Goal: Task Accomplishment & Management: Complete application form

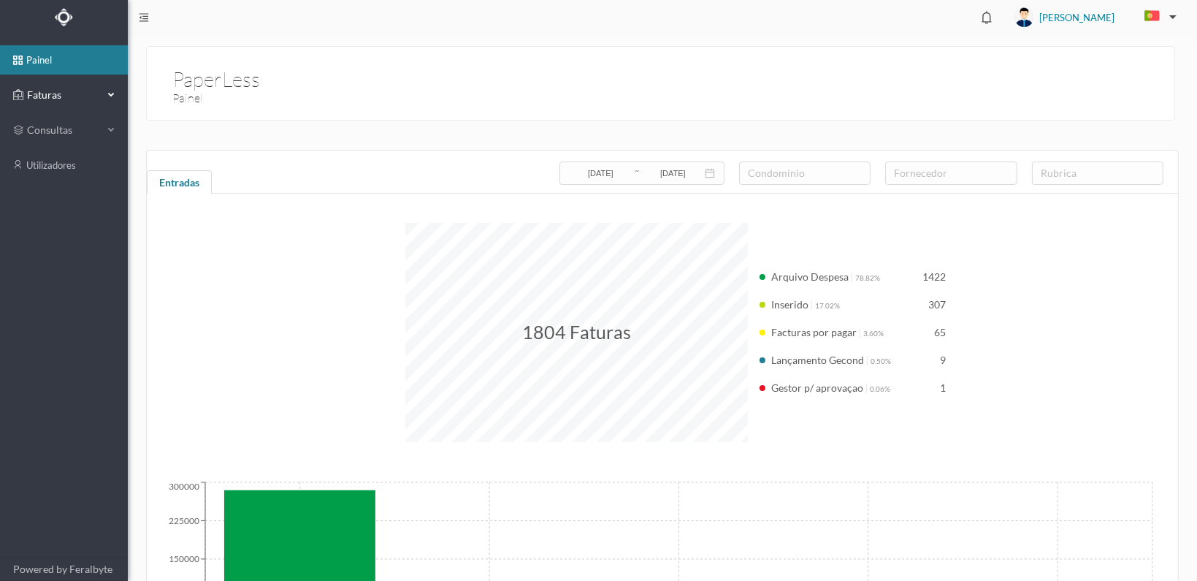
click at [31, 93] on span "Faturas" at bounding box center [63, 95] width 80 height 15
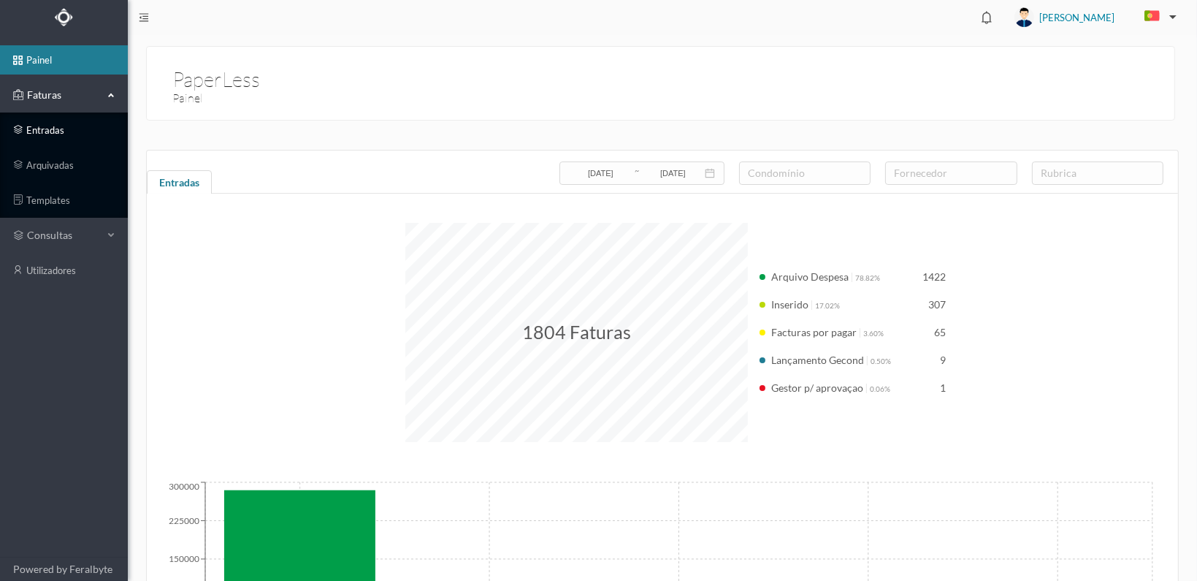
click at [37, 131] on link "entradas" at bounding box center [64, 129] width 128 height 29
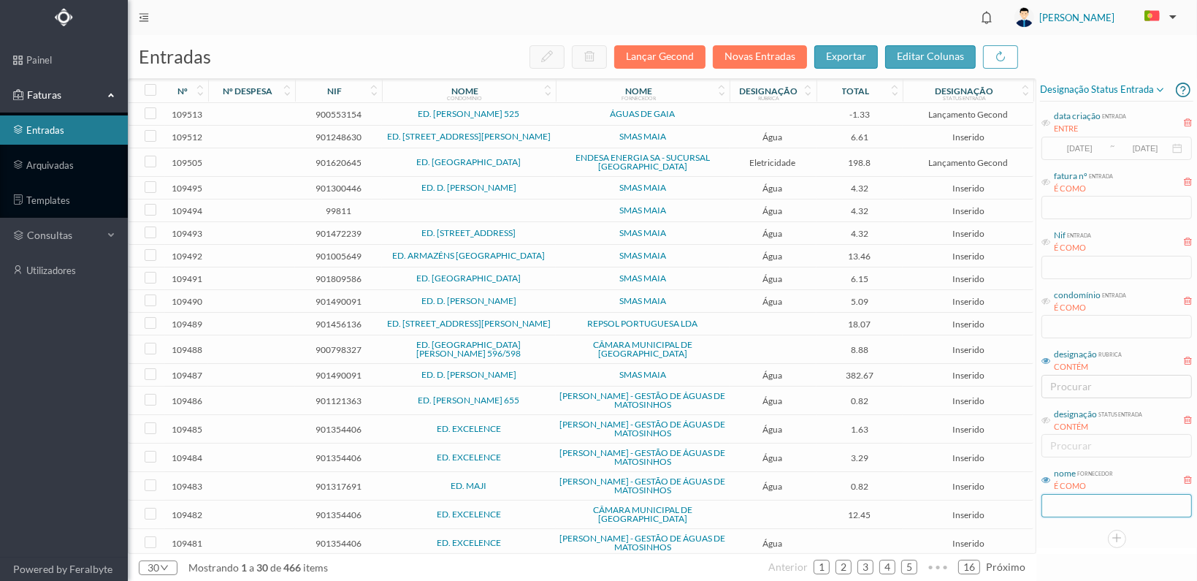
click at [1065, 505] on input "text" at bounding box center [1117, 505] width 150 height 23
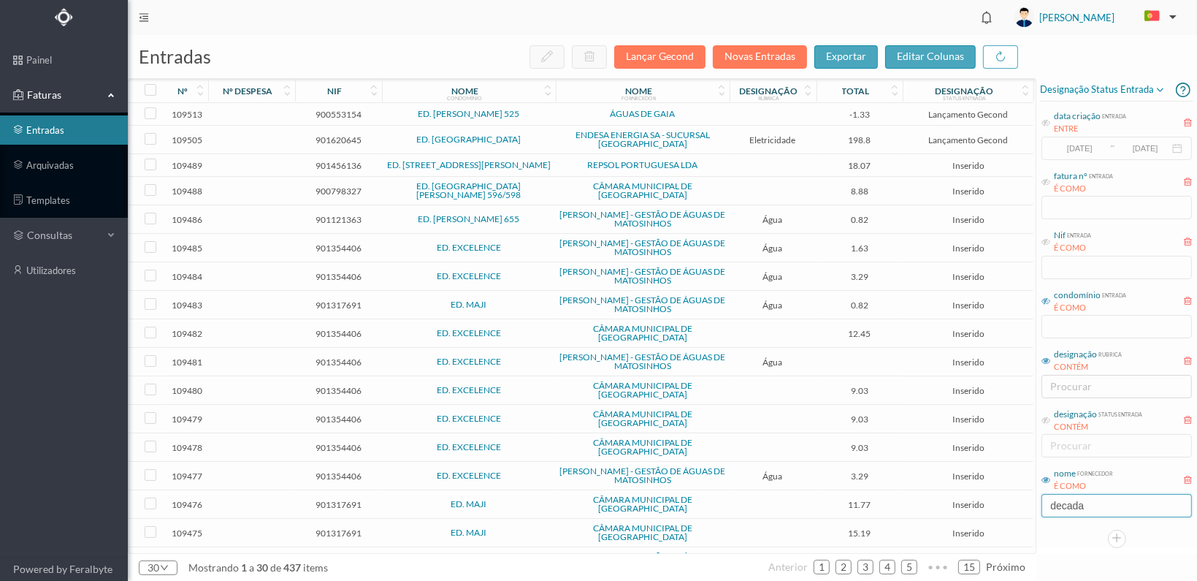
type input "decada"
click at [1043, 299] on icon at bounding box center [1046, 301] width 9 height 9
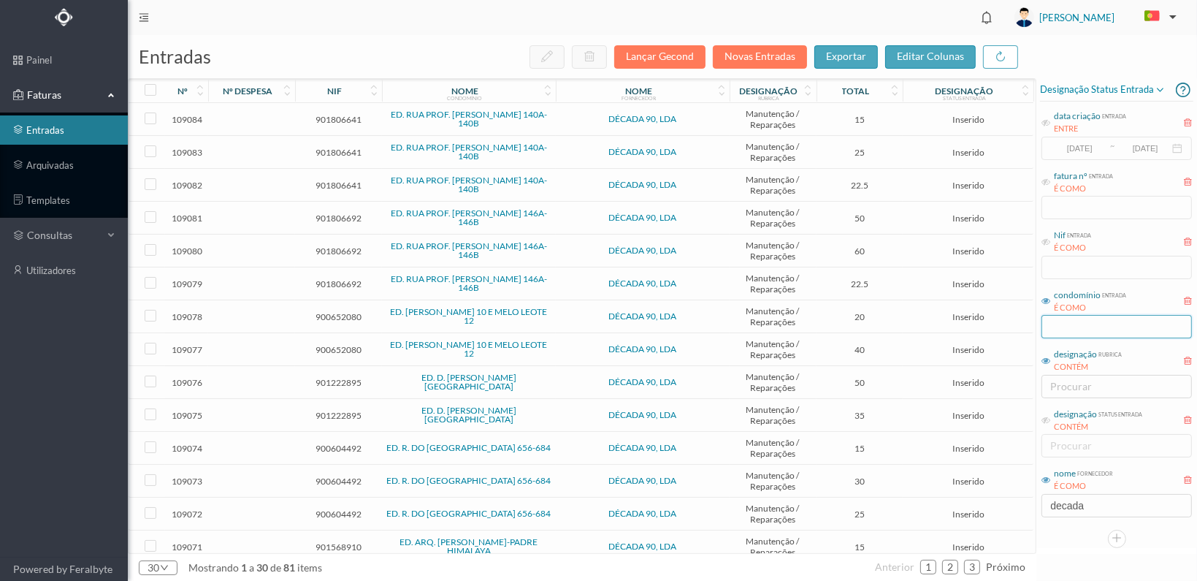
click at [1069, 327] on input "text" at bounding box center [1117, 326] width 150 height 23
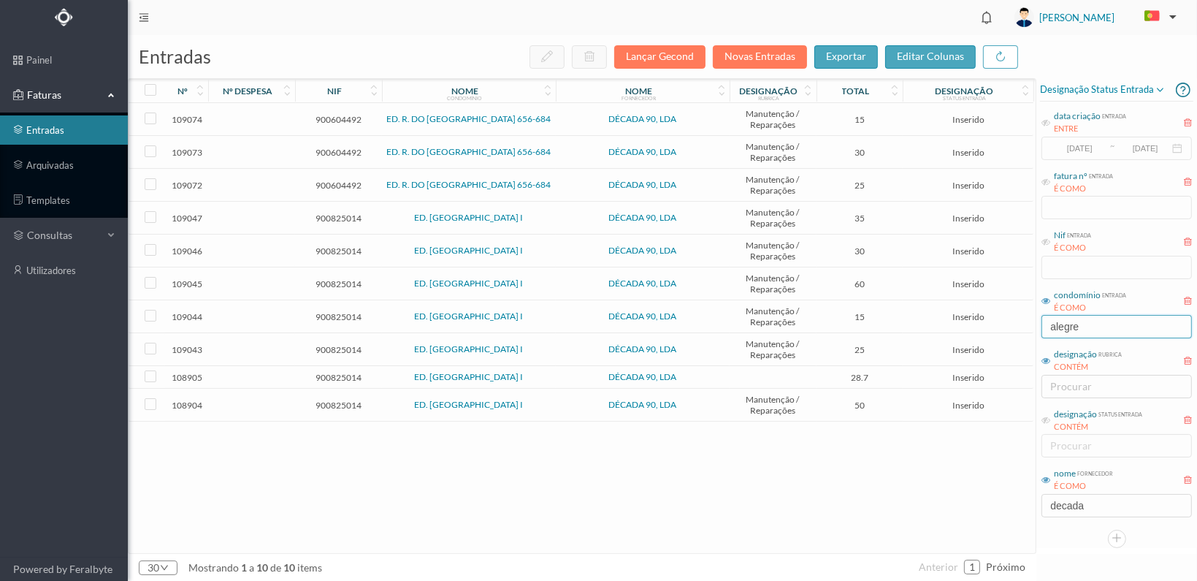
type input "alegre"
click at [330, 400] on span "900825014" at bounding box center [339, 405] width 80 height 11
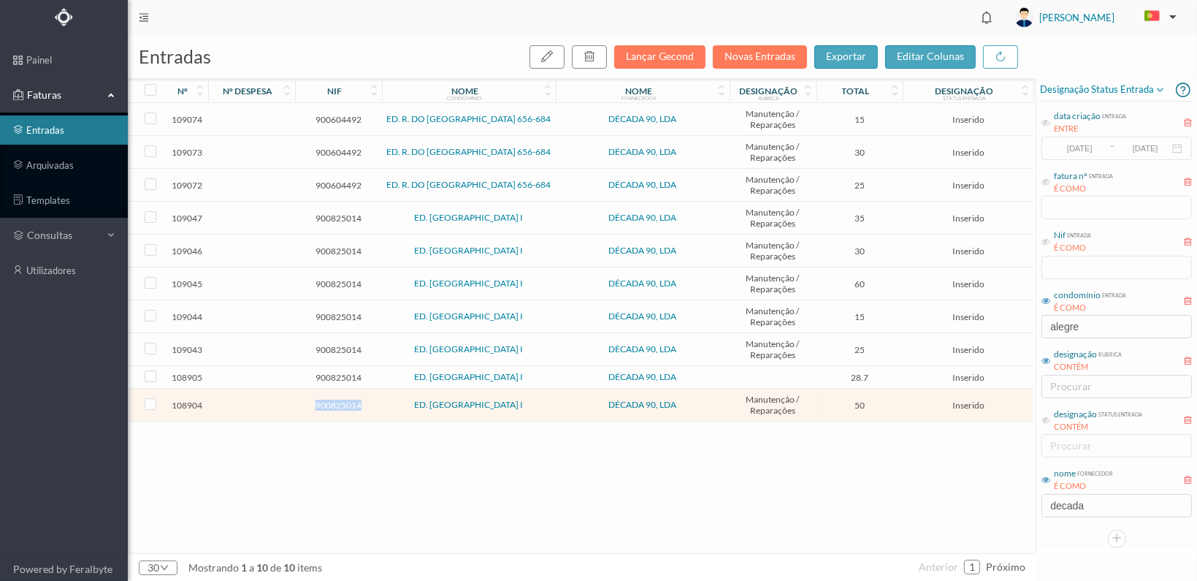
click at [330, 400] on span "900825014" at bounding box center [339, 405] width 80 height 11
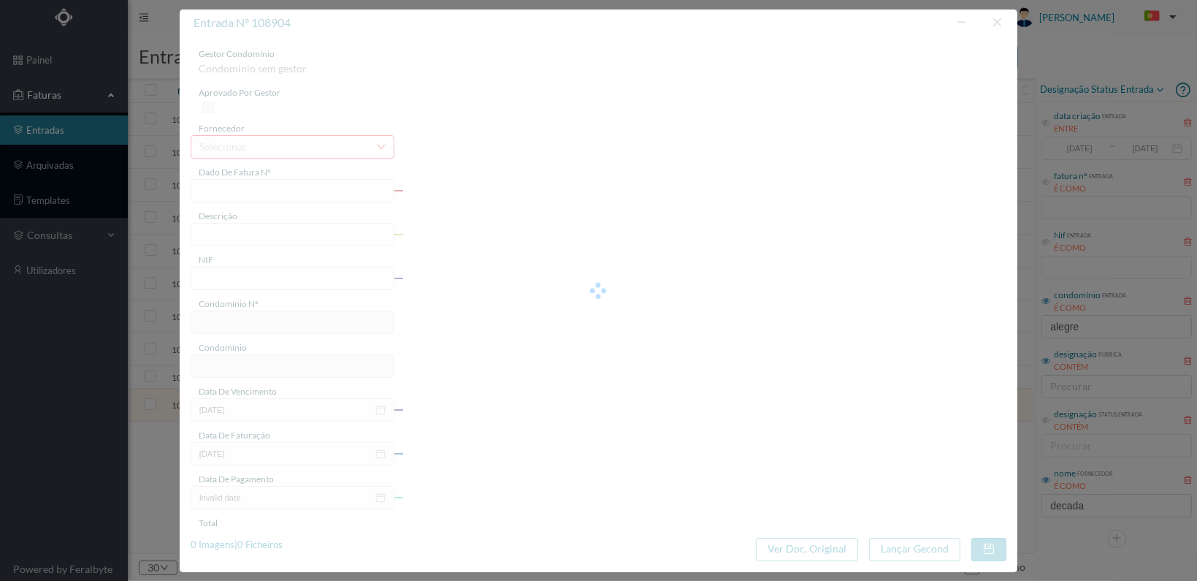
type input "FT 2025A1/1070"
type input "900825014"
type input "[DATE]"
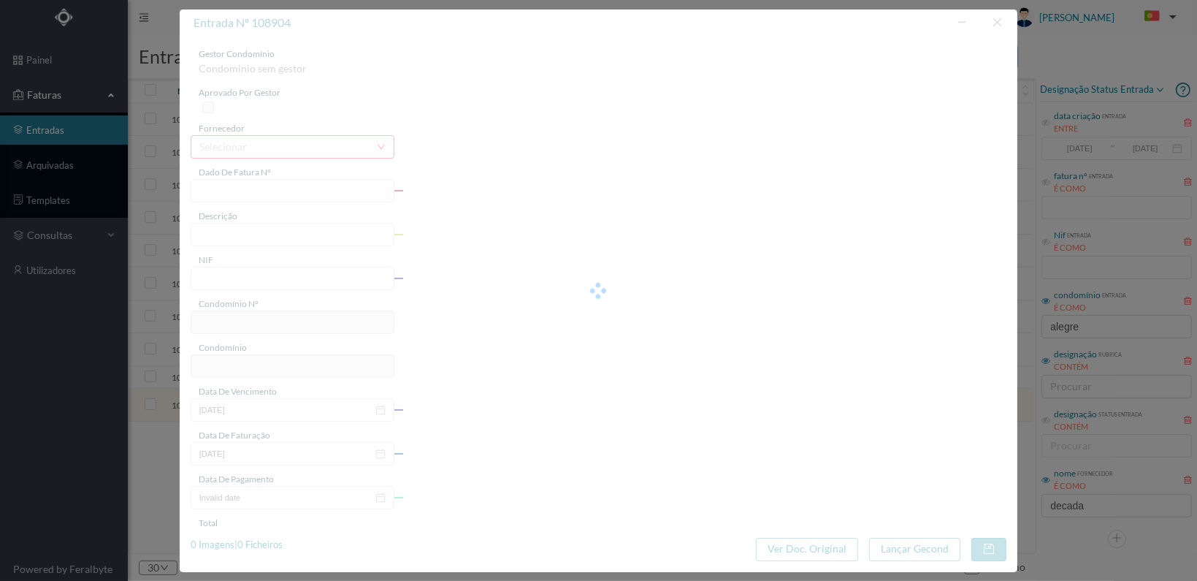
type input "50.00"
type input "558"
type input "ED. CAMPO ALEGRE I"
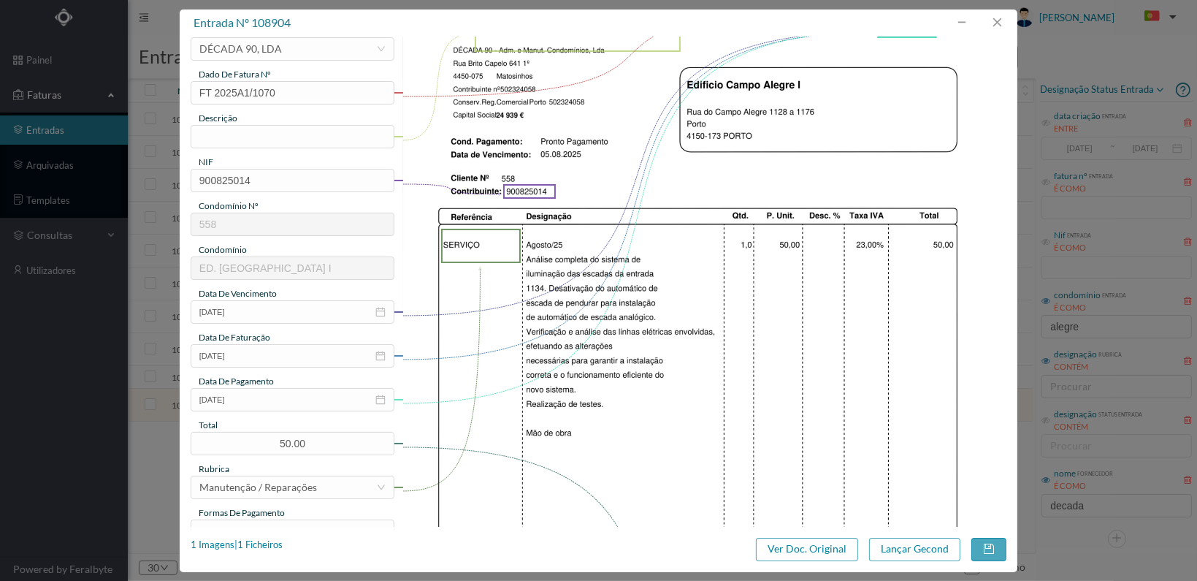
scroll to position [73, 0]
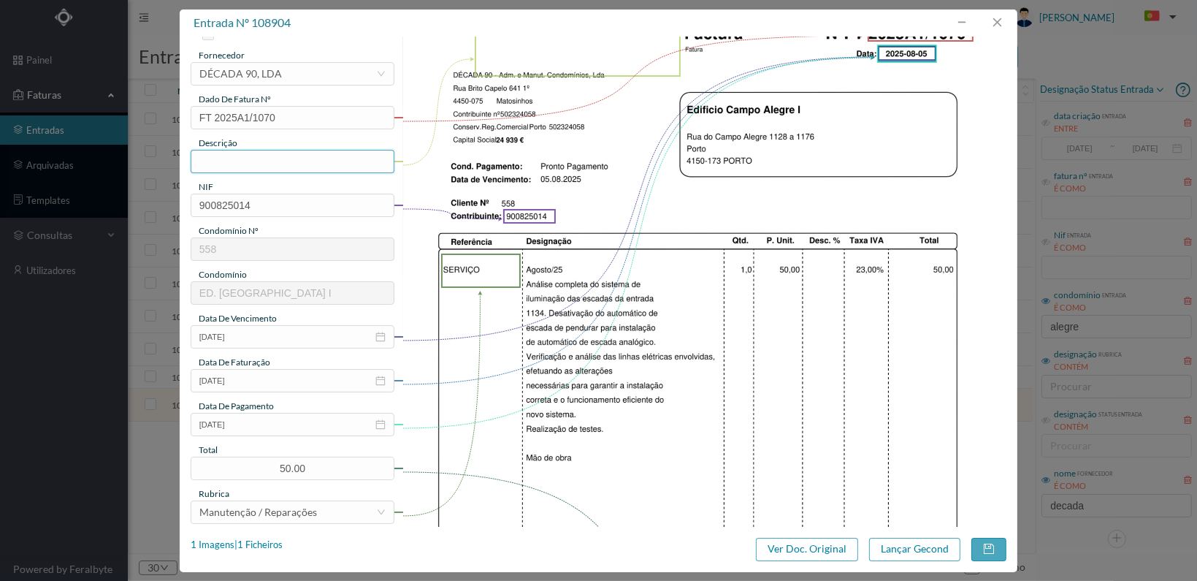
click at [234, 159] on input "text" at bounding box center [293, 161] width 204 height 23
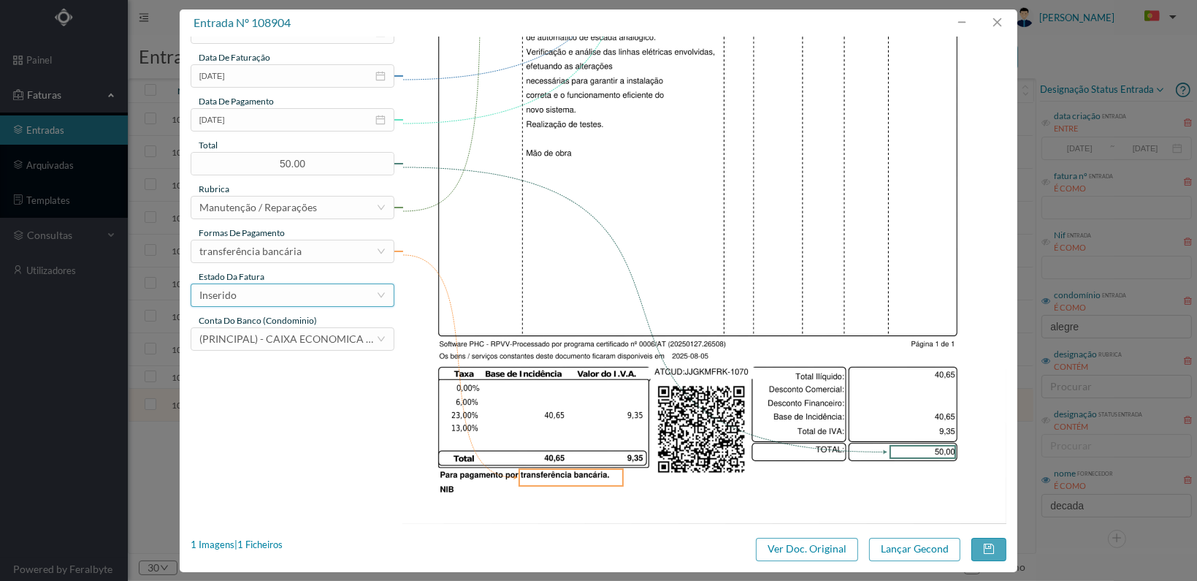
scroll to position [381, 0]
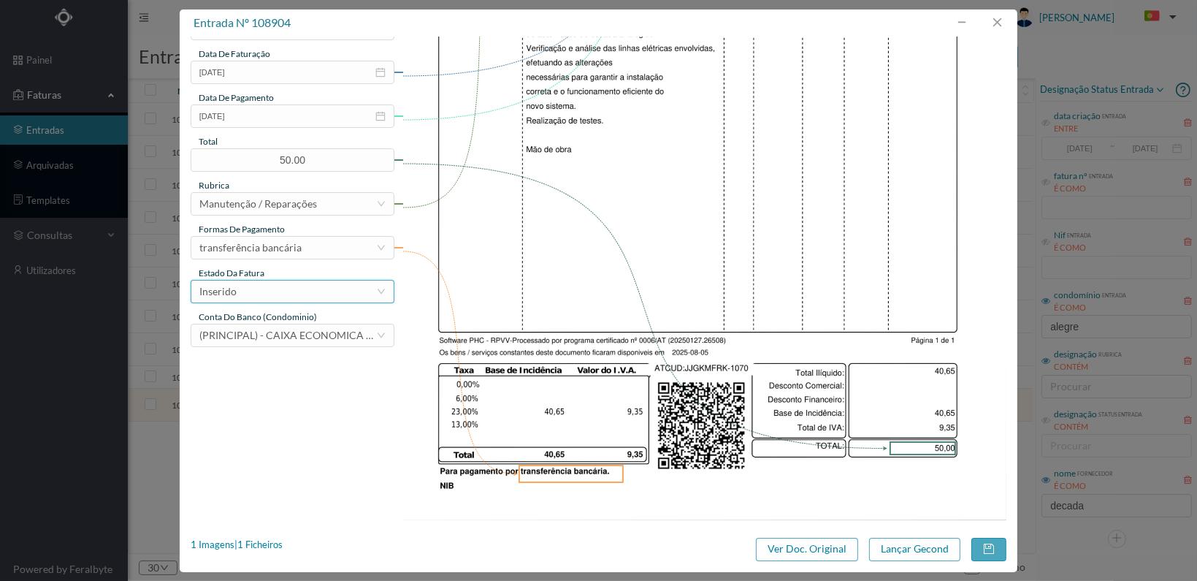
type input "Reparação iluminação escadas"
drag, startPoint x: 373, startPoint y: 293, endPoint x: 354, endPoint y: 304, distance: 22.6
click at [371, 293] on div "Inserido" at bounding box center [287, 292] width 177 height 22
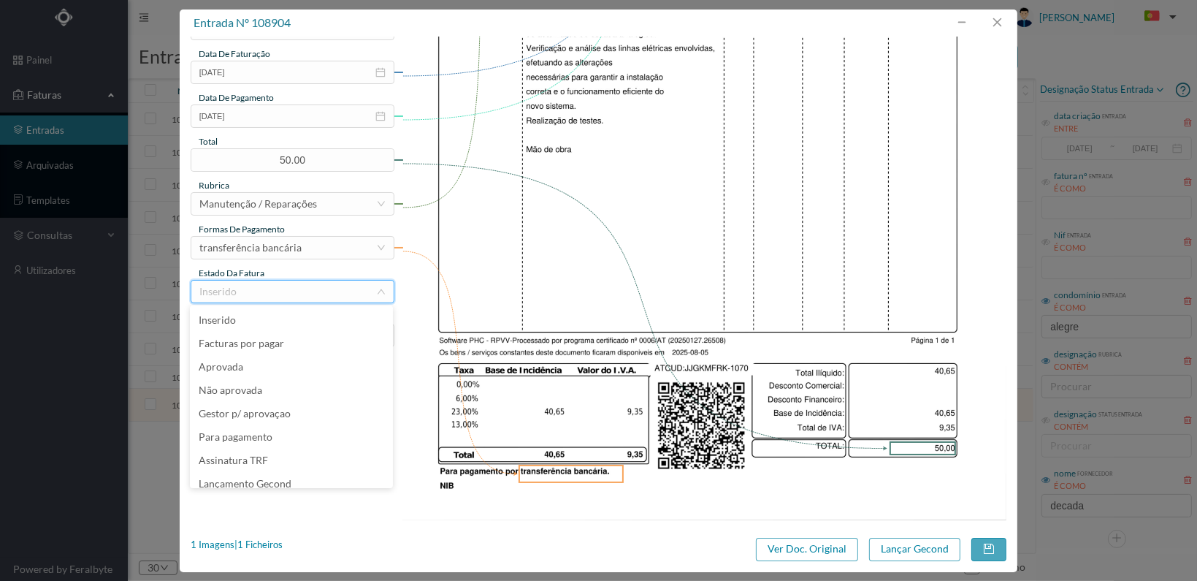
scroll to position [7, 0]
click at [313, 473] on li "Lançamento Gecond" at bounding box center [291, 476] width 203 height 23
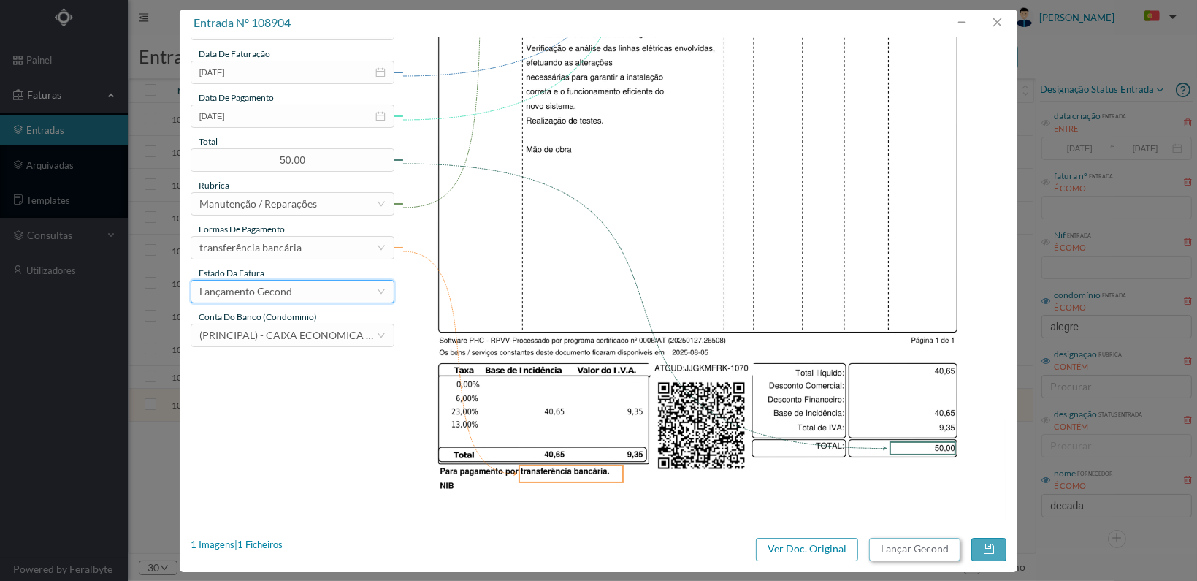
click at [911, 550] on button "Lançar Gecond" at bounding box center [914, 549] width 91 height 23
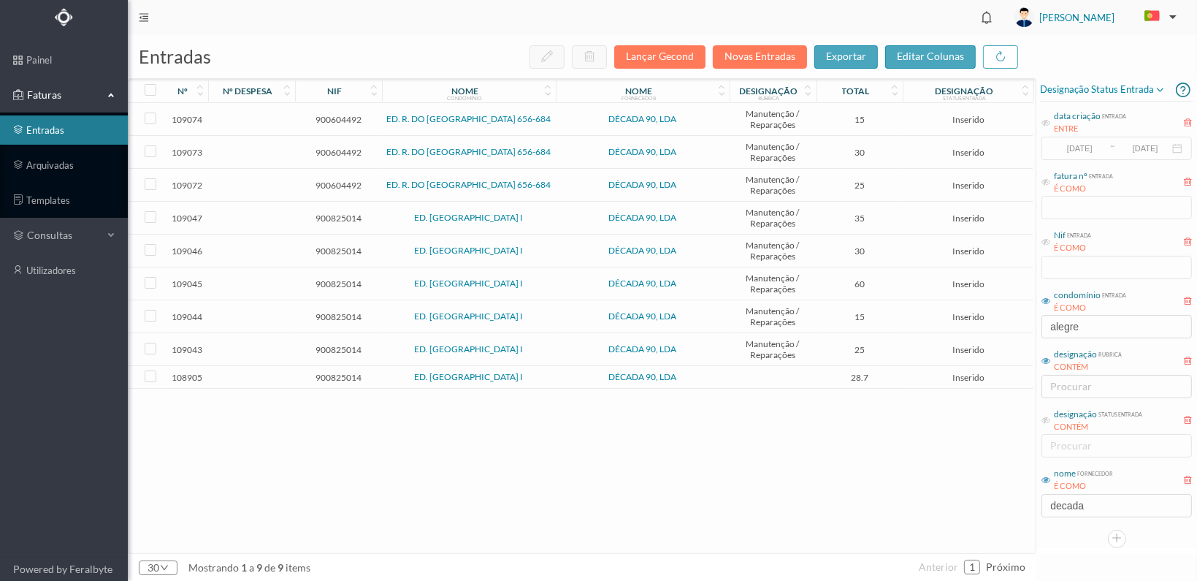
click at [326, 372] on span "900825014" at bounding box center [339, 377] width 80 height 11
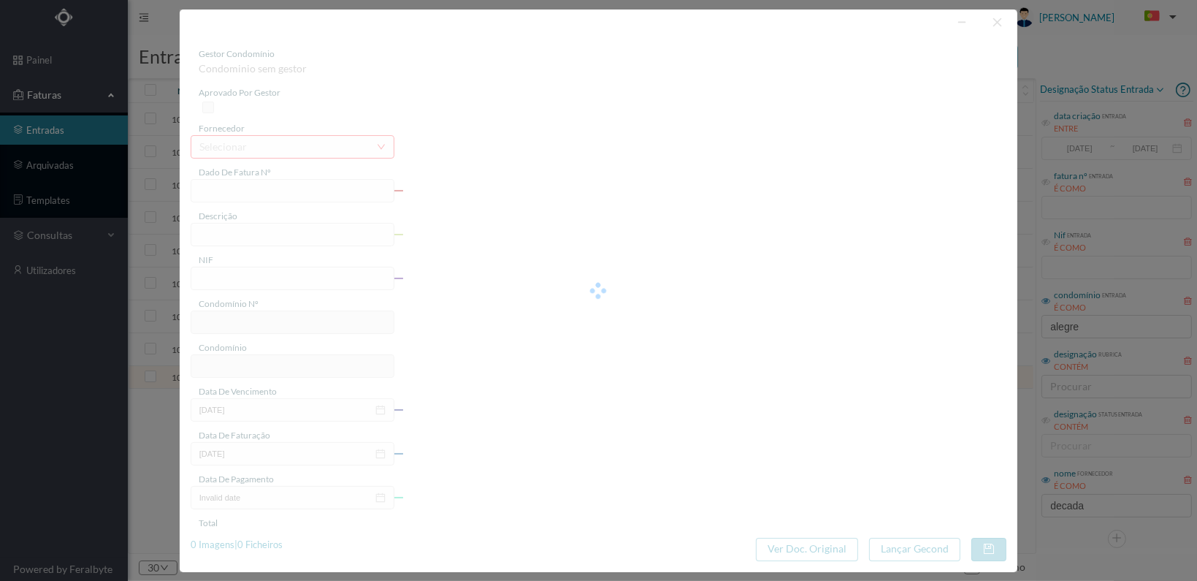
type input "FT 2025A1/1071"
type input "900825014"
type input "[DATE]"
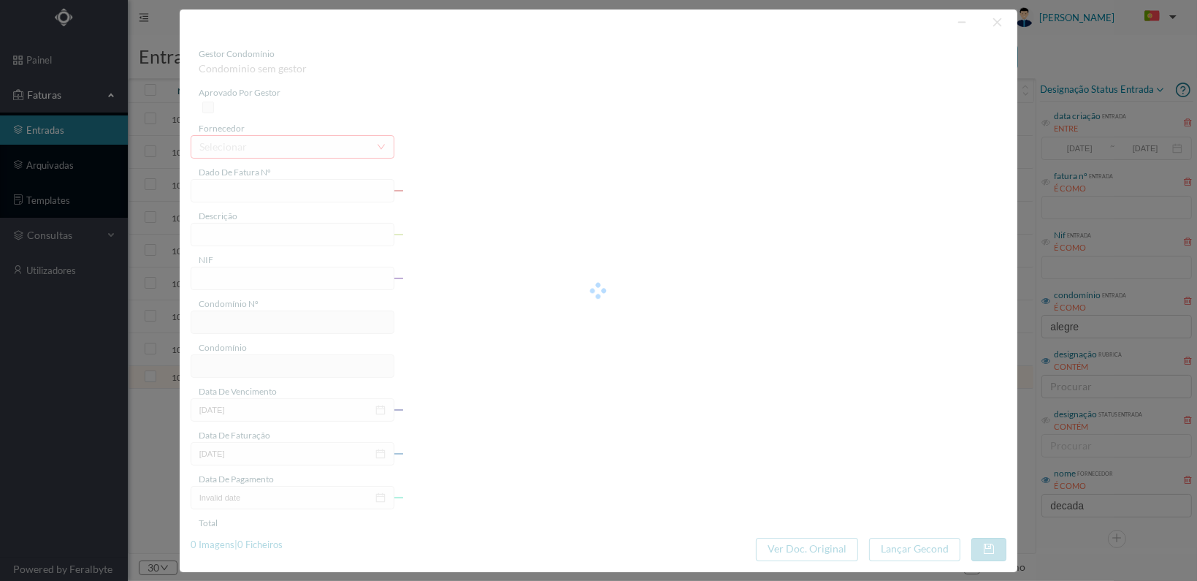
type input "28.70"
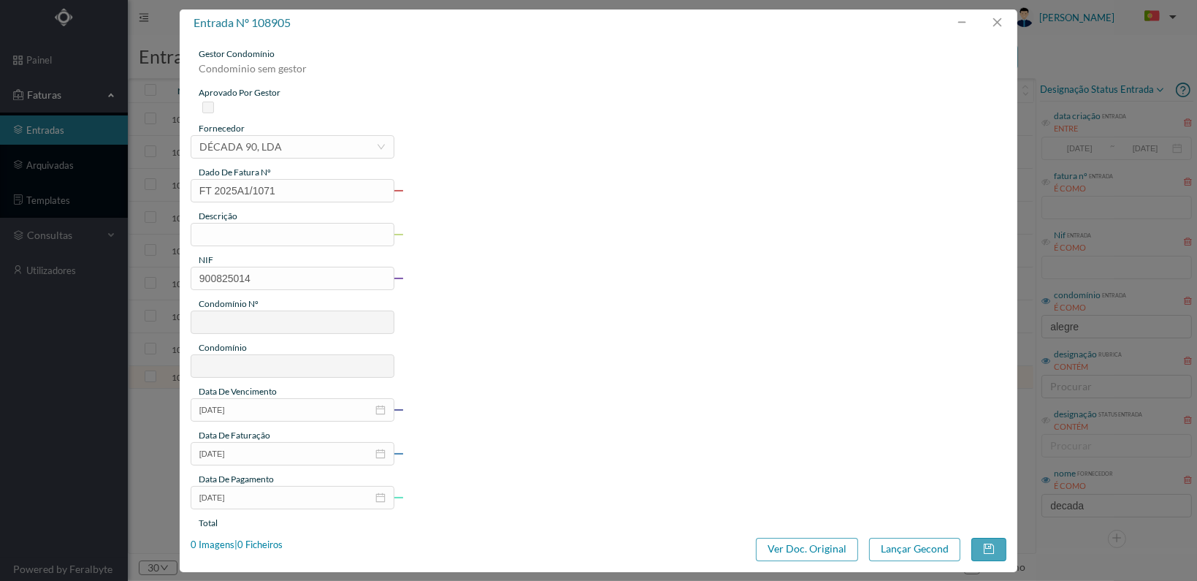
type input "558"
type input "ED. CAMPO ALEGRE I"
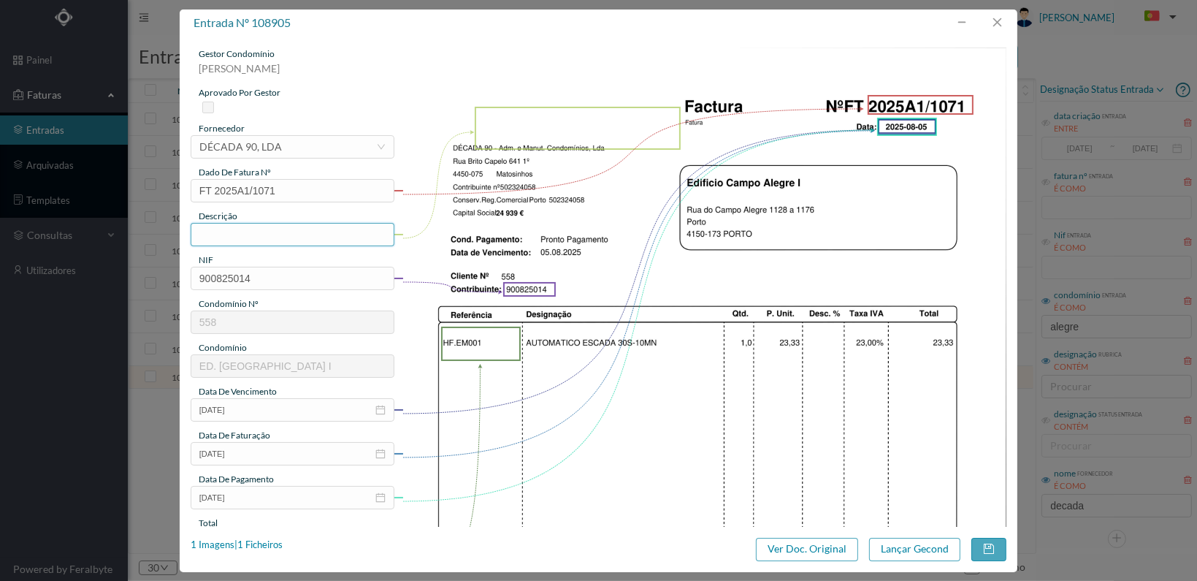
click at [236, 229] on input "text" at bounding box center [293, 234] width 204 height 23
type input "0"
type input "1 AUTOMÁTICO DE ESCADA"
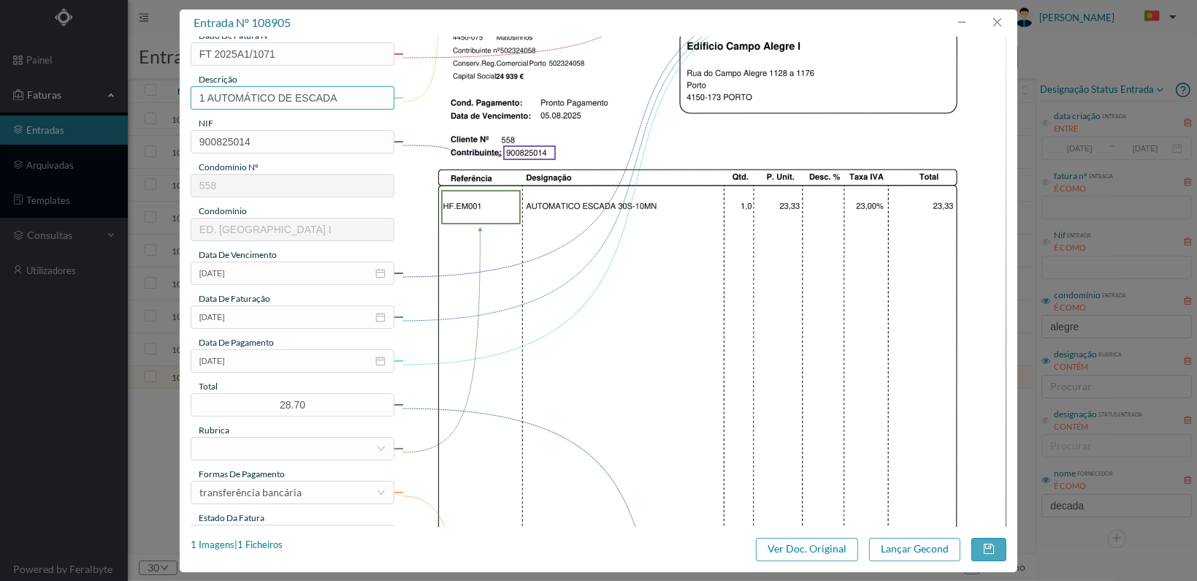
scroll to position [292, 0]
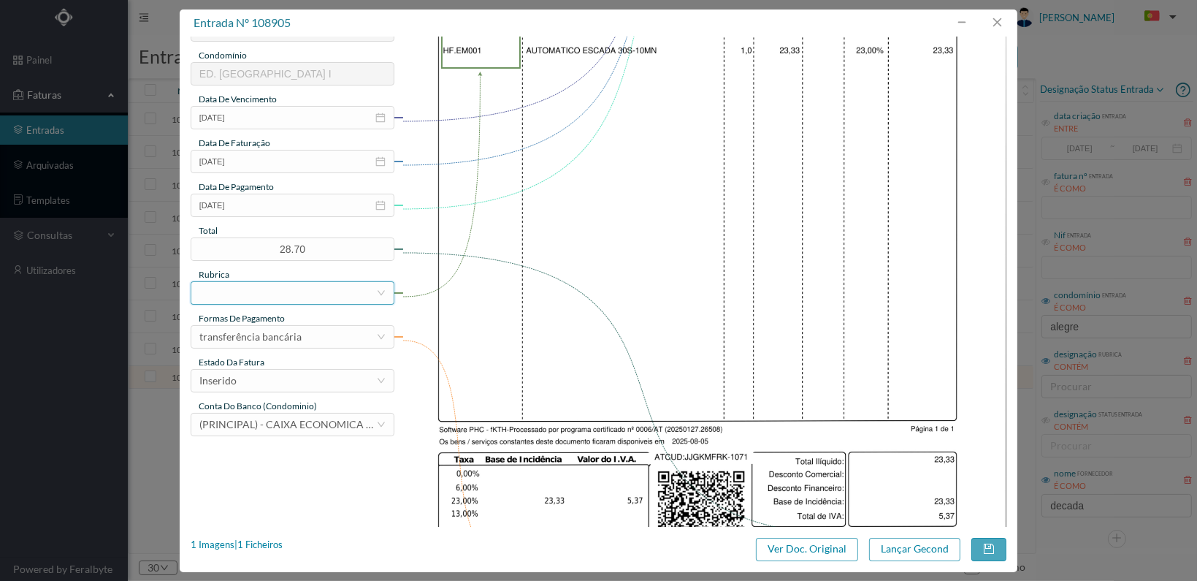
click at [312, 287] on div at bounding box center [287, 293] width 177 height 22
type input "materia"
click at [244, 365] on li "Materiais Diversos" at bounding box center [291, 367] width 203 height 23
click at [329, 381] on div "Inserido" at bounding box center [287, 381] width 177 height 22
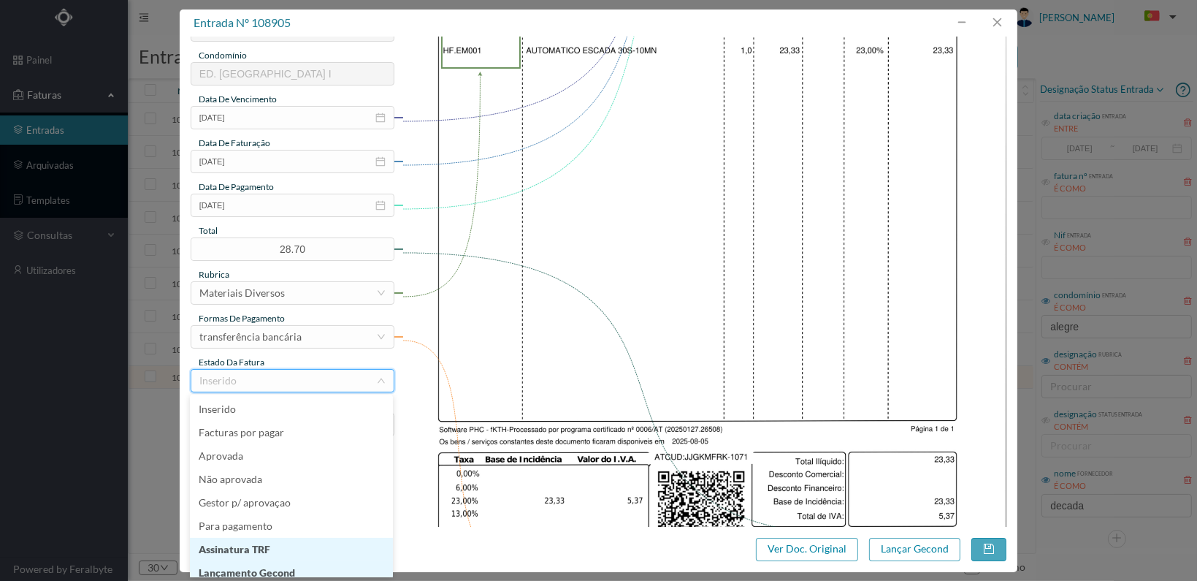
scroll to position [7, 0]
click at [289, 565] on li "Lançamento Gecond" at bounding box center [291, 565] width 203 height 23
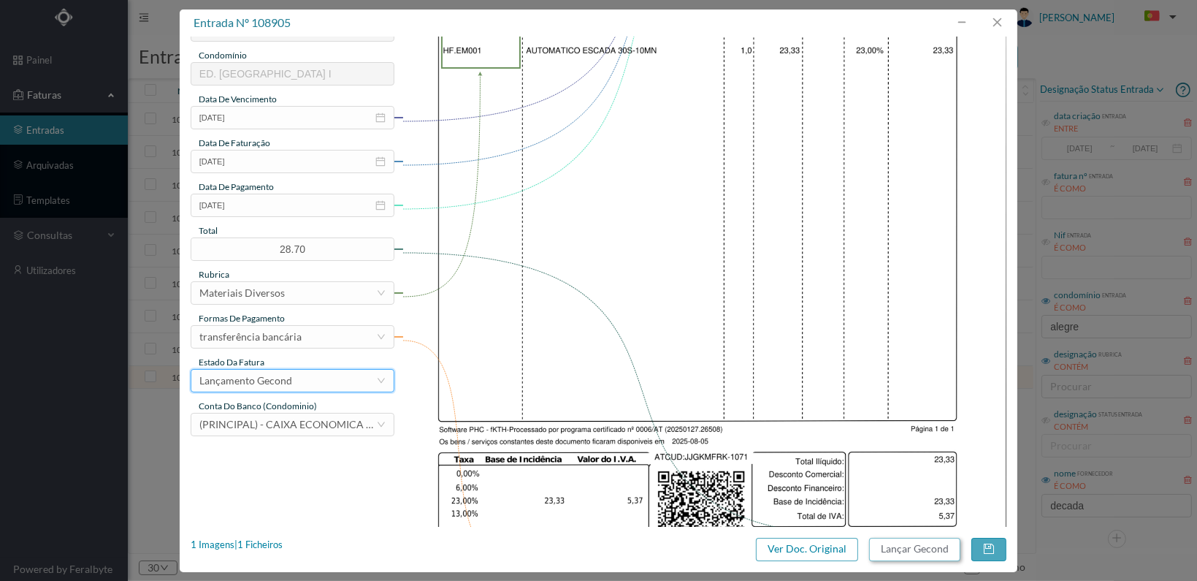
click at [905, 549] on button "Lançar Gecond" at bounding box center [914, 549] width 91 height 23
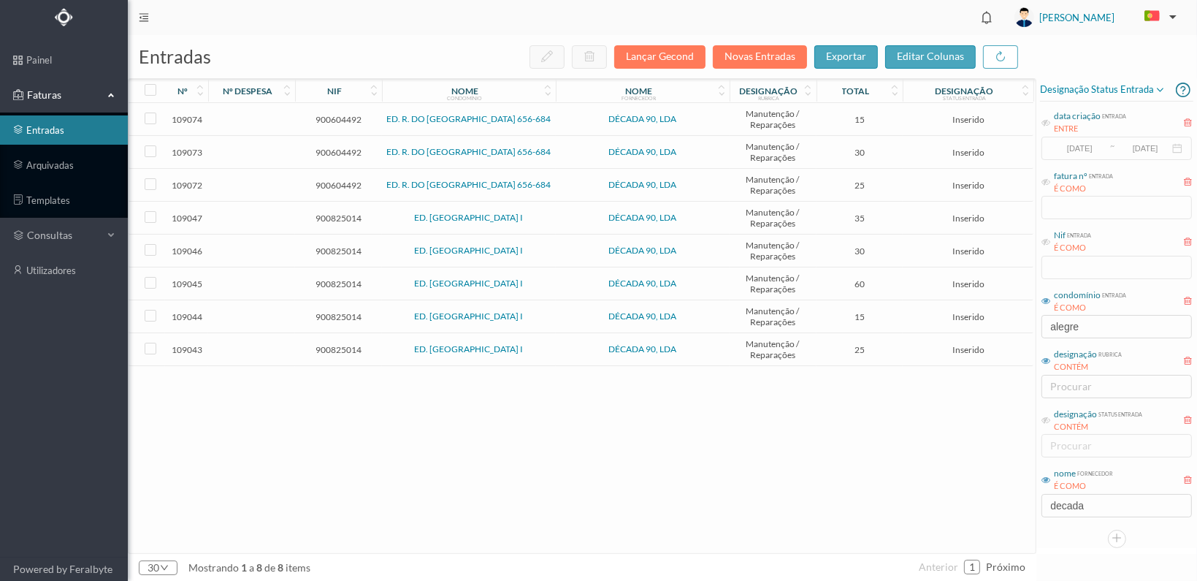
click at [328, 344] on span "900825014" at bounding box center [339, 349] width 80 height 11
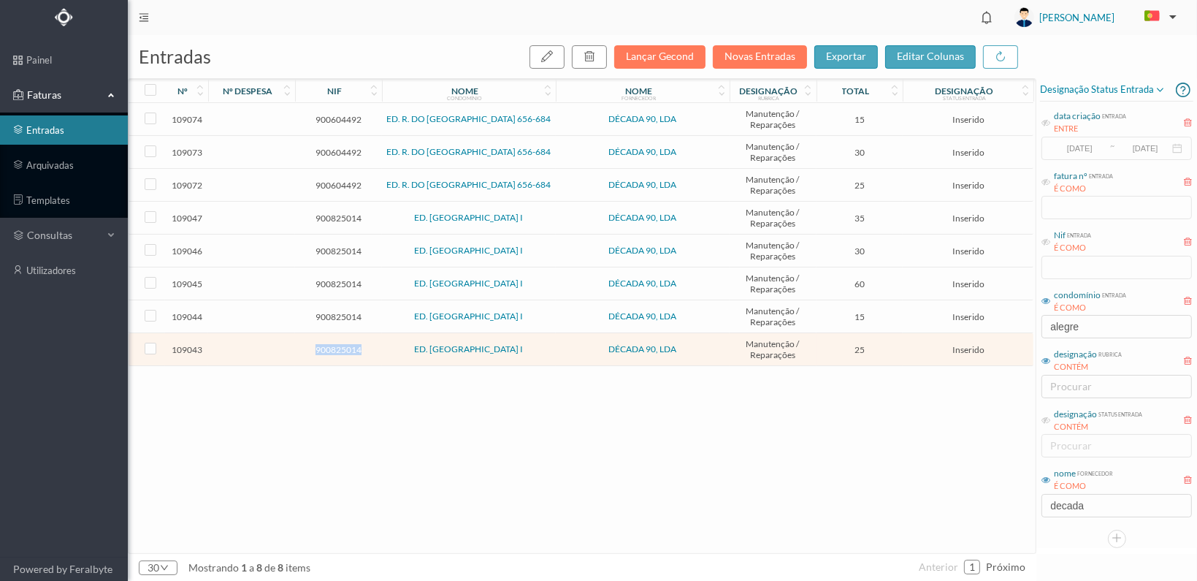
click at [328, 344] on span "900825014" at bounding box center [339, 349] width 80 height 11
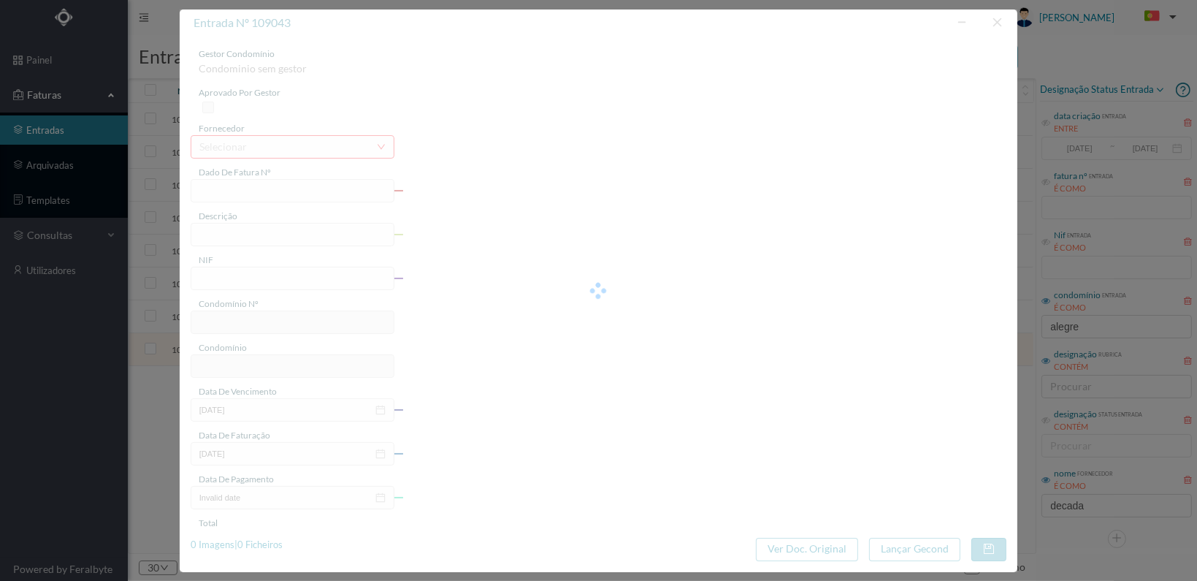
type input "FT 2025A1/1147"
type input "900825014"
type input "[DATE]"
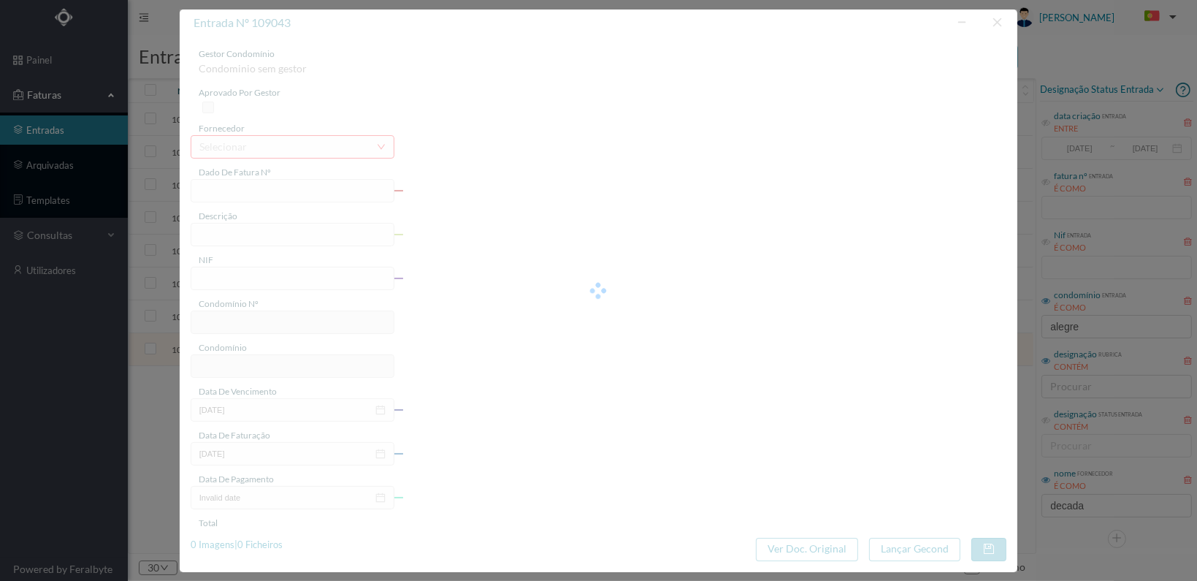
type input "25.00"
type input "558"
type input "ED. CAMPO ALEGRE I"
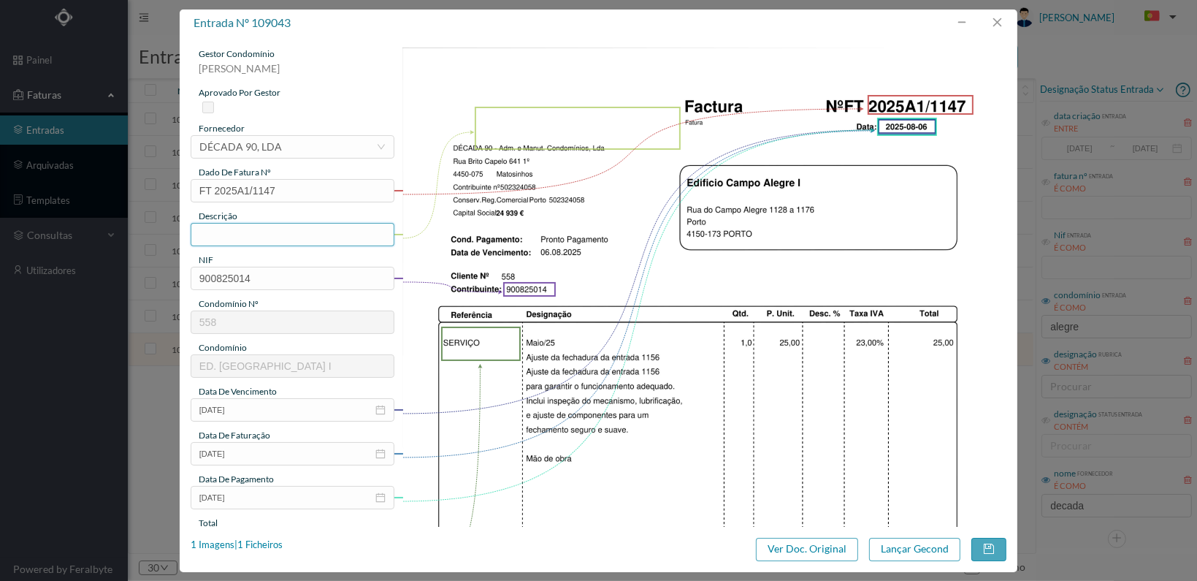
click at [350, 235] on input "text" at bounding box center [293, 234] width 204 height 23
type input "a"
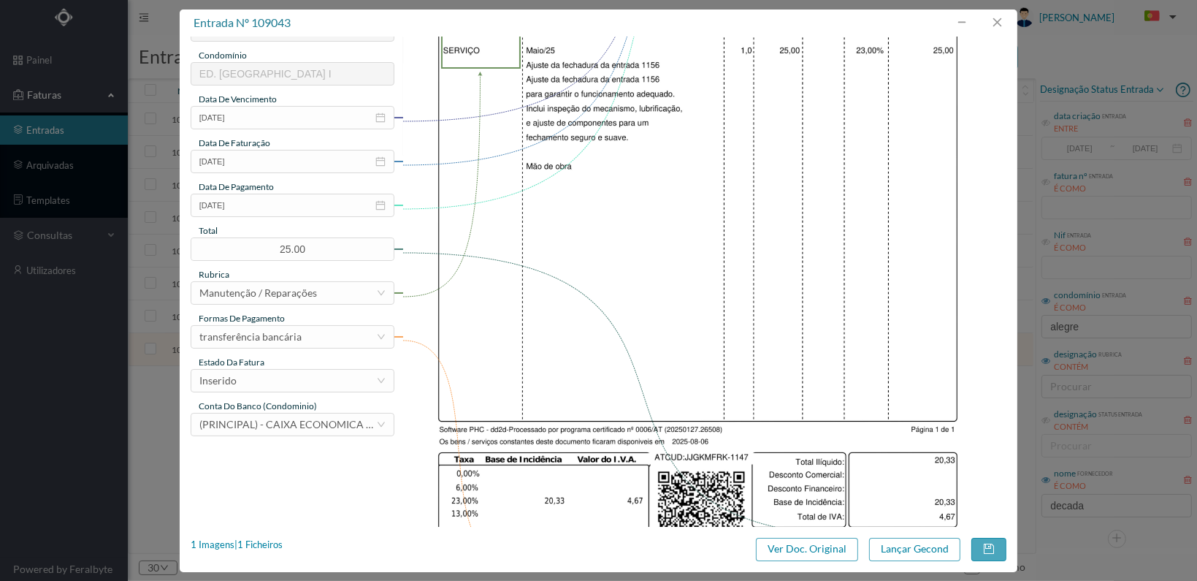
scroll to position [365, 0]
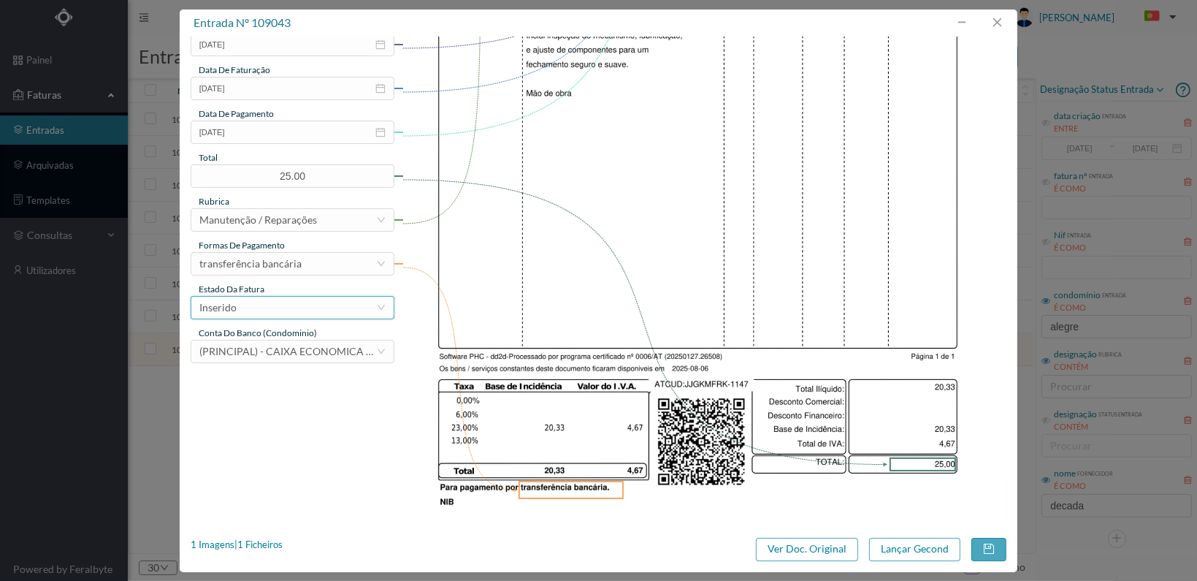
type input "Ajuste da fechadura da entrada 1156"
drag, startPoint x: 362, startPoint y: 306, endPoint x: 354, endPoint y: 308, distance: 7.4
click at [359, 306] on div "Inserido" at bounding box center [287, 308] width 177 height 22
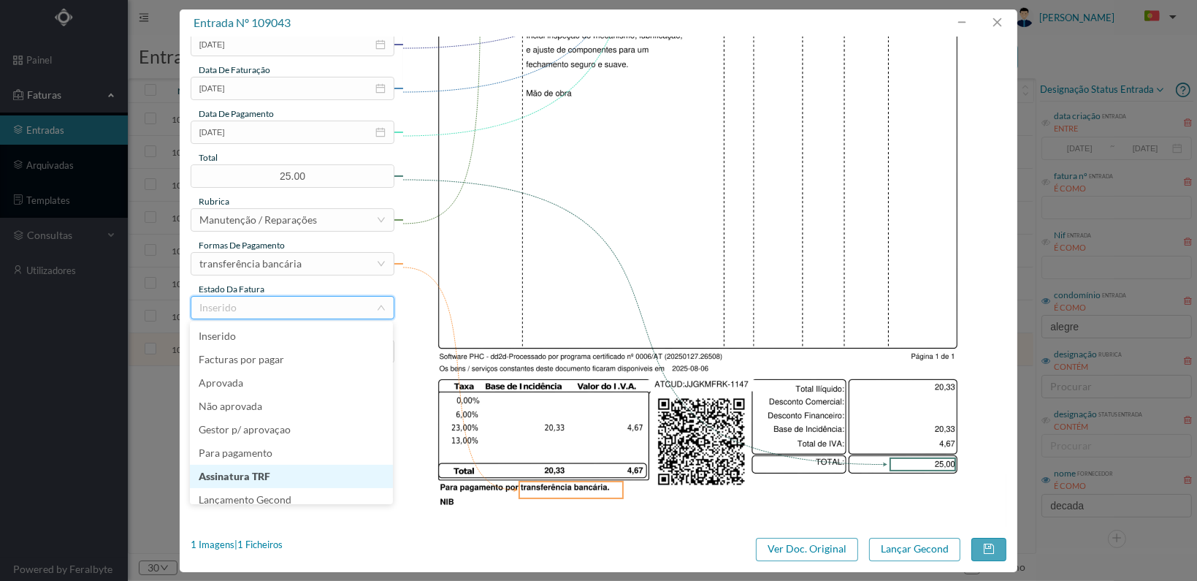
scroll to position [7, 0]
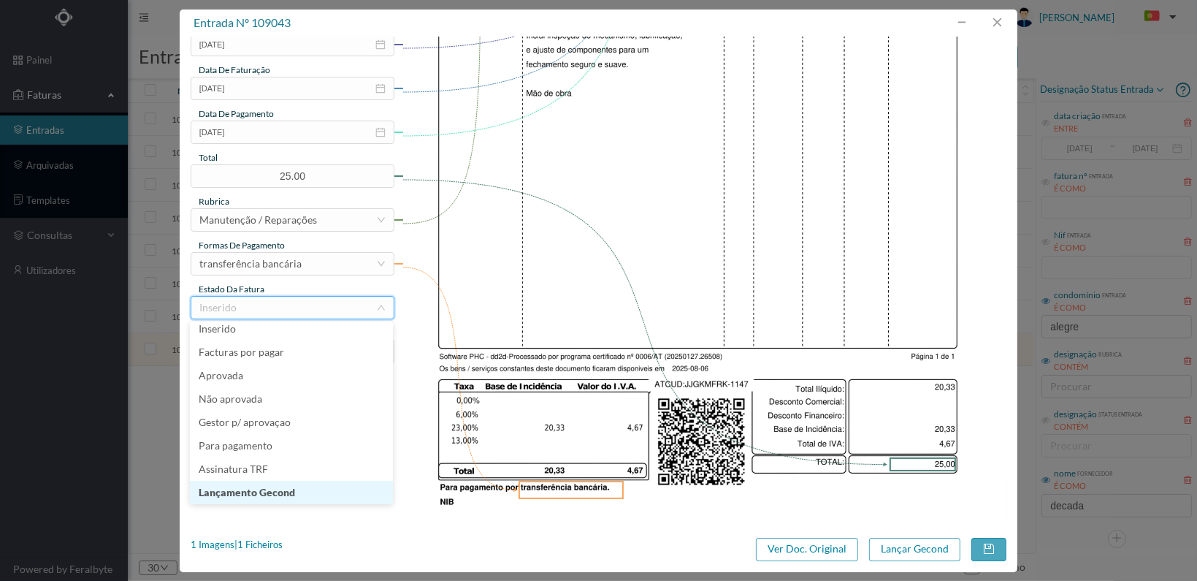
click at [317, 489] on li "Lançamento Gecond" at bounding box center [291, 492] width 203 height 23
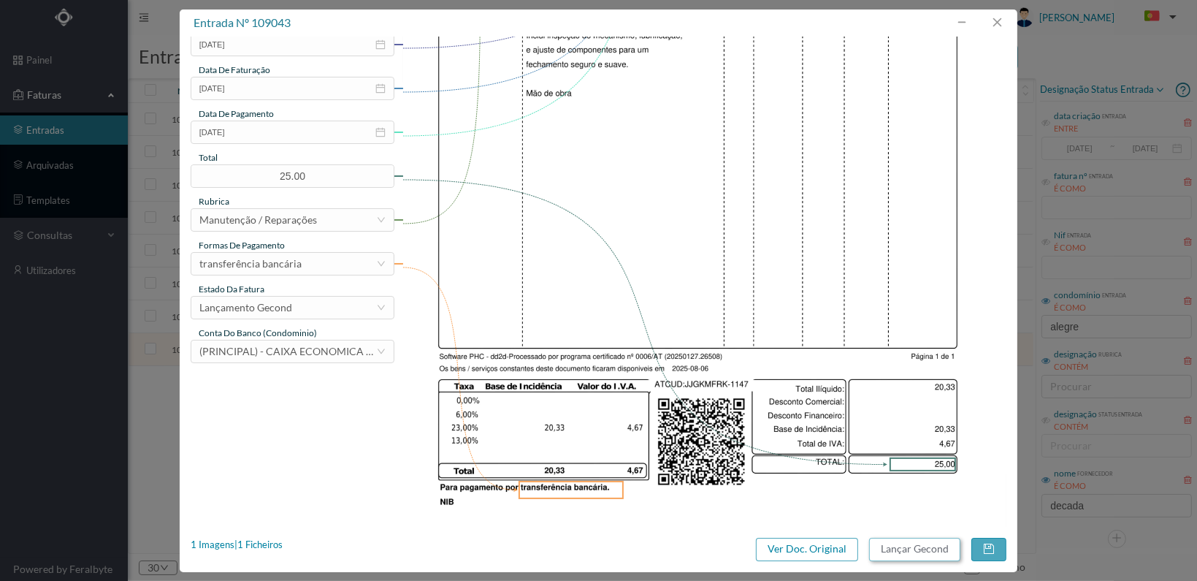
drag, startPoint x: 885, startPoint y: 550, endPoint x: 894, endPoint y: 550, distance: 9.5
click at [894, 550] on button "Lançar Gecond" at bounding box center [914, 549] width 91 height 23
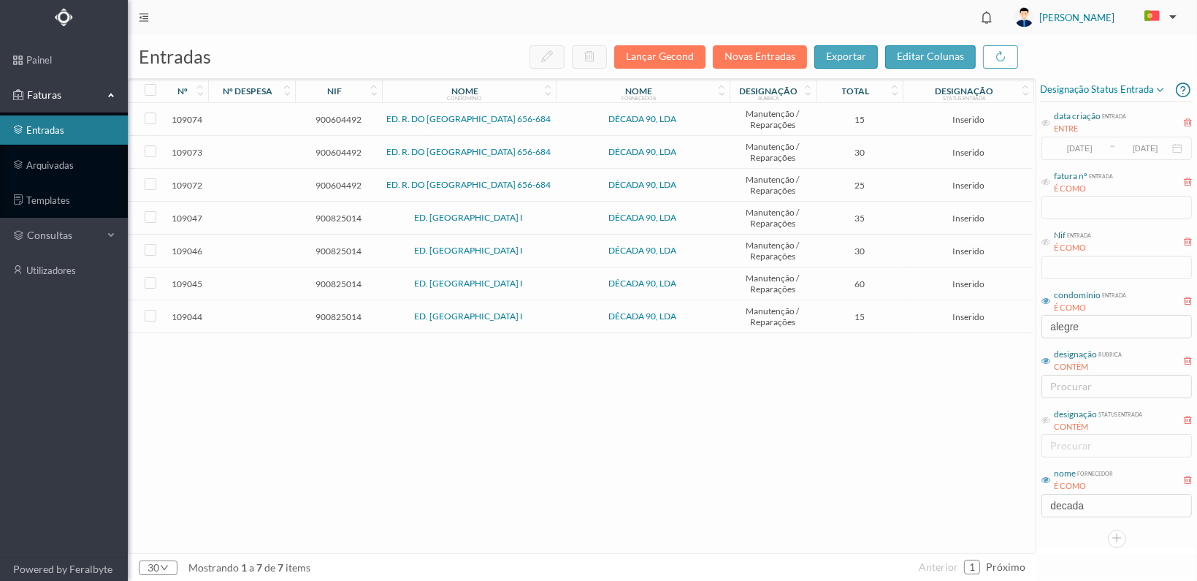
click at [345, 303] on td "900825014" at bounding box center [338, 316] width 87 height 33
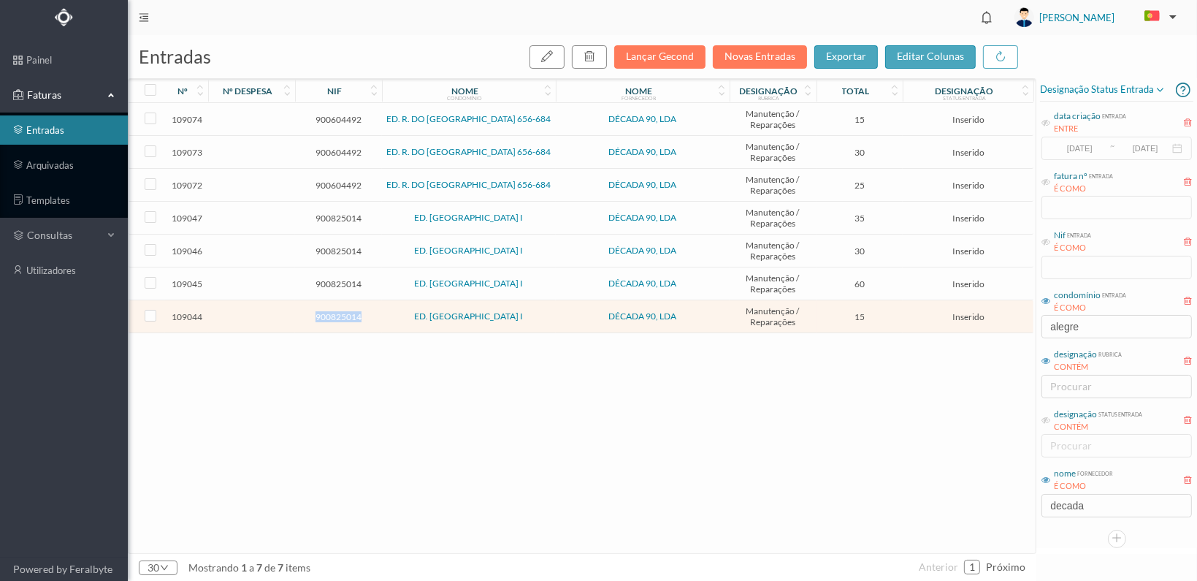
click at [345, 303] on td "900825014" at bounding box center [338, 316] width 87 height 33
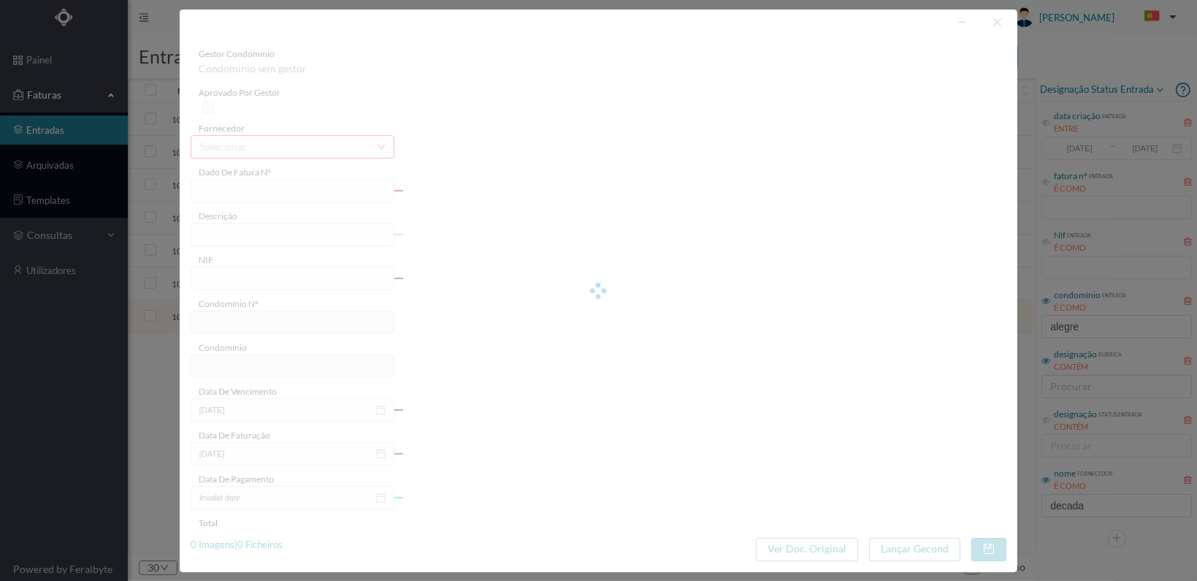
type input "FT 2025A1/1148"
type input "900825014"
type input "[DATE]"
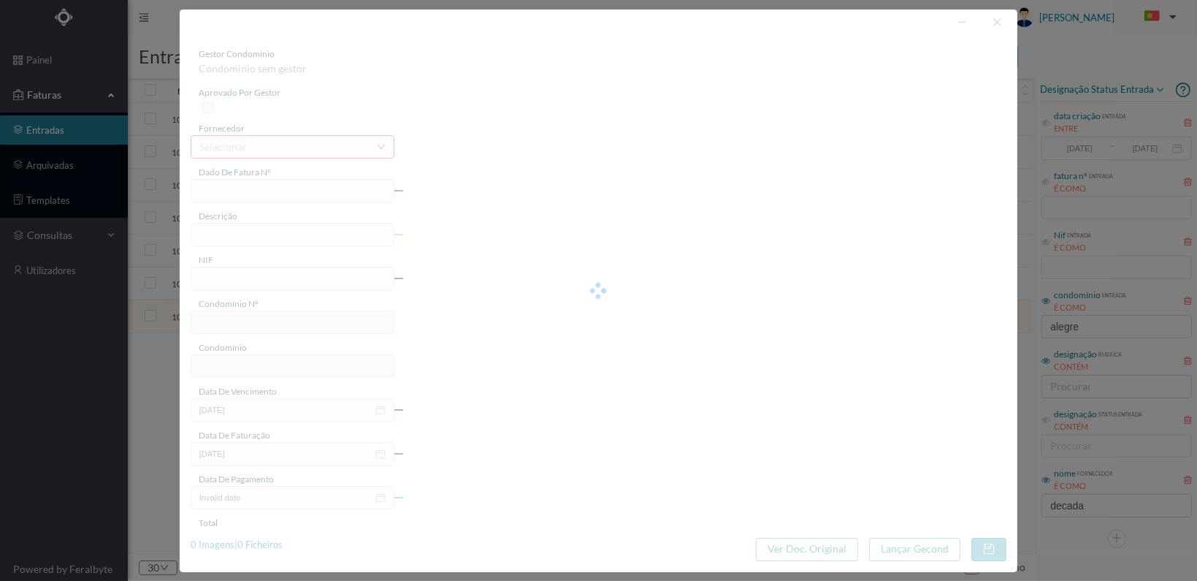
type input "15.00"
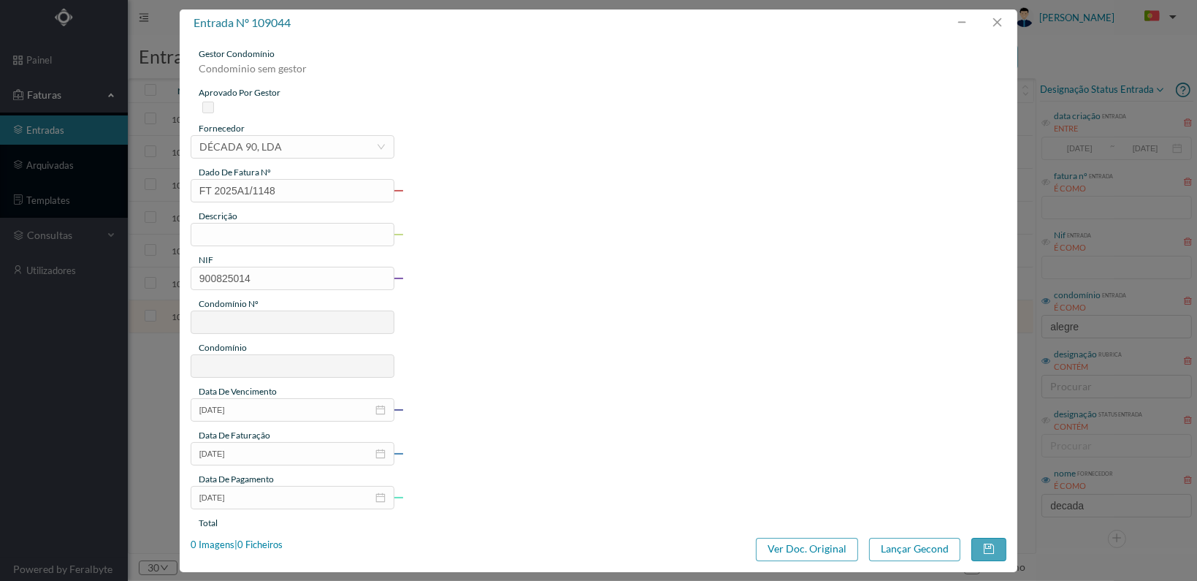
type input "558"
type input "ED. CAMPO ALEGRE I"
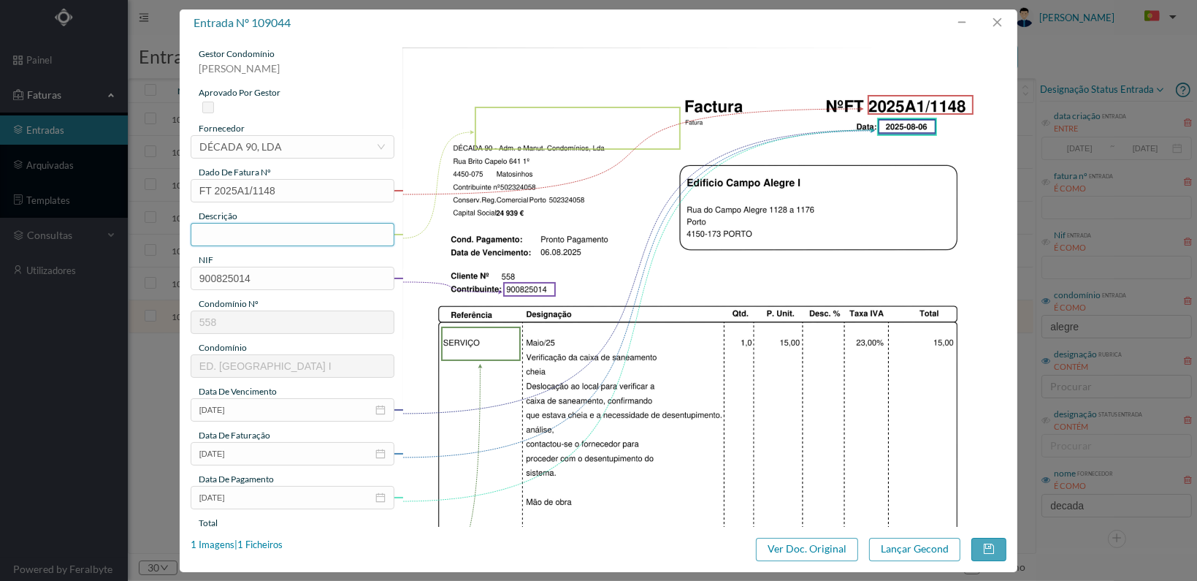
click at [326, 234] on input "text" at bounding box center [293, 234] width 204 height 23
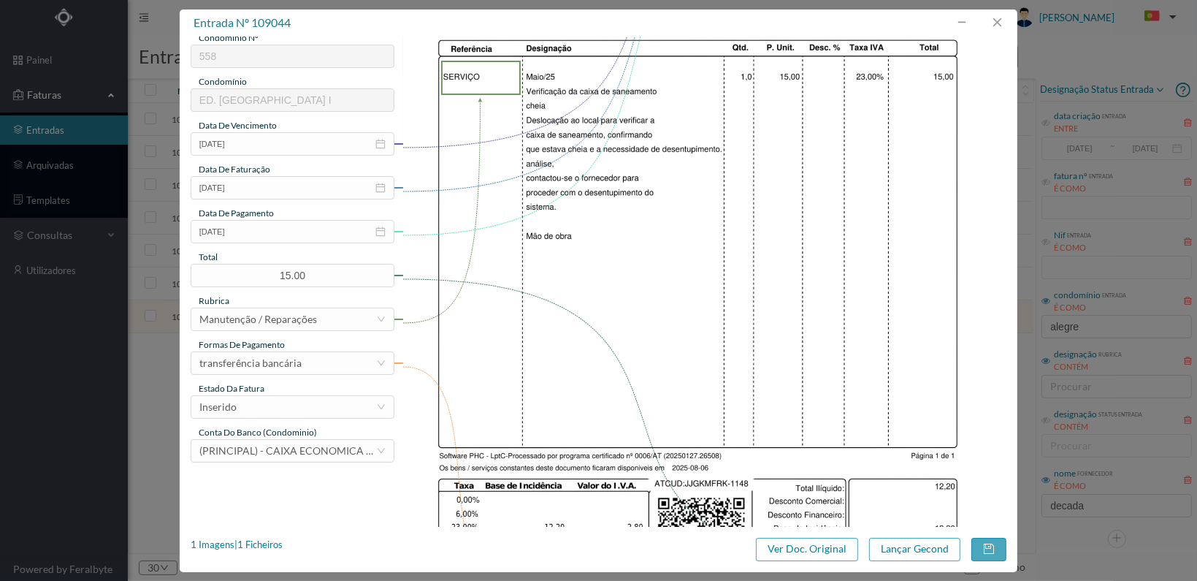
scroll to position [292, 0]
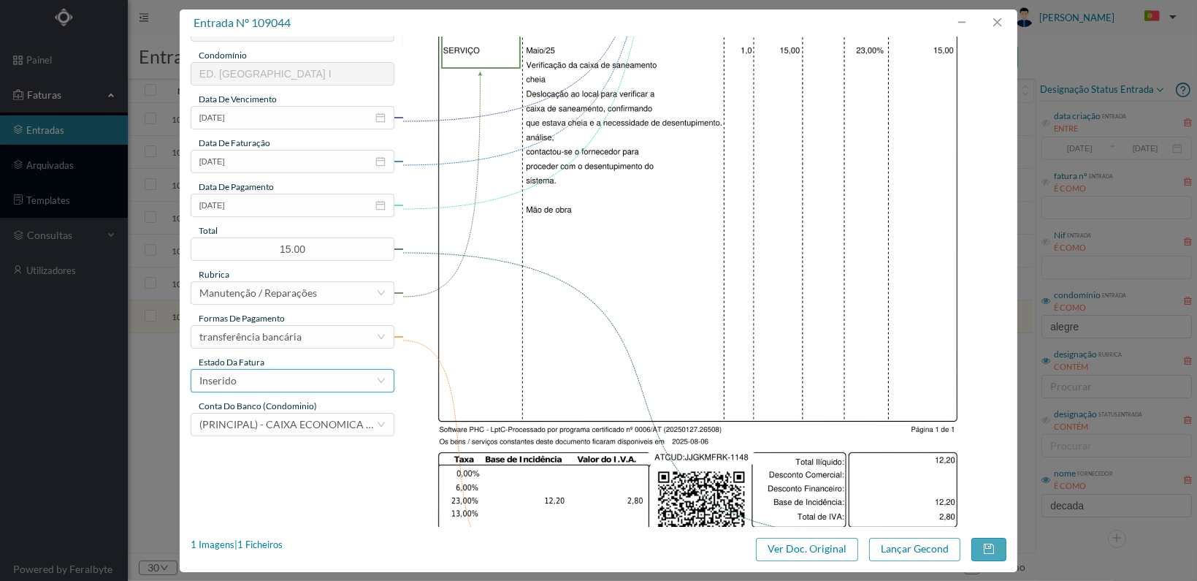
type input "Verificação caixa de saneamento"
drag, startPoint x: 340, startPoint y: 382, endPoint x: 343, endPoint y: 391, distance: 9.0
click at [342, 381] on div "Inserido" at bounding box center [287, 381] width 177 height 22
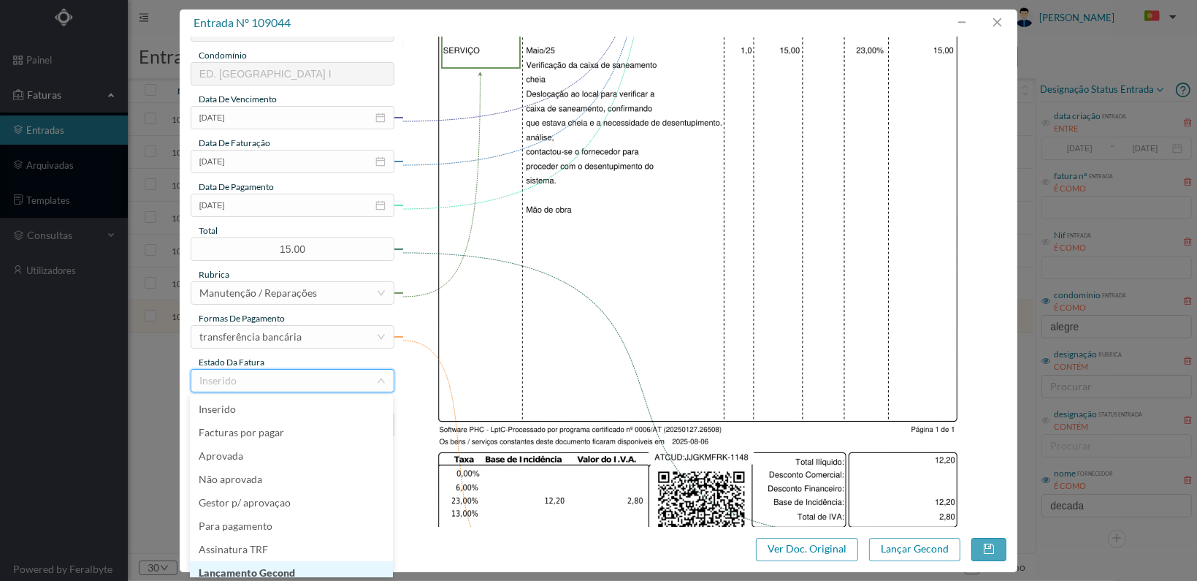
scroll to position [7, 0]
click at [280, 563] on li "Lançamento Gecond" at bounding box center [291, 565] width 203 height 23
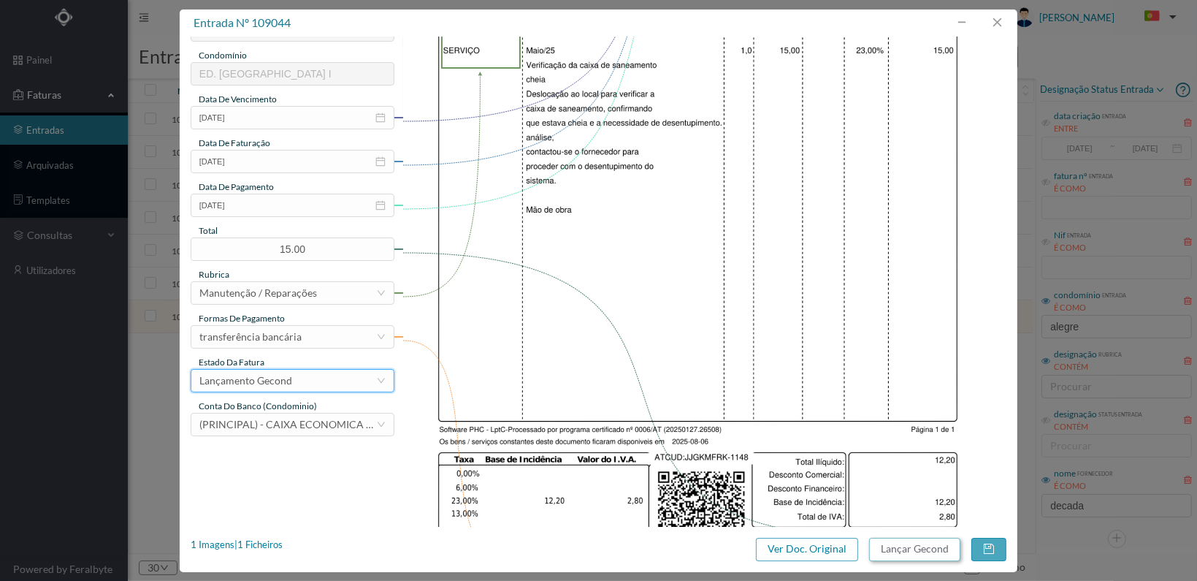
click at [920, 546] on button "Lançar Gecond" at bounding box center [914, 549] width 91 height 23
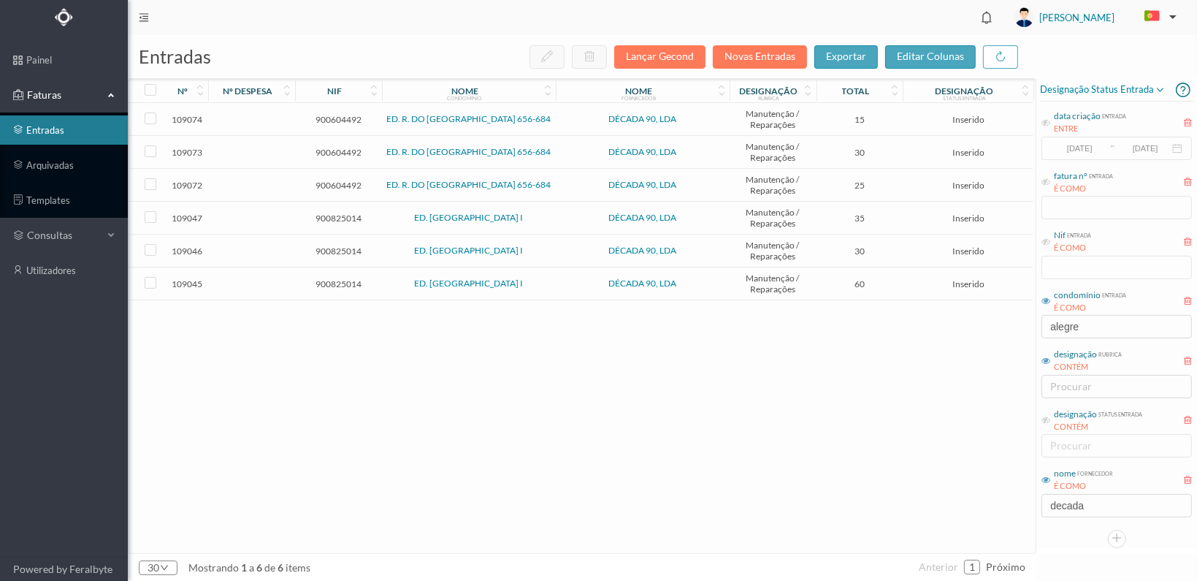
click at [329, 271] on td "900825014" at bounding box center [338, 283] width 87 height 33
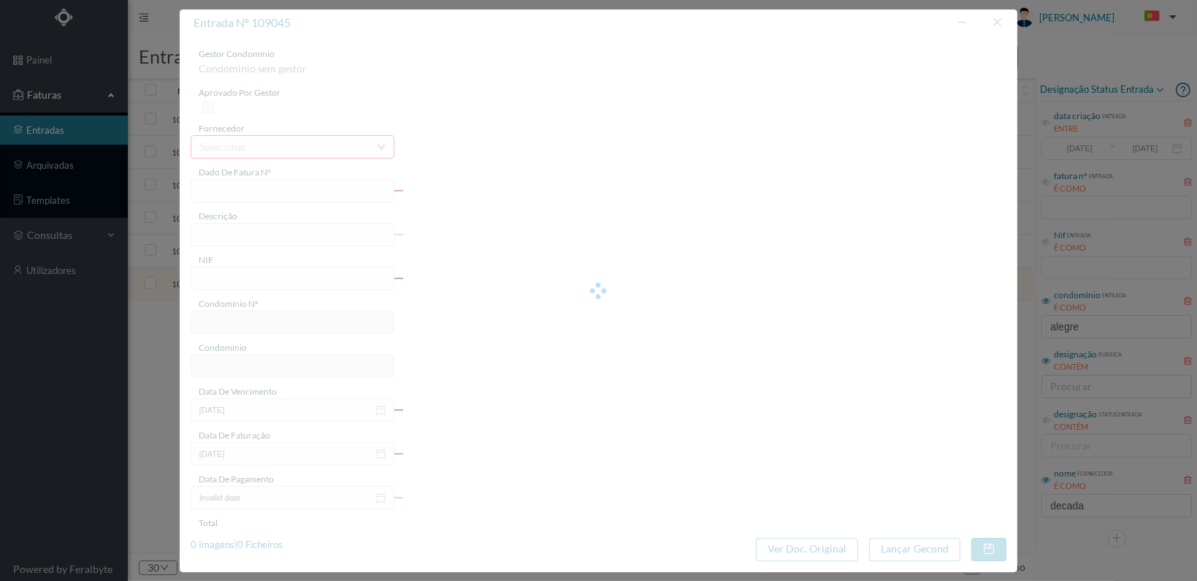
type input "FT 2025A1/1149"
type input "900825014"
type input "[DATE]"
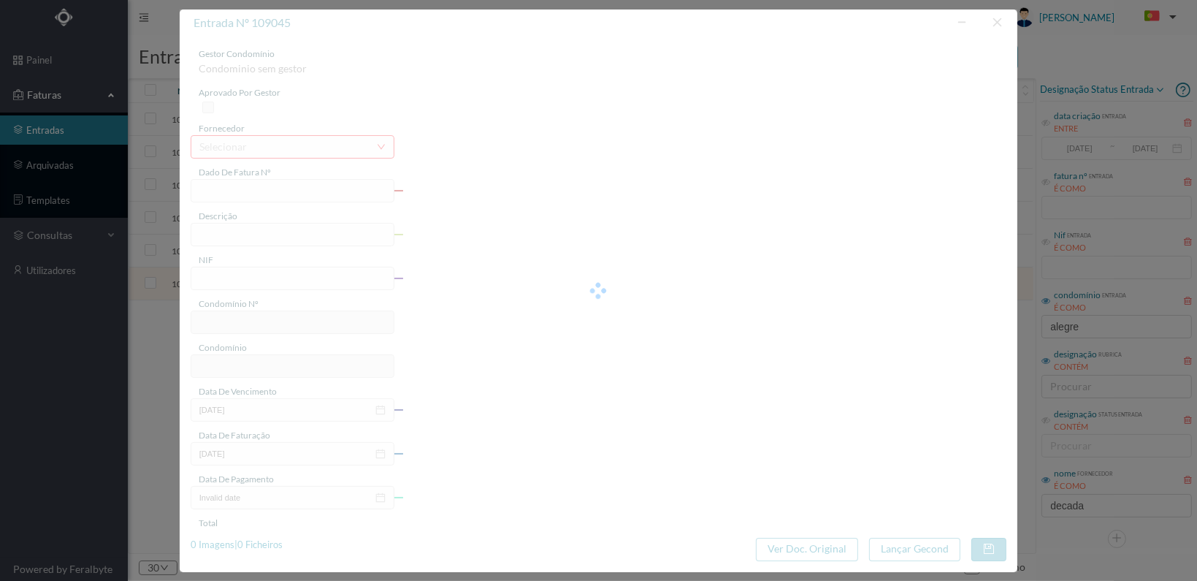
type input "60.00"
type input "558"
type input "ED. CAMPO ALEGRE I"
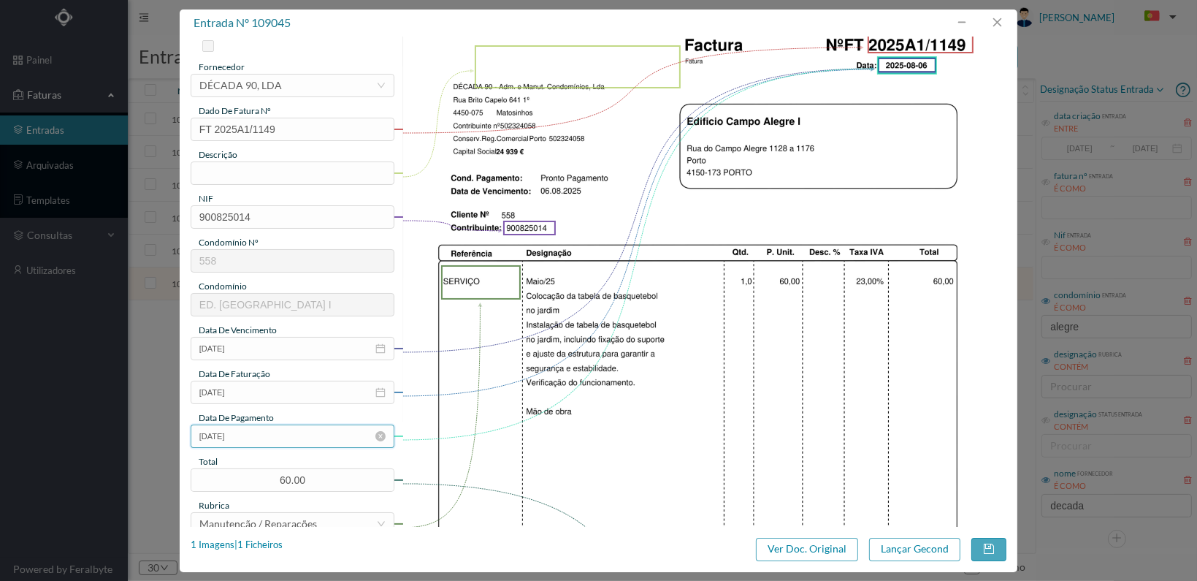
scroll to position [0, 0]
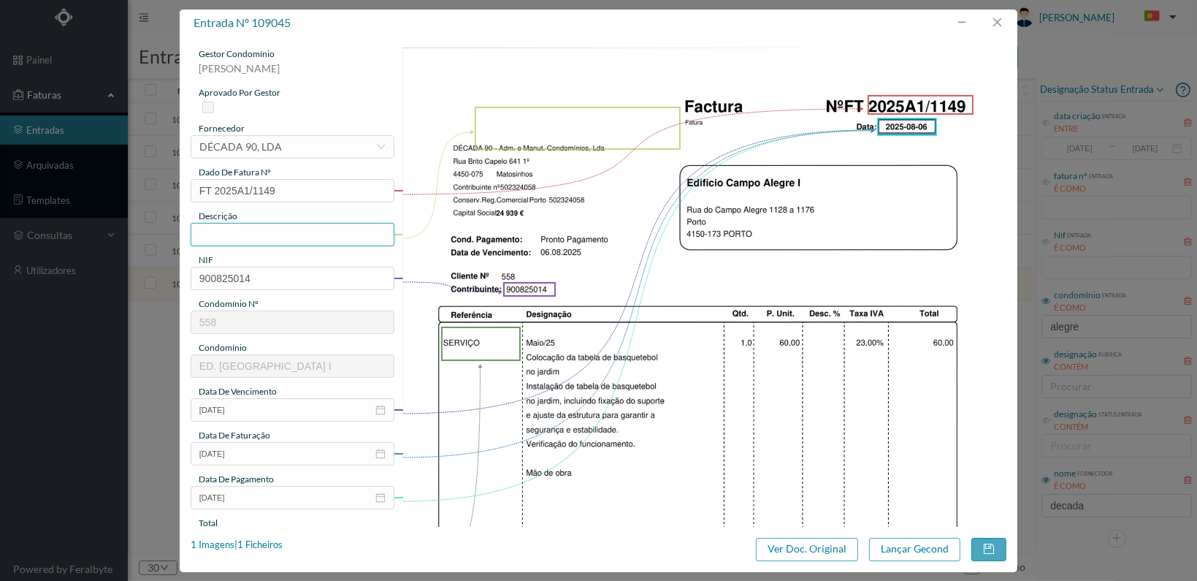
click at [210, 229] on input "text" at bounding box center [293, 234] width 204 height 23
type input "Colocação da tabela de basquetebol no jardim"
click at [422, 237] on img at bounding box center [705, 474] width 604 height 855
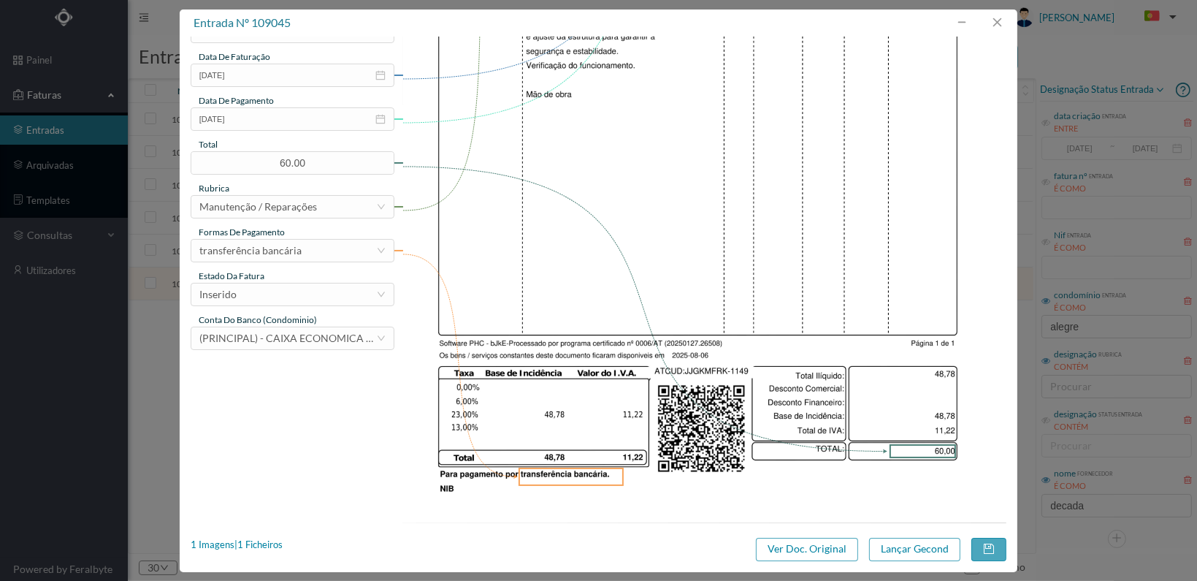
scroll to position [381, 0]
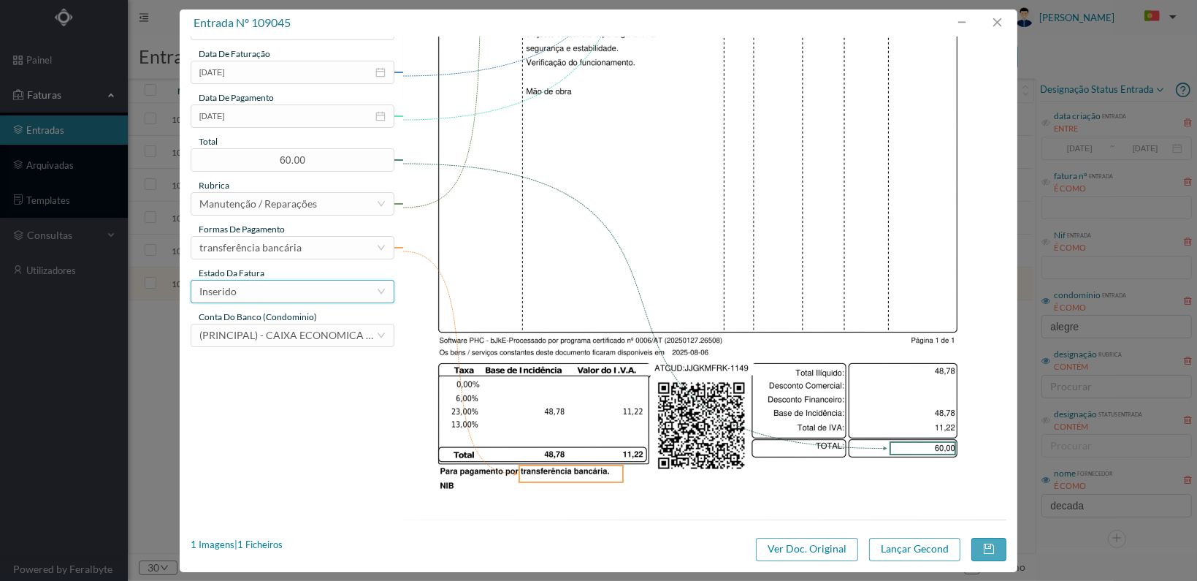
drag, startPoint x: 349, startPoint y: 291, endPoint x: 343, endPoint y: 300, distance: 9.9
click at [349, 293] on div "Inserido" at bounding box center [287, 292] width 177 height 22
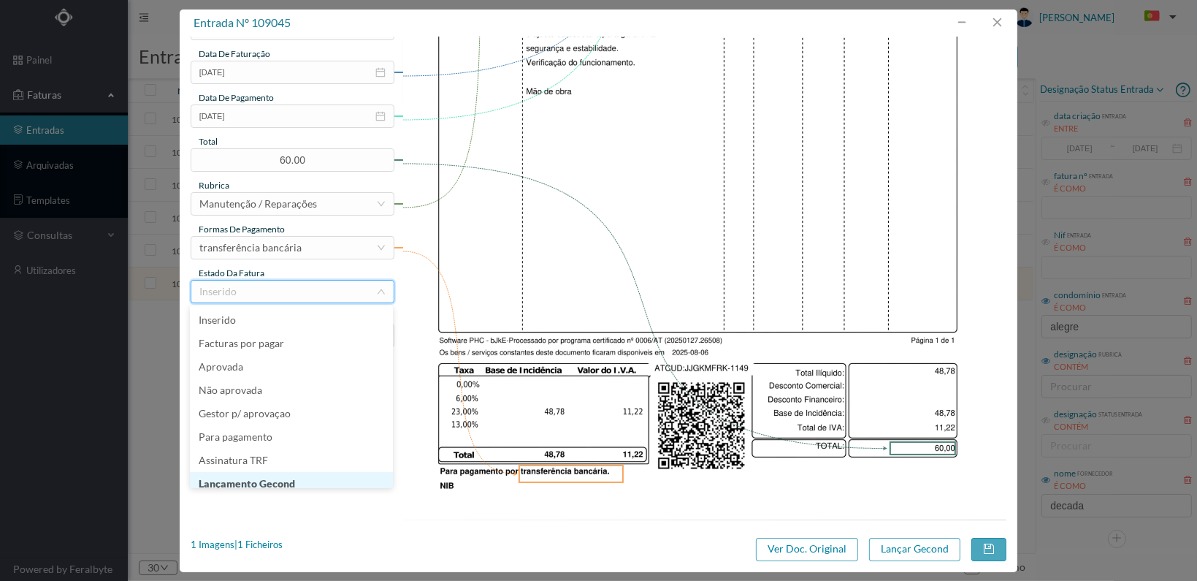
scroll to position [7, 0]
click at [271, 474] on li "Lançamento Gecond" at bounding box center [291, 476] width 203 height 23
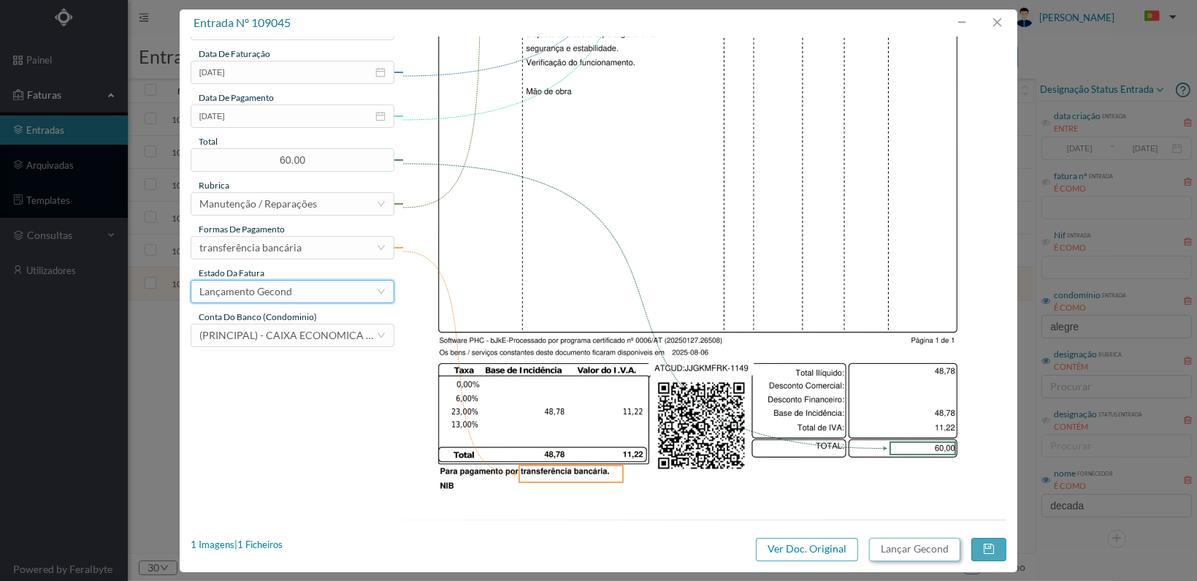
click at [912, 552] on button "Lançar Gecond" at bounding box center [914, 549] width 91 height 23
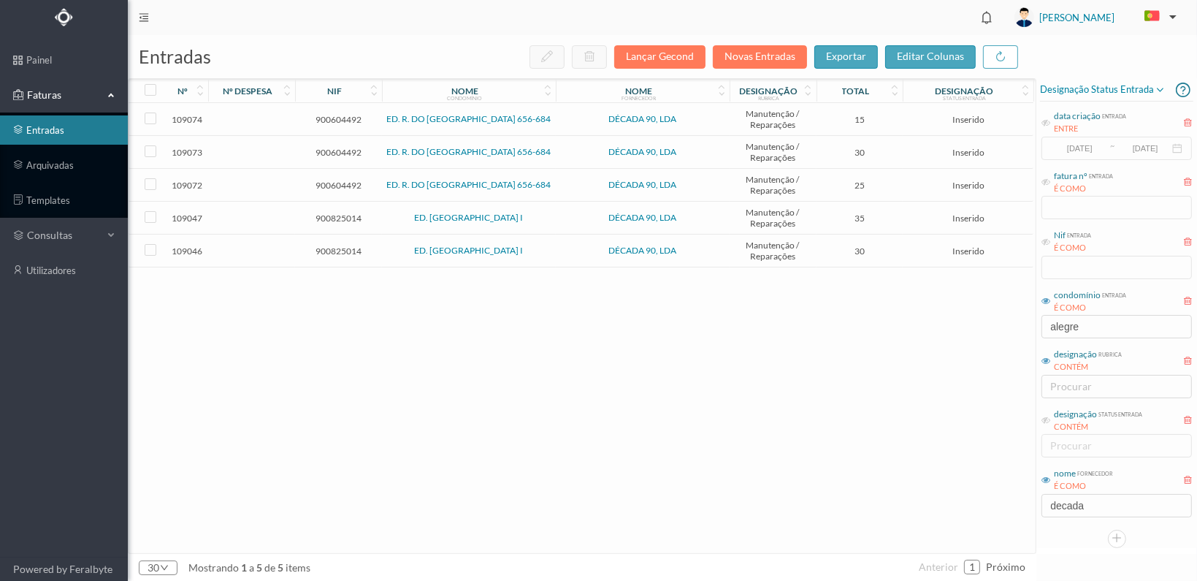
click at [327, 245] on span "900825014" at bounding box center [339, 250] width 80 height 11
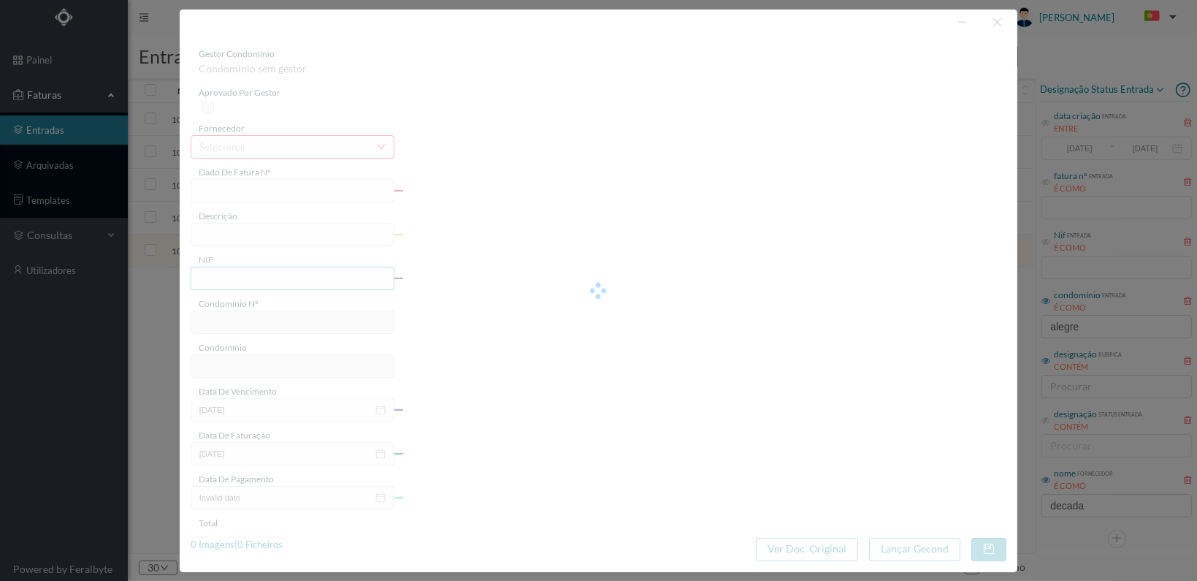
type input "FT 2025A1/1150"
type input "900825014"
type input "[DATE]"
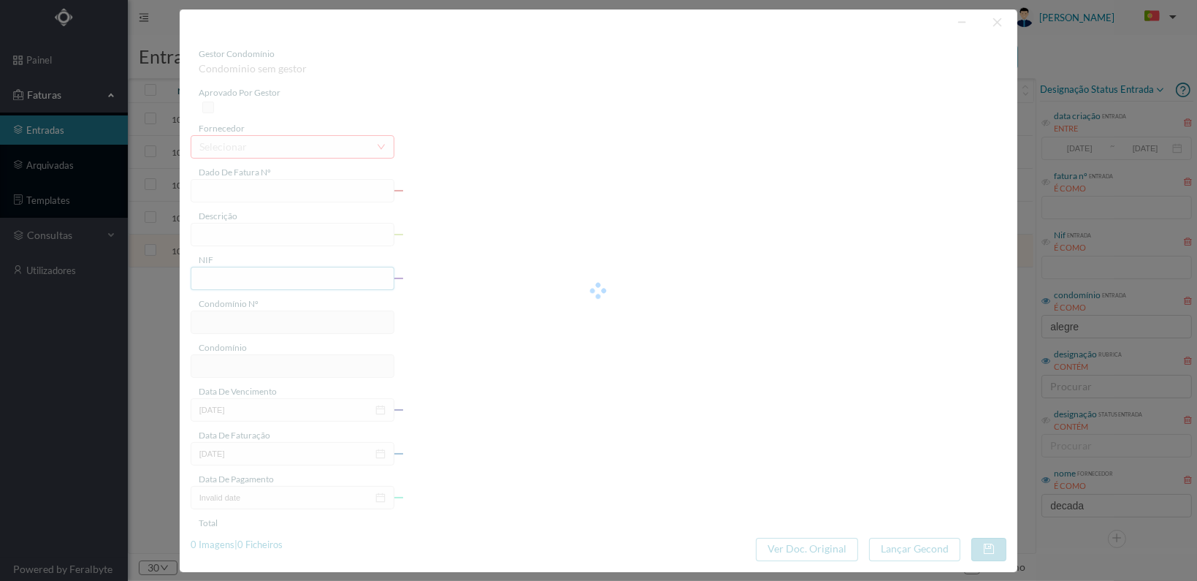
type input "30.00"
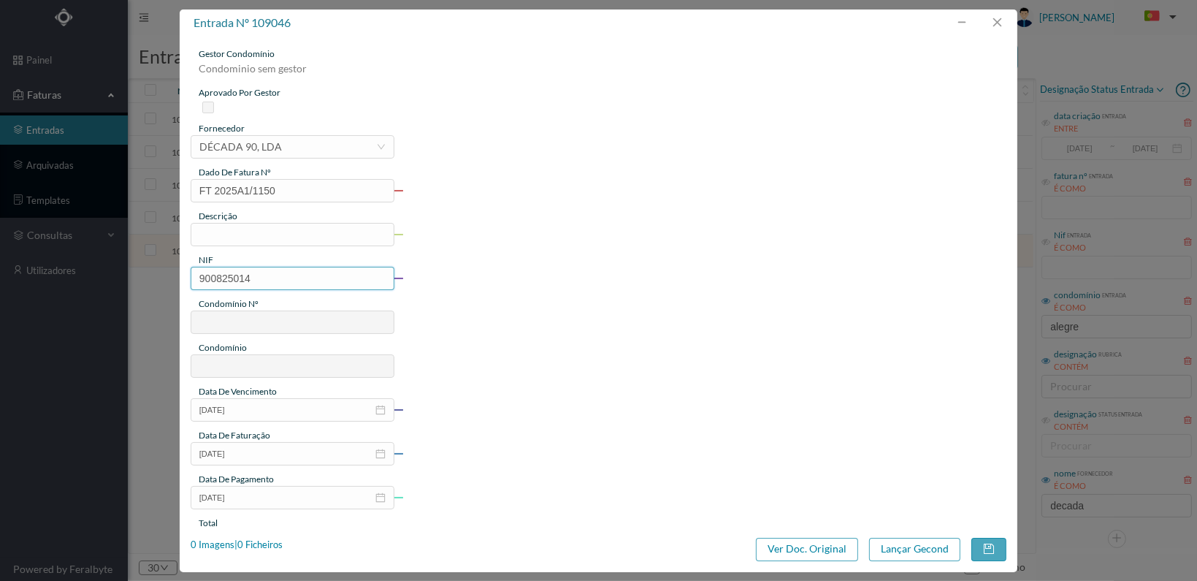
type input "558"
type input "ED. CAMPO ALEGRE I"
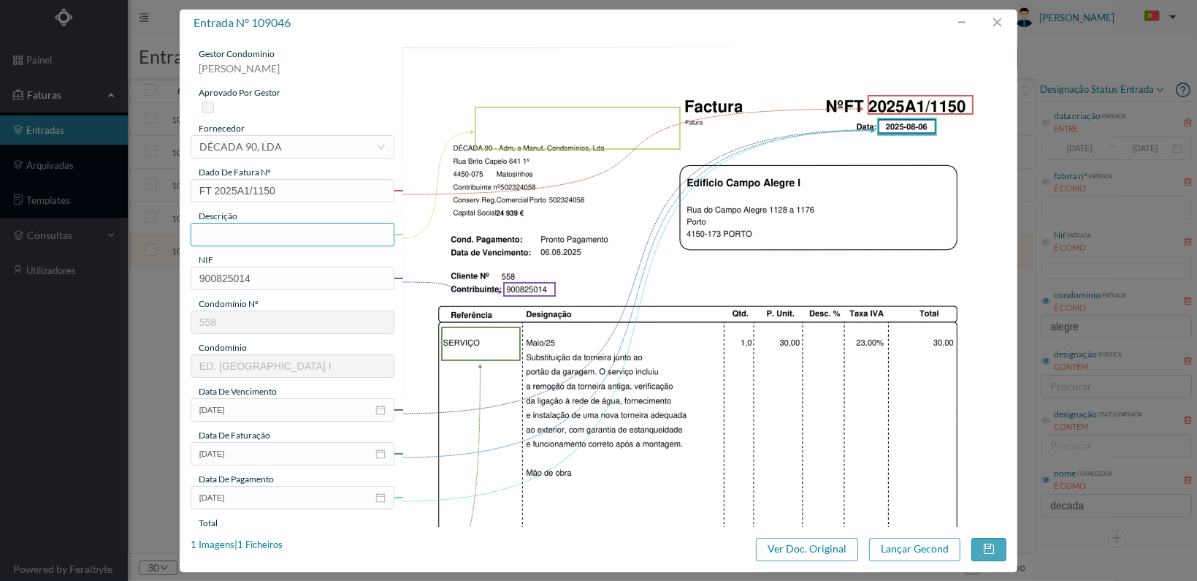
click at [254, 226] on input "text" at bounding box center [293, 234] width 204 height 23
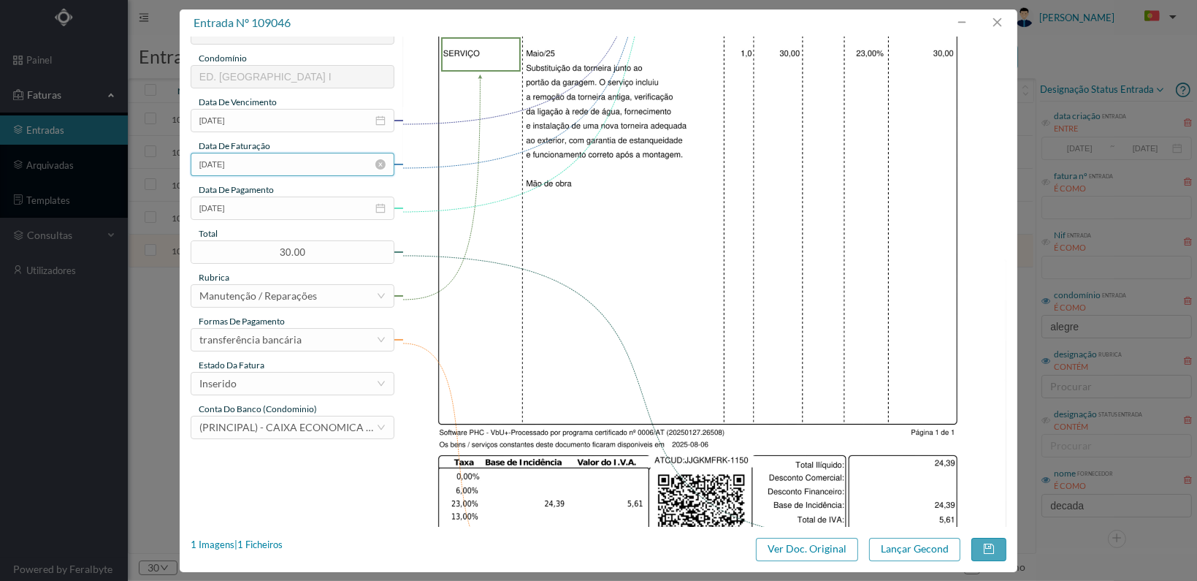
scroll to position [292, 0]
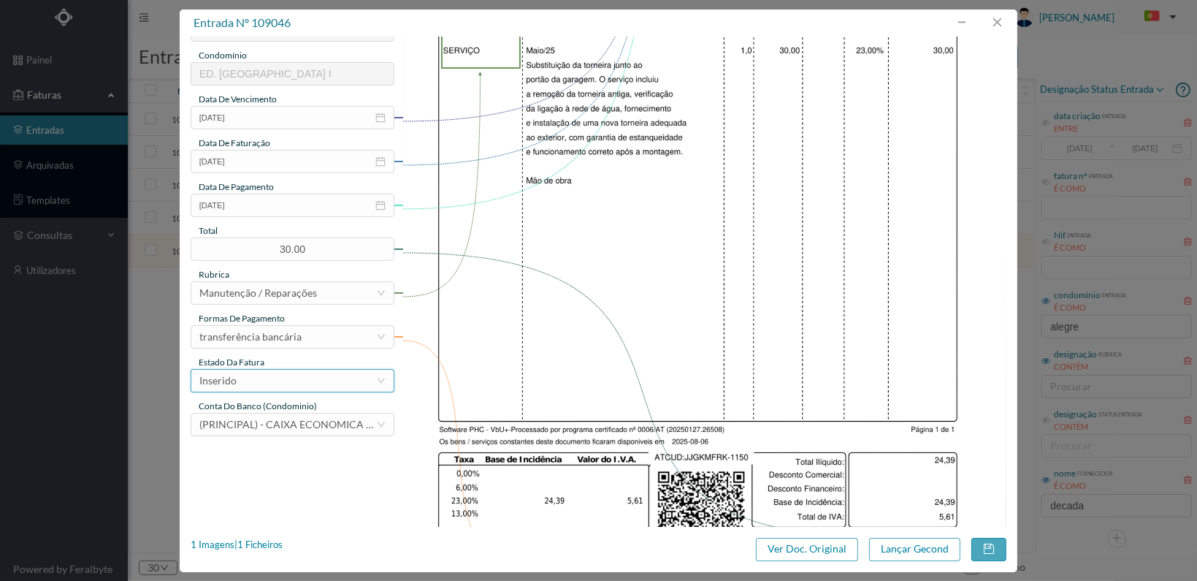
type input "Subst. torneira junto ao portão da garagem"
click at [347, 381] on div "Inserido" at bounding box center [287, 381] width 177 height 22
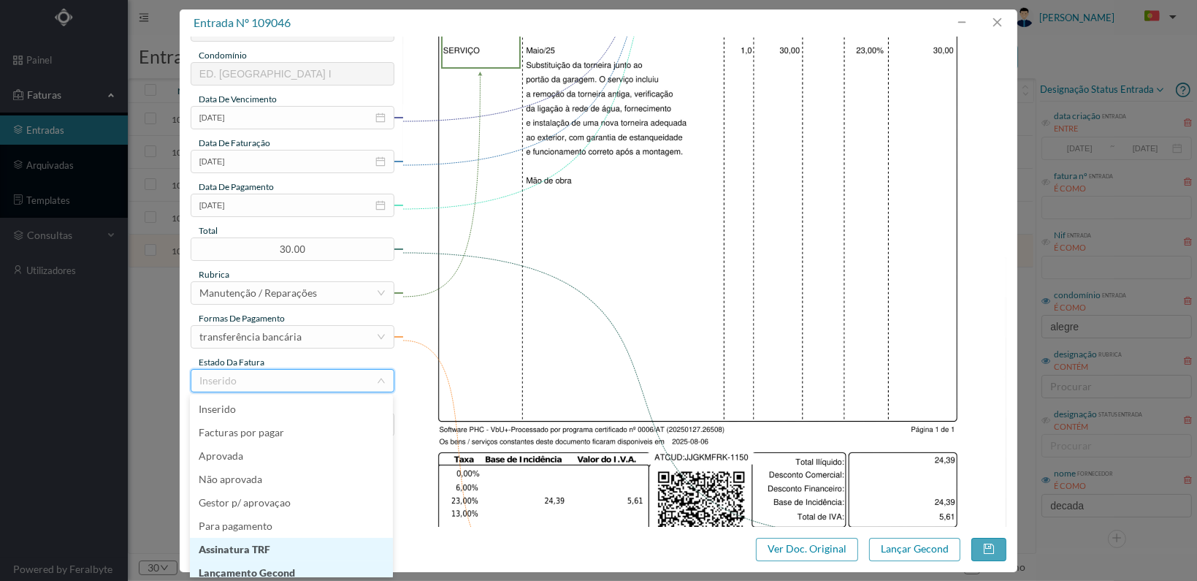
scroll to position [7, 0]
click at [302, 565] on li "Lançamento Gecond" at bounding box center [291, 565] width 203 height 23
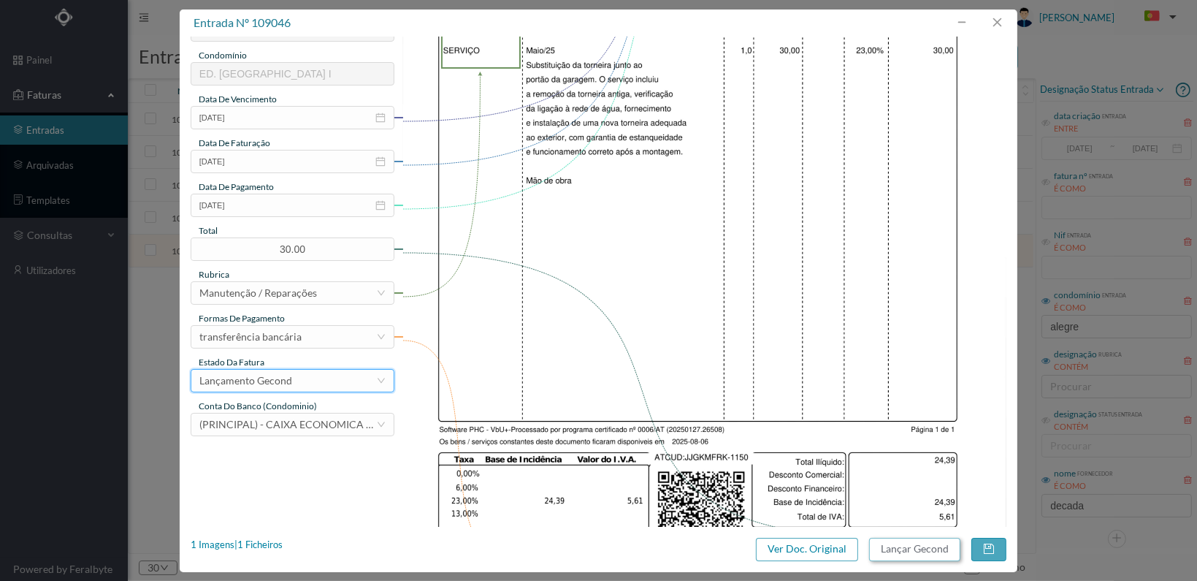
click at [907, 545] on button "Lançar Gecond" at bounding box center [914, 549] width 91 height 23
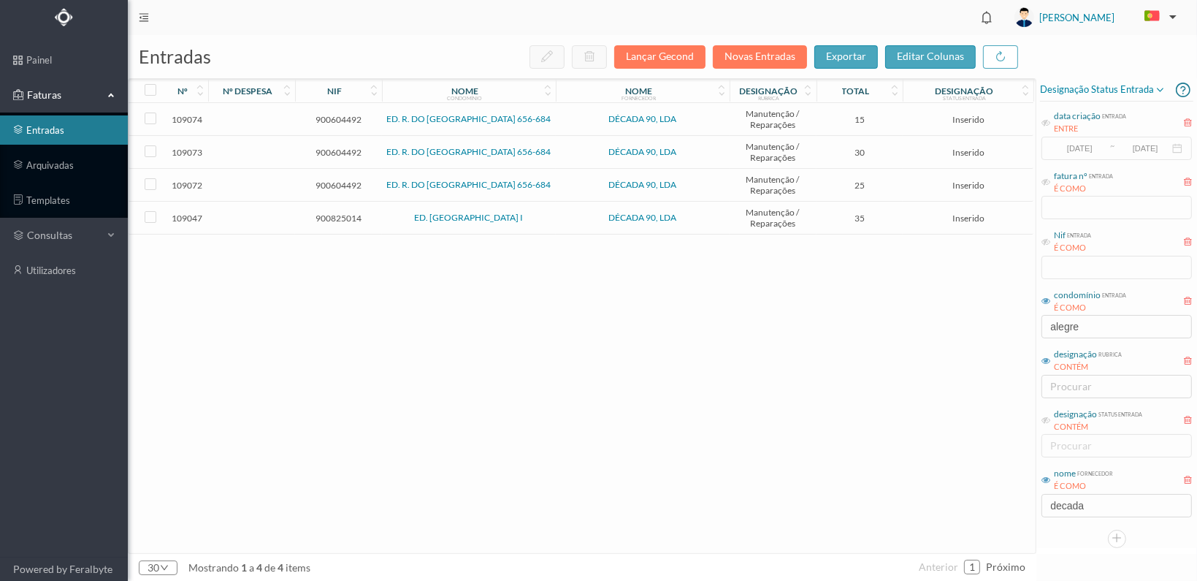
click at [332, 215] on span "900825014" at bounding box center [339, 218] width 80 height 11
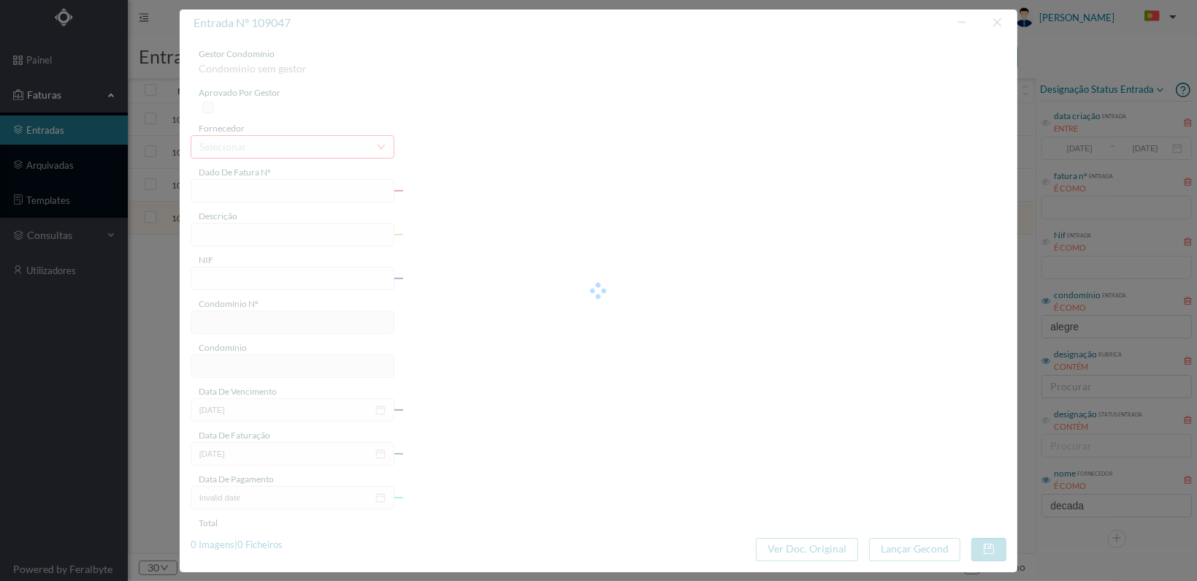
type input "FT 2025A1/1151"
type input "900825014"
type input "[DATE]"
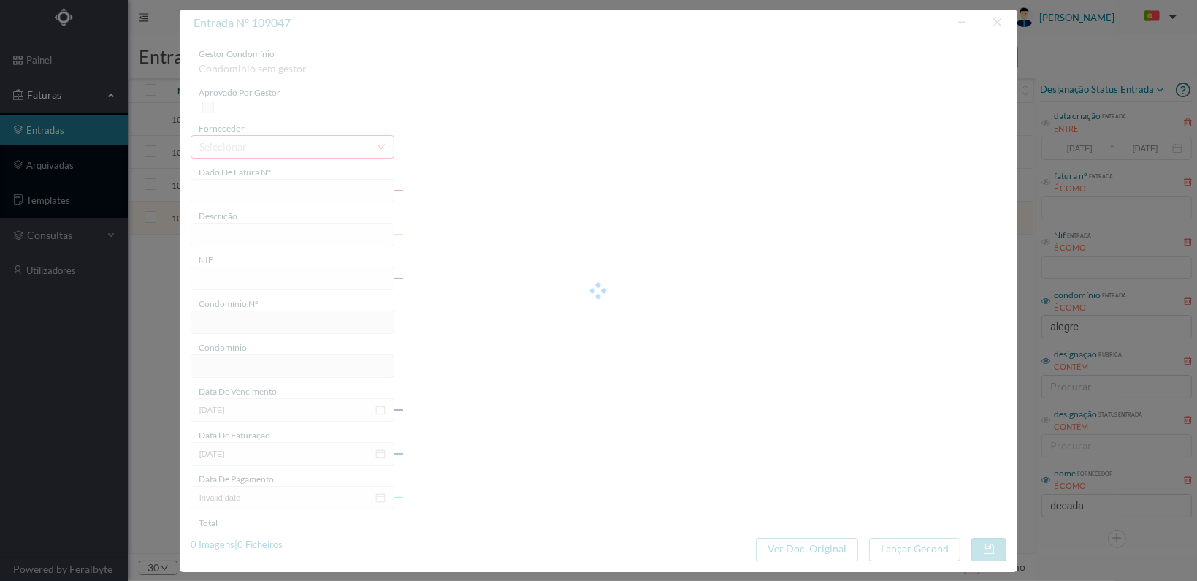
type input "35.00"
type input "558"
type input "ED. CAMPO ALEGRE I"
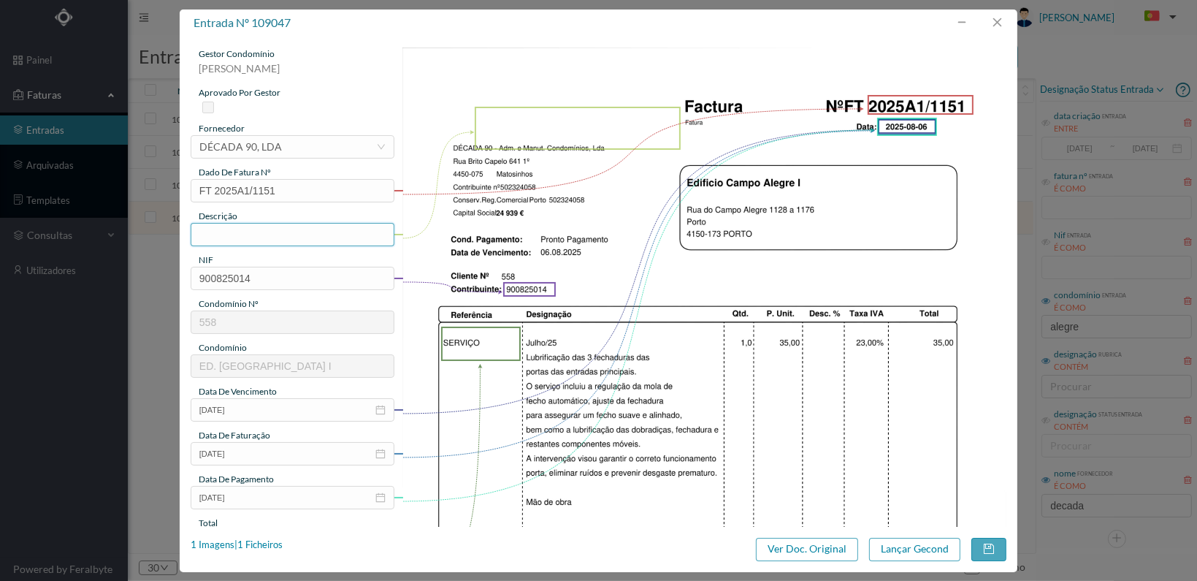
click at [283, 233] on input "text" at bounding box center [293, 234] width 204 height 23
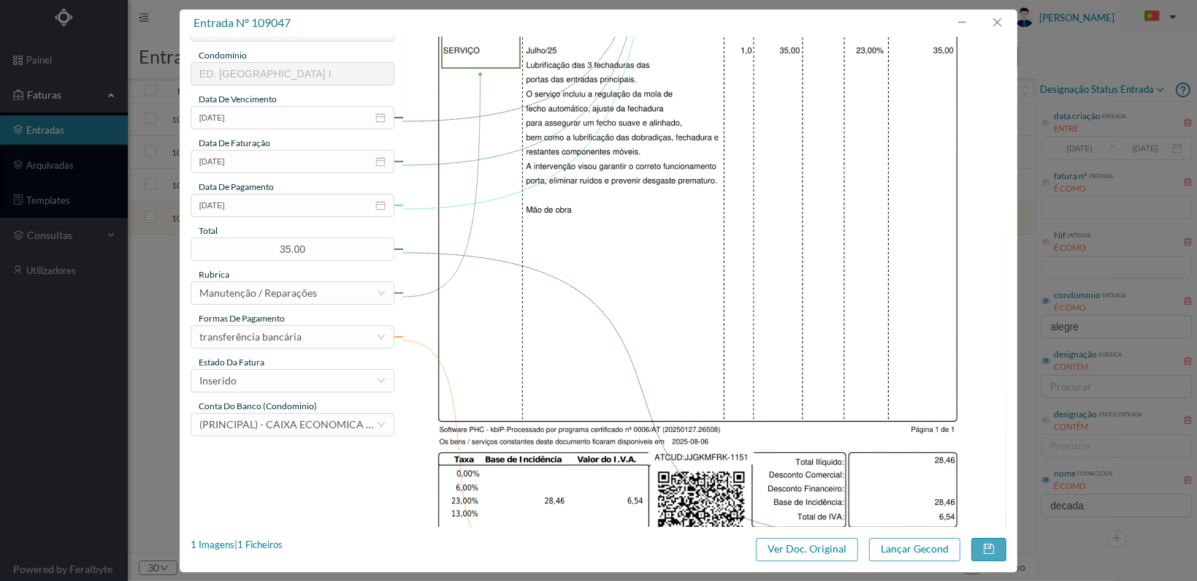
scroll to position [365, 0]
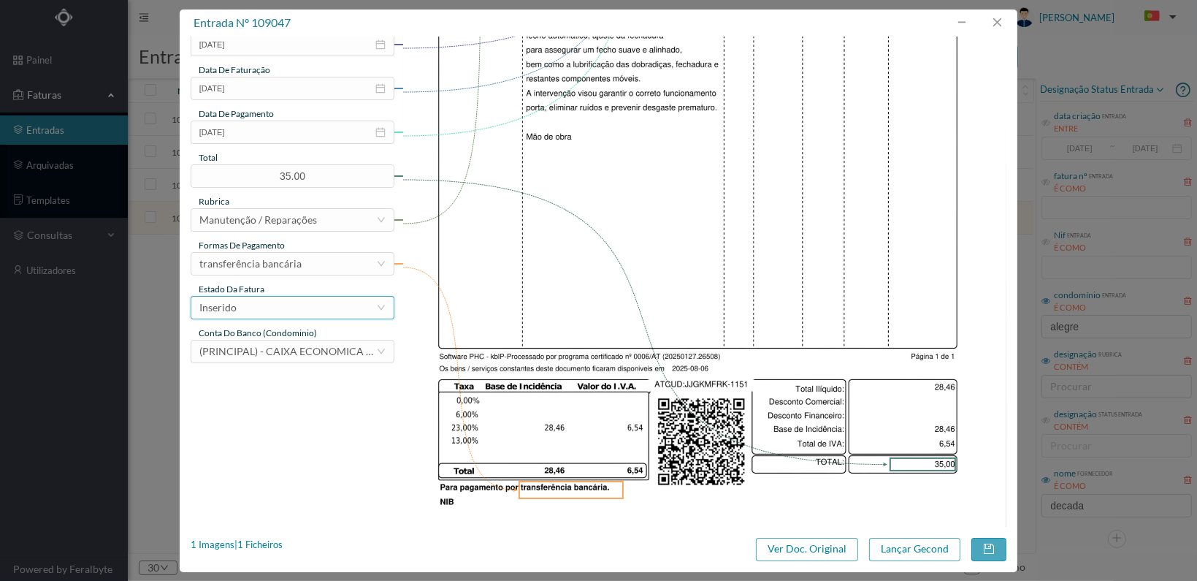
type input "Reparação das 3 fechaduras das portas das entradas"
click at [357, 310] on div "Inserido" at bounding box center [287, 308] width 177 height 22
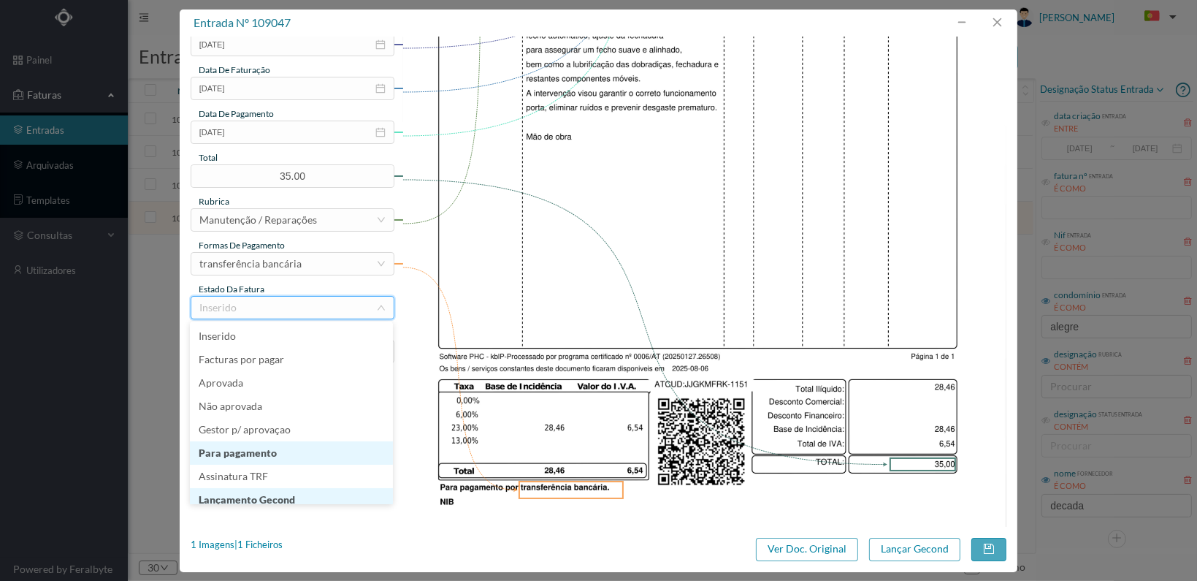
scroll to position [7, 0]
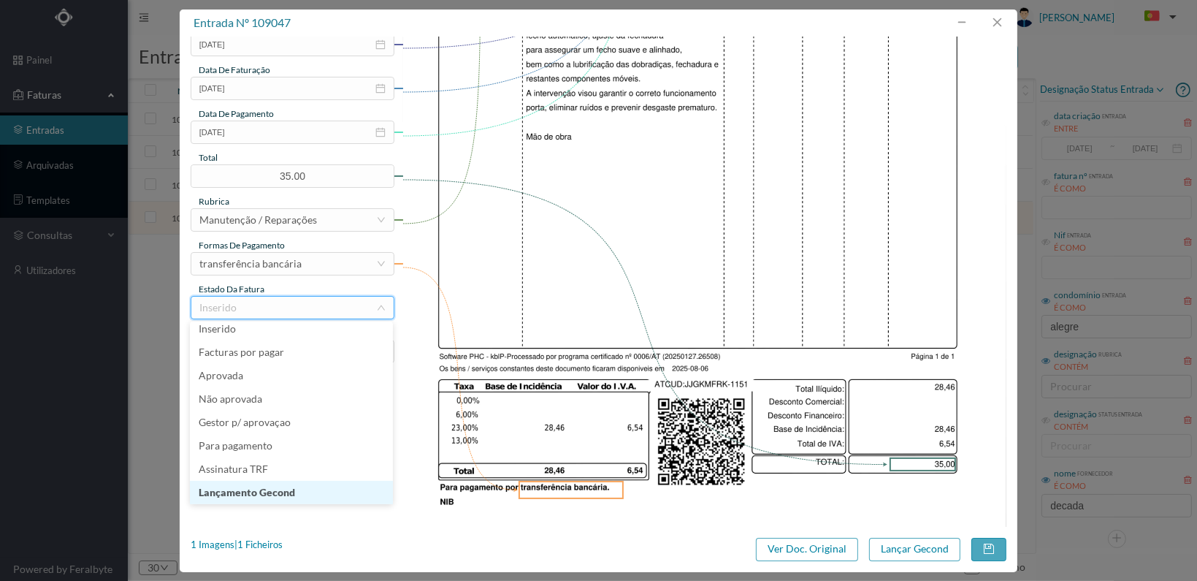
click at [313, 491] on li "Lançamento Gecond" at bounding box center [291, 492] width 203 height 23
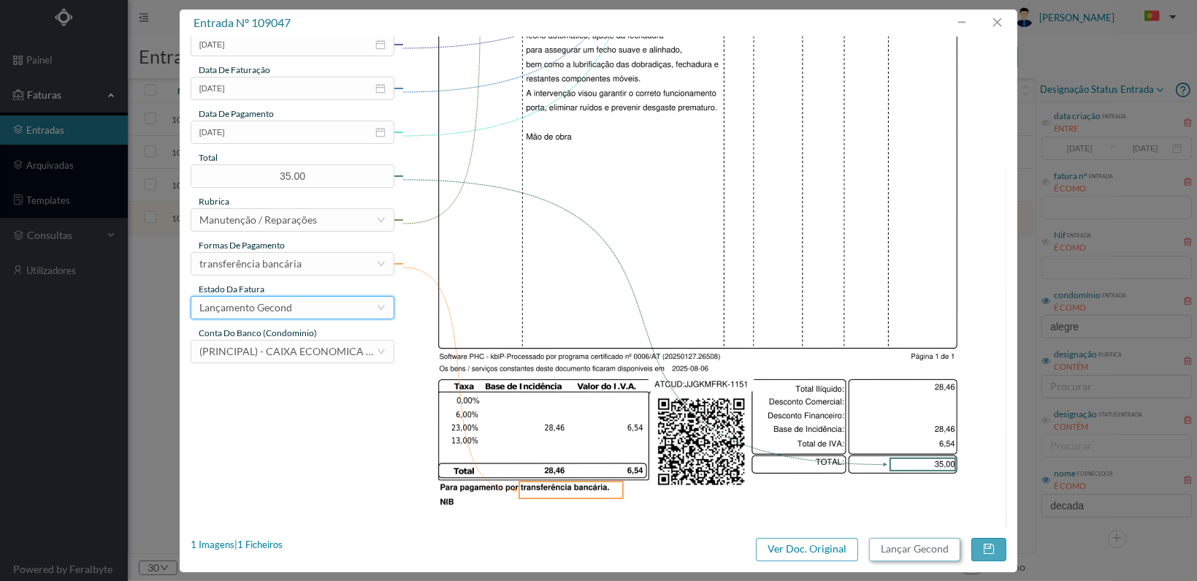
click at [918, 554] on button "Lançar Gecond" at bounding box center [914, 549] width 91 height 23
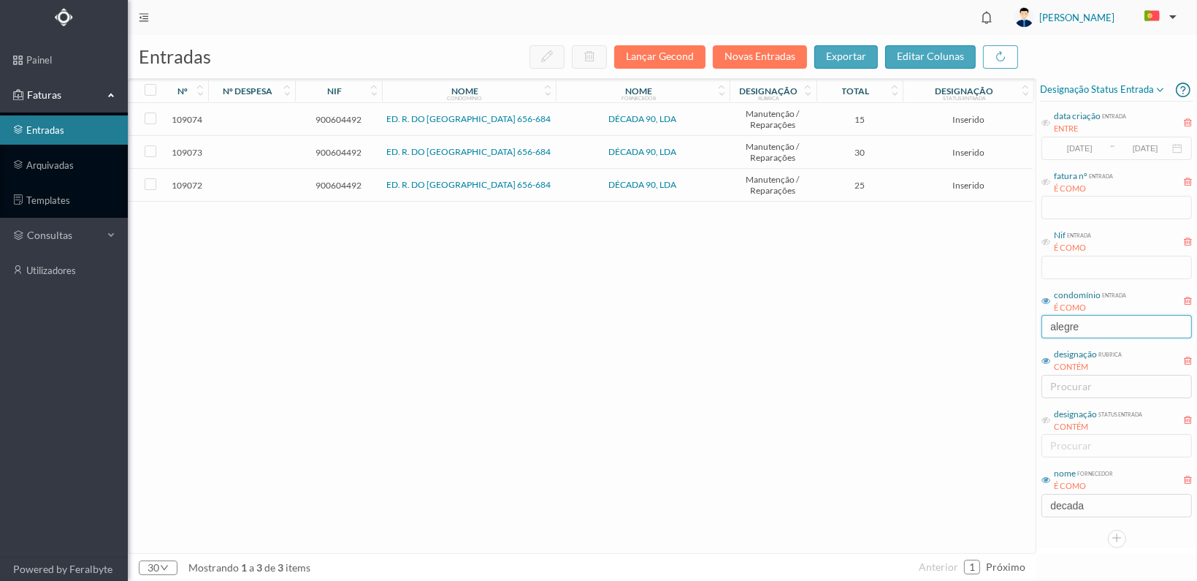
drag, startPoint x: 1110, startPoint y: 326, endPoint x: 1027, endPoint y: 326, distance: 82.5
click at [1028, 326] on div "entradas Lançar Gecond Novas Entradas exportar editar colunas nº nº despesa nif…" at bounding box center [662, 308] width 1069 height 546
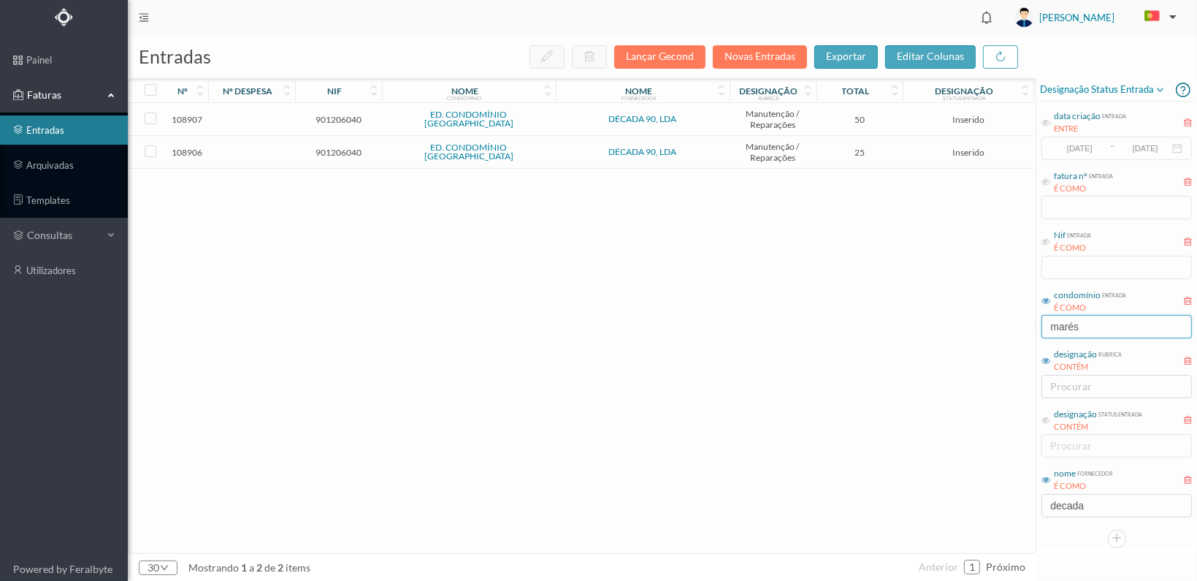
type input "marés"
click at [338, 153] on span "901206040" at bounding box center [339, 152] width 80 height 11
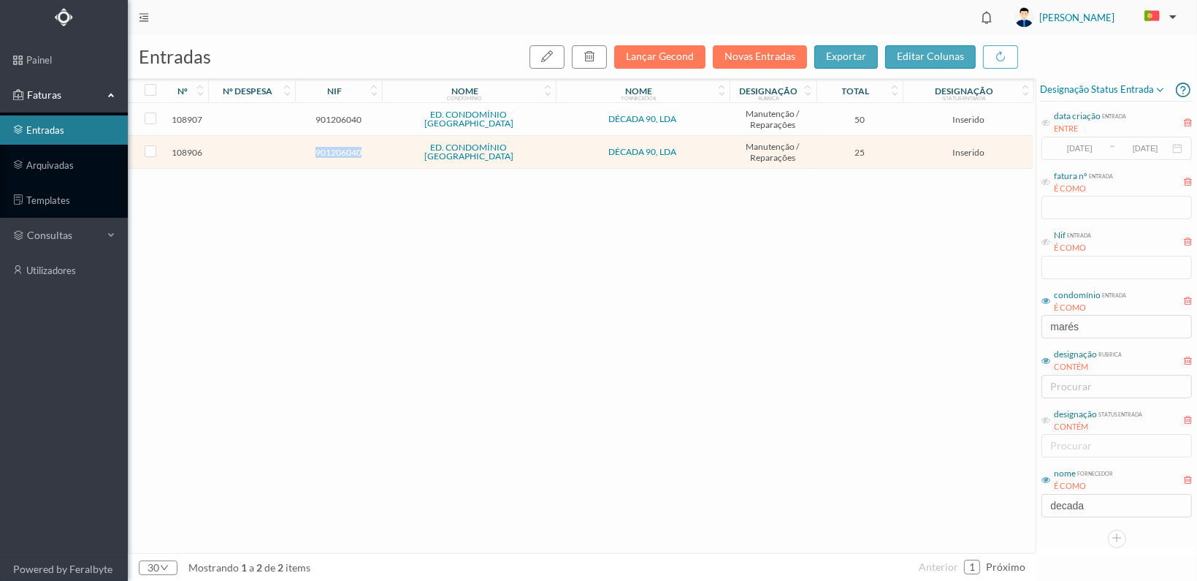
click at [338, 153] on span "901206040" at bounding box center [339, 152] width 80 height 11
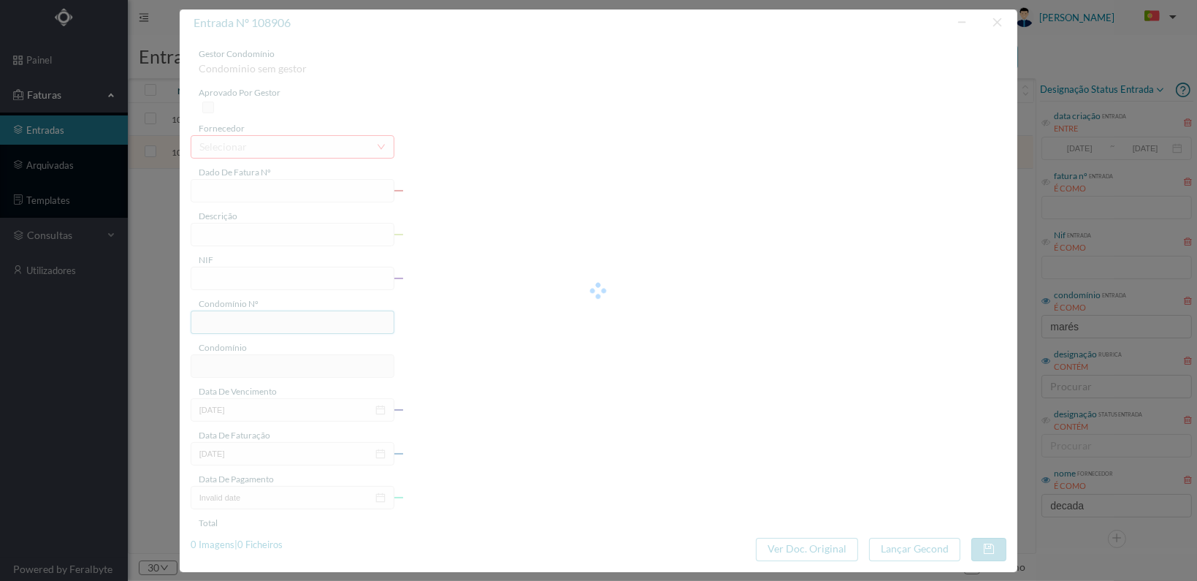
type input "FT 2025A1/1072"
type input "901206040"
type input "[DATE]"
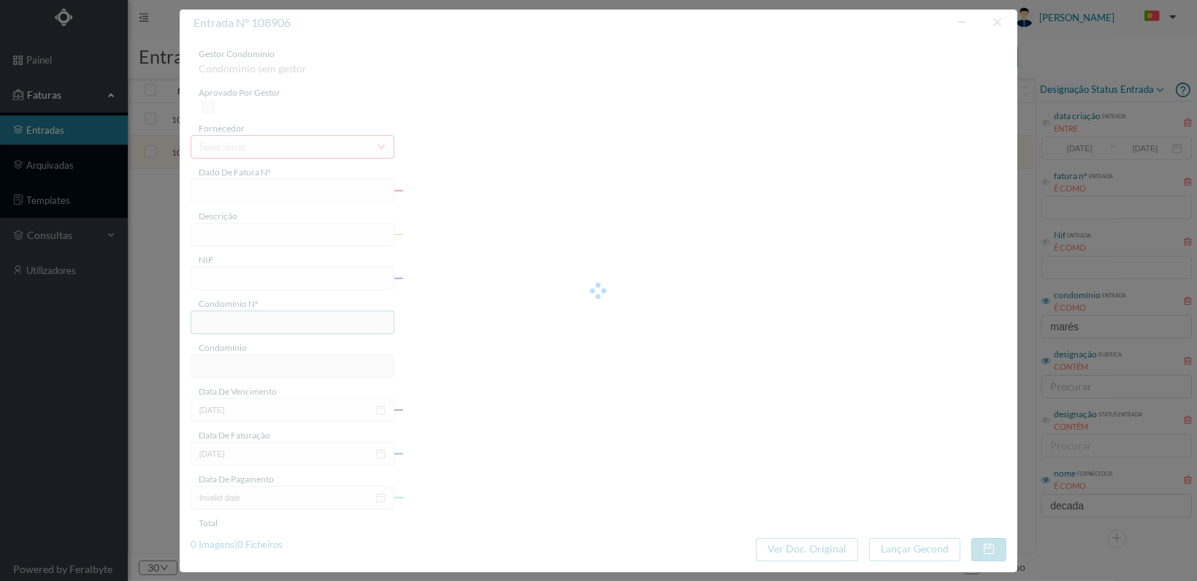
type input "25.00"
type input "564"
type input "ED. CONDOMÍNIO CABO DAS MARÉS"
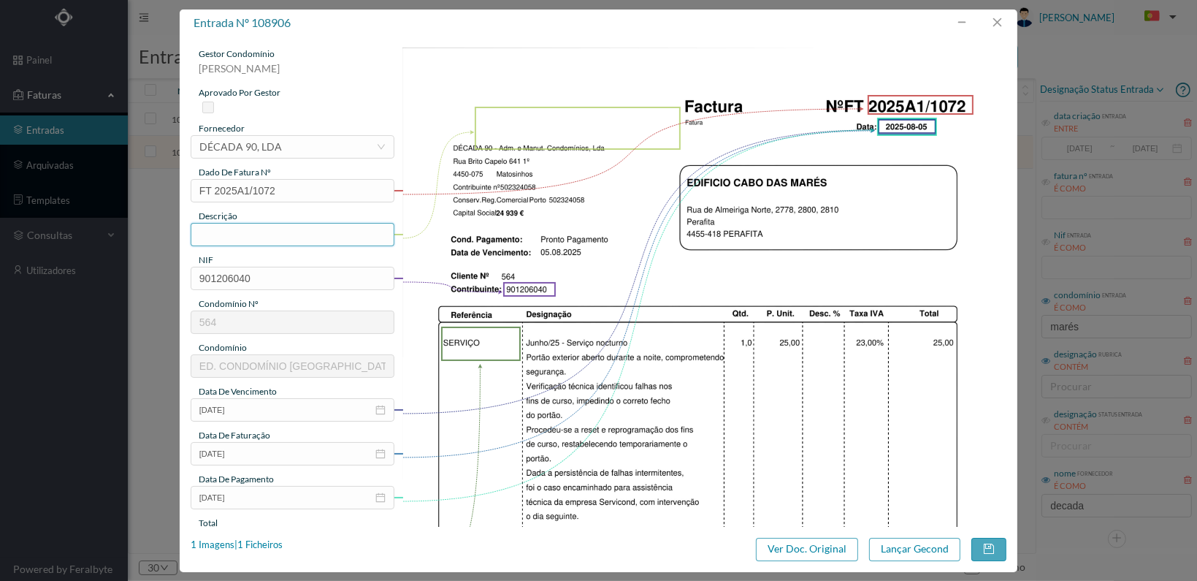
click at [278, 234] on input "text" at bounding box center [293, 234] width 204 height 23
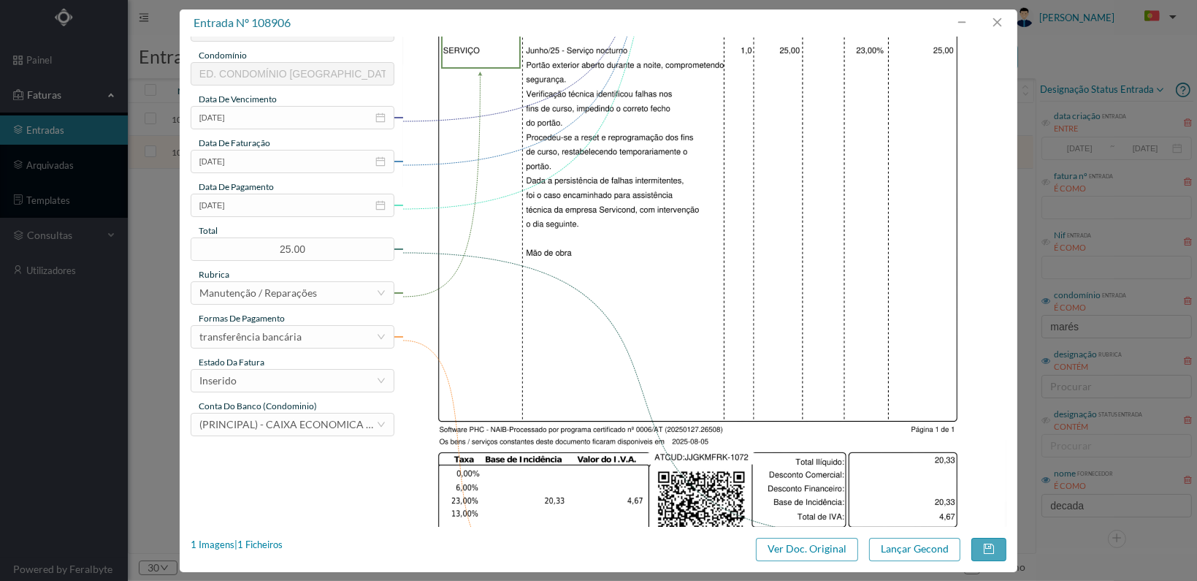
scroll to position [365, 0]
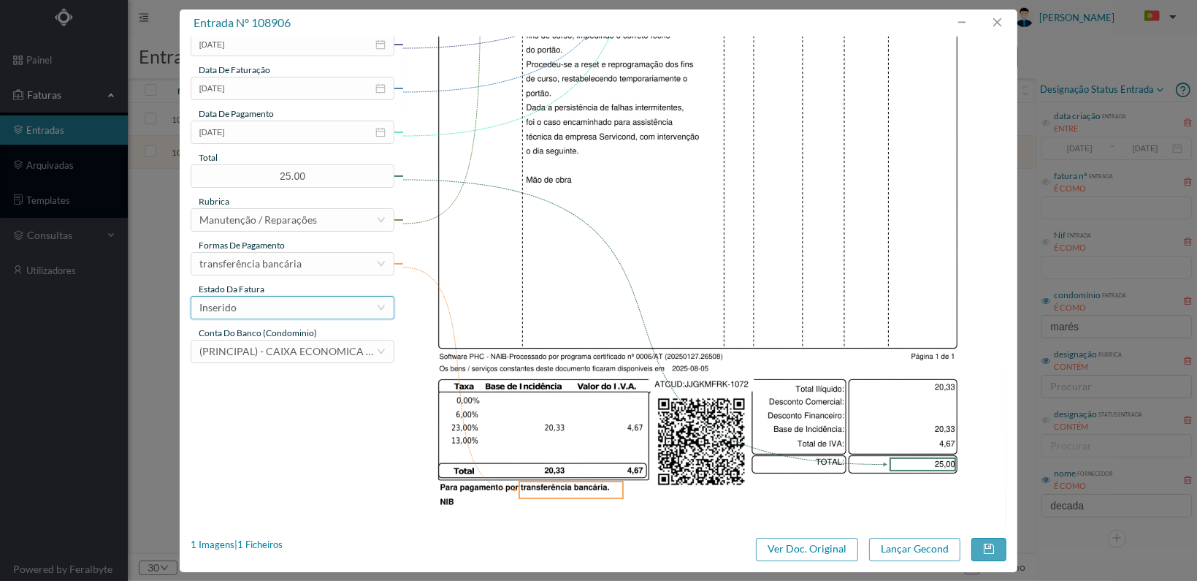
type input "Verificação portão aberto"
click at [342, 303] on div "Inserido" at bounding box center [287, 308] width 177 height 22
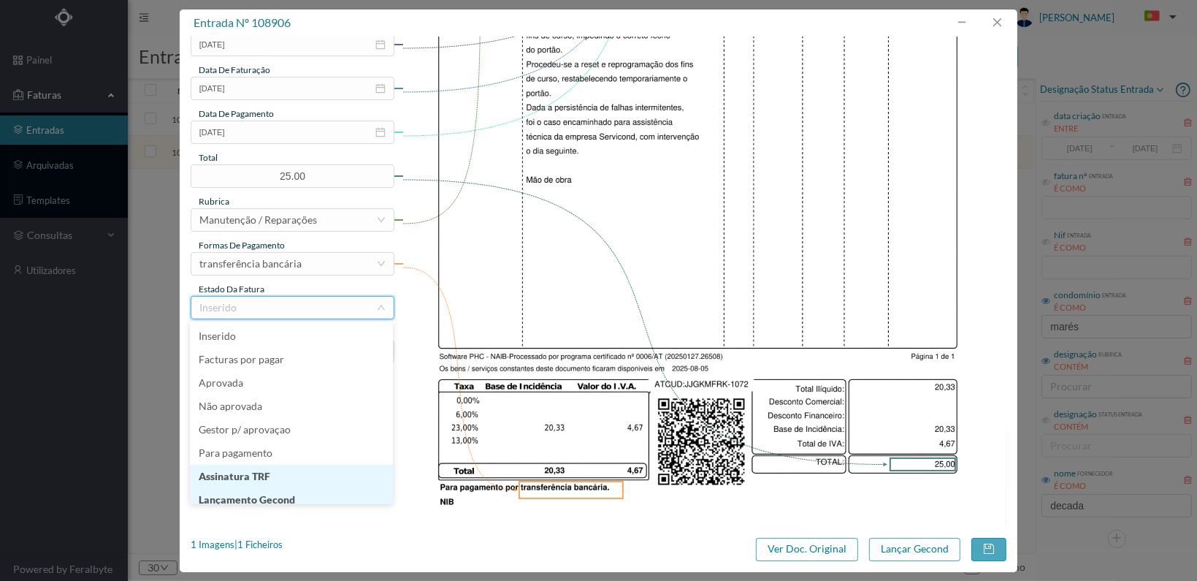
scroll to position [7, 0]
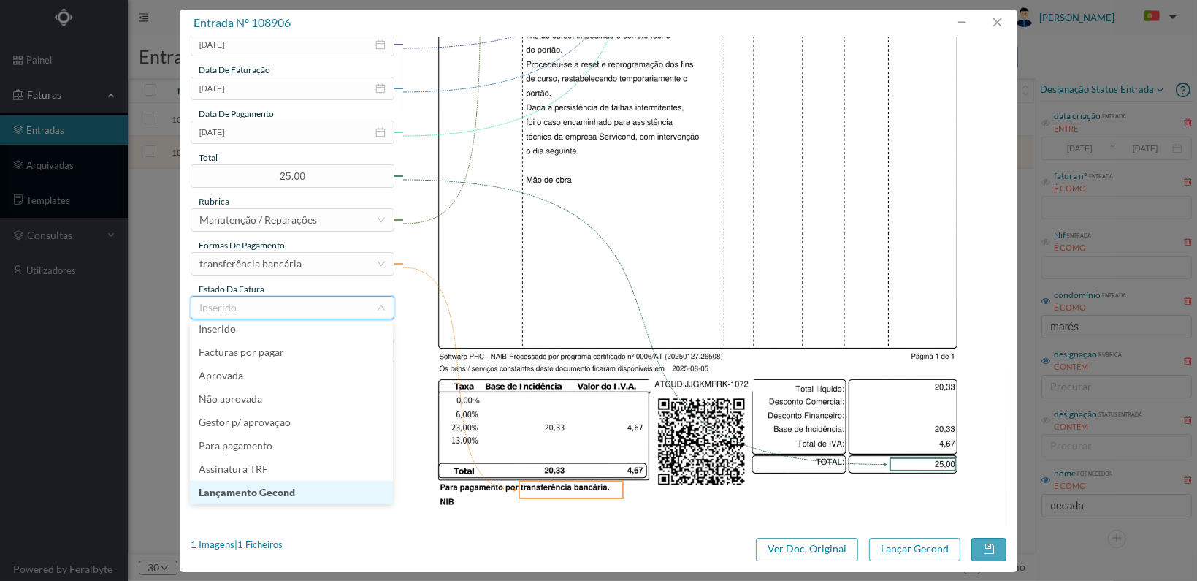
click at [299, 490] on li "Lançamento Gecond" at bounding box center [291, 492] width 203 height 23
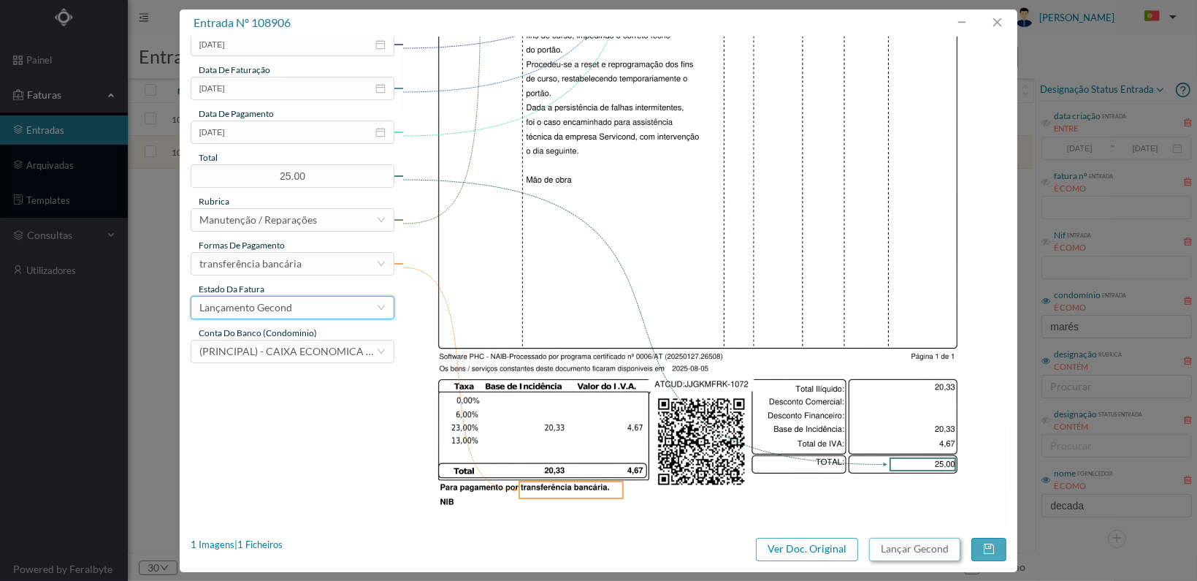
click at [903, 547] on button "Lançar Gecond" at bounding box center [914, 549] width 91 height 23
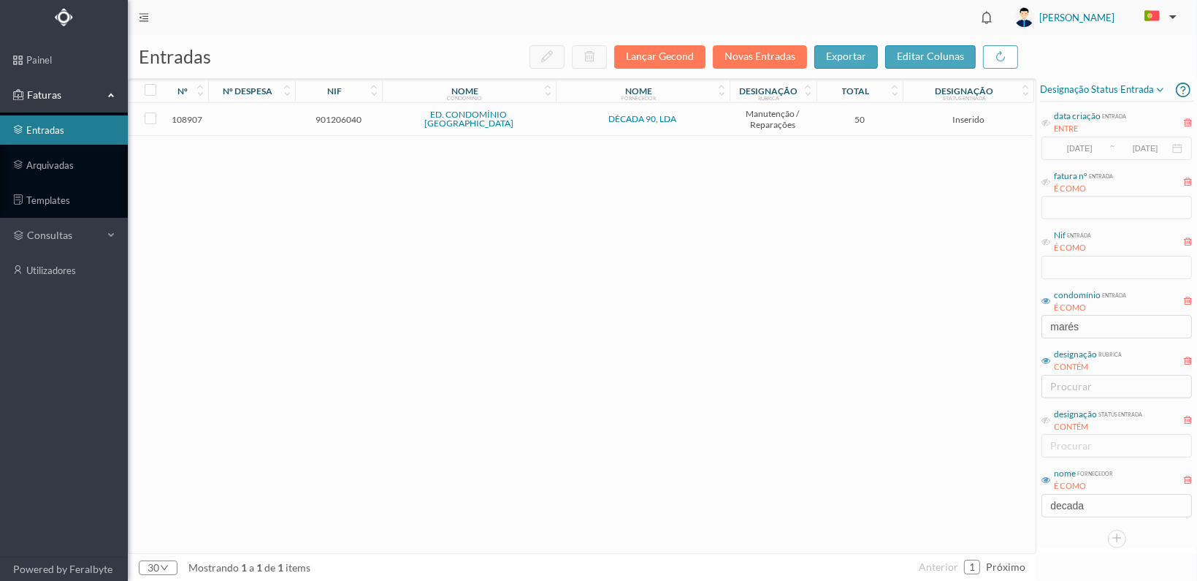
click at [343, 115] on span "901206040" at bounding box center [339, 119] width 80 height 11
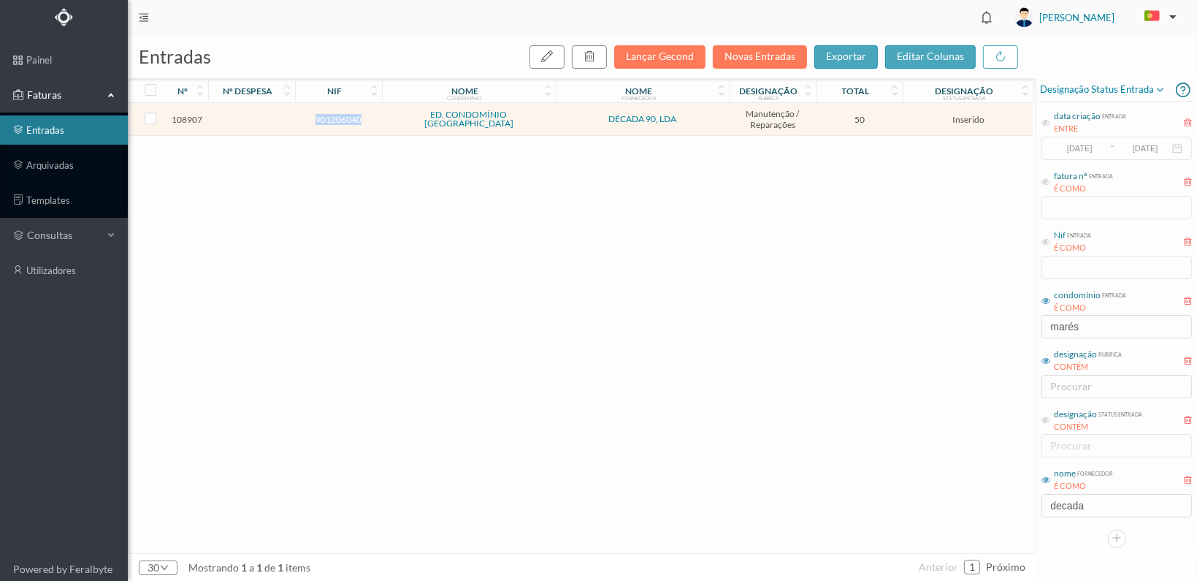
click at [343, 115] on span "901206040" at bounding box center [339, 119] width 80 height 11
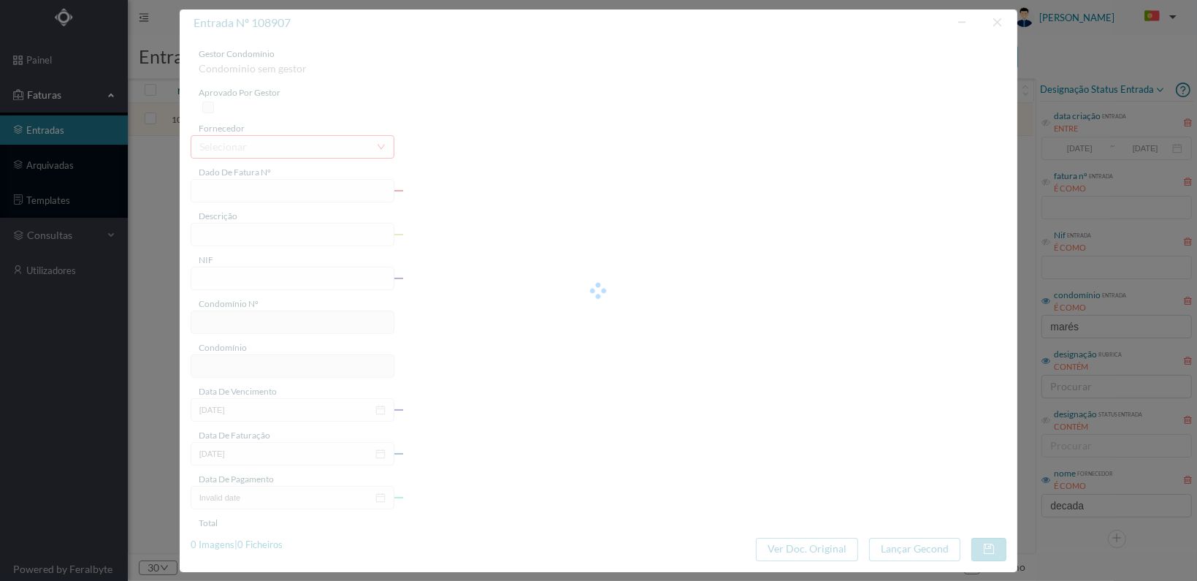
type input "FT 2025A1/1073"
type input "901206040"
type input "[DATE]"
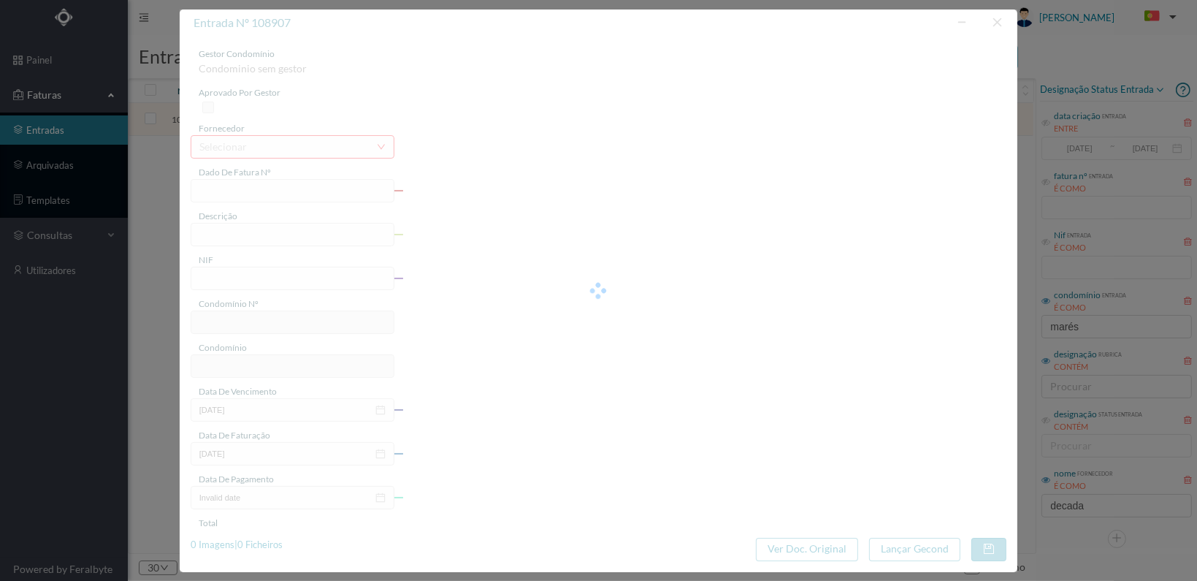
type input "50.00"
type input "564"
type input "ED. CONDOMÍNIO CABO DAS MARÉS"
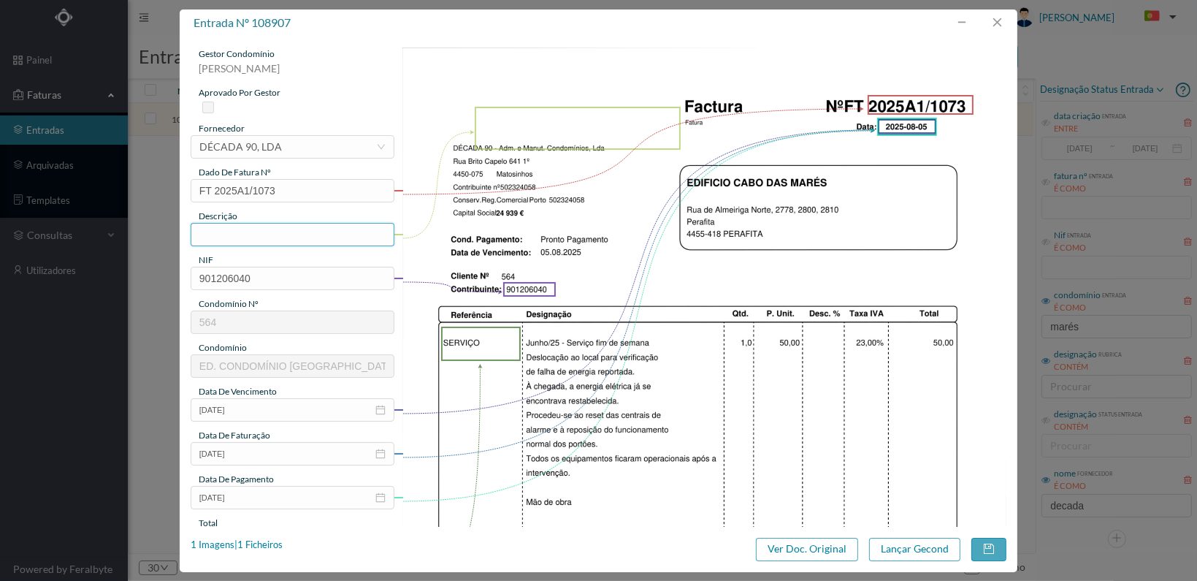
click at [290, 240] on input "text" at bounding box center [293, 234] width 204 height 23
type input "Verificação falha de energia"
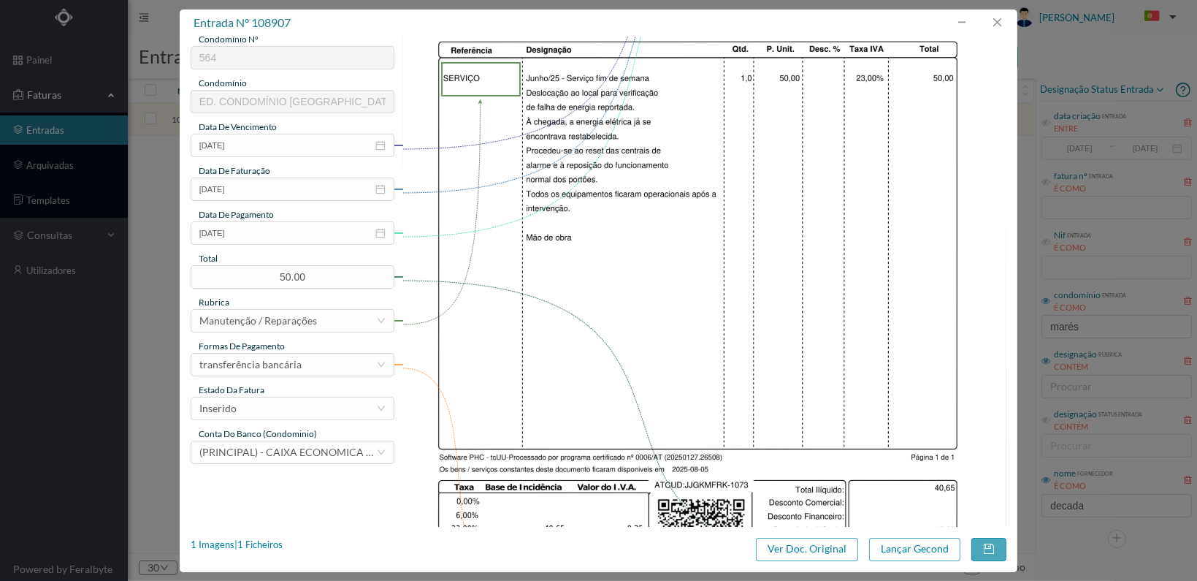
scroll to position [365, 0]
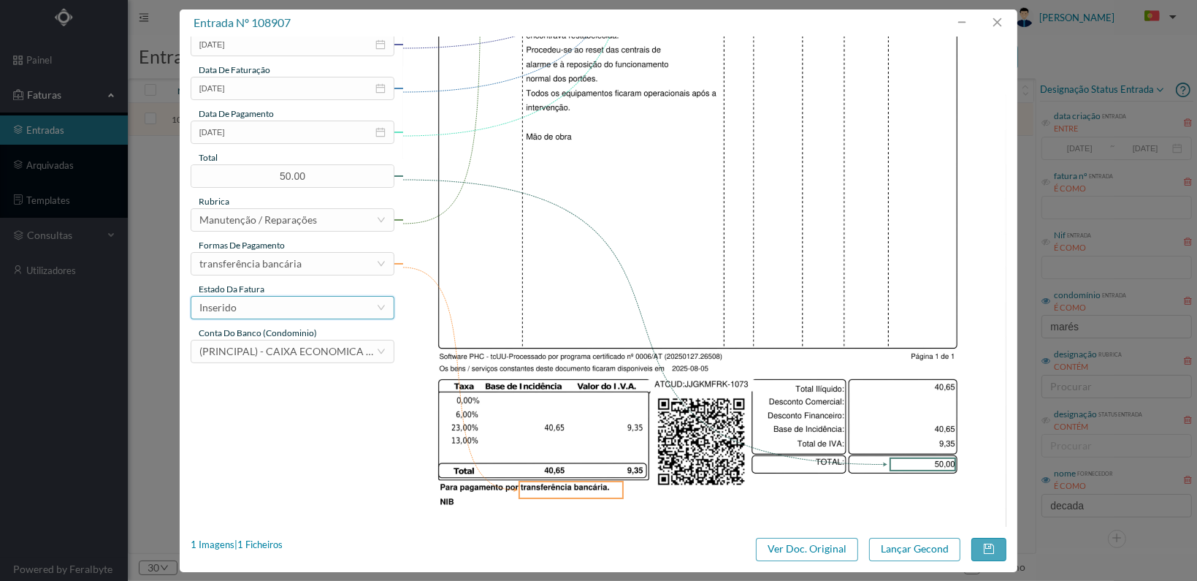
click at [339, 308] on div "Inserido" at bounding box center [287, 308] width 177 height 22
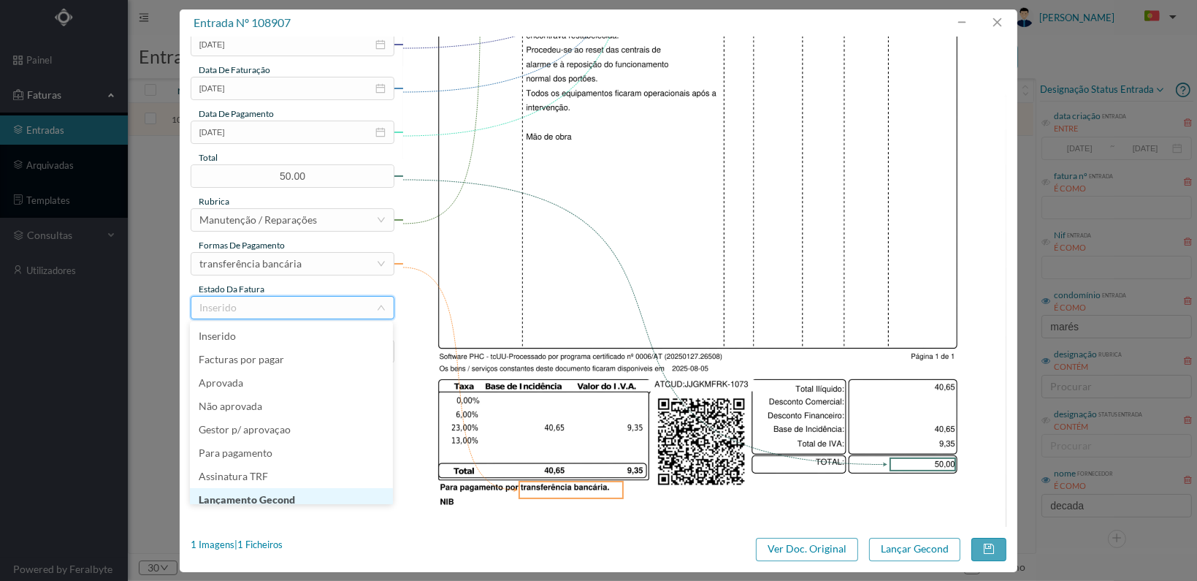
scroll to position [7, 0]
click at [305, 492] on li "Lançamento Gecond" at bounding box center [291, 492] width 203 height 23
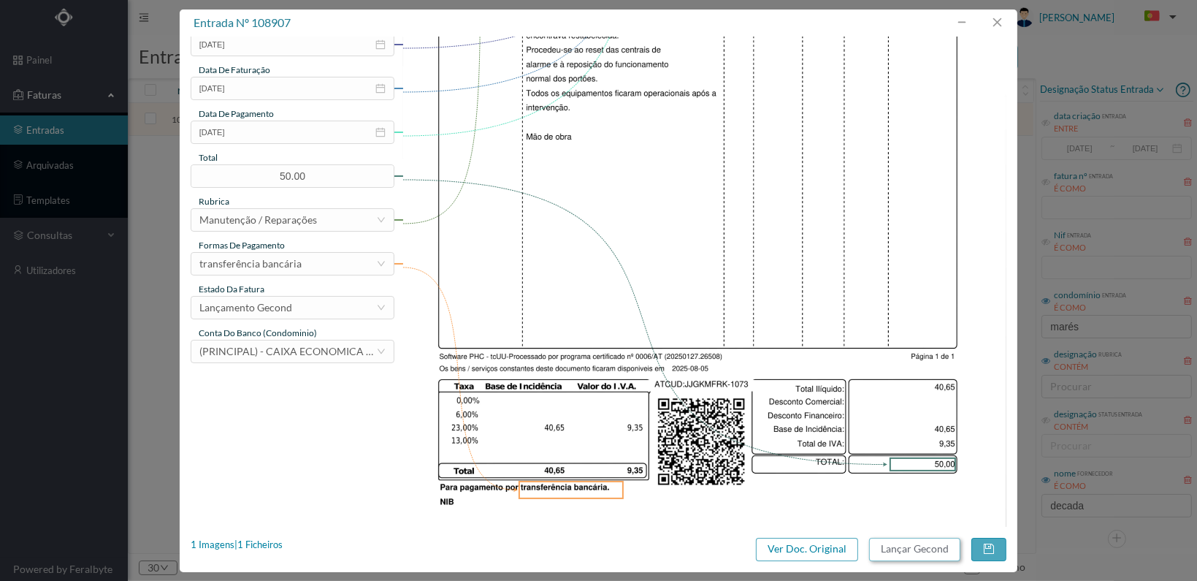
click at [909, 550] on button "Lançar Gecond" at bounding box center [914, 549] width 91 height 23
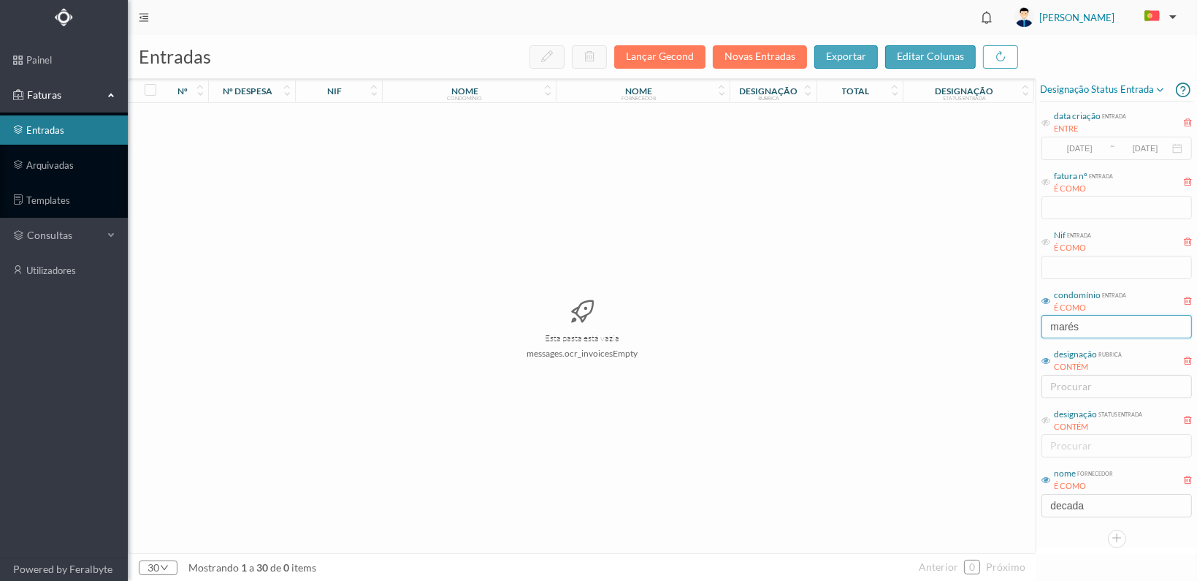
drag, startPoint x: 1094, startPoint y: 327, endPoint x: 855, endPoint y: 334, distance: 239.0
click at [855, 334] on div "entradas Lançar Gecond Novas Entradas exportar editar colunas nº nº despesa nif…" at bounding box center [662, 308] width 1069 height 546
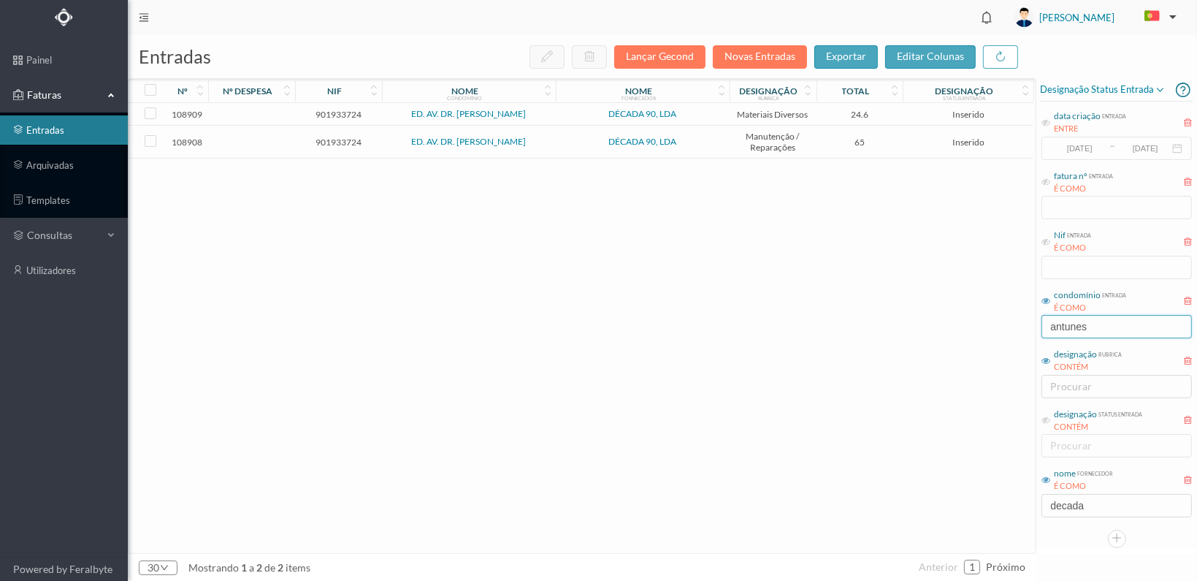
type input "antunes"
click at [332, 142] on span "901933724" at bounding box center [339, 142] width 80 height 11
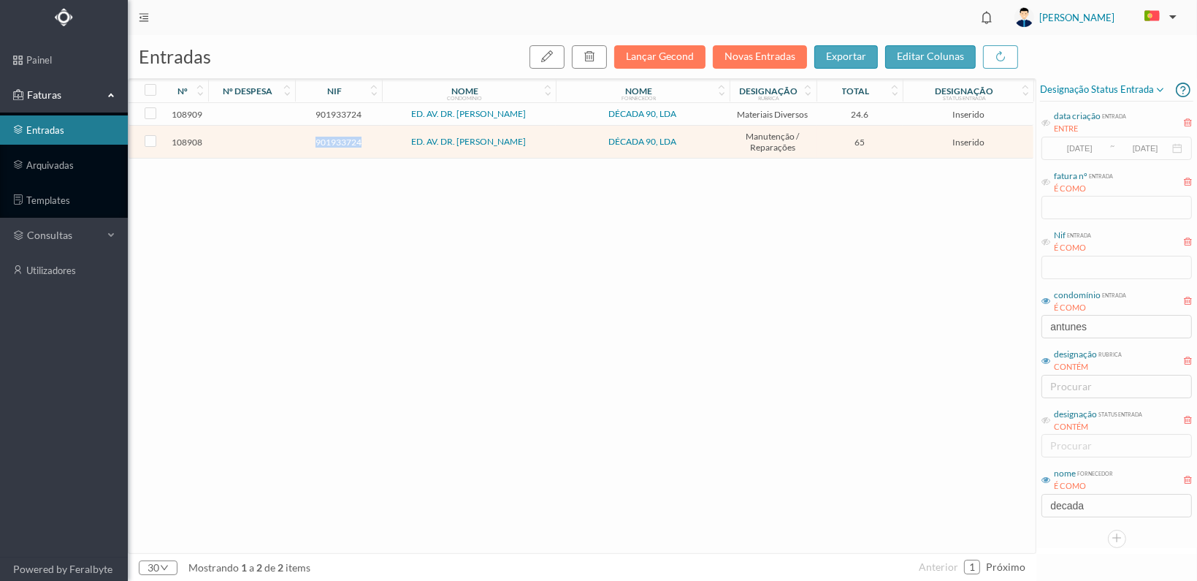
click at [332, 142] on span "901933724" at bounding box center [339, 142] width 80 height 11
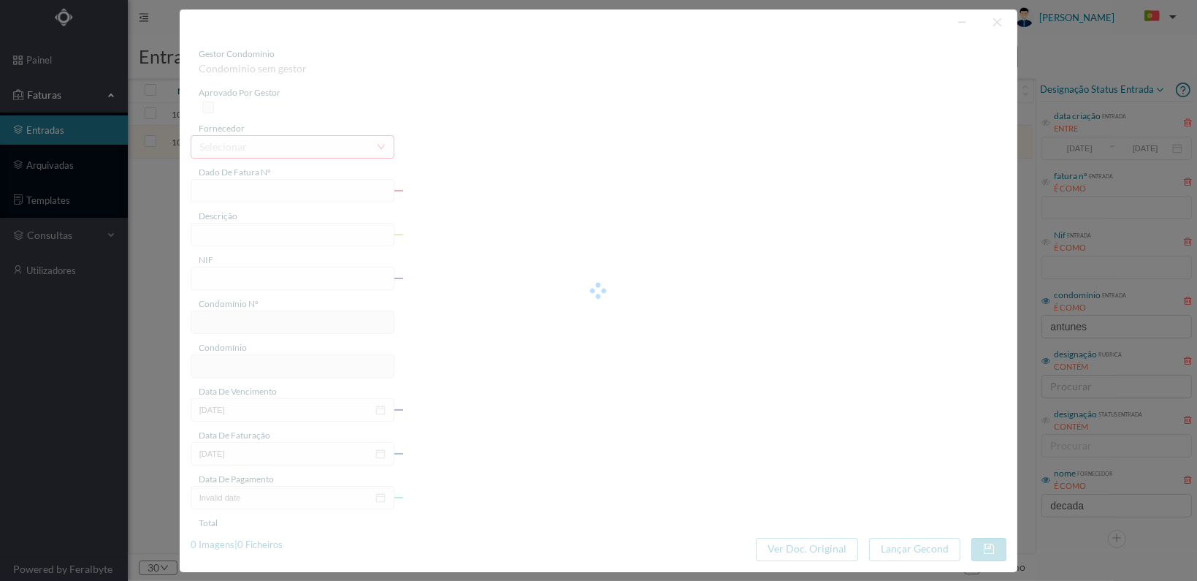
type input "FT 2025A1/1074"
type input "901933724"
type input "[DATE]"
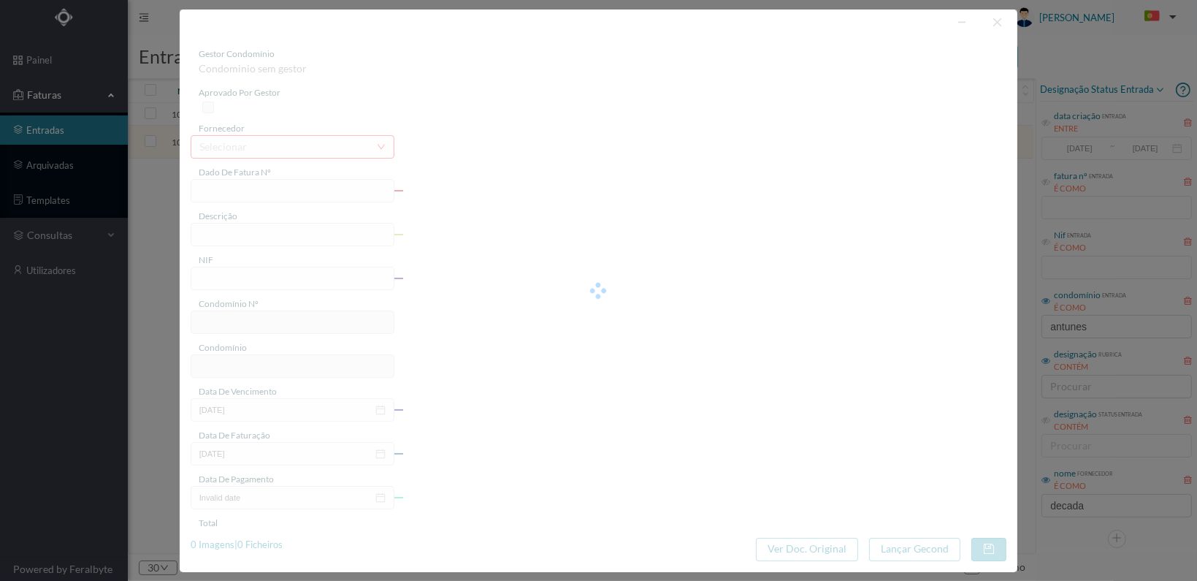
type input "65.00"
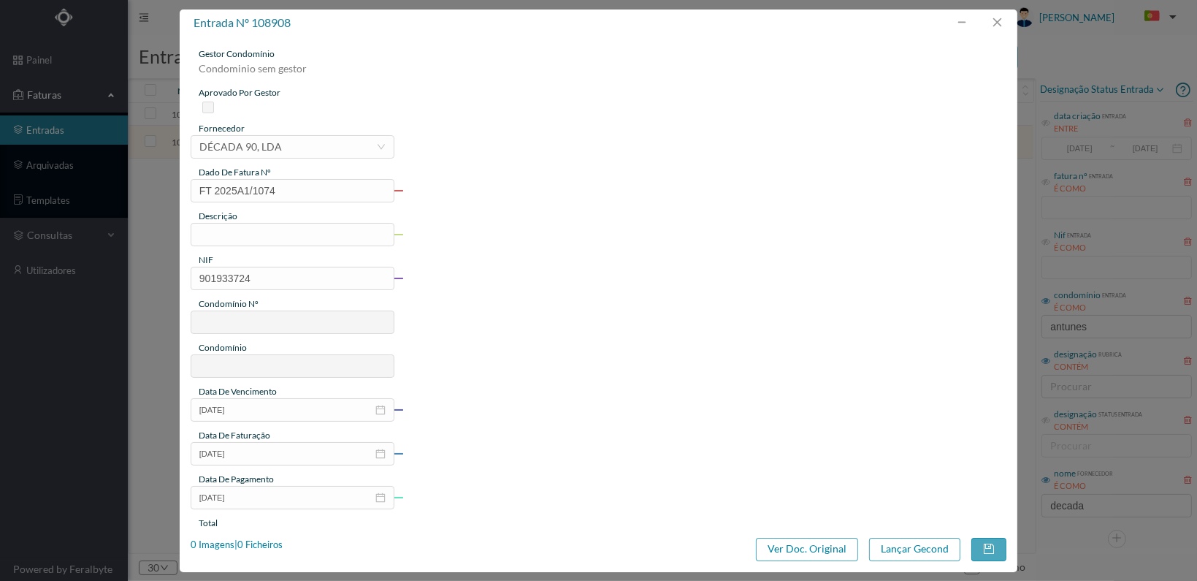
type input "582"
type input "ED. AV. DR. ANTUNES GUIMARAES"
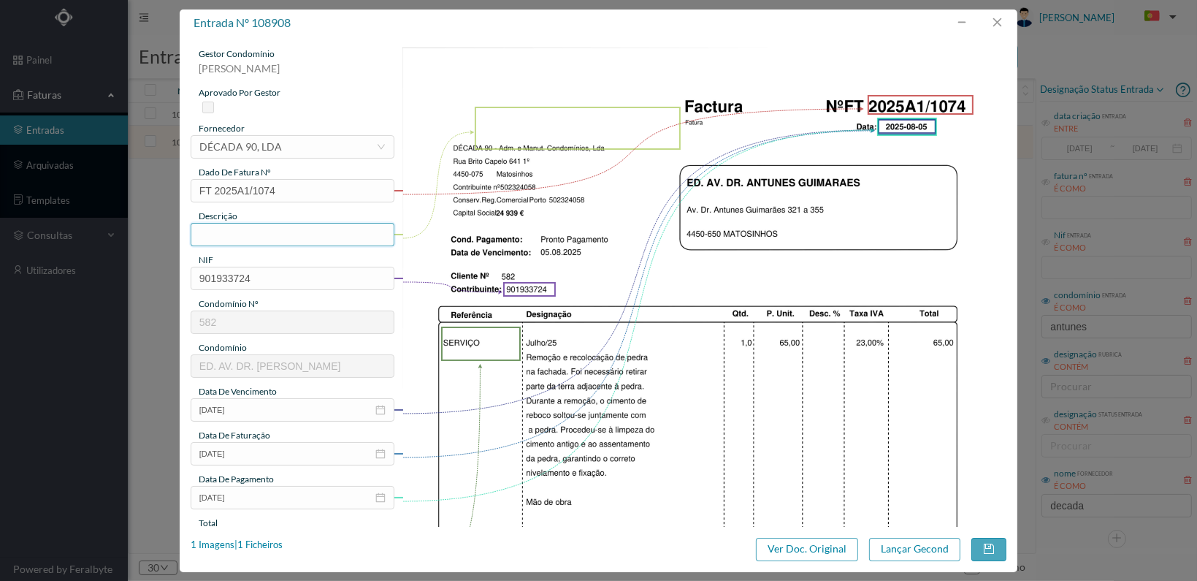
click at [289, 237] on input "text" at bounding box center [293, 234] width 204 height 23
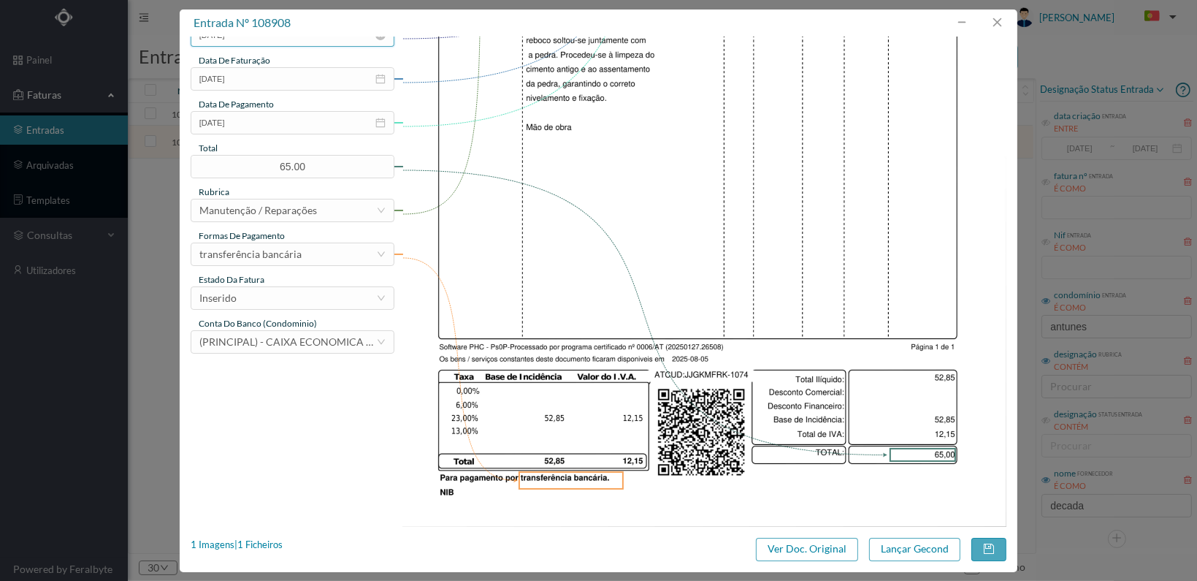
scroll to position [381, 0]
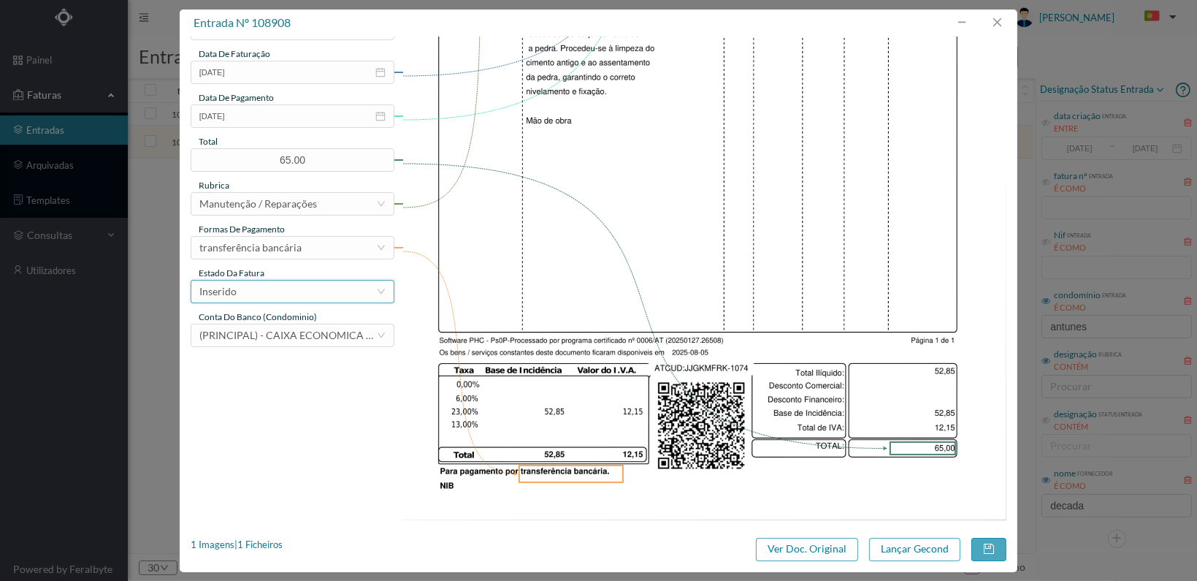
type input "Recolocação pedra na fachada"
click at [346, 296] on div "Inserido" at bounding box center [287, 292] width 177 height 22
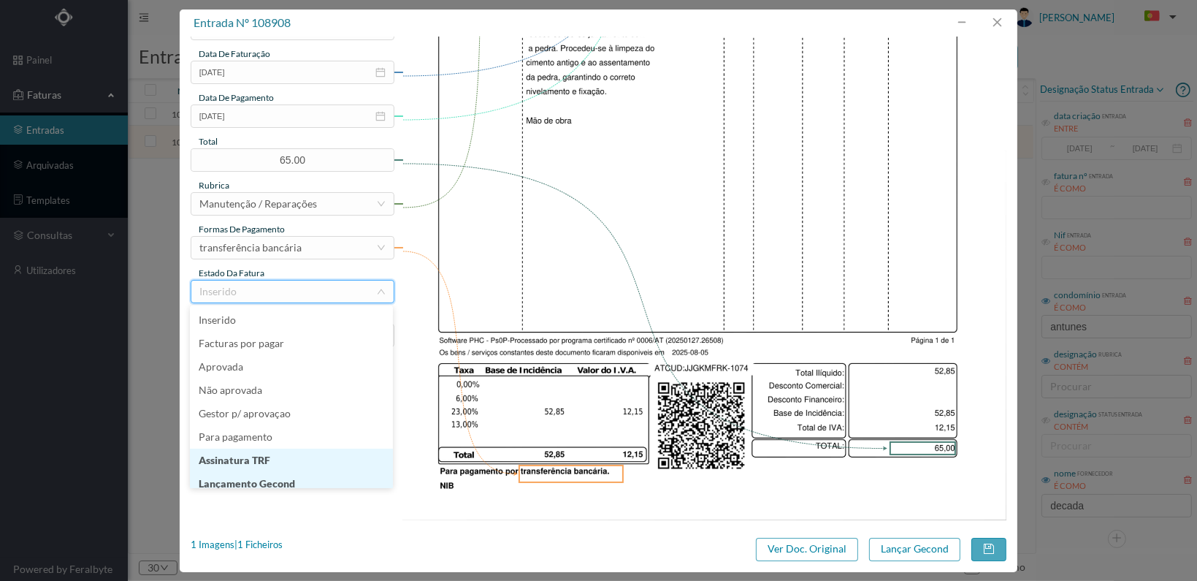
scroll to position [7, 0]
click at [332, 478] on li "Lançamento Gecond" at bounding box center [291, 476] width 203 height 23
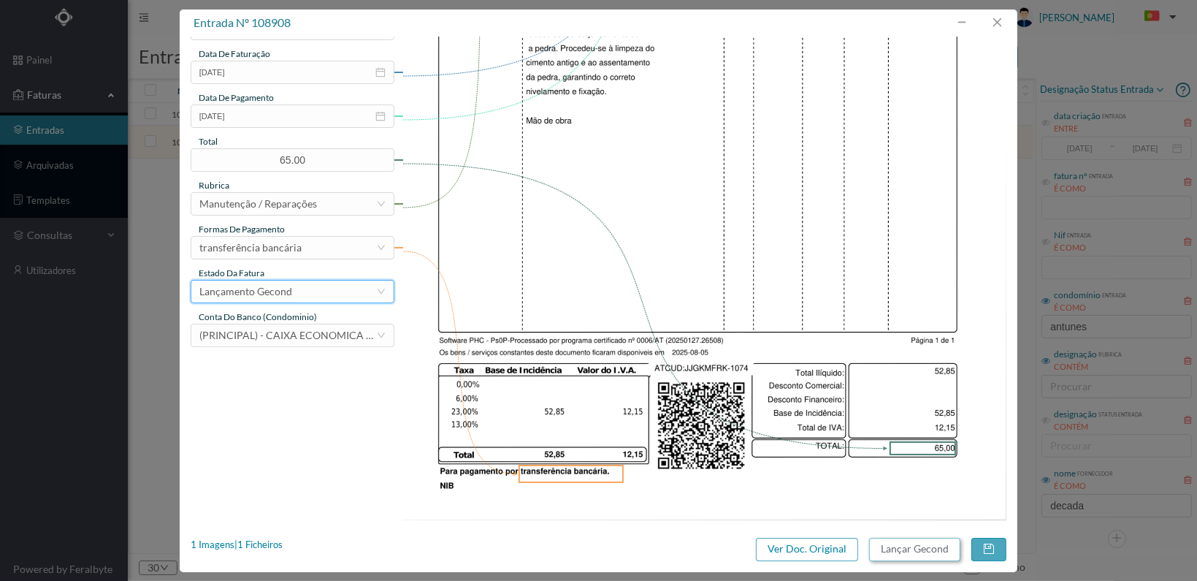
click at [906, 550] on button "Lançar Gecond" at bounding box center [914, 549] width 91 height 23
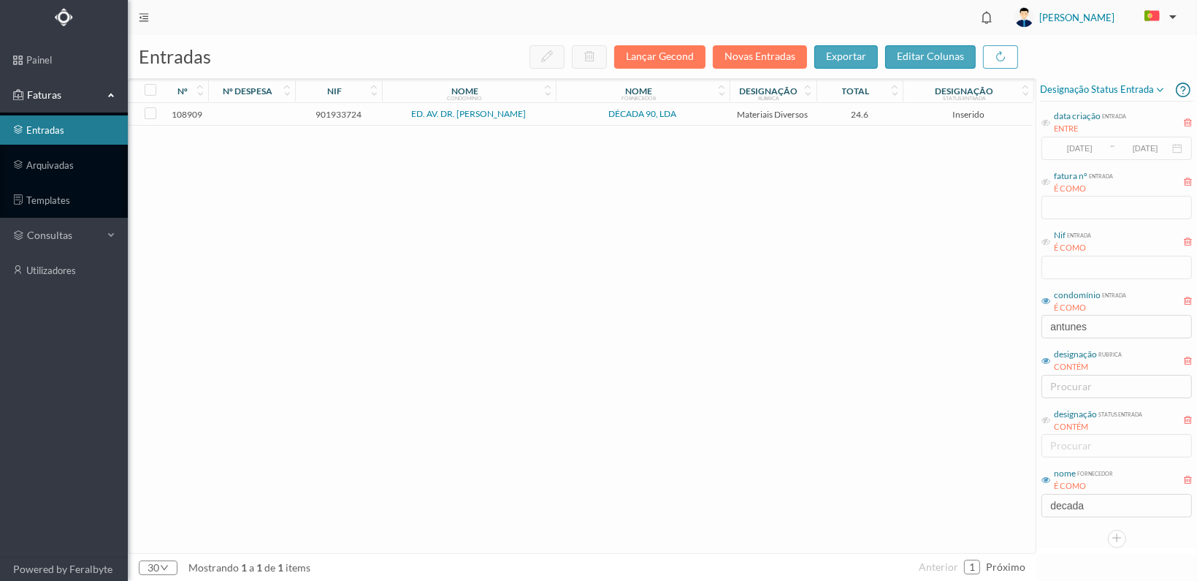
click at [330, 114] on span "901933724" at bounding box center [339, 114] width 80 height 11
click at [330, 113] on span "901933724" at bounding box center [339, 114] width 80 height 11
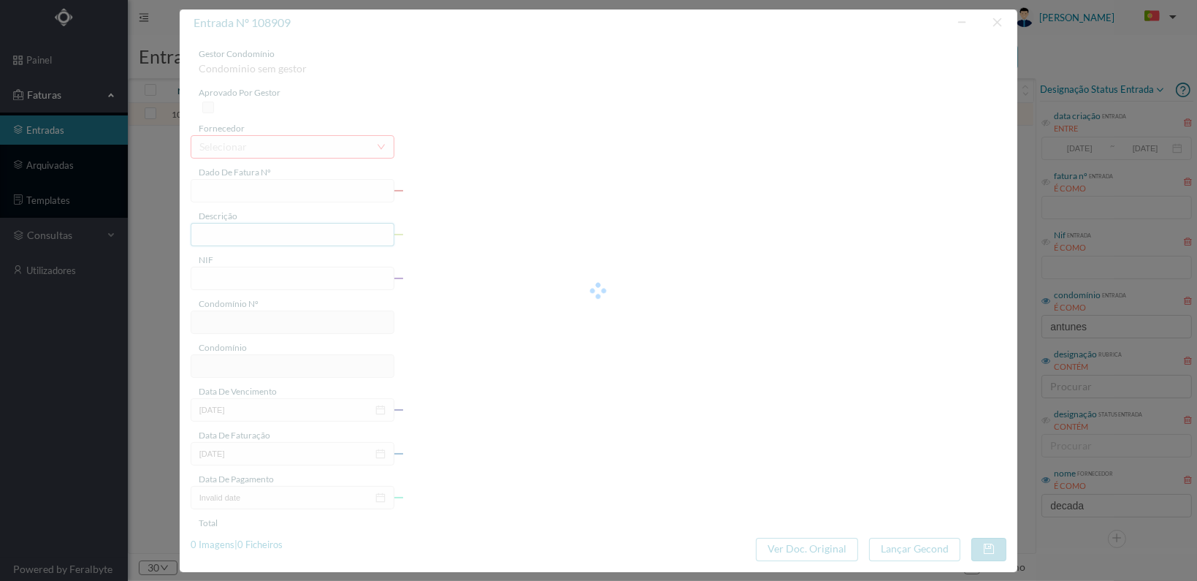
type input "FT 2025A1/1075"
type input "901933724"
type input "[DATE]"
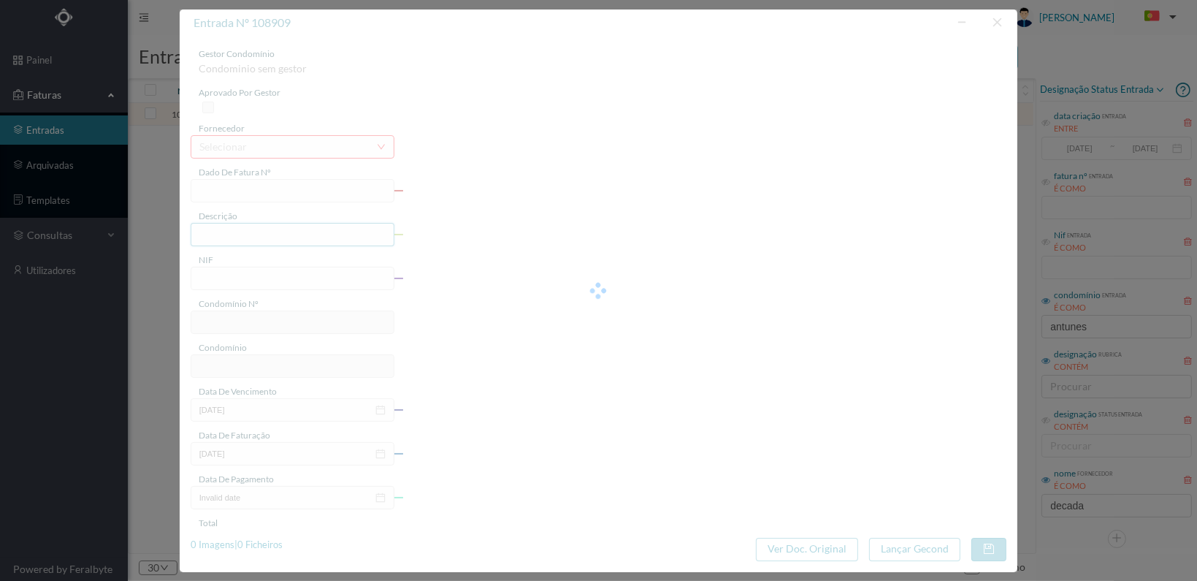
type input "24.60"
type input "582"
type input "ED. AV. DR. ANTUNES GUIMARAES"
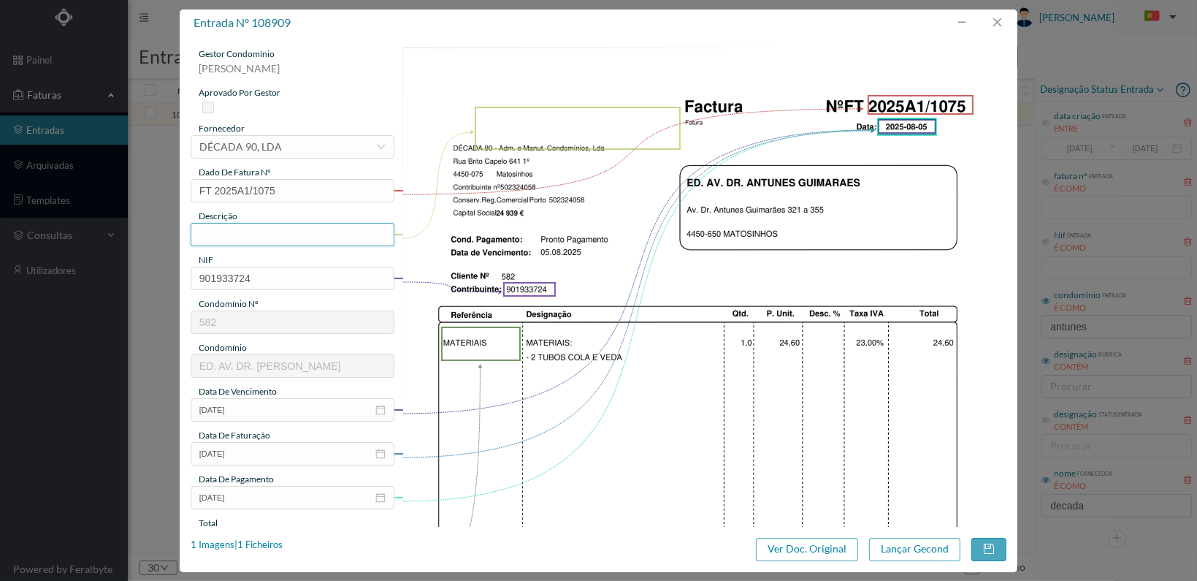
click at [307, 230] on input "text" at bounding box center [293, 234] width 204 height 23
click at [202, 232] on input "2tubos cola e veda" at bounding box center [293, 234] width 204 height 23
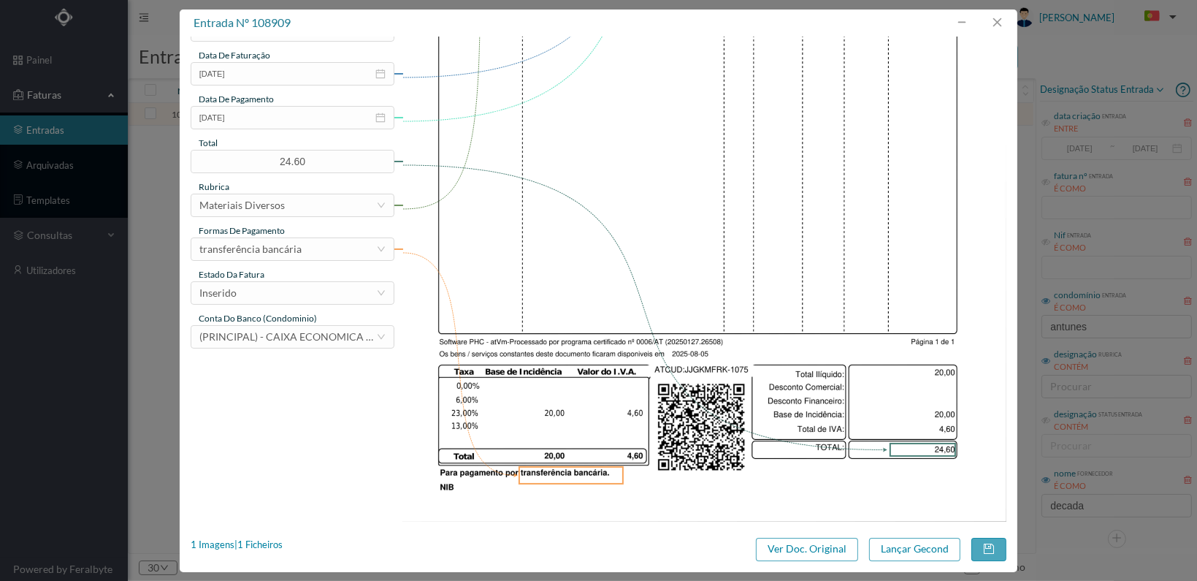
scroll to position [381, 0]
type input "2 tubos cola e veda"
click at [321, 284] on div "Inserido" at bounding box center [287, 292] width 177 height 22
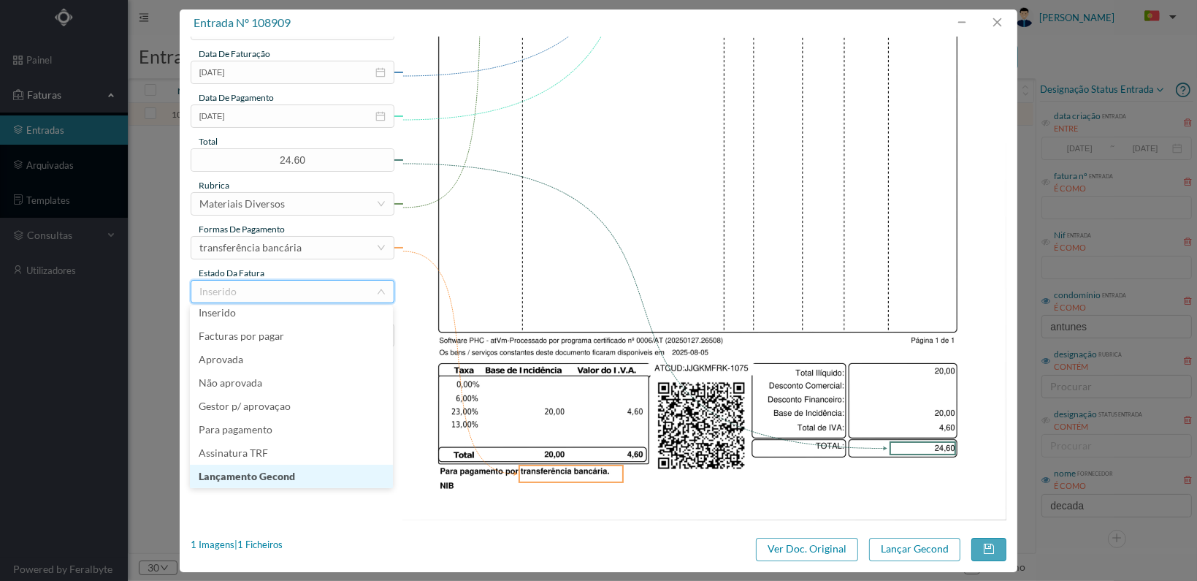
scroll to position [31, 0]
click at [302, 448] on li "Lançamento Gecond" at bounding box center [291, 452] width 203 height 23
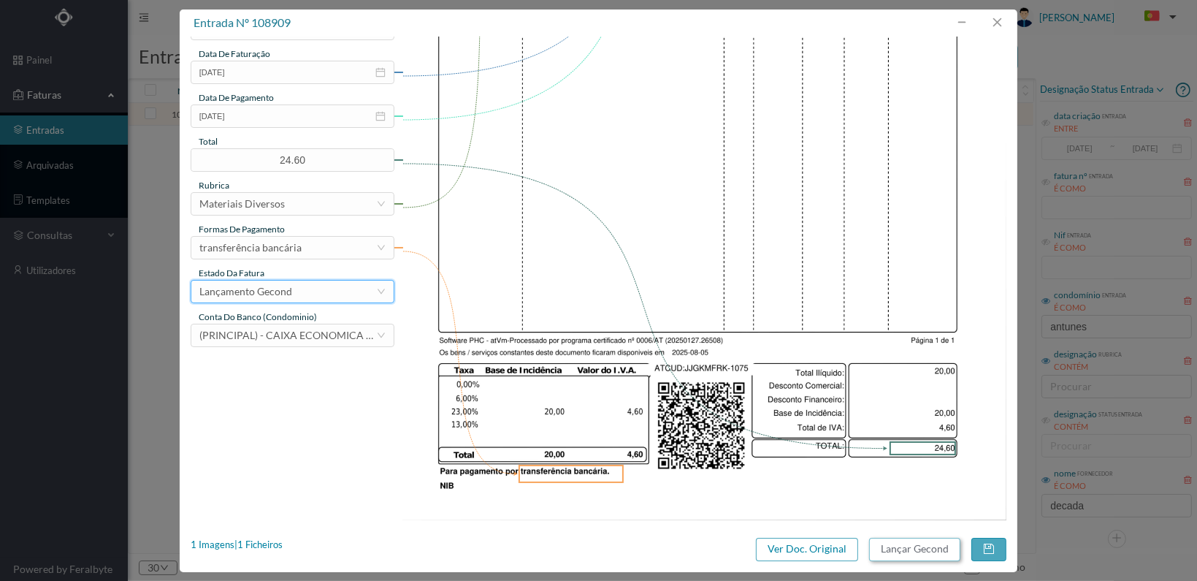
click at [932, 553] on button "Lançar Gecond" at bounding box center [914, 549] width 91 height 23
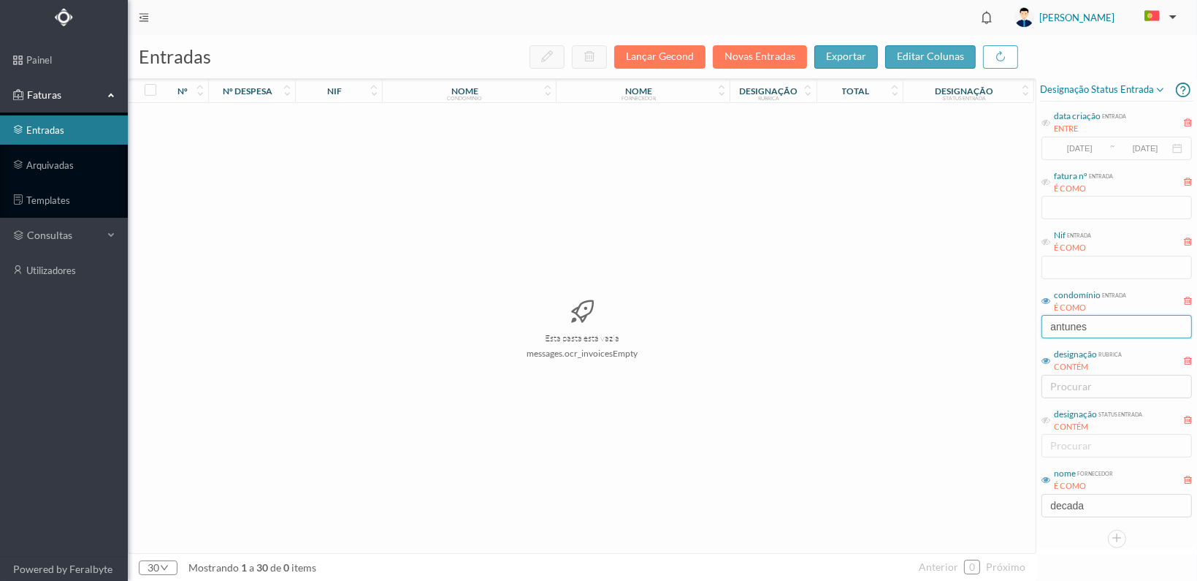
drag, startPoint x: 1101, startPoint y: 328, endPoint x: 999, endPoint y: 333, distance: 101.7
click at [999, 334] on div "entradas Lançar Gecond Novas Entradas exportar editar colunas nº nº despesa nif…" at bounding box center [662, 308] width 1069 height 546
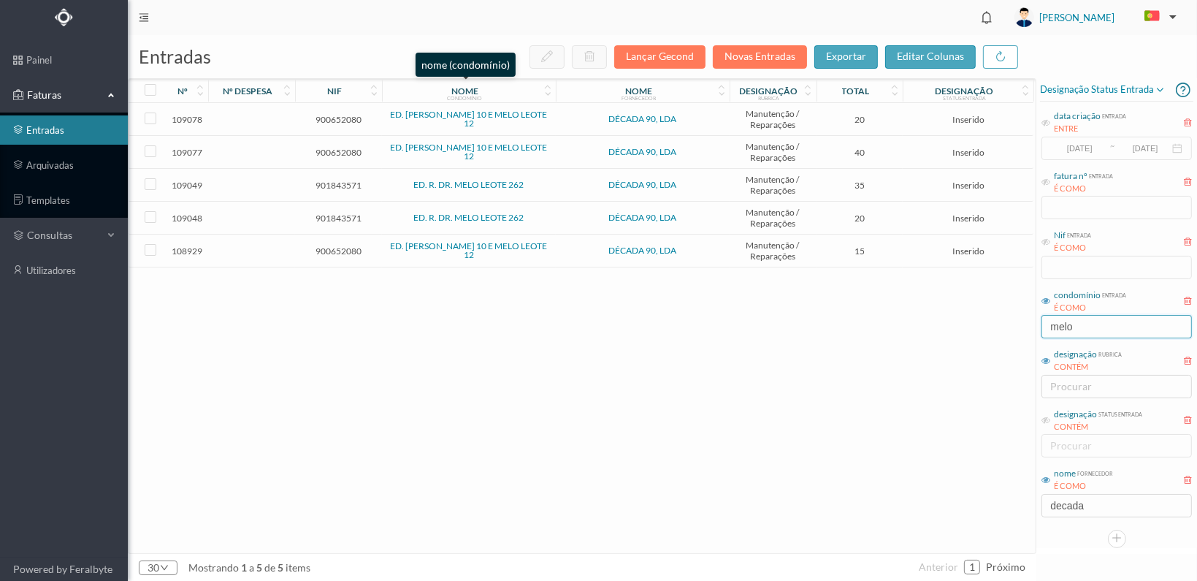
type input "melo"
click at [508, 88] on div "nome condomínio" at bounding box center [464, 90] width 157 height 11
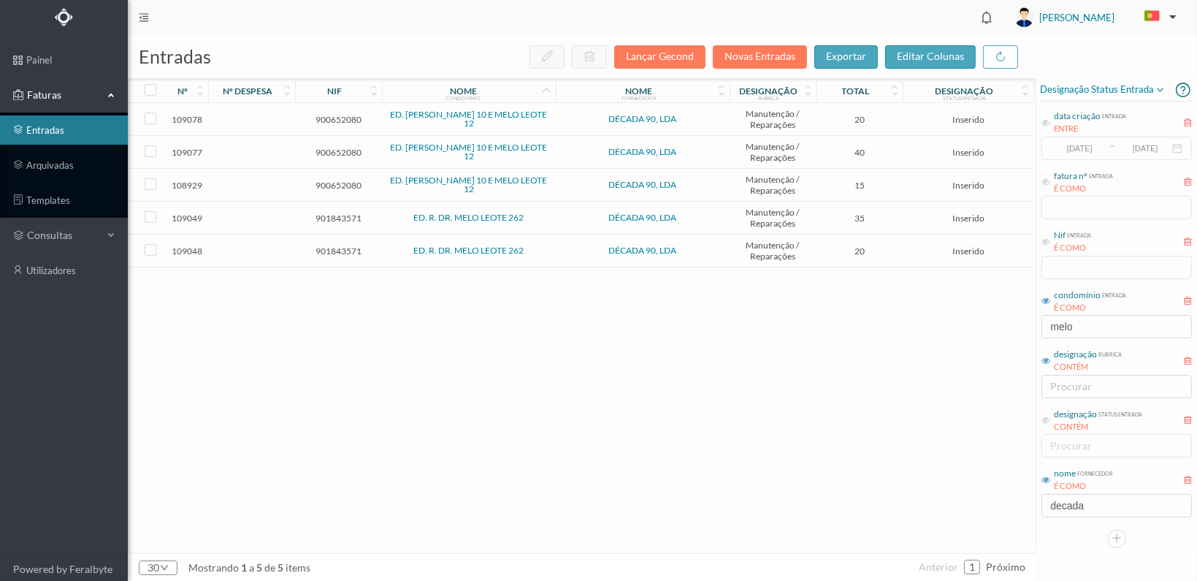
click at [345, 248] on span "901843571" at bounding box center [339, 250] width 80 height 11
click at [344, 248] on span "901843571" at bounding box center [339, 250] width 80 height 11
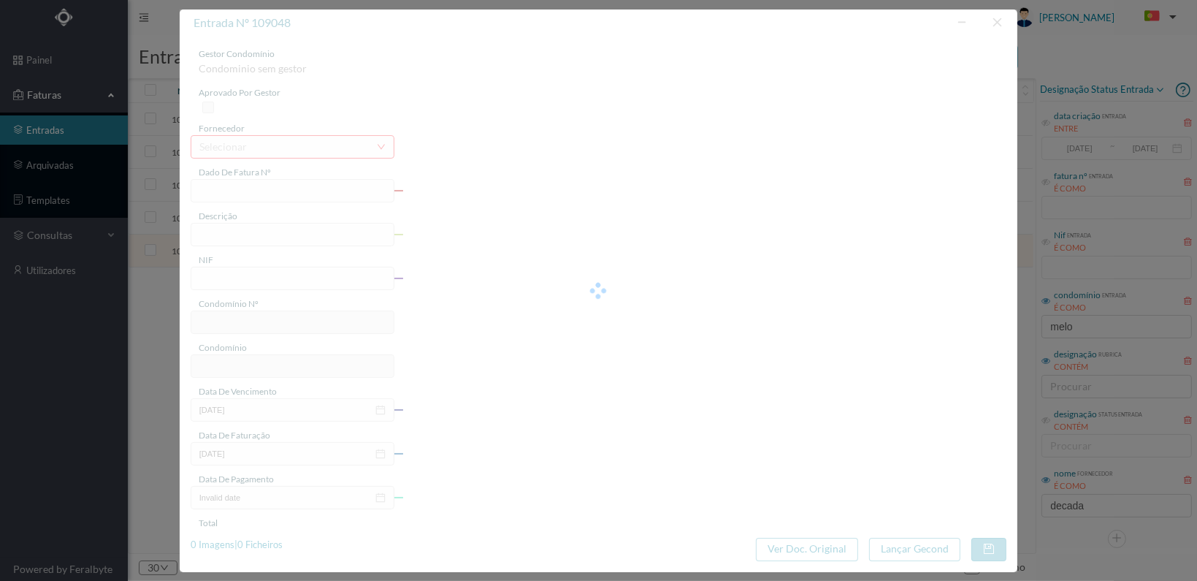
type input "FT 2025A1/1152"
type input "901843571"
type input "[DATE]"
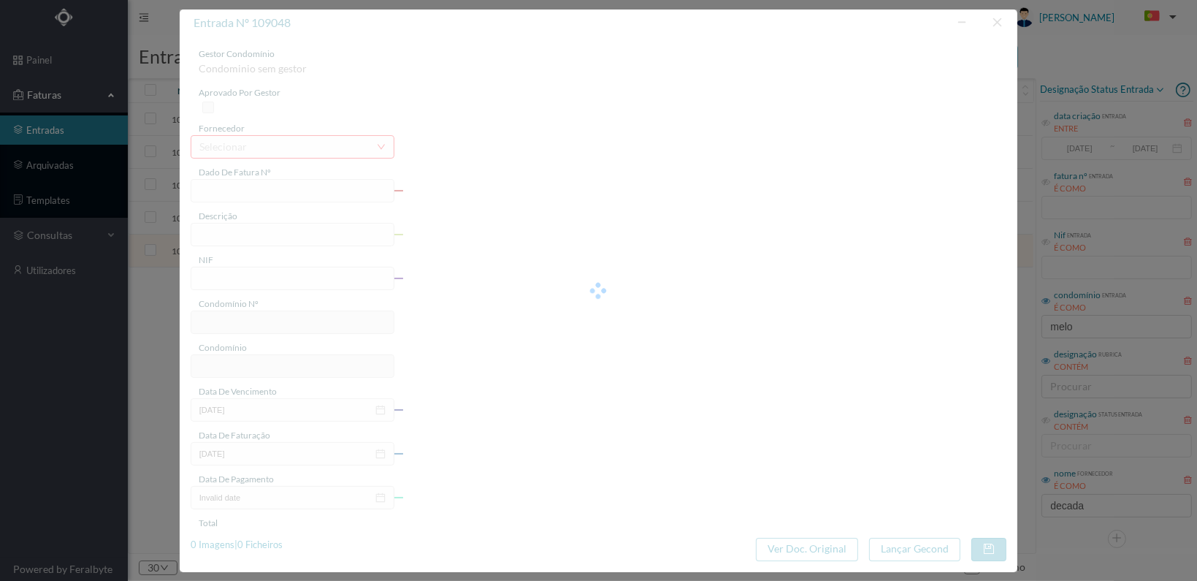
type input "20.00"
type input "702"
type input "ED. R. DR. MELO LEOTE 262"
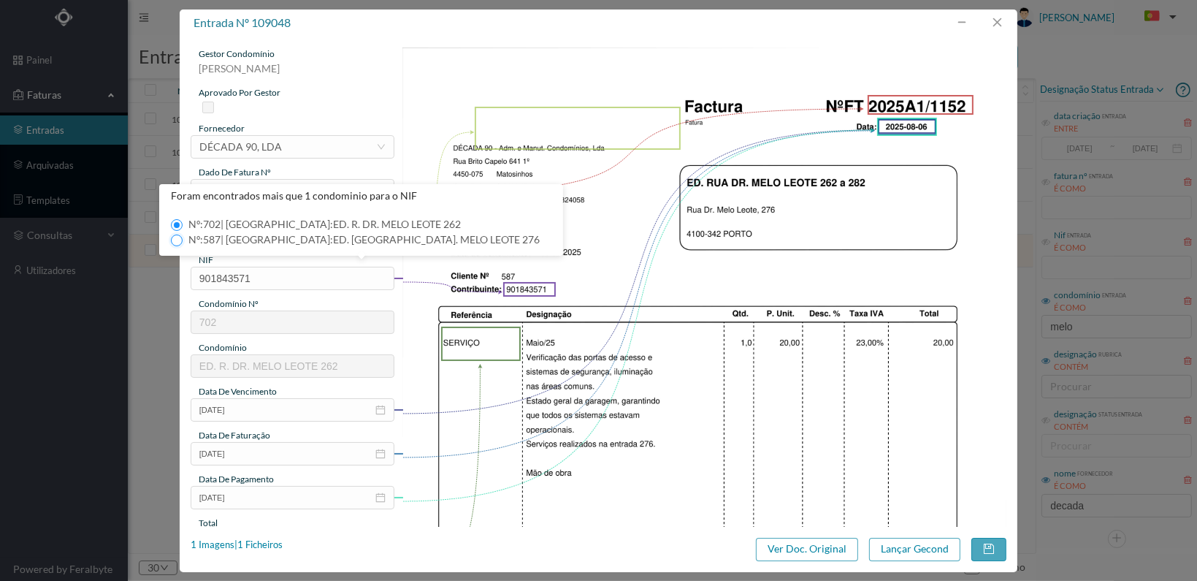
click at [175, 240] on input "Nº: 587 | Nome: ED. RUA DR. MELO LEOTE 276" at bounding box center [177, 240] width 12 height 12
type input "587"
type input "ED. RUA DR. MELO LEOTE 276"
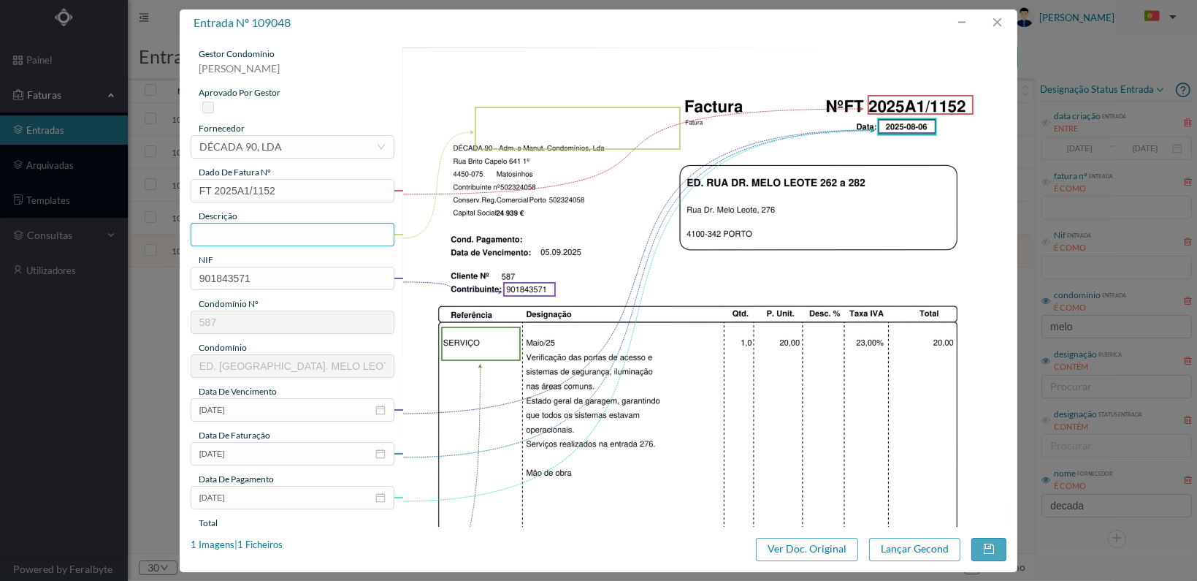
click at [241, 231] on input "text" at bounding box center [293, 234] width 204 height 23
type input "v"
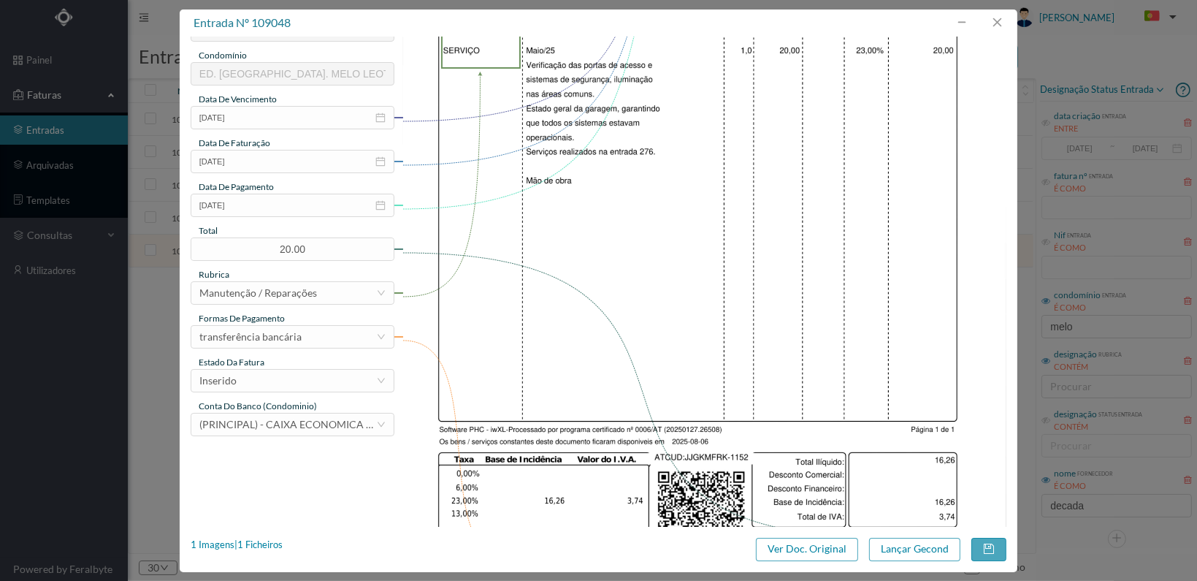
scroll to position [365, 0]
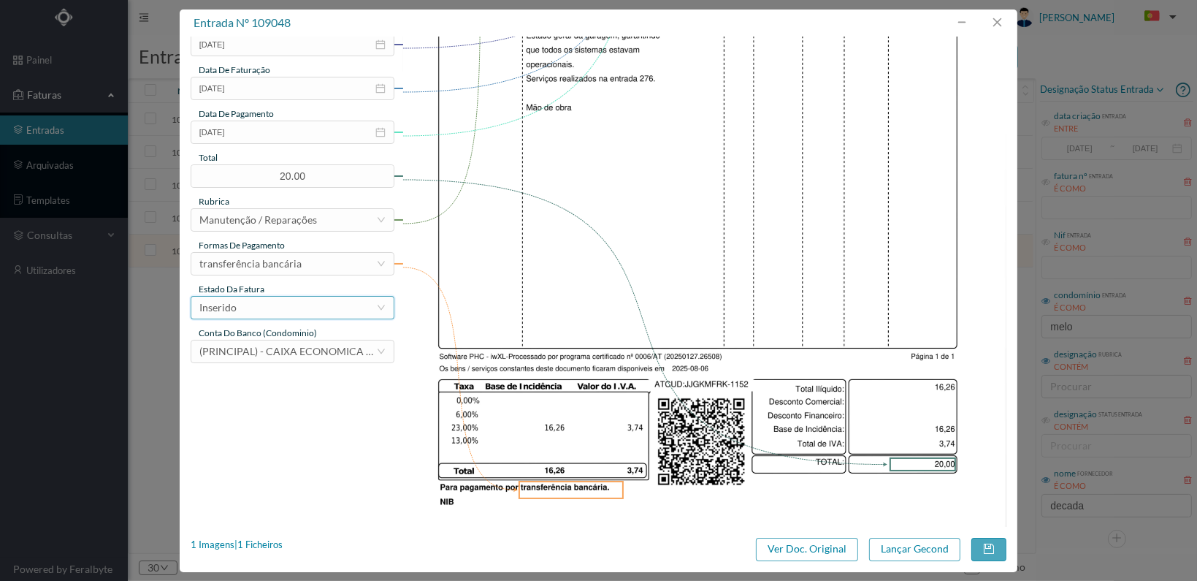
type input "Verificação das portas de acesso à garagem"
drag, startPoint x: 340, startPoint y: 310, endPoint x: 320, endPoint y: 313, distance: 20.1
click at [340, 308] on div "Inserido" at bounding box center [287, 308] width 177 height 22
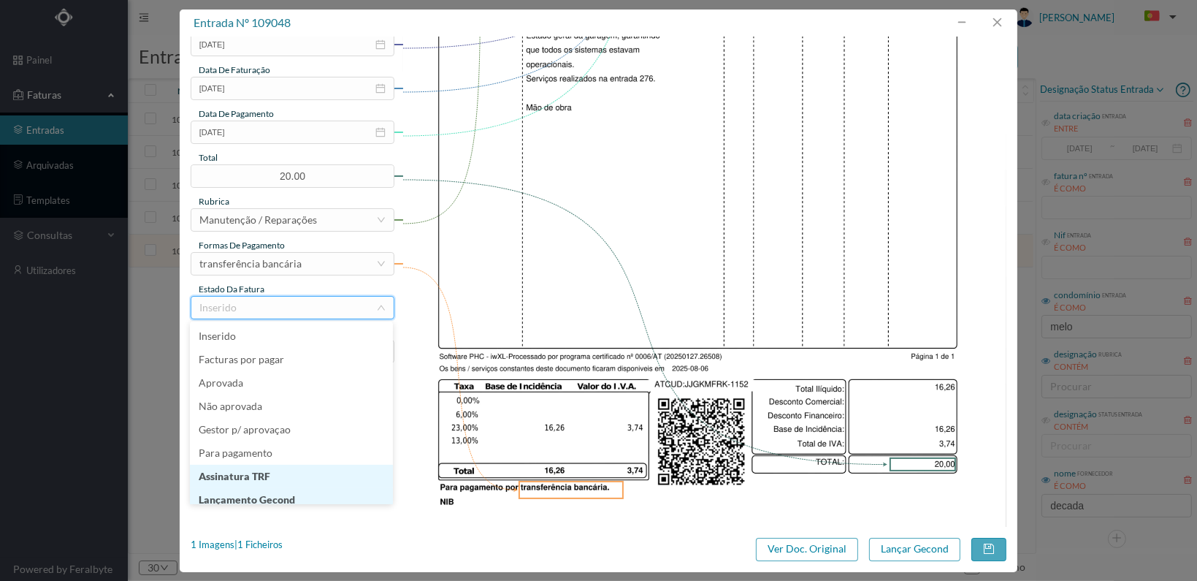
scroll to position [7, 0]
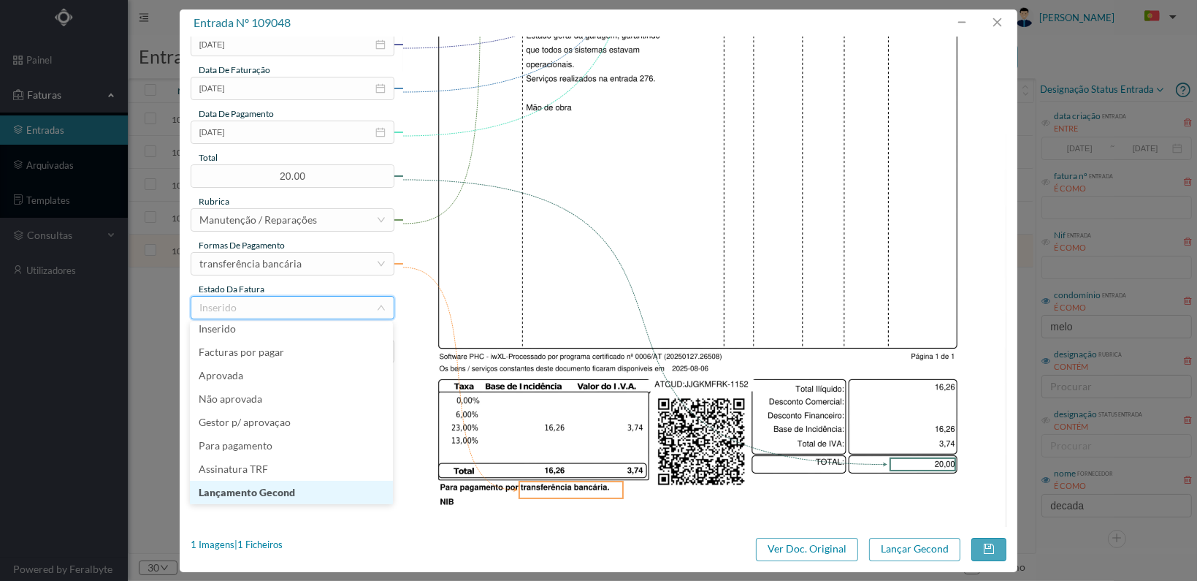
click at [289, 489] on li "Lançamento Gecond" at bounding box center [291, 492] width 203 height 23
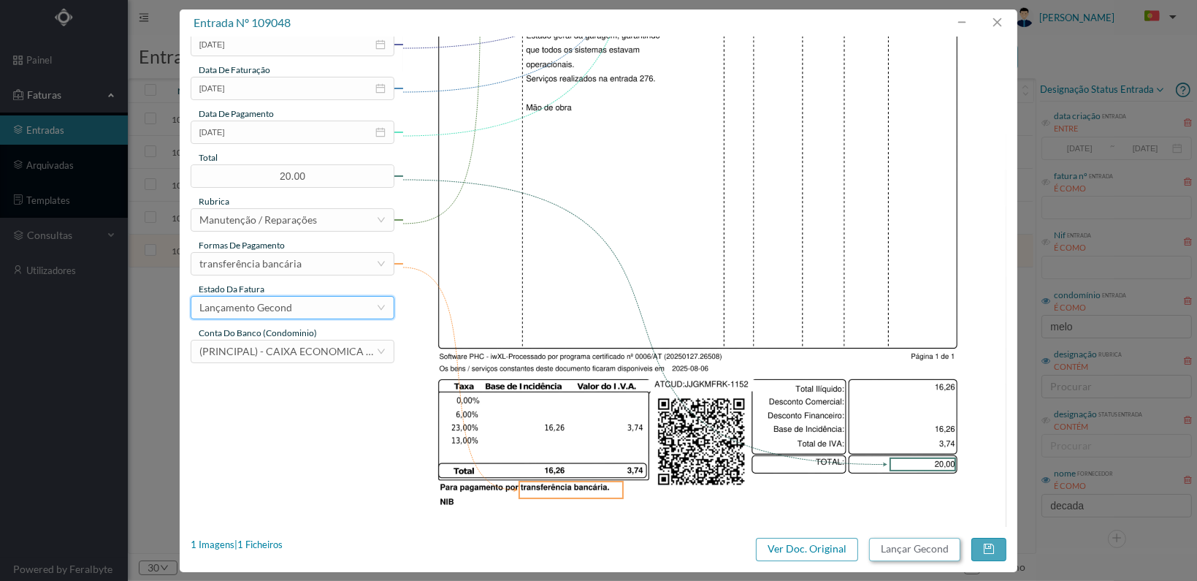
click at [907, 546] on button "Lançar Gecond" at bounding box center [914, 549] width 91 height 23
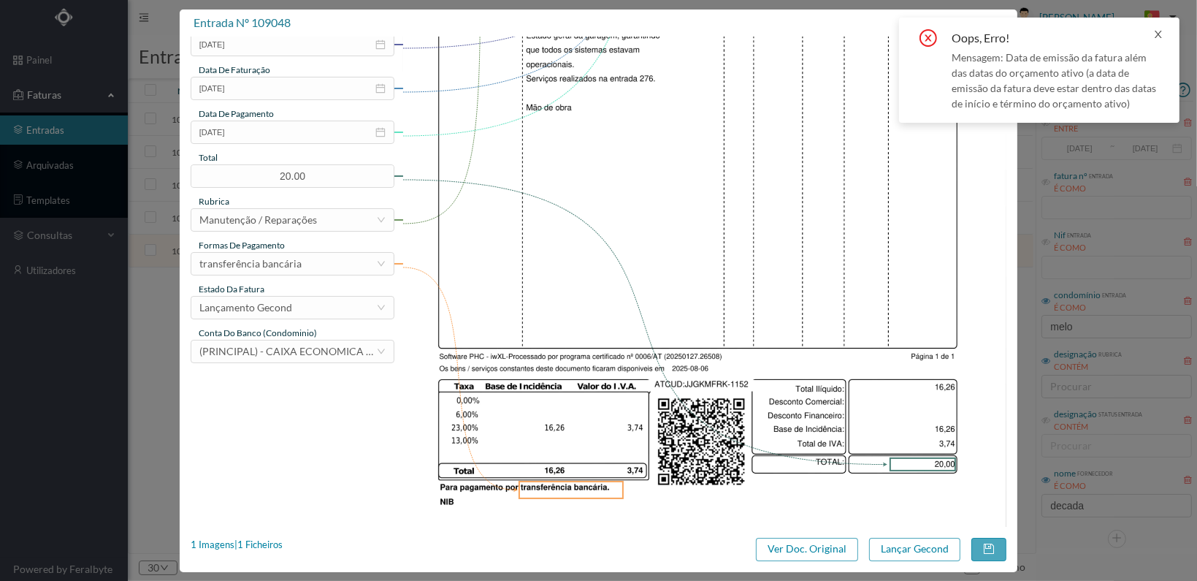
click at [1161, 30] on icon "icon: close" at bounding box center [1158, 34] width 10 height 10
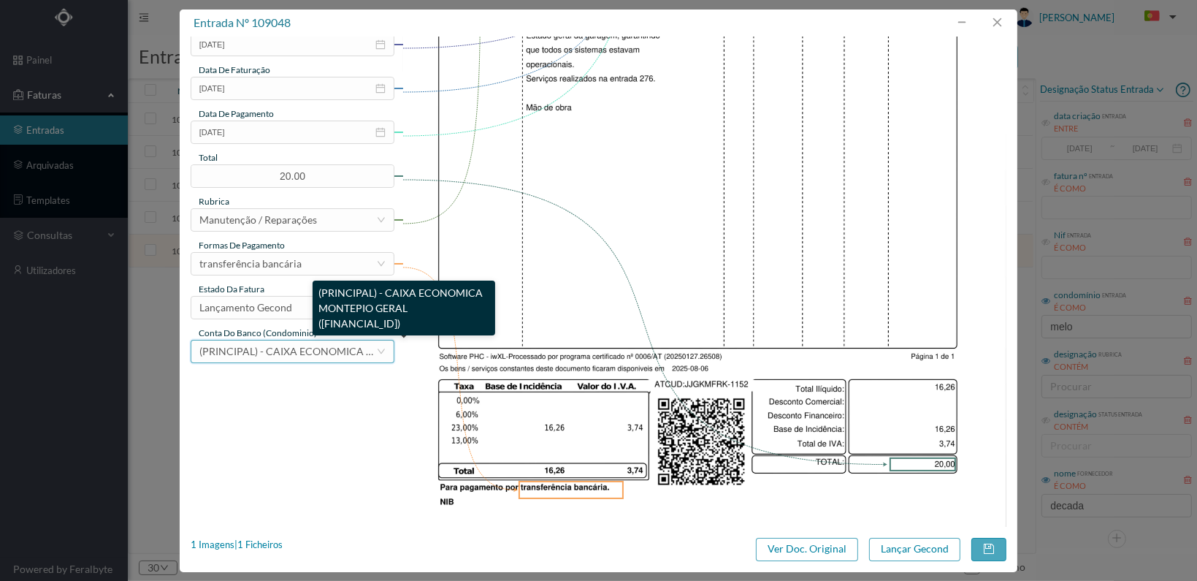
click at [265, 354] on span "(PRINCIPAL) - CAIXA ECONOMICA MONTEPIO GERAL (PT50 003600709910012555144)" at bounding box center [369, 351] width 340 height 12
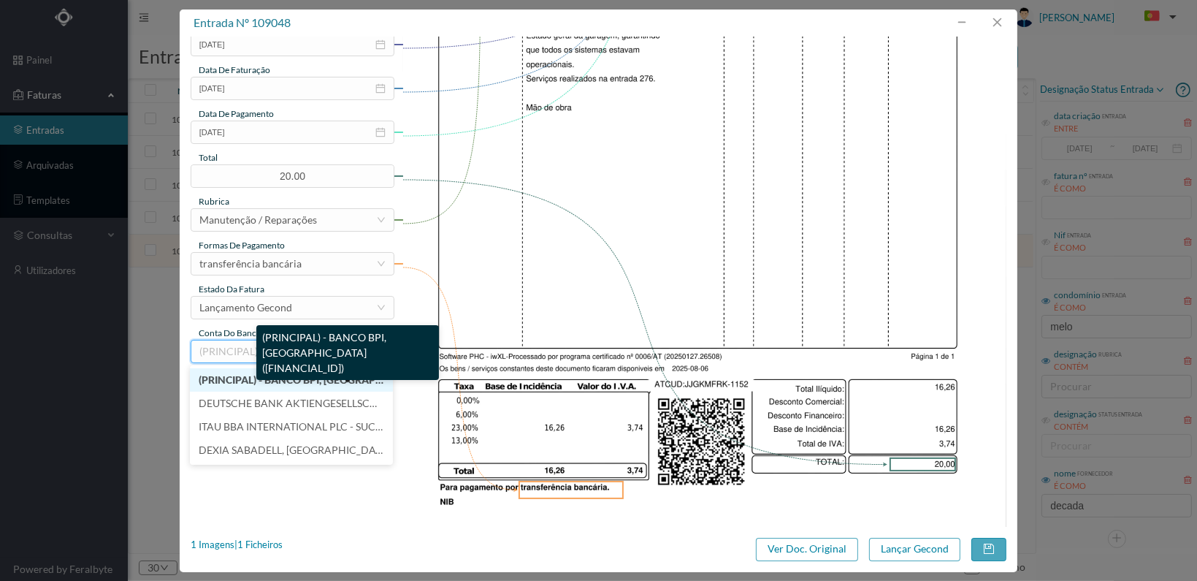
drag, startPoint x: 245, startPoint y: 378, endPoint x: 253, endPoint y: 377, distance: 8.1
click at [245, 376] on span "(PRINCIPAL) - BANCO BPI, SA (PT50 001000004428134000166)" at bounding box center [354, 379] width 310 height 12
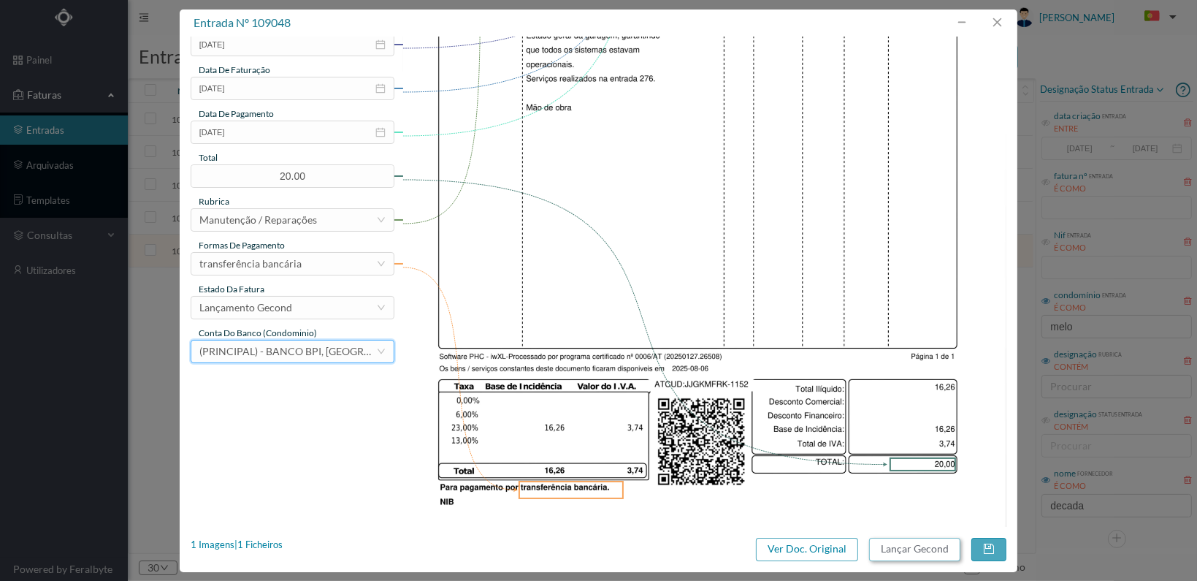
click at [920, 549] on button "Lançar Gecond" at bounding box center [914, 549] width 91 height 23
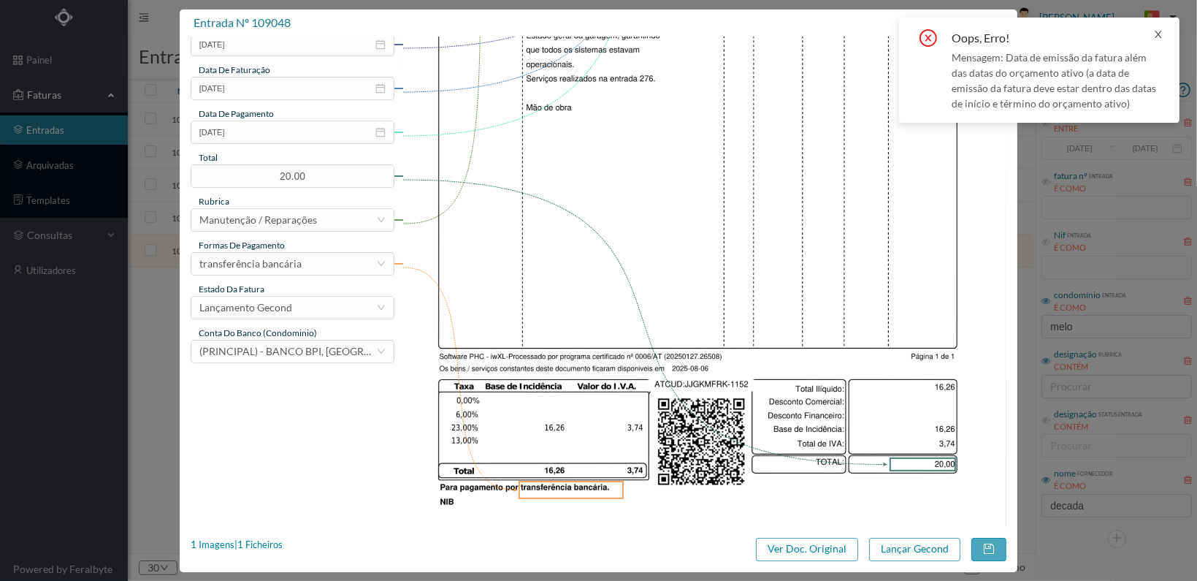
click at [1161, 30] on icon "icon: close" at bounding box center [1158, 34] width 10 height 10
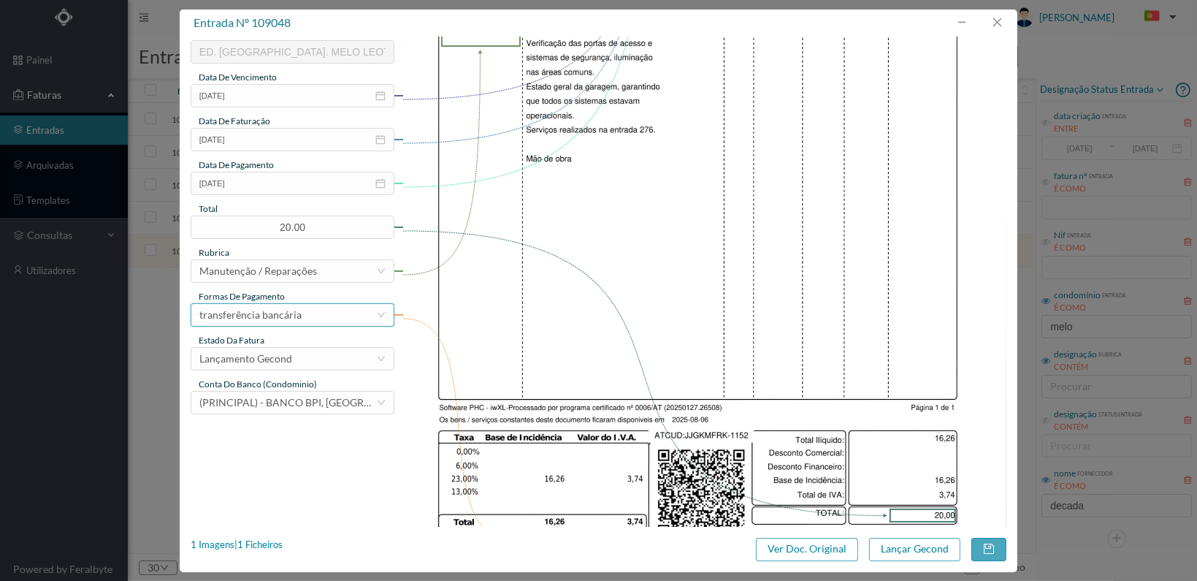
scroll to position [292, 0]
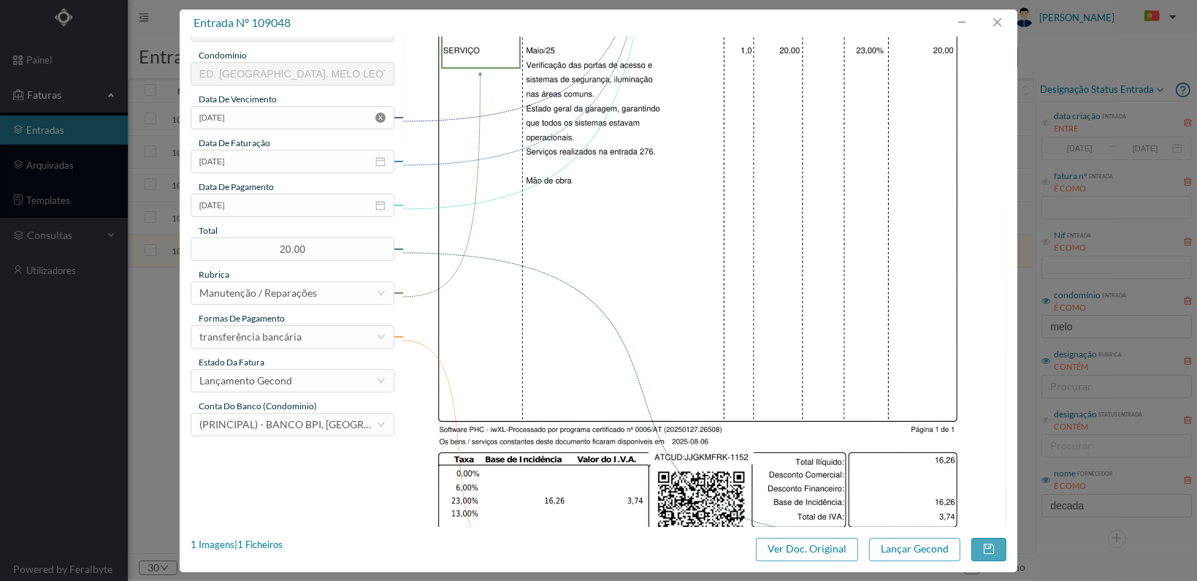
click at [384, 115] on icon "icon: close-circle" at bounding box center [380, 117] width 10 height 10
click at [384, 115] on icon "icon: calendar" at bounding box center [380, 117] width 10 height 10
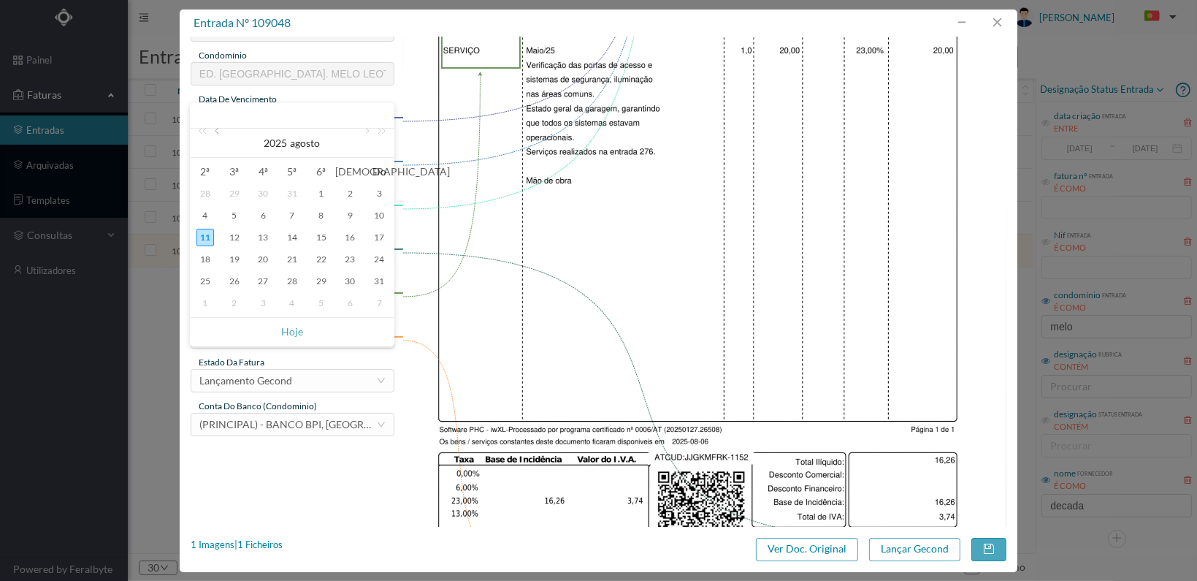
click at [217, 130] on link at bounding box center [218, 143] width 13 height 29
drag, startPoint x: 294, startPoint y: 277, endPoint x: 295, endPoint y: 250, distance: 27.0
click at [294, 277] on div "31" at bounding box center [292, 281] width 18 height 18
type input "2025-07-31"
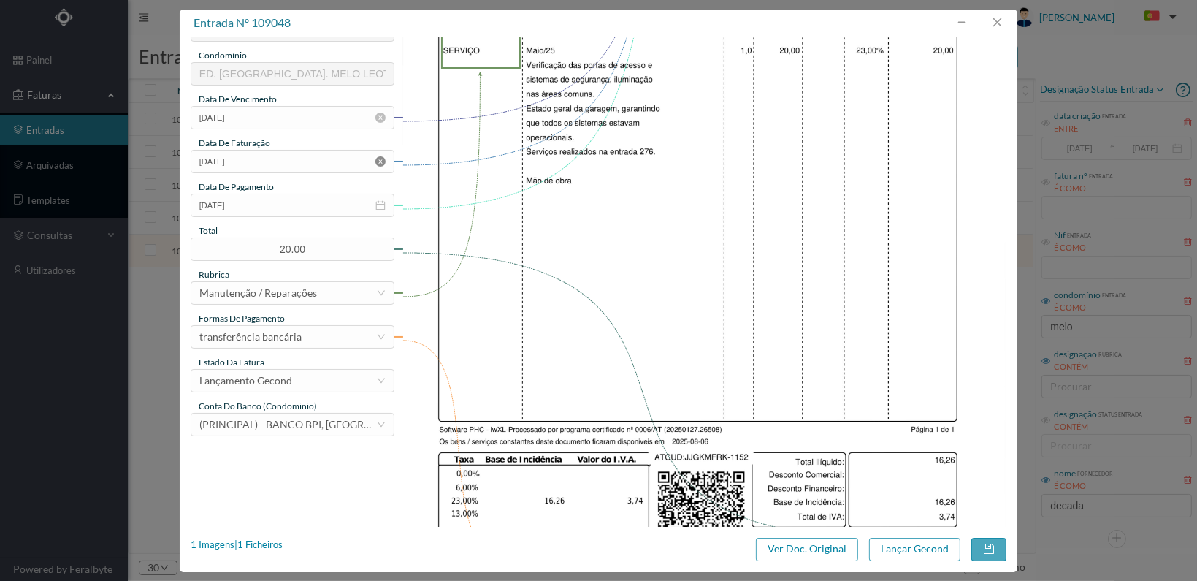
click at [381, 158] on icon "icon: close-circle" at bounding box center [380, 161] width 10 height 10
click at [380, 158] on icon "icon: calendar" at bounding box center [380, 160] width 9 height 9
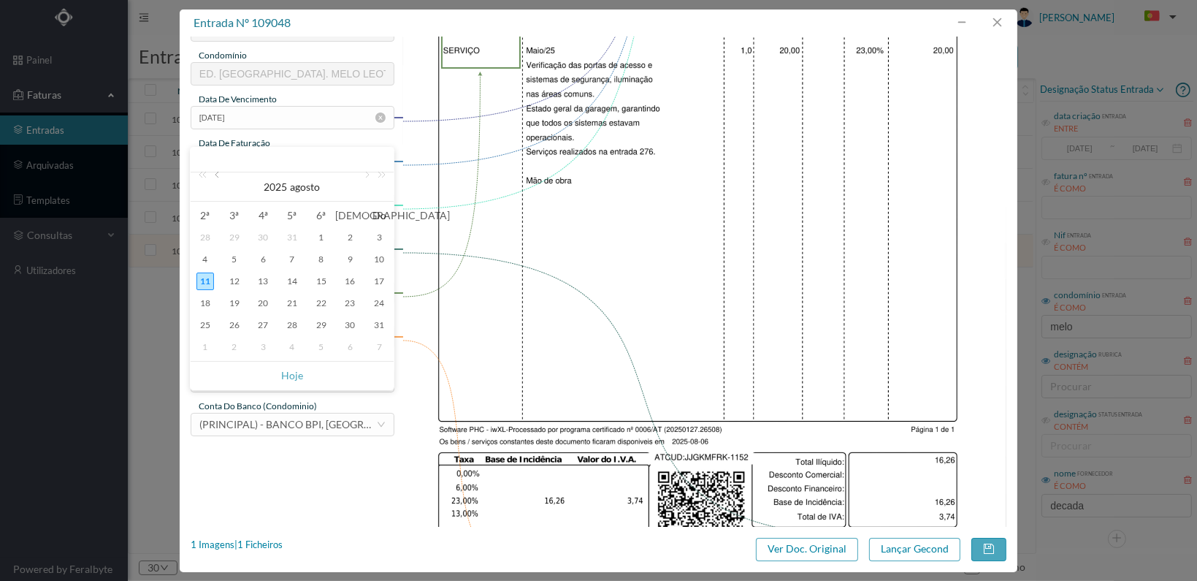
click at [217, 174] on link at bounding box center [218, 186] width 13 height 29
click at [292, 320] on div "31" at bounding box center [292, 325] width 18 height 18
type input "2025-07-31"
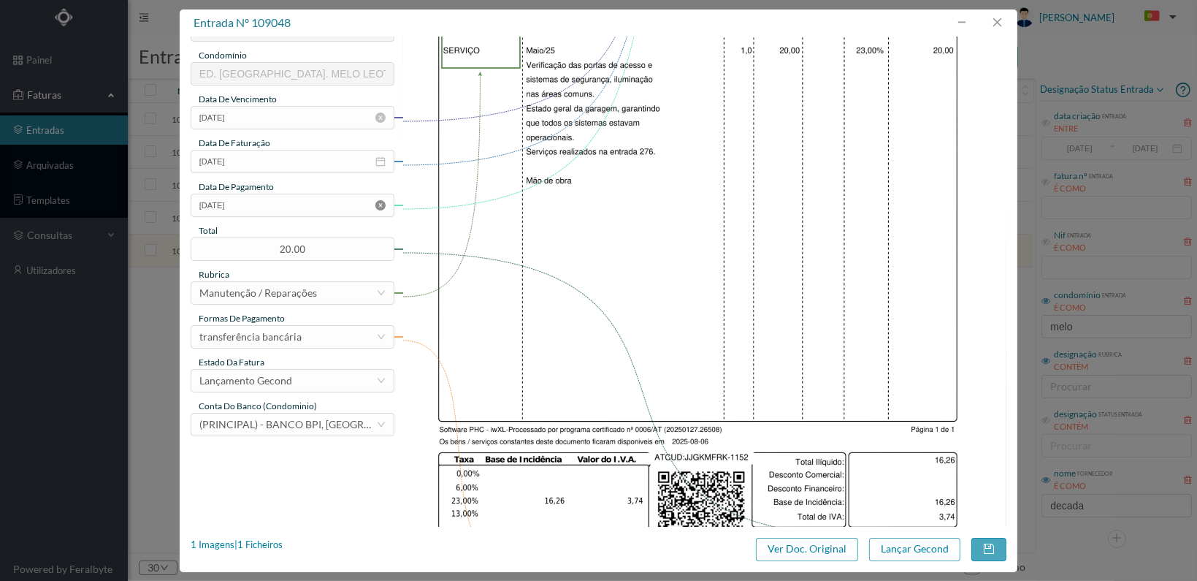
click at [381, 205] on icon "icon: close-circle" at bounding box center [380, 205] width 10 height 10
click at [381, 205] on icon "icon: calendar" at bounding box center [380, 205] width 10 height 10
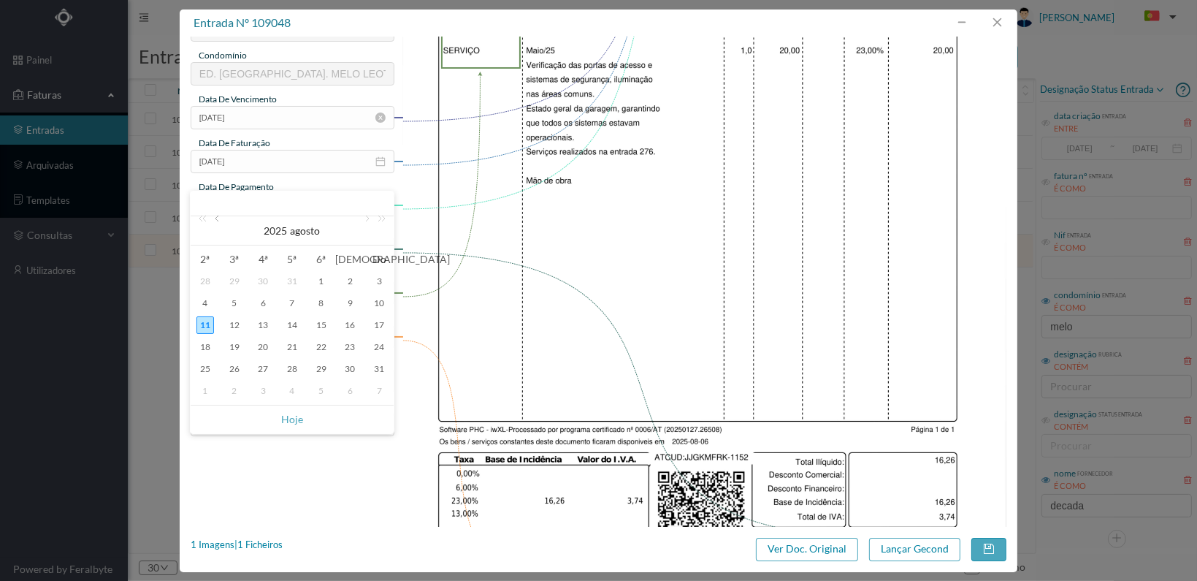
click at [218, 218] on link at bounding box center [218, 230] width 13 height 29
click at [291, 370] on div "31" at bounding box center [292, 369] width 18 height 18
type input "2025-07-31"
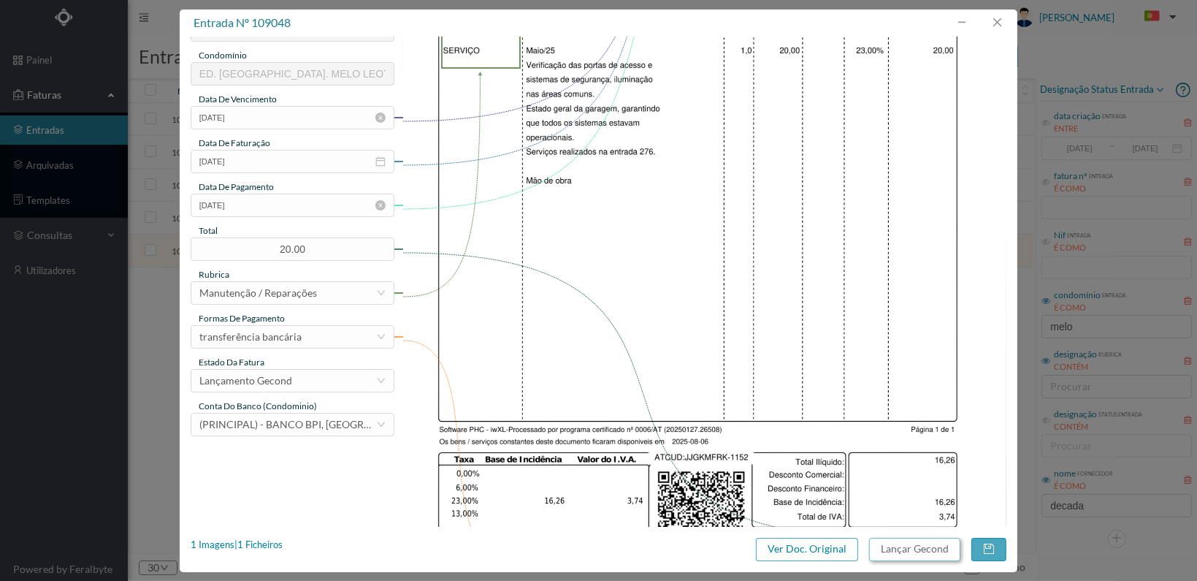
click at [924, 543] on button "Lançar Gecond" at bounding box center [914, 549] width 91 height 23
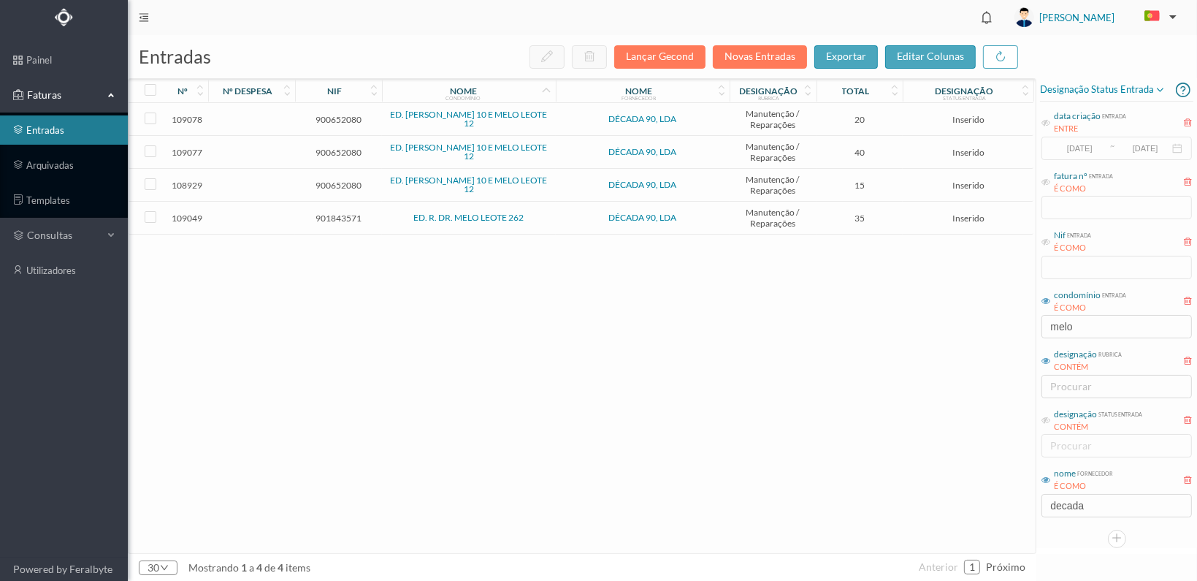
click at [327, 213] on span "901843571" at bounding box center [339, 218] width 80 height 11
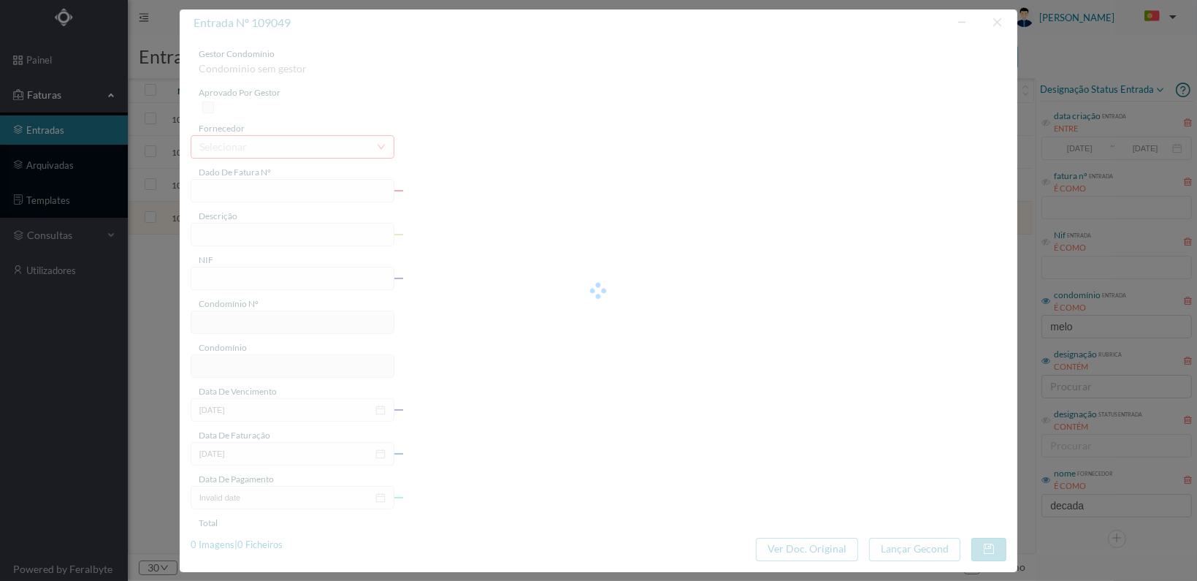
type input "FT 2025A1/1153"
type input "901843571"
type input "[DATE]"
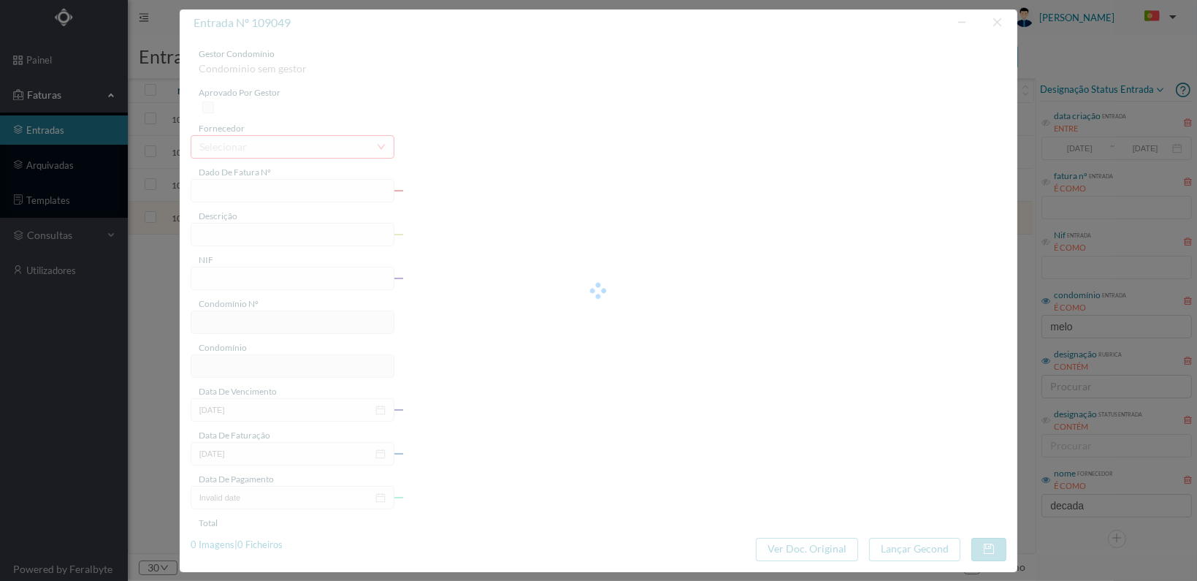
type input "35.00"
type input "702"
type input "ED. R. DR. MELO LEOTE 262"
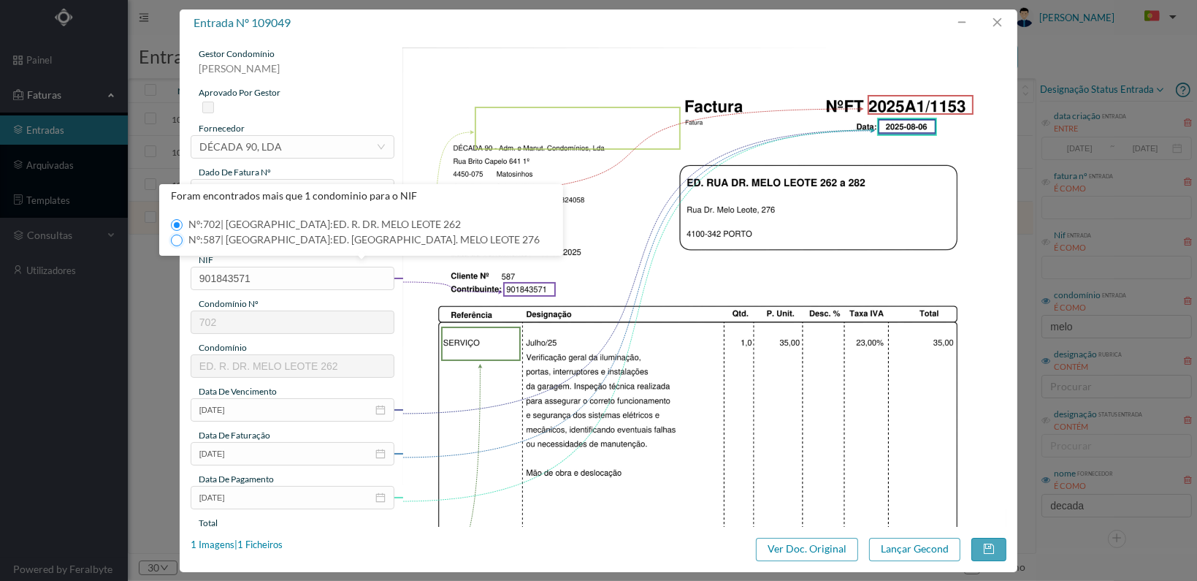
click at [175, 237] on input "Nº: 587 | Nome: ED. RUA DR. MELO LEOTE 276" at bounding box center [177, 240] width 12 height 12
type input "587"
type input "ED. RUA DR. MELO LEOTE 276"
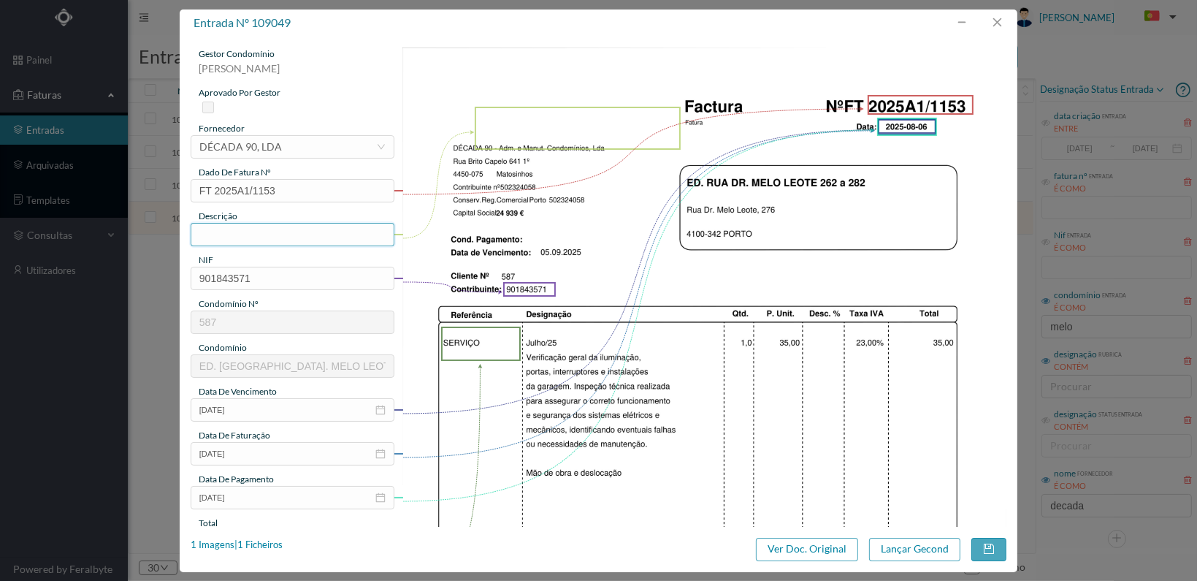
click at [258, 243] on input "text" at bounding box center [293, 234] width 204 height 23
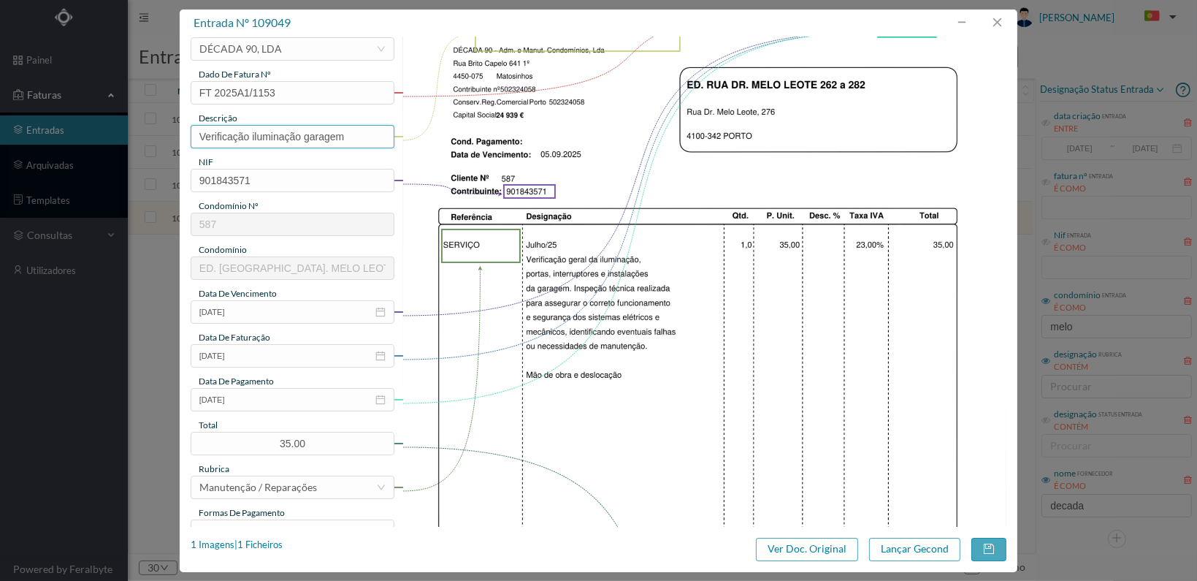
scroll to position [219, 0]
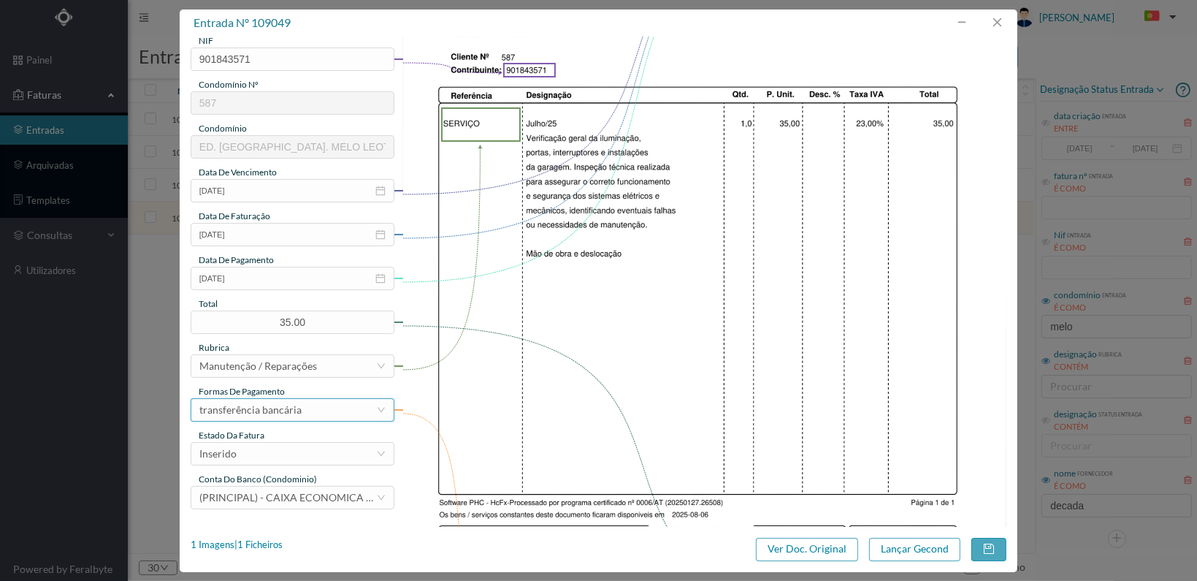
type input "Verificação iluminação garagem"
click at [386, 420] on div "transferência bancária" at bounding box center [293, 409] width 204 height 23
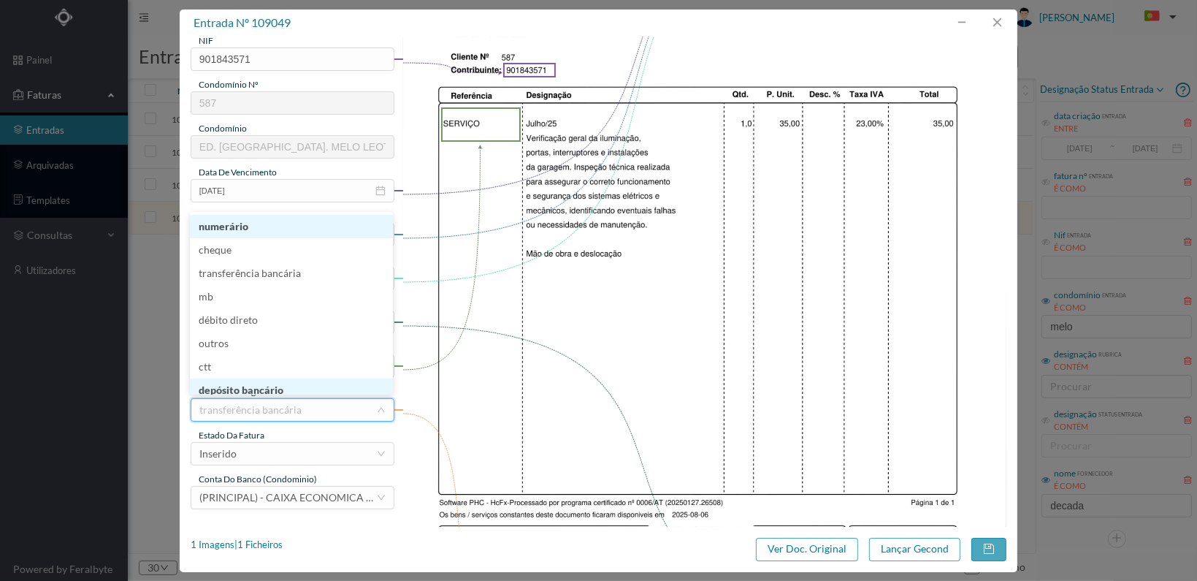
scroll to position [7, 0]
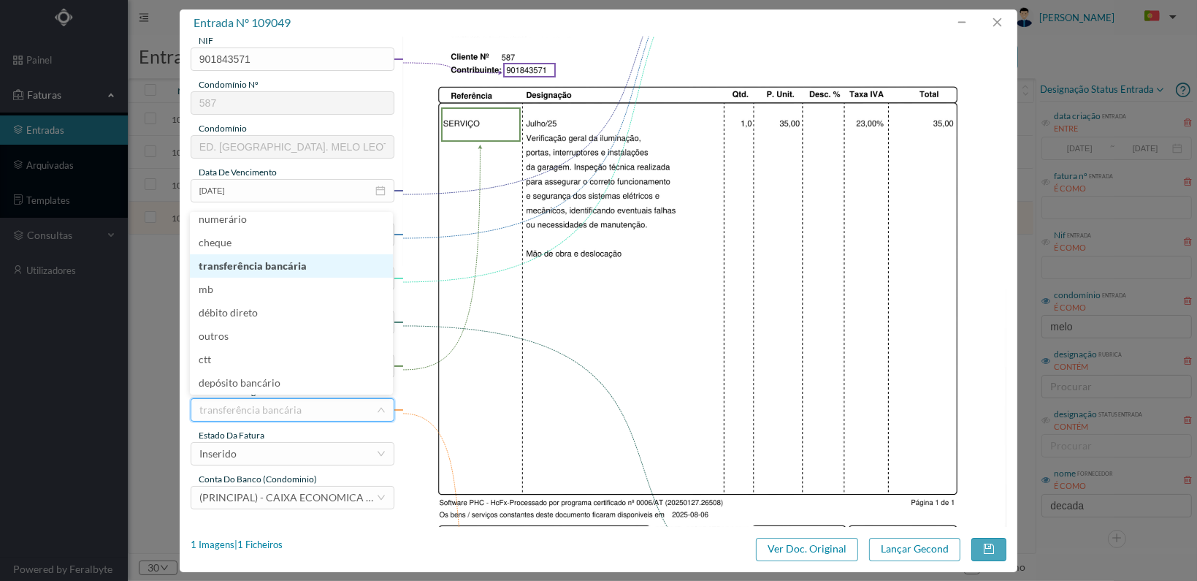
drag, startPoint x: 281, startPoint y: 269, endPoint x: 281, endPoint y: 296, distance: 27.0
click at [281, 268] on li "transferência bancária" at bounding box center [291, 265] width 203 height 23
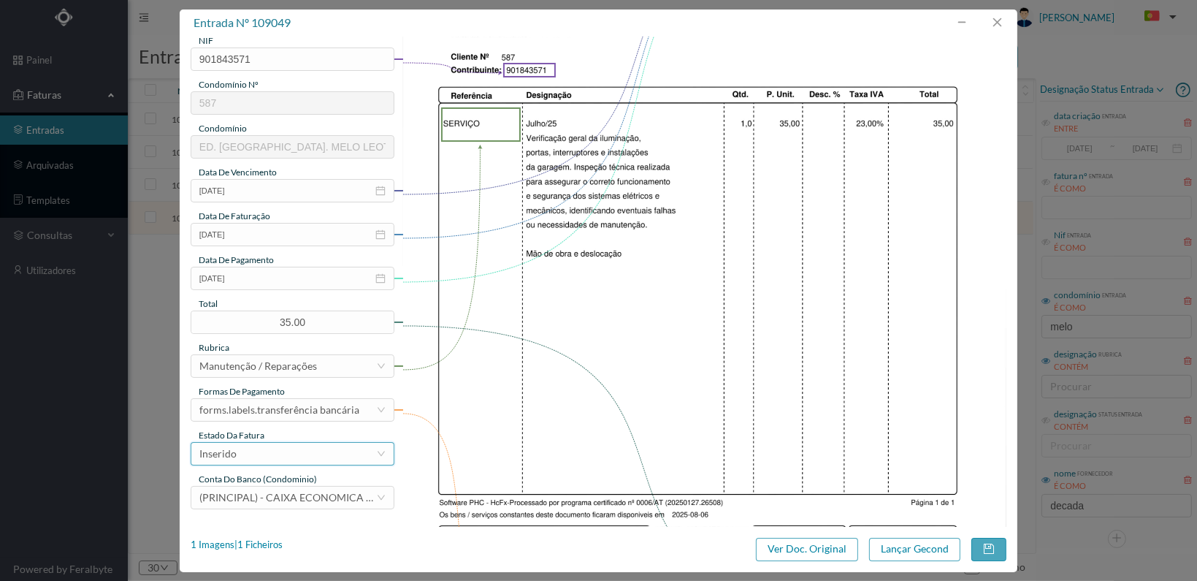
click at [320, 449] on div "Inserido" at bounding box center [287, 454] width 177 height 22
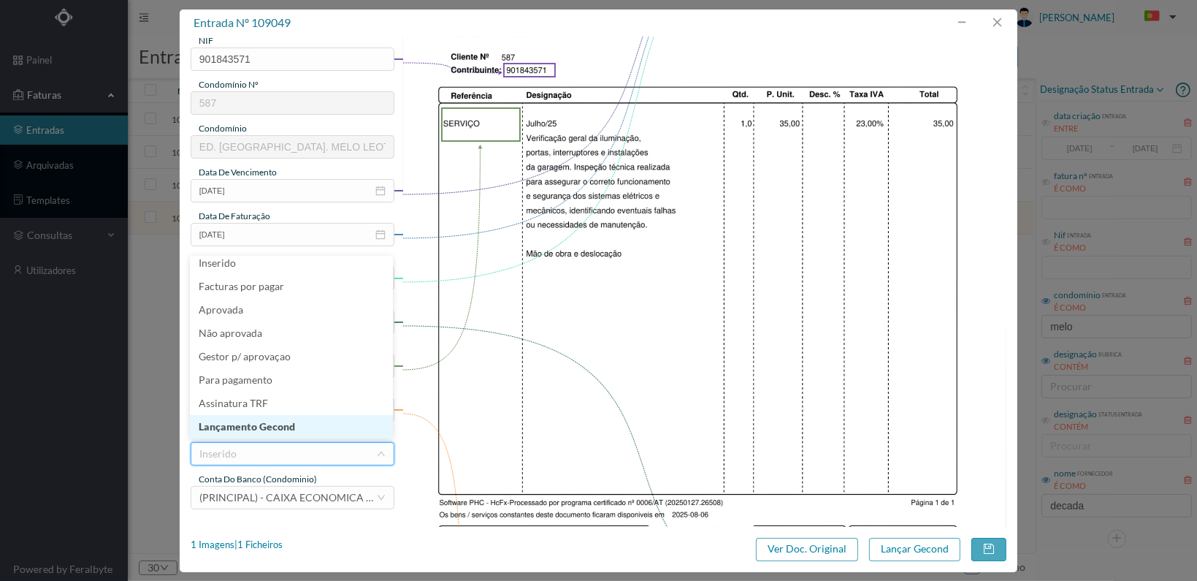
click at [310, 427] on li "Lançamento Gecond" at bounding box center [291, 426] width 203 height 23
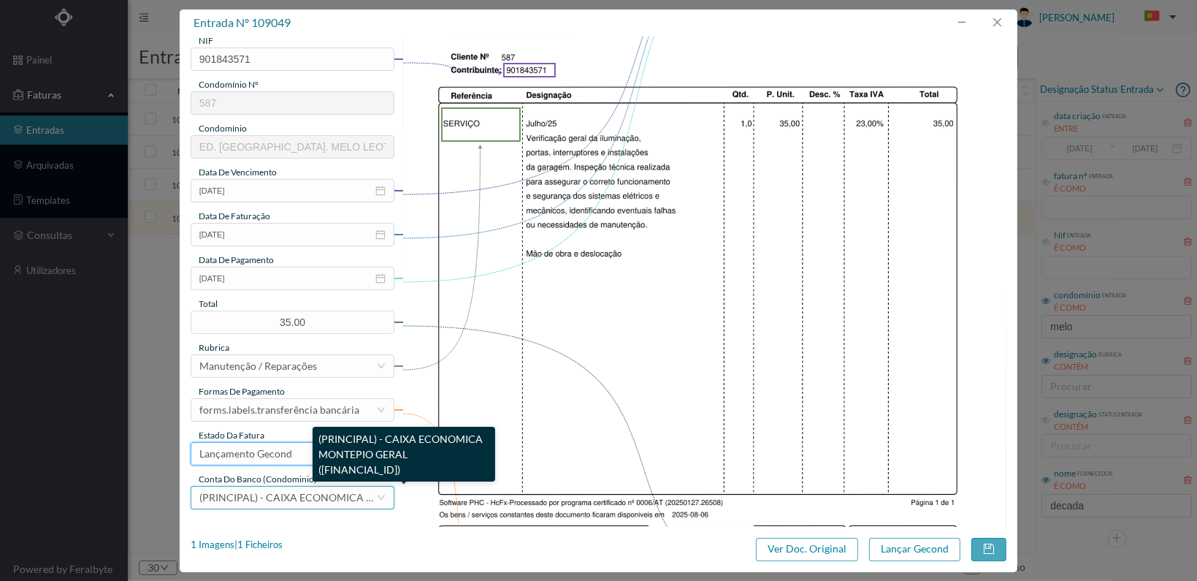
click at [319, 498] on span "(PRINCIPAL) - CAIXA ECONOMICA MONTEPIO GERAL (PT50 003600709910012555144)" at bounding box center [369, 497] width 340 height 12
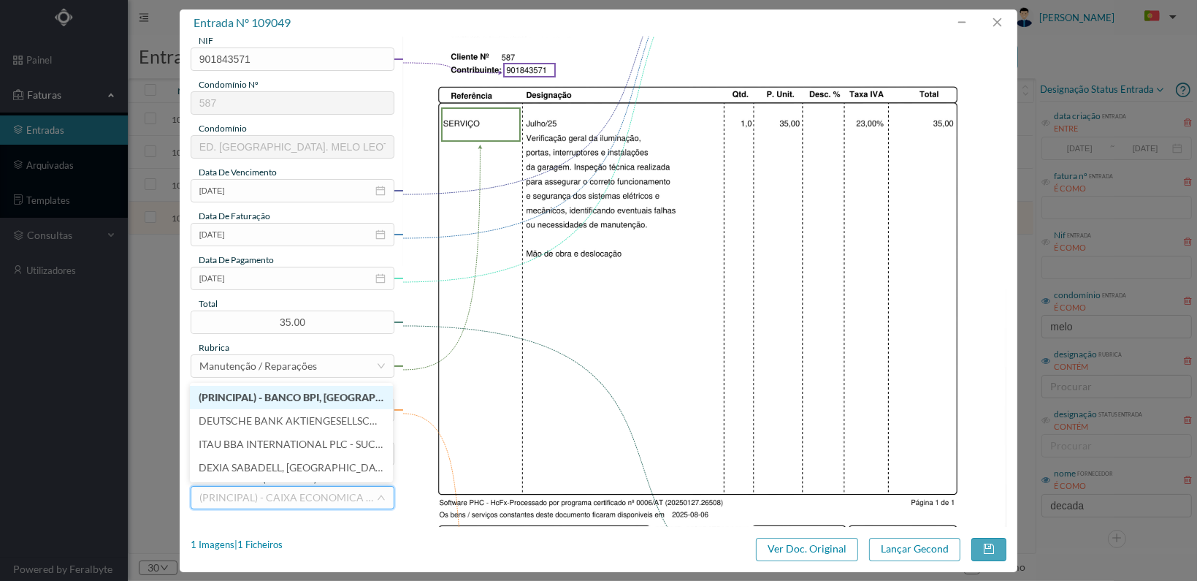
click at [308, 404] on li "(PRINCIPAL) - BANCO BPI, SA (PT50 001000004428134000166)" at bounding box center [291, 397] width 203 height 23
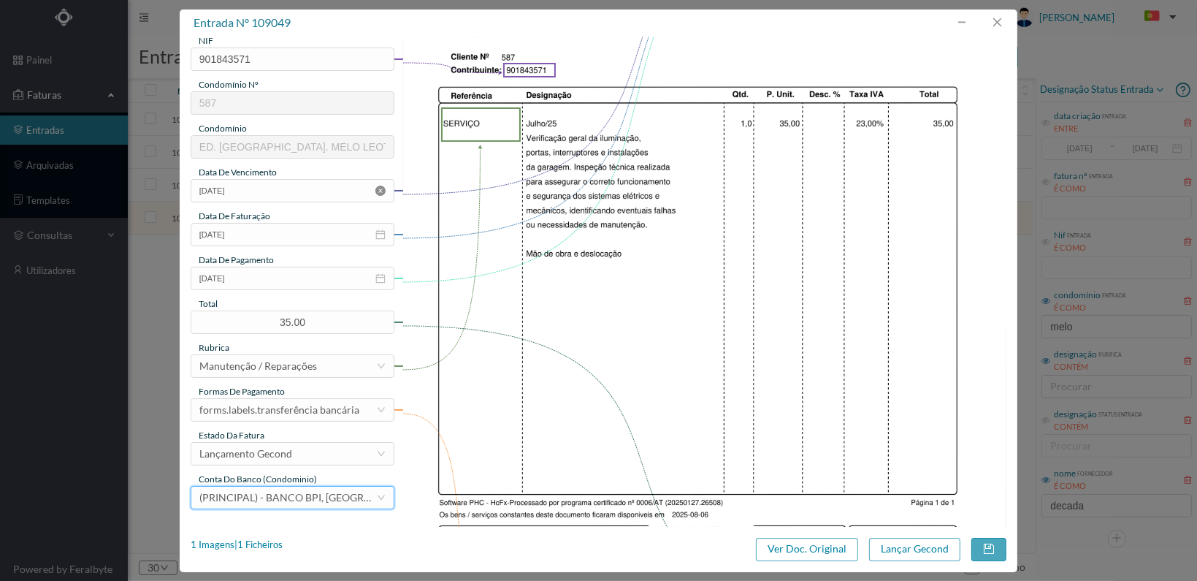
click at [378, 189] on icon "icon: close-circle" at bounding box center [380, 191] width 10 height 10
click at [378, 189] on icon "icon: calendar" at bounding box center [380, 190] width 9 height 9
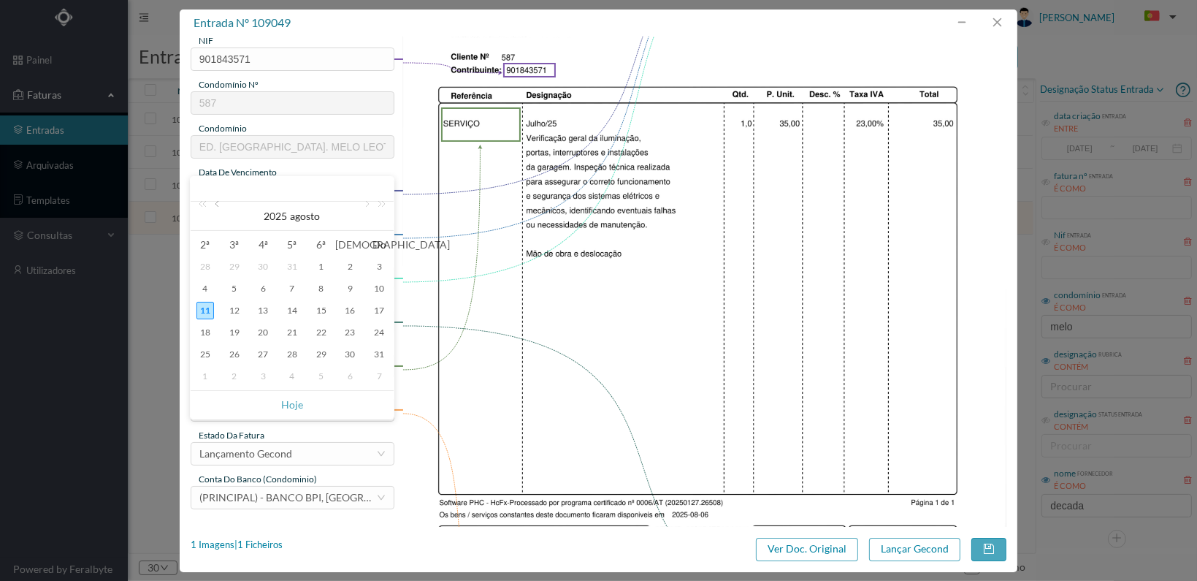
click at [219, 210] on link at bounding box center [218, 216] width 13 height 29
click at [288, 356] on div "31" at bounding box center [292, 355] width 18 height 18
type input "2025-07-31"
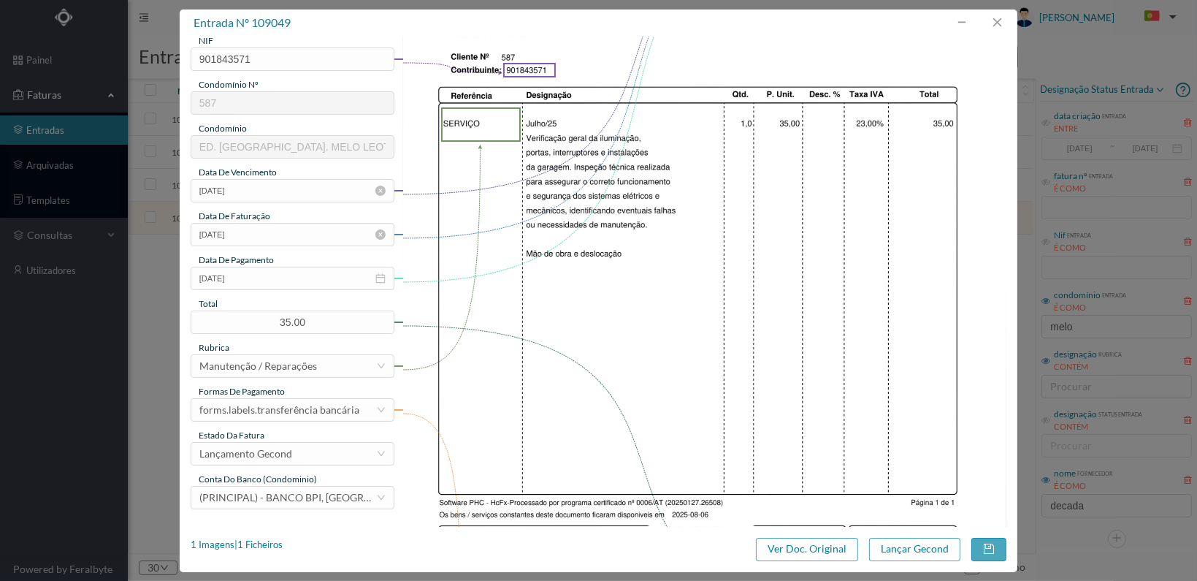
click at [381, 232] on icon "icon: close-circle" at bounding box center [380, 234] width 10 height 10
click at [377, 232] on icon "icon: calendar" at bounding box center [380, 234] width 10 height 10
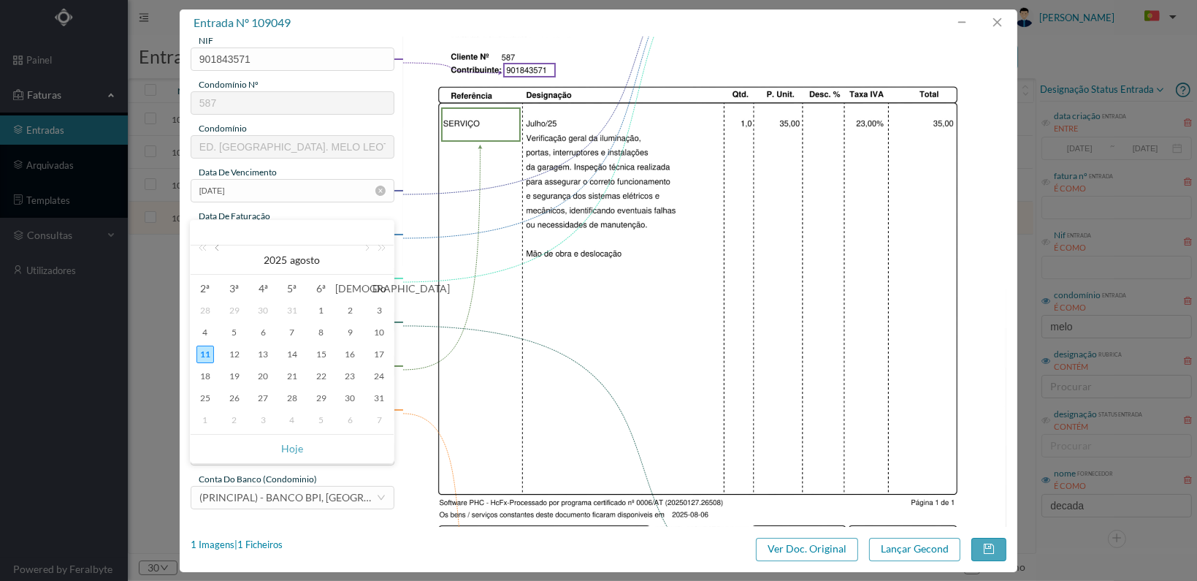
click at [218, 248] on link at bounding box center [218, 259] width 13 height 29
click at [289, 392] on div "31" at bounding box center [292, 398] width 18 height 18
type input "2025-07-31"
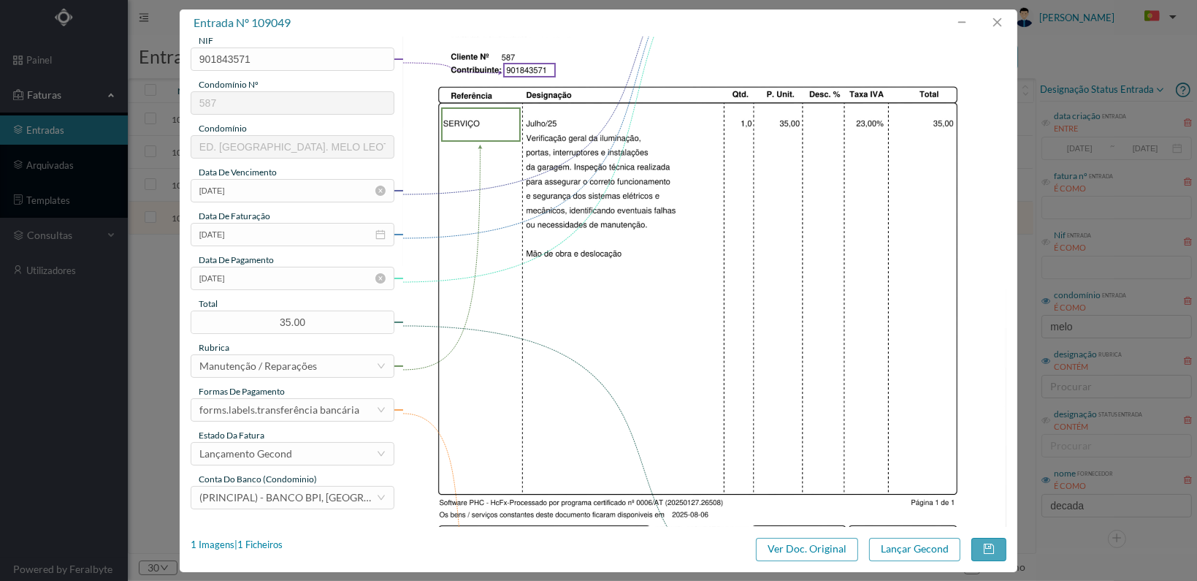
click at [376, 277] on icon "icon: close-circle" at bounding box center [380, 278] width 10 height 10
click at [374, 278] on div at bounding box center [293, 278] width 204 height 23
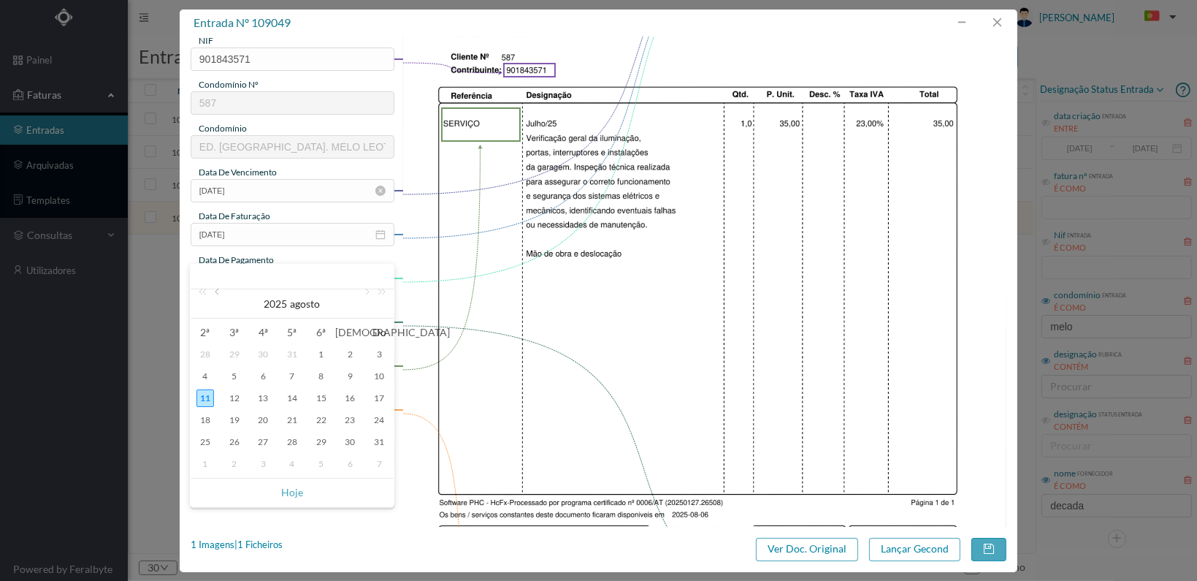
click at [215, 288] on div at bounding box center [292, 276] width 203 height 25
click at [215, 296] on link at bounding box center [218, 303] width 13 height 29
click at [295, 445] on div "31" at bounding box center [292, 442] width 18 height 18
type input "2025-07-31"
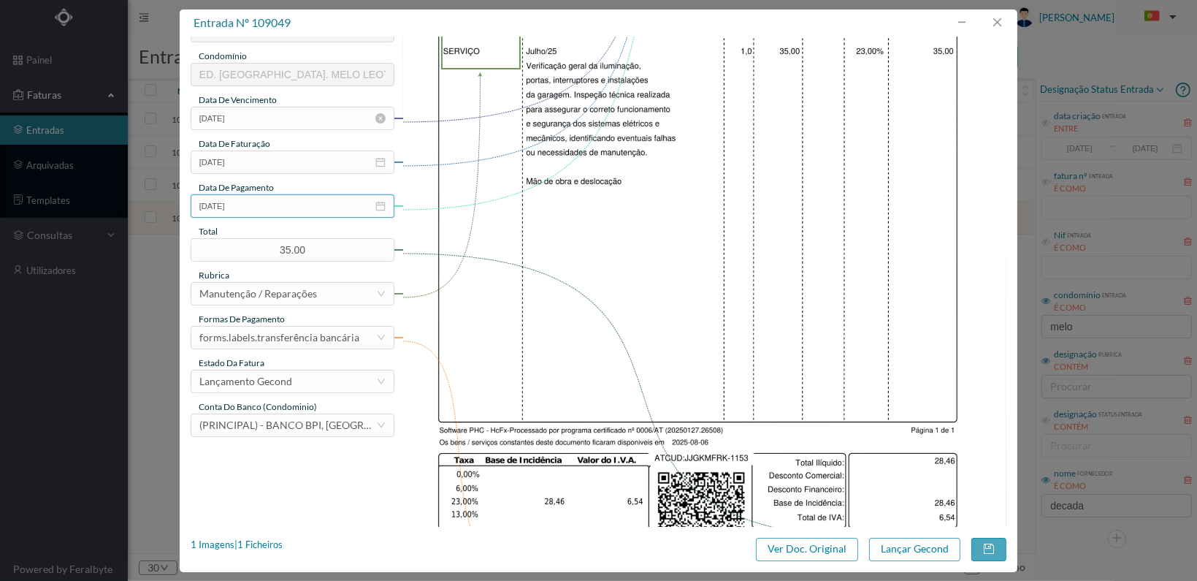
scroll to position [365, 0]
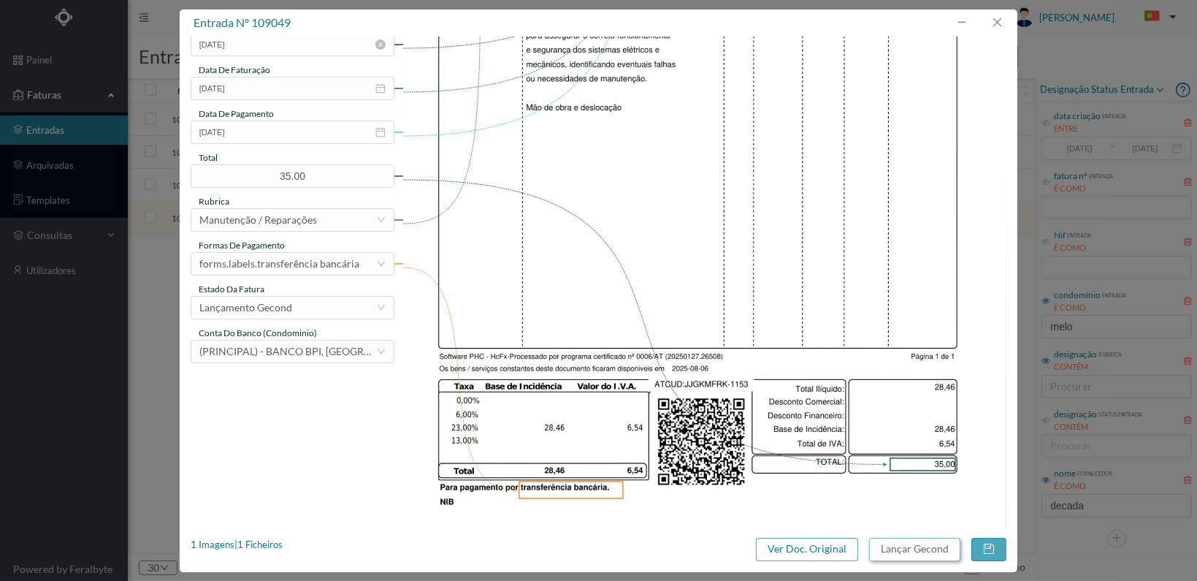
click at [923, 552] on button "Lançar Gecond" at bounding box center [914, 549] width 91 height 23
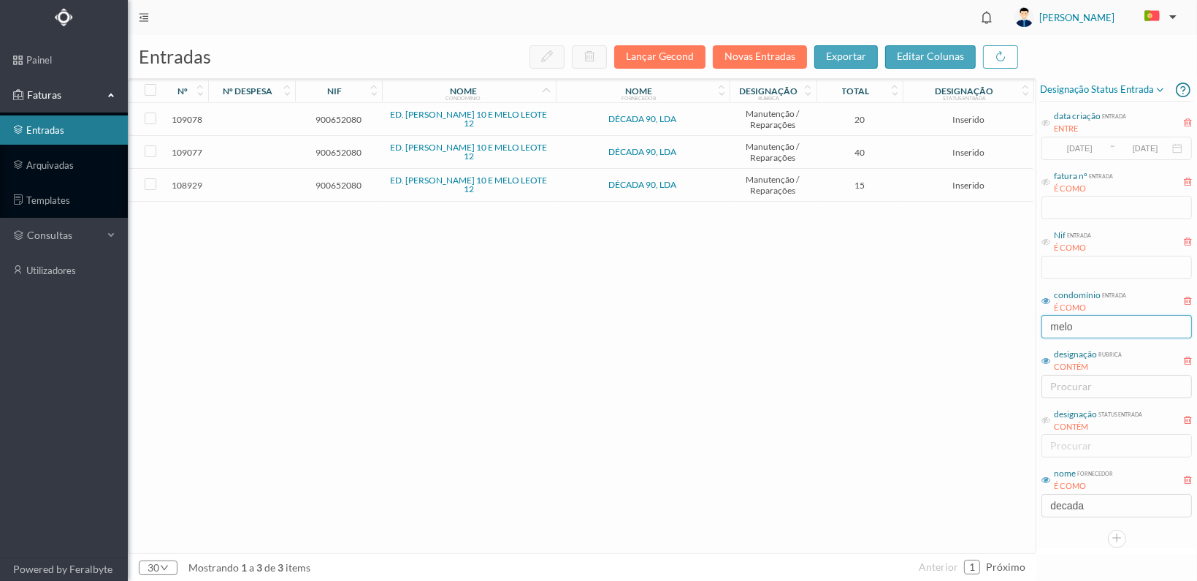
drag, startPoint x: 1125, startPoint y: 327, endPoint x: 1000, endPoint y: 337, distance: 125.3
click at [1000, 337] on div "entradas Lançar Gecond Novas Entradas exportar editar colunas nº nº despesa nif…" at bounding box center [662, 308] width 1069 height 546
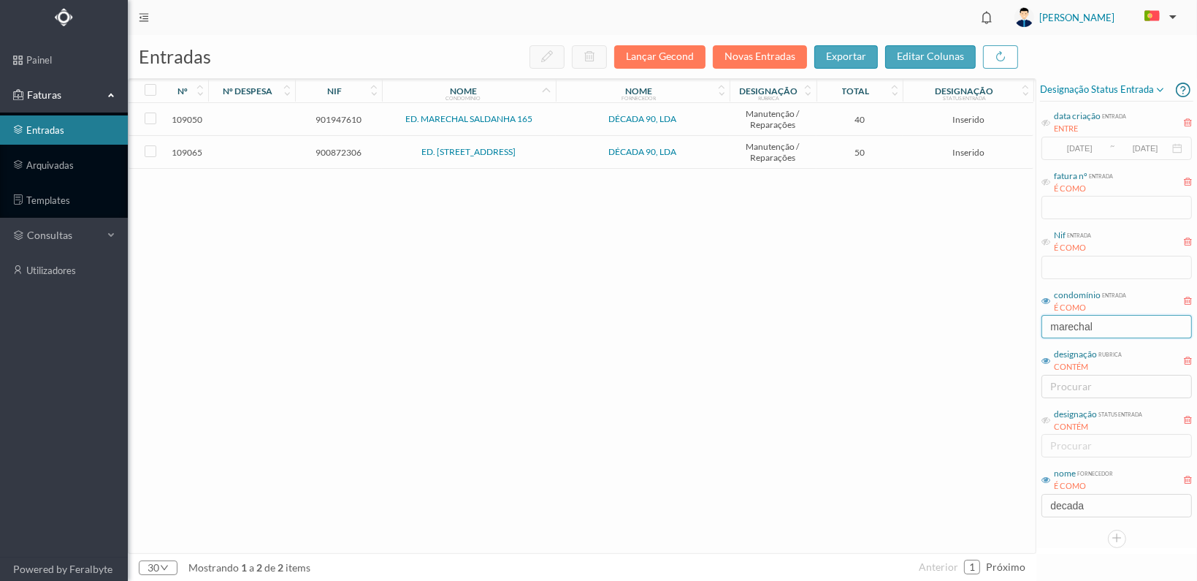
type input "marechal"
click at [343, 121] on span "901947610" at bounding box center [339, 119] width 80 height 11
click at [343, 120] on span "901947610" at bounding box center [339, 119] width 80 height 11
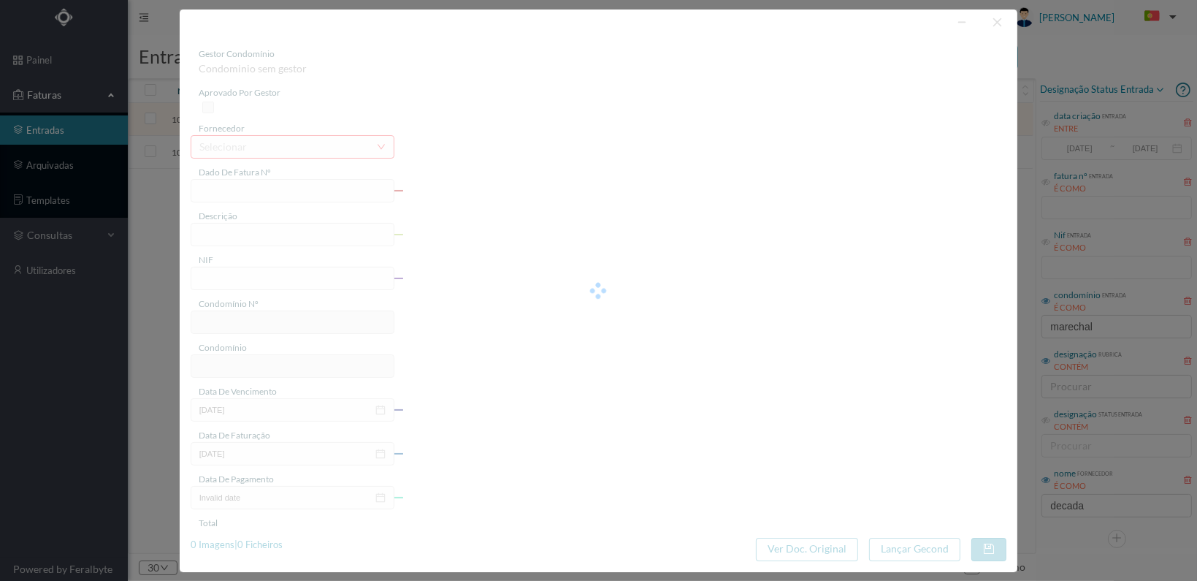
type input "FT 2025A1/1154"
type input "901947610"
type input "[DATE]"
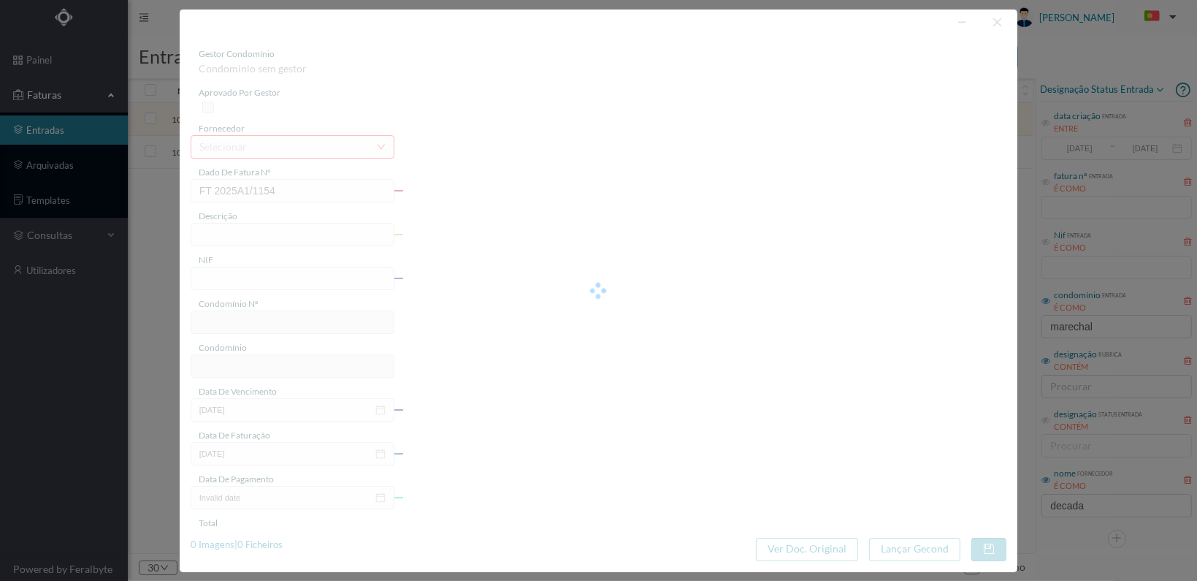
type input "40.00"
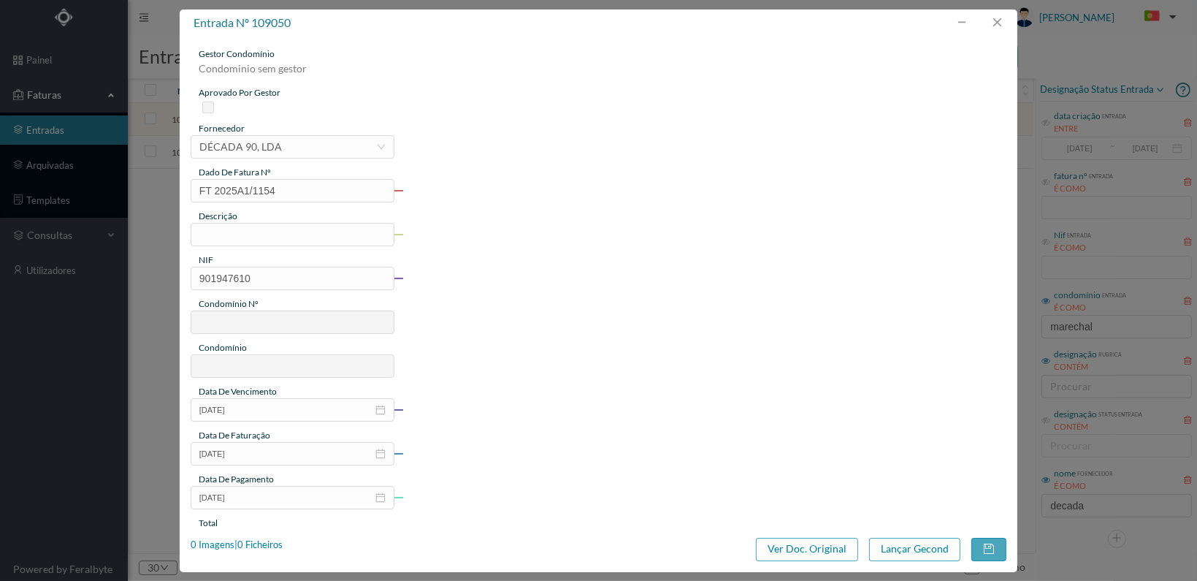
type input "591"
type input "ED. MARECHAL SALDANHA 165"
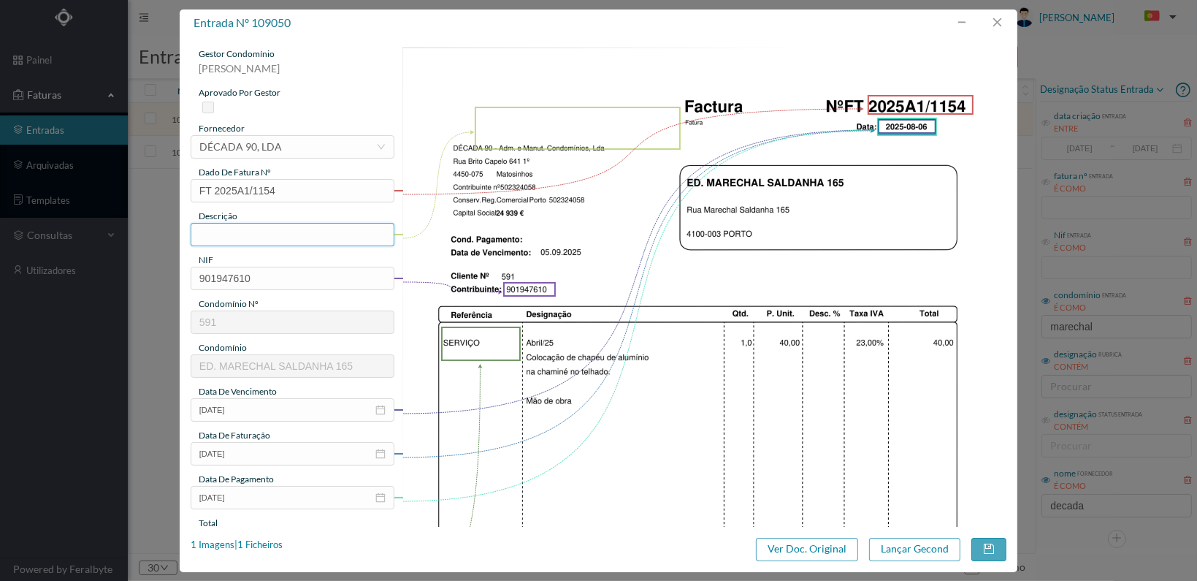
click at [319, 234] on input "text" at bounding box center [293, 234] width 204 height 23
type input "Colocação chapéu de alumínio na chaminé"
click at [438, 405] on img at bounding box center [705, 474] width 604 height 855
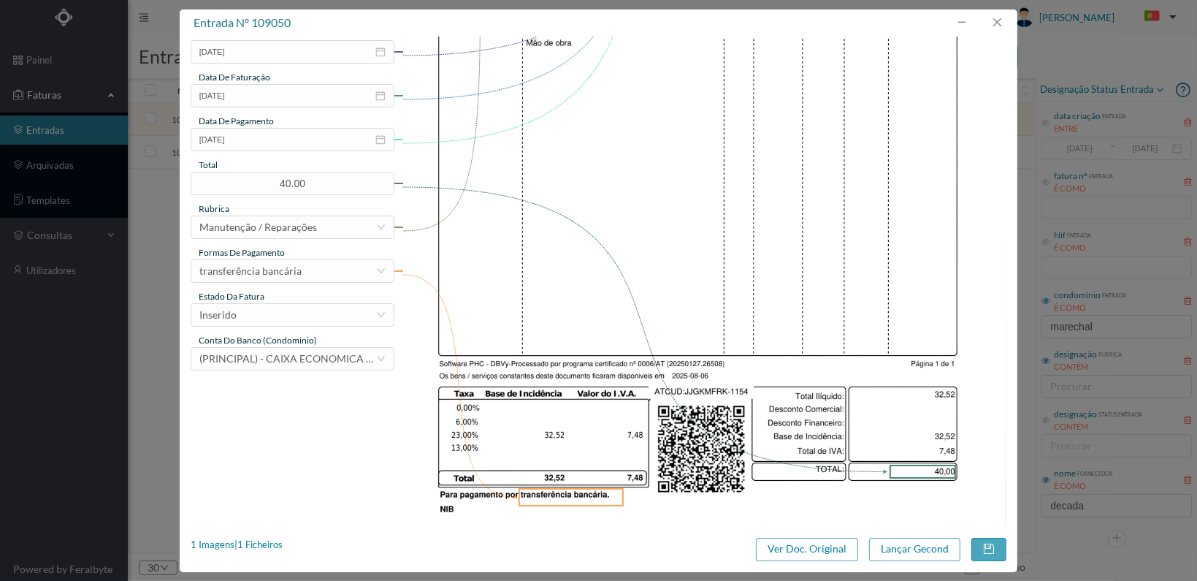
scroll to position [365, 0]
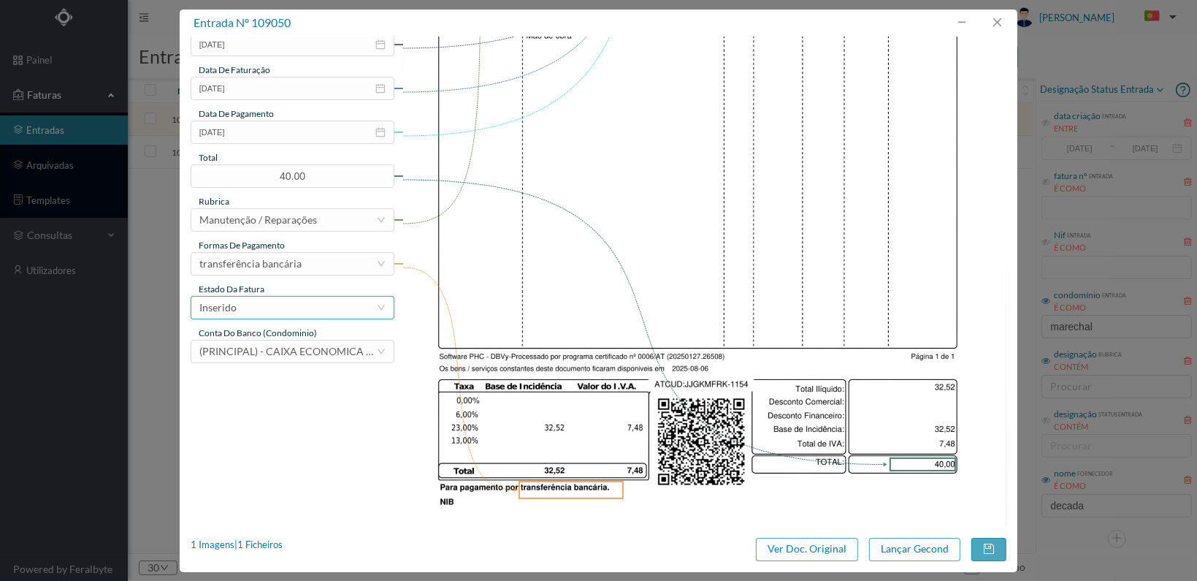
click at [300, 301] on div "Inserido" at bounding box center [287, 308] width 177 height 22
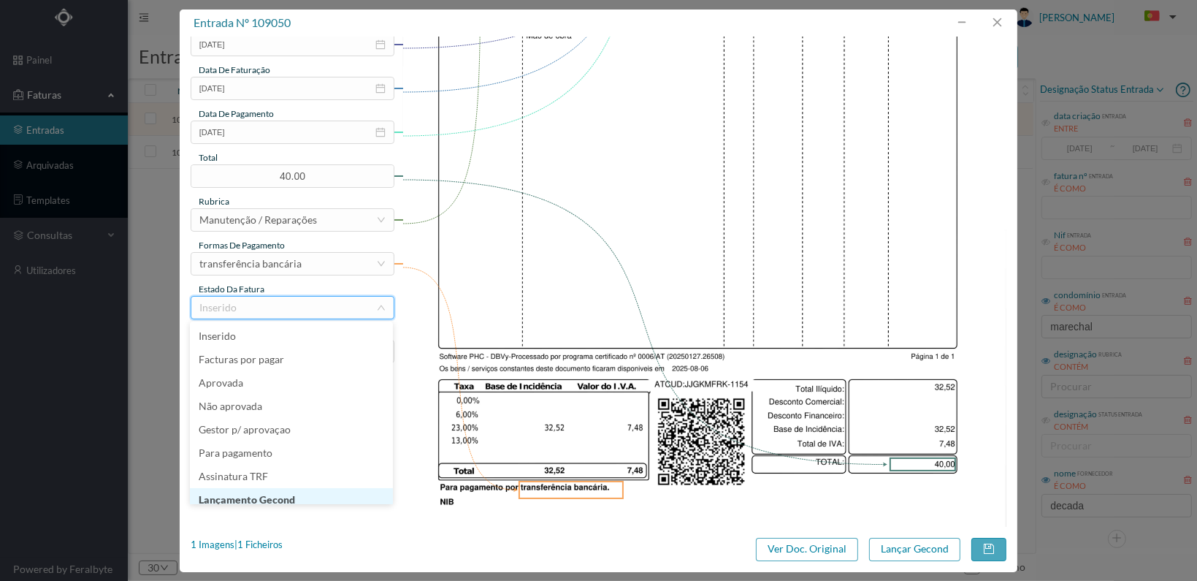
scroll to position [7, 0]
click at [273, 489] on li "Lançamento Gecond" at bounding box center [291, 492] width 203 height 23
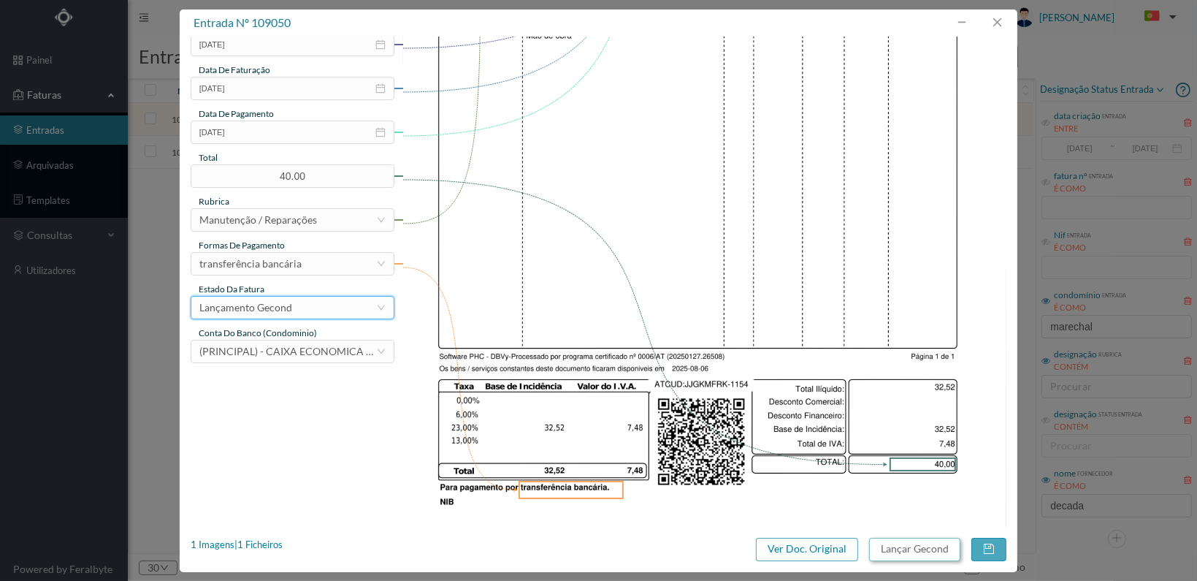
click at [897, 549] on button "Lançar Gecond" at bounding box center [914, 549] width 91 height 23
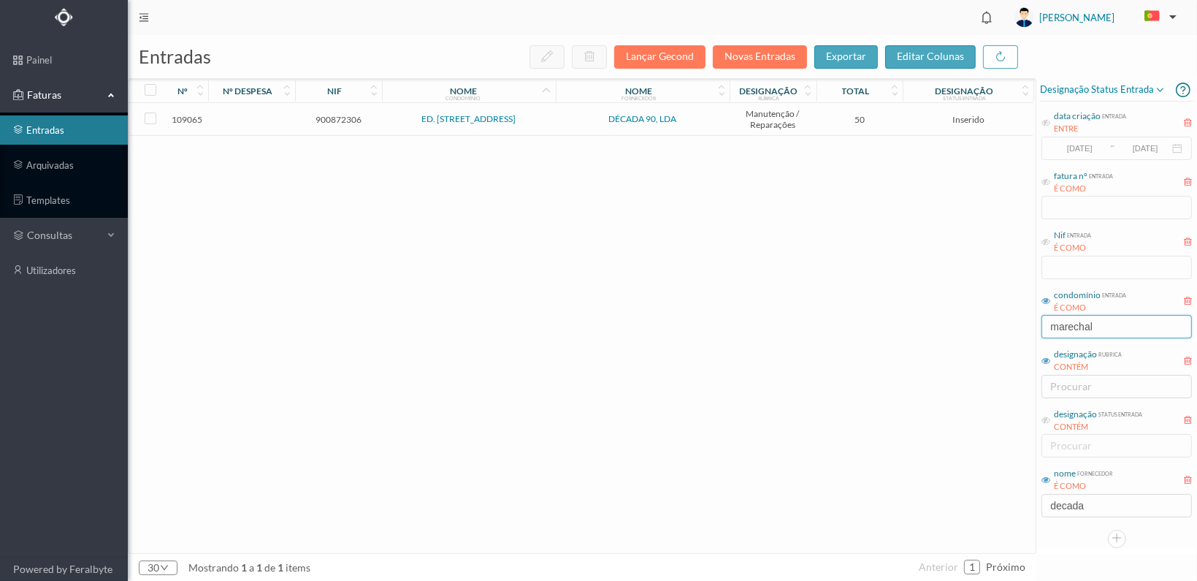
drag, startPoint x: 1104, startPoint y: 328, endPoint x: 980, endPoint y: 334, distance: 124.3
click at [980, 334] on div "entradas Lançar Gecond Novas Entradas exportar editar colunas nº nº despesa nif…" at bounding box center [662, 308] width 1069 height 546
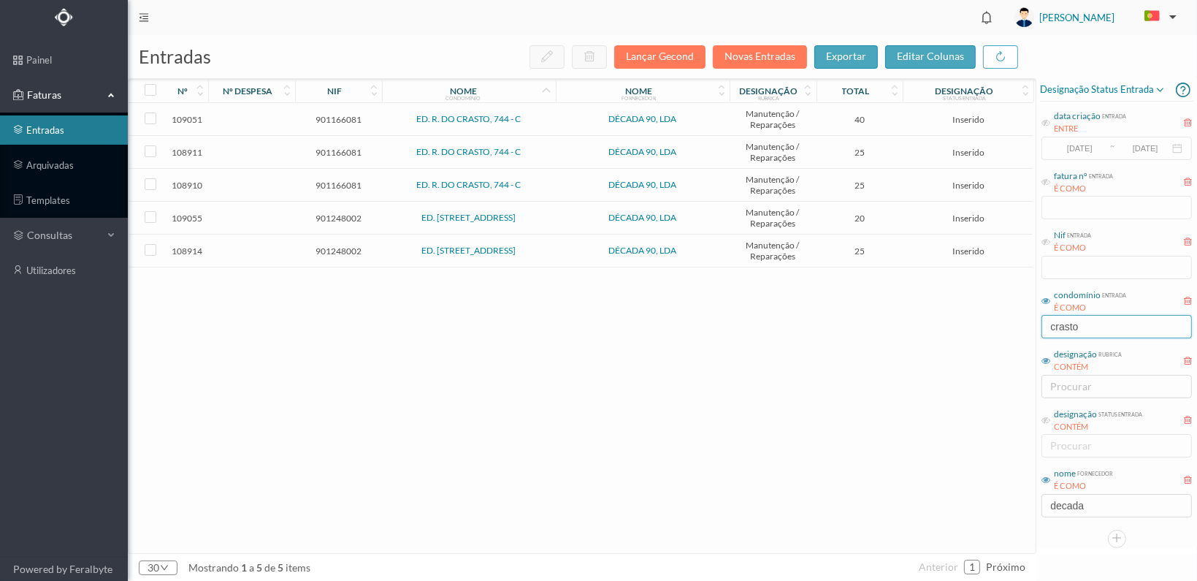
type input "crasto"
click at [323, 115] on span "901166081" at bounding box center [339, 119] width 80 height 11
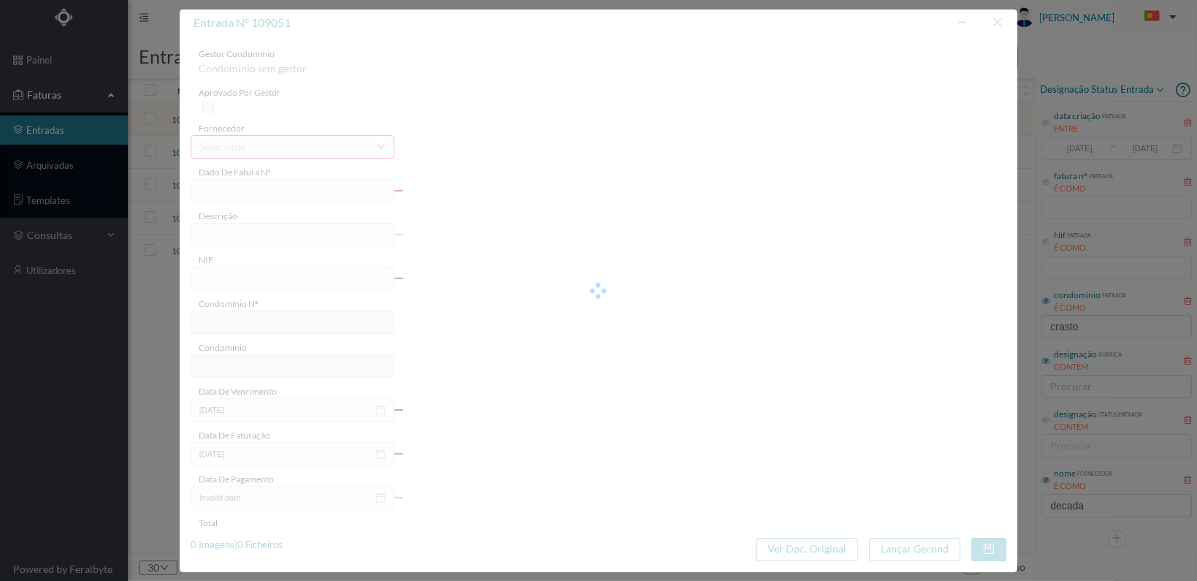
type input "FT 2025A1/1155"
type input "901166081"
type input "[DATE]"
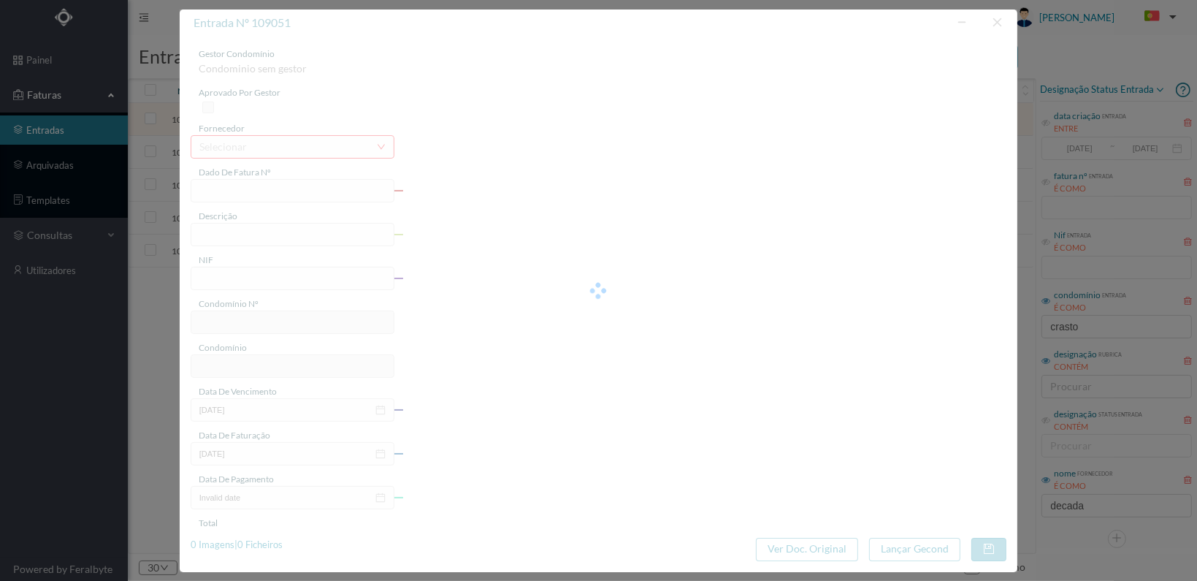
type input "40.00"
type input "595"
type input "ED. R. DO CRASTO, 744 - C"
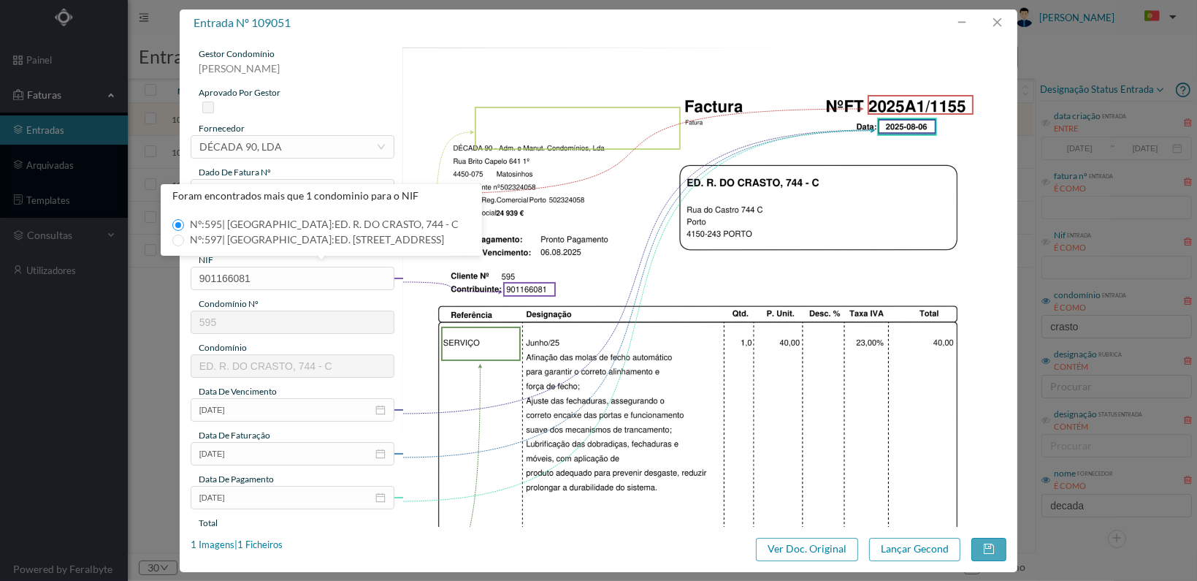
click at [425, 227] on img at bounding box center [705, 474] width 604 height 855
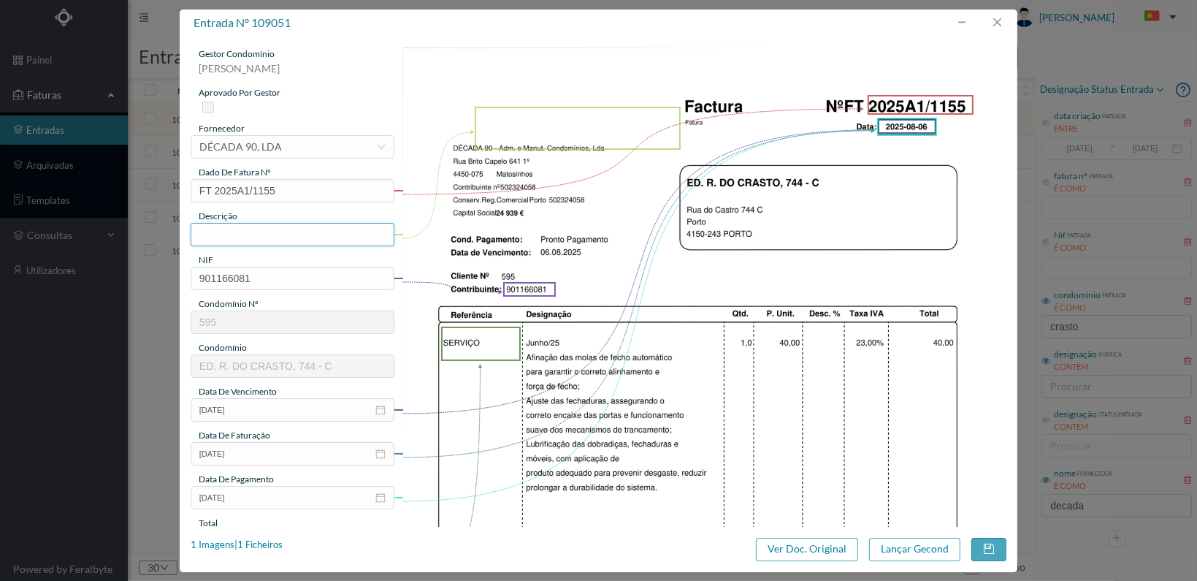
click at [208, 232] on input "text" at bounding box center [293, 234] width 204 height 23
type input "Reparação porta de entrada"
click at [454, 392] on img at bounding box center [705, 474] width 604 height 855
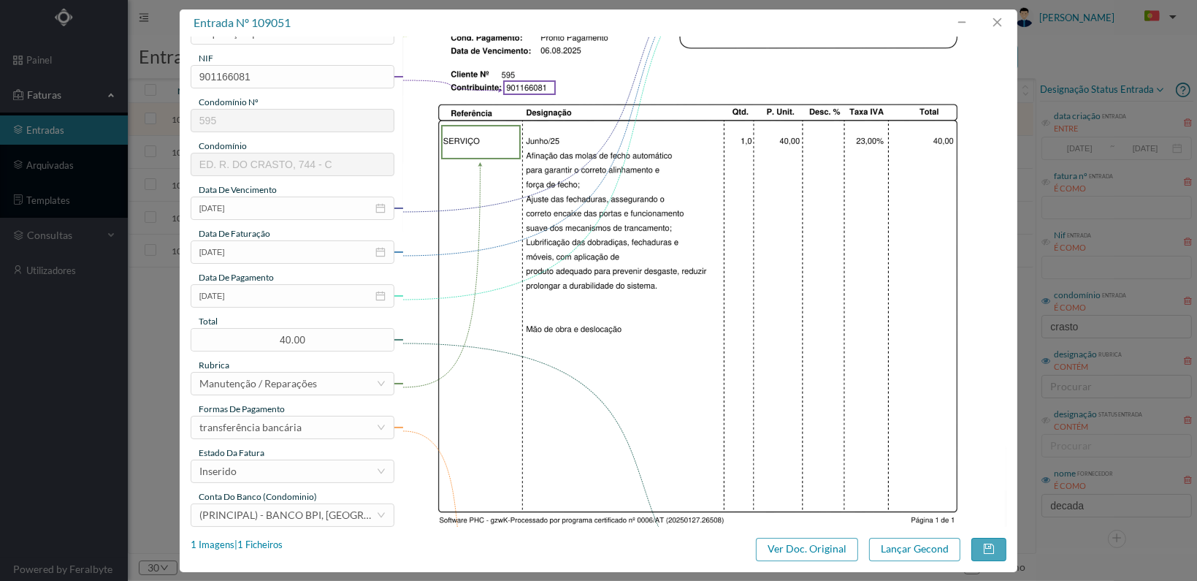
scroll to position [365, 0]
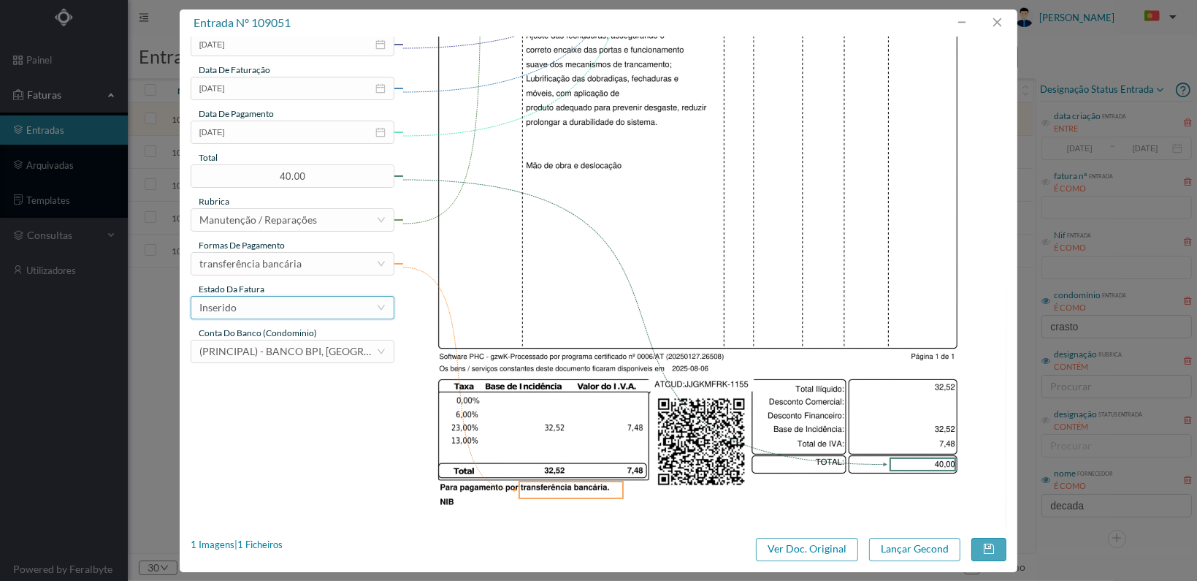
click at [338, 307] on div "Inserido" at bounding box center [287, 308] width 177 height 22
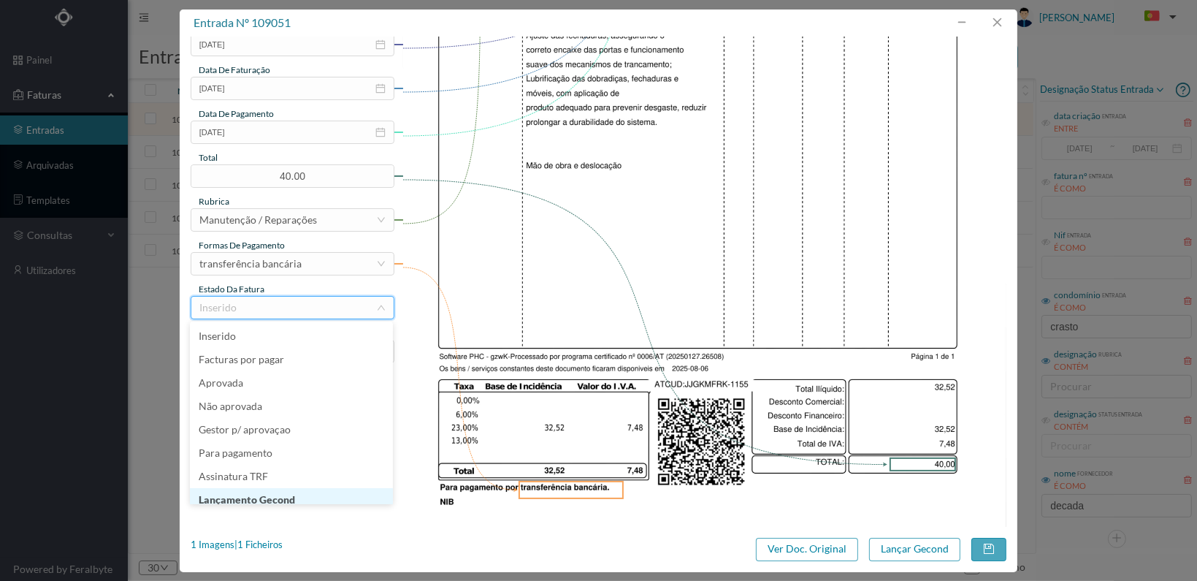
scroll to position [7, 0]
click at [282, 492] on li "Lançamento Gecond" at bounding box center [291, 492] width 203 height 23
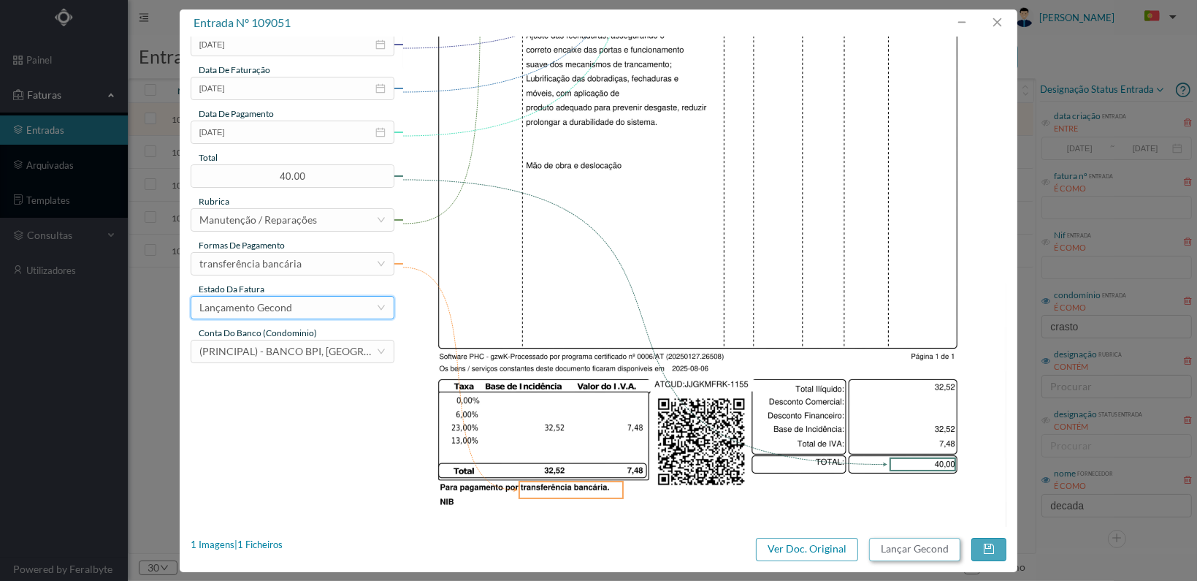
click at [903, 550] on button "Lançar Gecond" at bounding box center [914, 549] width 91 height 23
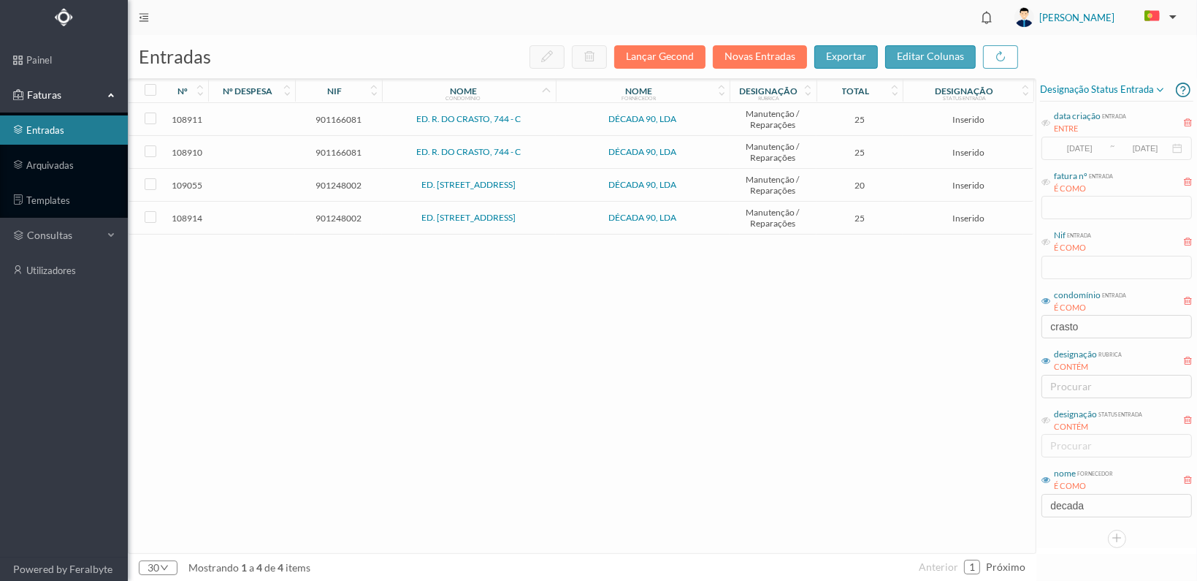
click at [324, 115] on span "901166081" at bounding box center [339, 119] width 80 height 11
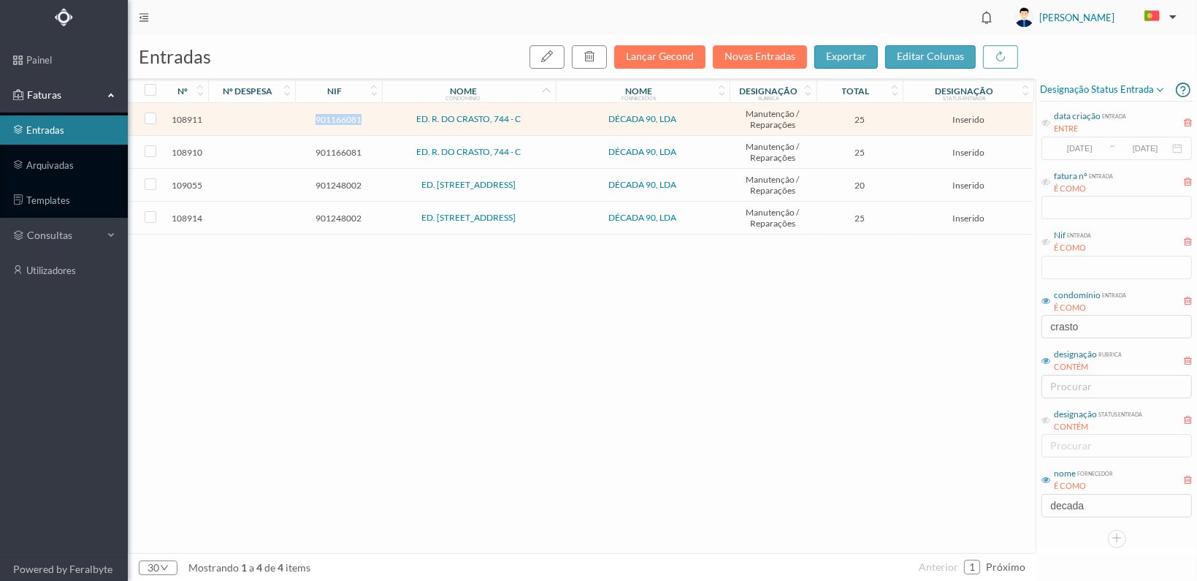
click at [324, 115] on span "901166081" at bounding box center [339, 119] width 80 height 11
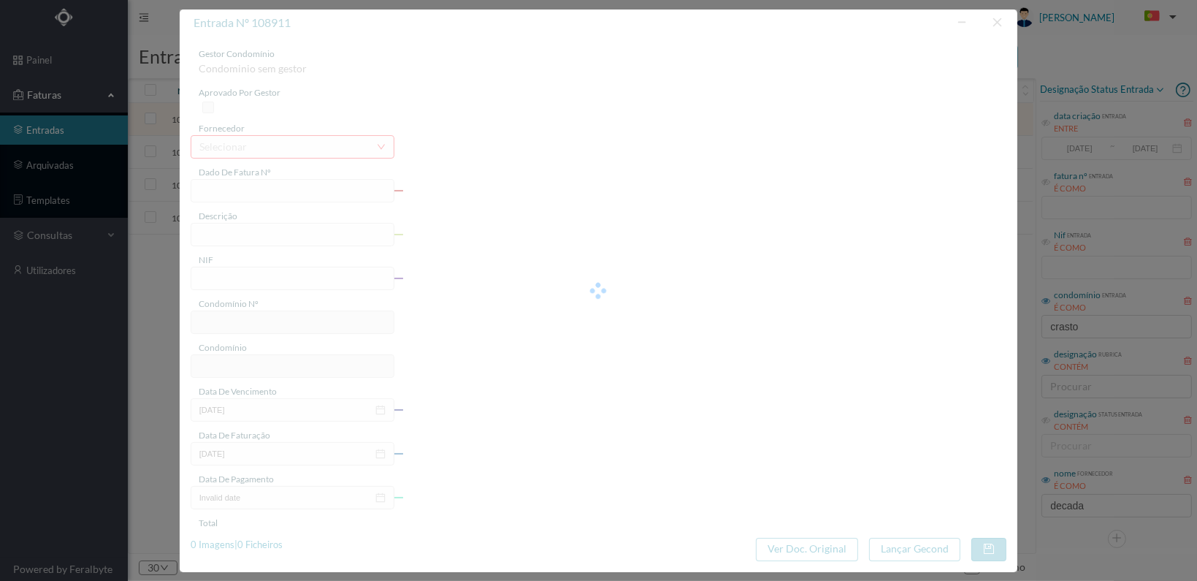
type input "FT 2025A1/1077"
type input "901166081"
type input "[DATE]"
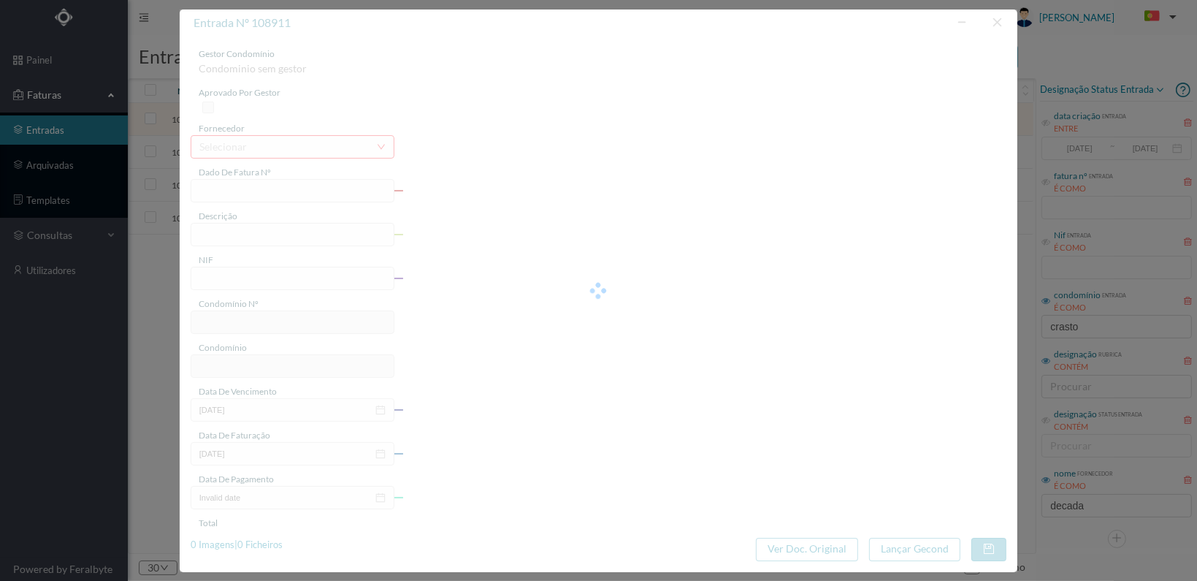
type input "25.00"
type input "595"
type input "ED. R. DO CRASTO, 744 - C"
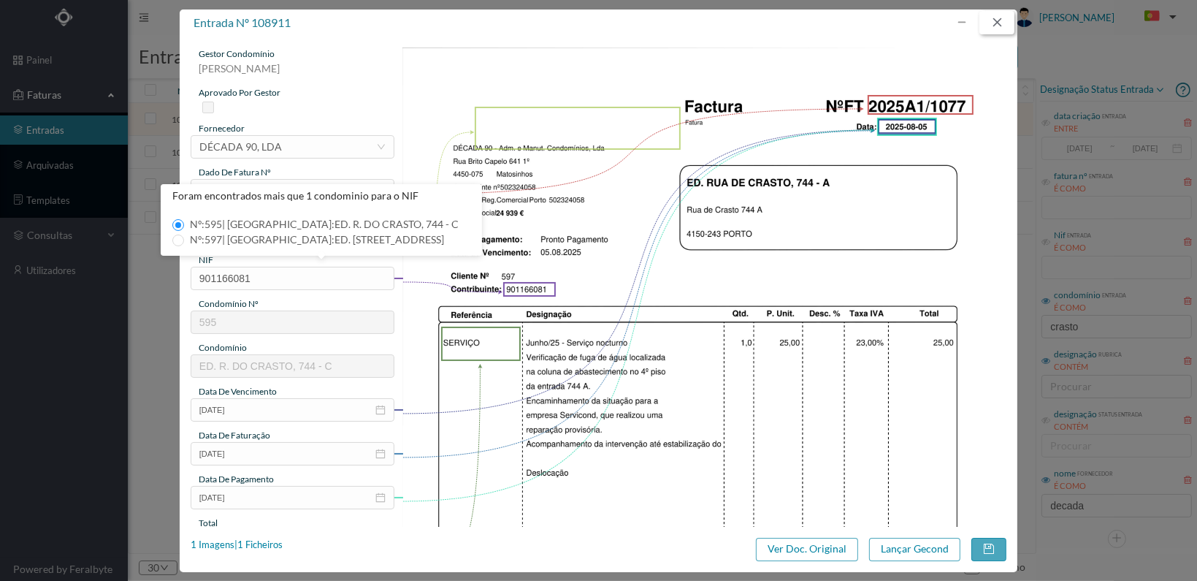
click at [993, 18] on button "button" at bounding box center [997, 22] width 35 height 23
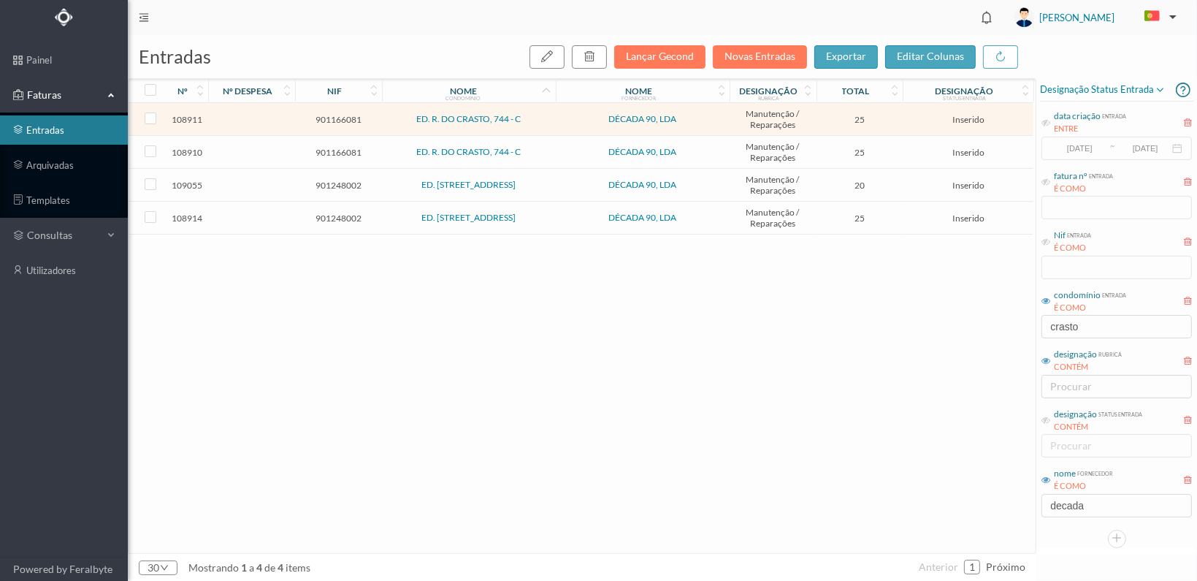
click at [343, 154] on span "901166081" at bounding box center [339, 152] width 80 height 11
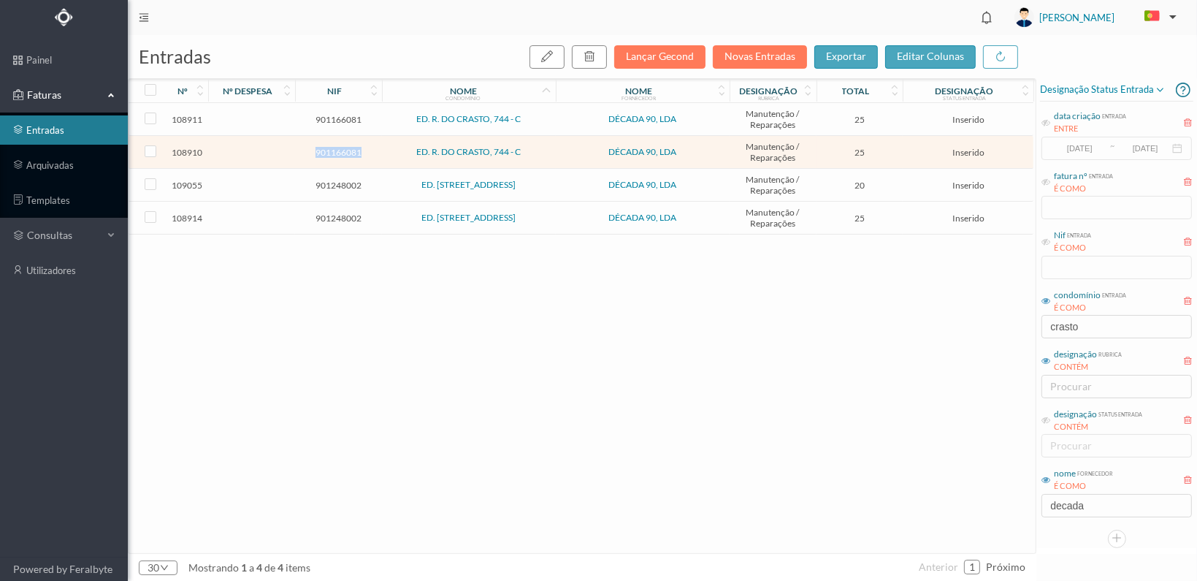
click at [343, 154] on span "901166081" at bounding box center [339, 152] width 80 height 11
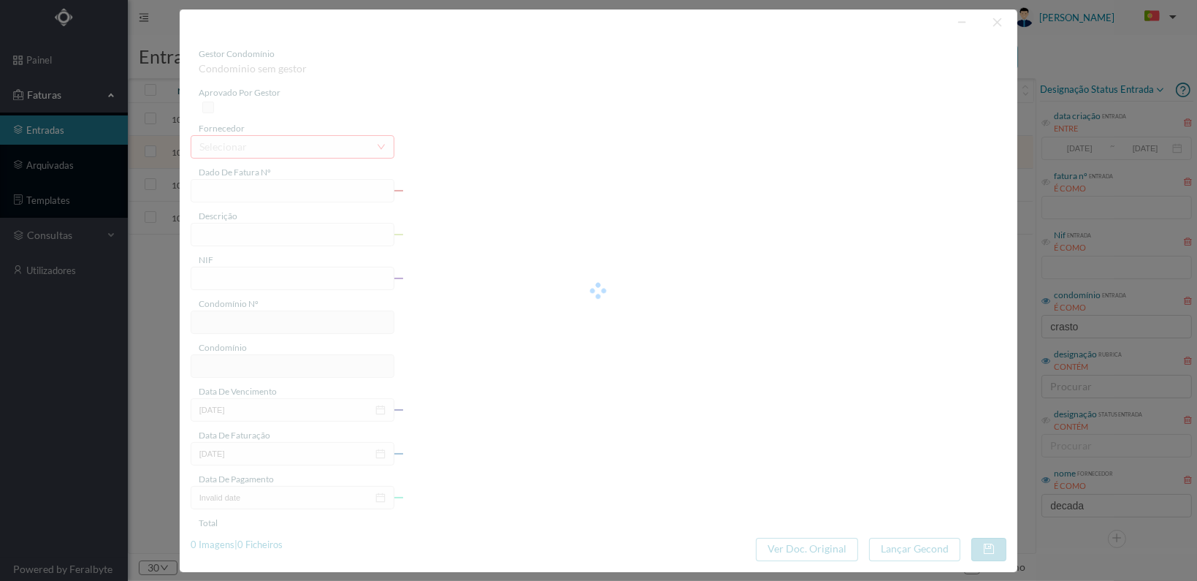
type input "FT 2025A1/1076"
type input "901166081"
type input "[DATE]"
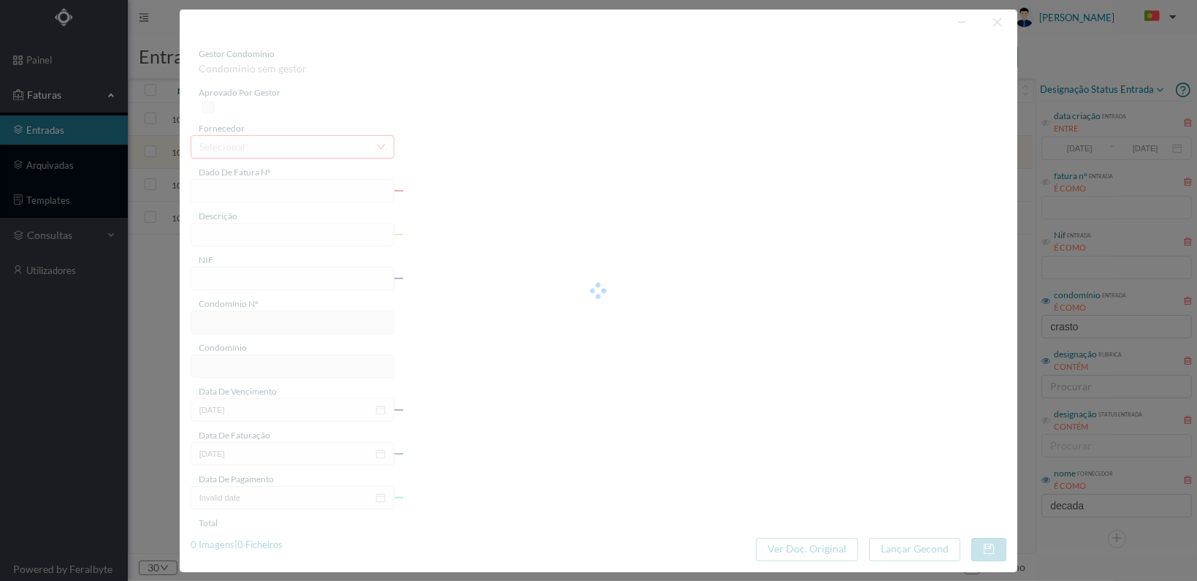
type input "25.00"
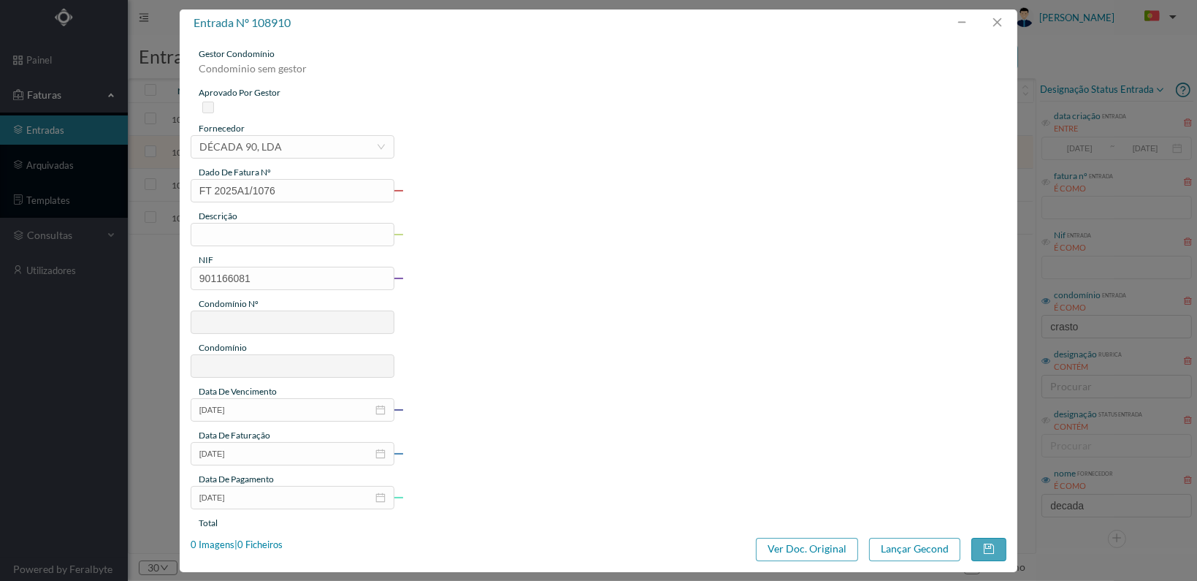
type input "595"
type input "ED. R. DO CRASTO, 744 - C"
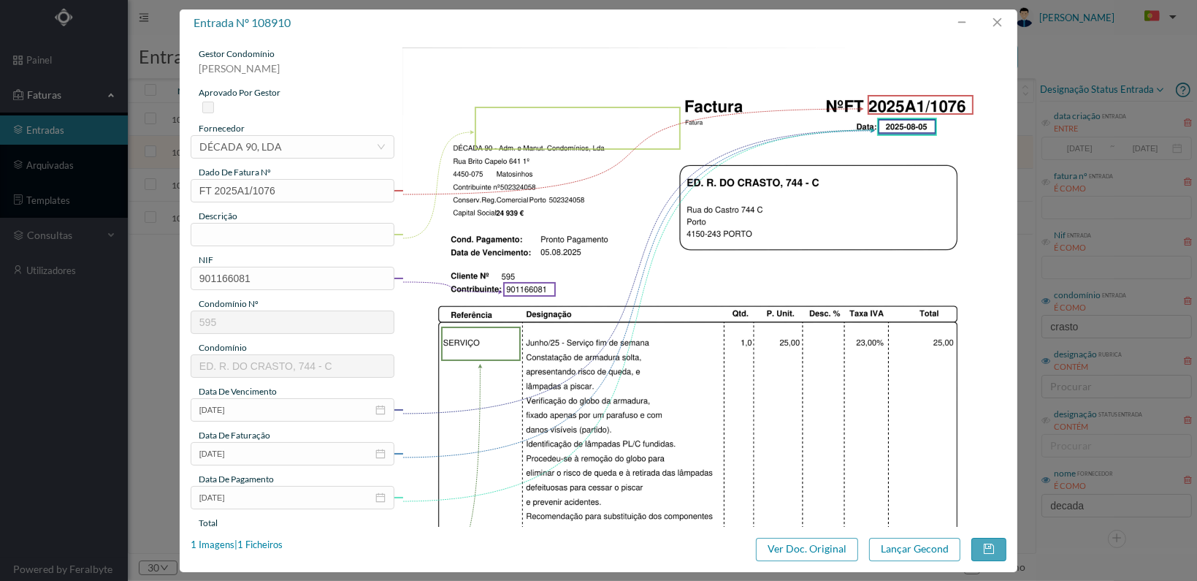
drag, startPoint x: 425, startPoint y: 206, endPoint x: 433, endPoint y: 210, distance: 9.2
click at [427, 206] on img at bounding box center [705, 474] width 604 height 855
click at [256, 232] on input "text" at bounding box center [293, 234] width 204 height 23
type input "Reparação armadura em risco de queda"
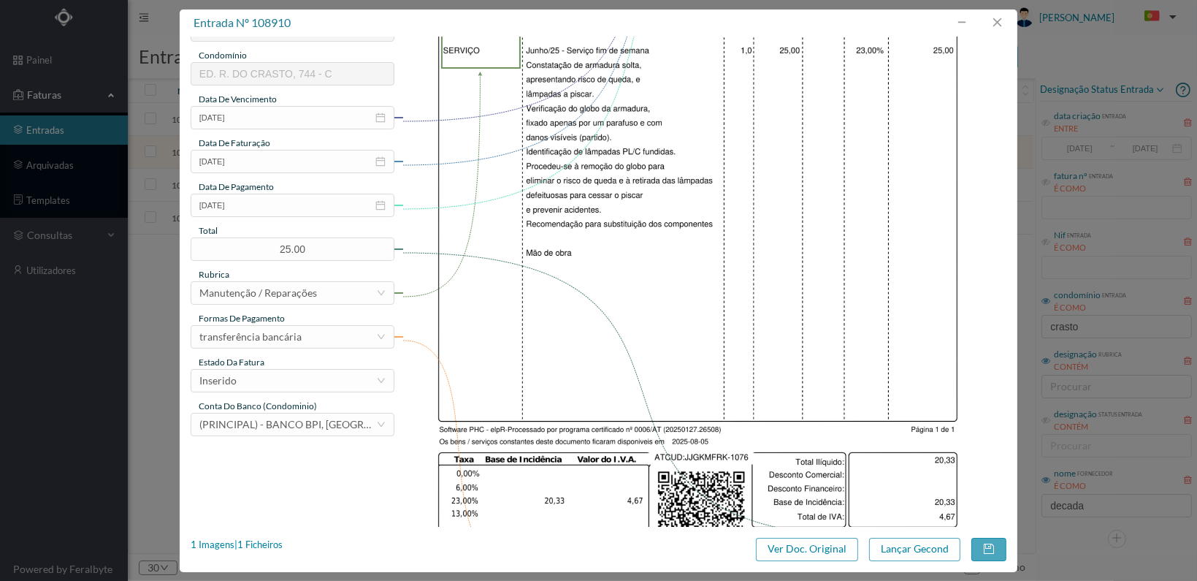
scroll to position [365, 0]
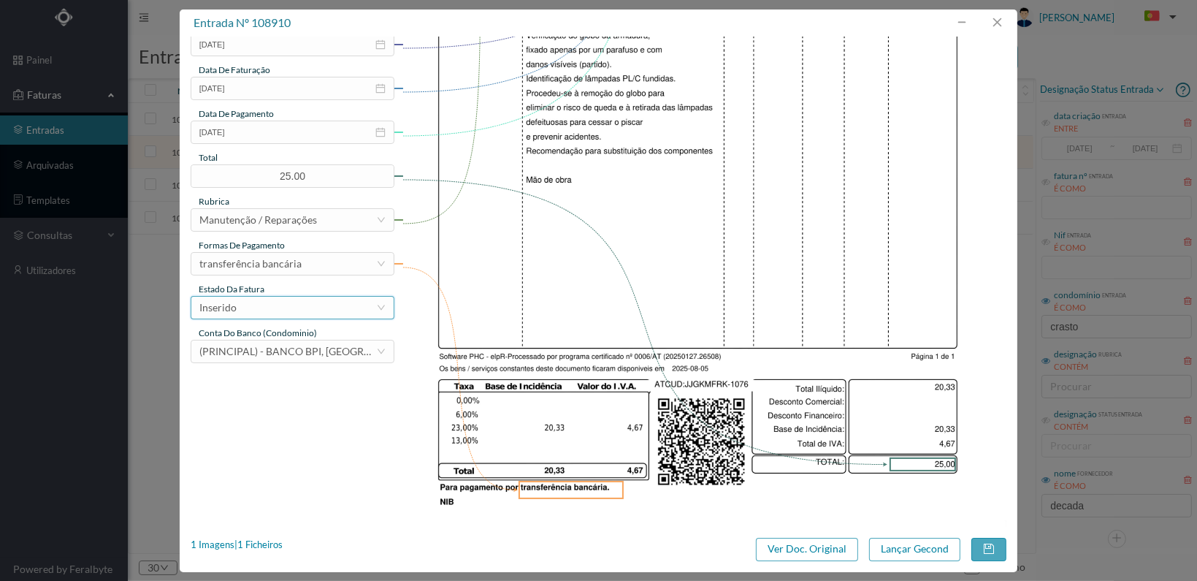
click at [350, 313] on div "Inserido" at bounding box center [287, 308] width 177 height 22
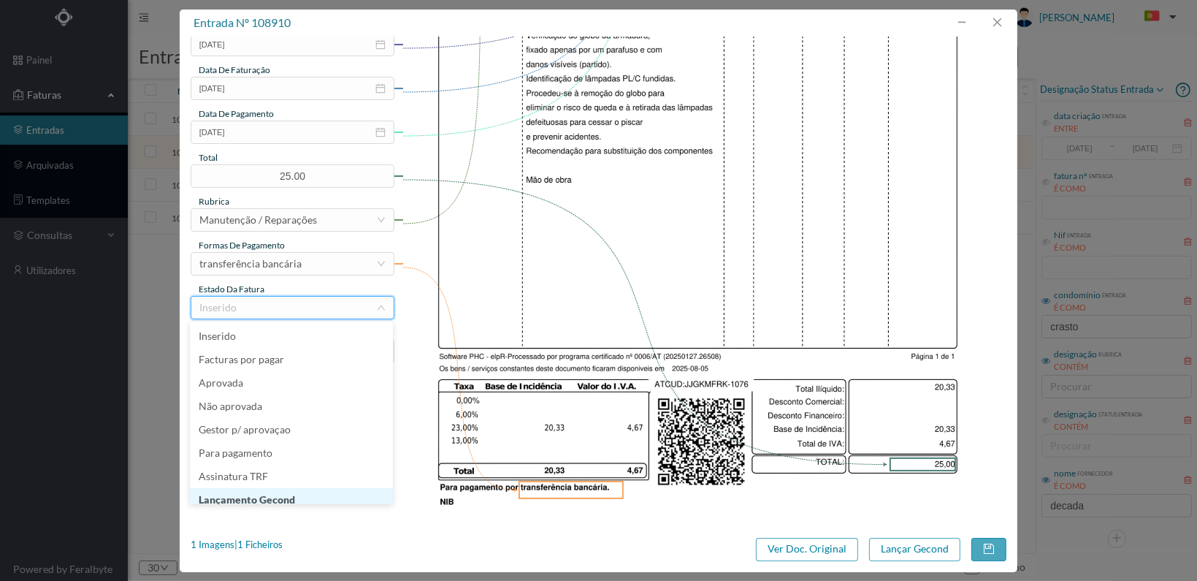
scroll to position [7, 0]
click at [343, 488] on li "Lançamento Gecond" at bounding box center [291, 492] width 203 height 23
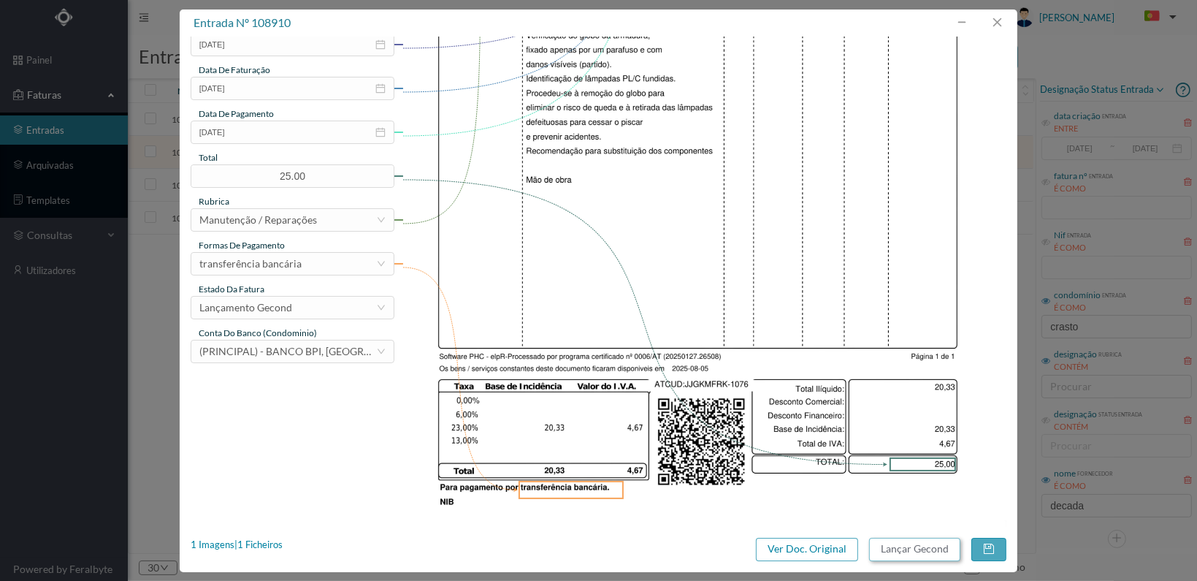
click at [918, 547] on button "Lançar Gecond" at bounding box center [914, 549] width 91 height 23
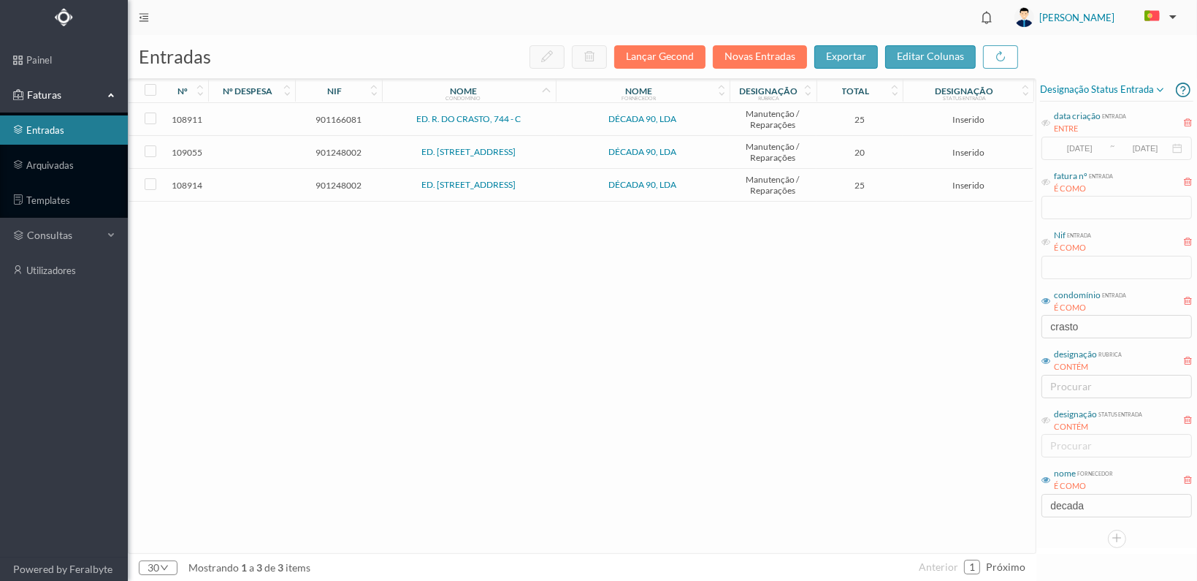
click at [333, 115] on span "901166081" at bounding box center [339, 119] width 80 height 11
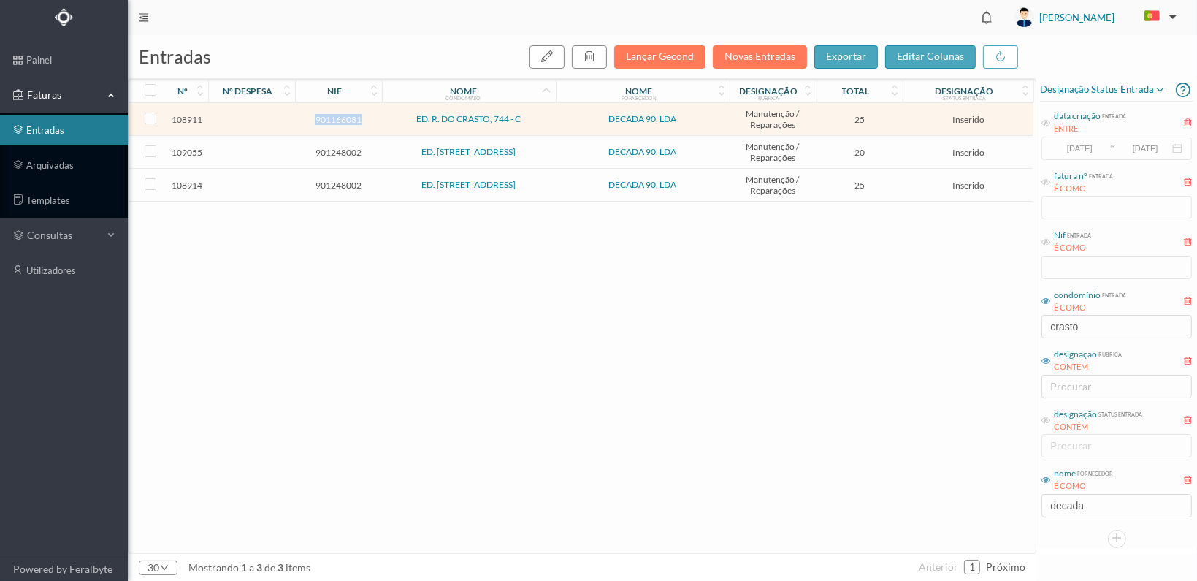
click at [333, 115] on span "901166081" at bounding box center [339, 119] width 80 height 11
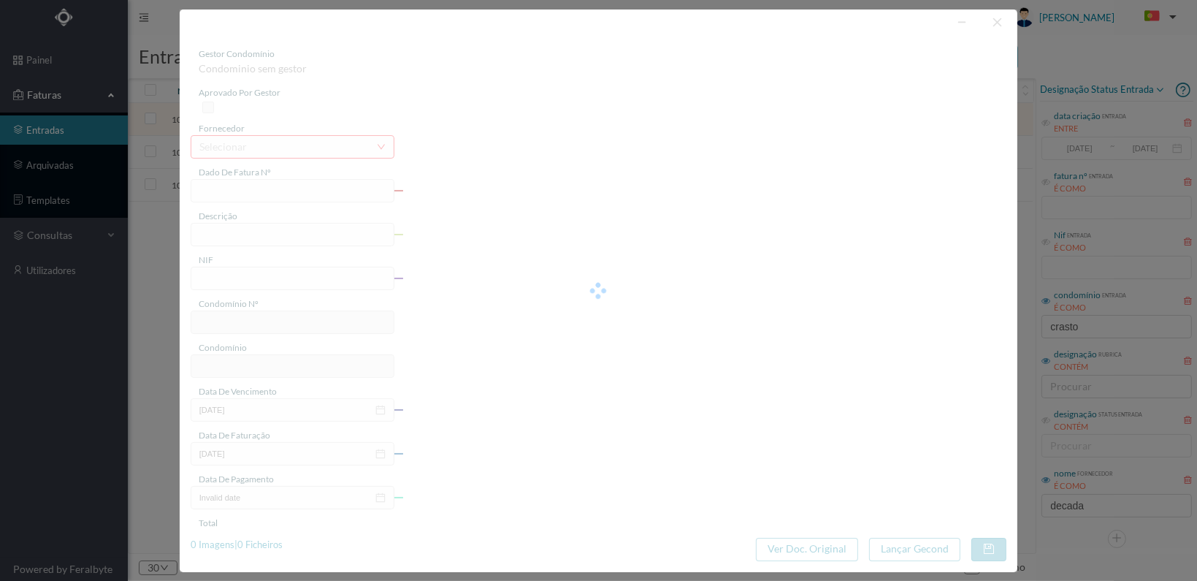
type input "FT 2025A1/1077"
type input "901166081"
type input "[DATE]"
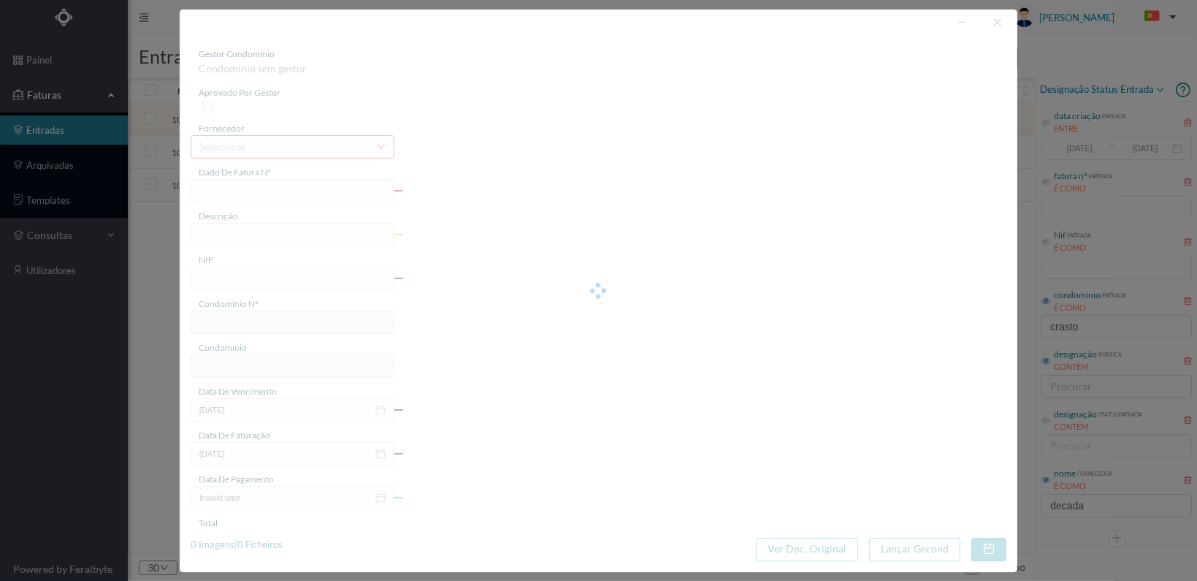
type input "25.00"
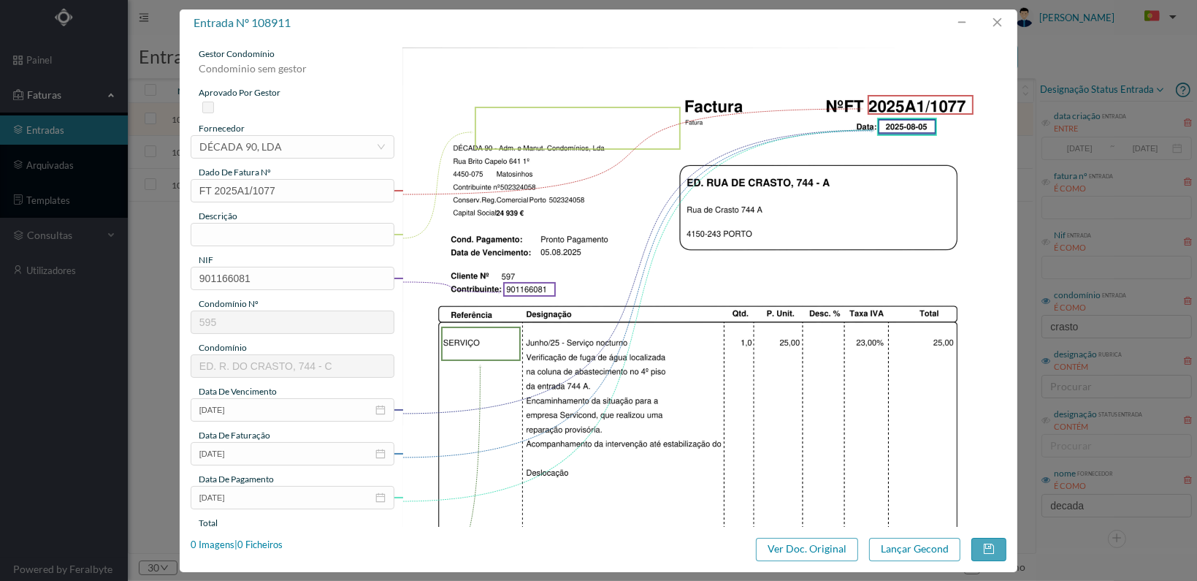
type input "595"
type input "ED. R. DO CRASTO, 744 - C"
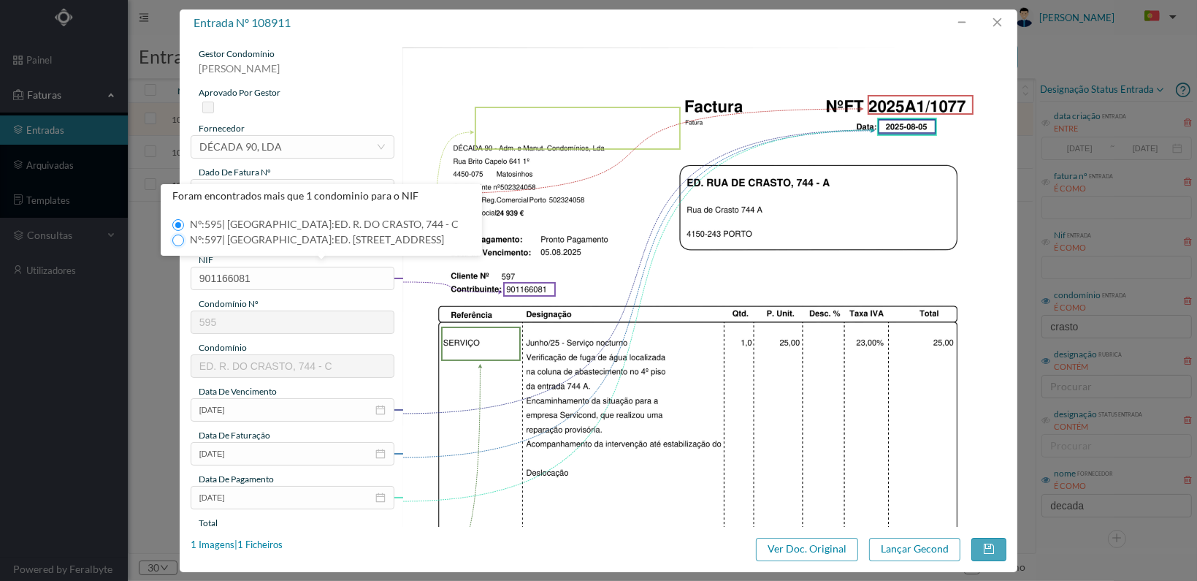
click at [176, 240] on input "Nº: 597 | Nome: ED. RUA DE CRASTO, 744 - A" at bounding box center [178, 240] width 12 height 12
type input "597"
type input "ED. RUA DE CRASTO, 744 - A"
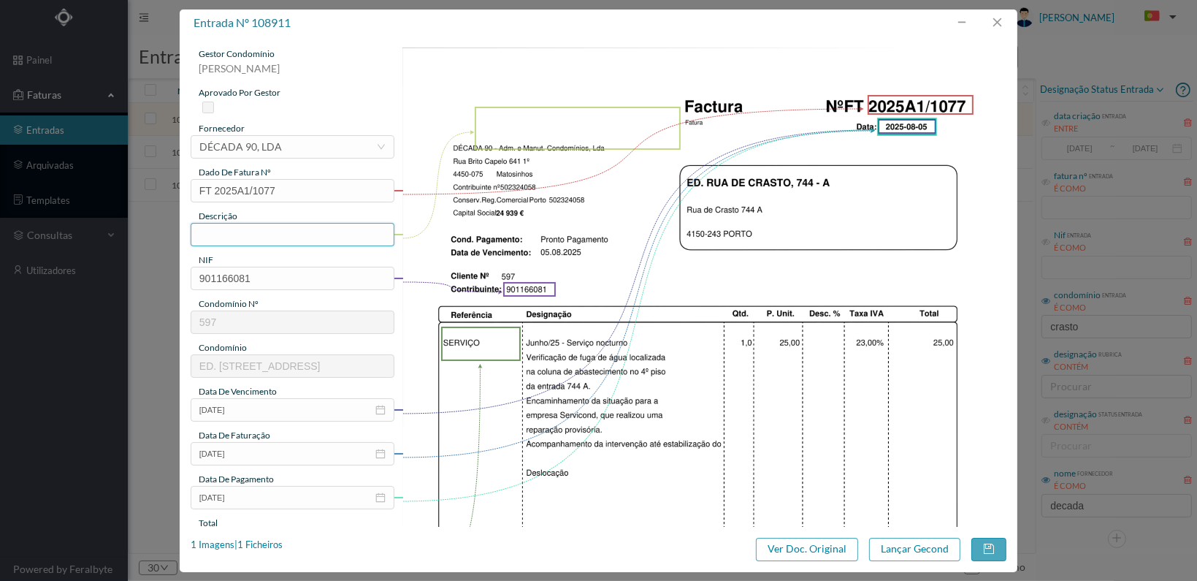
click at [237, 232] on input "text" at bounding box center [293, 234] width 204 height 23
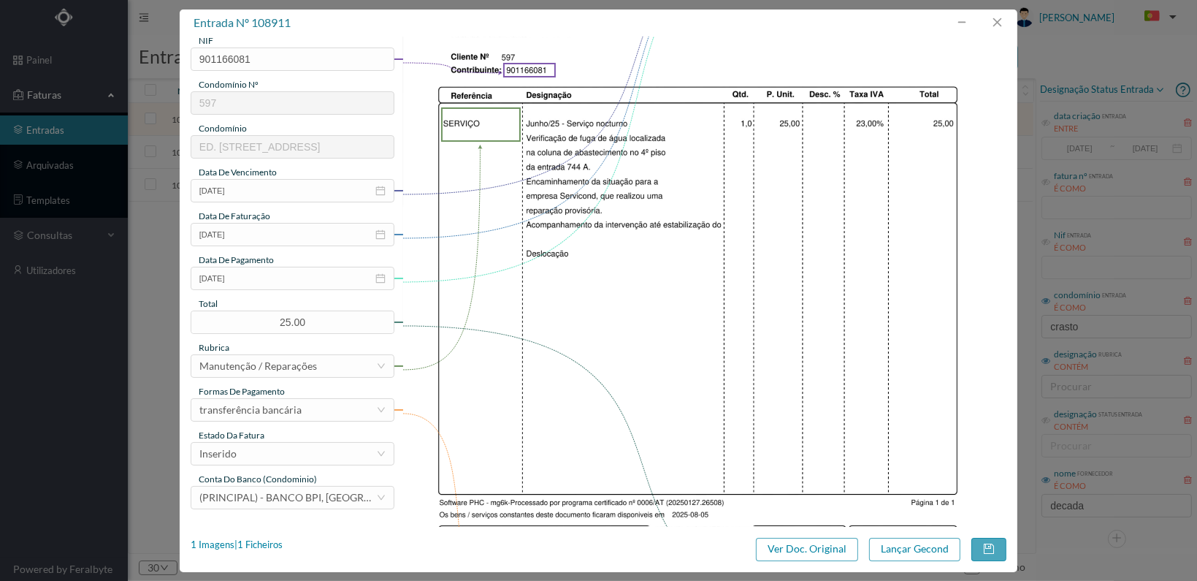
scroll to position [292, 0]
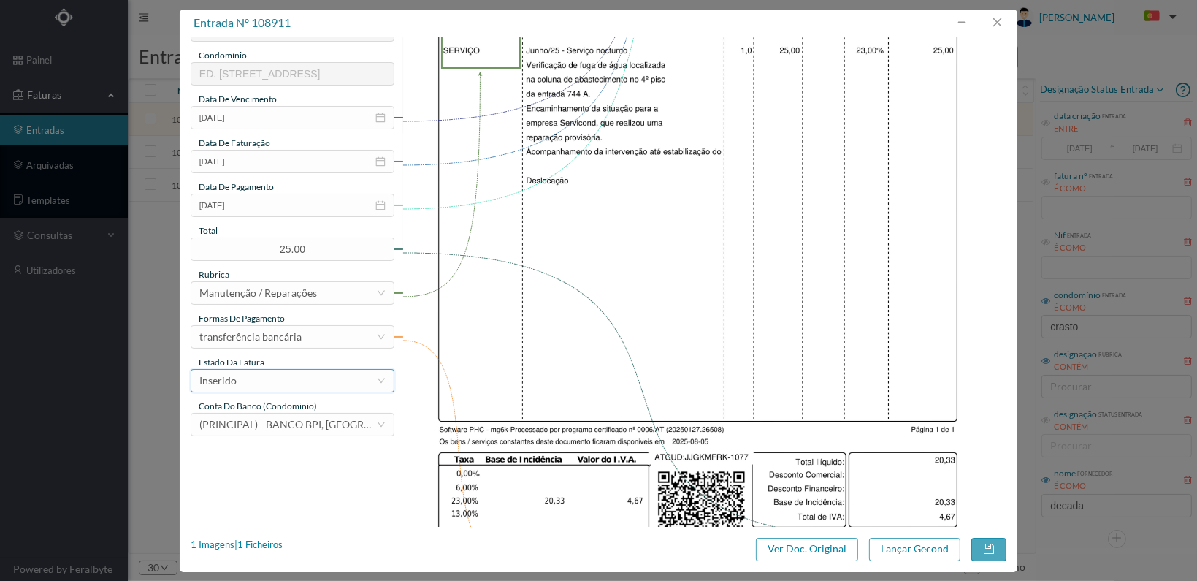
type input "Verificação fuga de água"
click at [326, 376] on div "Inserido" at bounding box center [287, 381] width 177 height 22
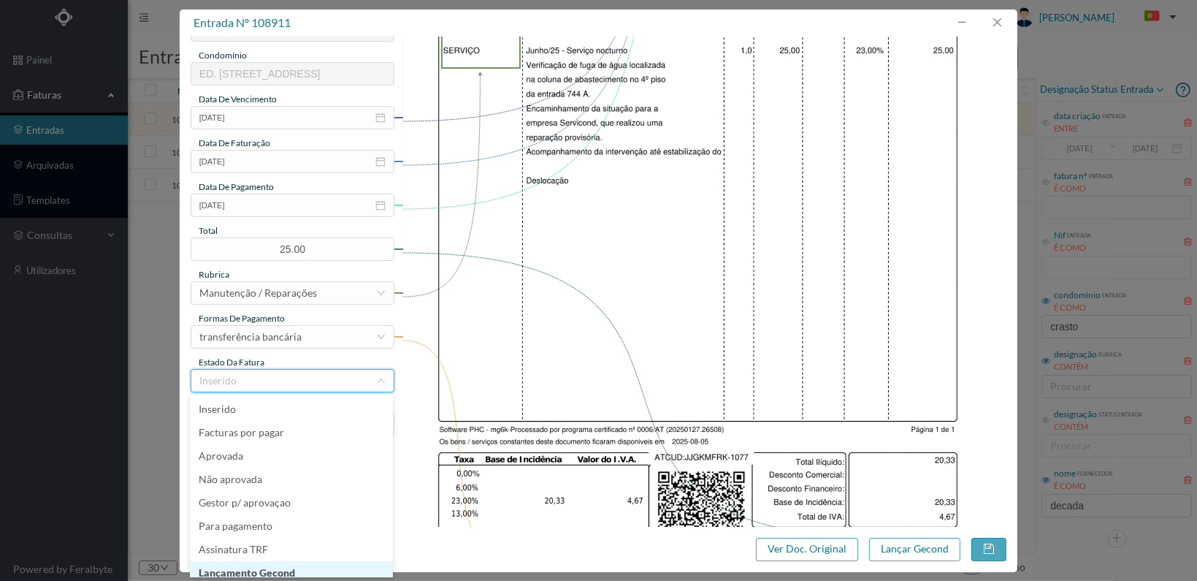
scroll to position [7, 0]
click at [337, 561] on li "Lançamento Gecond" at bounding box center [291, 565] width 203 height 23
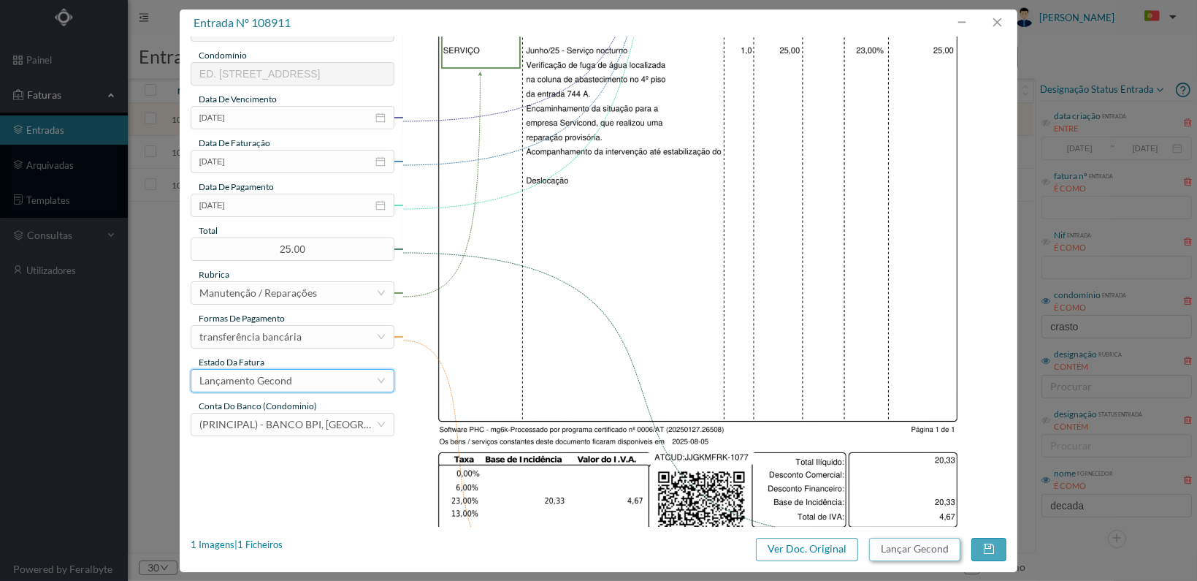
click at [929, 550] on button "Lançar Gecond" at bounding box center [914, 549] width 91 height 23
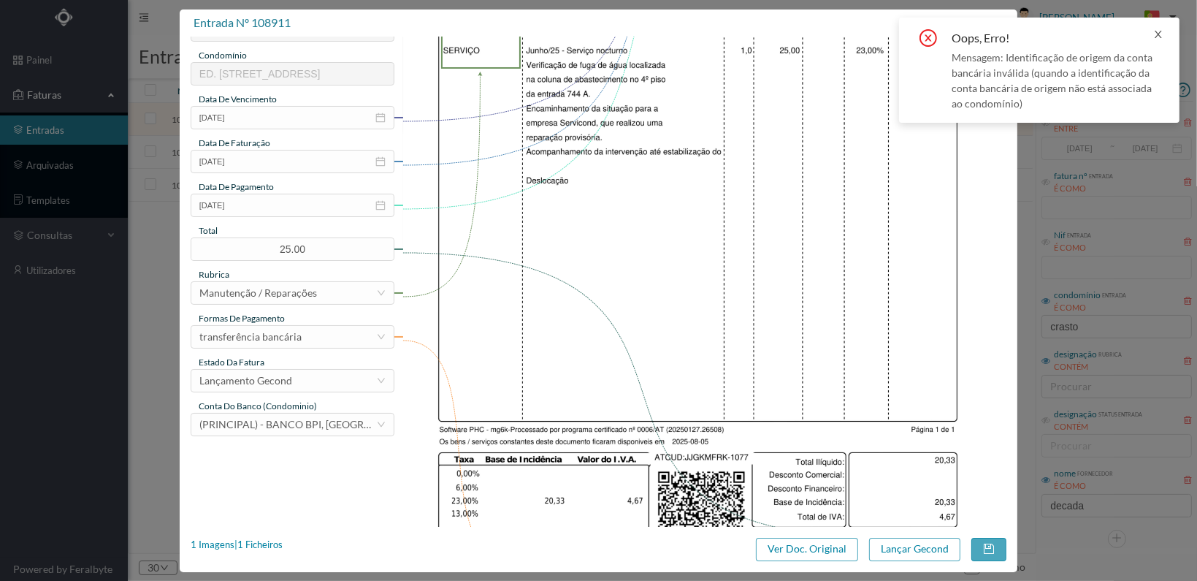
click at [1158, 29] on icon "icon: close" at bounding box center [1158, 34] width 10 height 10
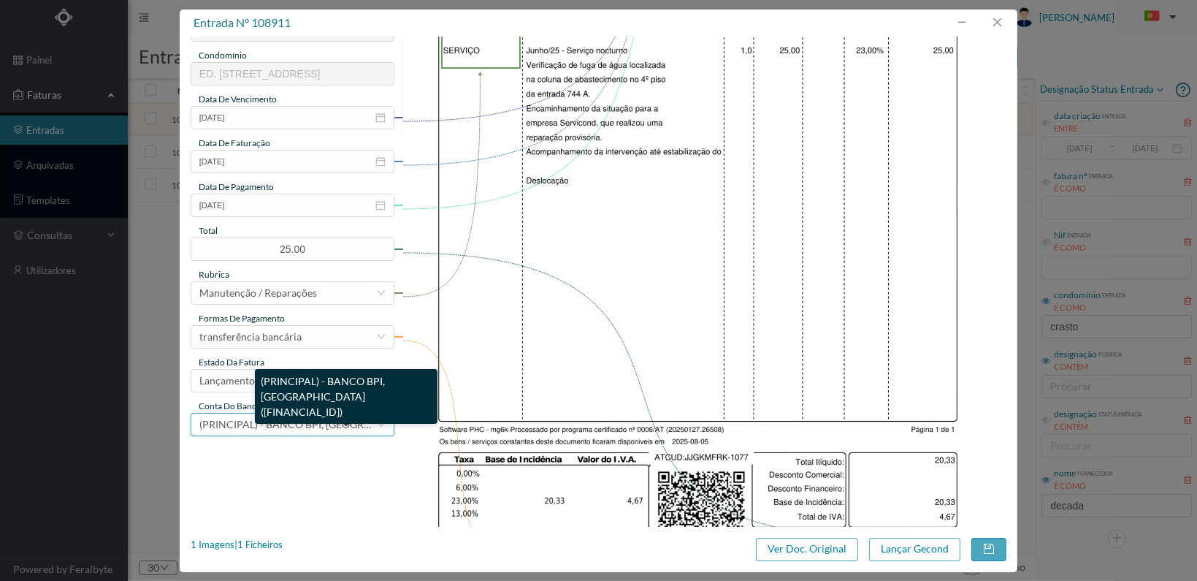
click at [240, 427] on span "(PRINCIPAL) - BANCO BPI, SA (PT50 001000003330542000195)" at bounding box center [356, 424] width 315 height 12
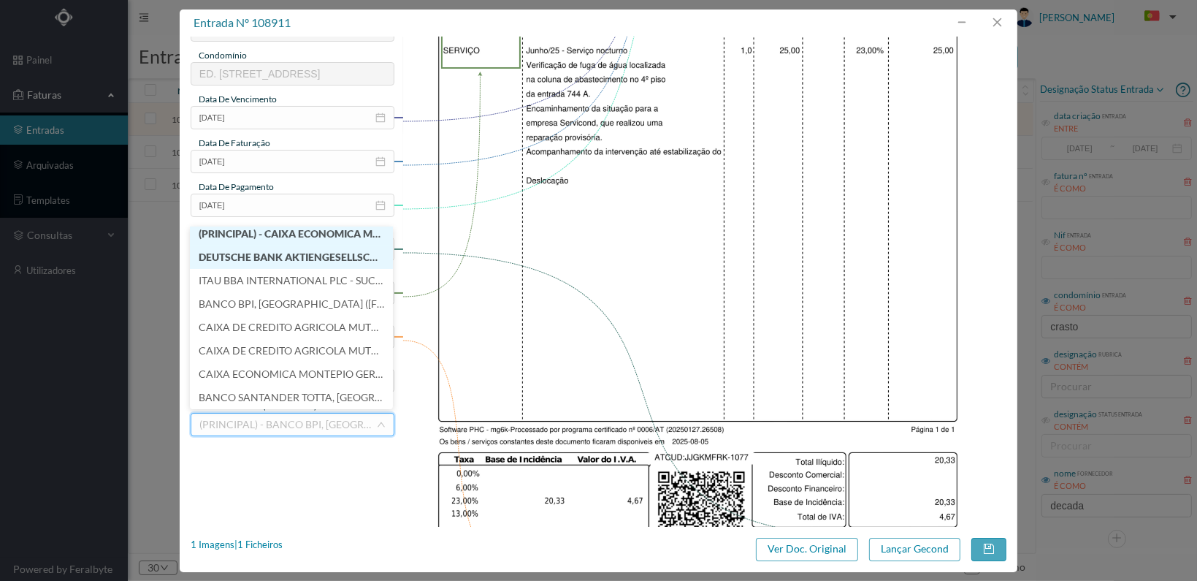
scroll to position [3, 0]
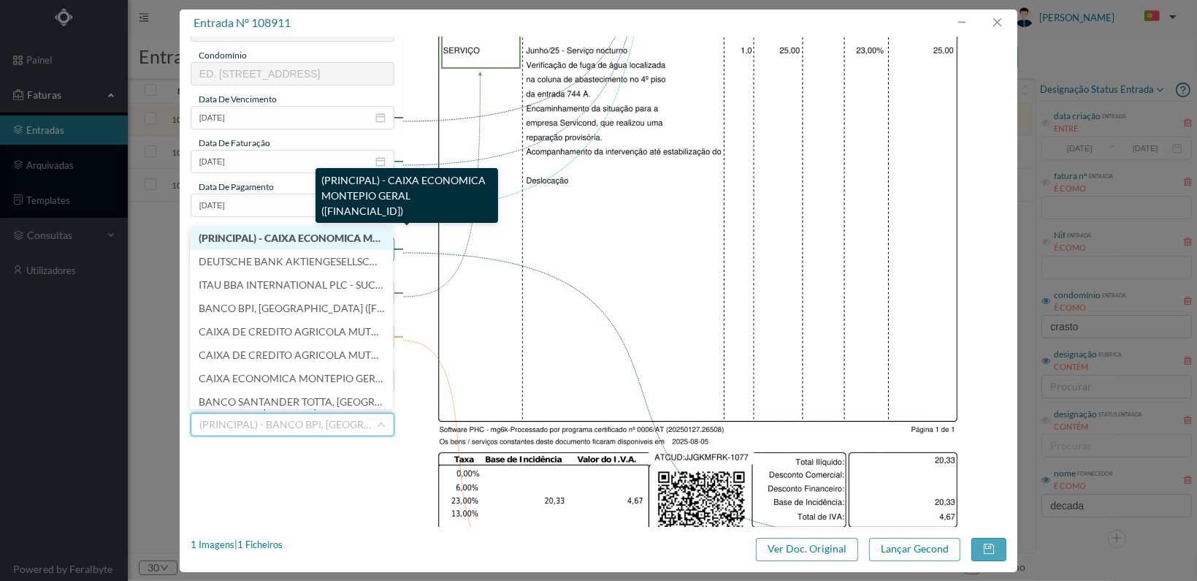
drag, startPoint x: 245, startPoint y: 239, endPoint x: 344, endPoint y: 251, distance: 100.0
click at [245, 238] on span "(PRINCIPAL) - CAIXA ECONOMICA MONTEPIO GERAL (PT50 003600709910011391241)" at bounding box center [367, 238] width 336 height 12
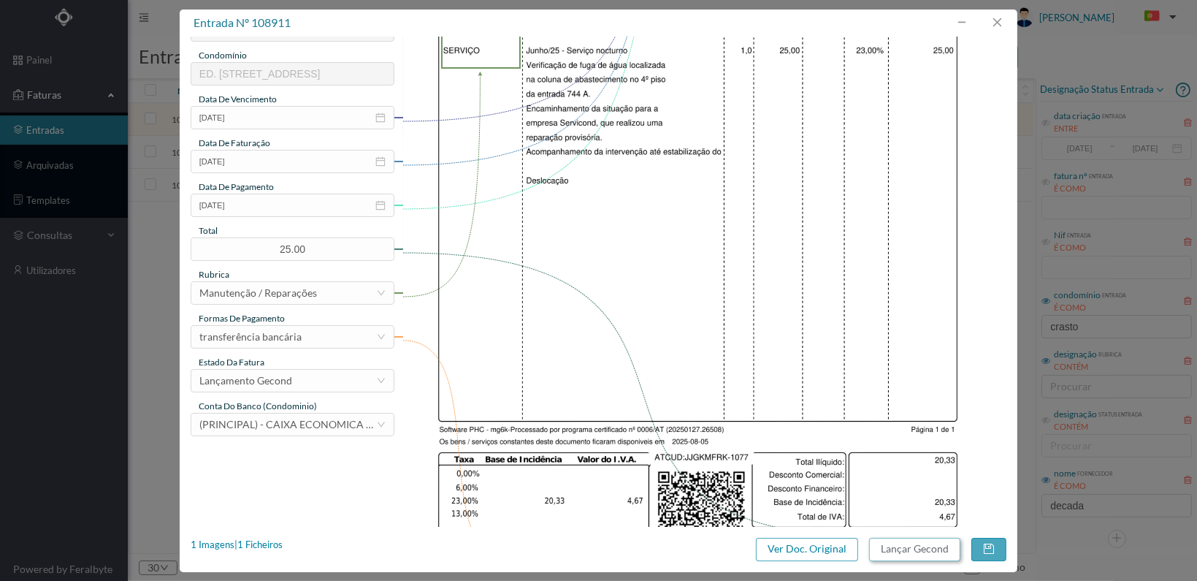
click at [922, 552] on button "Lançar Gecond" at bounding box center [914, 549] width 91 height 23
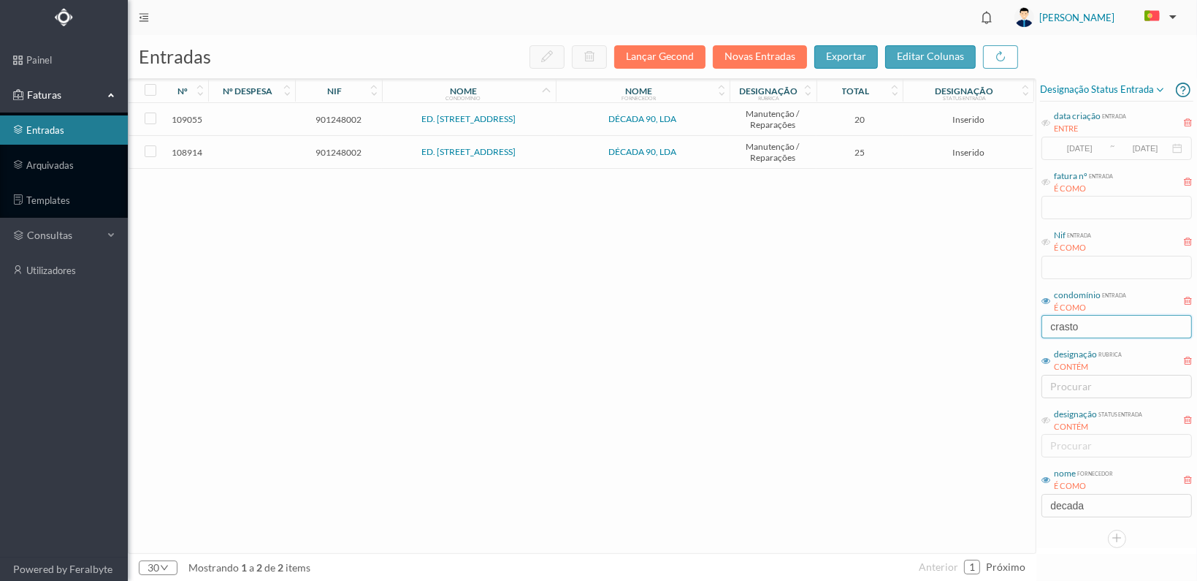
drag, startPoint x: 1107, startPoint y: 328, endPoint x: 1023, endPoint y: 327, distance: 84.0
click at [1023, 327] on div "entradas Lançar Gecond Novas Entradas exportar editar colunas nº nº despesa nif…" at bounding box center [662, 308] width 1069 height 546
type input "open"
click at [325, 117] on span "901635235" at bounding box center [339, 119] width 80 height 11
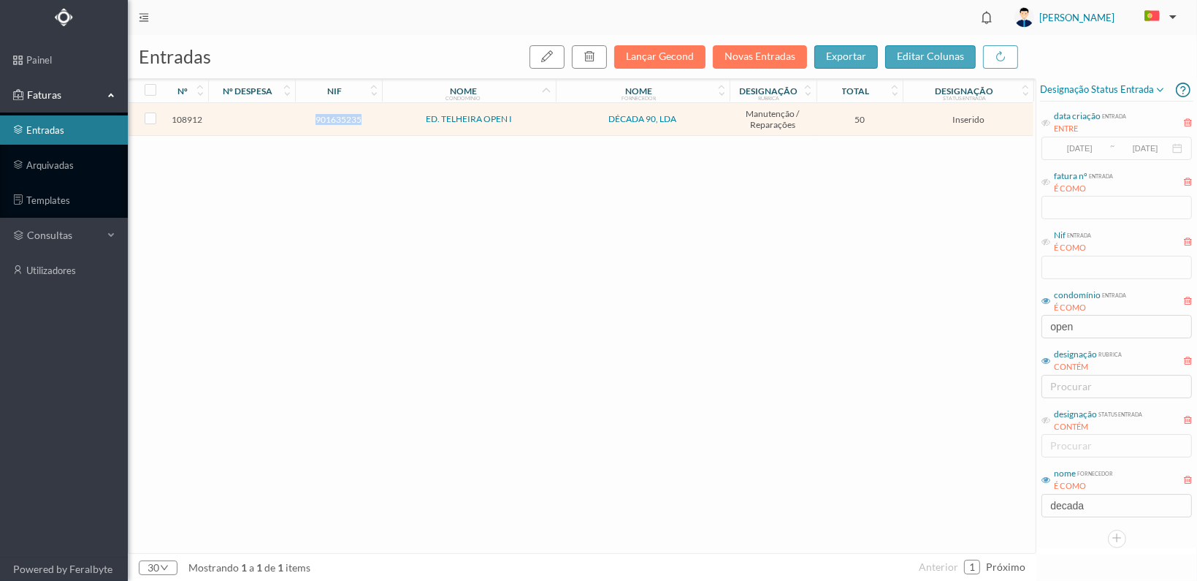
click at [325, 117] on span "901635235" at bounding box center [339, 119] width 80 height 11
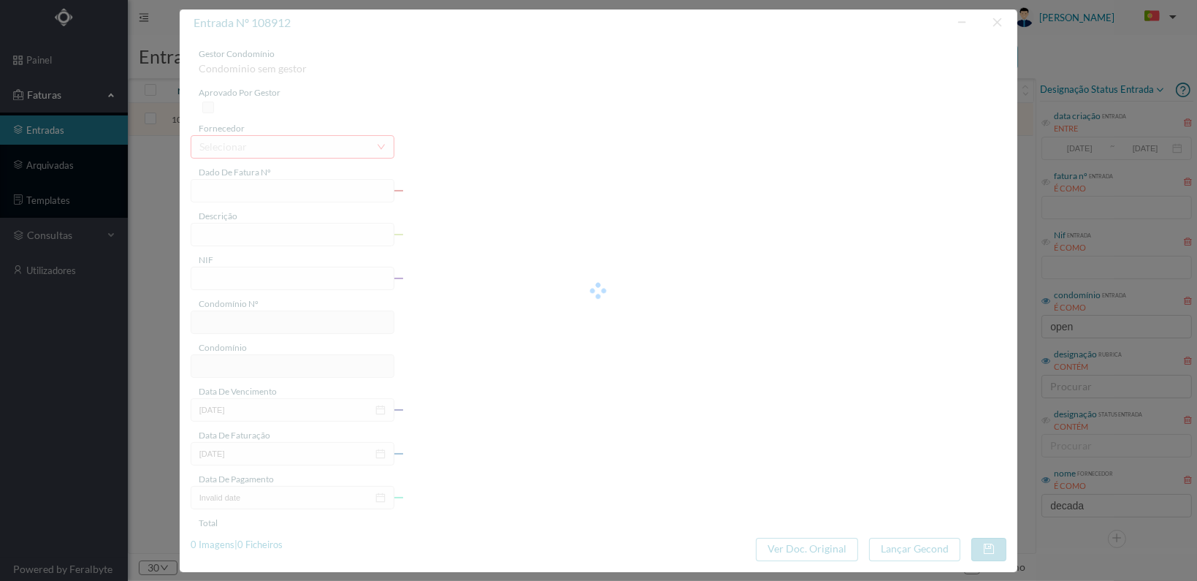
type input "FT 2025A1/1078"
type input "901635235"
type input "2025-08-05"
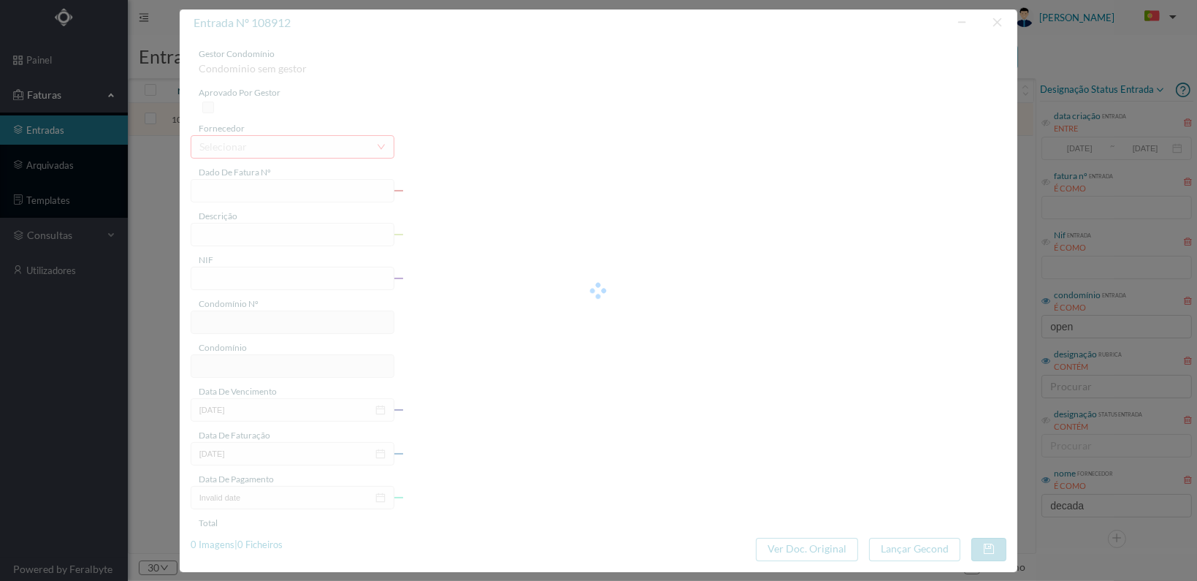
type input "50.00"
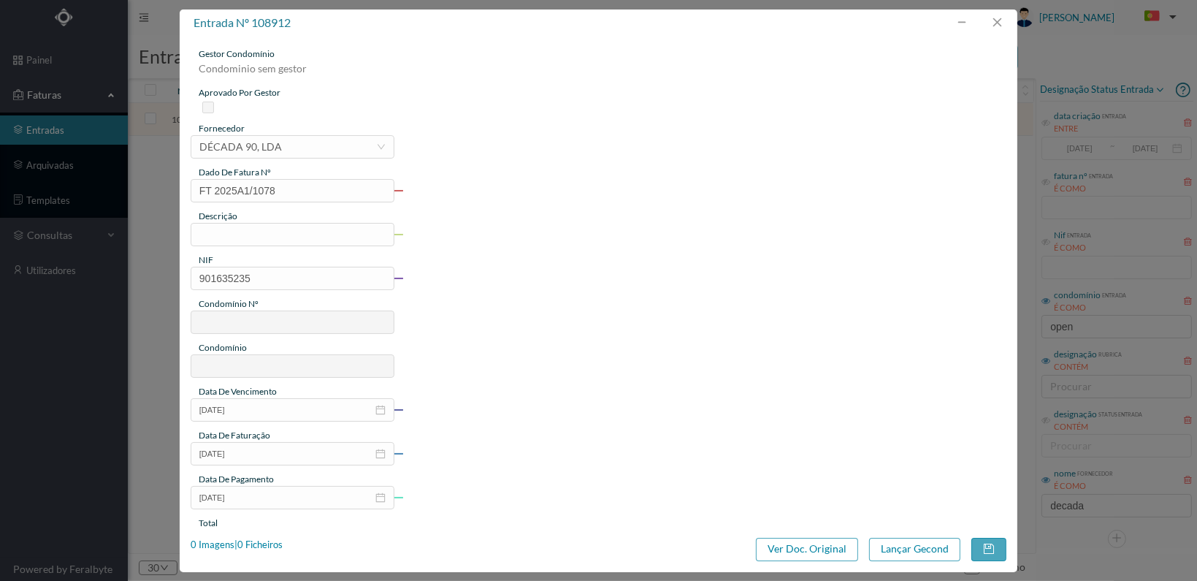
type input "605"
type input "ED. TELHEIRA OPEN I"
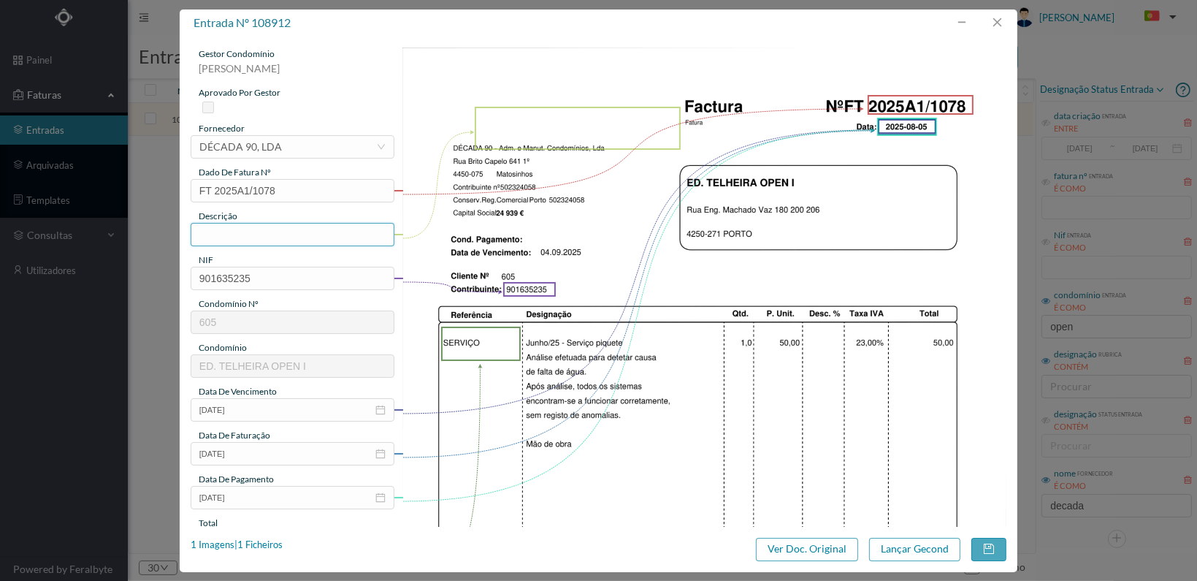
click at [274, 234] on input "text" at bounding box center [293, 234] width 204 height 23
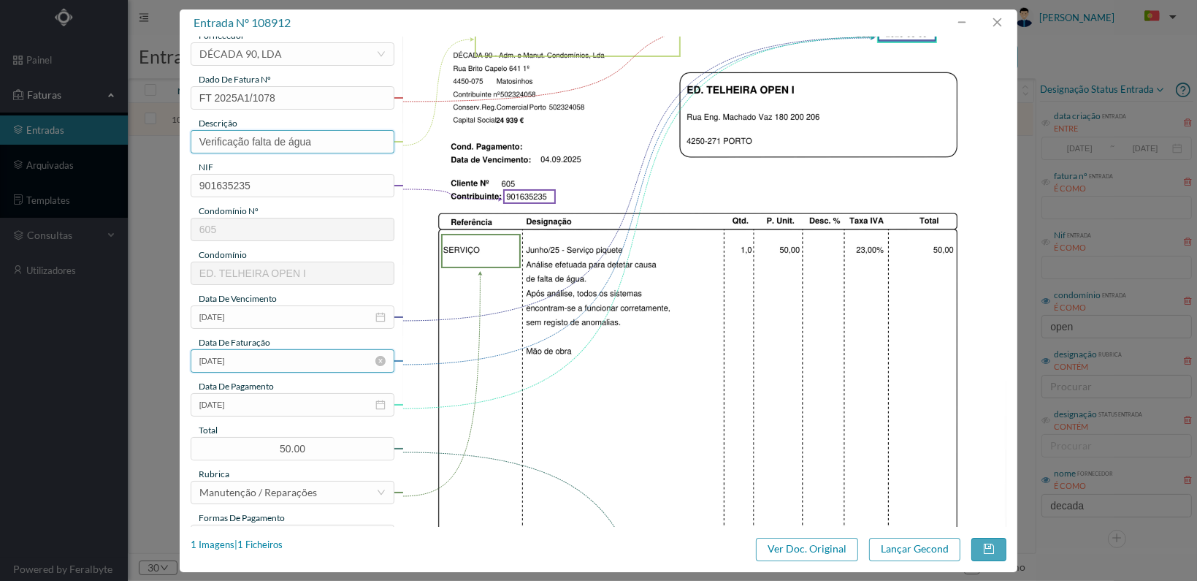
scroll to position [292, 0]
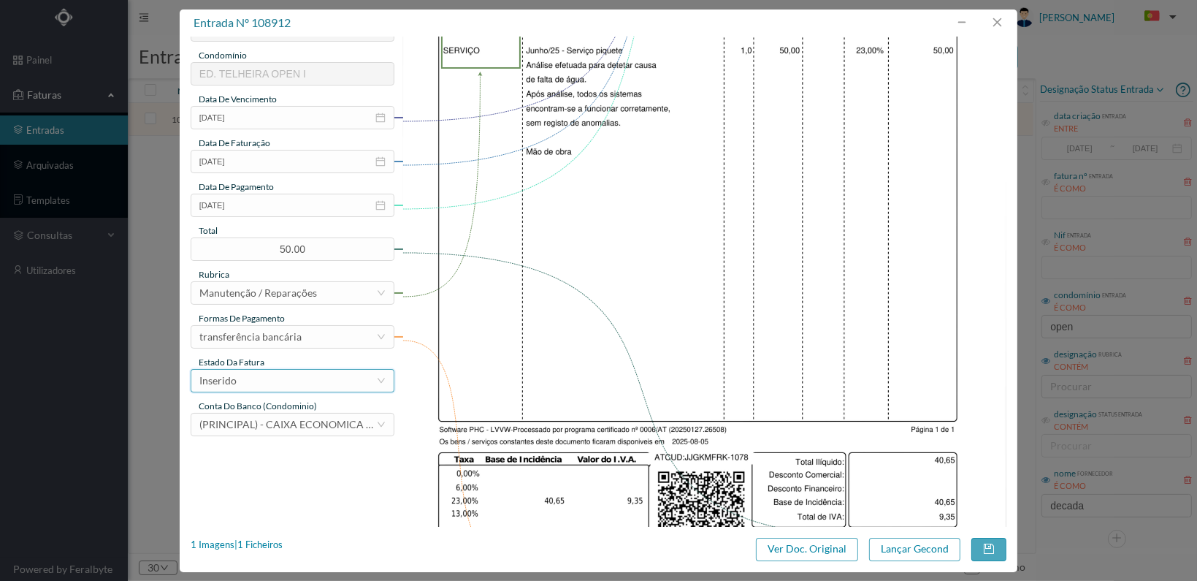
type input "Verificação falta de água"
click at [343, 385] on div "Inserido" at bounding box center [287, 381] width 177 height 22
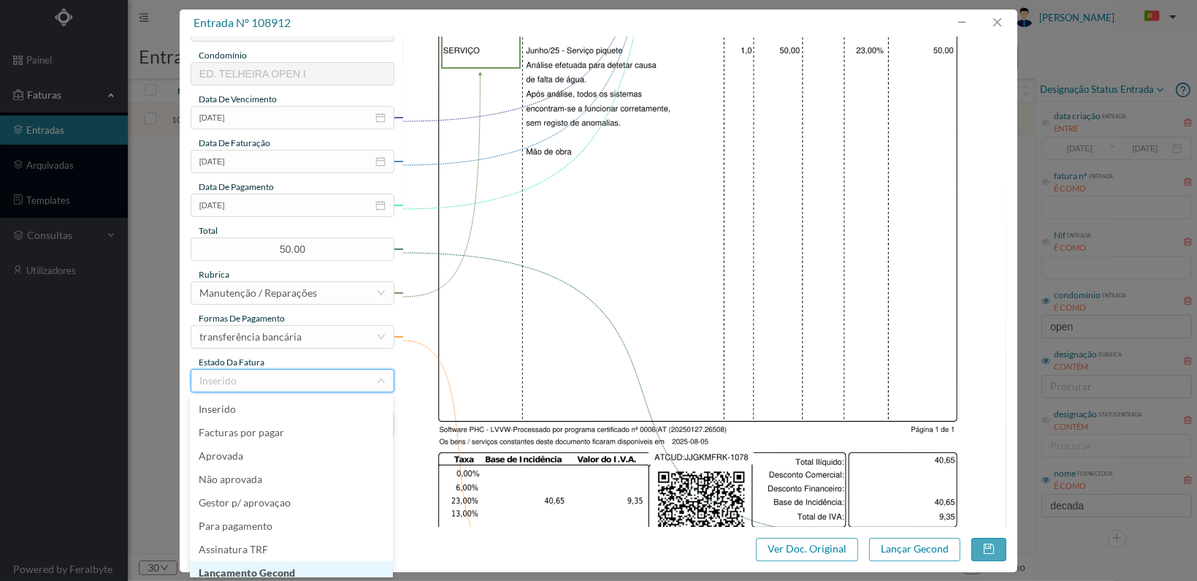
scroll to position [7, 0]
click at [310, 564] on li "Lançamento Gecond" at bounding box center [291, 565] width 203 height 23
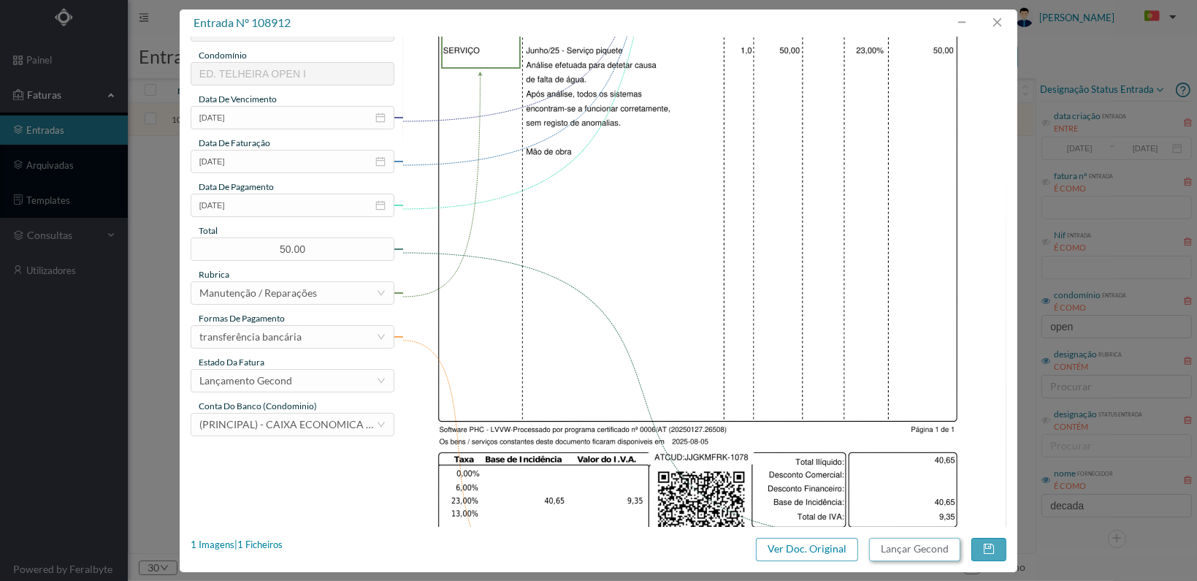
click at [904, 547] on button "Lançar Gecond" at bounding box center [914, 549] width 91 height 23
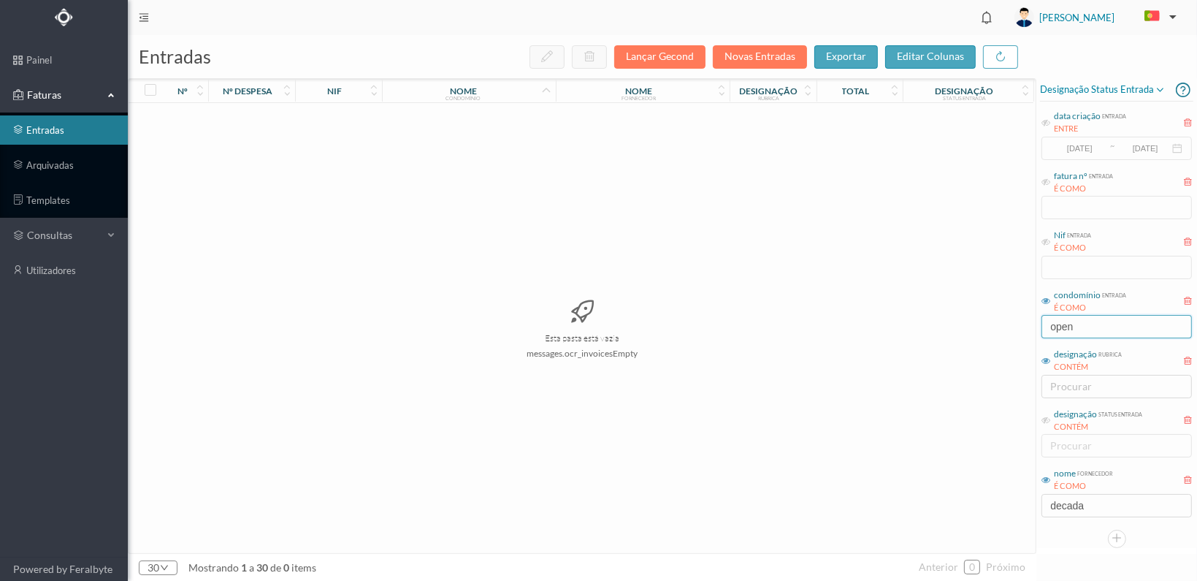
drag, startPoint x: 1061, startPoint y: 326, endPoint x: 1034, endPoint y: 324, distance: 26.3
click at [1034, 324] on div "entradas Lançar Gecond Novas Entradas exportar editar colunas nº nº despesa nif…" at bounding box center [662, 308] width 1069 height 546
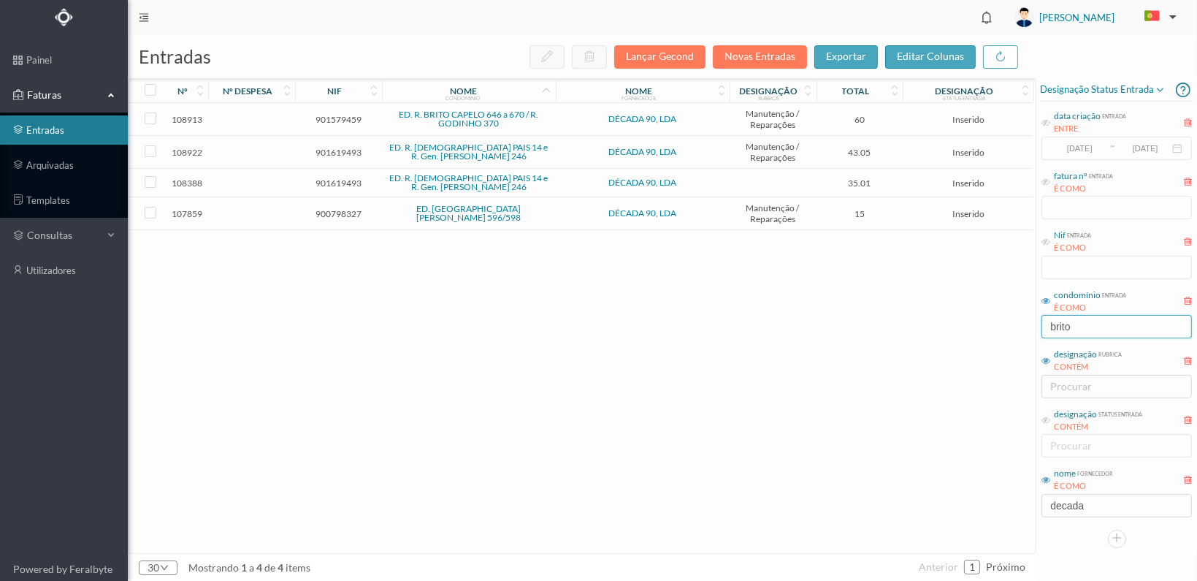
type input "brito"
click at [343, 118] on span "901579459" at bounding box center [339, 119] width 80 height 11
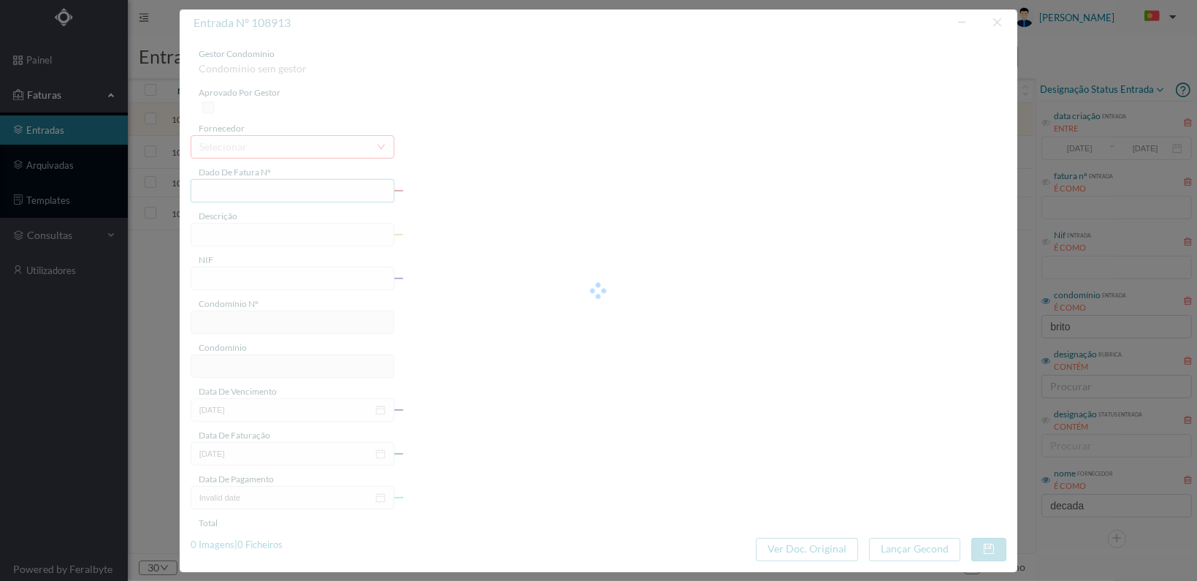
type input "FT 2025A1/1079"
type input "901579459"
type input "2025-08-05"
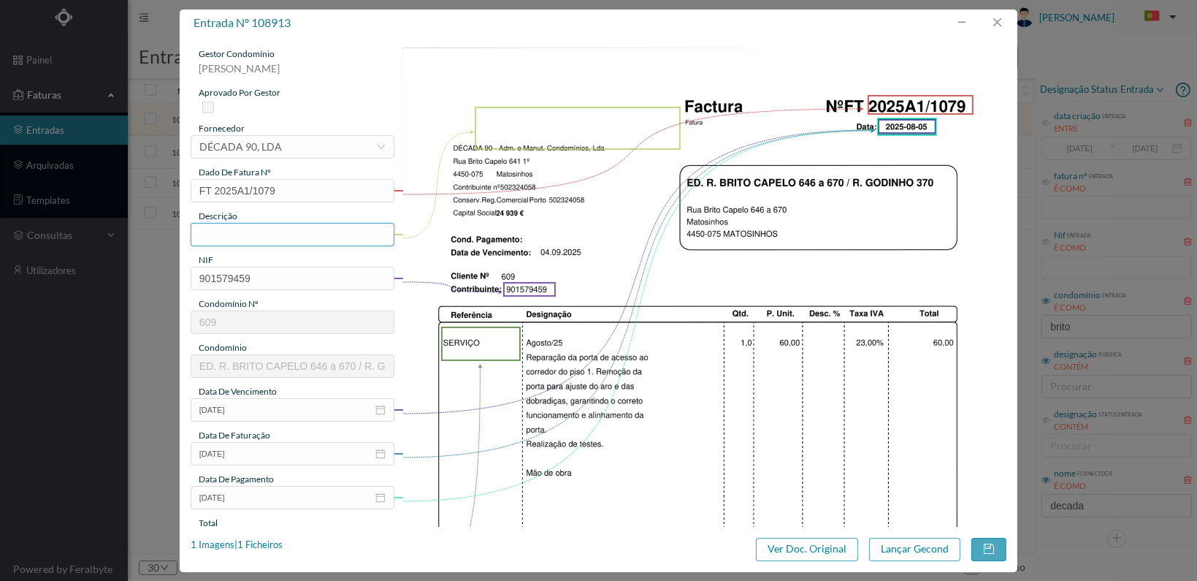
click at [332, 241] on input "text" at bounding box center [293, 234] width 204 height 23
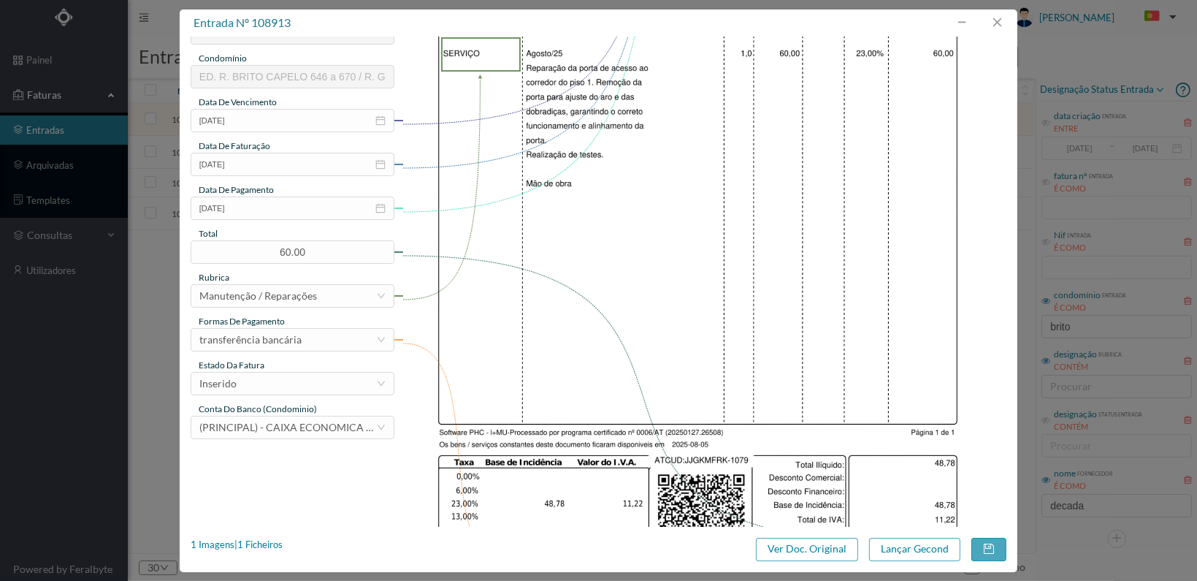
scroll to position [292, 0]
type input "Reparação da porta de acesso ao hall piso 1"
click at [334, 384] on div "Inserido" at bounding box center [287, 381] width 177 height 22
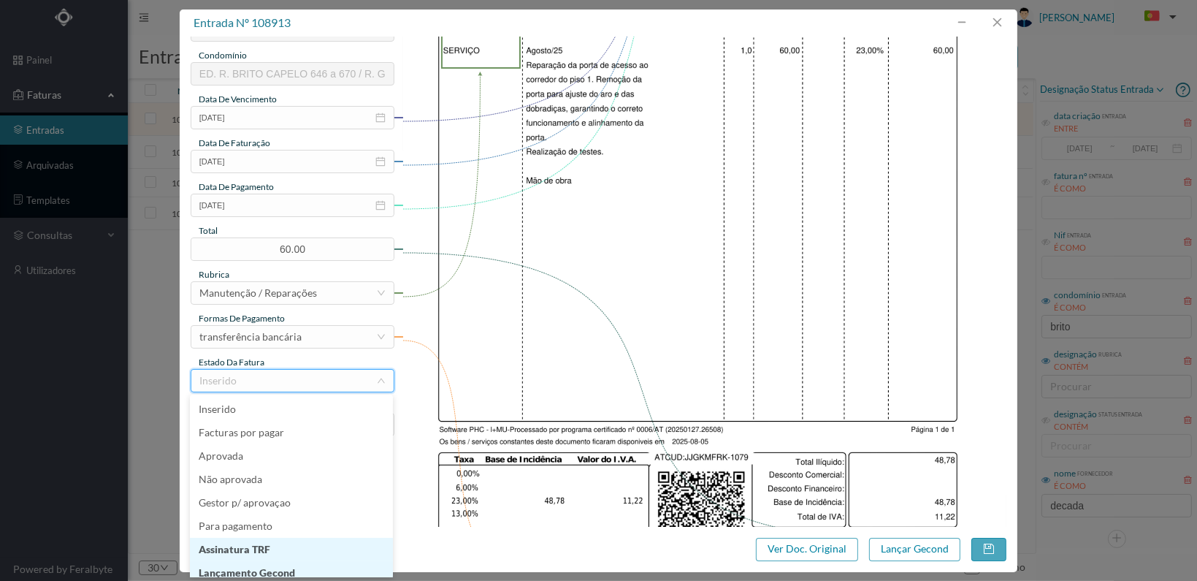
scroll to position [7, 0]
click at [290, 565] on li "Lançamento Gecond" at bounding box center [291, 565] width 203 height 23
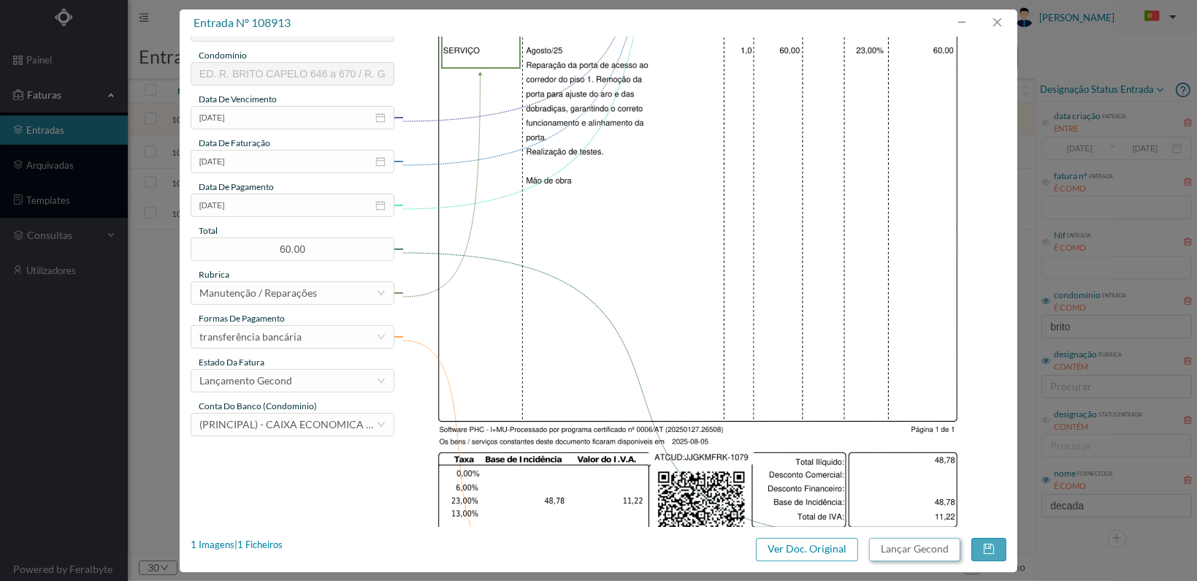
click at [900, 551] on button "Lançar Gecond" at bounding box center [914, 549] width 91 height 23
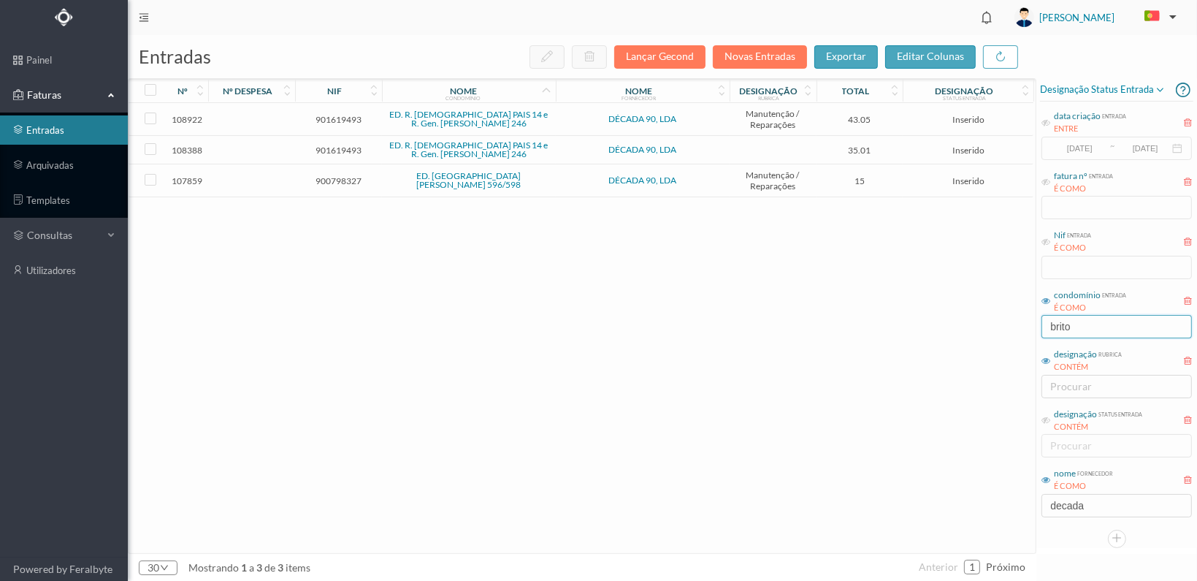
drag, startPoint x: 1103, startPoint y: 320, endPoint x: 1005, endPoint y: 311, distance: 98.3
click at [1008, 316] on div "entradas Lançar Gecond Novas Entradas exportar editar colunas nº nº despesa nif…" at bounding box center [662, 308] width 1069 height 546
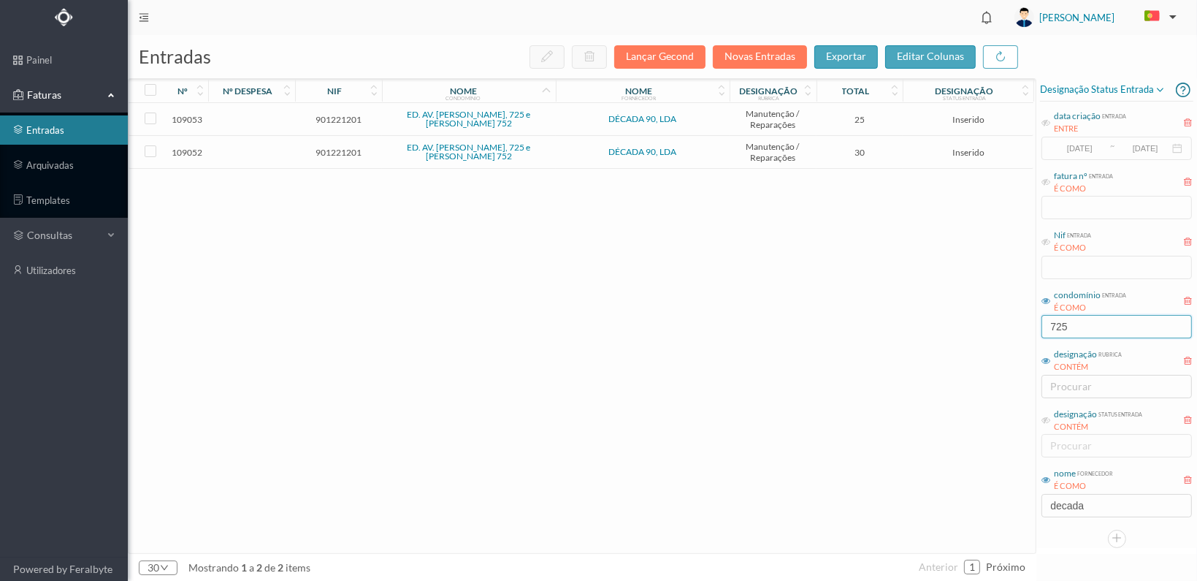
type input "725"
click at [340, 148] on span "901221201" at bounding box center [339, 152] width 80 height 11
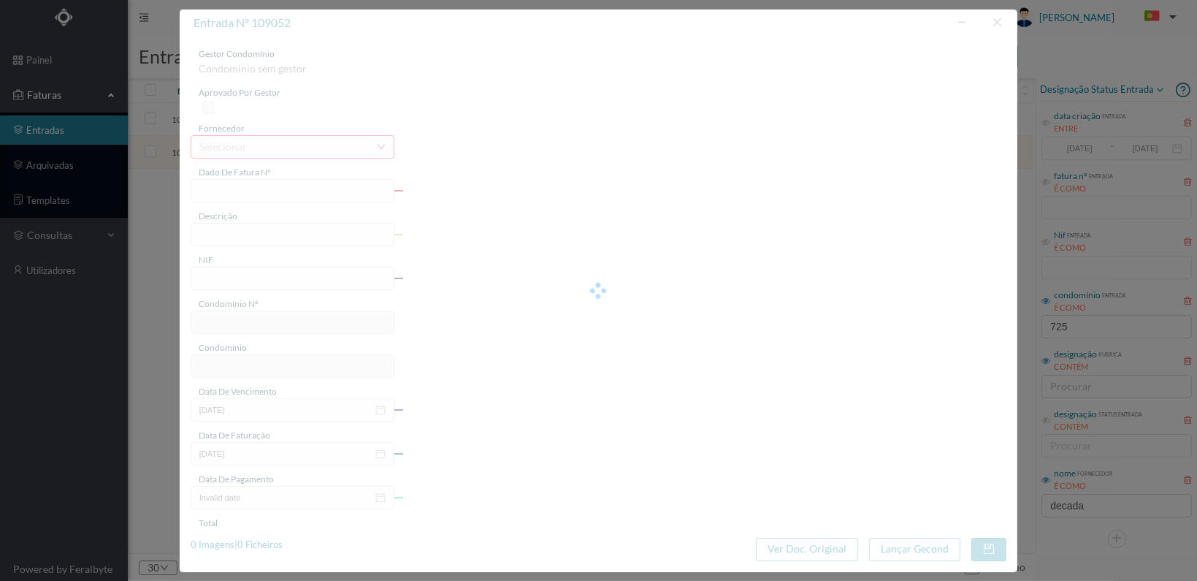
type input "FT 2025A1/1156"
type input "901221201"
type input "[DATE]"
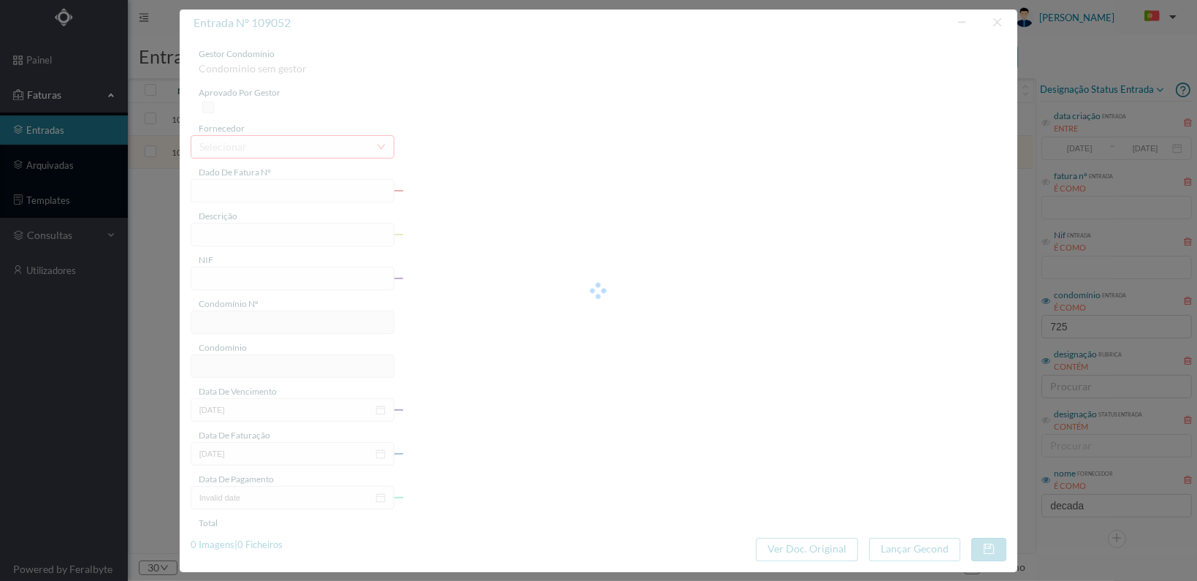
type input "30.00"
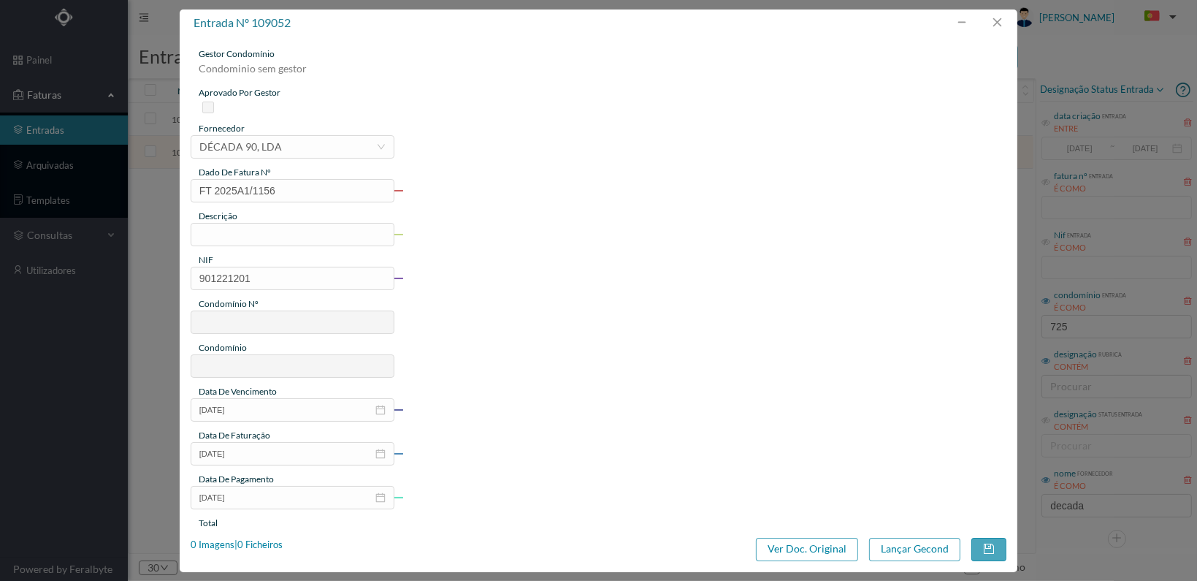
type input "610"
type input "ED. AV. SERPA PINTO, 725 e ROBERTO IVENS 752"
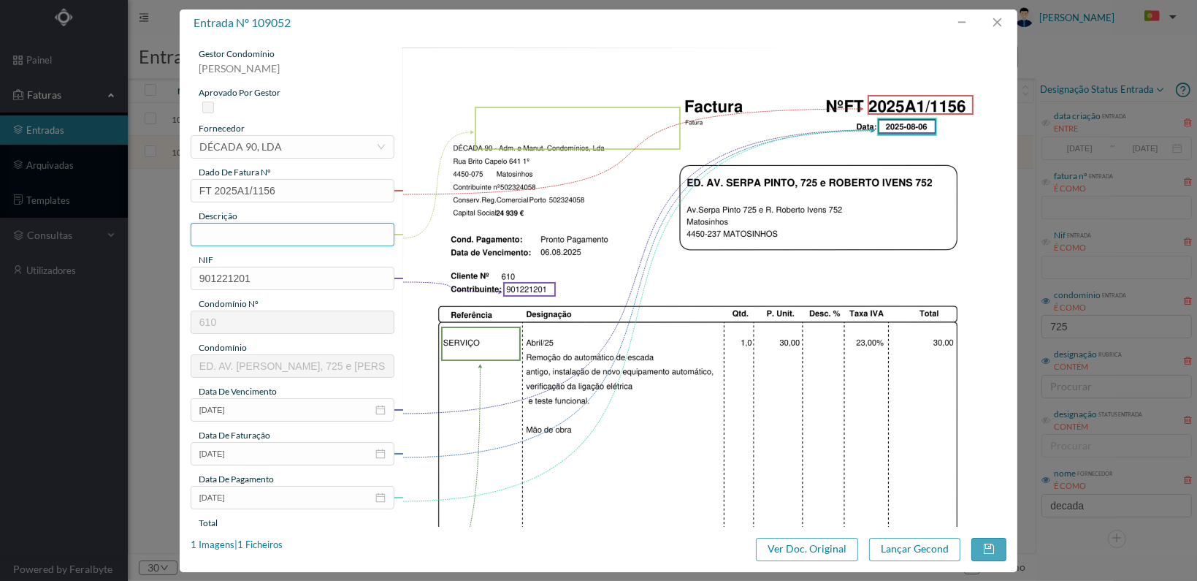
click at [320, 240] on input "text" at bounding box center [293, 234] width 204 height 23
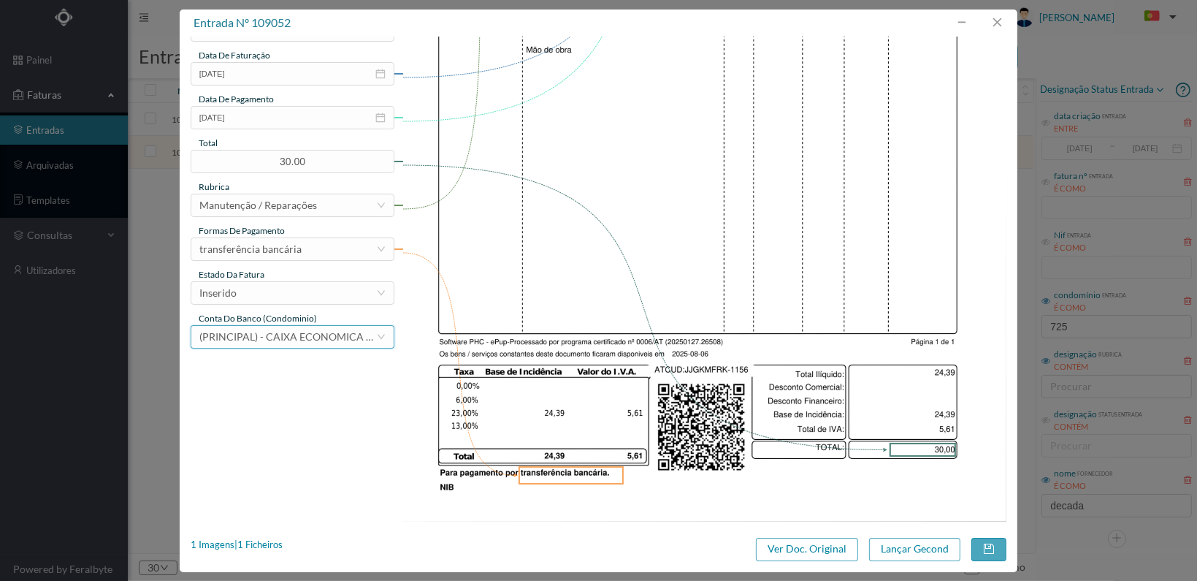
scroll to position [381, 0]
type input "Substituição automático de escada"
click at [348, 300] on div "Inserido" at bounding box center [287, 292] width 177 height 22
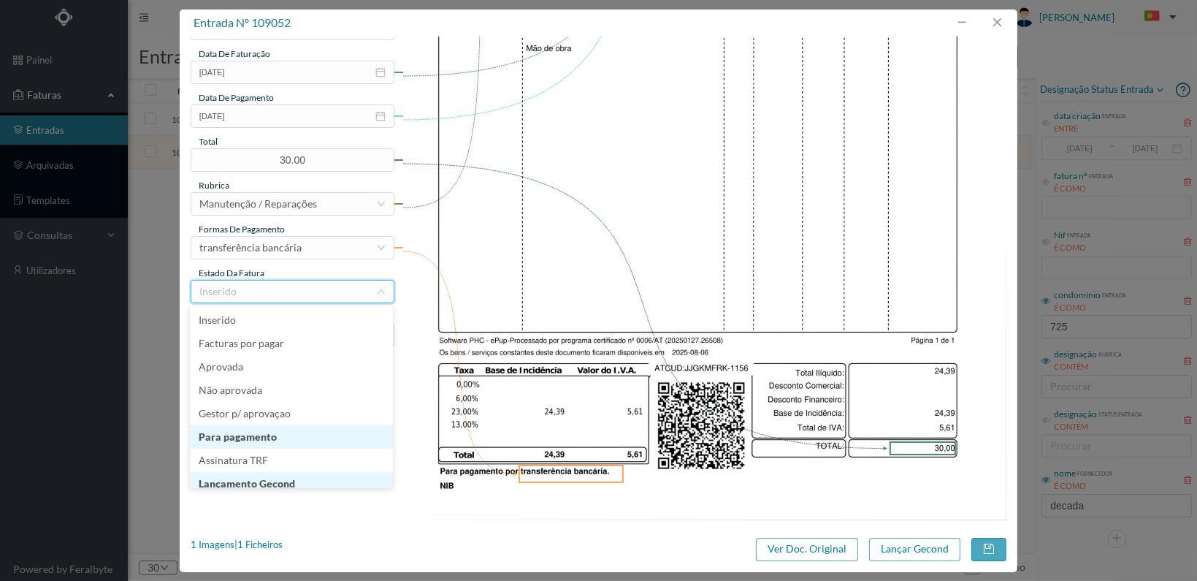
scroll to position [7, 0]
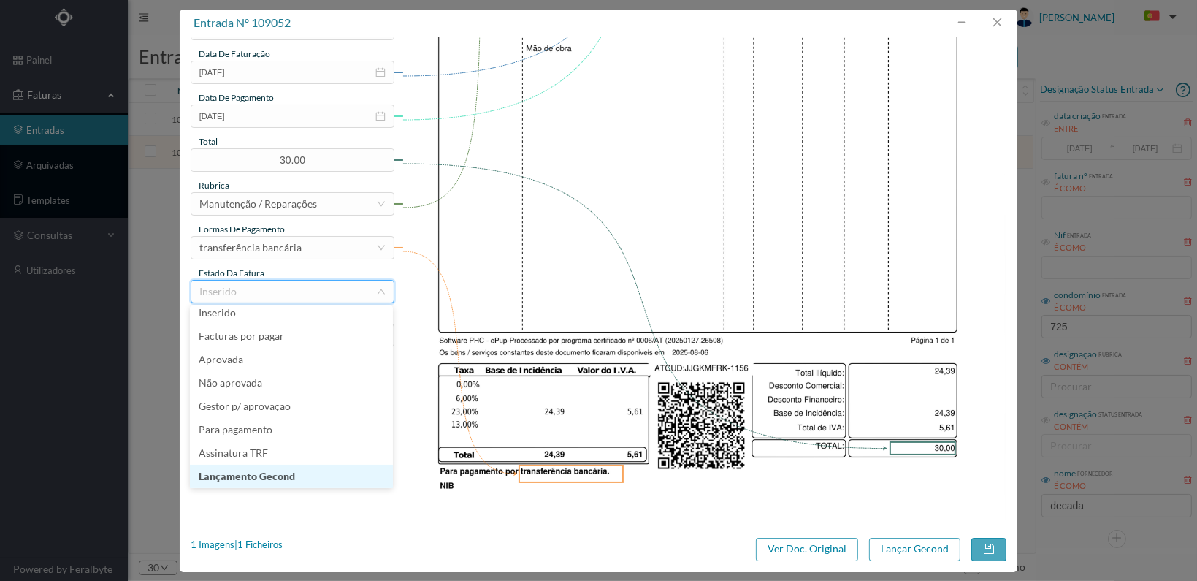
click at [327, 473] on li "Lançamento Gecond" at bounding box center [291, 476] width 203 height 23
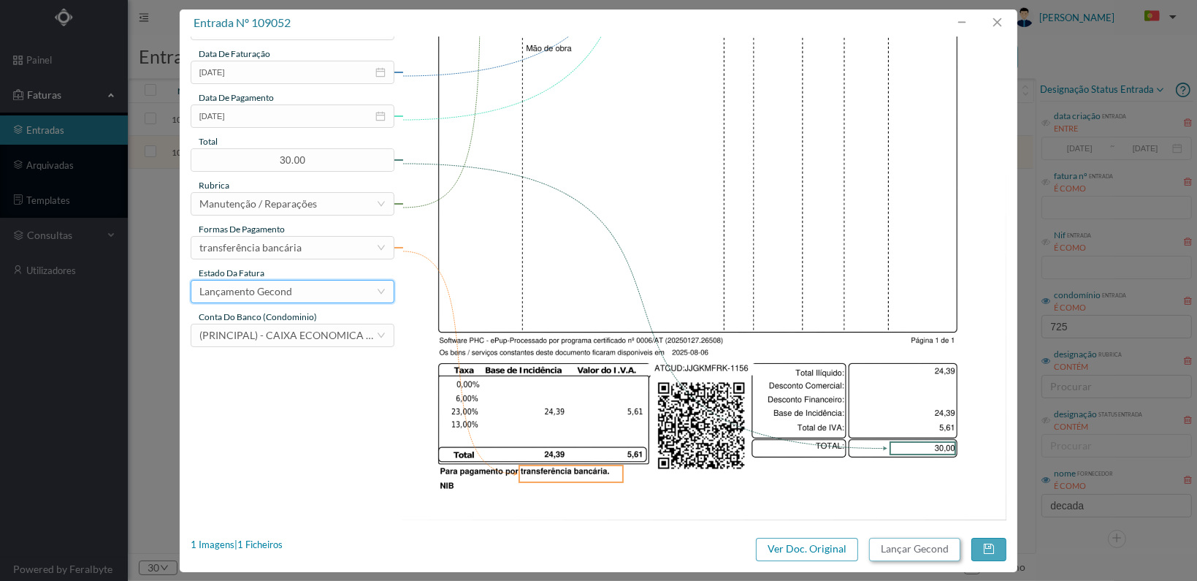
click at [909, 545] on button "Lançar Gecond" at bounding box center [914, 549] width 91 height 23
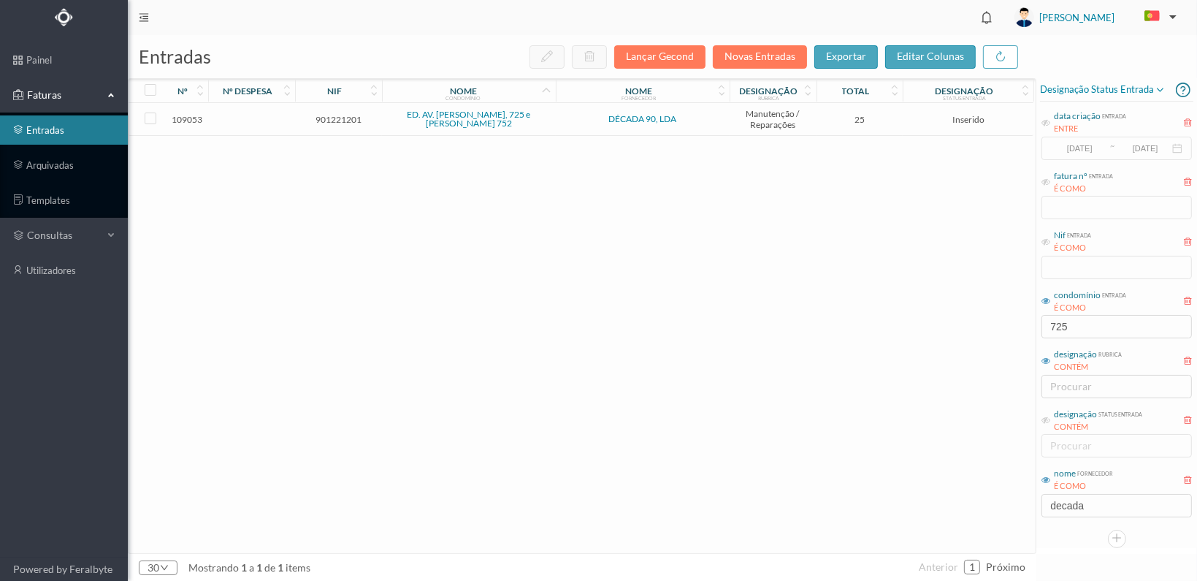
click at [352, 117] on span "901221201" at bounding box center [339, 119] width 80 height 11
click at [351, 117] on span "901221201" at bounding box center [339, 119] width 80 height 11
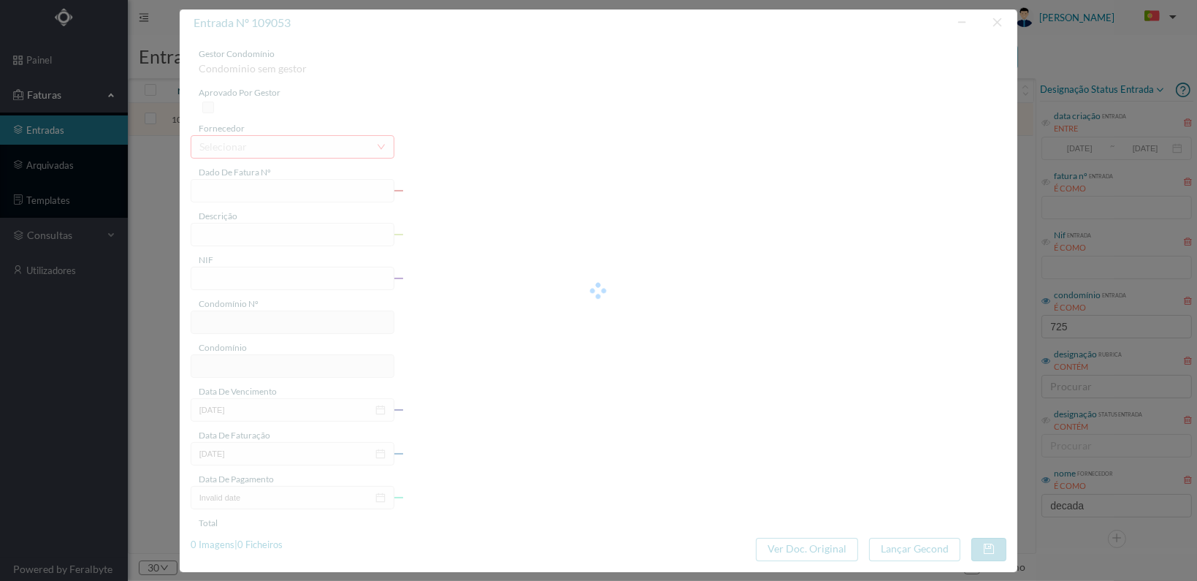
type input "FT 2025A1/1157"
type input "901221201"
type input "[DATE]"
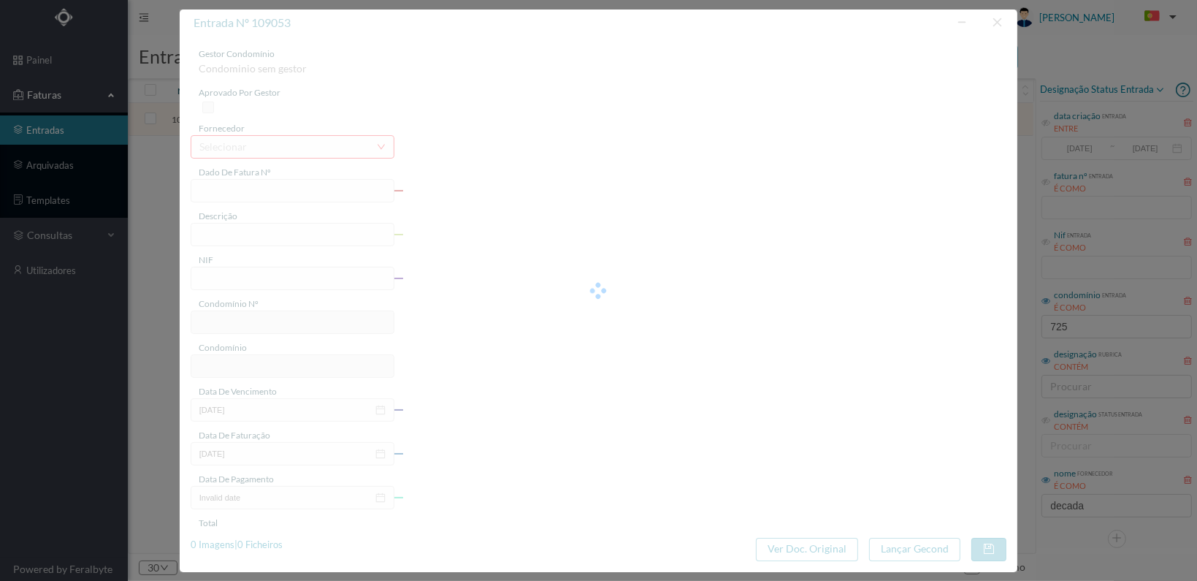
type input "25.00"
type input "610"
type input "ED. AV. SERPA PINTO, 725 e ROBERTO IVENS 752"
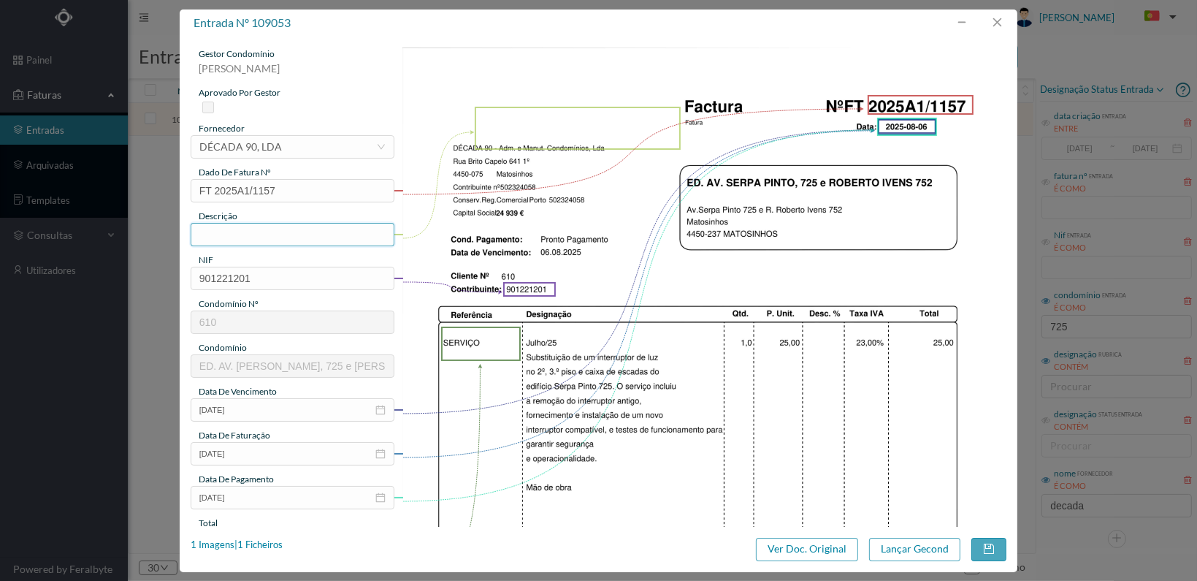
click at [285, 240] on input "text" at bounding box center [293, 234] width 204 height 23
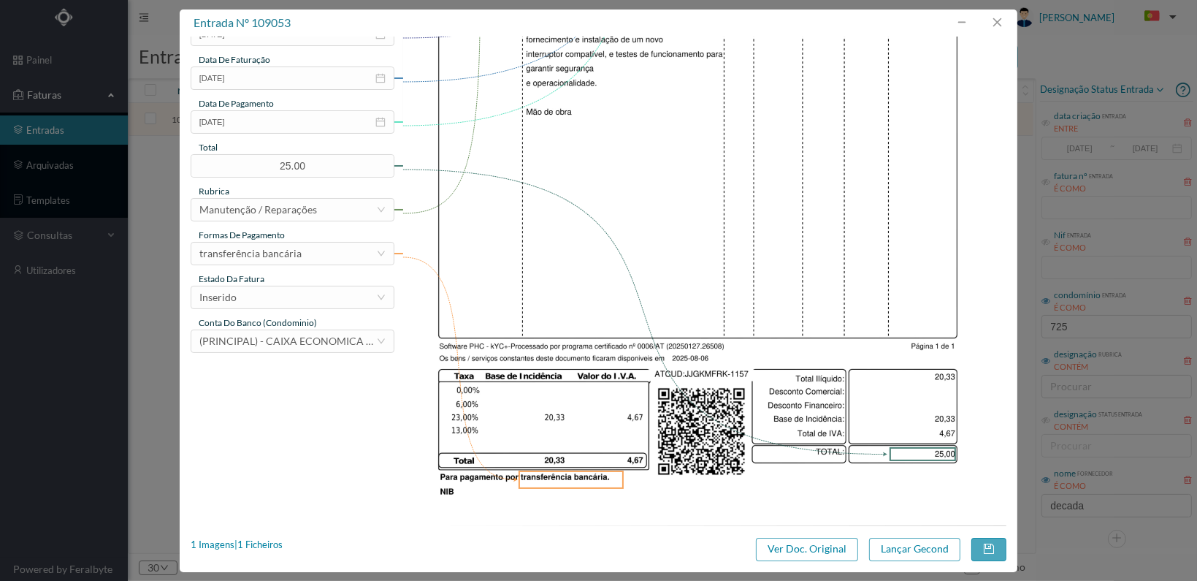
scroll to position [381, 0]
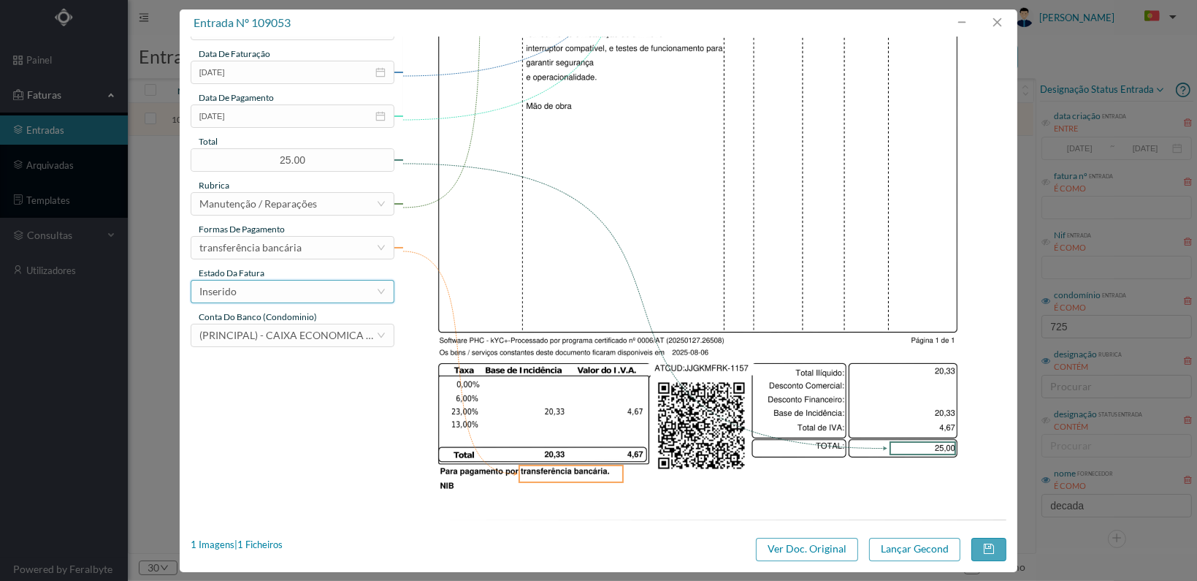
type input "Substituição interruptor de luz 2º e 3º piso"
click at [339, 292] on div "Inserido" at bounding box center [287, 292] width 177 height 22
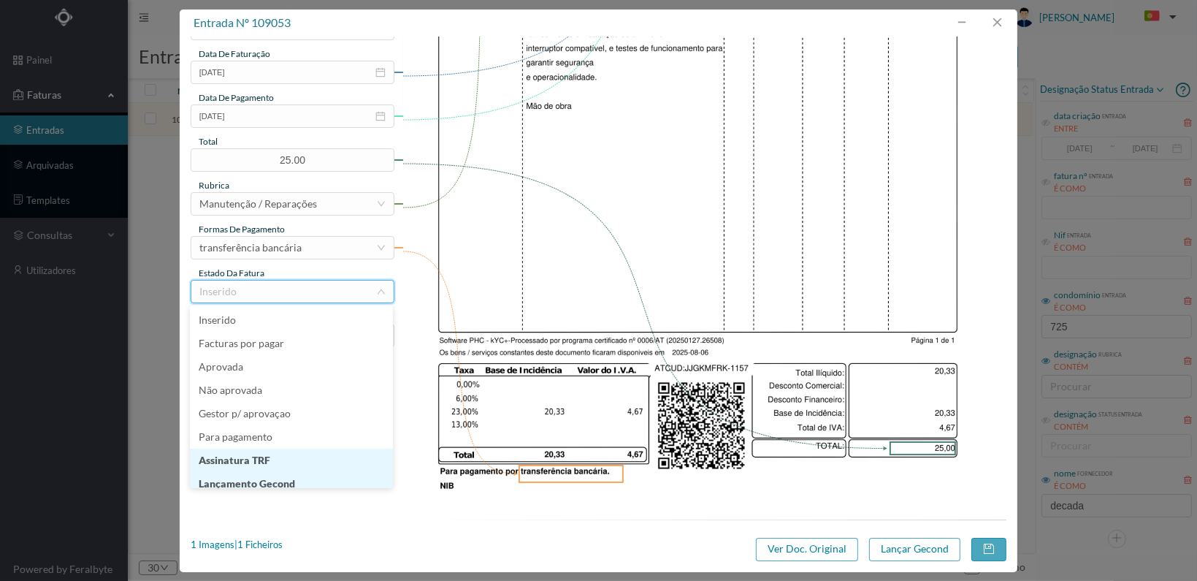
scroll to position [7, 0]
click at [327, 474] on li "Lançamento Gecond" at bounding box center [291, 476] width 203 height 23
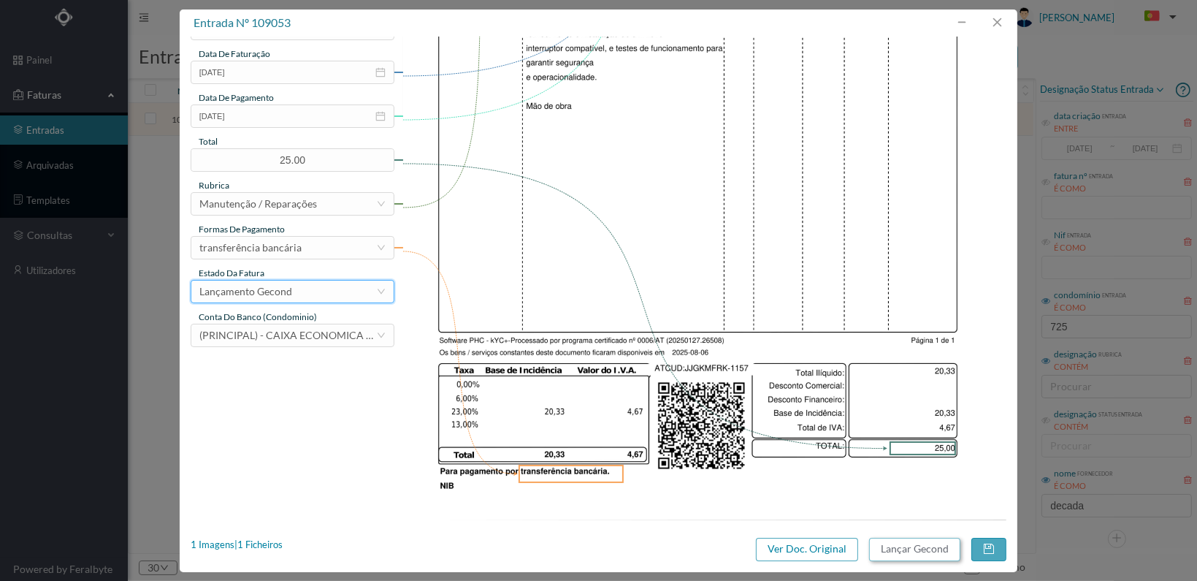
click at [901, 541] on button "Lançar Gecond" at bounding box center [914, 549] width 91 height 23
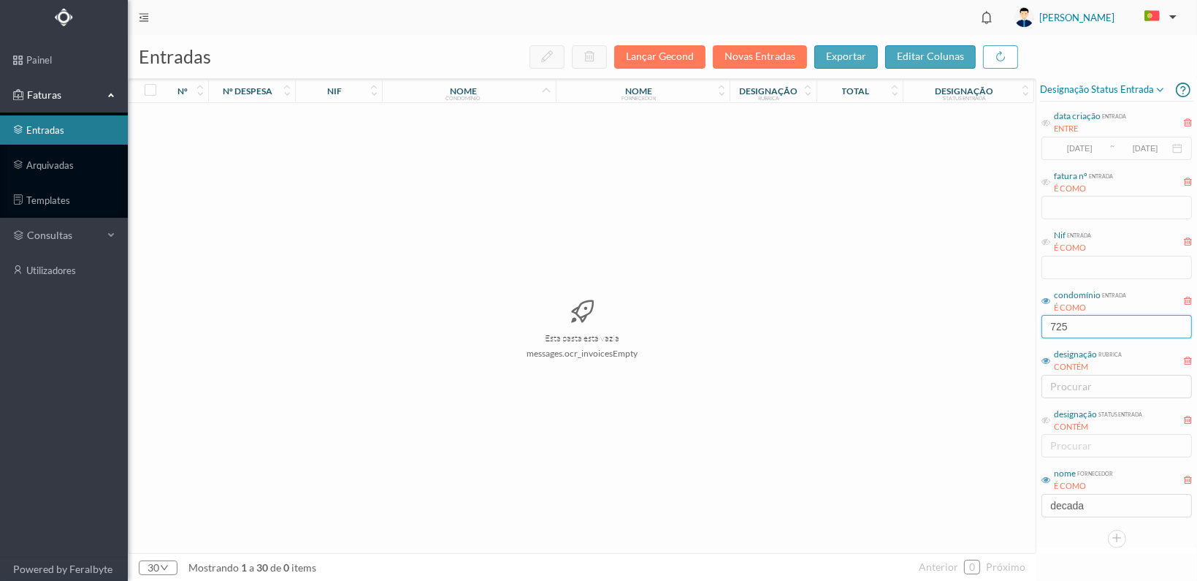
drag, startPoint x: 1084, startPoint y: 327, endPoint x: 1021, endPoint y: 326, distance: 62.8
click at [1021, 327] on div "entradas Lançar Gecond Novas Entradas exportar editar colunas nº nº despesa nif…" at bounding box center [662, 308] width 1069 height 546
type input "viv"
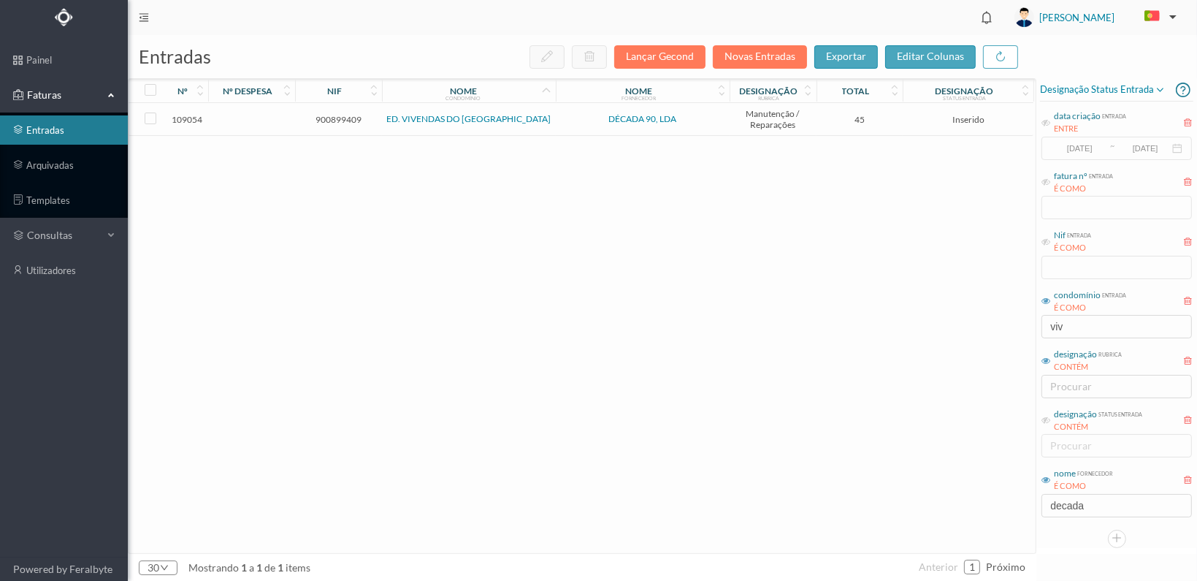
click at [328, 115] on span "900899409" at bounding box center [339, 119] width 80 height 11
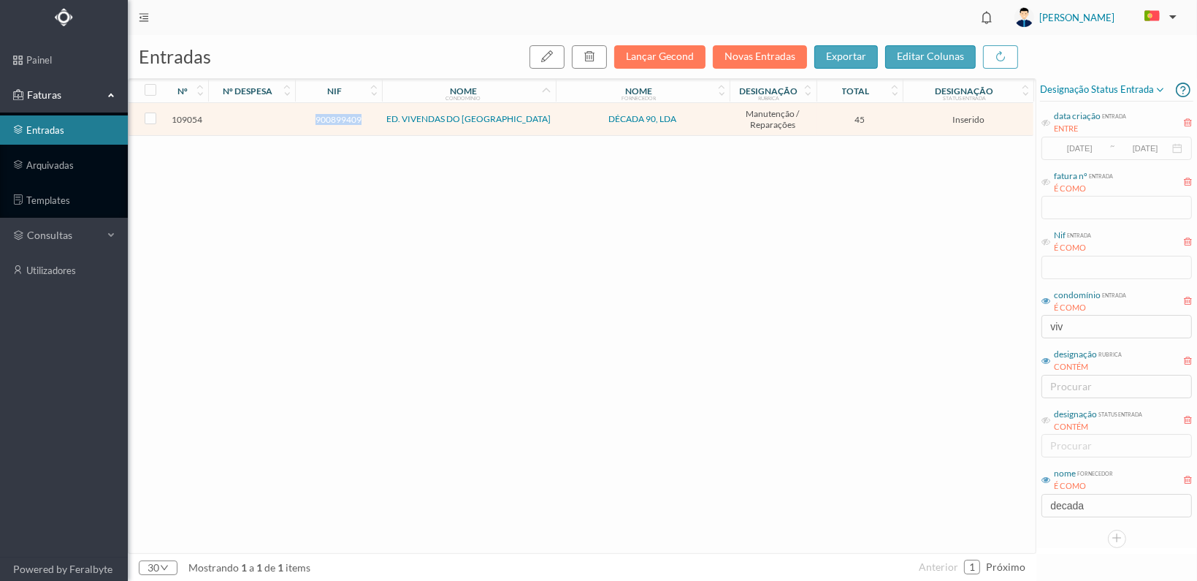
click at [328, 115] on span "900899409" at bounding box center [339, 119] width 80 height 11
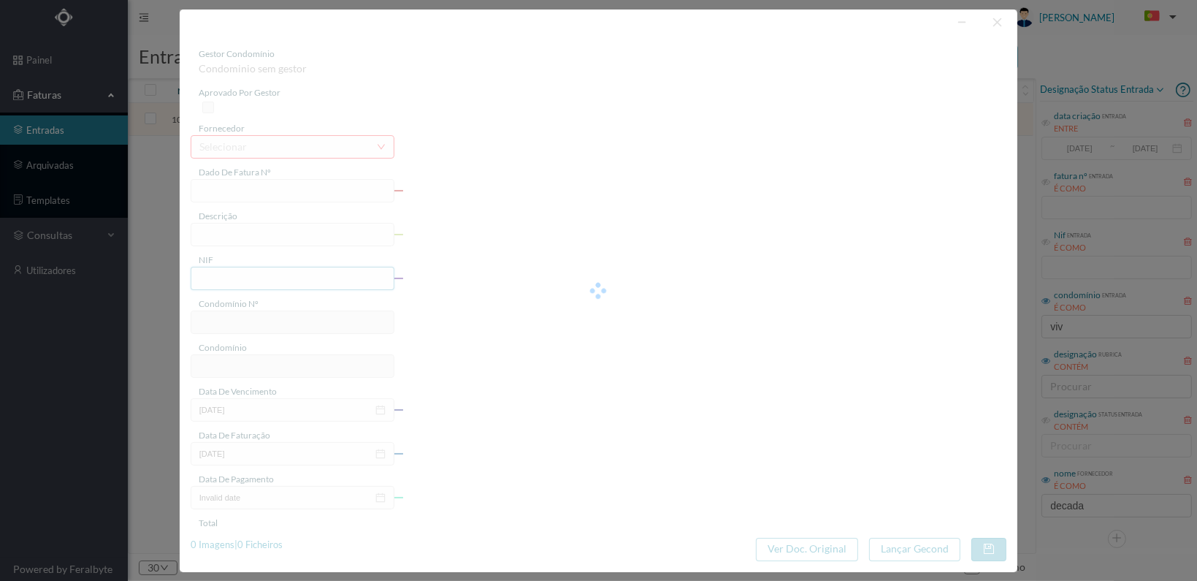
type input "FT 2025A1/1158"
type input "900899409"
type input "[DATE]"
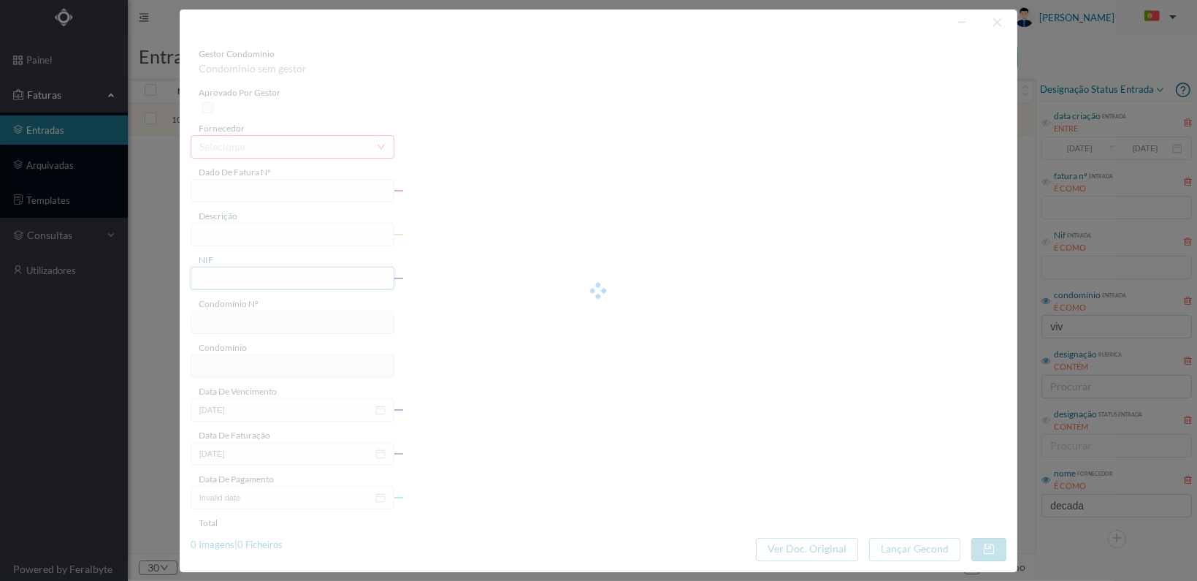
type input "45.00"
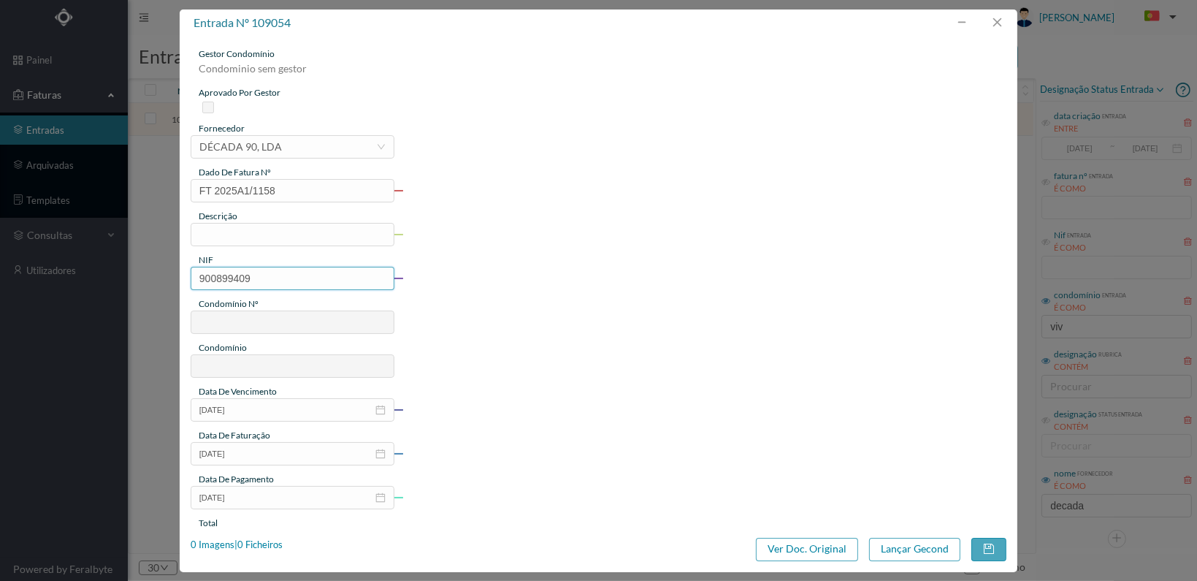
type input "617"
type input "ED. VIVENDAS DO ATLÂNTICO"
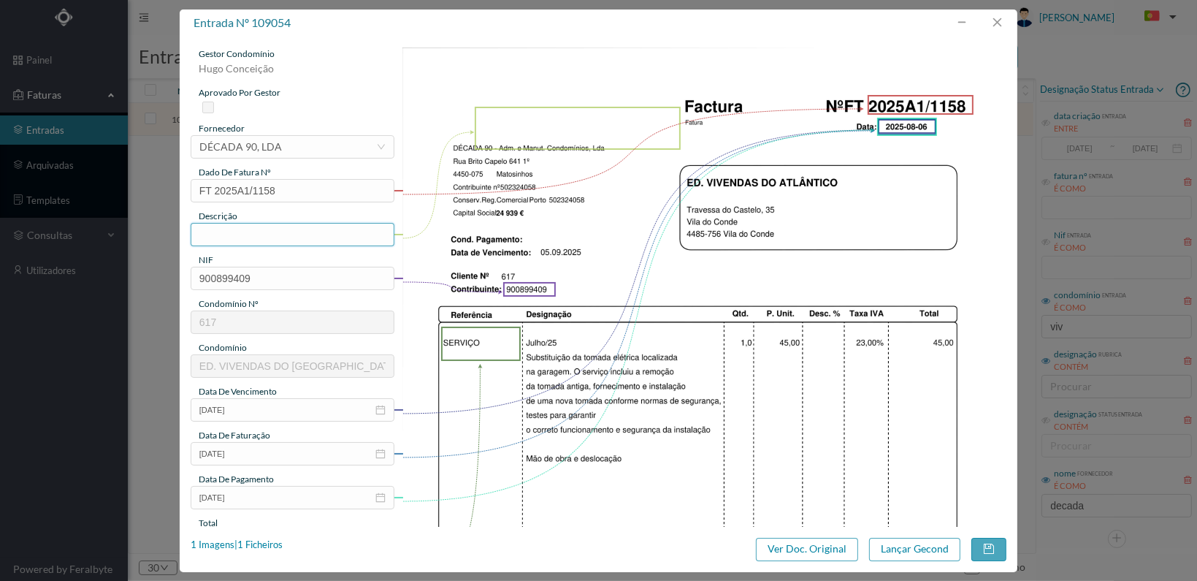
click at [320, 237] on input "text" at bounding box center [293, 234] width 204 height 23
click at [319, 232] on input "Subst. tomada eléctrica n a garagem" at bounding box center [293, 234] width 204 height 23
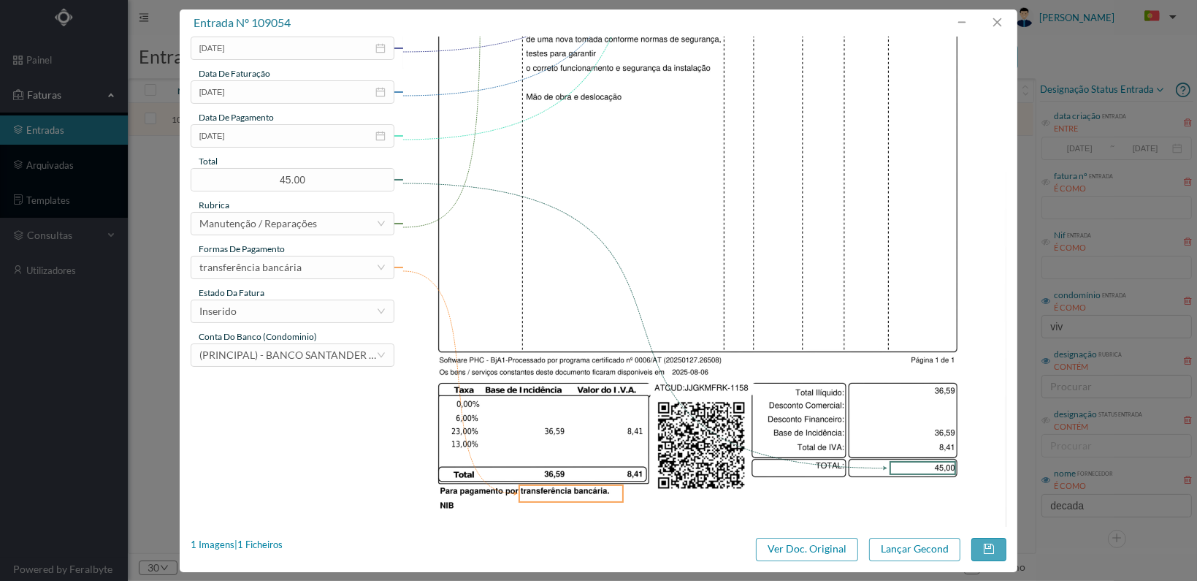
scroll to position [365, 0]
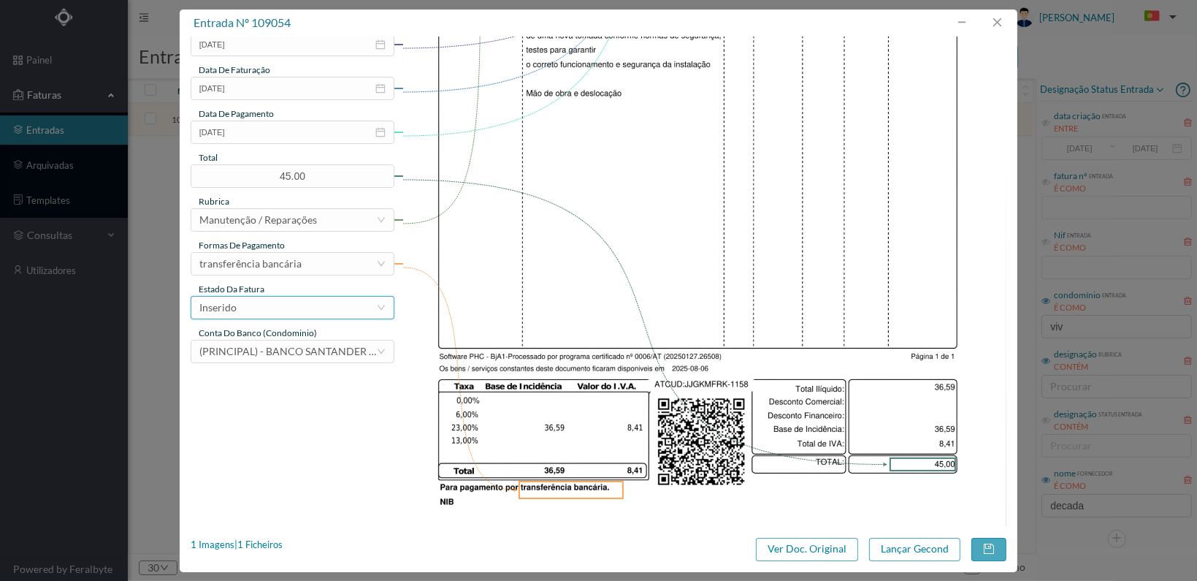
type input "Subst. tomada eléctrica na garagem"
click at [354, 313] on div "Inserido" at bounding box center [287, 308] width 177 height 22
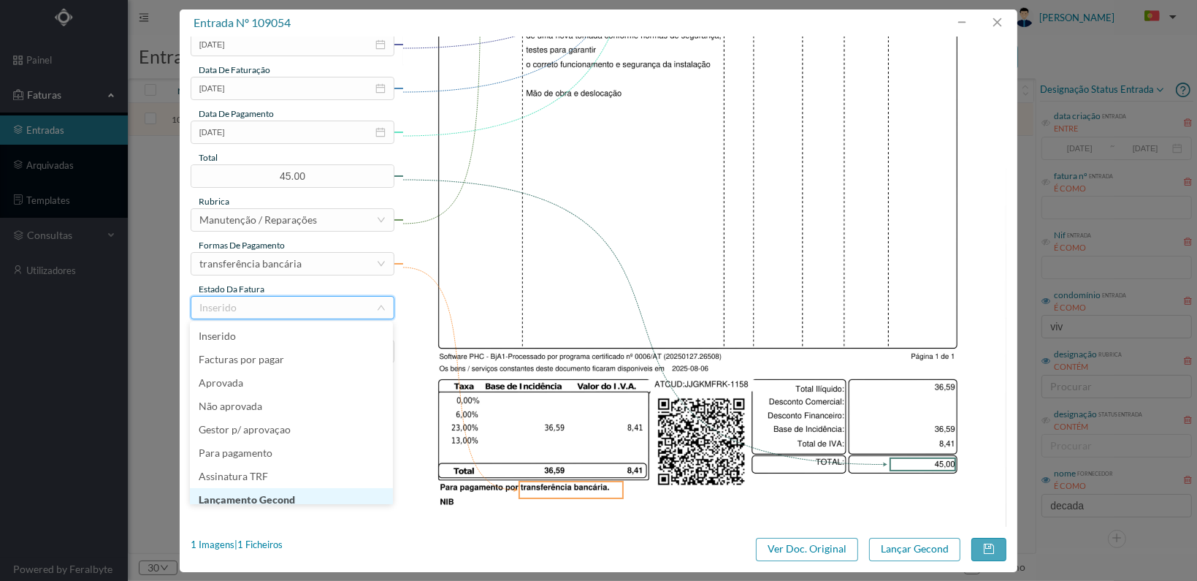
scroll to position [7, 0]
drag, startPoint x: 326, startPoint y: 497, endPoint x: 488, endPoint y: 508, distance: 162.5
click at [326, 496] on li "Lançamento Gecond" at bounding box center [291, 492] width 203 height 23
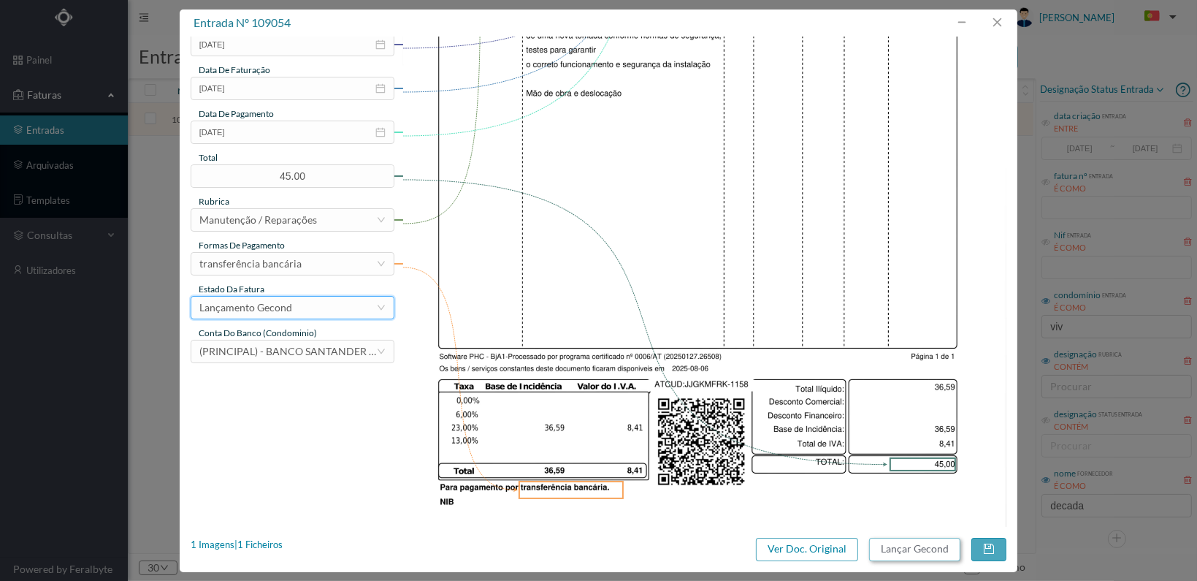
click at [888, 552] on button "Lançar Gecond" at bounding box center [914, 549] width 91 height 23
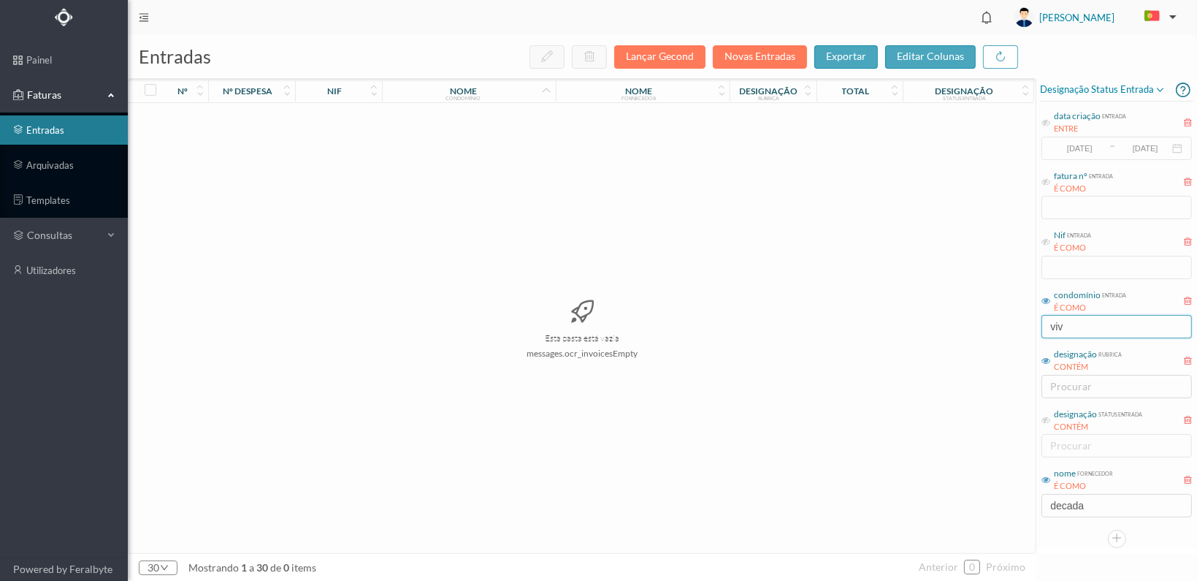
click at [1016, 324] on div "entradas Lançar Gecond Novas Entradas exportar editar colunas nº nº despesa nif…" at bounding box center [662, 308] width 1069 height 546
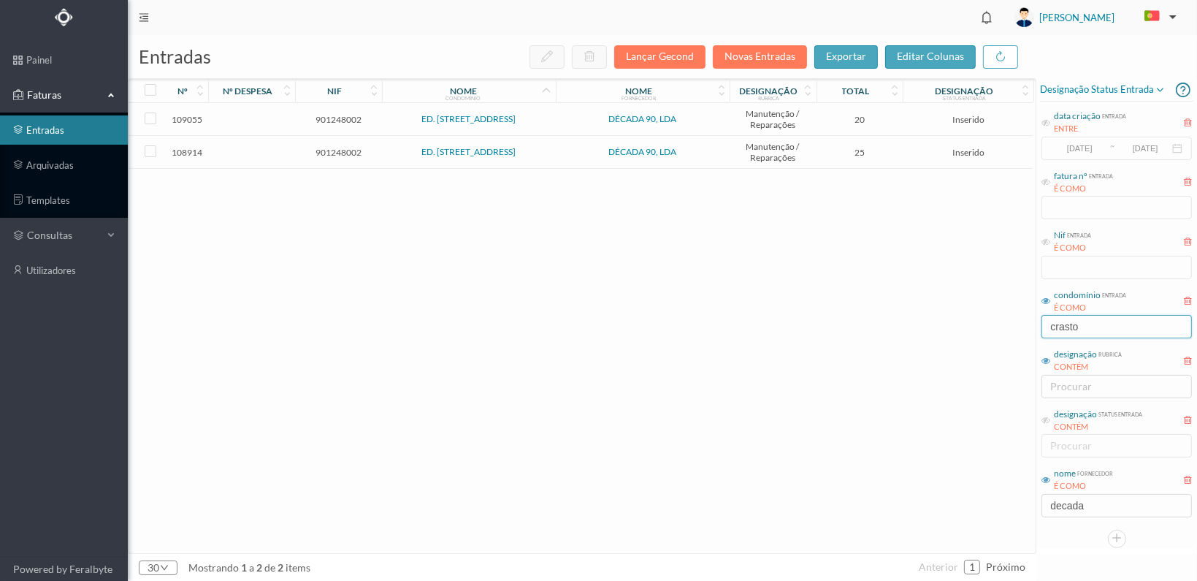
type input "crasto"
click at [334, 154] on span "901248002" at bounding box center [339, 152] width 80 height 11
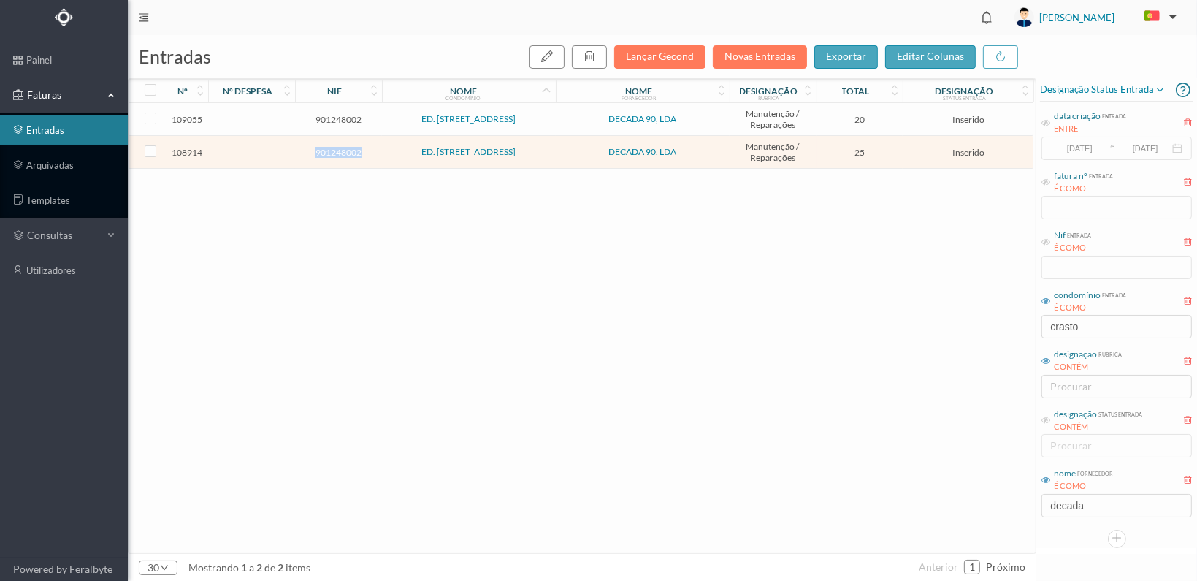
click at [334, 154] on span "901248002" at bounding box center [339, 152] width 80 height 11
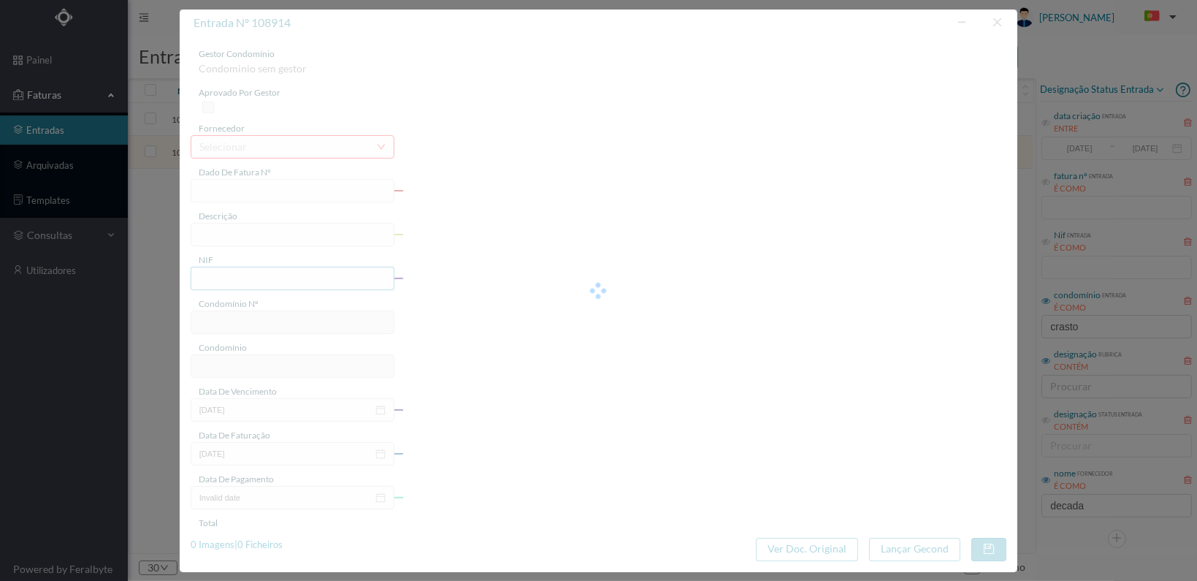
type input "FT 2025A1/1080"
type input "901248002"
type input "[DATE]"
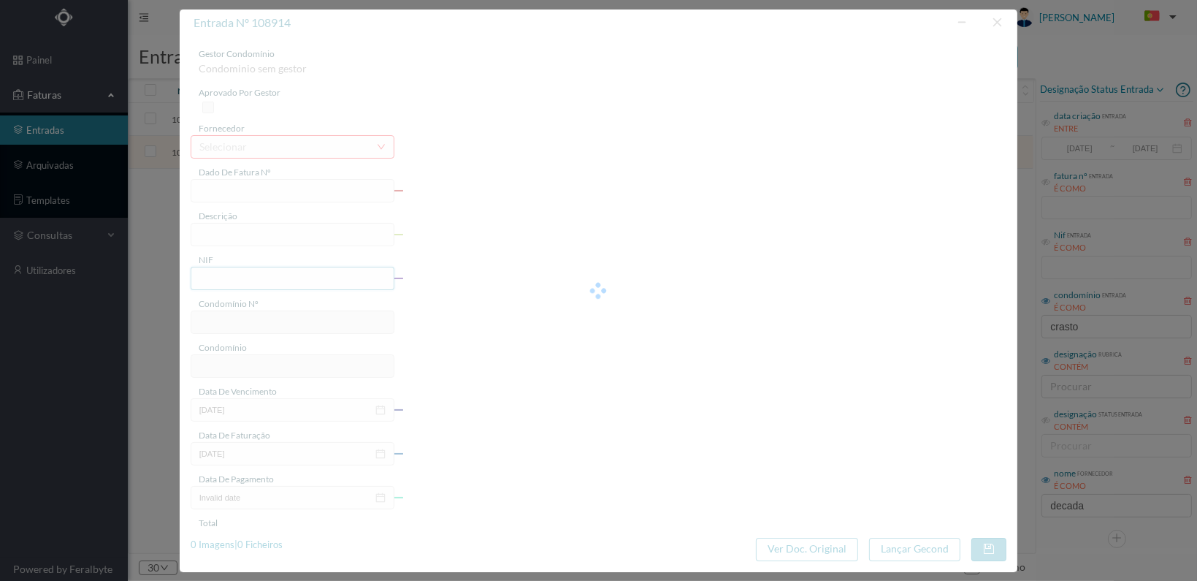
type input "25.00"
type input "619"
type input "ED. RUA DO CRASTO 206 a 210"
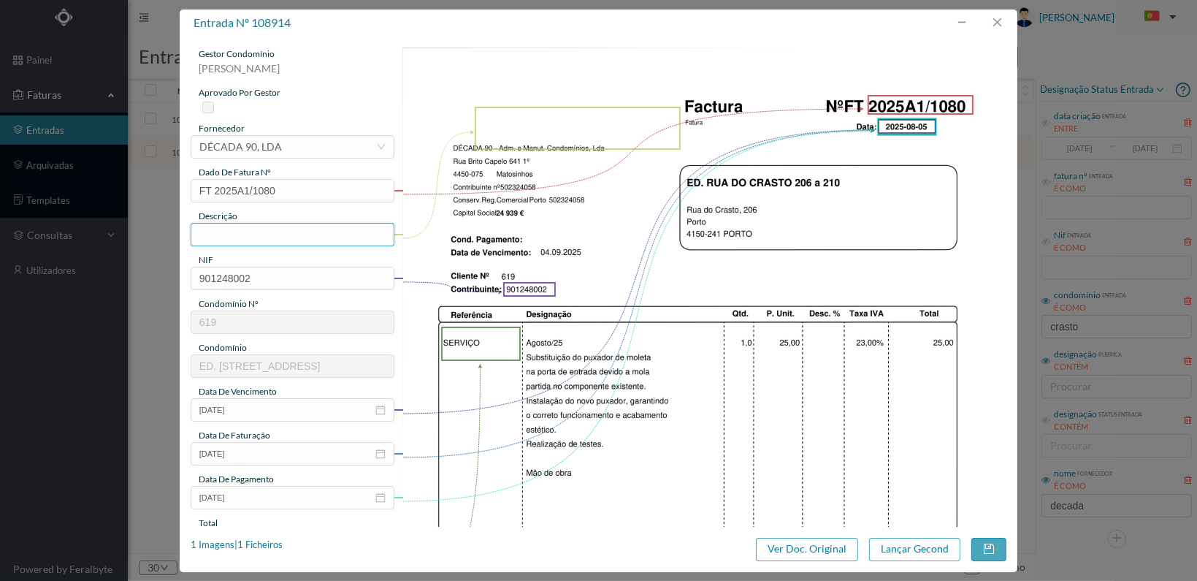
click at [293, 235] on input "text" at bounding box center [293, 234] width 204 height 23
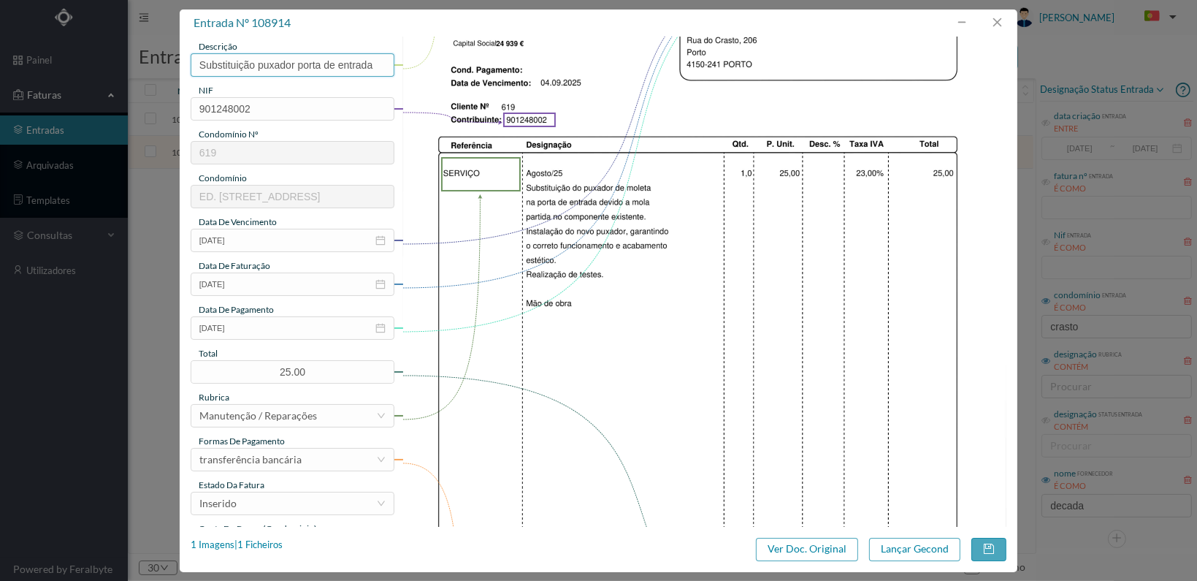
scroll to position [292, 0]
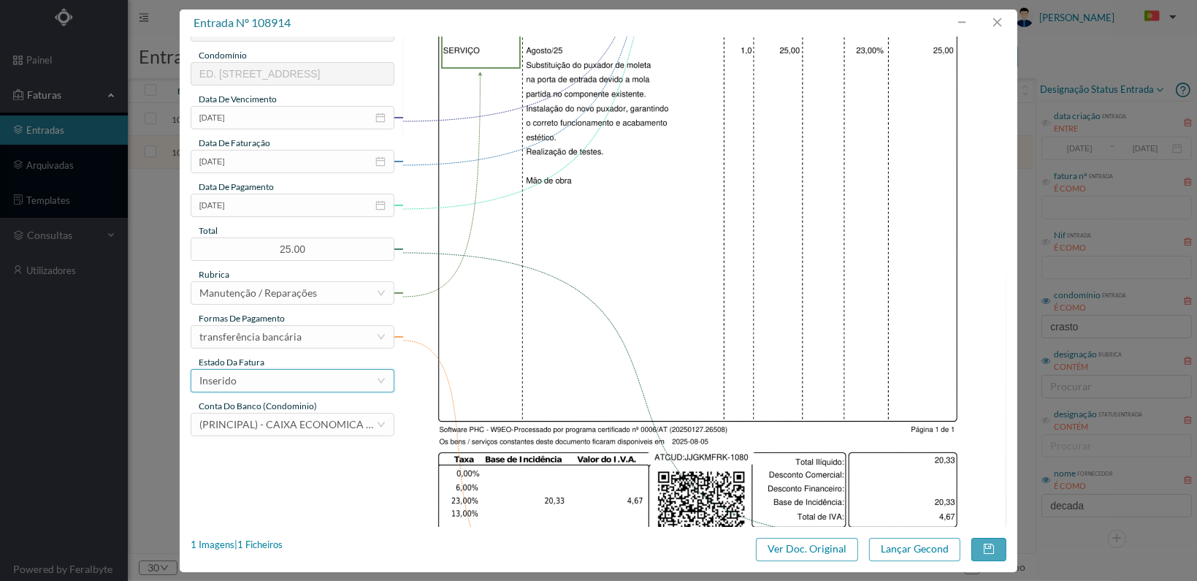
type input "Substituição puxador porta de entrada"
drag, startPoint x: 346, startPoint y: 388, endPoint x: 335, endPoint y: 384, distance: 11.8
click at [345, 388] on div "Inserido" at bounding box center [287, 381] width 177 height 22
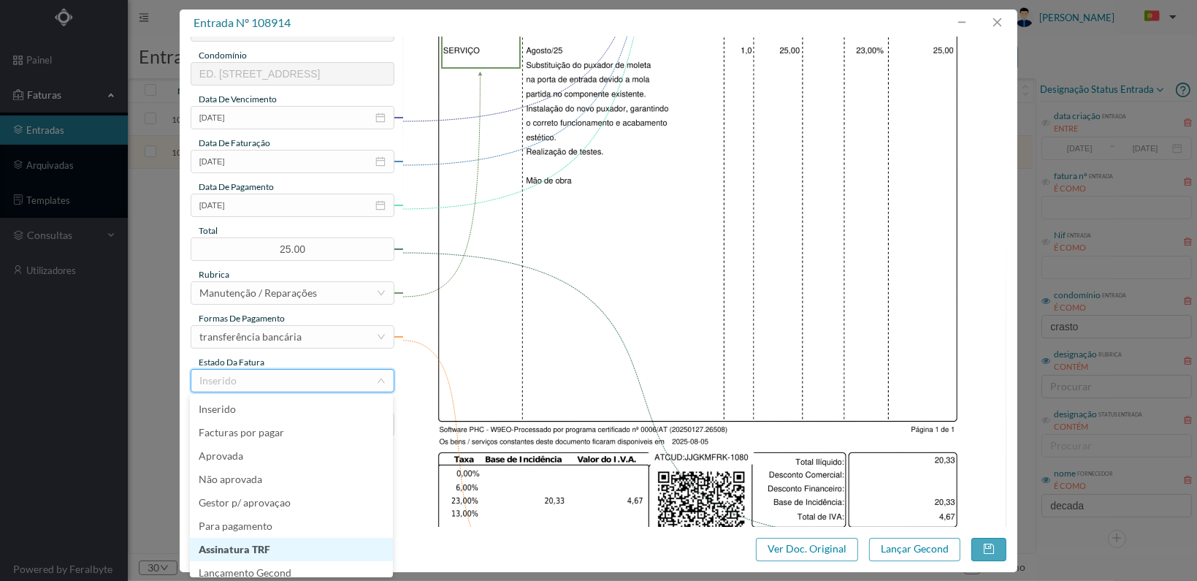
click at [310, 560] on li "Assinatura TRF" at bounding box center [291, 549] width 203 height 23
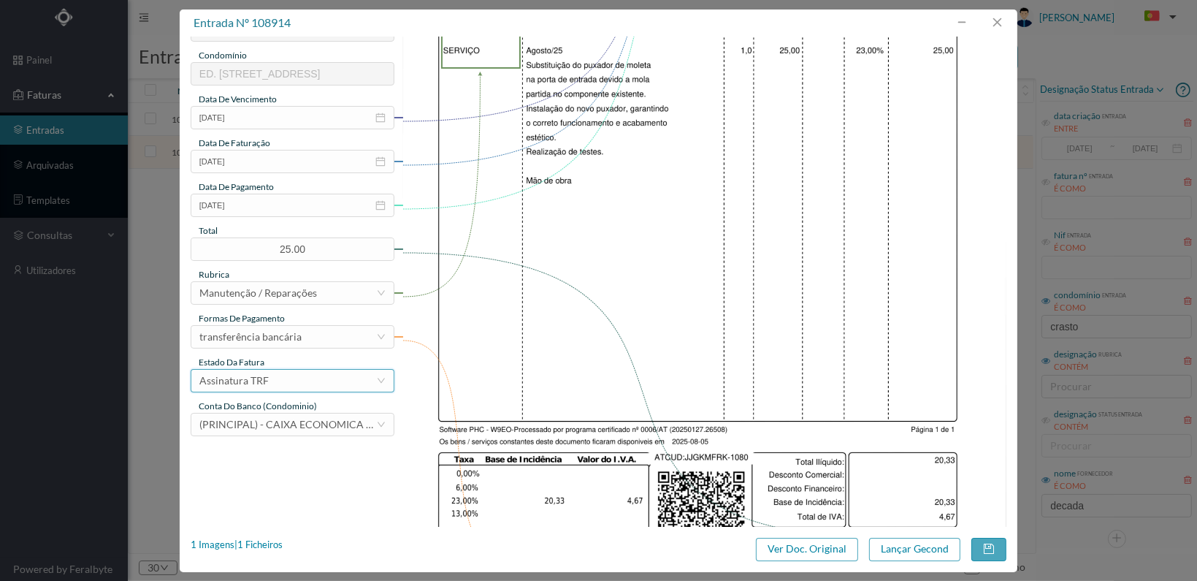
scroll to position [7, 0]
click at [298, 384] on div "Assinatura TRF" at bounding box center [287, 381] width 177 height 22
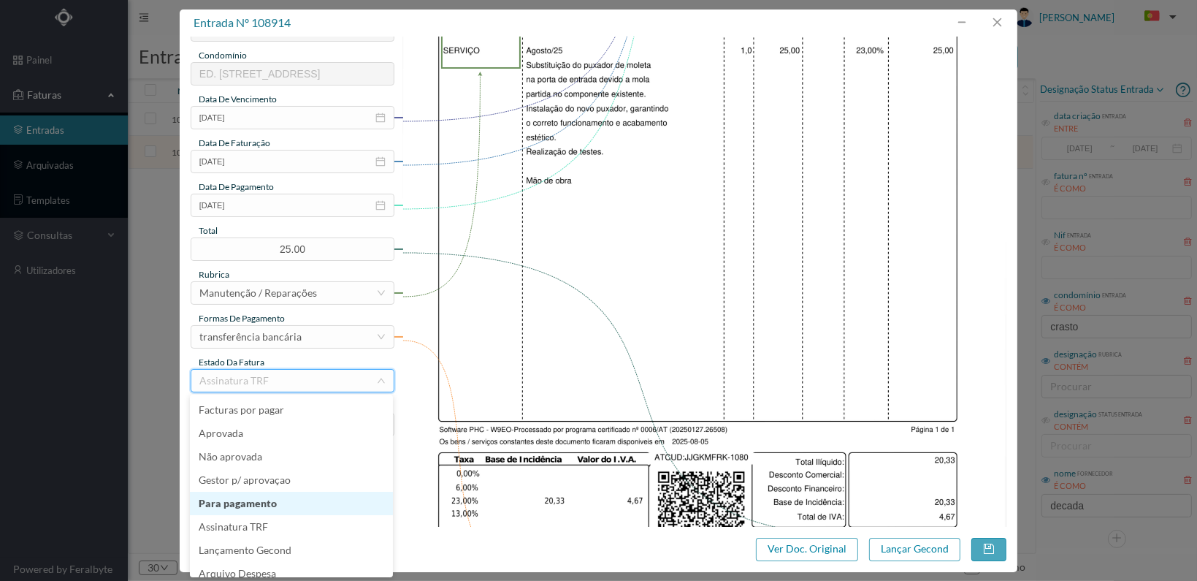
scroll to position [33, 0]
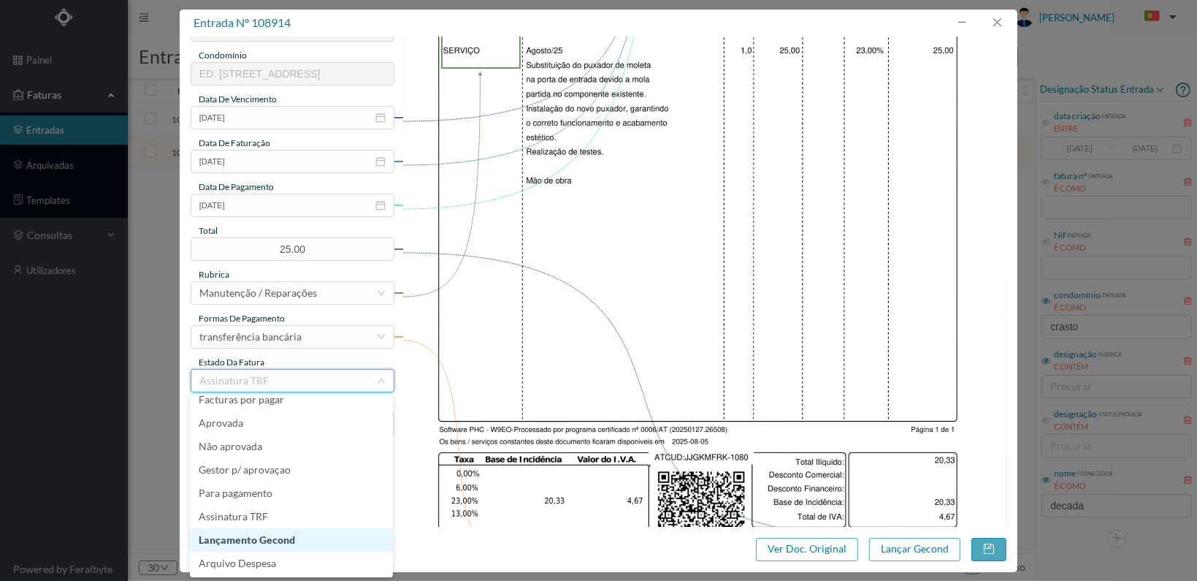
click at [281, 533] on li "Lançamento Gecond" at bounding box center [291, 539] width 203 height 23
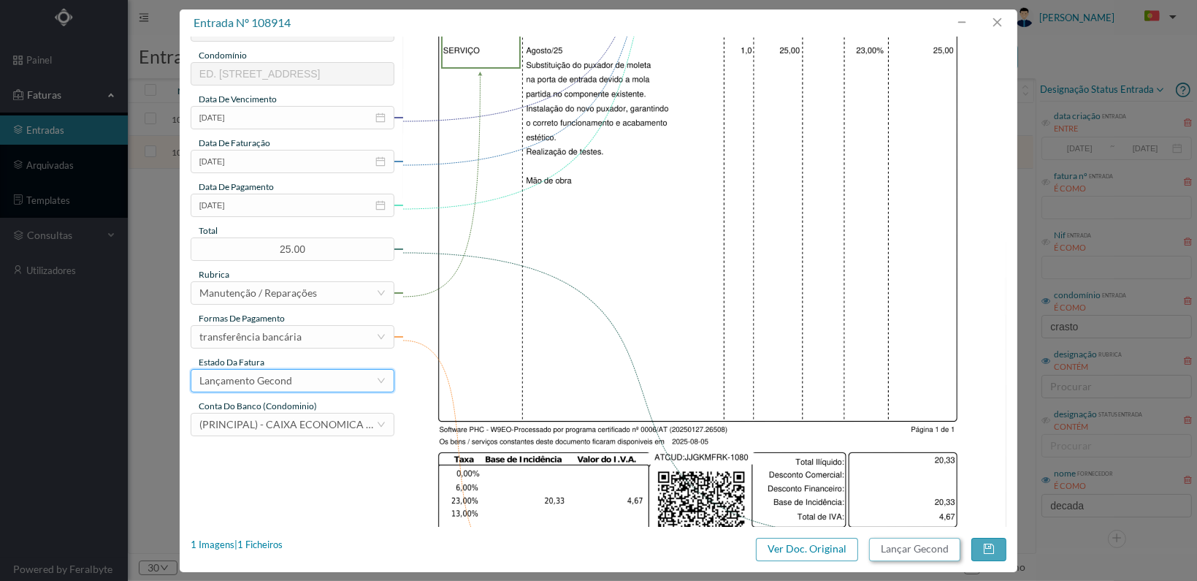
click at [922, 547] on button "Lançar Gecond" at bounding box center [914, 549] width 91 height 23
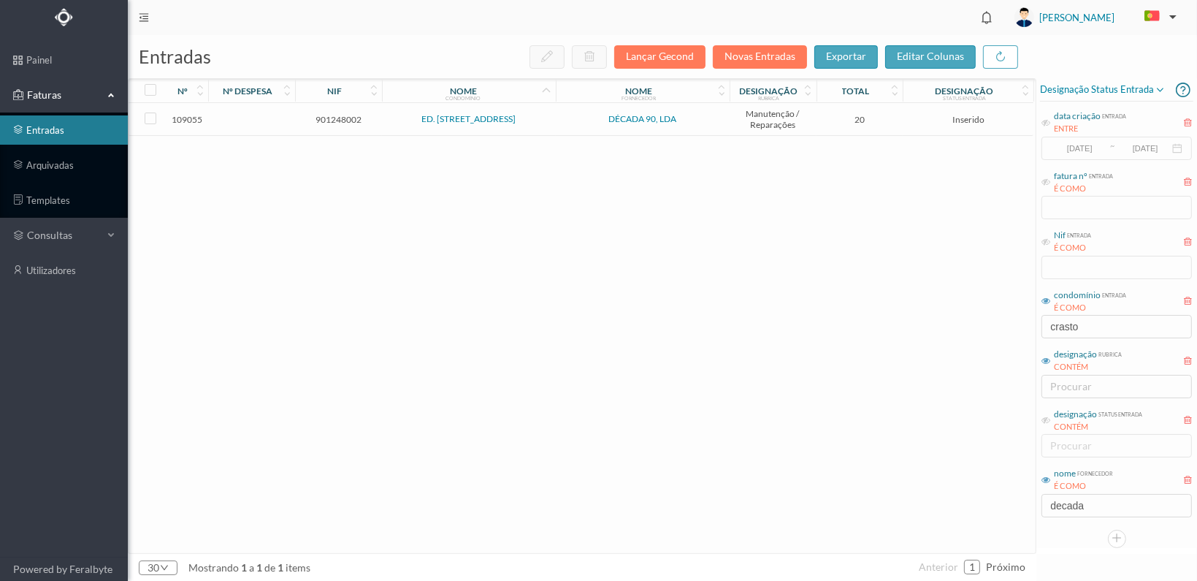
click at [333, 118] on span "901248002" at bounding box center [339, 119] width 80 height 11
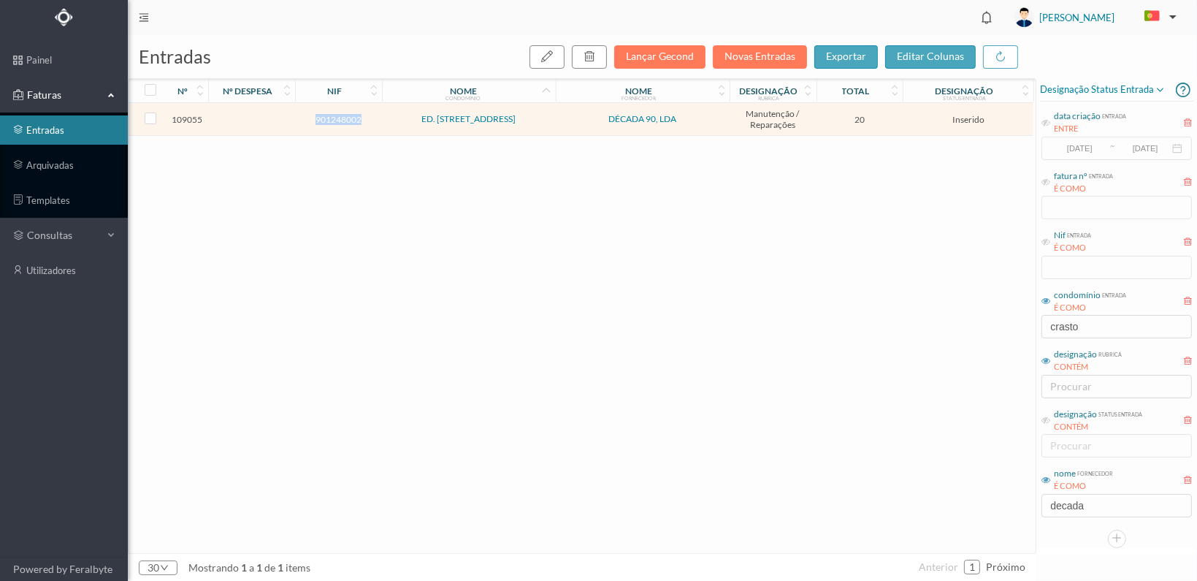
click at [333, 118] on span "901248002" at bounding box center [339, 119] width 80 height 11
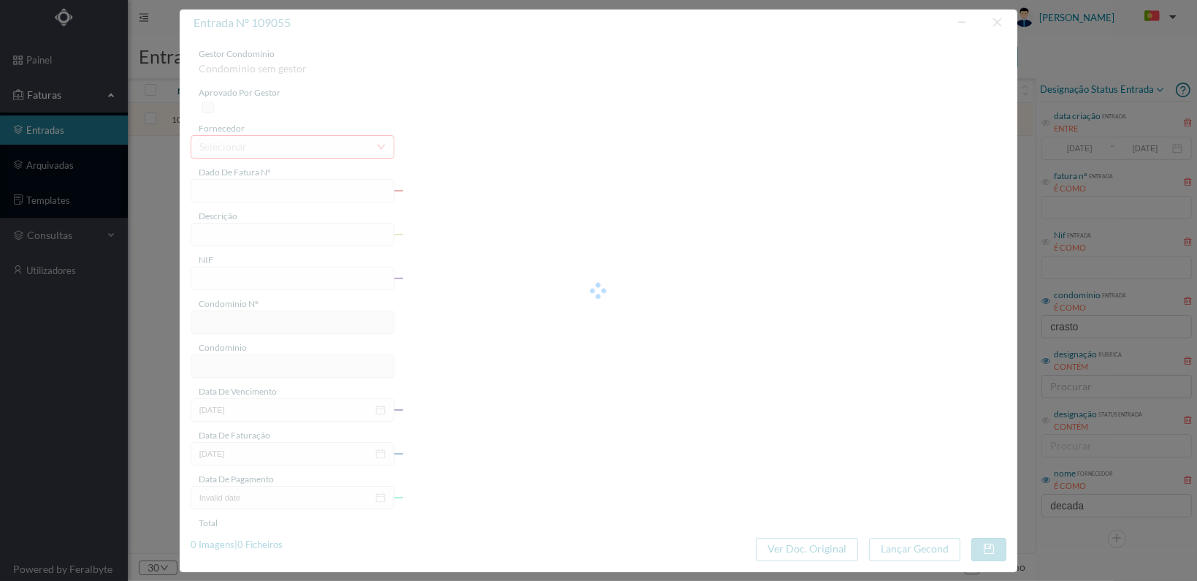
type input "FT 2025A1/1159"
type input "901248002"
type input "[DATE]"
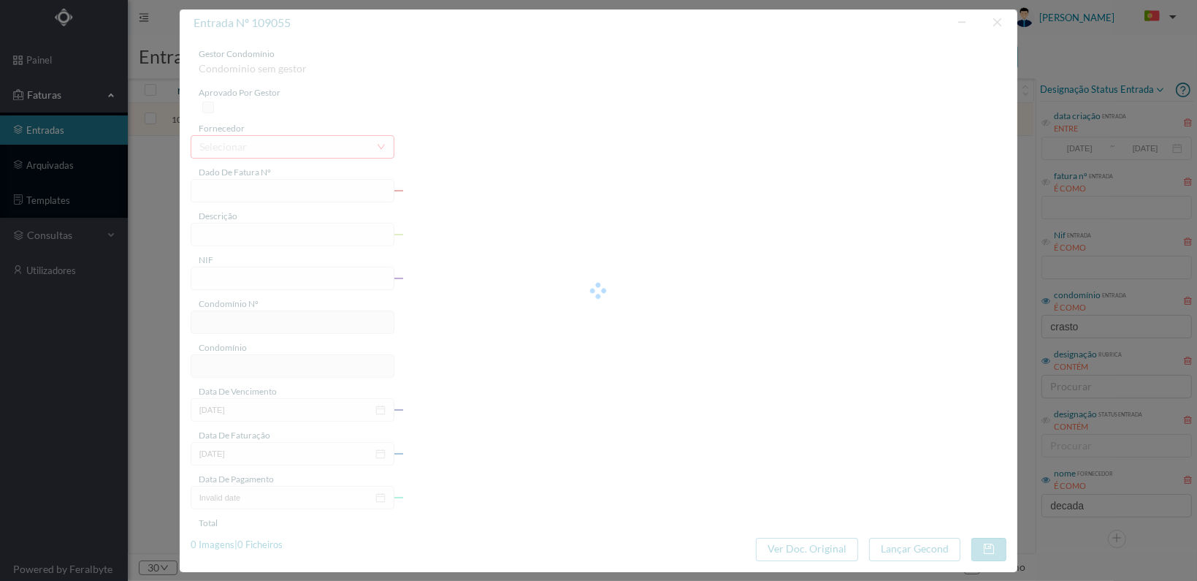
type input "20.00"
type input "619"
type input "ED. RUA DO CRASTO 206 a 210"
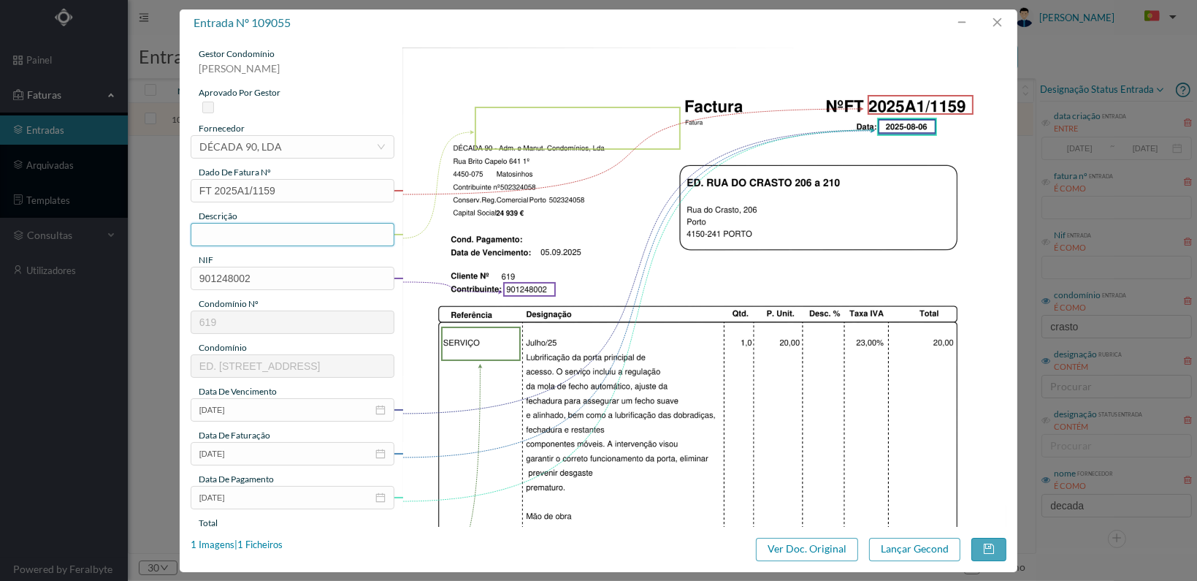
click at [270, 234] on input "text" at bounding box center [293, 234] width 204 height 23
type input "Lubrificação porta de entrada"
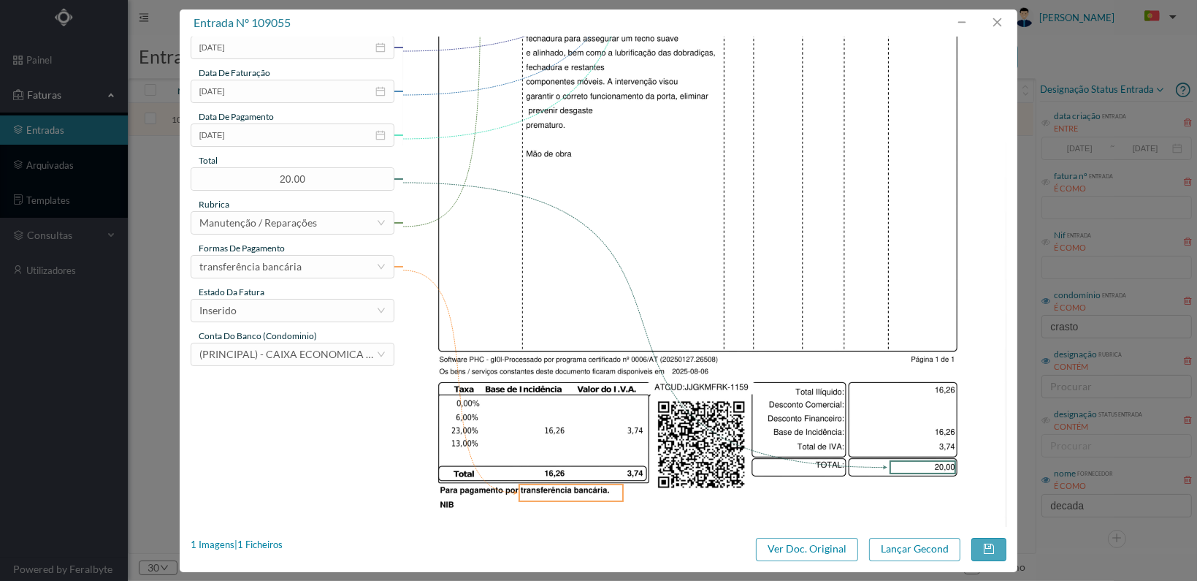
scroll to position [365, 0]
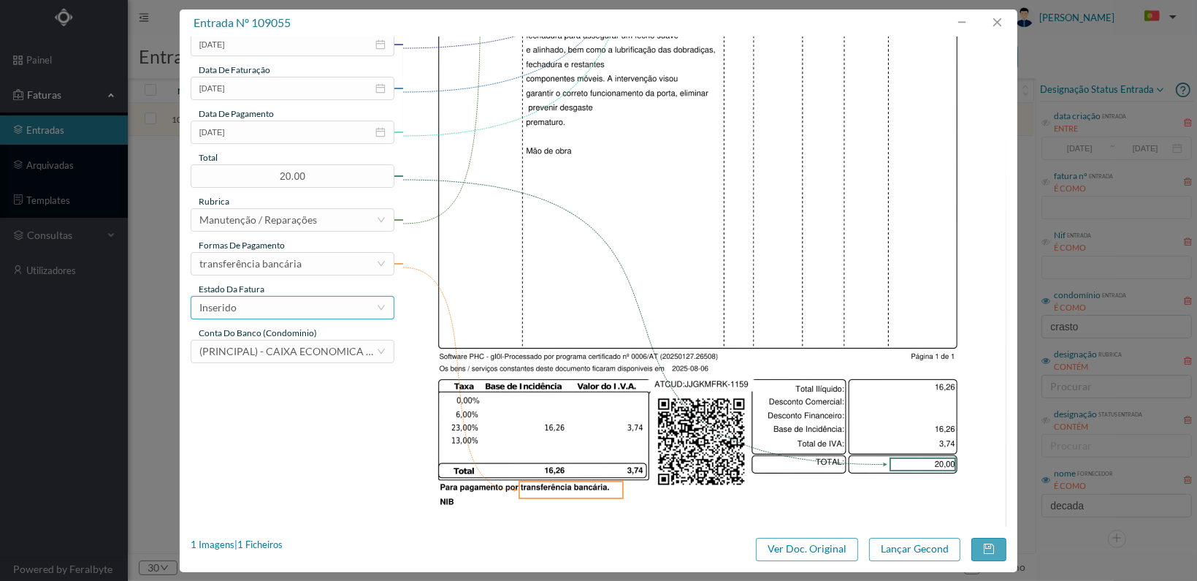
click at [340, 310] on div "Inserido" at bounding box center [287, 308] width 177 height 22
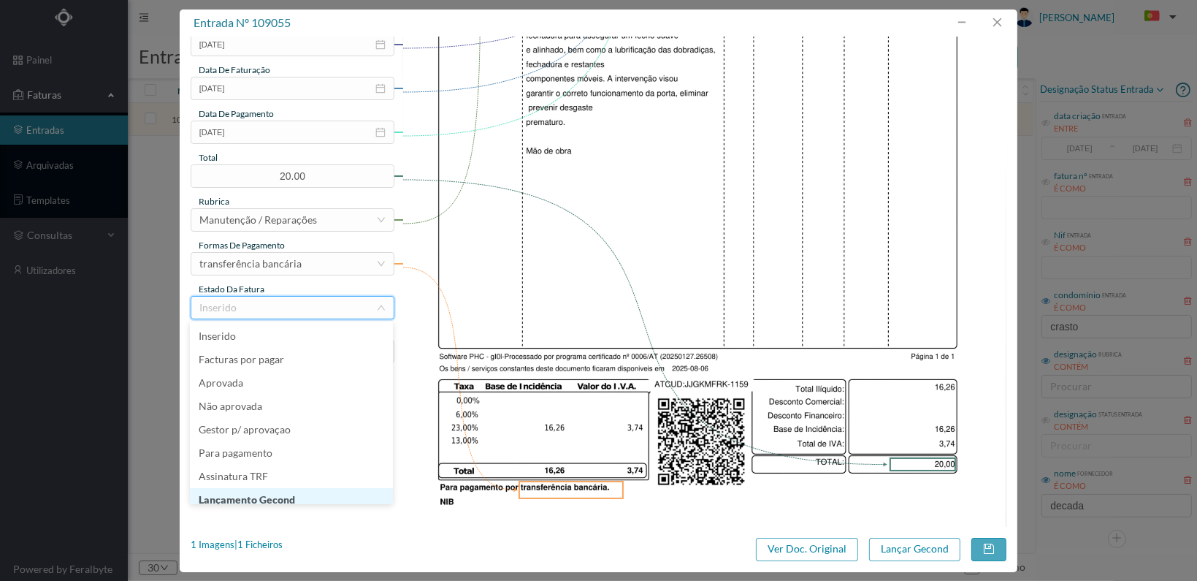
scroll to position [7, 0]
drag, startPoint x: 289, startPoint y: 490, endPoint x: 422, endPoint y: 504, distance: 133.7
click at [289, 492] on li "Lançamento Gecond" at bounding box center [291, 492] width 203 height 23
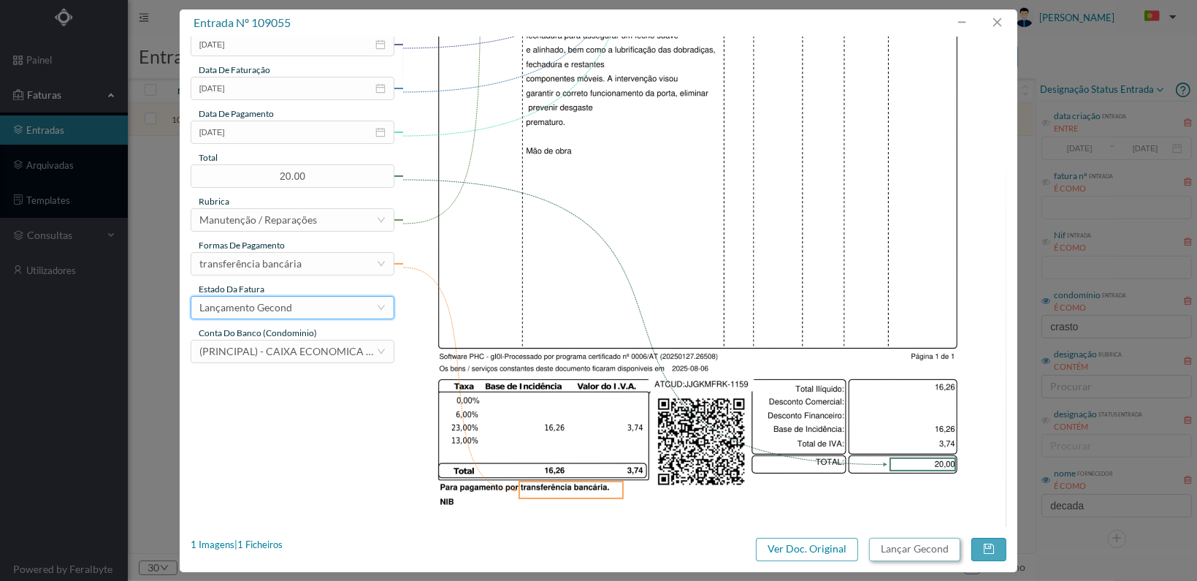
drag, startPoint x: 918, startPoint y: 550, endPoint x: 910, endPoint y: 550, distance: 8.0
click at [910, 550] on button "Lançar Gecond" at bounding box center [914, 549] width 91 height 23
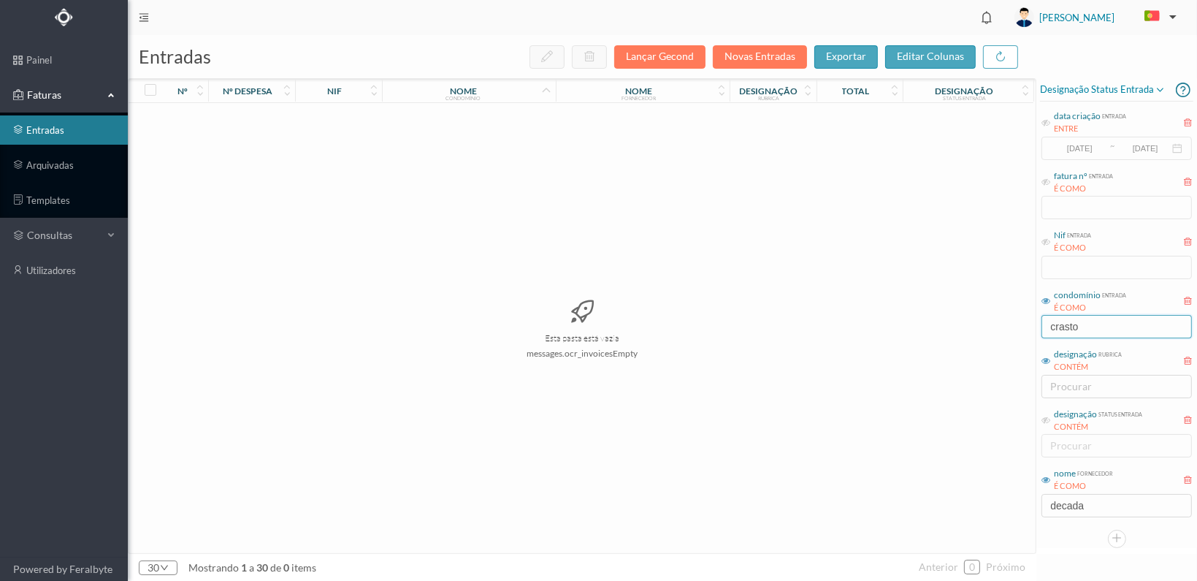
drag, startPoint x: 1119, startPoint y: 332, endPoint x: 956, endPoint y: 319, distance: 164.2
click at [956, 319] on div "entradas Lançar Gecond Novas Entradas exportar editar colunas nº nº despesa nif…" at bounding box center [662, 308] width 1069 height 546
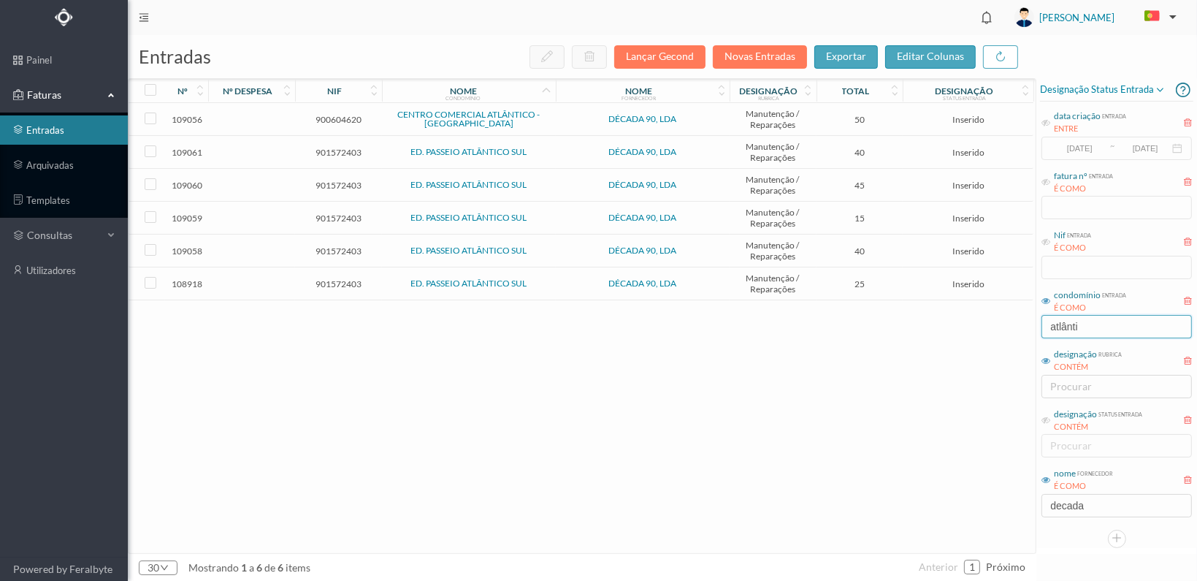
type input "atlânti"
click at [337, 115] on span "900604620" at bounding box center [339, 119] width 80 height 11
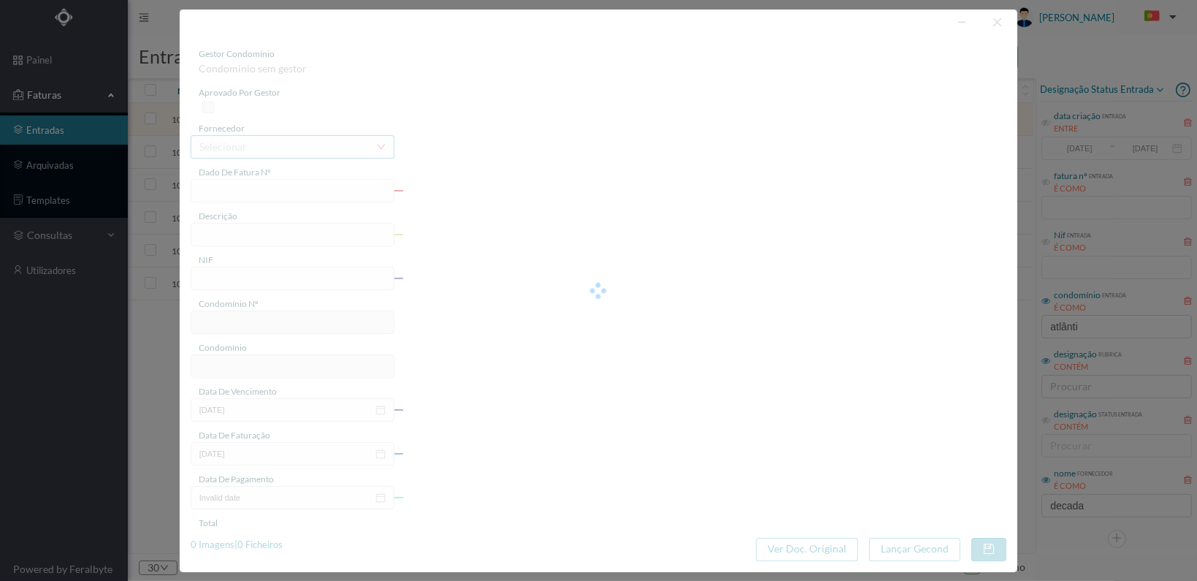
type input "FT 2025A1/1160"
type input "900604620"
type input "[DATE]"
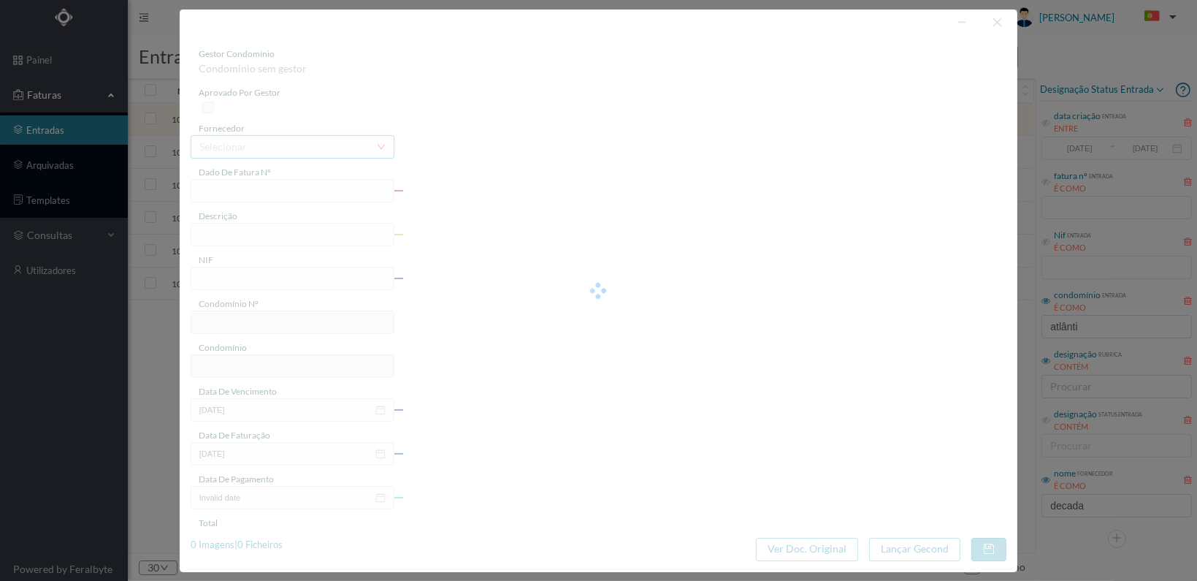
type input "50.00"
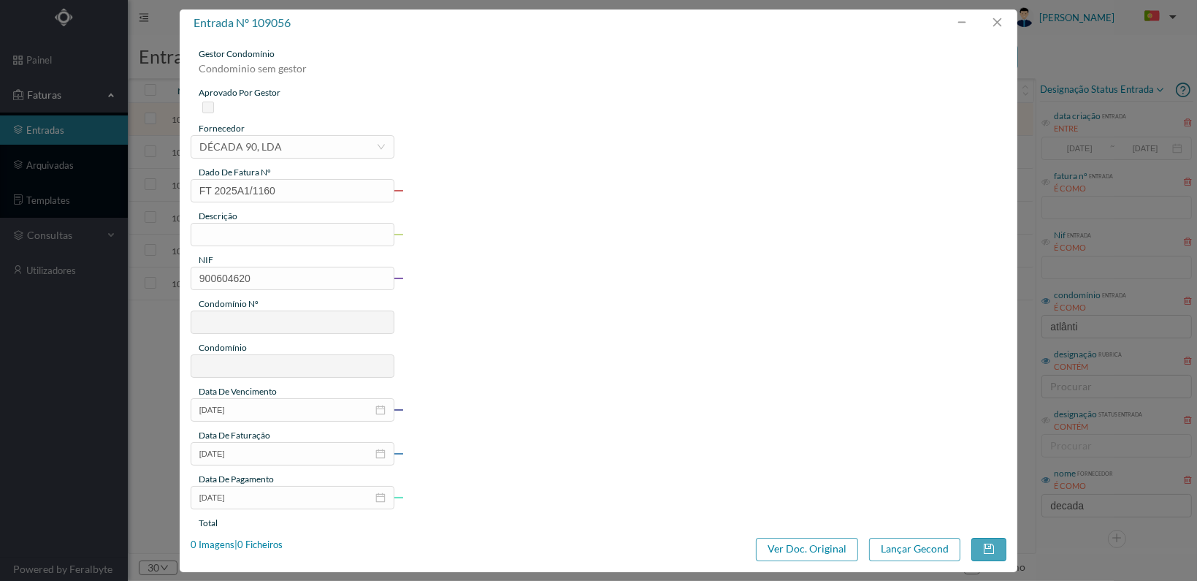
type input "622"
type input "CENTRO COMERCIAL ATLÂNTICO - MATOSINHOS"
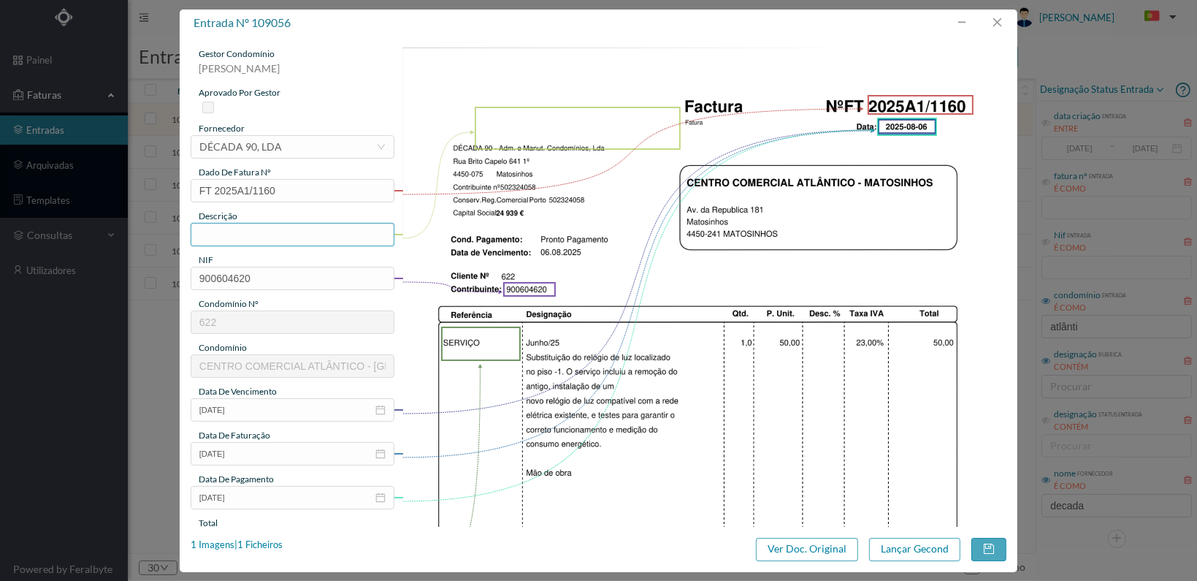
click at [289, 234] on input "text" at bounding box center [293, 234] width 204 height 23
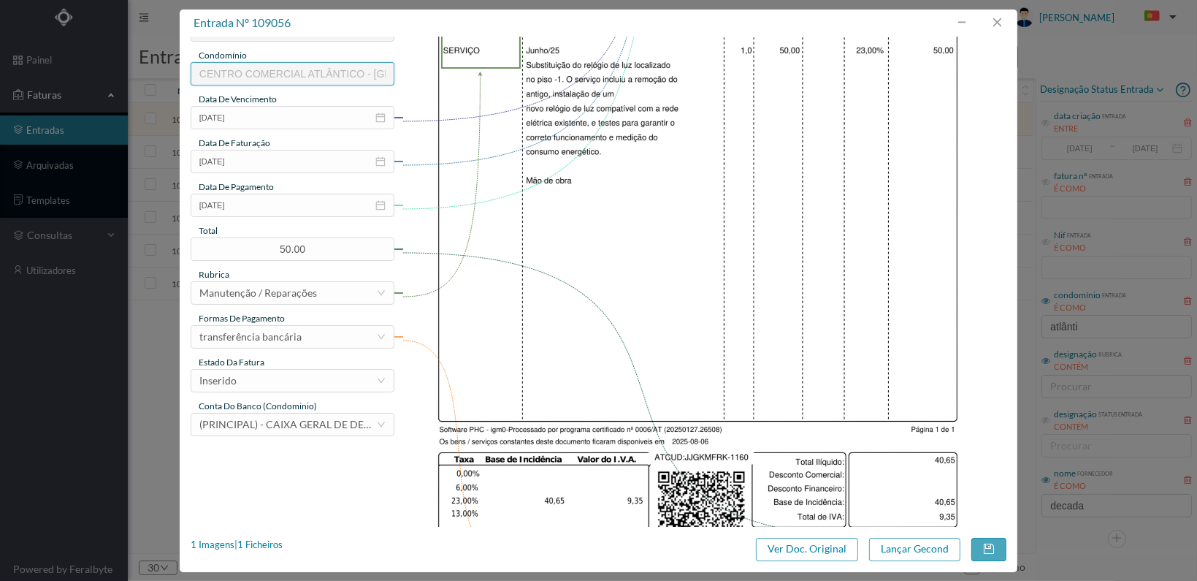
scroll to position [365, 0]
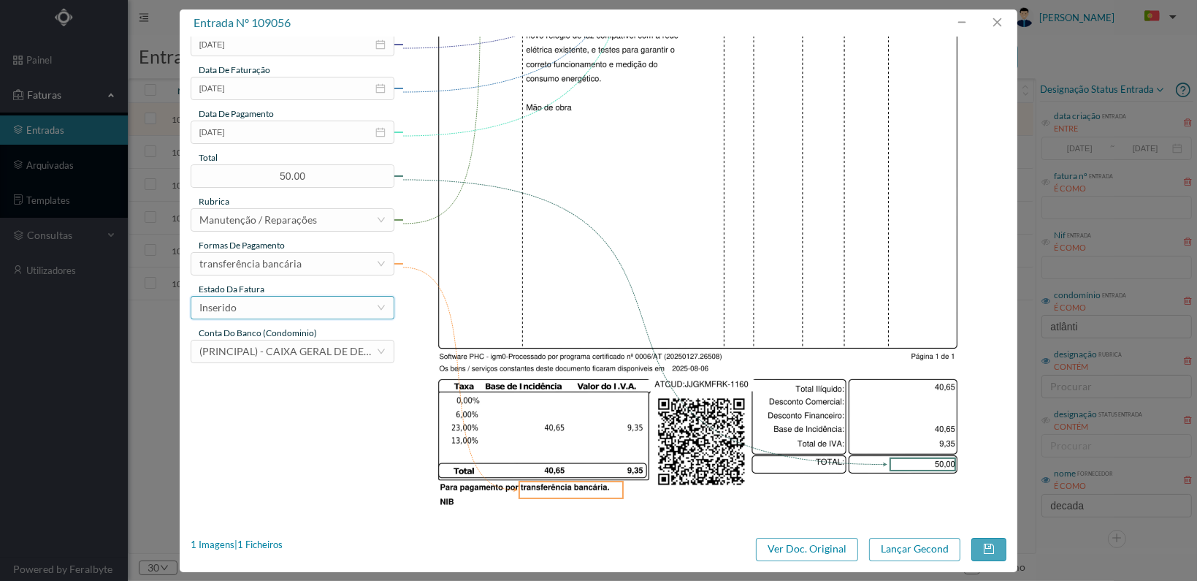
type input "Subst. relógio de luz no piso -1"
drag, startPoint x: 374, startPoint y: 302, endPoint x: 333, endPoint y: 319, distance: 44.5
click at [368, 303] on div "Inserido" at bounding box center [287, 308] width 177 height 22
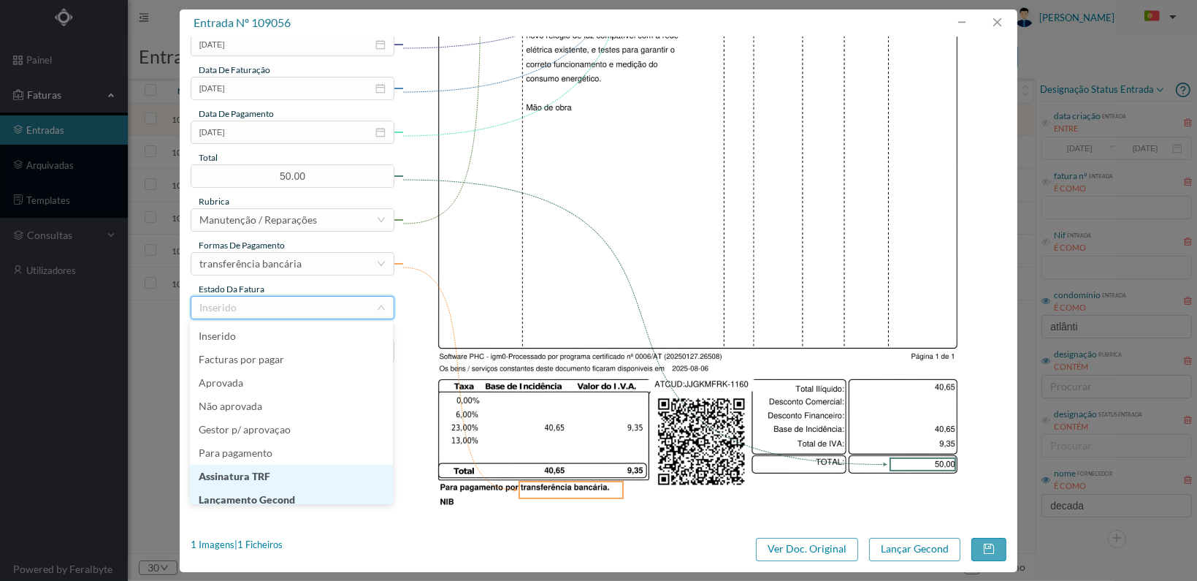
scroll to position [7, 0]
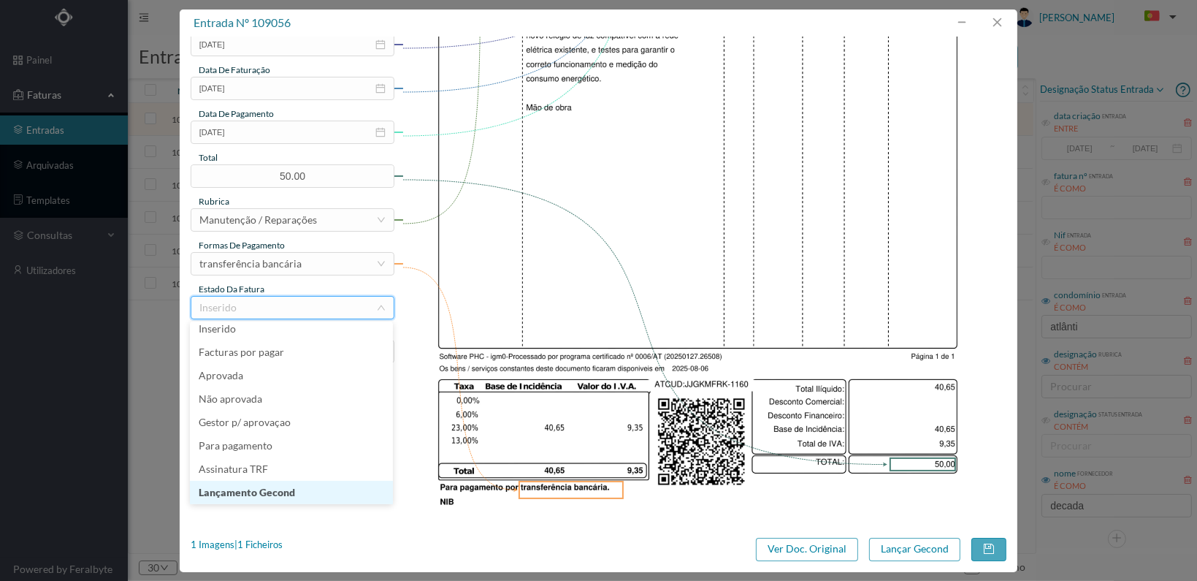
click at [316, 493] on li "Lançamento Gecond" at bounding box center [291, 492] width 203 height 23
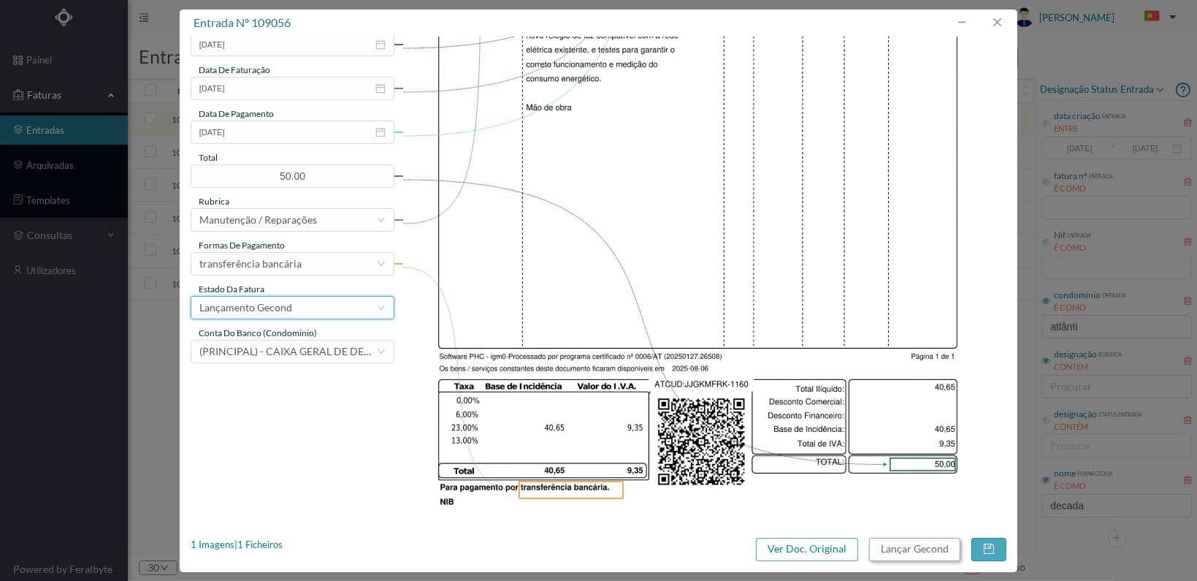
click at [909, 548] on button "Lançar Gecond" at bounding box center [914, 549] width 91 height 23
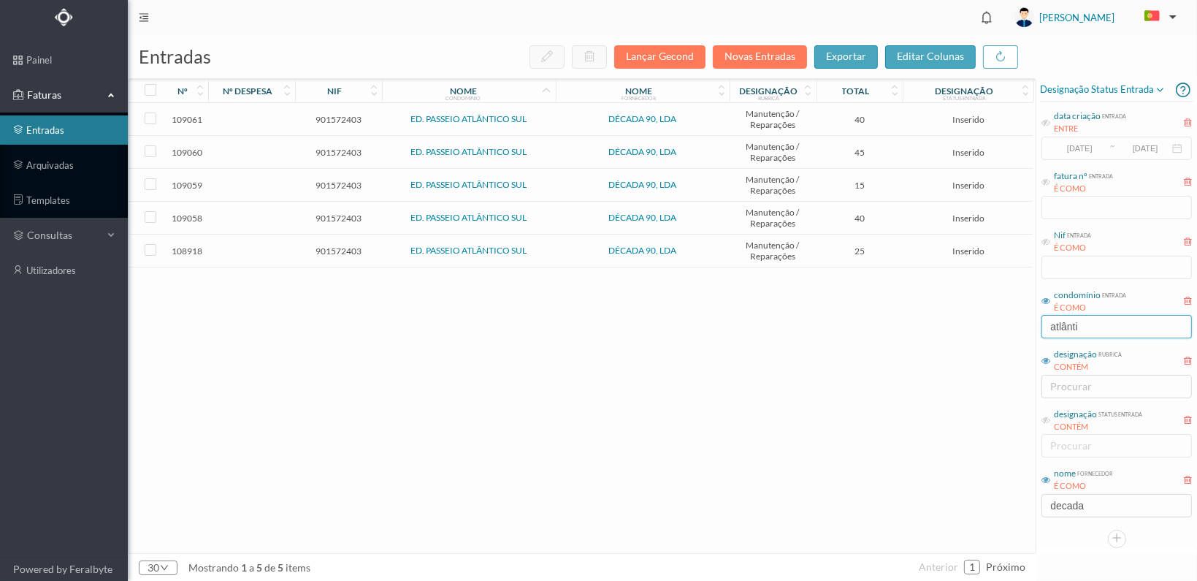
drag, startPoint x: 1081, startPoint y: 327, endPoint x: 1001, endPoint y: 325, distance: 80.4
click at [1001, 326] on div "entradas Lançar Gecond Novas Entradas exportar editar colunas nº nº despesa nif…" at bounding box center [662, 308] width 1069 height 546
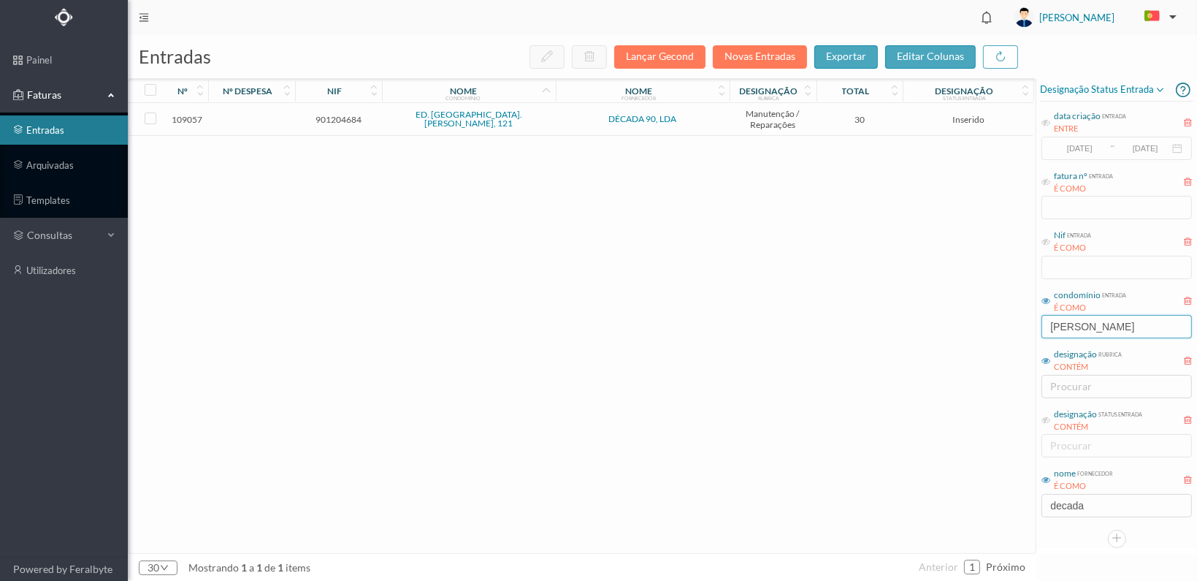
type input "afonso"
click at [327, 117] on span "901204684" at bounding box center [339, 119] width 80 height 11
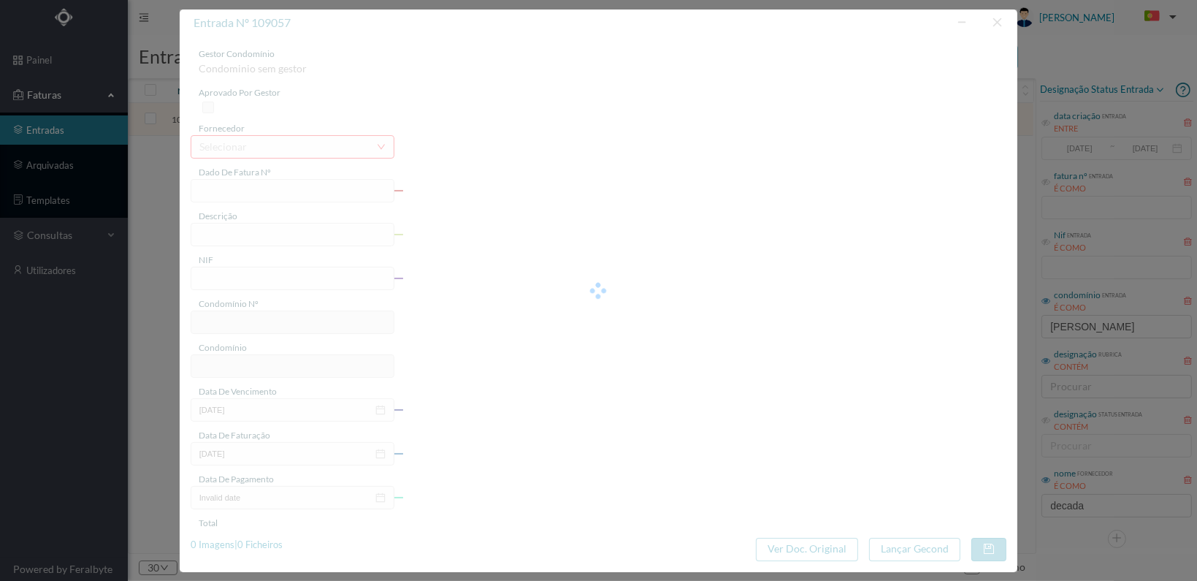
type input "FT 2025A1/1161"
type input "901204684"
type input "[DATE]"
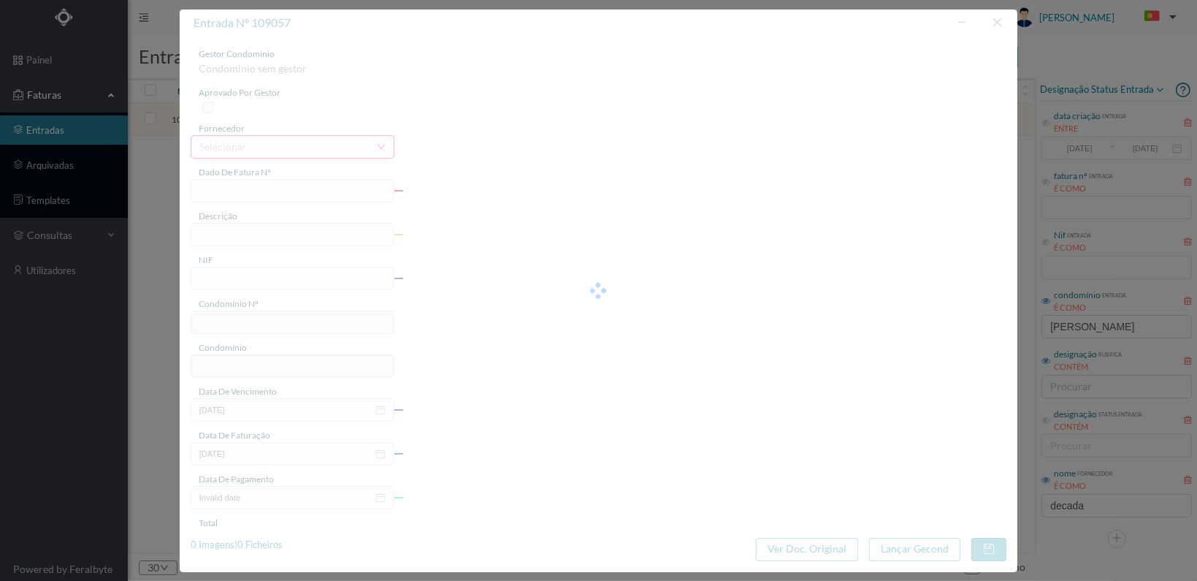
type input "30.00"
type input "627"
type input "ED. PRAÇA D. AFONSO V, 121"
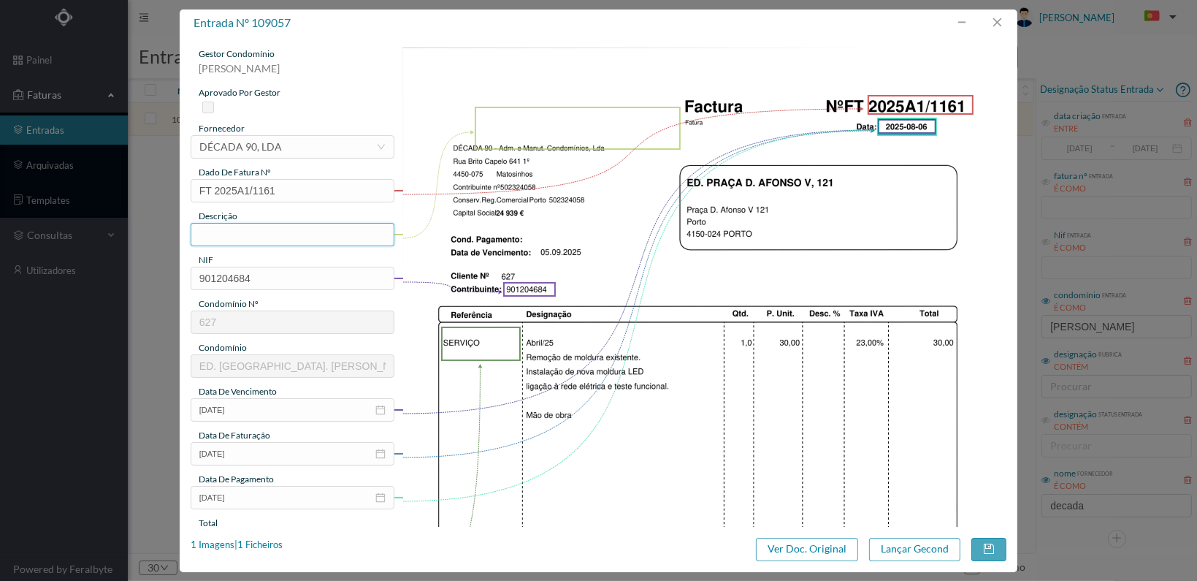
click at [307, 234] on input "text" at bounding box center [293, 234] width 204 height 23
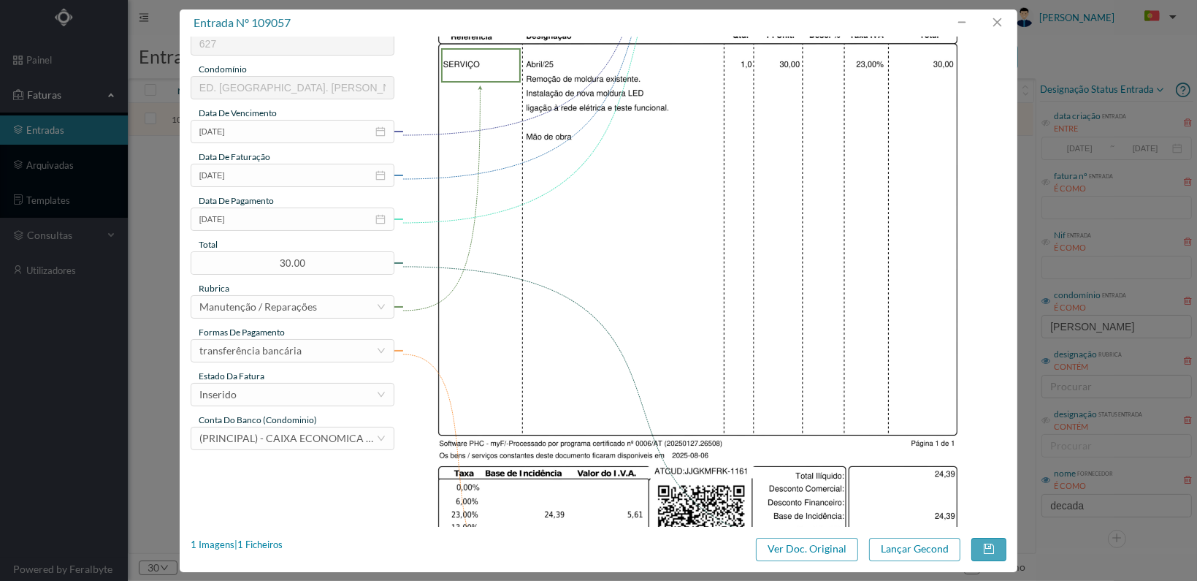
scroll to position [365, 0]
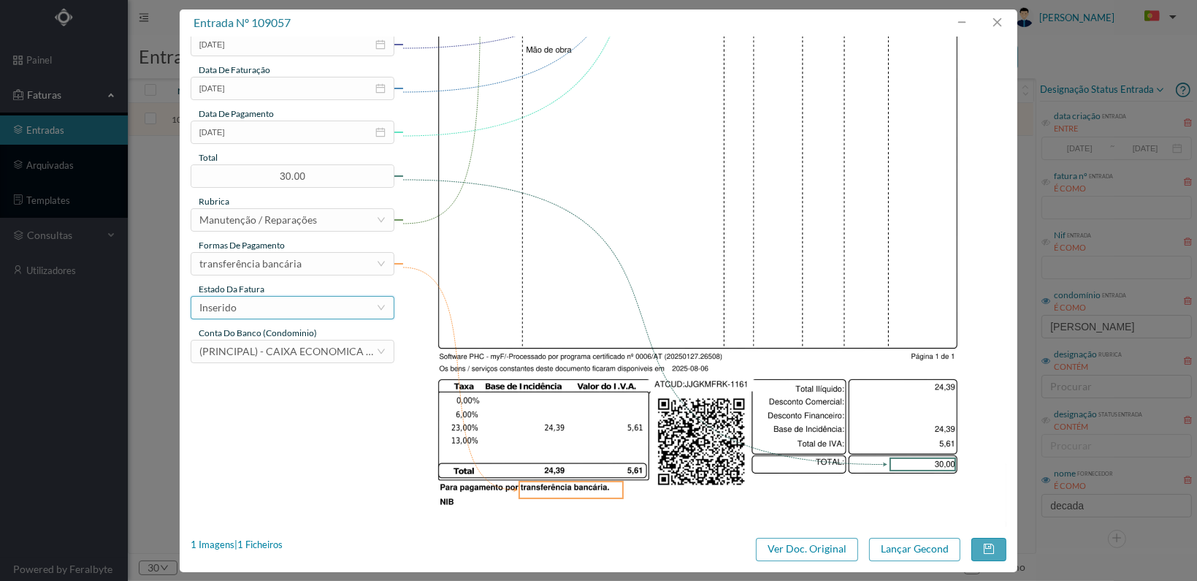
type input "Remoção e instalação de moldura Led"
click at [365, 312] on div "Inserido" at bounding box center [287, 308] width 177 height 22
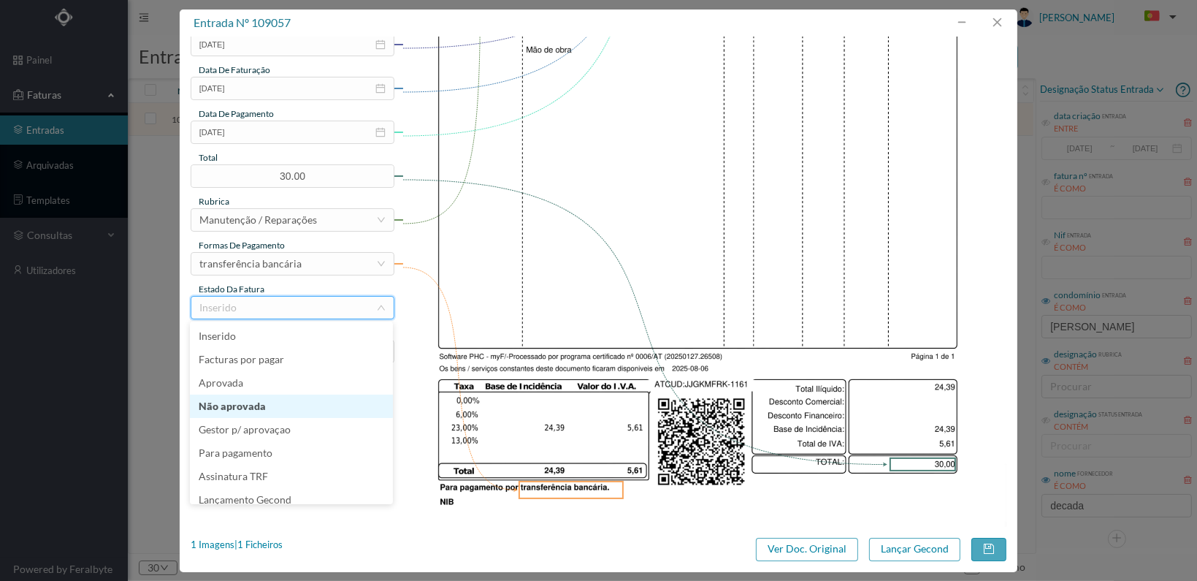
scroll to position [7, 0]
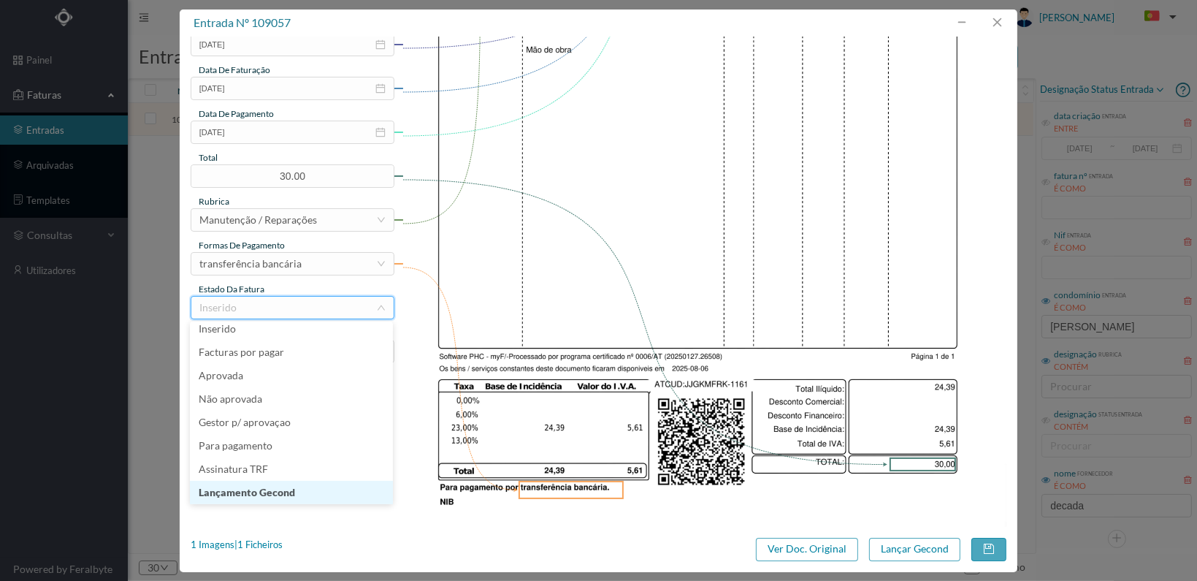
click at [324, 488] on li "Lançamento Gecond" at bounding box center [291, 492] width 203 height 23
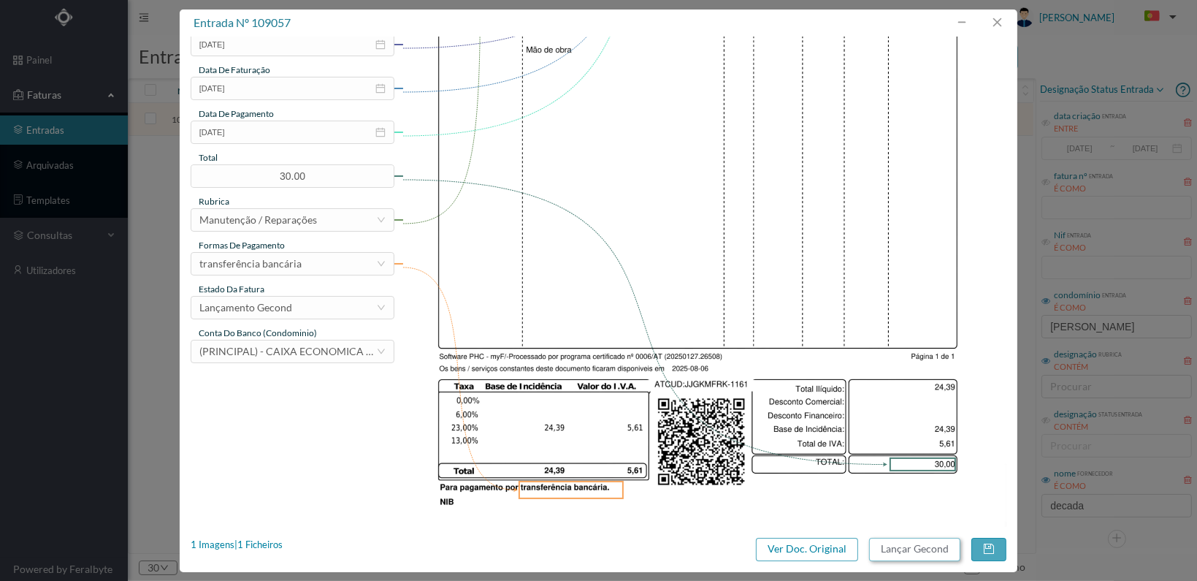
click at [899, 552] on button "Lançar Gecond" at bounding box center [914, 549] width 91 height 23
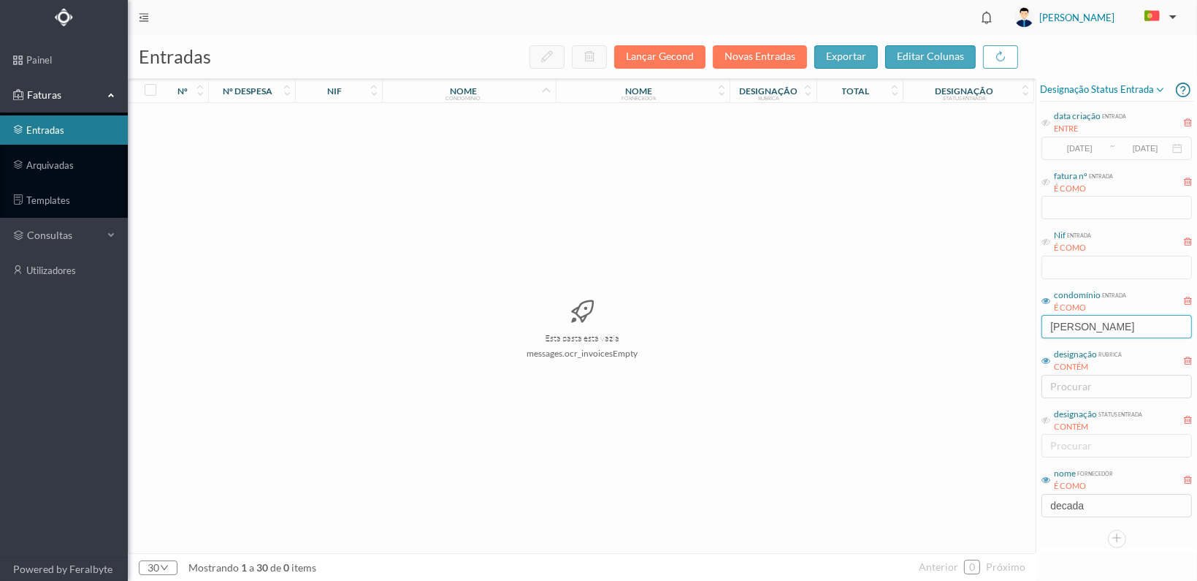
drag, startPoint x: 1102, startPoint y: 327, endPoint x: 1017, endPoint y: 325, distance: 84.8
click at [1017, 325] on div "entradas Lançar Gecond Novas Entradas exportar editar colunas nº nº despesa nif…" at bounding box center [662, 308] width 1069 height 546
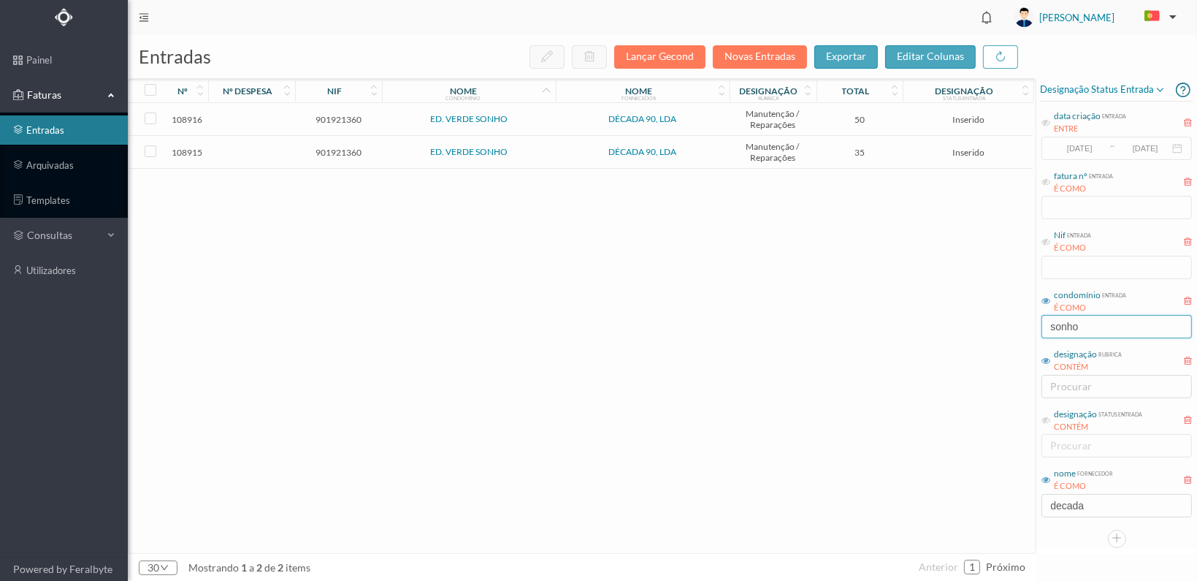
type input "sonho"
click at [337, 147] on span "901921360" at bounding box center [339, 152] width 80 height 11
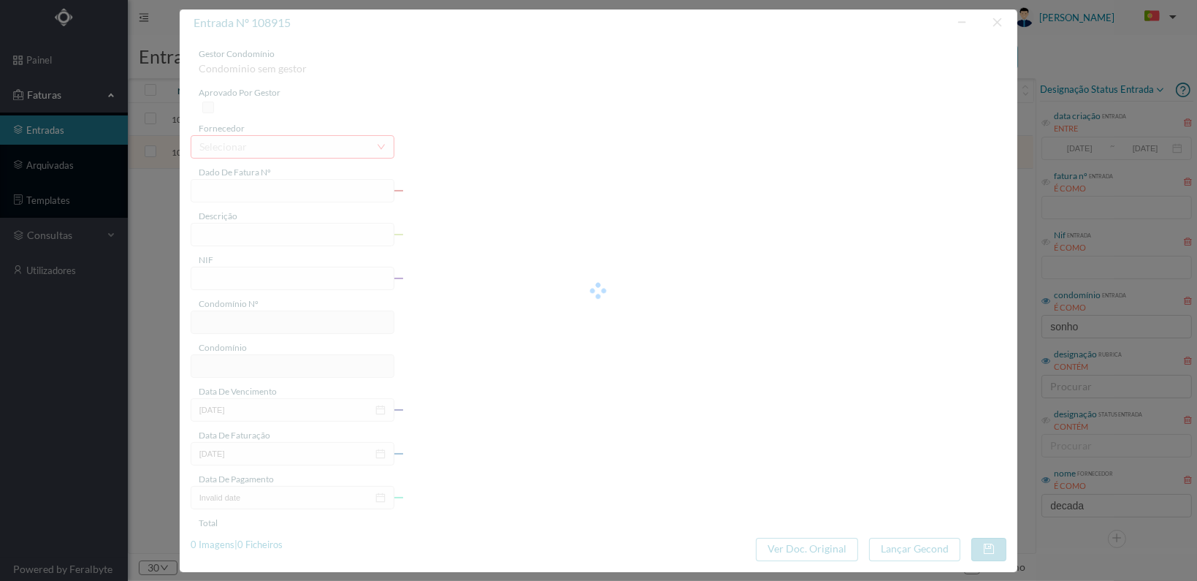
type input "FT 2025A1/1081"
type input "901921360"
type input "[DATE]"
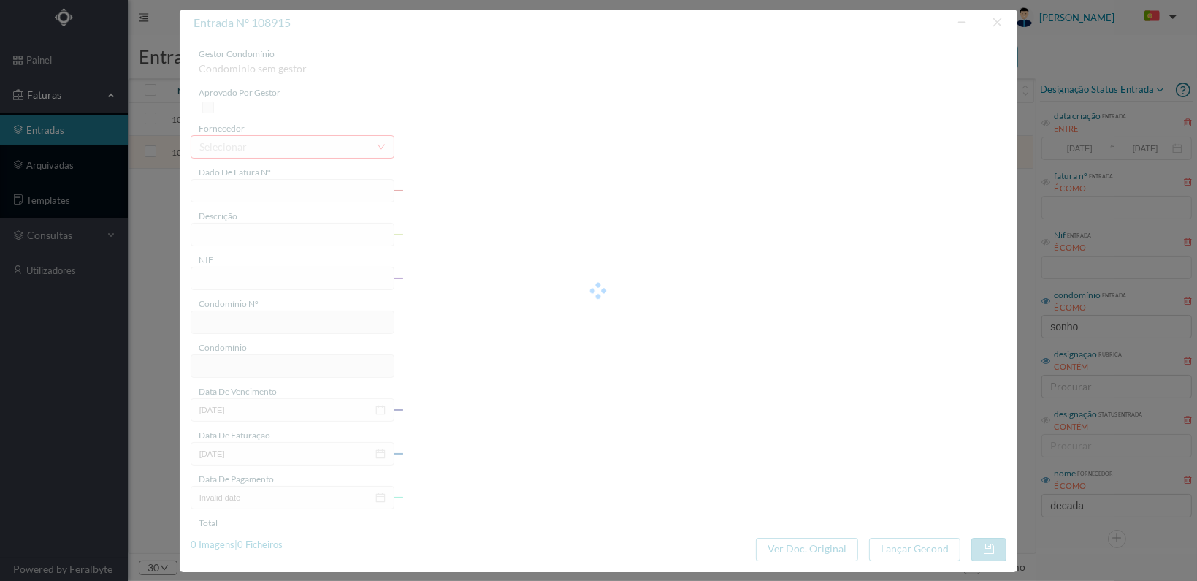
type input "35.00"
type input "631"
type input "ED. VERDE SONHO"
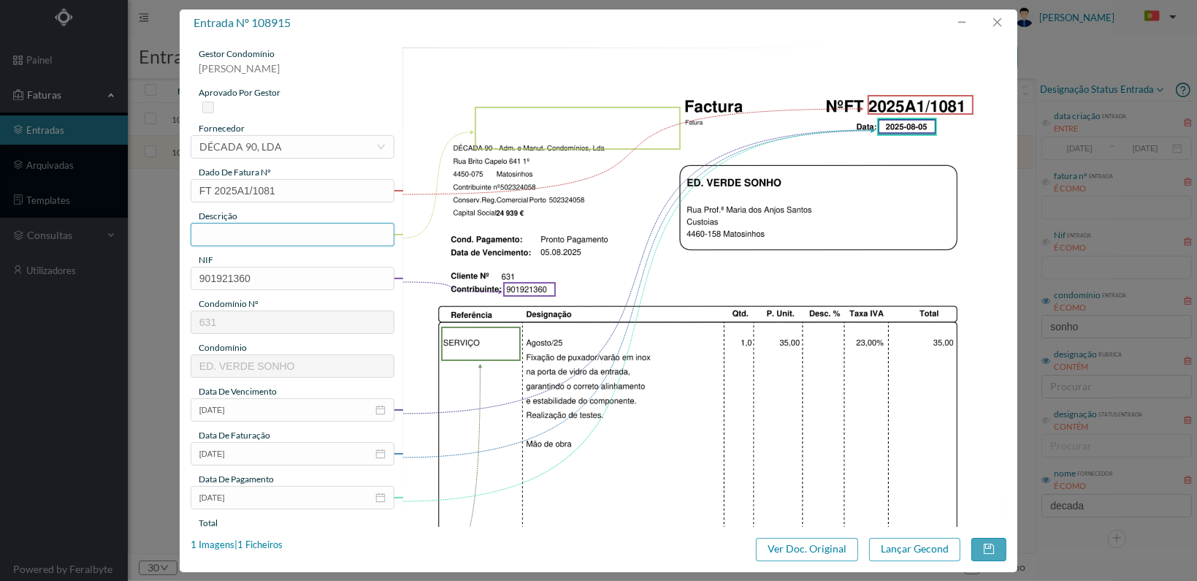
click at [260, 239] on input "text" at bounding box center [293, 234] width 204 height 23
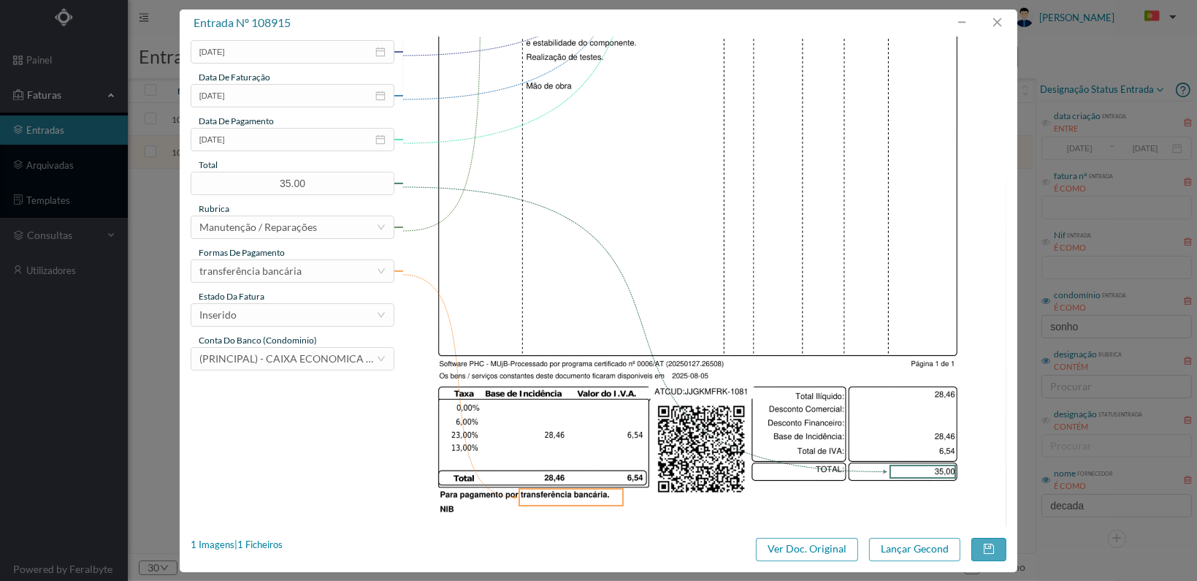
scroll to position [365, 0]
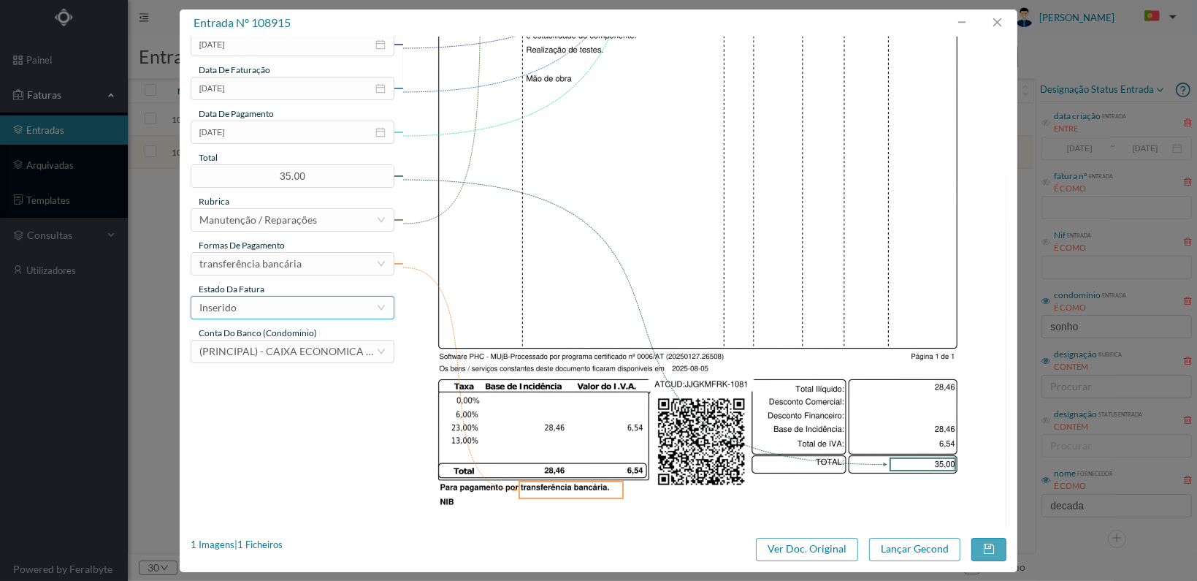
type input "Fixação puxador porta de entrada"
click at [326, 305] on div "Inserido" at bounding box center [287, 308] width 177 height 22
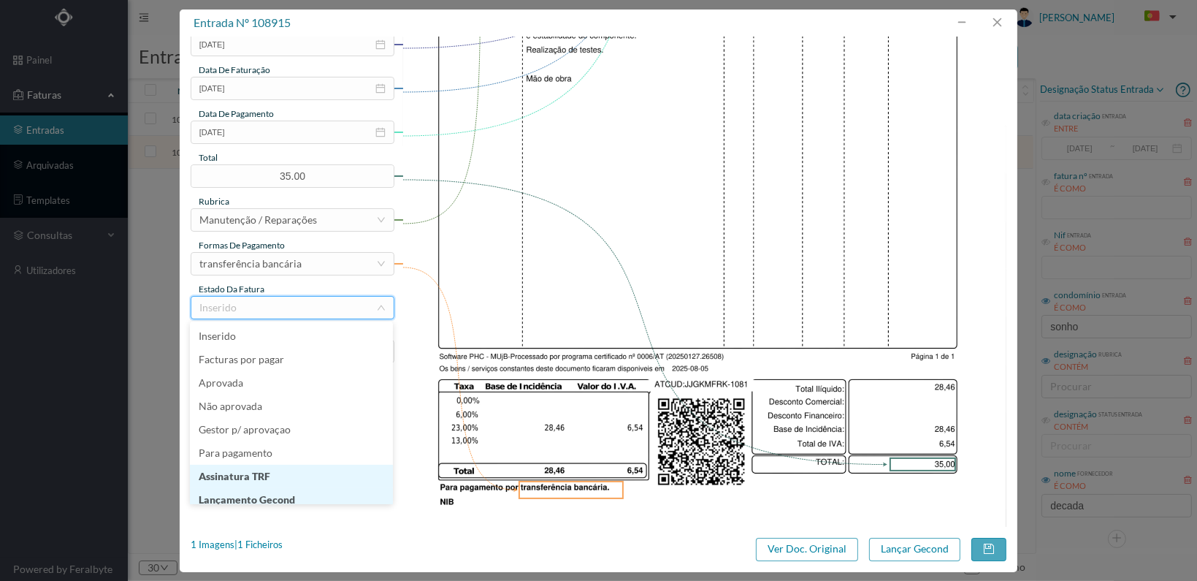
scroll to position [7, 0]
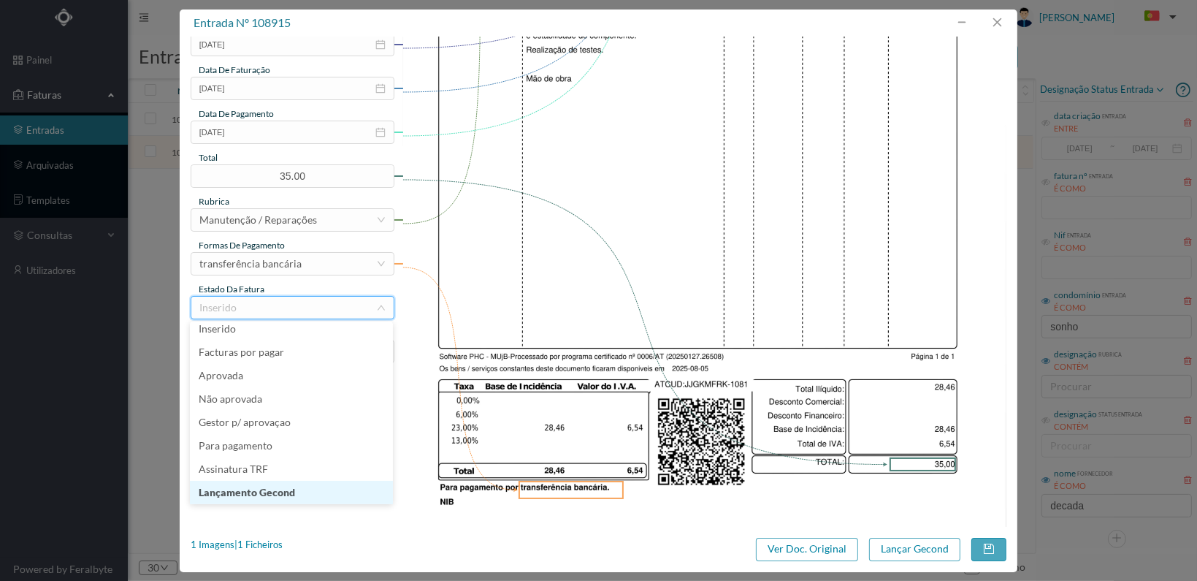
click at [313, 492] on li "Lançamento Gecond" at bounding box center [291, 492] width 203 height 23
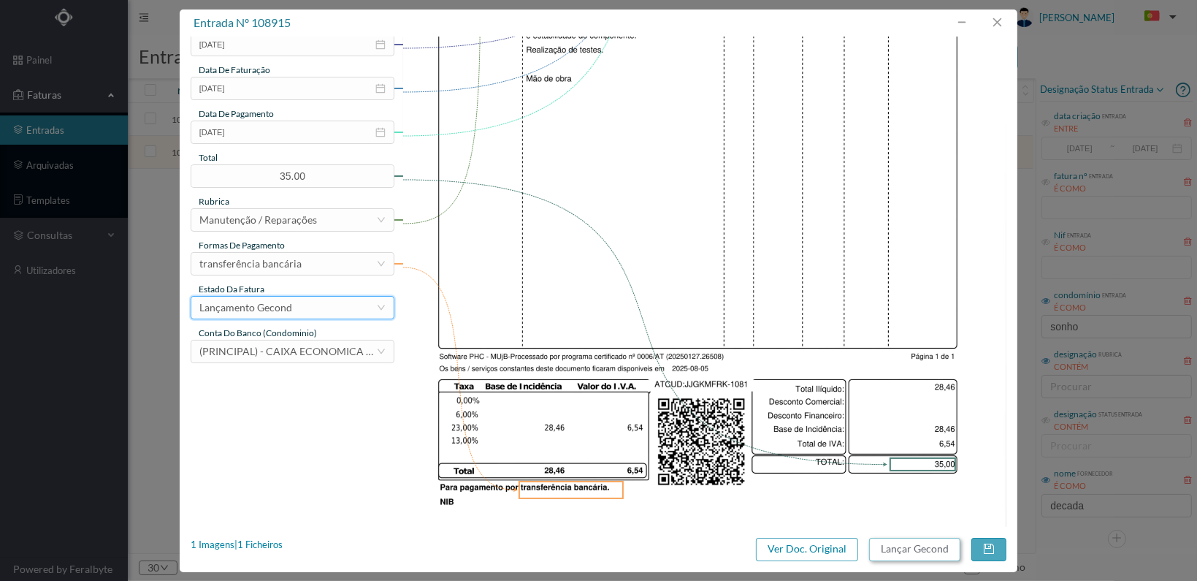
click at [915, 553] on button "Lançar Gecond" at bounding box center [914, 549] width 91 height 23
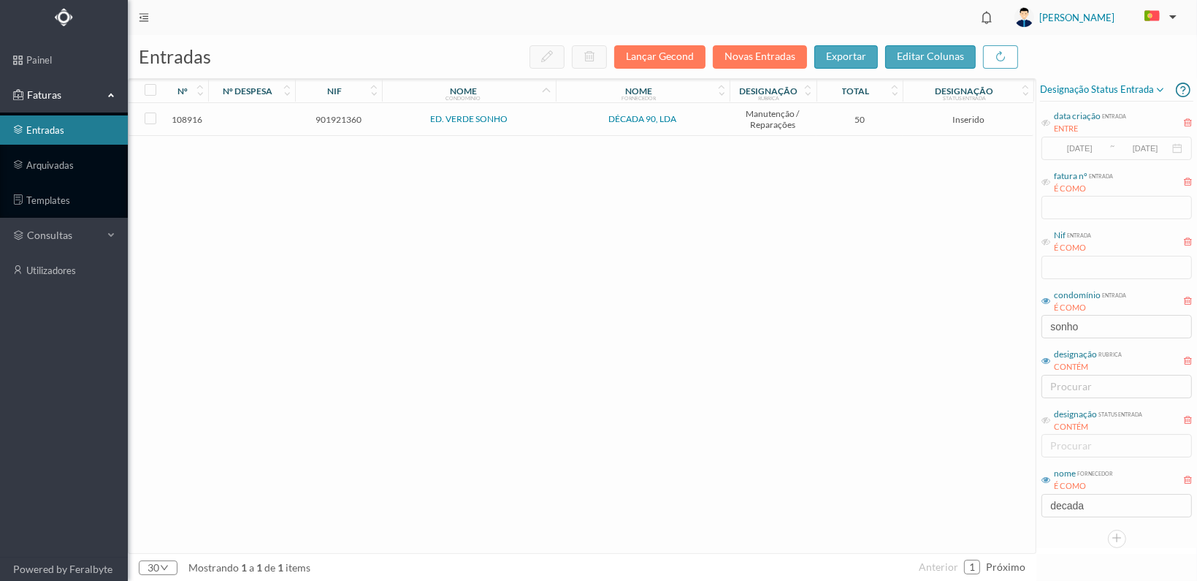
click at [331, 116] on span "901921360" at bounding box center [339, 119] width 80 height 11
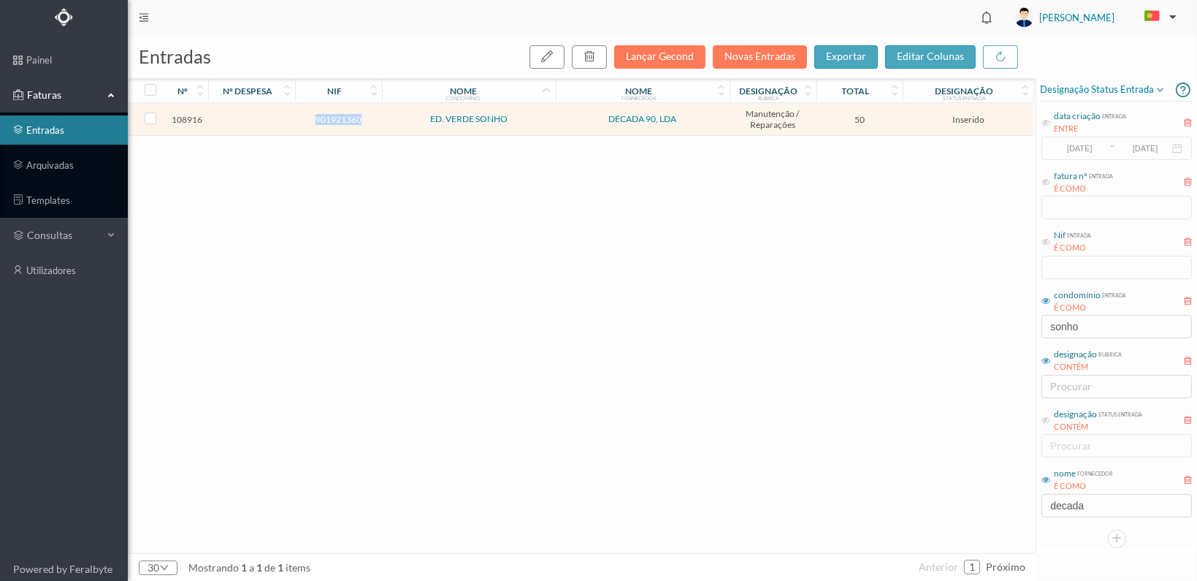
click at [331, 116] on span "901921360" at bounding box center [339, 119] width 80 height 11
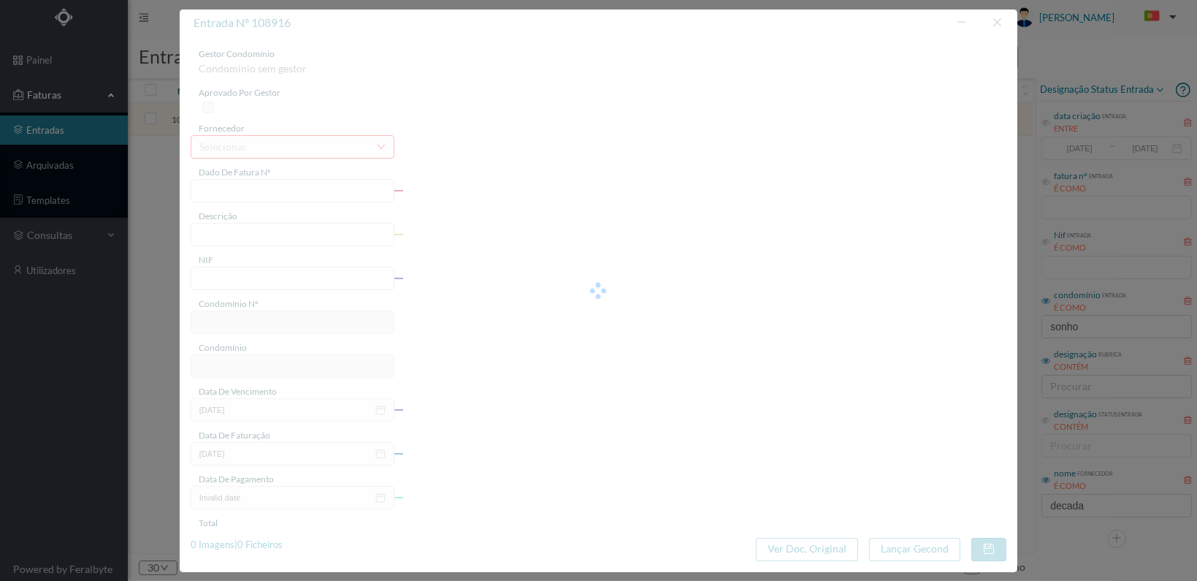
type input "FT 2025A1/1082"
type input "901921360"
type input "[DATE]"
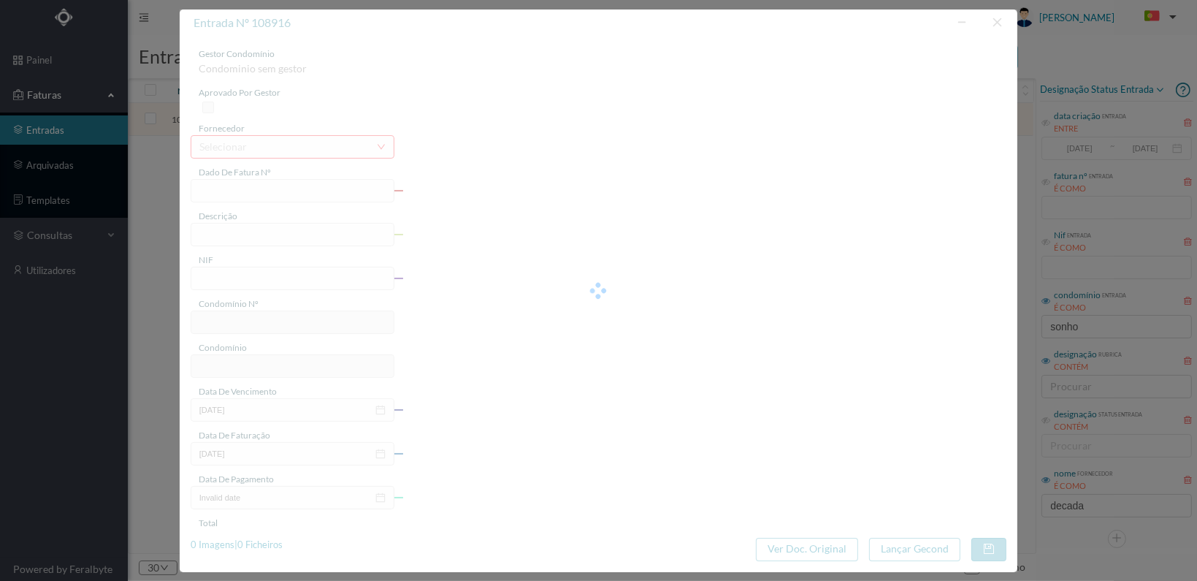
type input "50.00"
type input "631"
type input "ED. VERDE SONHO"
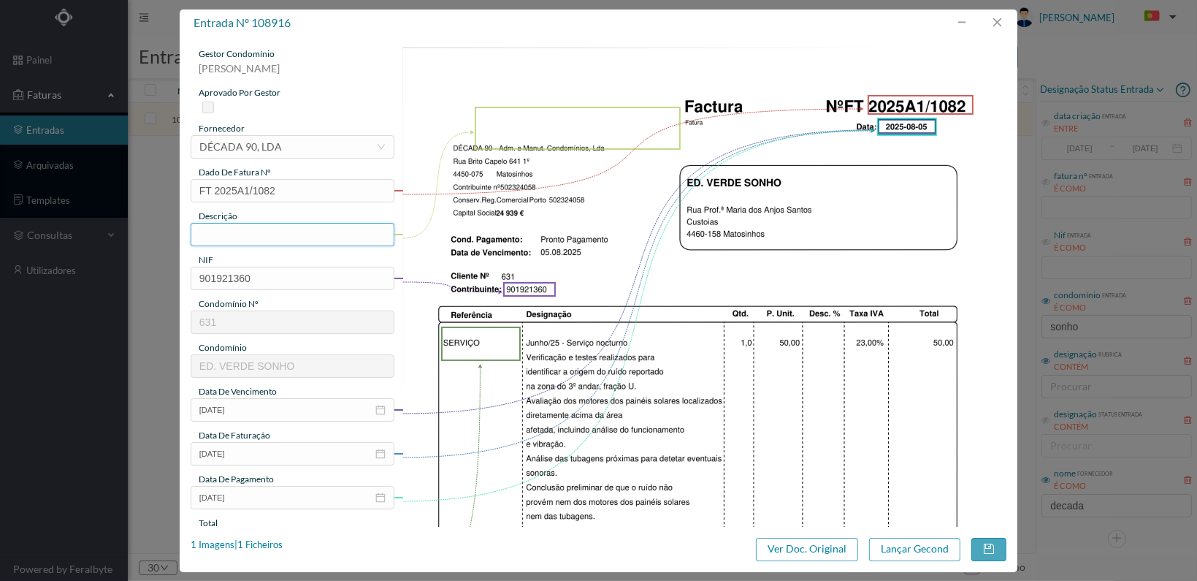
click at [267, 235] on input "text" at bounding box center [293, 234] width 204 height 23
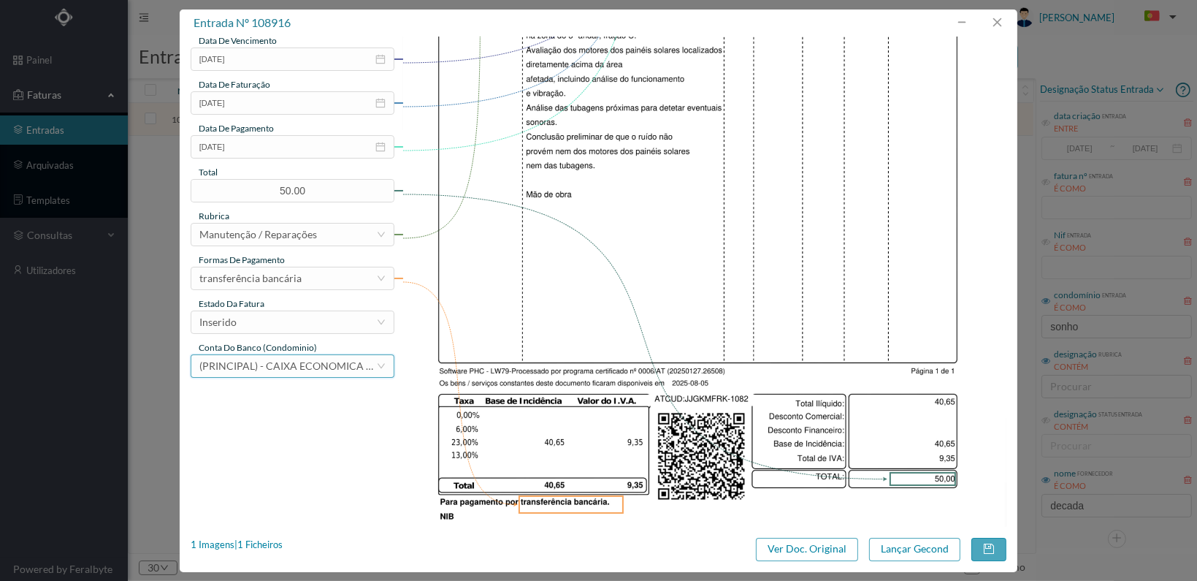
scroll to position [365, 0]
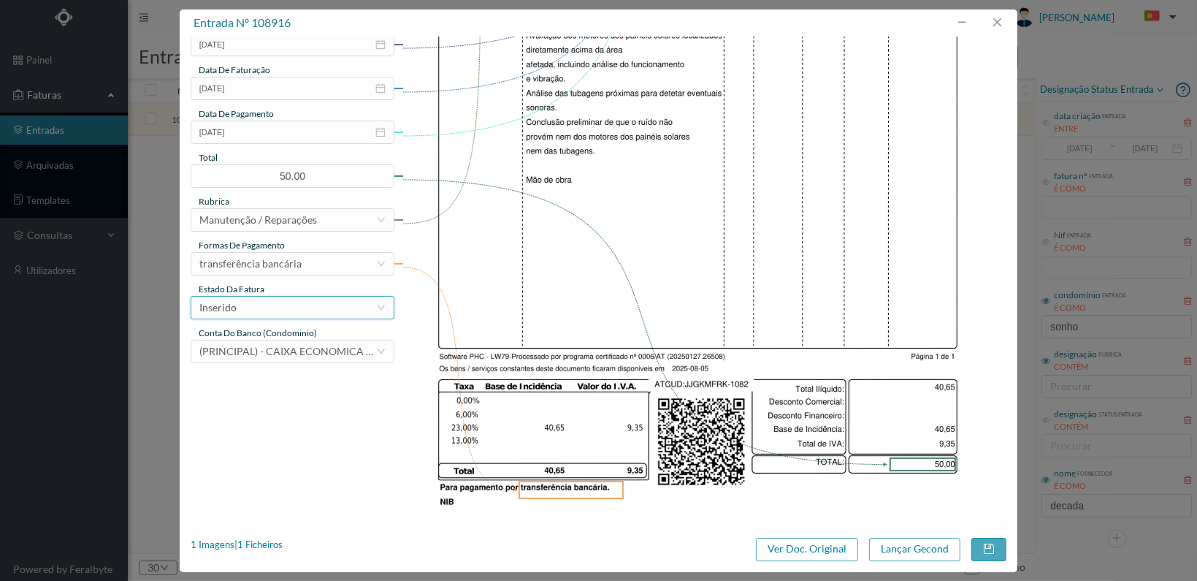
type input "Verificação origem ruído na zona do 3º andar"
click at [355, 313] on div "Inserido" at bounding box center [287, 308] width 177 height 22
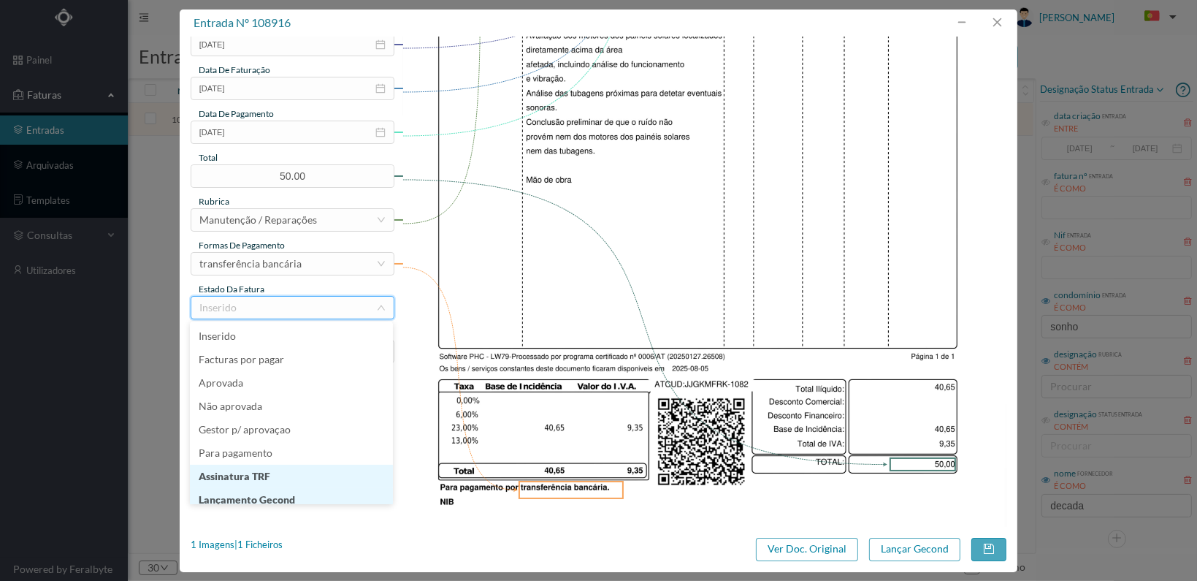
scroll to position [7, 0]
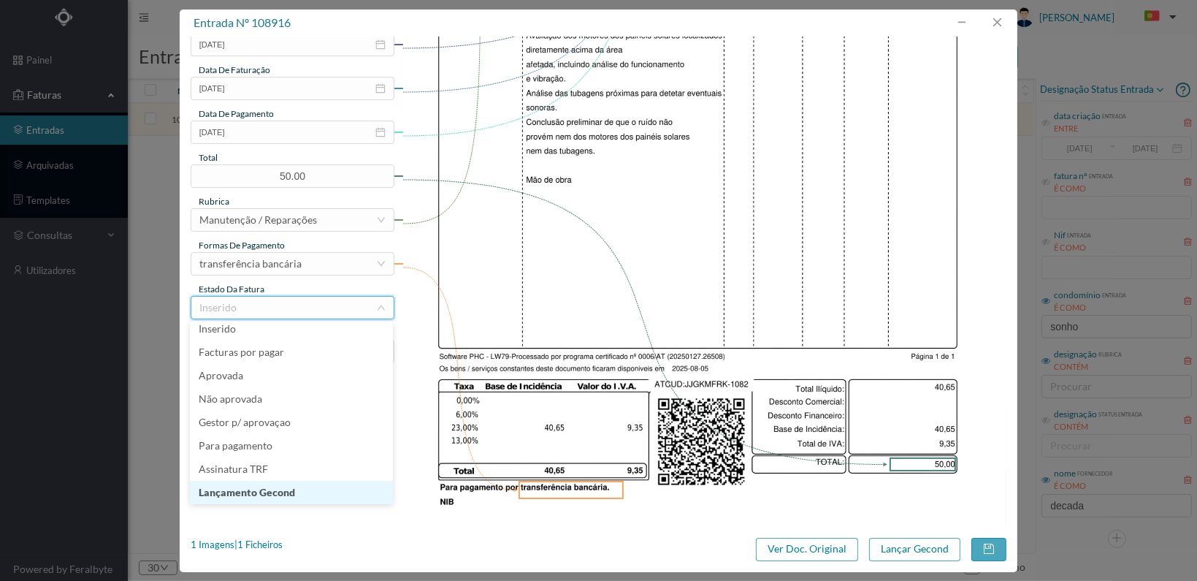
drag, startPoint x: 320, startPoint y: 495, endPoint x: 395, endPoint y: 496, distance: 75.3
click at [320, 495] on li "Lançamento Gecond" at bounding box center [291, 492] width 203 height 23
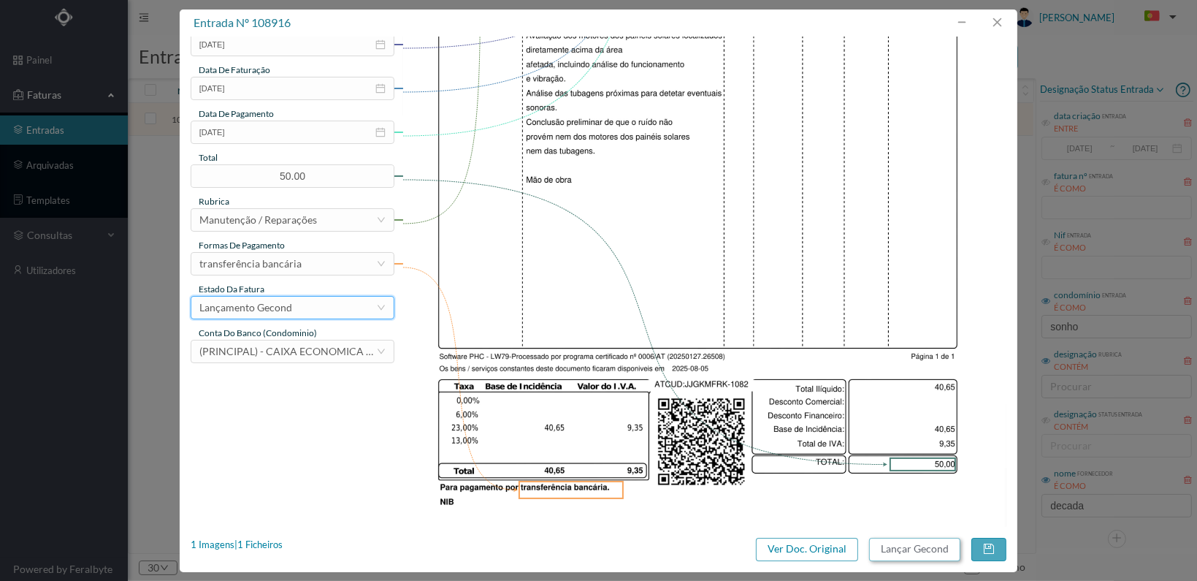
click at [918, 548] on button "Lançar Gecond" at bounding box center [914, 549] width 91 height 23
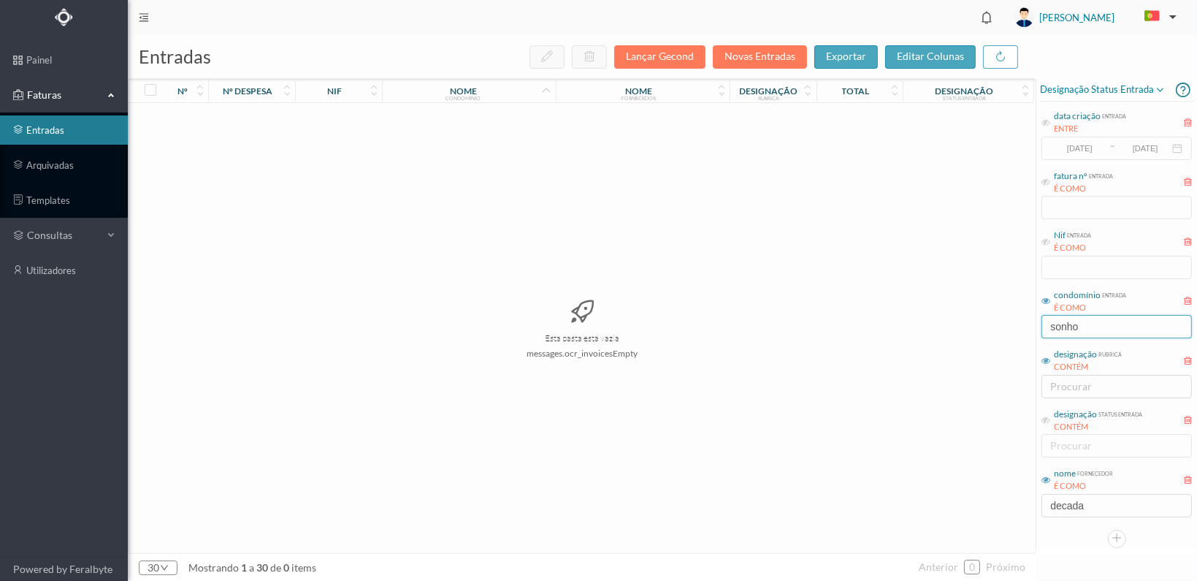
drag, startPoint x: 1116, startPoint y: 327, endPoint x: 972, endPoint y: 332, distance: 144.0
click at [972, 331] on div "entradas Lançar Gecond Novas Entradas exportar editar colunas nº nº despesa nif…" at bounding box center [662, 308] width 1069 height 546
type input "foguet"
click at [324, 115] on span "901454362" at bounding box center [339, 119] width 80 height 11
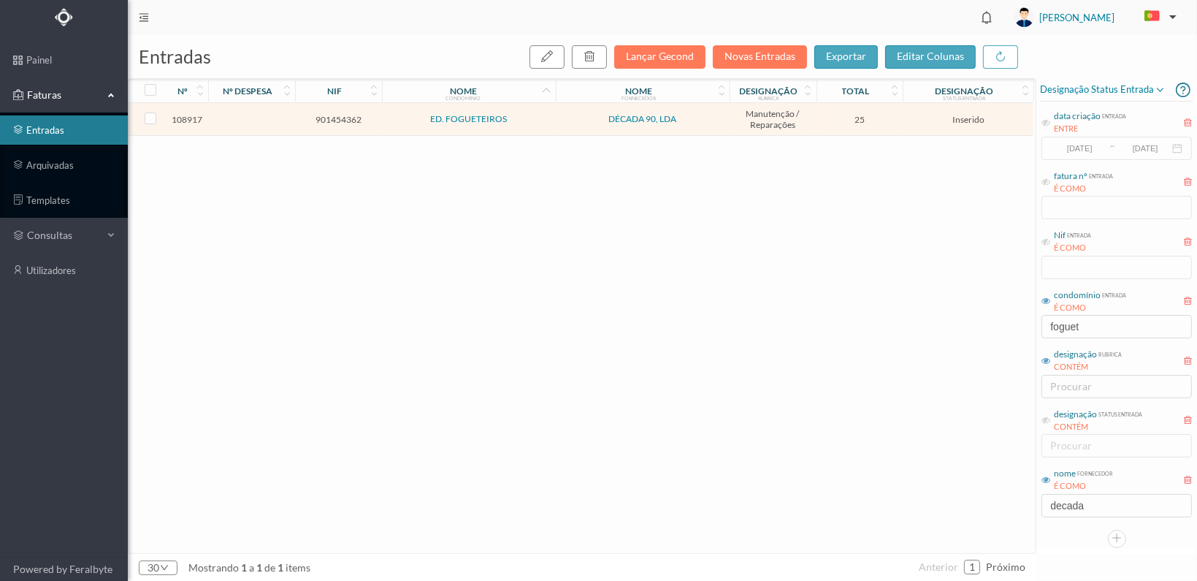
click at [332, 118] on span "901454362" at bounding box center [339, 119] width 80 height 11
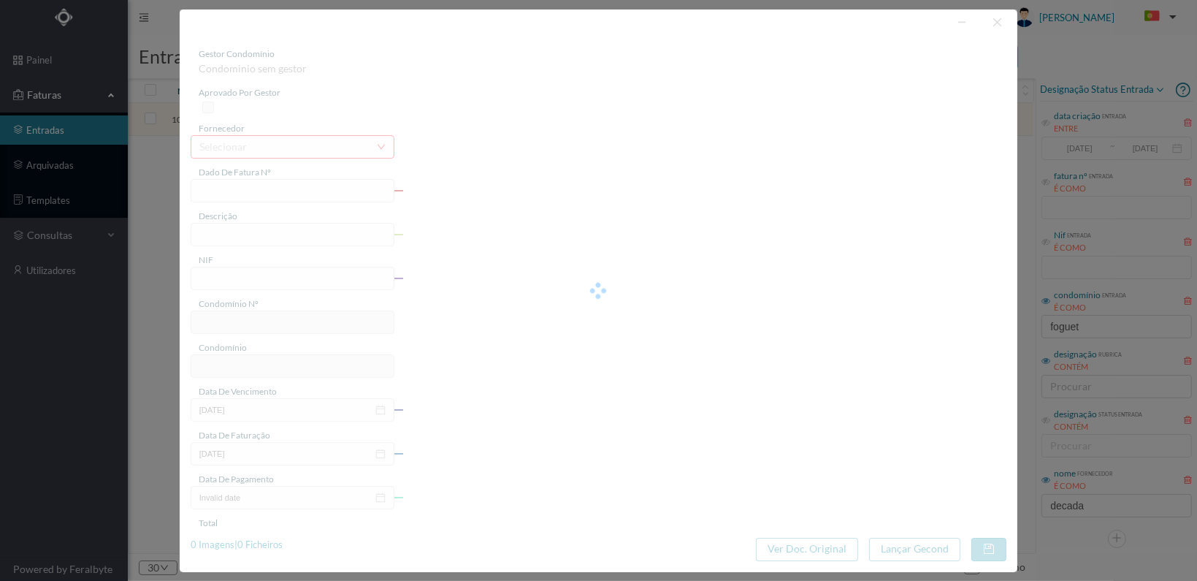
type input "FT 2025A1/1083"
type input "901454362"
type input "[DATE]"
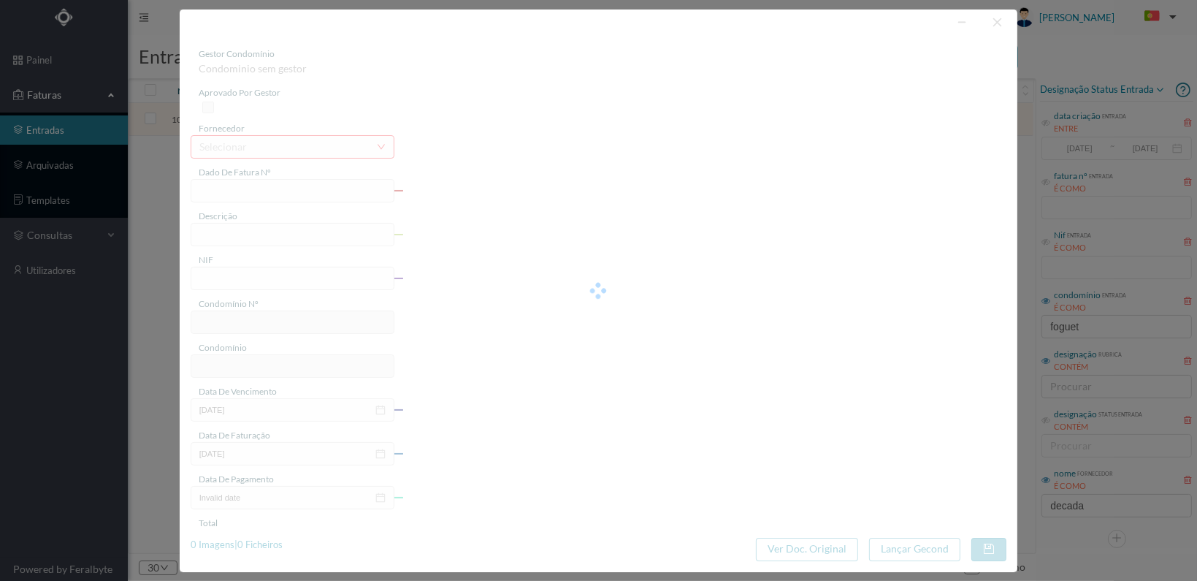
type input "25.00"
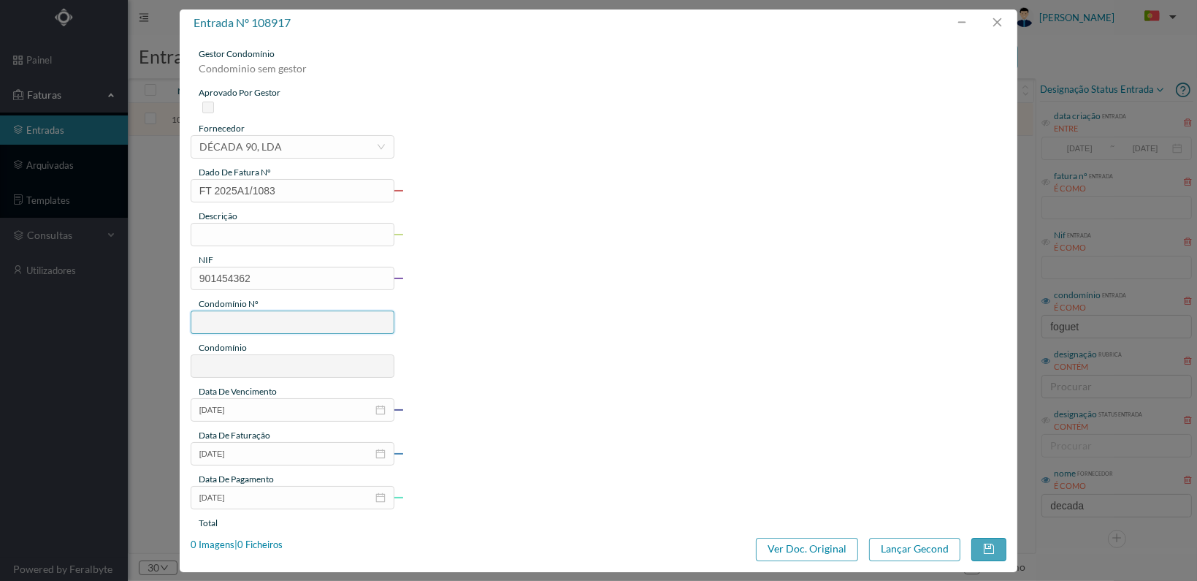
type input "650"
type input "ED. FOGUETEIROS"
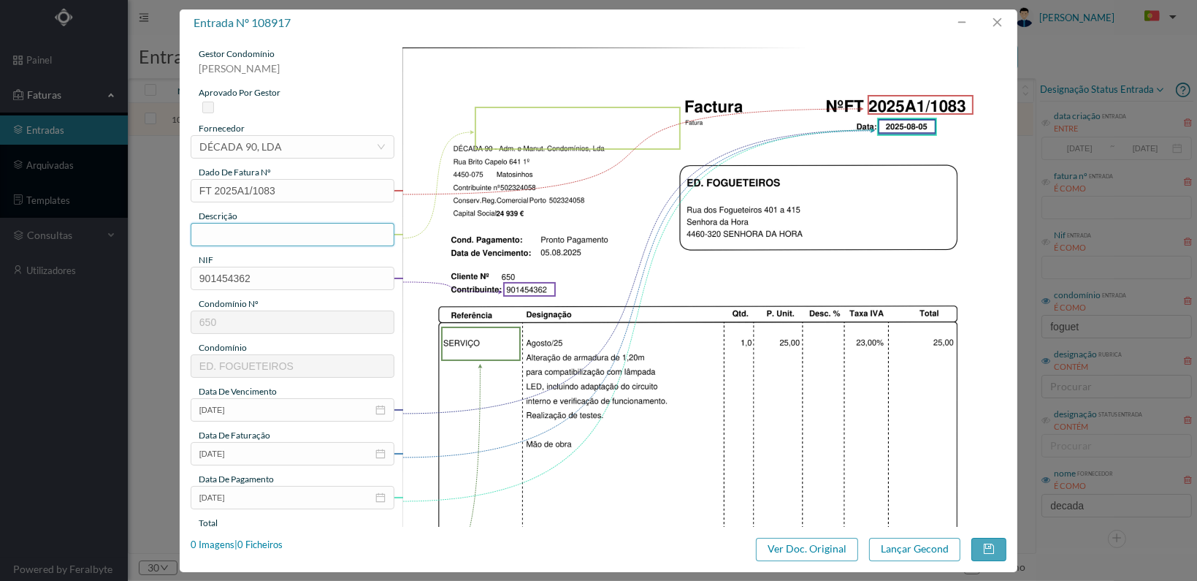
click at [300, 232] on input "text" at bounding box center [293, 234] width 204 height 23
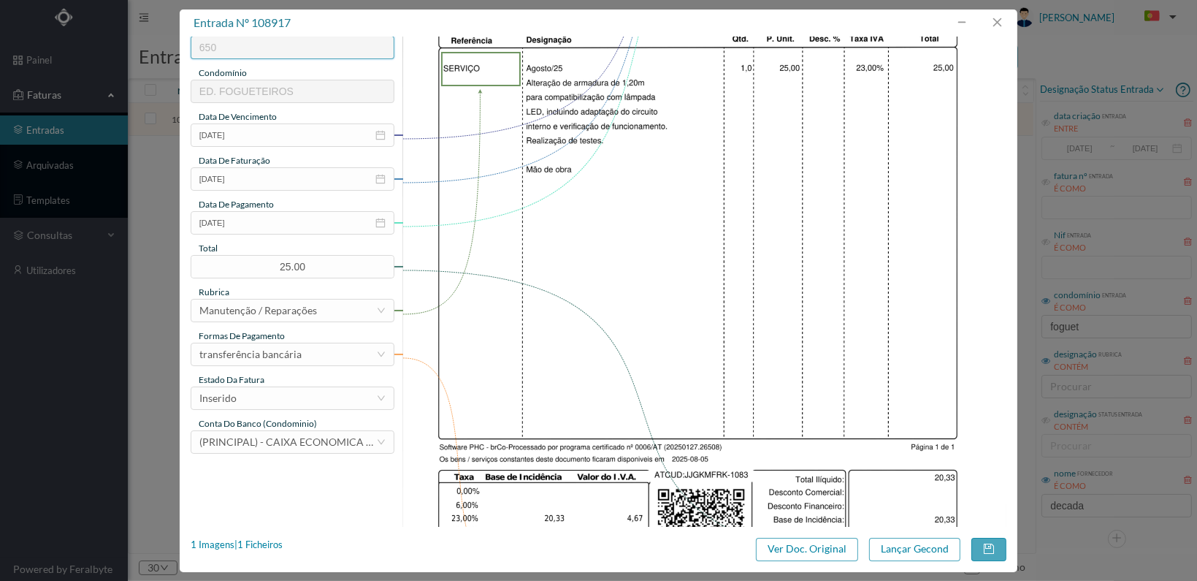
scroll to position [292, 0]
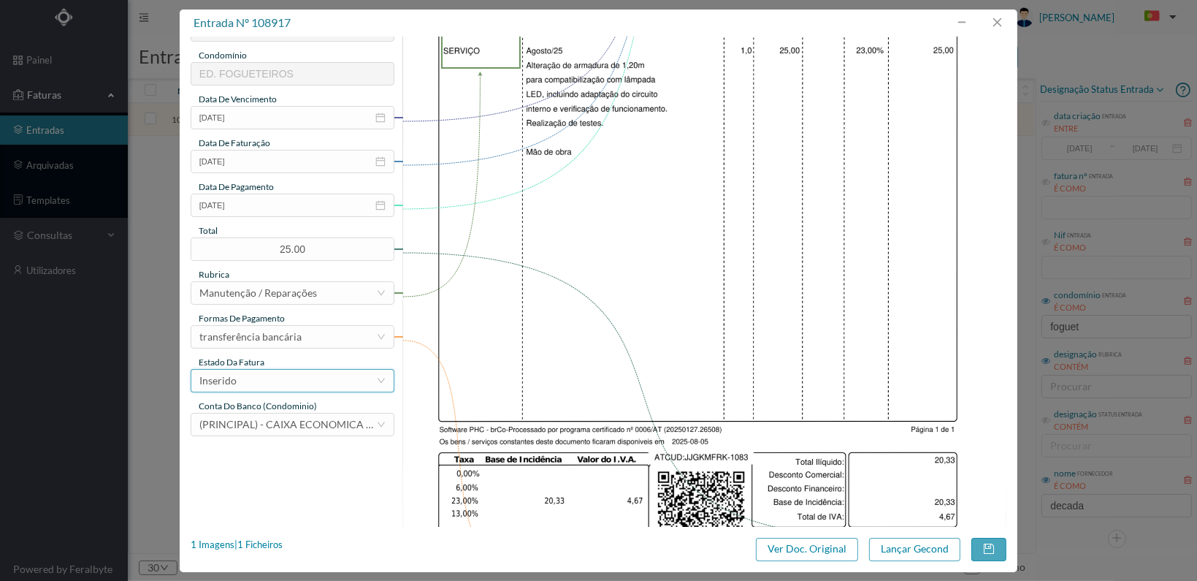
type input "Alteração de armadura para Led"
click at [337, 378] on div "Inserido" at bounding box center [287, 381] width 177 height 22
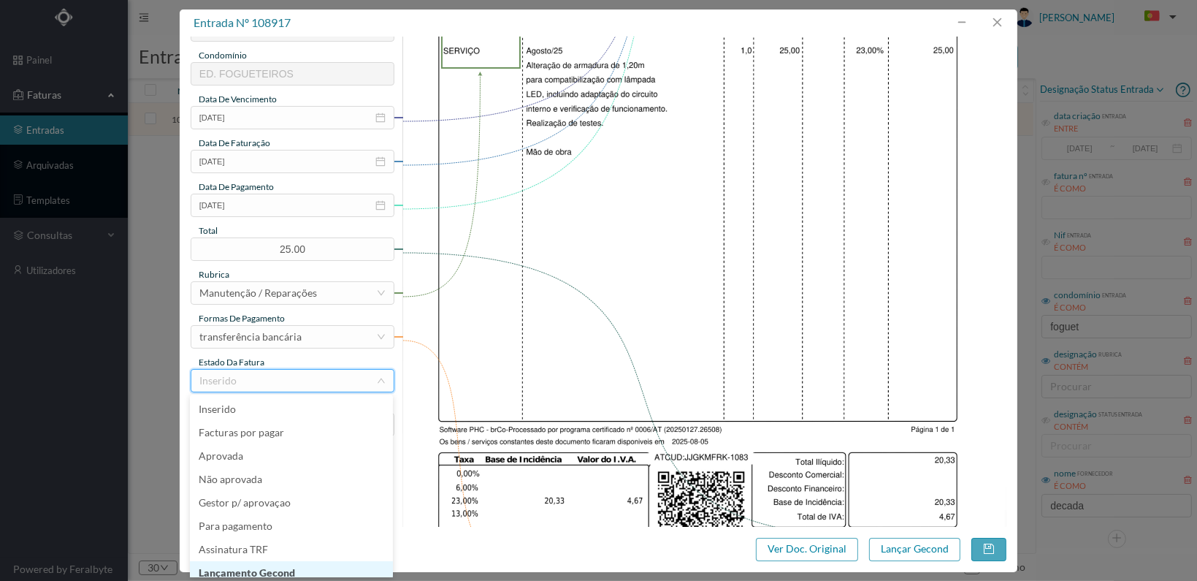
scroll to position [7, 0]
click at [311, 561] on li "Lançamento Gecond" at bounding box center [291, 565] width 203 height 23
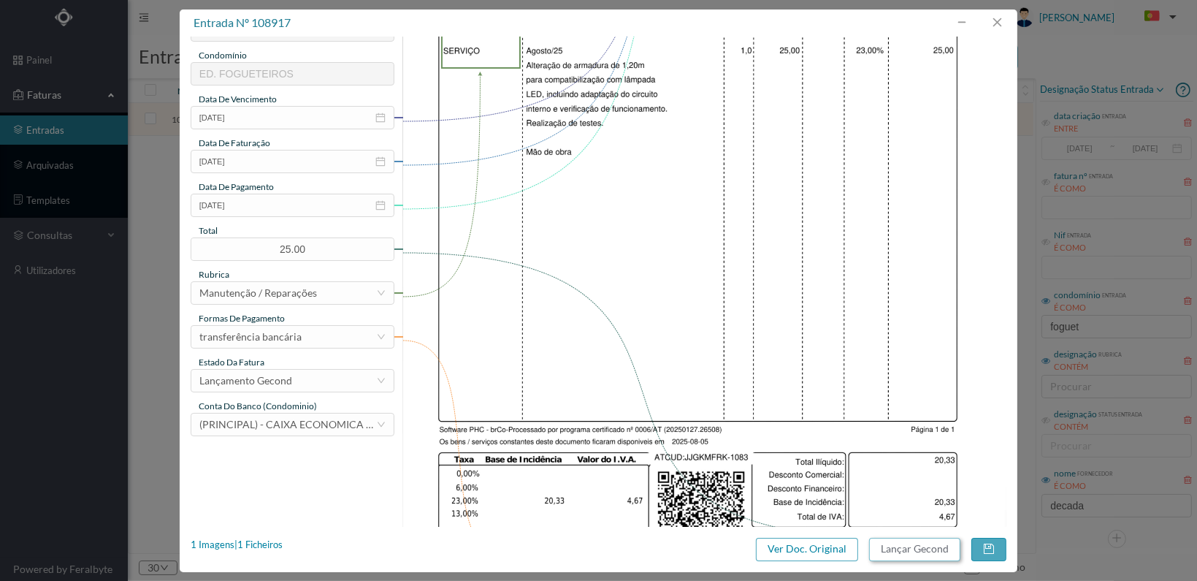
click at [904, 547] on button "Lançar Gecond" at bounding box center [914, 549] width 91 height 23
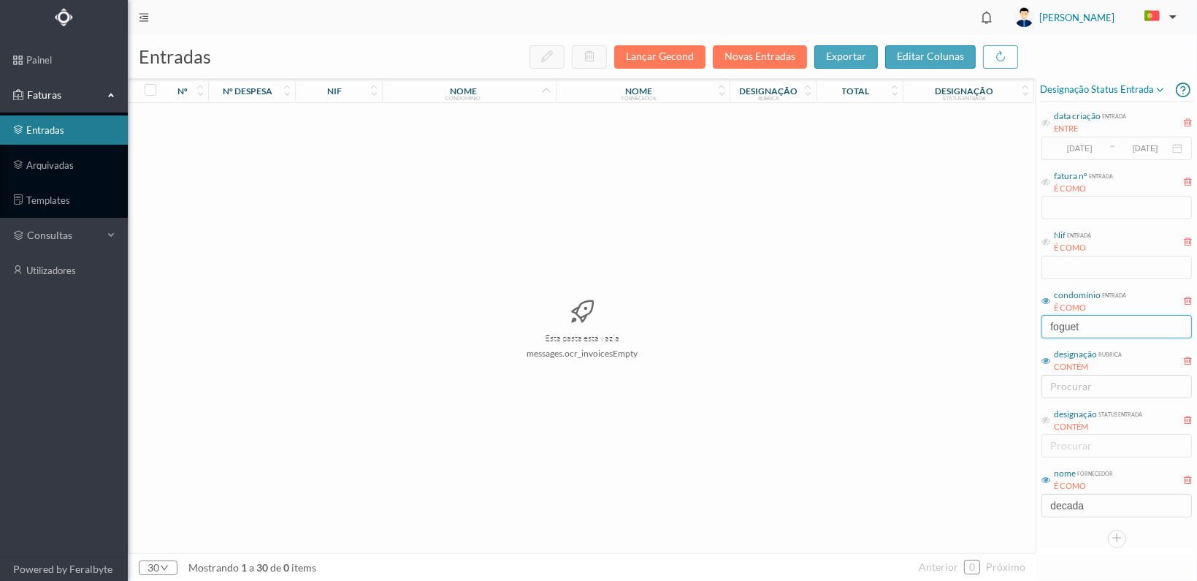
drag, startPoint x: 1101, startPoint y: 320, endPoint x: 938, endPoint y: 319, distance: 162.9
click at [938, 319] on div "entradas Lançar Gecond Novas Entradas exportar editar colunas nº nº despesa nif…" at bounding box center [662, 308] width 1069 height 546
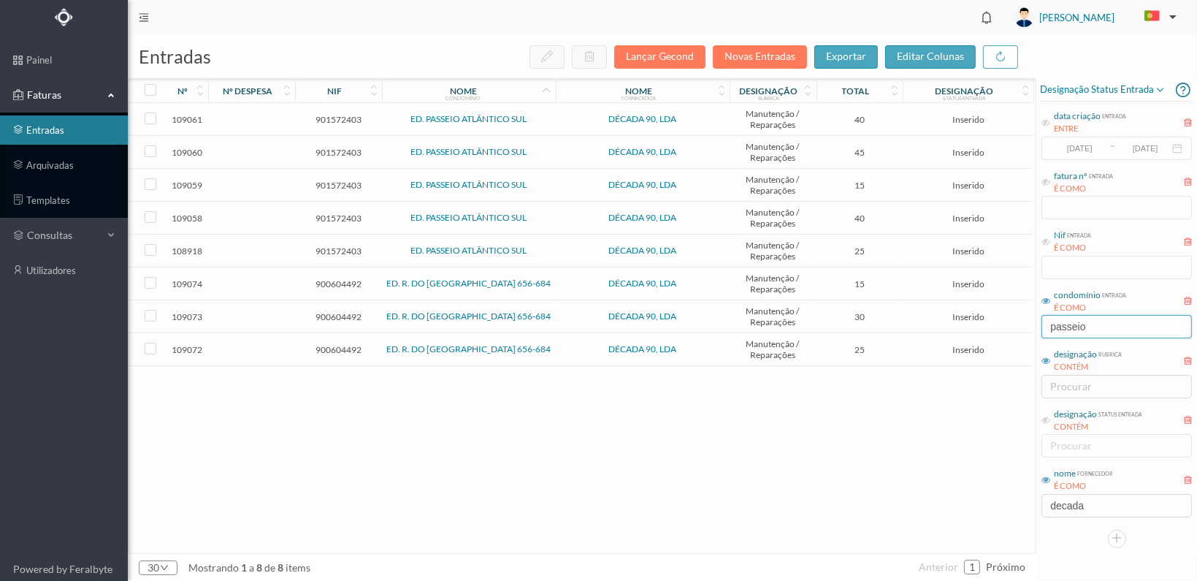
type input "passeio"
click at [340, 245] on span "901572403" at bounding box center [339, 250] width 80 height 11
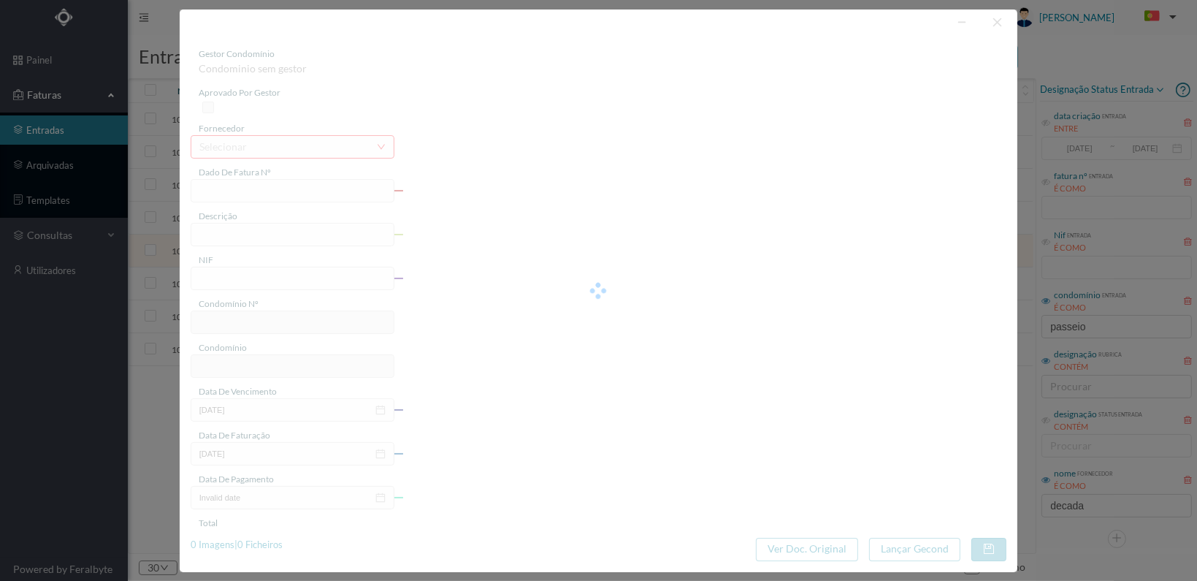
type input "FT 2025A1/1084"
type input "901572403"
type input "[DATE]"
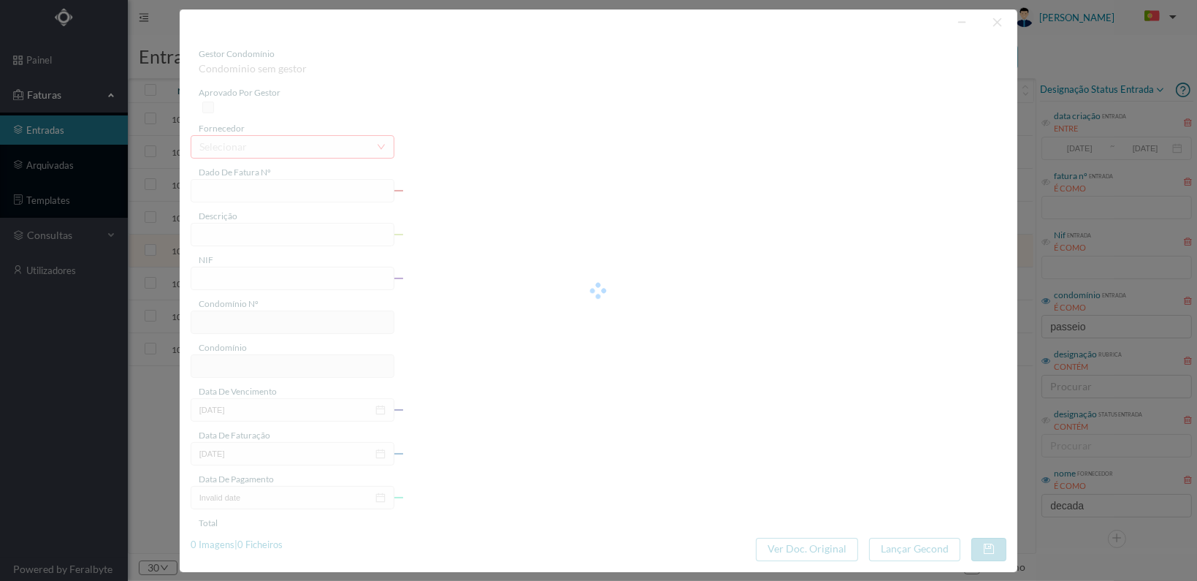
type input "25.00"
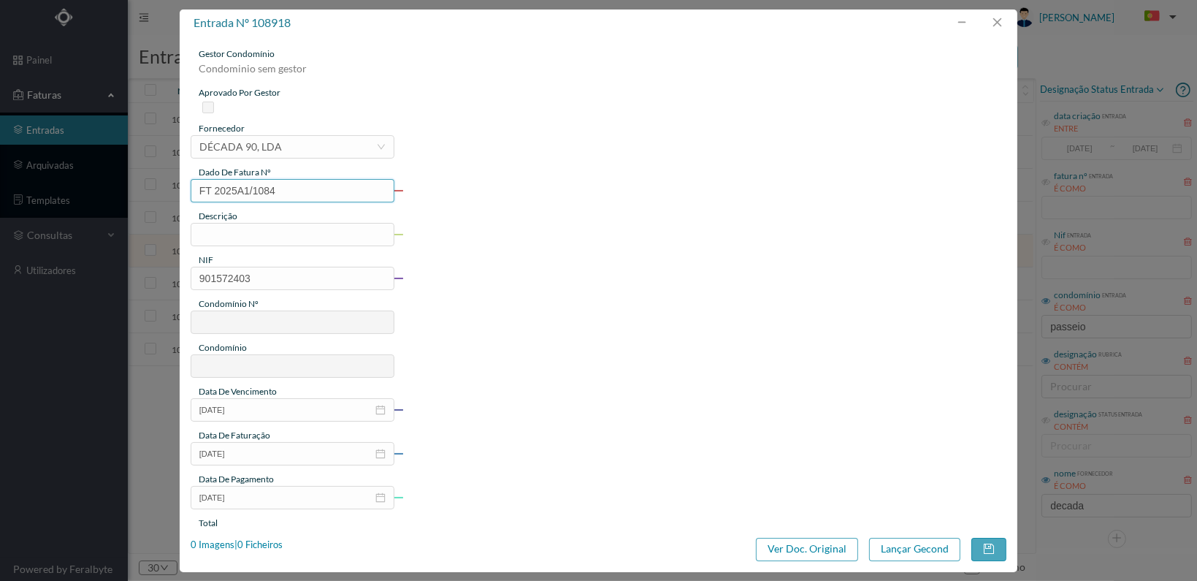
type input "662"
type input "ED. PASSEIO ATLÂNTICO SUL"
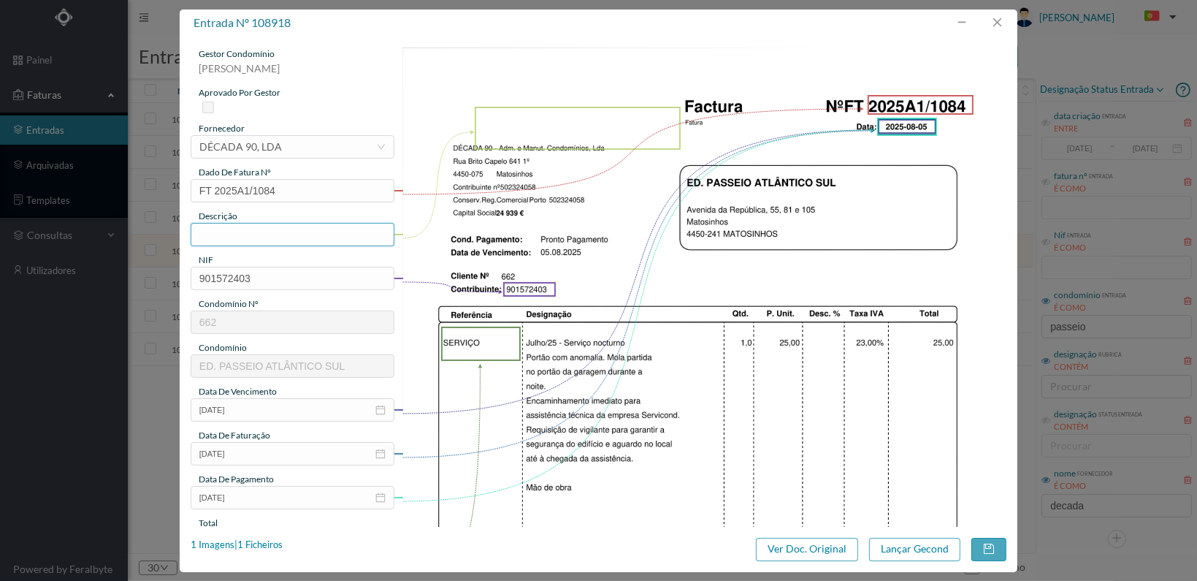
click at [286, 237] on input "text" at bounding box center [293, 234] width 204 height 23
type input "V"
type input "Avaria portão garagem"
click at [484, 348] on div at bounding box center [481, 344] width 80 height 34
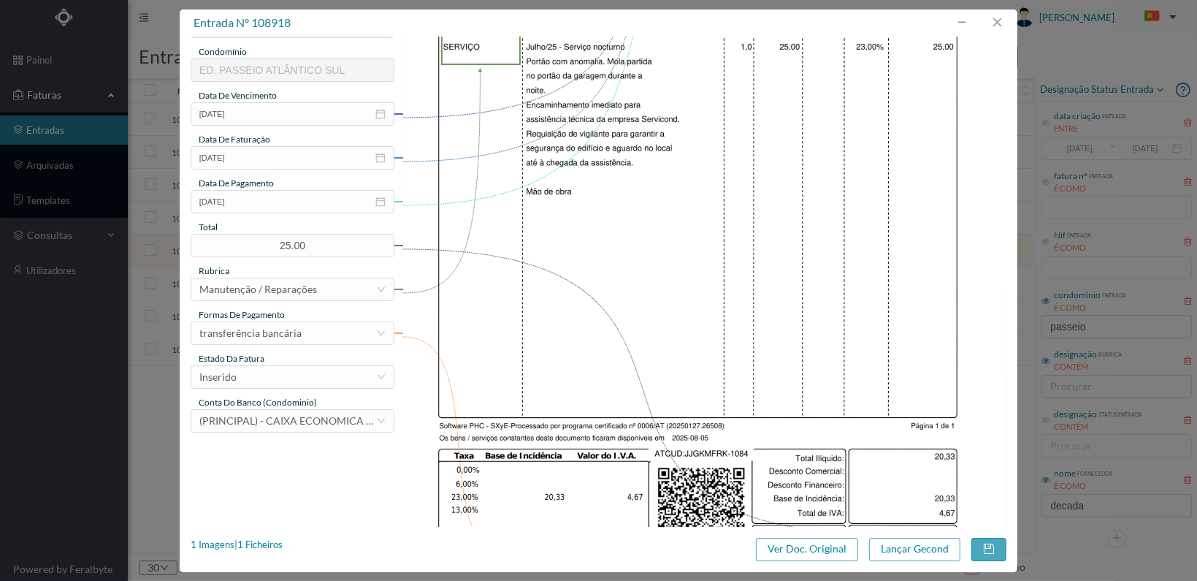
scroll to position [365, 0]
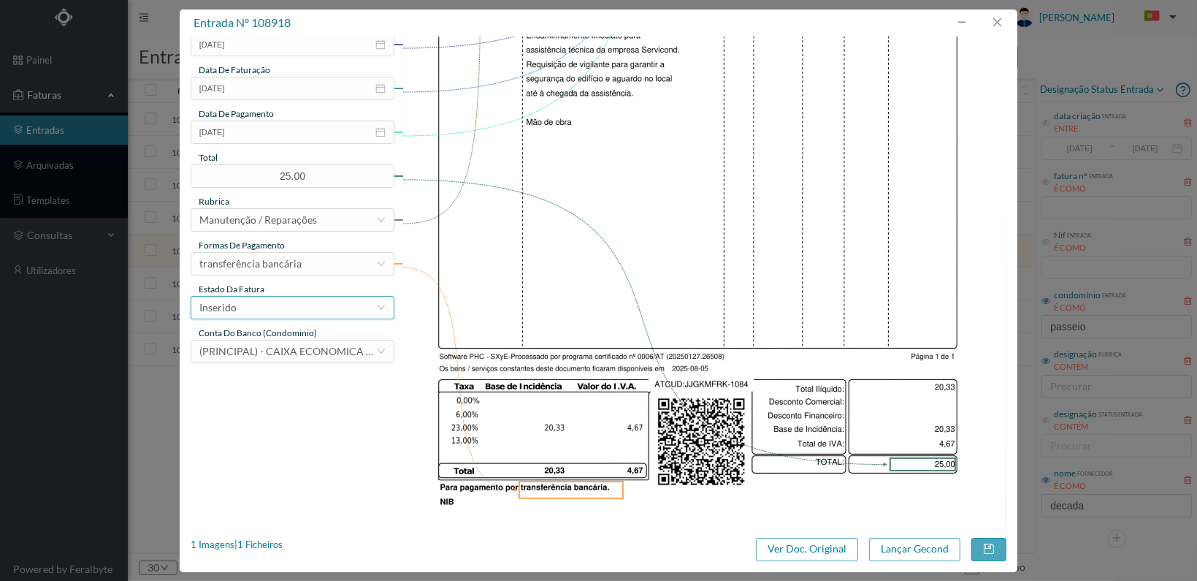
click at [340, 310] on div "Inserido" at bounding box center [287, 308] width 177 height 22
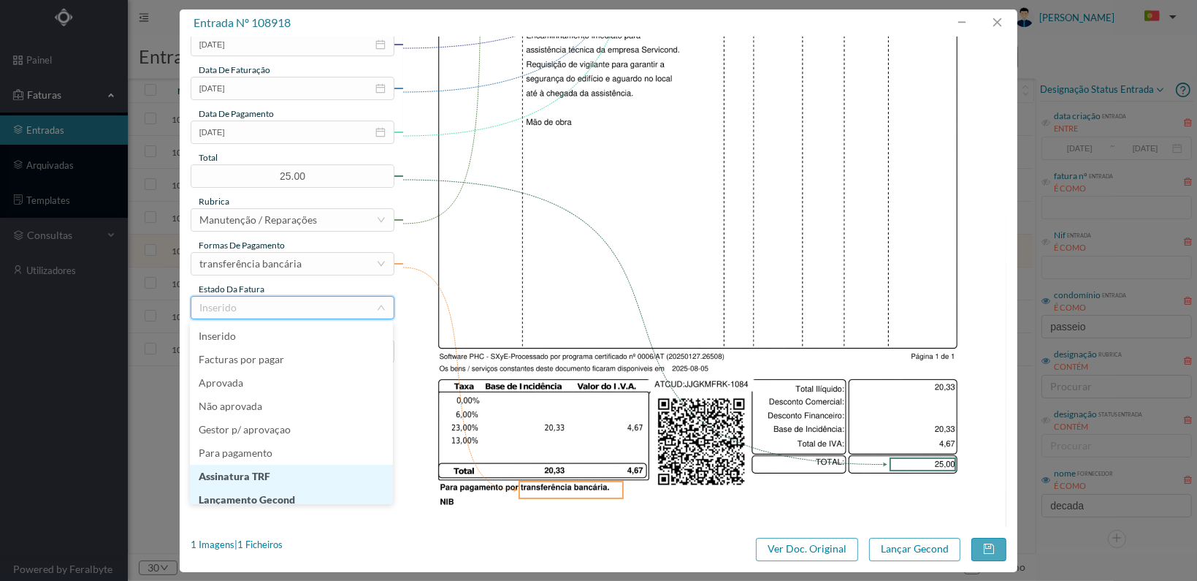
scroll to position [7, 0]
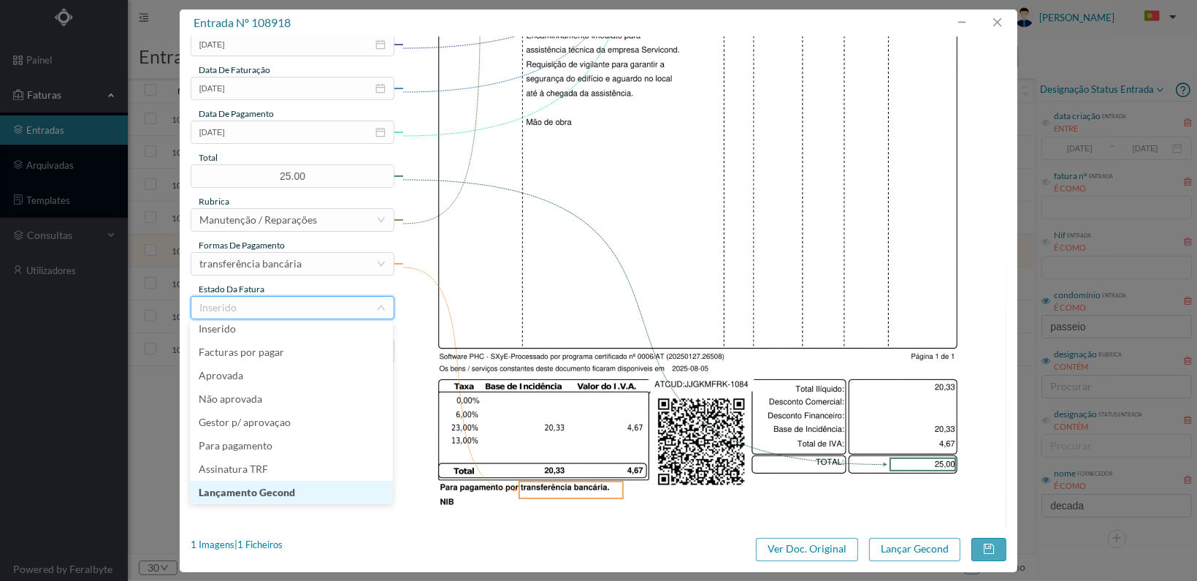
drag, startPoint x: 308, startPoint y: 495, endPoint x: 340, endPoint y: 494, distance: 32.9
click at [308, 495] on li "Lançamento Gecond" at bounding box center [291, 492] width 203 height 23
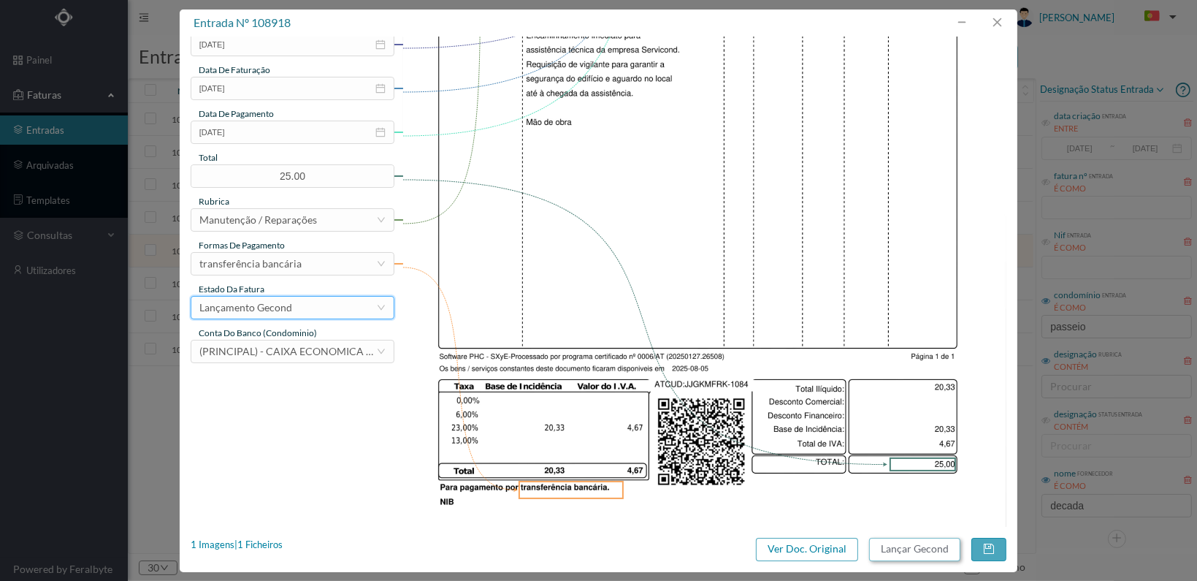
click at [912, 553] on button "Lançar Gecond" at bounding box center [914, 549] width 91 height 23
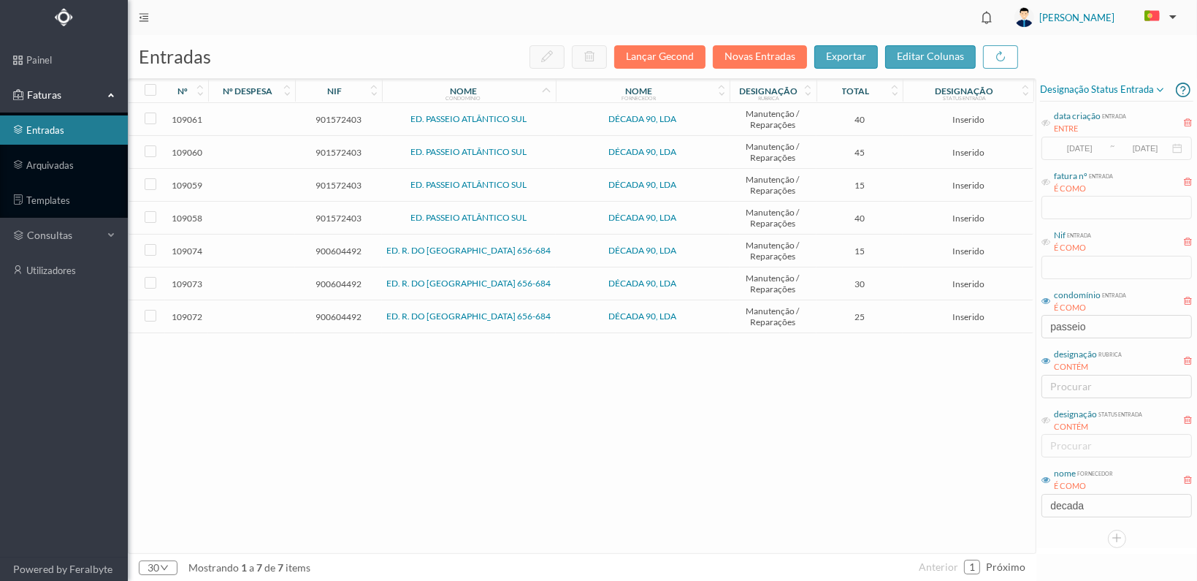
click at [343, 213] on span "901572403" at bounding box center [339, 218] width 80 height 11
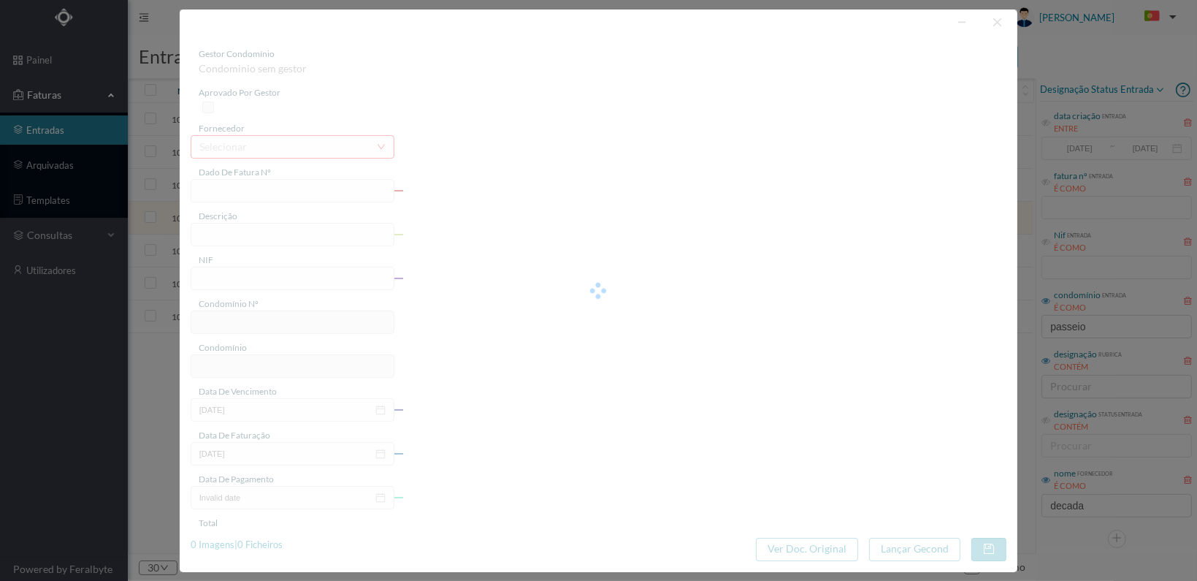
type input "FT 2025A1/1162"
type input "901572403"
type input "[DATE]"
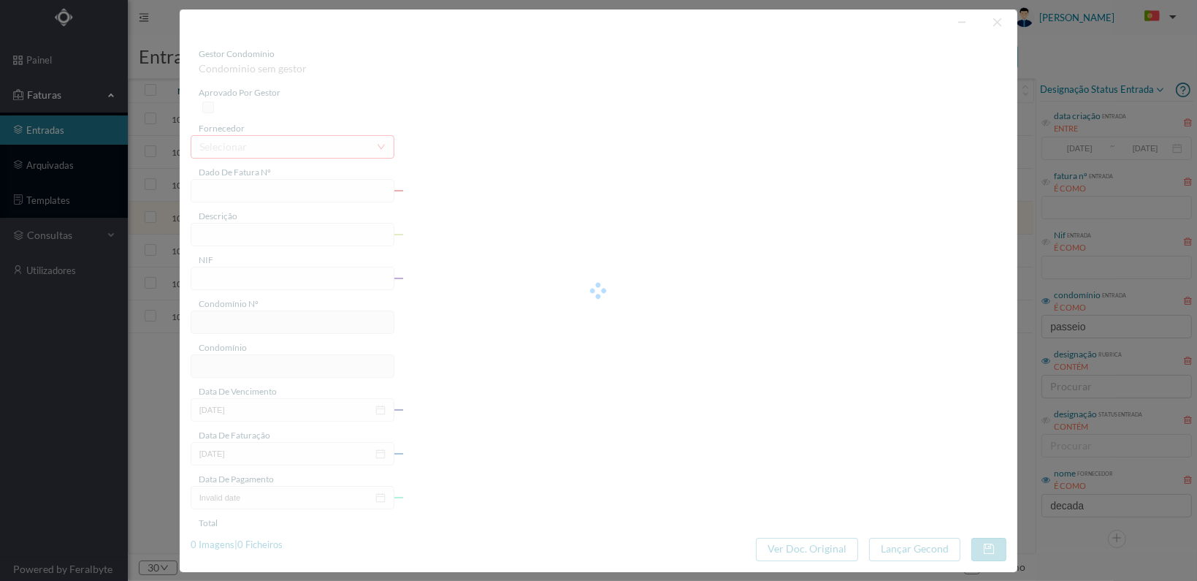
type input "40.00"
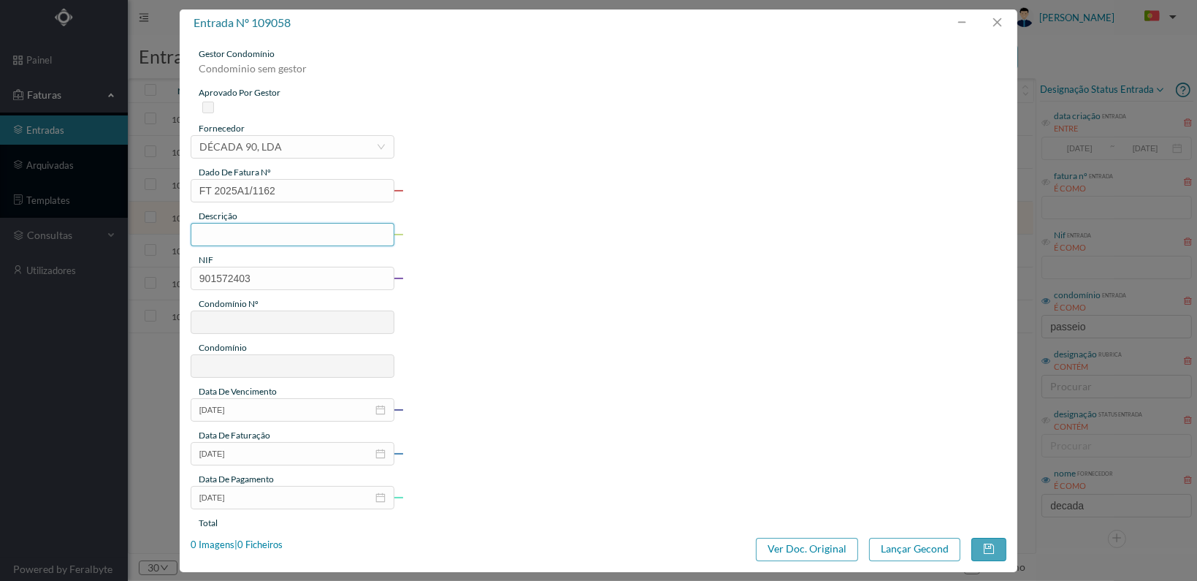
type input "662"
type input "ED. PASSEIO ATLÂNTICO SUL"
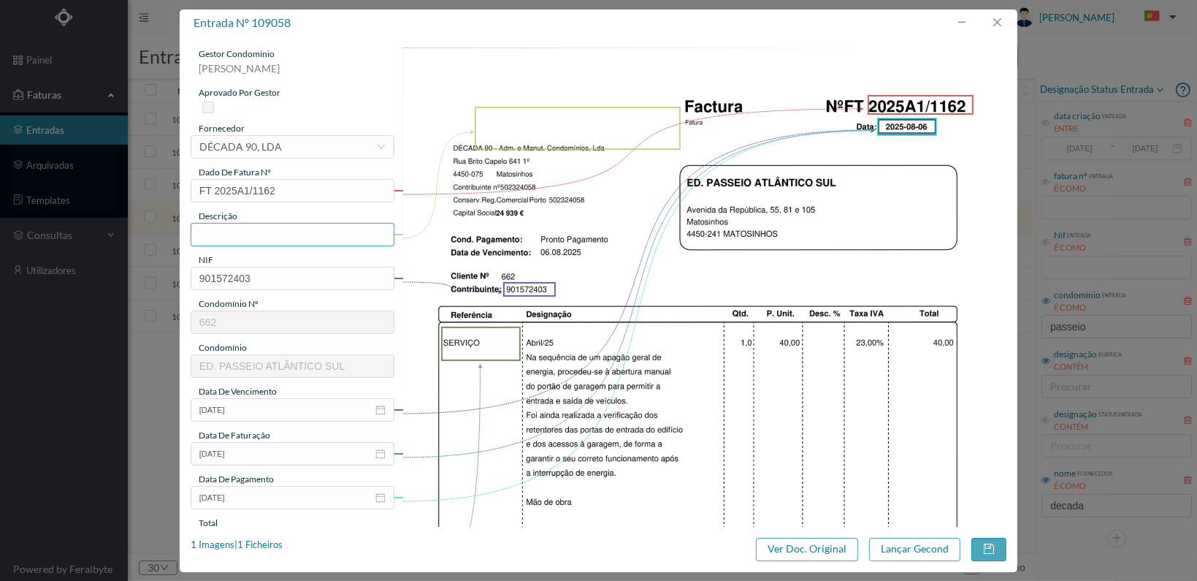
click at [230, 234] on input "text" at bounding box center [293, 234] width 204 height 23
click at [310, 234] on input "Abertura manual portões garagem" at bounding box center [293, 234] width 204 height 23
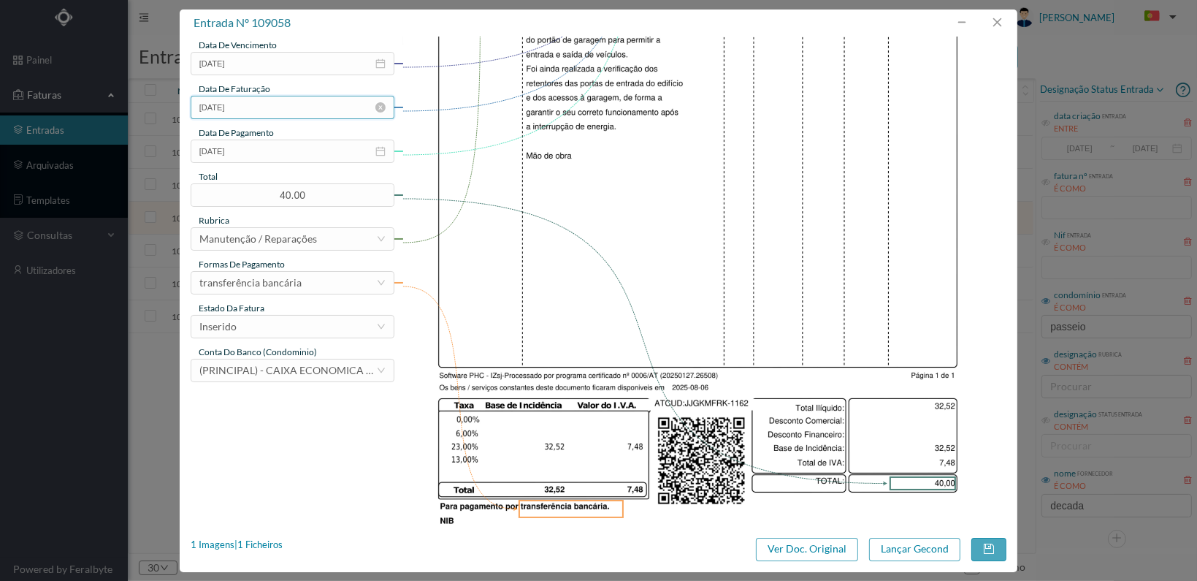
scroll to position [365, 0]
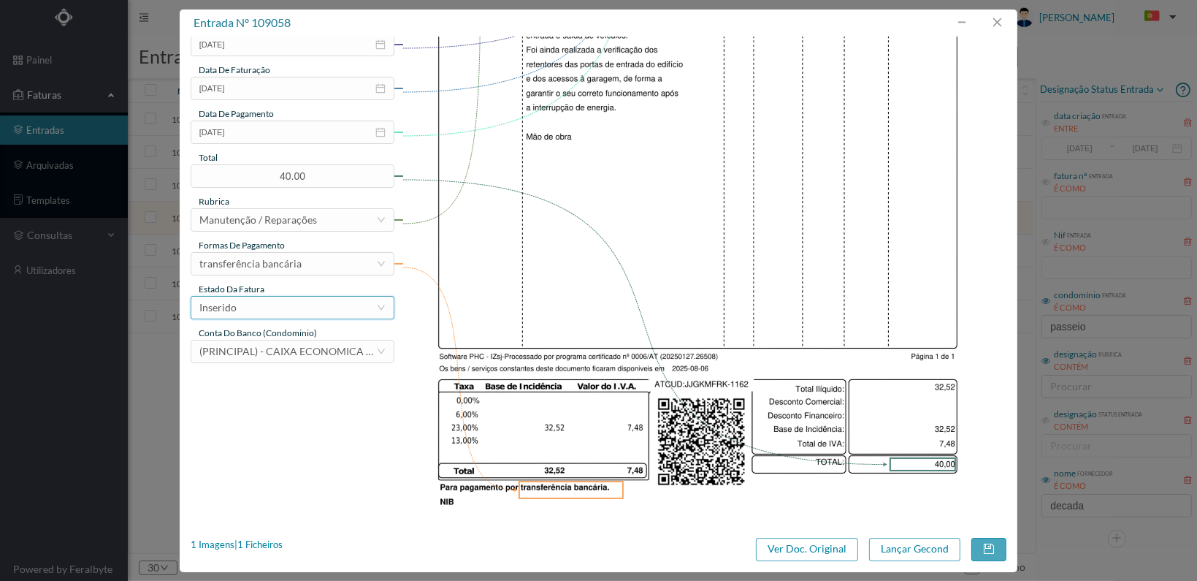
type input "Abertura manual portão garagem"
click at [311, 305] on div "Inserido" at bounding box center [287, 308] width 177 height 22
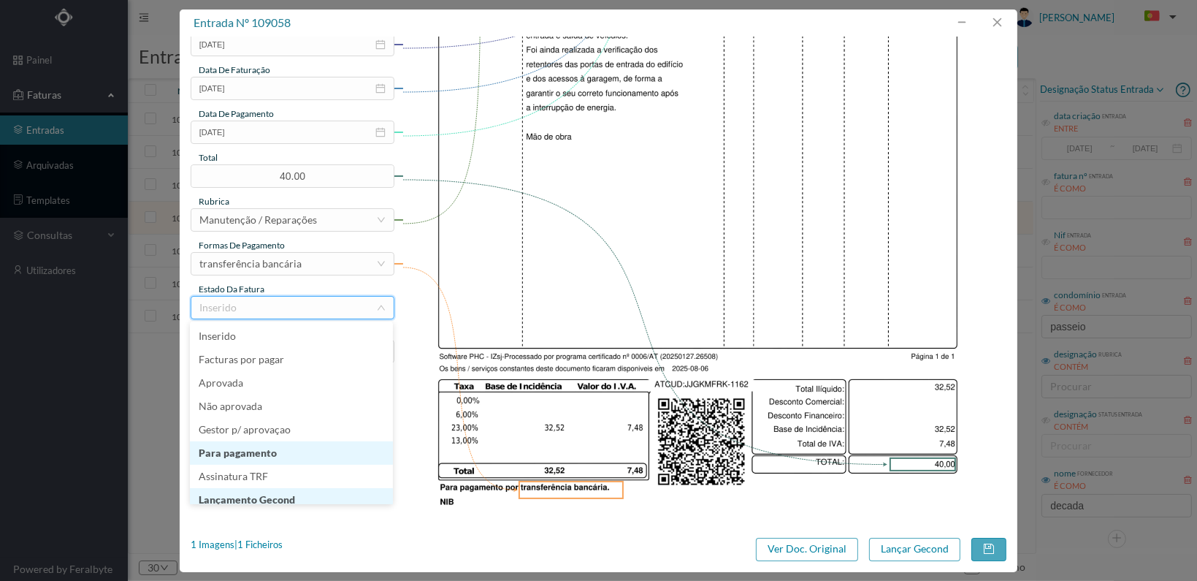
scroll to position [7, 0]
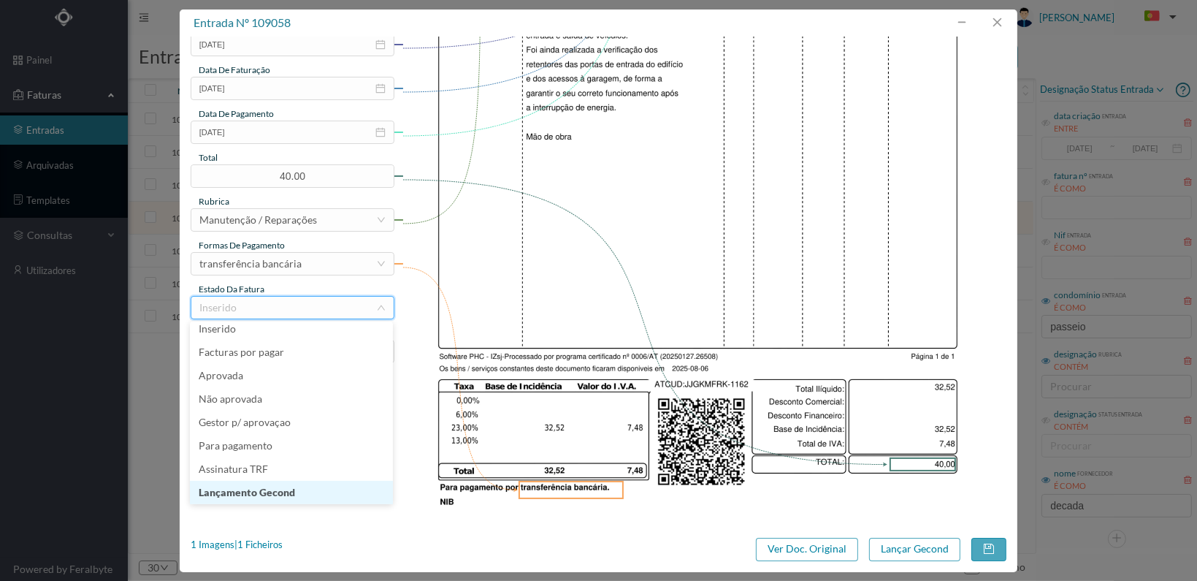
click at [299, 495] on li "Lançamento Gecond" at bounding box center [291, 492] width 203 height 23
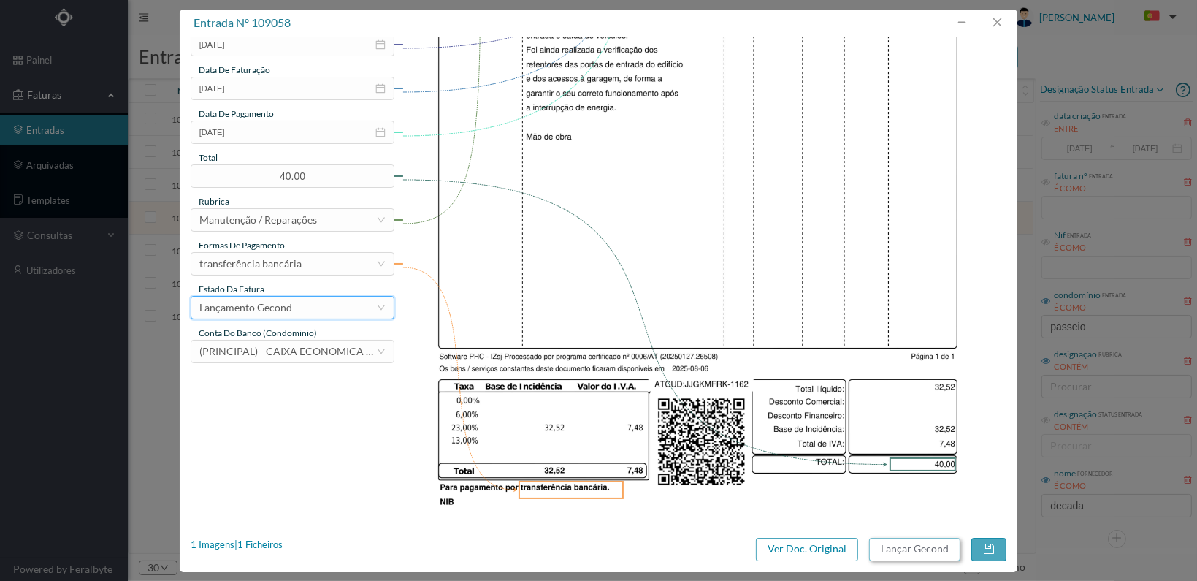
click at [901, 542] on button "Lançar Gecond" at bounding box center [914, 549] width 91 height 23
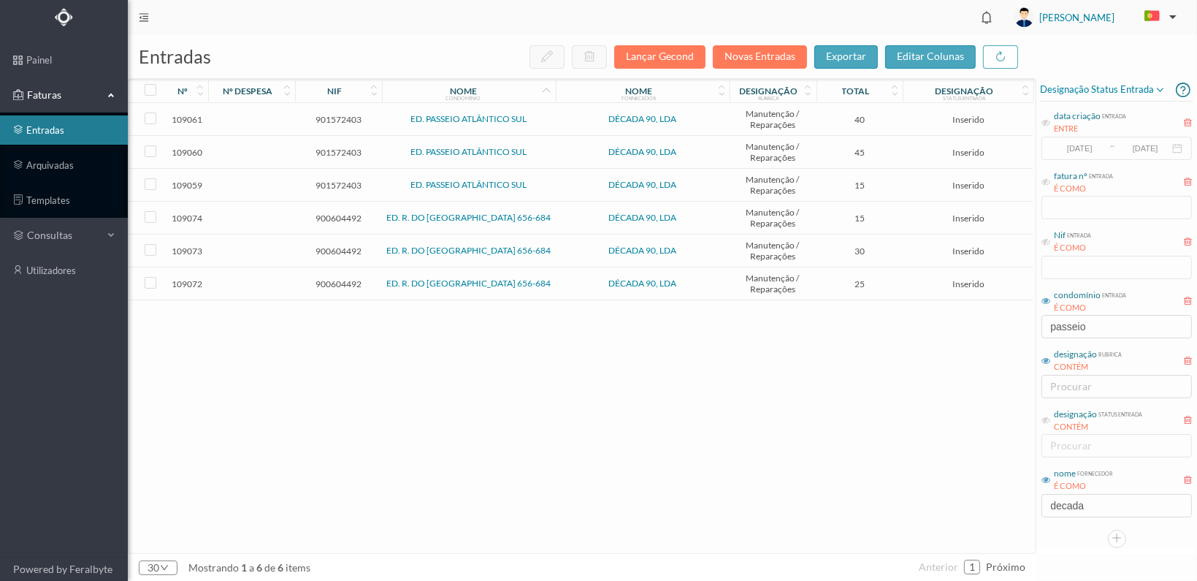
click at [339, 180] on span "901572403" at bounding box center [339, 185] width 80 height 11
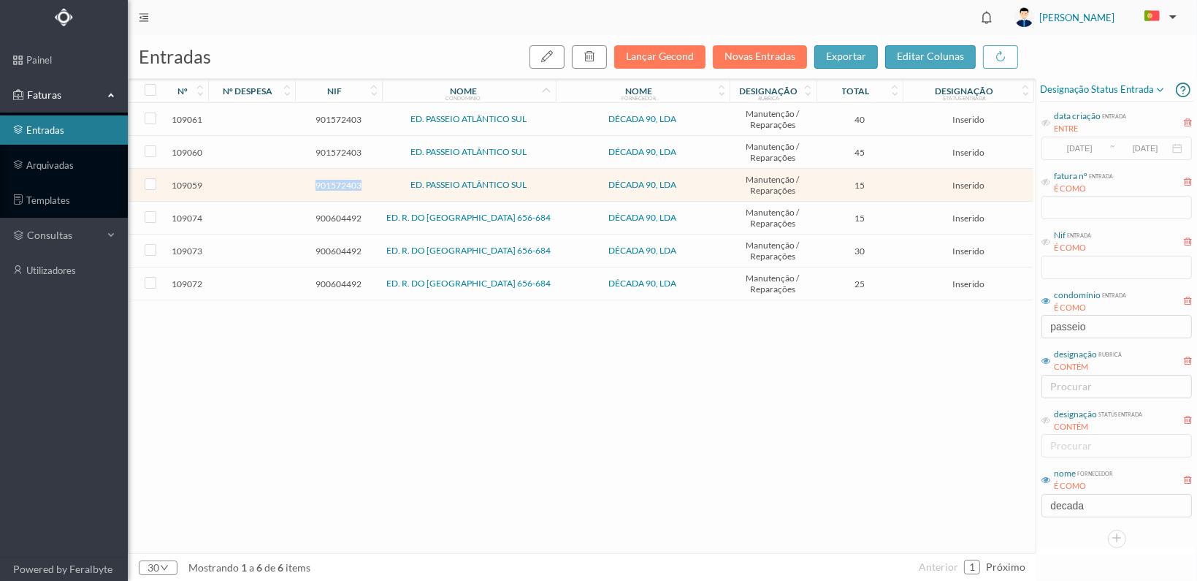
click at [339, 180] on span "901572403" at bounding box center [339, 185] width 80 height 11
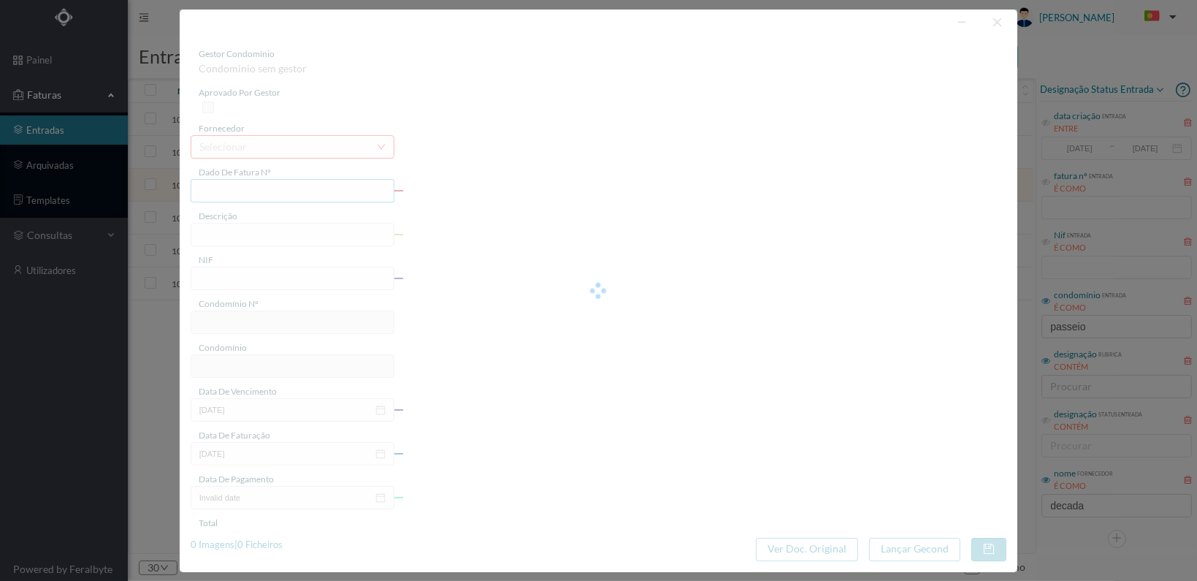
type input "FT 2025A1/1163"
type input "901572403"
type input "[DATE]"
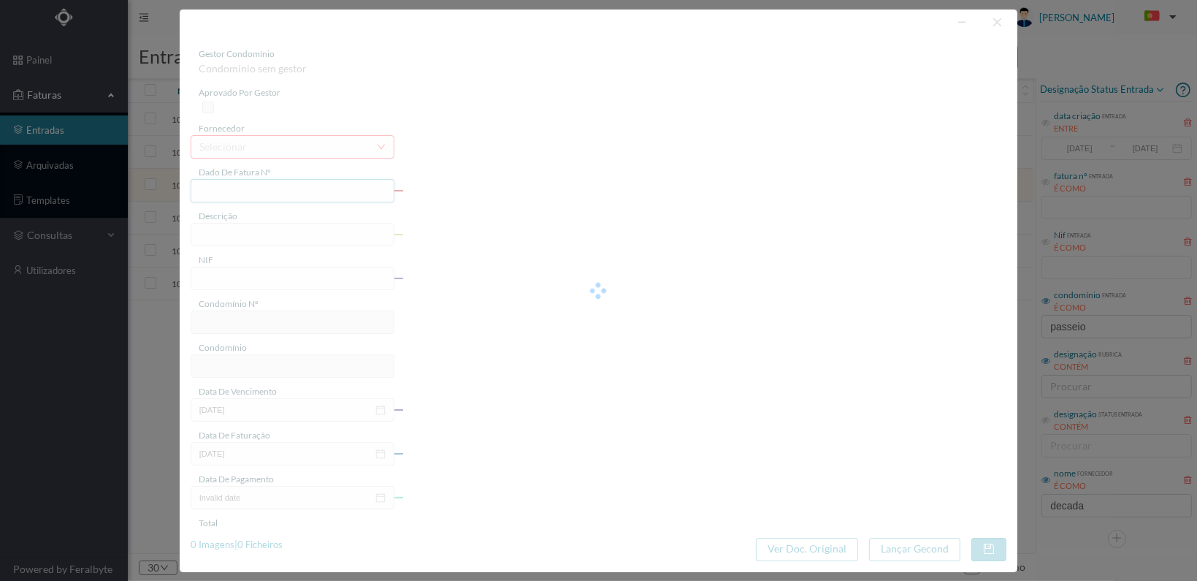
type input "15.00"
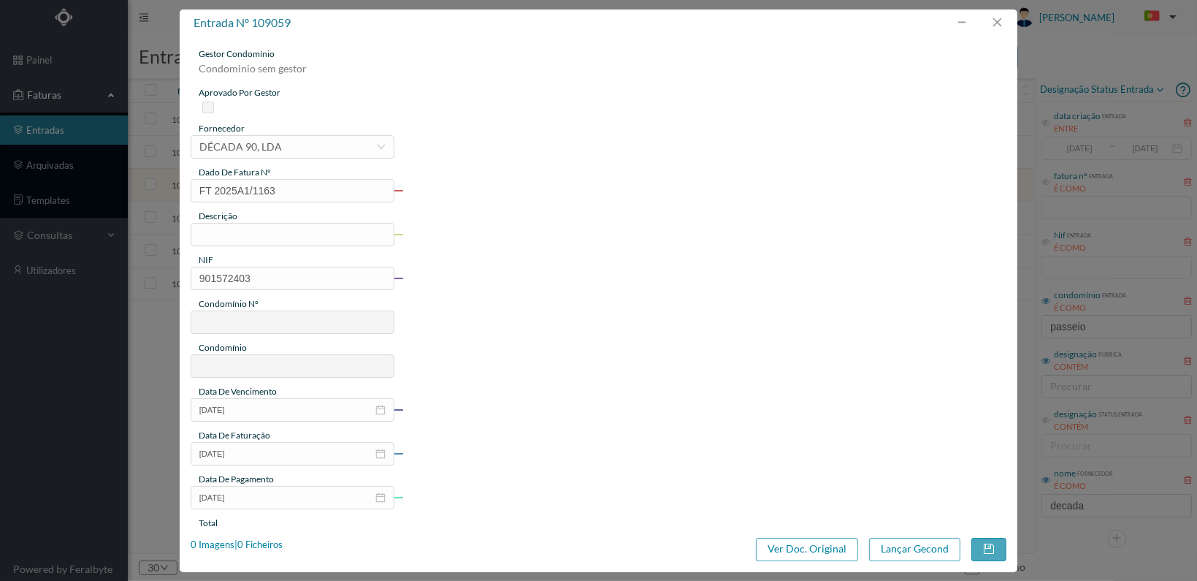
type input "662"
type input "ED. PASSEIO ATLÂNTICO SUL"
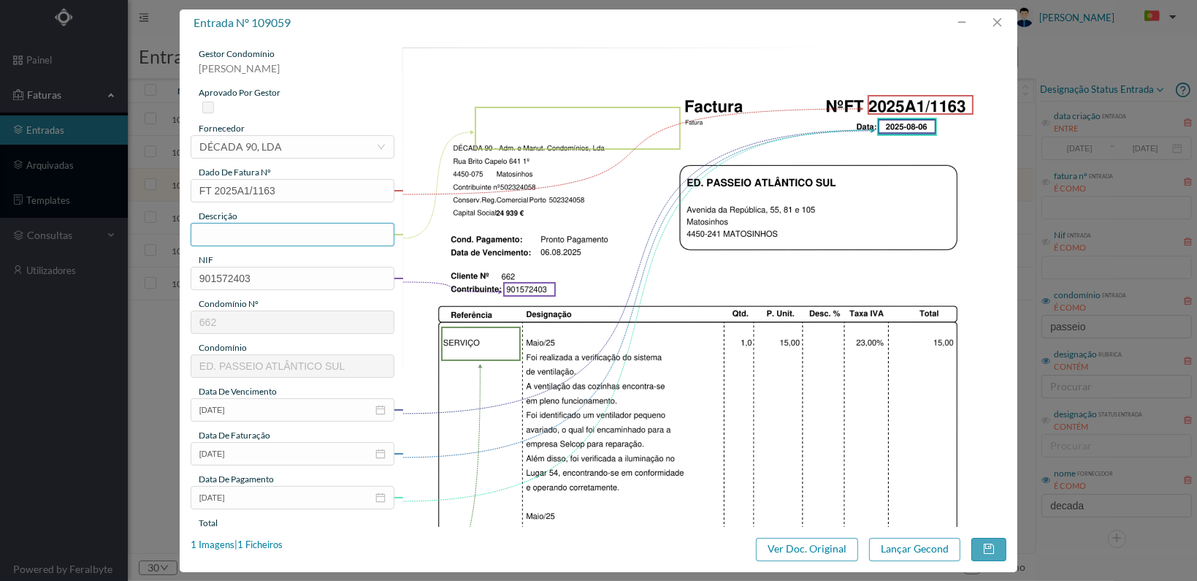
click at [289, 232] on input "text" at bounding box center [293, 234] width 204 height 23
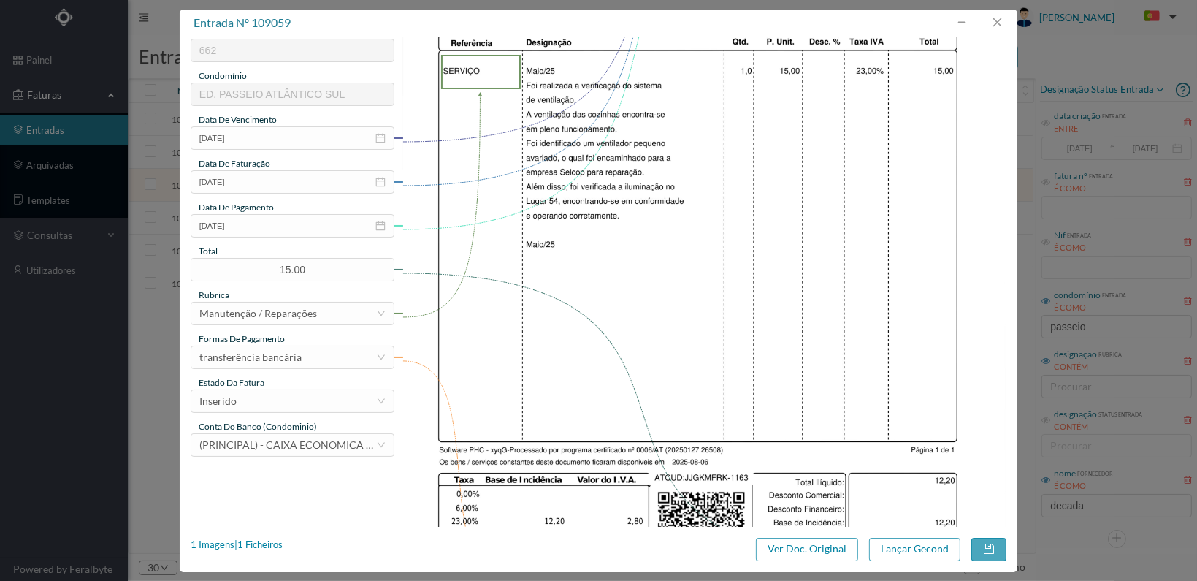
scroll to position [292, 0]
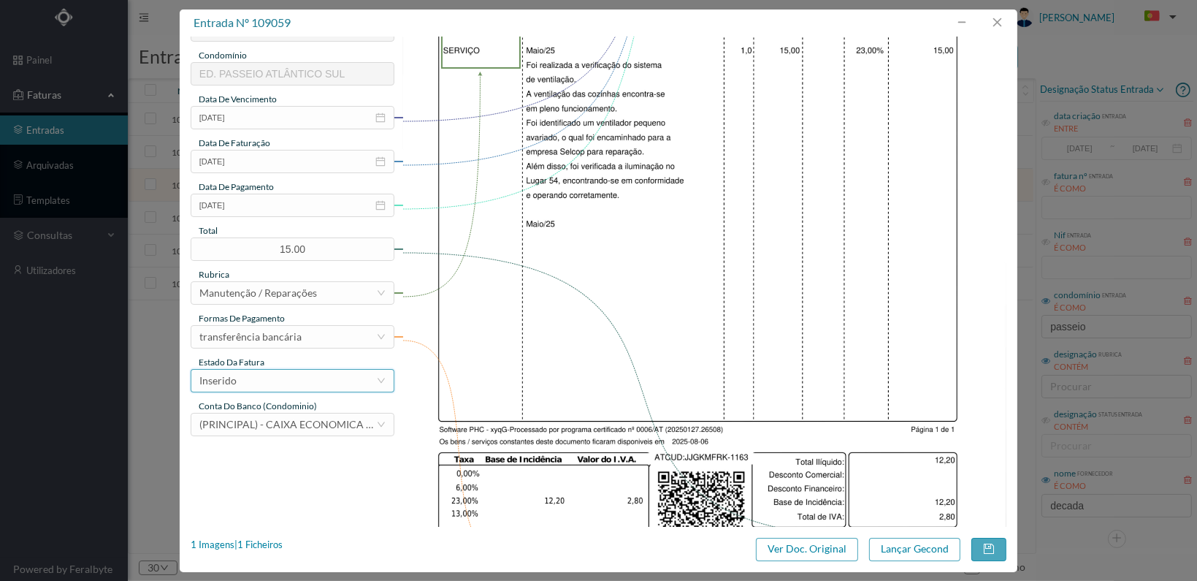
type input "Verificação sistema de ventilação"
drag, startPoint x: 348, startPoint y: 386, endPoint x: 340, endPoint y: 392, distance: 9.4
click at [346, 386] on div "Inserido" at bounding box center [287, 381] width 177 height 22
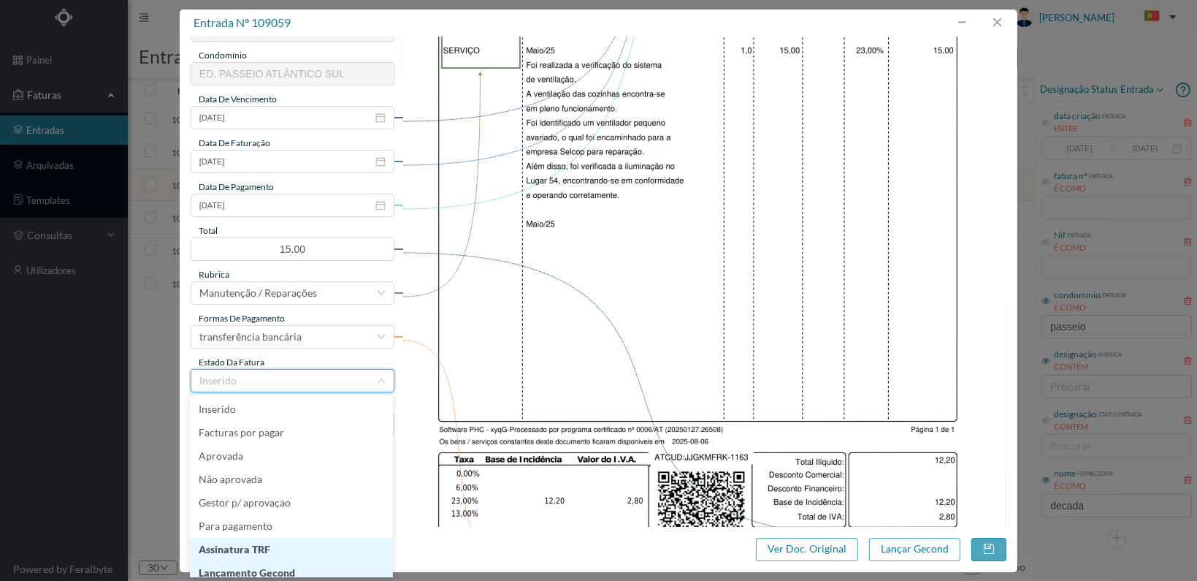
scroll to position [7, 0]
click at [321, 562] on li "Lançamento Gecond" at bounding box center [291, 565] width 203 height 23
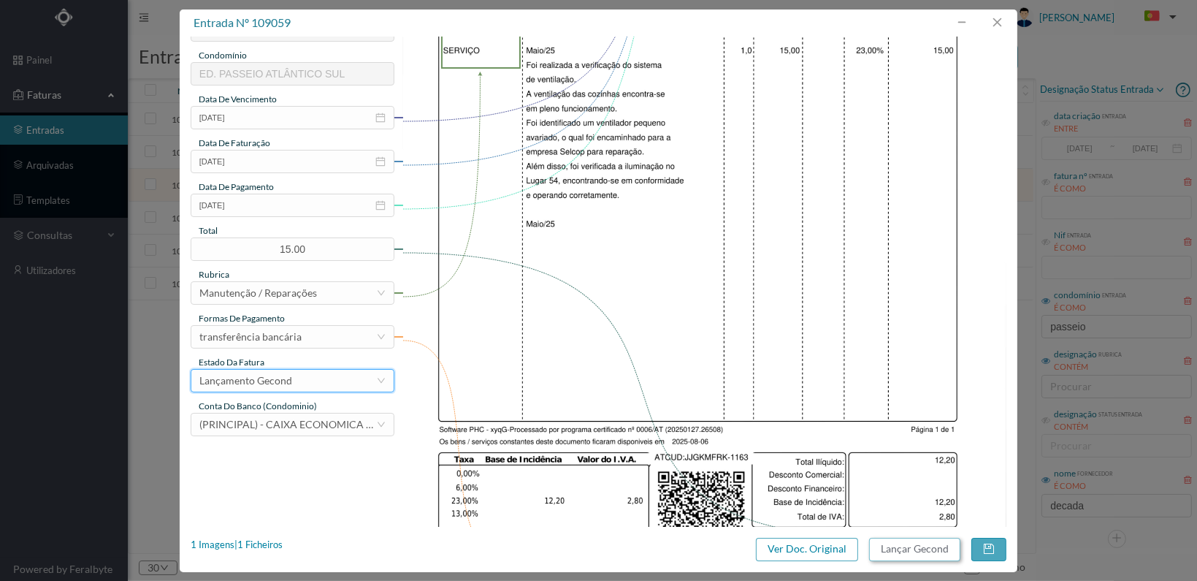
click at [897, 553] on button "Lançar Gecond" at bounding box center [914, 549] width 91 height 23
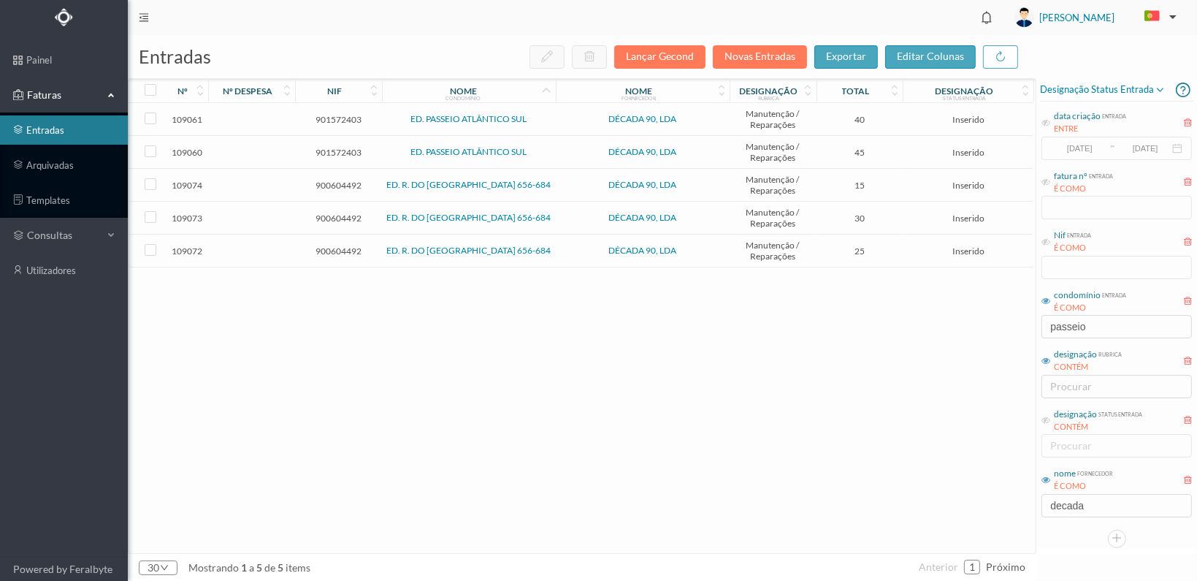
click at [337, 147] on span "901572403" at bounding box center [339, 152] width 80 height 11
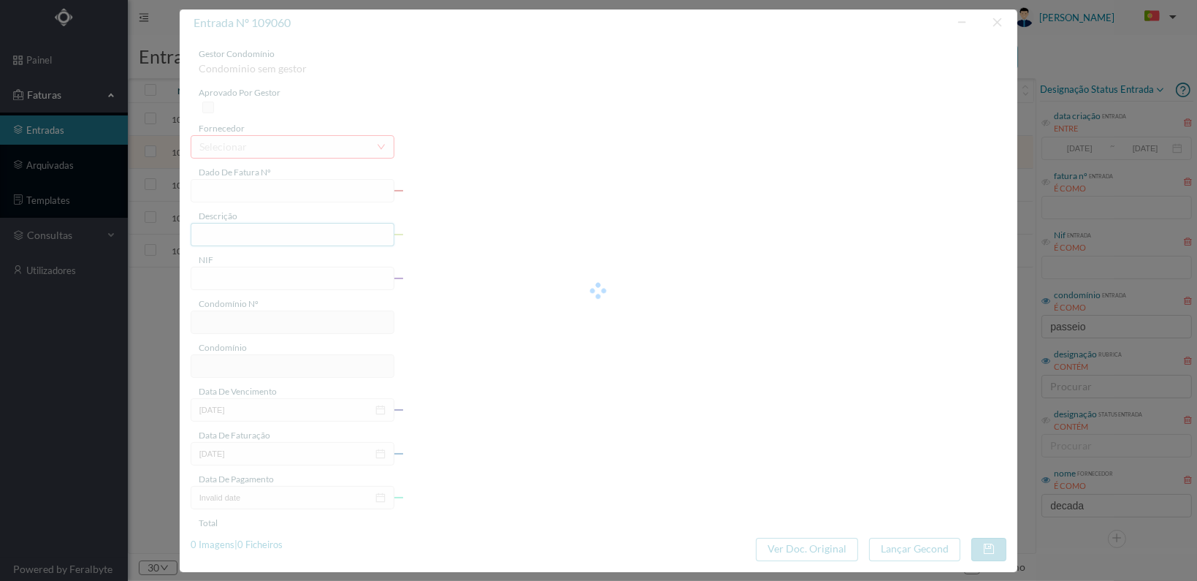
type input "FT 2025A1/1164"
type input "901572403"
type input "[DATE]"
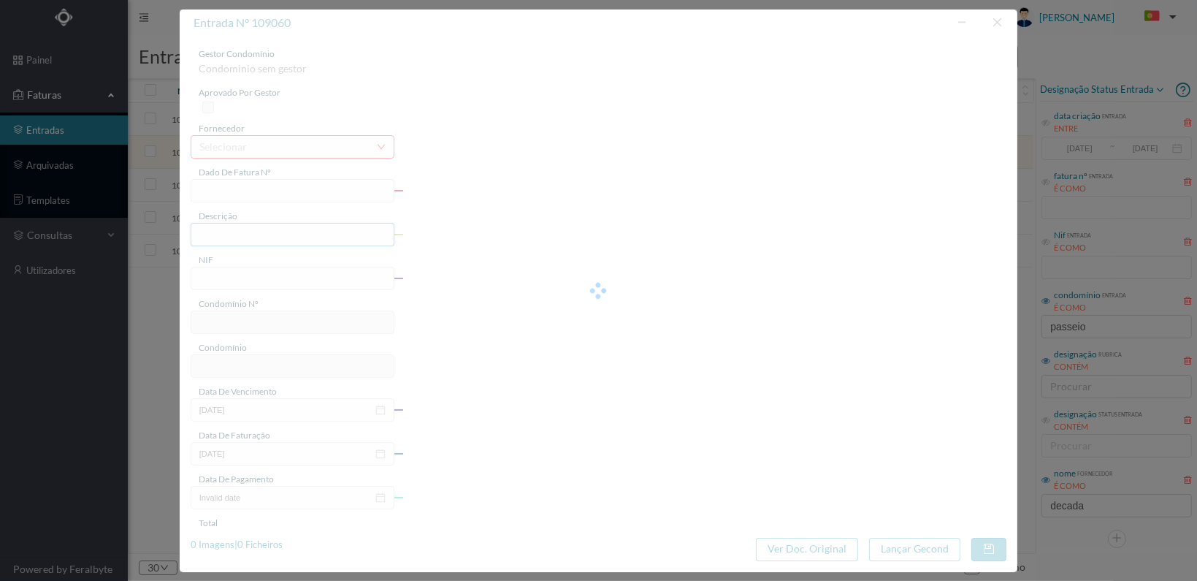
type input "45.00"
type input "662"
type input "ED. PASSEIO ATLÂNTICO SUL"
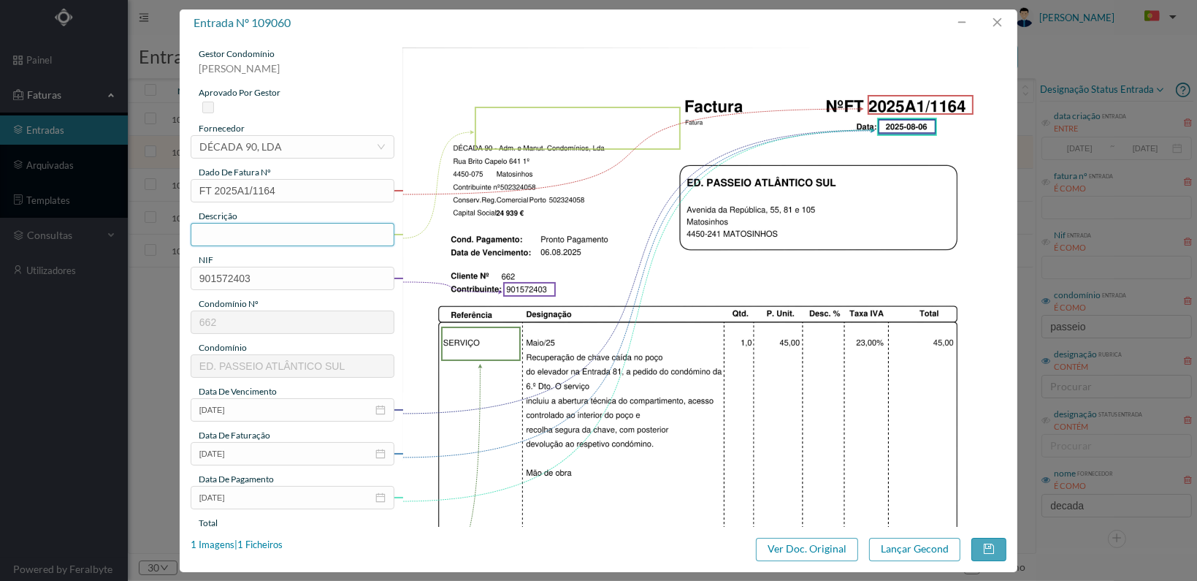
click at [285, 232] on input "text" at bounding box center [293, 234] width 204 height 23
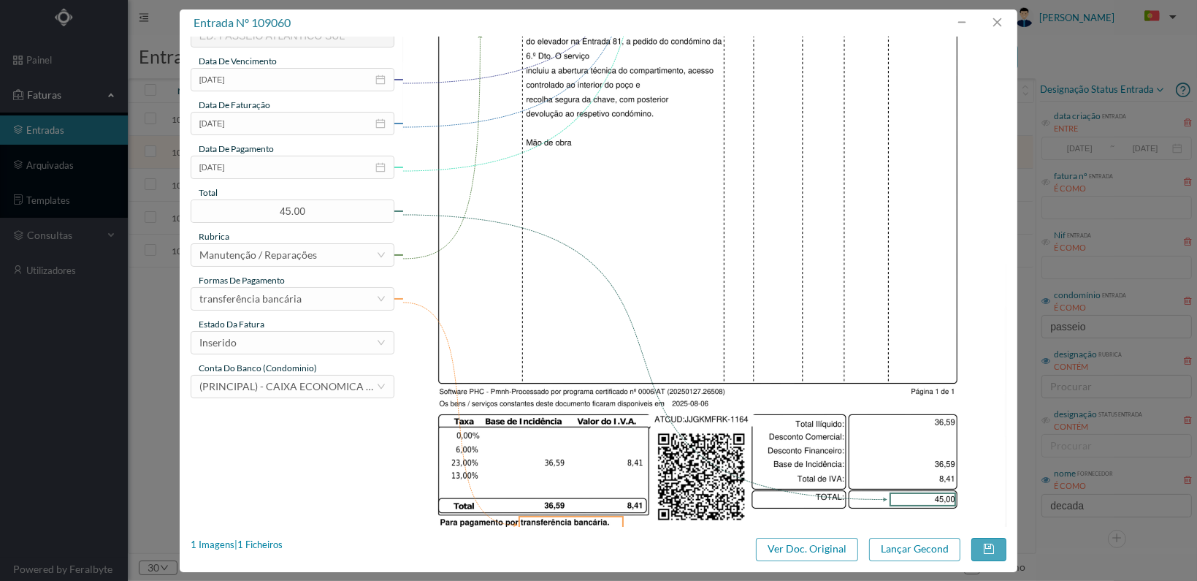
scroll to position [365, 0]
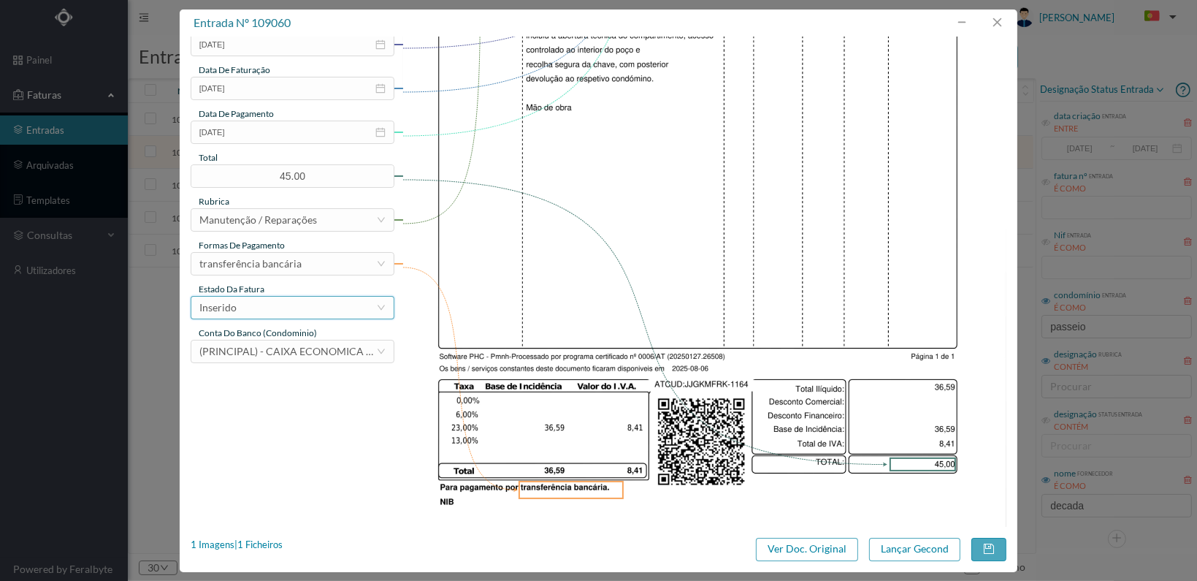
type input "Retirar chave caída poço elevador"
click at [351, 310] on div "Inserido" at bounding box center [287, 308] width 177 height 22
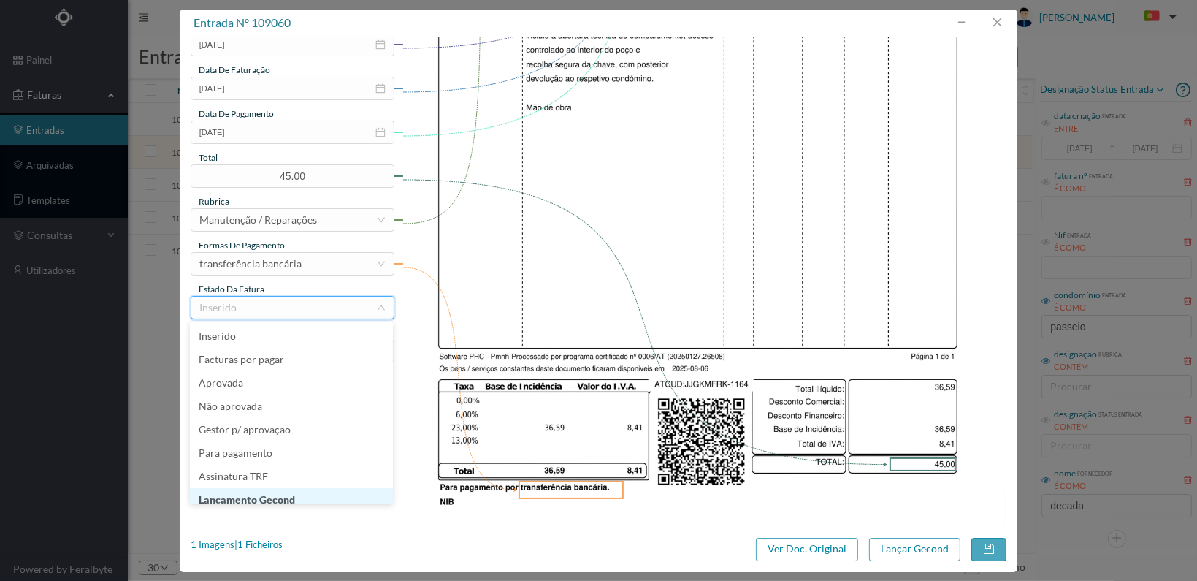
scroll to position [7, 0]
drag, startPoint x: 308, startPoint y: 492, endPoint x: 323, endPoint y: 495, distance: 14.8
click at [308, 494] on li "Lançamento Gecond" at bounding box center [291, 492] width 203 height 23
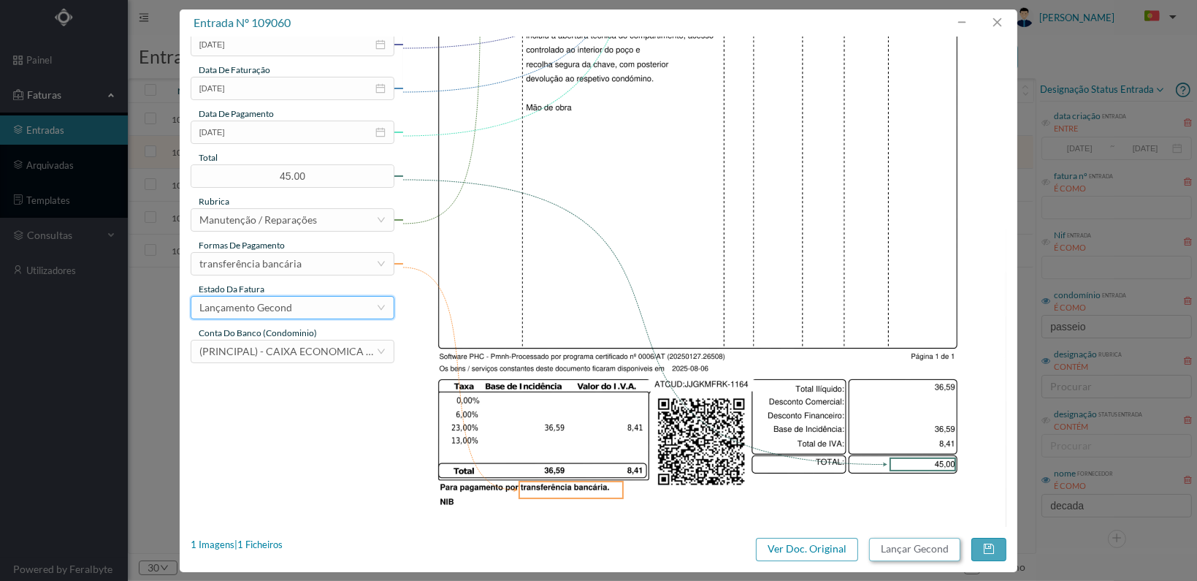
click at [919, 550] on button "Lançar Gecond" at bounding box center [914, 549] width 91 height 23
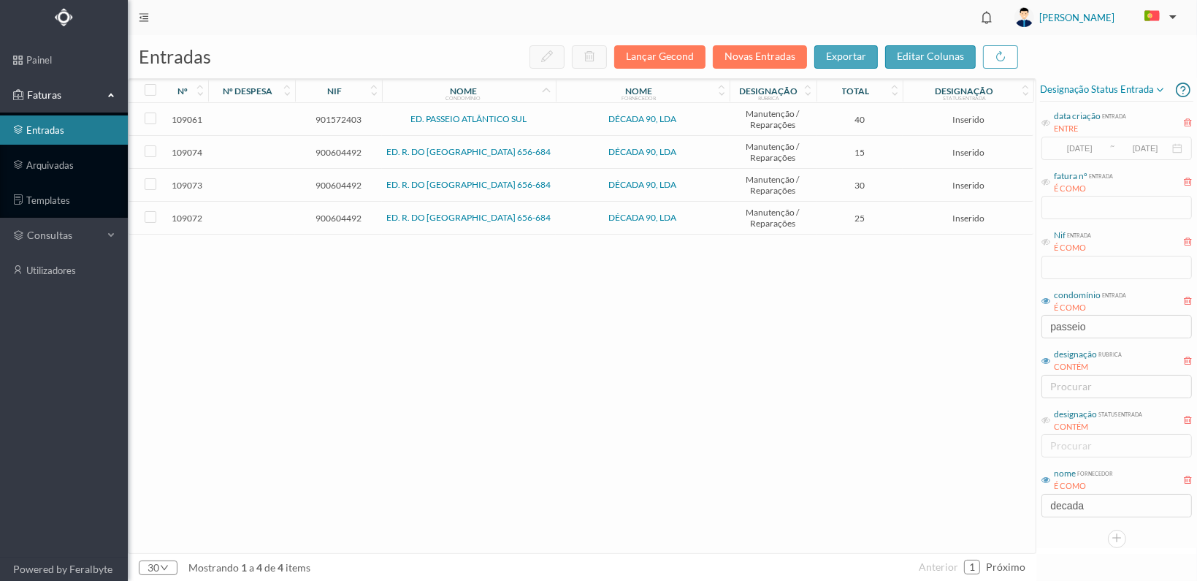
click at [324, 116] on span "901572403" at bounding box center [339, 119] width 80 height 11
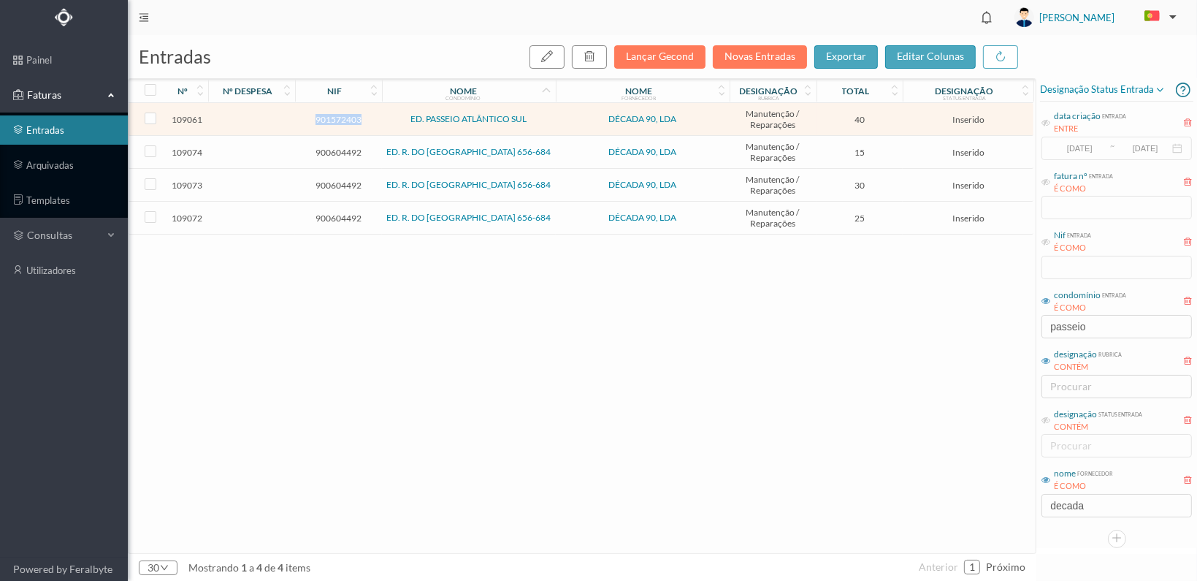
click at [324, 116] on span "901572403" at bounding box center [339, 119] width 80 height 11
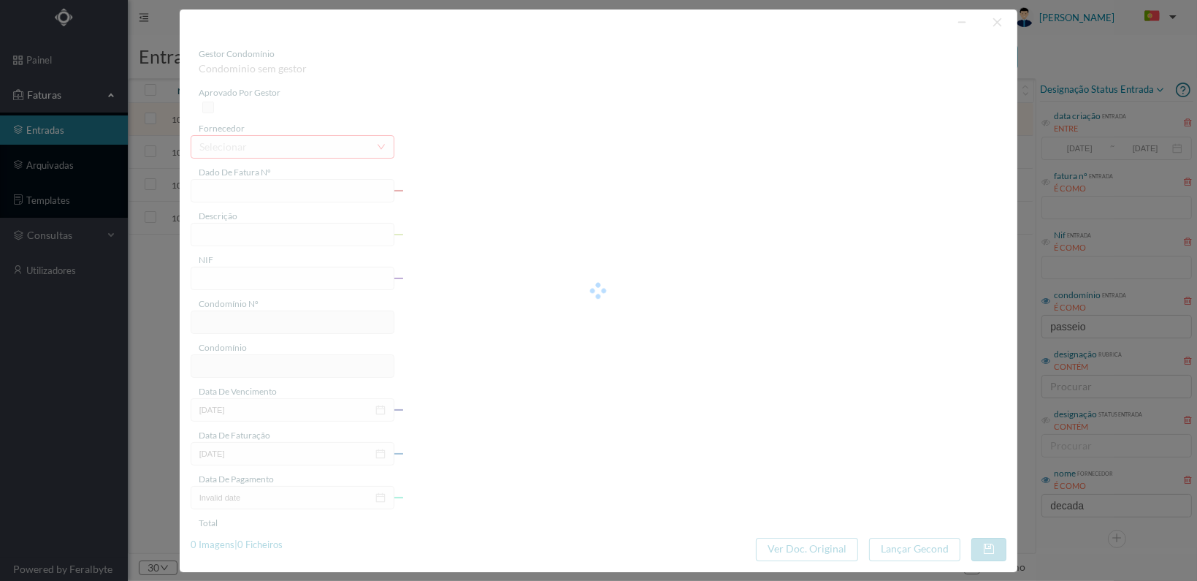
type input "FT 2025A1/1165"
type input "901572403"
type input "[DATE]"
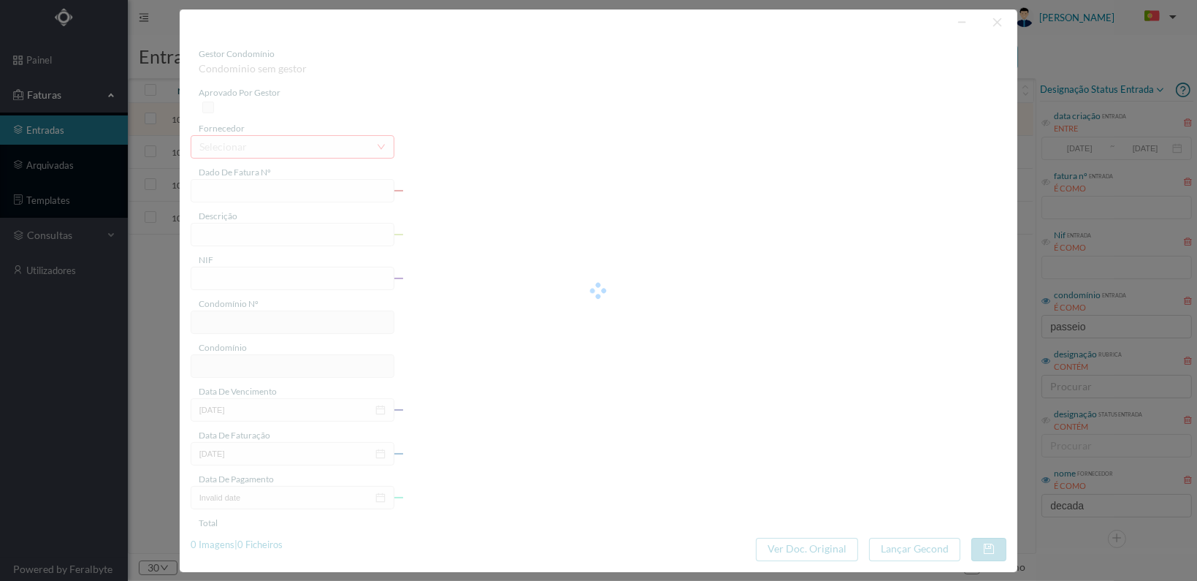
type input "40.00"
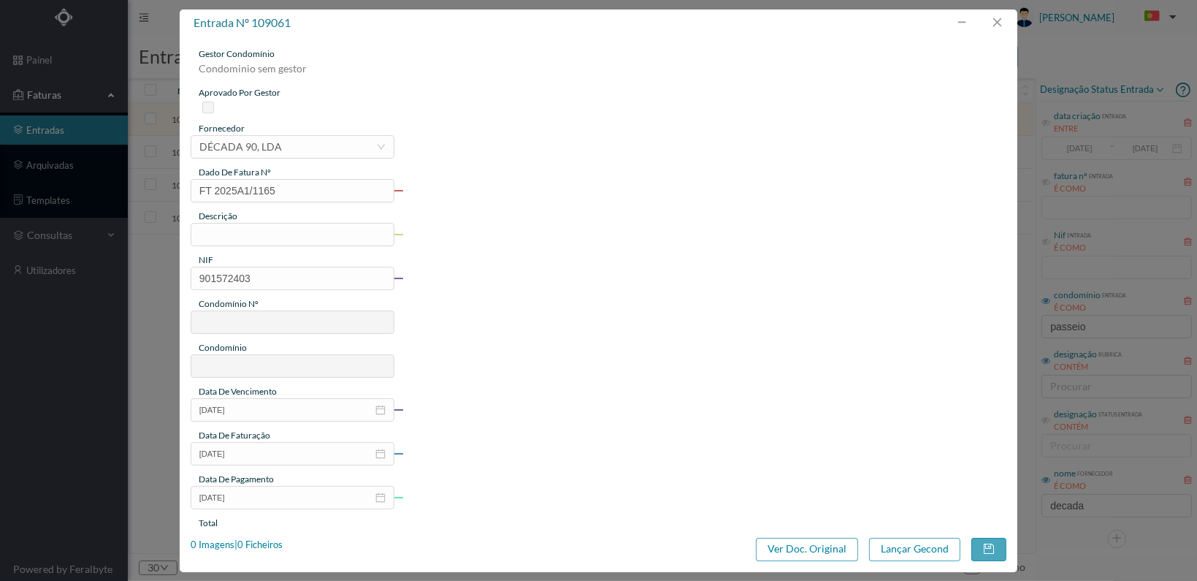
type input "662"
type input "ED. PASSEIO ATLÂNTICO SUL"
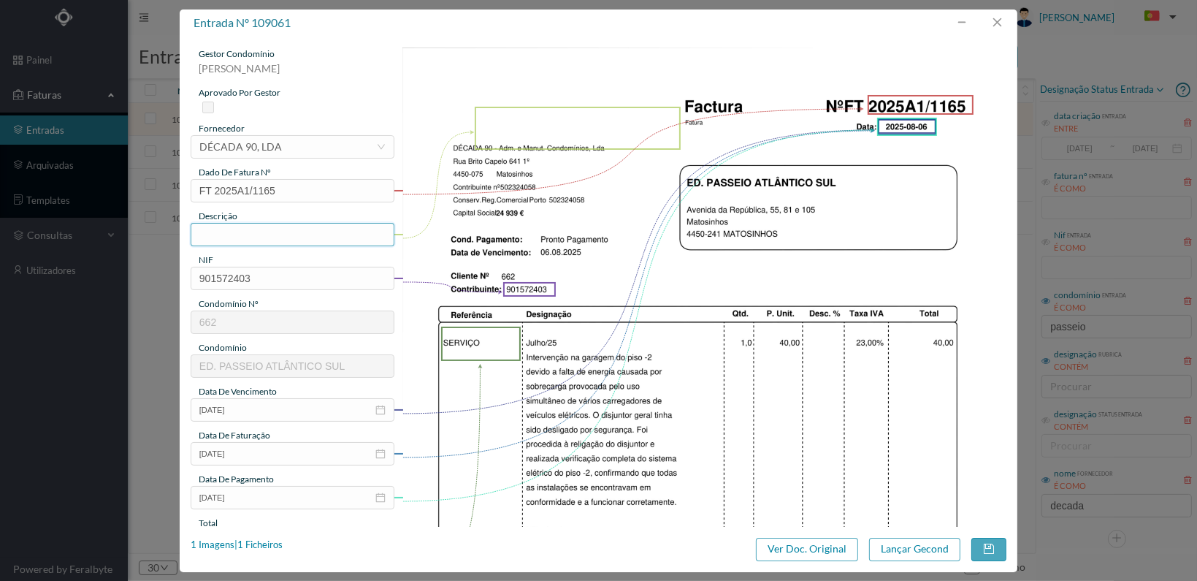
click at [313, 232] on input "text" at bounding box center [293, 234] width 204 height 23
type input "F"
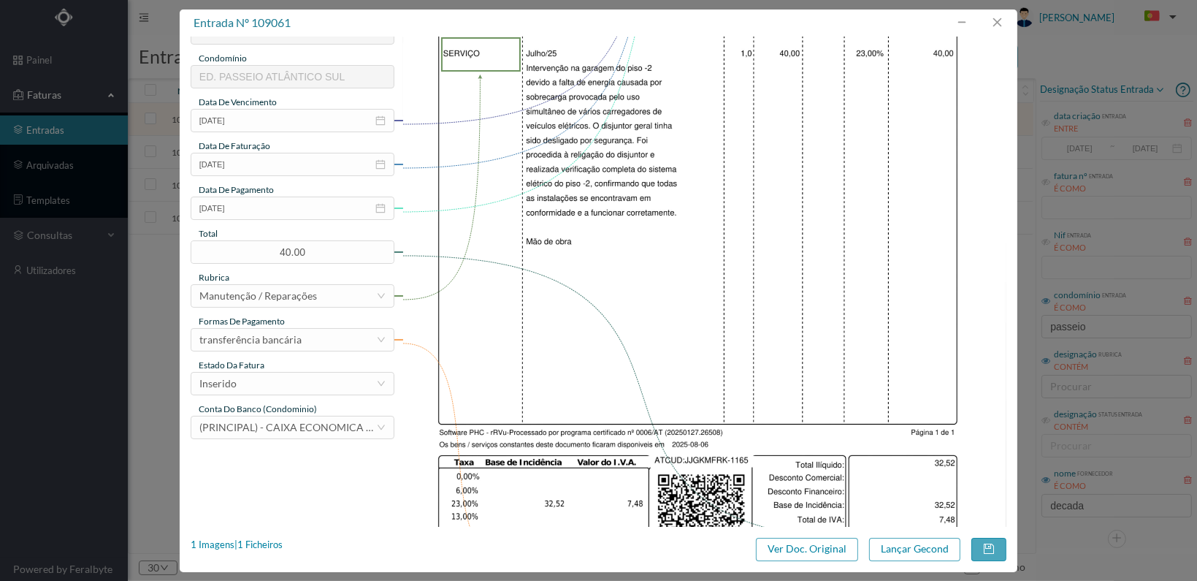
scroll to position [365, 0]
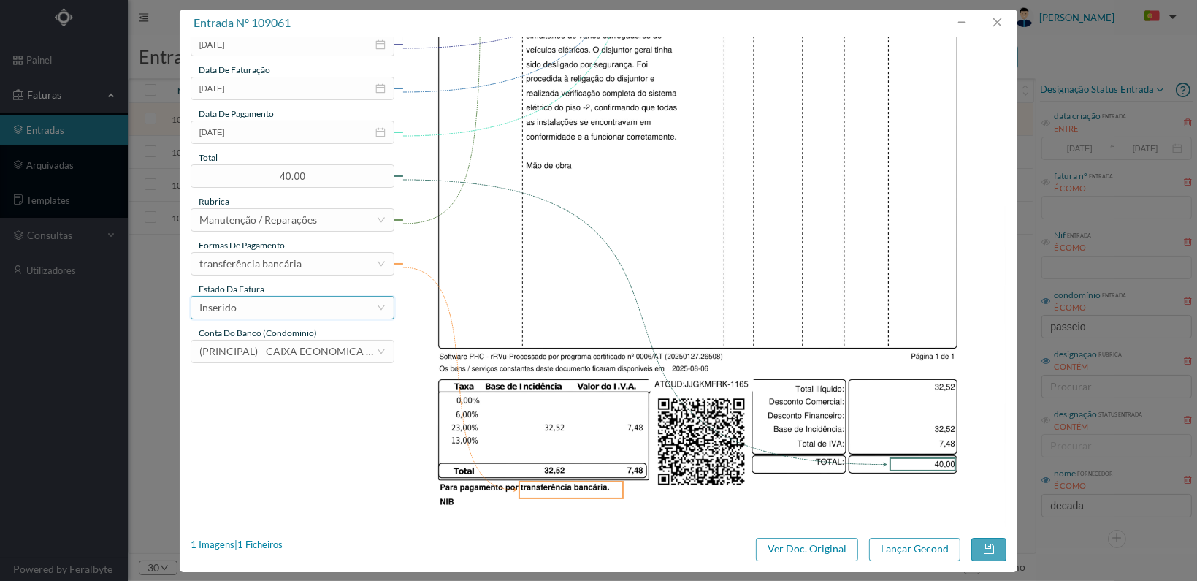
type input "Verificação falha de energia na garagem"
drag, startPoint x: 343, startPoint y: 313, endPoint x: 337, endPoint y: 320, distance: 9.4
click at [343, 313] on div "Inserido" at bounding box center [287, 308] width 177 height 22
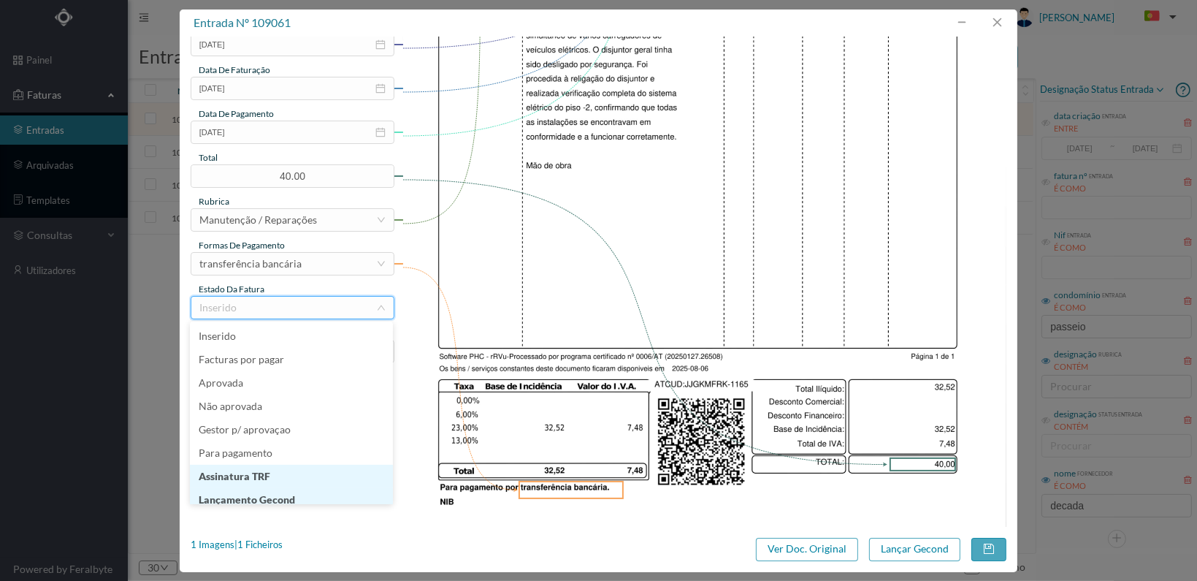
scroll to position [7, 0]
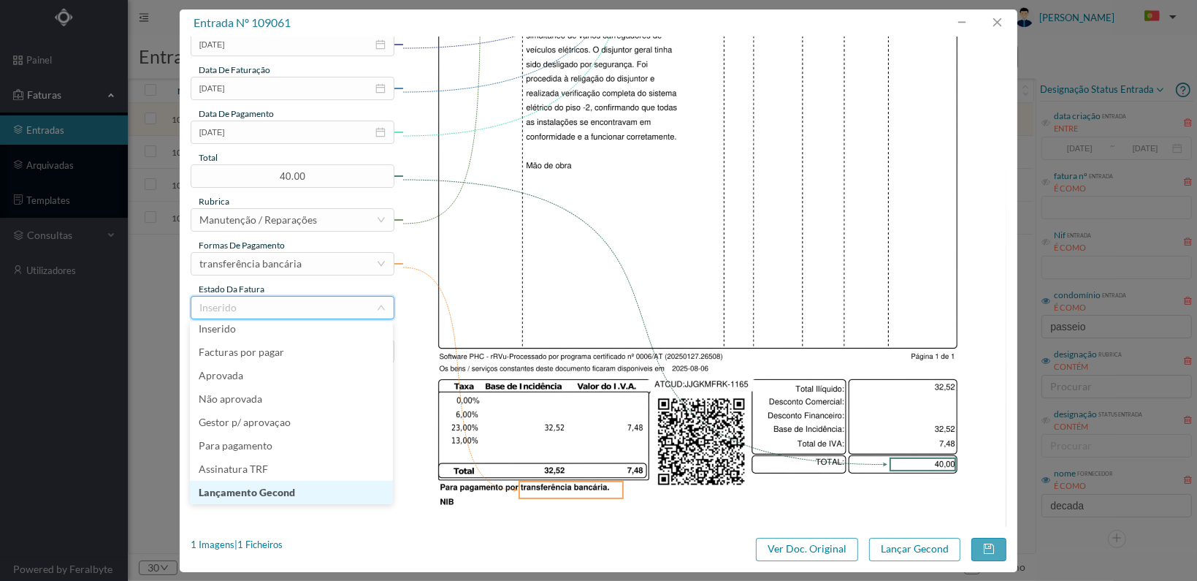
click at [321, 489] on li "Lançamento Gecond" at bounding box center [291, 492] width 203 height 23
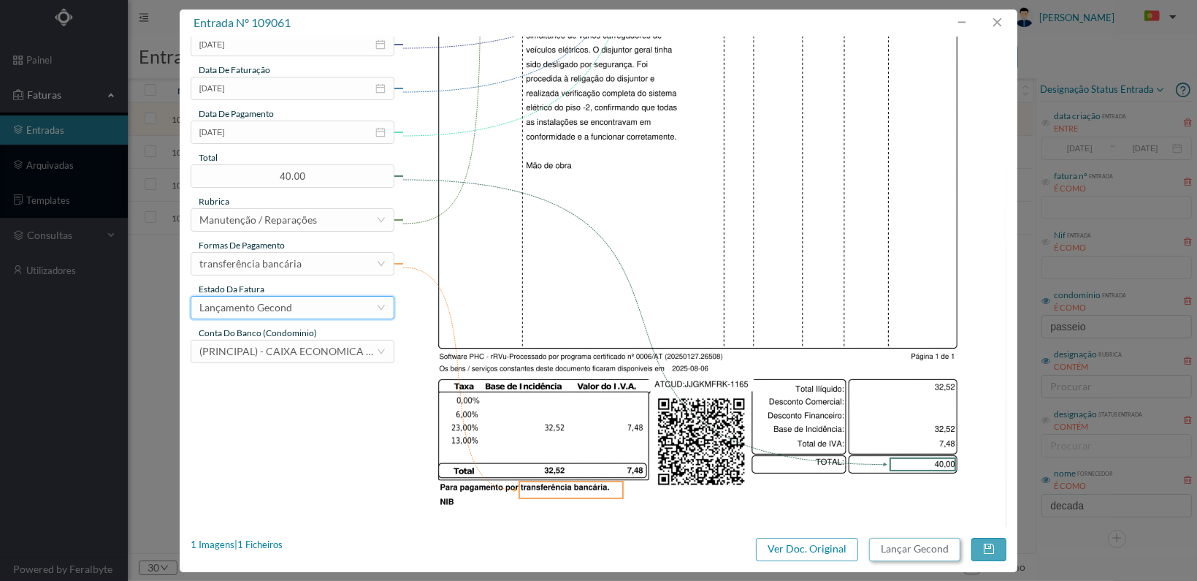
click at [909, 552] on button "Lançar Gecond" at bounding box center [914, 549] width 91 height 23
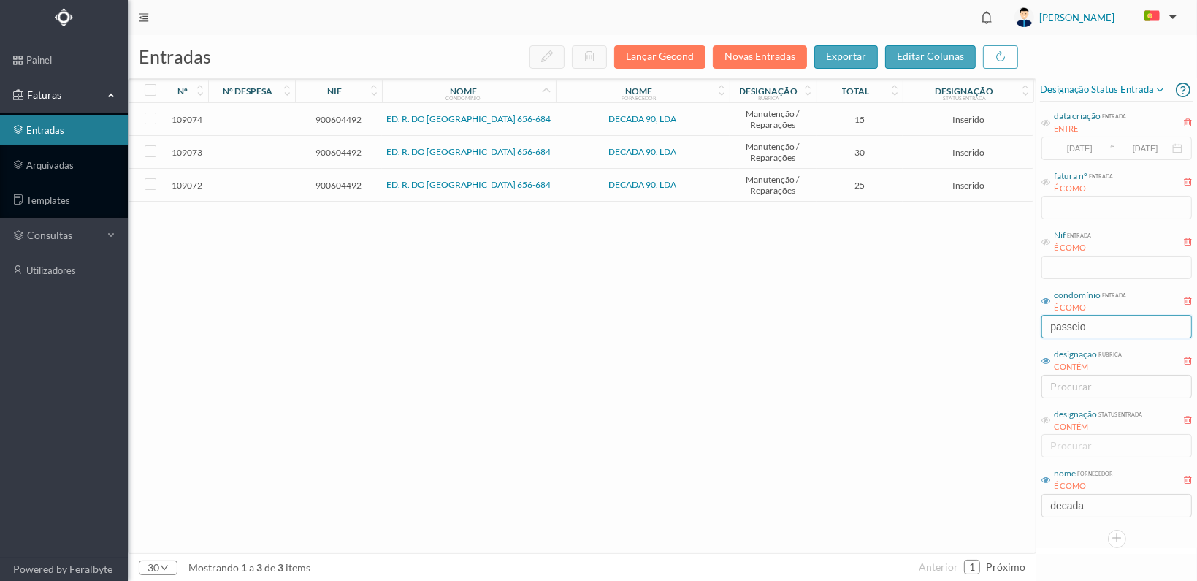
drag, startPoint x: 1094, startPoint y: 322, endPoint x: 1021, endPoint y: 319, distance: 73.1
click at [1021, 319] on div "entradas Lançar Gecond Novas Entradas exportar editar colunas nº nº despesa nif…" at bounding box center [662, 308] width 1069 height 546
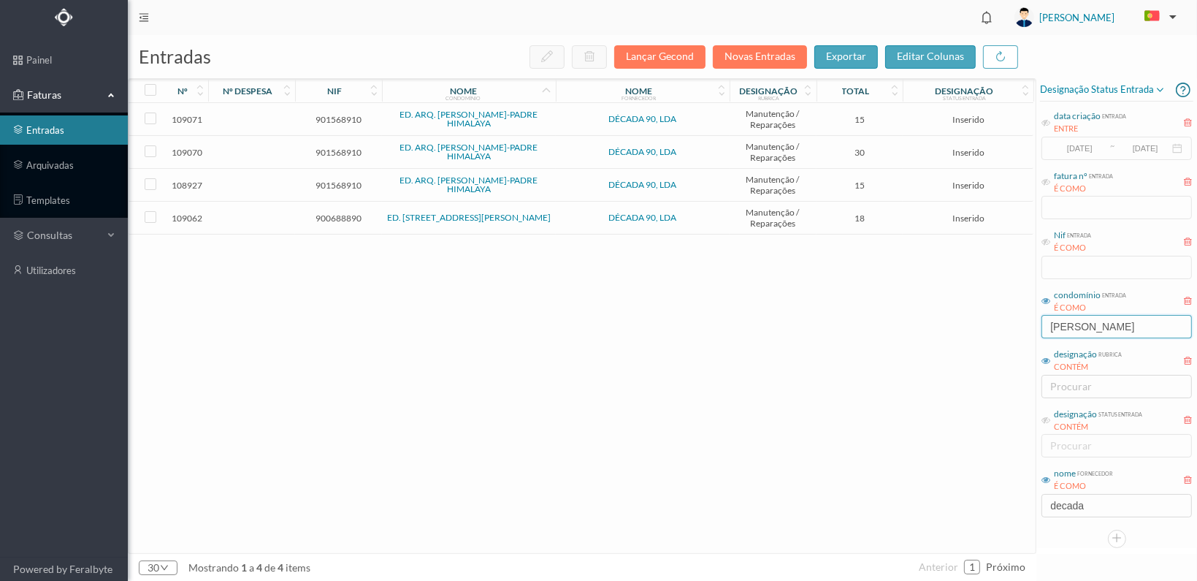
type input "barbosa"
click at [332, 207] on td "900688890" at bounding box center [338, 218] width 87 height 33
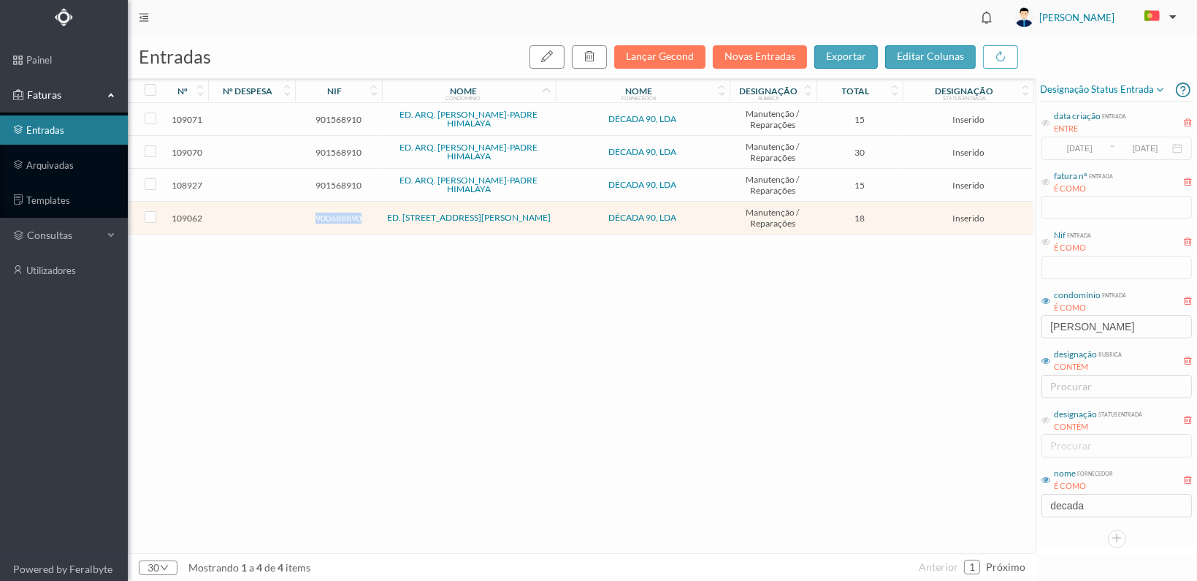
click at [331, 207] on td "900688890" at bounding box center [338, 218] width 87 height 33
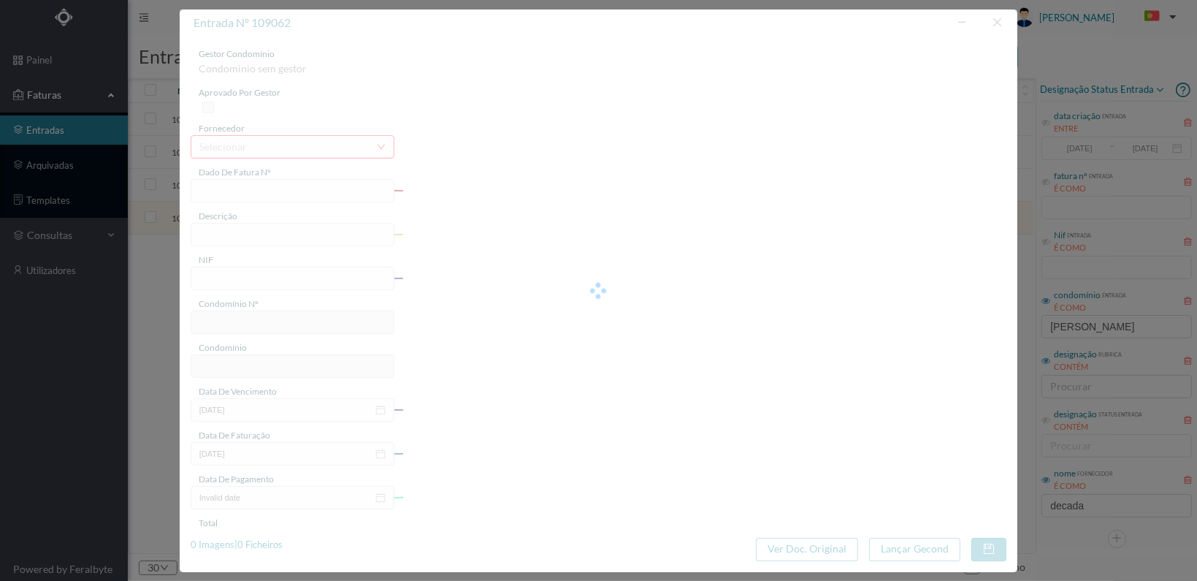
type input "FT 2025A1/1166"
type input "900688890"
type input "[DATE]"
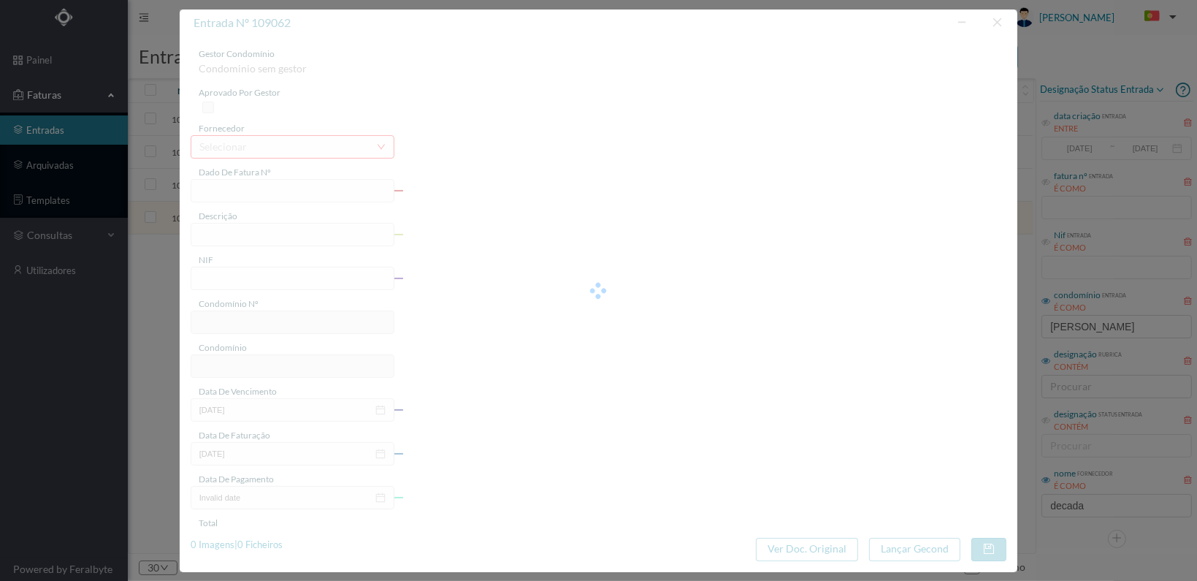
type input "18.00"
type input "671"
type input "ED. RUA RUI BARBOSA, 18"
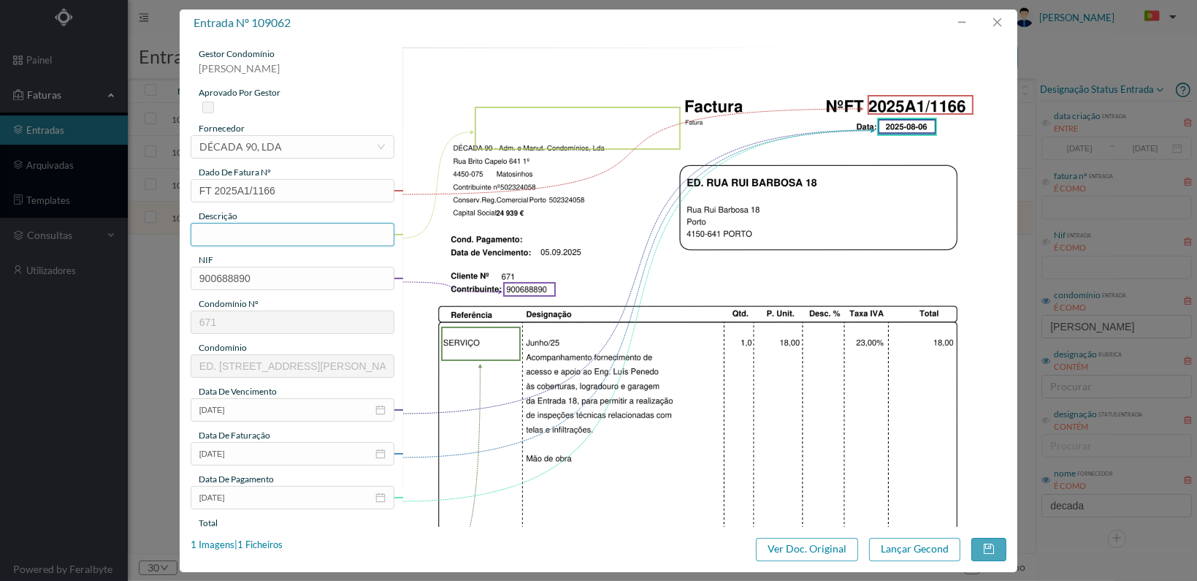
click at [263, 228] on input "text" at bounding box center [293, 234] width 204 height 23
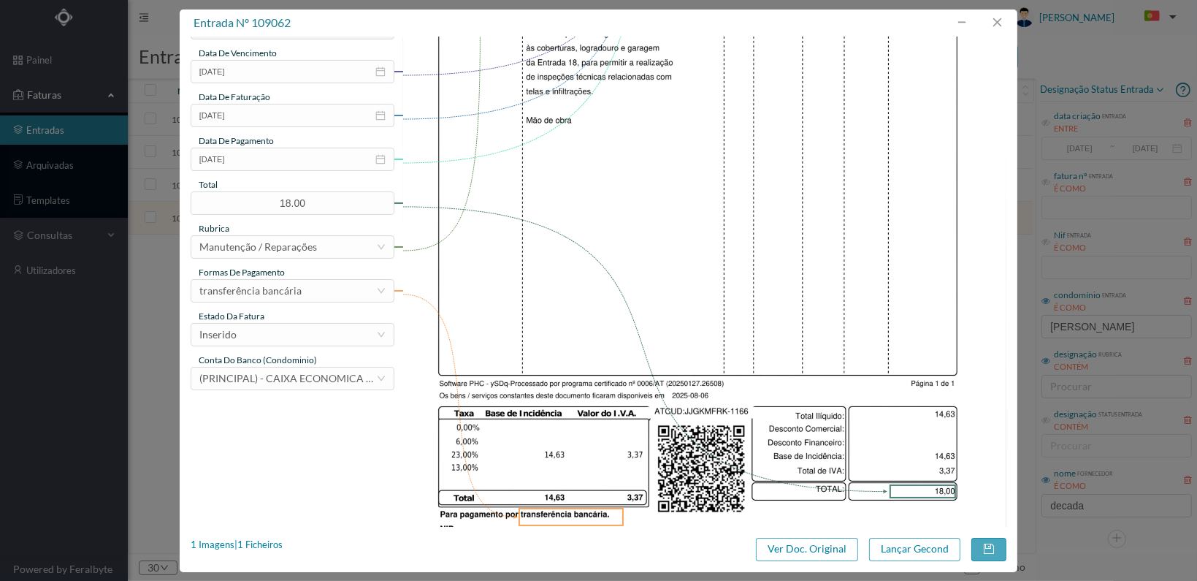
scroll to position [381, 0]
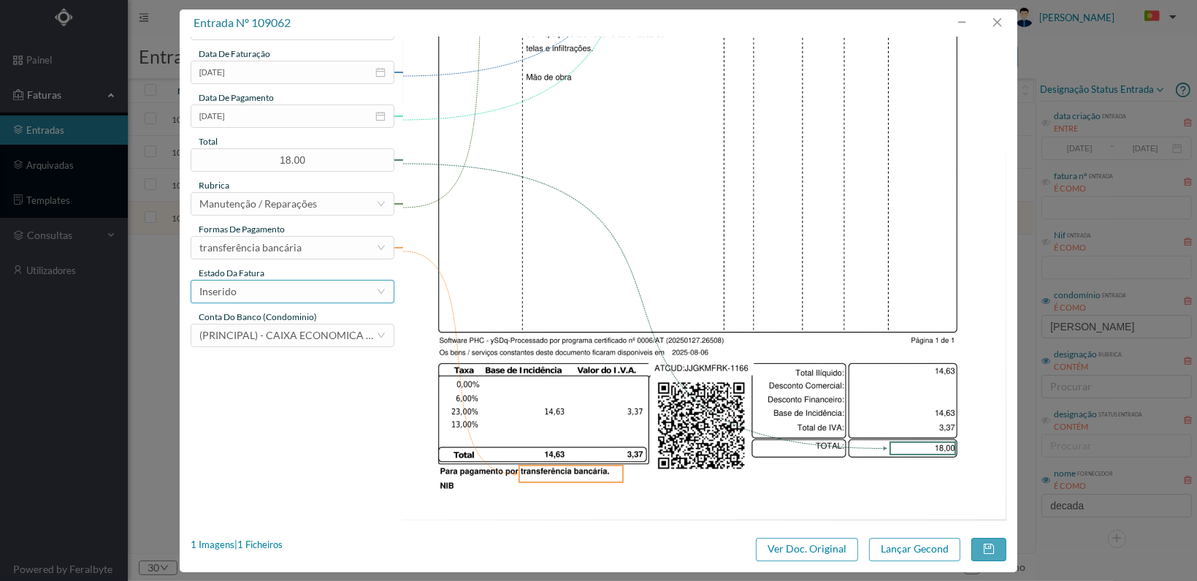
type input "Acompanhamento e fornecimento de acesso à cobertura"
click at [384, 287] on icon "icon: down" at bounding box center [381, 291] width 9 height 9
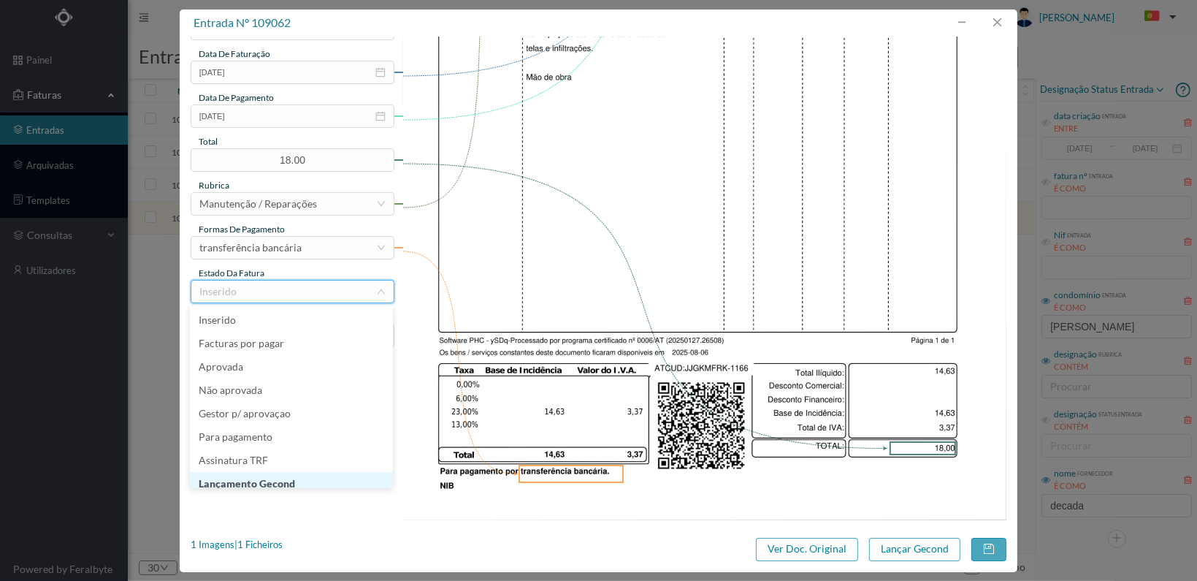
scroll to position [7, 0]
click at [329, 479] on li "Lançamento Gecond" at bounding box center [291, 476] width 203 height 23
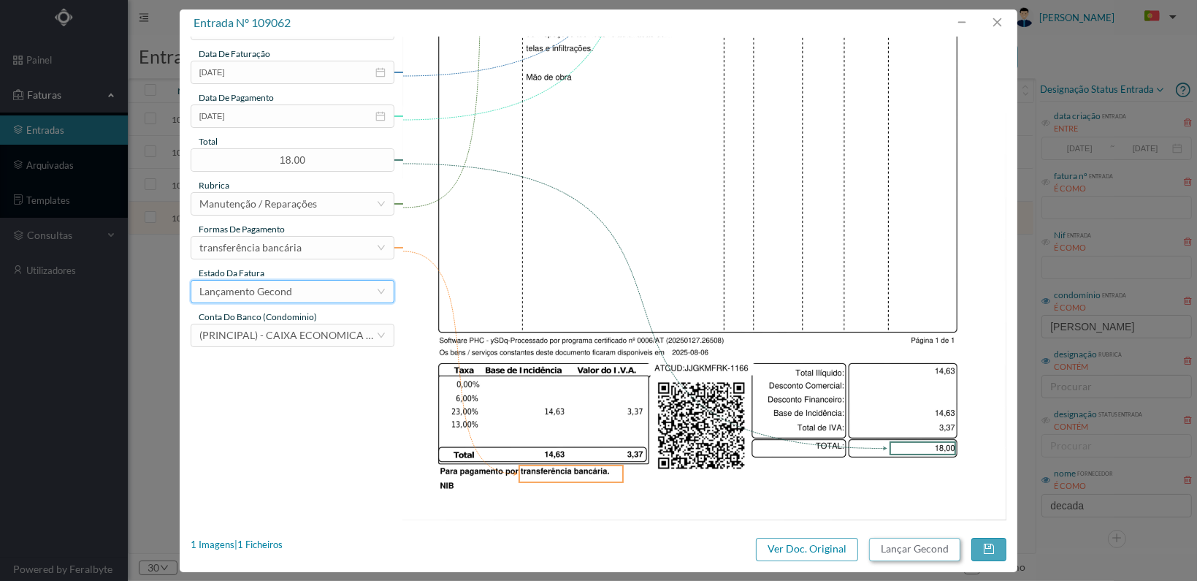
click at [901, 546] on button "Lançar Gecond" at bounding box center [914, 549] width 91 height 23
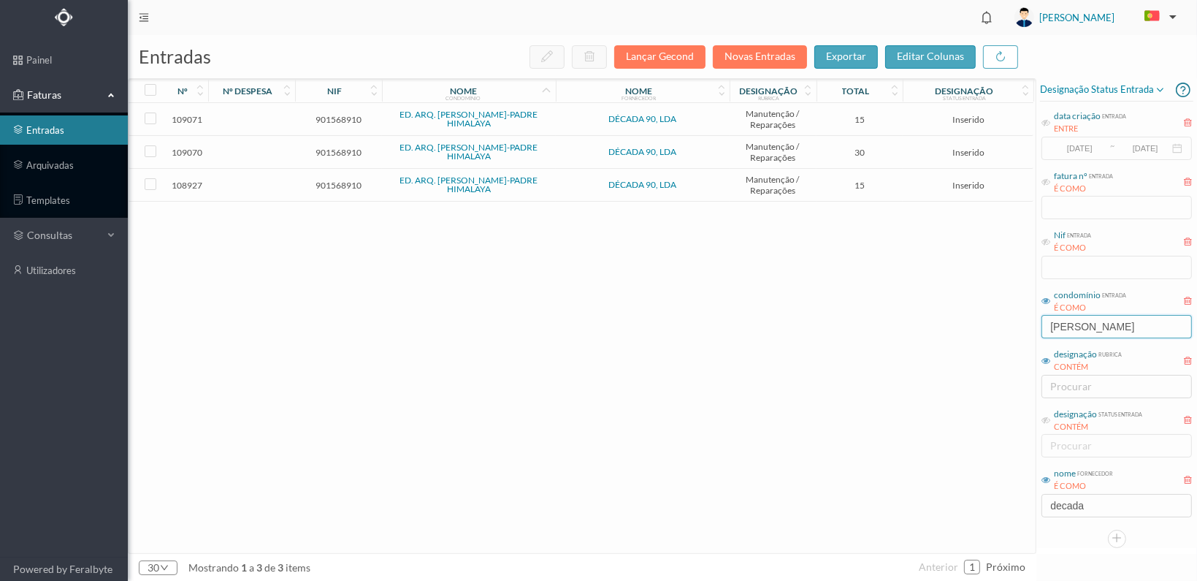
drag, startPoint x: 1131, startPoint y: 321, endPoint x: 936, endPoint y: 321, distance: 195.0
click at [937, 321] on div "entradas Lançar Gecond Novas Entradas exportar editar colunas nº nº despesa nif…" at bounding box center [662, 308] width 1069 height 546
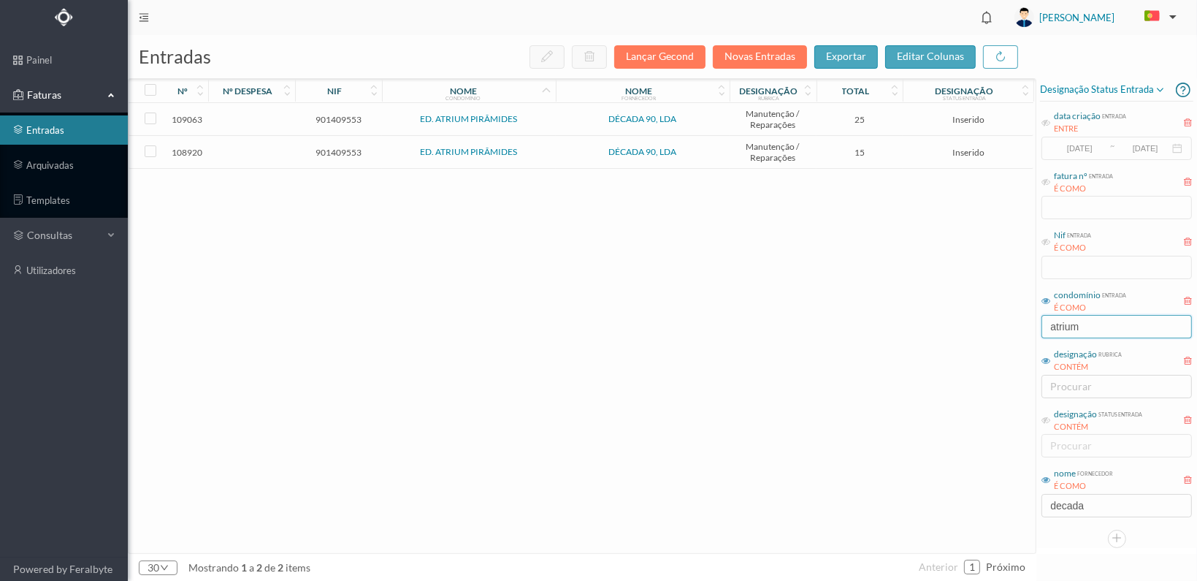
type input "atrium"
click at [327, 147] on span "901409553" at bounding box center [339, 152] width 80 height 11
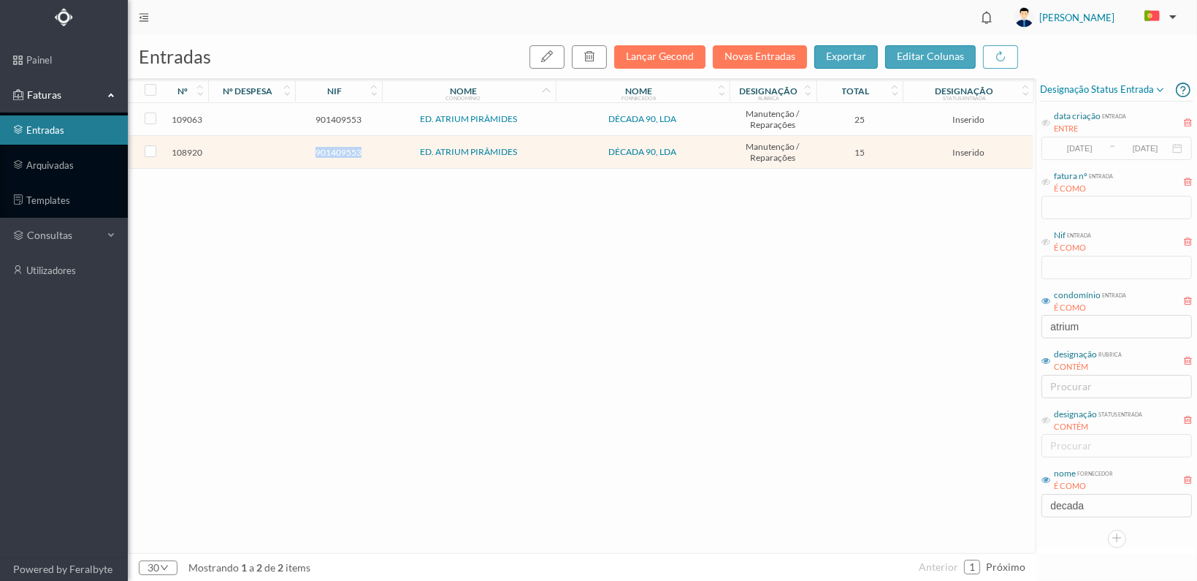
click at [327, 147] on span "901409553" at bounding box center [339, 152] width 80 height 11
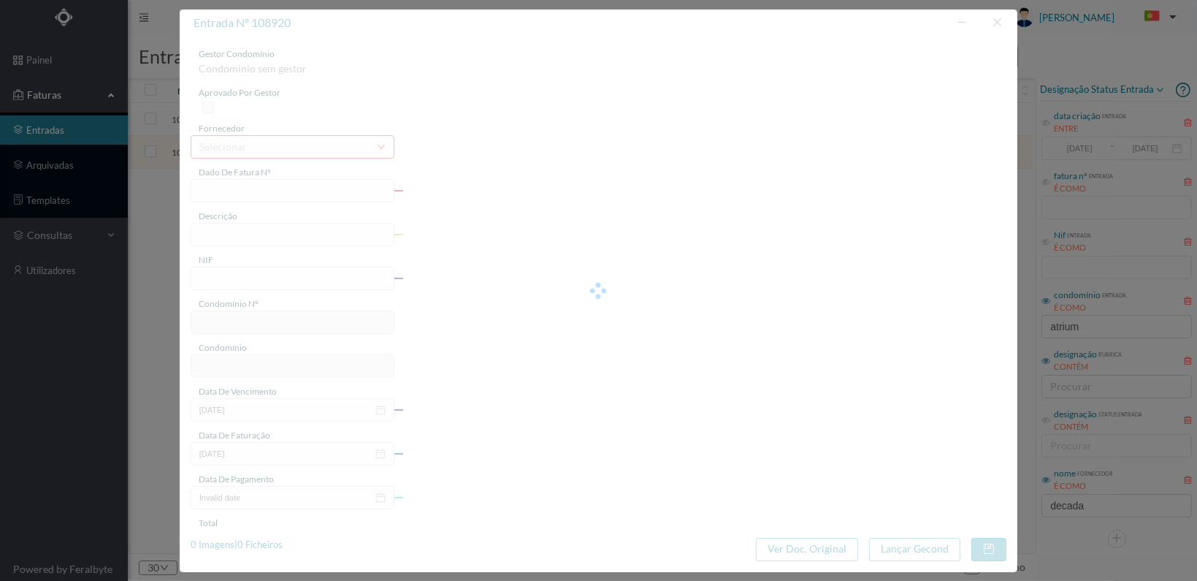
type input "FT 2025A1/1086"
type input "901409553"
type input "[DATE]"
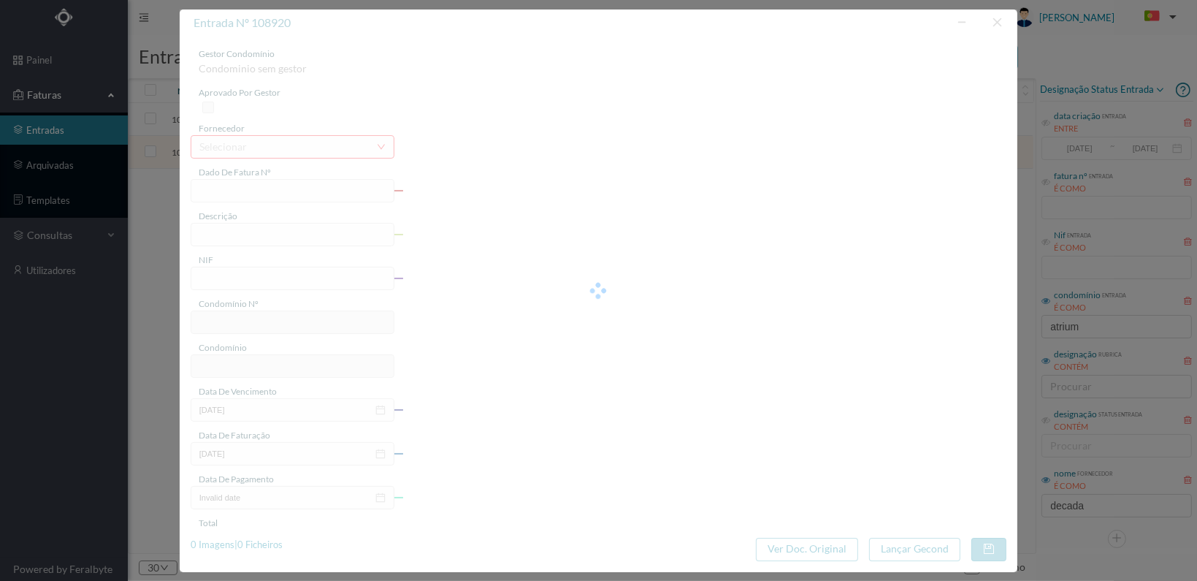
type input "15.00"
type input "677"
type input "ED. ATRIUM PIRÂMIDES"
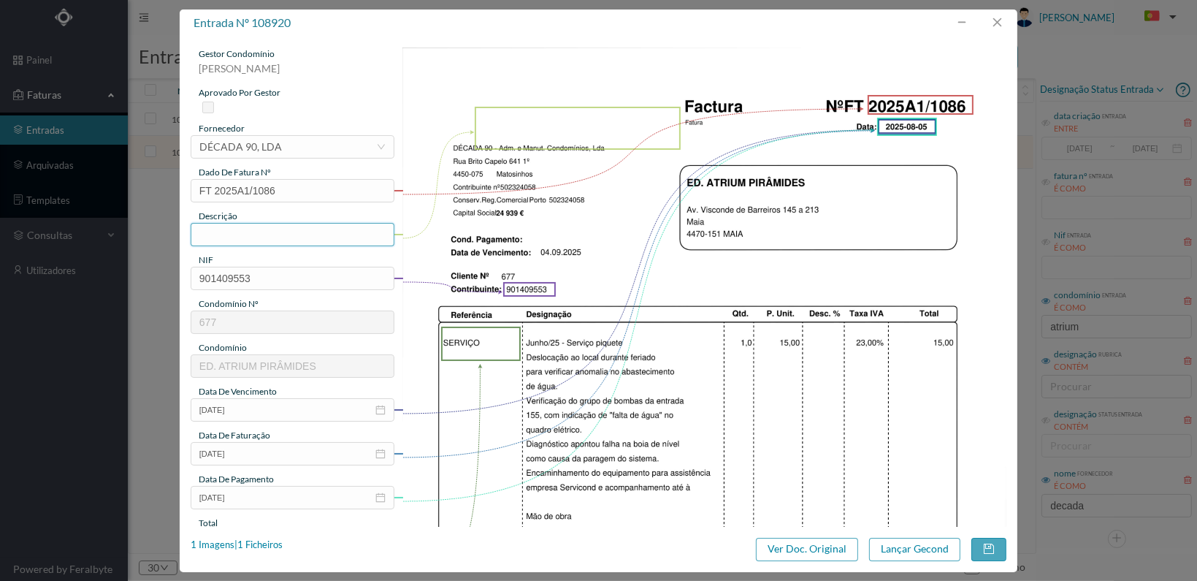
click at [310, 234] on input "text" at bounding box center [293, 234] width 204 height 23
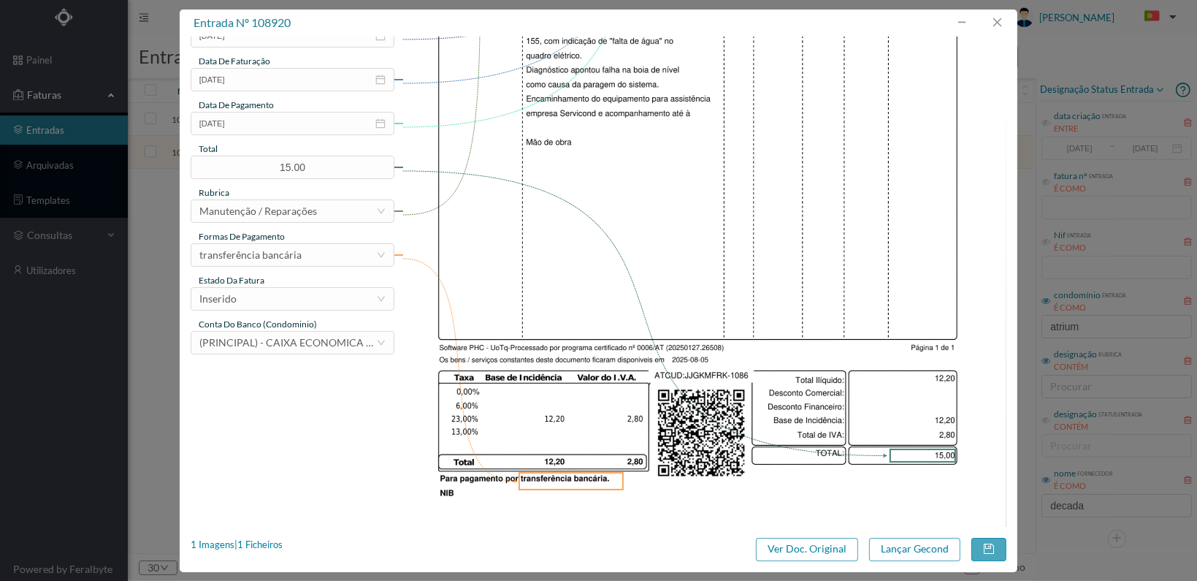
scroll to position [381, 0]
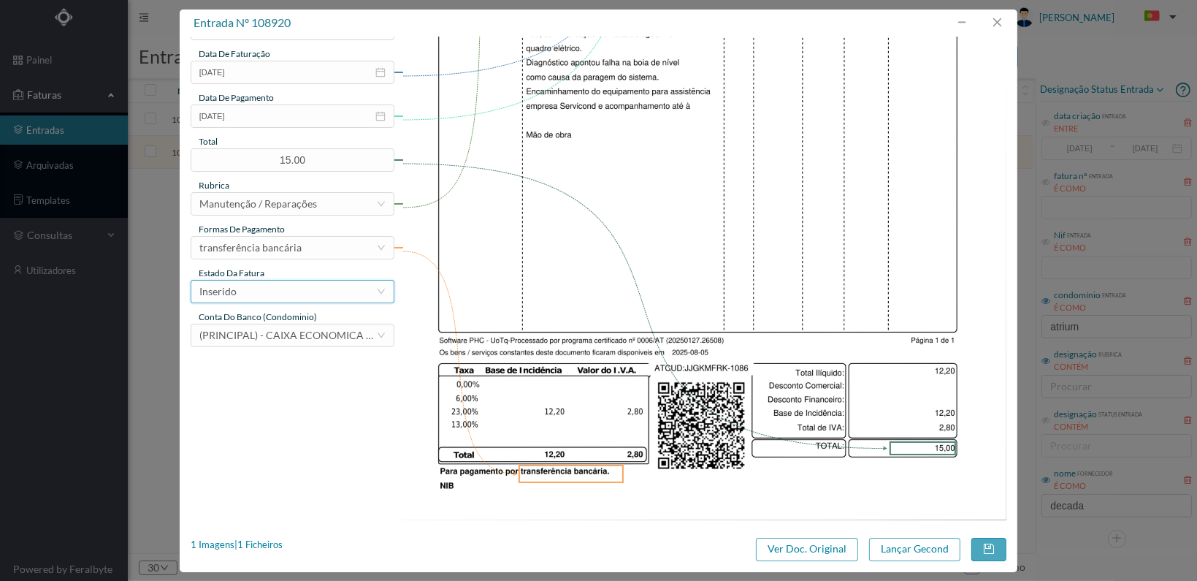
type input "Avaria abastecimento de água"
click at [351, 289] on div "Inserido" at bounding box center [287, 292] width 177 height 22
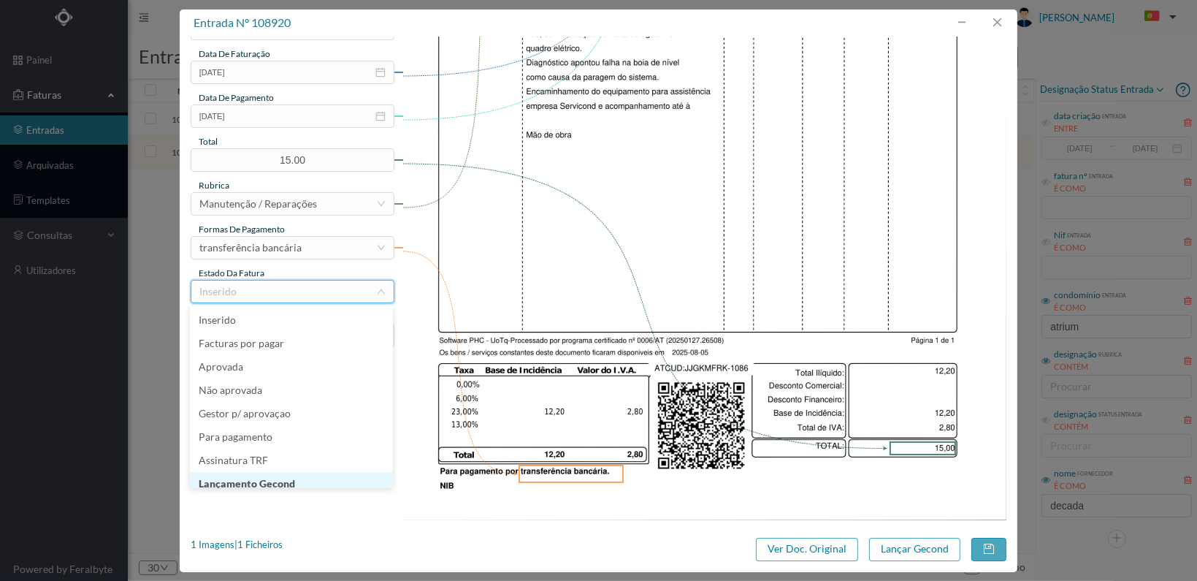
scroll to position [7, 0]
click at [320, 473] on li "Lançamento Gecond" at bounding box center [291, 476] width 203 height 23
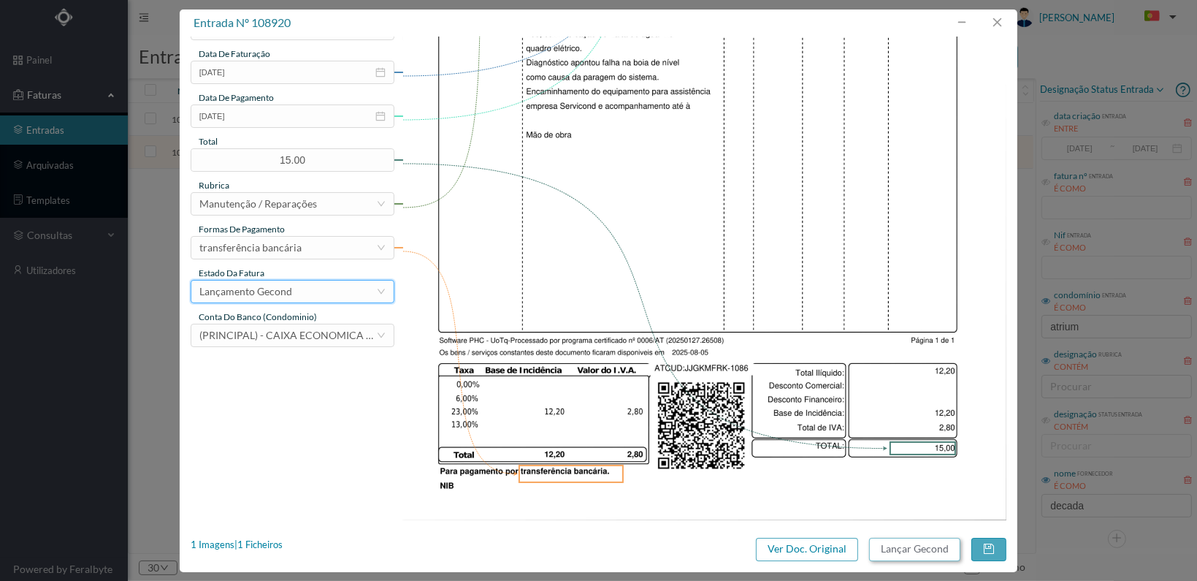
click at [901, 546] on button "Lançar Gecond" at bounding box center [914, 549] width 91 height 23
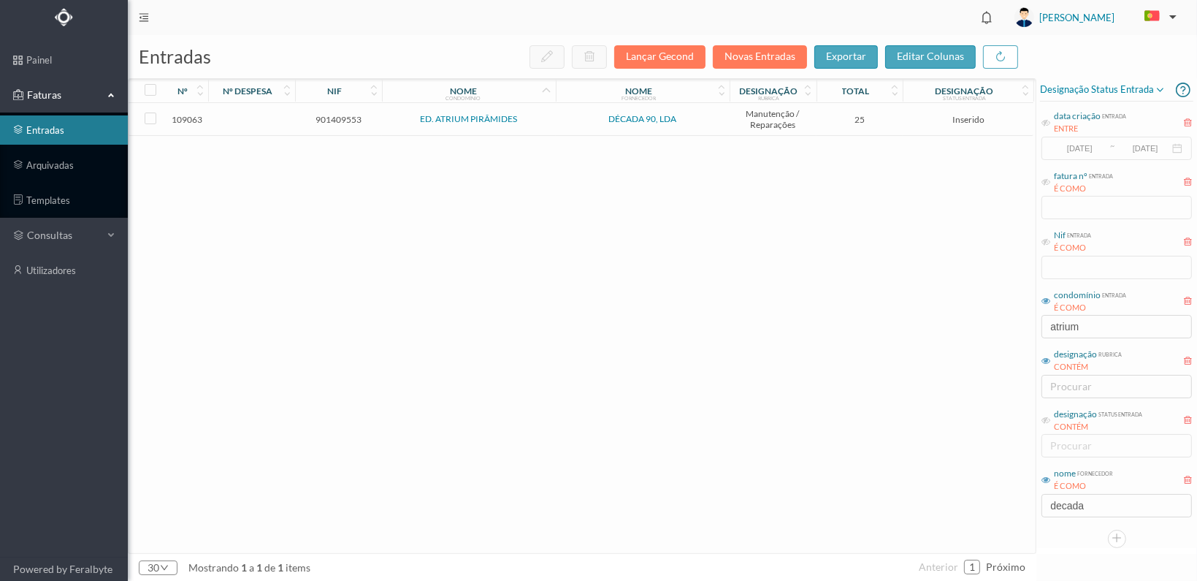
click at [327, 114] on span "901409553" at bounding box center [339, 119] width 80 height 11
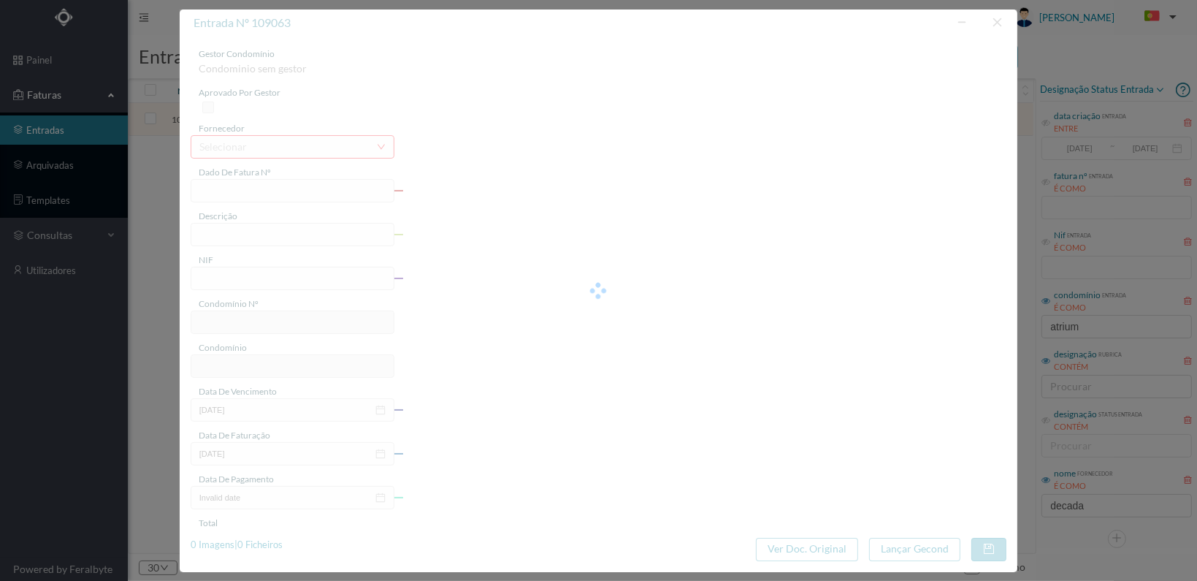
type input "FT 2025A1/1167"
type input "901409553"
type input "[DATE]"
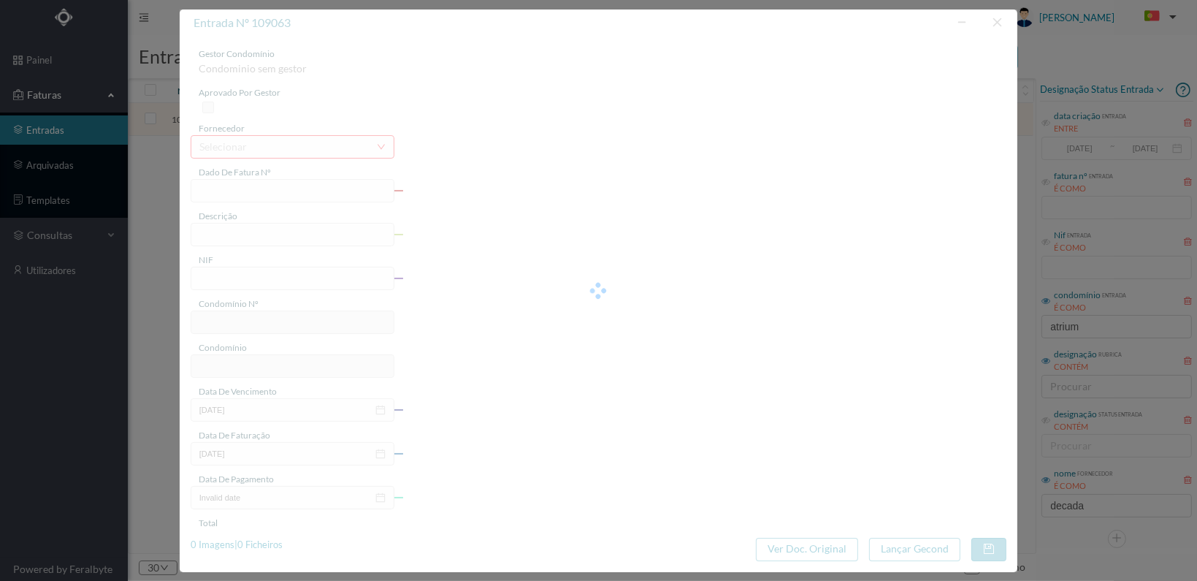
type input "25.00"
type input "677"
type input "ED. ATRIUM PIRÂMIDES"
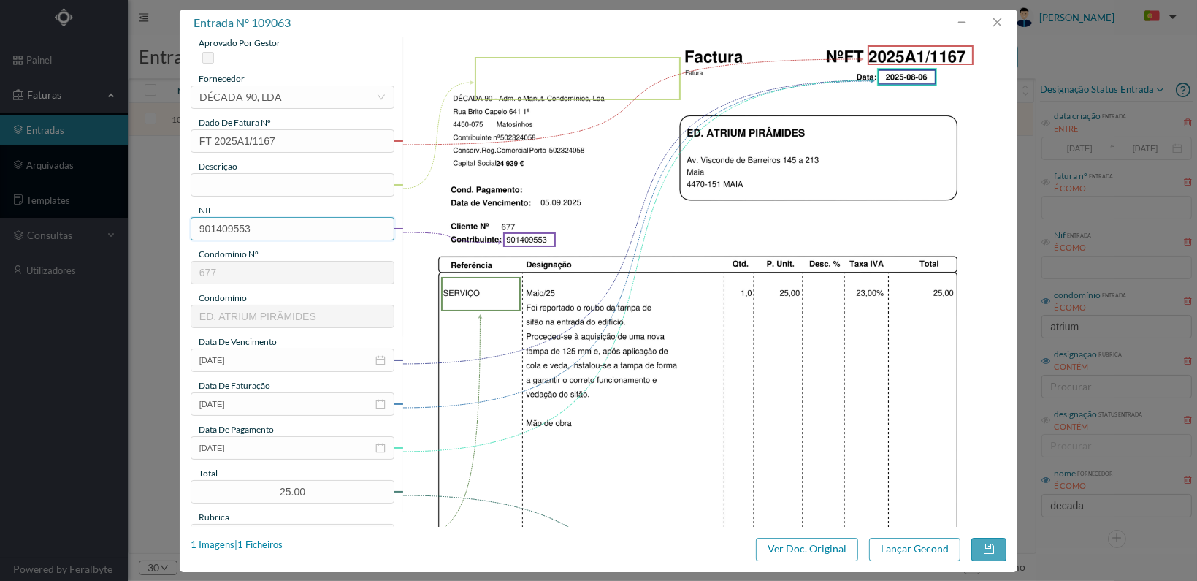
scroll to position [73, 0]
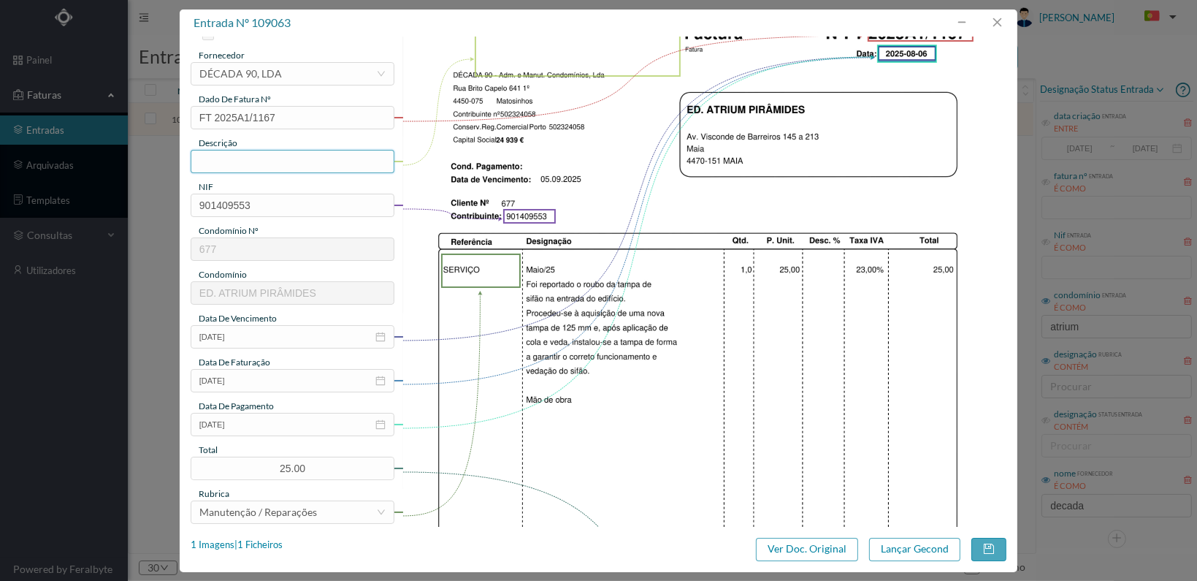
click at [298, 159] on input "text" at bounding box center [293, 161] width 204 height 23
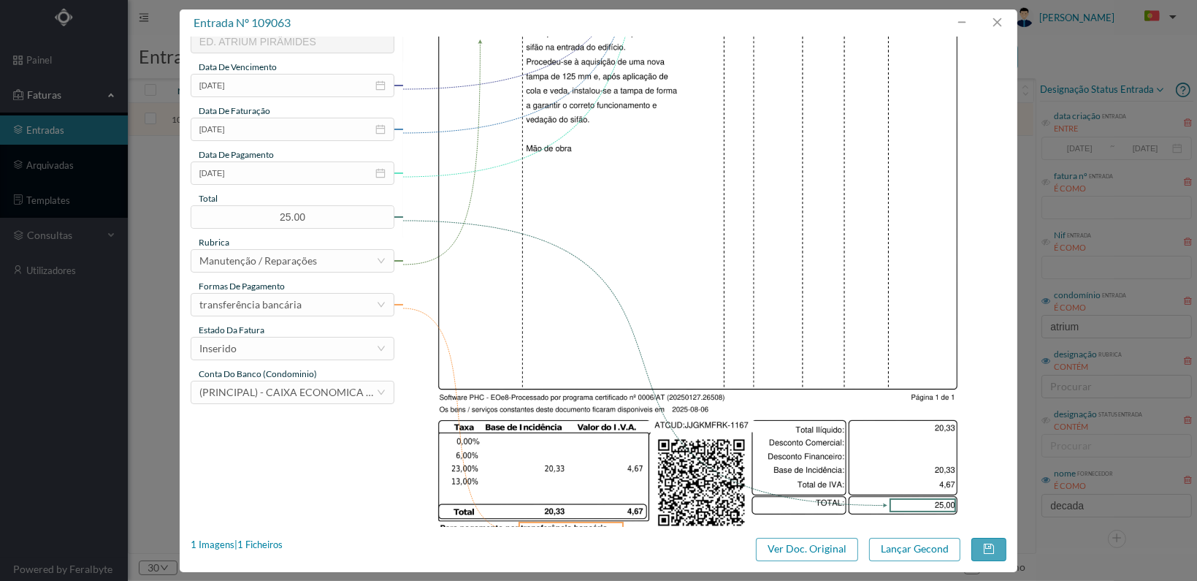
scroll to position [365, 0]
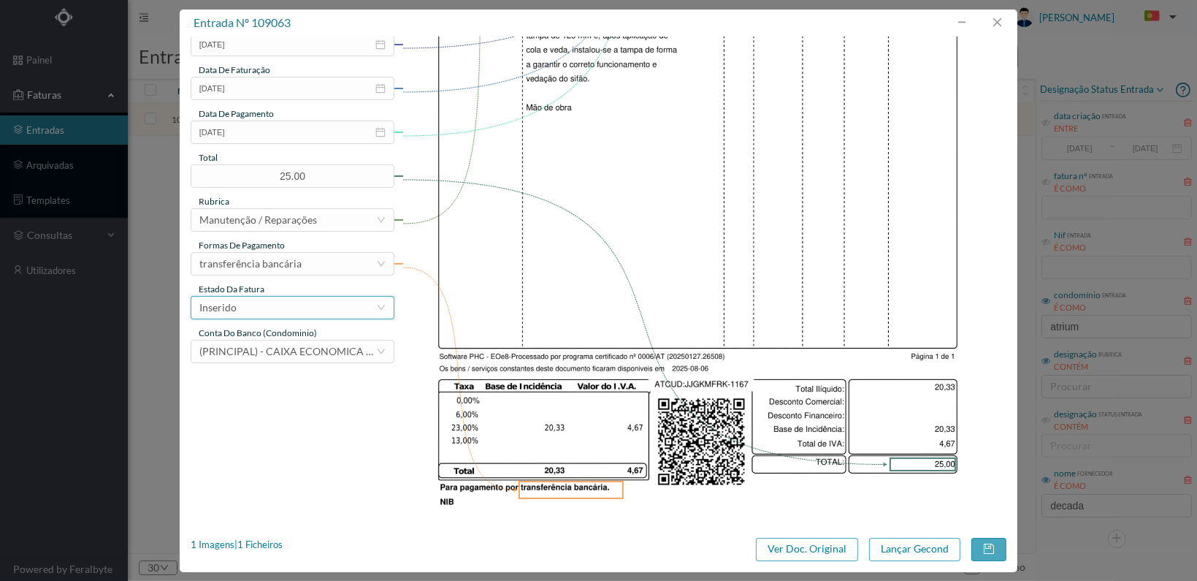
type input "Instalação tampa de sifão"
drag, startPoint x: 341, startPoint y: 308, endPoint x: 351, endPoint y: 309, distance: 9.5
click at [342, 308] on div "Inserido" at bounding box center [287, 308] width 177 height 22
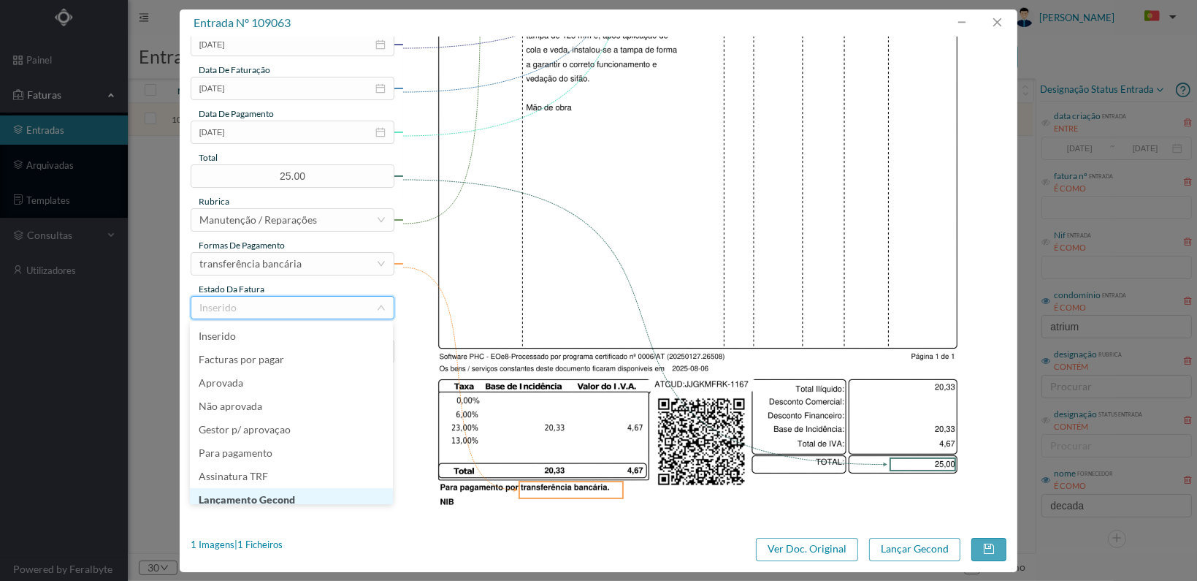
scroll to position [7, 0]
drag, startPoint x: 310, startPoint y: 495, endPoint x: 329, endPoint y: 492, distance: 19.8
click at [310, 494] on li "Lançamento Gecond" at bounding box center [291, 492] width 203 height 23
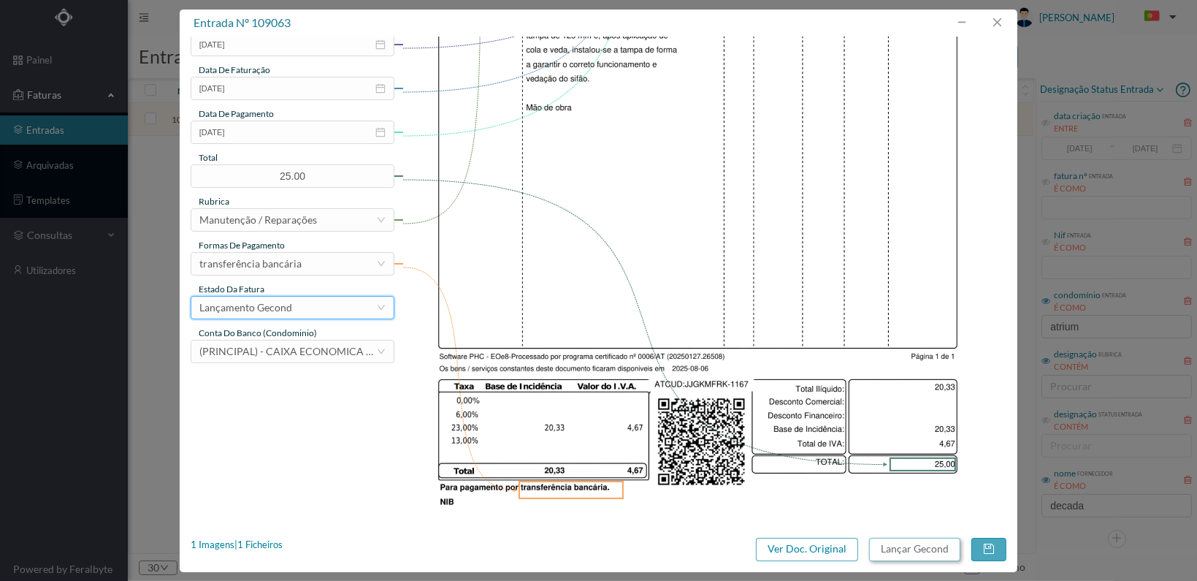
click at [908, 550] on button "Lançar Gecond" at bounding box center [914, 549] width 91 height 23
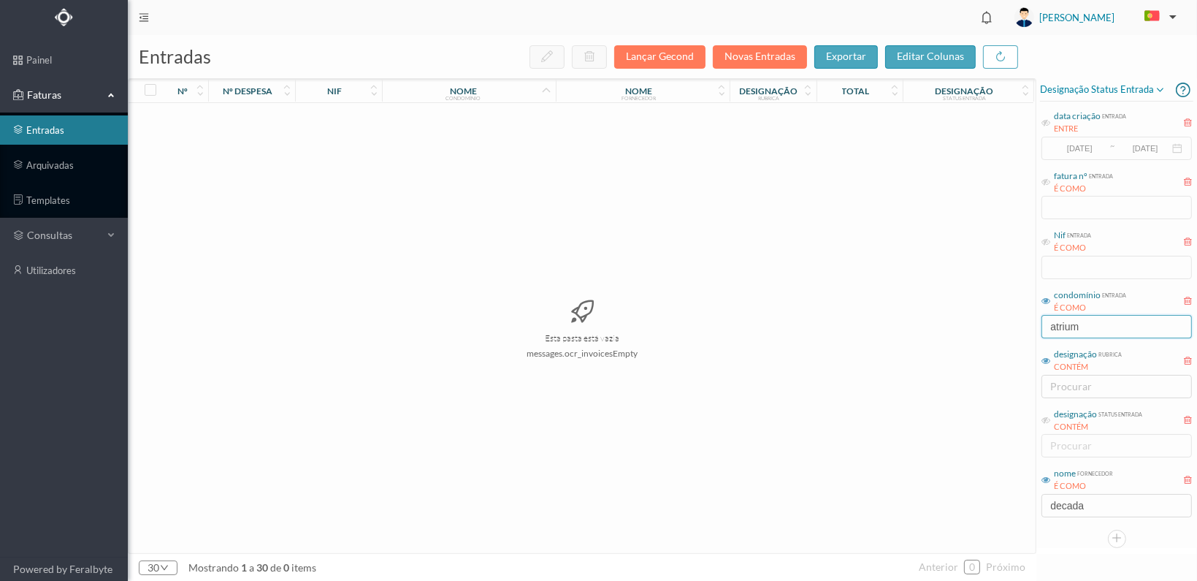
drag, startPoint x: 1091, startPoint y: 329, endPoint x: 999, endPoint y: 329, distance: 92.0
click at [999, 329] on div "entradas Lançar Gecond Novas Entradas exportar editar colunas nº nº despesa nif…" at bounding box center [662, 308] width 1069 height 546
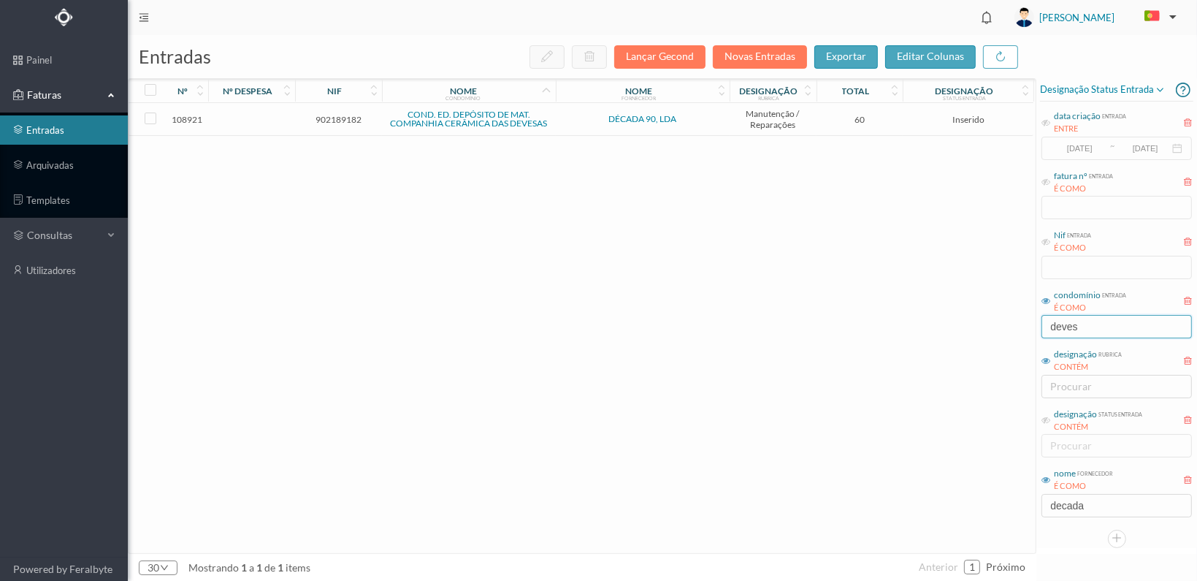
type input "deves"
click at [313, 115] on span "902189182" at bounding box center [339, 119] width 80 height 11
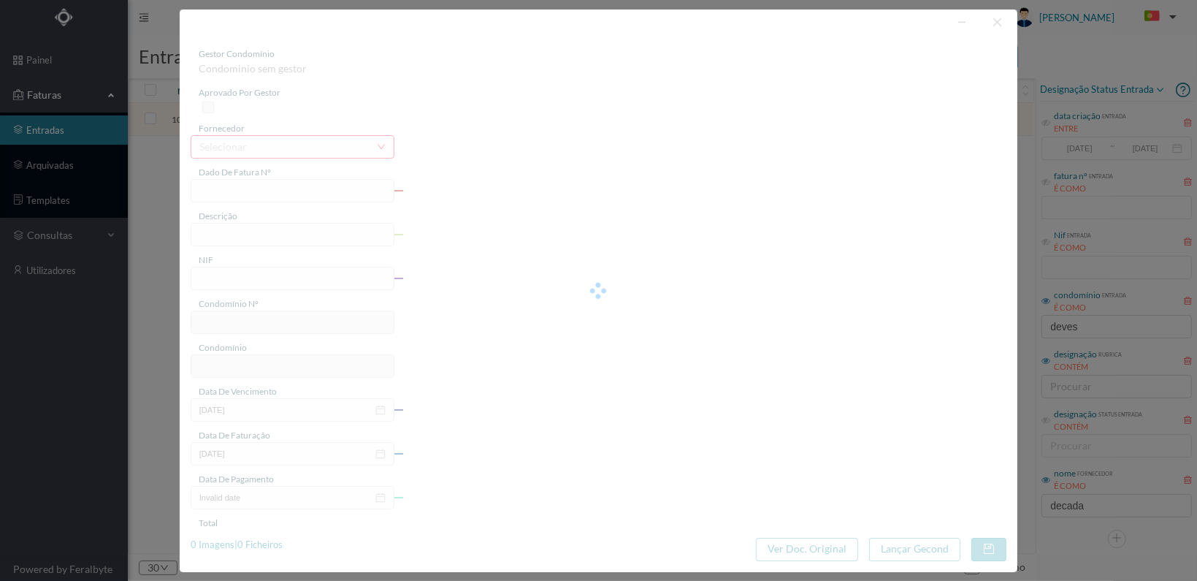
type input "FT 2025A1/1087"
type input "902189182"
type input "[DATE]"
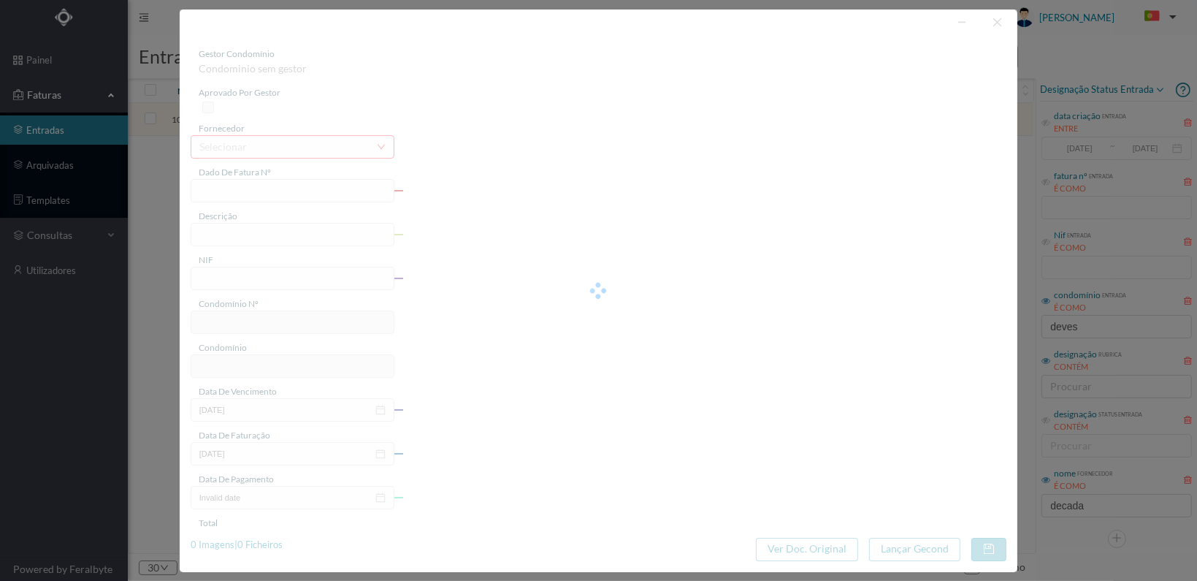
type input "60.00"
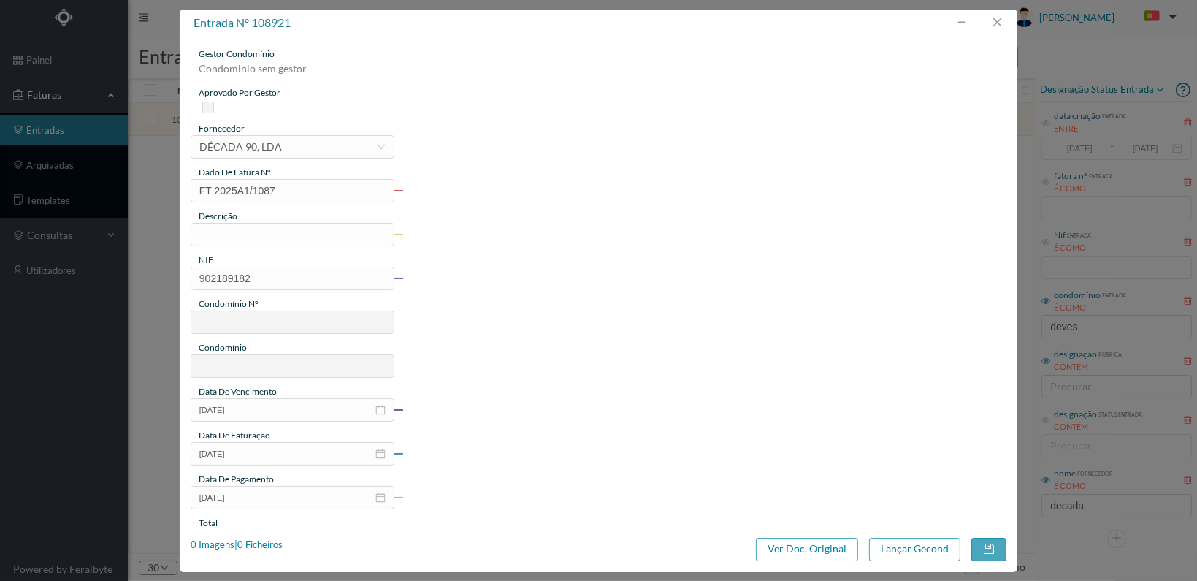
type input "694"
type input "COND. ED. DEPÓSITO DE MAT. COMPANHIA CERÂMICA DAS DEVESAS"
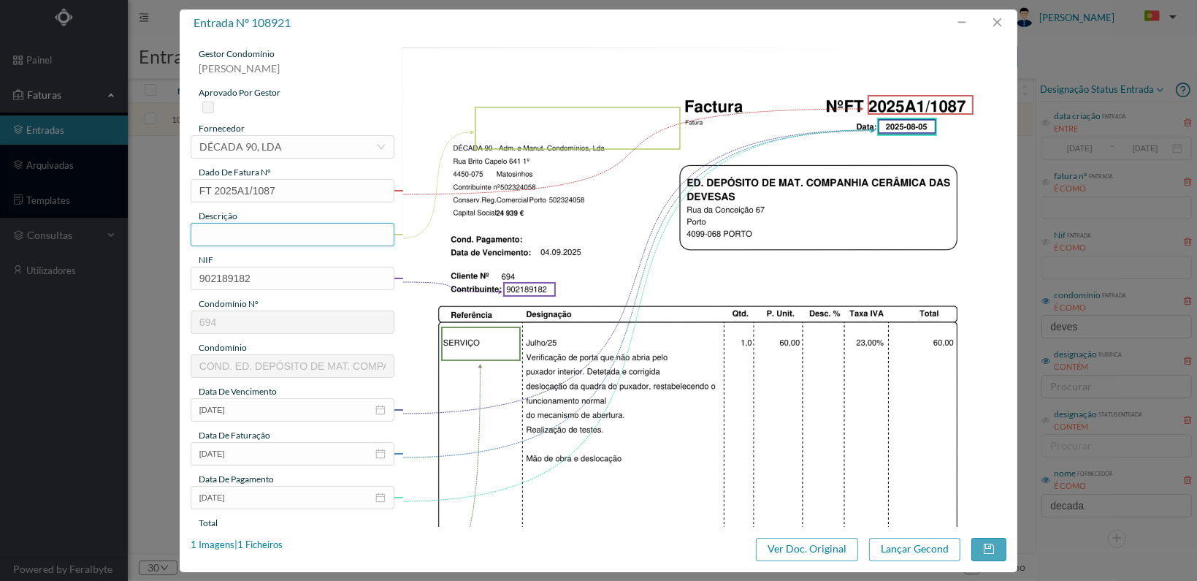
click at [282, 227] on input "text" at bounding box center [293, 234] width 204 height 23
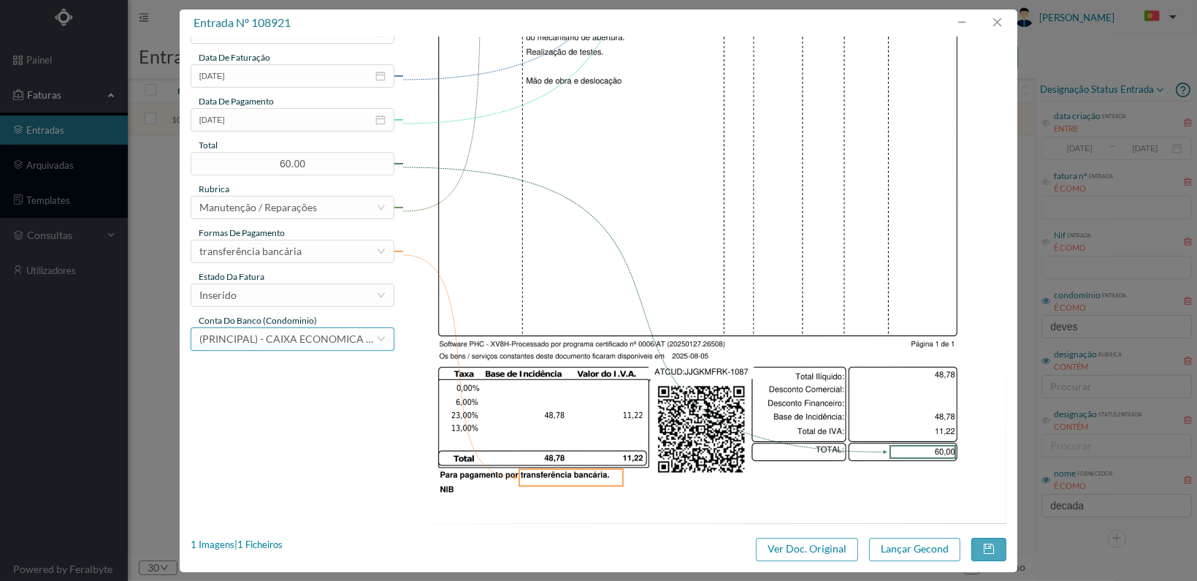
scroll to position [381, 0]
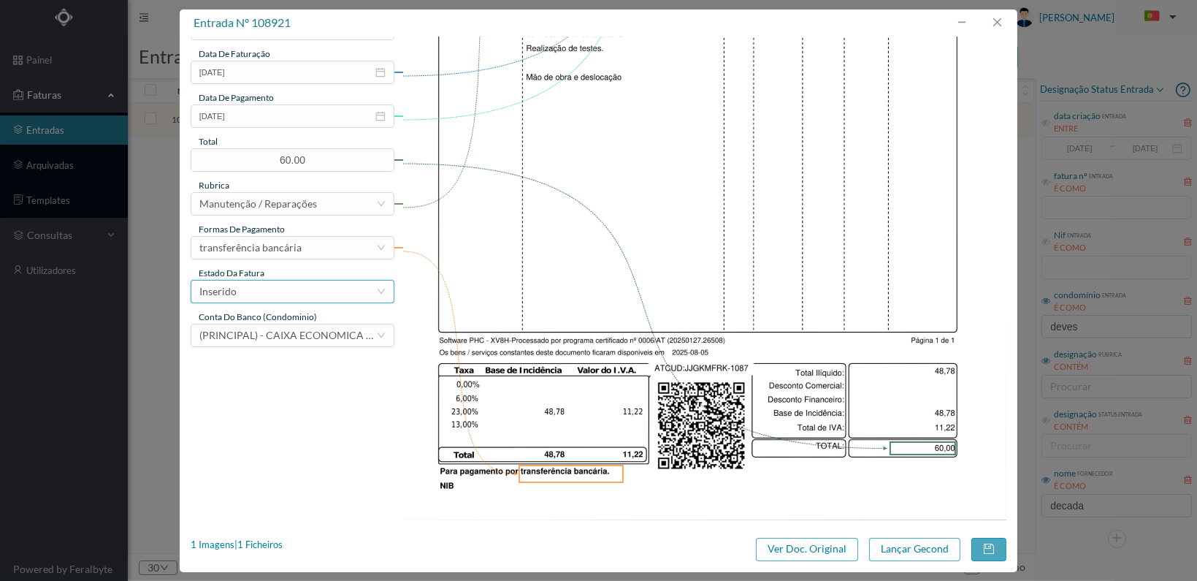
type input "Avaria porta de entrada"
click at [356, 294] on div "Inserido" at bounding box center [287, 292] width 177 height 22
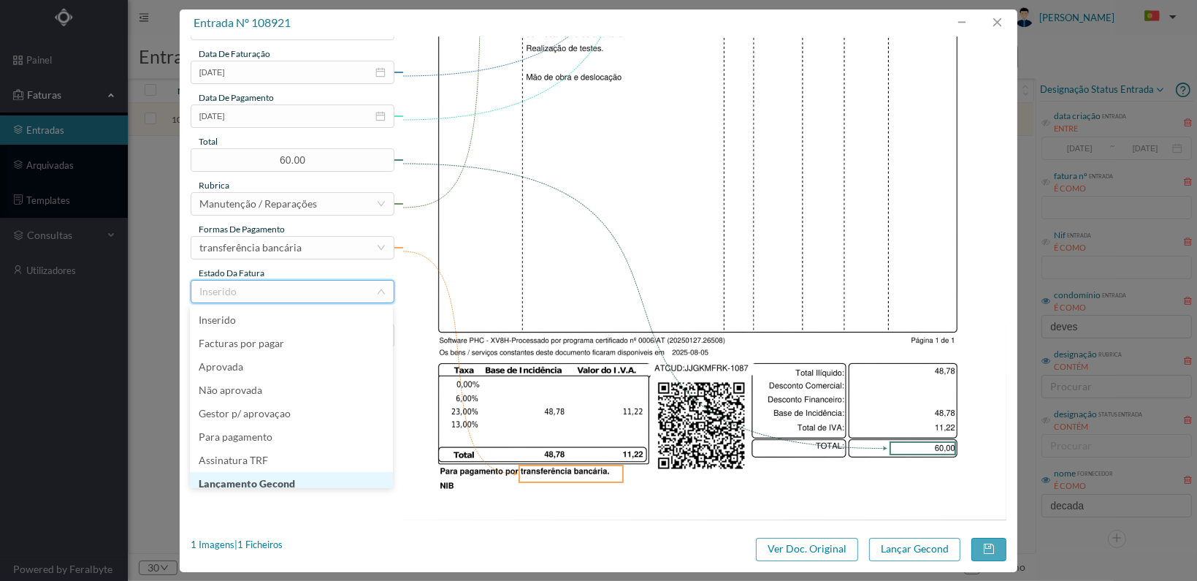
scroll to position [7, 0]
click at [317, 478] on li "Lançamento Gecond" at bounding box center [291, 476] width 203 height 23
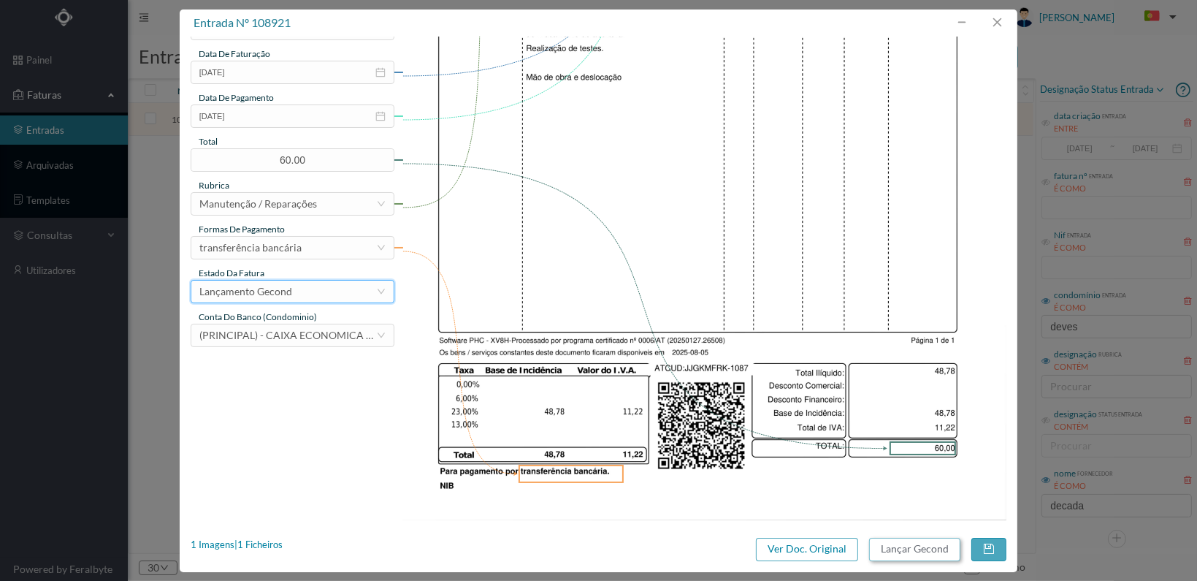
click at [897, 549] on button "Lançar Gecond" at bounding box center [914, 549] width 91 height 23
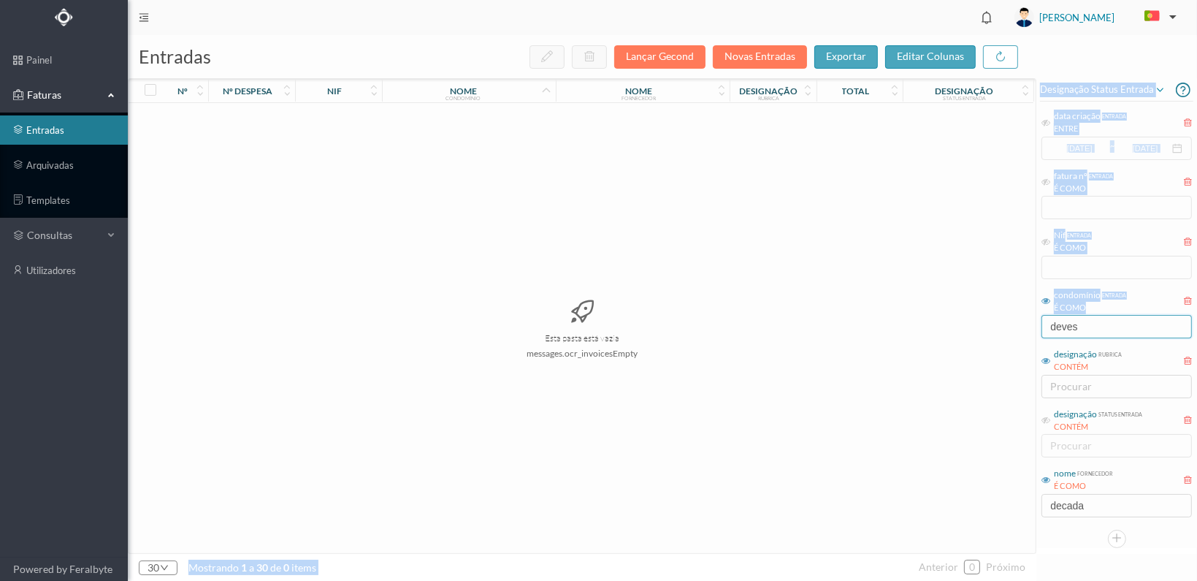
drag, startPoint x: 1086, startPoint y: 313, endPoint x: 1068, endPoint y: 324, distance: 20.7
click at [1031, 321] on div "entradas Lançar Gecond Novas Entradas exportar editar colunas nº nº despesa nif…" at bounding box center [662, 308] width 1069 height 546
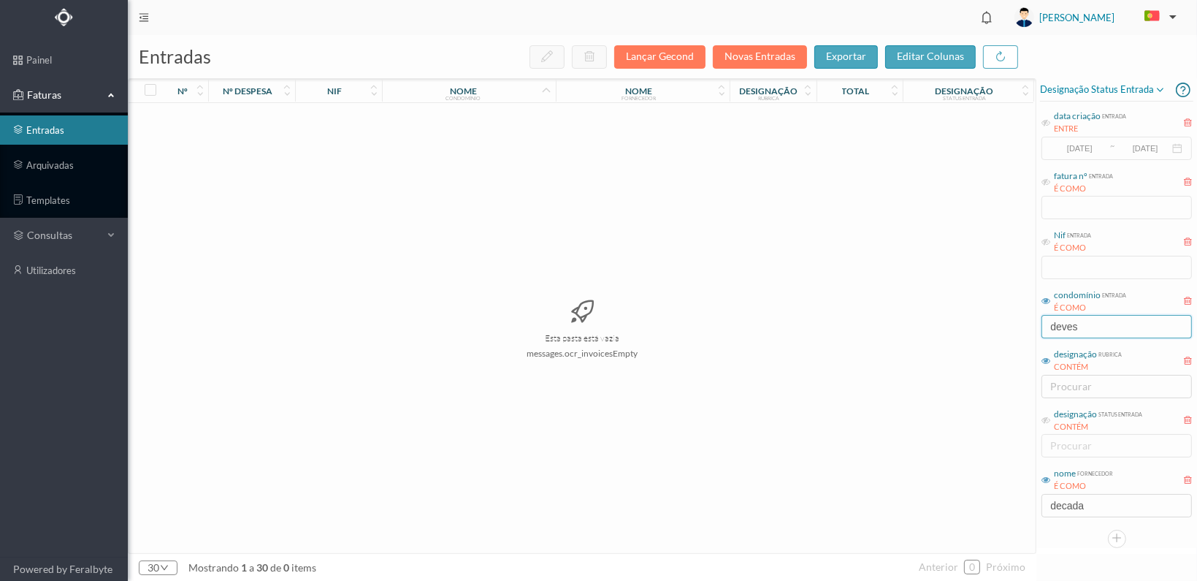
drag, startPoint x: 1098, startPoint y: 326, endPoint x: 1035, endPoint y: 324, distance: 62.9
click at [1035, 324] on div "entradas Lançar Gecond Novas Entradas exportar editar colunas nº nº despesa nif…" at bounding box center [662, 308] width 1069 height 546
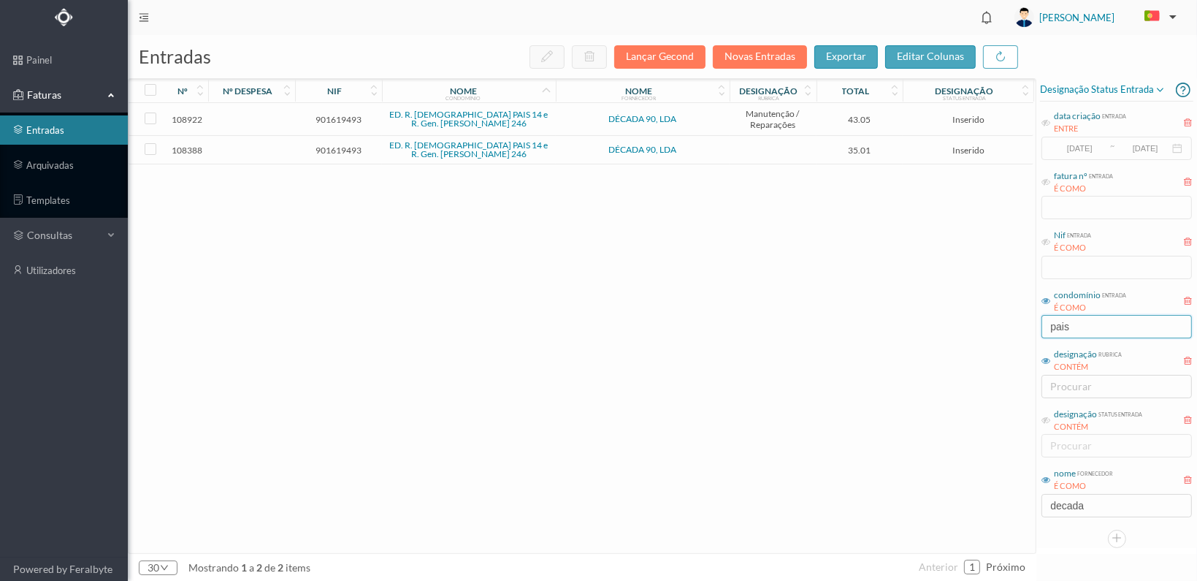
type input "pais"
click at [326, 145] on span "901619493" at bounding box center [339, 150] width 80 height 11
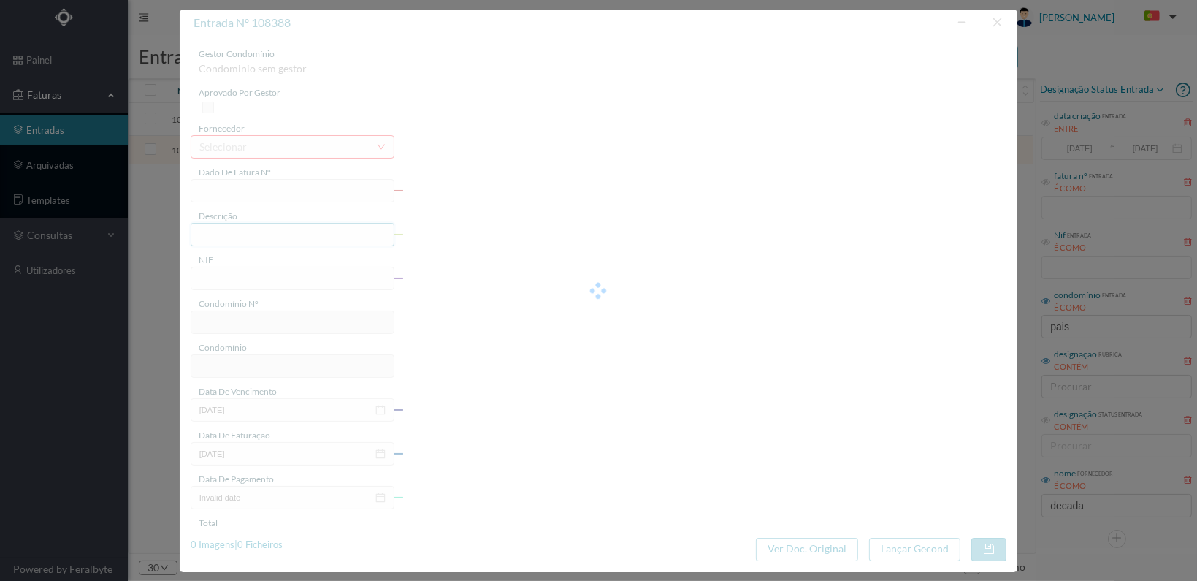
type input "FT 2025A1/1036"
type input "901619493"
type input "[DATE]"
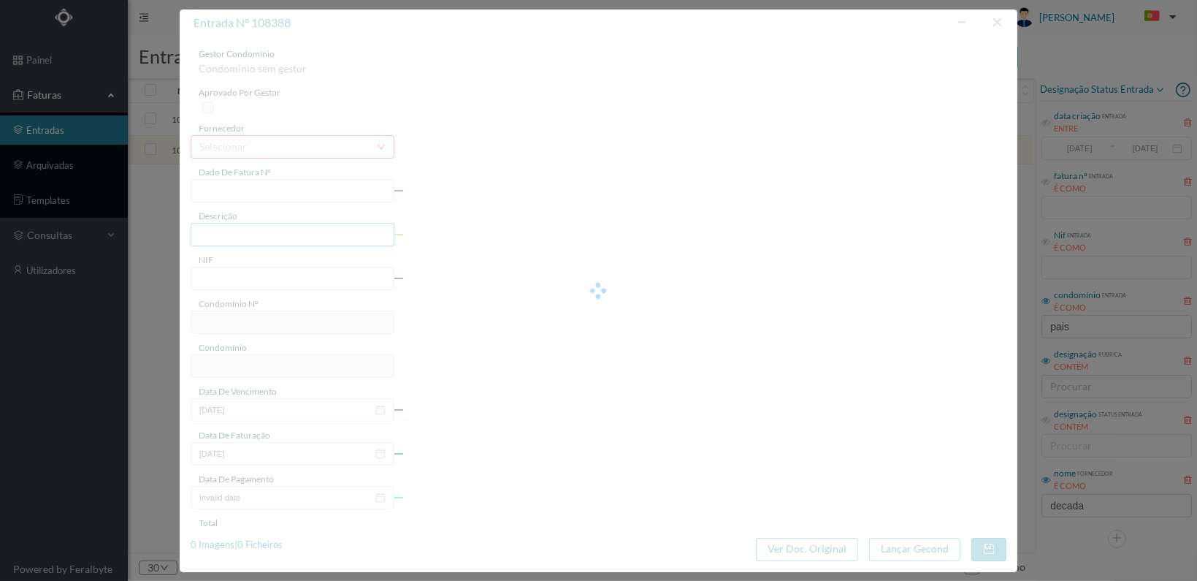
type input "35.01"
type input "695"
type input "ED. R. BRITO PAIS 14 e R. Gen. Humberto Delgado 246"
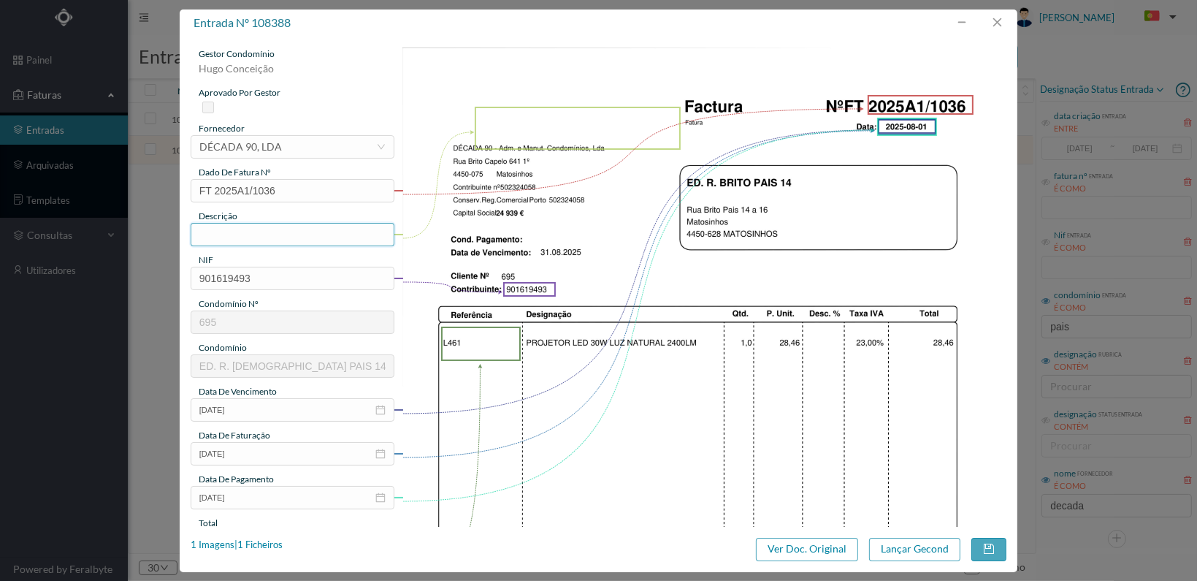
click at [314, 234] on input "text" at bounding box center [293, 234] width 204 height 23
type input "Material eléctrico"
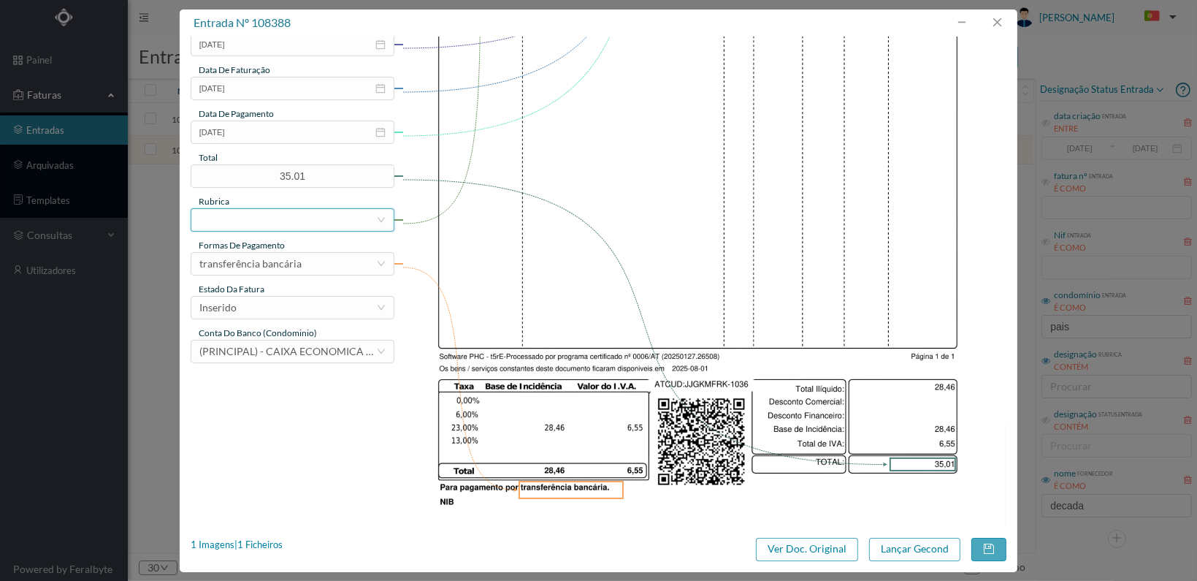
click at [297, 216] on div at bounding box center [287, 220] width 177 height 22
type input "materiai"
click at [285, 289] on li "Materiais Diversos" at bounding box center [291, 294] width 203 height 23
drag, startPoint x: 318, startPoint y: 313, endPoint x: 326, endPoint y: 318, distance: 9.5
click at [318, 313] on div "Inserido" at bounding box center [287, 308] width 177 height 22
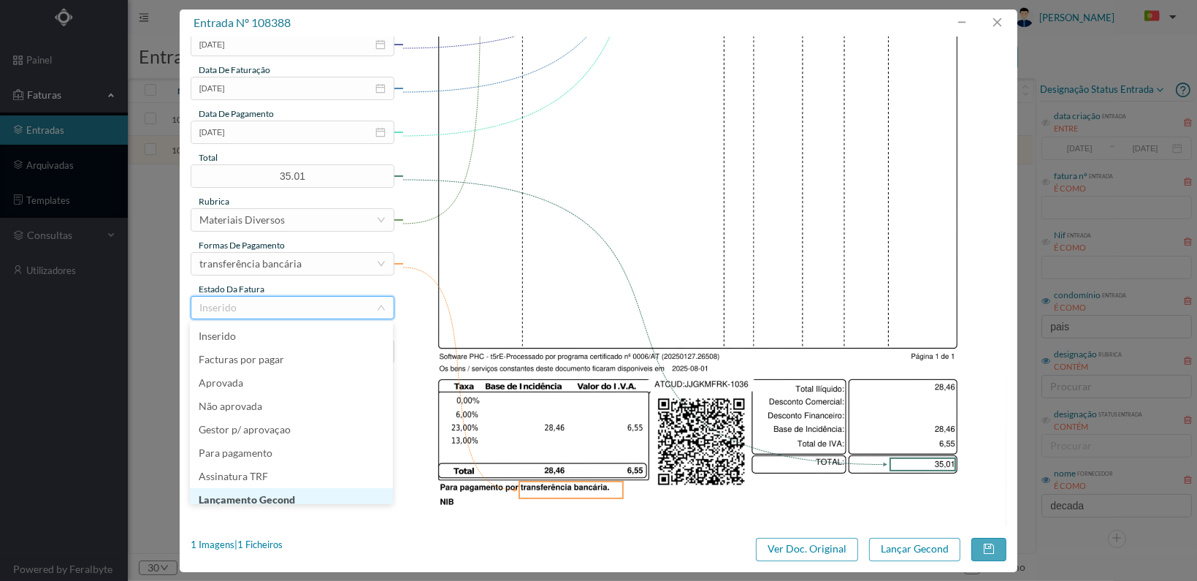
scroll to position [7, 0]
click at [297, 492] on li "Lançamento Gecond" at bounding box center [291, 492] width 203 height 23
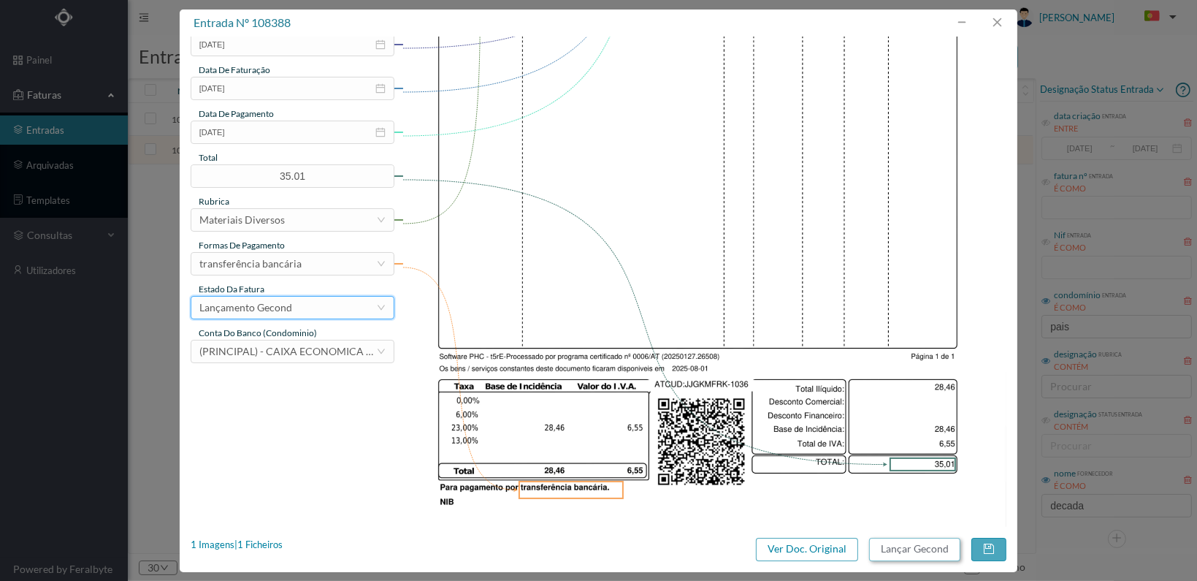
click at [928, 553] on button "Lançar Gecond" at bounding box center [914, 549] width 91 height 23
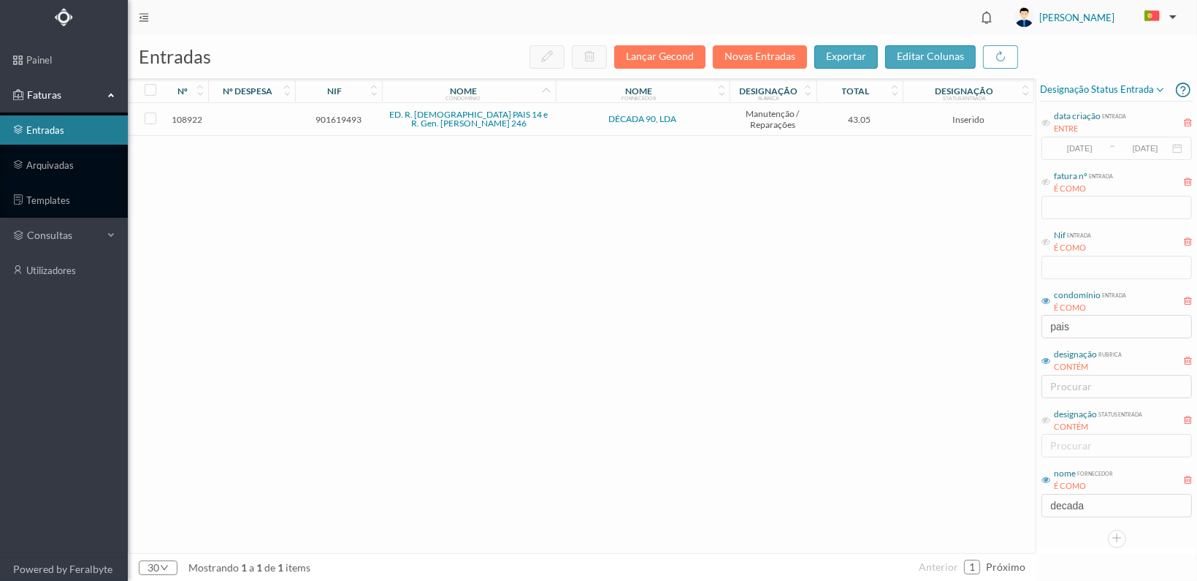
click at [327, 116] on span "901619493" at bounding box center [339, 119] width 80 height 11
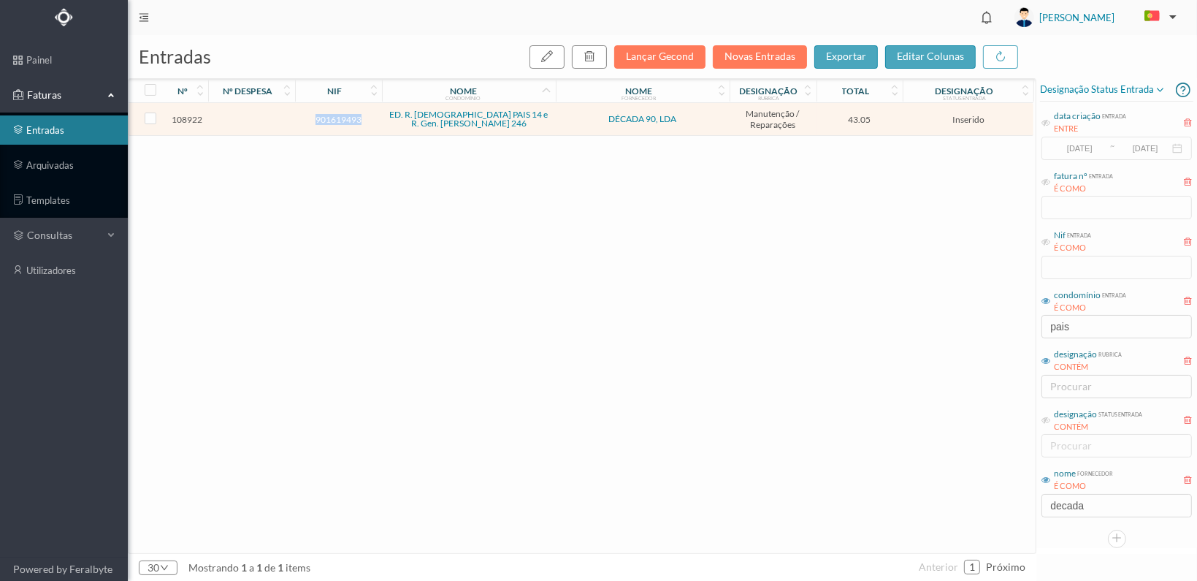
click at [327, 116] on span "901619493" at bounding box center [339, 119] width 80 height 11
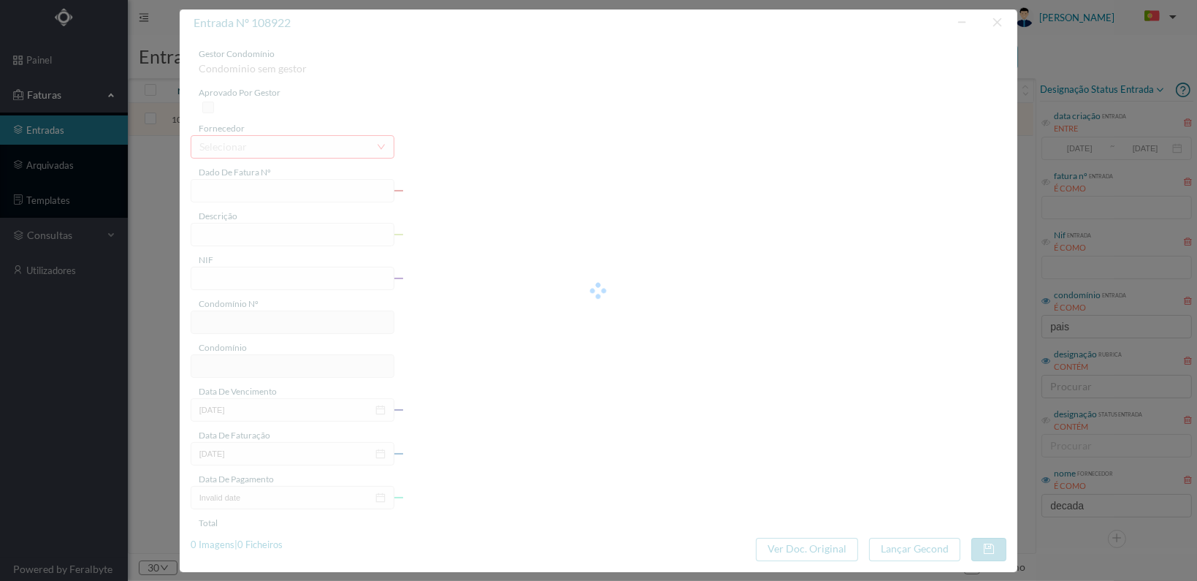
type input "FT 2025A1/1088"
type input "901619493"
type input "[DATE]"
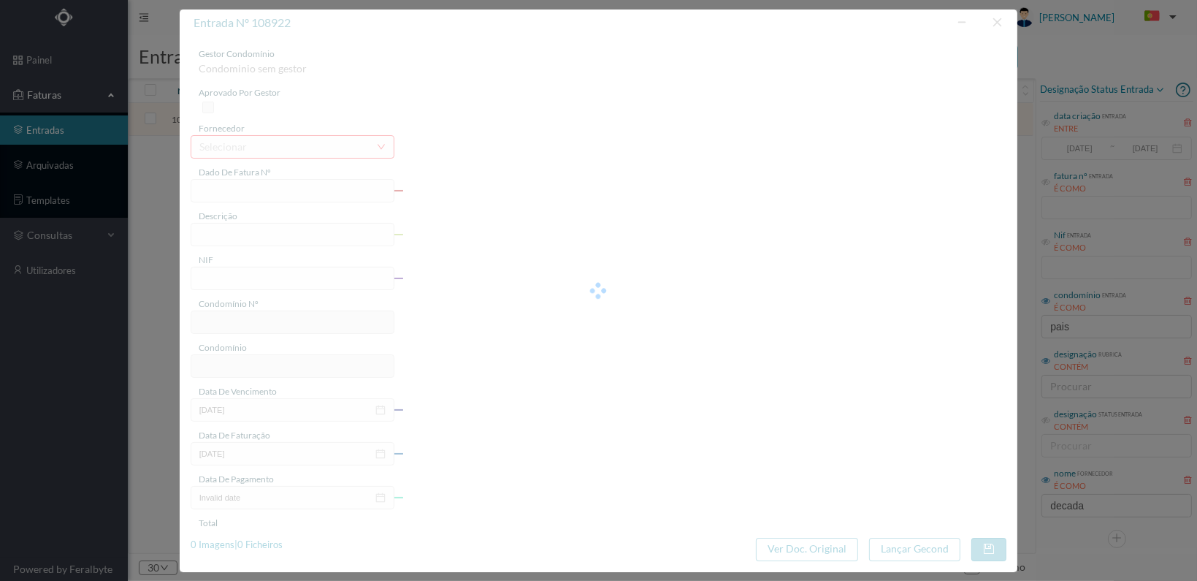
type input "43.05"
type input "695"
type input "ED. R. BRITO PAIS 14 e R. Gen. Humberto Delgado 246"
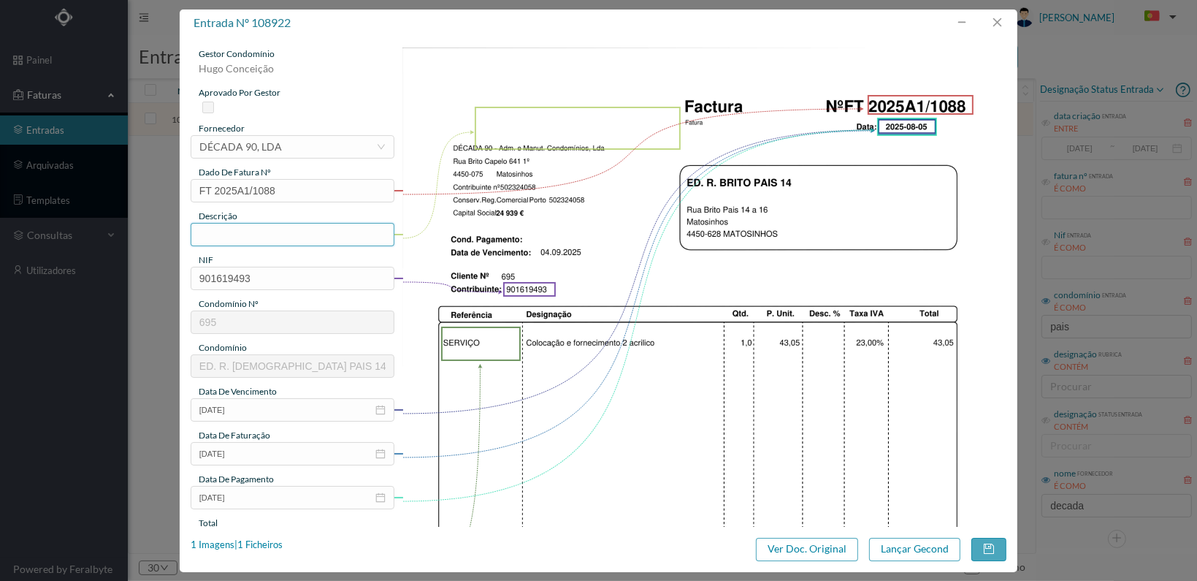
click at [316, 234] on input "text" at bounding box center [293, 234] width 204 height 23
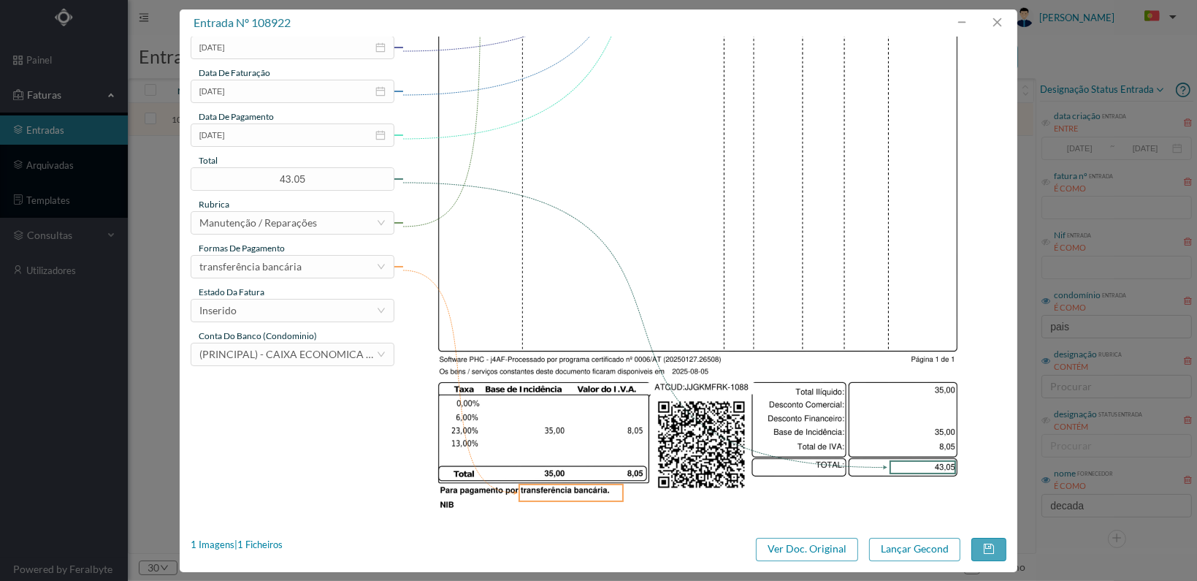
scroll to position [365, 0]
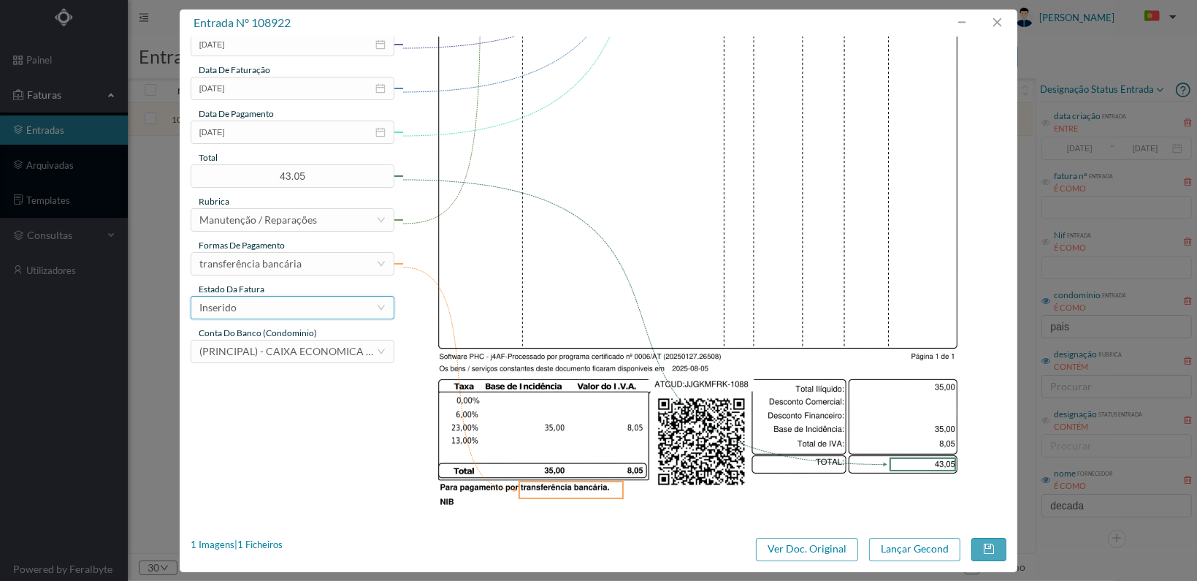
type input "Colocação e fornecimento de 2 acrílicos"
click at [345, 312] on div "Inserido" at bounding box center [287, 308] width 177 height 22
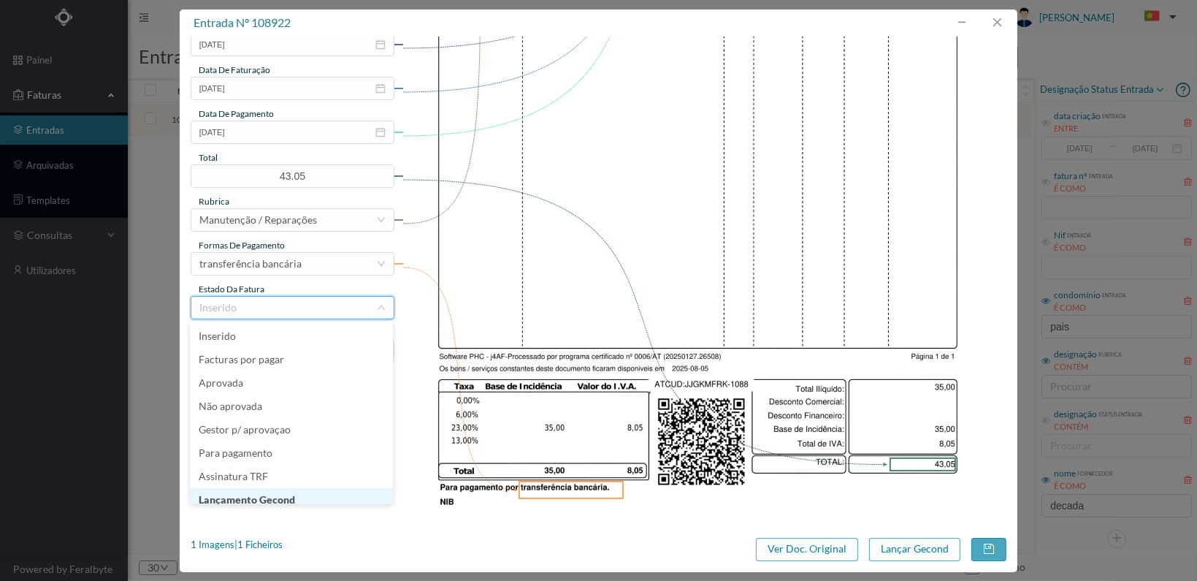
scroll to position [7, 0]
click at [326, 493] on li "Lançamento Gecond" at bounding box center [291, 492] width 203 height 23
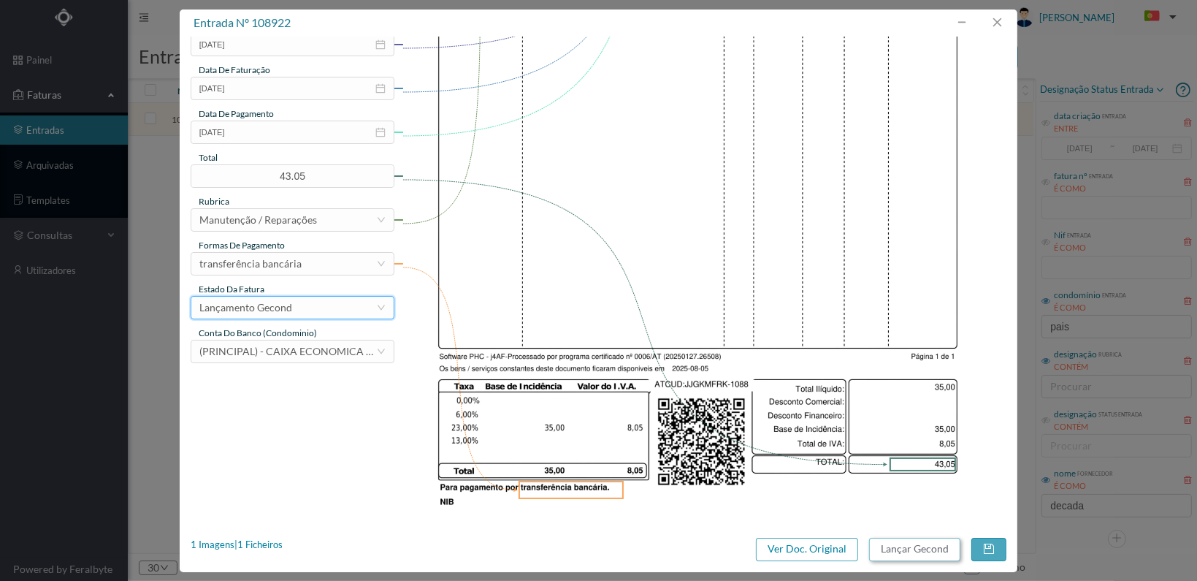
click at [903, 547] on button "Lançar Gecond" at bounding box center [914, 549] width 91 height 23
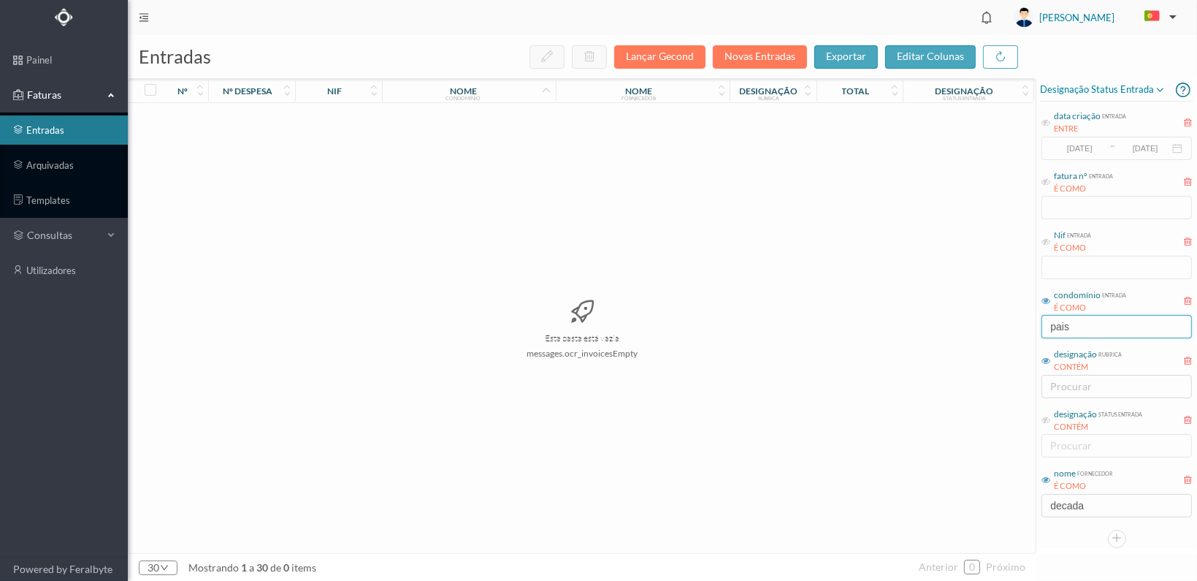
drag, startPoint x: 1087, startPoint y: 325, endPoint x: 993, endPoint y: 329, distance: 93.6
click at [993, 329] on div "entradas Lançar Gecond Novas Entradas exportar editar colunas nº nº despesa nif…" at bounding box center [662, 308] width 1069 height 546
type input "praia"
click at [327, 115] on span "901529982" at bounding box center [339, 119] width 80 height 11
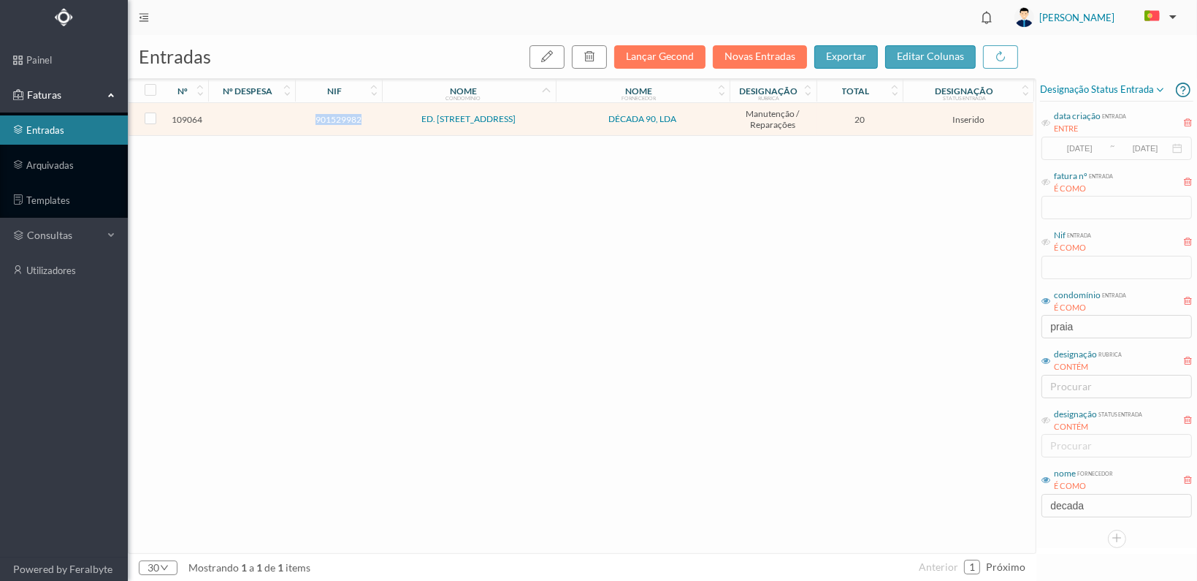
click at [327, 115] on span "901529982" at bounding box center [339, 119] width 80 height 11
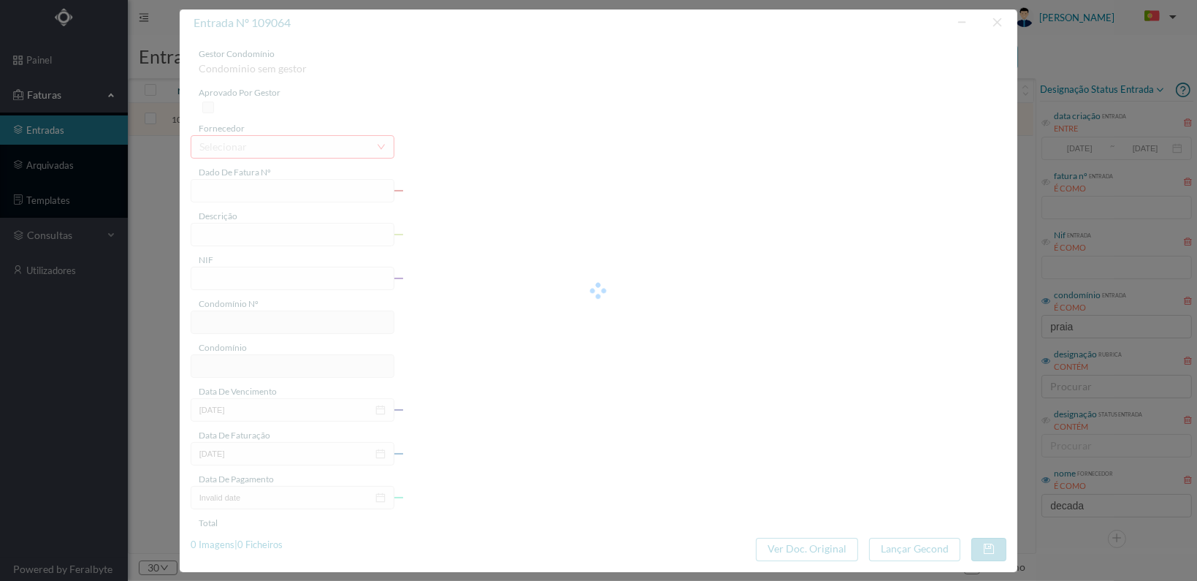
type input "FT 2025A1/1168"
type input "901529982"
type input "[DATE]"
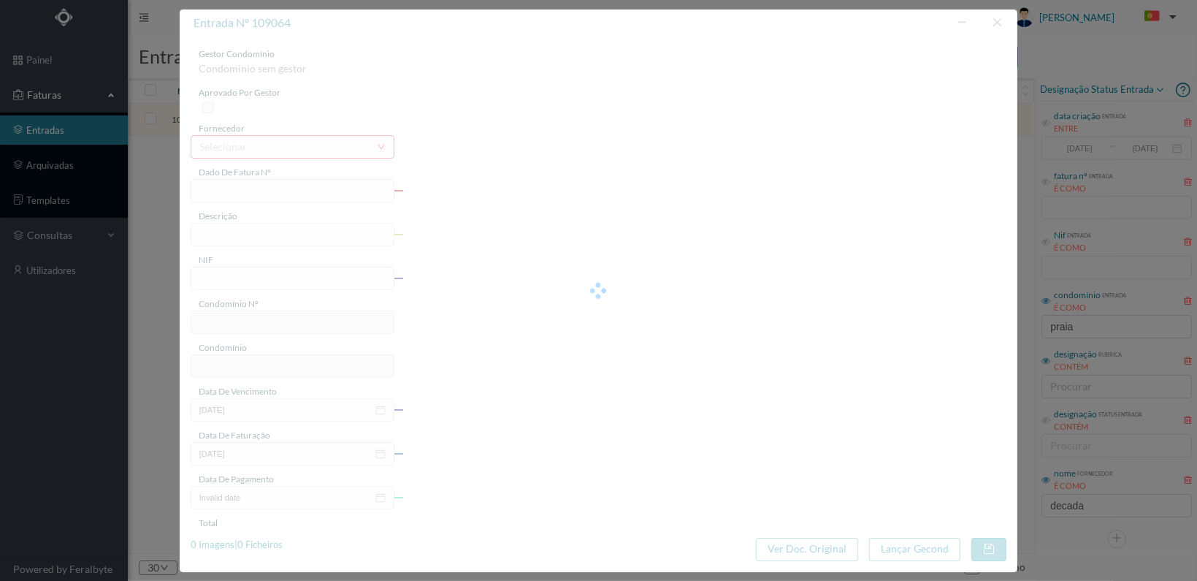
type input "20.00"
type input "699"
type input "ED. RUA DA PRAIA 313"
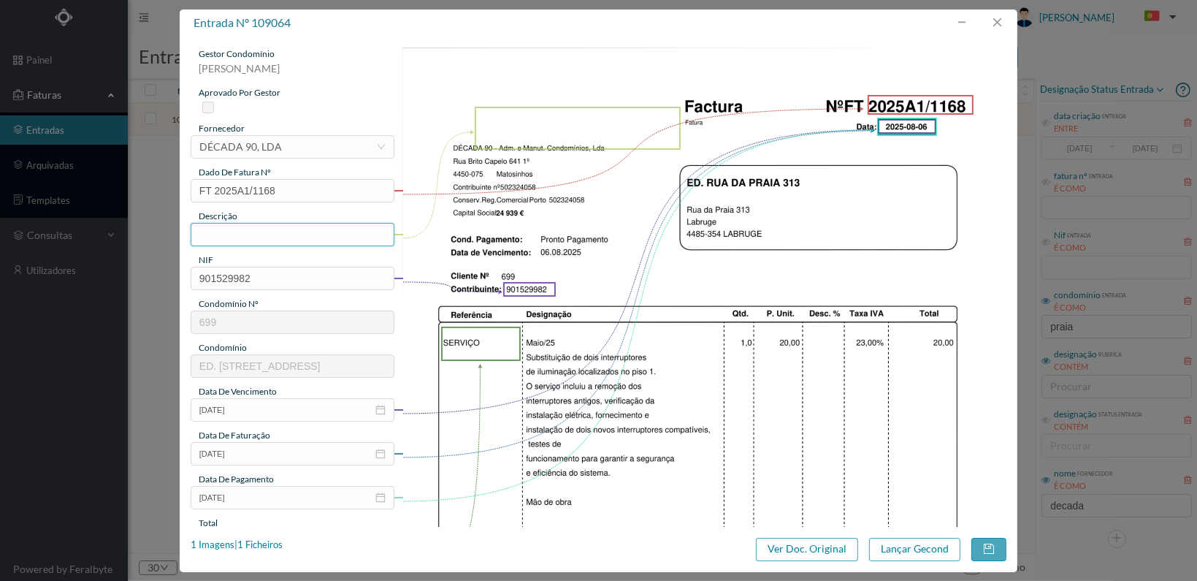
click at [319, 228] on input "text" at bounding box center [293, 234] width 204 height 23
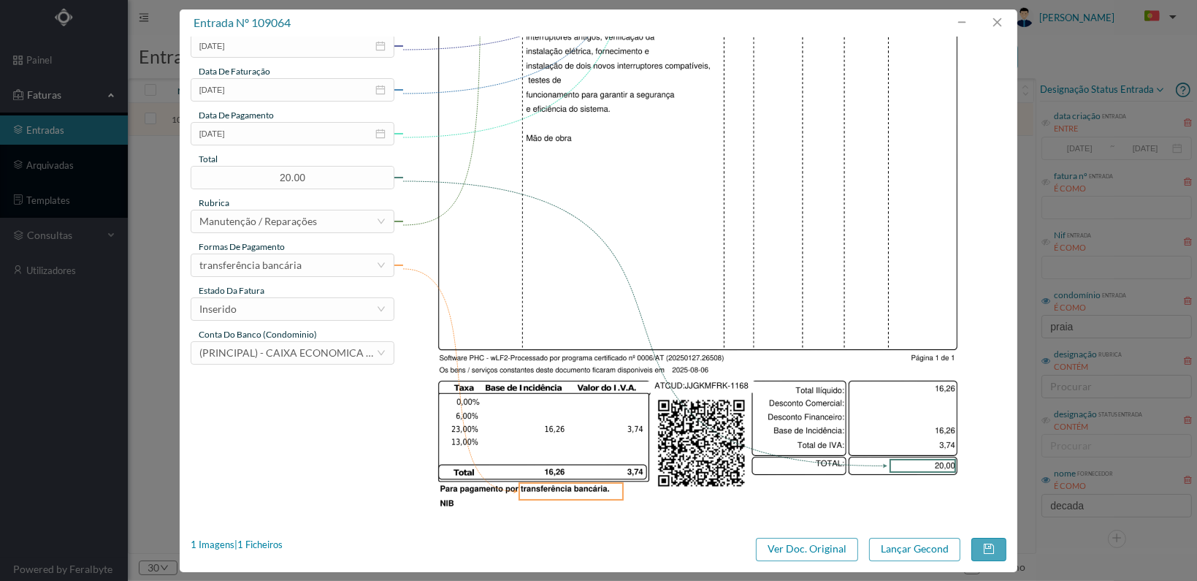
scroll to position [365, 0]
type input "Substituição de 2 interruptores de luz"
click at [343, 308] on div "Inserido" at bounding box center [287, 308] width 177 height 22
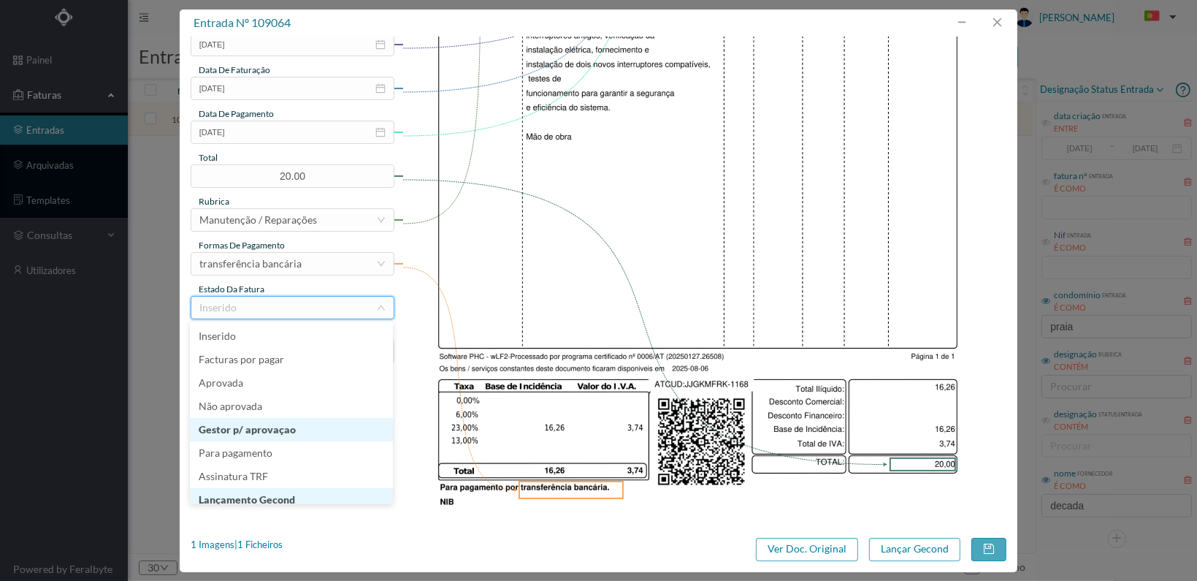
scroll to position [7, 0]
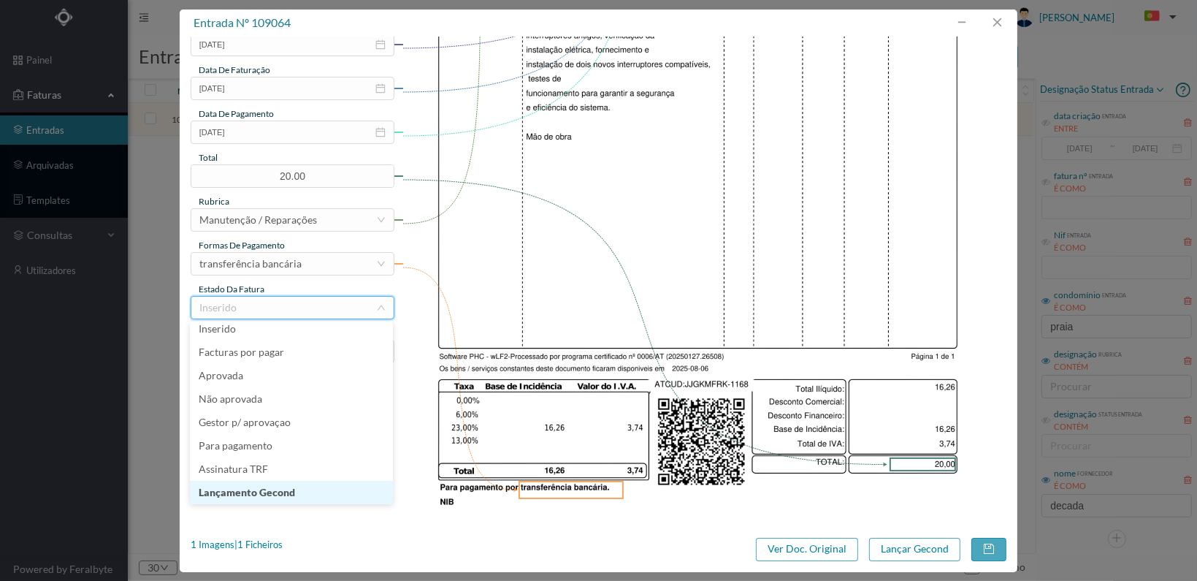
click at [310, 492] on li "Lançamento Gecond" at bounding box center [291, 492] width 203 height 23
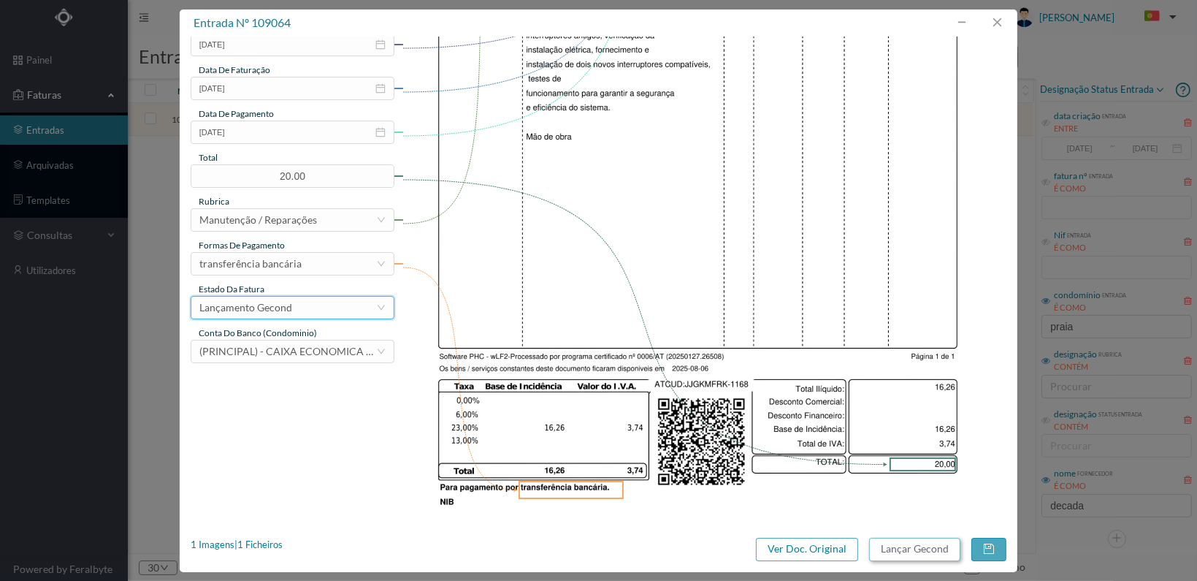
click at [887, 546] on button "Lançar Gecond" at bounding box center [914, 549] width 91 height 23
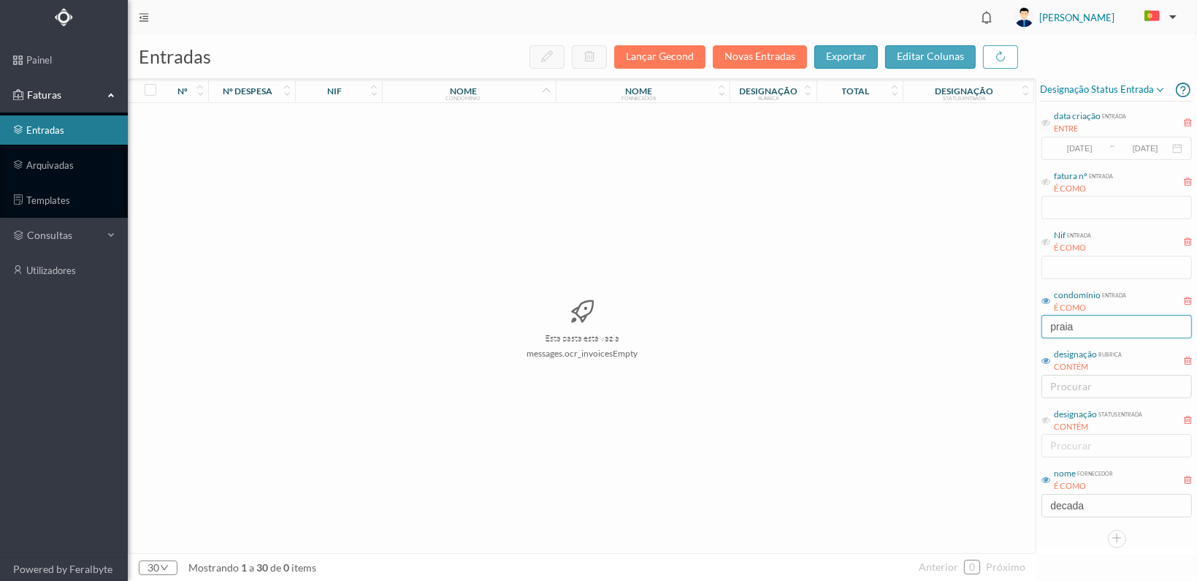
drag, startPoint x: 1077, startPoint y: 334, endPoint x: 956, endPoint y: 336, distance: 122.0
click at [956, 336] on div "entradas Lançar Gecond Novas Entradas exportar editar colunas nº nº despesa nif…" at bounding box center [662, 308] width 1069 height 546
type input "marecha"
click at [332, 114] on span "900872306" at bounding box center [339, 119] width 80 height 11
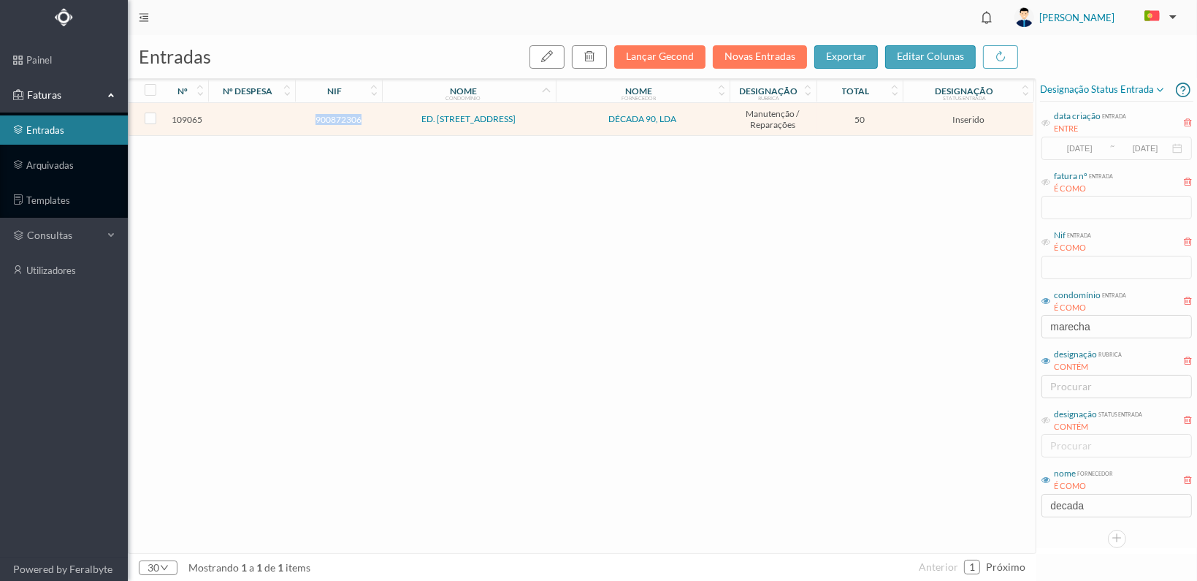
click at [332, 114] on span "900872306" at bounding box center [339, 119] width 80 height 11
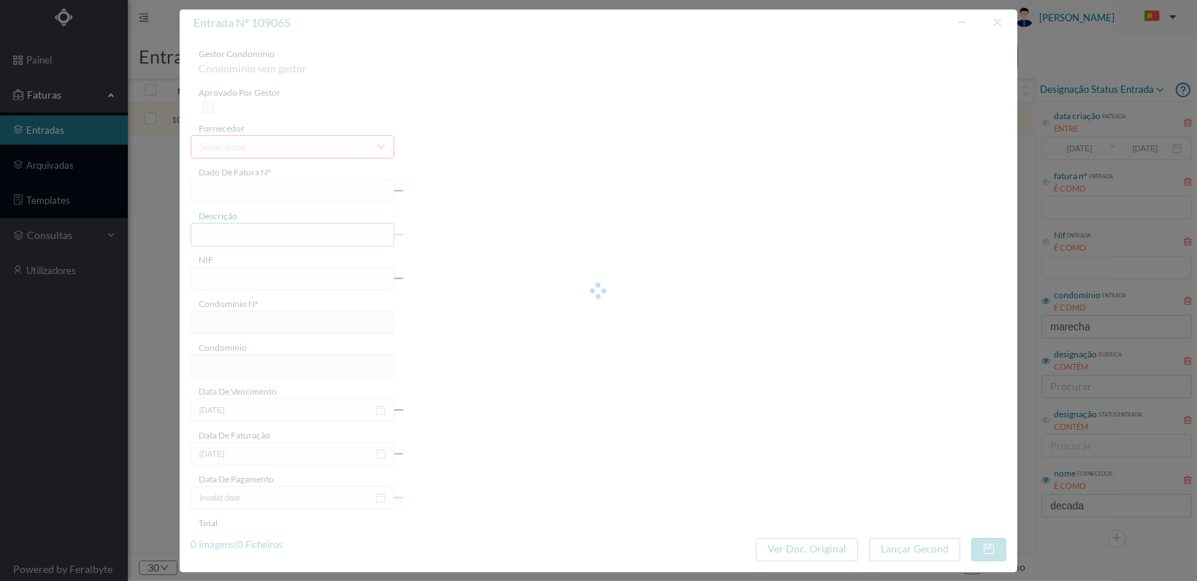
type input "FT 2025A1/1169"
type input "900872306"
type input "[DATE]"
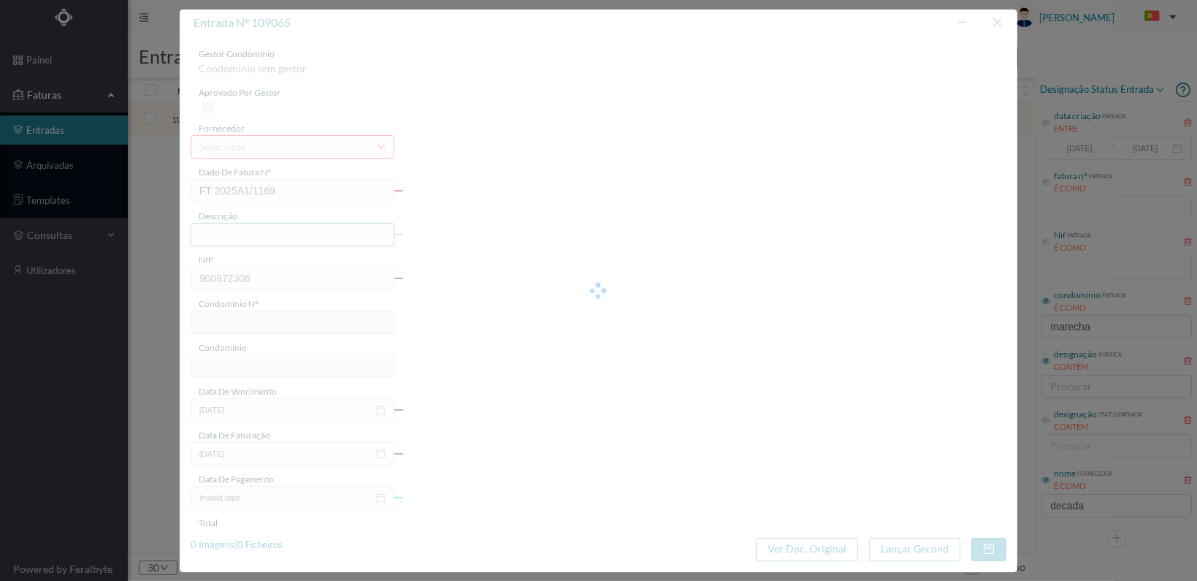
type input "50.00"
type input "700"
type input "ED. RUA MARECHAL SALDANHA 351"
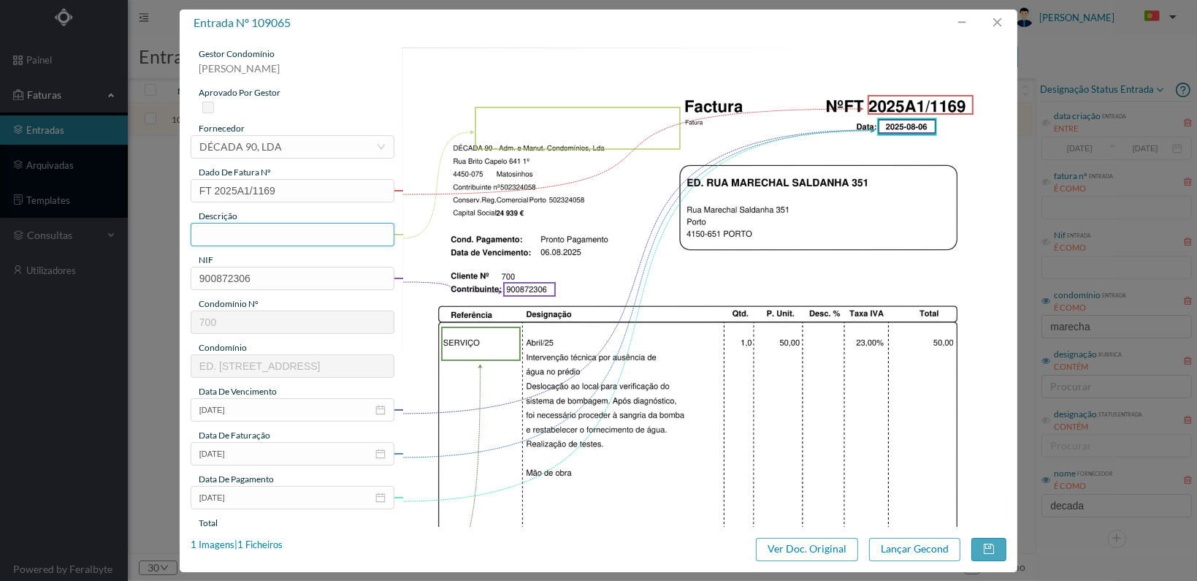
click at [271, 227] on input "text" at bounding box center [293, 234] width 204 height 23
type input "F"
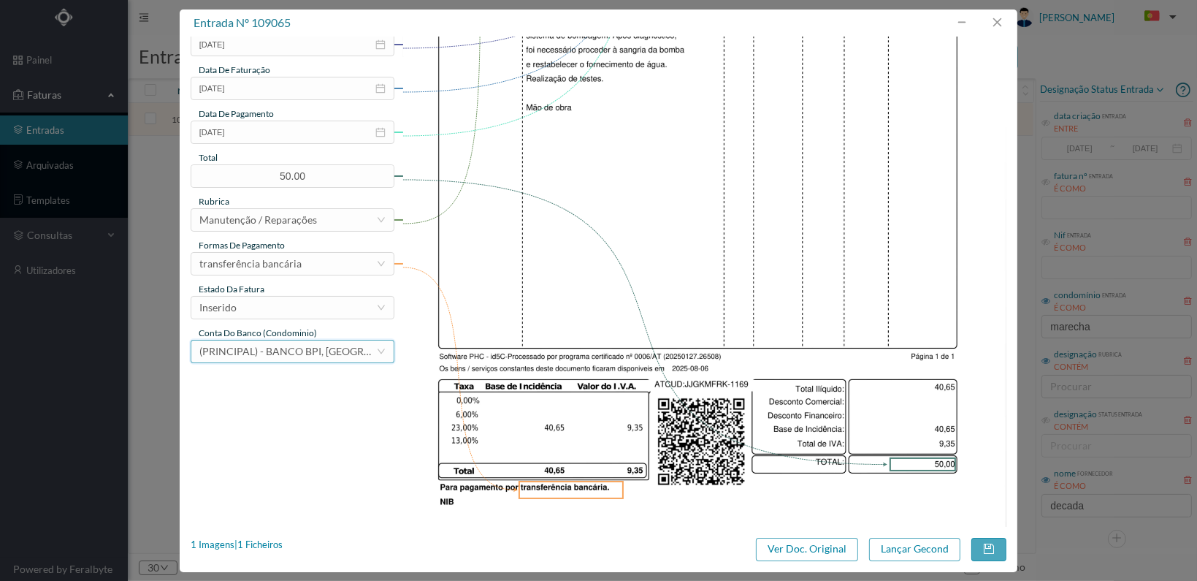
scroll to position [381, 0]
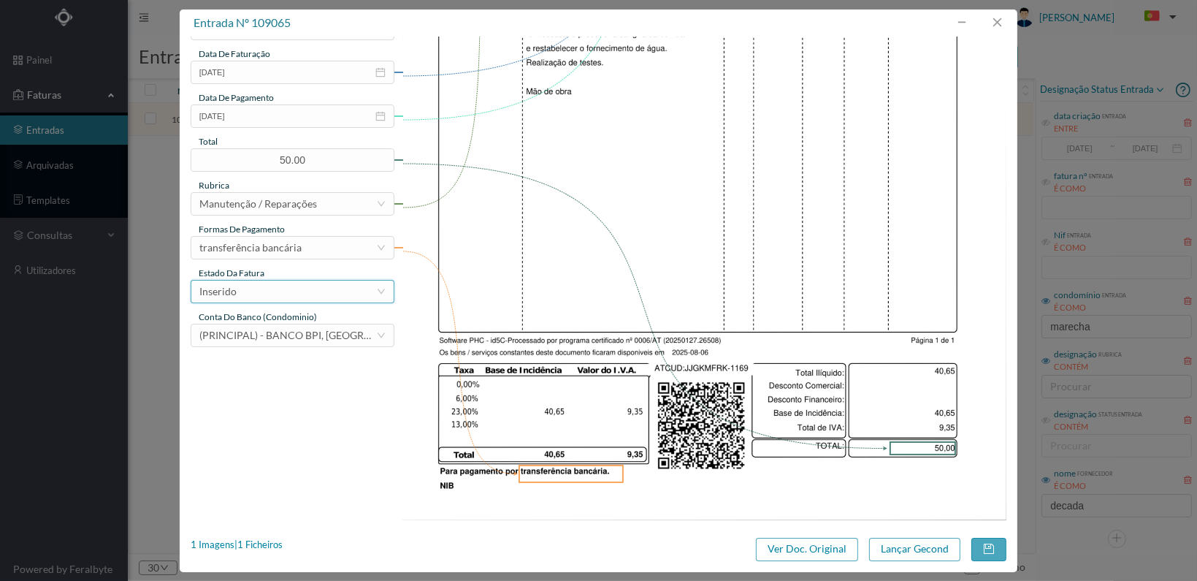
type input "Verificação de falta de água no edifício"
click at [348, 294] on div "Inserido" at bounding box center [287, 292] width 177 height 22
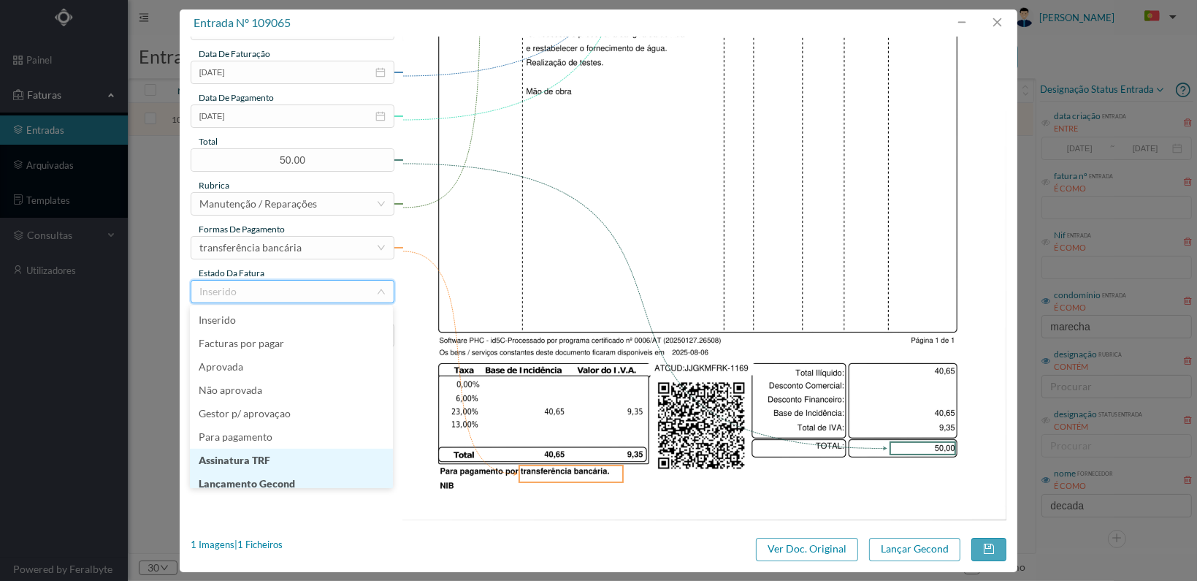
scroll to position [7, 0]
click at [330, 479] on li "Lançamento Gecond" at bounding box center [291, 476] width 203 height 23
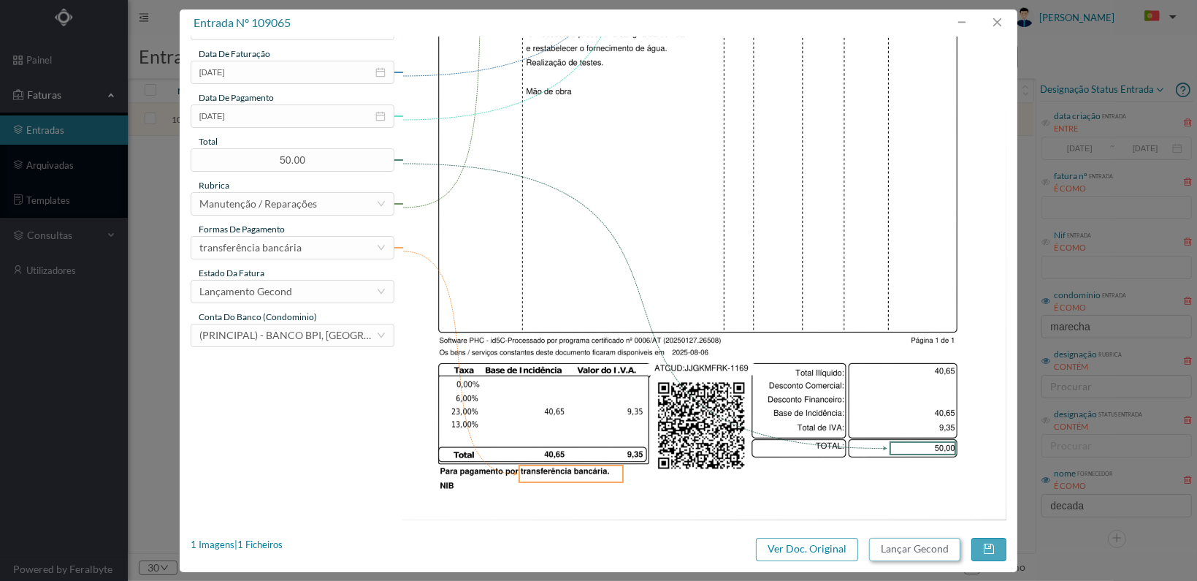
click at [902, 550] on button "Lançar Gecond" at bounding box center [914, 549] width 91 height 23
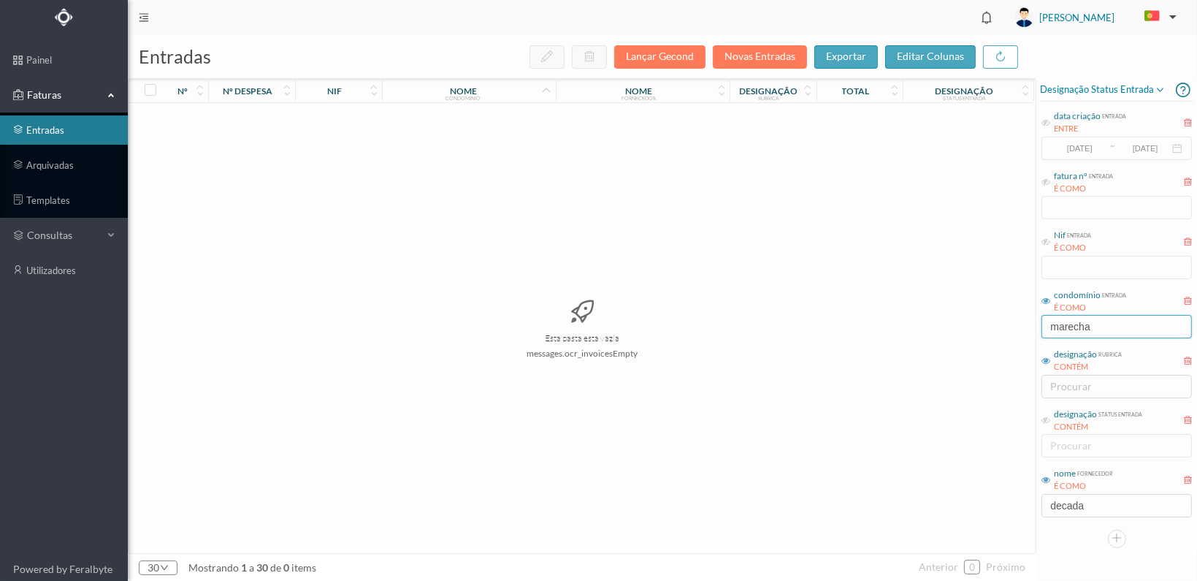
drag, startPoint x: 1121, startPoint y: 330, endPoint x: 988, endPoint y: 328, distance: 132.2
click at [988, 328] on div "entradas Lançar Gecond Novas Entradas exportar editar colunas nº nº despesa nif…" at bounding box center [662, 308] width 1069 height 546
type input "adro"
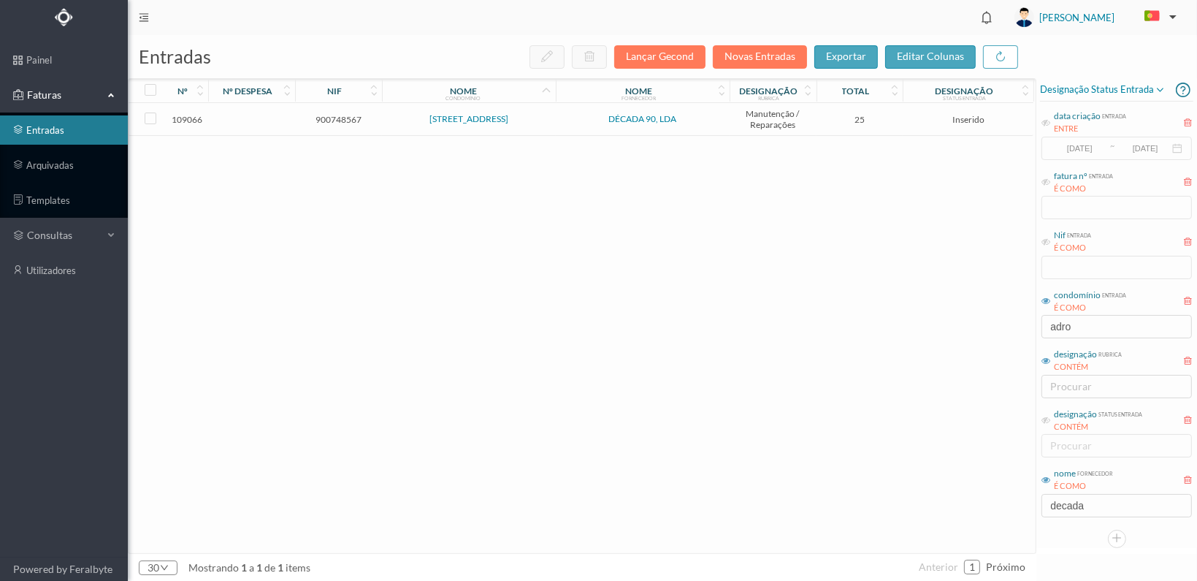
click at [344, 118] on span "900748567" at bounding box center [339, 119] width 80 height 11
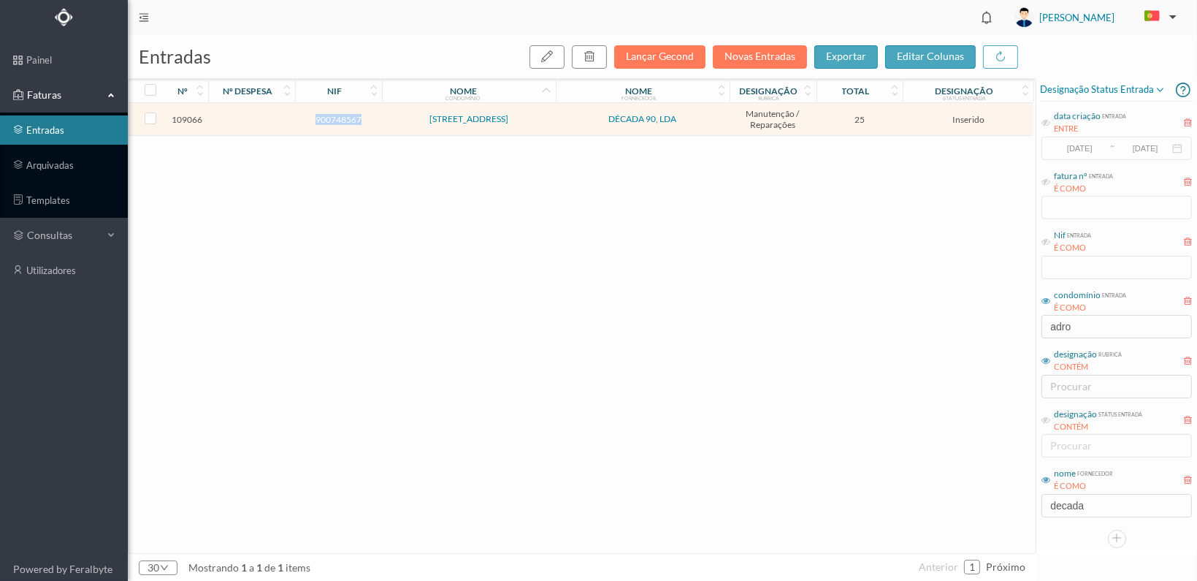
click at [344, 118] on span "900748567" at bounding box center [339, 119] width 80 height 11
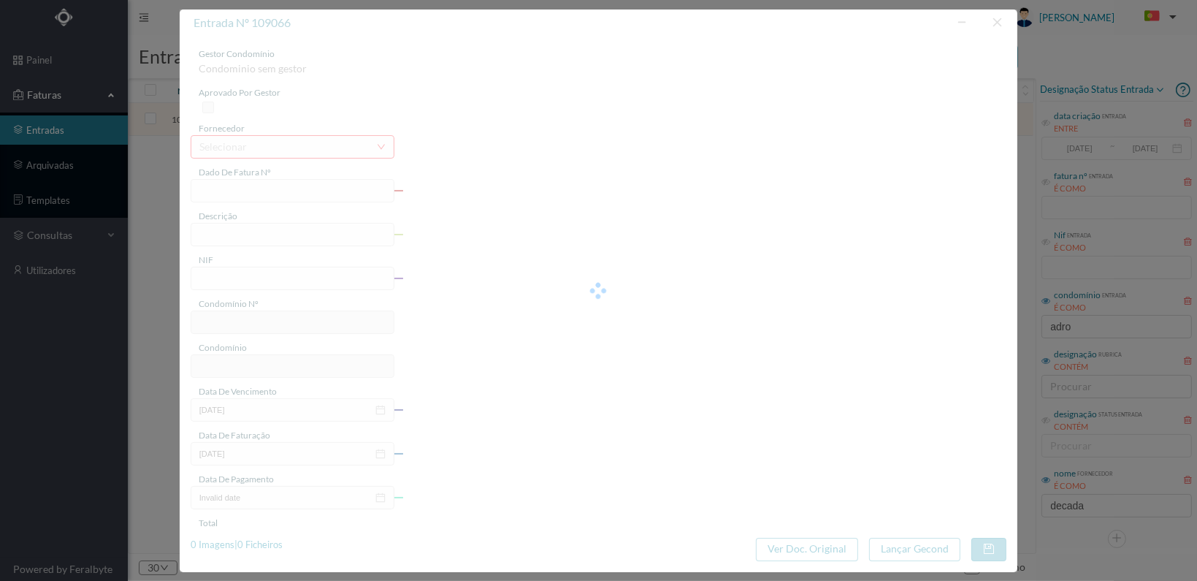
type input "FT 2025A1/1170"
type input "900748567"
type input "[DATE]"
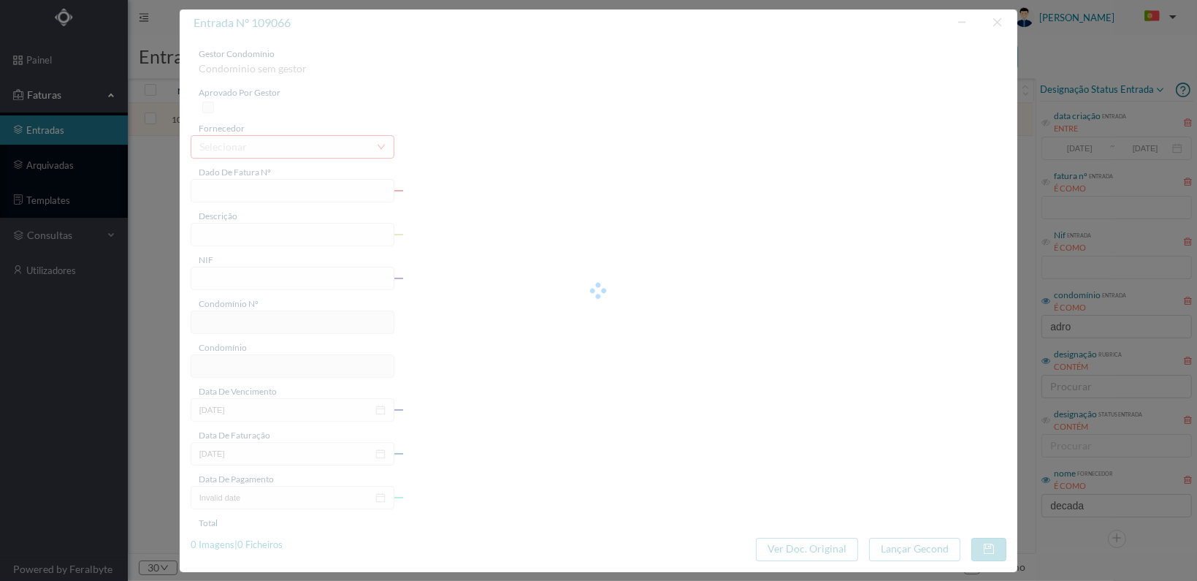
type input "25.00"
type input "701"
type input "RUA DO ADRO, 24"
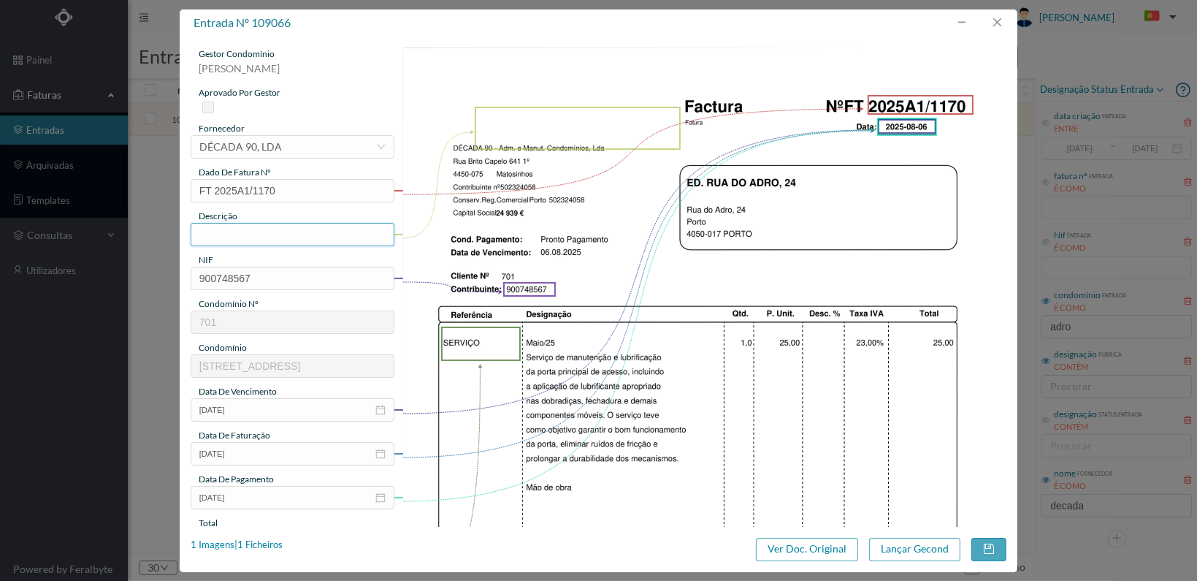
click at [281, 236] on input "text" at bounding box center [293, 234] width 204 height 23
type input "Reparação porta de entrada"
click at [389, 400] on input "[DATE]" at bounding box center [293, 409] width 204 height 23
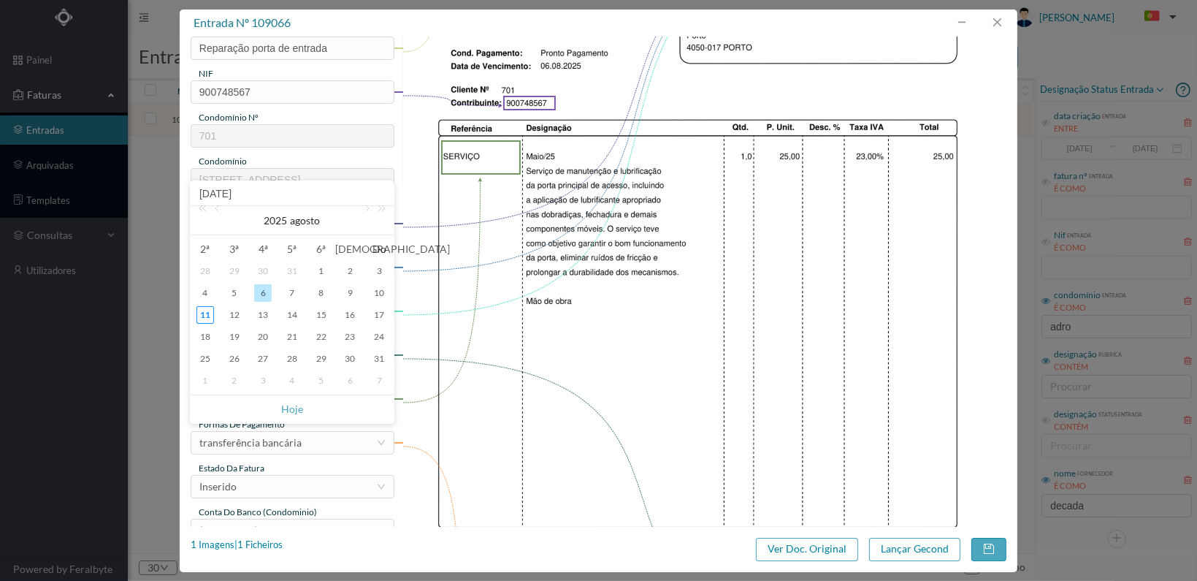
scroll to position [219, 0]
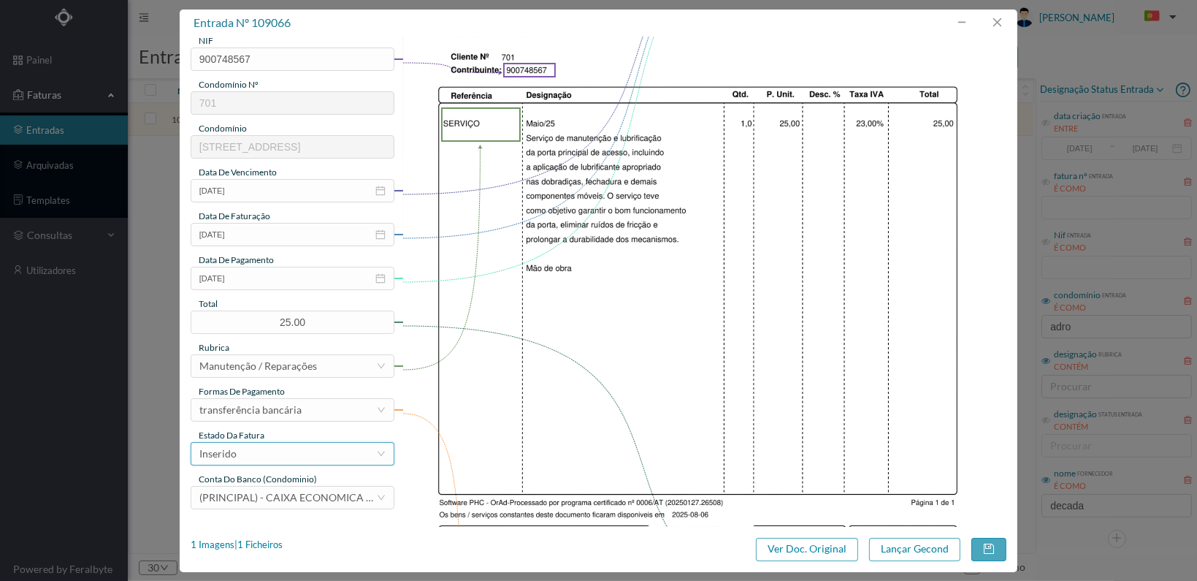
click at [306, 454] on div "Inserido" at bounding box center [287, 454] width 177 height 22
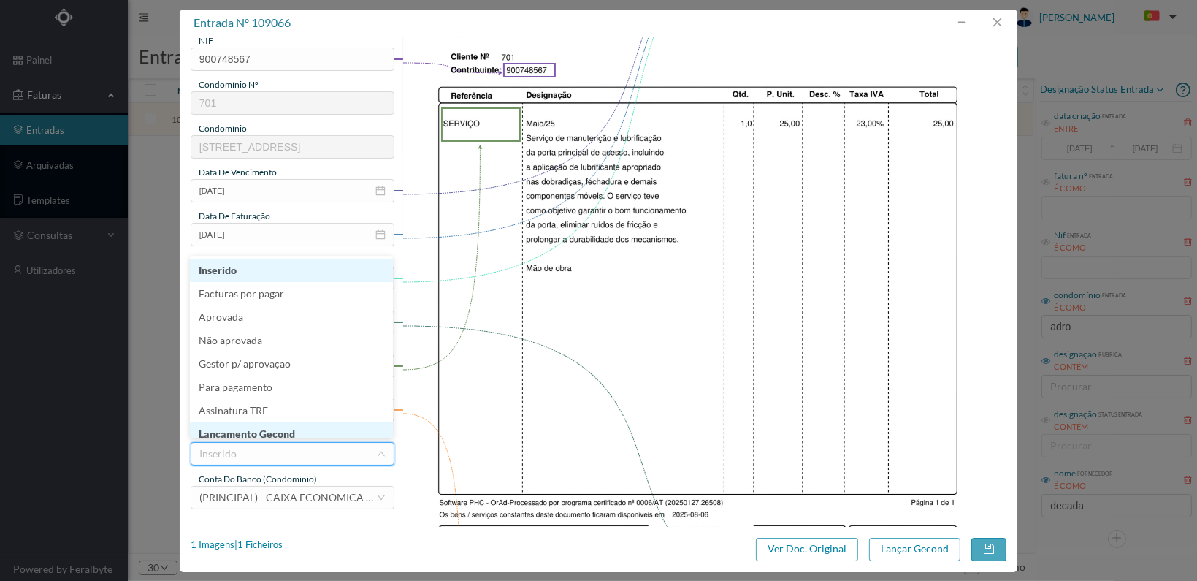
scroll to position [7, 0]
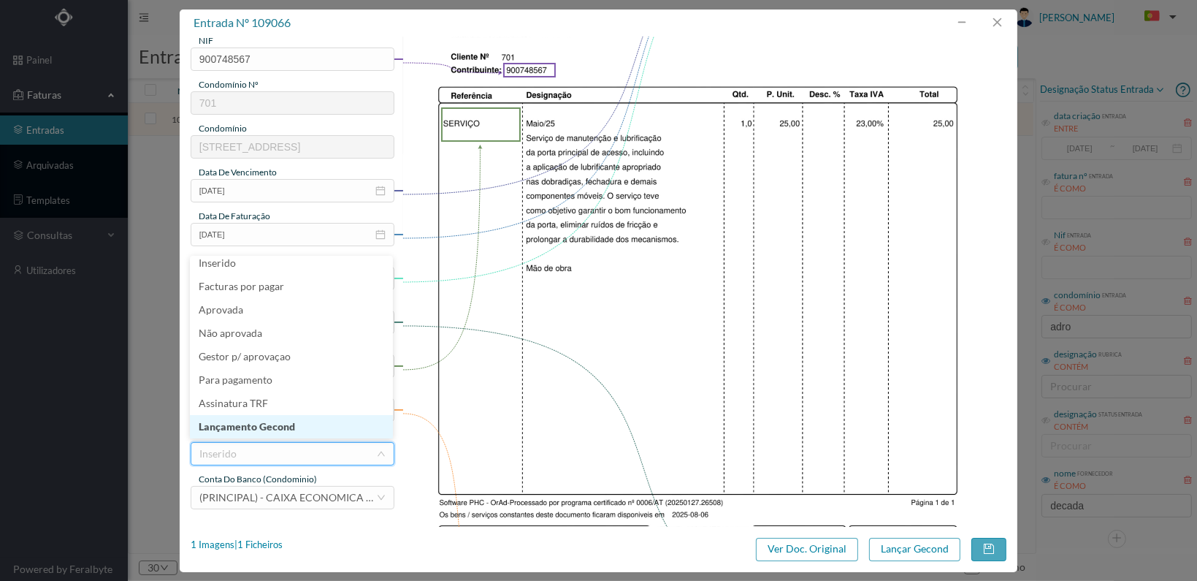
drag, startPoint x: 301, startPoint y: 421, endPoint x: 477, endPoint y: 423, distance: 176.1
click at [301, 420] on li "Lançamento Gecond" at bounding box center [291, 426] width 203 height 23
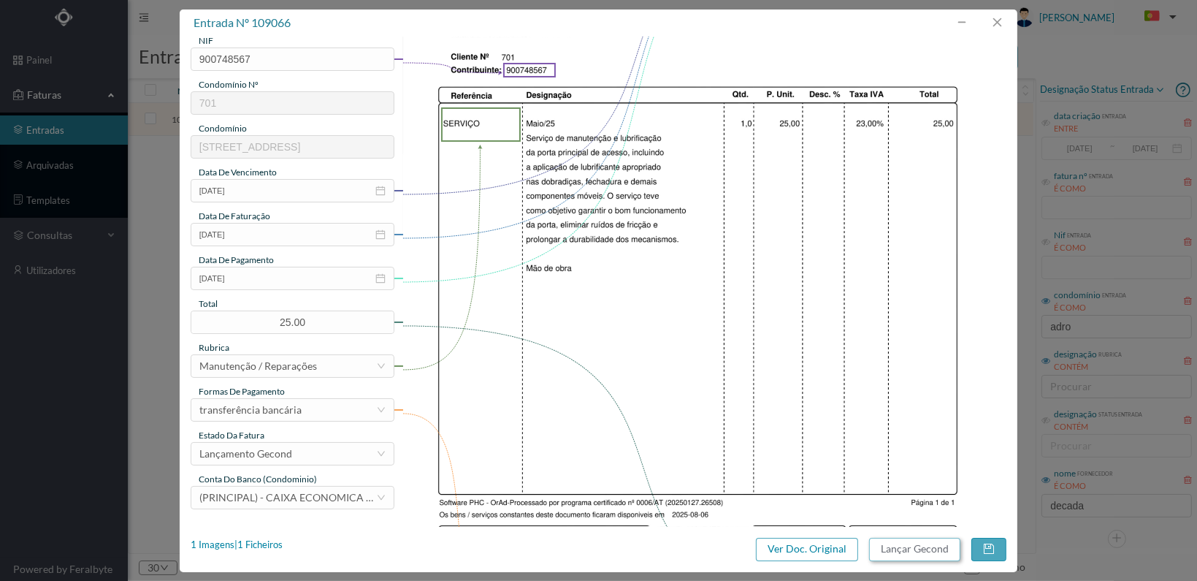
click at [912, 547] on button "Lançar Gecond" at bounding box center [914, 549] width 91 height 23
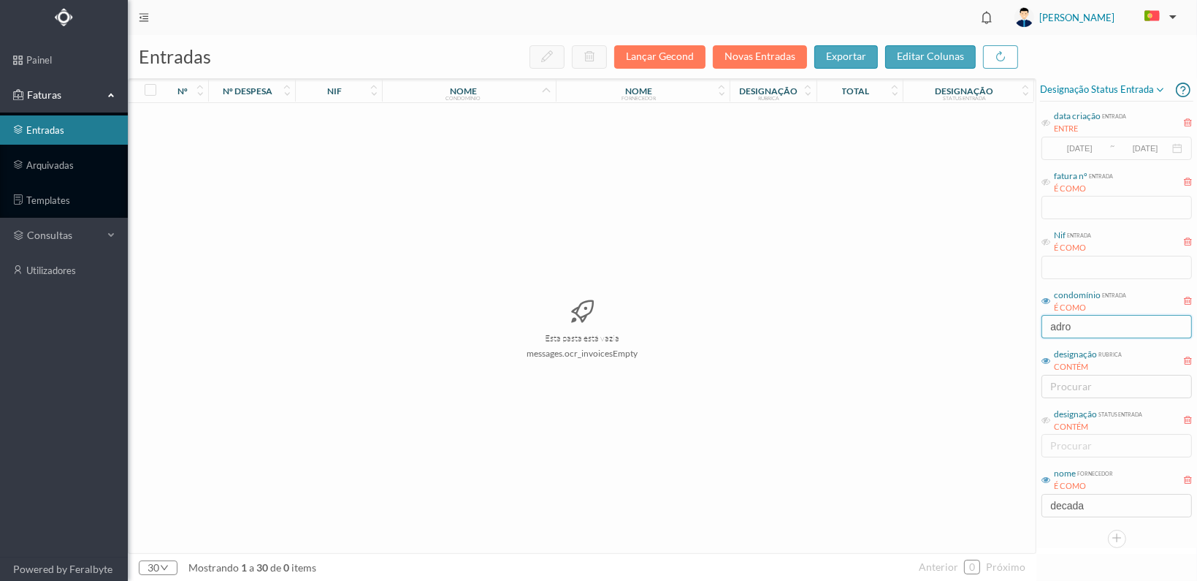
drag, startPoint x: 1088, startPoint y: 329, endPoint x: 934, endPoint y: 329, distance: 153.4
click at [934, 329] on div "entradas Lançar Gecond Novas Entradas exportar editar colunas nº nº despesa nif…" at bounding box center [662, 308] width 1069 height 546
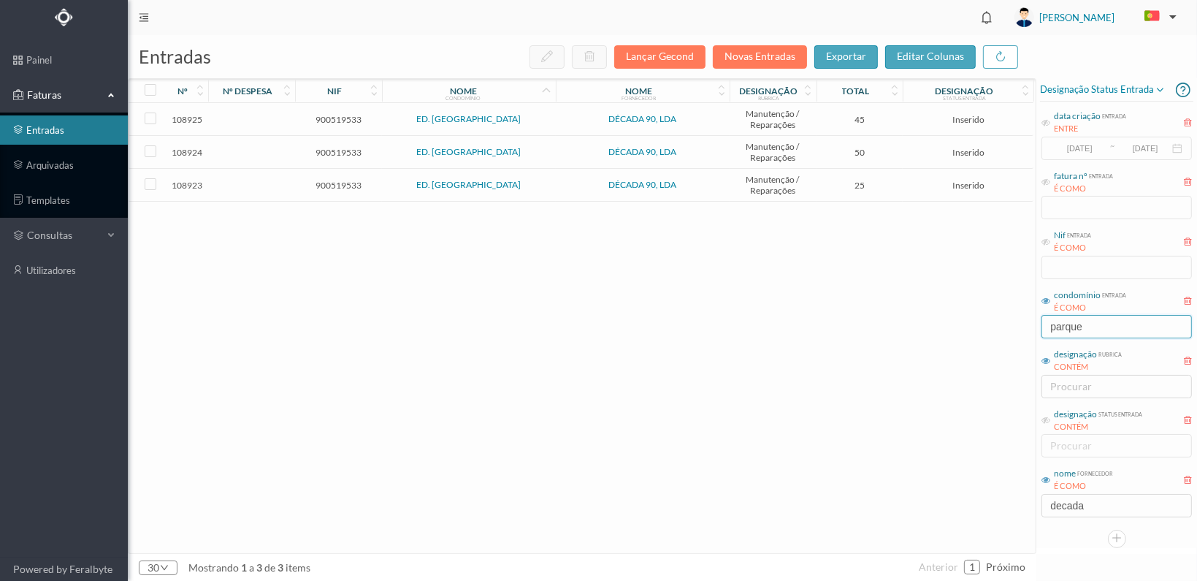
type input "parque"
click at [332, 183] on span "900519533" at bounding box center [339, 185] width 80 height 11
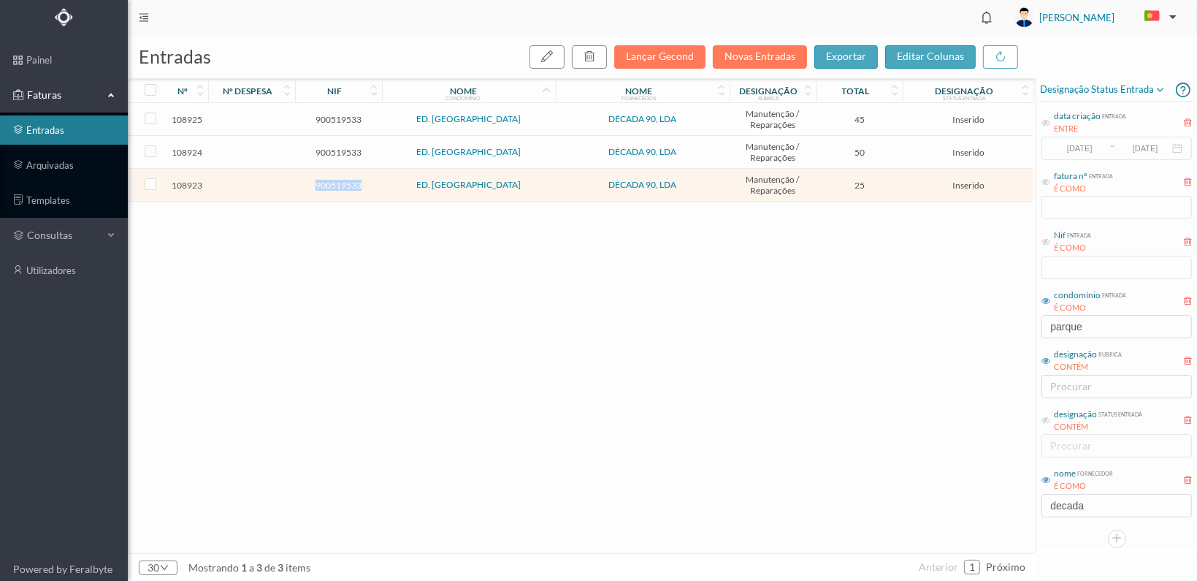
click at [334, 183] on span "900519533" at bounding box center [339, 185] width 80 height 11
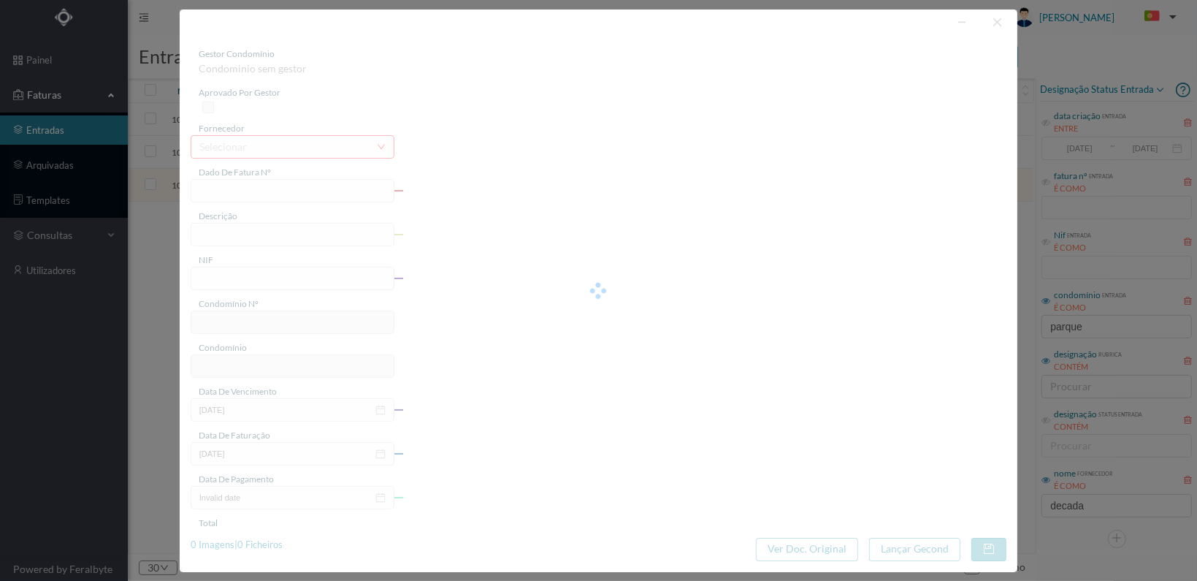
type input "FT 2025A1/1089"
type input "900519533"
type input "[DATE]"
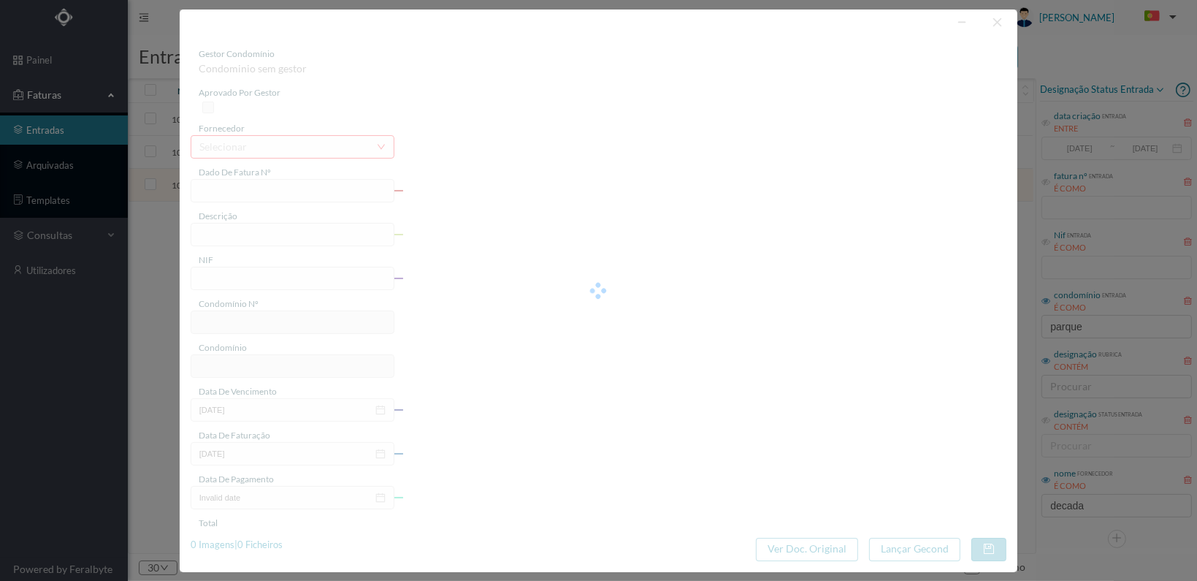
type input "25.00"
type input "707"
type input "ED. PARQUE - MATOSINHOS"
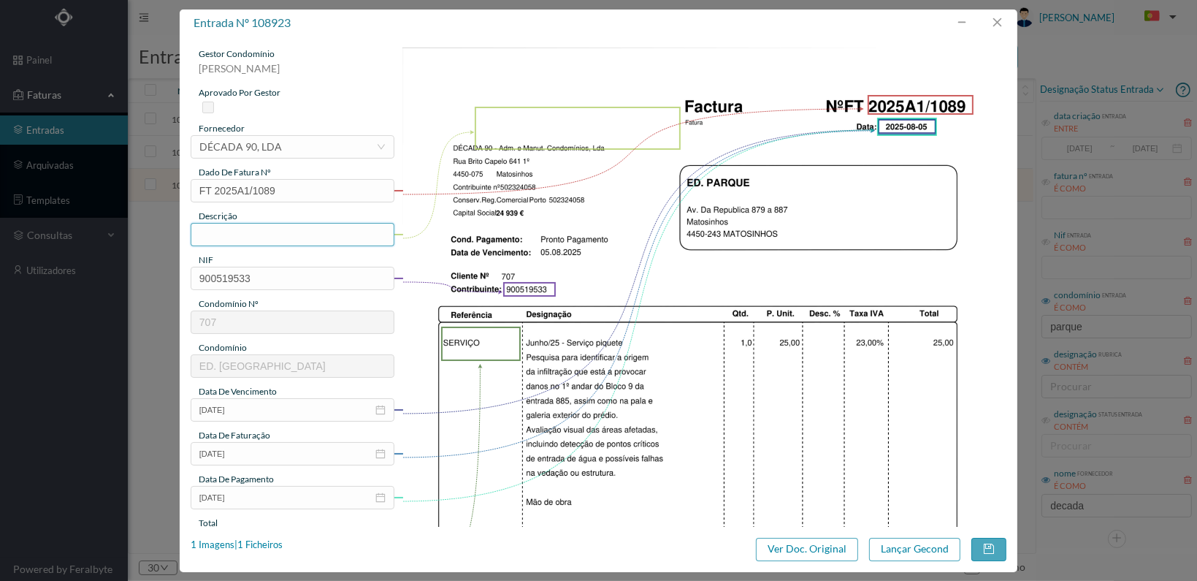
click at [240, 237] on input "text" at bounding box center [293, 234] width 204 height 23
type input "Verificação origem infiltração no 1º andar"
click at [321, 274] on input "900519533" at bounding box center [293, 278] width 204 height 23
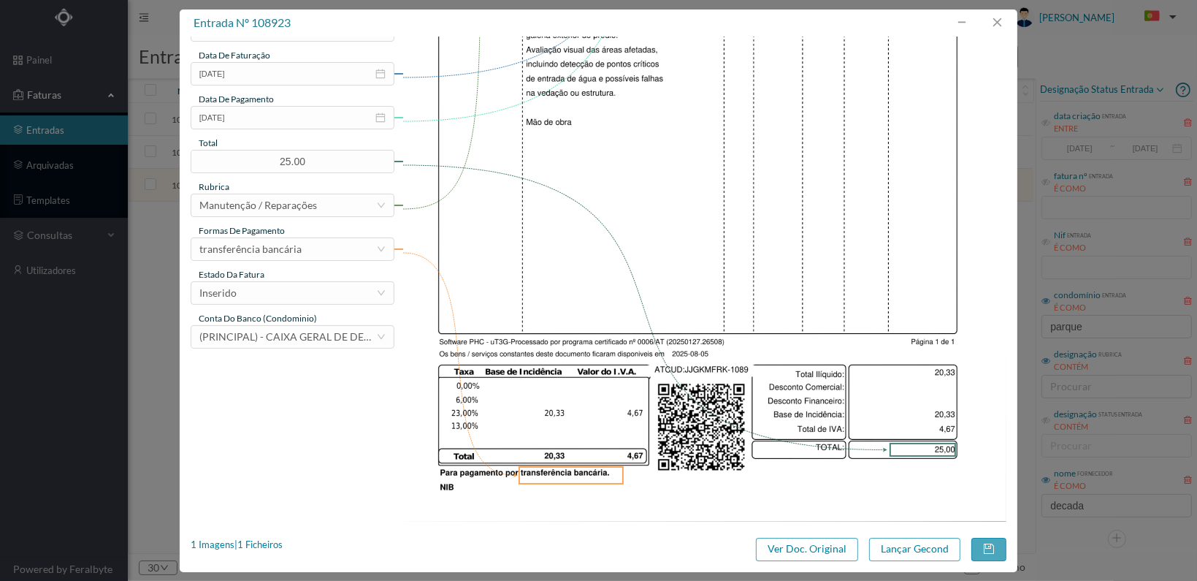
scroll to position [381, 0]
click at [354, 290] on div "Inserido" at bounding box center [287, 292] width 177 height 22
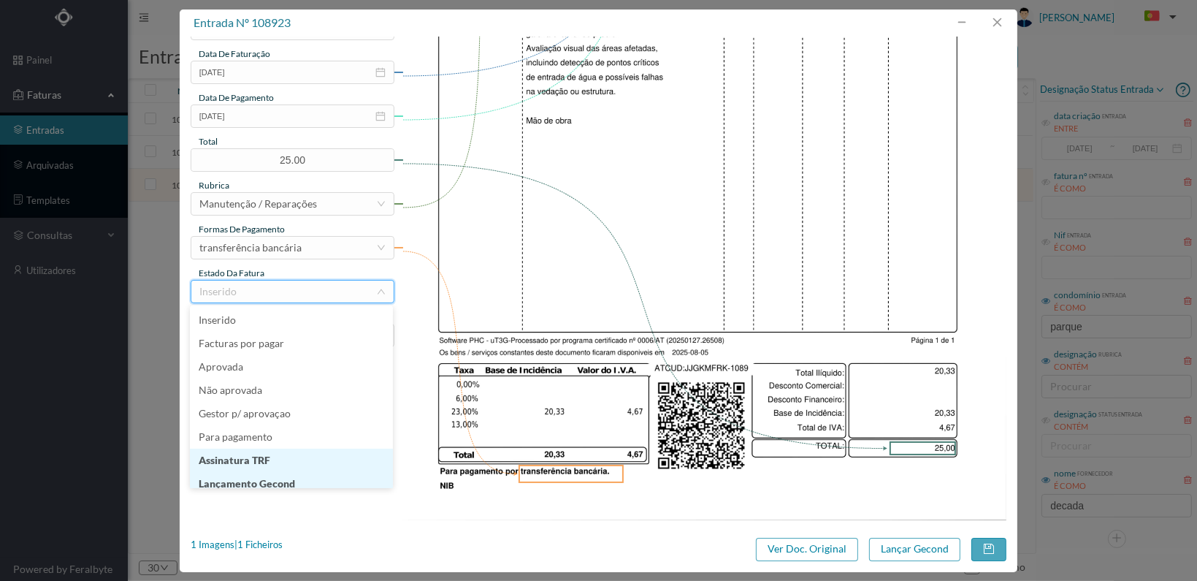
scroll to position [7, 0]
click at [302, 476] on li "Lançamento Gecond" at bounding box center [291, 476] width 203 height 23
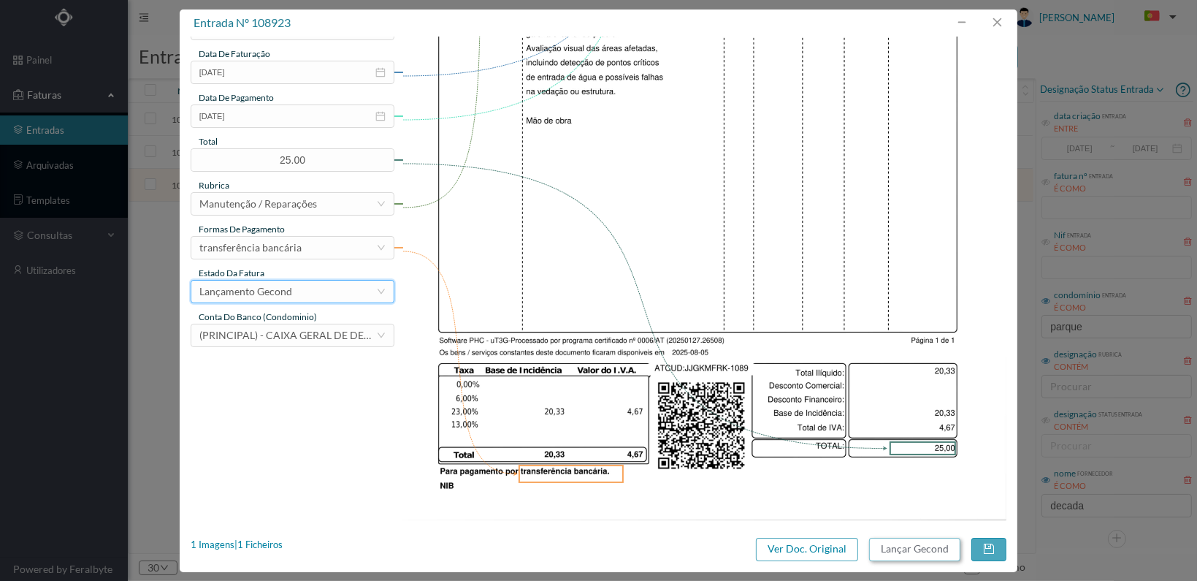
click at [912, 547] on button "Lançar Gecond" at bounding box center [914, 549] width 91 height 23
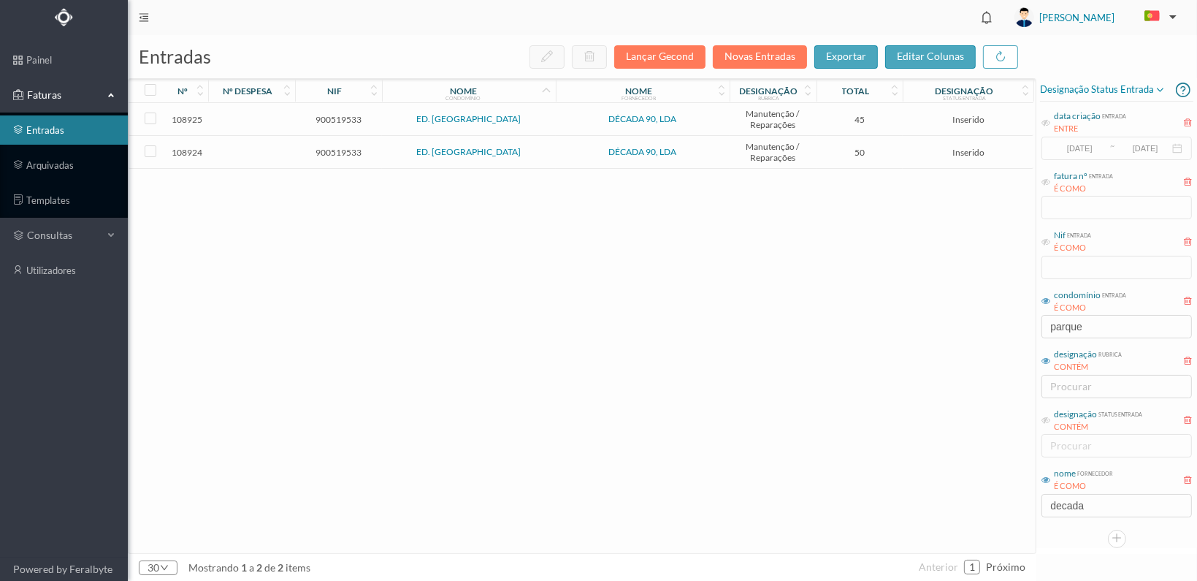
click at [328, 144] on td "900519533" at bounding box center [338, 152] width 87 height 33
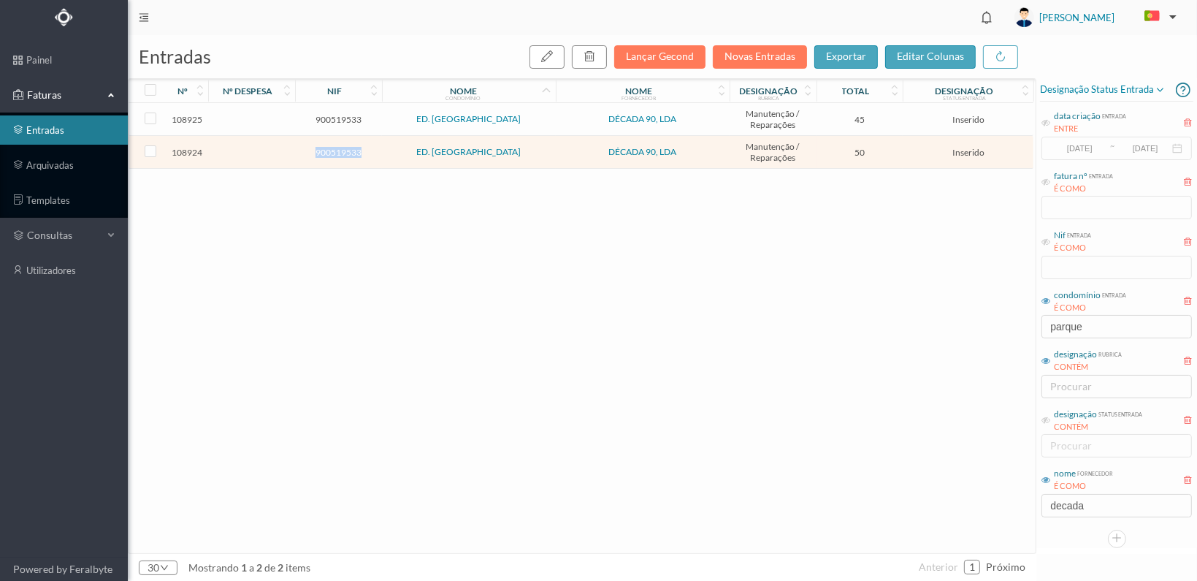
click at [328, 144] on td "900519533" at bounding box center [338, 152] width 87 height 33
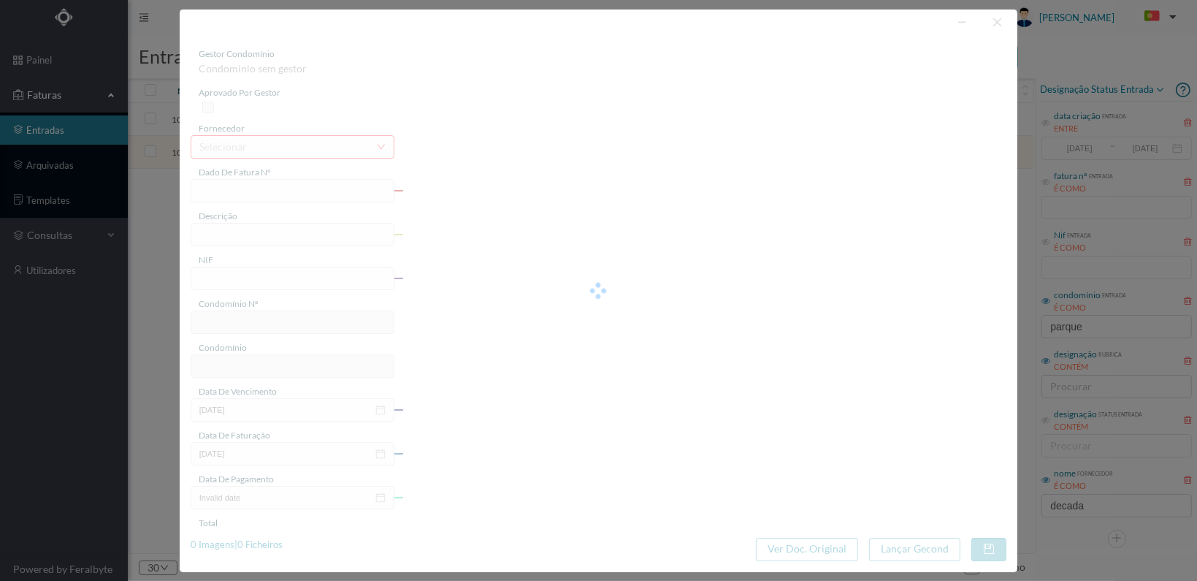
type input "FT 2025A1/1090"
type input "900519533"
type input "[DATE]"
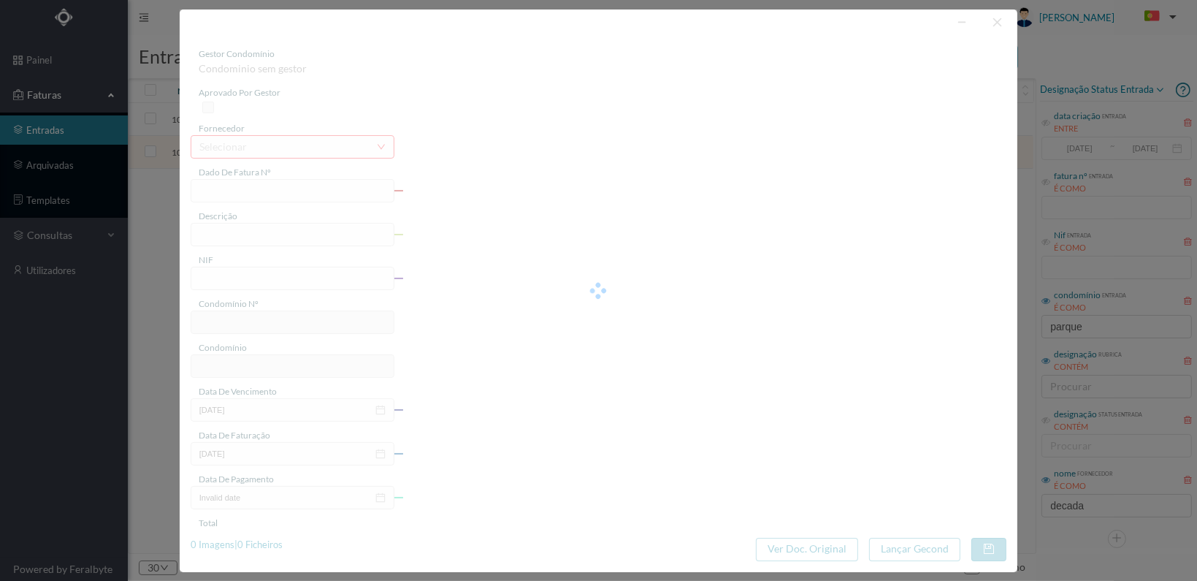
type input "50.00"
type input "707"
type input "ED. PARQUE - MATOSINHOS"
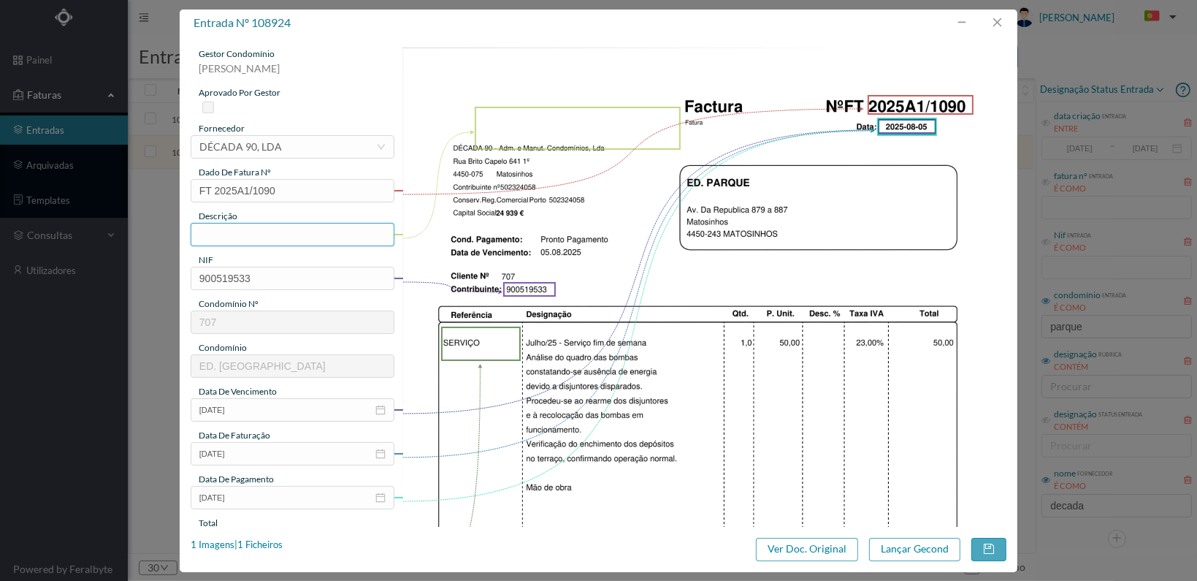
click at [303, 234] on input "text" at bounding box center [293, 234] width 204 height 23
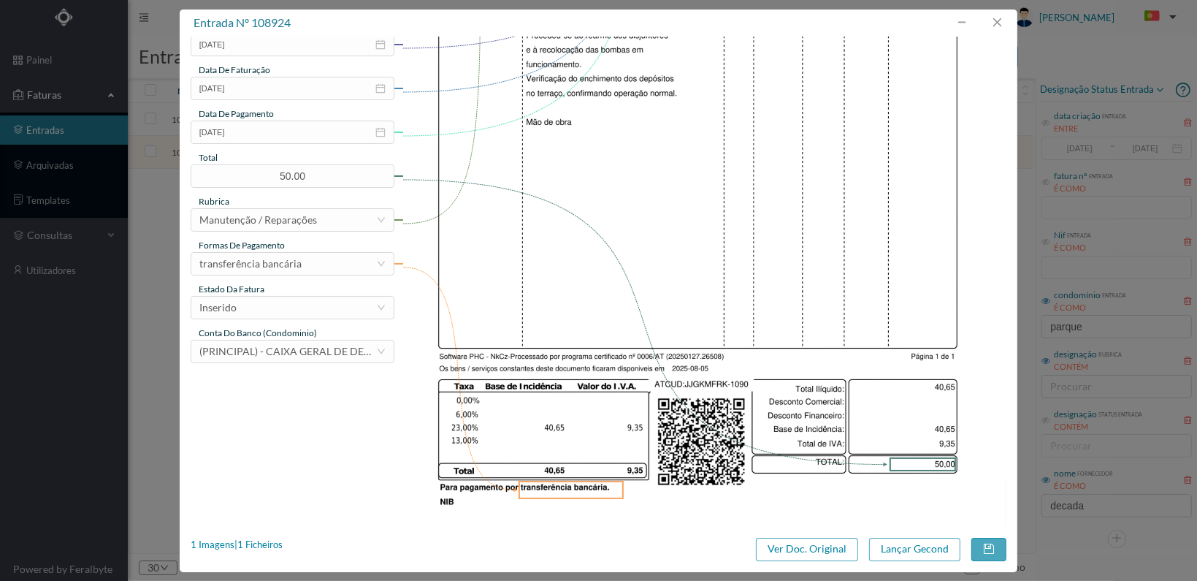
scroll to position [381, 0]
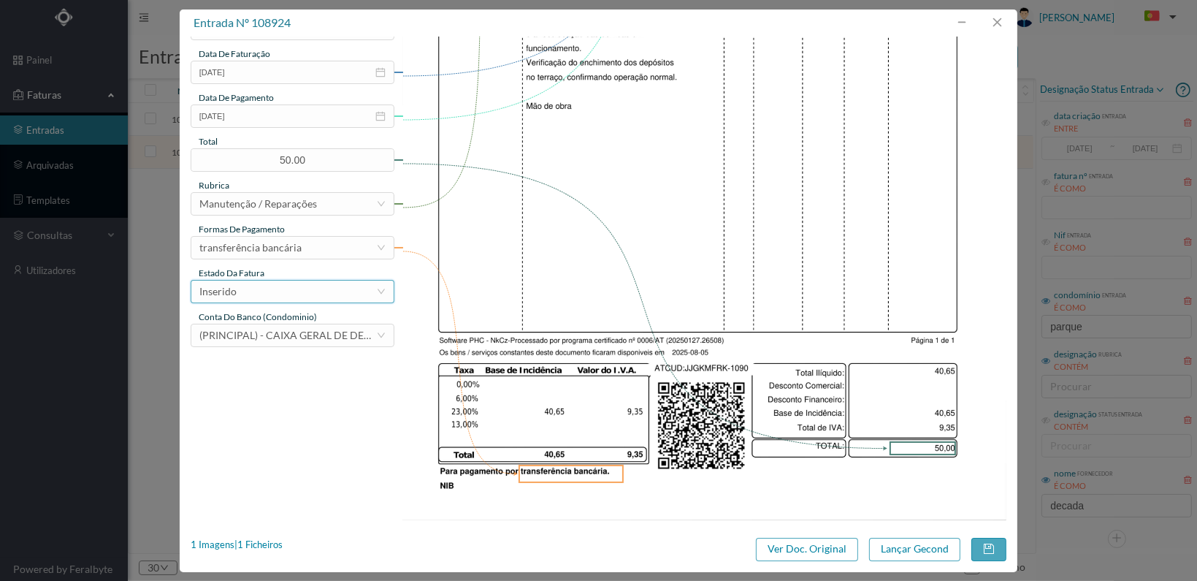
type input "Verificação do quadro das bombas"
click at [304, 288] on div "Inserido" at bounding box center [287, 292] width 177 height 22
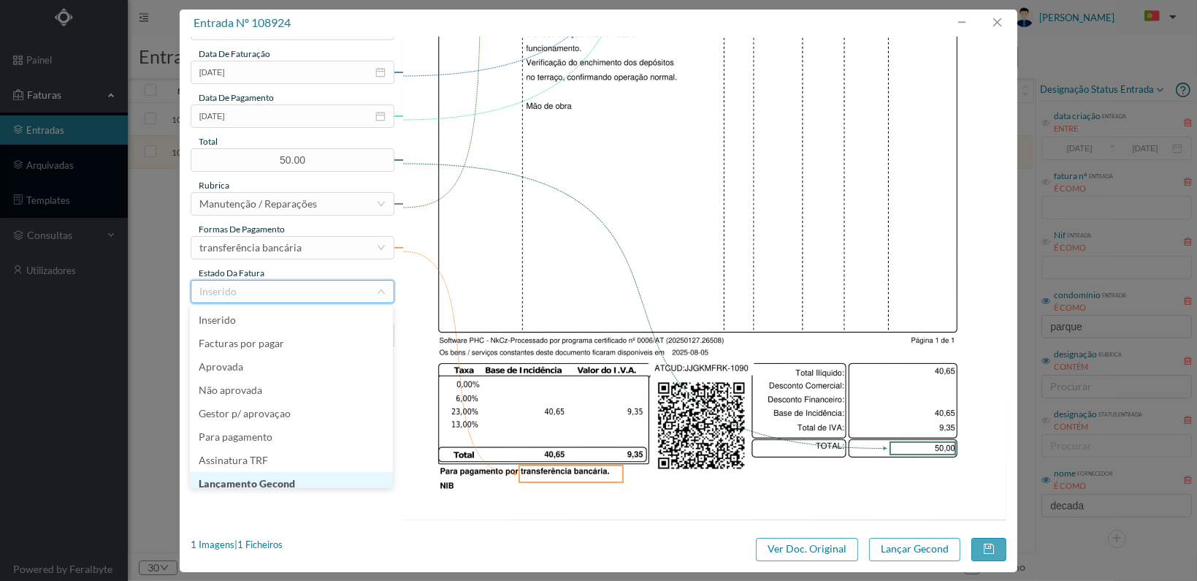
scroll to position [7, 0]
click at [270, 478] on li "Lançamento Gecond" at bounding box center [291, 476] width 203 height 23
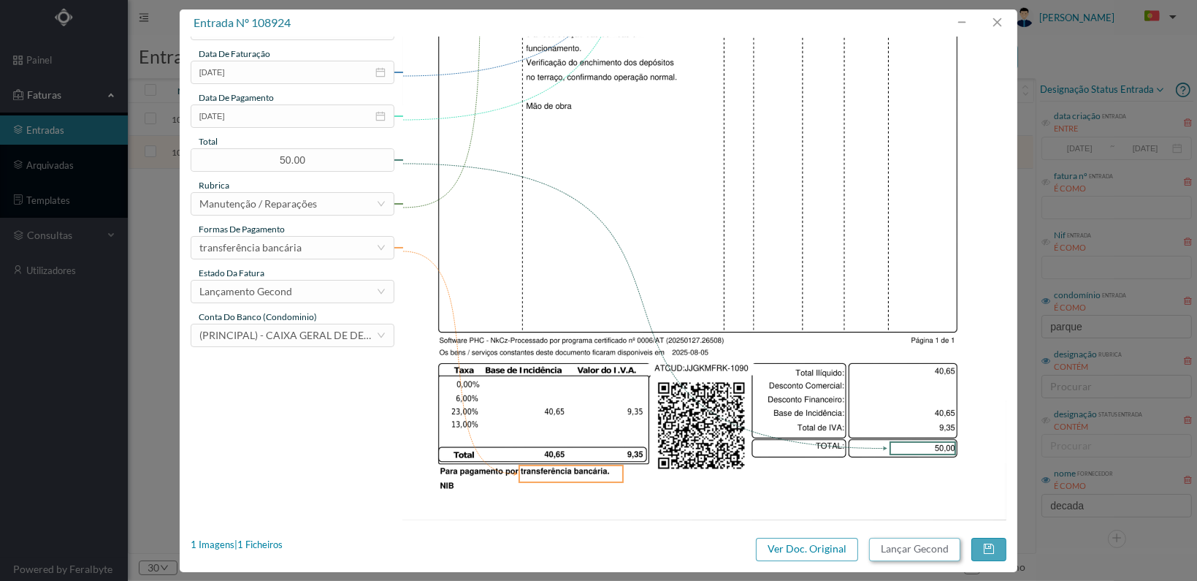
click at [916, 542] on button "Lançar Gecond" at bounding box center [914, 549] width 91 height 23
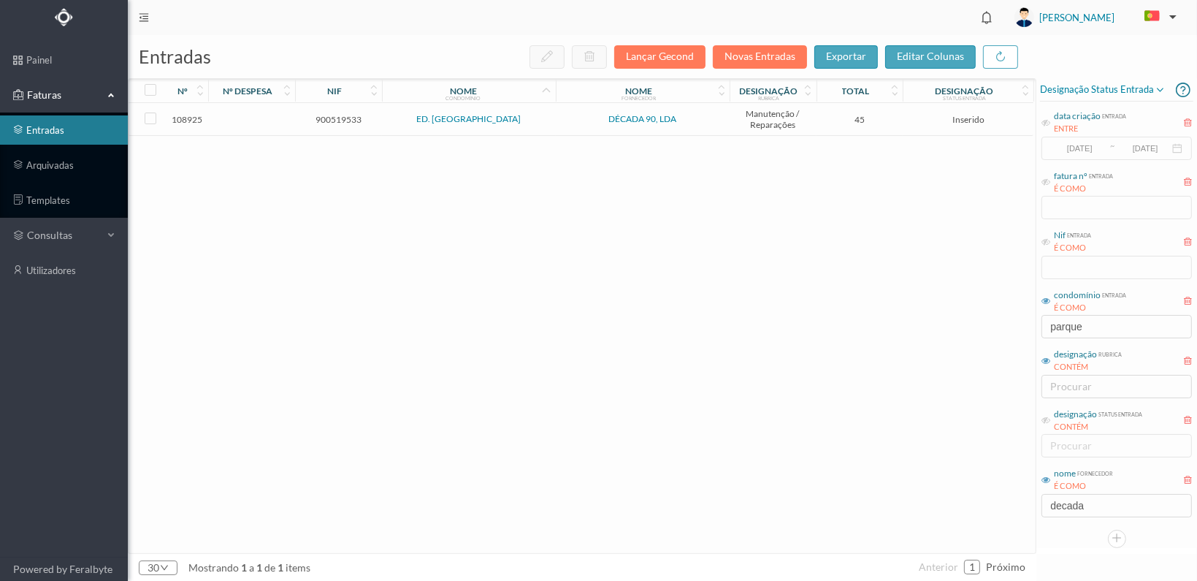
click at [334, 114] on span "900519533" at bounding box center [339, 119] width 80 height 11
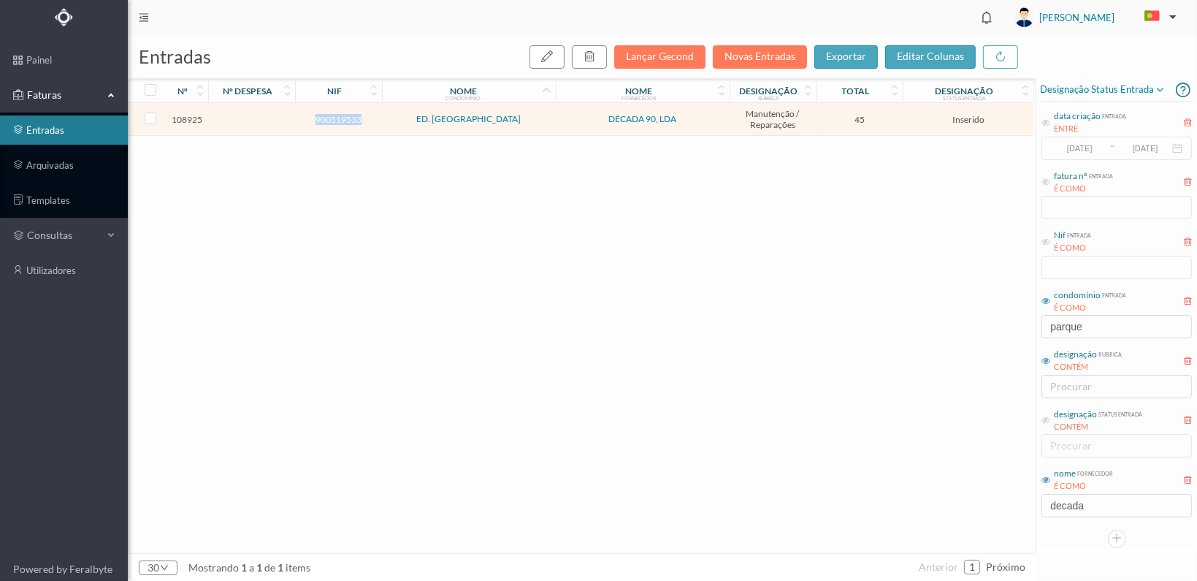
click at [334, 114] on span "900519533" at bounding box center [339, 119] width 80 height 11
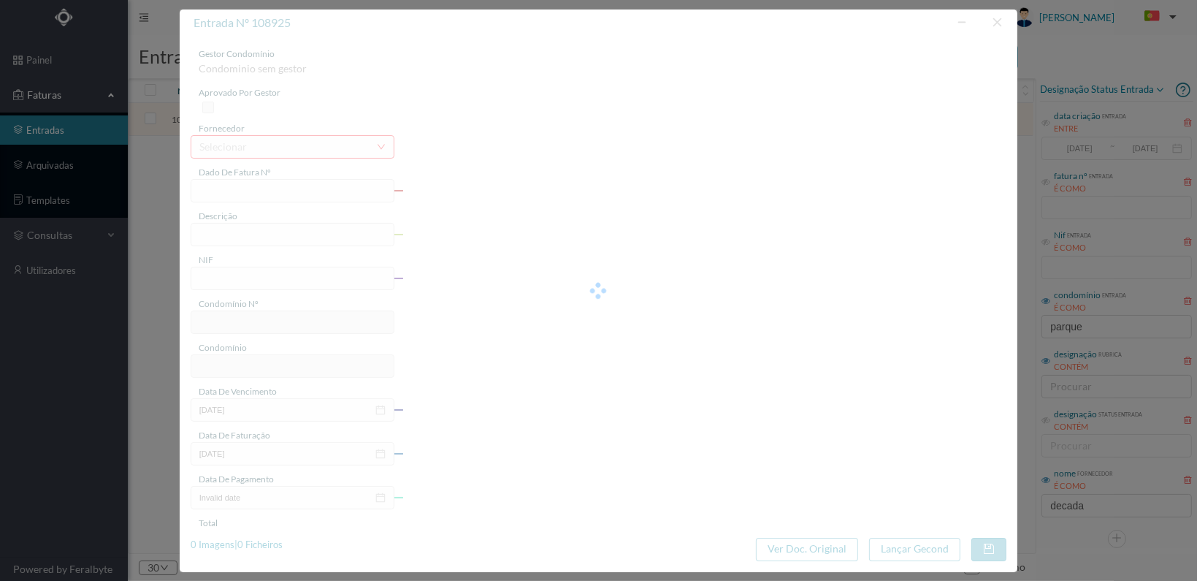
type input "FT 2025A1/1091"
type input "900519533"
type input "[DATE]"
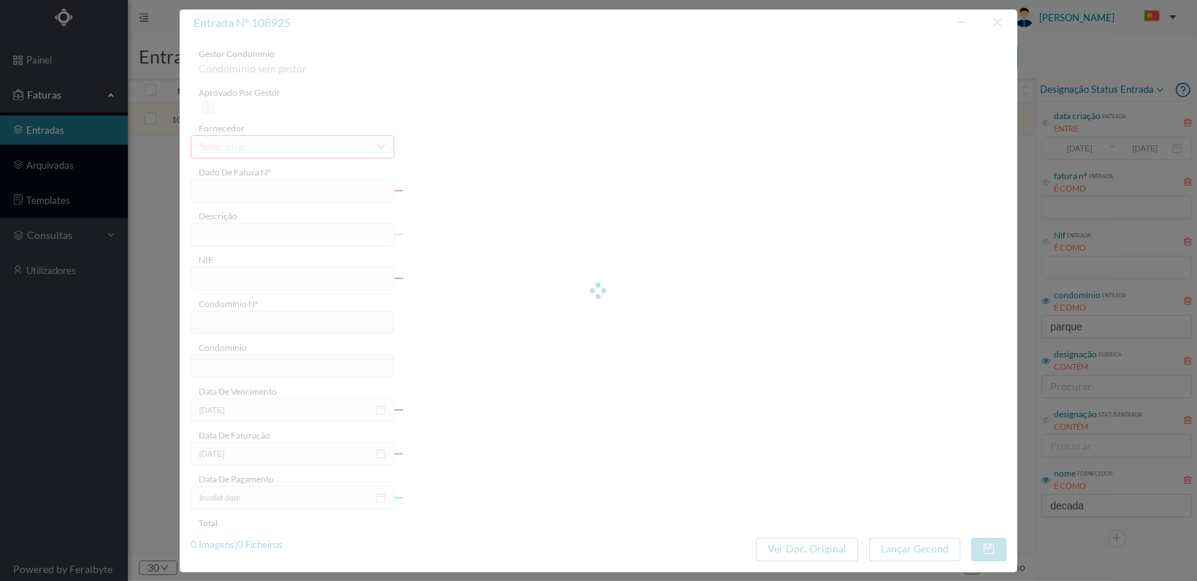
type input "45.00"
type input "707"
type input "ED. PARQUE - MATOSINHOS"
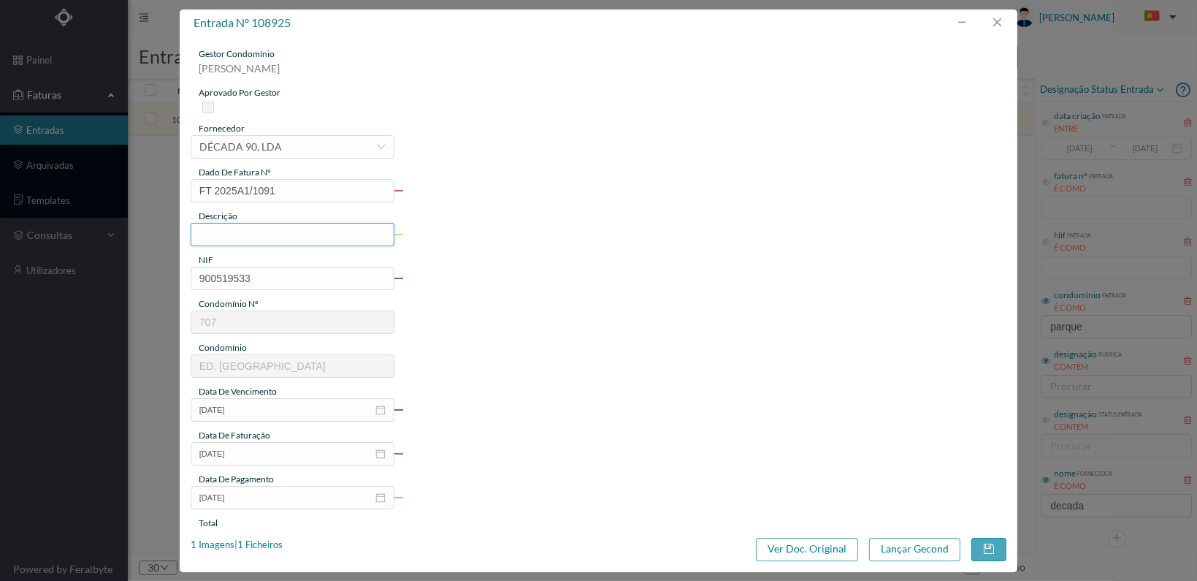
click at [291, 234] on input "text" at bounding box center [293, 234] width 204 height 23
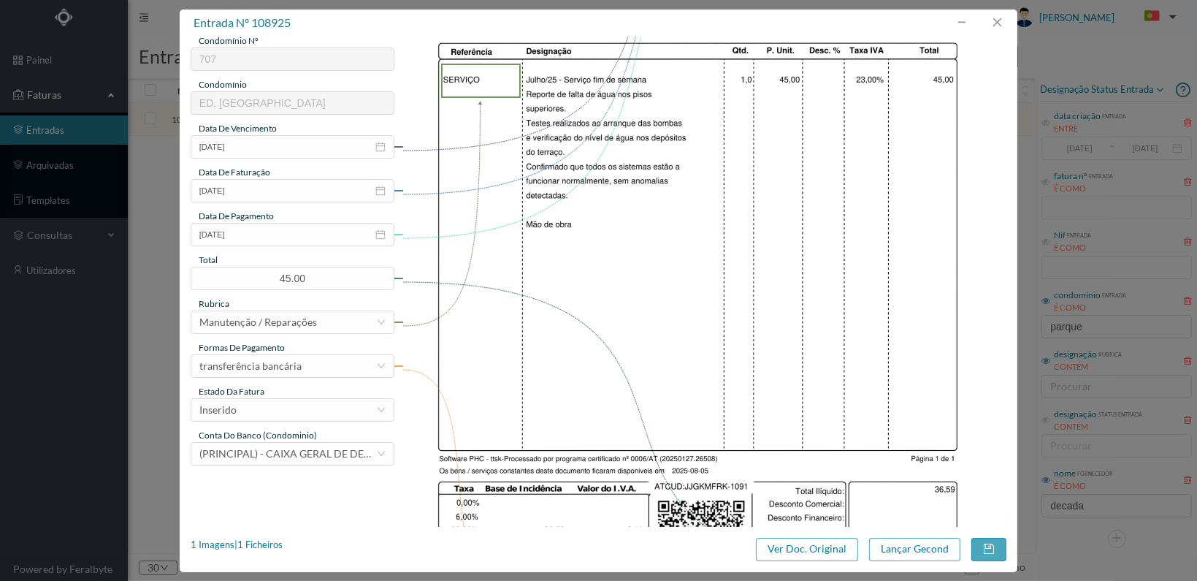
scroll to position [365, 0]
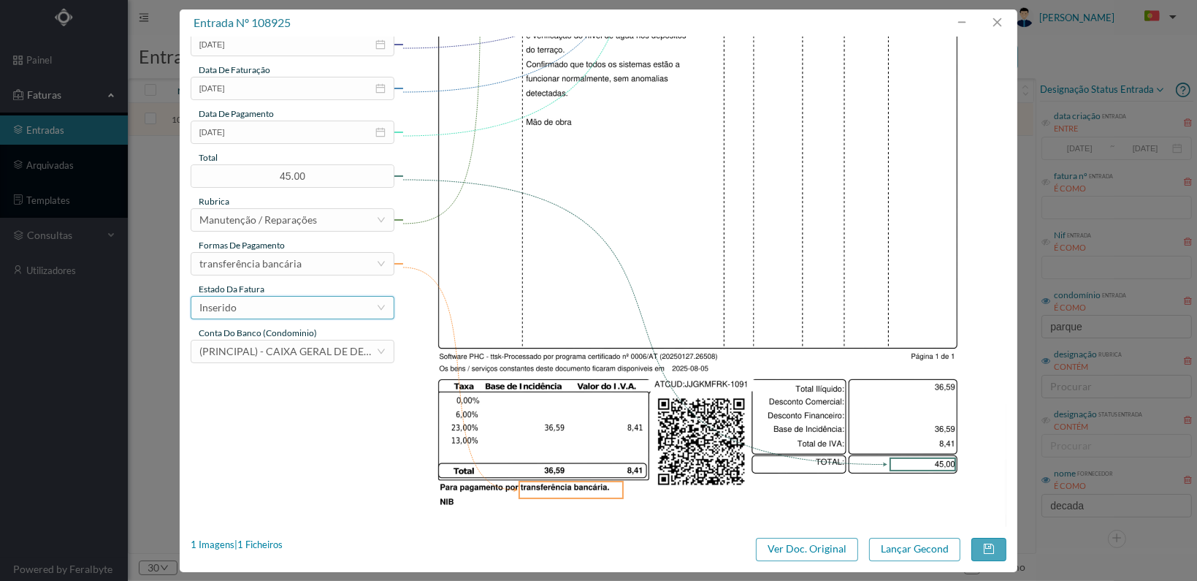
type input "Verificação falta de água nos pisos superiores"
click at [368, 308] on div "Inserido" at bounding box center [287, 308] width 177 height 22
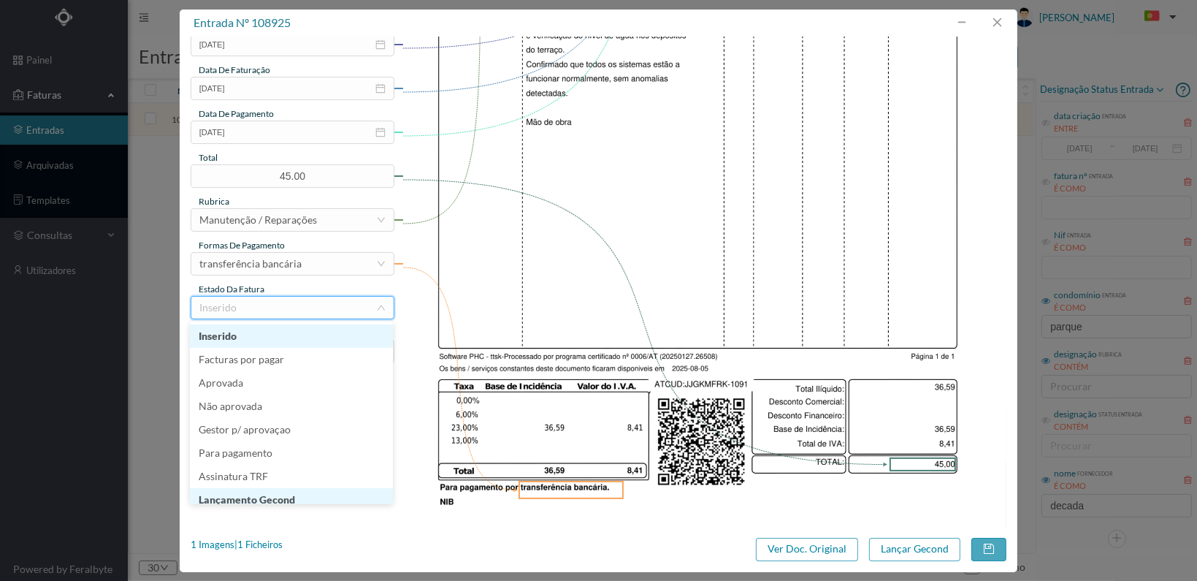
scroll to position [7, 0]
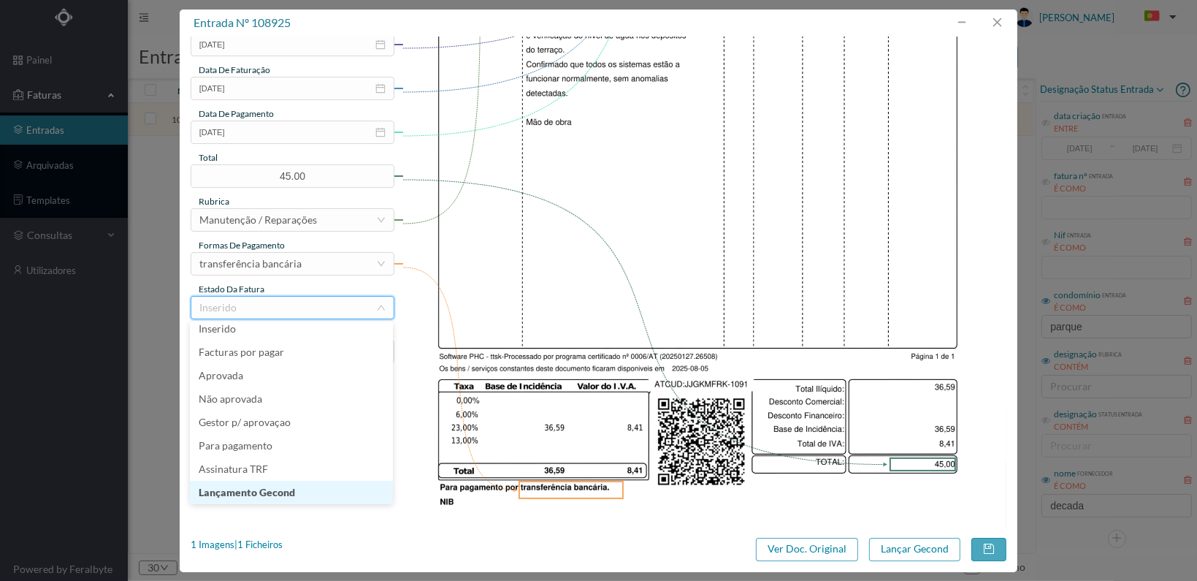
click at [329, 489] on li "Lançamento Gecond" at bounding box center [291, 492] width 203 height 23
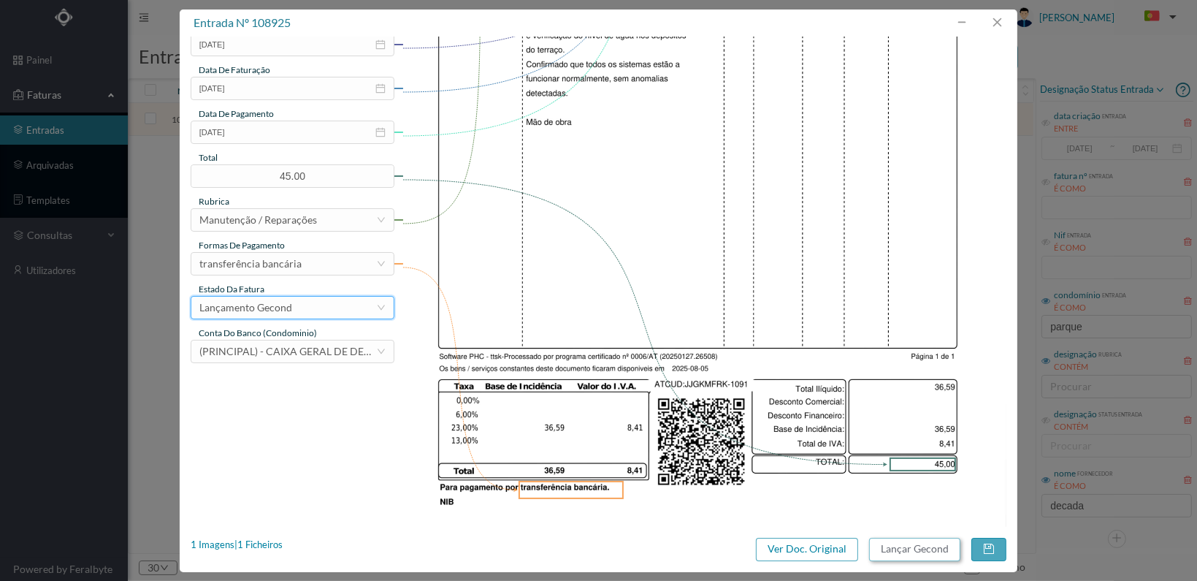
click at [909, 549] on button "Lançar Gecond" at bounding box center [914, 549] width 91 height 23
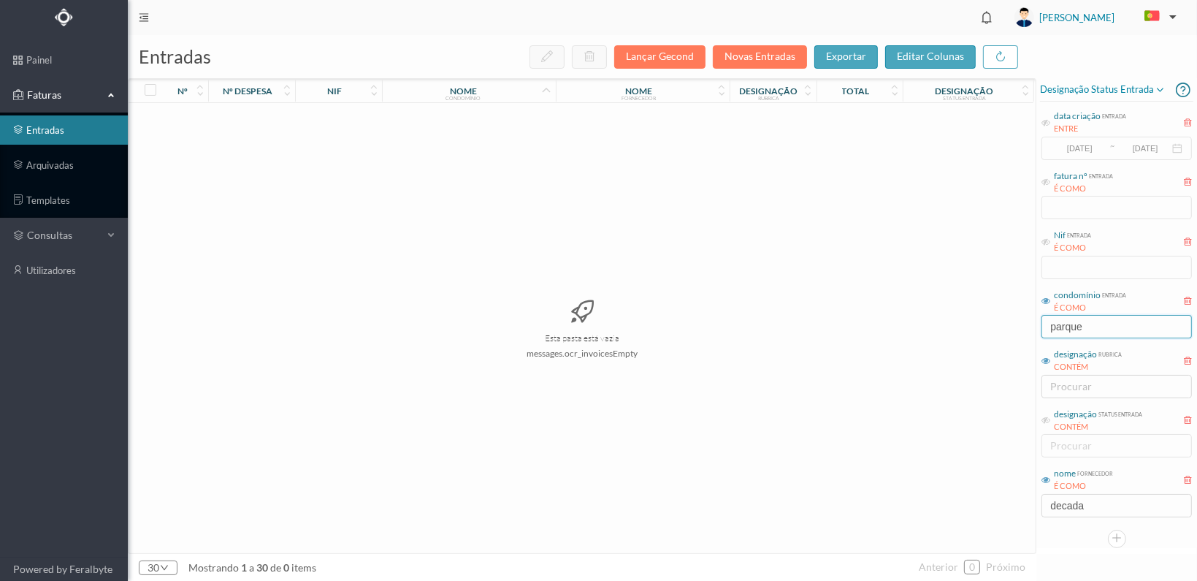
drag, startPoint x: 1105, startPoint y: 323, endPoint x: 999, endPoint y: 325, distance: 105.2
click at [1004, 325] on div "entradas Lançar Gecond Novas Entradas exportar editar colunas nº nº despesa nif…" at bounding box center [662, 308] width 1069 height 546
type input "tanger"
click at [321, 115] on span "902211838" at bounding box center [339, 119] width 80 height 11
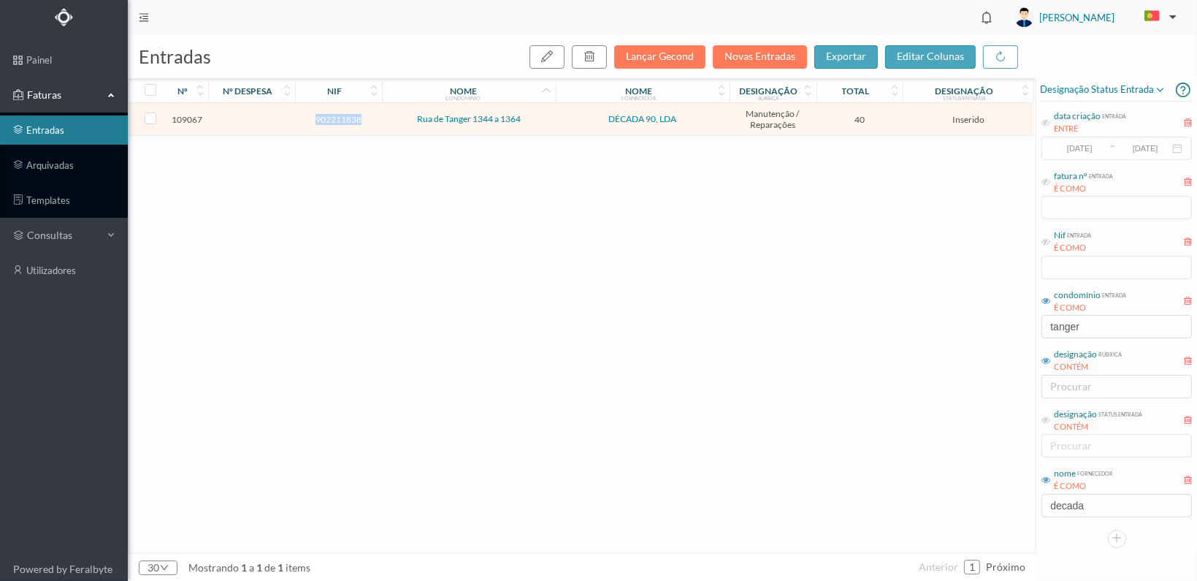
click at [321, 115] on span "902211838" at bounding box center [339, 119] width 80 height 11
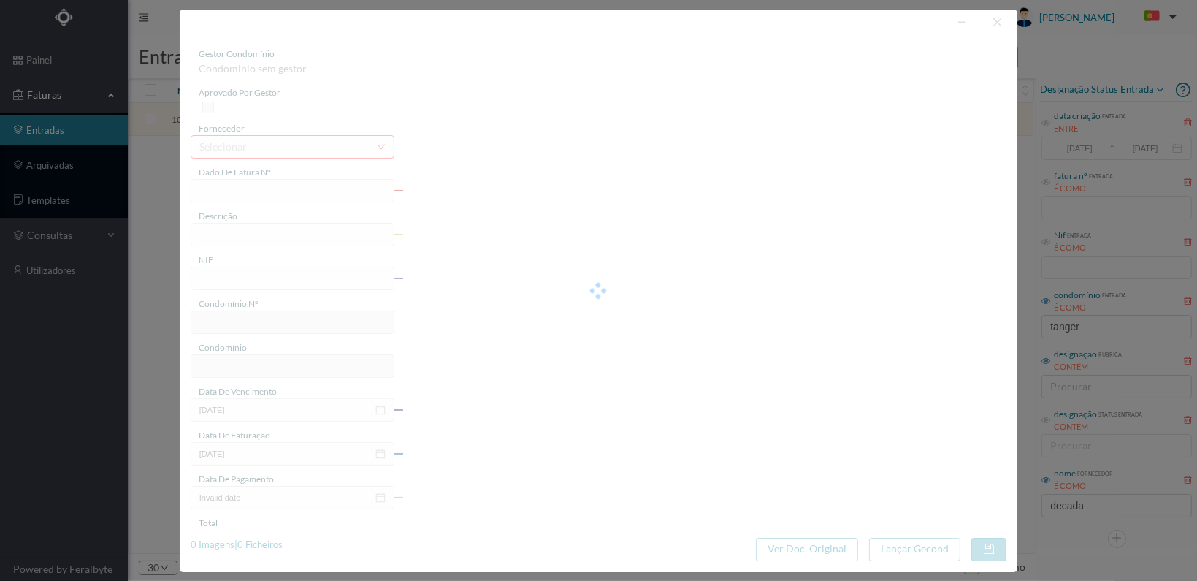
type input "FT 2025A1/1171"
type input "902211838"
type input "[DATE]"
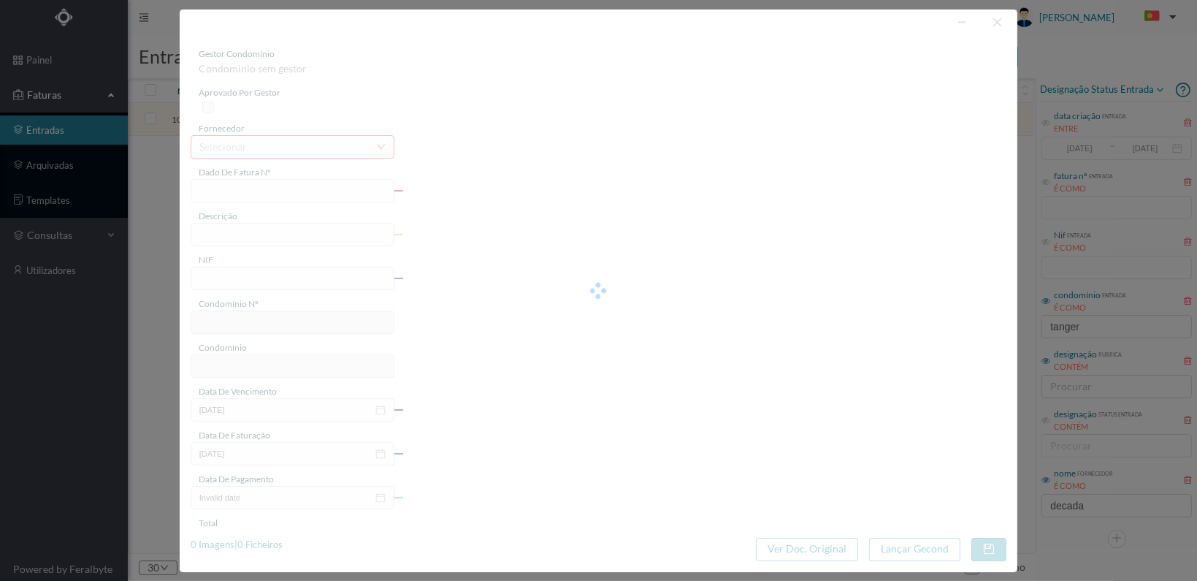
type input "40.00"
type input "714"
type input "Rua de Tanger 1344 a 1364"
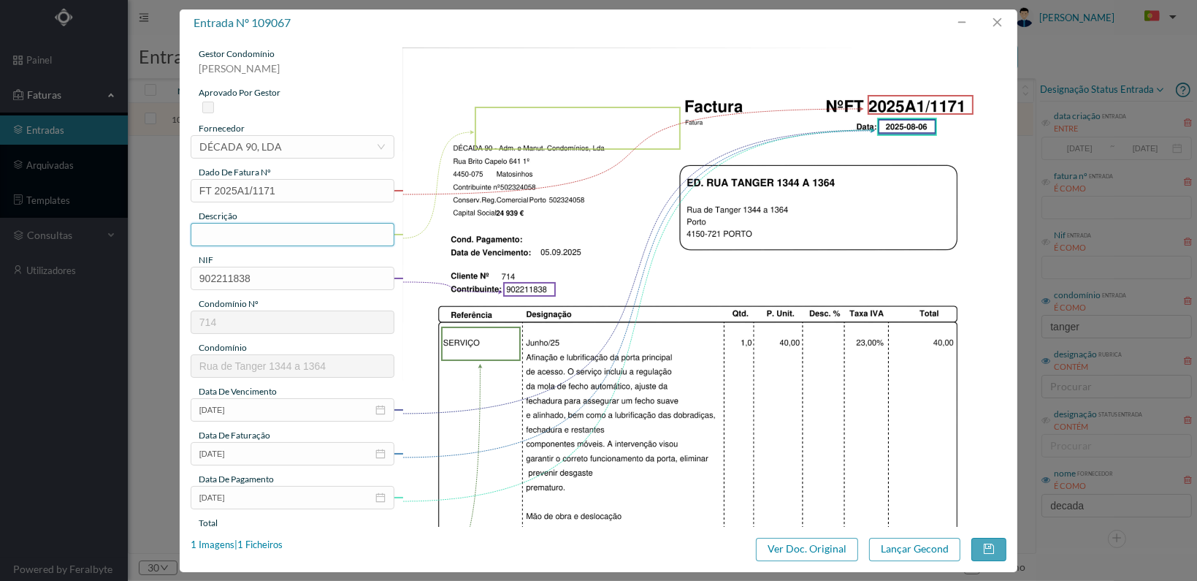
click at [311, 235] on input "text" at bounding box center [293, 234] width 204 height 23
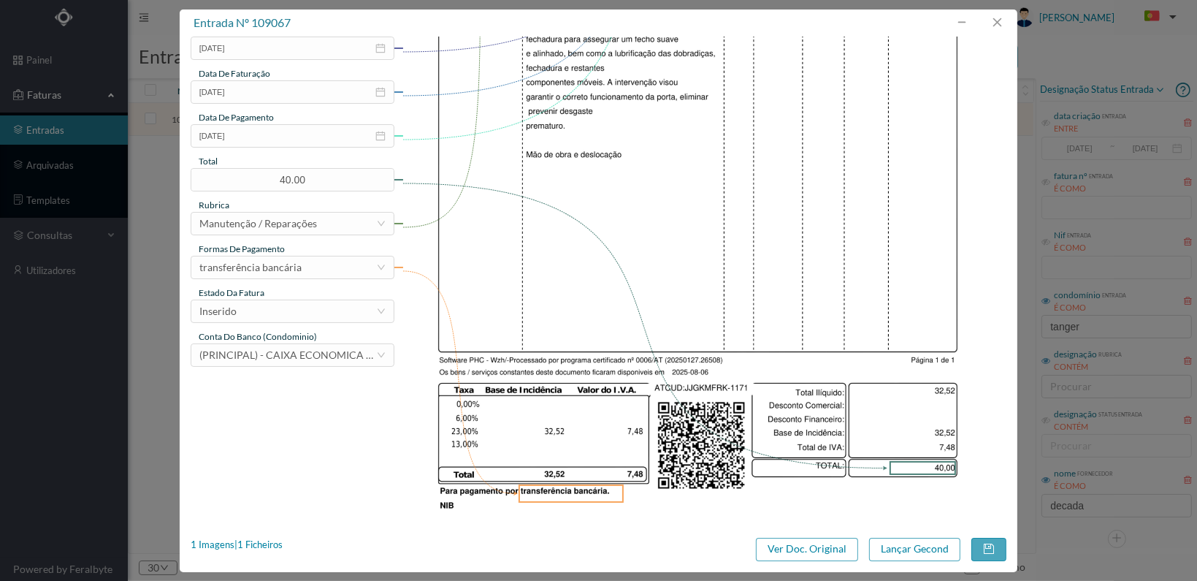
scroll to position [365, 0]
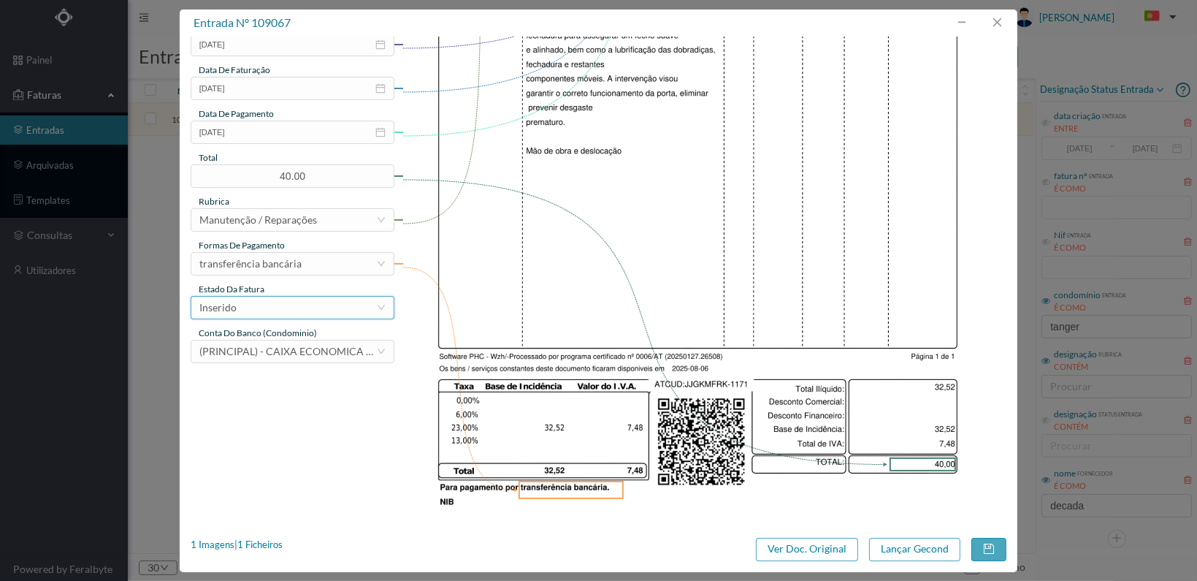
type input "Afinação e lubrificação da porta principal"
click at [340, 316] on div "Inserido" at bounding box center [287, 308] width 177 height 22
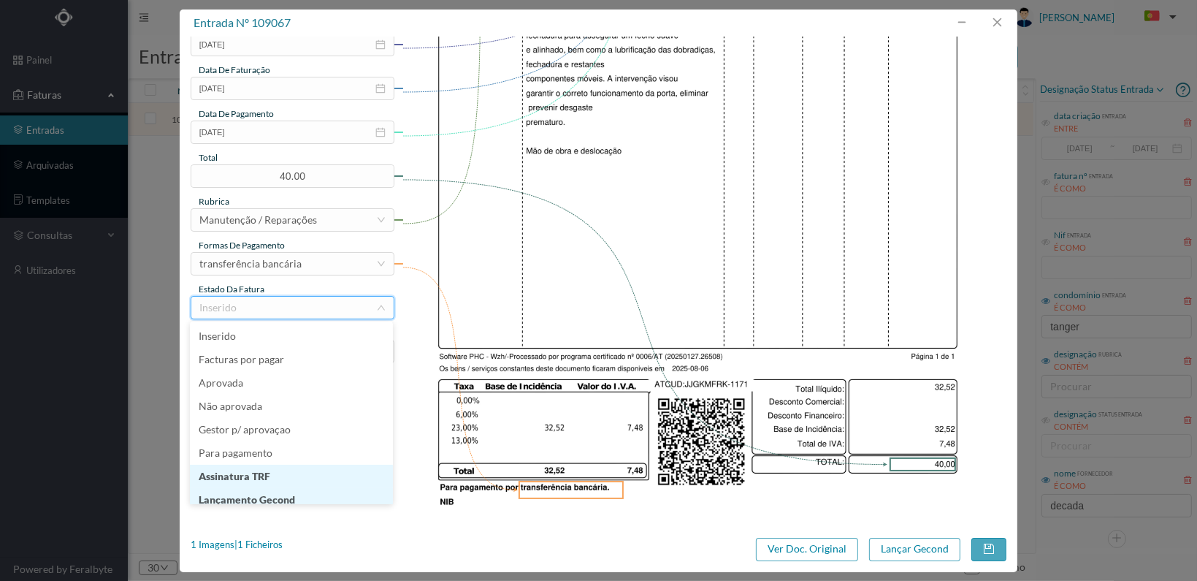
scroll to position [7, 0]
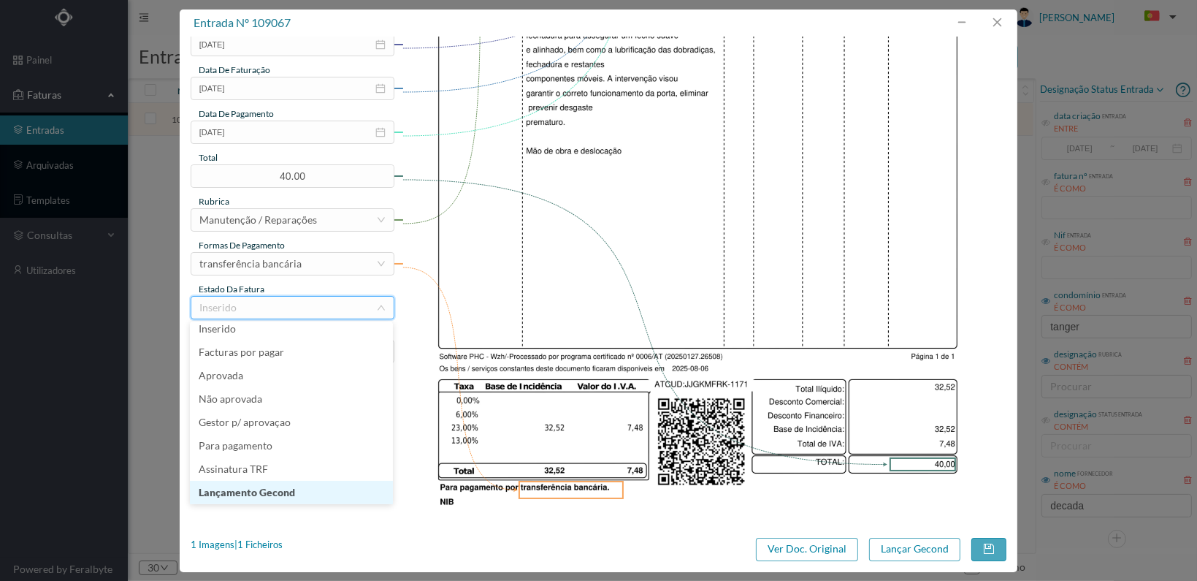
click at [321, 489] on li "Lançamento Gecond" at bounding box center [291, 492] width 203 height 23
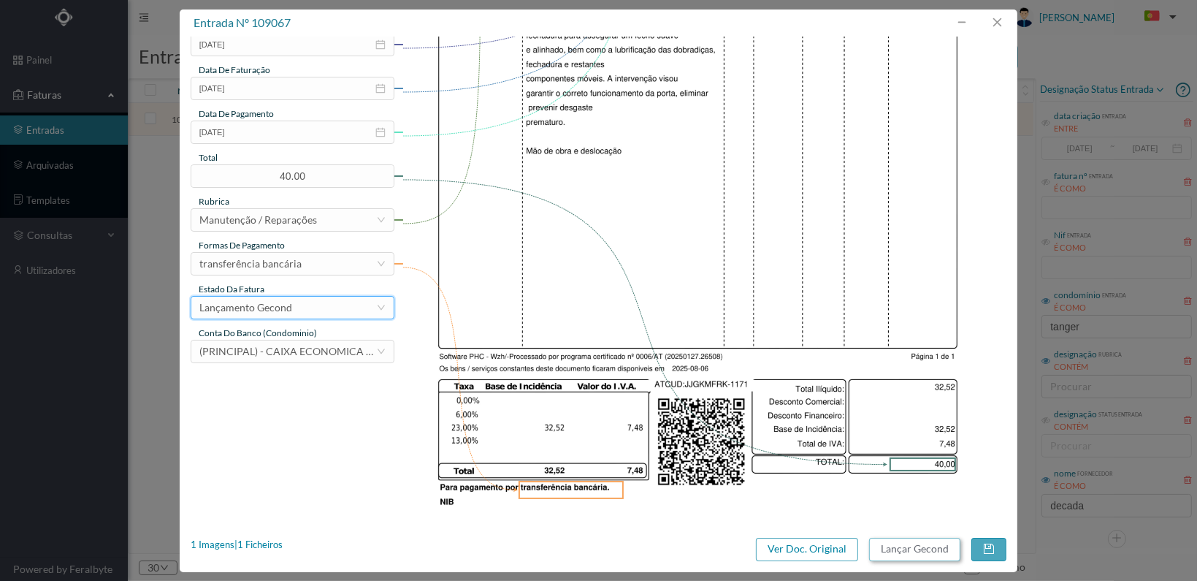
click at [890, 550] on button "Lançar Gecond" at bounding box center [914, 549] width 91 height 23
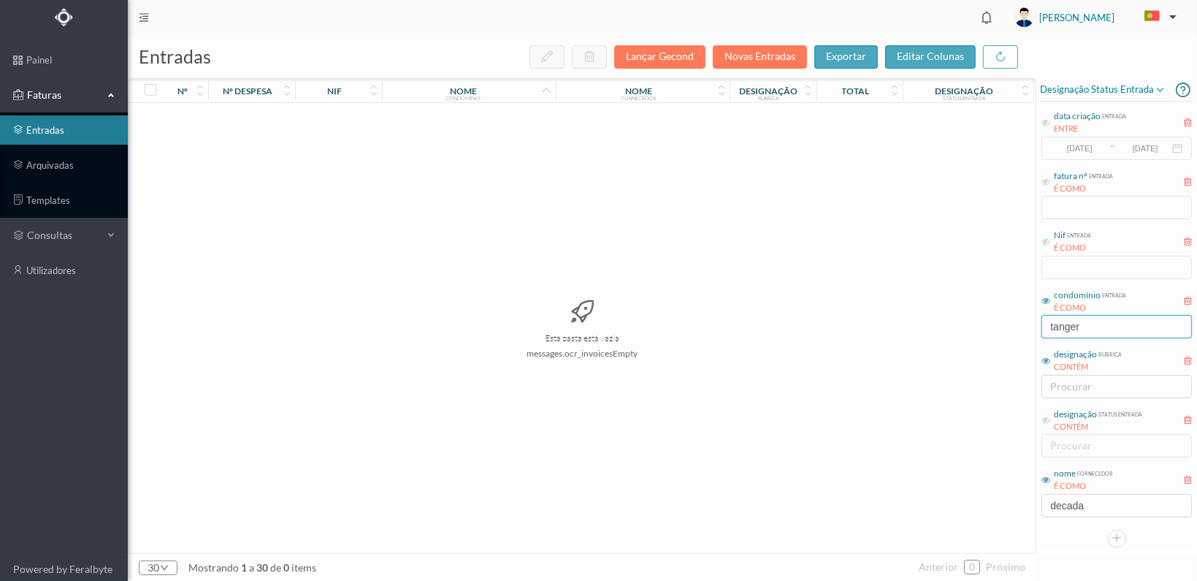
drag, startPoint x: 1096, startPoint y: 321, endPoint x: 990, endPoint y: 321, distance: 106.7
click at [990, 321] on div "entradas Lançar Gecond Novas Entradas exportar editar colunas nº nº despesa nif…" at bounding box center [662, 308] width 1069 height 546
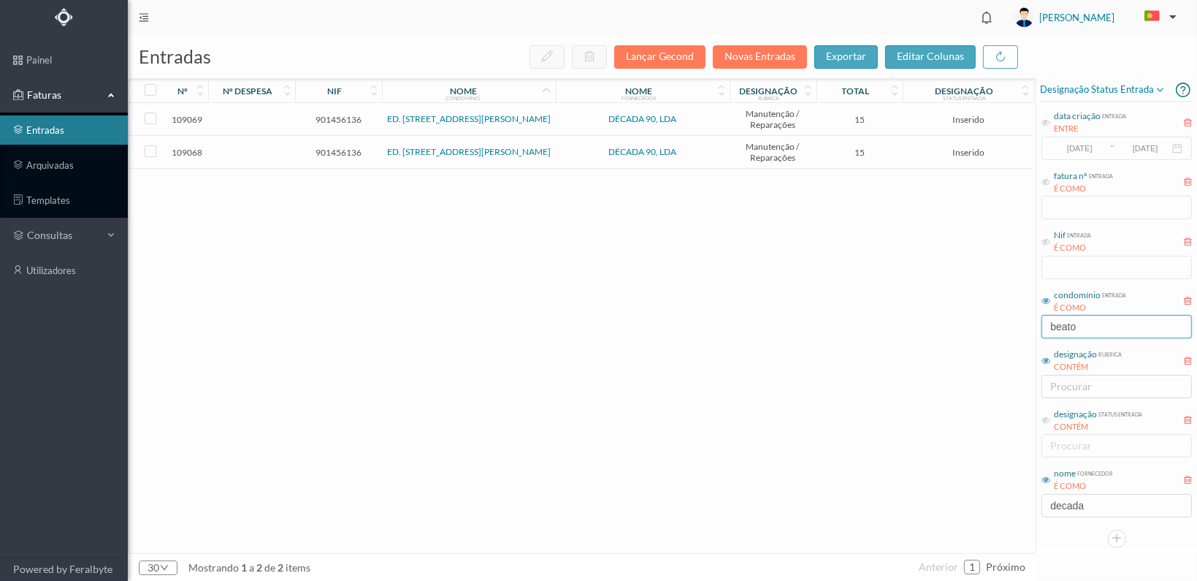
type input "beato"
click at [331, 147] on span "901456136" at bounding box center [339, 152] width 80 height 11
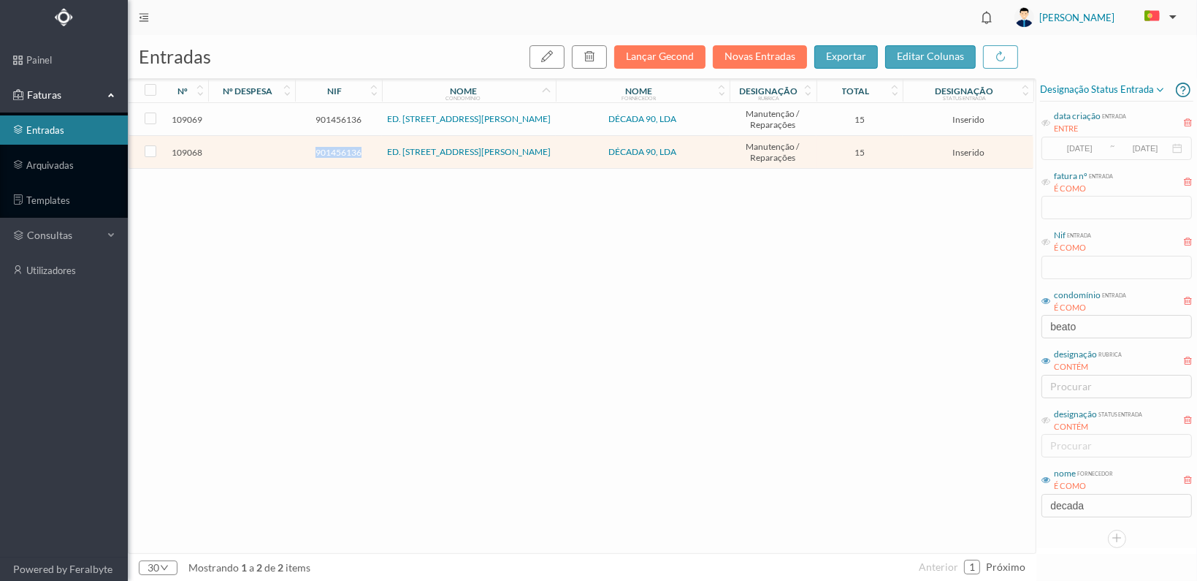
click at [331, 147] on span "901456136" at bounding box center [339, 152] width 80 height 11
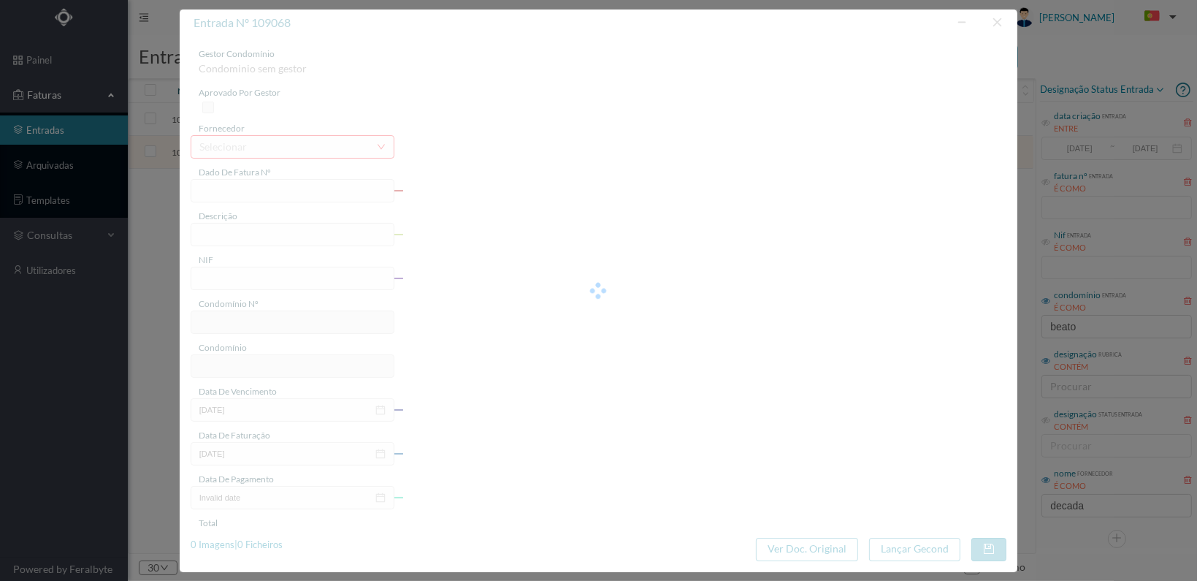
type input "FT 2025A1/1172"
type input "901456136"
type input "[DATE]"
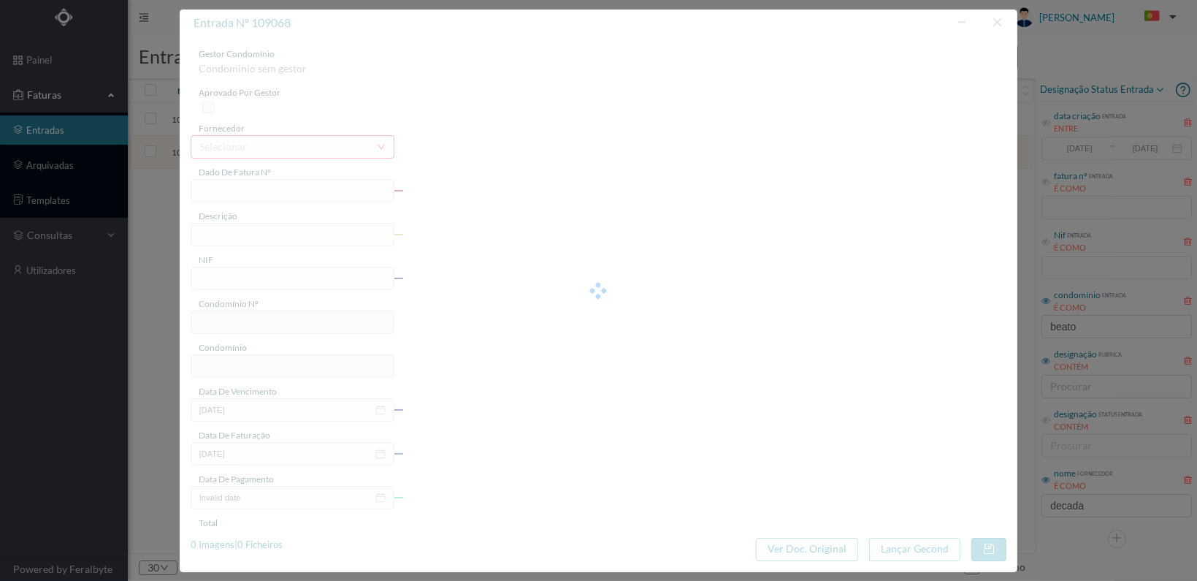
type input "15.00"
type input "727"
type input "ED. RUA BEATO INÁCIO AZEVEDO, 287 E 289"
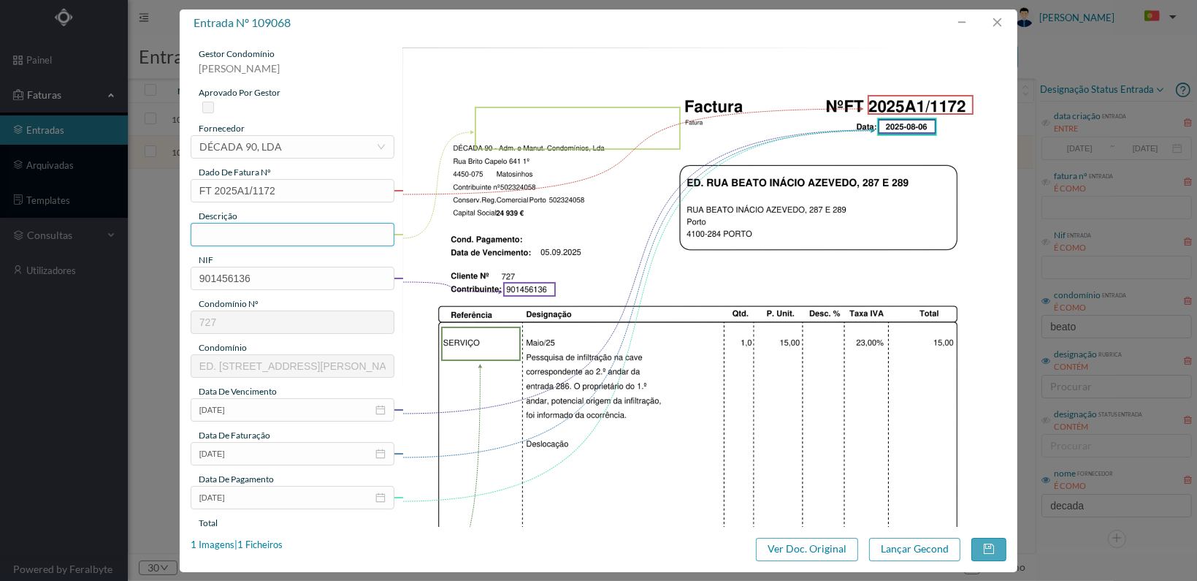
click at [319, 237] on input "text" at bounding box center [293, 234] width 204 height 23
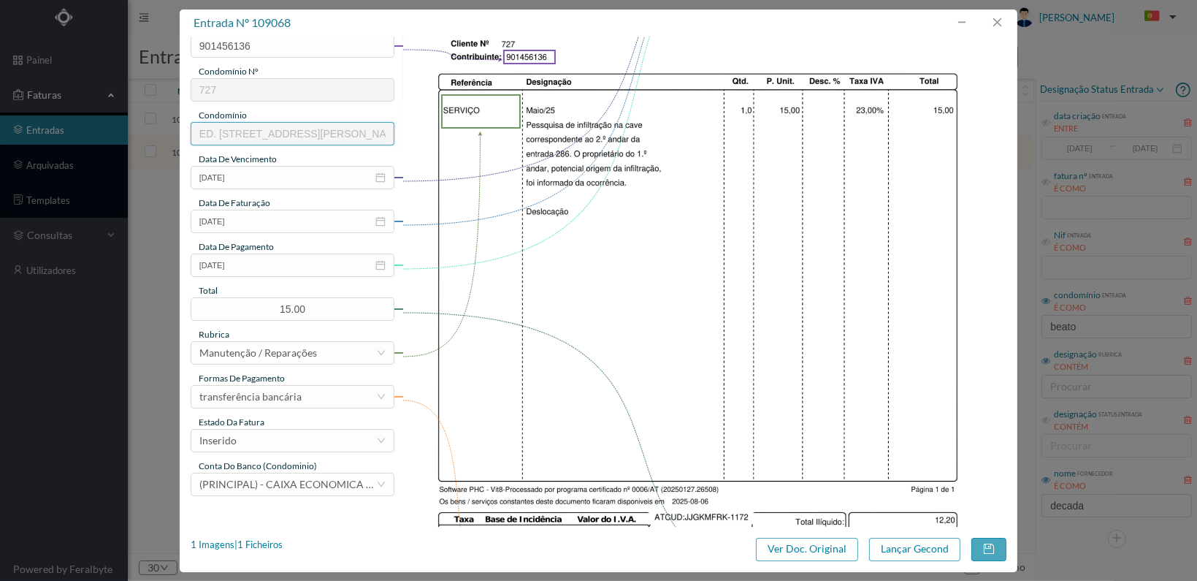
scroll to position [292, 0]
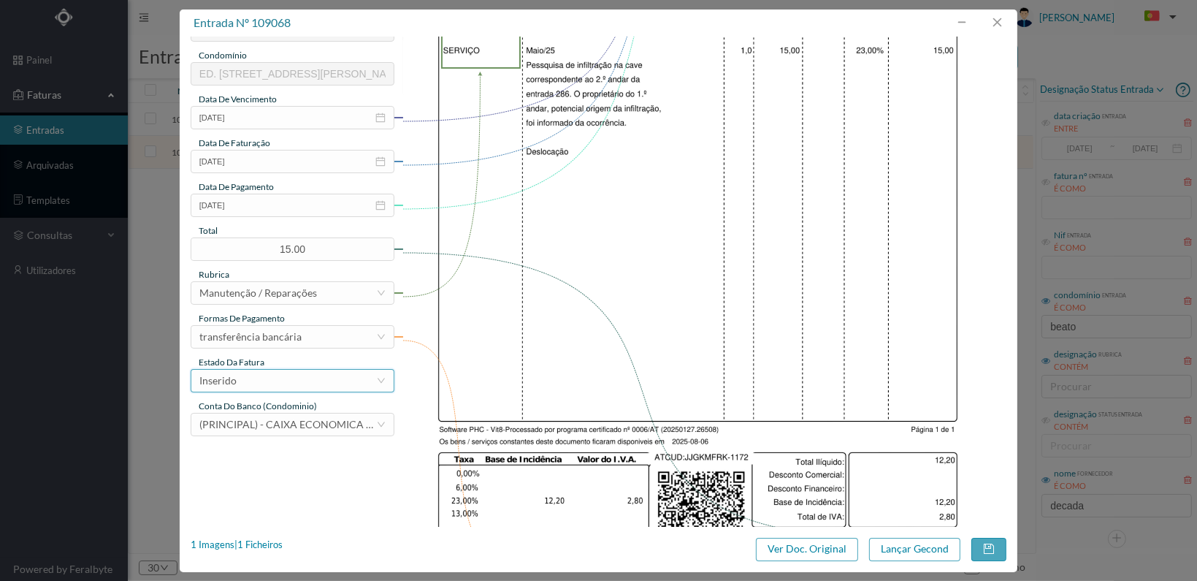
type input "Verificação infiltração na cave"
click at [367, 377] on div "Inserido" at bounding box center [287, 381] width 177 height 22
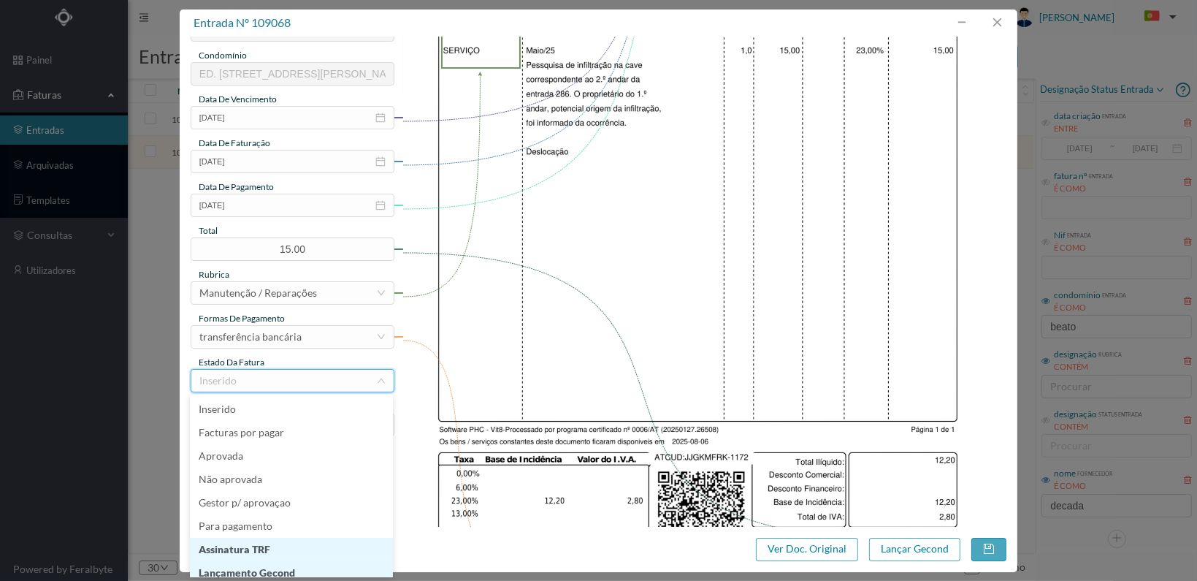
scroll to position [7, 0]
click at [321, 564] on li "Lançamento Gecond" at bounding box center [291, 565] width 203 height 23
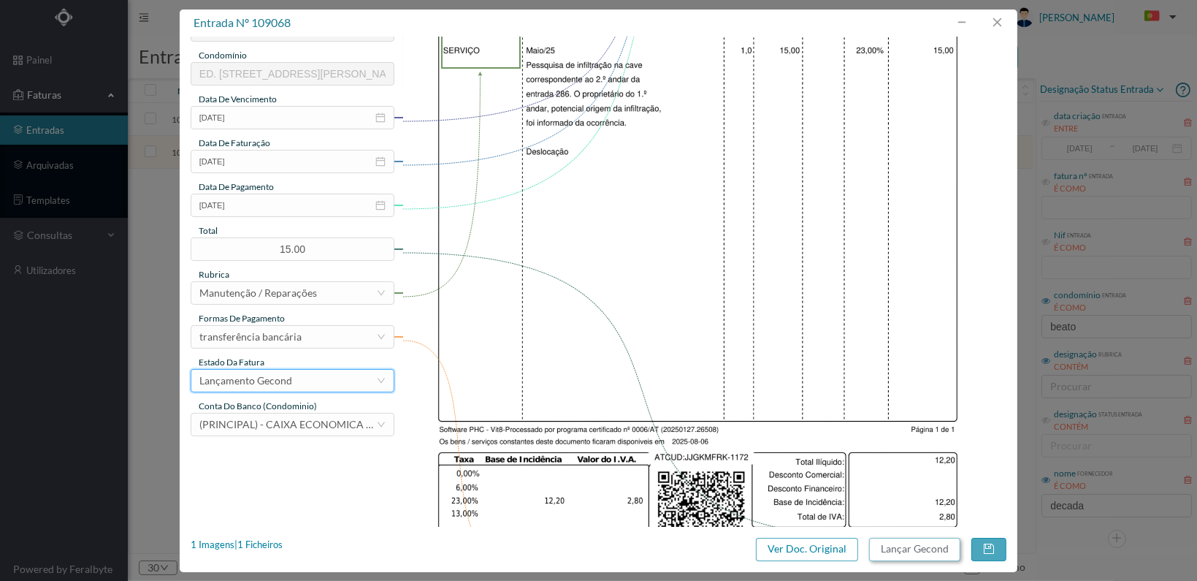
click at [916, 551] on button "Lançar Gecond" at bounding box center [914, 549] width 91 height 23
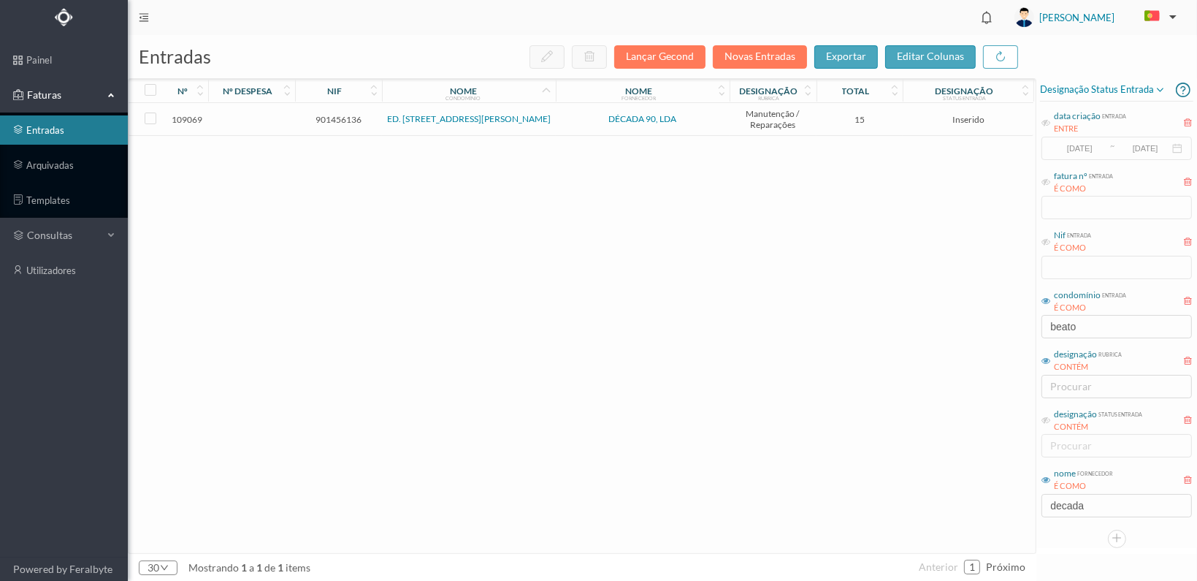
click at [332, 115] on span "901456136" at bounding box center [339, 119] width 80 height 11
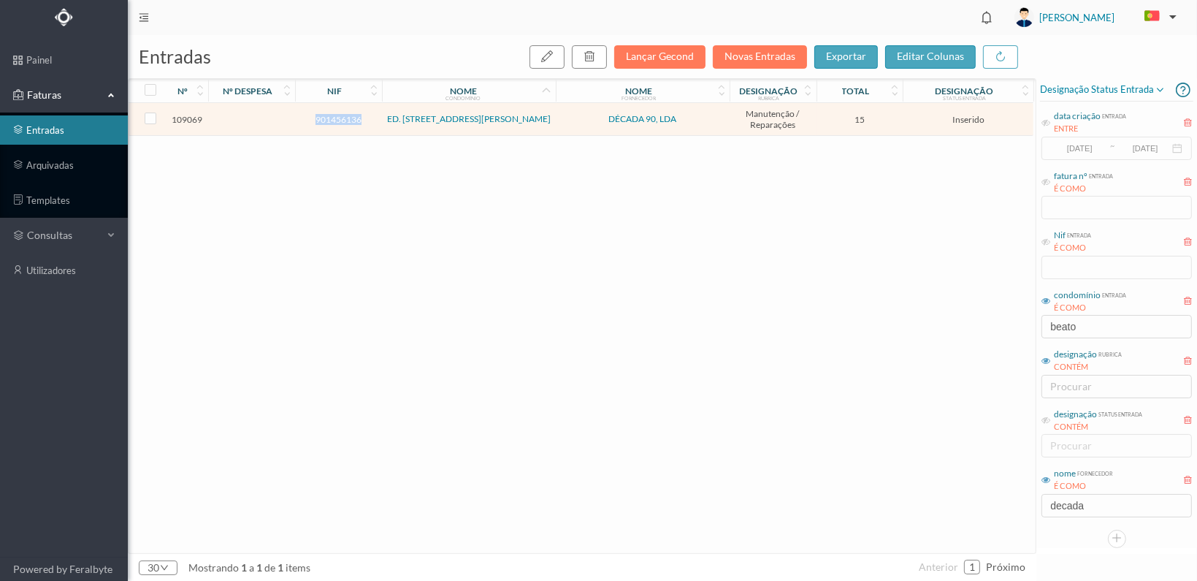
click at [332, 115] on span "901456136" at bounding box center [339, 119] width 80 height 11
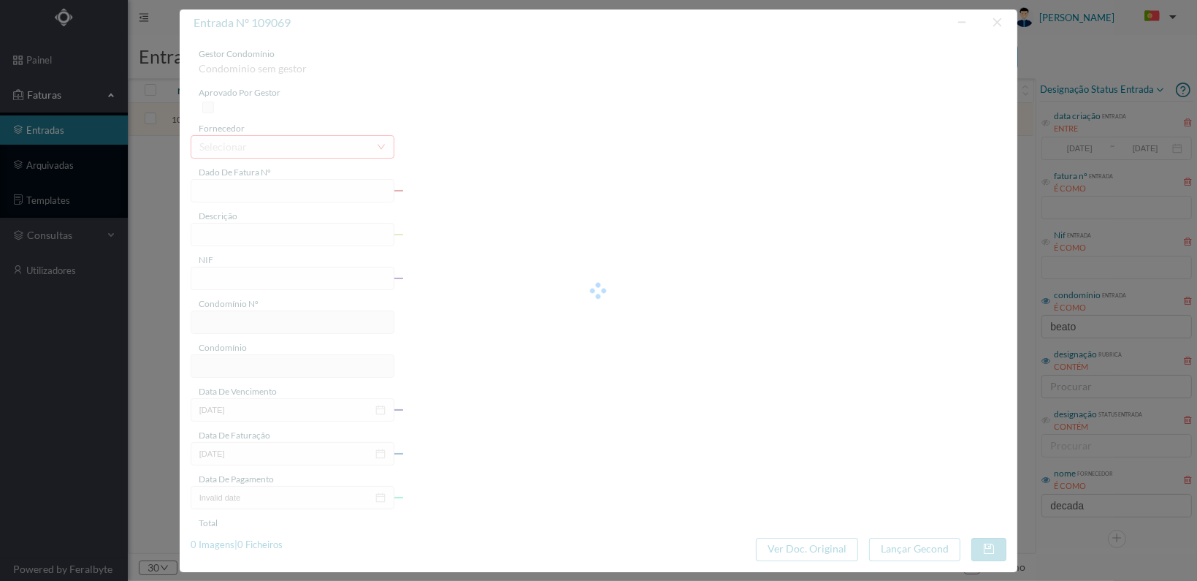
type input "FT 2025A1/1173"
type input "901456136"
type input "[DATE]"
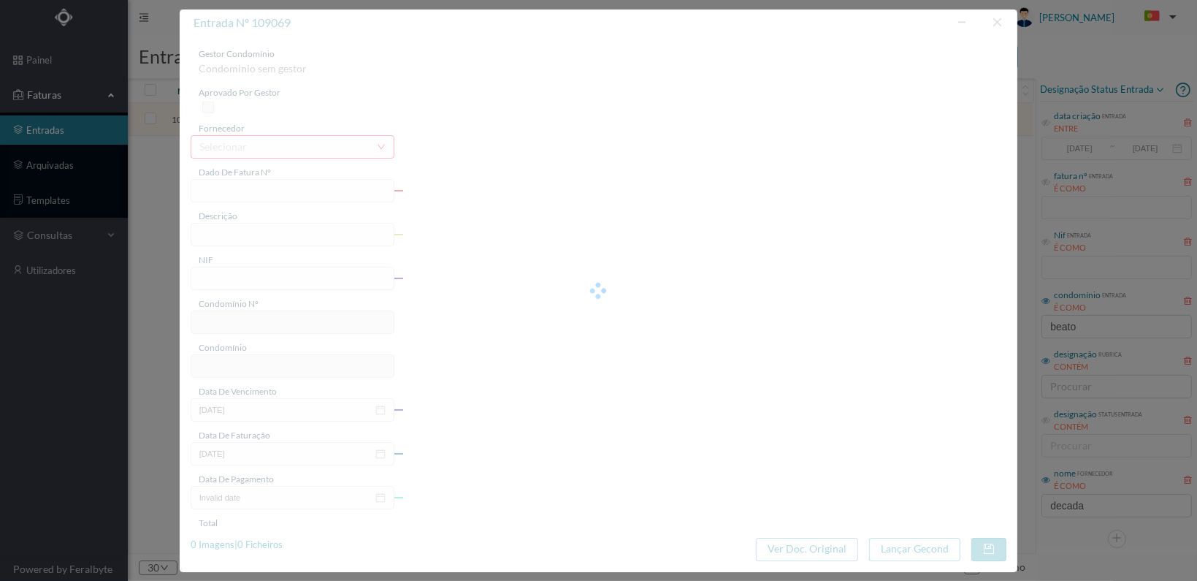
type input "15.00"
type input "727"
type input "ED. RUA BEATO INÁCIO AZEVEDO, 287 E 289"
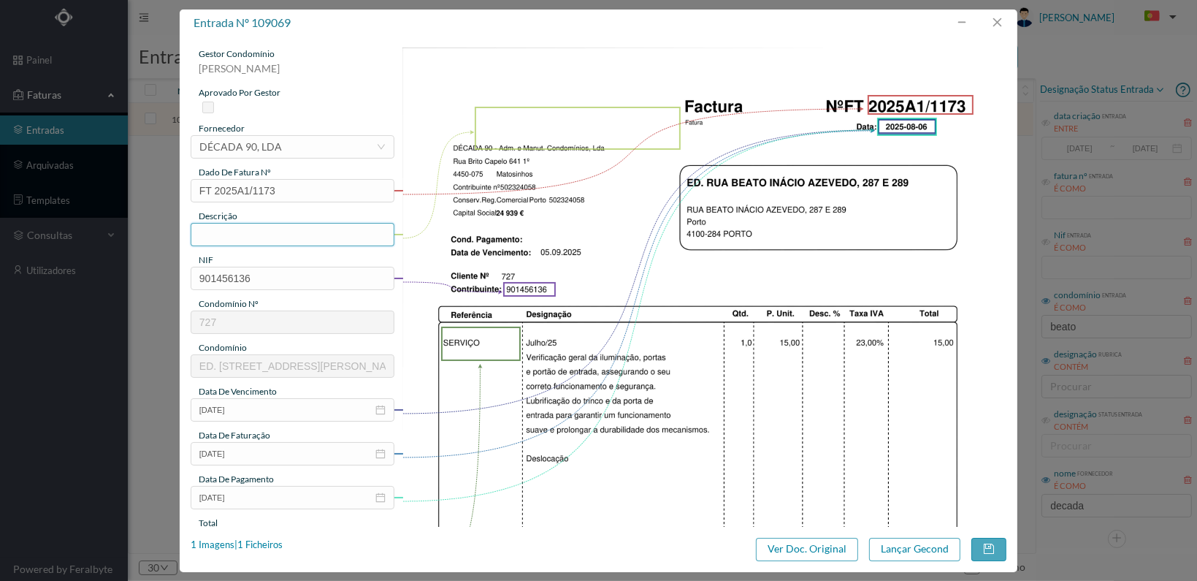
click at [297, 234] on input "text" at bounding box center [293, 234] width 204 height 23
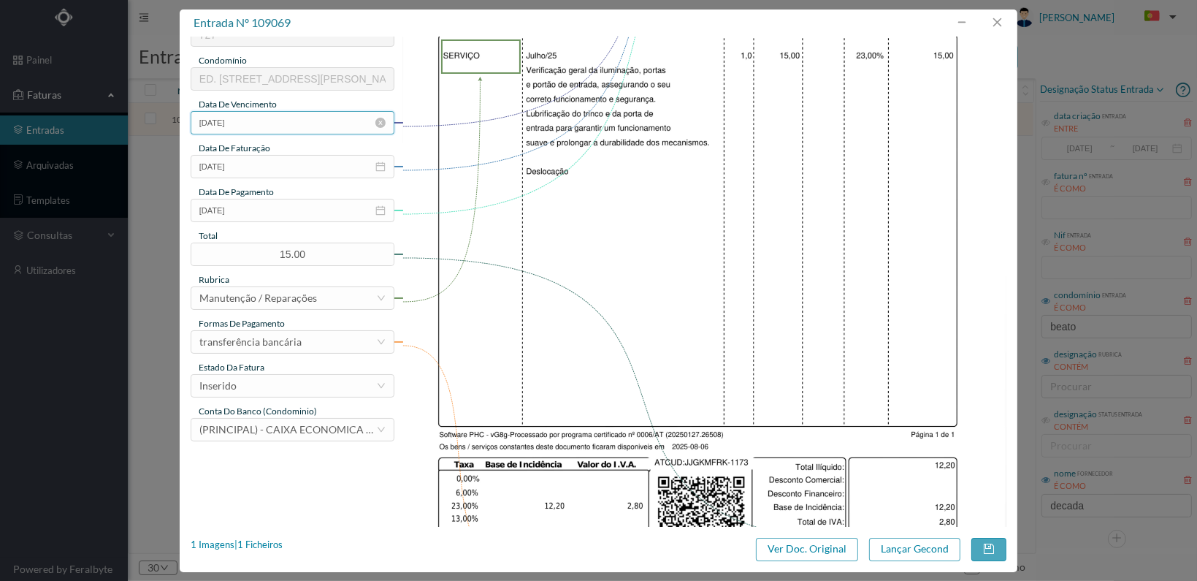
scroll to position [292, 0]
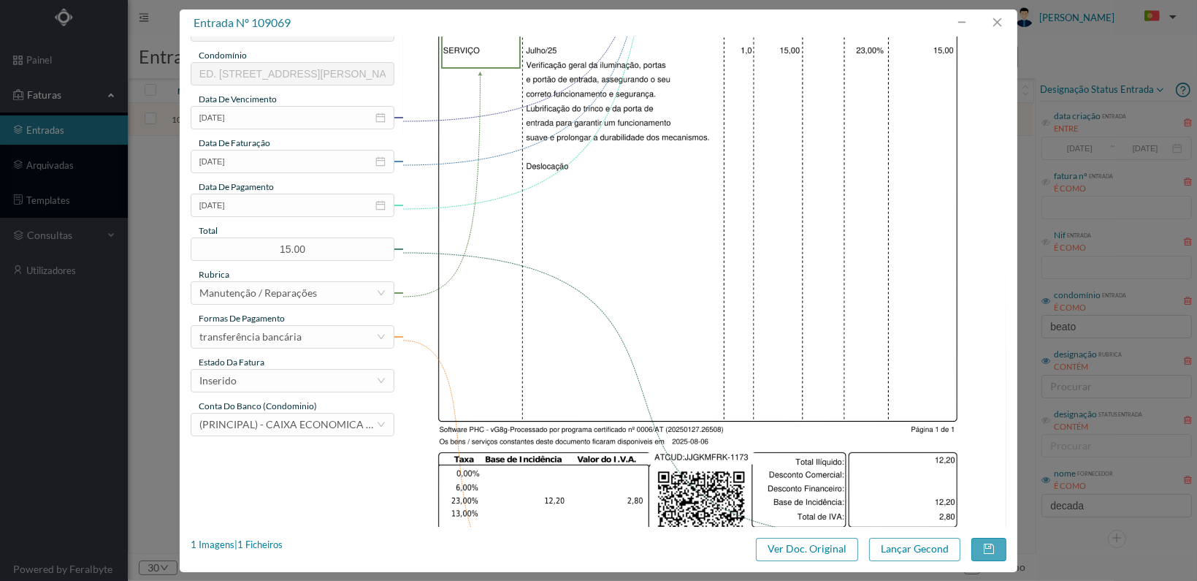
type input "Verificação geral da iluminação, portas e portões"
click at [338, 392] on div "gestor condomínio Cristina Sousa aprovado por gestor fornecedor selecionar DÉCA…" at bounding box center [293, 95] width 204 height 681
click at [335, 385] on div "Inserido" at bounding box center [287, 381] width 177 height 22
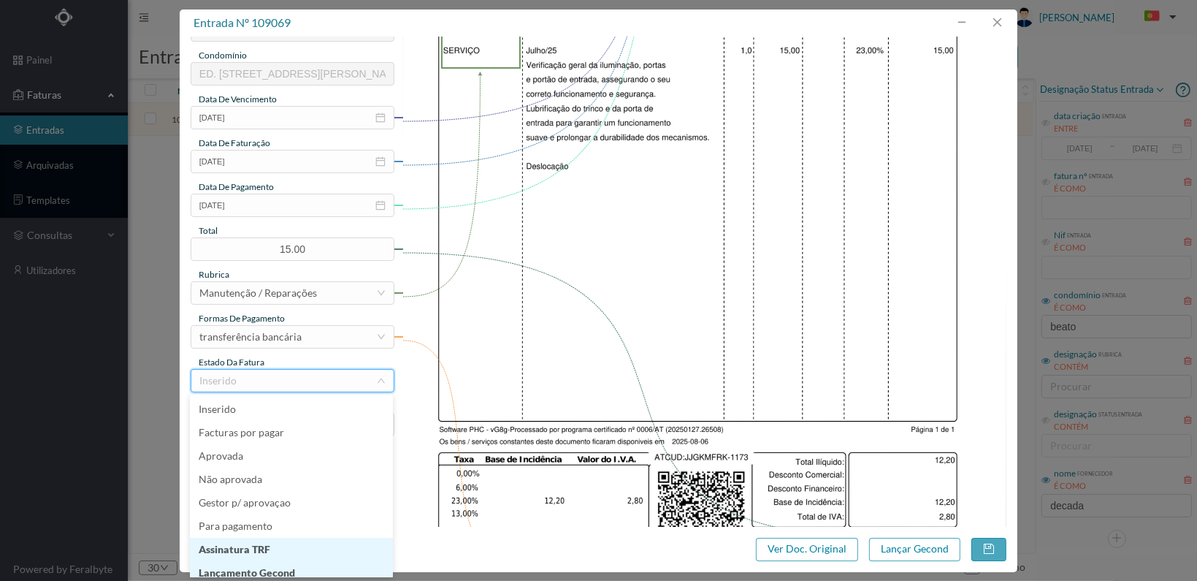
scroll to position [7, 0]
click at [305, 562] on li "Lançamento Gecond" at bounding box center [291, 565] width 203 height 23
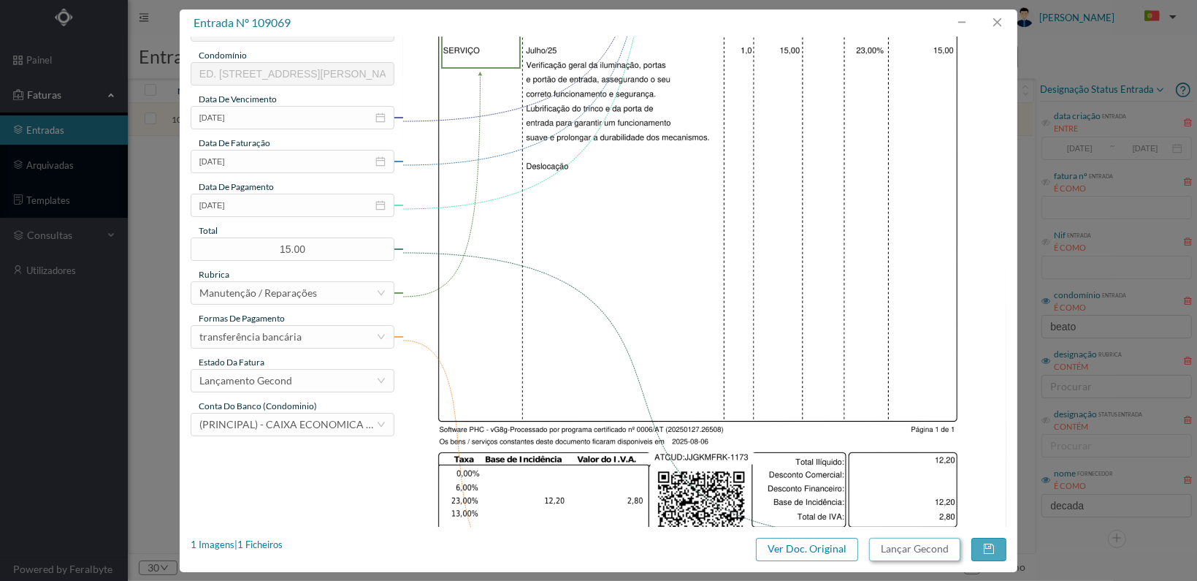
click at [912, 545] on button "Lançar Gecond" at bounding box center [914, 549] width 91 height 23
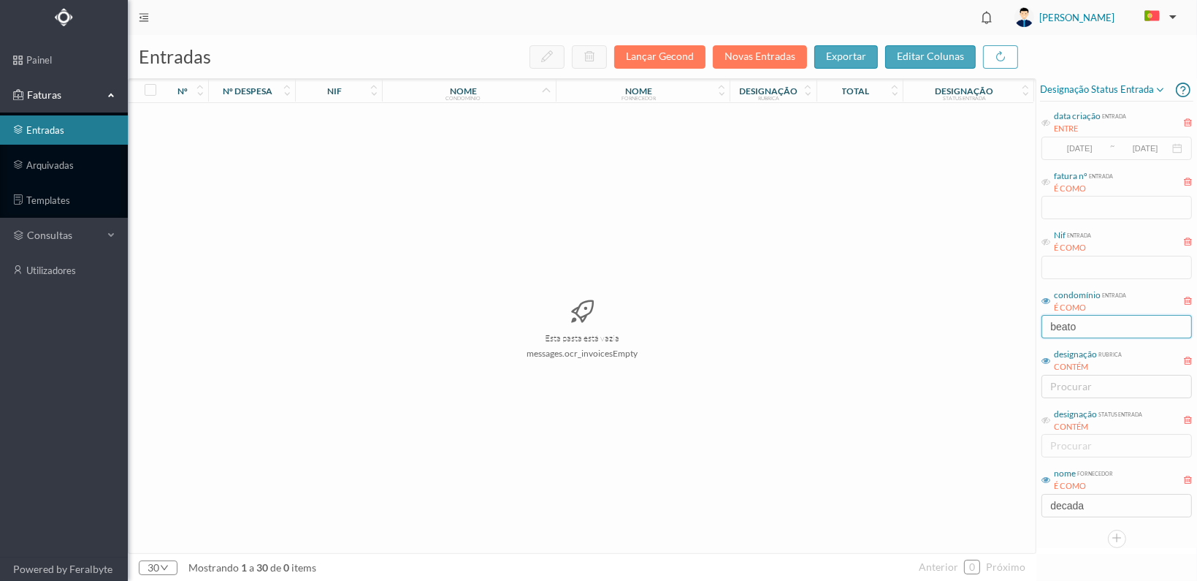
drag, startPoint x: 1092, startPoint y: 319, endPoint x: 1042, endPoint y: 324, distance: 50.7
click at [1042, 324] on input "beato" at bounding box center [1117, 326] width 150 height 23
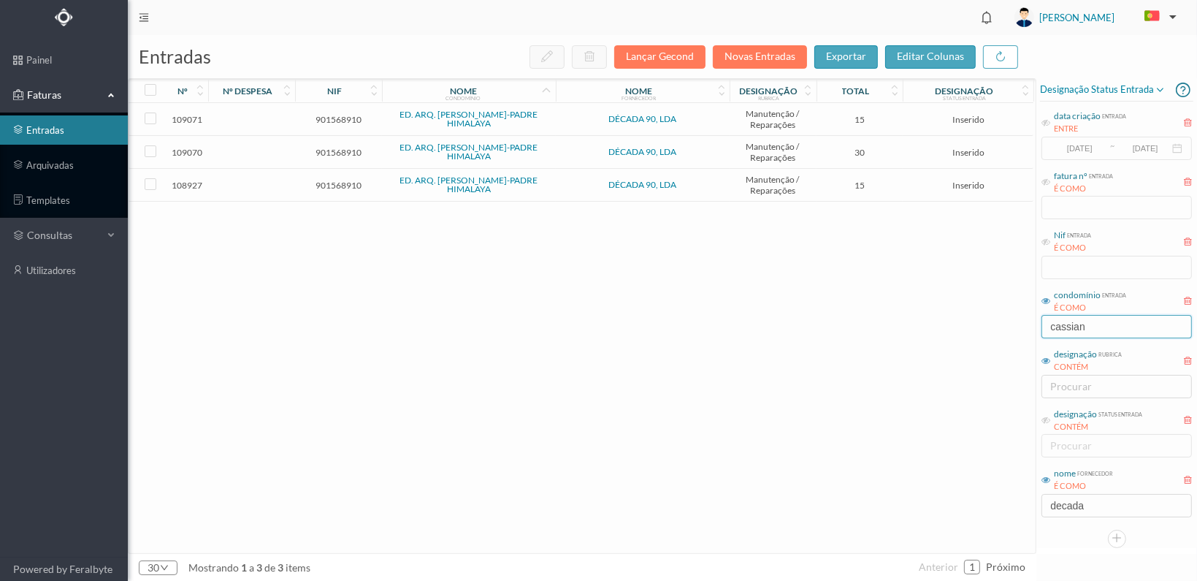
type input "cassian"
click at [324, 180] on span "901568910" at bounding box center [339, 185] width 80 height 11
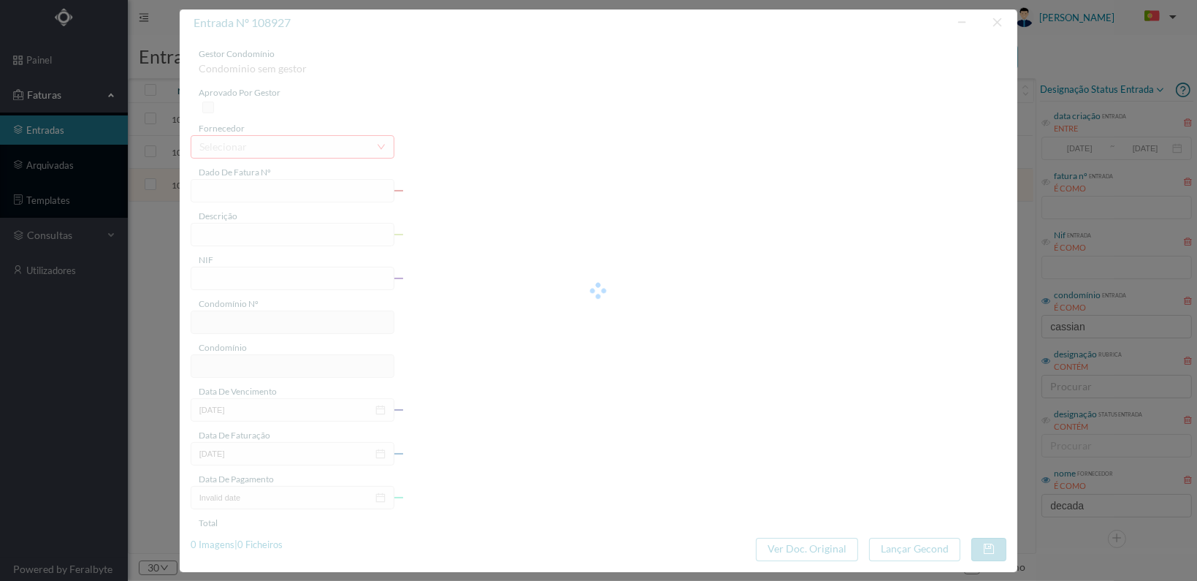
type input "FT 2025A1/1093"
type input "901568910"
type input "[DATE]"
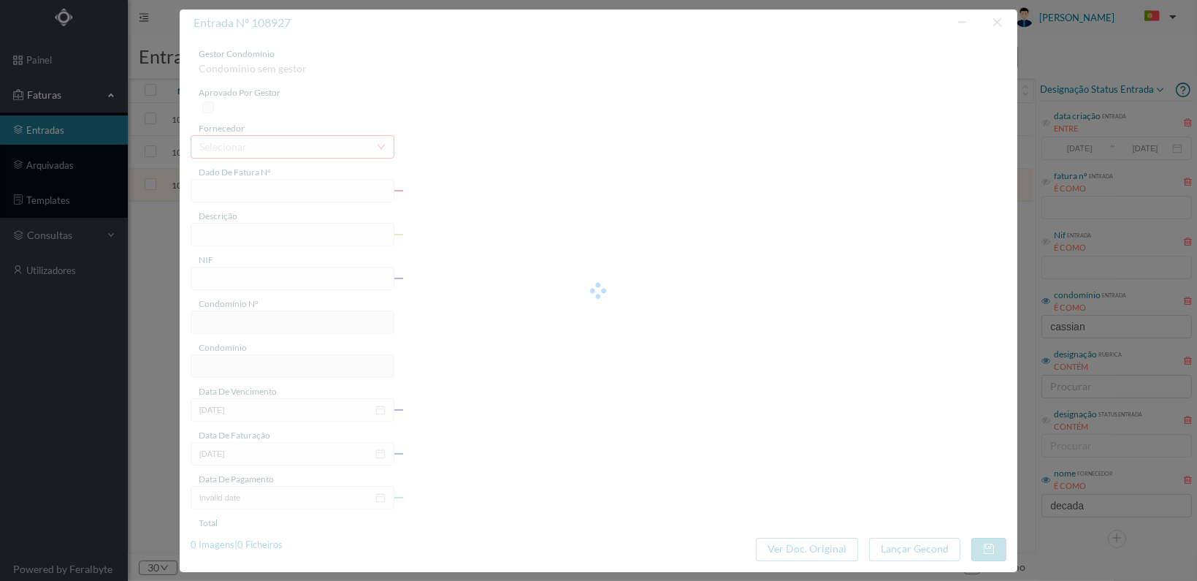
type input "15.00"
type input "733"
type input "ED. ARQ. [PERSON_NAME]-PADRE HIMALAYA"
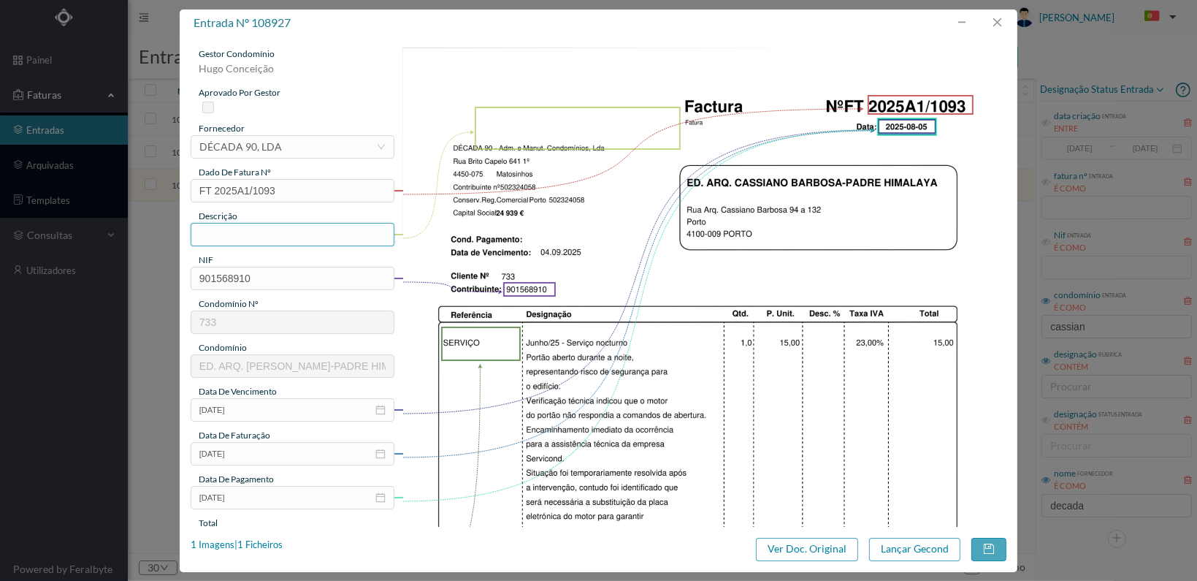
click at [313, 240] on input "text" at bounding box center [293, 234] width 204 height 23
type input "Verificação portão aberto"
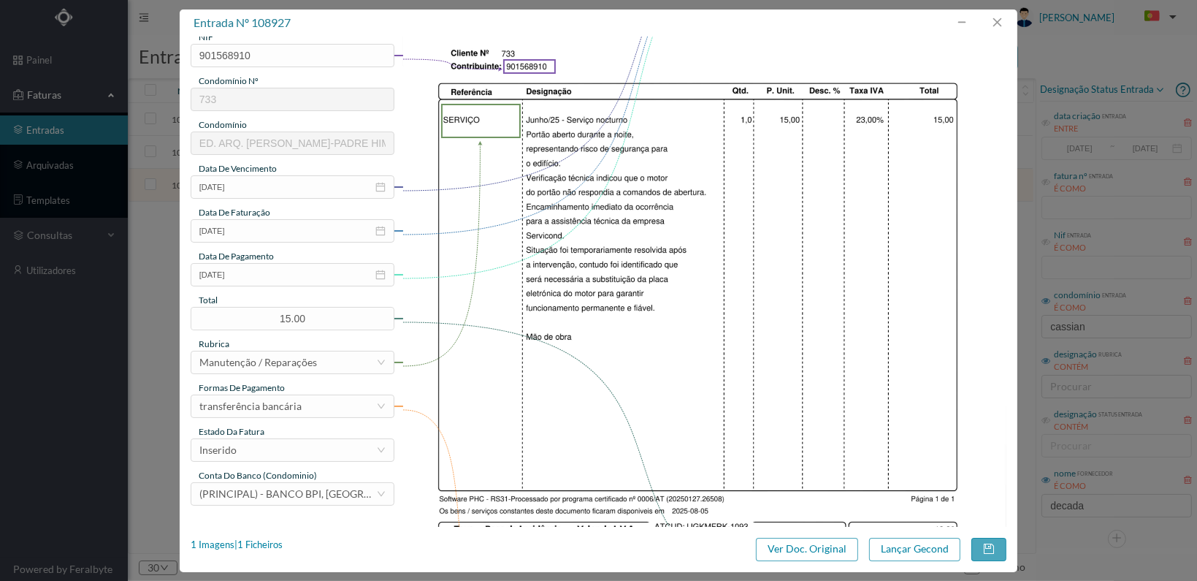
scroll to position [365, 0]
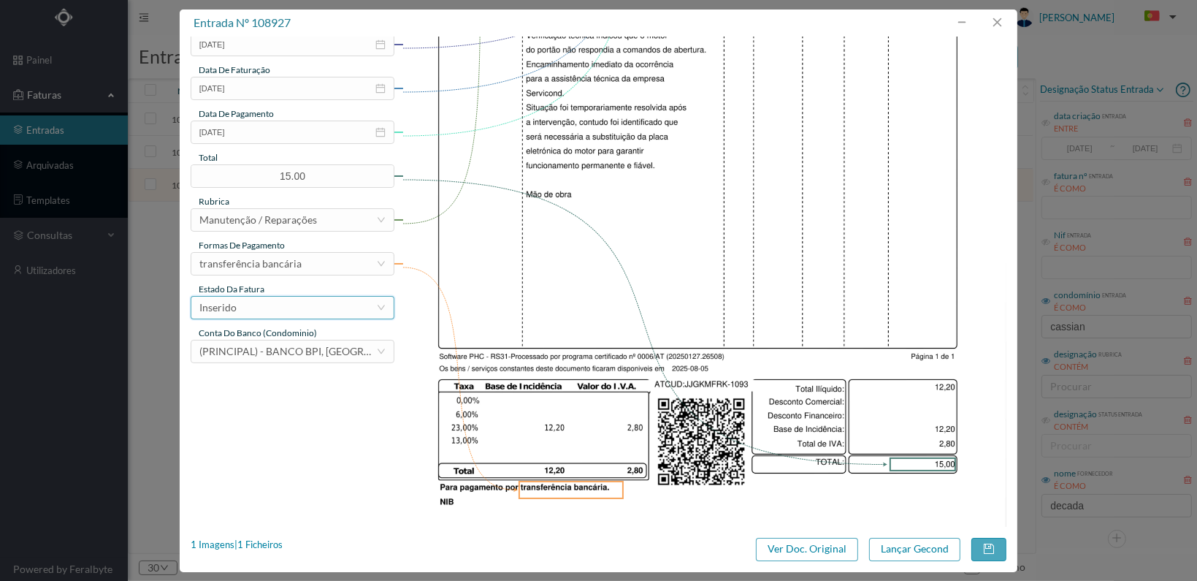
click at [336, 313] on div "Inserido" at bounding box center [287, 308] width 177 height 22
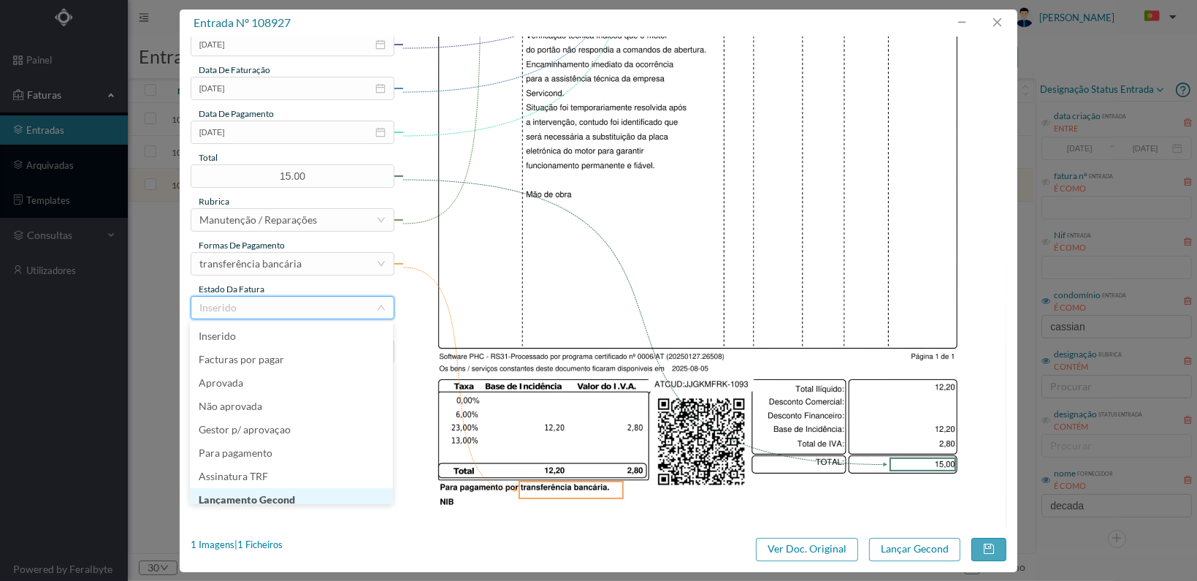
scroll to position [7, 0]
click at [306, 492] on li "Lançamento Gecond" at bounding box center [291, 492] width 203 height 23
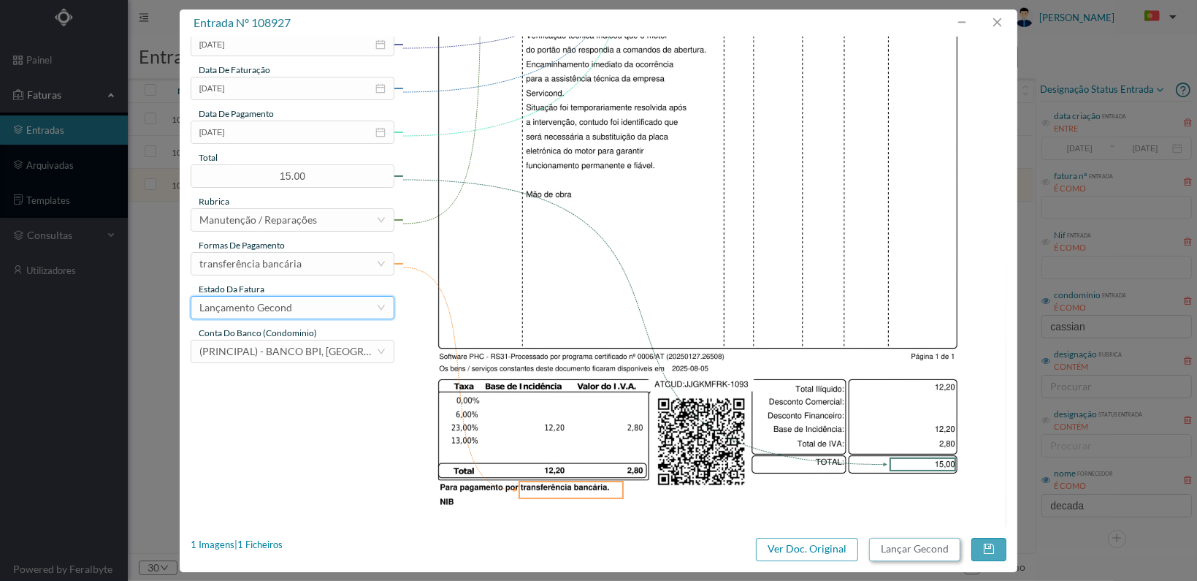
click at [896, 547] on button "Lançar Gecond" at bounding box center [914, 549] width 91 height 23
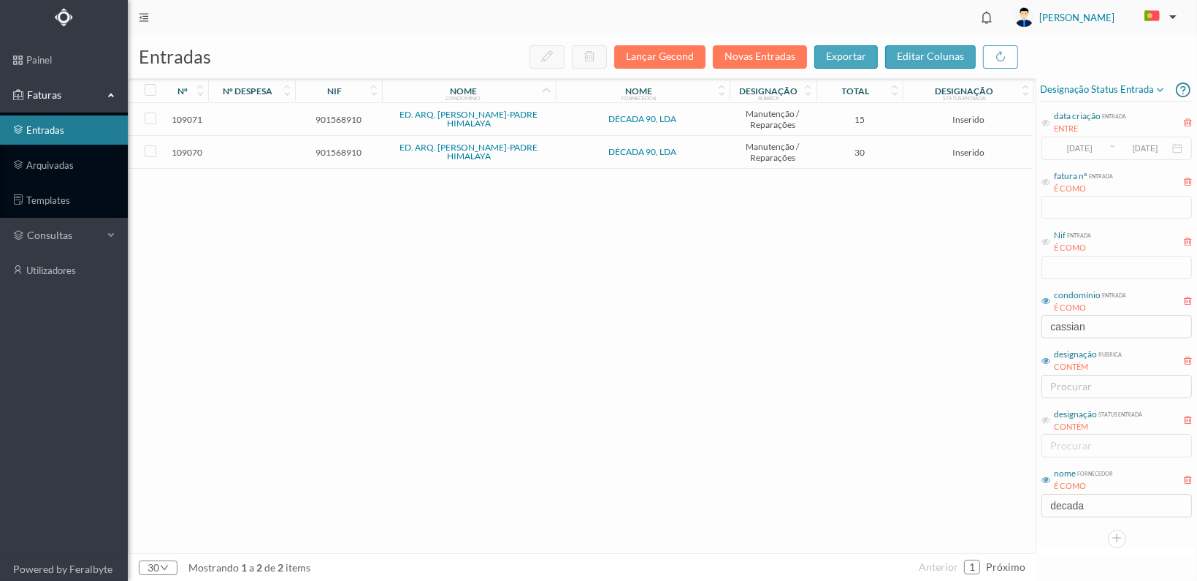
click at [321, 148] on span "901568910" at bounding box center [339, 152] width 80 height 11
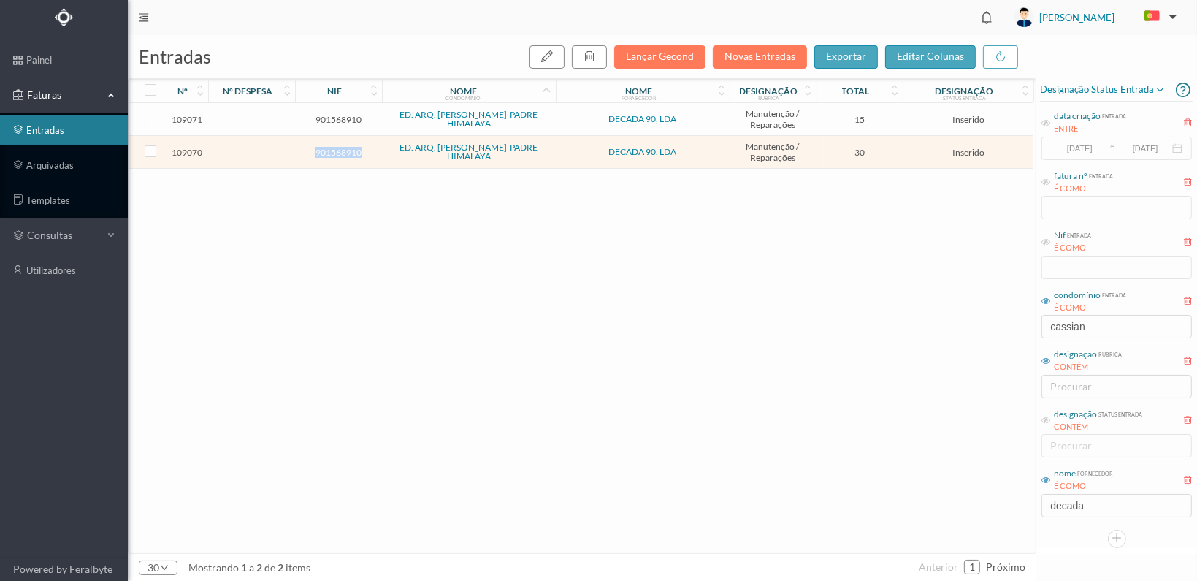
click at [321, 148] on span "901568910" at bounding box center [339, 152] width 80 height 11
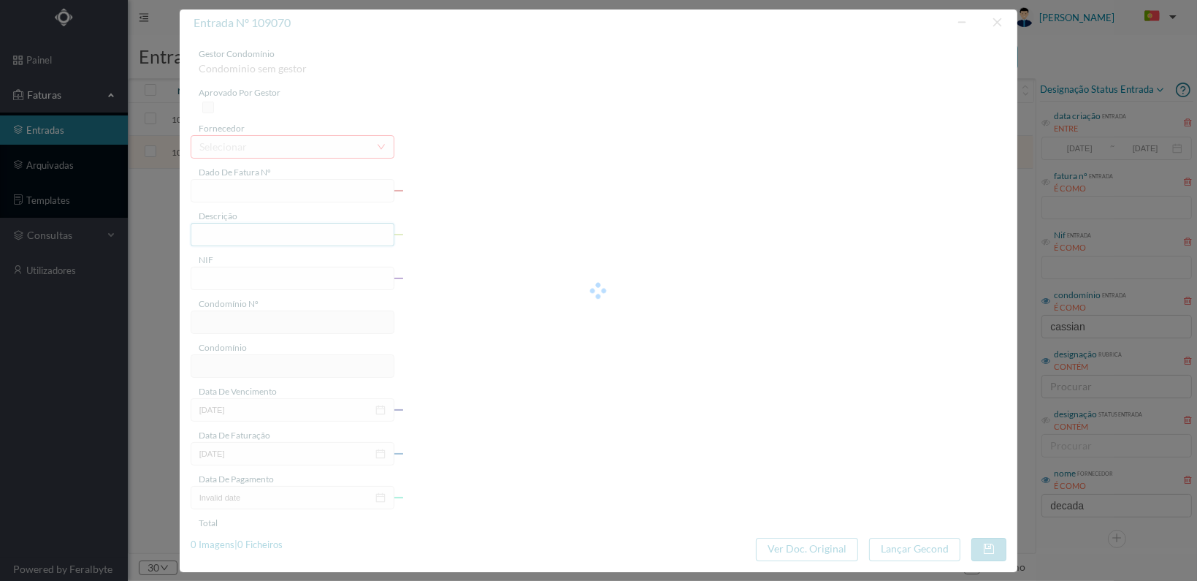
type input "FT 2025A1/1174"
type input "901568910"
type input "[DATE]"
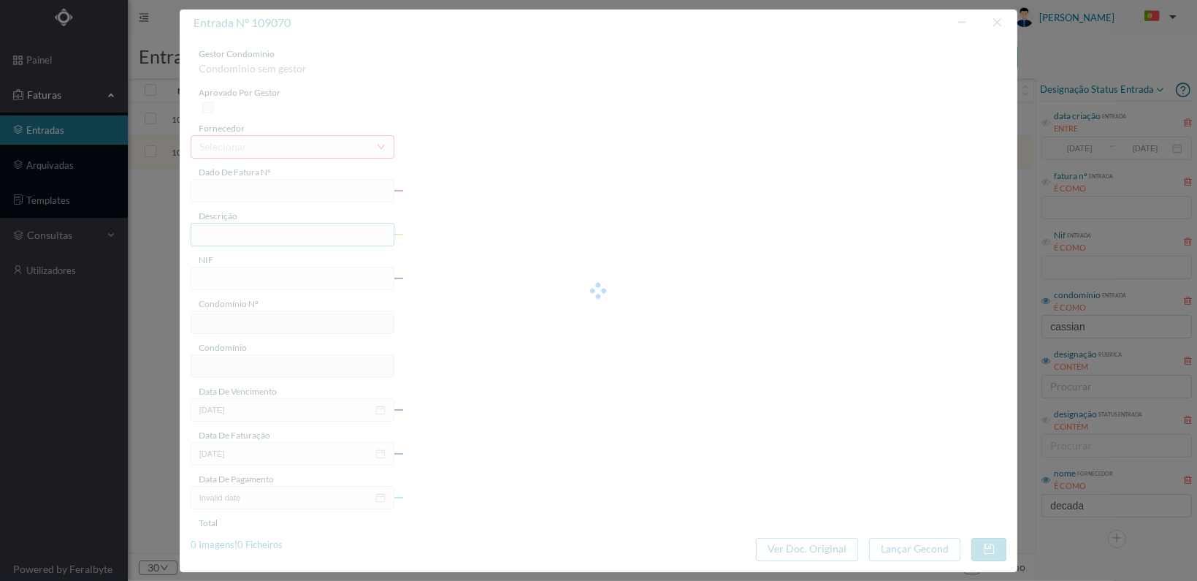
type input "30.00"
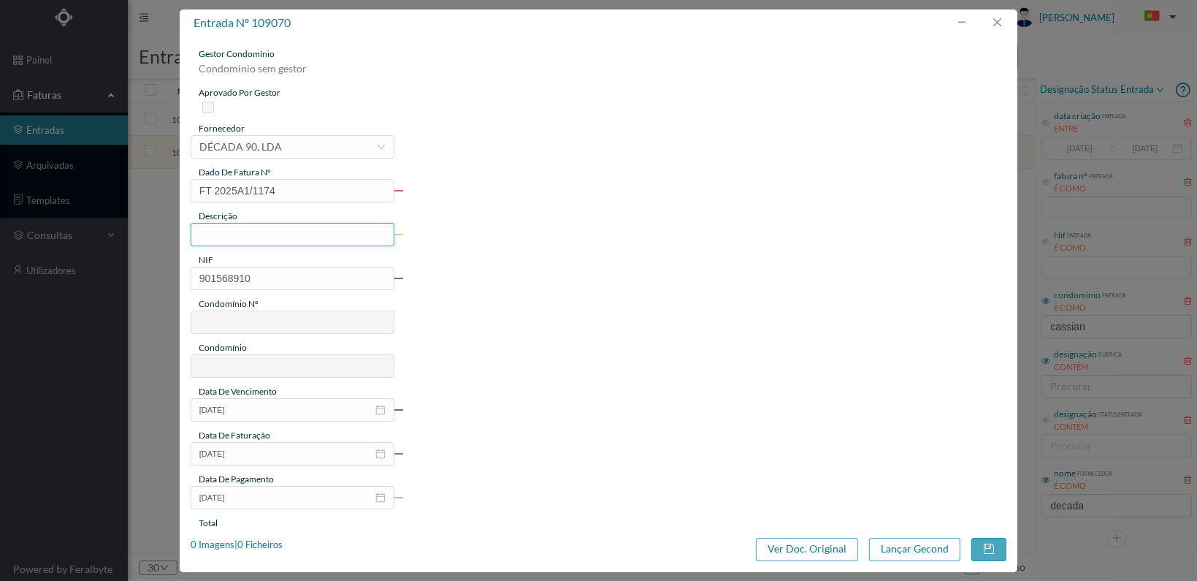
type input "733"
type input "ED. ARQ. [PERSON_NAME]-PADRE HIMALAYA"
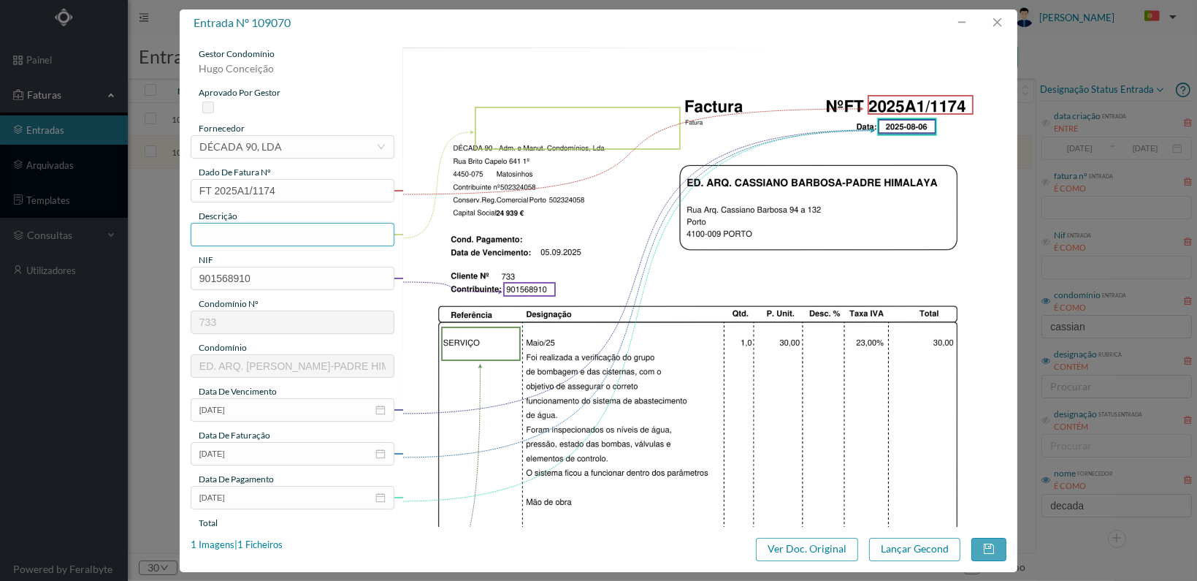
click at [288, 234] on input "text" at bounding box center [293, 234] width 204 height 23
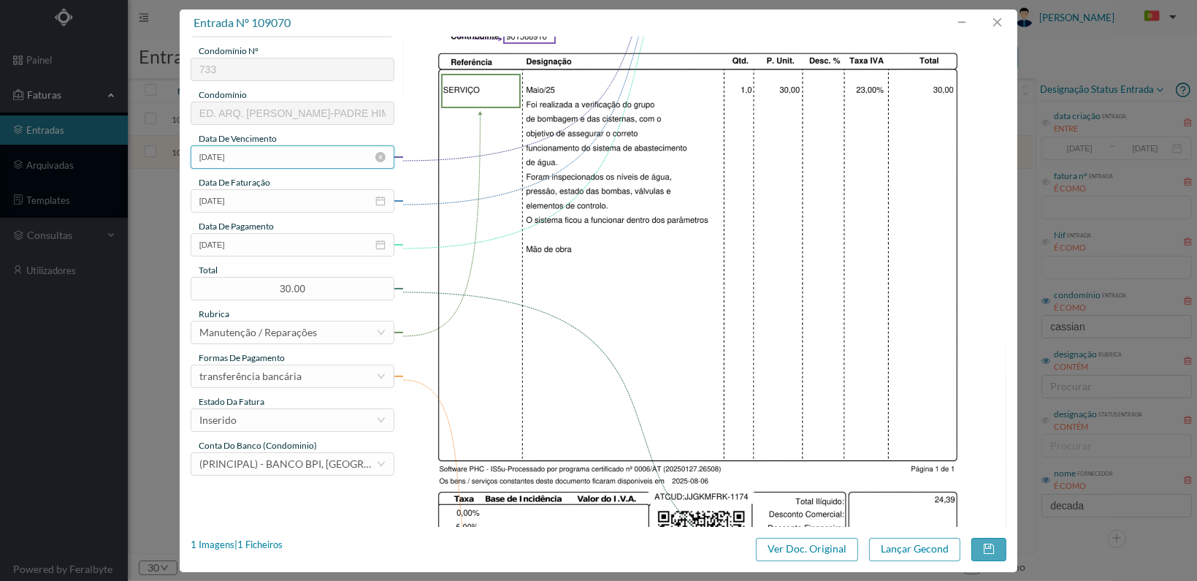
scroll to position [292, 0]
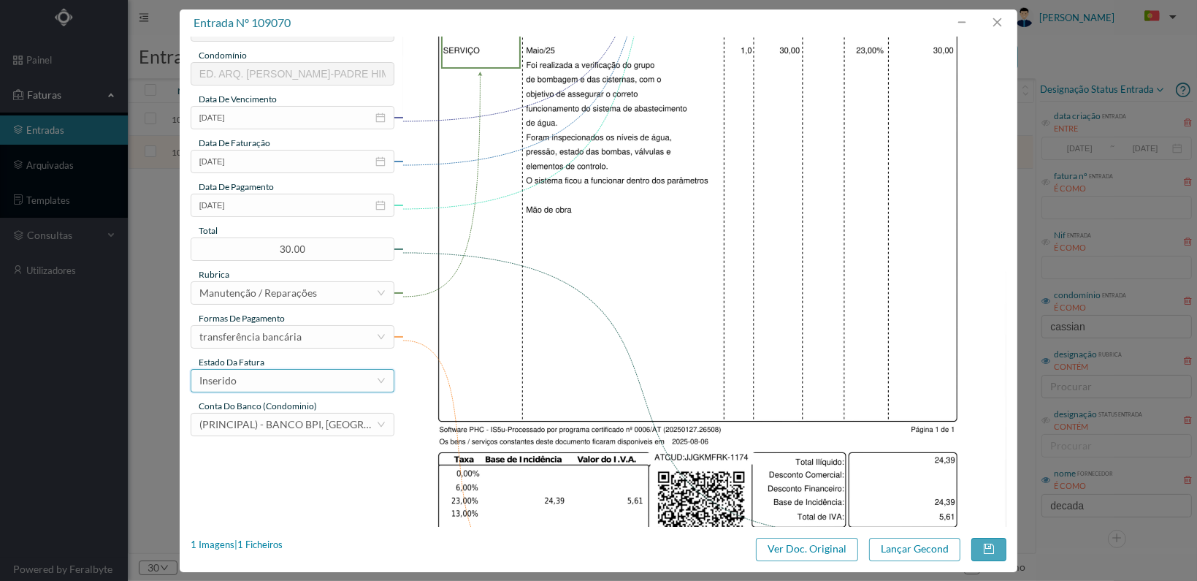
type input "Verificação grupo de bombagem e das cisternas"
drag, startPoint x: 319, startPoint y: 378, endPoint x: 328, endPoint y: 386, distance: 12.4
click at [321, 378] on div "Inserido" at bounding box center [287, 381] width 177 height 22
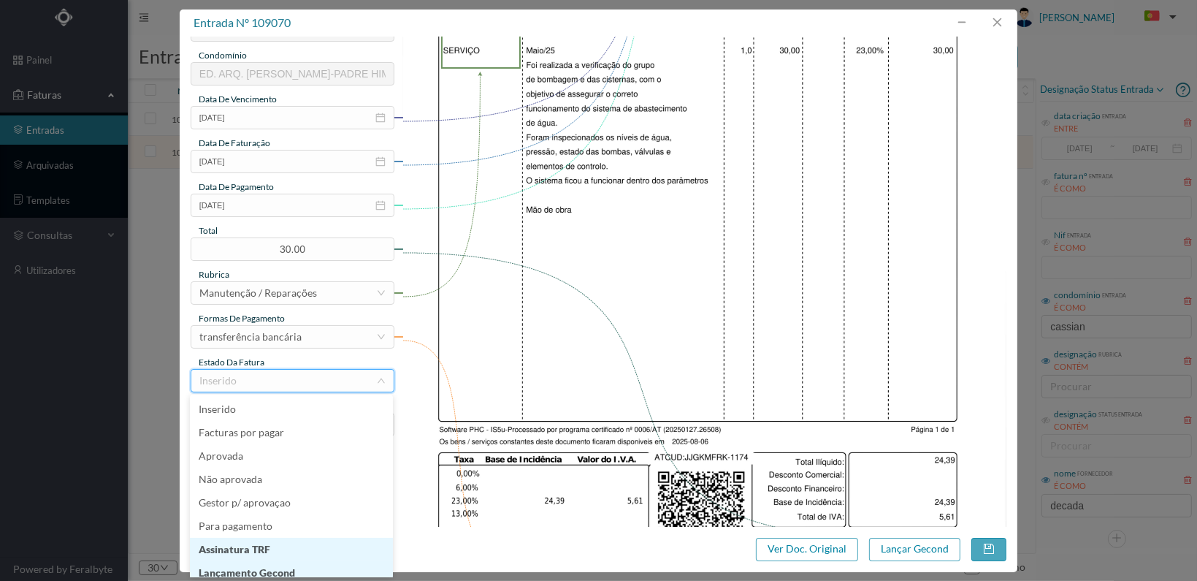
scroll to position [7, 0]
click at [300, 561] on li "Lançamento Gecond" at bounding box center [291, 565] width 203 height 23
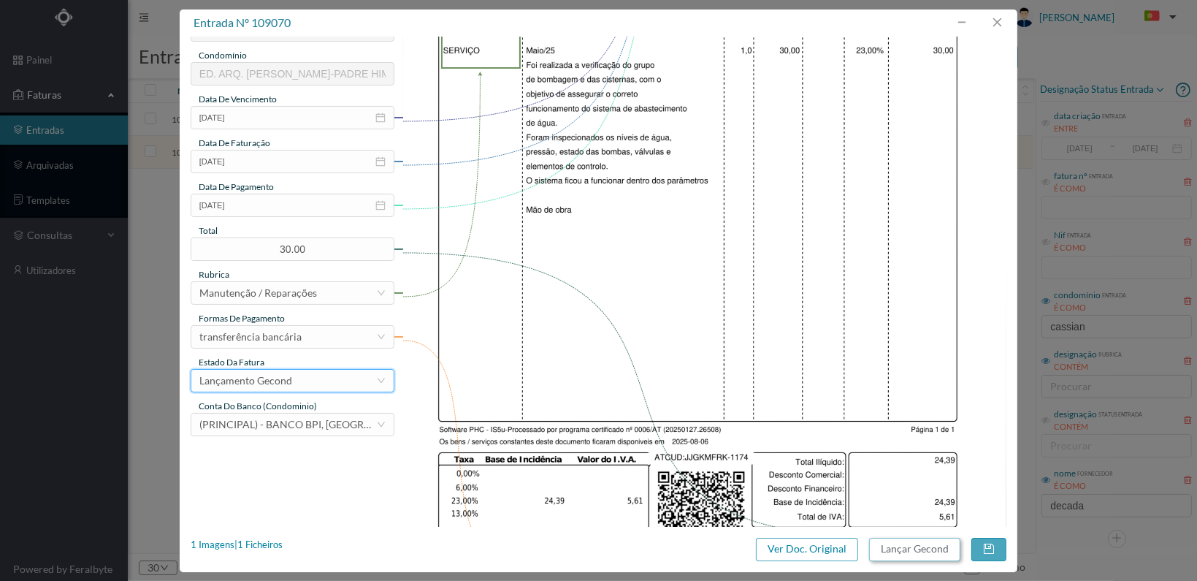
click at [937, 543] on button "Lançar Gecond" at bounding box center [914, 549] width 91 height 23
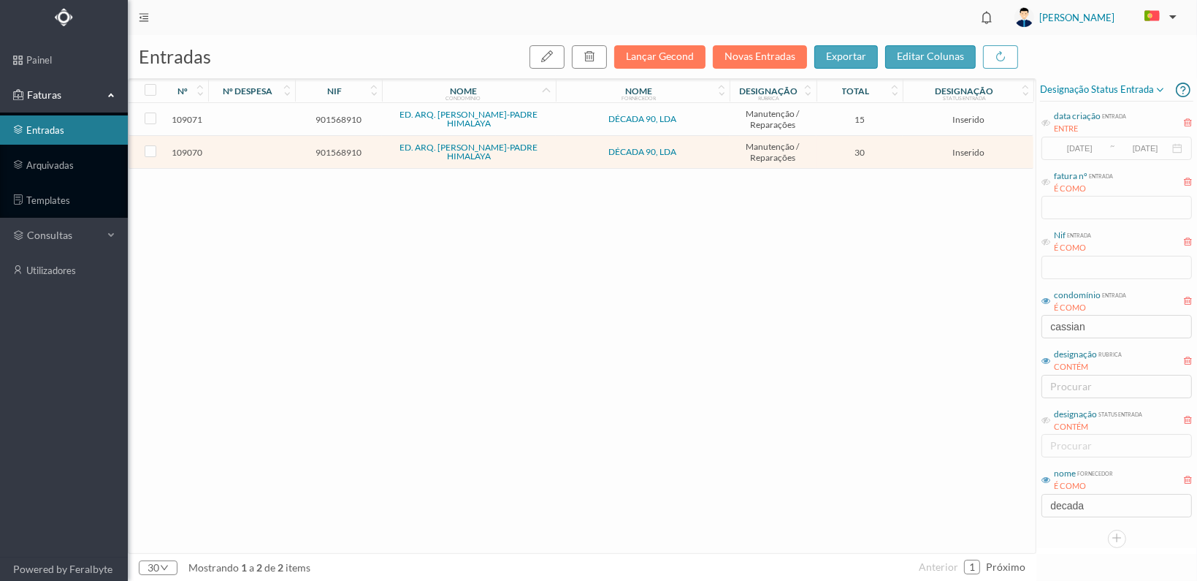
click at [337, 118] on span "901568910" at bounding box center [339, 119] width 80 height 11
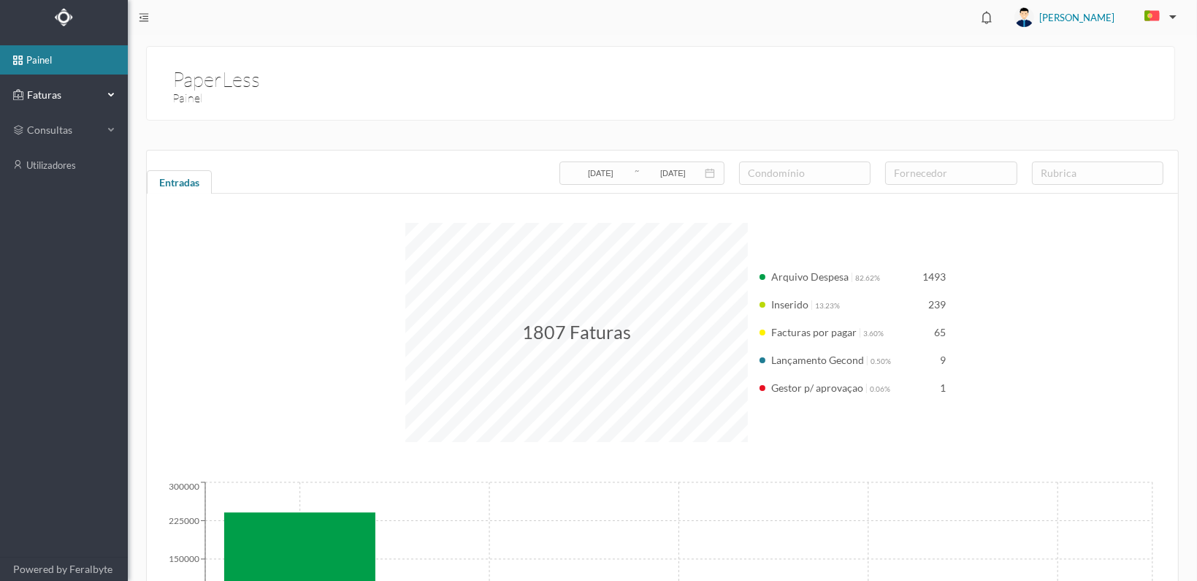
click at [34, 88] on span "Faturas" at bounding box center [63, 95] width 80 height 15
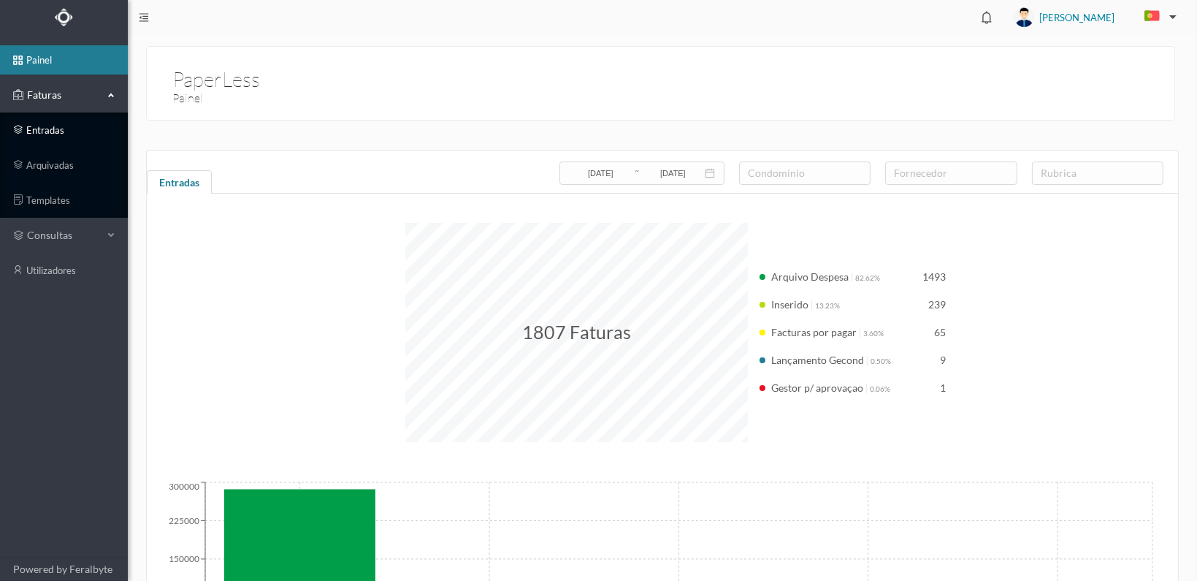
click at [27, 126] on link "entradas" at bounding box center [64, 129] width 128 height 29
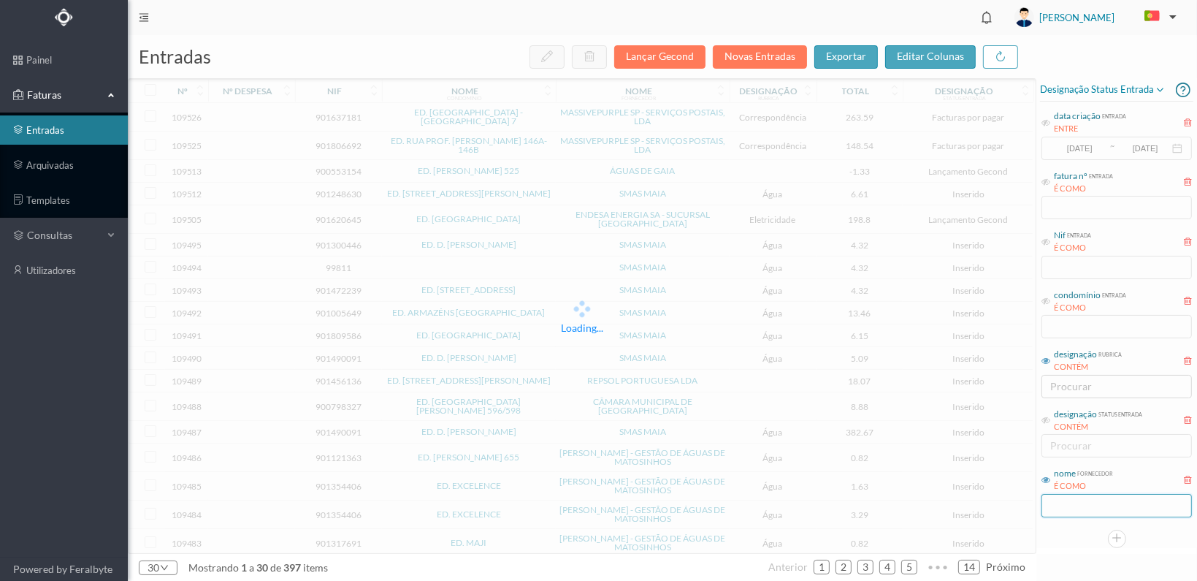
click at [1081, 506] on input "text" at bounding box center [1117, 505] width 150 height 23
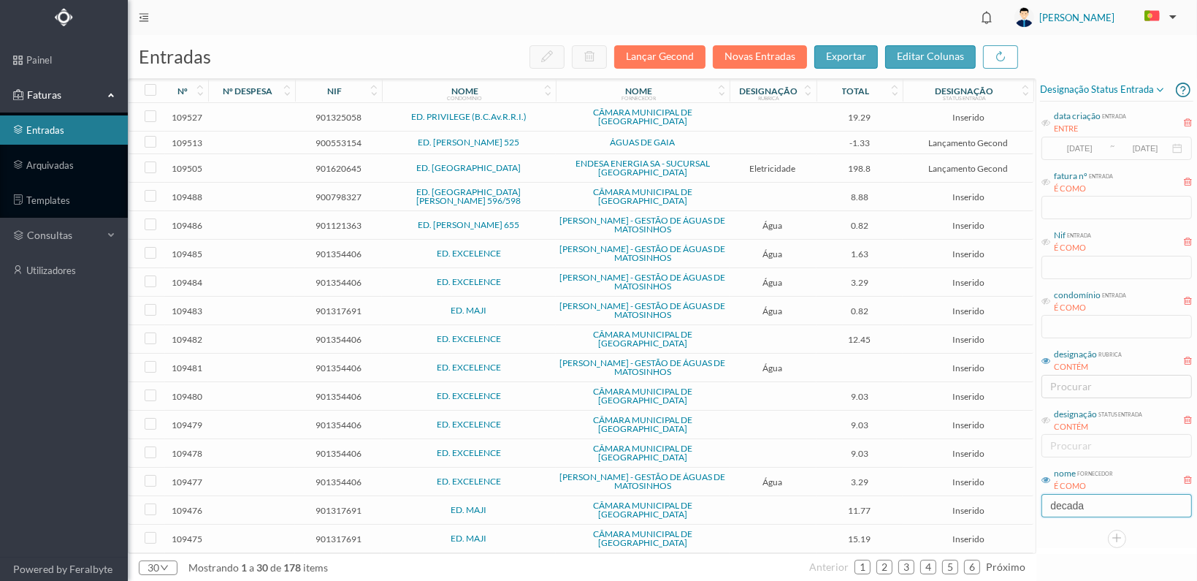
type input "decada"
click at [1048, 299] on icon at bounding box center [1046, 301] width 9 height 9
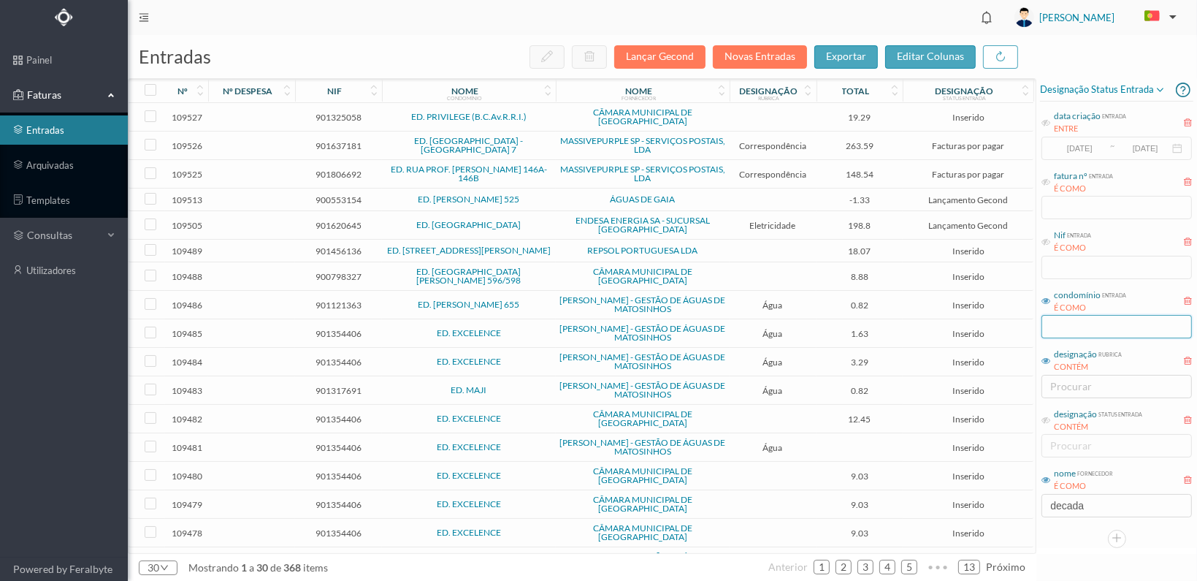
click at [1061, 323] on input "text" at bounding box center [1117, 326] width 150 height 23
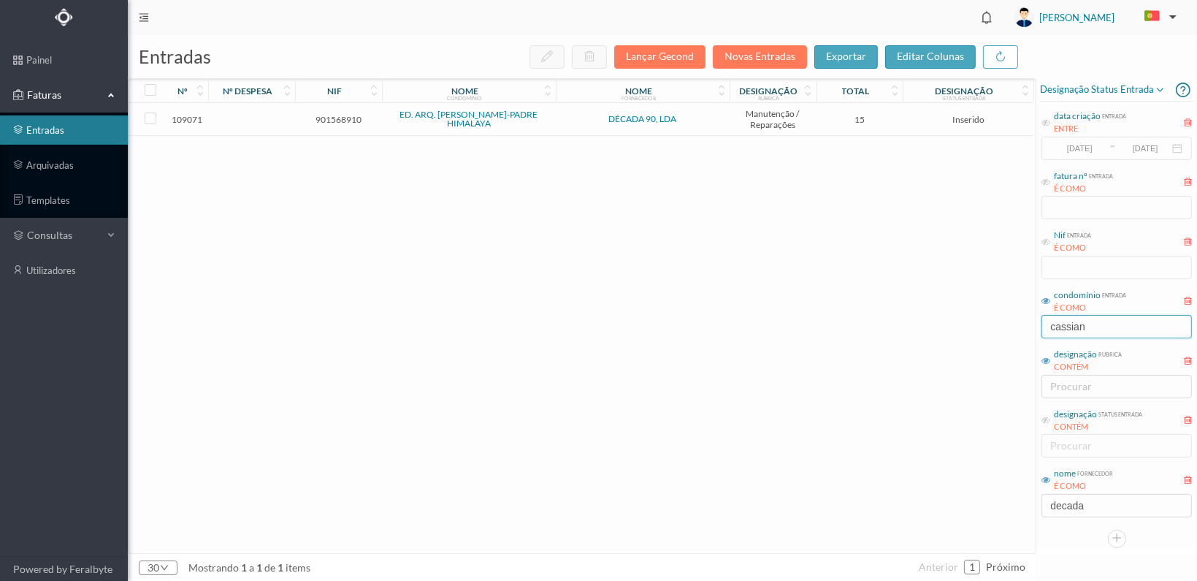
type input "cassian"
click at [340, 115] on span "901568910" at bounding box center [339, 119] width 80 height 11
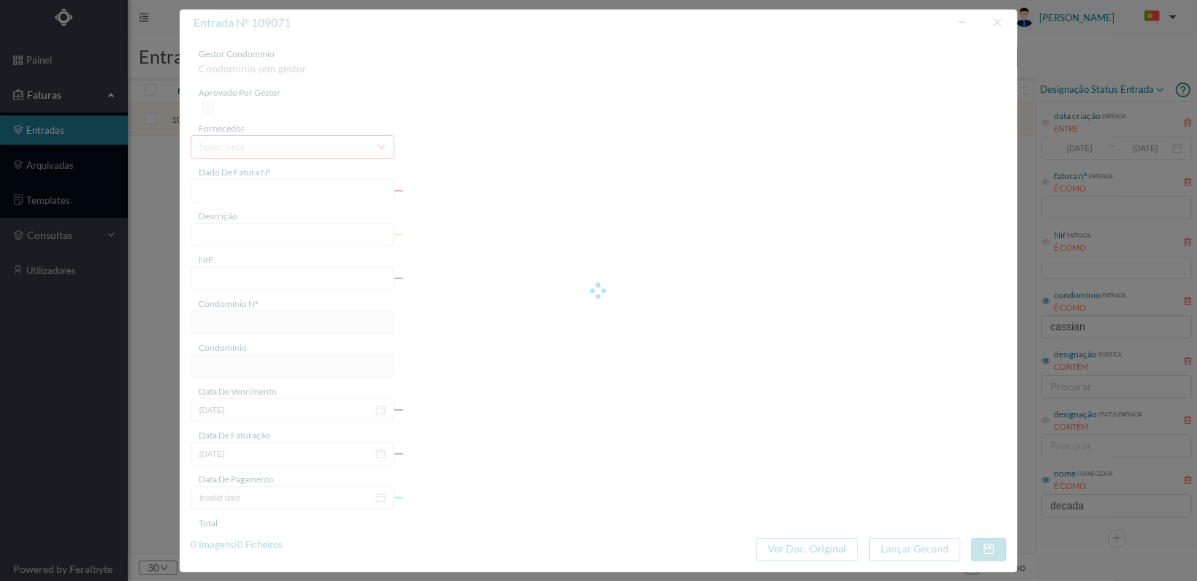
type input "FT 2025A1/1175"
type input "901568910"
type input "[DATE]"
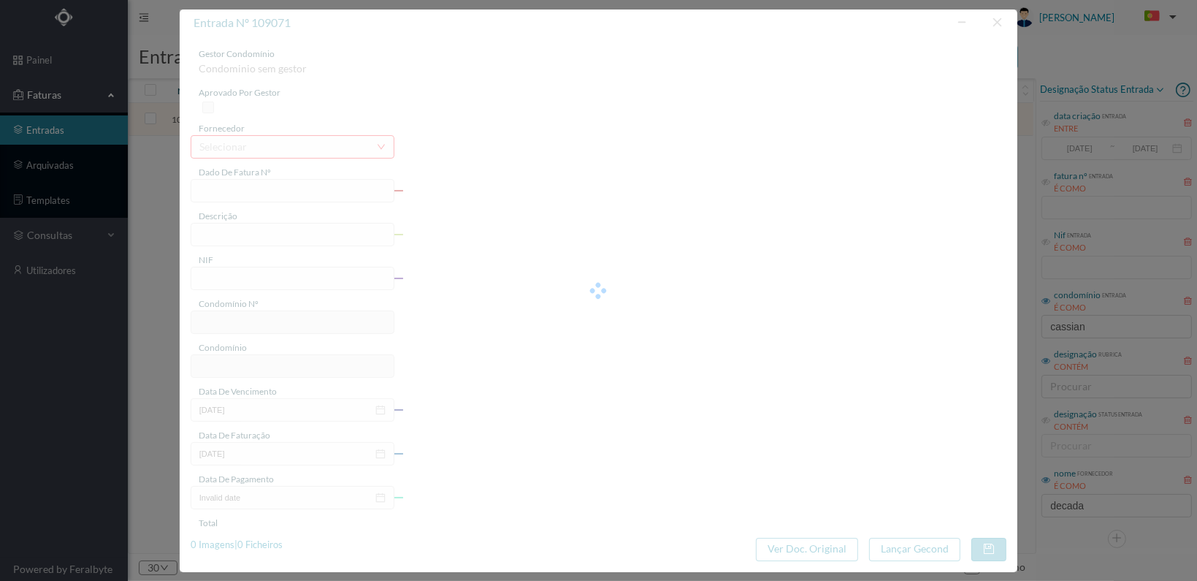
type input "15.00"
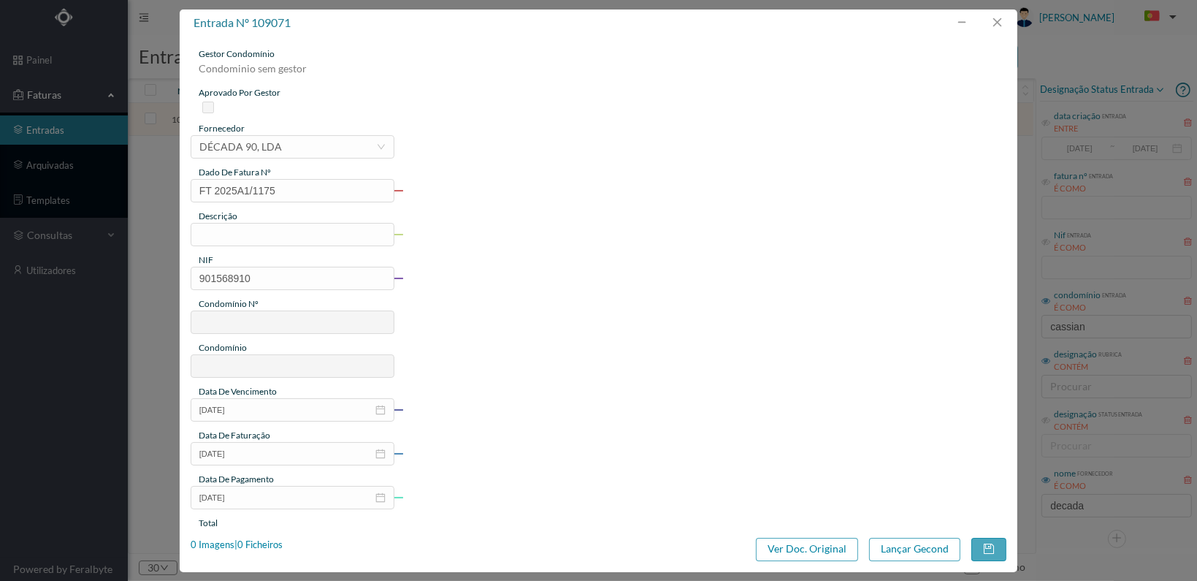
type input "733"
type input "ED. ARQ. [PERSON_NAME]-PADRE HIMALAYA"
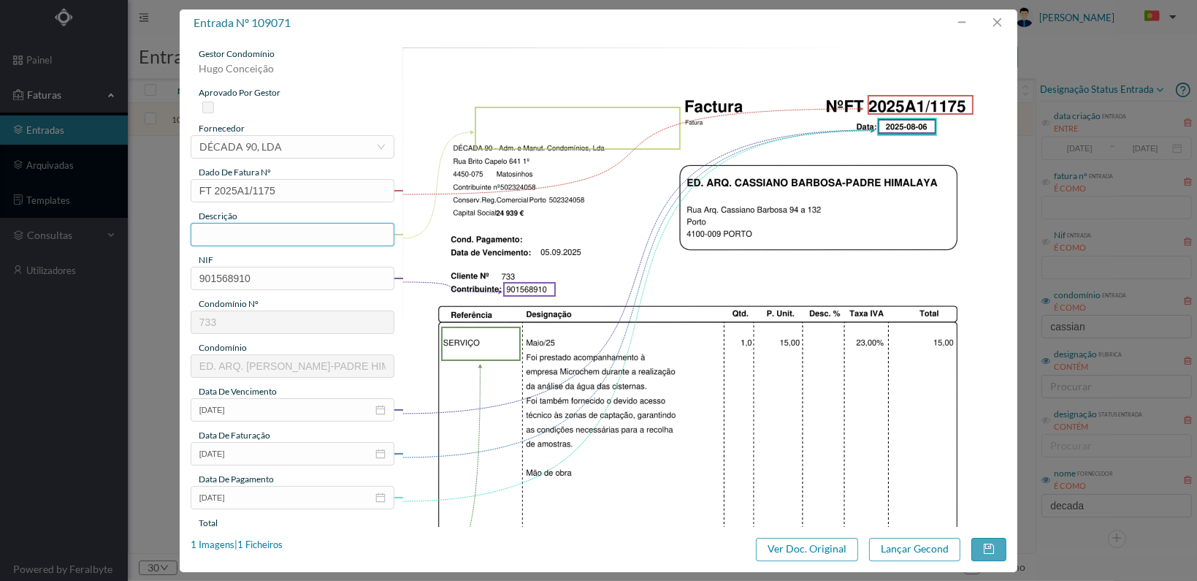
click at [316, 240] on input "text" at bounding box center [293, 234] width 204 height 23
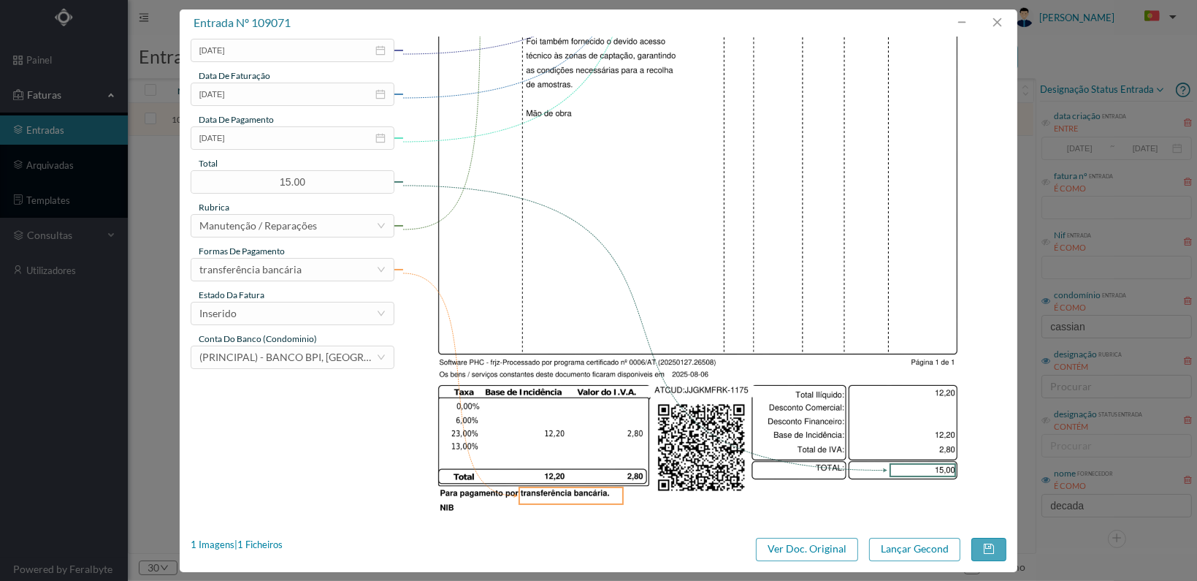
scroll to position [381, 0]
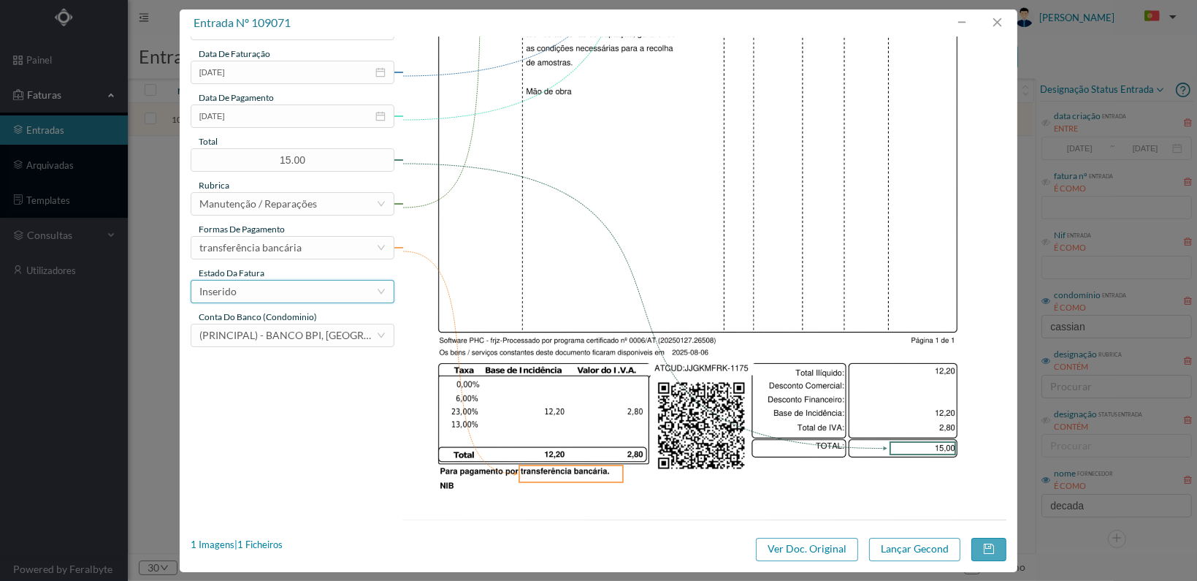
type input "Acompanhamento para realização de análise de água nas cisternas"
click at [356, 296] on div "Inserido" at bounding box center [287, 292] width 177 height 22
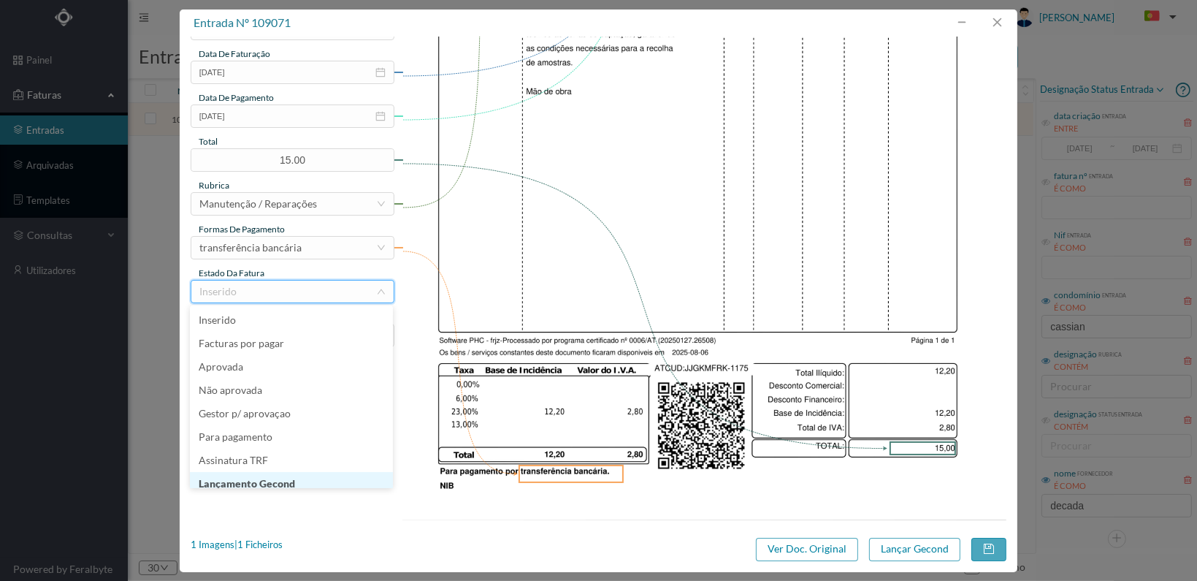
scroll to position [7, 0]
drag, startPoint x: 334, startPoint y: 476, endPoint x: 369, endPoint y: 482, distance: 35.7
click at [334, 475] on li "Lançamento Gecond" at bounding box center [291, 476] width 203 height 23
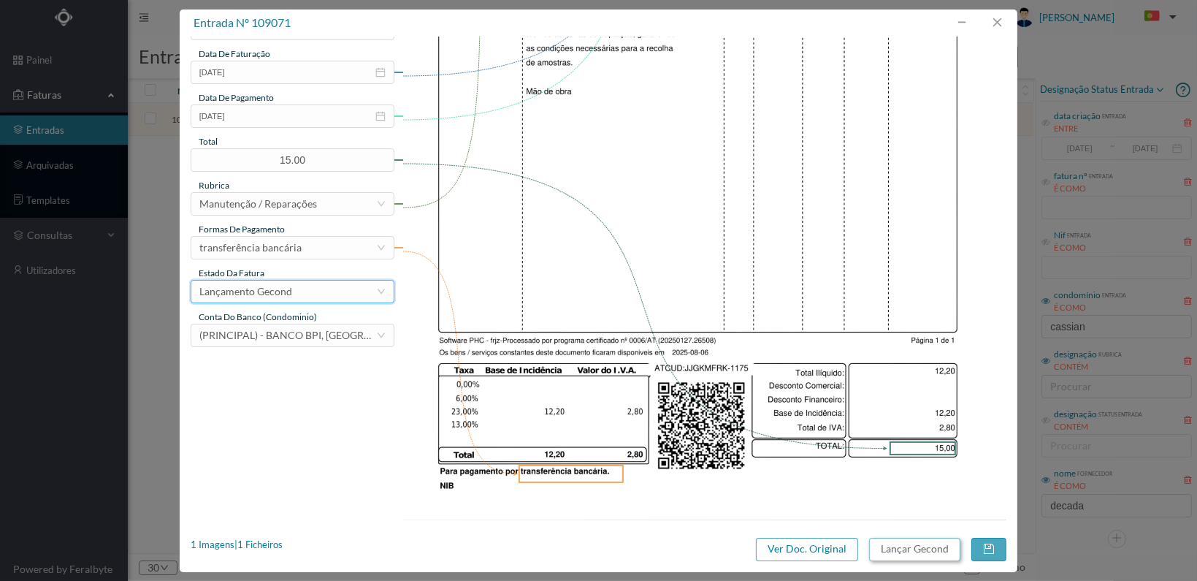
click at [909, 546] on button "Lançar Gecond" at bounding box center [914, 549] width 91 height 23
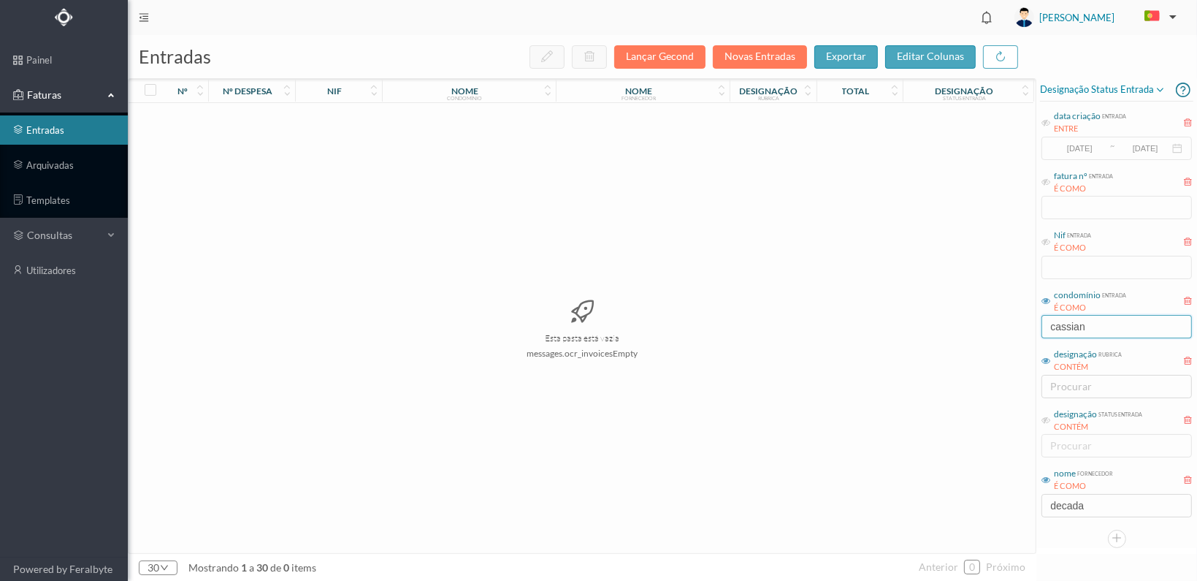
drag, startPoint x: 1099, startPoint y: 328, endPoint x: 980, endPoint y: 327, distance: 119.1
click at [980, 328] on div "entradas Lançar Gecond Novas Entradas exportar editar colunas nº nº despesa nif…" at bounding box center [662, 308] width 1069 height 546
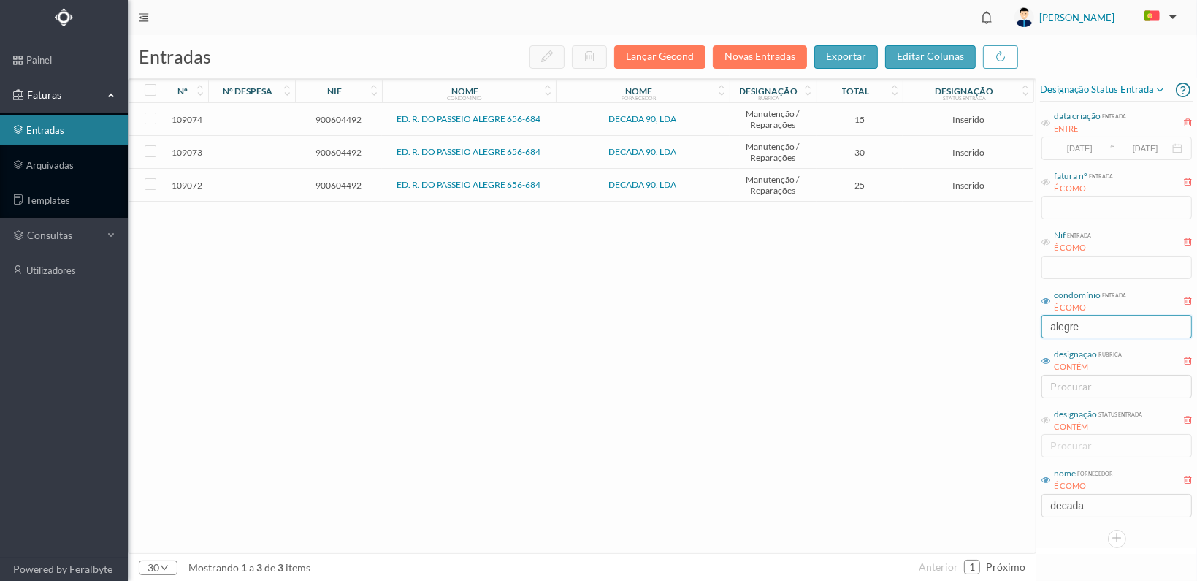
type input "alegre"
click at [327, 175] on td "900604492" at bounding box center [338, 185] width 87 height 33
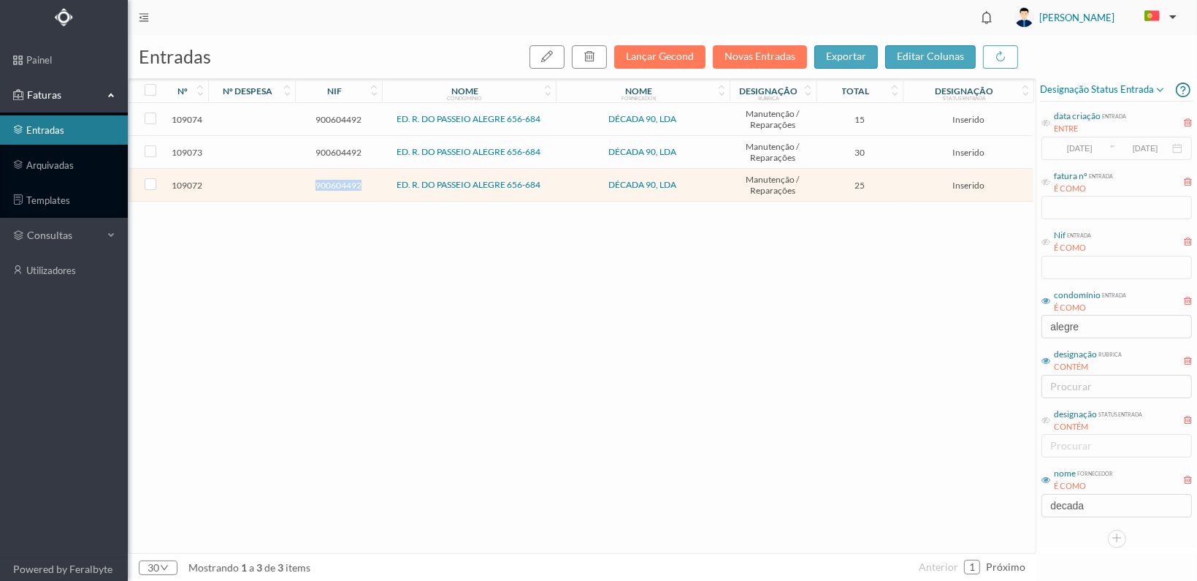
click at [327, 176] on td "900604492" at bounding box center [338, 185] width 87 height 33
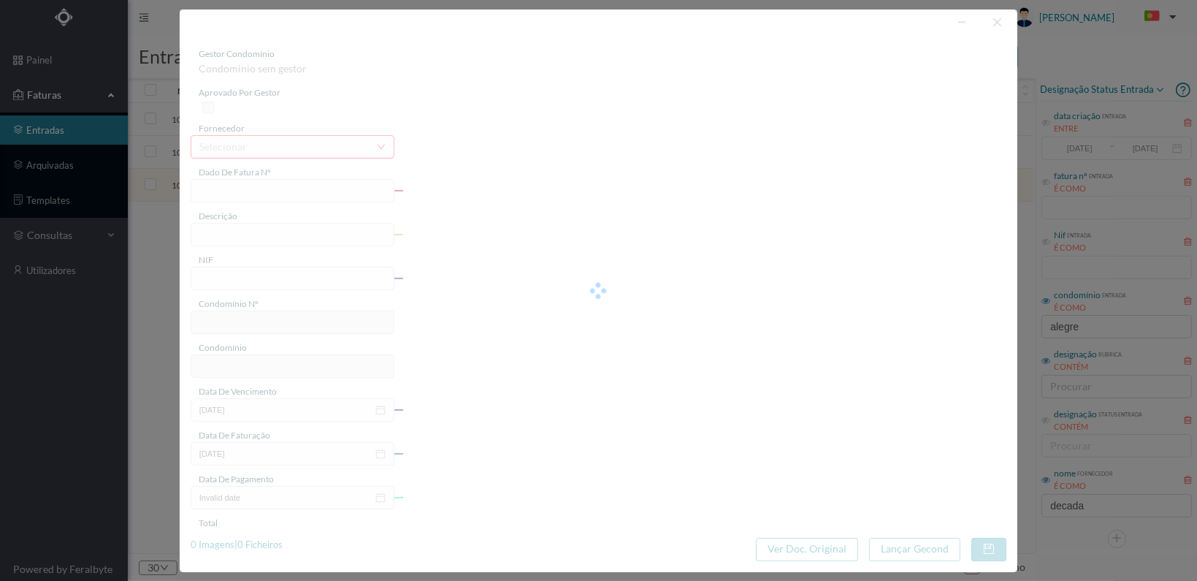
type input "FT 2025A1/1176"
type input "900604492"
type input "[DATE]"
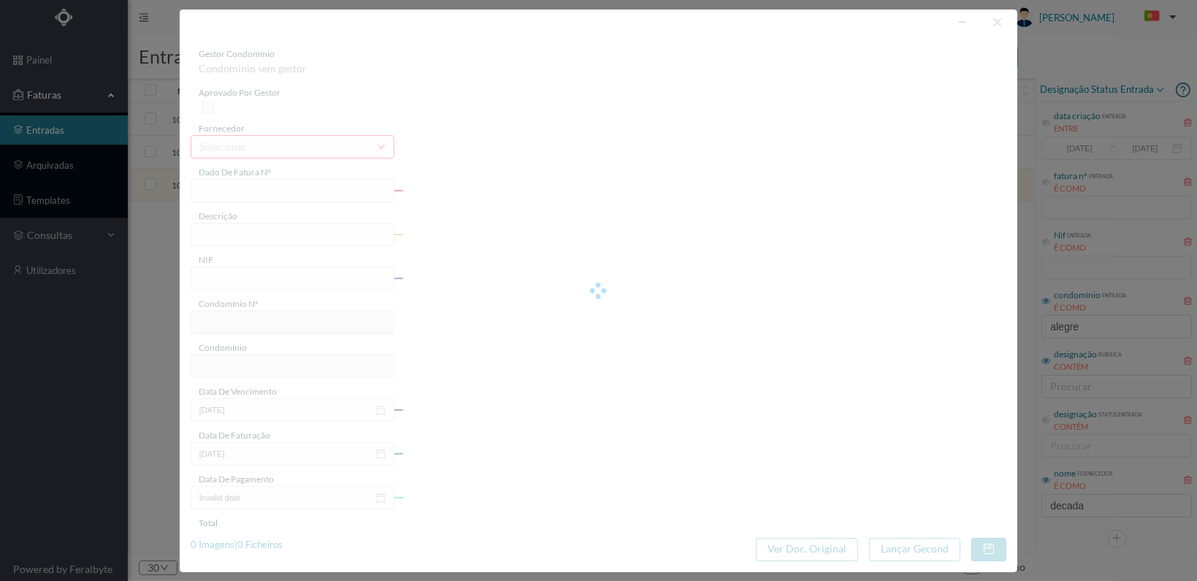
type input "25.00"
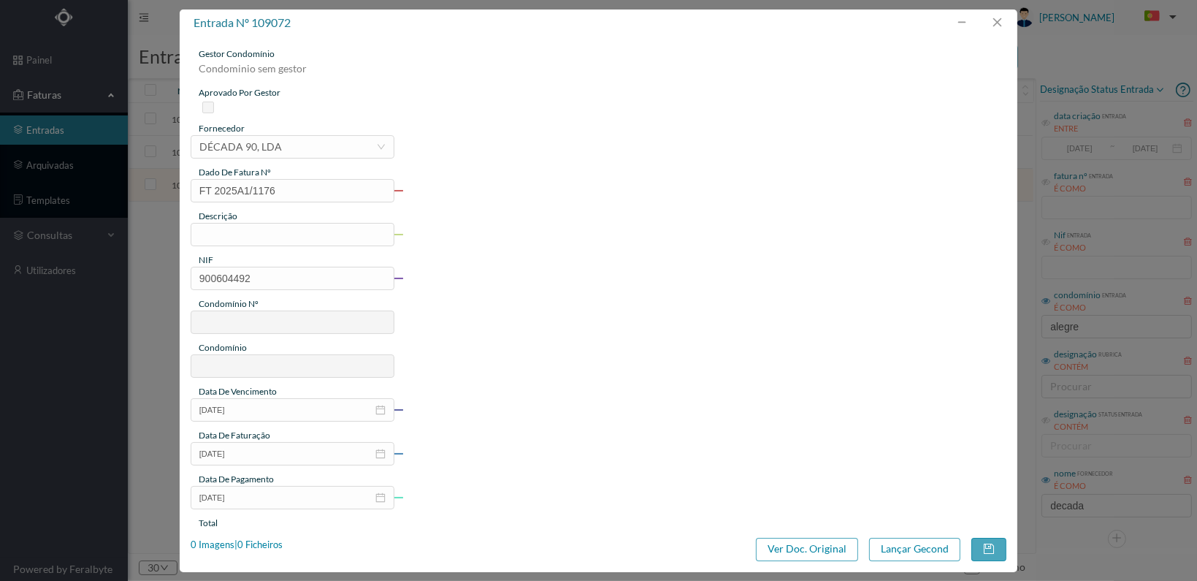
type input "737"
type input "ED. R. DO PASSEIO ALEGRE 656-684"
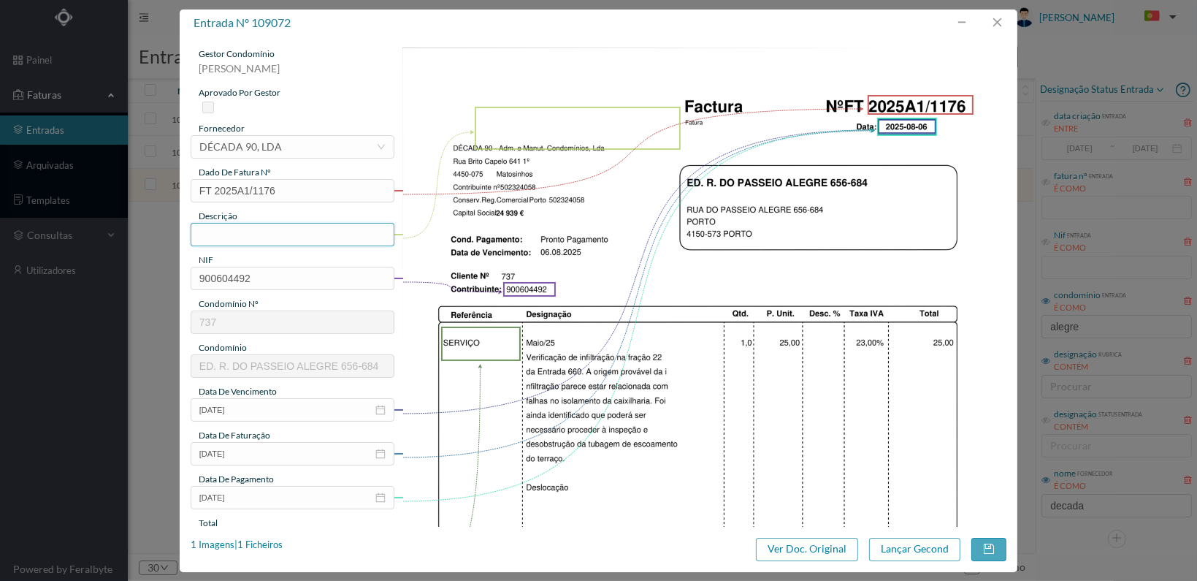
click at [285, 234] on input "text" at bounding box center [293, 234] width 204 height 23
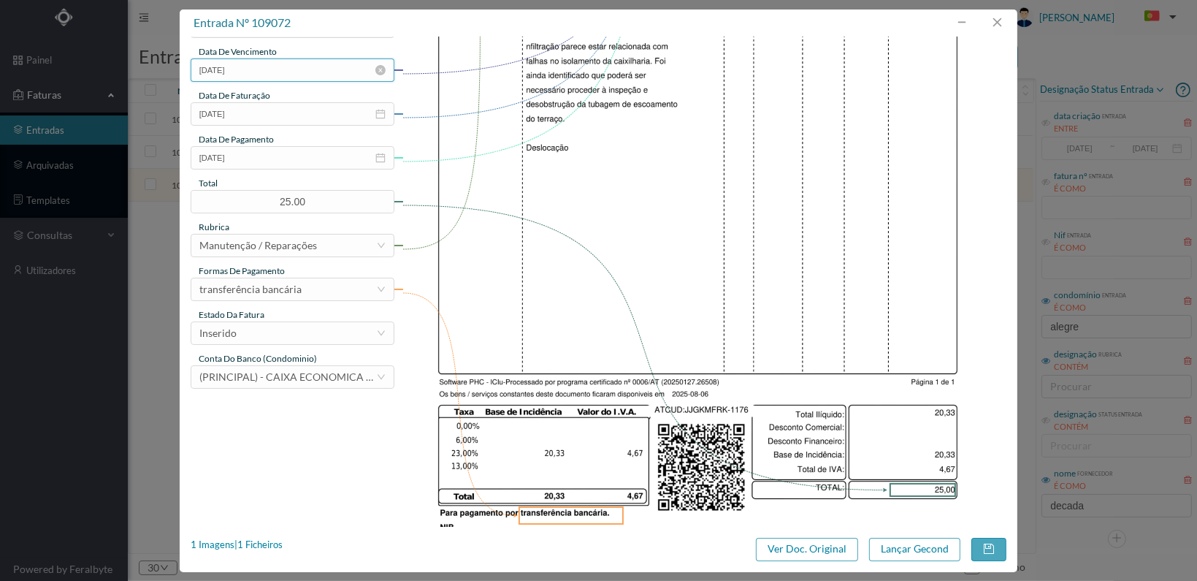
scroll to position [365, 0]
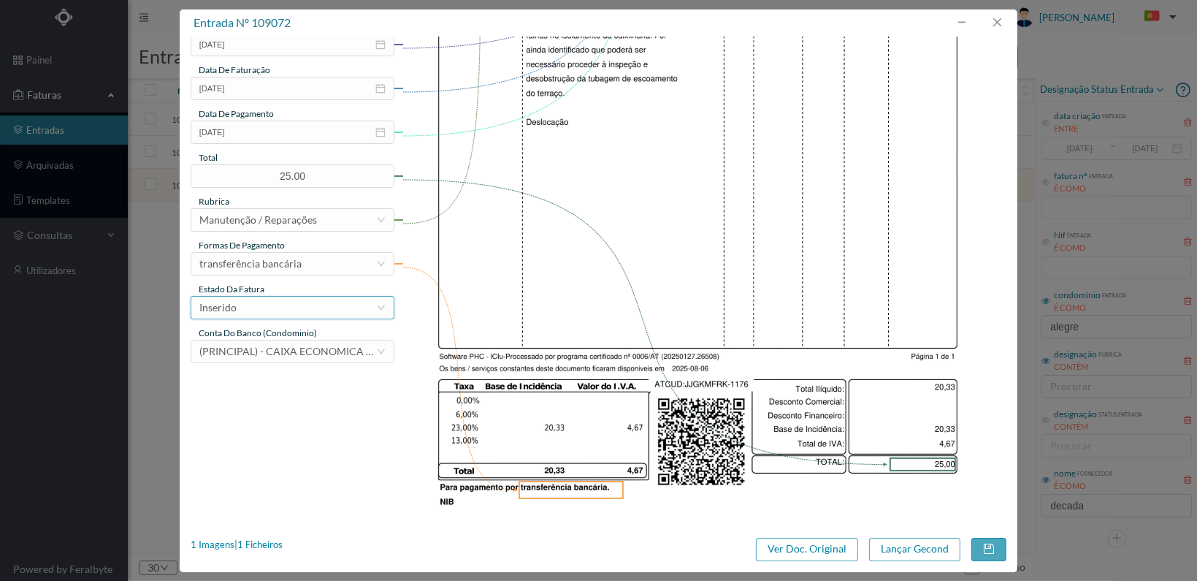
type input "Verificação de infiltração na fracção 22, da entrada 660"
click at [317, 305] on div "Inserido" at bounding box center [287, 308] width 177 height 22
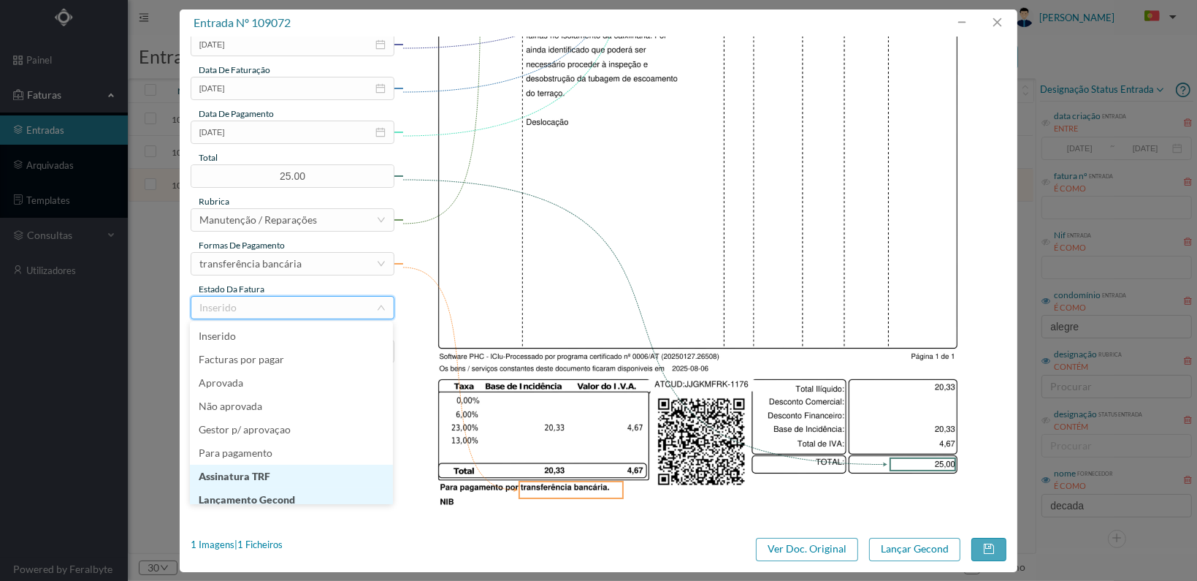
scroll to position [7, 0]
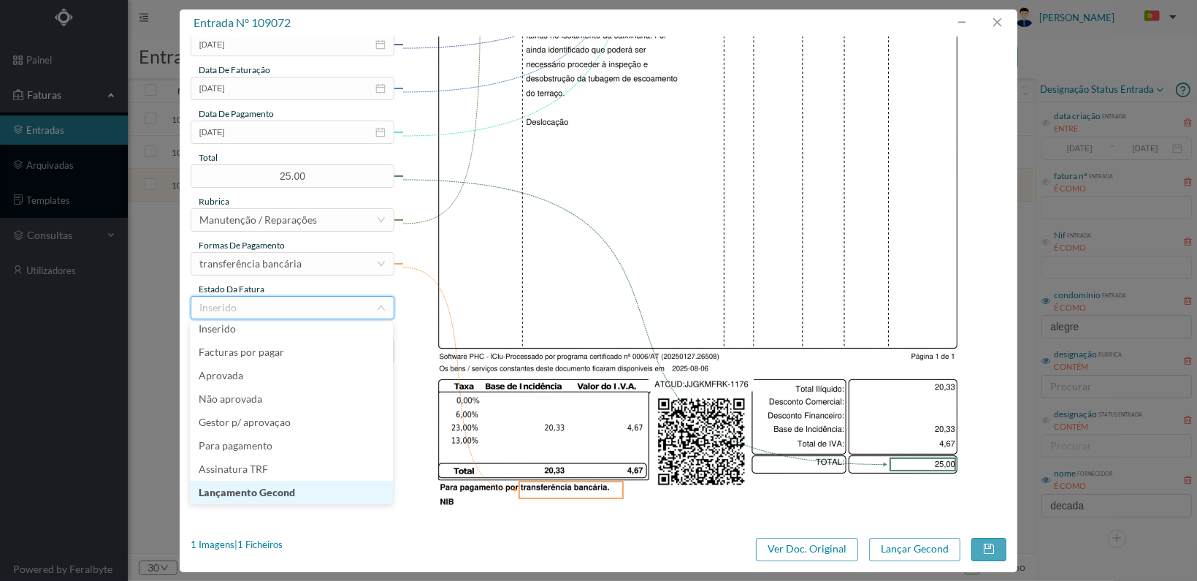
click at [293, 493] on li "Lançamento Gecond" at bounding box center [291, 492] width 203 height 23
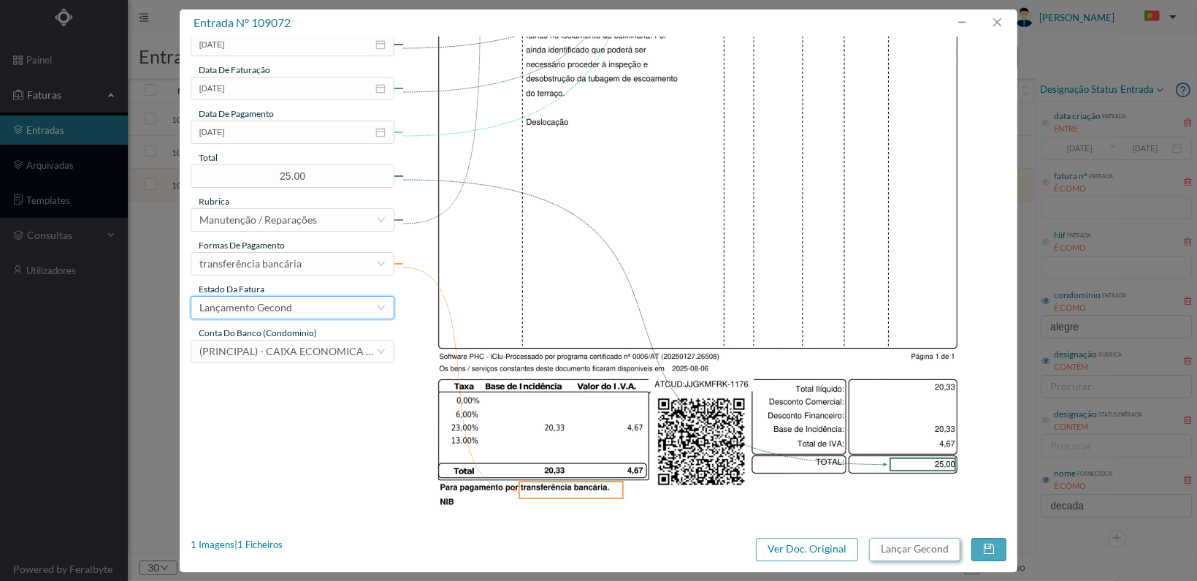
click at [918, 546] on button "Lançar Gecond" at bounding box center [914, 549] width 91 height 23
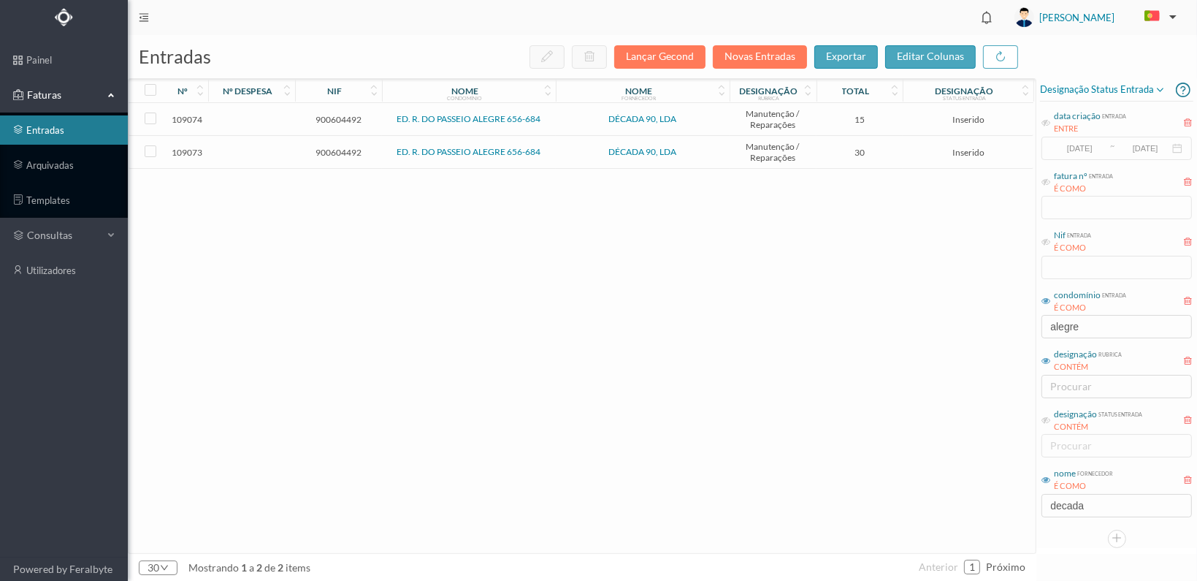
click at [342, 153] on span "900604492" at bounding box center [339, 152] width 80 height 11
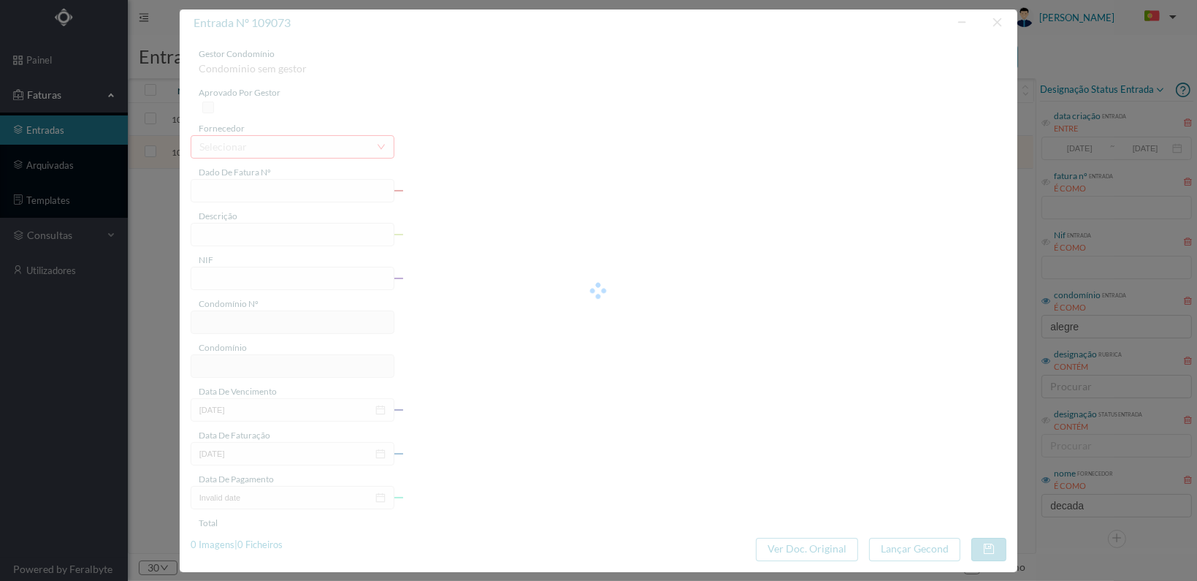
type input "FT 2025A1/1177"
type input "900604492"
type input "[DATE]"
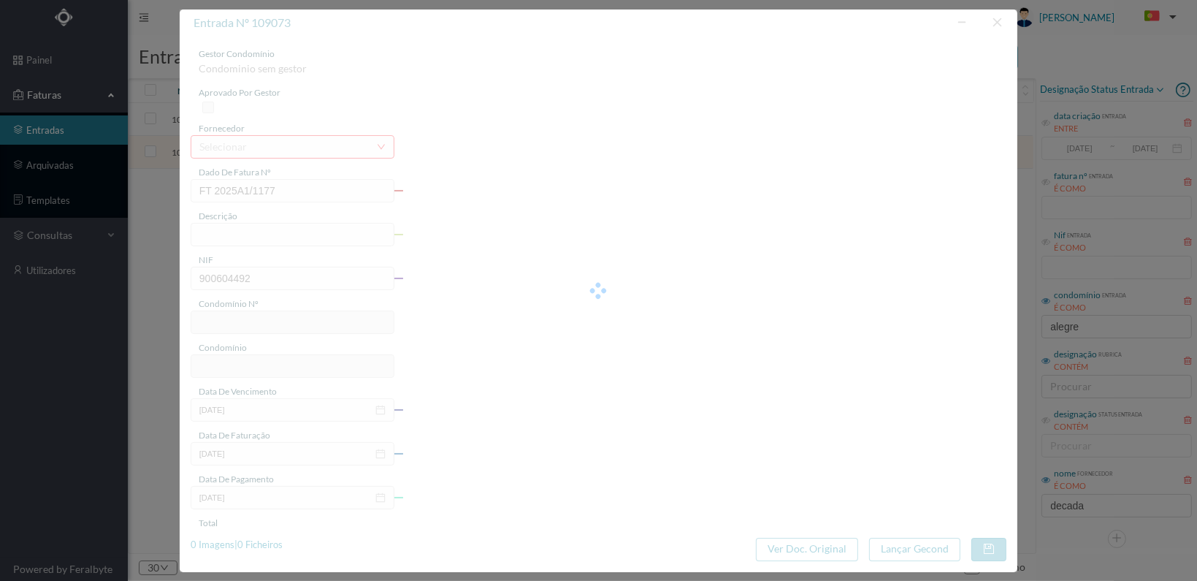
type input "30.00"
type input "737"
type input "ED. R. DO PASSEIO ALEGRE 656-684"
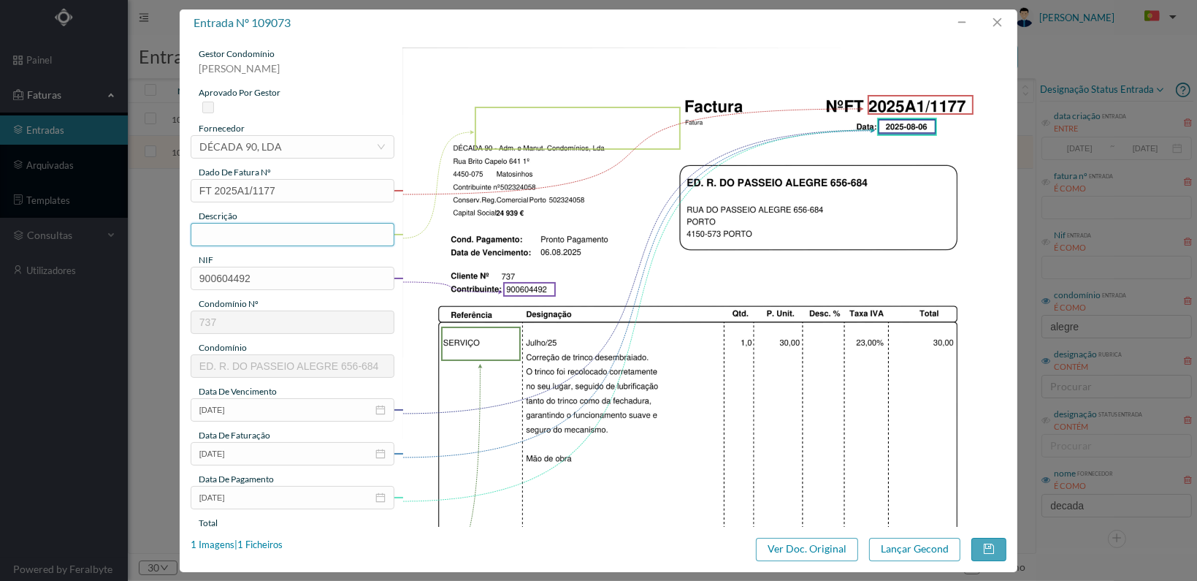
click at [284, 234] on input "text" at bounding box center [293, 234] width 204 height 23
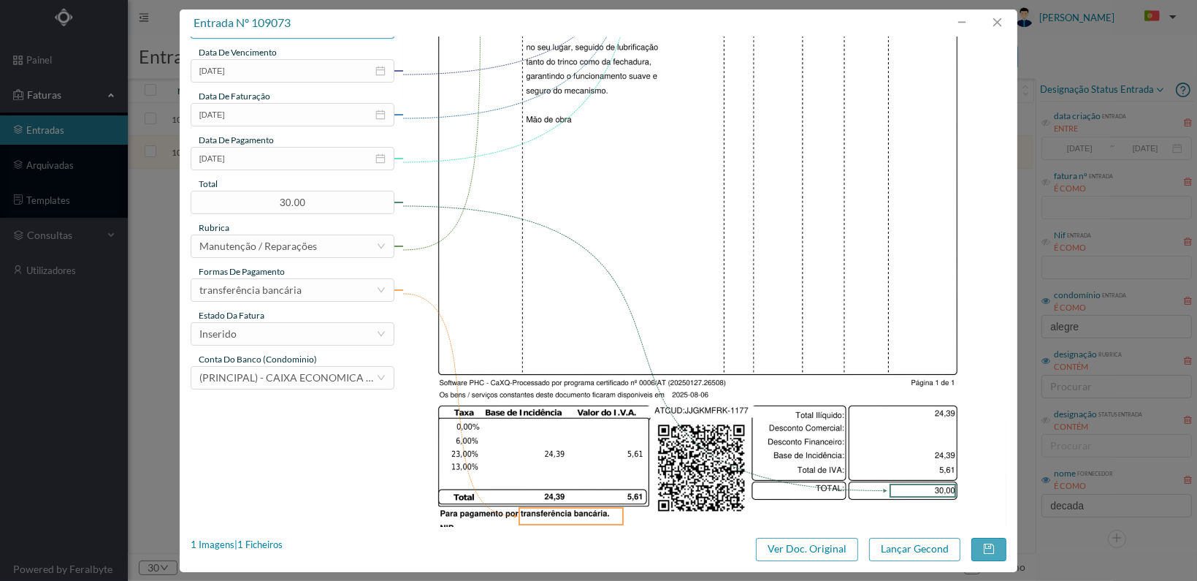
scroll to position [365, 0]
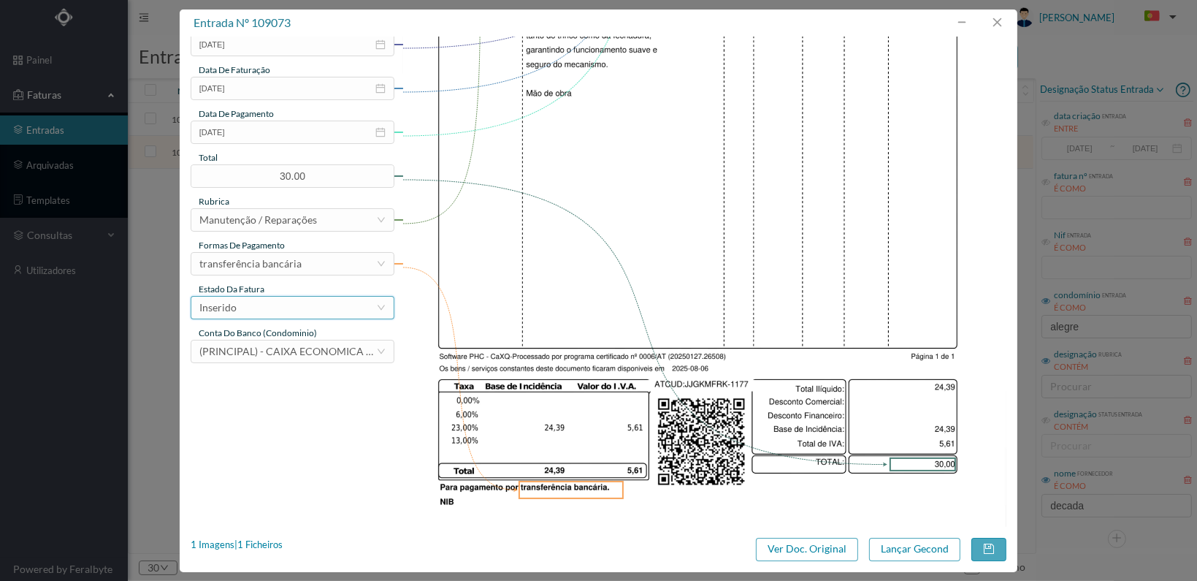
type input "Correcção de trinco desembraiado"
click at [351, 310] on div "Inserido" at bounding box center [287, 308] width 177 height 22
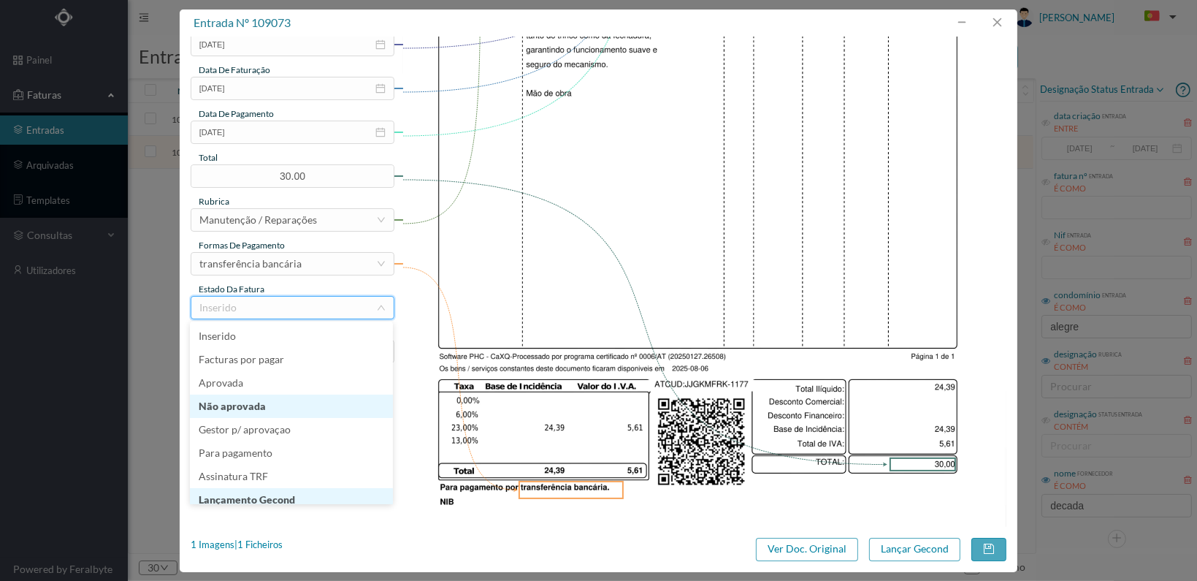
scroll to position [7, 0]
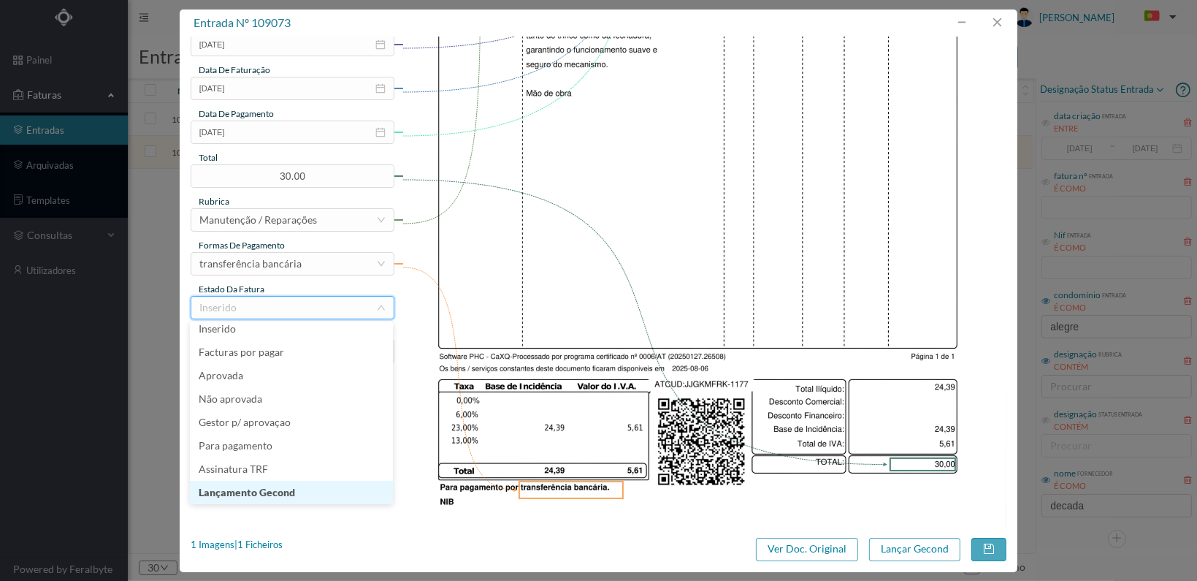
click at [319, 491] on li "Lançamento Gecond" at bounding box center [291, 492] width 203 height 23
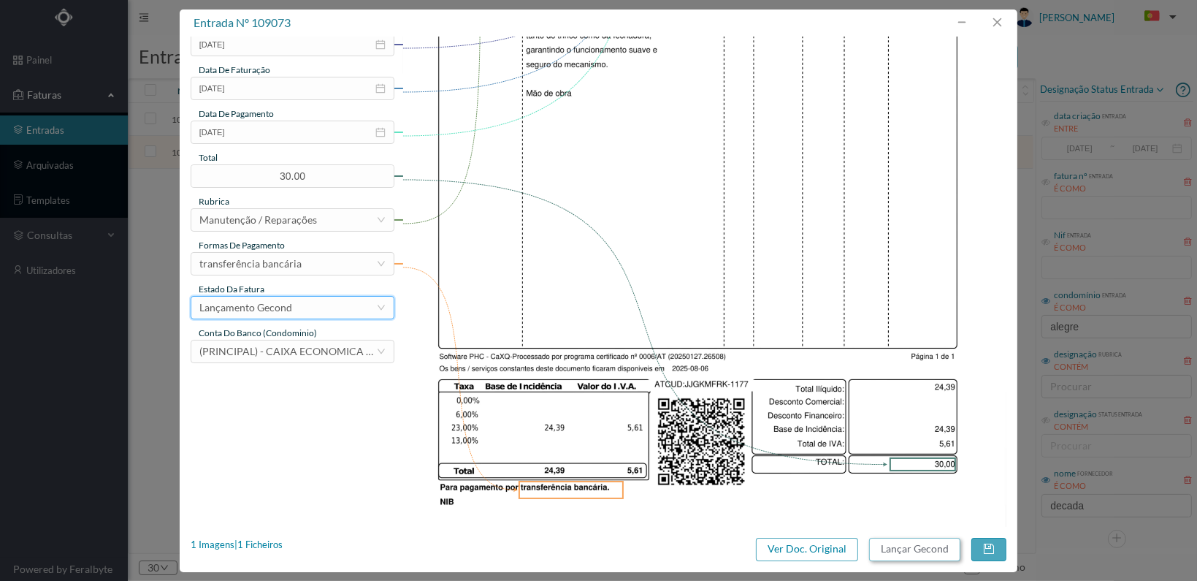
click at [899, 549] on button "Lançar Gecond" at bounding box center [914, 549] width 91 height 23
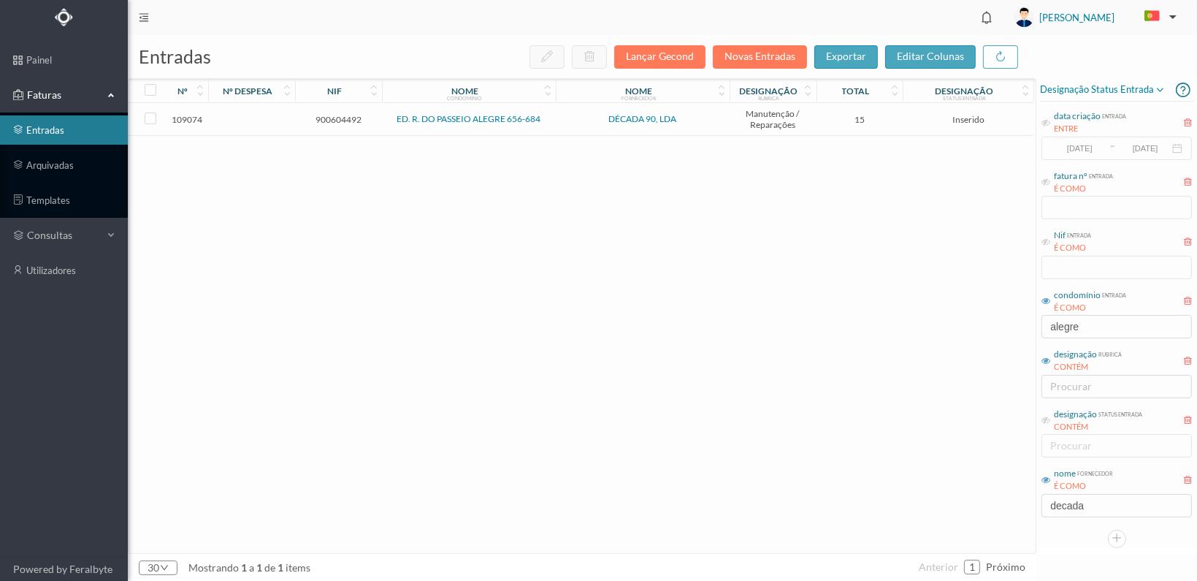
click at [340, 120] on span "900604492" at bounding box center [339, 119] width 80 height 11
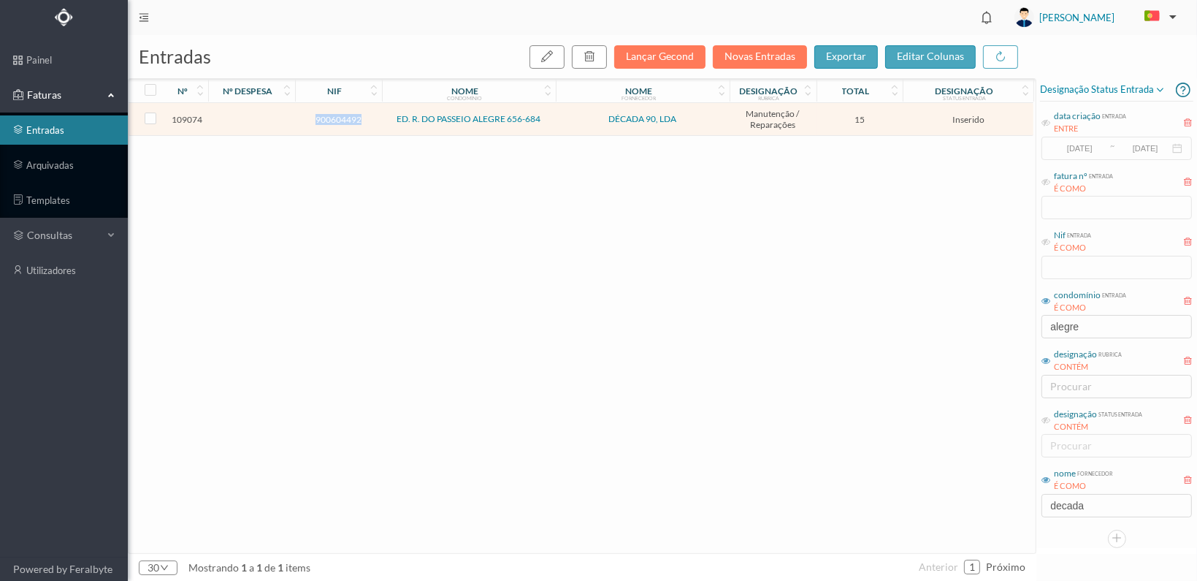
click at [340, 120] on span "900604492" at bounding box center [339, 119] width 80 height 11
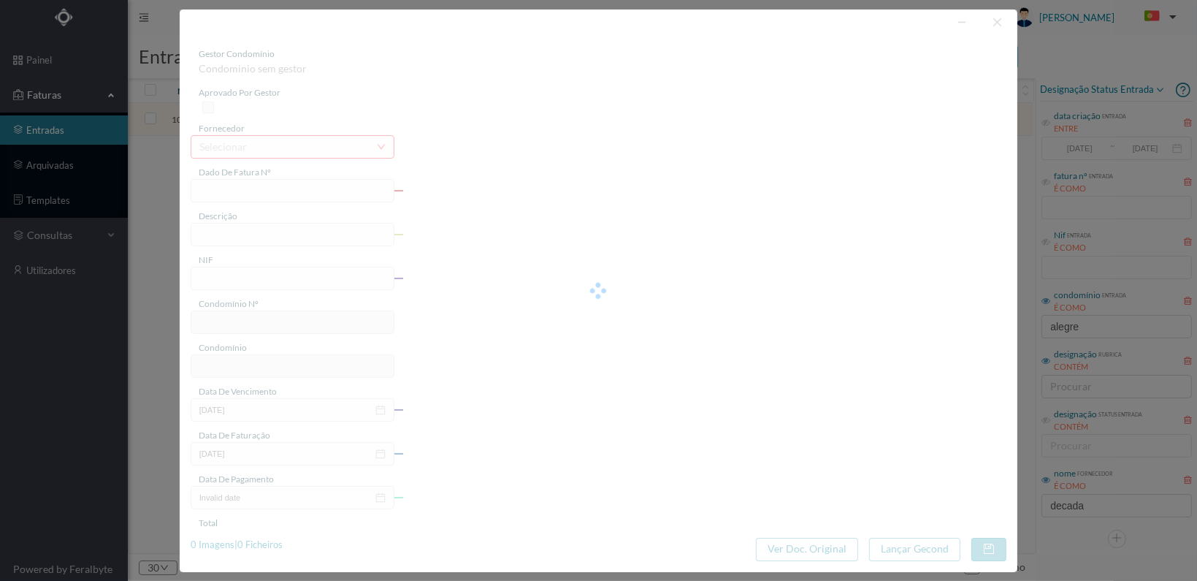
type input "FT 2025A1/1178"
type input "900604492"
type input "[DATE]"
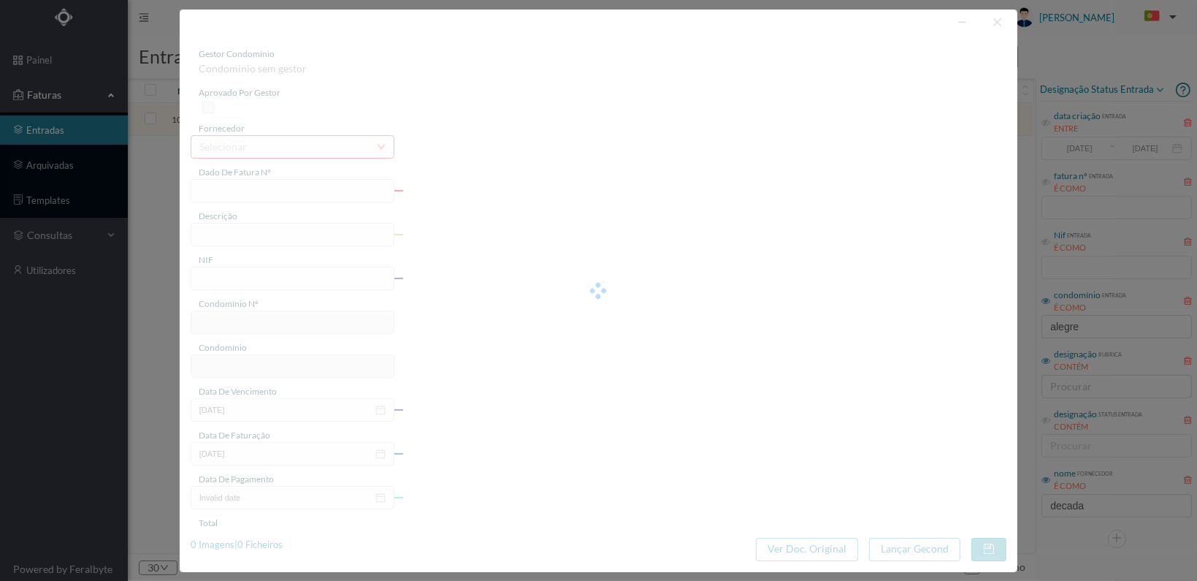
type input "15.00"
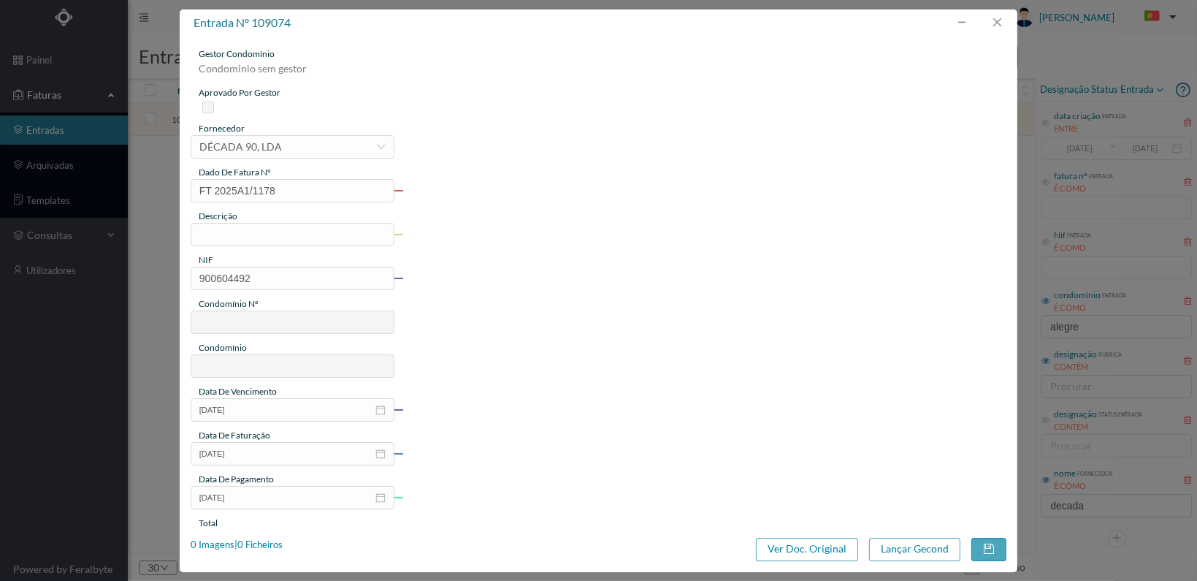
type input "737"
type input "ED. R. DO PASSEIO ALEGRE 656-684"
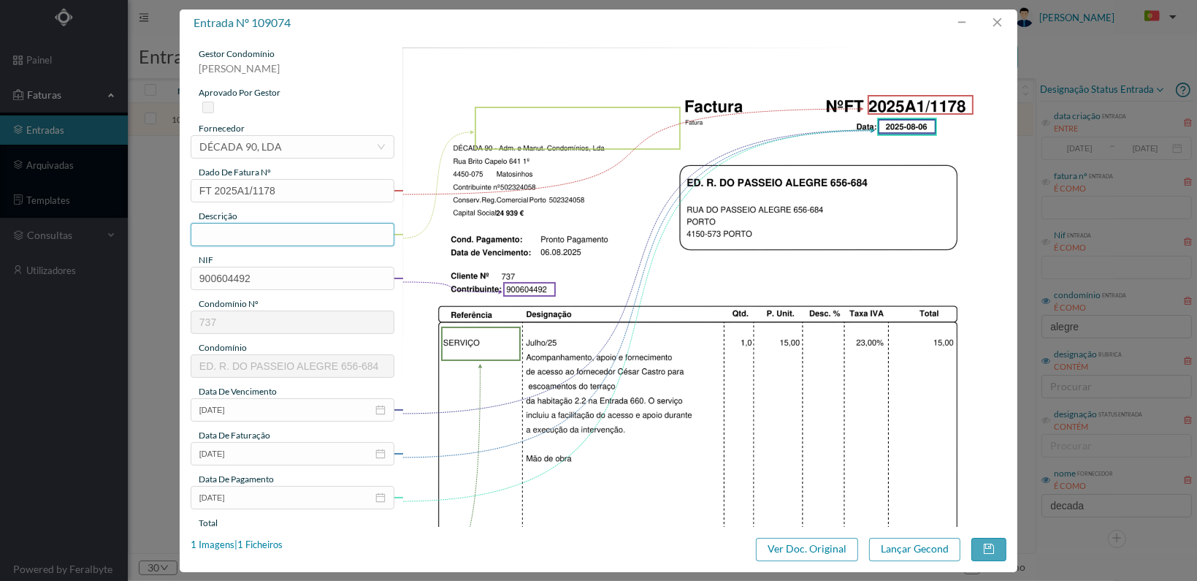
click at [327, 237] on input "text" at bounding box center [293, 234] width 204 height 23
type input "a"
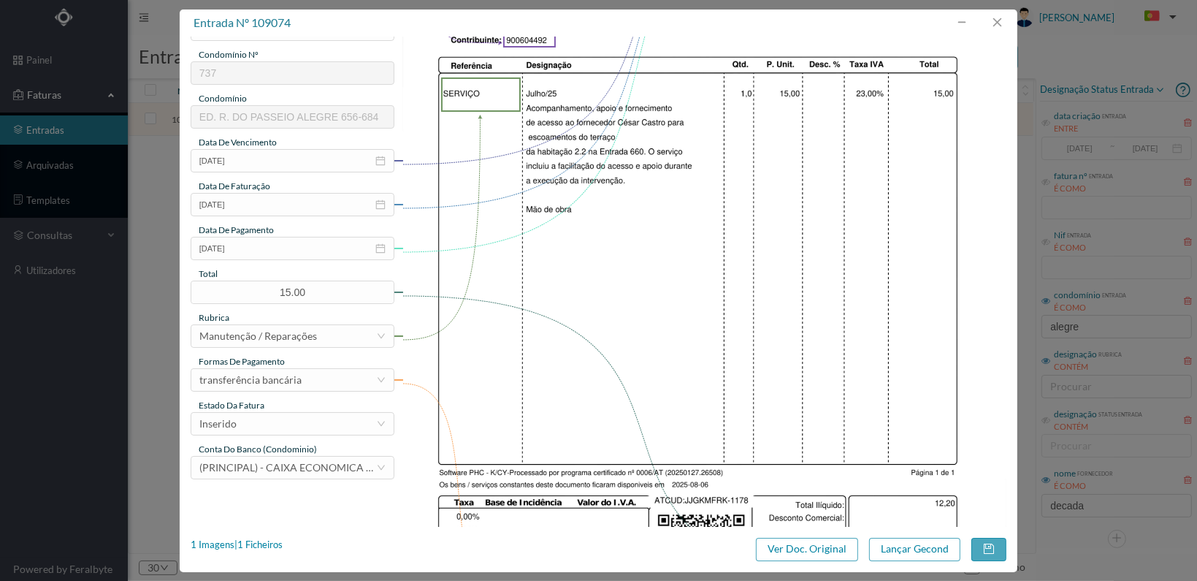
scroll to position [292, 0]
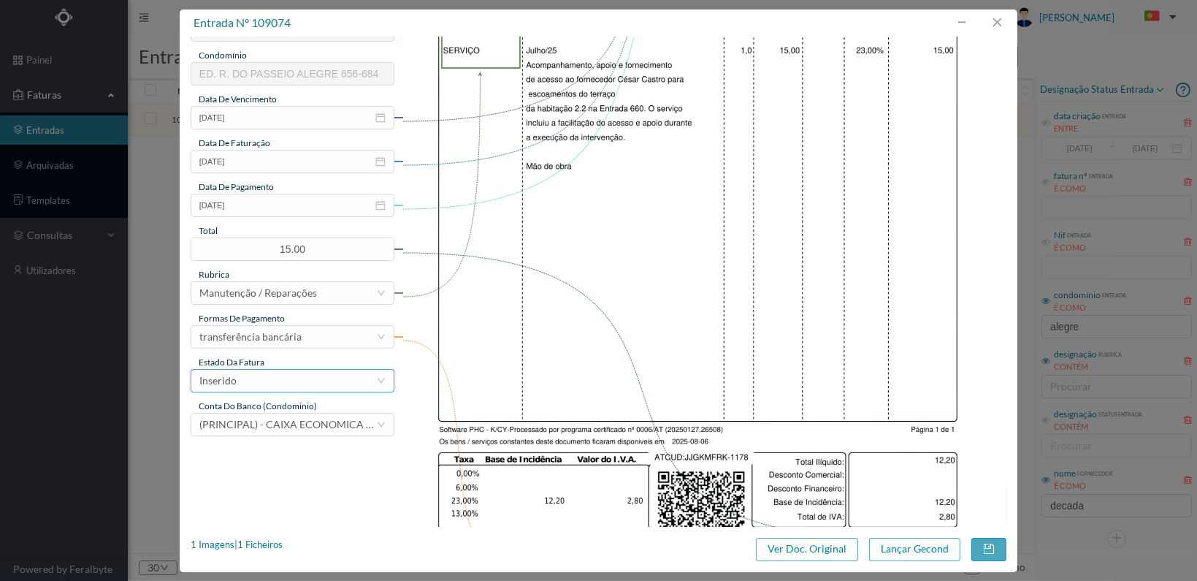
type input "Acompanhamento e acesso para escoamento do terraço"
click at [365, 381] on div "Inserido" at bounding box center [287, 381] width 177 height 22
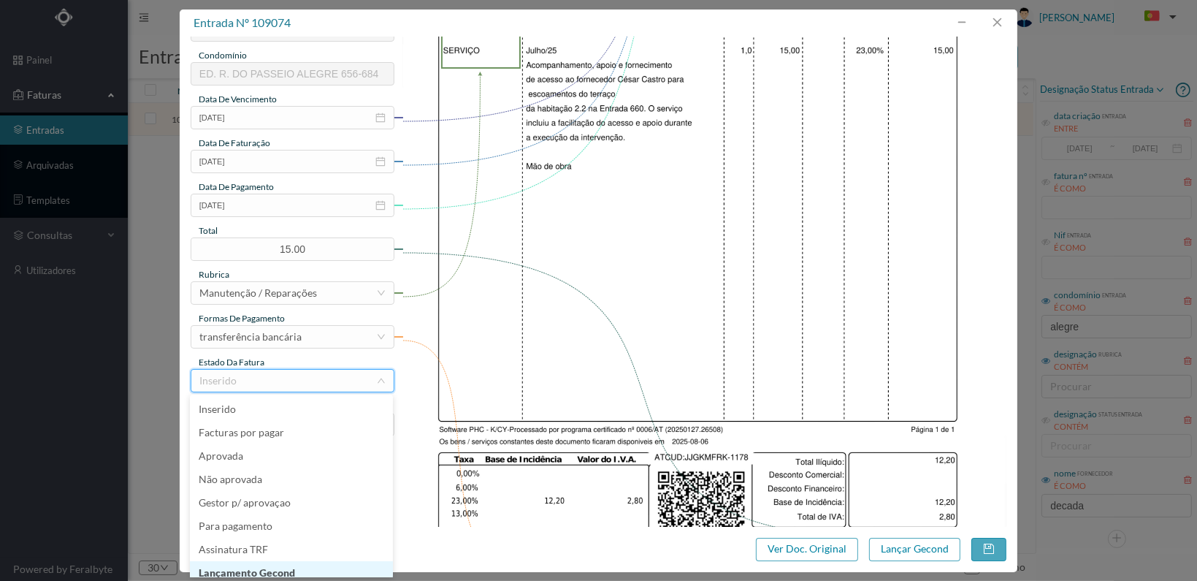
scroll to position [7, 0]
click at [327, 566] on li "Lançamento Gecond" at bounding box center [291, 565] width 203 height 23
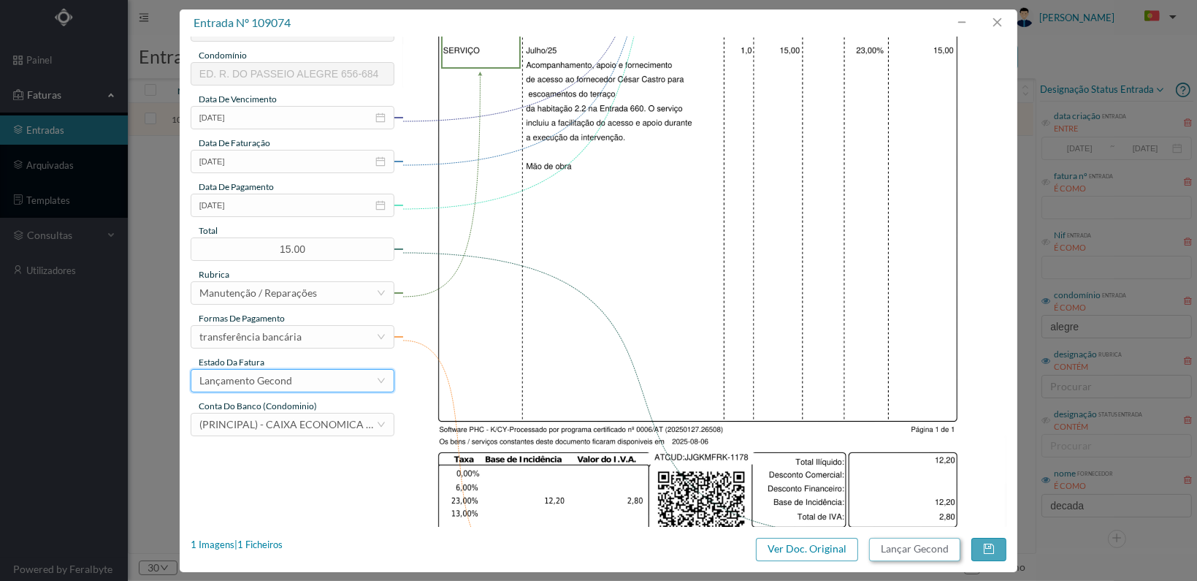
click at [926, 552] on button "Lançar Gecond" at bounding box center [914, 549] width 91 height 23
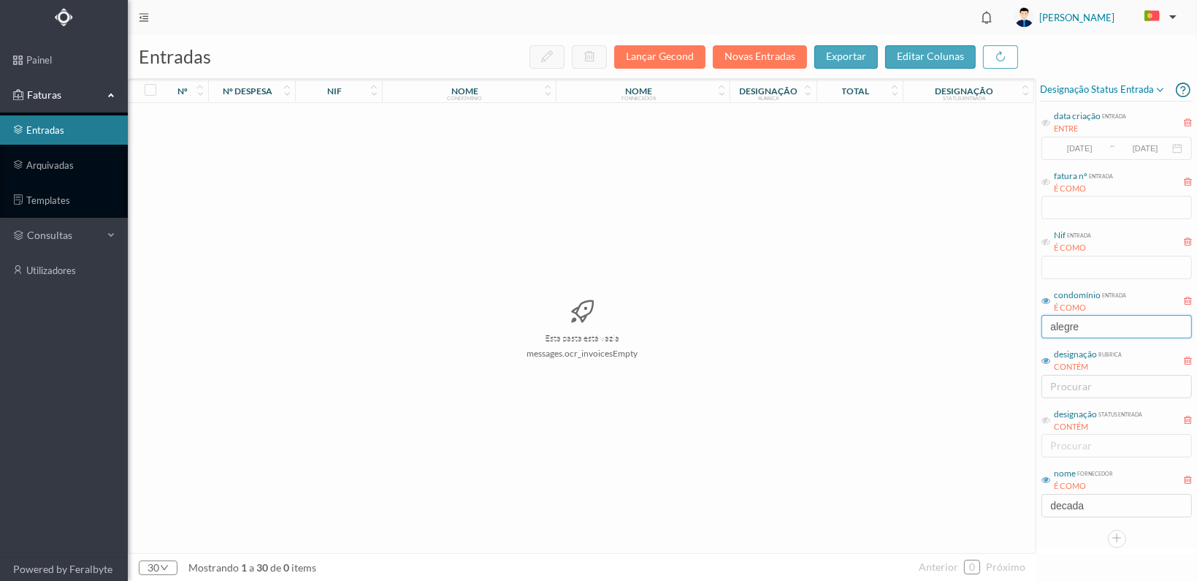
drag, startPoint x: 1088, startPoint y: 331, endPoint x: 990, endPoint y: 327, distance: 98.0
click at [993, 328] on div "entradas Lançar Gecond Novas Entradas exportar editar colunas nº nº despesa nif…" at bounding box center [662, 308] width 1069 height 546
type input "oliveira"
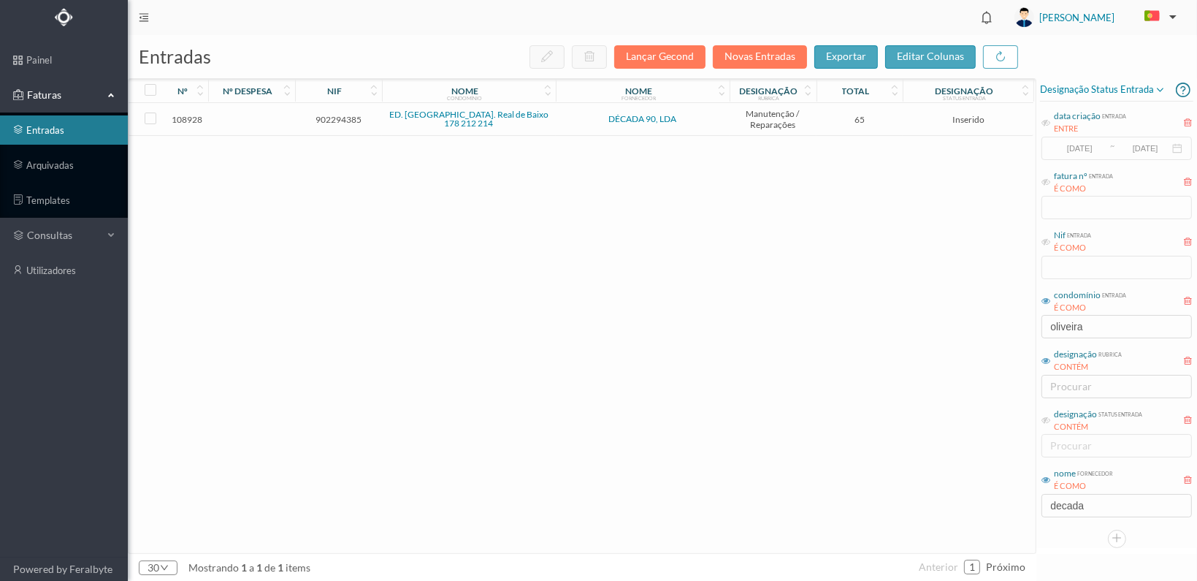
click at [339, 118] on span "902294385" at bounding box center [339, 119] width 80 height 11
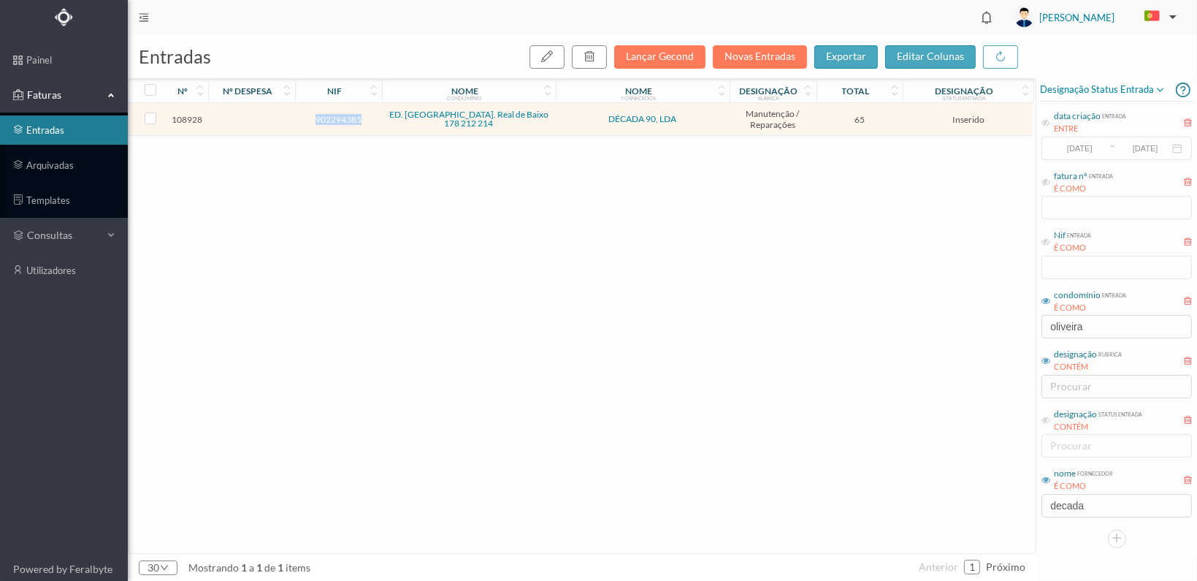
click at [339, 118] on span "902294385" at bounding box center [339, 119] width 80 height 11
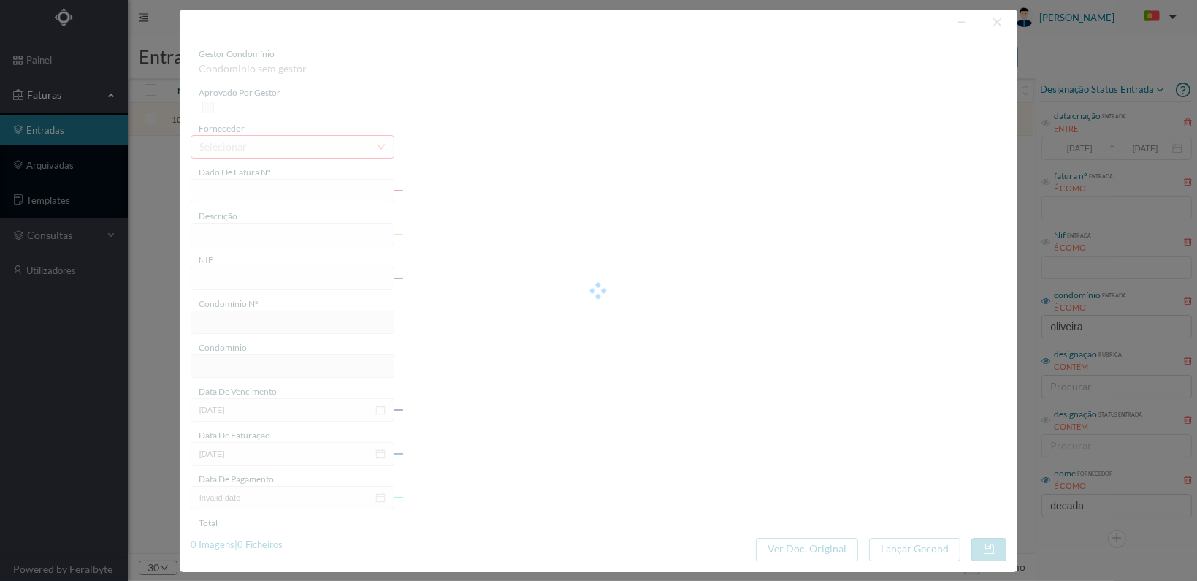
type input "FT 2025A1/1094"
type input "902294385"
type input "[DATE]"
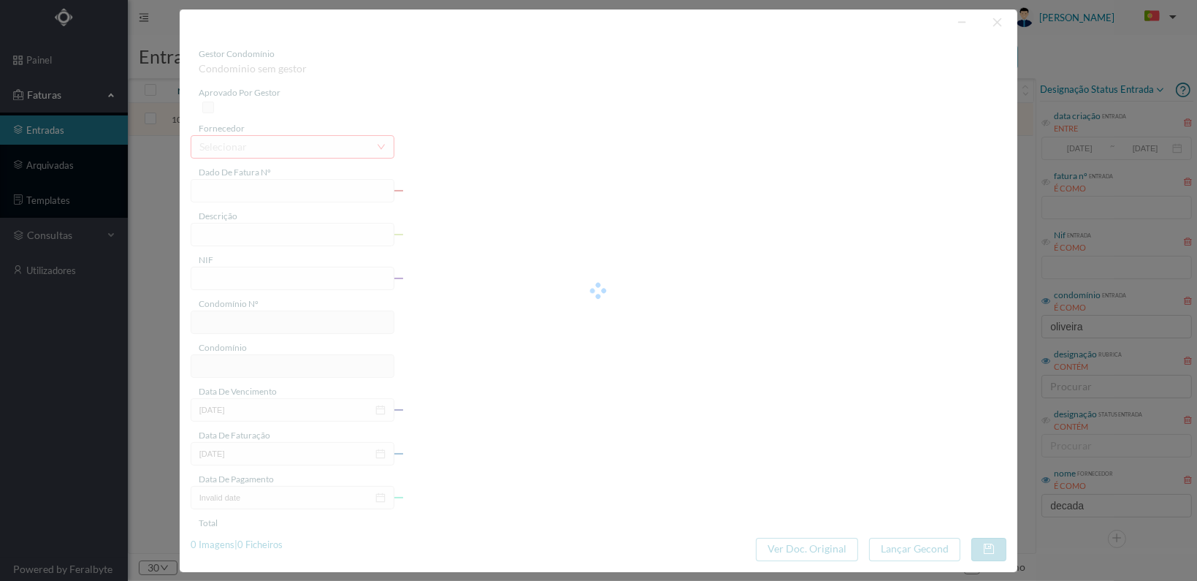
type input "65.00"
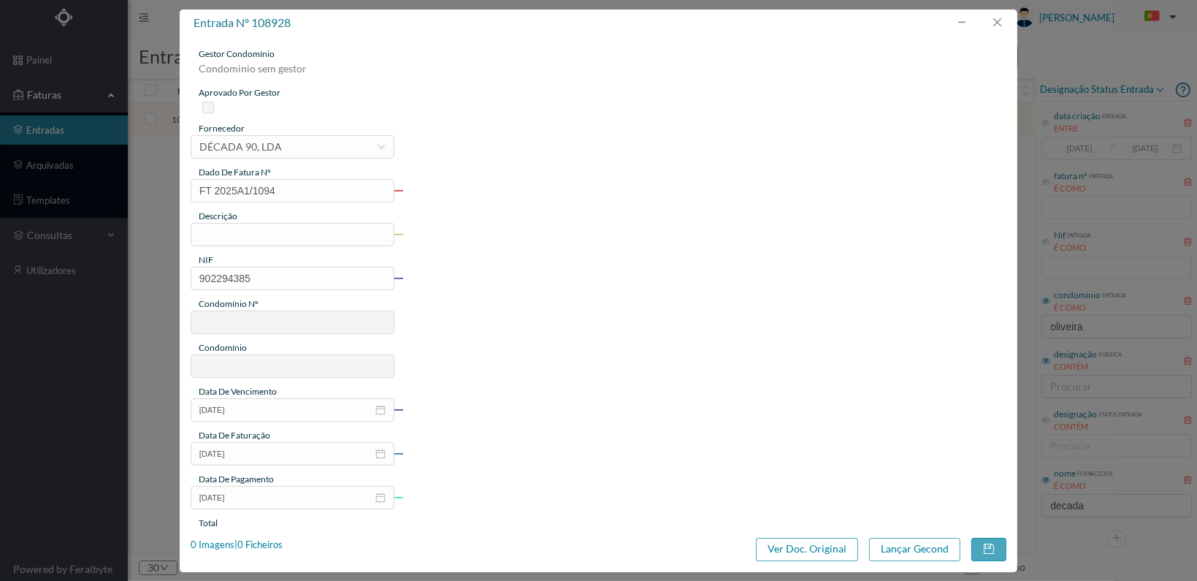
type input "741"
type input "ED. [GEOGRAPHIC_DATA]. Real de Baixo 178 212 214"
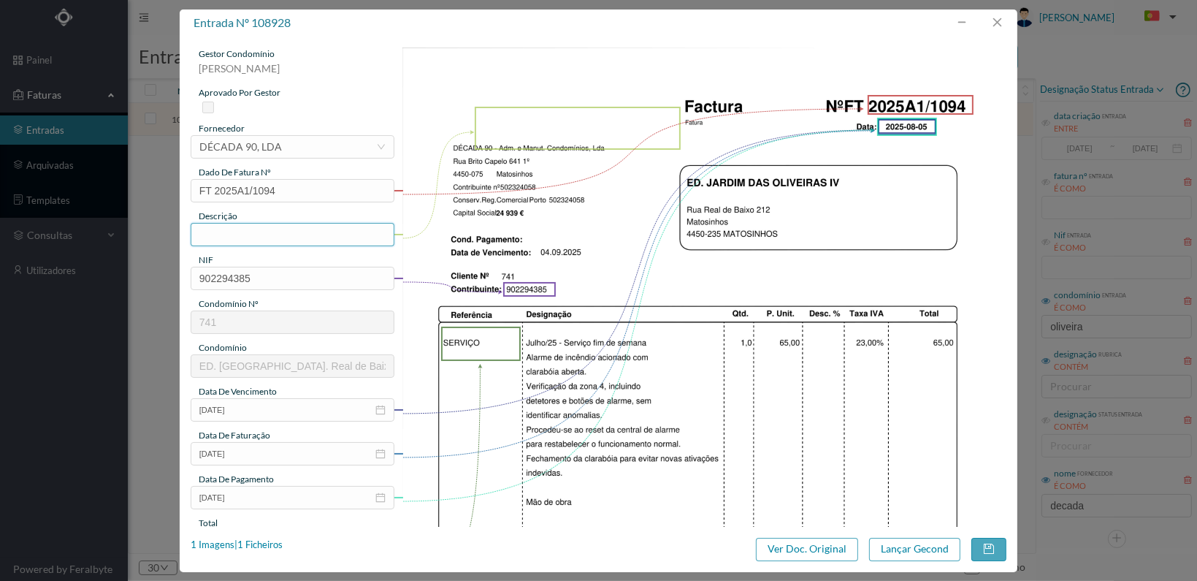
click at [279, 239] on input "text" at bounding box center [293, 234] width 204 height 23
type input "A"
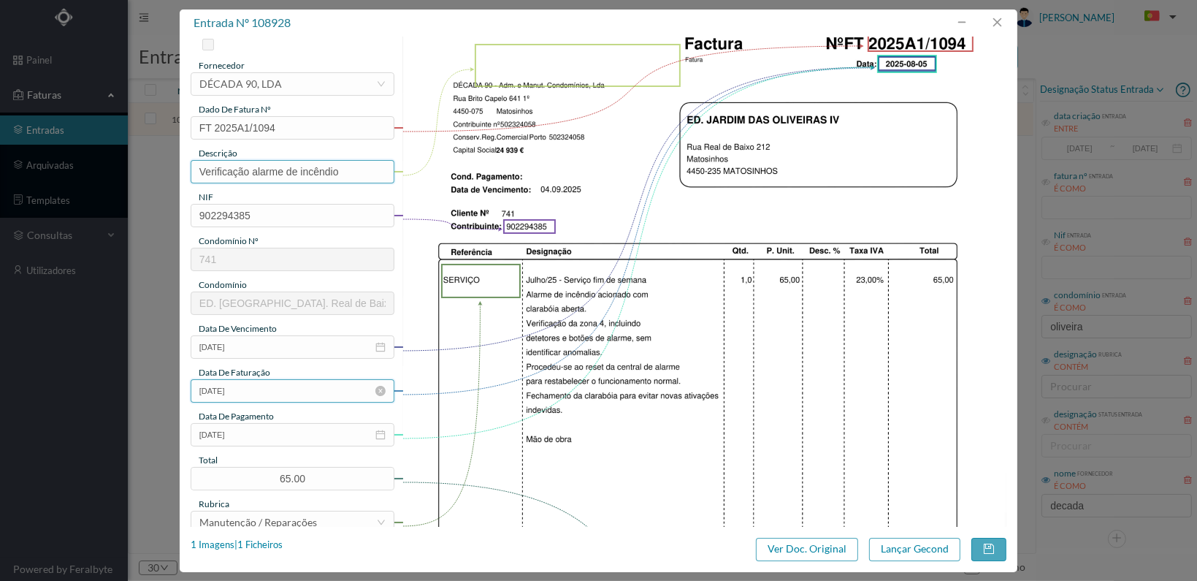
scroll to position [292, 0]
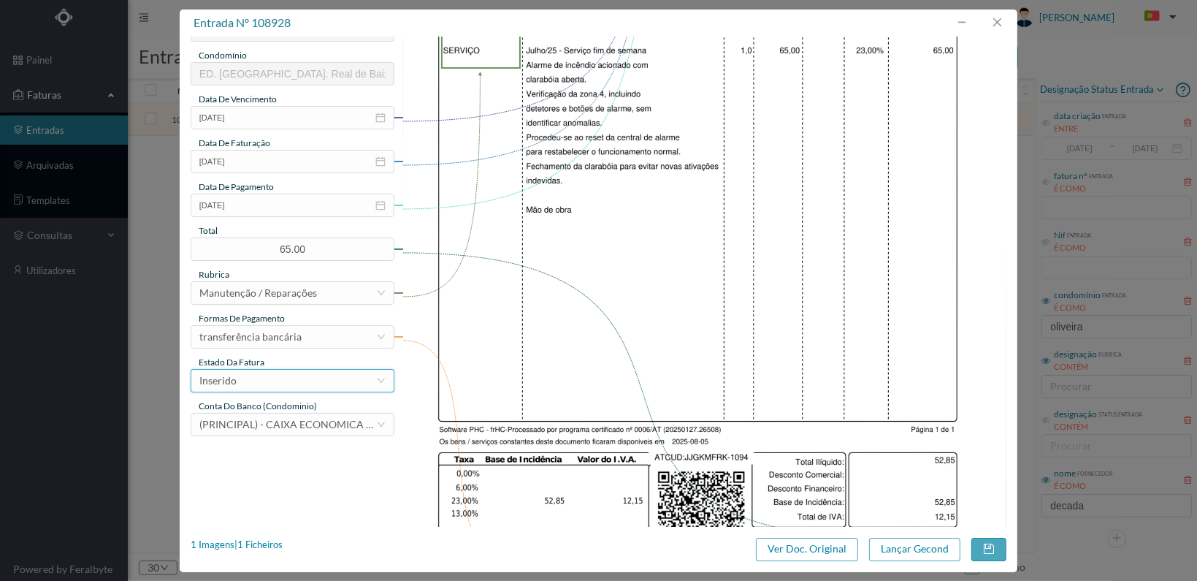
type input "Verificação alarme de incêndio"
drag, startPoint x: 352, startPoint y: 376, endPoint x: 346, endPoint y: 389, distance: 14.7
click at [353, 376] on div "Inserido" at bounding box center [287, 381] width 177 height 22
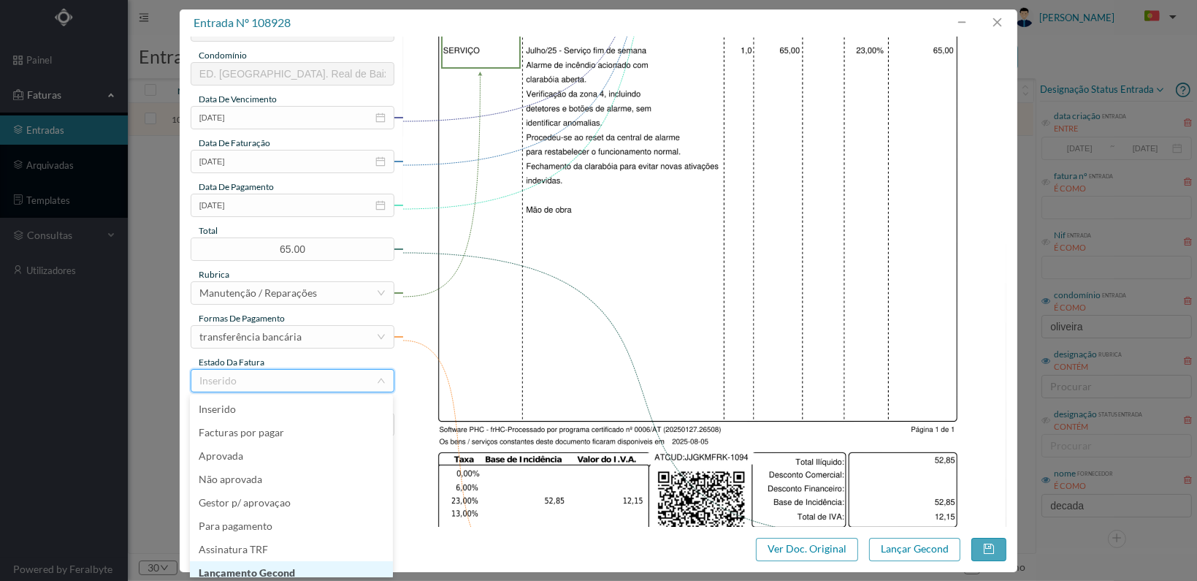
scroll to position [7, 0]
click at [301, 561] on li "Lançamento Gecond" at bounding box center [291, 565] width 203 height 23
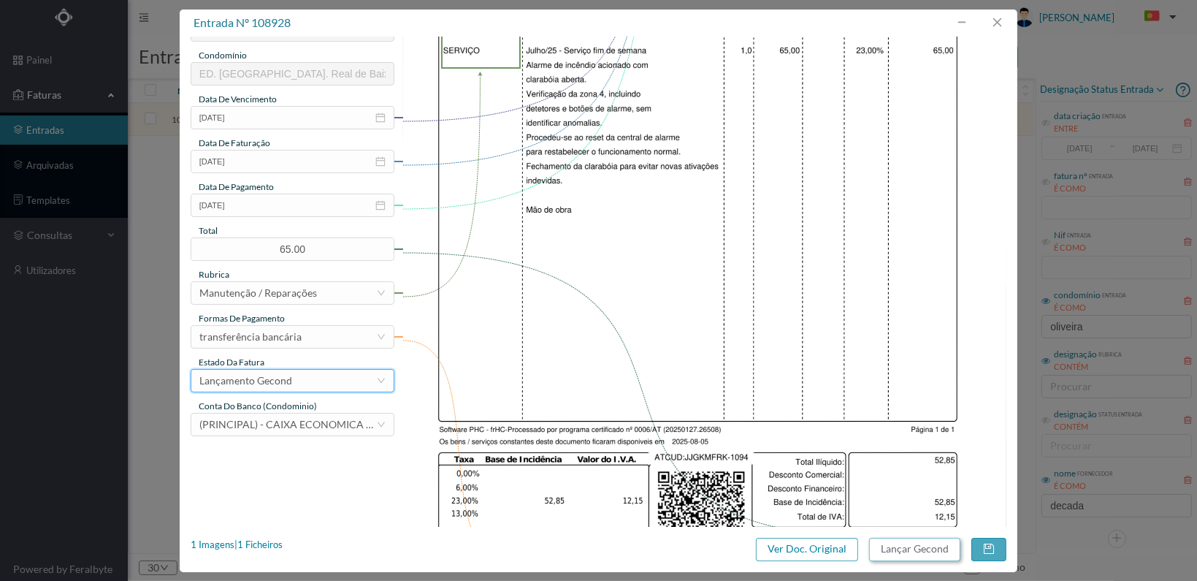
click at [912, 549] on button "Lançar Gecond" at bounding box center [914, 549] width 91 height 23
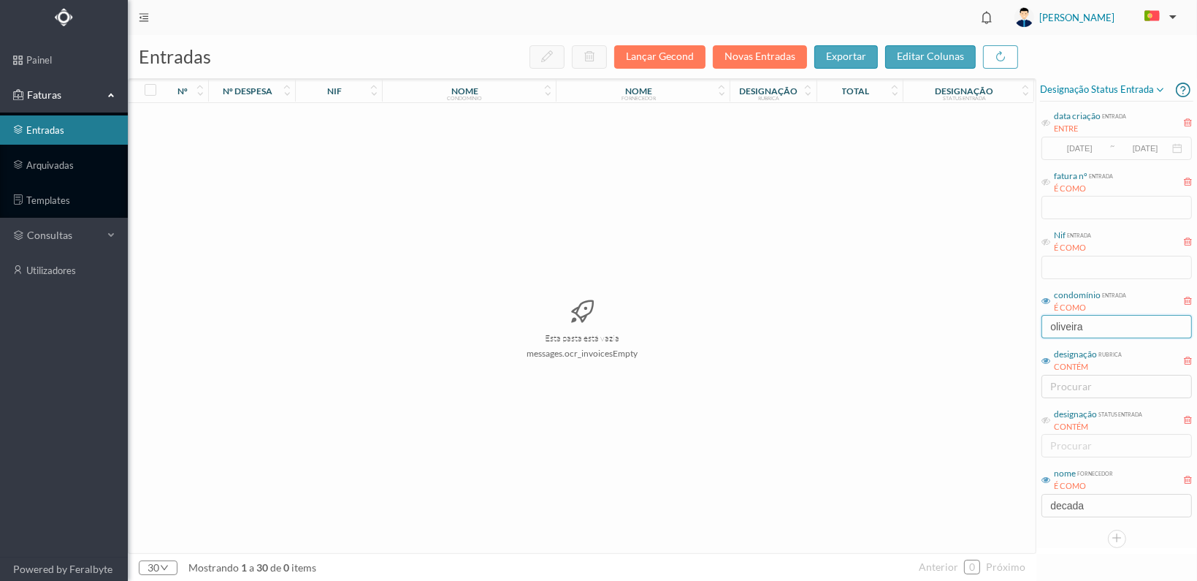
drag, startPoint x: 1102, startPoint y: 323, endPoint x: 949, endPoint y: 312, distance: 153.1
click at [948, 314] on div "entradas Lançar Gecond Novas Entradas exportar editar colunas nº nº despesa nif…" at bounding box center [662, 308] width 1069 height 546
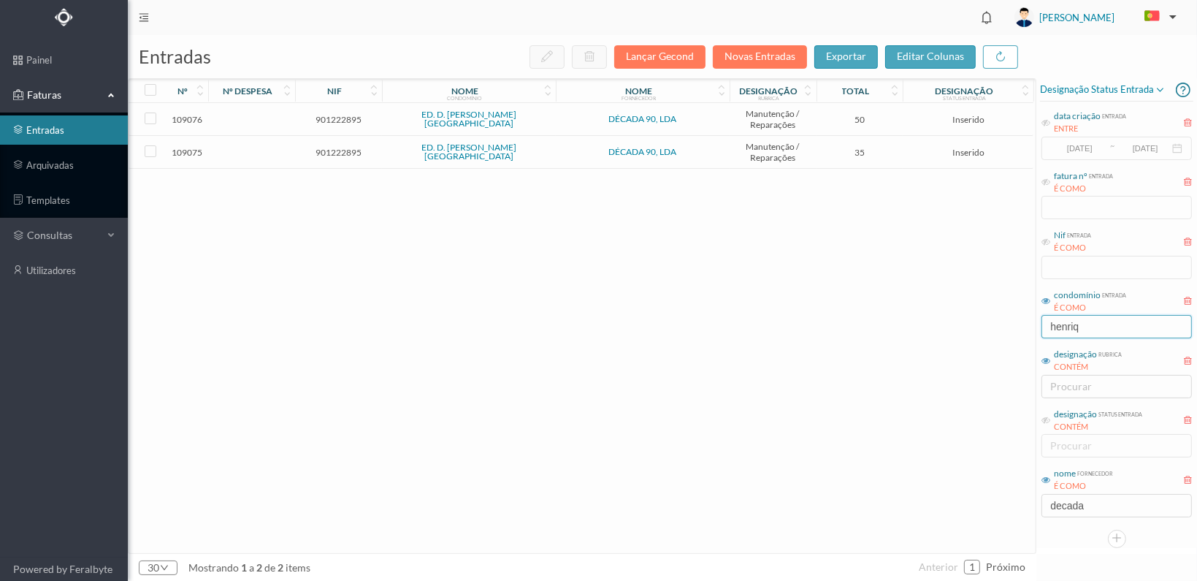
type input "henriq"
click at [339, 144] on td "901222895" at bounding box center [338, 152] width 87 height 33
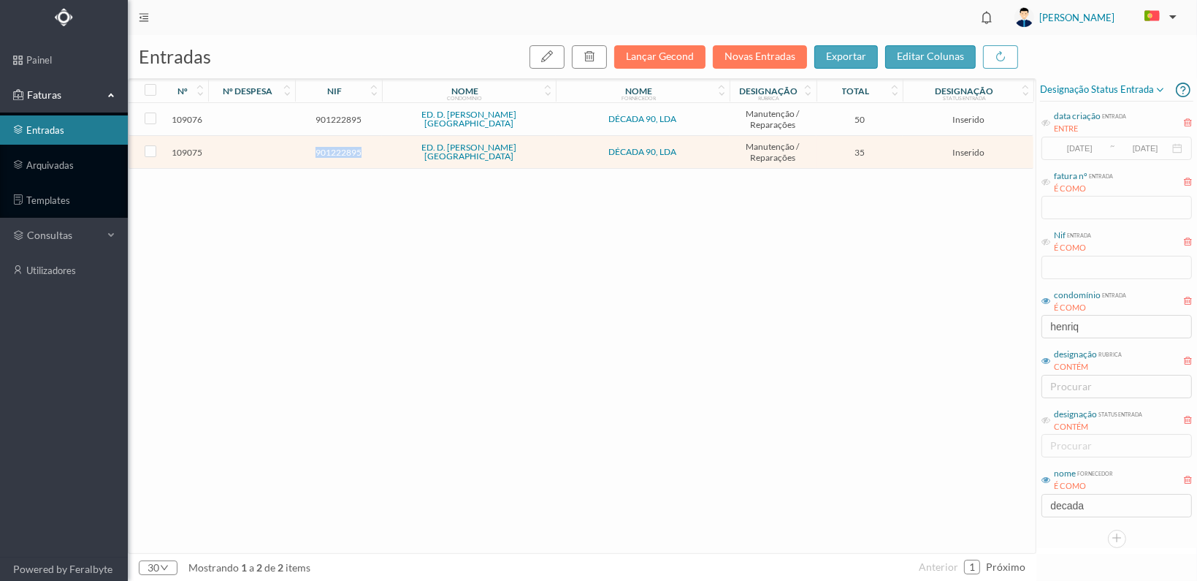
click at [339, 144] on td "901222895" at bounding box center [338, 152] width 87 height 33
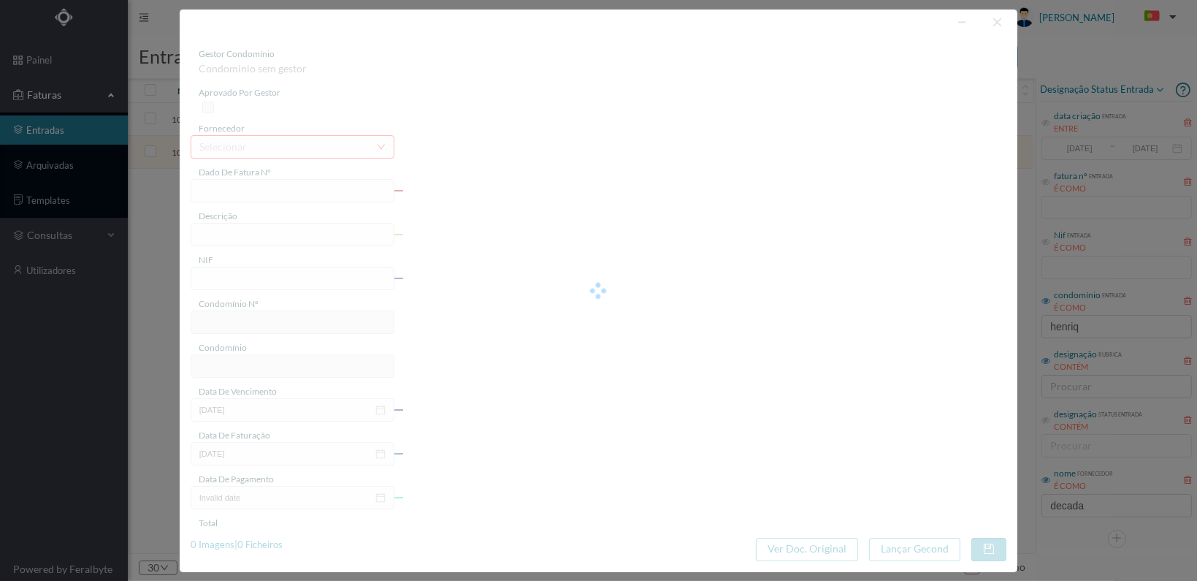
type input "FT 2025A1/1179"
type input "901222895"
type input "[DATE]"
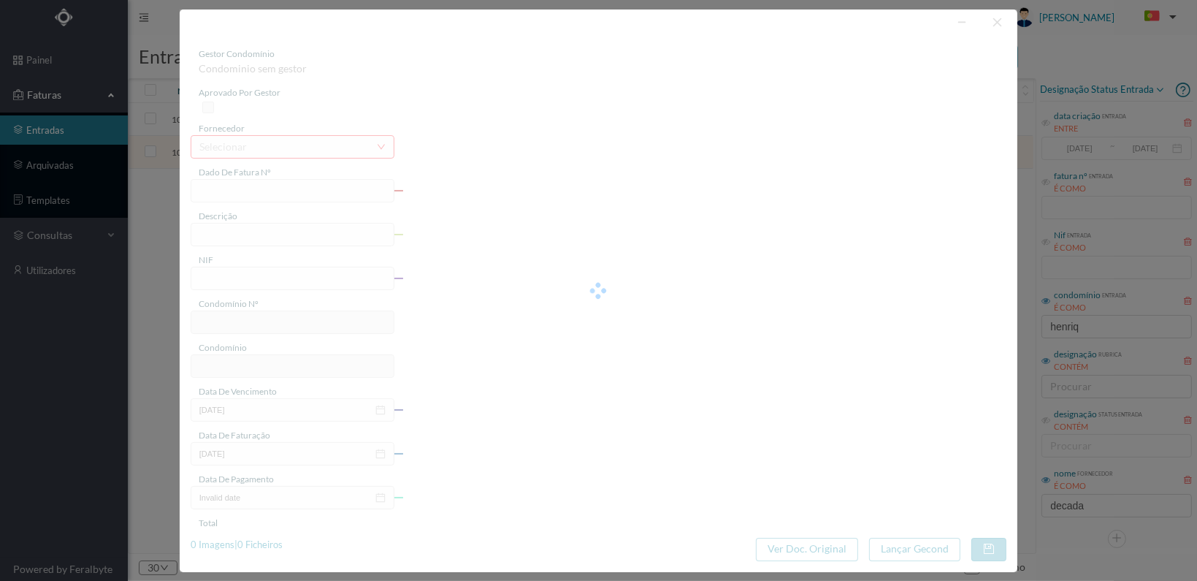
type input "35.00"
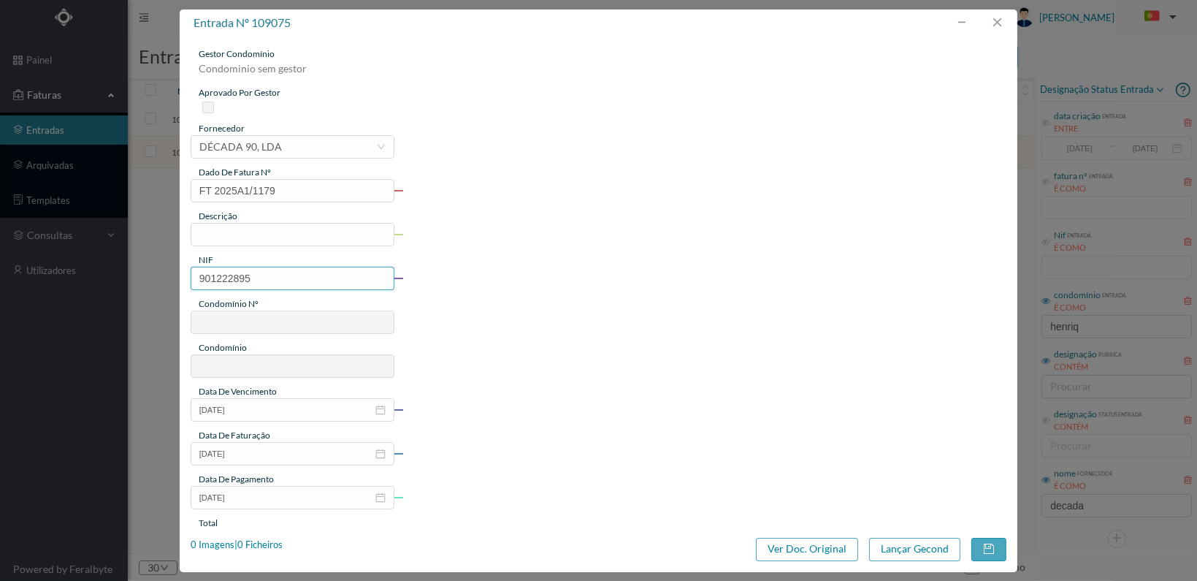
type input "747"
type input "ED. D. [PERSON_NAME][GEOGRAPHIC_DATA]"
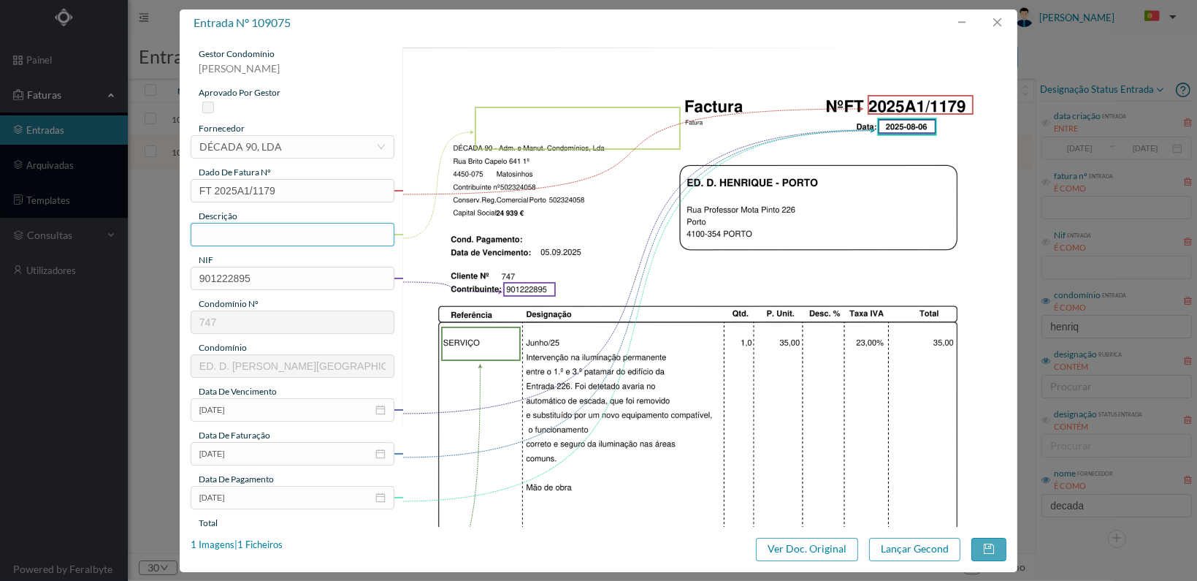
click at [275, 234] on input "text" at bounding box center [293, 234] width 204 height 23
drag, startPoint x: 245, startPoint y: 232, endPoint x: 199, endPoint y: 233, distance: 46.0
click at [199, 233] on input "Verificação iluminação permanente" at bounding box center [293, 234] width 204 height 23
click at [362, 235] on input "Reparação iluminação permanente" at bounding box center [293, 234] width 204 height 23
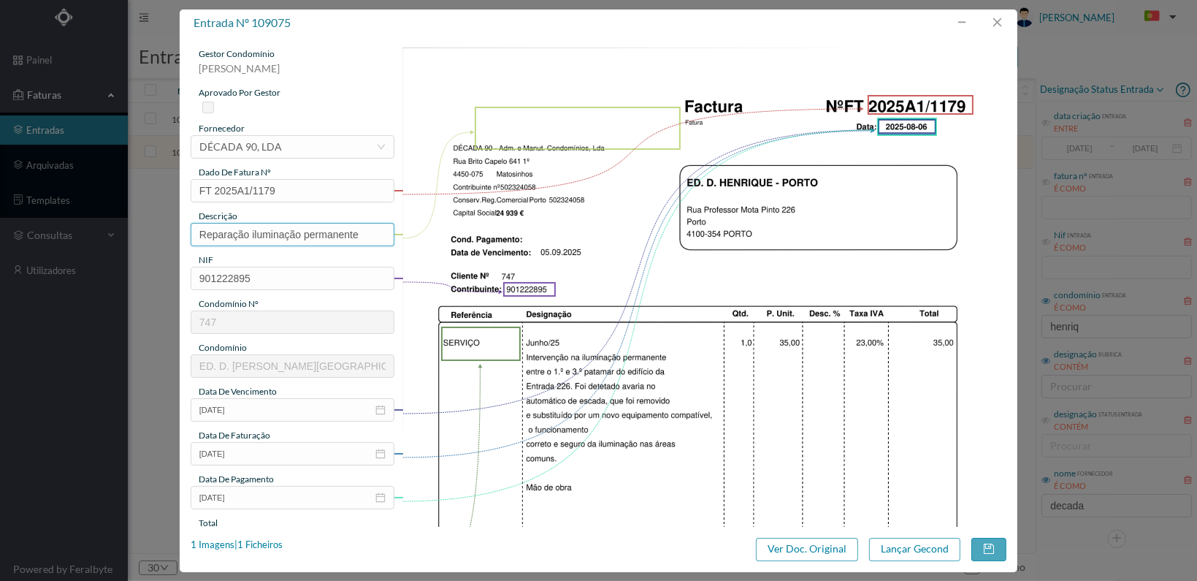
type input "Reparação iluminação permanente"
click at [447, 369] on img at bounding box center [705, 474] width 604 height 855
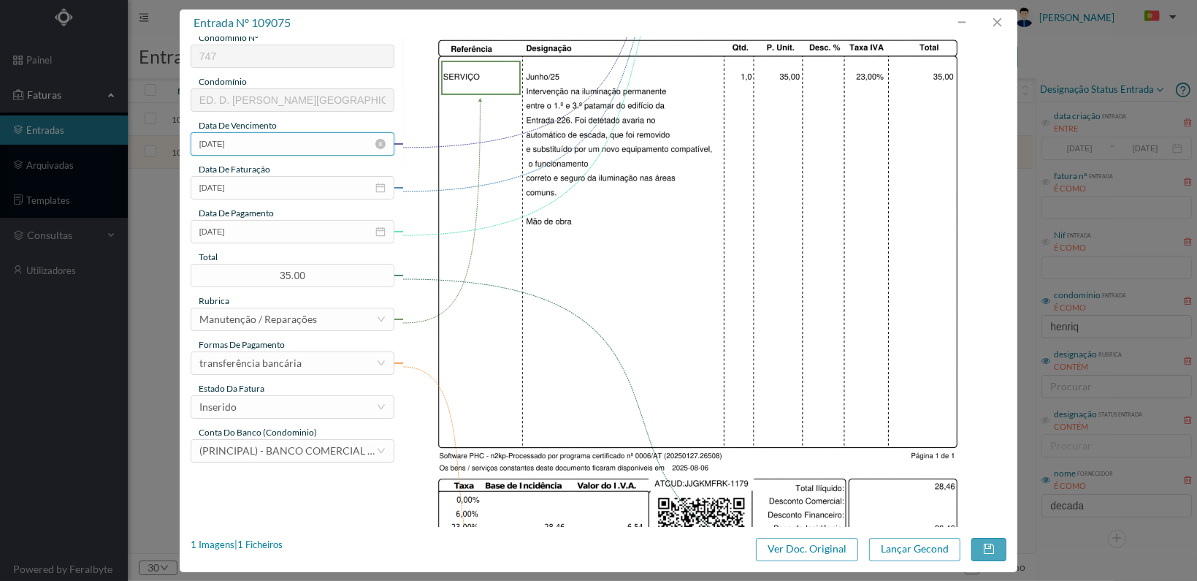
scroll to position [365, 0]
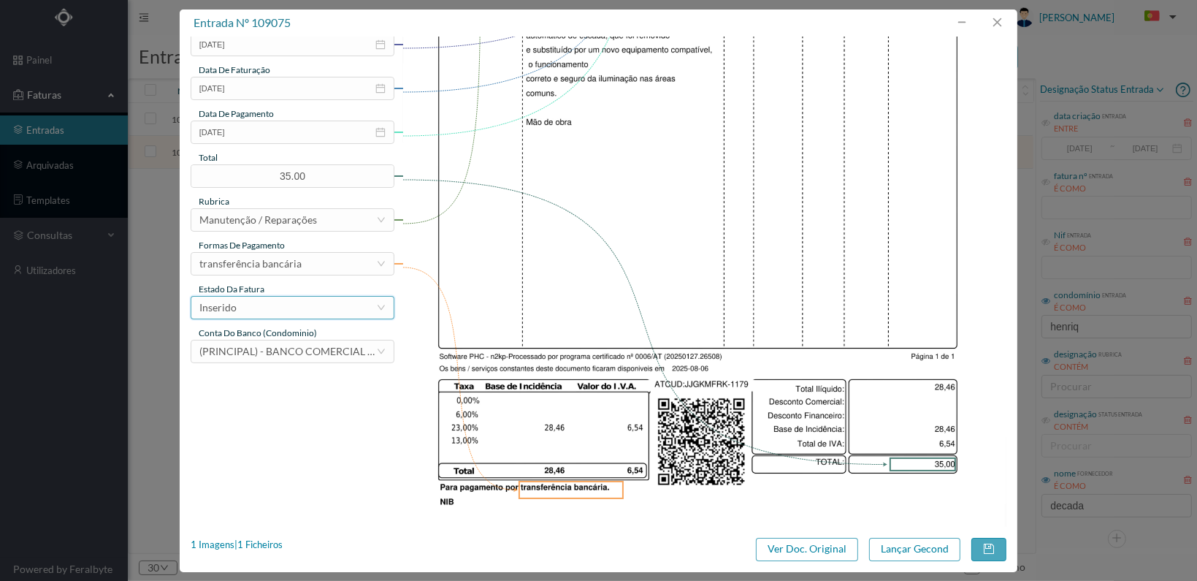
drag, startPoint x: 379, startPoint y: 305, endPoint x: 374, endPoint y: 310, distance: 7.8
click at [378, 305] on icon "icon: down" at bounding box center [381, 307] width 9 height 9
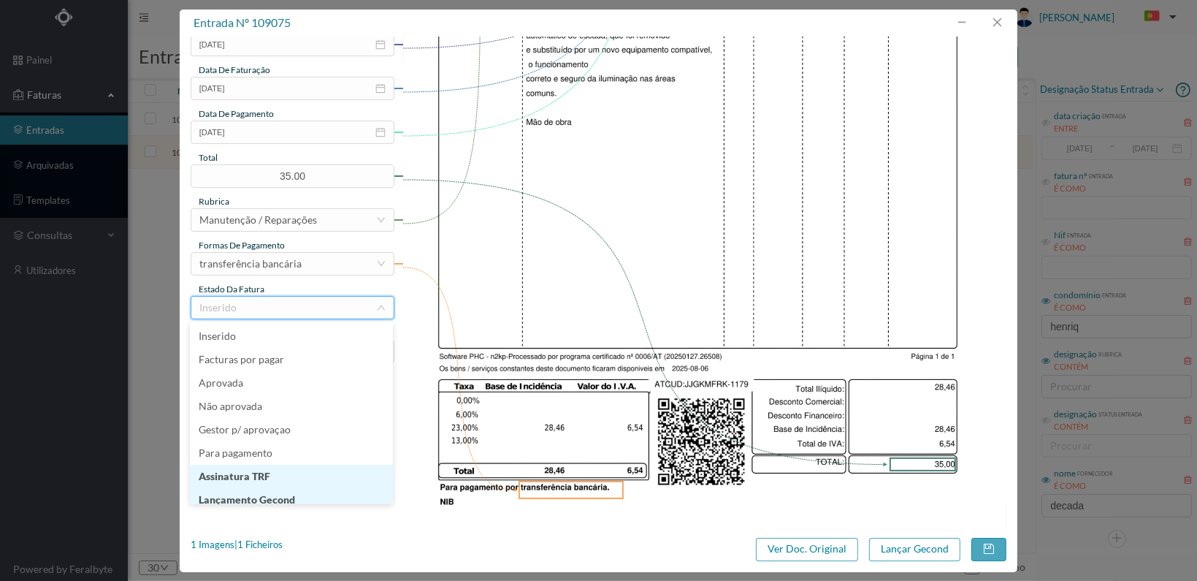
scroll to position [7, 0]
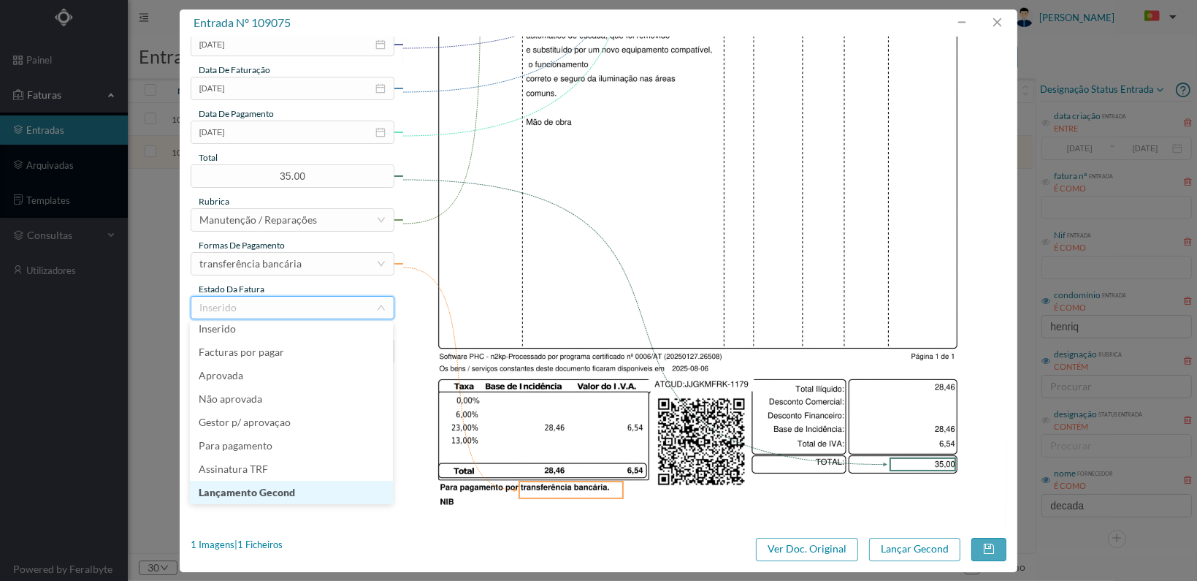
click at [301, 495] on li "Lançamento Gecond" at bounding box center [291, 492] width 203 height 23
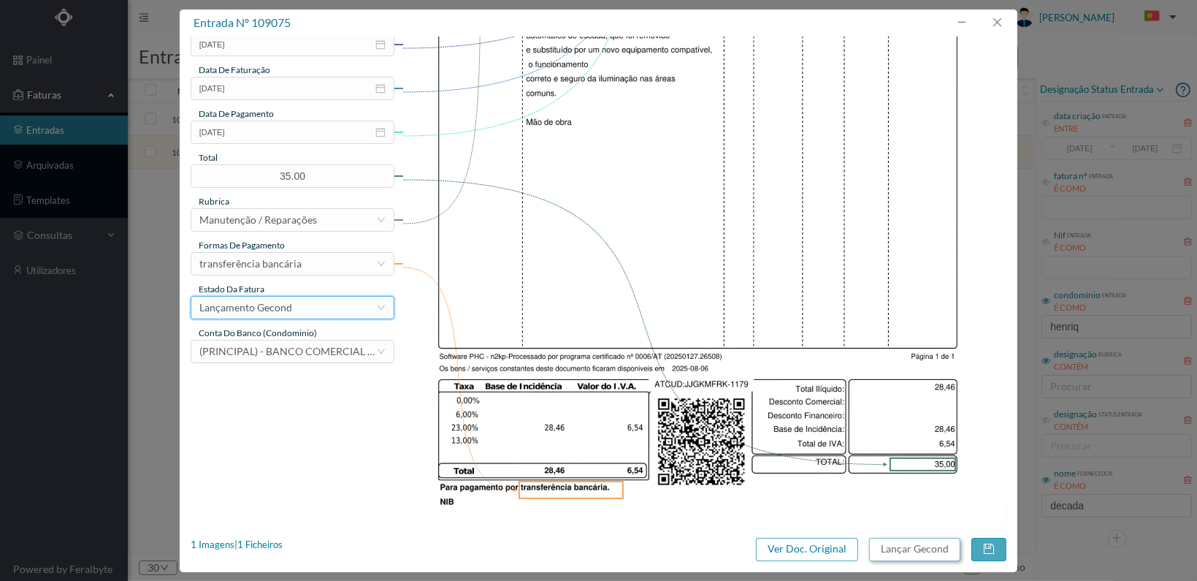
click at [903, 550] on button "Lançar Gecond" at bounding box center [914, 549] width 91 height 23
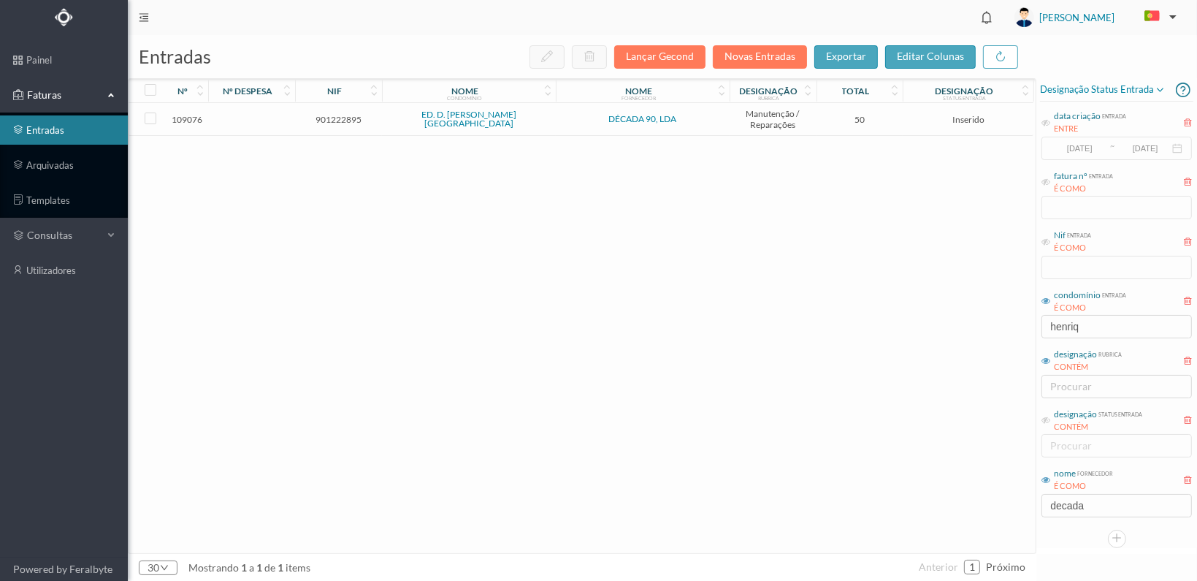
click at [338, 116] on span "901222895" at bounding box center [339, 119] width 80 height 11
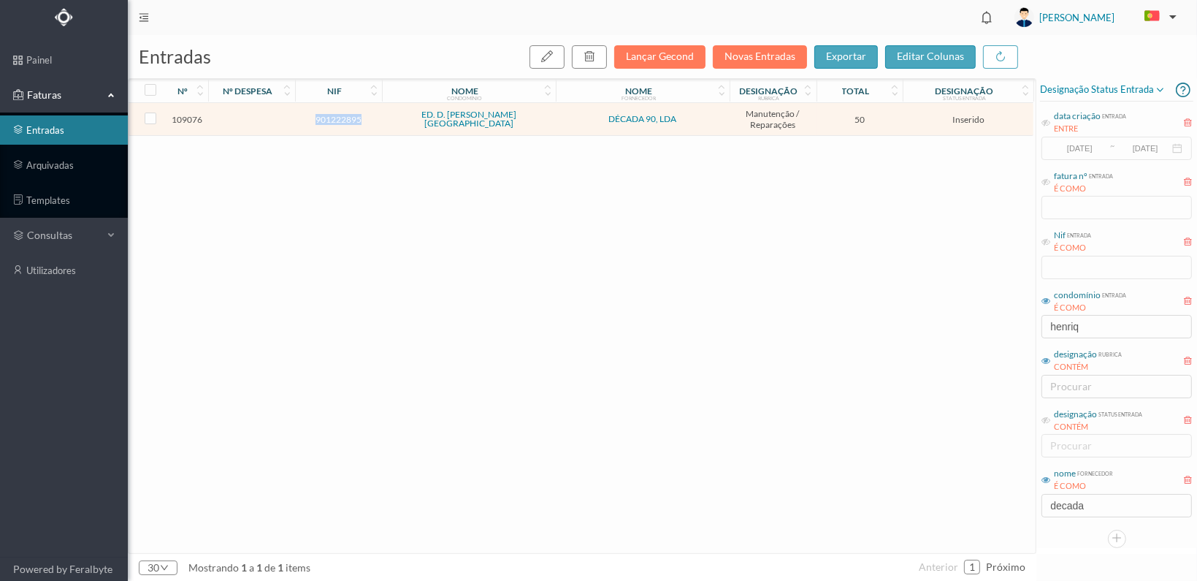
click at [338, 116] on span "901222895" at bounding box center [339, 119] width 80 height 11
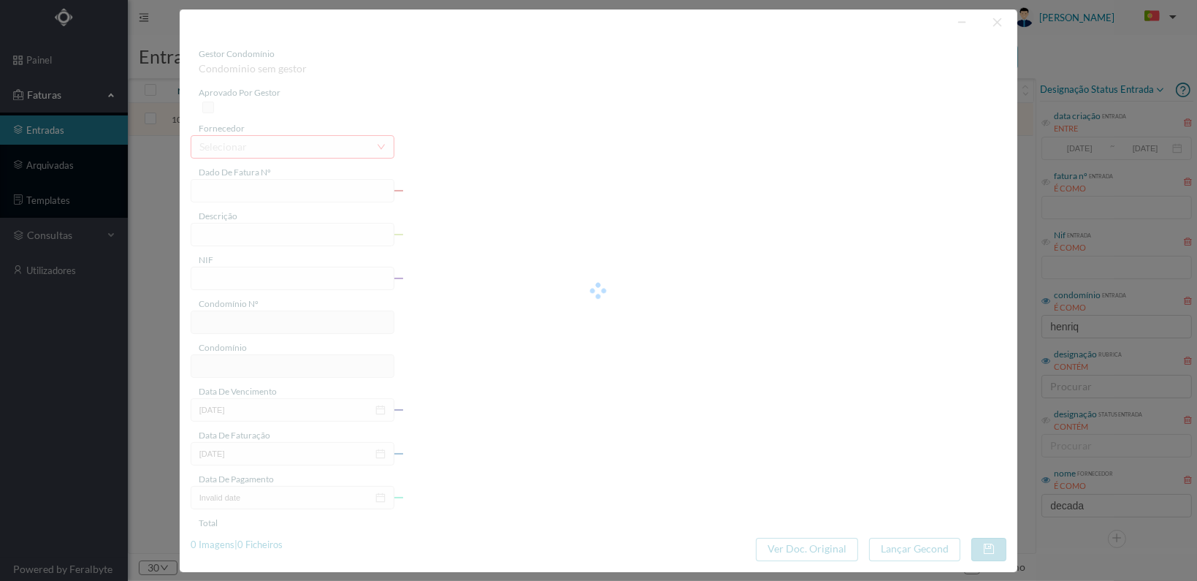
type input "FT 2025A1/1180"
type input "901222895"
type input "[DATE]"
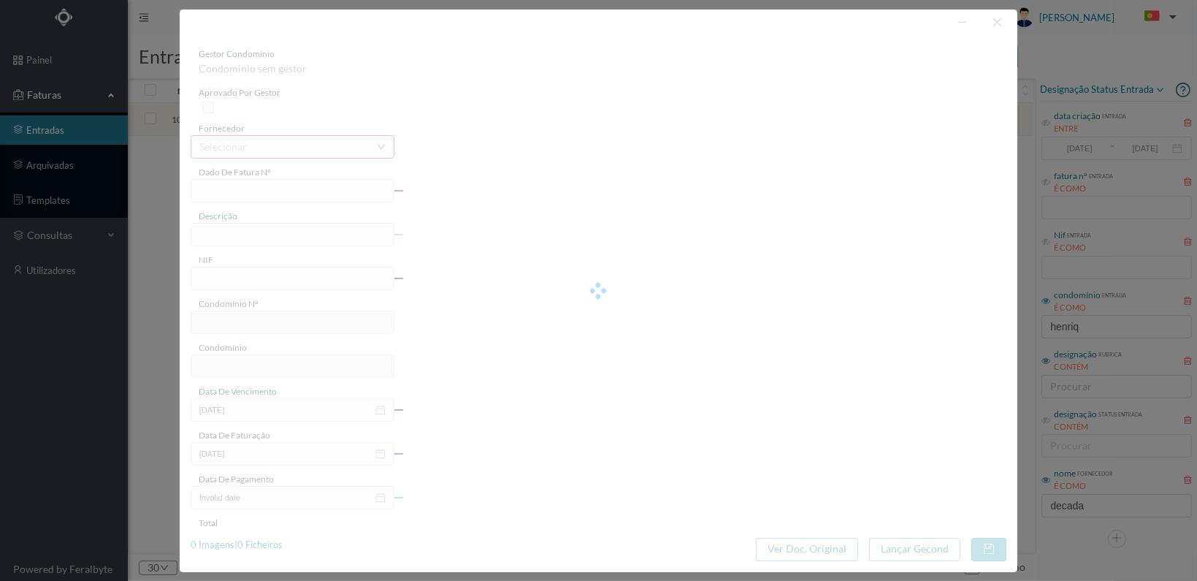
type input "50.00"
type input "747"
type input "ED. D. [PERSON_NAME][GEOGRAPHIC_DATA]"
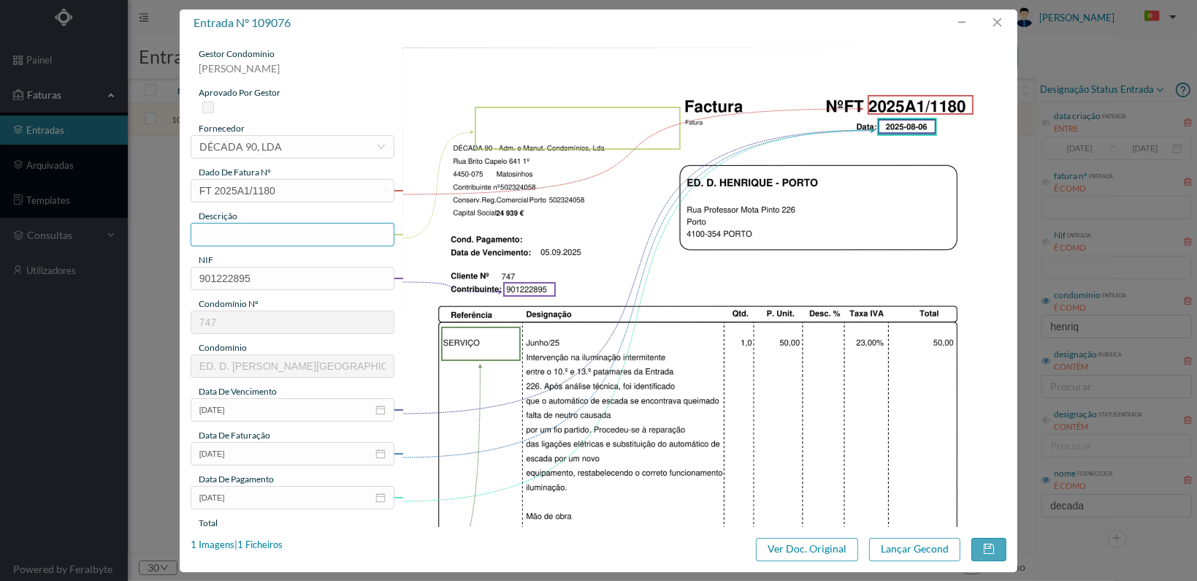
click at [297, 234] on input "text" at bounding box center [293, 234] width 204 height 23
type input "R"
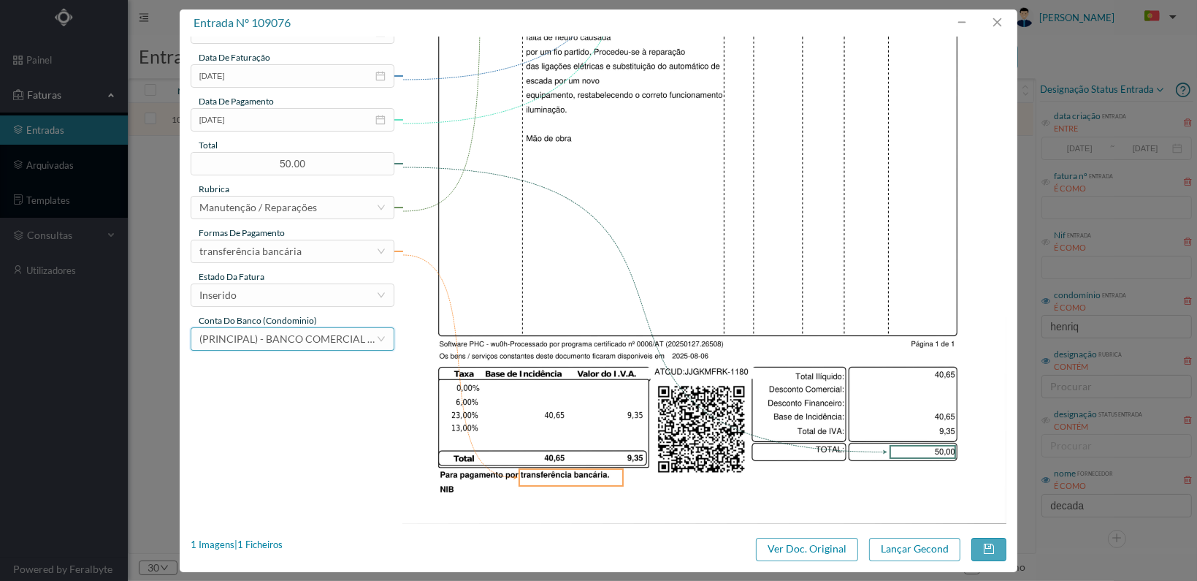
scroll to position [381, 0]
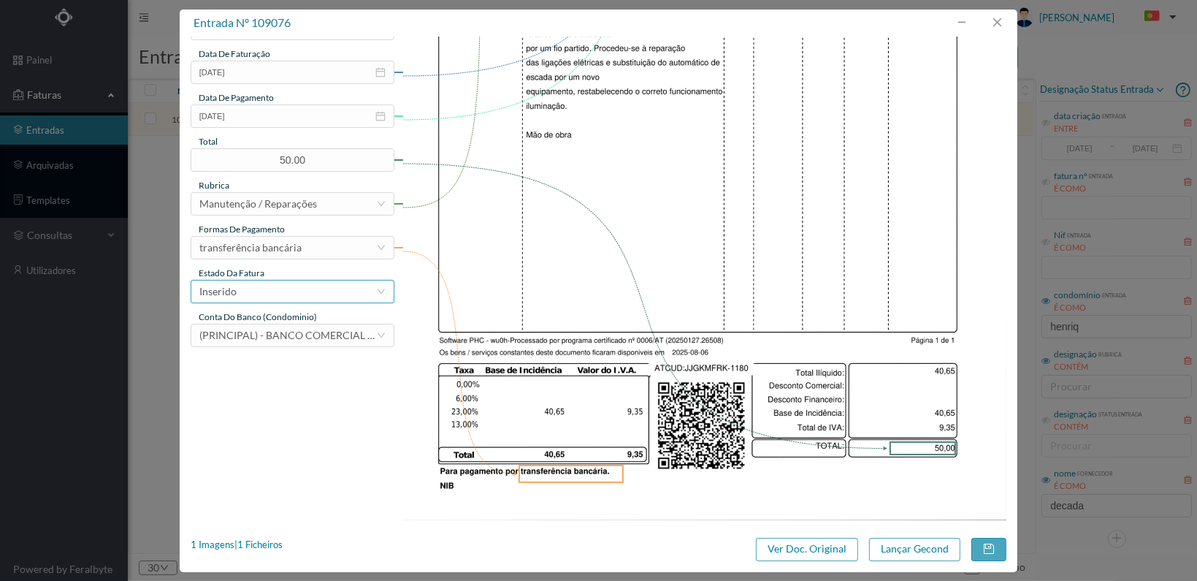
type input "Reparação das ligações eléctricas"
drag, startPoint x: 332, startPoint y: 284, endPoint x: 316, endPoint y: 303, distance: 24.9
click at [330, 284] on div "Inserido" at bounding box center [287, 292] width 177 height 22
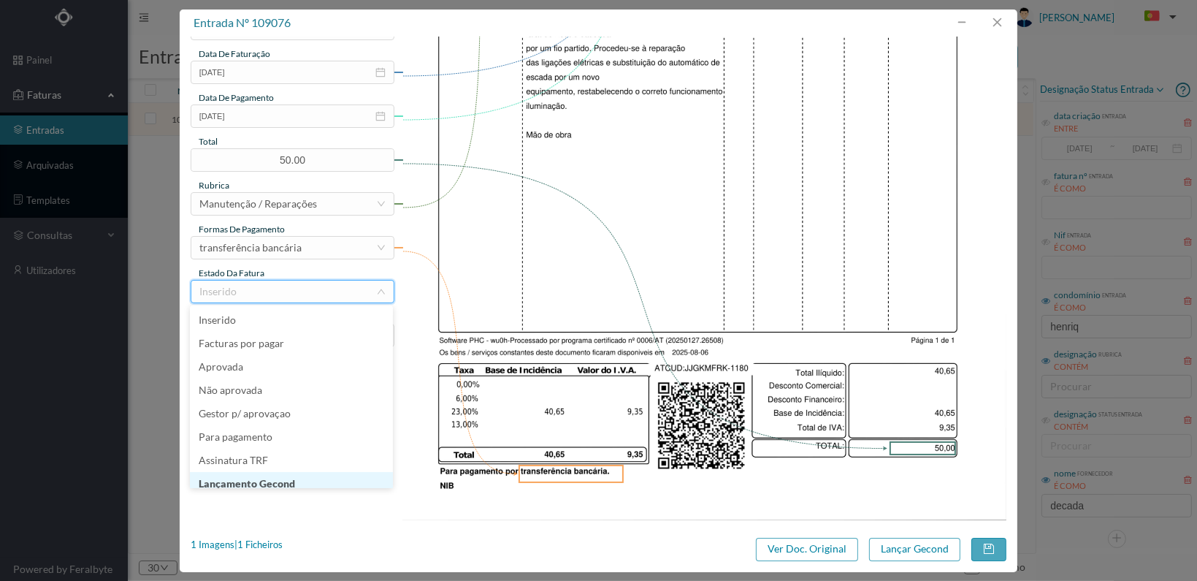
scroll to position [7, 0]
click at [308, 471] on li "Lançamento Gecond" at bounding box center [291, 476] width 203 height 23
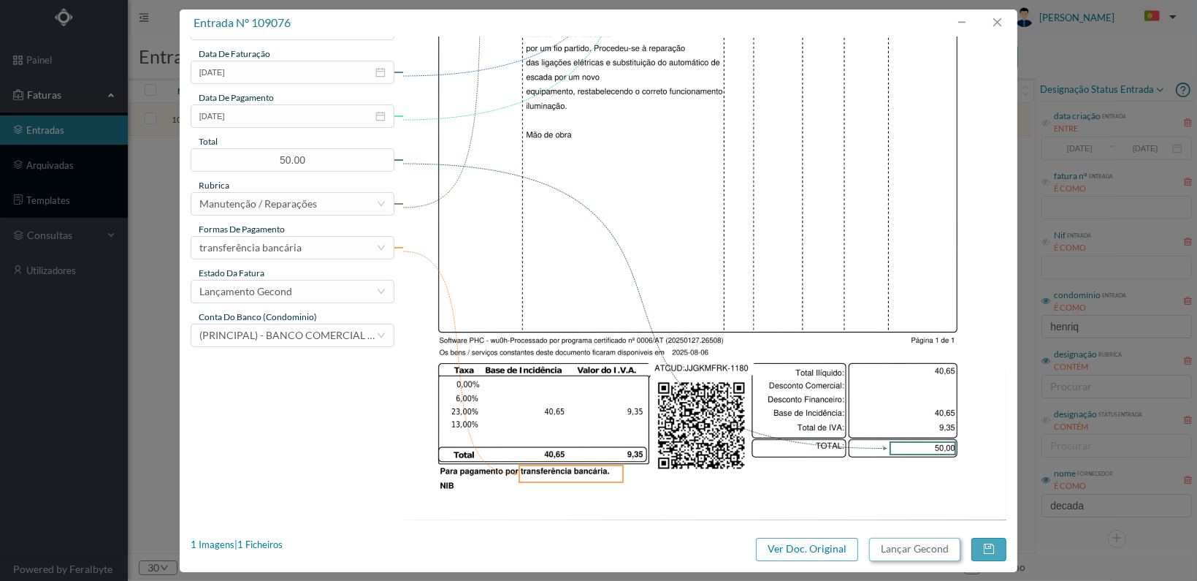
click at [926, 547] on button "Lançar Gecond" at bounding box center [914, 549] width 91 height 23
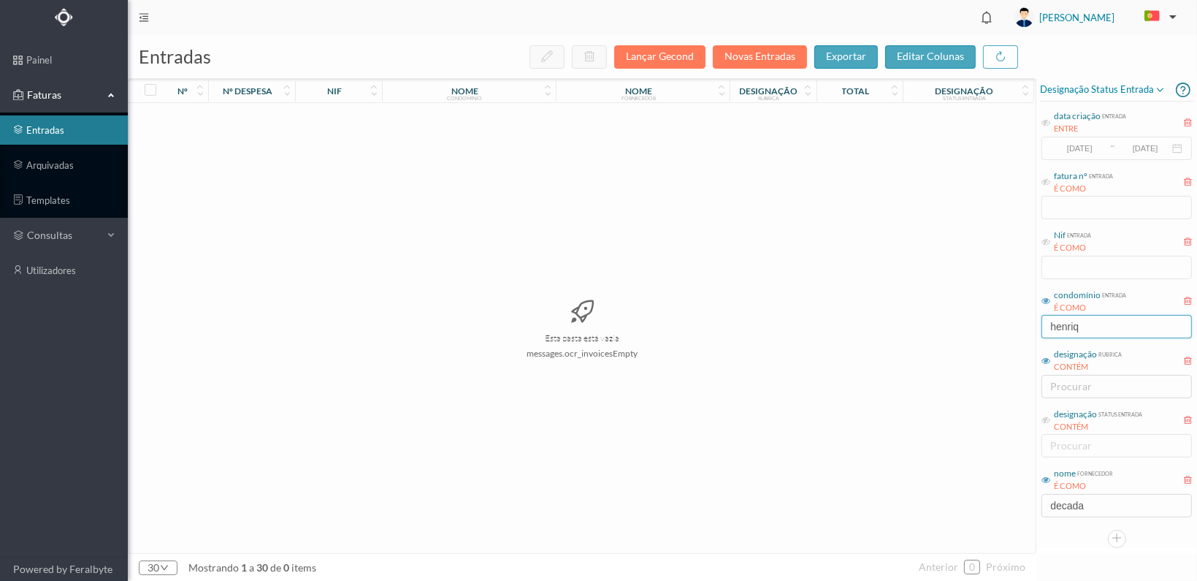
drag, startPoint x: 1083, startPoint y: 324, endPoint x: 1053, endPoint y: 324, distance: 30.0
click at [1053, 324] on input "henriq" at bounding box center [1117, 326] width 150 height 23
type input "fabril"
click at [342, 114] on span "902126440" at bounding box center [339, 119] width 80 height 11
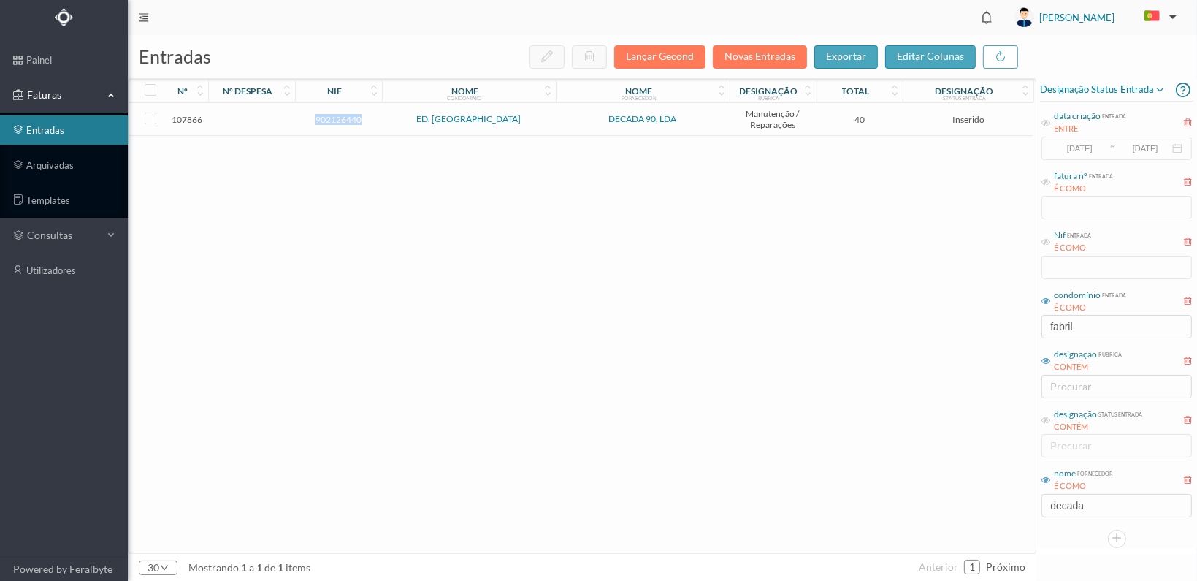
click at [342, 114] on span "902126440" at bounding box center [339, 119] width 80 height 11
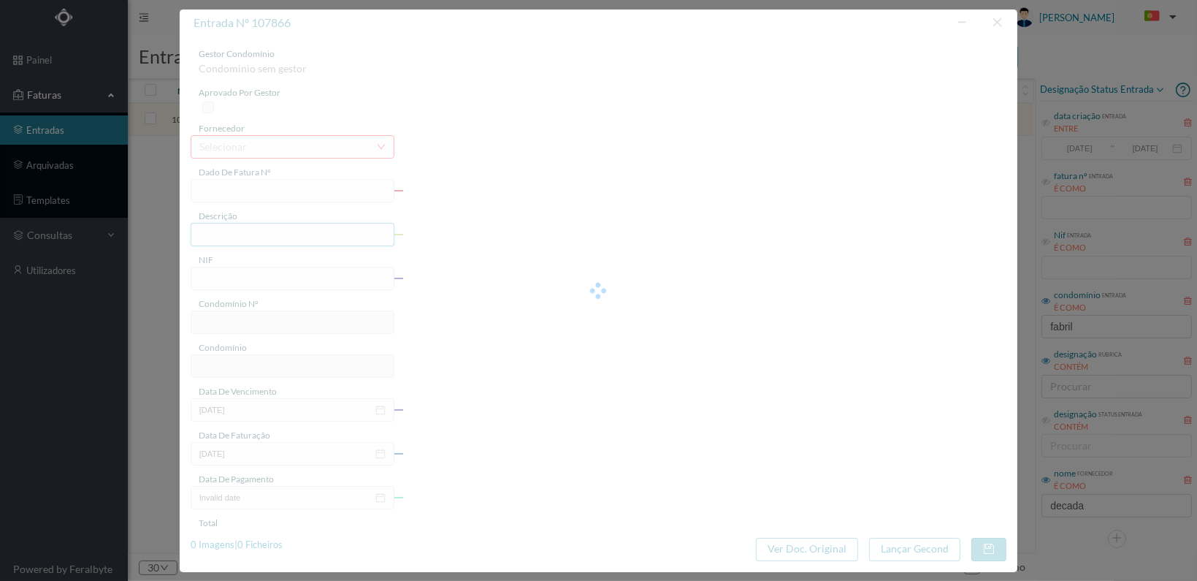
type input "FT 2025A1/930"
type input "902126440"
type input "[DATE]"
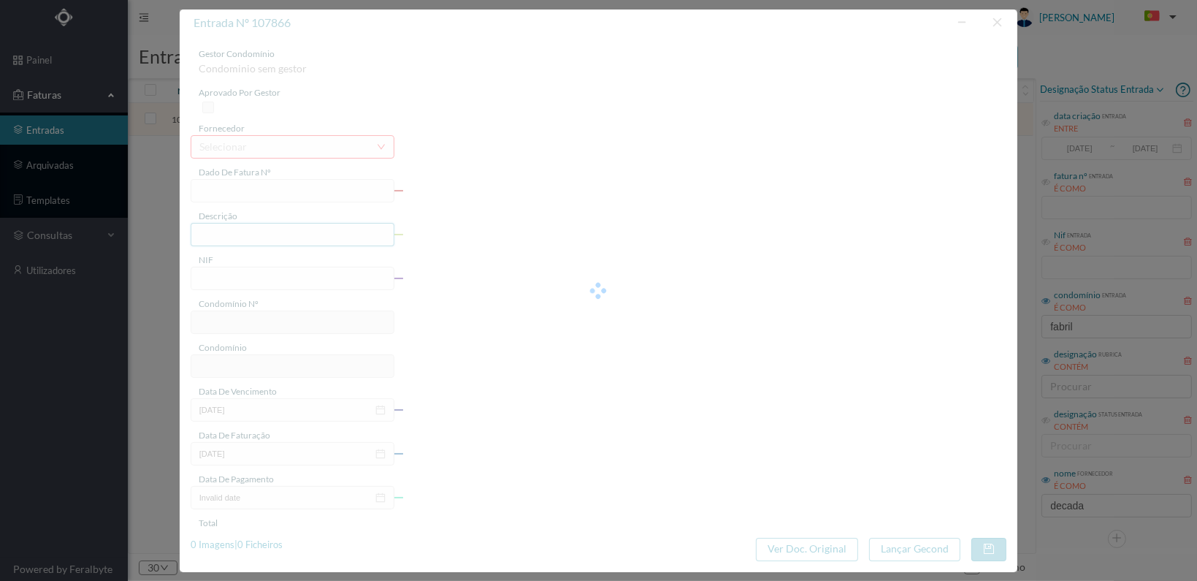
type input "40.00"
type input "753"
type input "ED. [GEOGRAPHIC_DATA]"
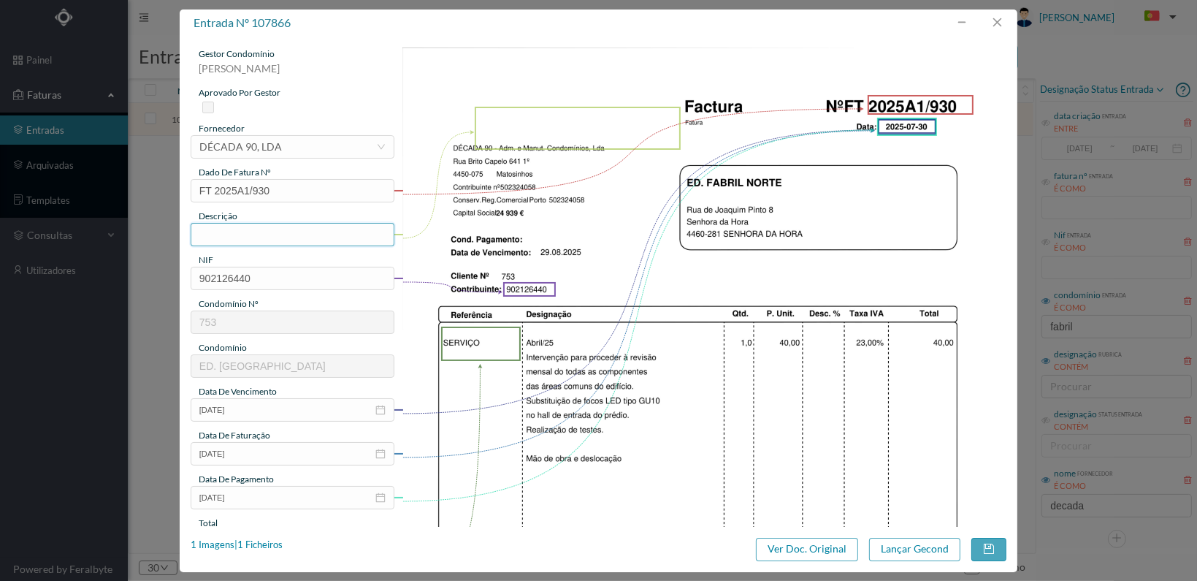
click at [253, 239] on input "text" at bounding box center [293, 234] width 204 height 23
type input "Revisão mensal ao edifício"
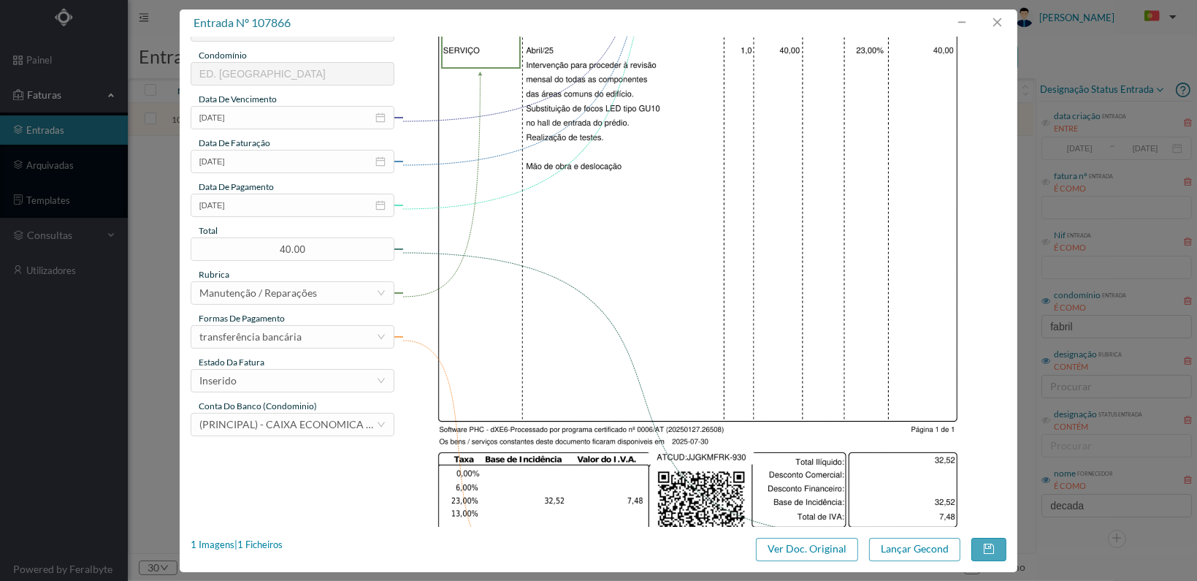
scroll to position [365, 0]
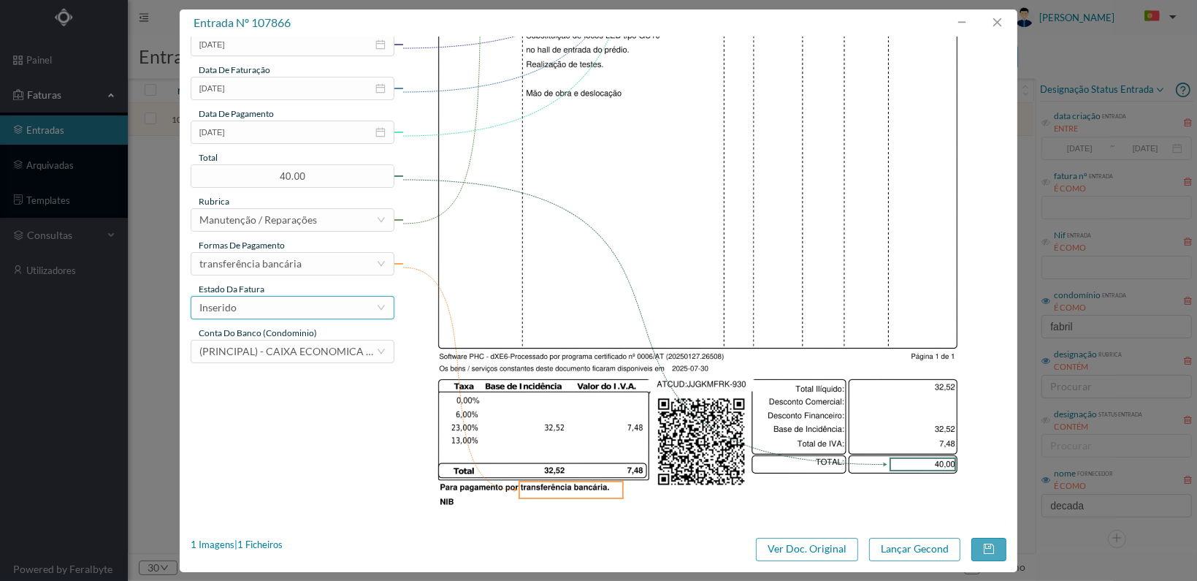
drag, startPoint x: 365, startPoint y: 298, endPoint x: 356, endPoint y: 306, distance: 11.9
click at [364, 298] on div "Inserido" at bounding box center [287, 308] width 177 height 22
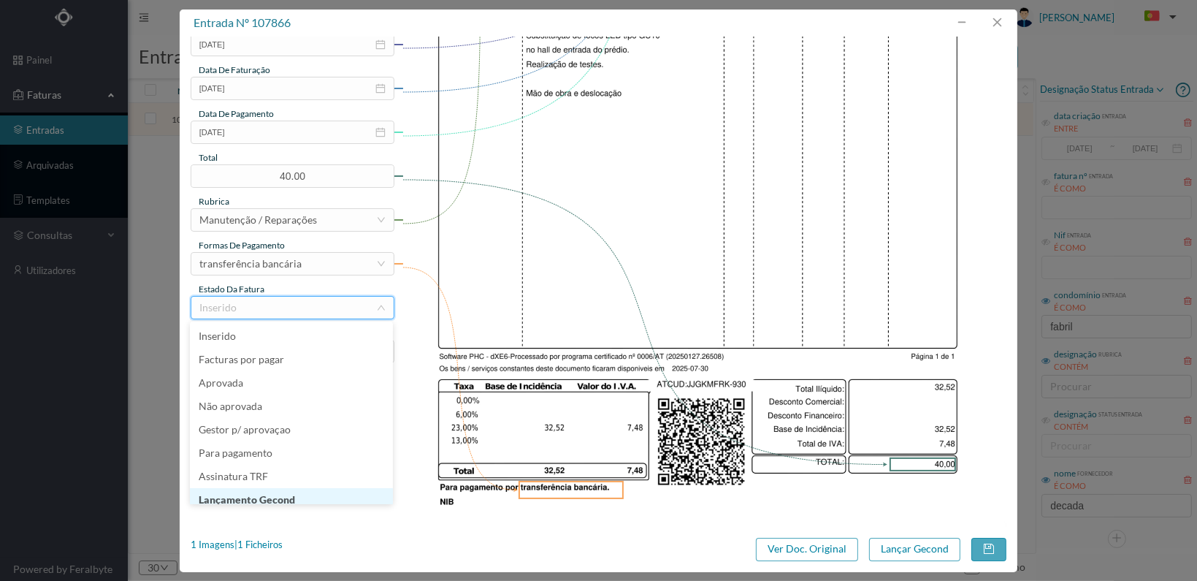
scroll to position [7, 0]
click at [316, 489] on li "Lançamento Gecond" at bounding box center [291, 492] width 203 height 23
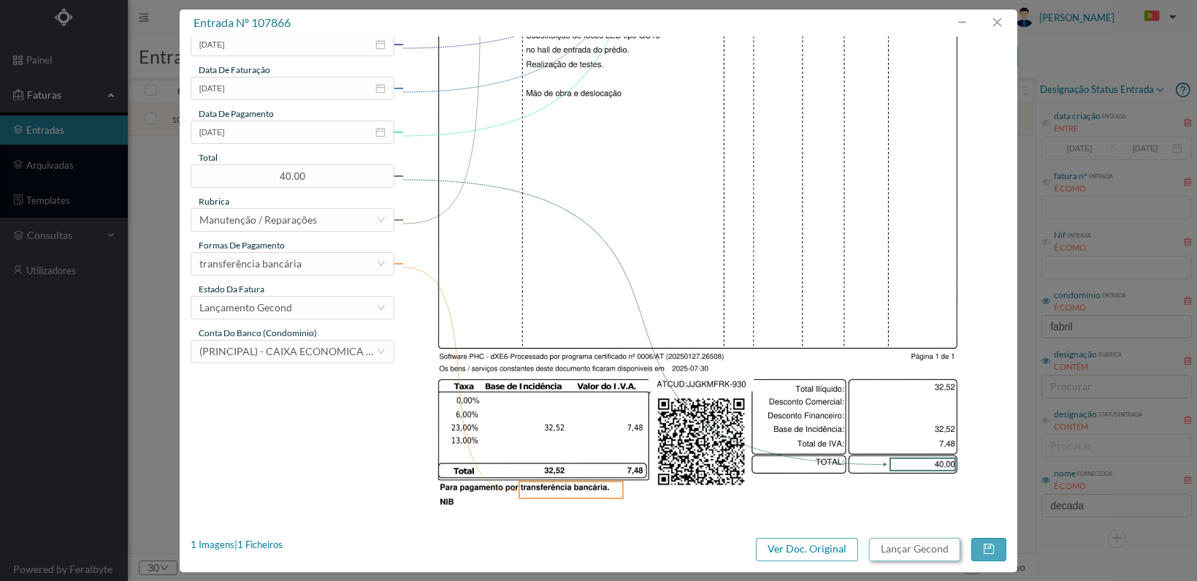
click at [907, 553] on button "Lançar Gecond" at bounding box center [914, 549] width 91 height 23
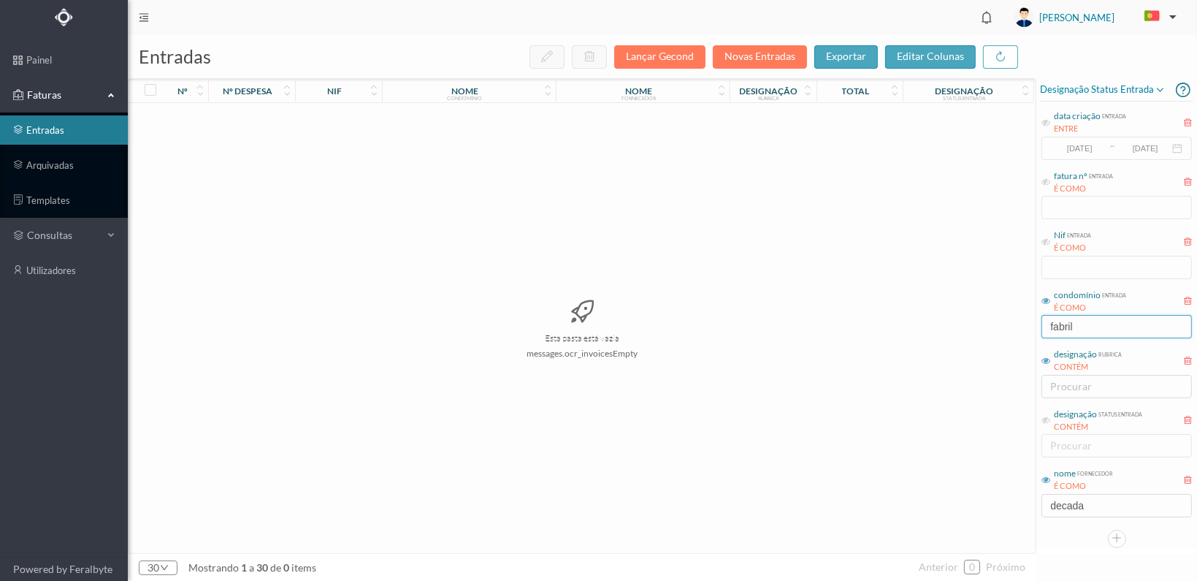
drag, startPoint x: 1096, startPoint y: 322, endPoint x: 972, endPoint y: 324, distance: 123.5
click at [972, 324] on div "entradas Lançar Gecond Novas Entradas exportar editar colunas nº nº despesa nif…" at bounding box center [662, 308] width 1069 height 546
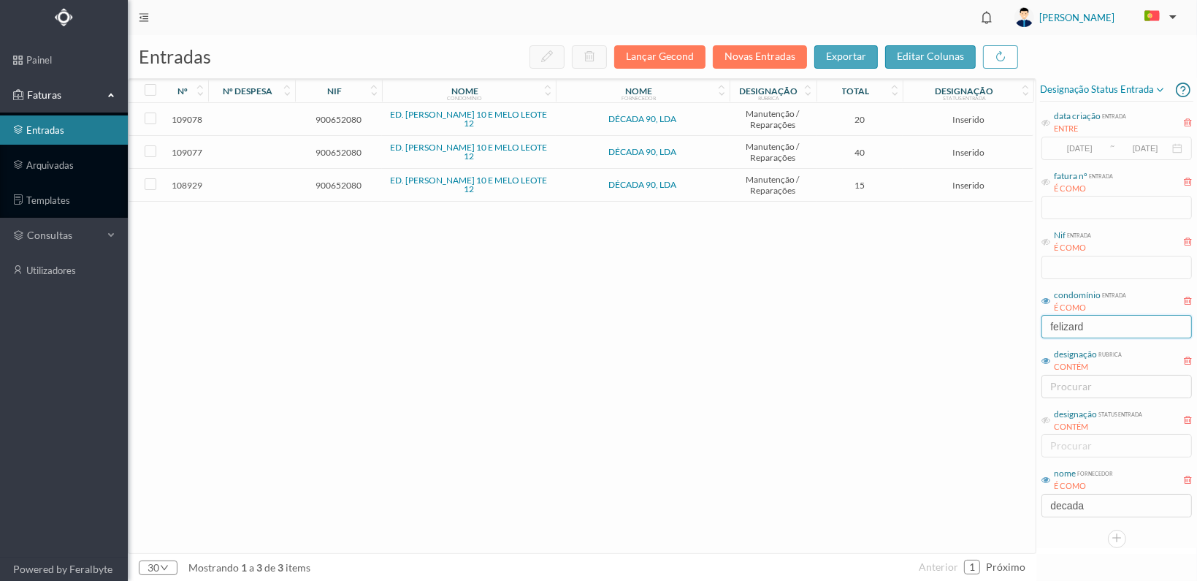
type input "felizard"
click at [339, 180] on span "900652080" at bounding box center [339, 185] width 80 height 11
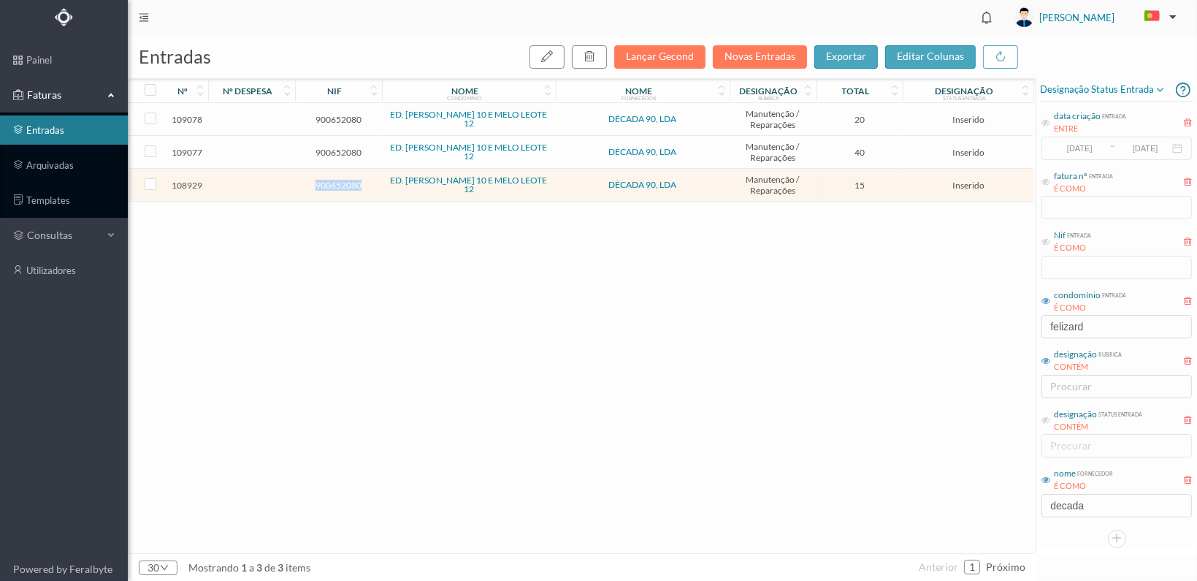
click at [339, 180] on span "900652080" at bounding box center [339, 185] width 80 height 11
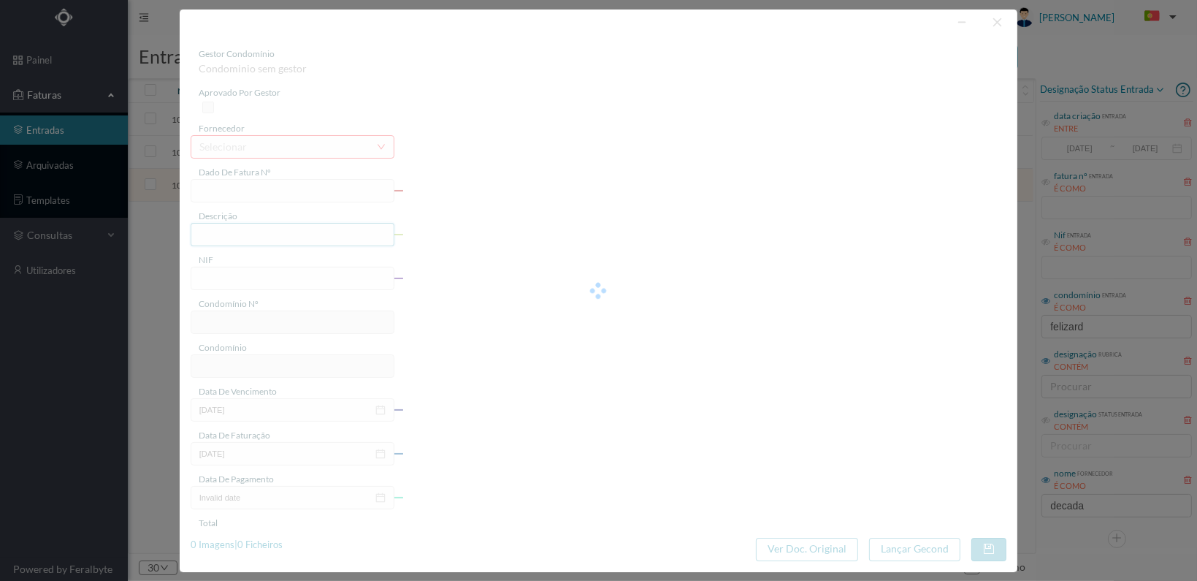
type input "FT 2025A1/1095"
type input "900652080"
type input "[DATE]"
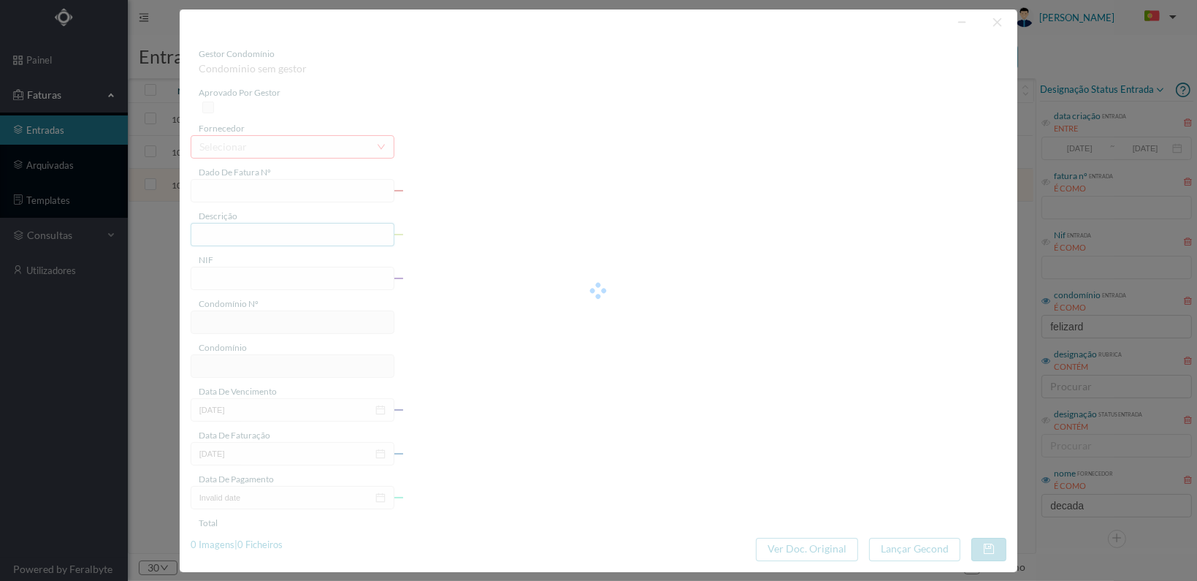
type input "15.00"
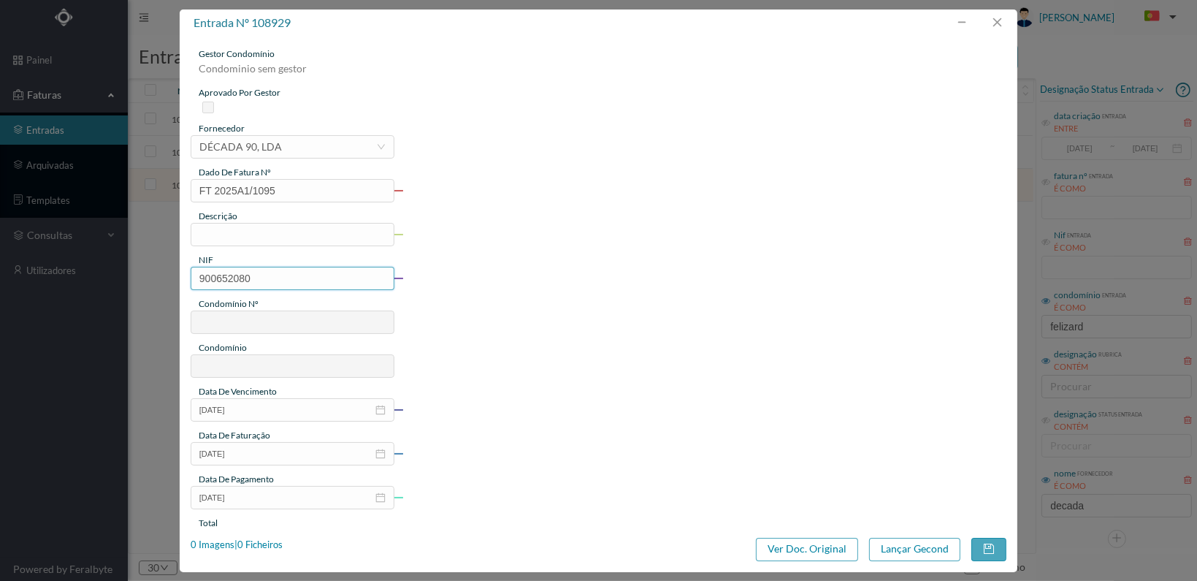
type input "760"
type input "ED. [PERSON_NAME] 10 E MELO LEOTE 12"
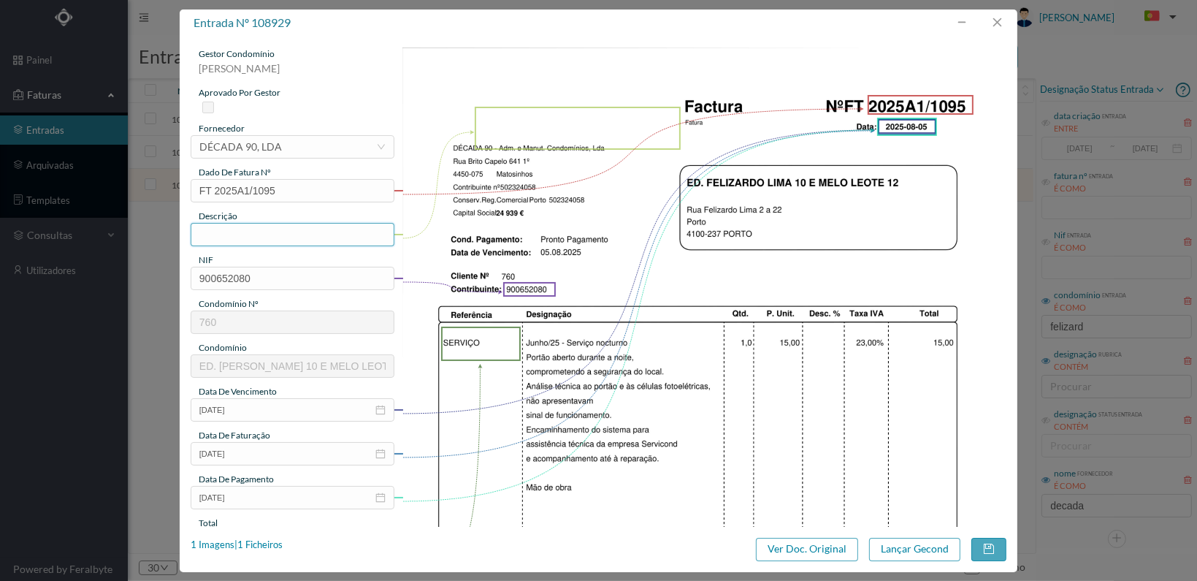
click at [285, 235] on input "text" at bounding box center [293, 234] width 204 height 23
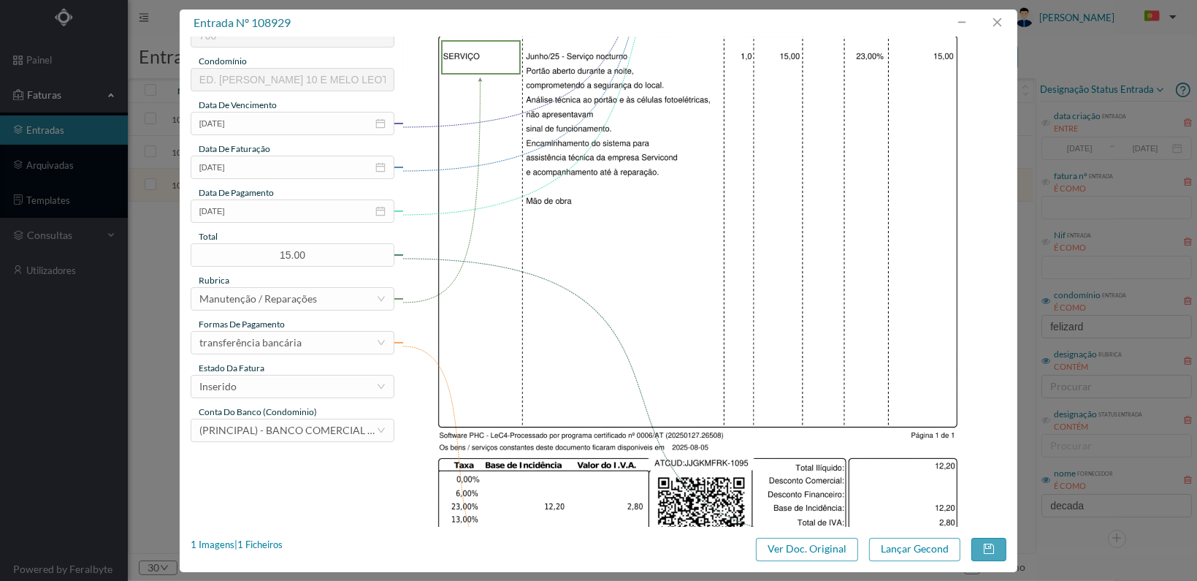
scroll to position [292, 0]
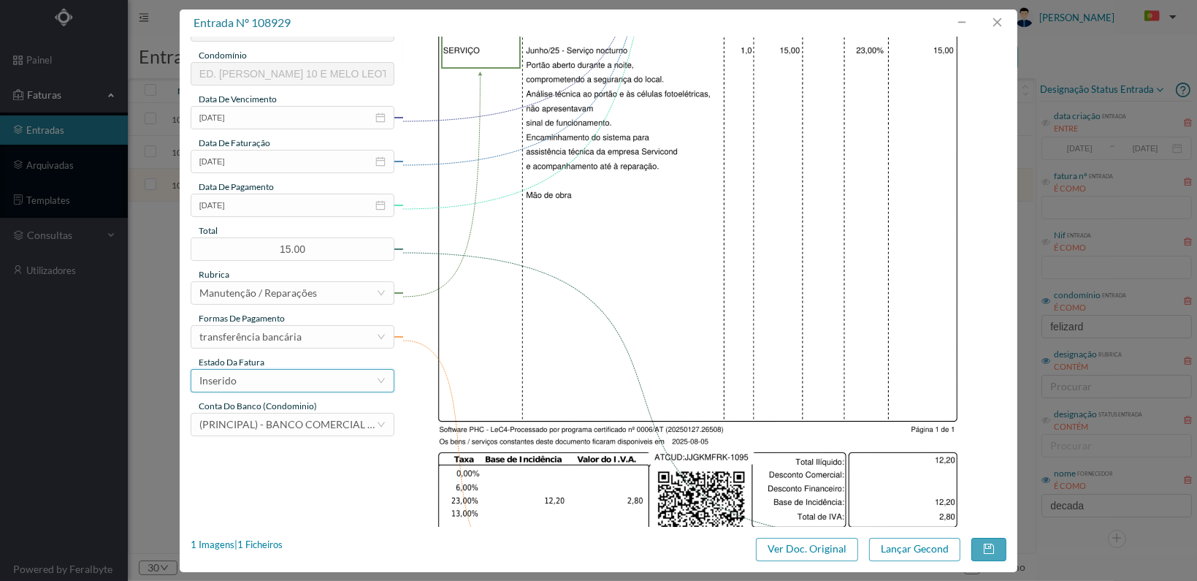
type input "Verificação portão aberto"
click at [335, 376] on div "Inserido" at bounding box center [287, 381] width 177 height 22
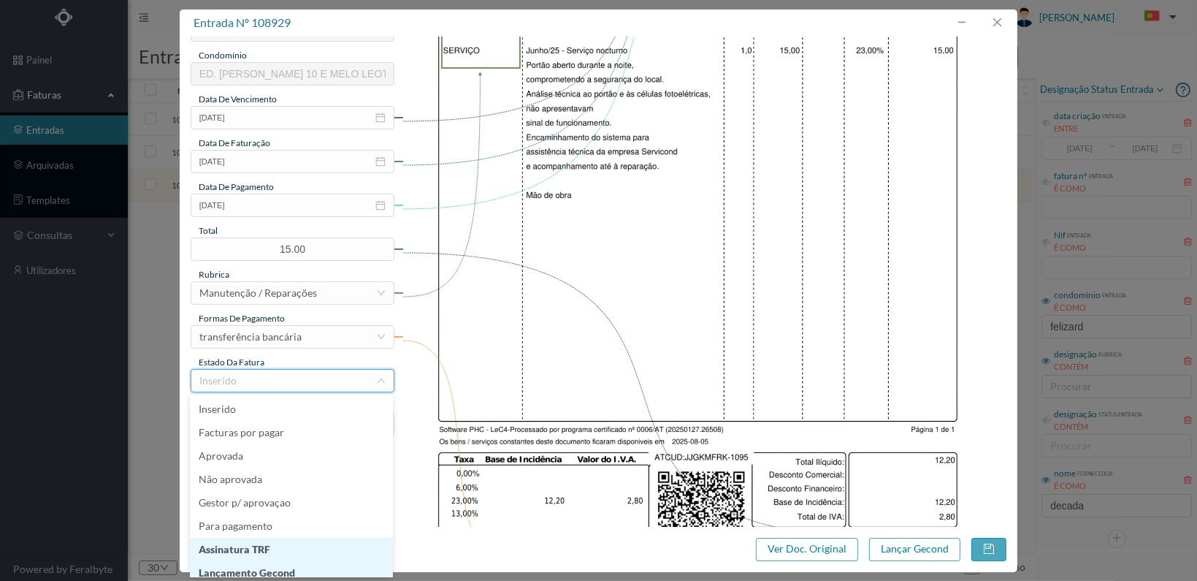
scroll to position [7, 0]
click at [295, 562] on li "Lançamento Gecond" at bounding box center [291, 565] width 203 height 23
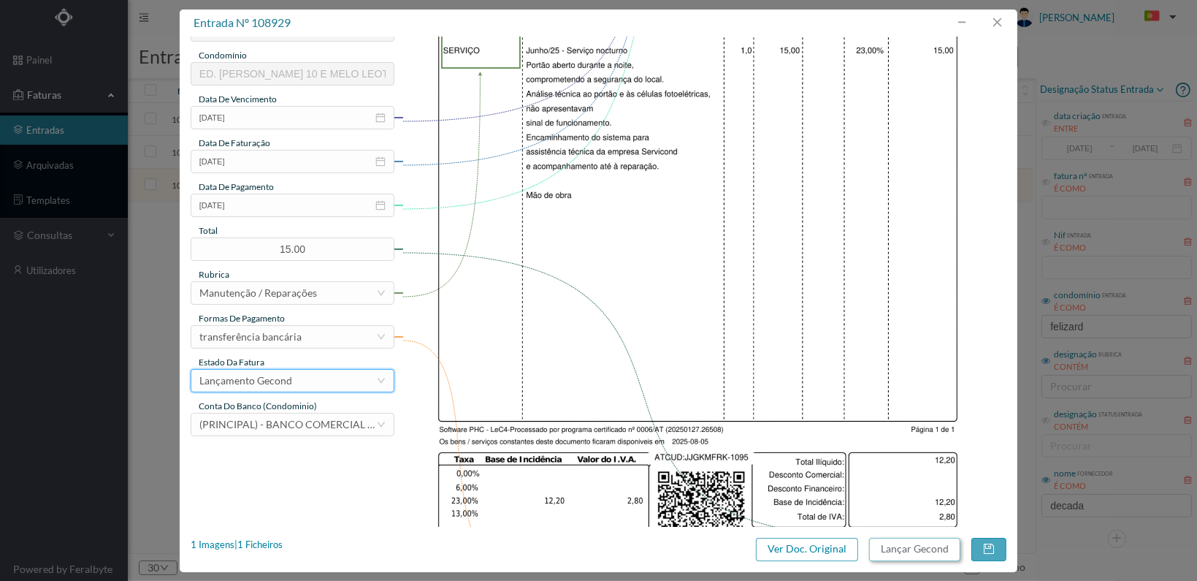
click at [893, 553] on button "Lançar Gecond" at bounding box center [914, 549] width 91 height 23
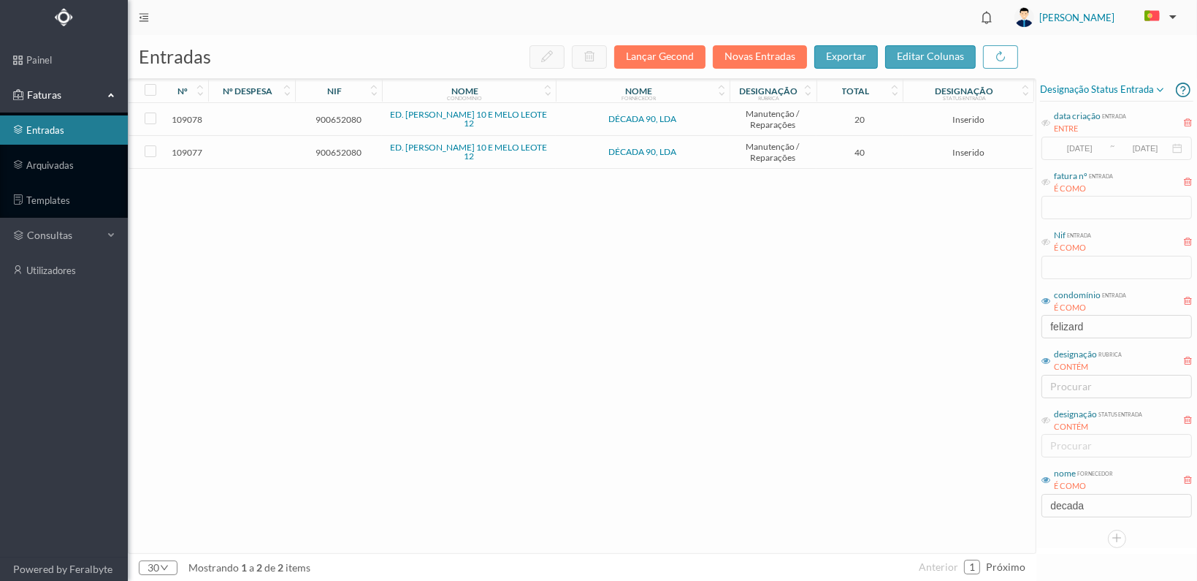
click at [340, 147] on span "900652080" at bounding box center [339, 152] width 80 height 11
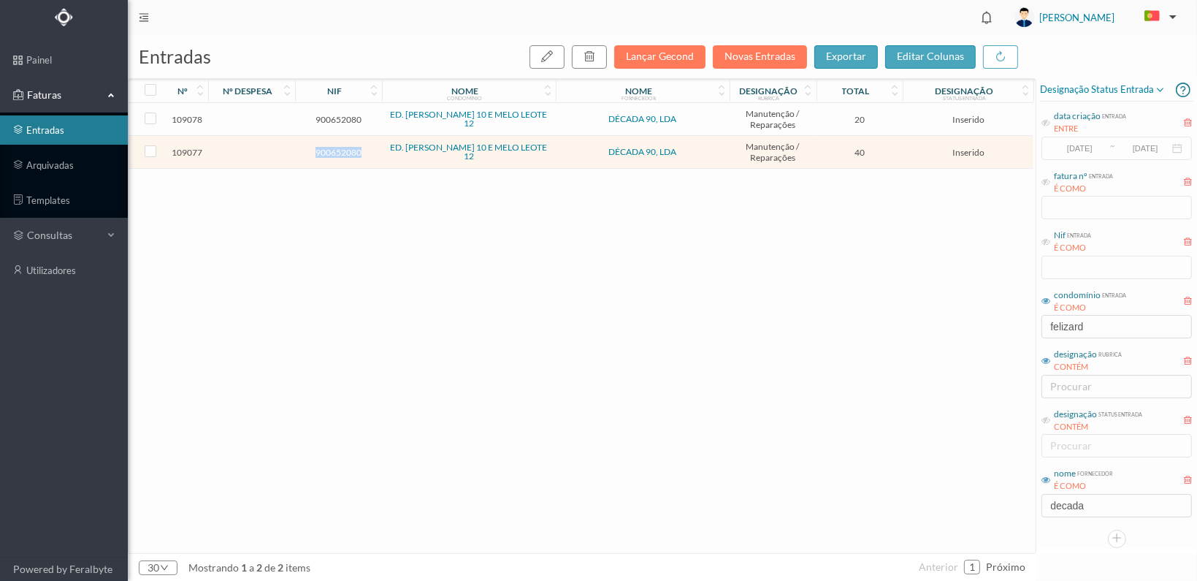
click at [340, 147] on span "900652080" at bounding box center [339, 152] width 80 height 11
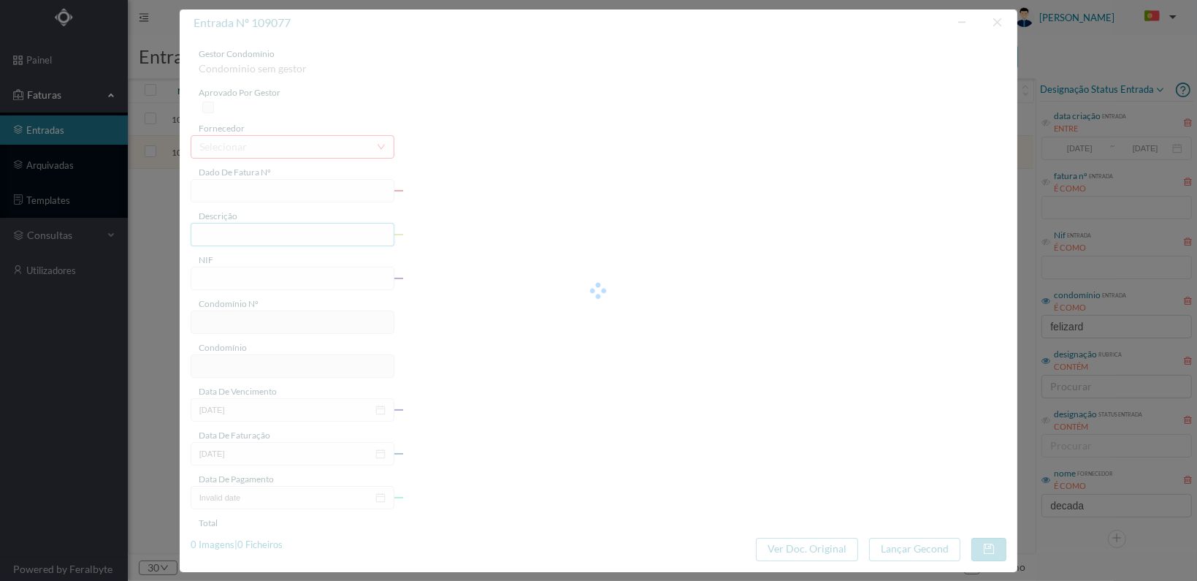
type input "FT 2025A1/1181"
type input "900652080"
type input "[DATE]"
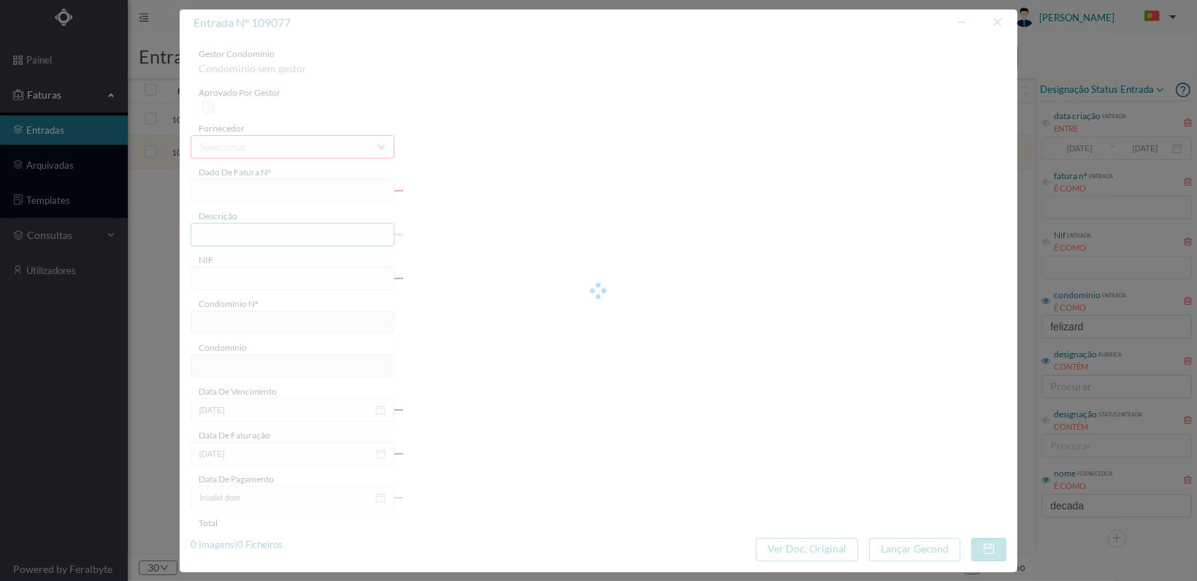
type input "40.00"
type input "760"
type input "ED. [PERSON_NAME] 10 E MELO LEOTE 12"
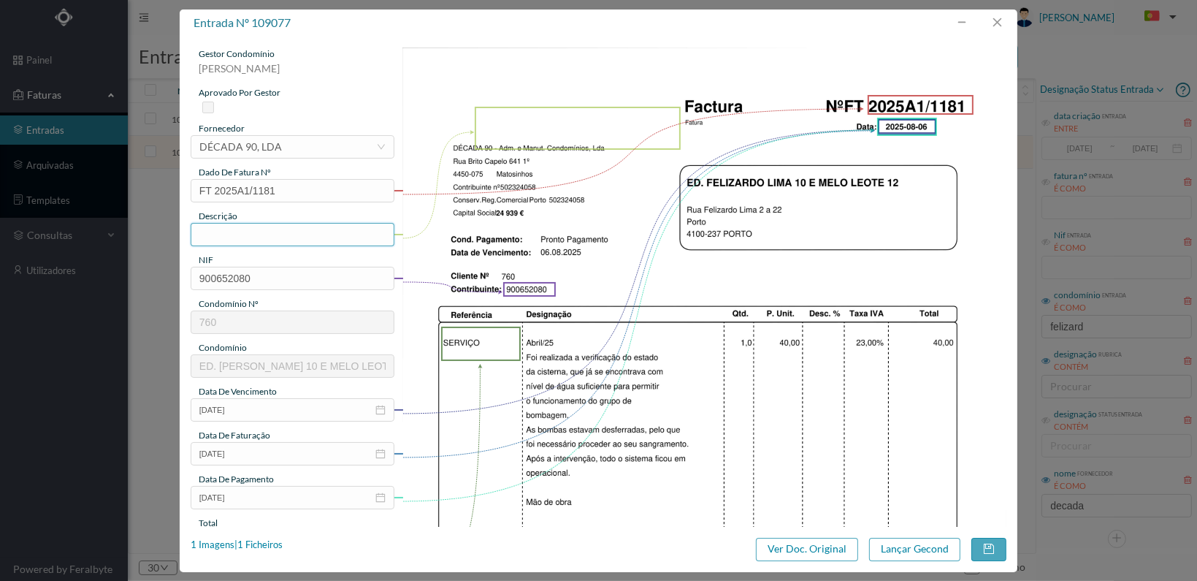
click at [281, 236] on input "text" at bounding box center [293, 234] width 204 height 23
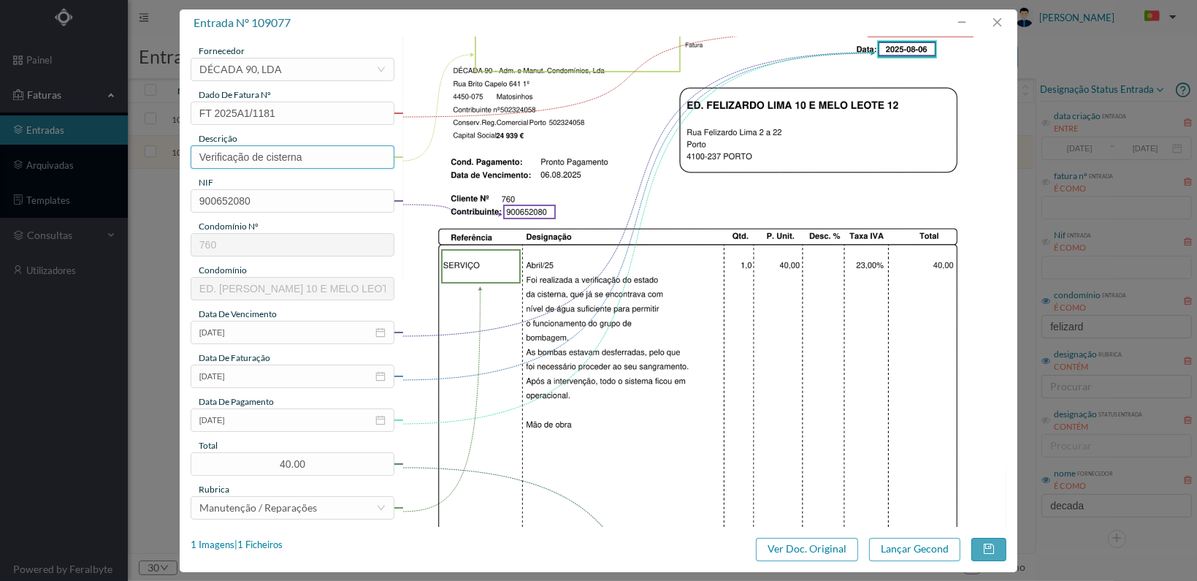
scroll to position [381, 0]
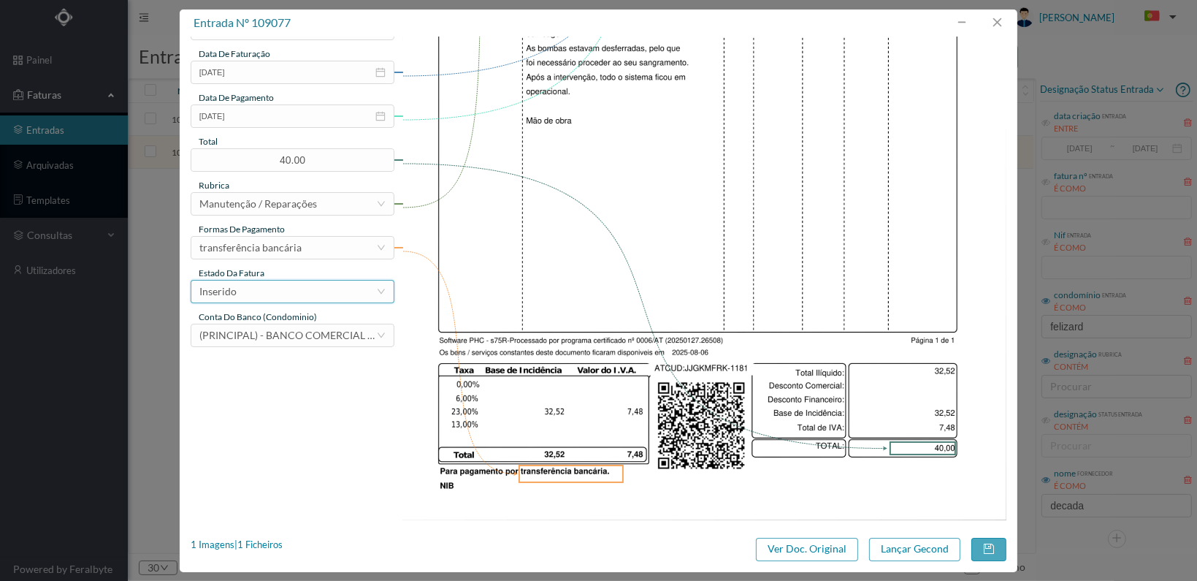
type input "Verificação de cisterna"
click at [309, 296] on div "Inserido" at bounding box center [287, 292] width 177 height 22
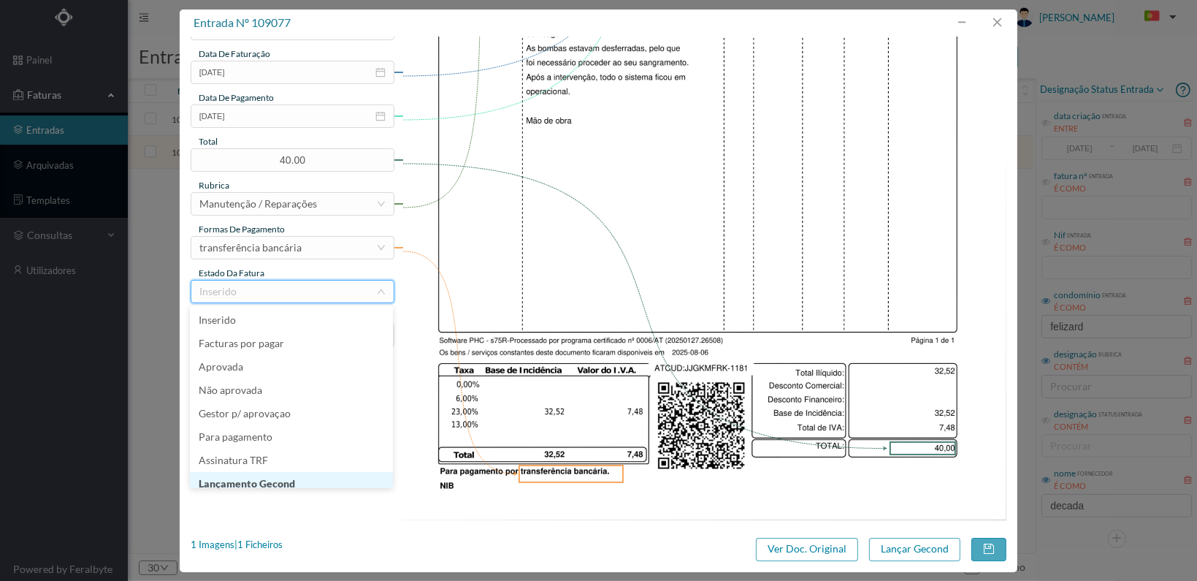
scroll to position [7, 0]
click at [269, 471] on li "Lançamento Gecond" at bounding box center [291, 476] width 203 height 23
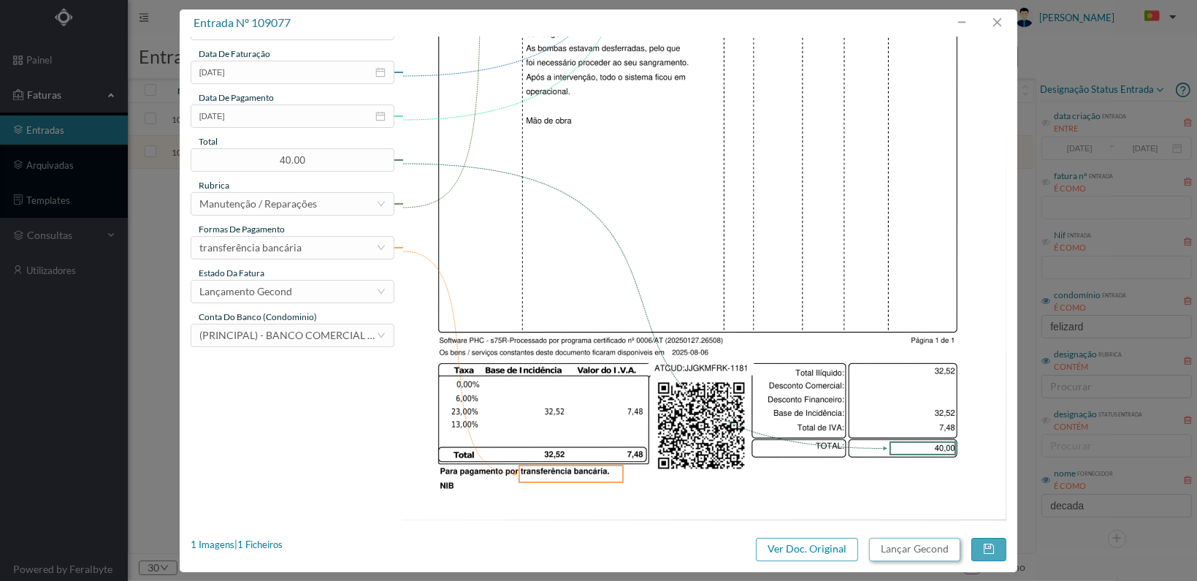
click at [892, 553] on button "Lançar Gecond" at bounding box center [914, 549] width 91 height 23
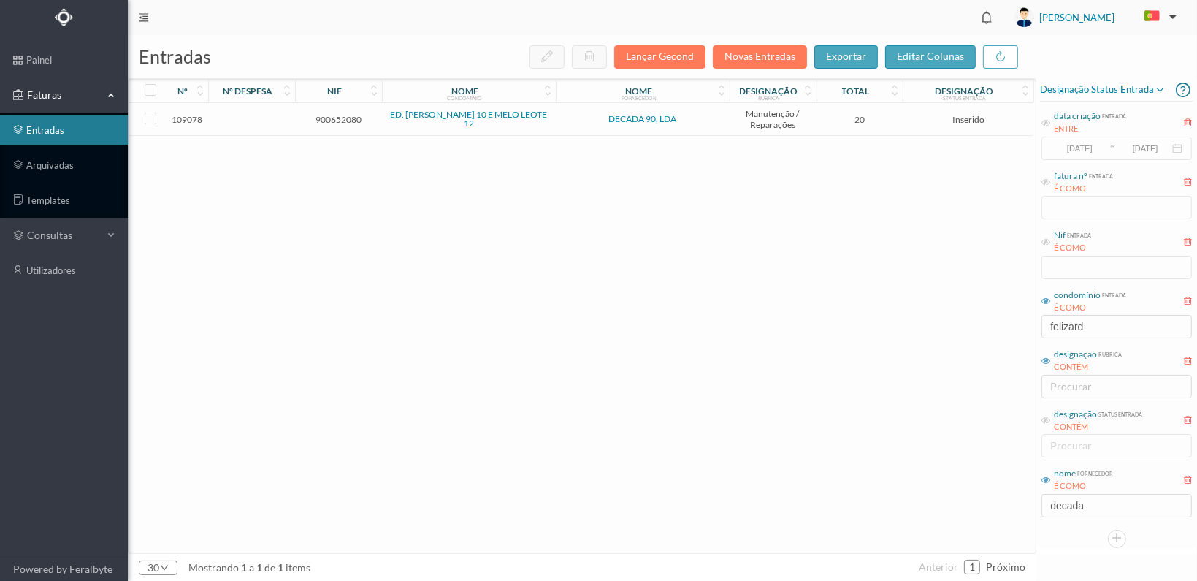
click at [329, 117] on span "900652080" at bounding box center [339, 119] width 80 height 11
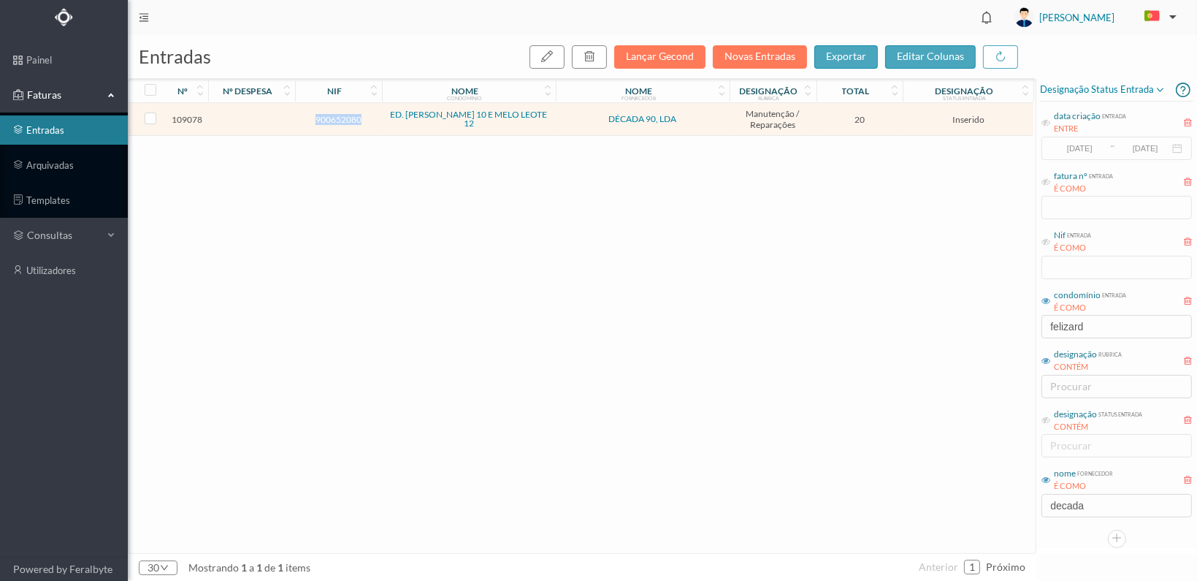
click at [329, 117] on span "900652080" at bounding box center [339, 119] width 80 height 11
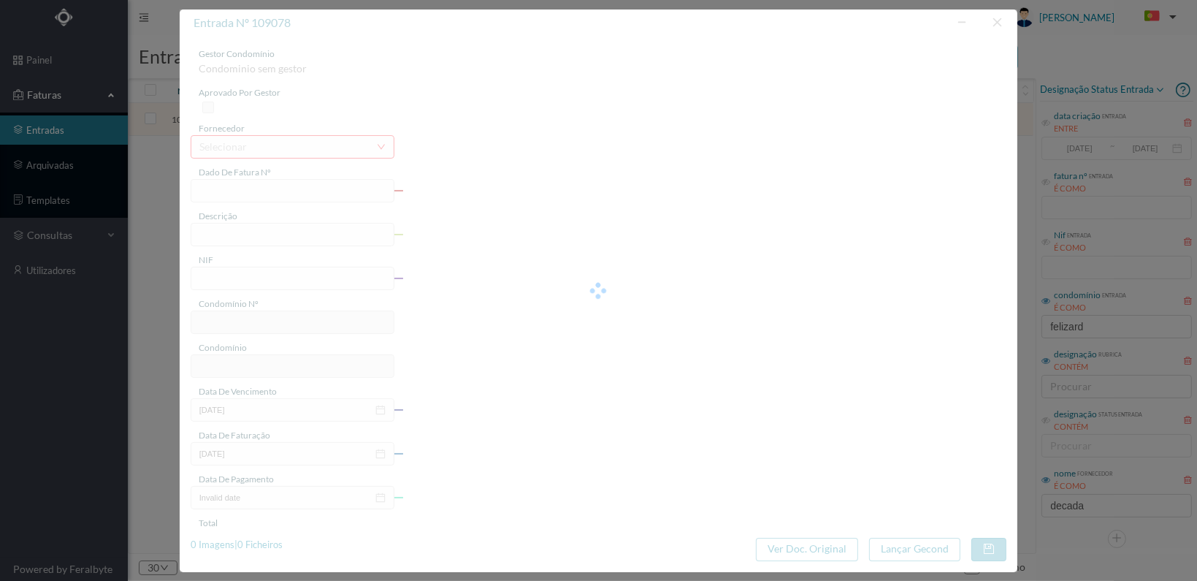
type input "FT 2025A1/1182"
type input "900652080"
type input "[DATE]"
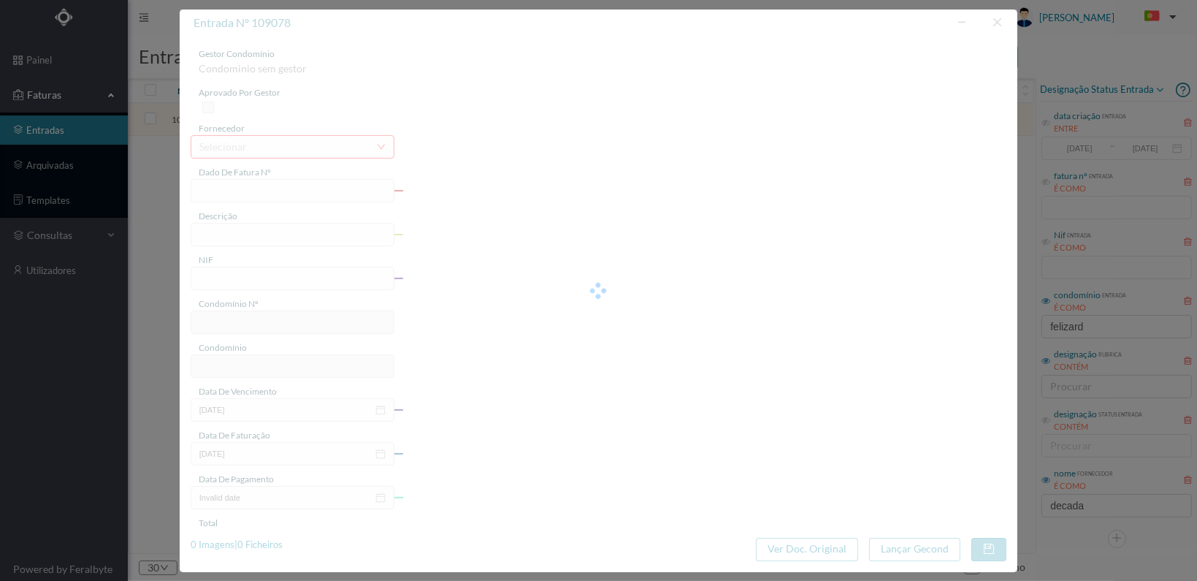
type input "20.00"
type input "760"
type input "ED. [PERSON_NAME] 10 E MELO LEOTE 12"
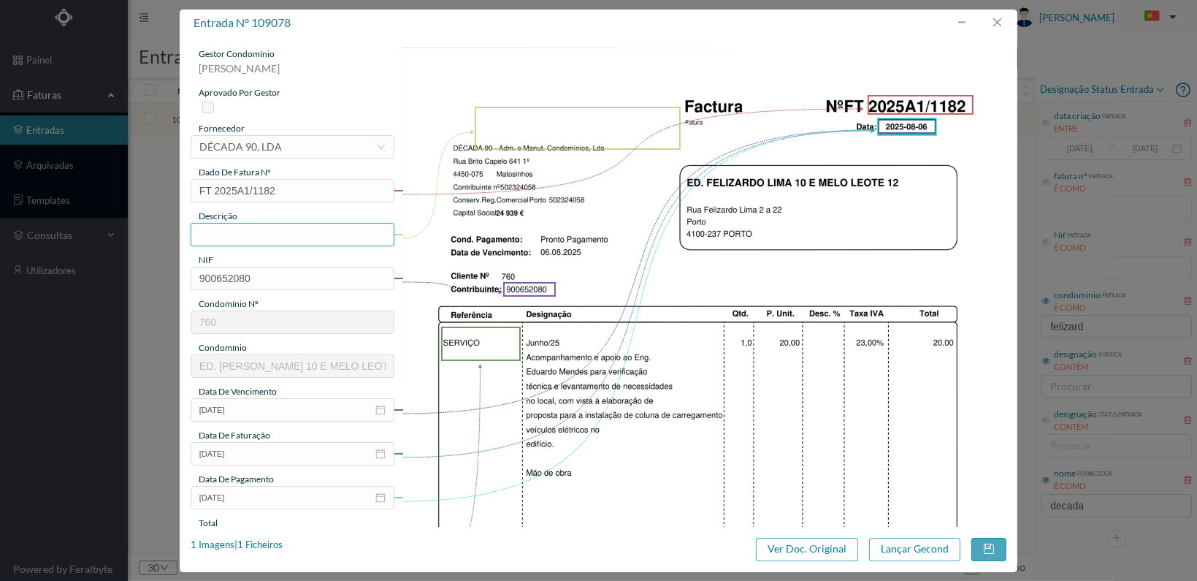
click at [256, 229] on input "text" at bounding box center [293, 234] width 204 height 23
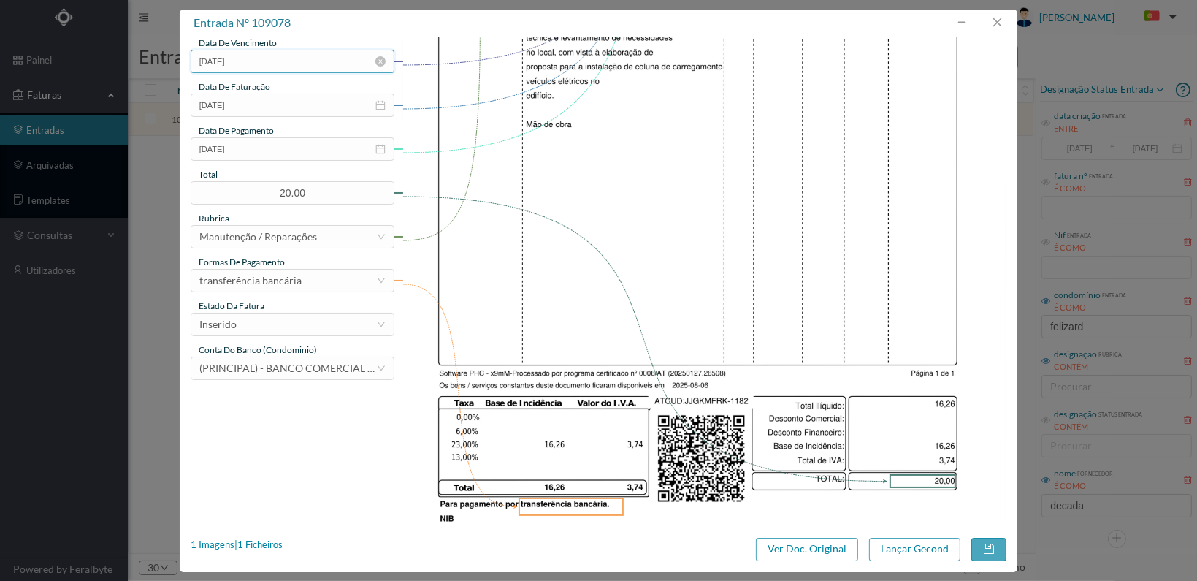
scroll to position [365, 0]
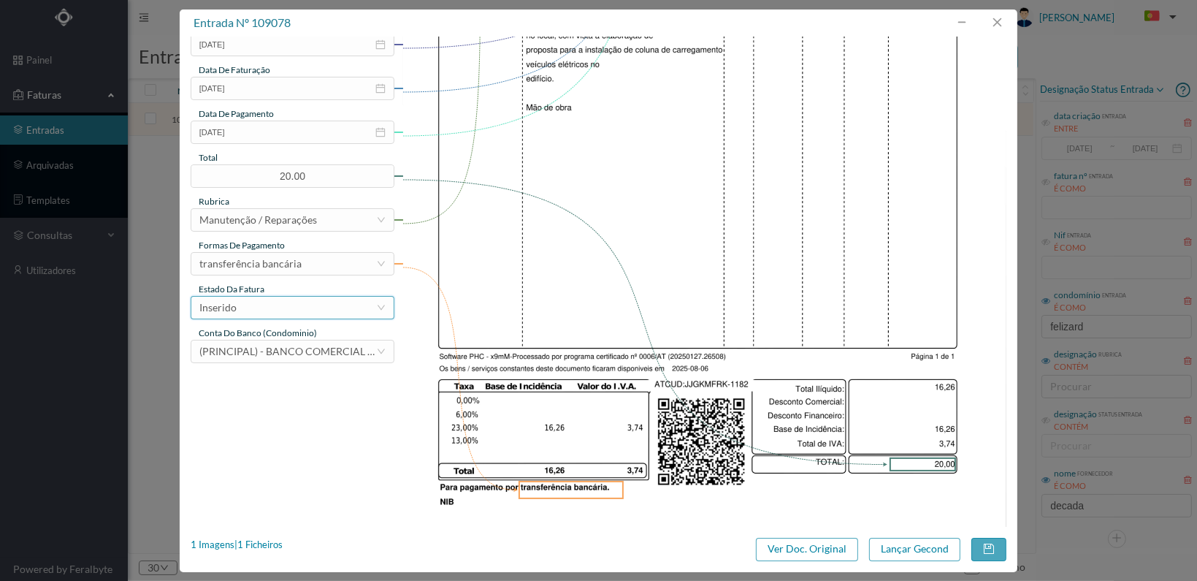
type input "Acompanhamento e apoio verificação da coluna de carregamento de veículos"
click at [377, 313] on div "Inserido" at bounding box center [293, 307] width 204 height 23
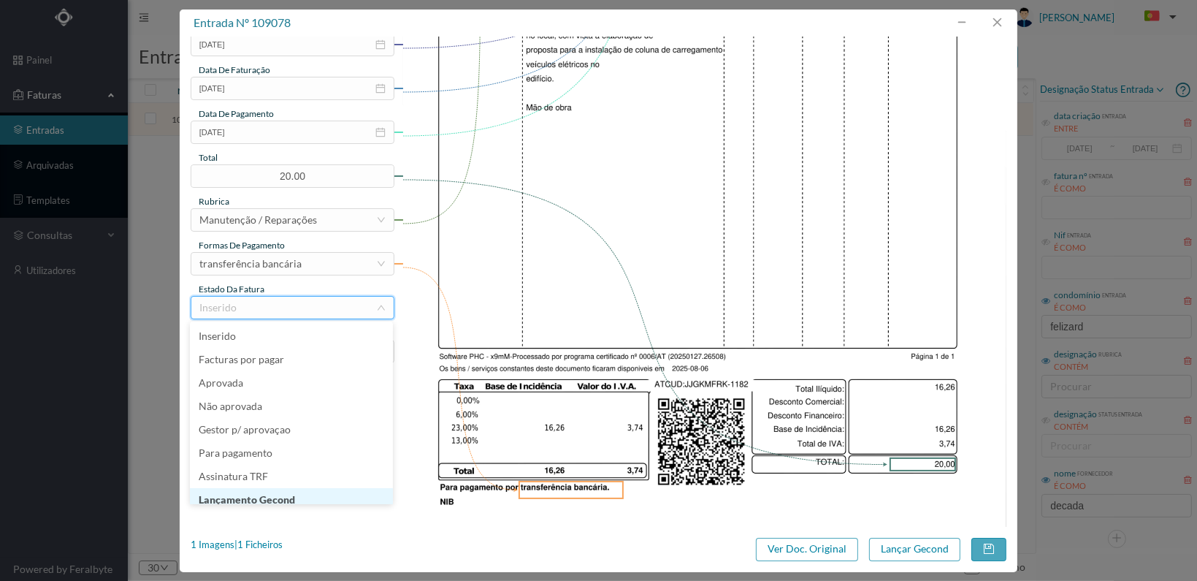
scroll to position [7, 0]
click at [310, 490] on li "Lançamento Gecond" at bounding box center [291, 492] width 203 height 23
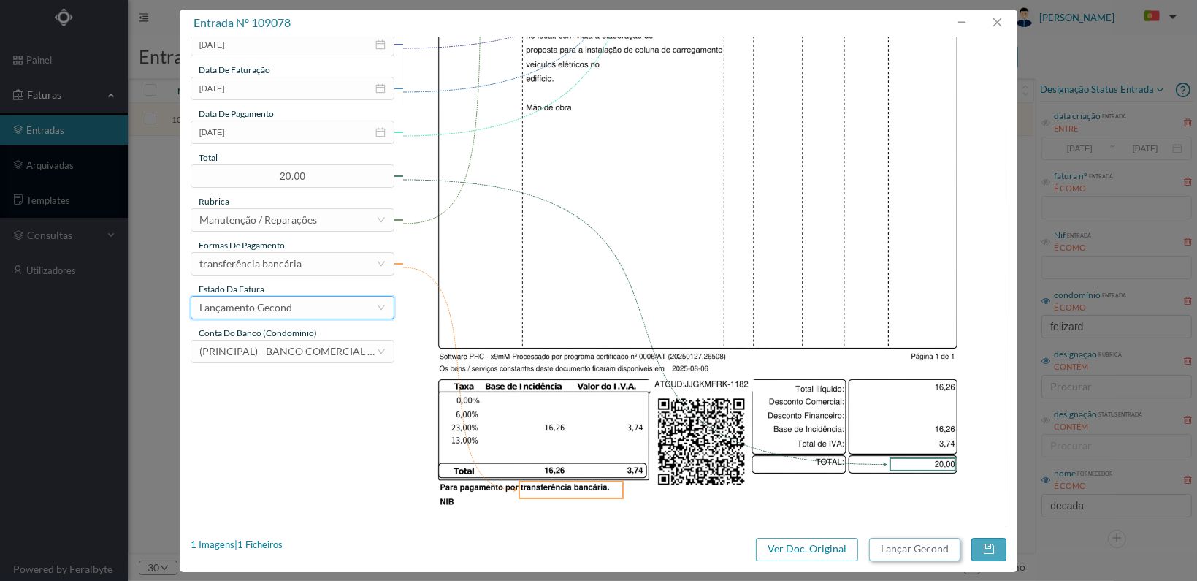
click at [914, 549] on button "Lançar Gecond" at bounding box center [914, 549] width 91 height 23
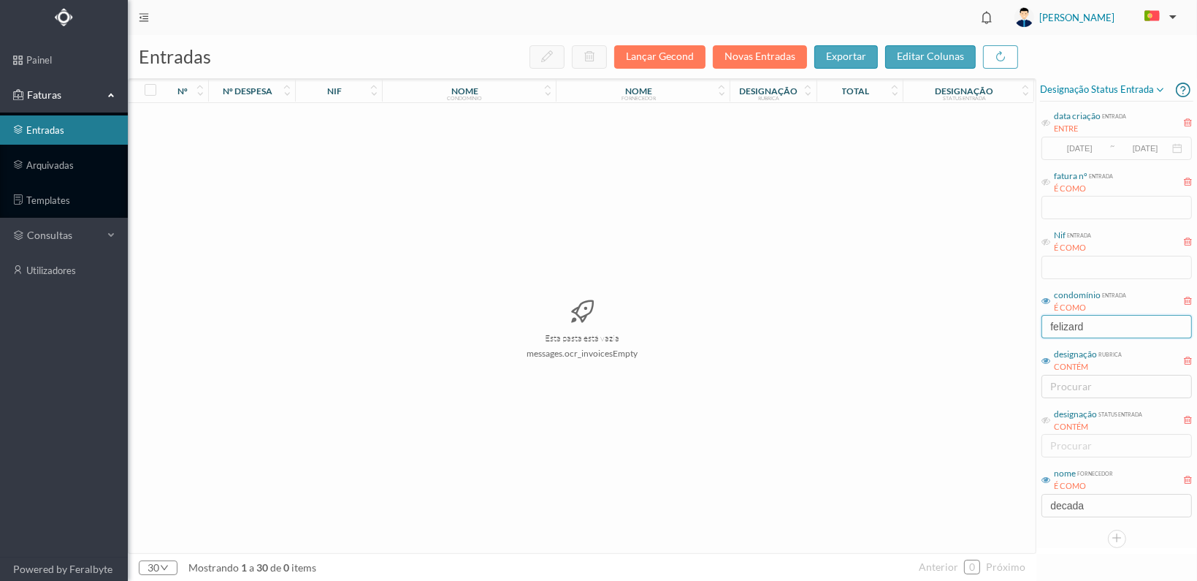
drag, startPoint x: 1105, startPoint y: 322, endPoint x: 959, endPoint y: 314, distance: 146.3
click at [966, 329] on div "entradas Lançar Gecond Novas Entradas exportar editar colunas nº nº despesa nif…" at bounding box center [662, 308] width 1069 height 546
type input "vasco"
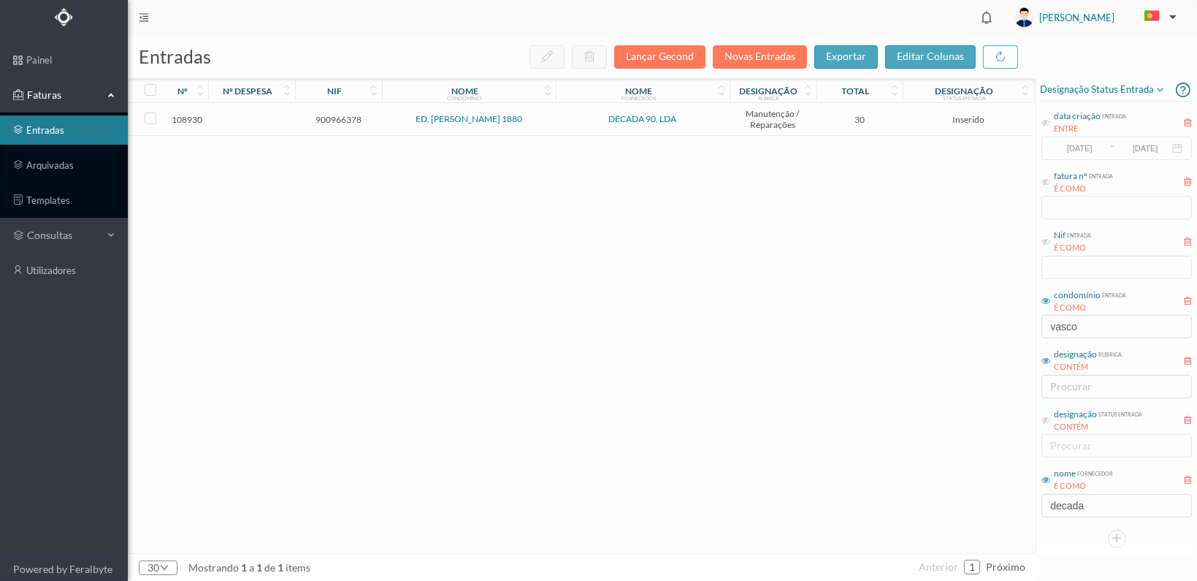
click at [333, 121] on span "900966378" at bounding box center [339, 119] width 80 height 11
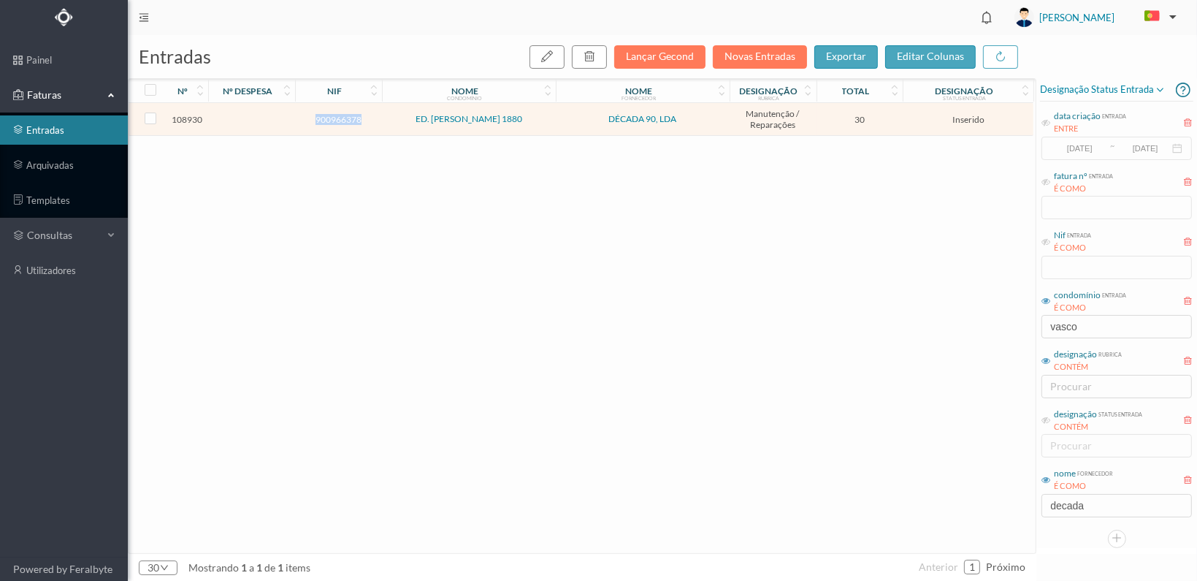
click at [333, 121] on span "900966378" at bounding box center [339, 119] width 80 height 11
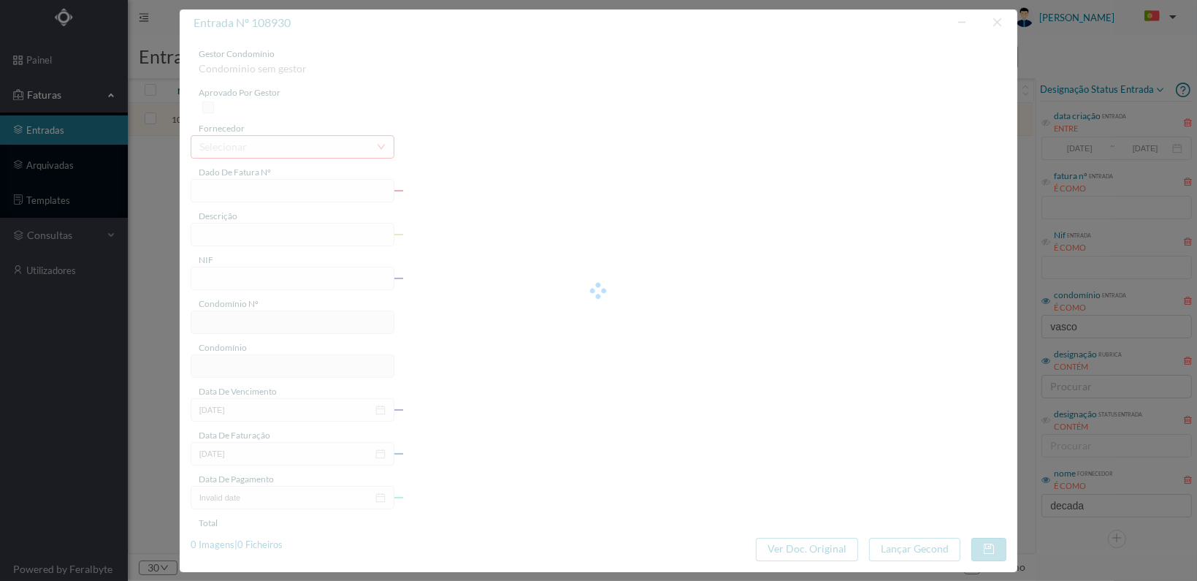
type input "FT 2025A1/1096"
type input "900966378"
type input "[DATE]"
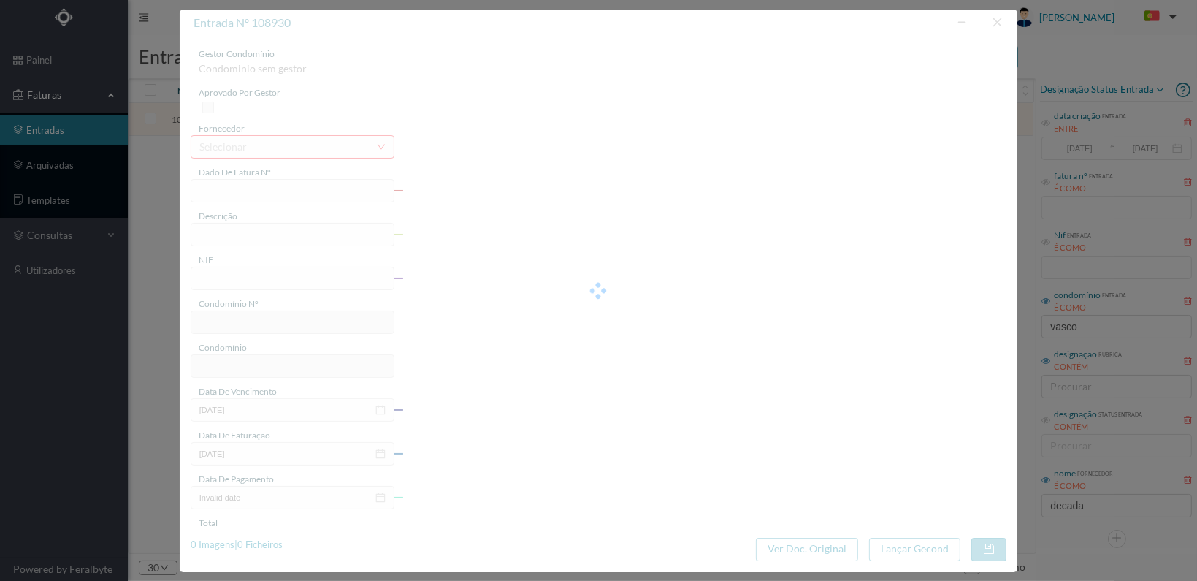
type input "30.00"
type input "773"
type input "ED. VASCO DA GAMA 1880"
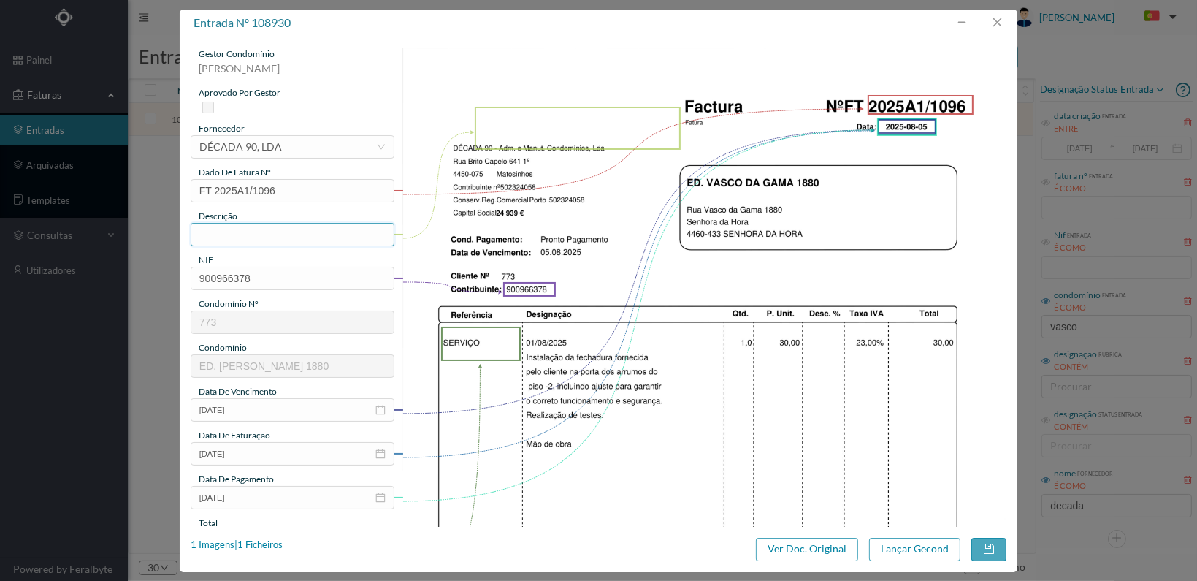
click at [293, 238] on input "text" at bounding box center [293, 234] width 204 height 23
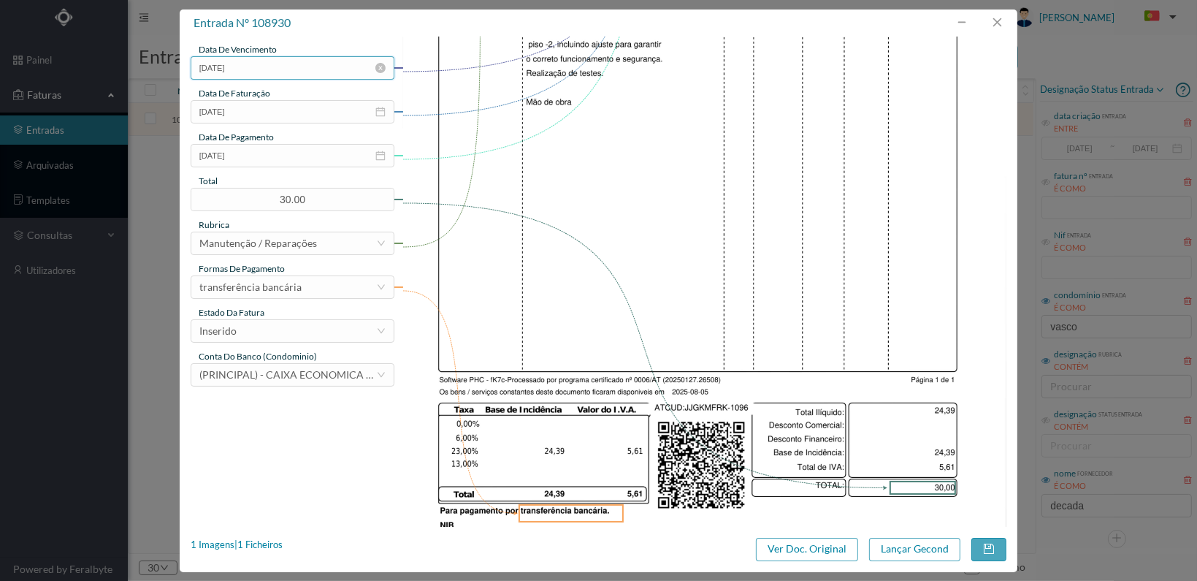
scroll to position [365, 0]
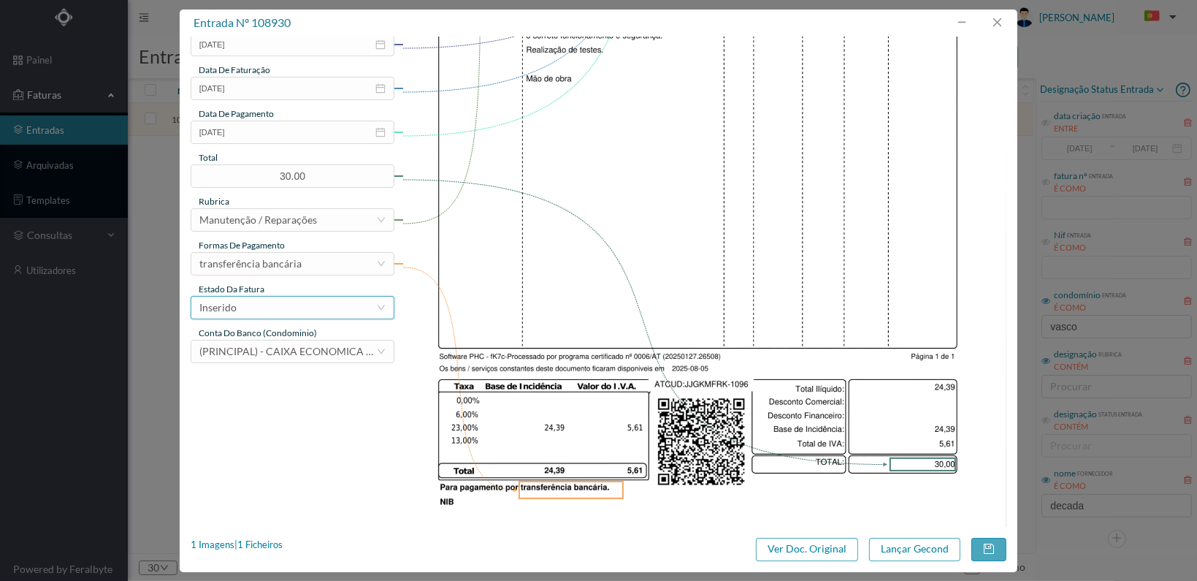
type input "Instalação fechadura na porta de arrumos"
drag, startPoint x: 343, startPoint y: 306, endPoint x: 335, endPoint y: 319, distance: 15.0
click at [342, 305] on div "Inserido" at bounding box center [287, 308] width 177 height 22
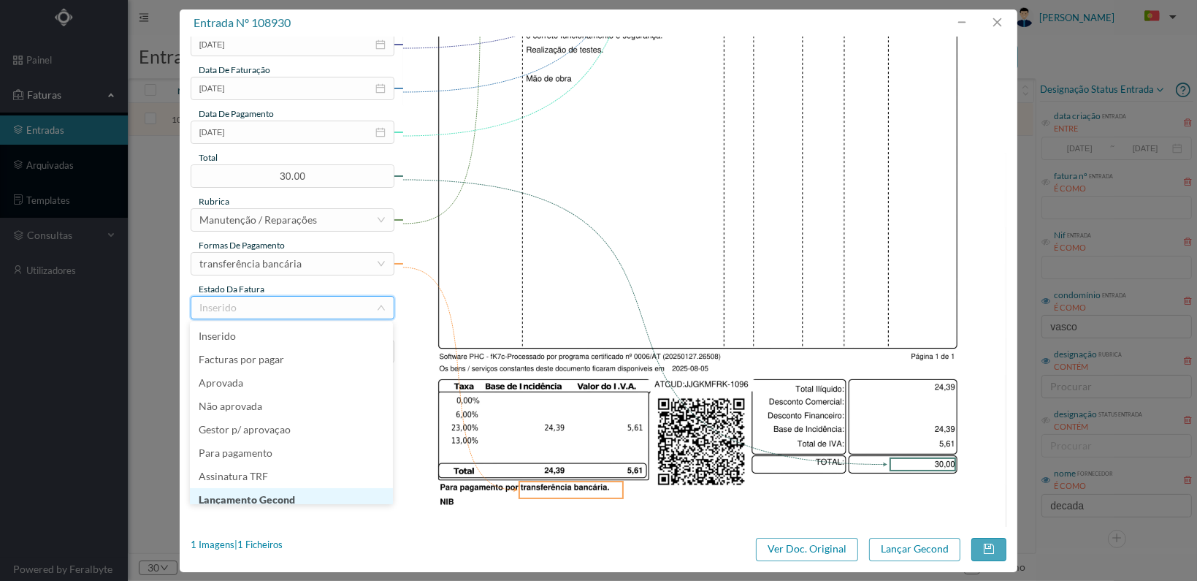
scroll to position [7, 0]
click at [295, 492] on li "Lançamento Gecond" at bounding box center [291, 492] width 203 height 23
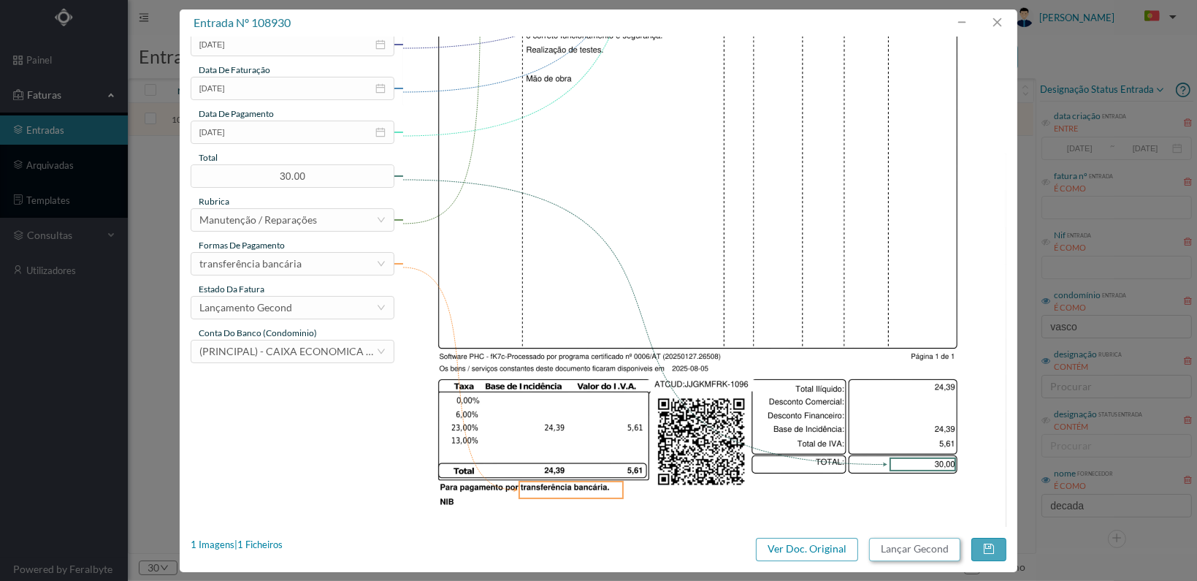
click at [903, 554] on button "Lançar Gecond" at bounding box center [914, 549] width 91 height 23
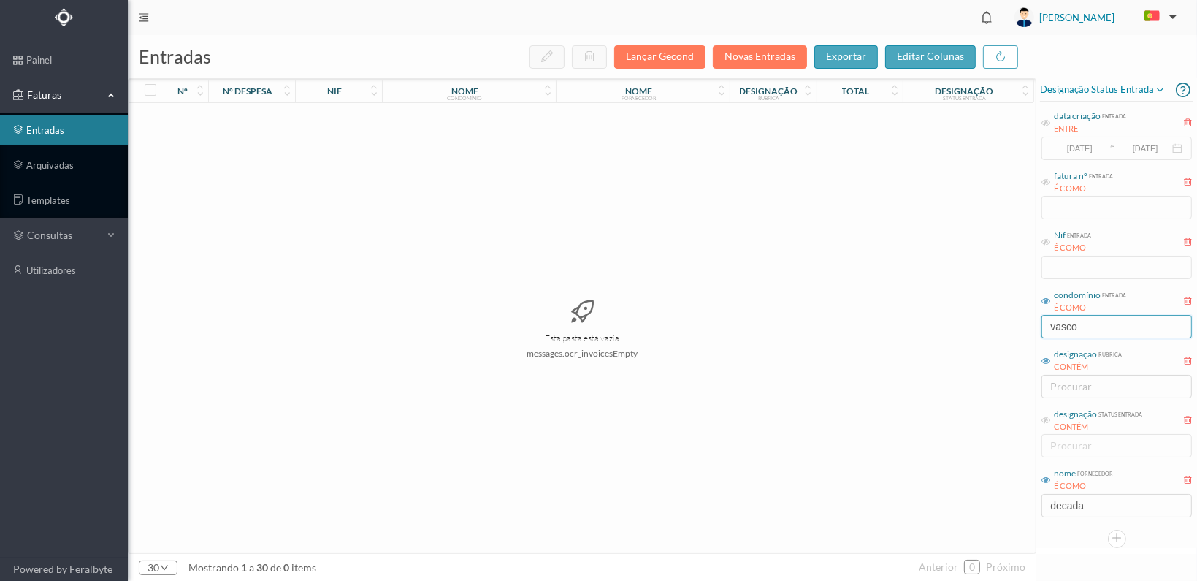
drag, startPoint x: 1086, startPoint y: 326, endPoint x: 1017, endPoint y: 332, distance: 69.0
click at [1017, 332] on div "entradas Lançar Gecond Novas Entradas exportar editar colunas nº nº despesa nif…" at bounding box center [662, 308] width 1069 height 546
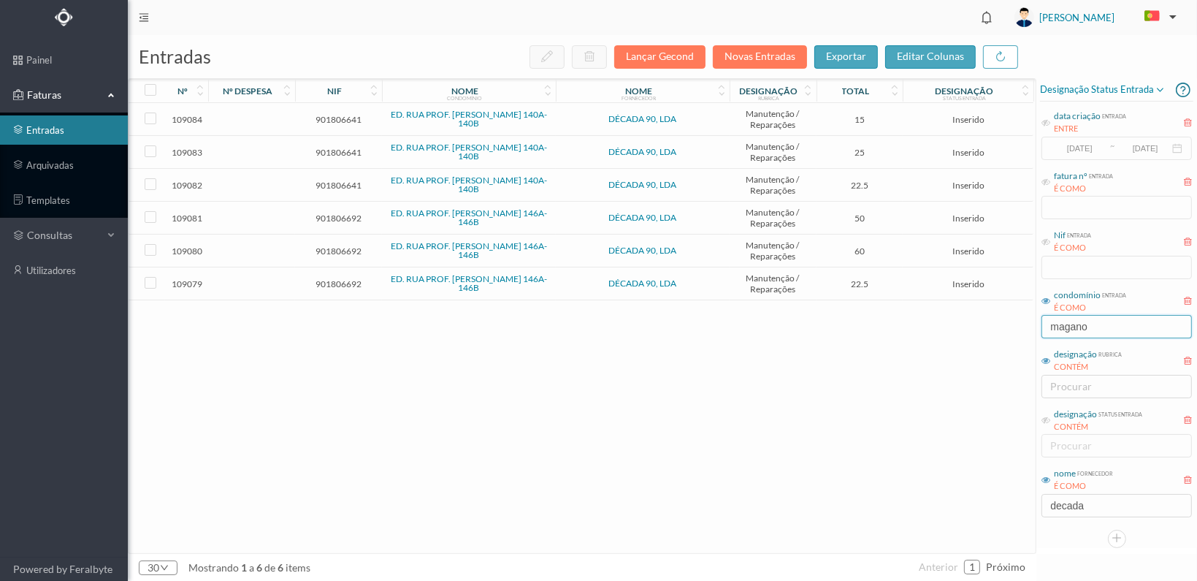
type input "magano"
click at [343, 278] on span "901806692" at bounding box center [339, 283] width 80 height 11
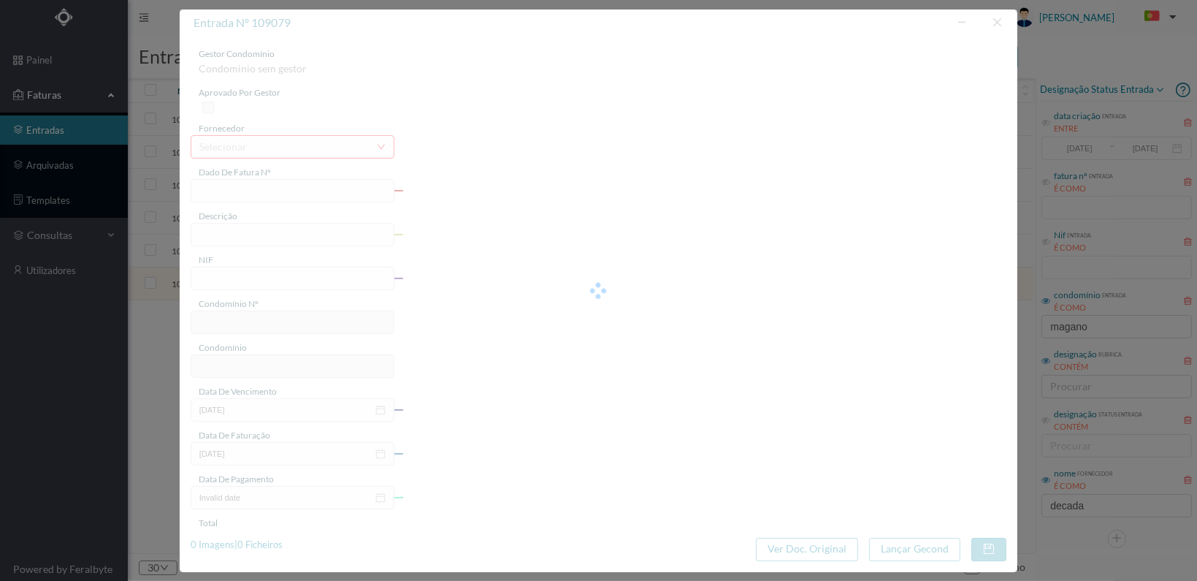
type input "FT 2025A1/1183"
type input "901806692"
type input "2025-08-06"
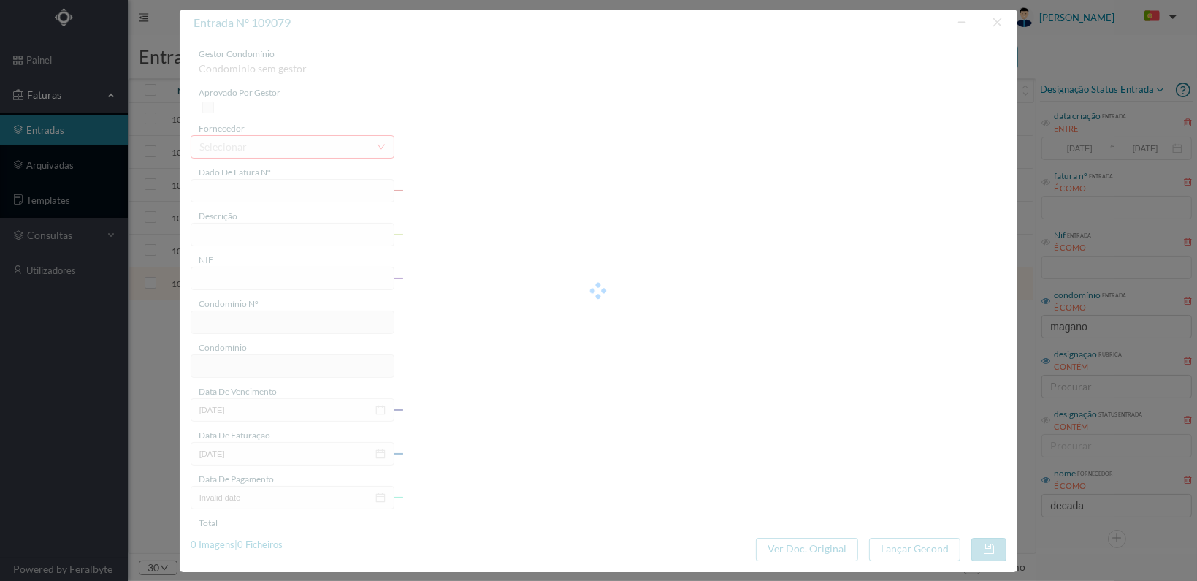
type input "22.50"
type input "815"
type input "ED. RUA PROF. FERNANDO MAGANO 146A-146B"
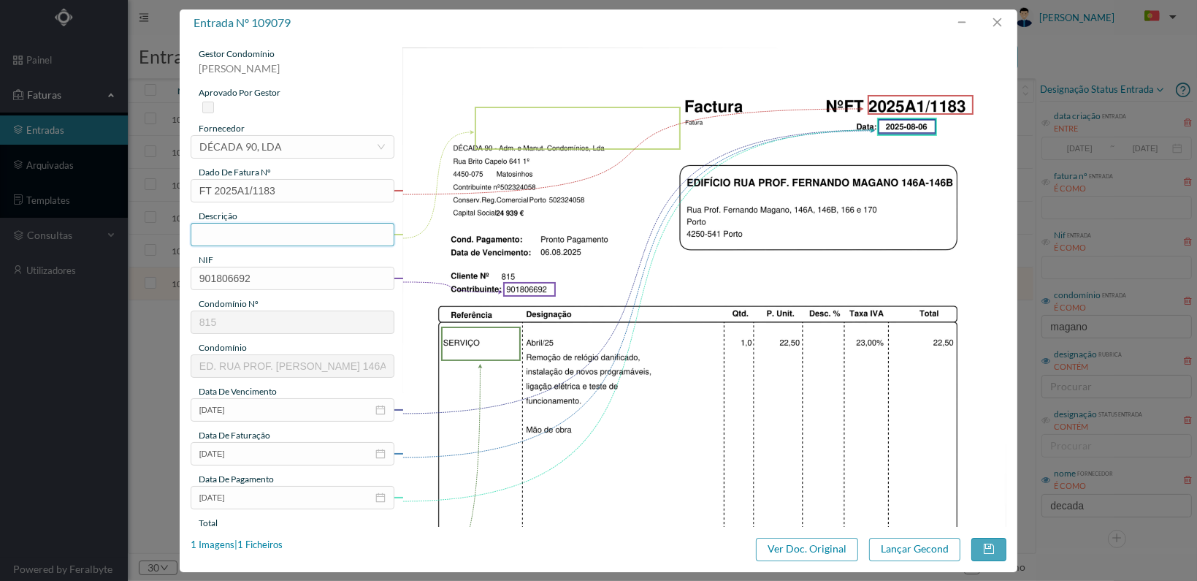
click at [285, 234] on input "text" at bounding box center [293, 234] width 204 height 23
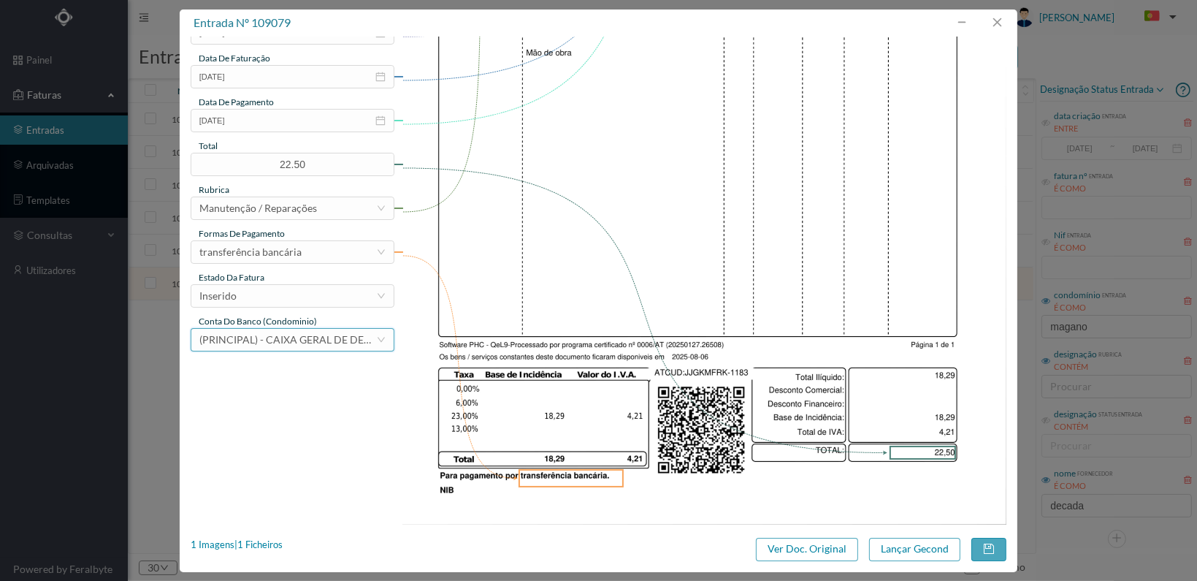
scroll to position [381, 0]
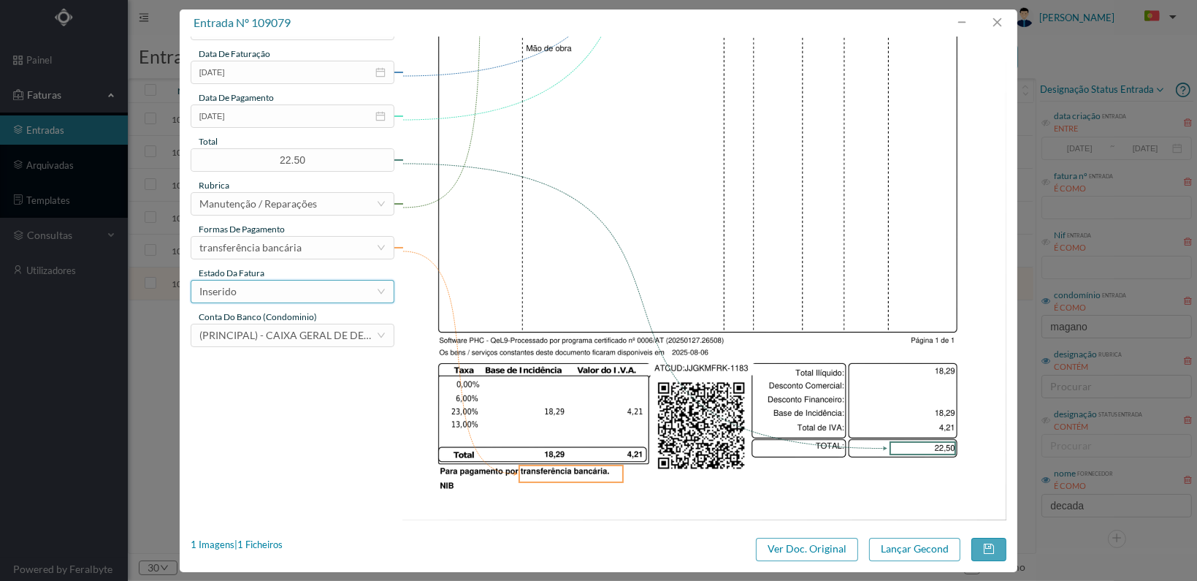
type input "Substituição relógio por novo"
drag, startPoint x: 312, startPoint y: 291, endPoint x: 295, endPoint y: 300, distance: 18.6
click at [307, 294] on div "Inserido" at bounding box center [287, 292] width 177 height 22
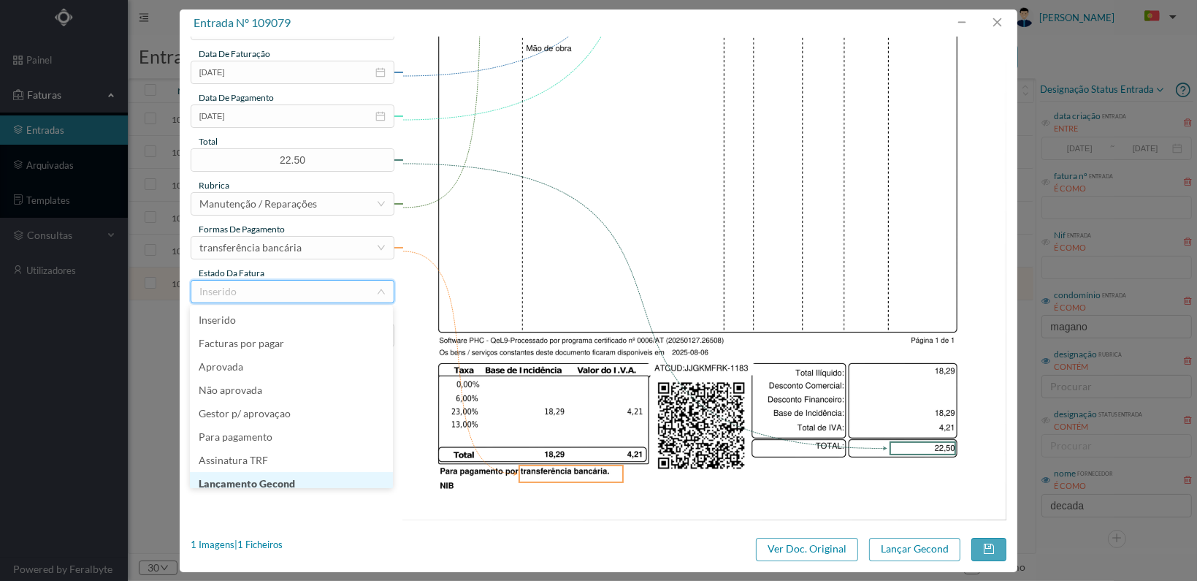
scroll to position [7, 0]
click at [283, 476] on li "Lançamento Gecond" at bounding box center [291, 476] width 203 height 23
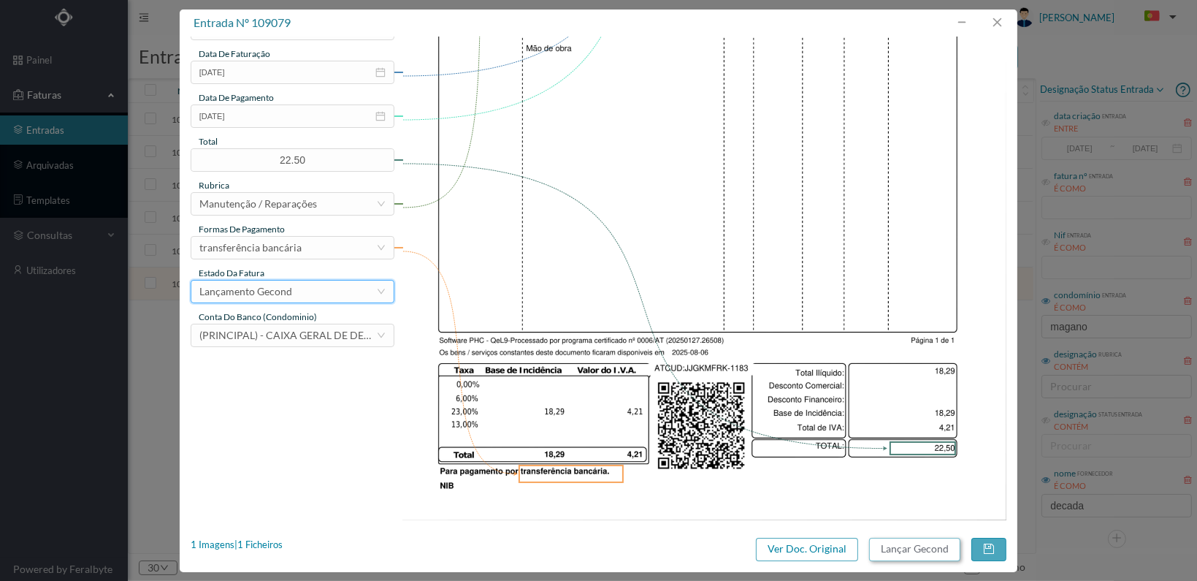
click at [904, 555] on button "Lançar Gecond" at bounding box center [914, 549] width 91 height 23
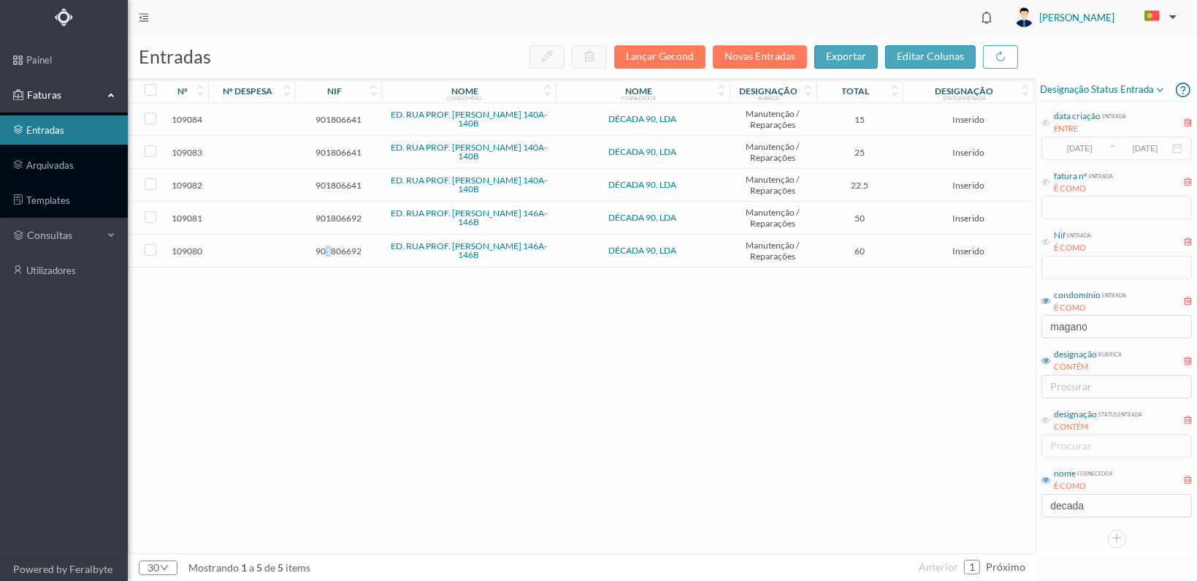
click at [327, 245] on span "901806692" at bounding box center [339, 250] width 80 height 11
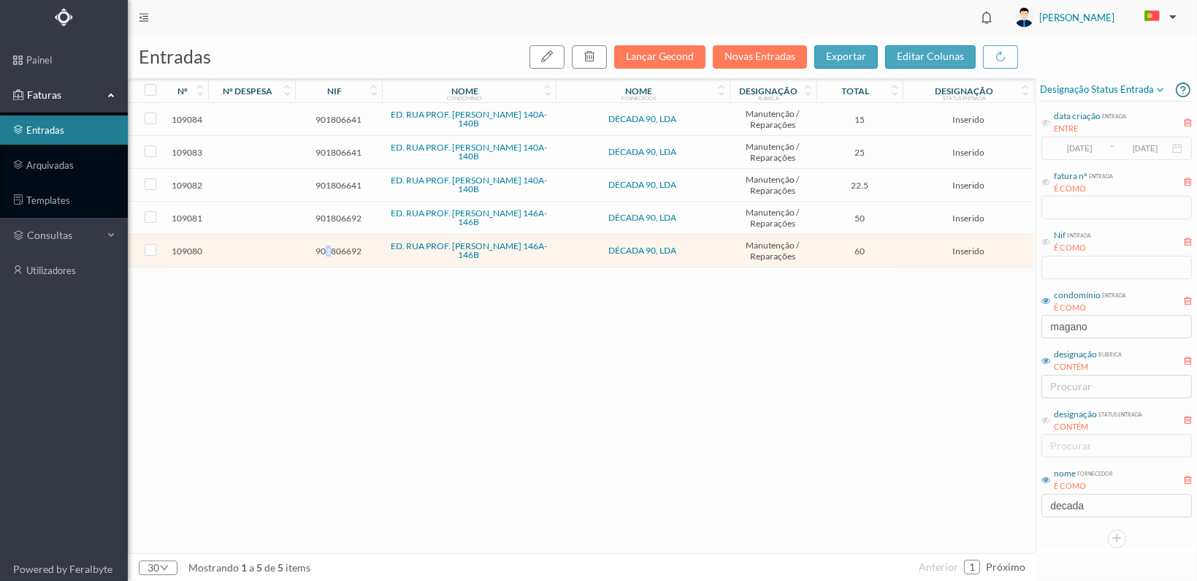
click at [329, 245] on span "901806692" at bounding box center [339, 250] width 80 height 11
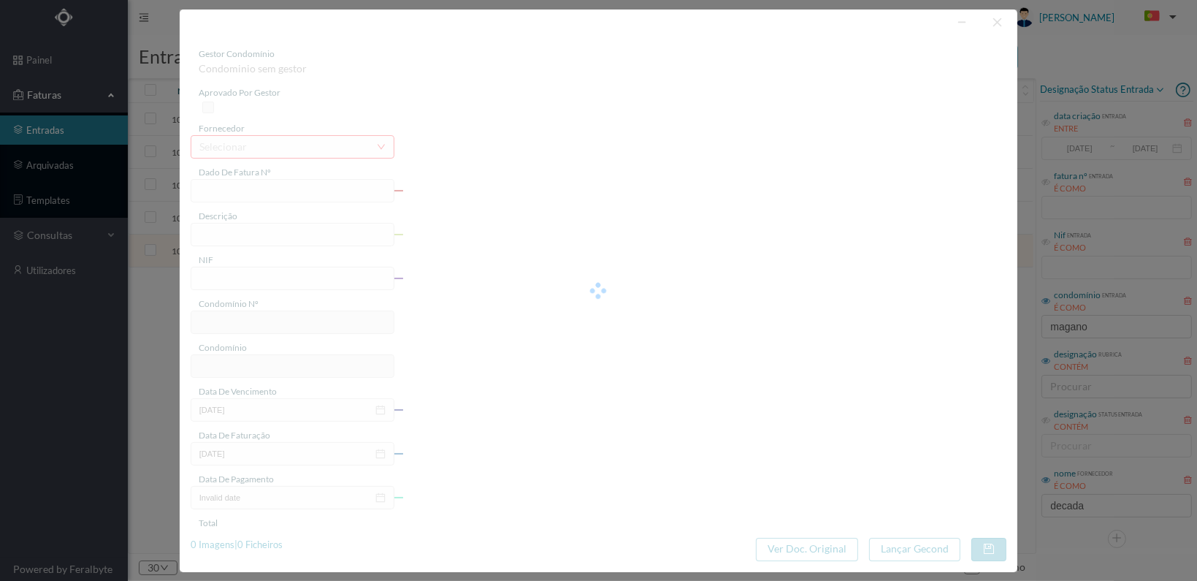
type input "FT 2025A1/1184"
type input "901806692"
type input "2025-08-06"
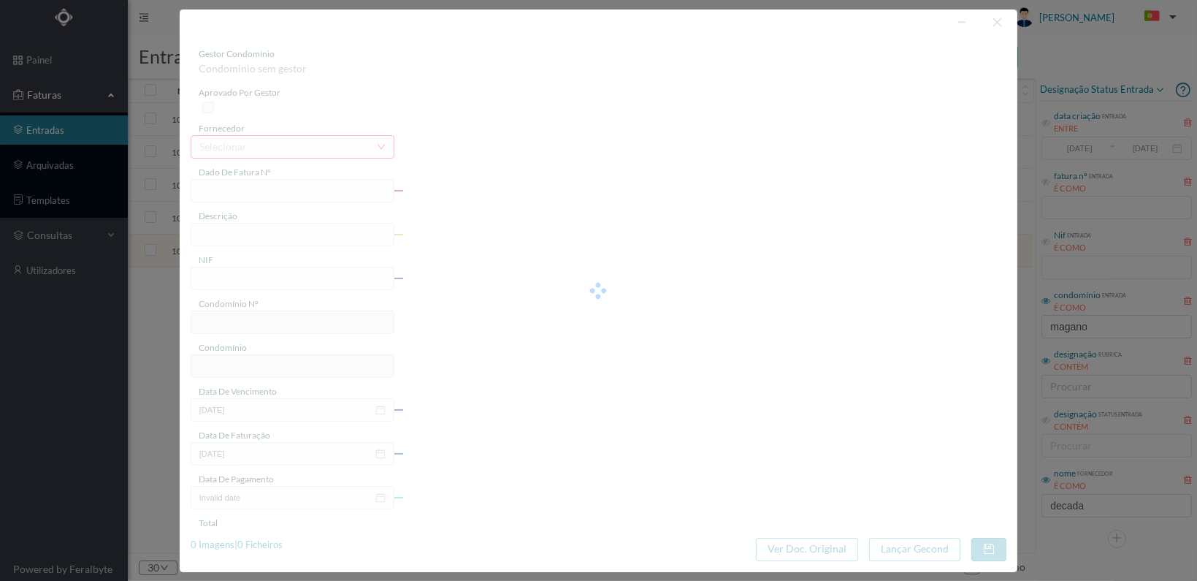
type input "60.00"
type input "815"
type input "ED. RUA PROF. FERNANDO MAGANO 146A-146B"
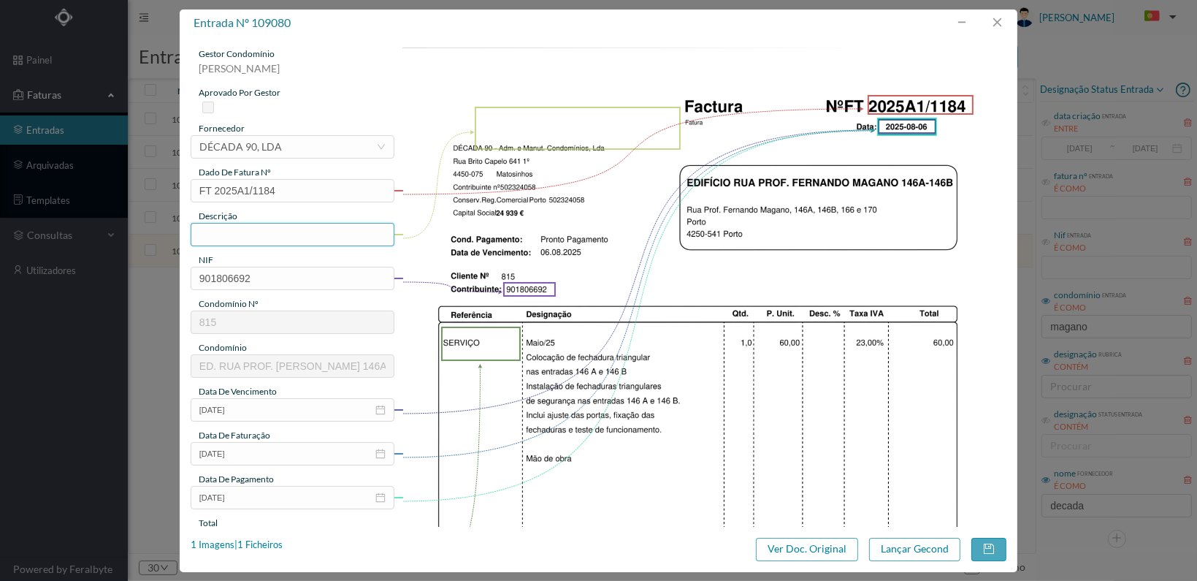
click at [285, 237] on input "text" at bounding box center [293, 234] width 204 height 23
click at [349, 229] on input "Colocação fechadura triangular nas entradas 146a e 146B" at bounding box center [293, 234] width 204 height 23
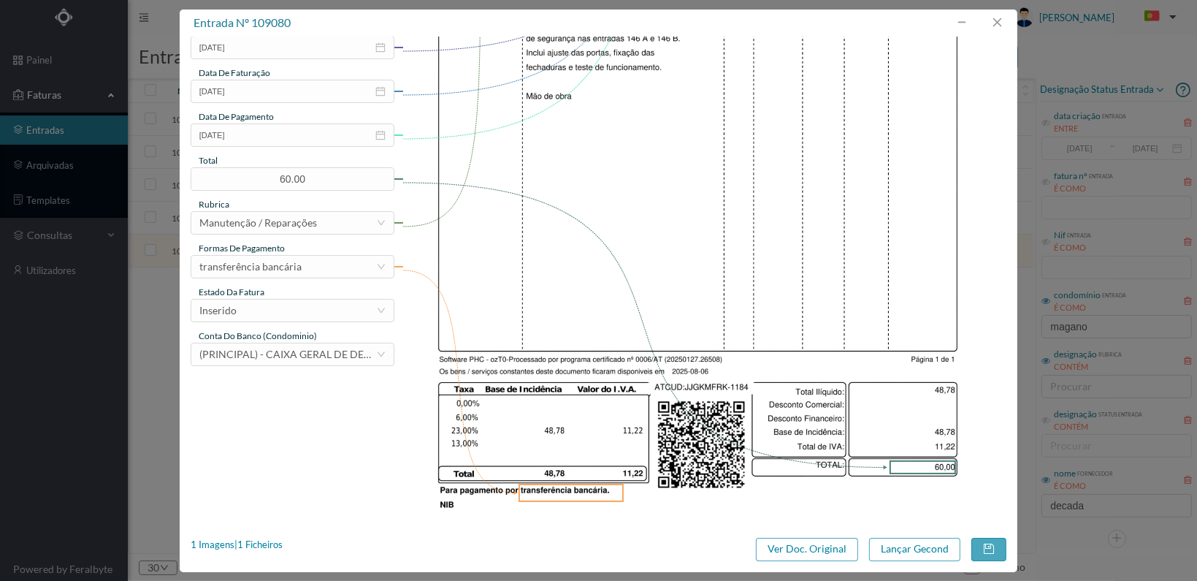
scroll to position [365, 0]
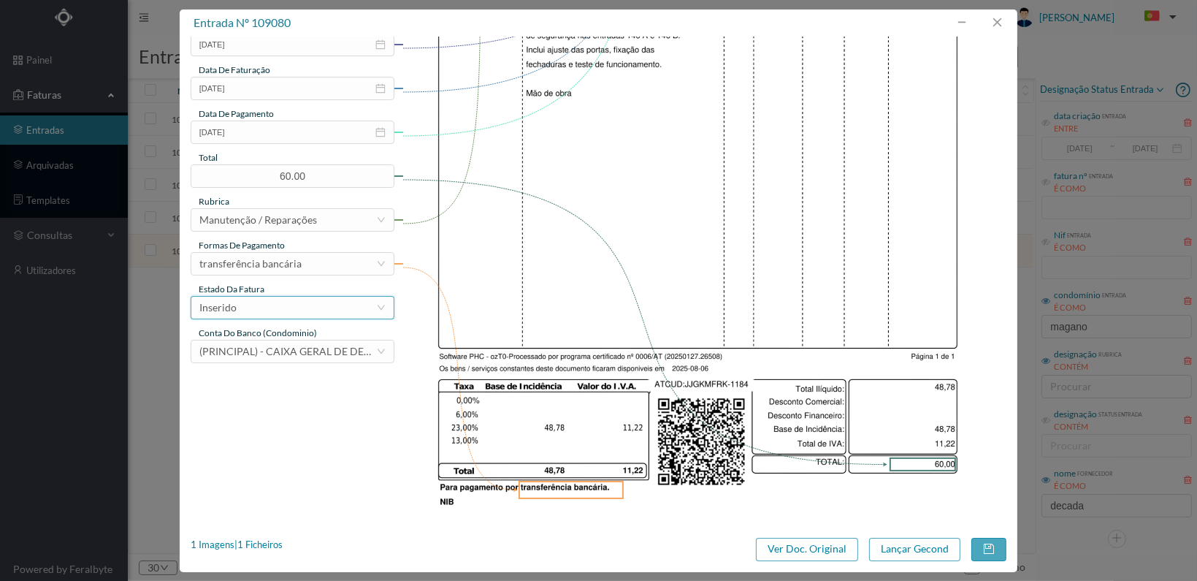
type input "Colocação fechadura triangular nas entradas 146A e 146B"
click at [342, 308] on div "Inserido" at bounding box center [287, 308] width 177 height 22
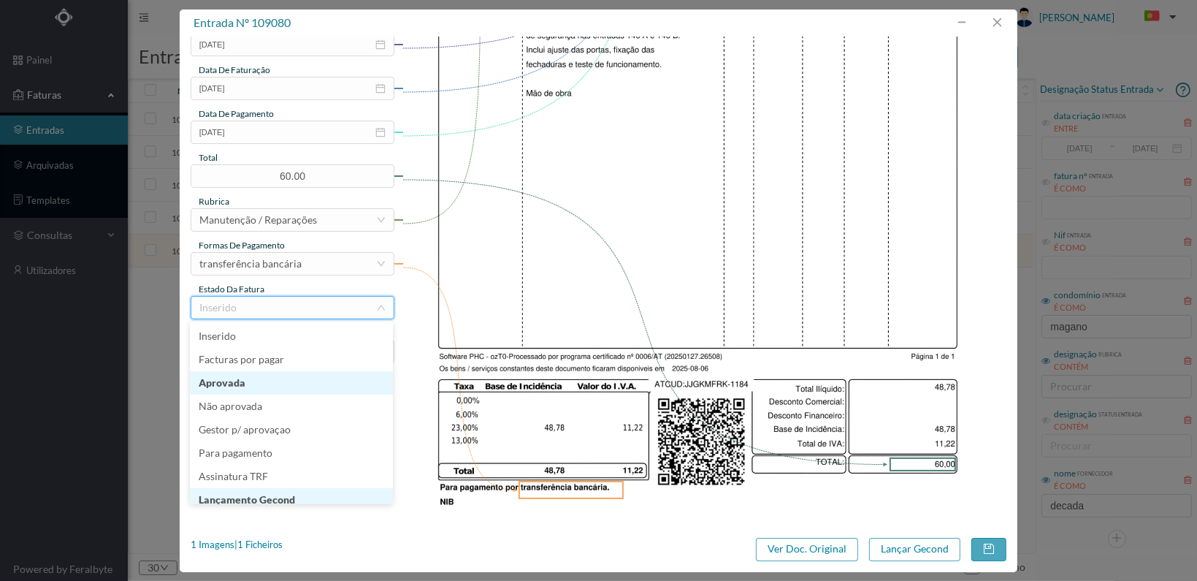
scroll to position [7, 0]
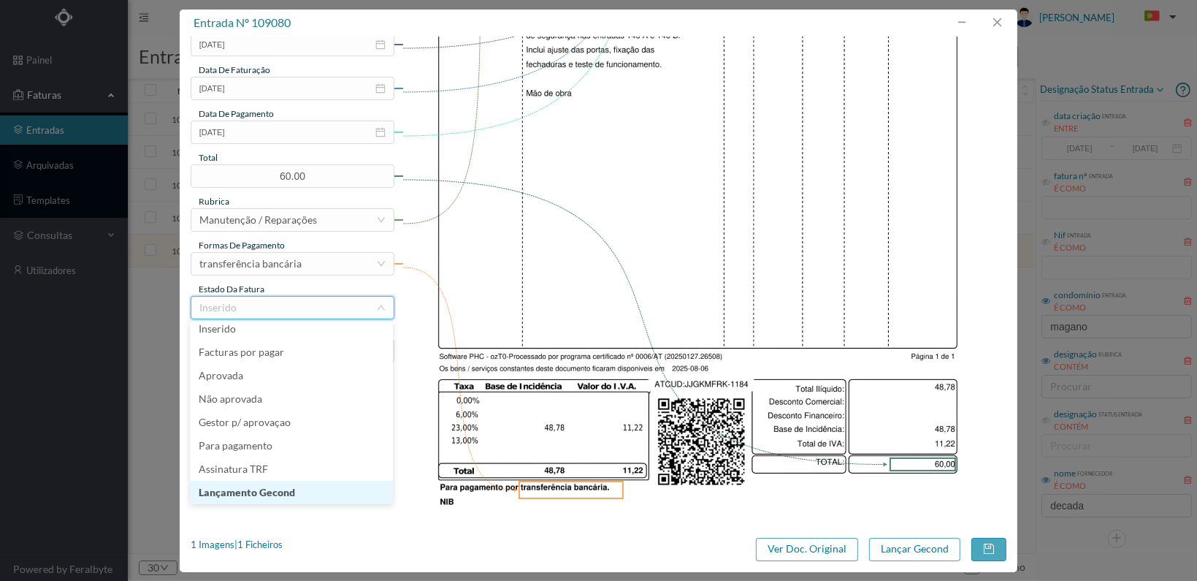
click at [308, 492] on li "Lançamento Gecond" at bounding box center [291, 492] width 203 height 23
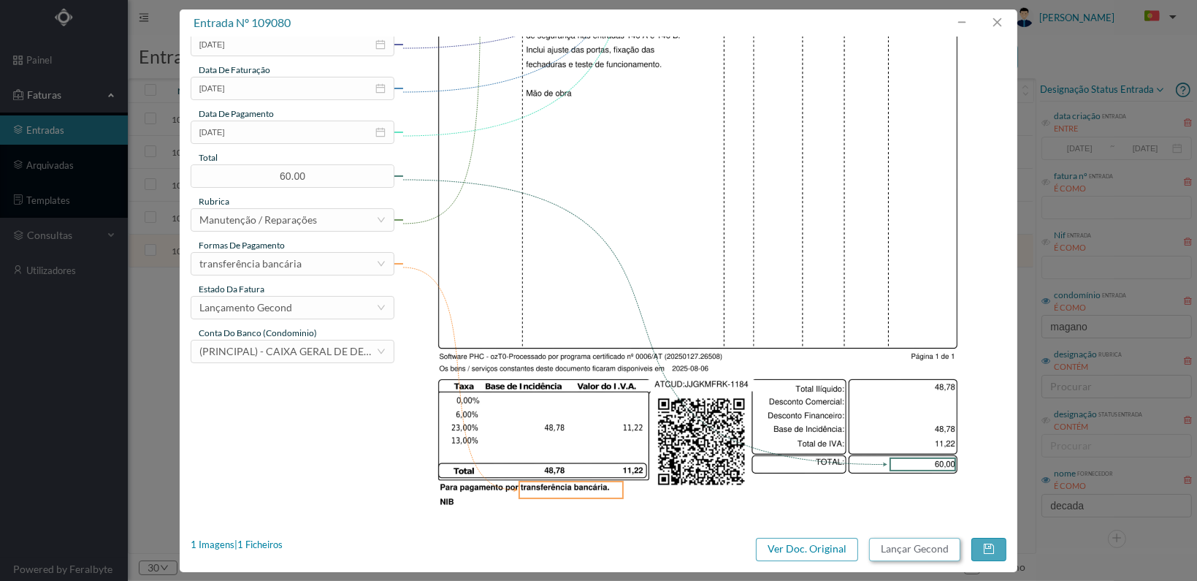
click at [912, 553] on button "Lançar Gecond" at bounding box center [914, 549] width 91 height 23
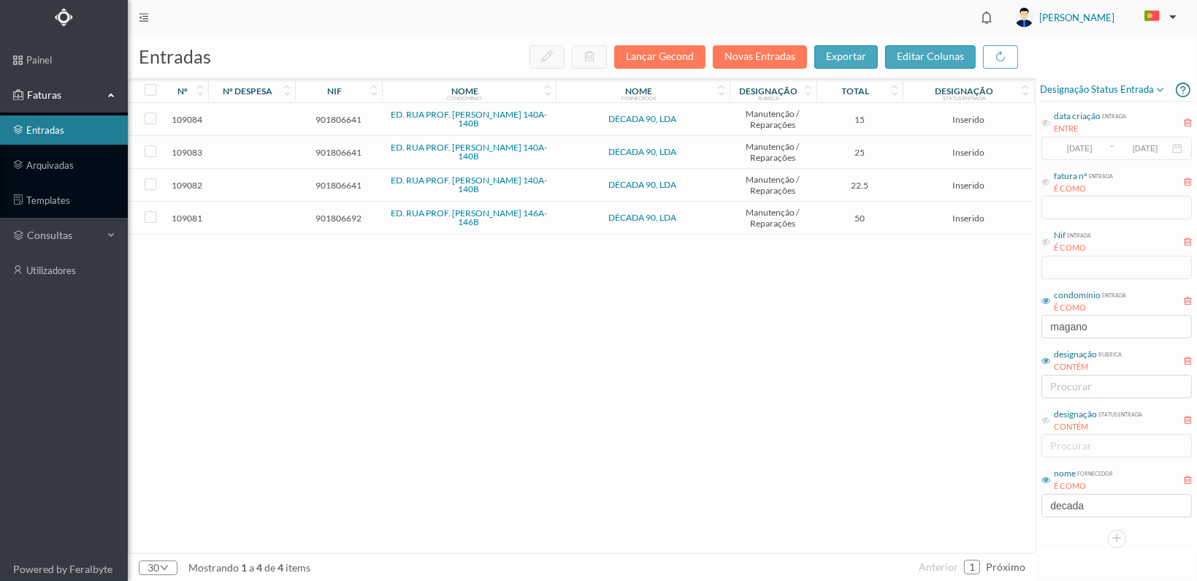
click at [344, 213] on span "901806692" at bounding box center [339, 218] width 80 height 11
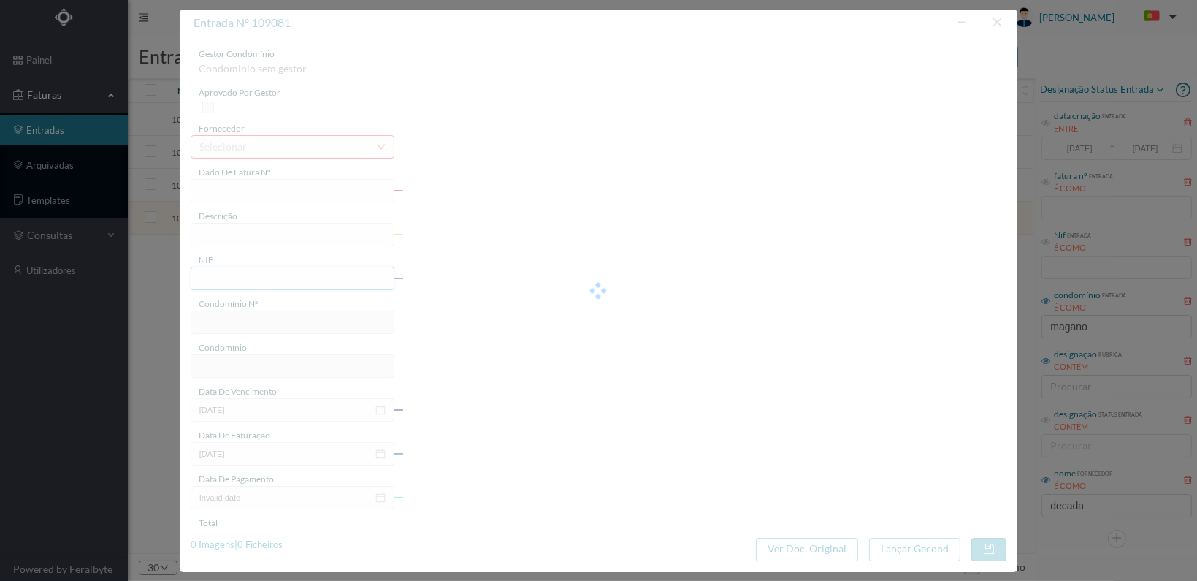
type input "FT 2025A1/1185"
type input "901806692"
type input "2025-08-06"
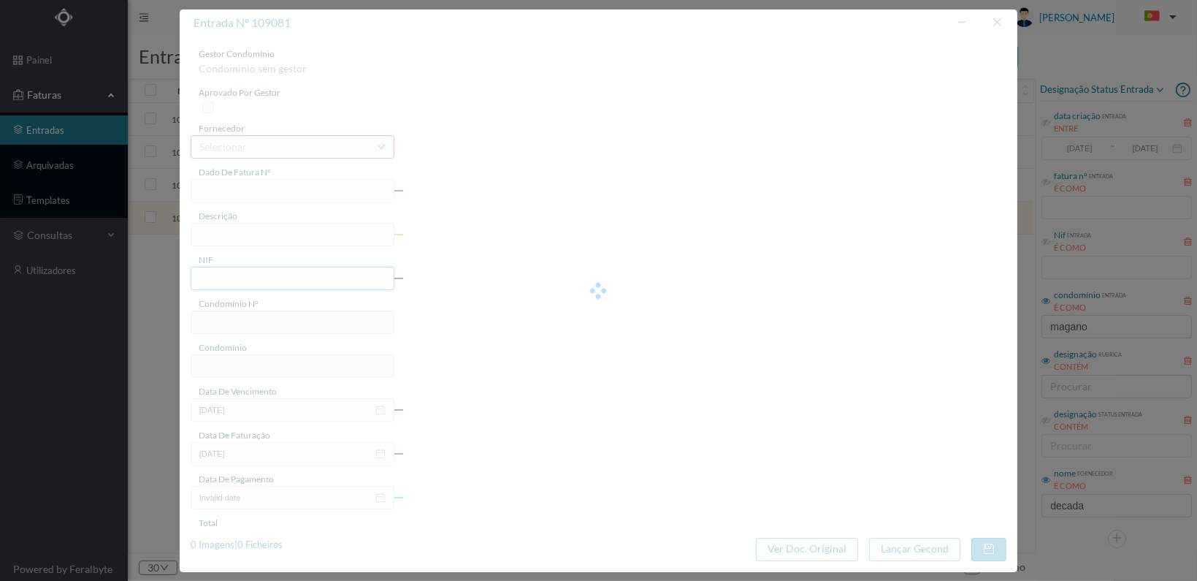
type input "50.00"
type input "815"
type input "ED. RUA PROF. FERNANDO MAGANO 146A-146B"
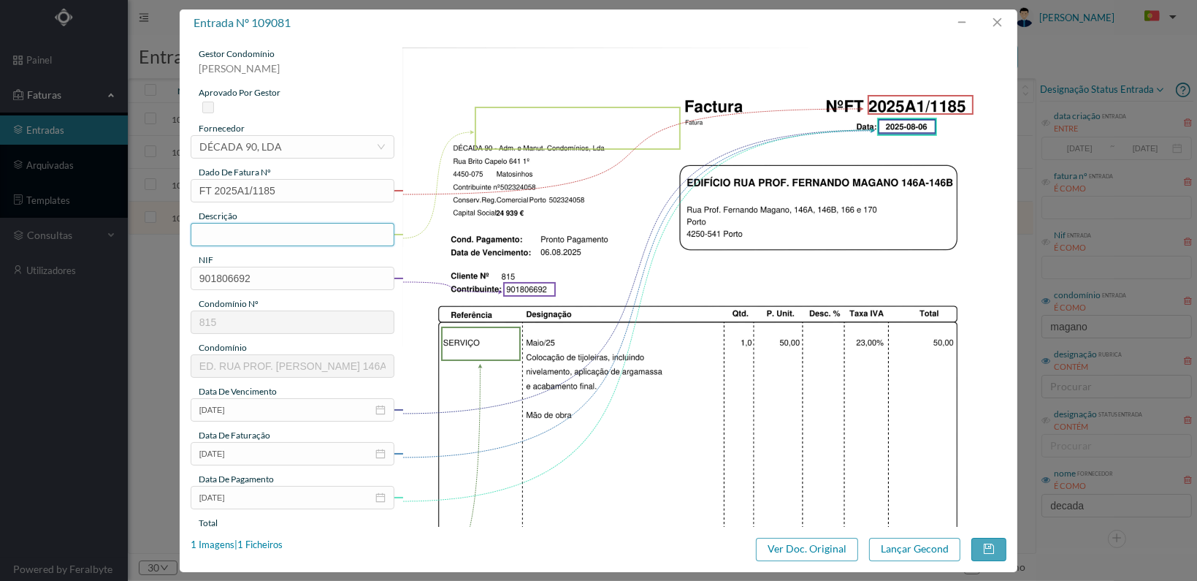
click at [287, 237] on input "text" at bounding box center [293, 234] width 204 height 23
type input "c"
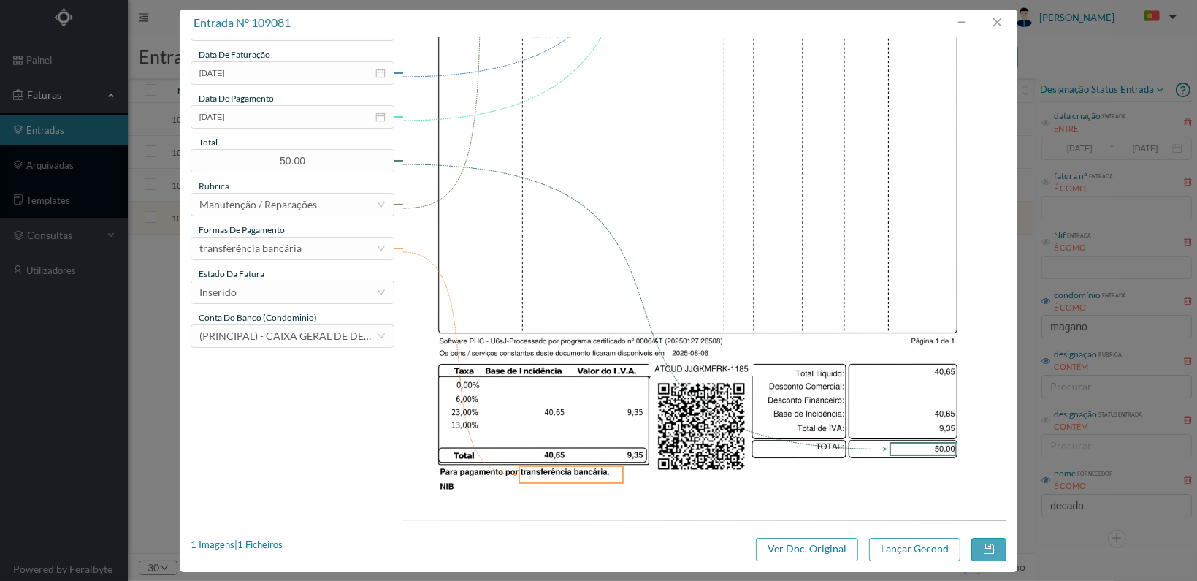
scroll to position [381, 0]
type input "Colocação de tijoleiras"
drag, startPoint x: 357, startPoint y: 287, endPoint x: 345, endPoint y: 291, distance: 13.2
click at [351, 288] on div "Inserido" at bounding box center [287, 292] width 177 height 22
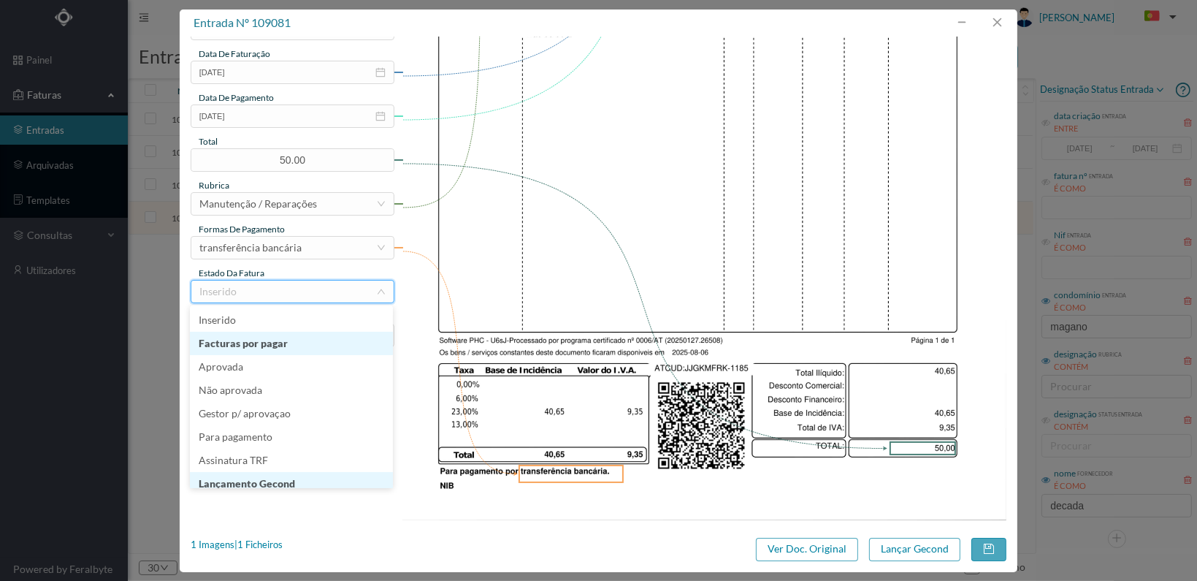
scroll to position [7, 0]
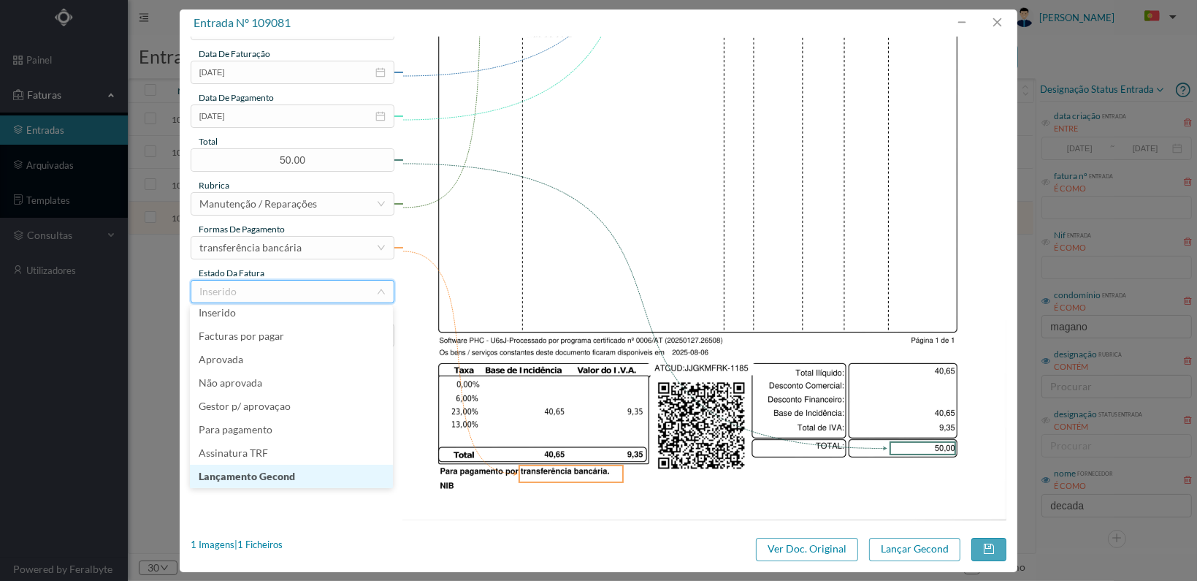
click at [313, 478] on li "Lançamento Gecond" at bounding box center [291, 476] width 203 height 23
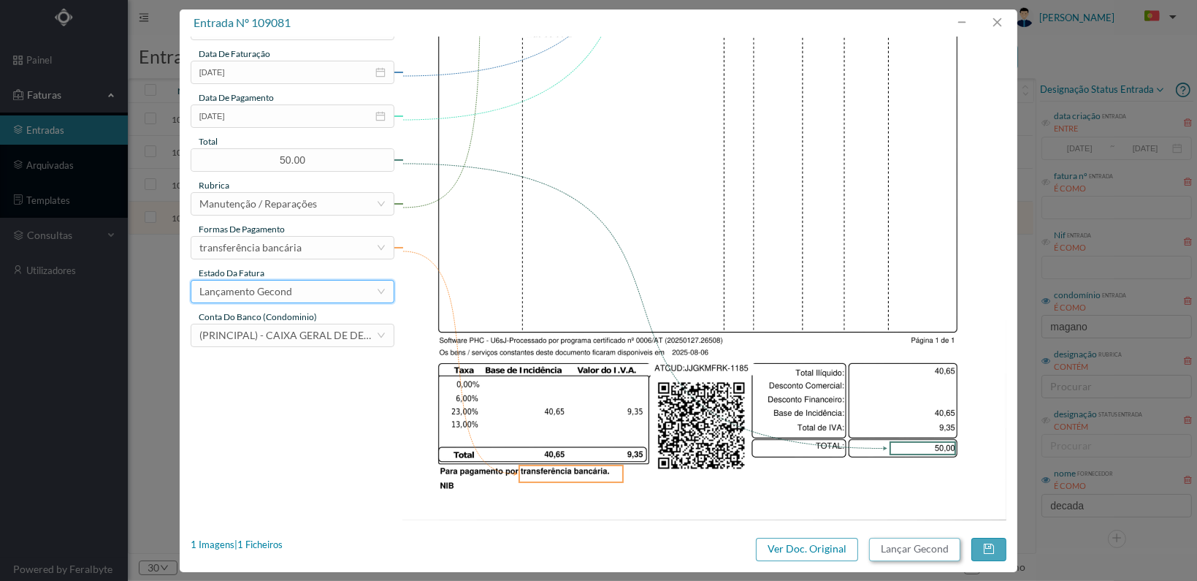
click at [899, 549] on button "Lançar Gecond" at bounding box center [914, 549] width 91 height 23
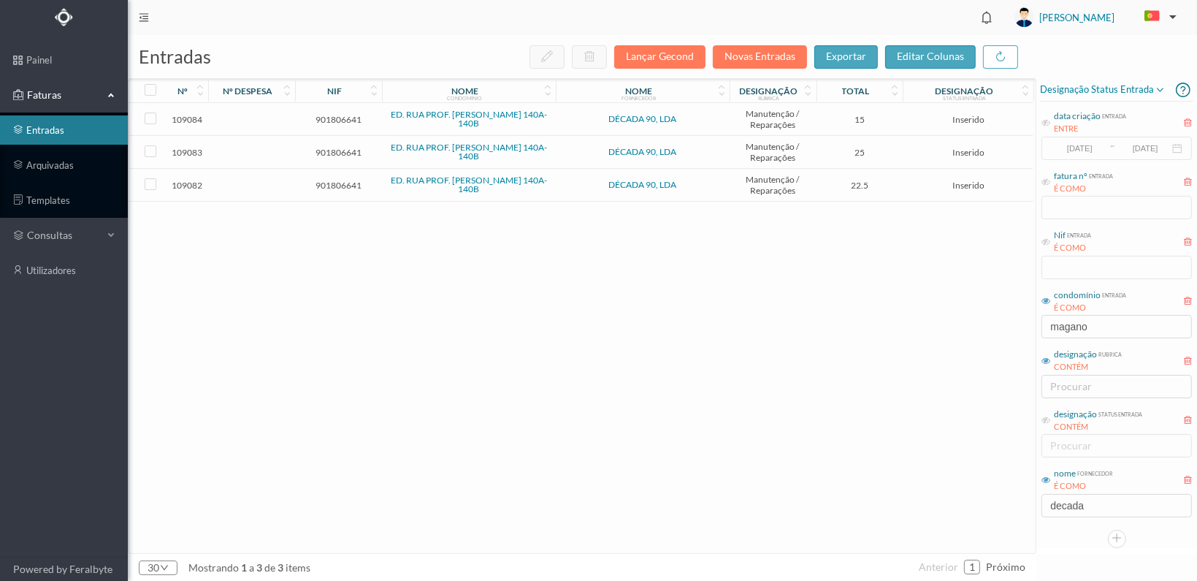
click at [339, 173] on td "901806641" at bounding box center [338, 185] width 87 height 33
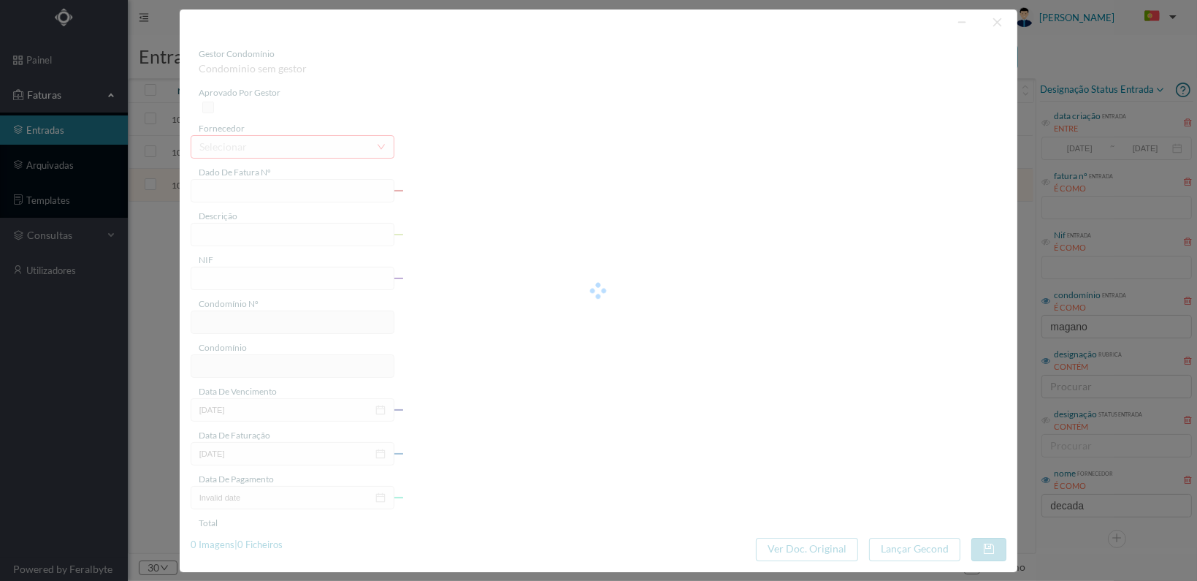
type input "FT 2025A1/1186"
type input "901806641"
type input "2025-08-06"
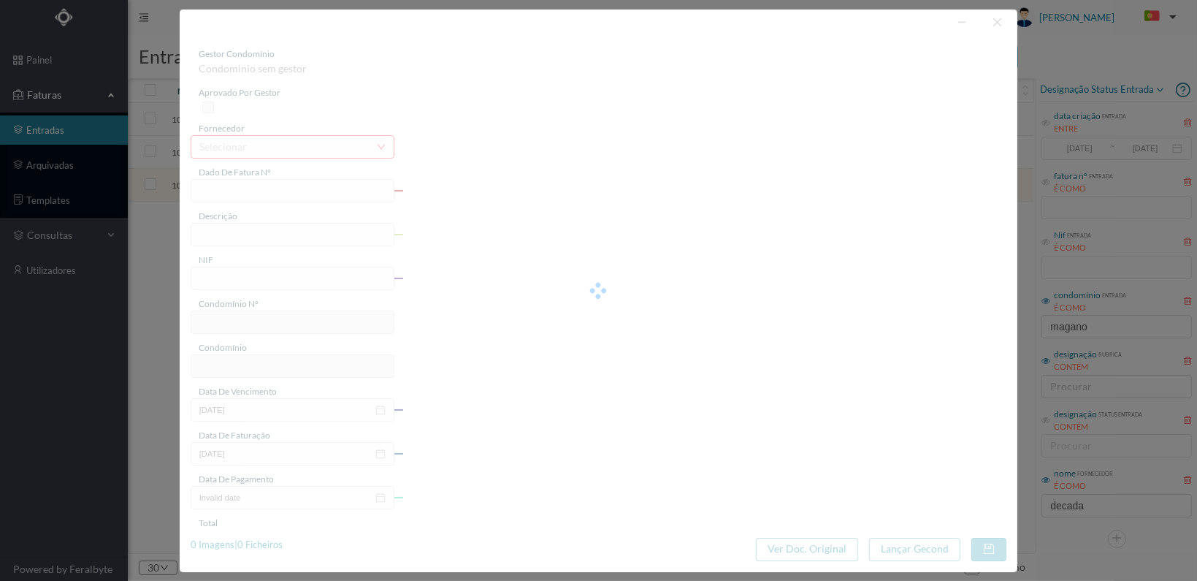
type input "22.50"
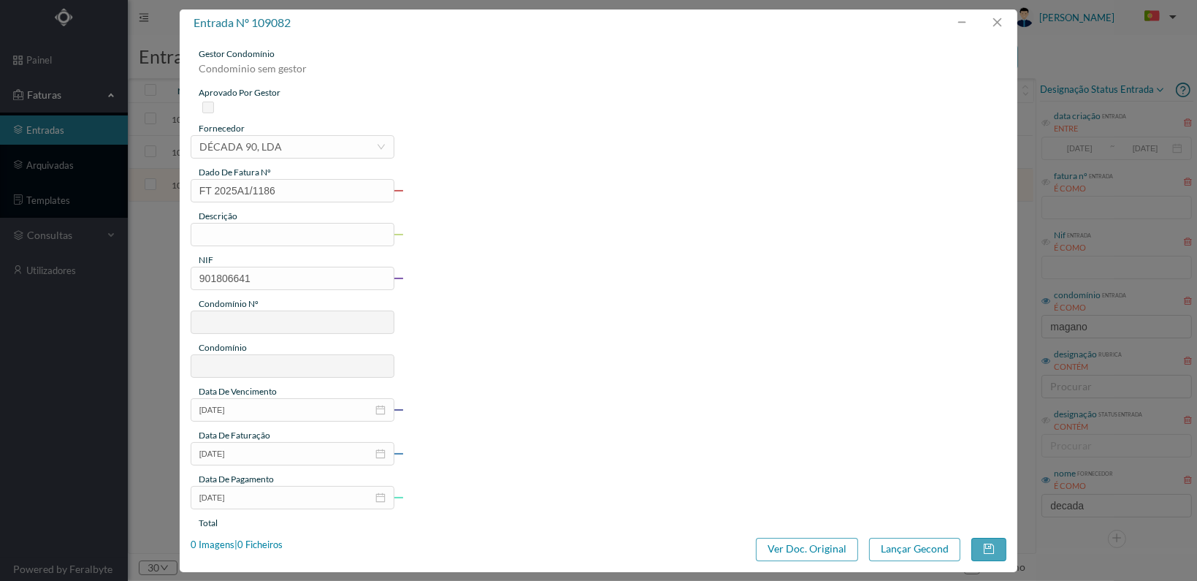
type input "816"
type input "ED. RUA PROF. FERNANDO MAGANO 140A-140B"
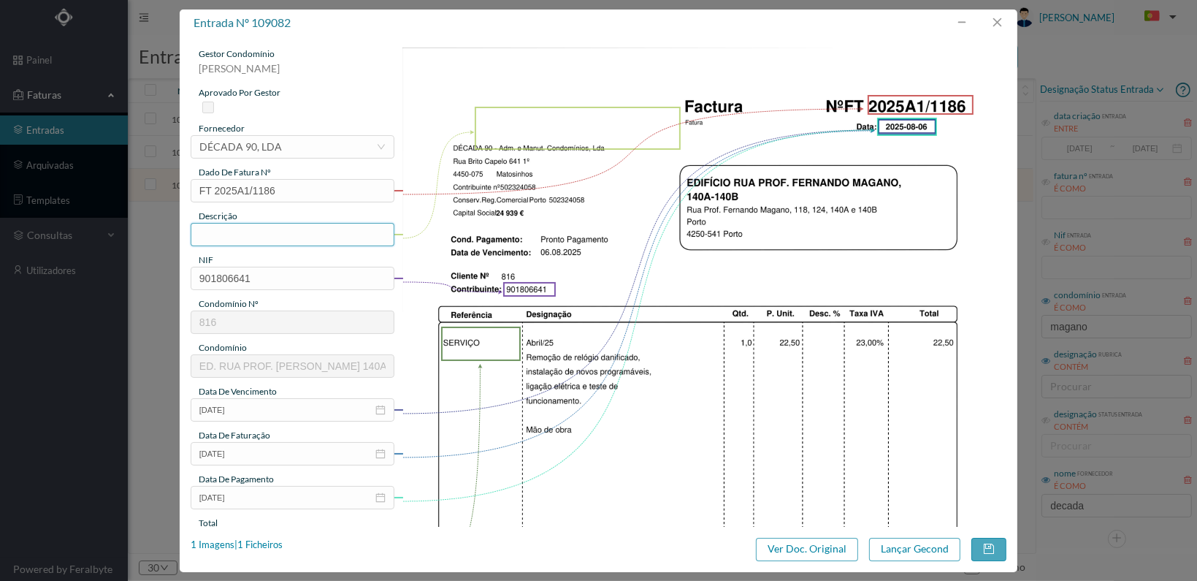
click at [286, 234] on input "text" at bounding box center [293, 234] width 204 height 23
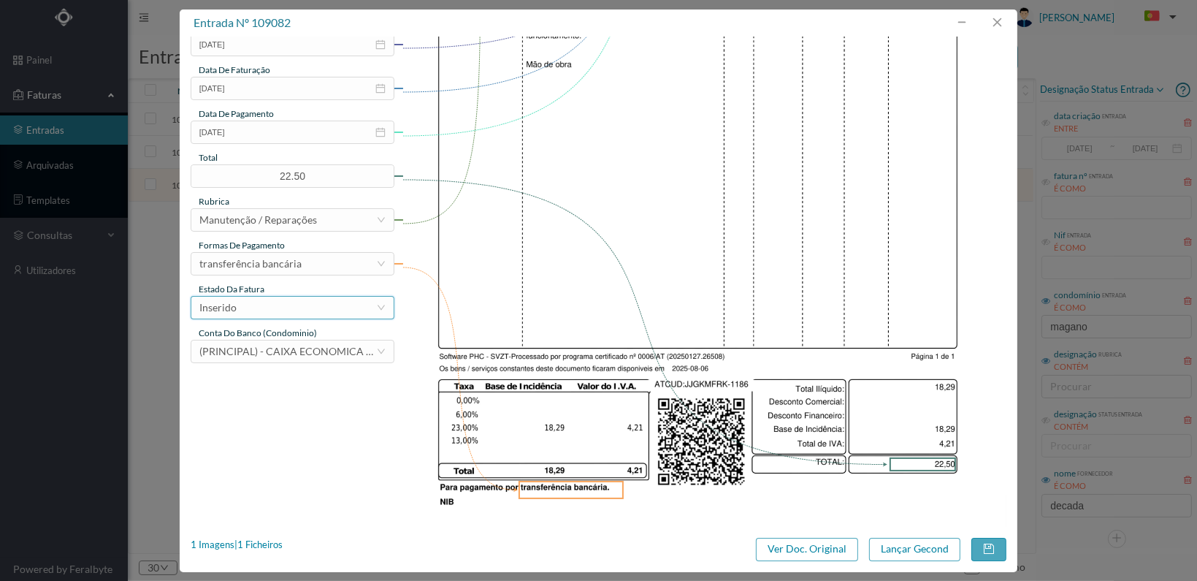
type input "Substituição de relógio por novo"
drag, startPoint x: 355, startPoint y: 309, endPoint x: 347, endPoint y: 313, distance: 8.8
click at [354, 309] on div "Inserido" at bounding box center [287, 308] width 177 height 22
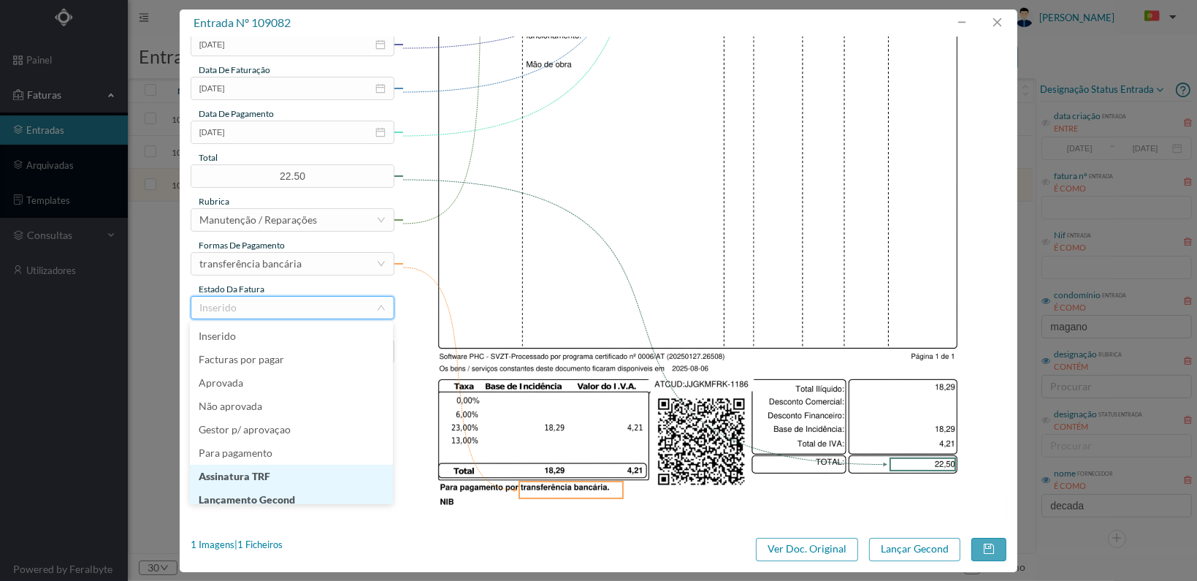
scroll to position [7, 0]
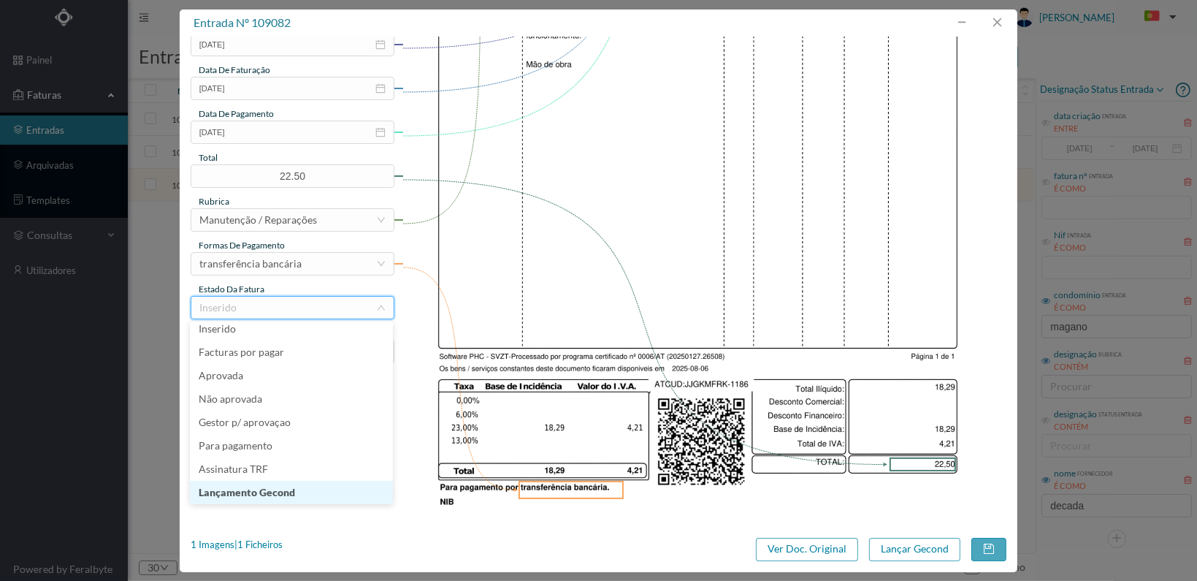
click at [298, 491] on li "Lançamento Gecond" at bounding box center [291, 492] width 203 height 23
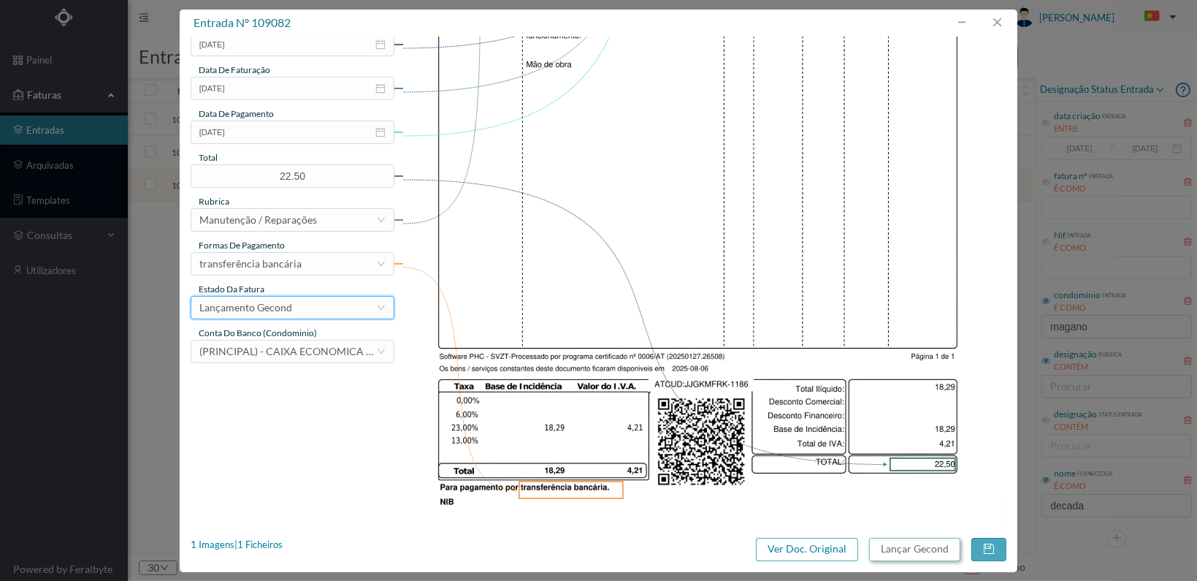
click at [892, 547] on button "Lançar Gecond" at bounding box center [914, 549] width 91 height 23
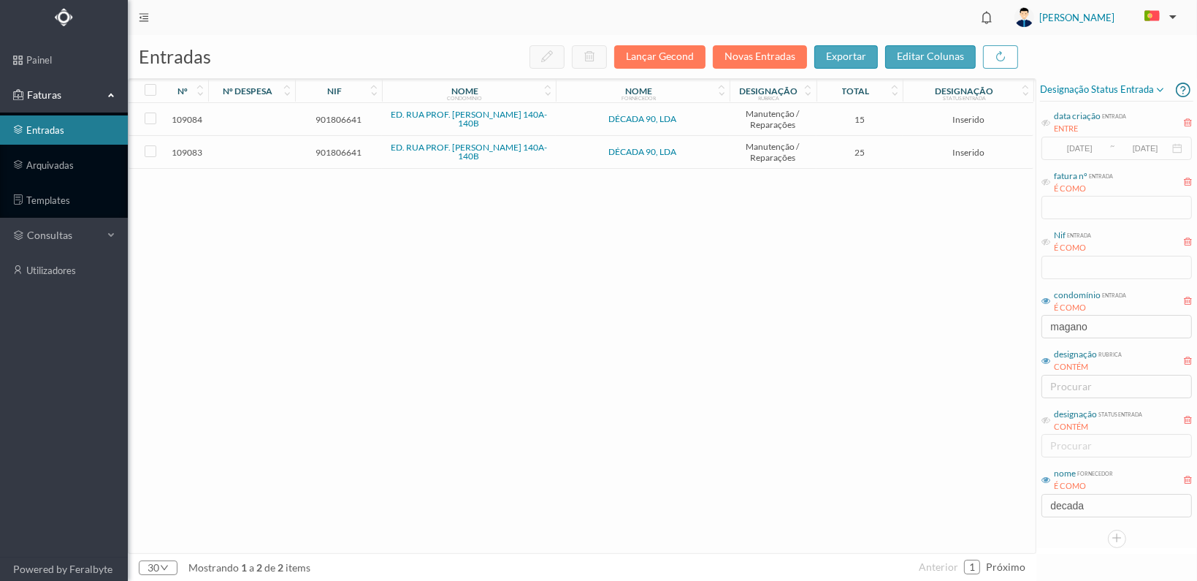
click at [335, 152] on span "901806641" at bounding box center [339, 152] width 80 height 11
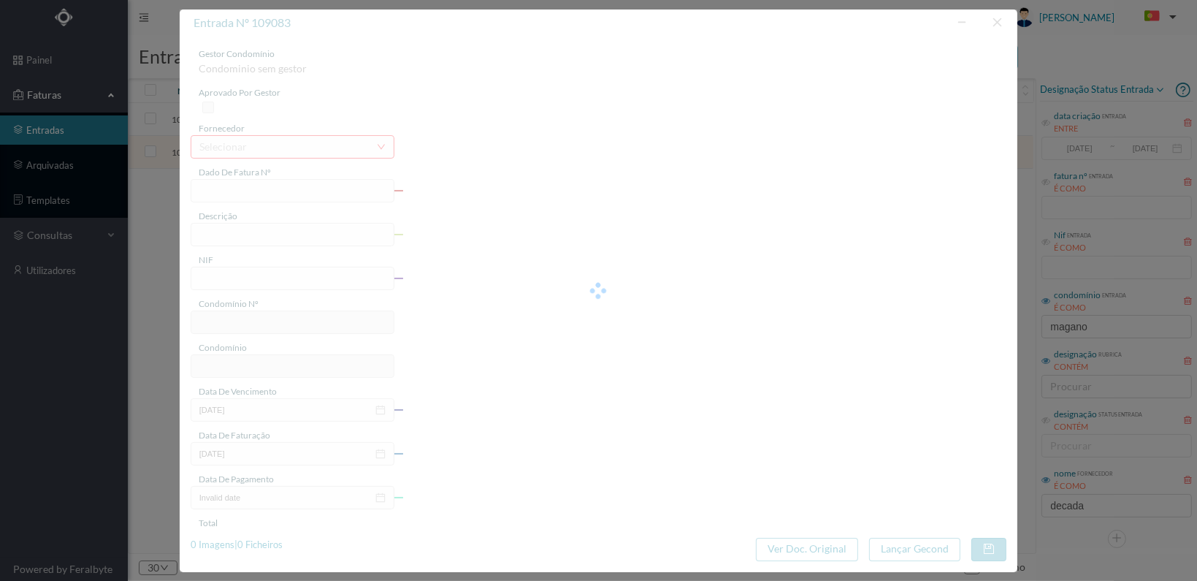
type input "FT 2025A1/1187"
type input "901806641"
type input "2025-08-06"
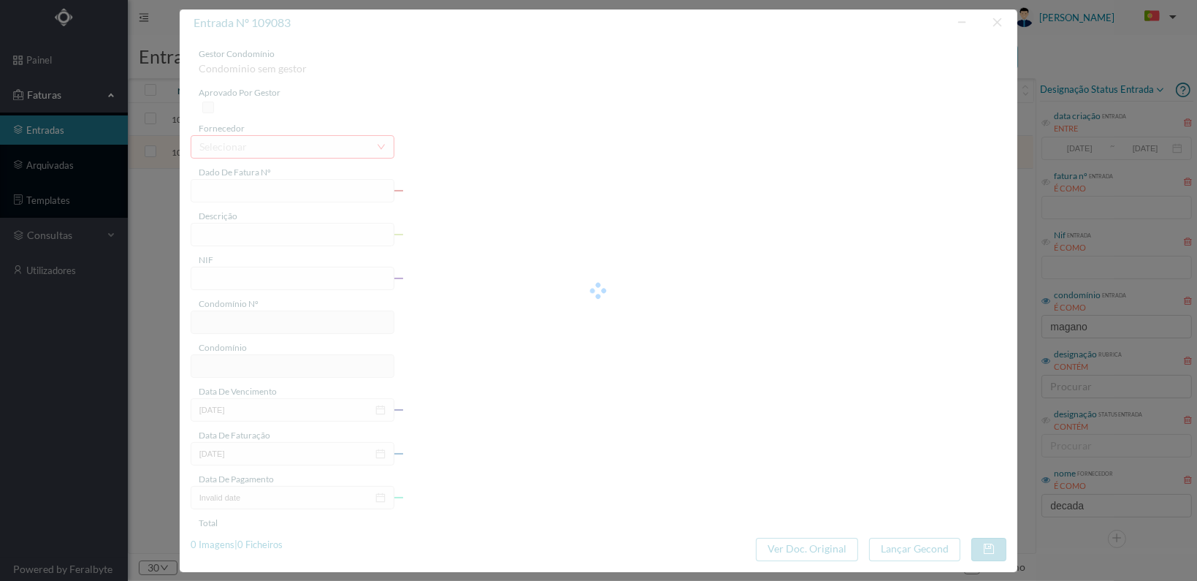
type input "25.00"
type input "816"
type input "ED. RUA PROF. FERNANDO MAGANO 140A-140B"
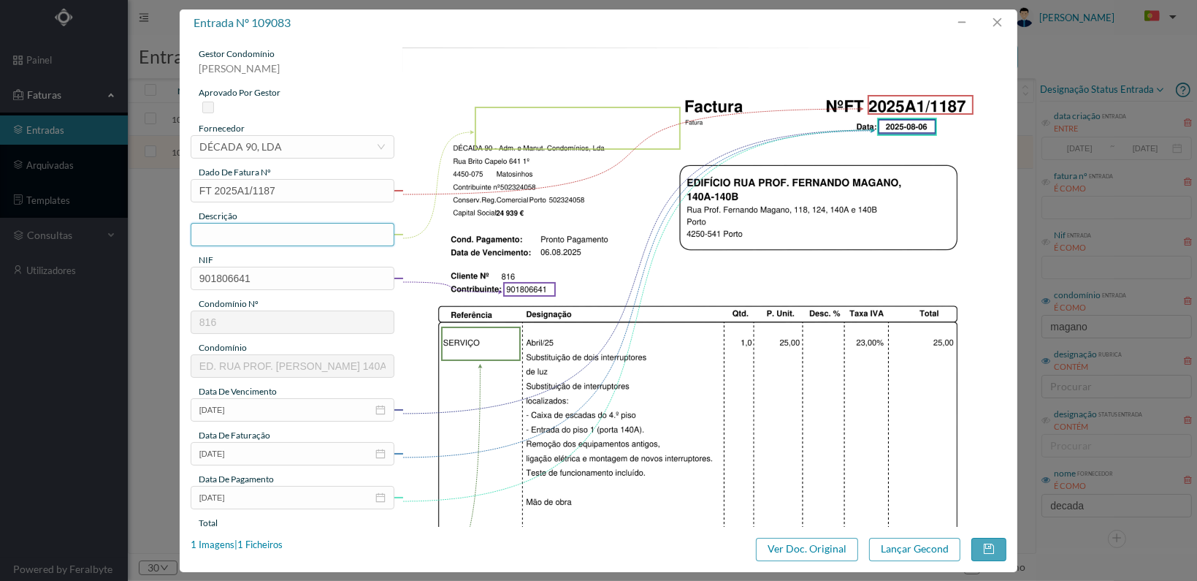
click at [300, 237] on input "text" at bounding box center [293, 234] width 204 height 23
click at [257, 232] on input "Substituição interruptores" at bounding box center [293, 234] width 204 height 23
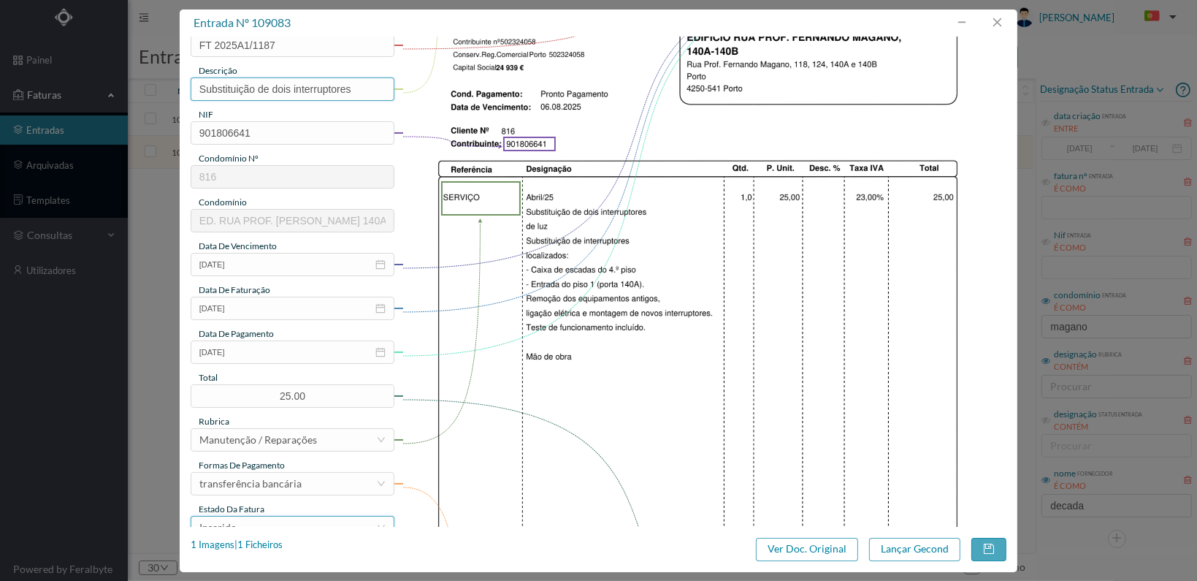
scroll to position [365, 0]
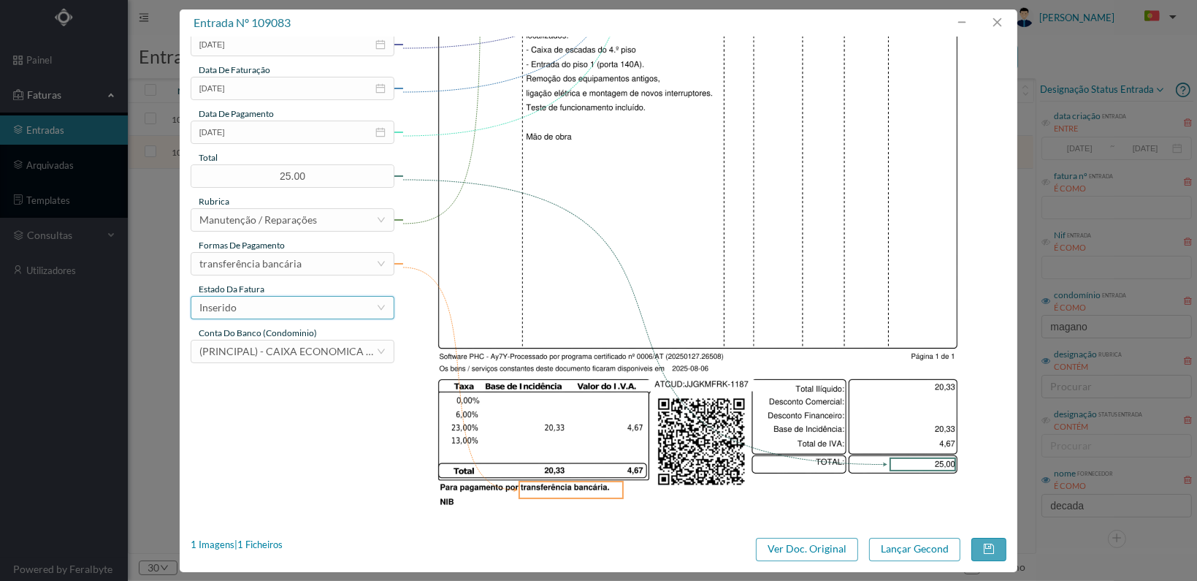
type input "Substituição de dois interruptores"
click at [342, 314] on div "Inserido" at bounding box center [287, 308] width 177 height 22
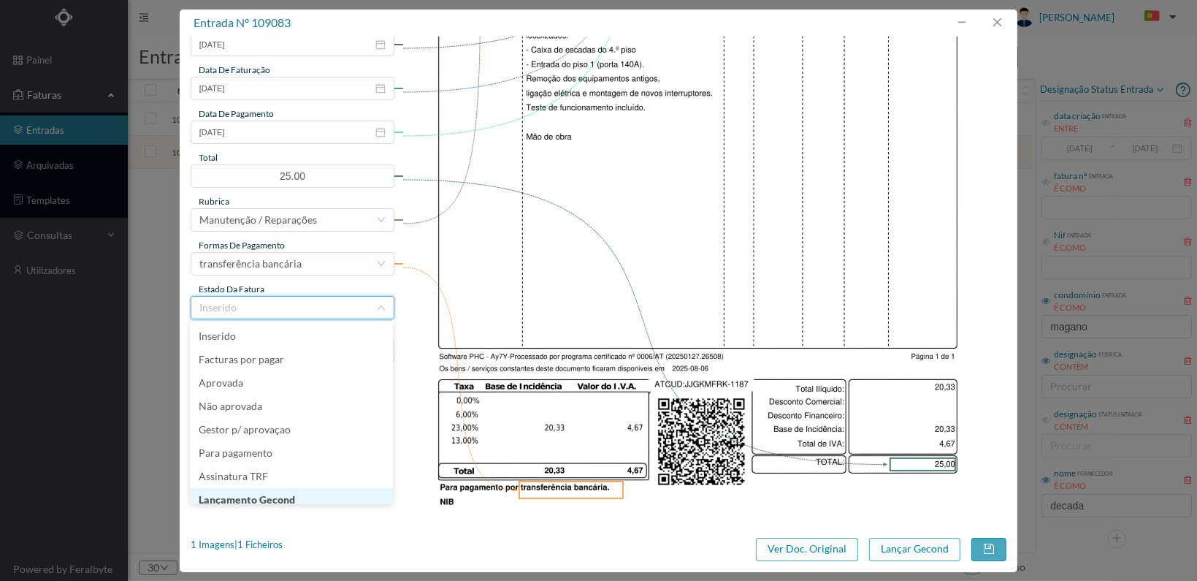
scroll to position [7, 0]
click at [316, 487] on li "Lançamento Gecond" at bounding box center [291, 492] width 203 height 23
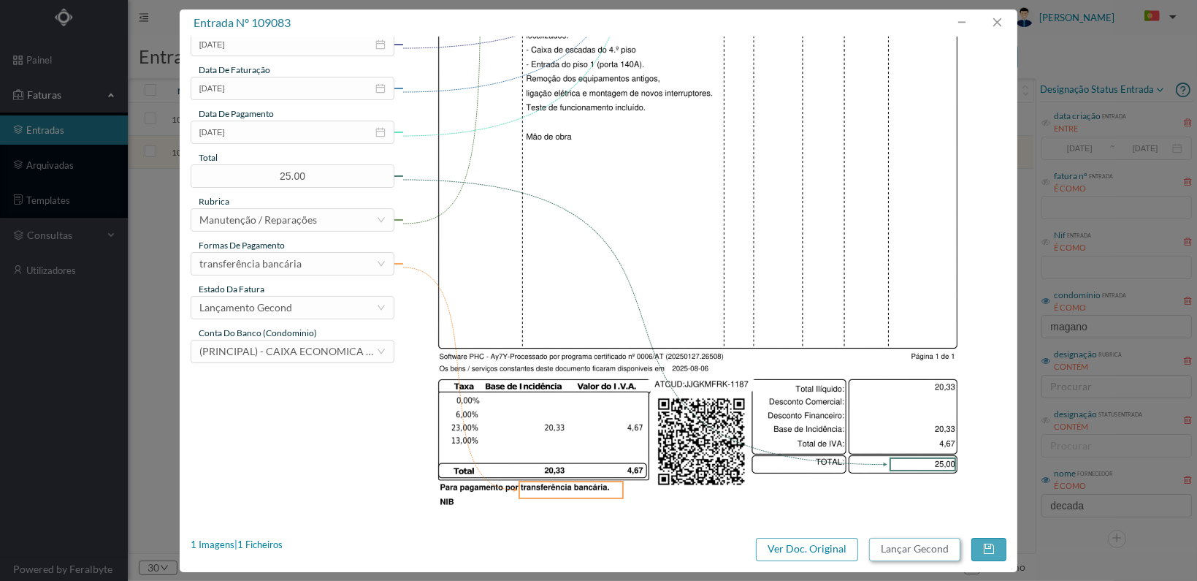
click at [909, 551] on button "Lançar Gecond" at bounding box center [914, 549] width 91 height 23
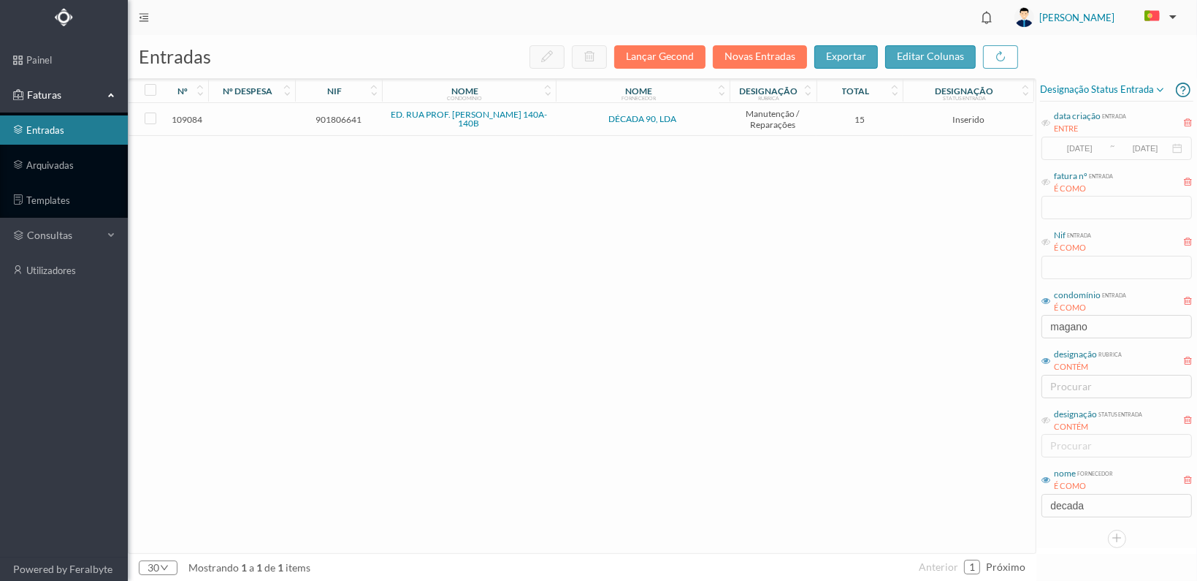
click at [339, 120] on span "901806641" at bounding box center [339, 119] width 80 height 11
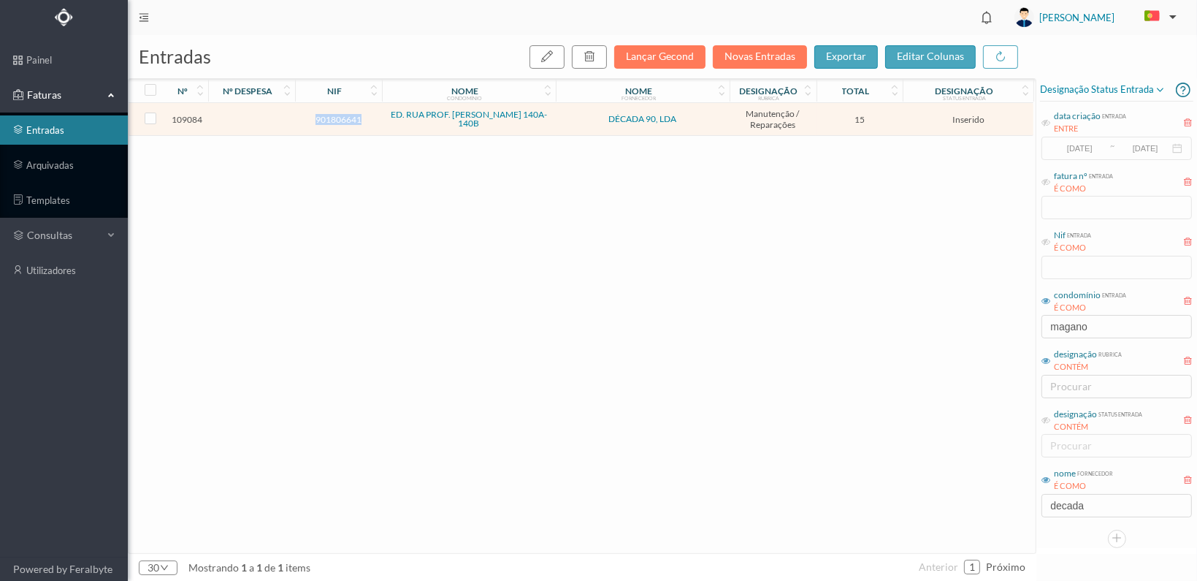
click at [339, 120] on span "901806641" at bounding box center [339, 119] width 80 height 11
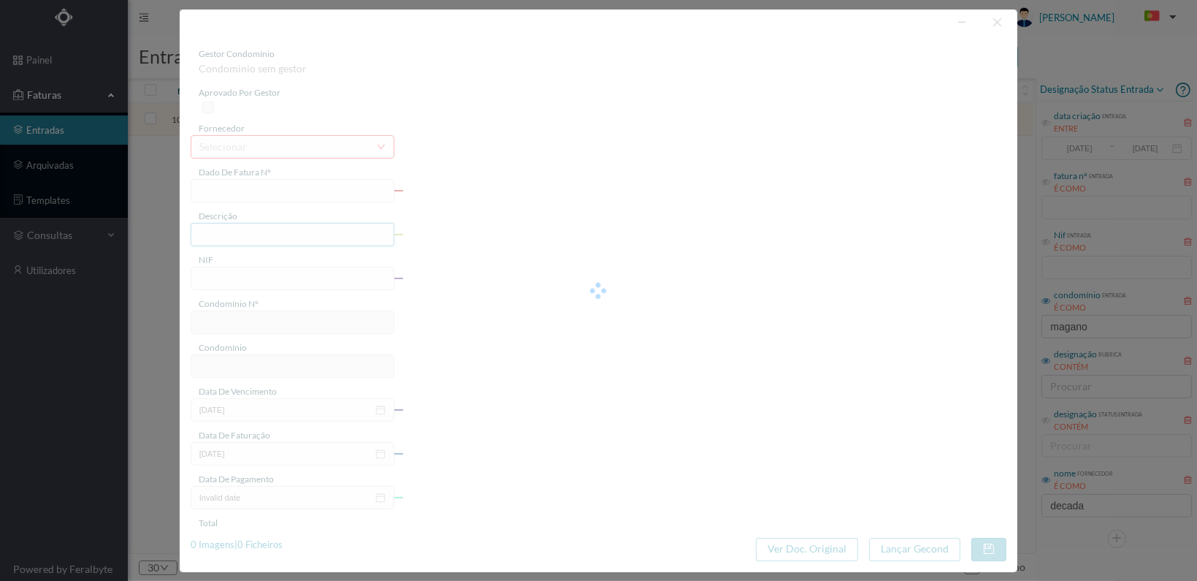
type input "FT 2025A1/1188"
type input "901806641"
type input "2025-08-06"
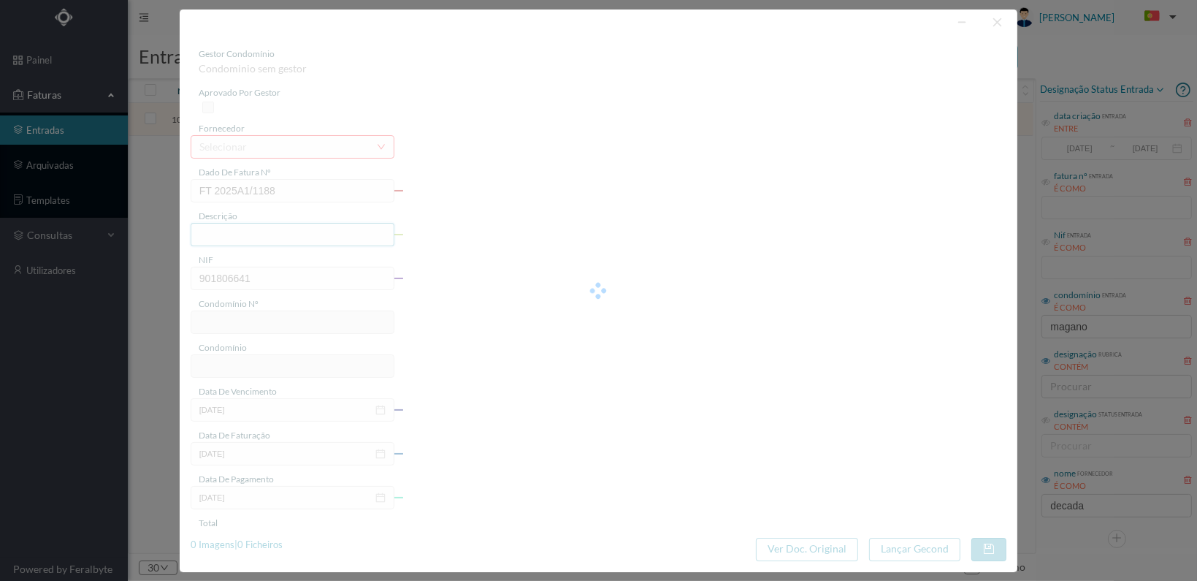
type input "15.00"
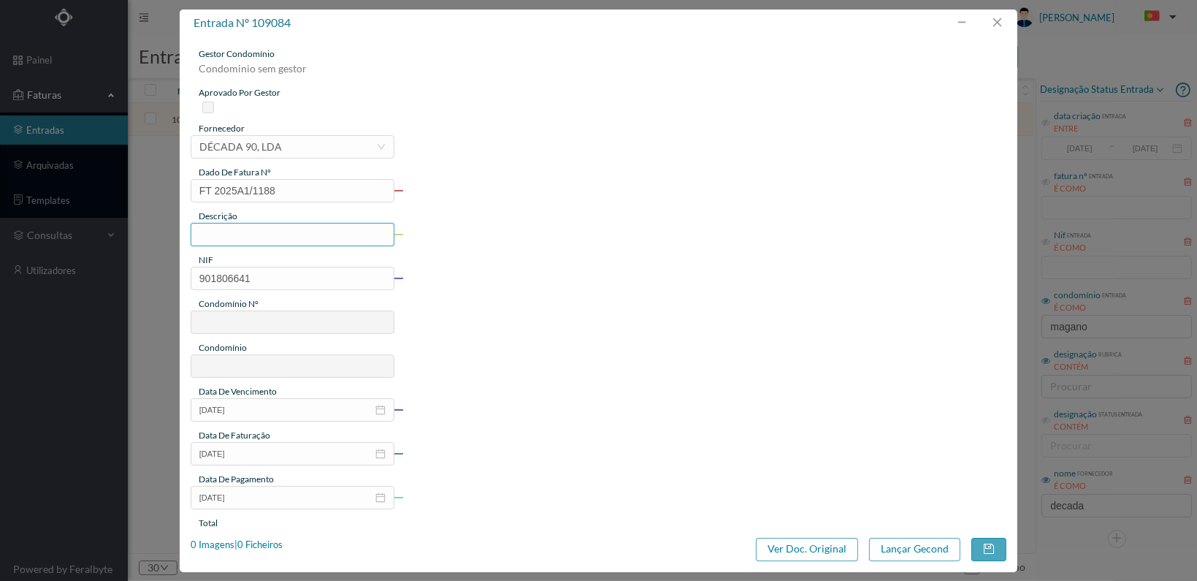
type input "816"
type input "ED. RUA PROF. FERNANDO MAGANO 140A-140B"
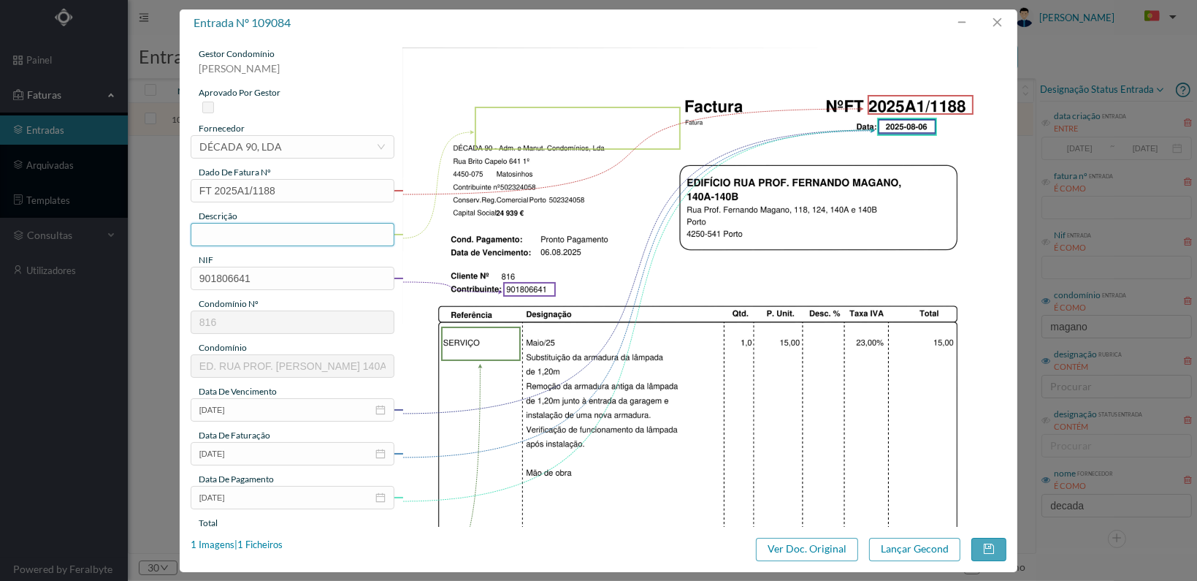
click at [284, 239] on input "text" at bounding box center [293, 234] width 204 height 23
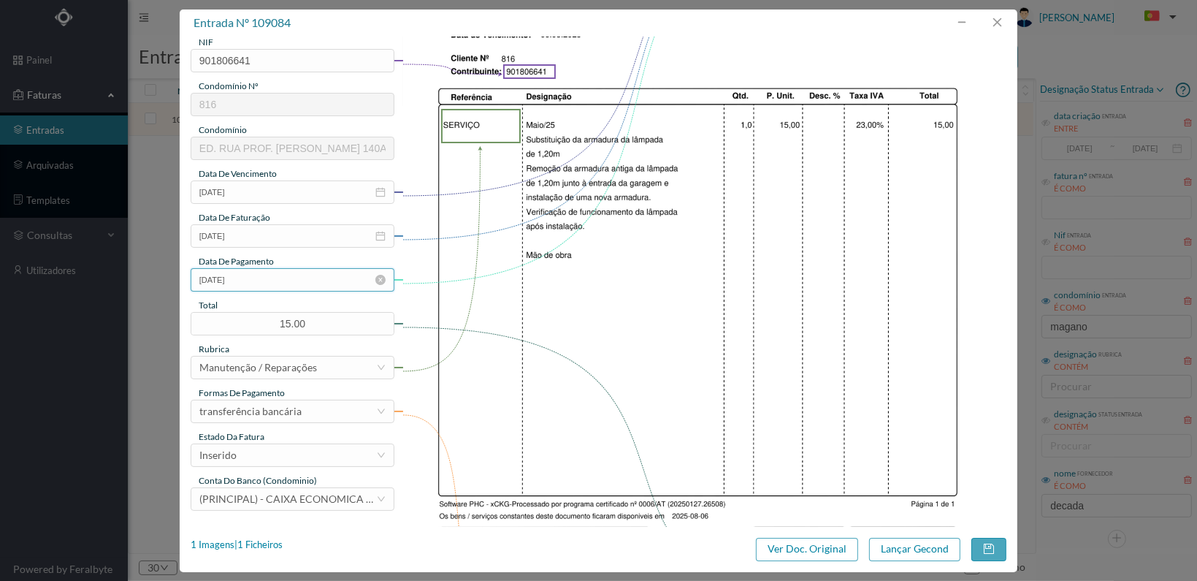
scroll to position [381, 0]
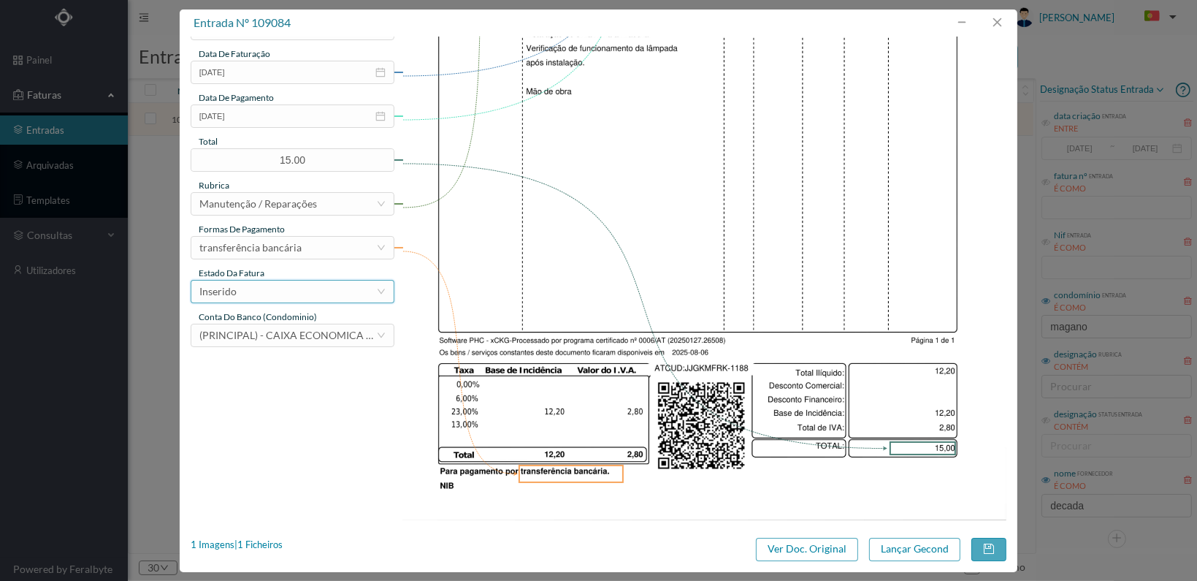
type input "Substituição da armadura por nova"
click at [340, 290] on div "Inserido" at bounding box center [287, 292] width 177 height 22
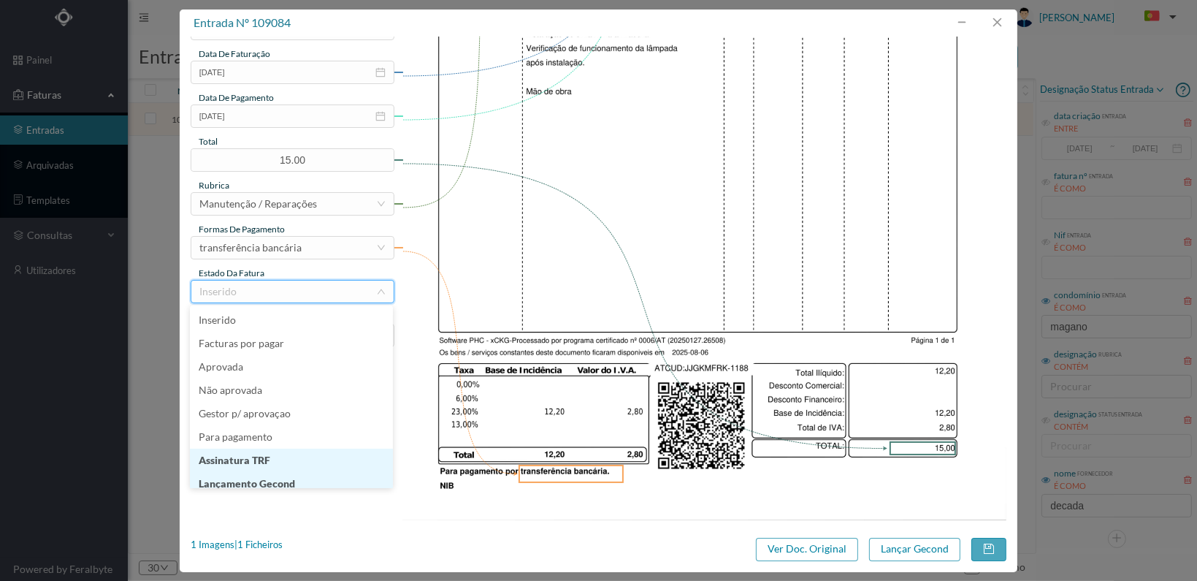
scroll to position [7, 0]
click at [313, 474] on li "Lançamento Gecond" at bounding box center [291, 476] width 203 height 23
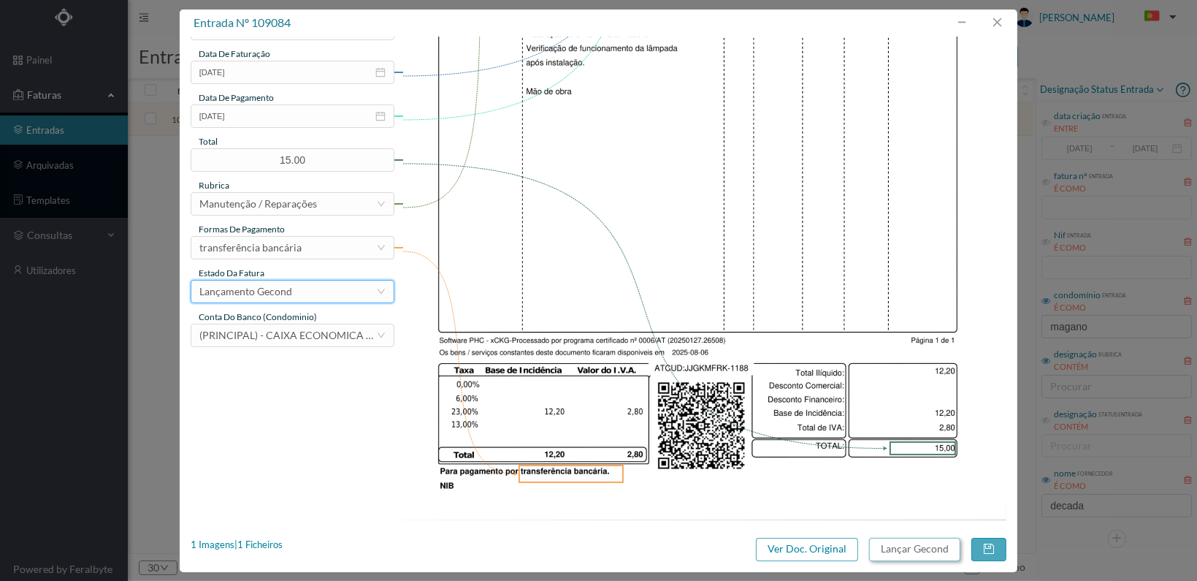
click at [903, 549] on button "Lançar Gecond" at bounding box center [914, 549] width 91 height 23
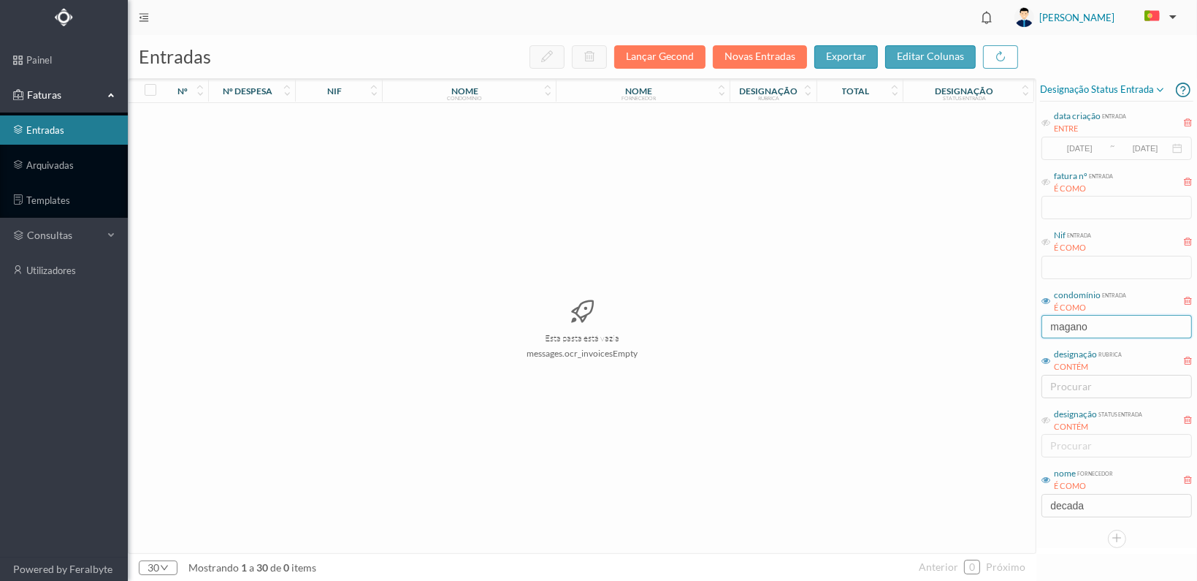
drag, startPoint x: 1084, startPoint y: 325, endPoint x: 965, endPoint y: 330, distance: 119.2
click at [965, 329] on div "entradas Lançar Gecond Novas Entradas exportar editar colunas nº nº despesa nif…" at bounding box center [662, 308] width 1069 height 546
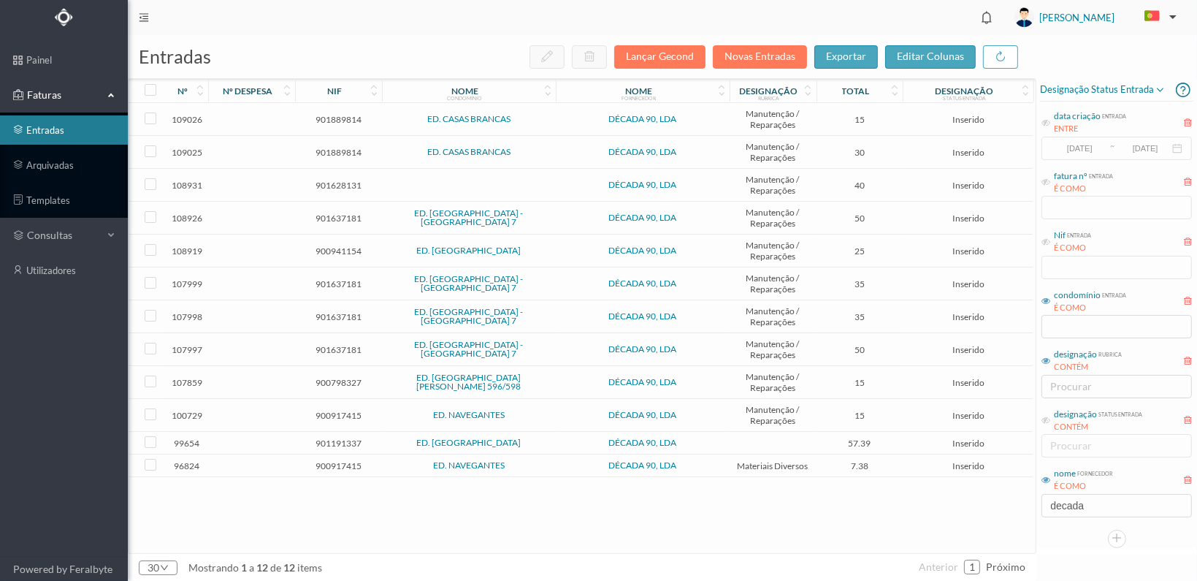
click at [337, 180] on span "901628131" at bounding box center [339, 185] width 80 height 11
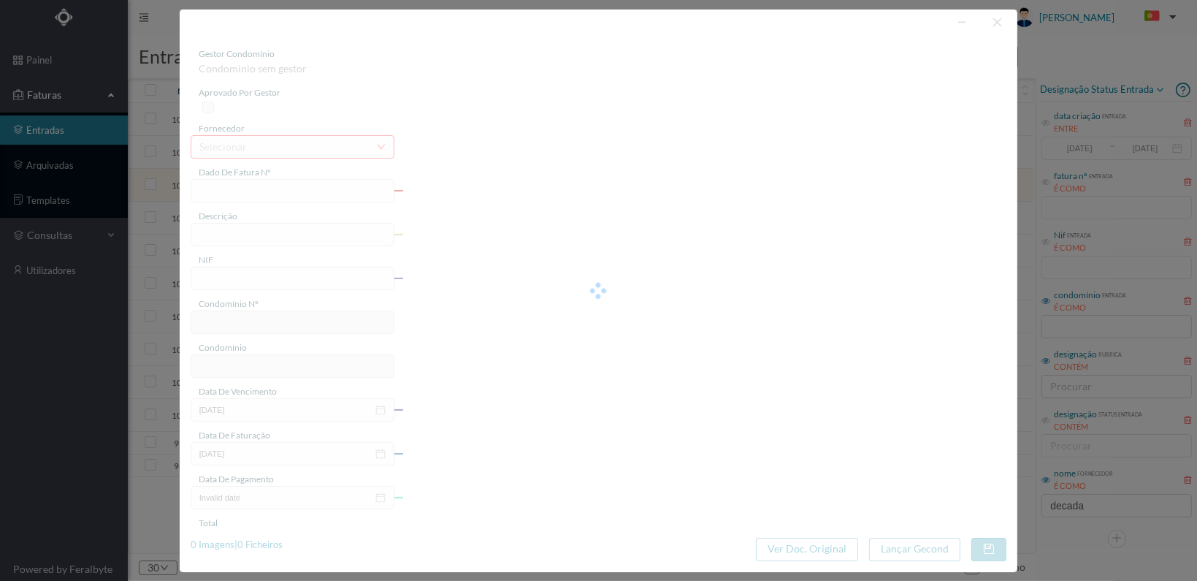
type input "FT 2025A1/1097"
type input "901628131"
type input "2025-08-05"
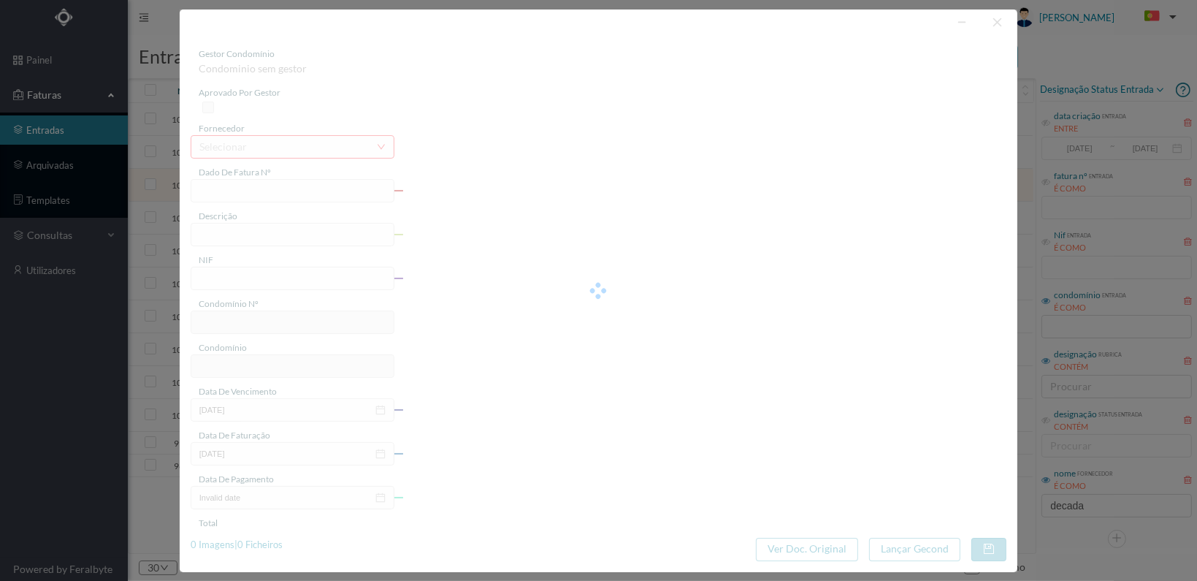
type input "40.00"
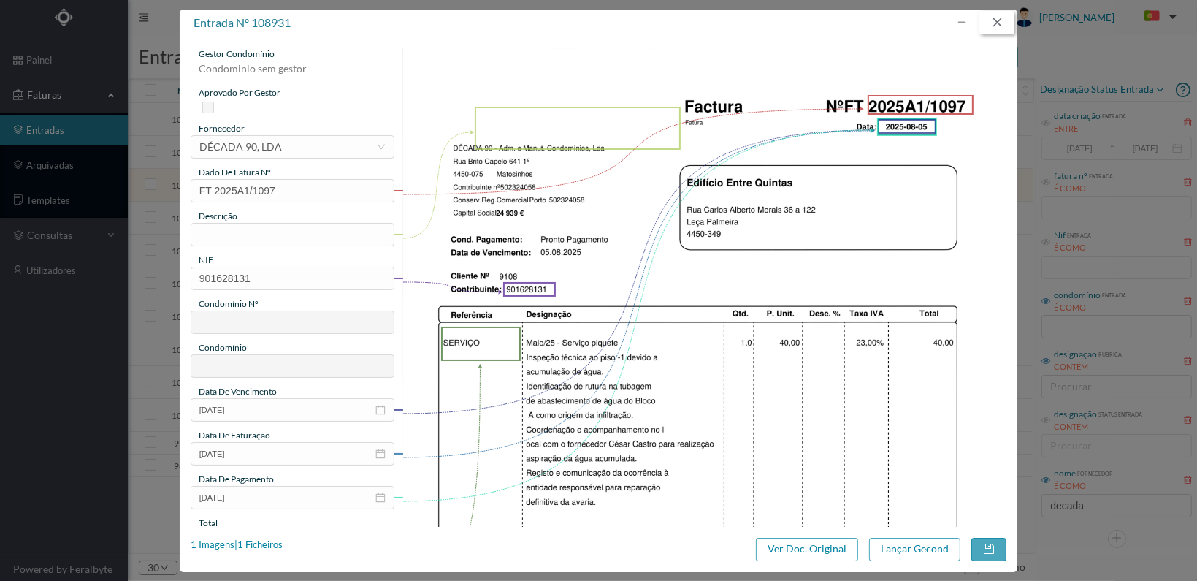
click at [992, 20] on button "button" at bounding box center [997, 22] width 35 height 23
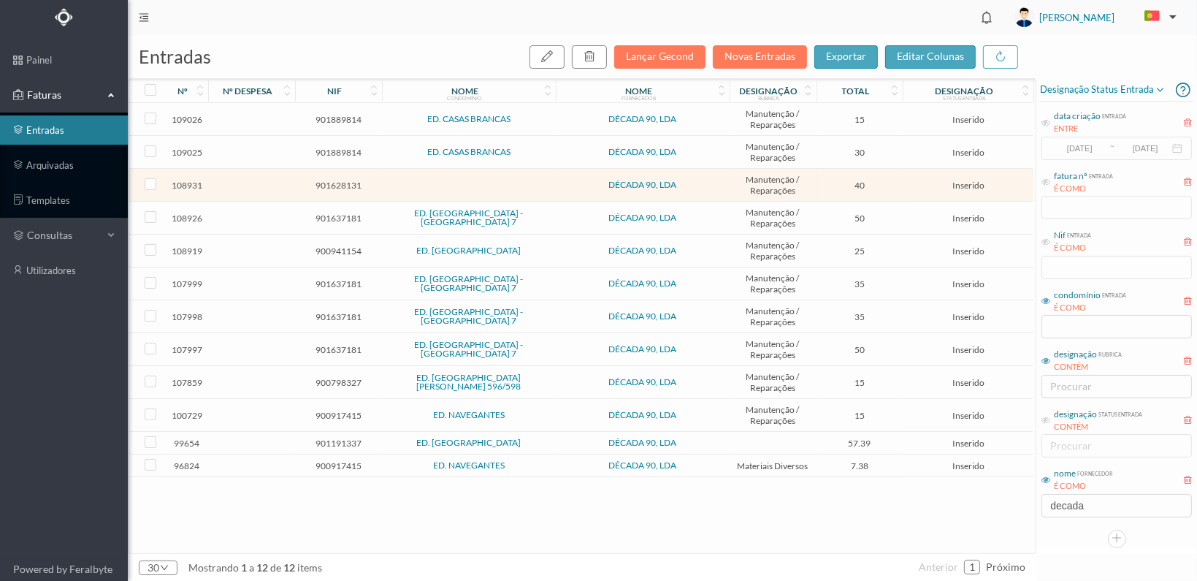
click at [337, 377] on span "900798327" at bounding box center [339, 382] width 80 height 11
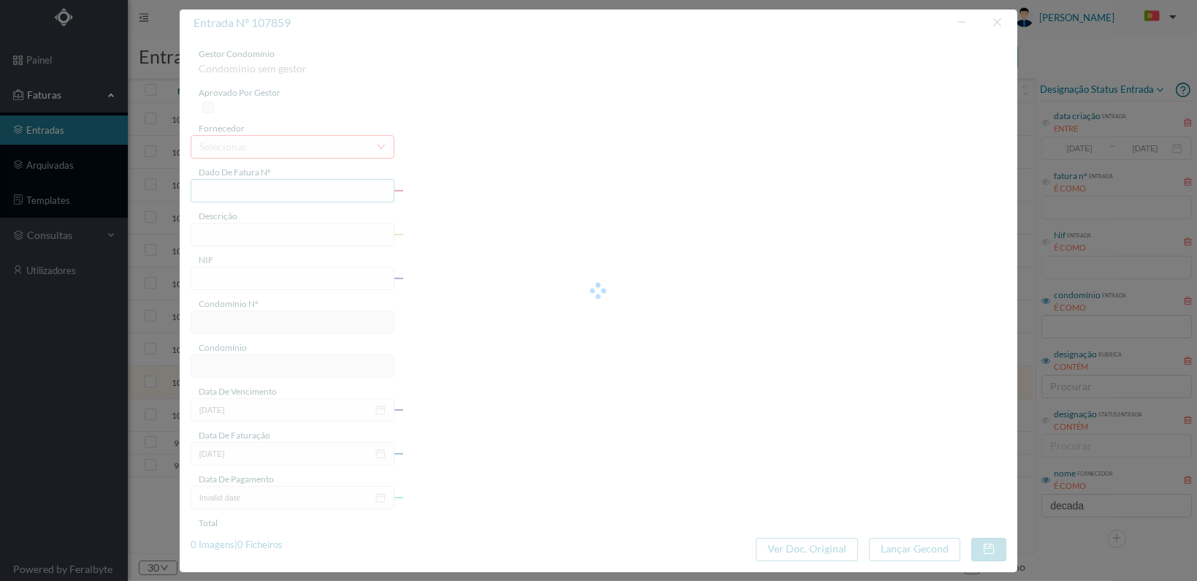
type input "FT 2025A1/923"
type input "900798327"
type input "2025-07-30"
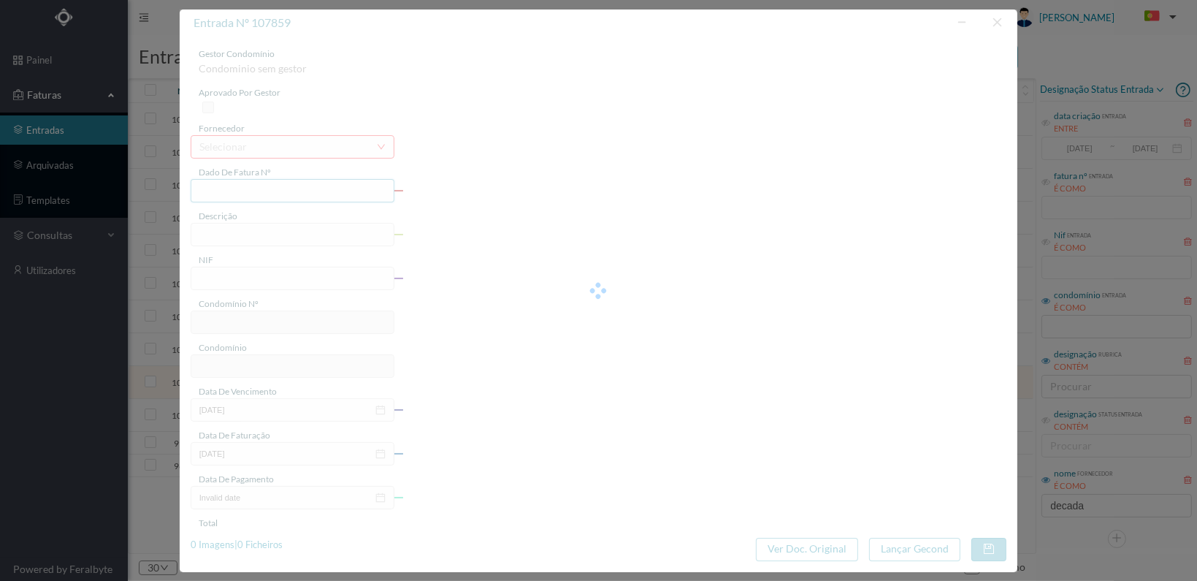
type input "15.00"
type input "697"
type input "ED. RUA BRITO CAPELO 596/598"
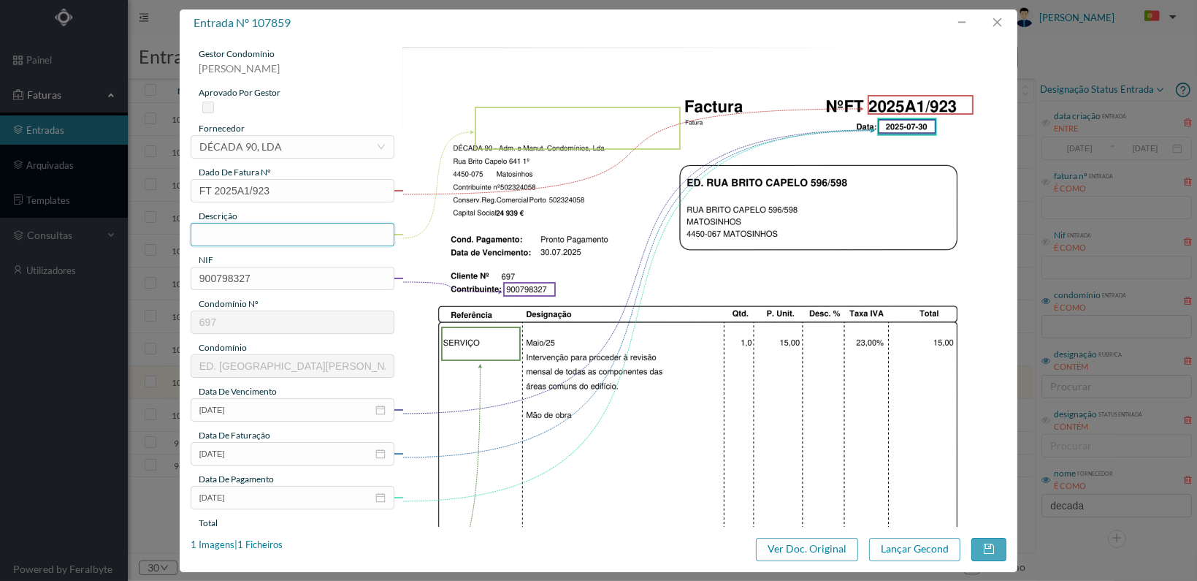
click at [244, 232] on input "text" at bounding box center [293, 234] width 204 height 23
type input "Revisão mensal ao edifício"
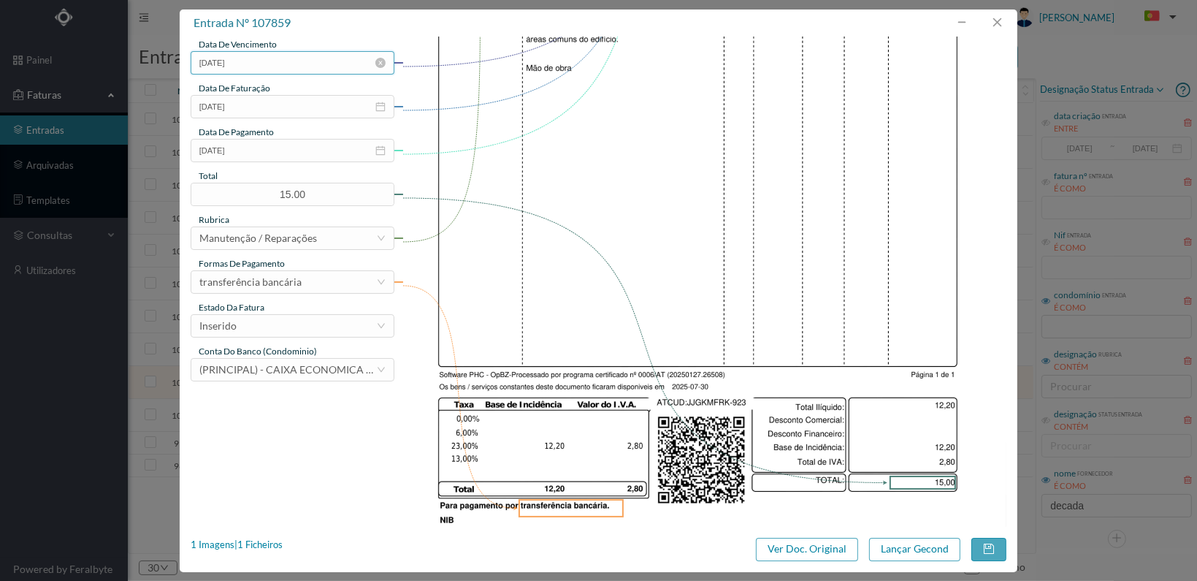
scroll to position [365, 0]
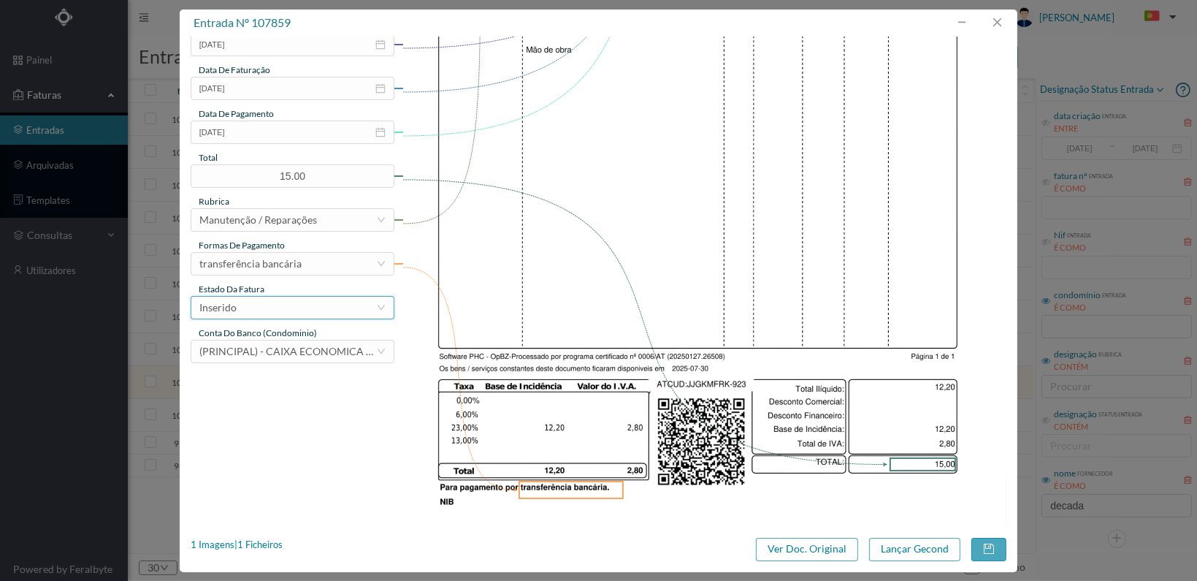
click at [367, 306] on div "Inserido" at bounding box center [287, 308] width 177 height 22
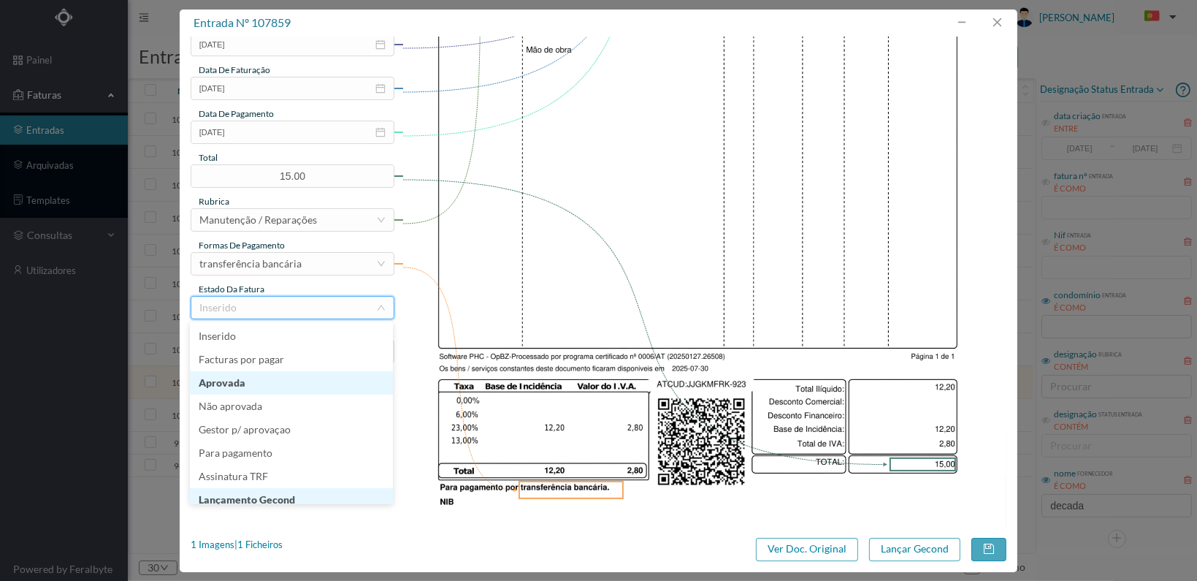
scroll to position [7, 0]
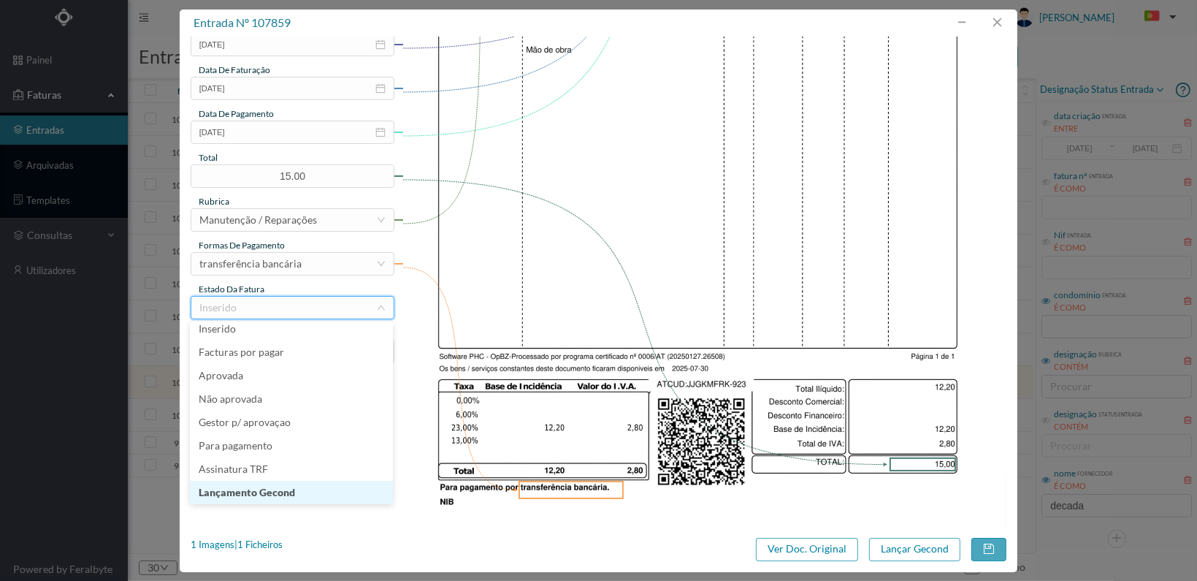
click at [336, 491] on li "Lançamento Gecond" at bounding box center [291, 492] width 203 height 23
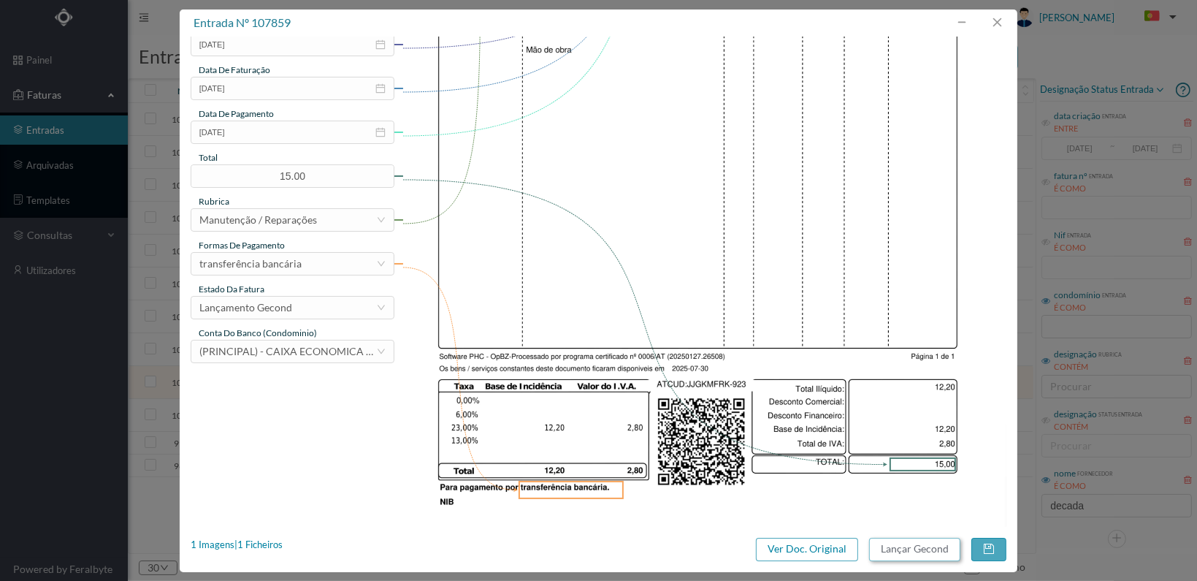
click at [897, 541] on button "Lançar Gecond" at bounding box center [914, 549] width 91 height 23
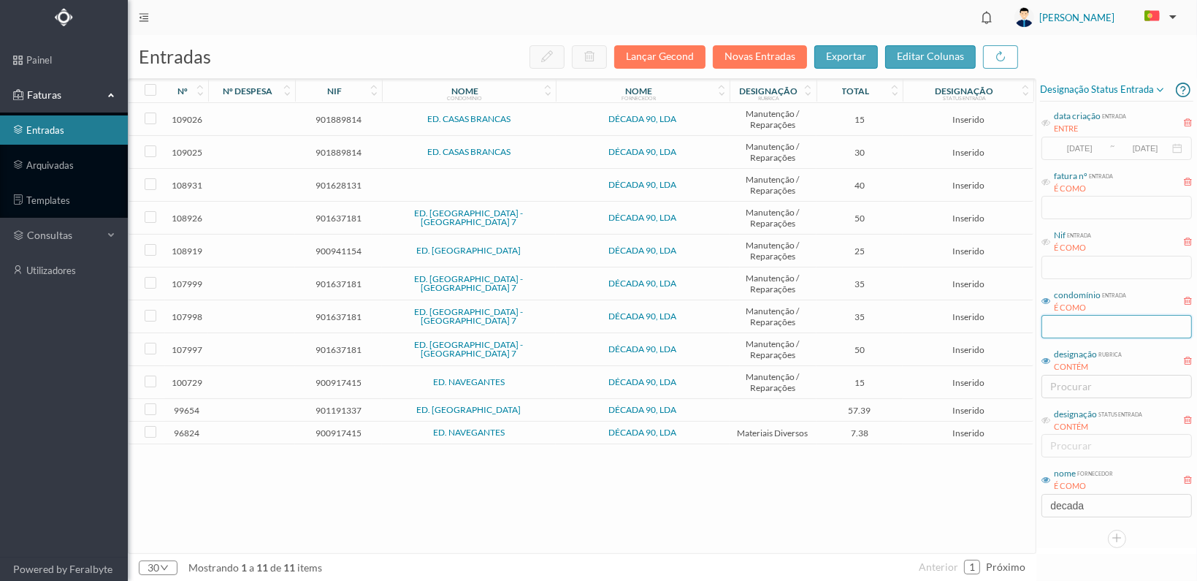
click at [1078, 327] on input "text" at bounding box center [1117, 326] width 150 height 23
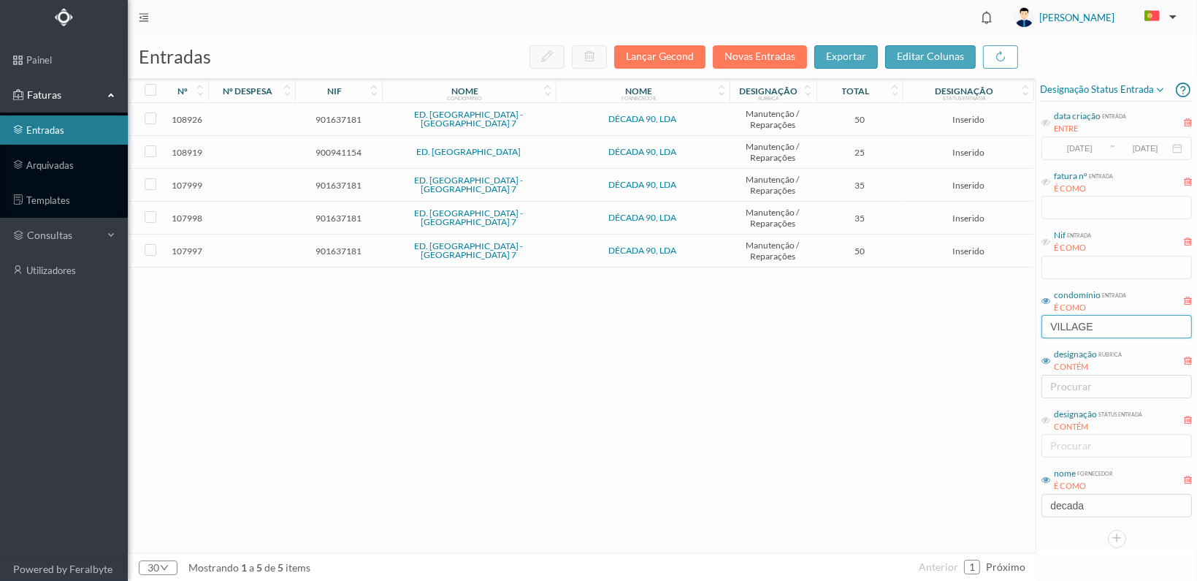
type input "VILLAGE"
click at [314, 151] on span "900941154" at bounding box center [339, 152] width 80 height 11
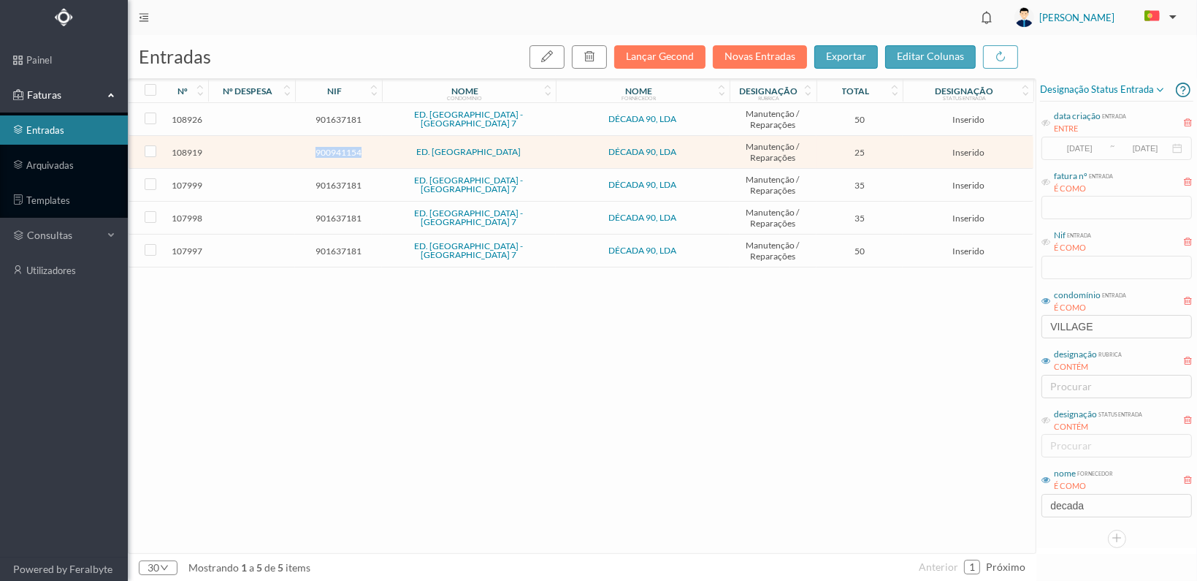
click at [314, 151] on span "900941154" at bounding box center [339, 152] width 80 height 11
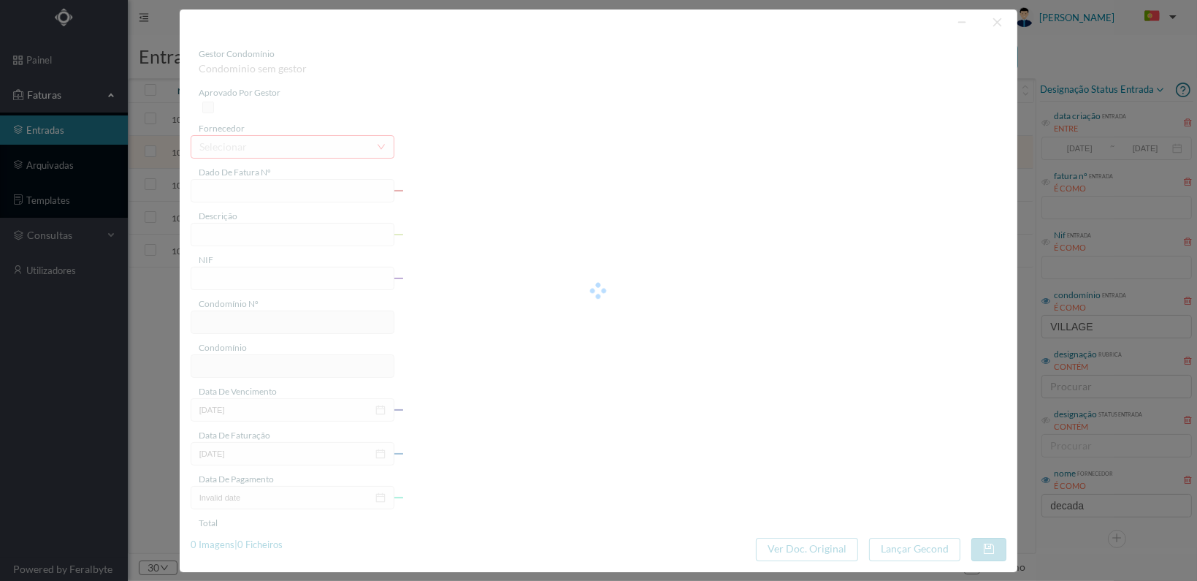
type input "FT 2025A1/1085"
type input "900941154"
type input "2025-08-05"
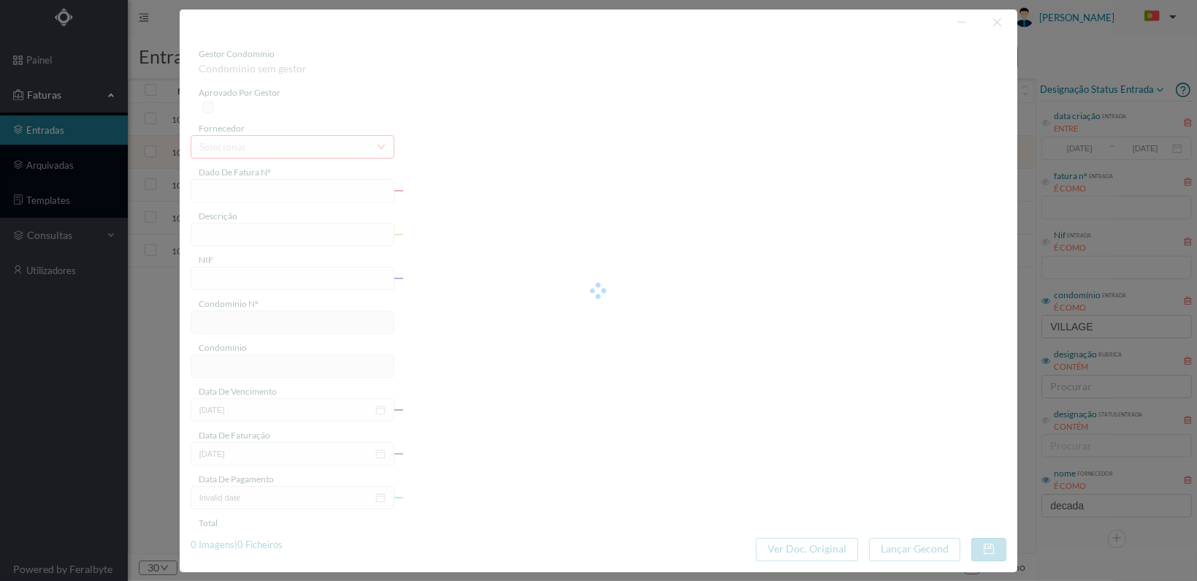
type input "25.00"
type input "675"
type input "ED. GARDEN VILLAGE VI"
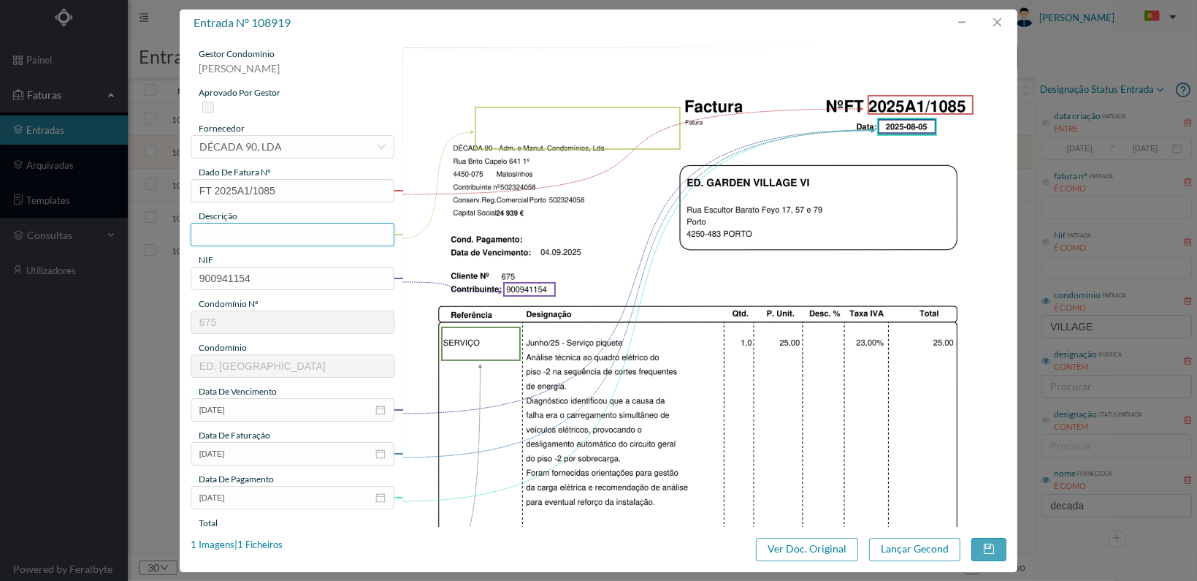
click at [246, 234] on input "text" at bounding box center [293, 234] width 204 height 23
click at [243, 237] on input "text" at bounding box center [293, 234] width 204 height 23
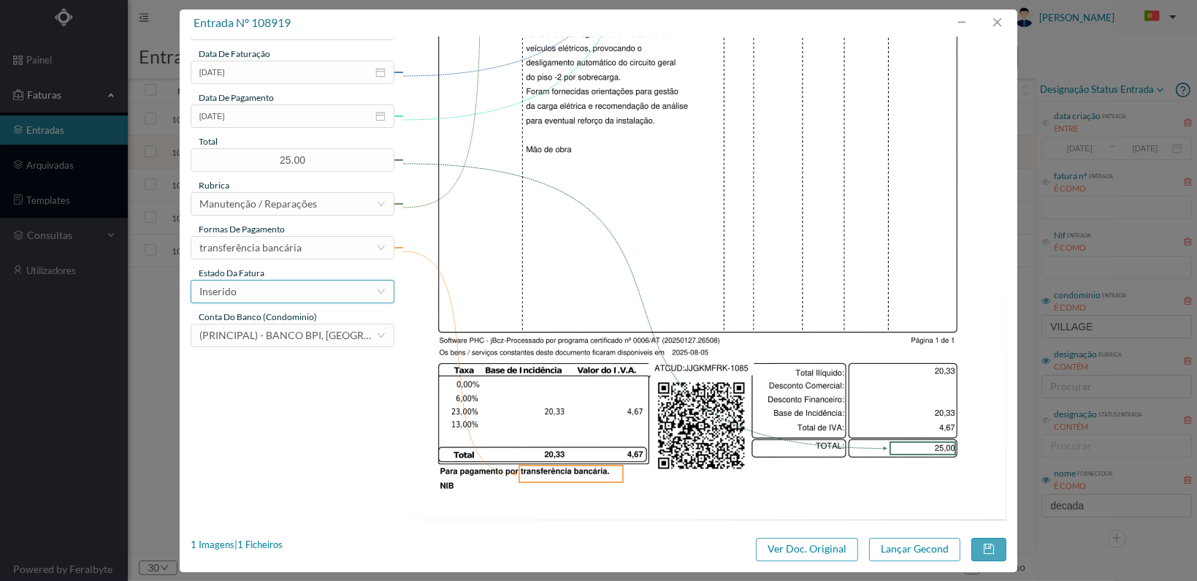
click at [361, 290] on div "Inserido" at bounding box center [287, 292] width 177 height 22
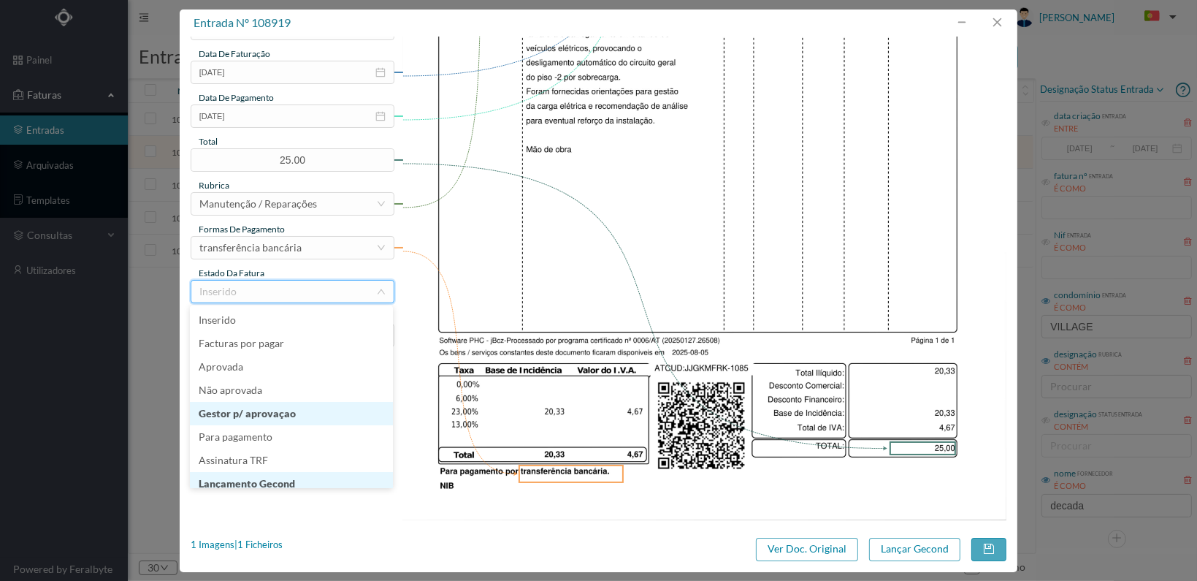
scroll to position [7, 0]
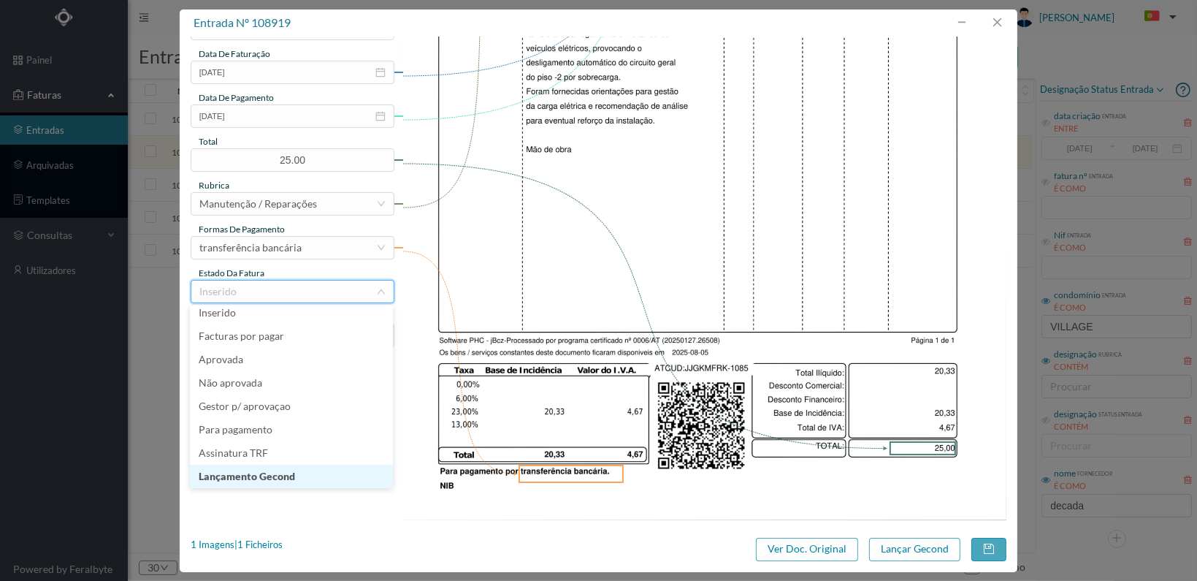
click at [325, 473] on li "Lançamento Gecond" at bounding box center [291, 476] width 203 height 23
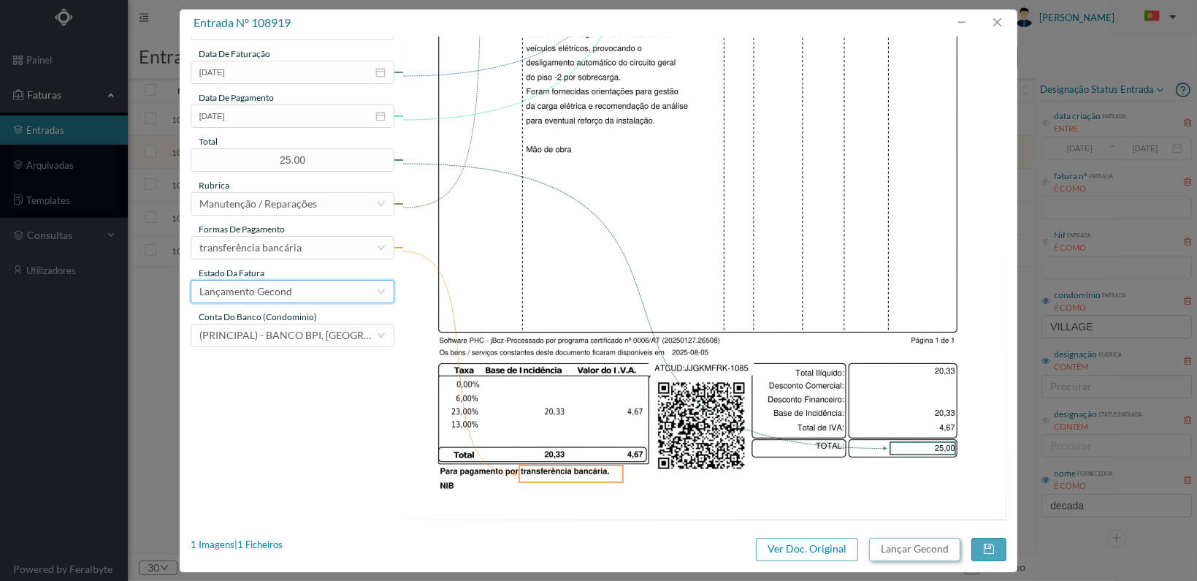
click at [893, 553] on button "Lançar Gecond" at bounding box center [914, 549] width 91 height 23
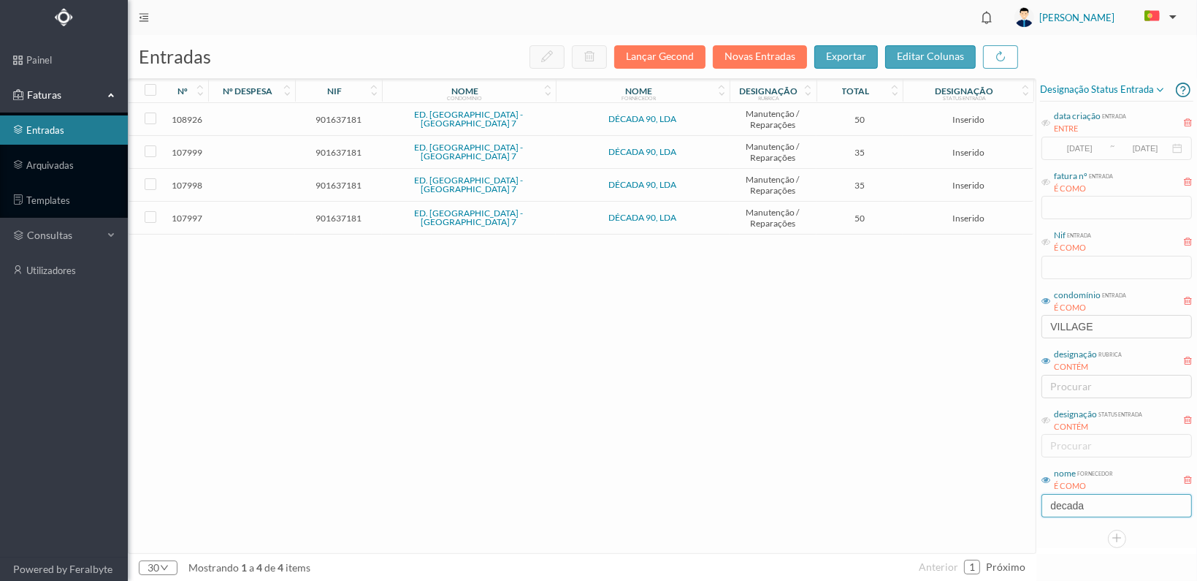
drag, startPoint x: 1100, startPoint y: 500, endPoint x: 1014, endPoint y: 515, distance: 87.4
click at [1020, 514] on div "entradas Lançar Gecond Novas Entradas exportar editar colunas nº nº despesa nif…" at bounding box center [662, 308] width 1069 height 546
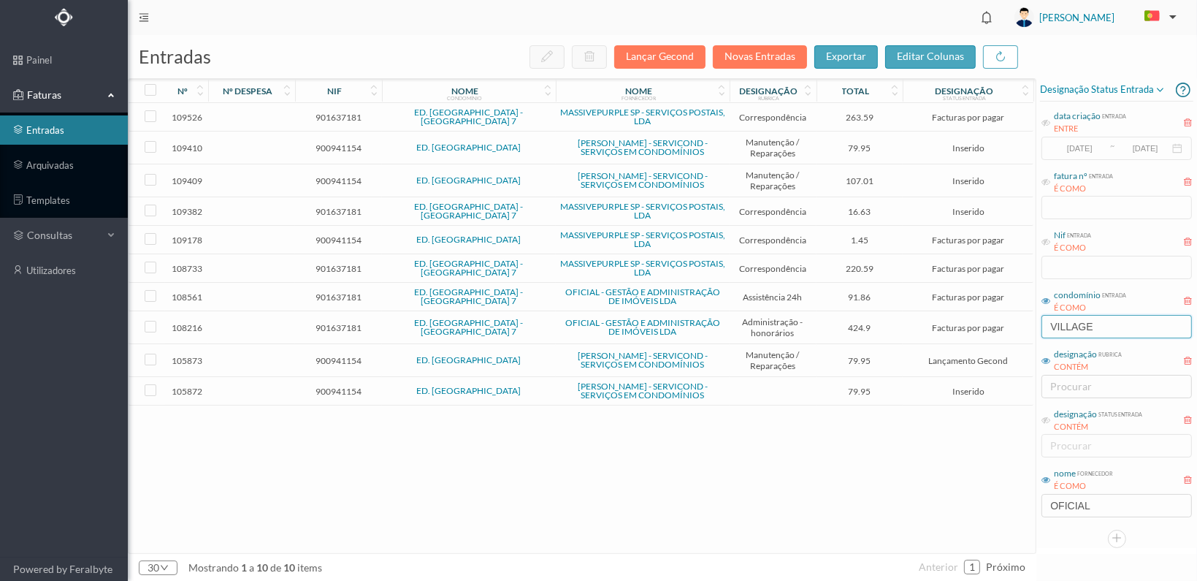
drag, startPoint x: 1109, startPoint y: 321, endPoint x: 947, endPoint y: 321, distance: 162.2
click at [947, 321] on div "entradas Lançar Gecond Novas Entradas exportar editar colunas nº nº despesa nif…" at bounding box center [662, 308] width 1069 height 546
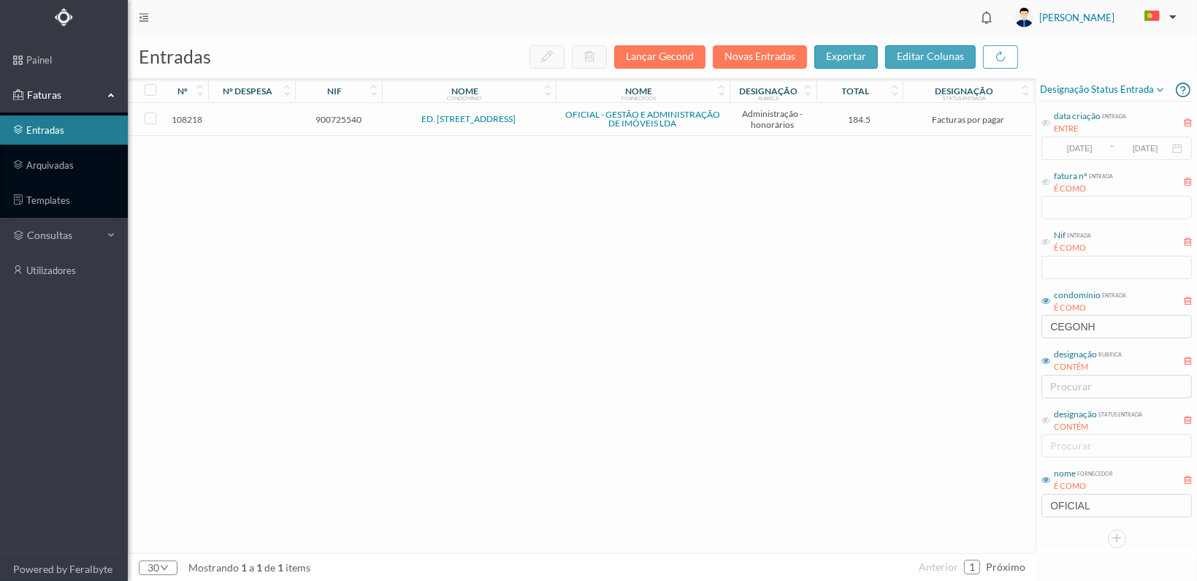
click at [336, 116] on span "900725540" at bounding box center [339, 119] width 80 height 11
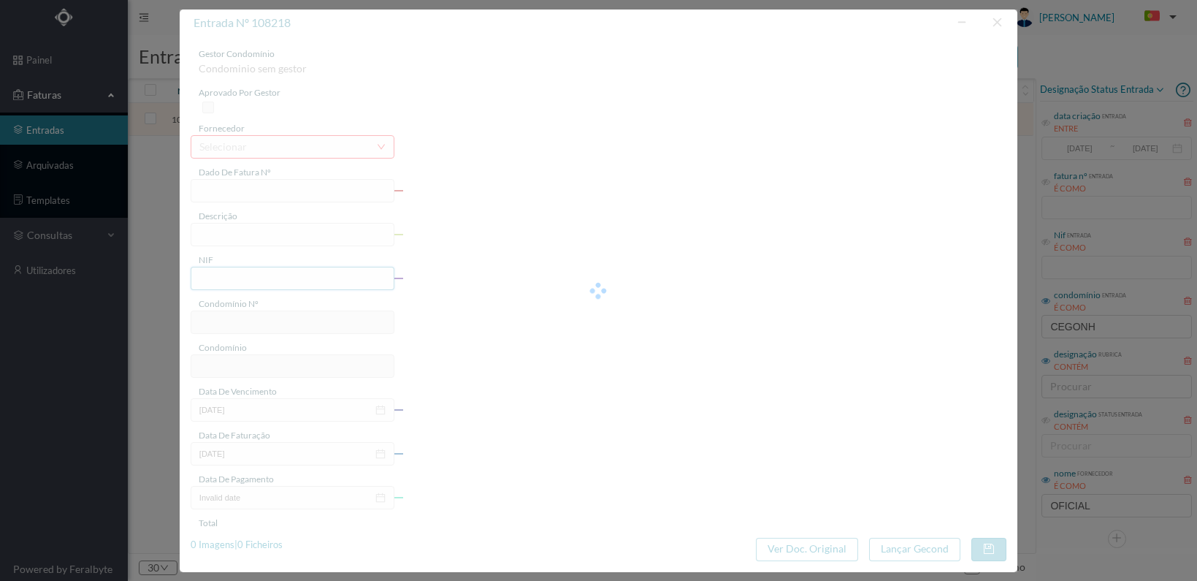
type input "FT 2025A1/3353"
type input "HONORARIOS [DATE]"
type input "900725540"
type input "[DATE]"
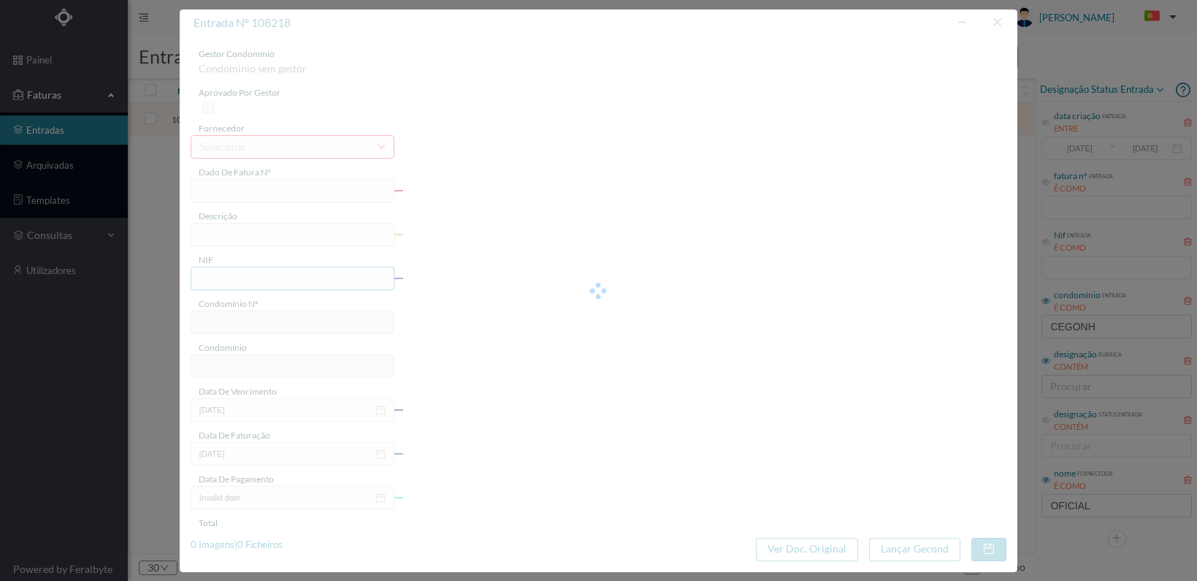
type input "[DATE]"
type input "184.50"
type input "730"
type input "ED. [STREET_ADDRESS]"
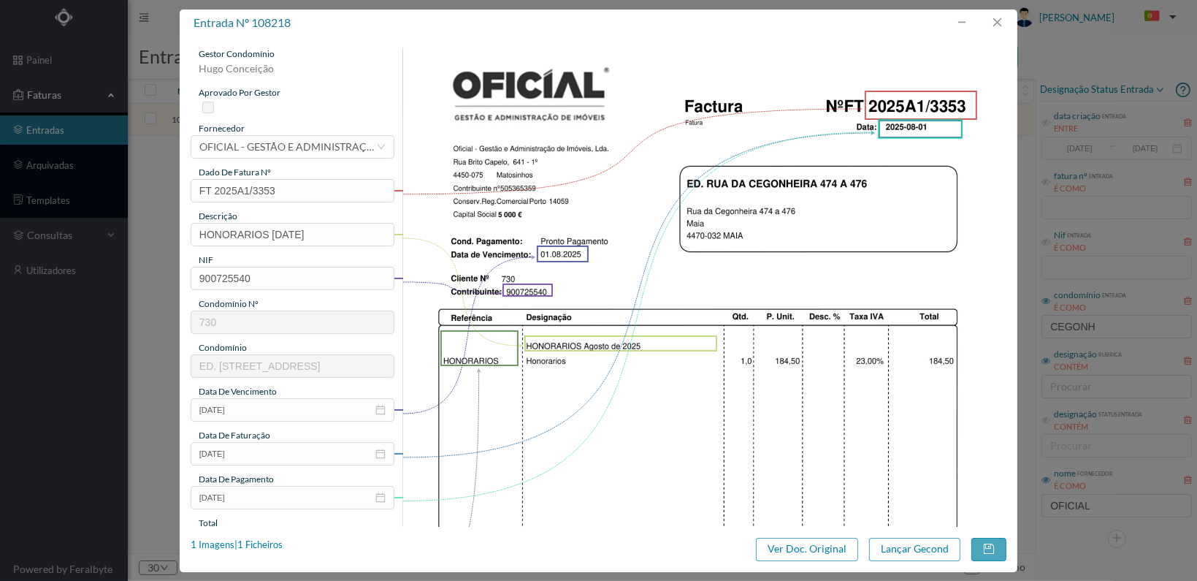
scroll to position [381, 0]
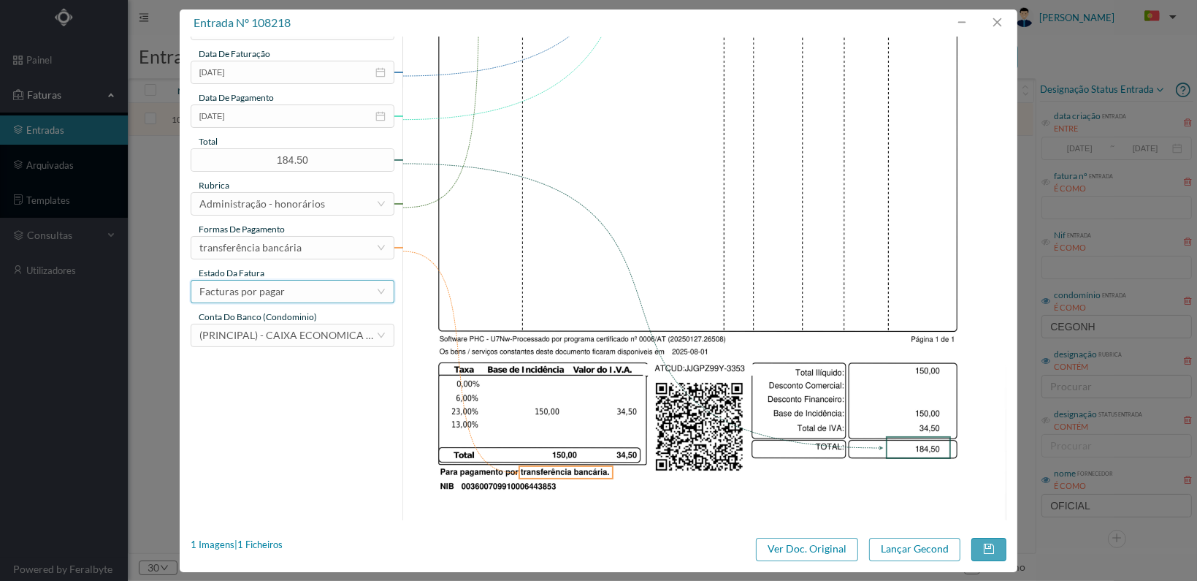
click at [356, 296] on div "Facturas por pagar" at bounding box center [287, 292] width 177 height 22
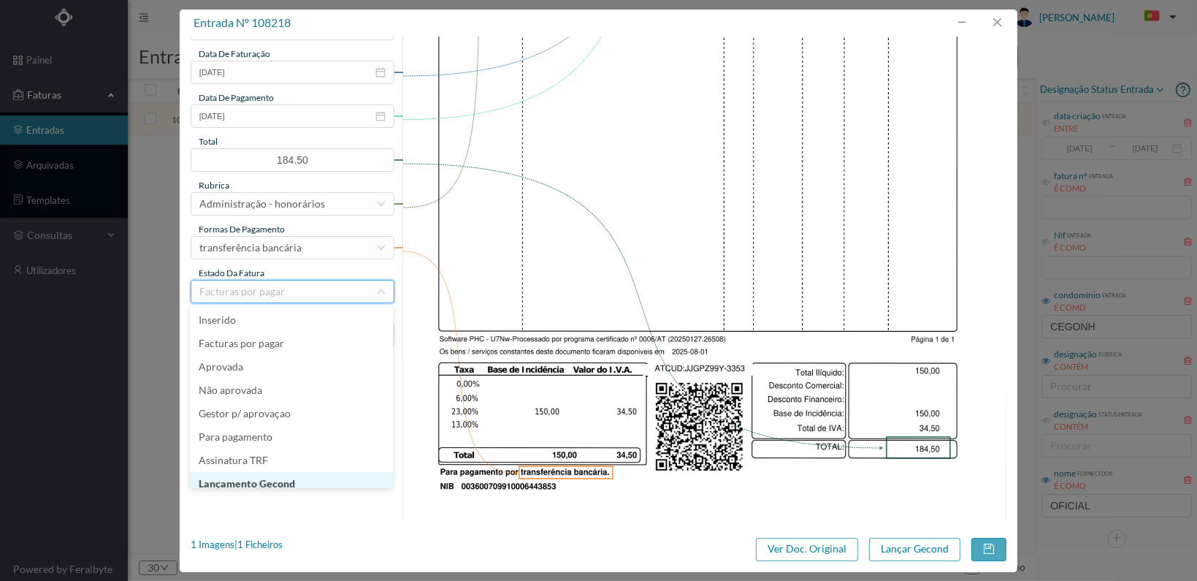
scroll to position [7, 0]
click at [342, 477] on li "Lançamento Gecond" at bounding box center [291, 476] width 203 height 23
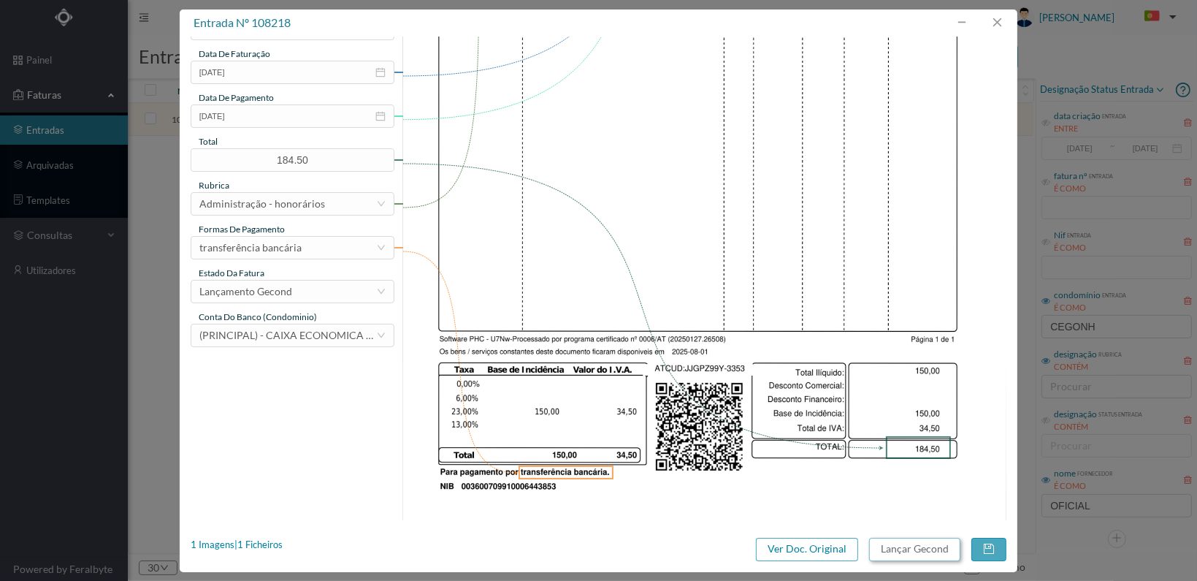
click at [914, 544] on button "Lançar Gecond" at bounding box center [914, 549] width 91 height 23
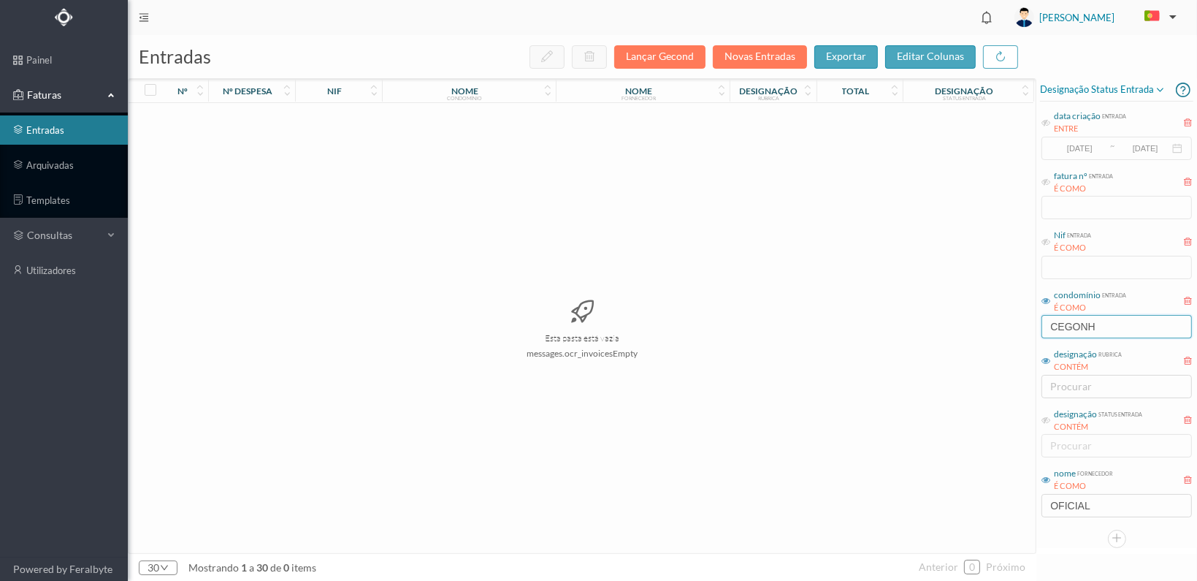
drag, startPoint x: 964, startPoint y: 327, endPoint x: 917, endPoint y: 327, distance: 47.5
click at [917, 327] on div "entradas Lançar Gecond Novas Entradas exportar editar colunas nº nº despesa nif…" at bounding box center [662, 308] width 1069 height 546
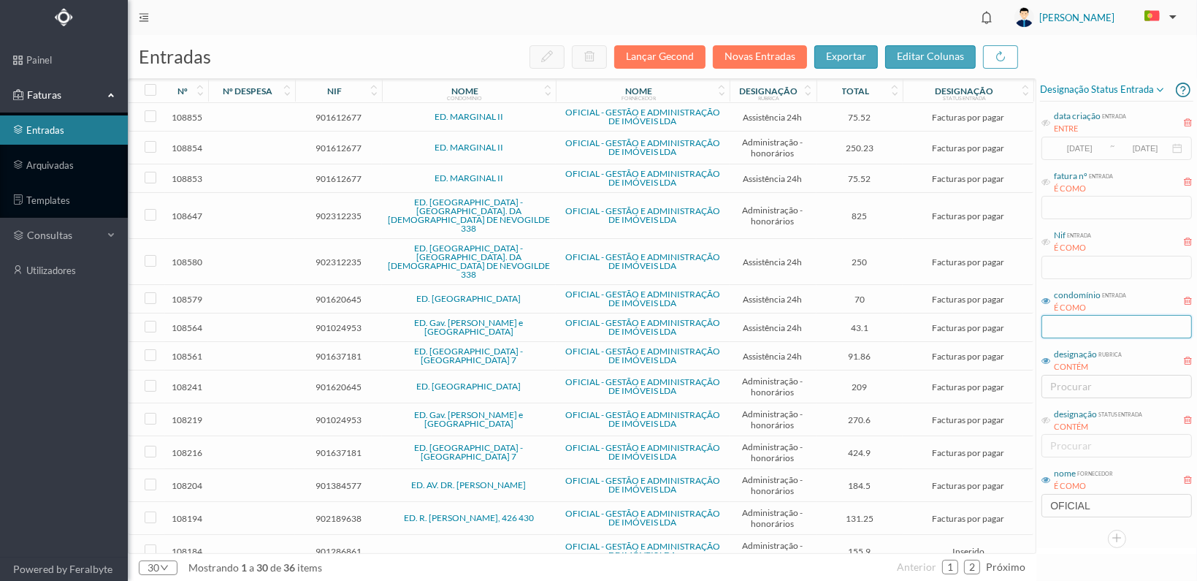
click at [1050, 325] on input "text" at bounding box center [1117, 326] width 150 height 23
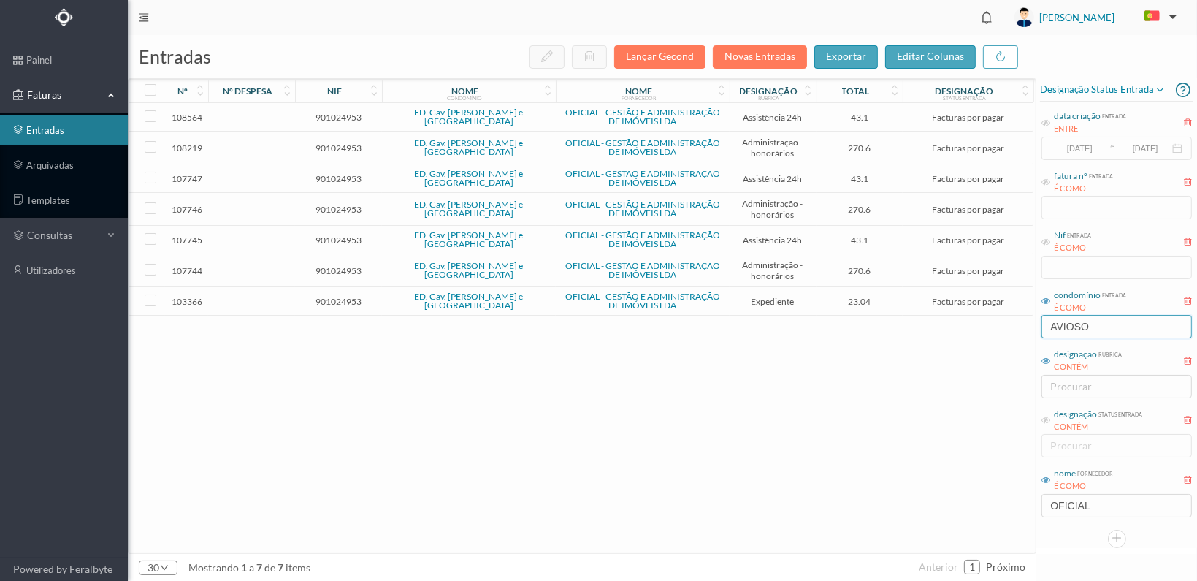
type input "AVIOSO"
click at [330, 115] on span "901024953" at bounding box center [339, 117] width 80 height 11
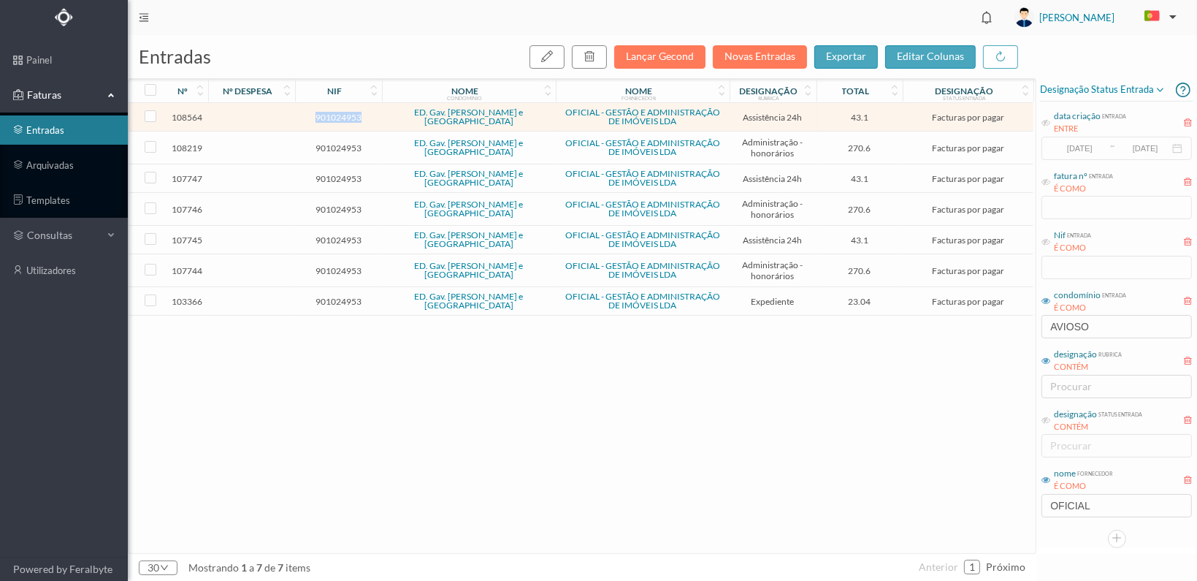
click at [330, 115] on span "901024953" at bounding box center [339, 117] width 80 height 11
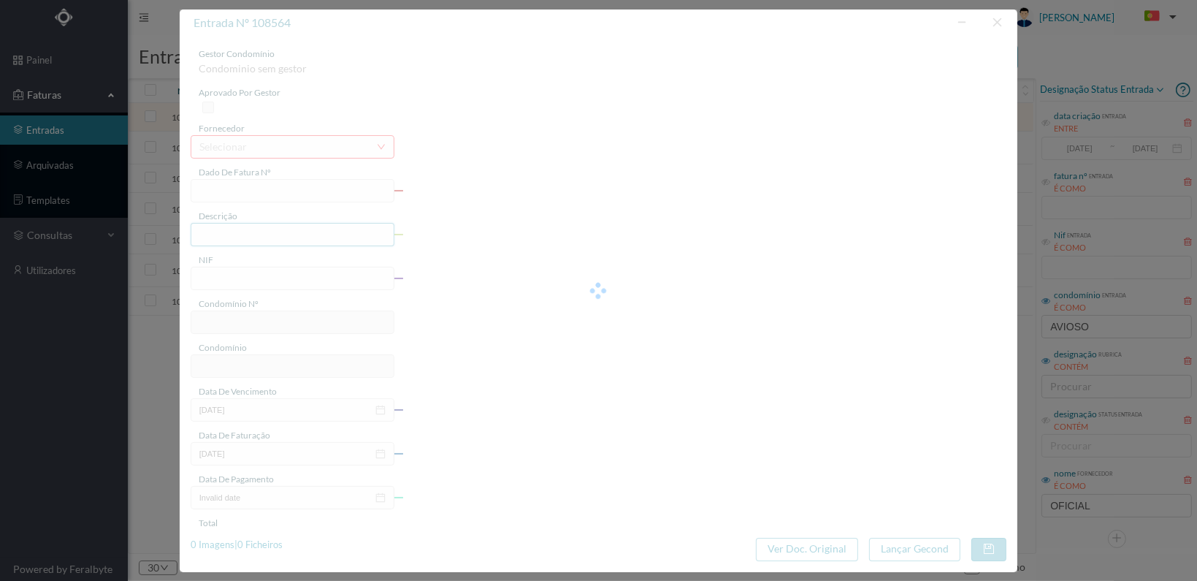
type input "FT 2025A1/3513"
type input "MANUTENÇÃO [DATE]"
type input "901024953"
type input "[DATE]"
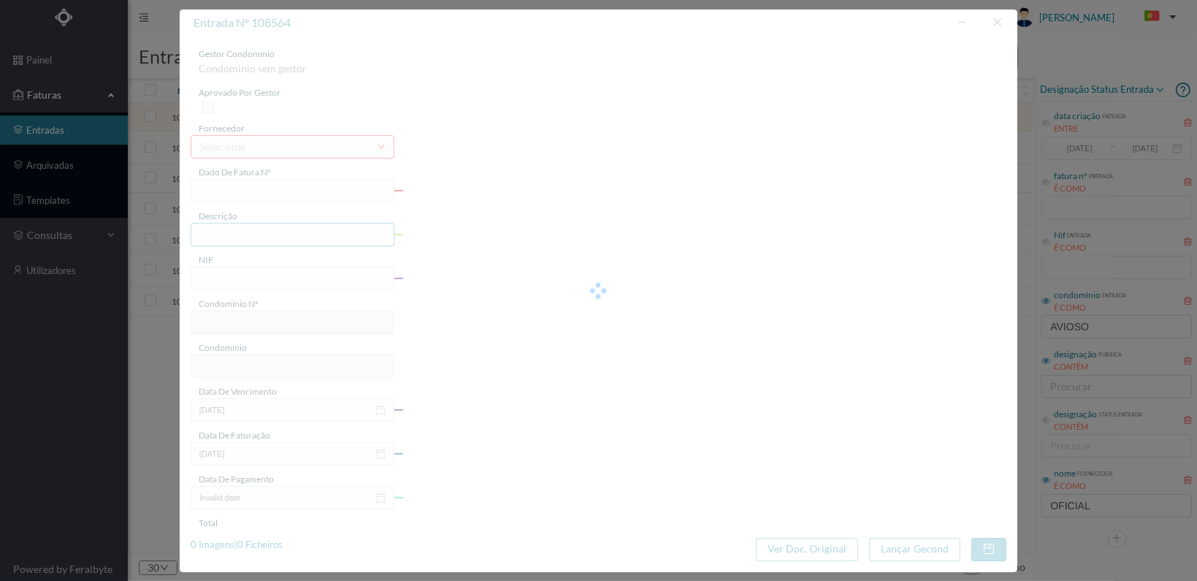
type input "[DATE]"
type input "43.10"
type input "736"
type input "ED. Gav. [PERSON_NAME] e [GEOGRAPHIC_DATA]"
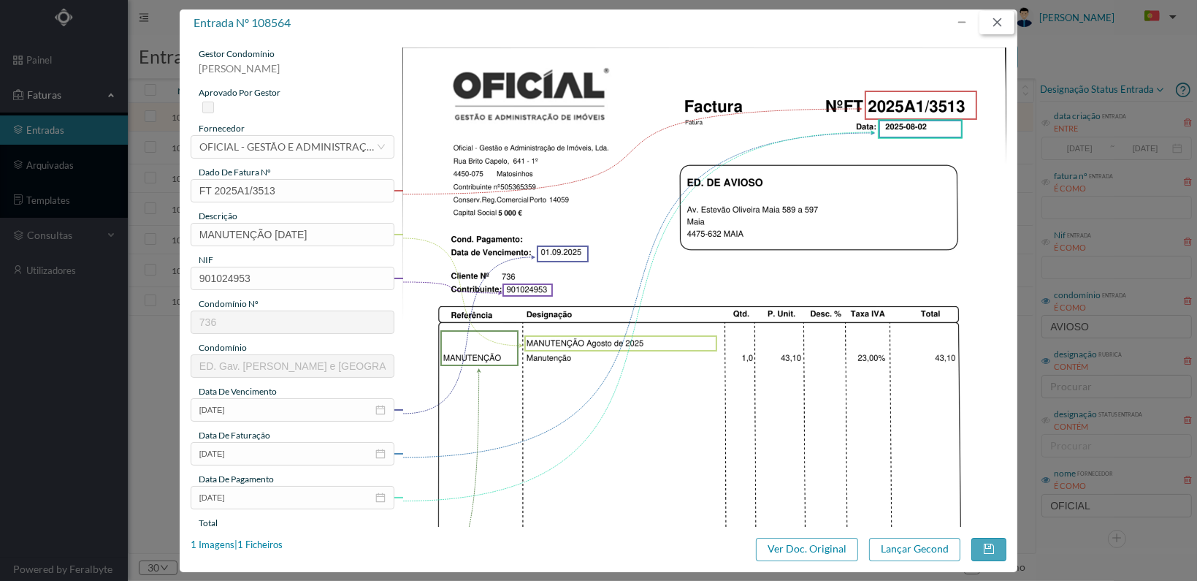
drag, startPoint x: 993, startPoint y: 22, endPoint x: 1080, endPoint y: 103, distance: 118.9
click at [993, 22] on button "button" at bounding box center [997, 22] width 35 height 23
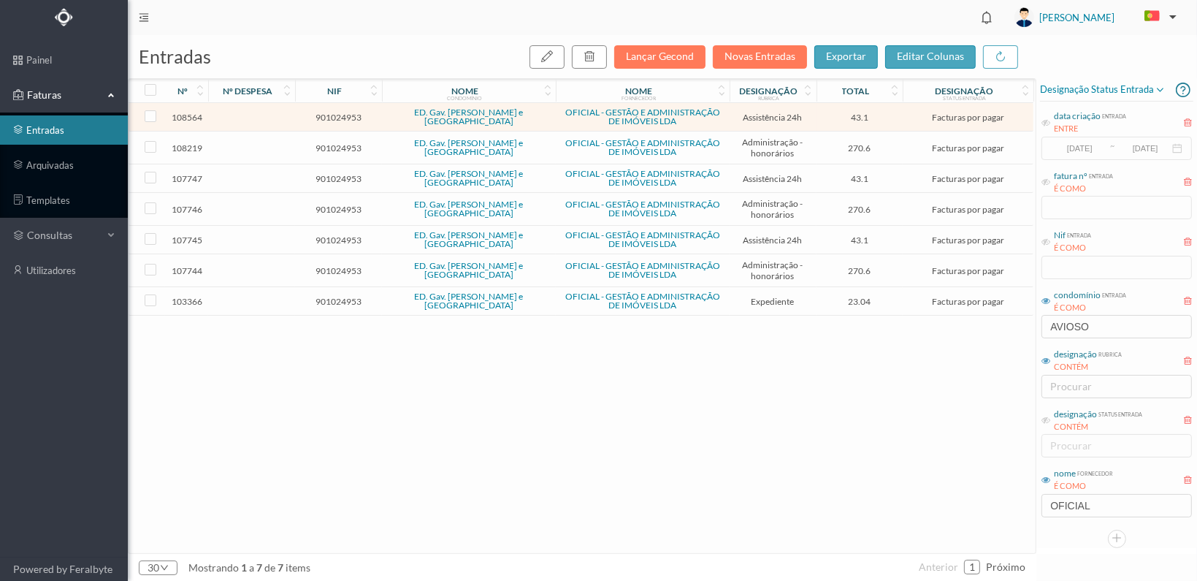
click at [334, 296] on span "901024953" at bounding box center [339, 301] width 80 height 11
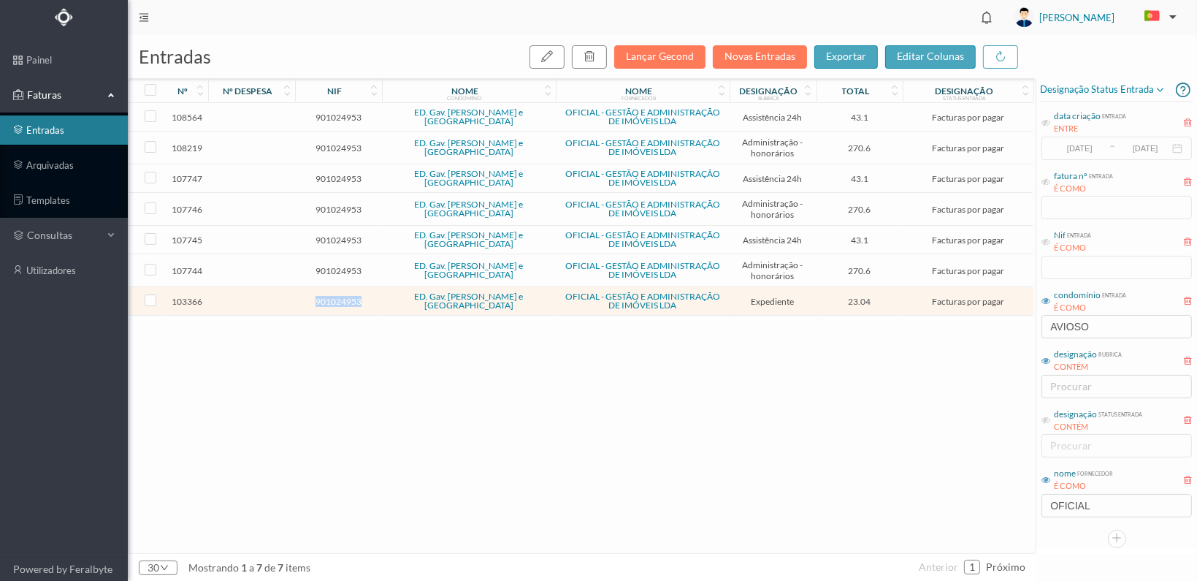
click at [334, 296] on span "901024953" at bounding box center [339, 301] width 80 height 11
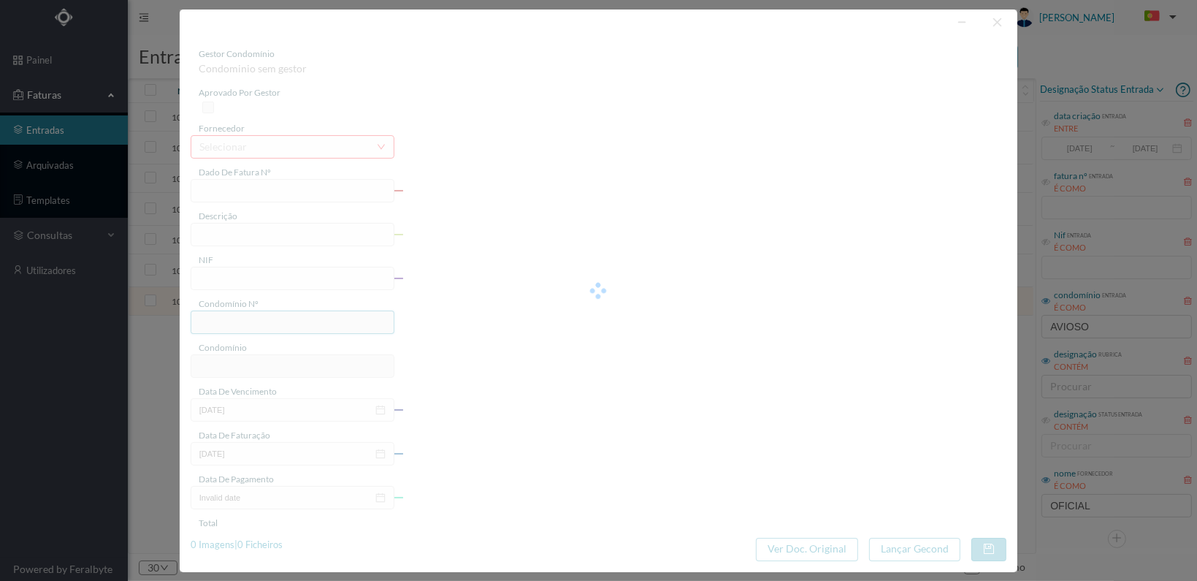
type input "FT 2025A1/2554"
type input "Expediente Geral 2º Trimestre"
type input "901024953"
type input "[DATE]"
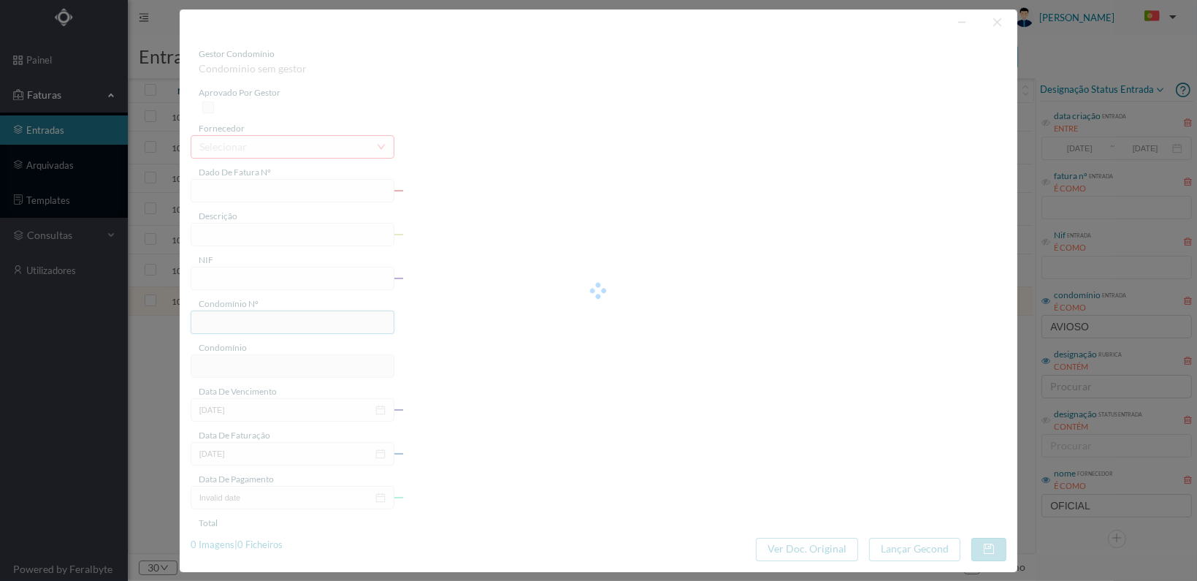
type input "[DATE]"
type input "23.04"
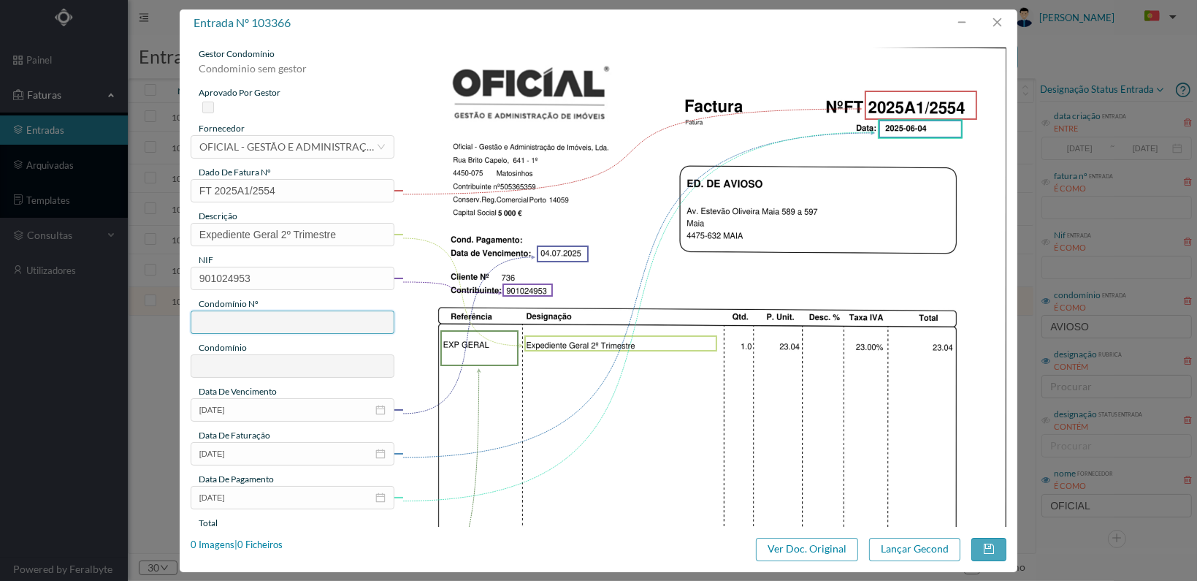
type input "736"
type input "ED. Gav. [PERSON_NAME] e [GEOGRAPHIC_DATA]"
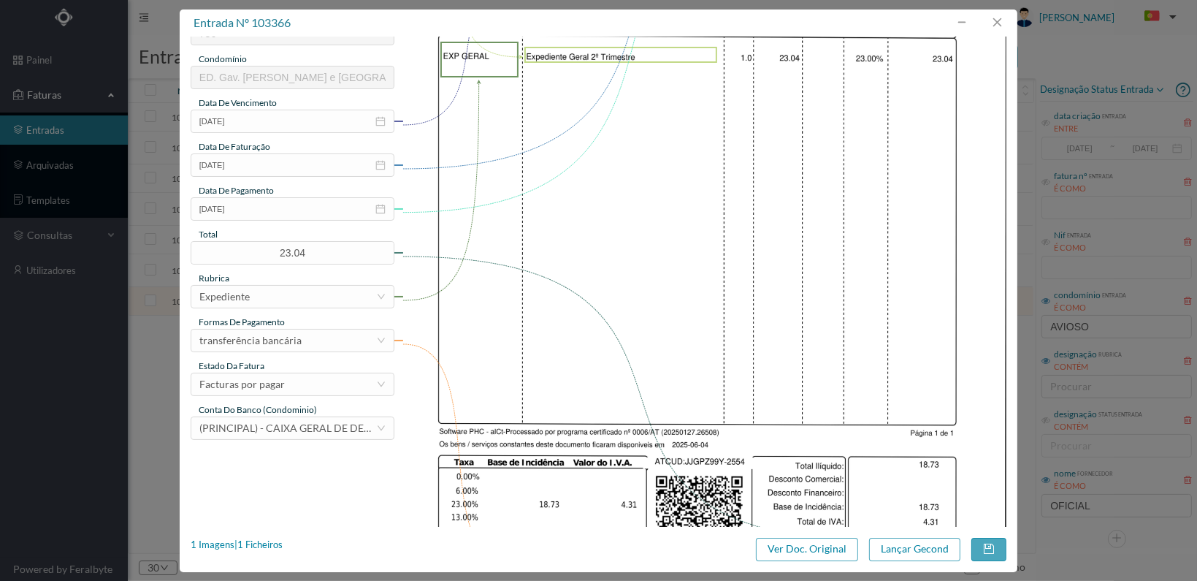
scroll to position [292, 0]
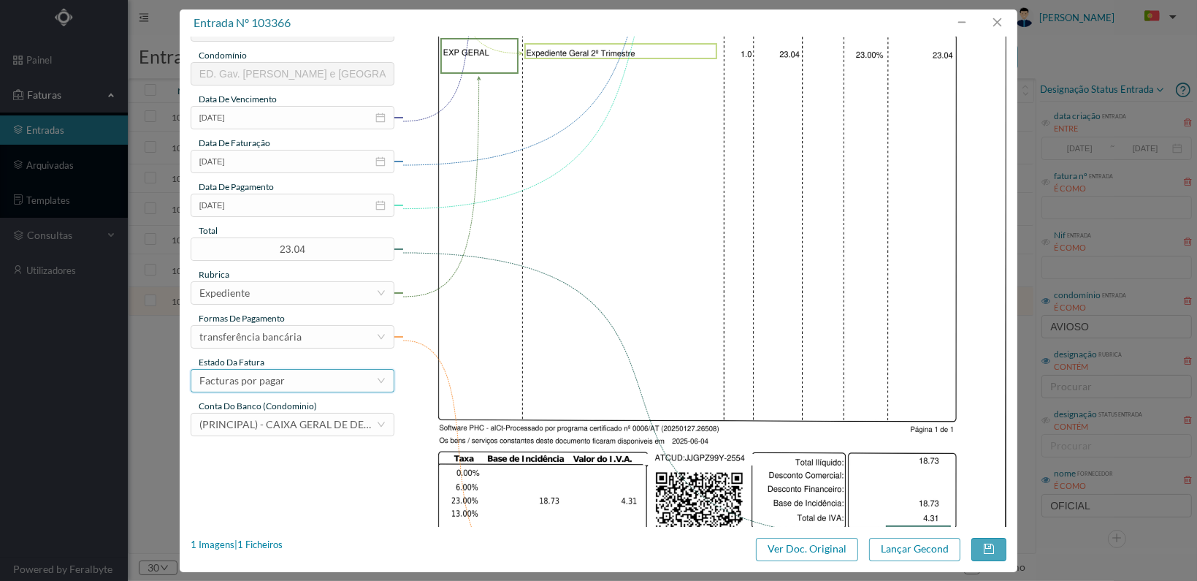
click at [302, 382] on div "Facturas por pagar" at bounding box center [287, 381] width 177 height 22
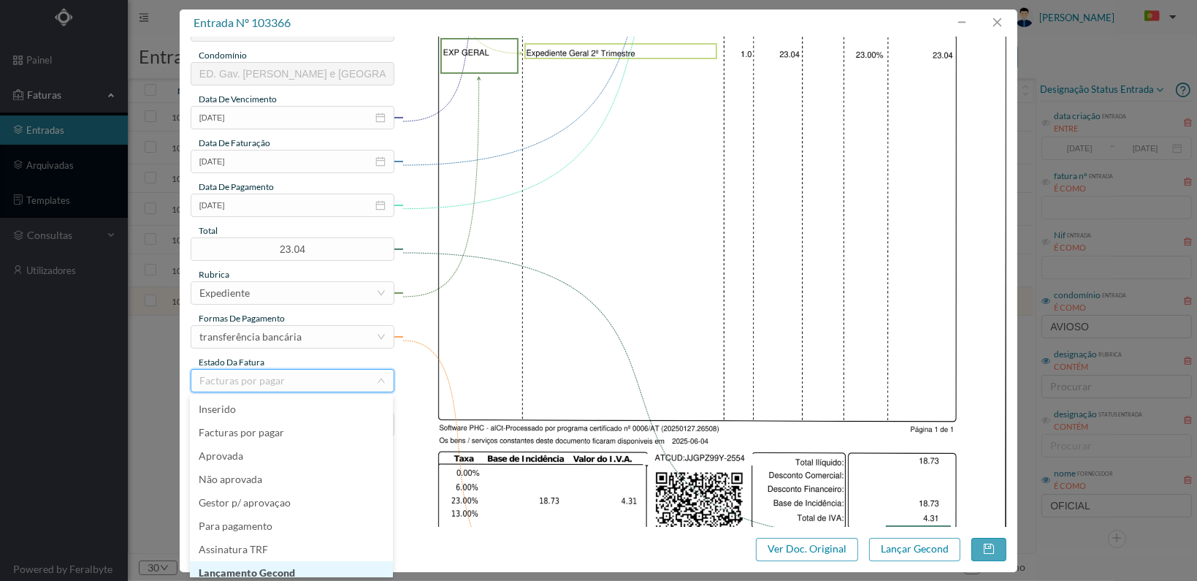
scroll to position [7, 0]
click at [308, 565] on li "Lançamento Gecond" at bounding box center [291, 565] width 203 height 23
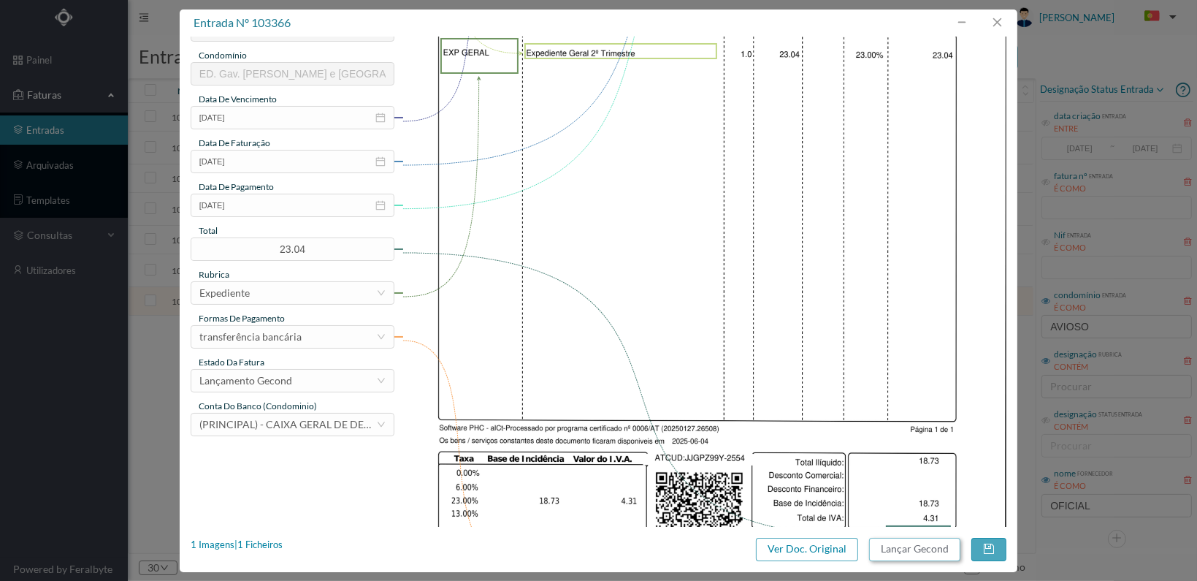
click at [912, 552] on button "Lançar Gecond" at bounding box center [914, 549] width 91 height 23
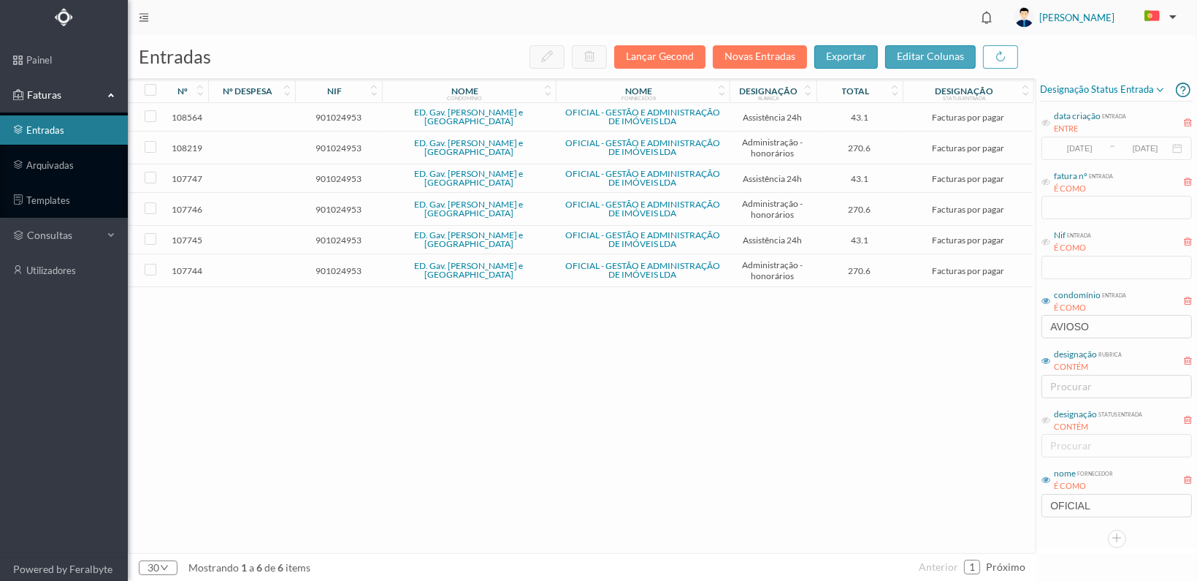
click at [321, 265] on span "901024953" at bounding box center [339, 270] width 80 height 11
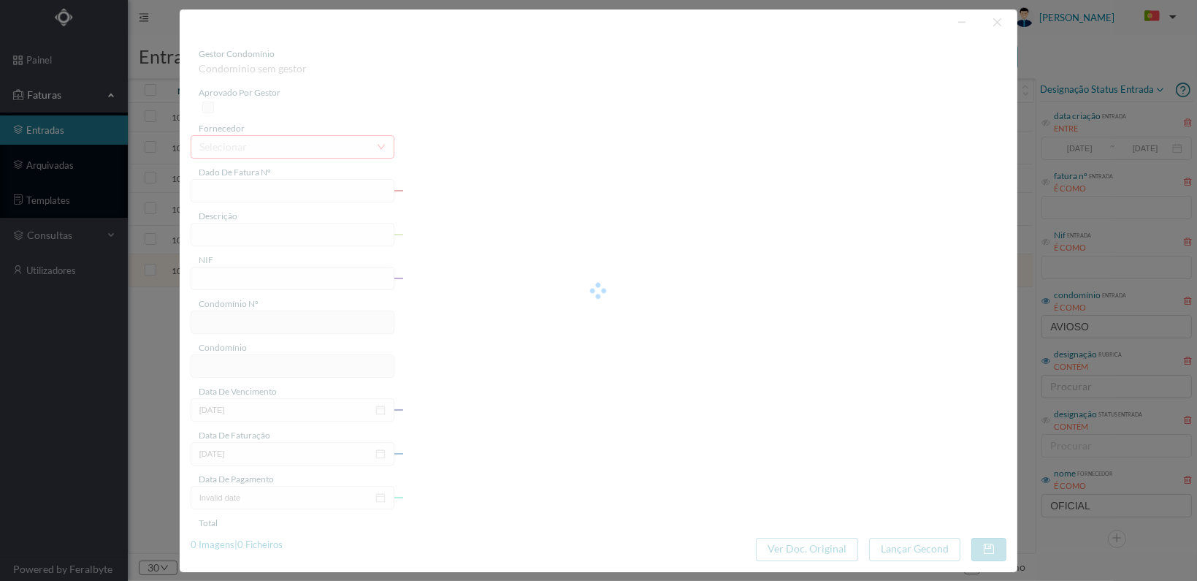
type input "FT 2025A1/3191"
type input "HONORARIOS Junho de 2025"
type input "901024953"
type input "[DATE]"
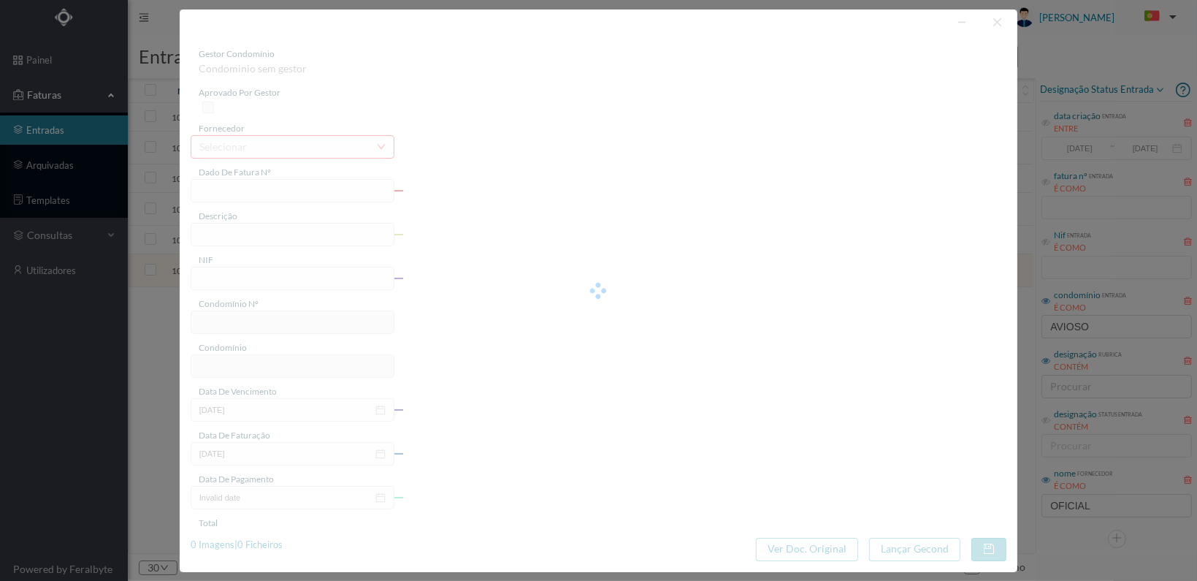
type input "[DATE]"
type input "270.60"
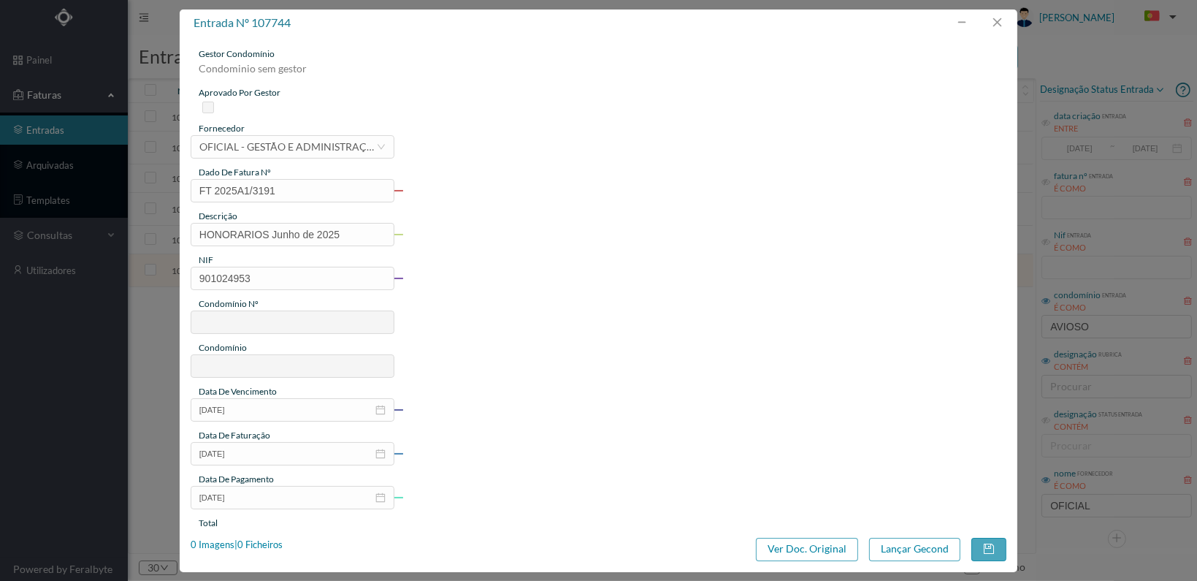
type input "736"
type input "ED. Gav. [PERSON_NAME] e [GEOGRAPHIC_DATA]"
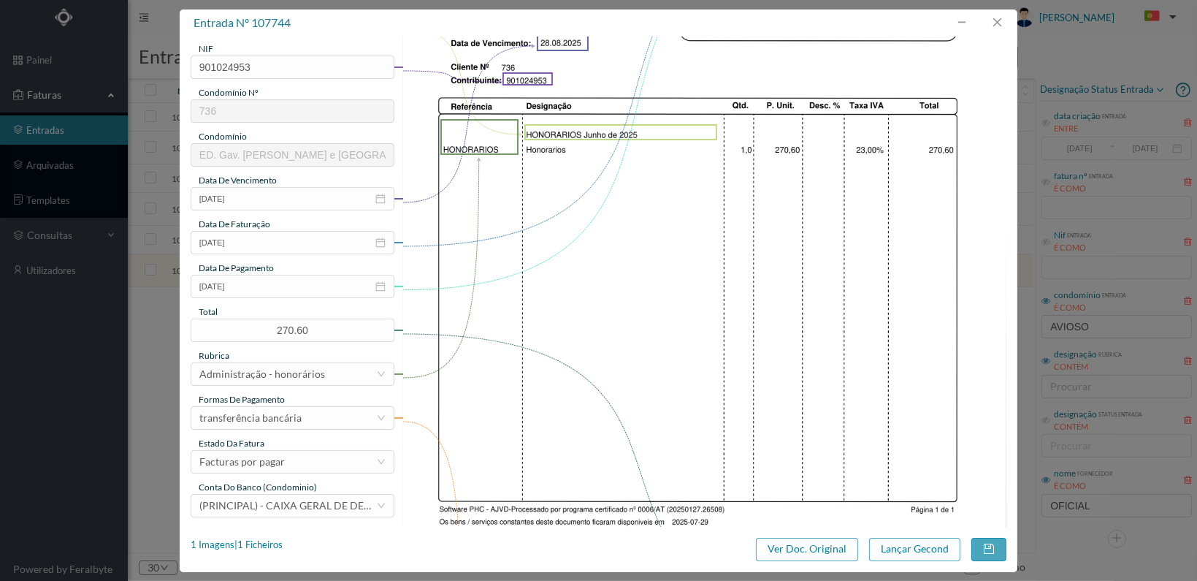
scroll to position [381, 0]
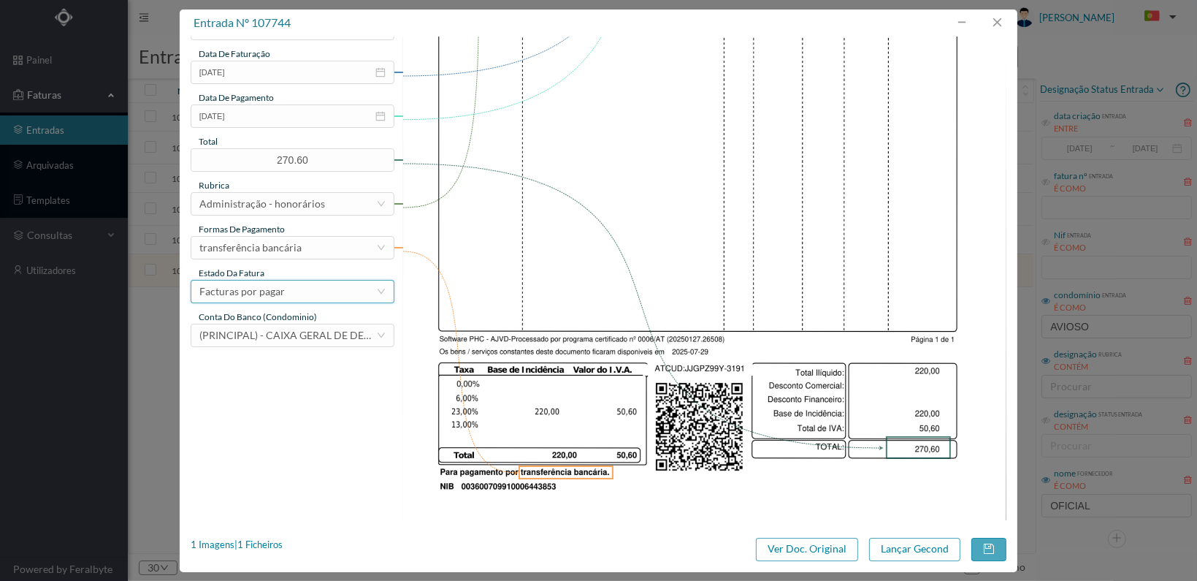
click at [354, 289] on div "Facturas por pagar" at bounding box center [287, 292] width 177 height 22
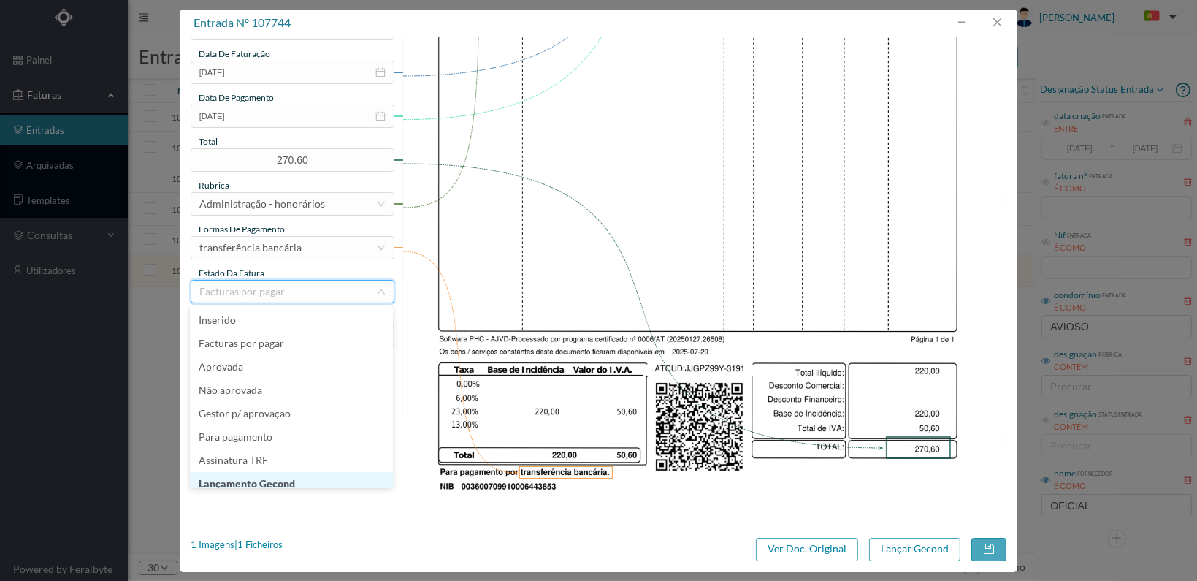
scroll to position [7, 0]
click at [328, 473] on li "Lançamento Gecond" at bounding box center [291, 476] width 203 height 23
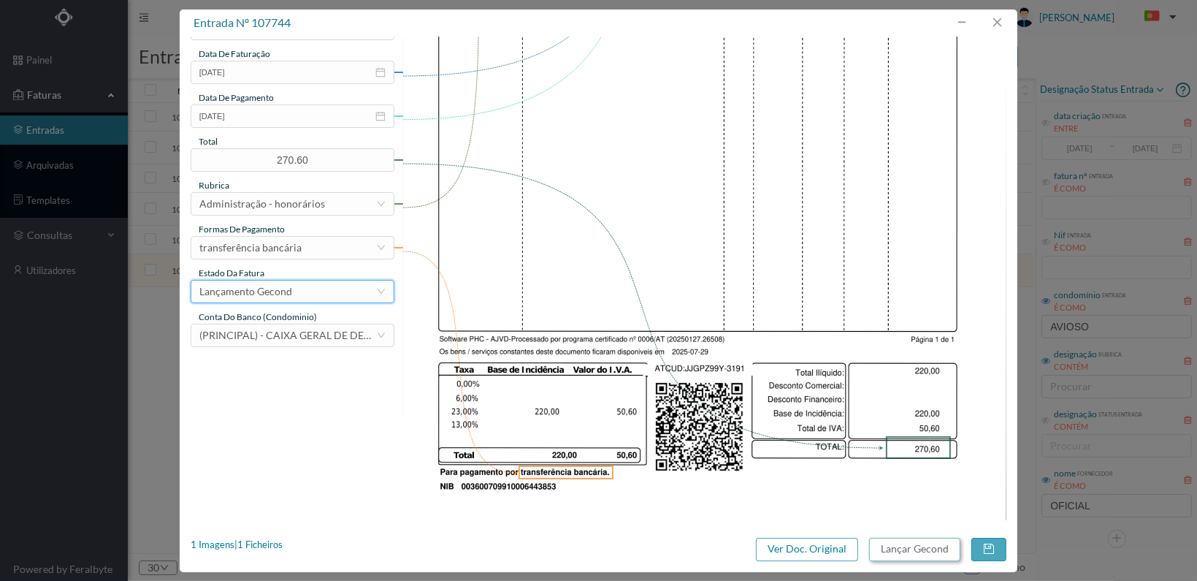
click at [899, 554] on button "Lançar Gecond" at bounding box center [914, 549] width 91 height 23
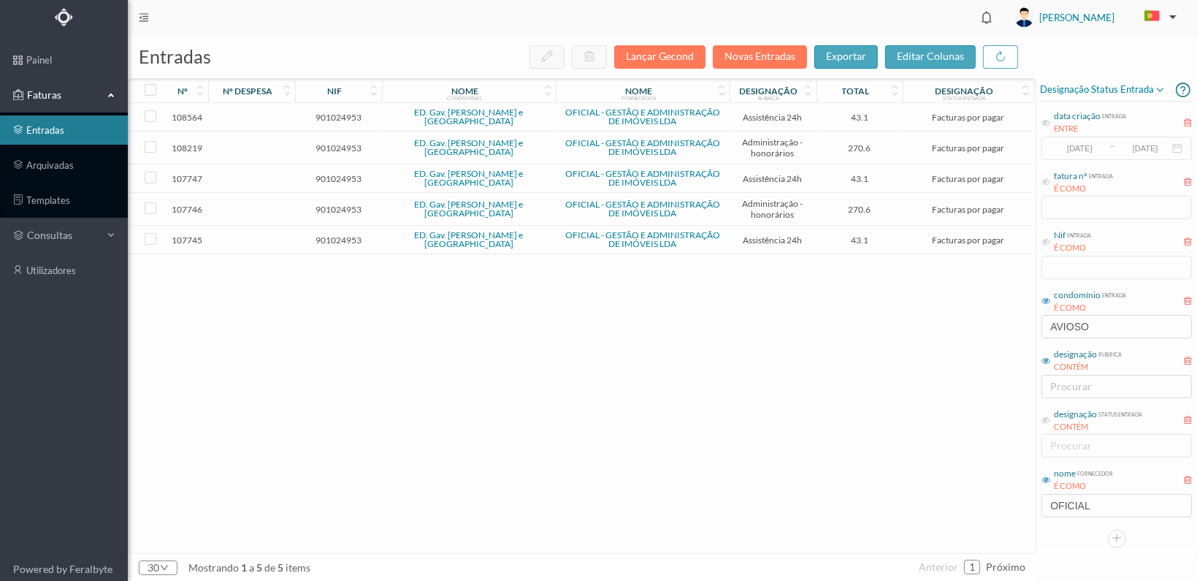
click at [344, 235] on span "901024953" at bounding box center [339, 239] width 80 height 11
click at [343, 235] on span "901024953" at bounding box center [339, 239] width 80 height 11
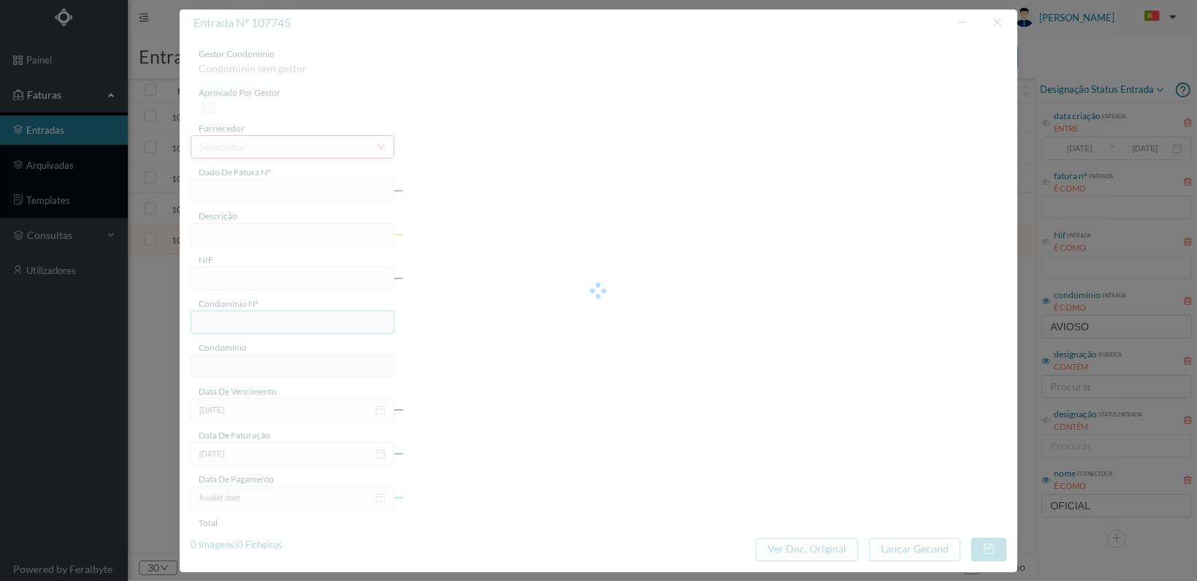
type input "FT 2025A1/3192"
type input "MANUTENÇÃO Junho de 2025"
type input "901024953"
type input "[DATE]"
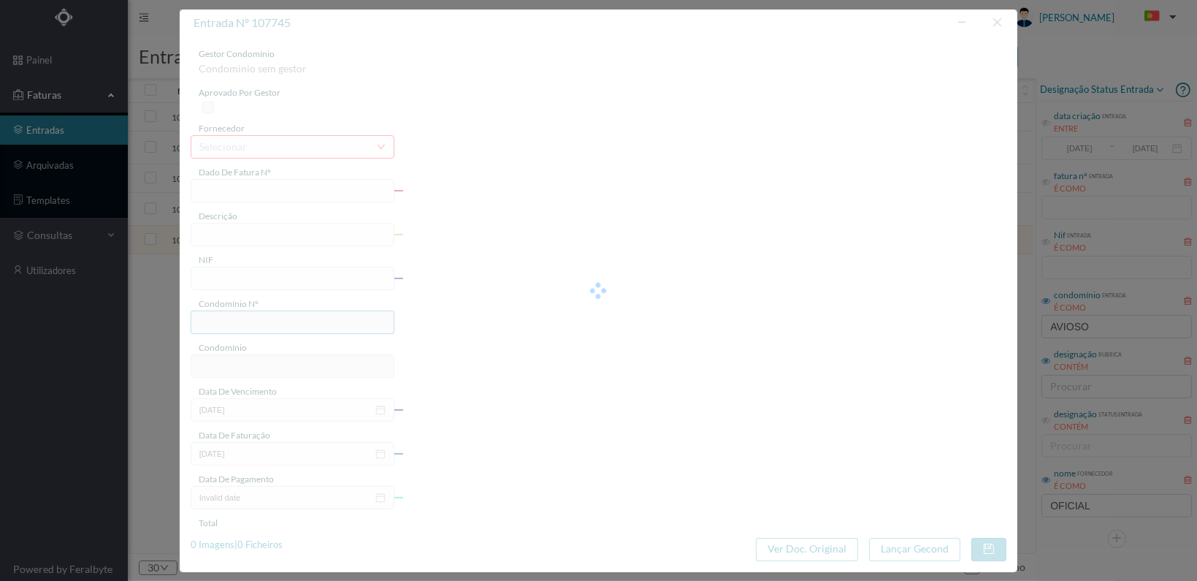
type input "[DATE]"
type input "43.10"
type input "736"
type input "ED. Gav. [PERSON_NAME] e [GEOGRAPHIC_DATA]"
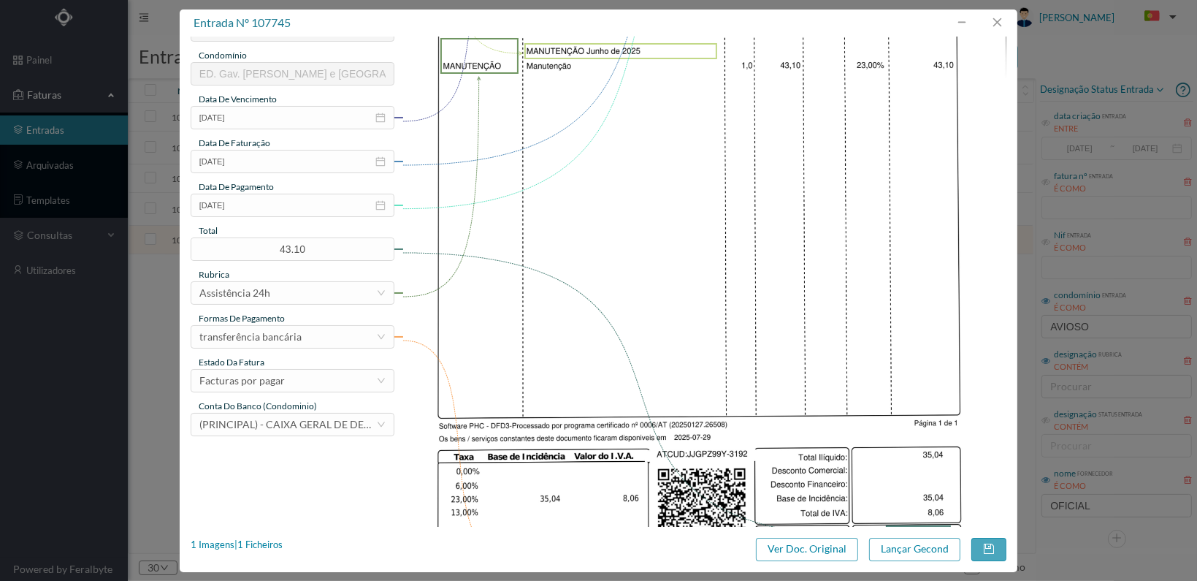
scroll to position [365, 0]
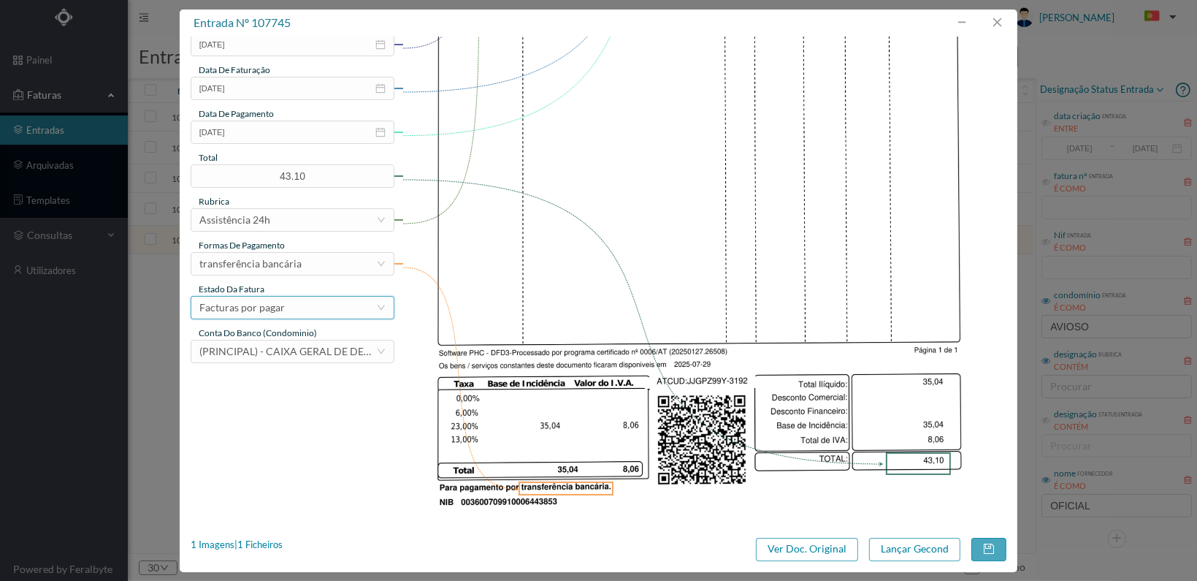
click at [358, 308] on div "Facturas por pagar" at bounding box center [287, 308] width 177 height 22
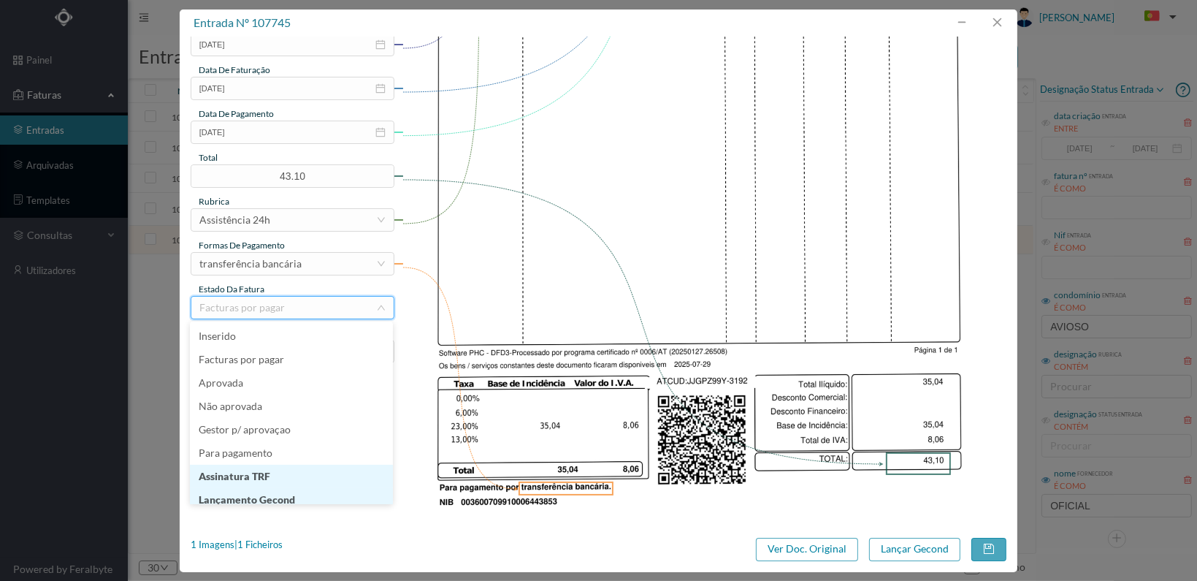
scroll to position [7, 0]
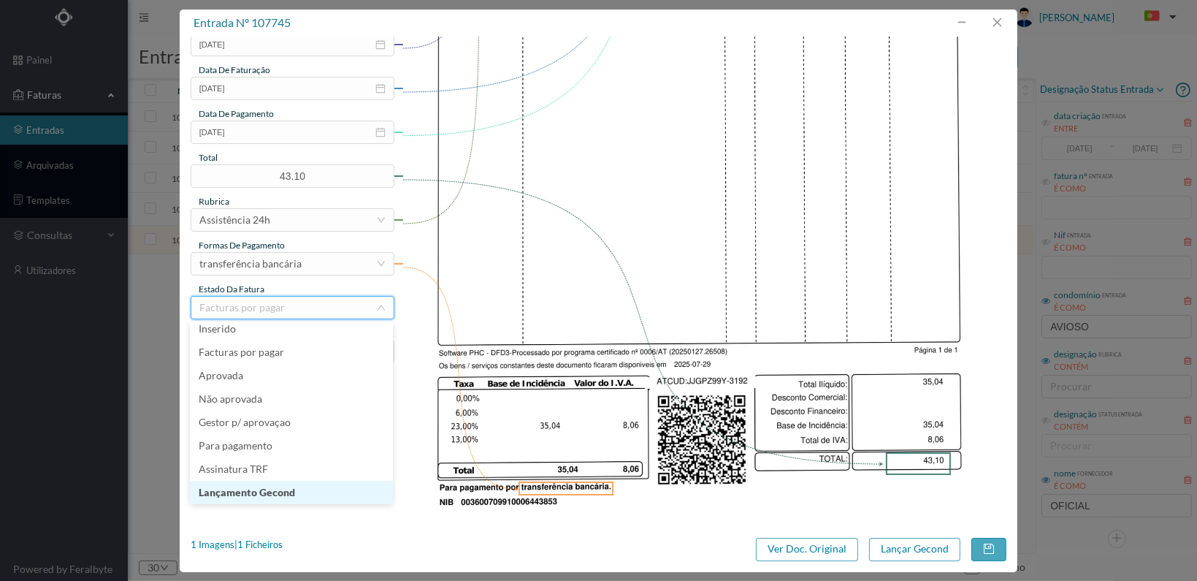
click at [320, 490] on li "Lançamento Gecond" at bounding box center [291, 492] width 203 height 23
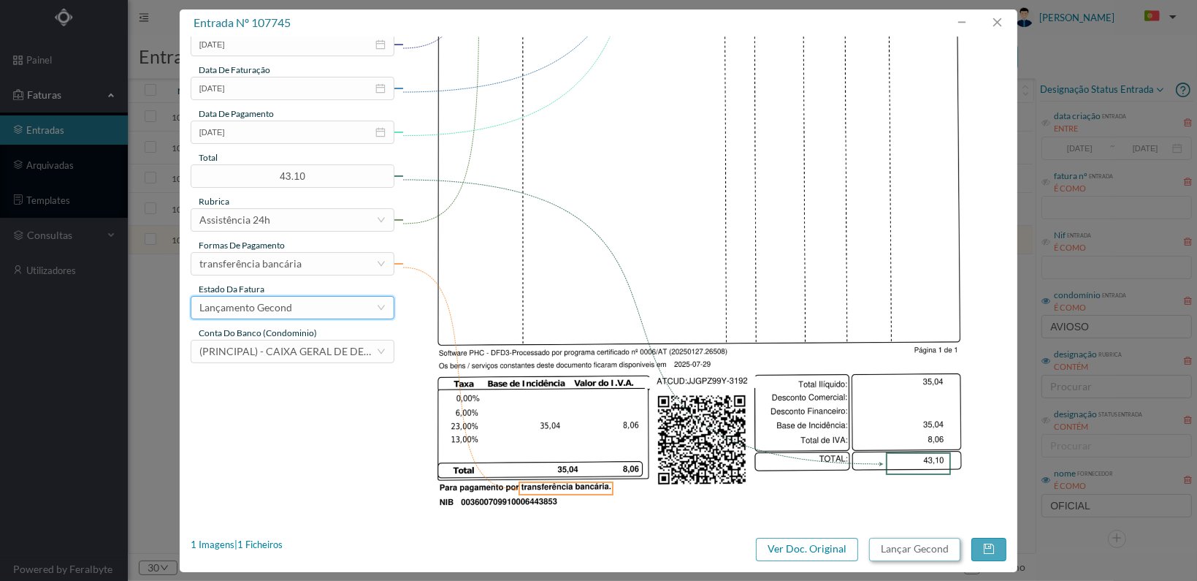
click at [920, 552] on button "Lançar Gecond" at bounding box center [914, 549] width 91 height 23
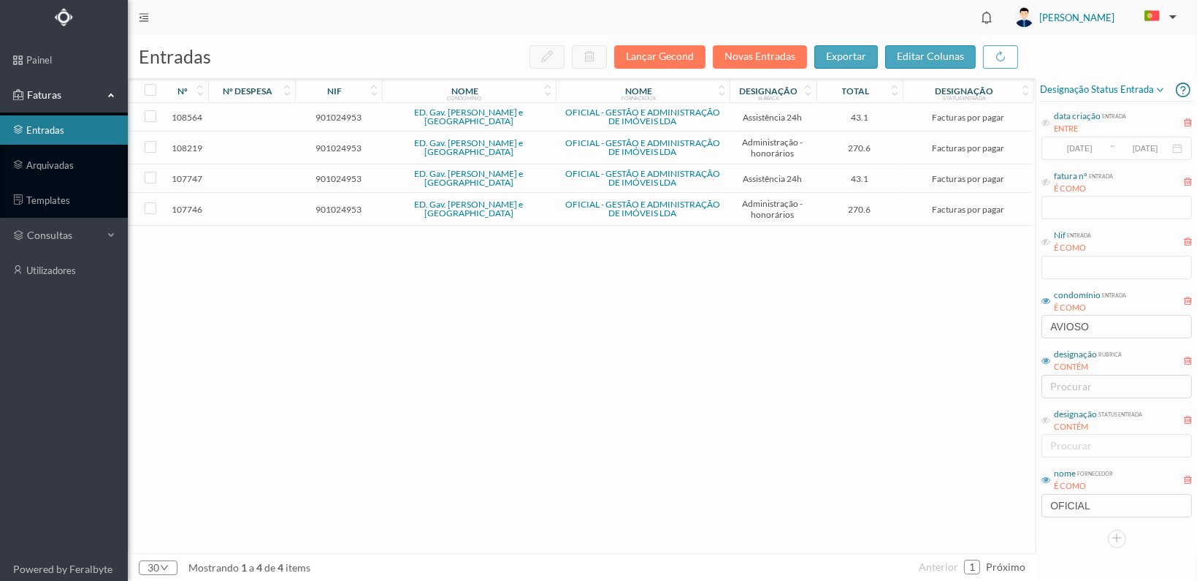
click at [329, 208] on span "901024953" at bounding box center [339, 209] width 80 height 11
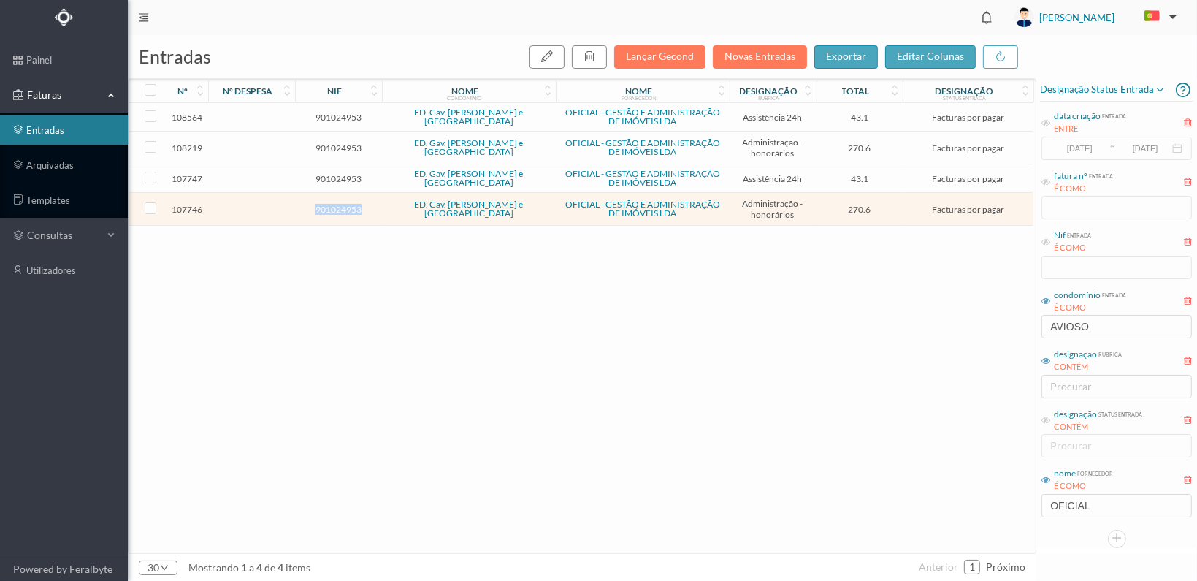
click at [329, 208] on span "901024953" at bounding box center [339, 209] width 80 height 11
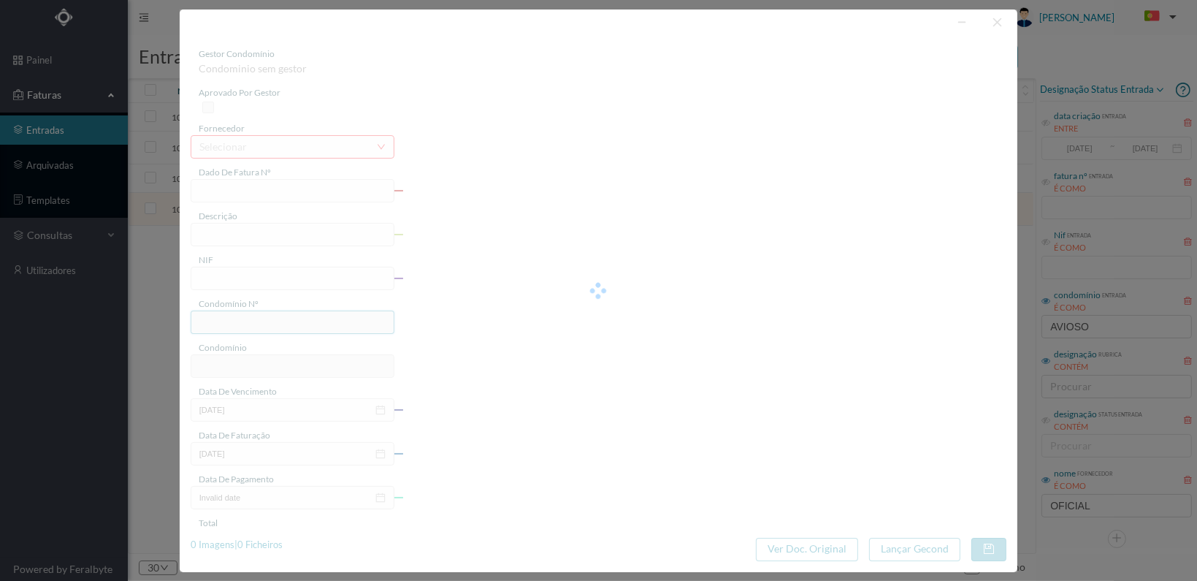
type input "FT 2025A1/3193"
type input "HONORARIOS Julho de 2025"
type input "901024953"
type input "[DATE]"
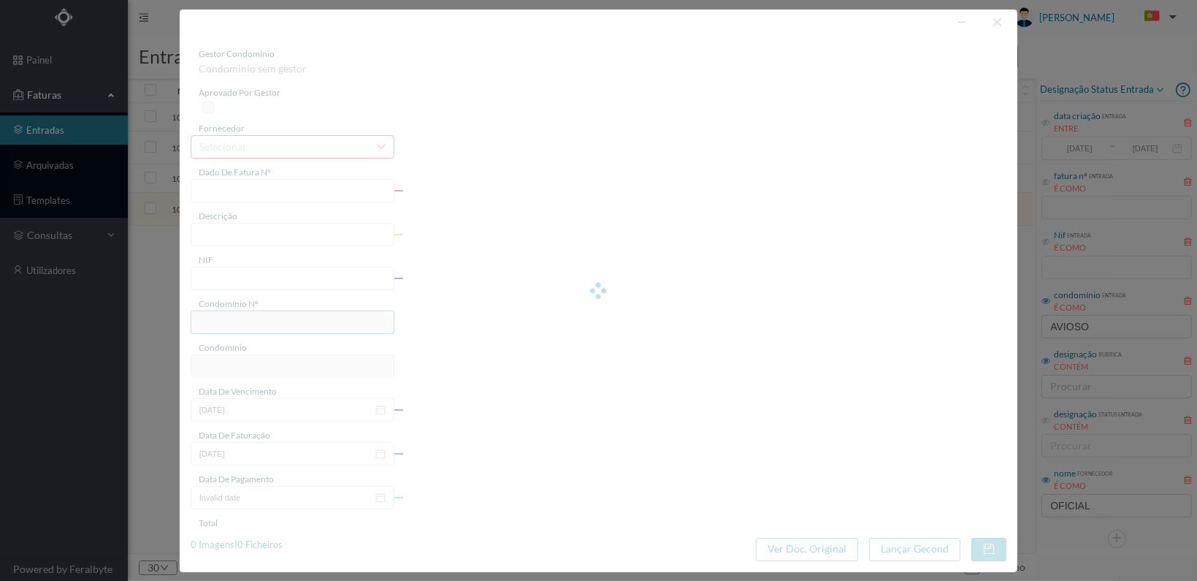
type input "[DATE]"
type input "270.60"
type input "736"
type input "ED. Gav. [PERSON_NAME] e [GEOGRAPHIC_DATA]"
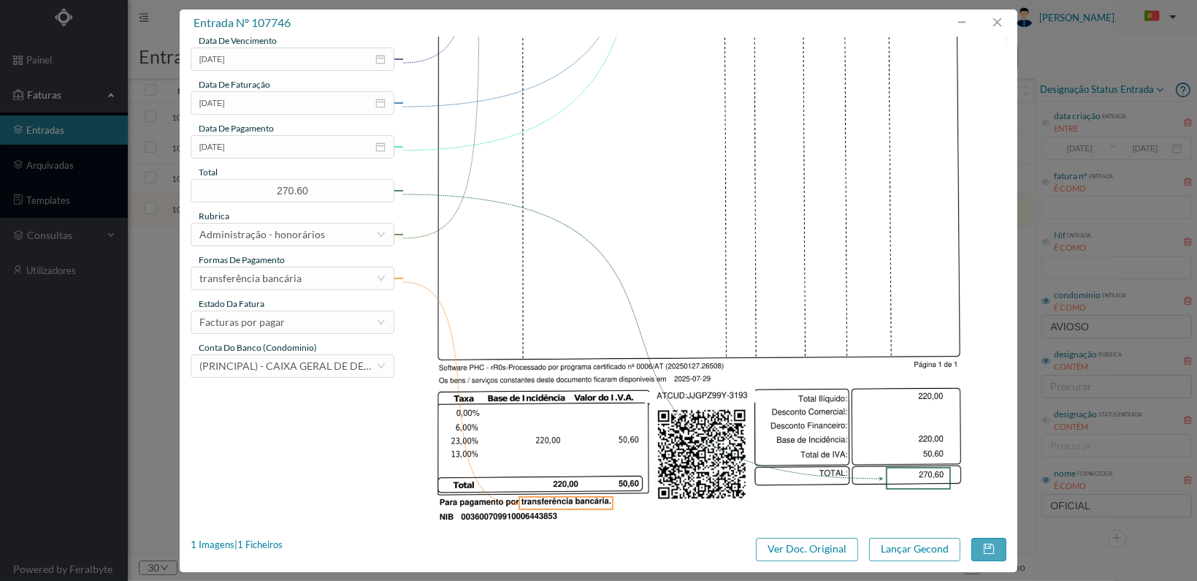
scroll to position [365, 0]
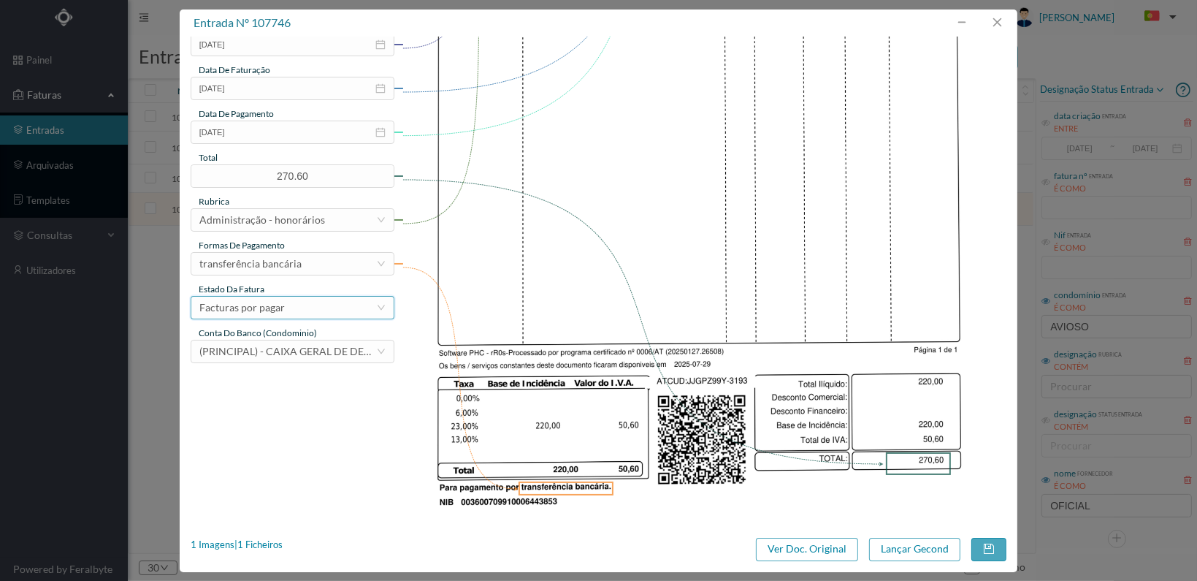
drag, startPoint x: 319, startPoint y: 315, endPoint x: 328, endPoint y: 314, distance: 9.5
click at [321, 314] on div "Facturas por pagar" at bounding box center [287, 308] width 177 height 22
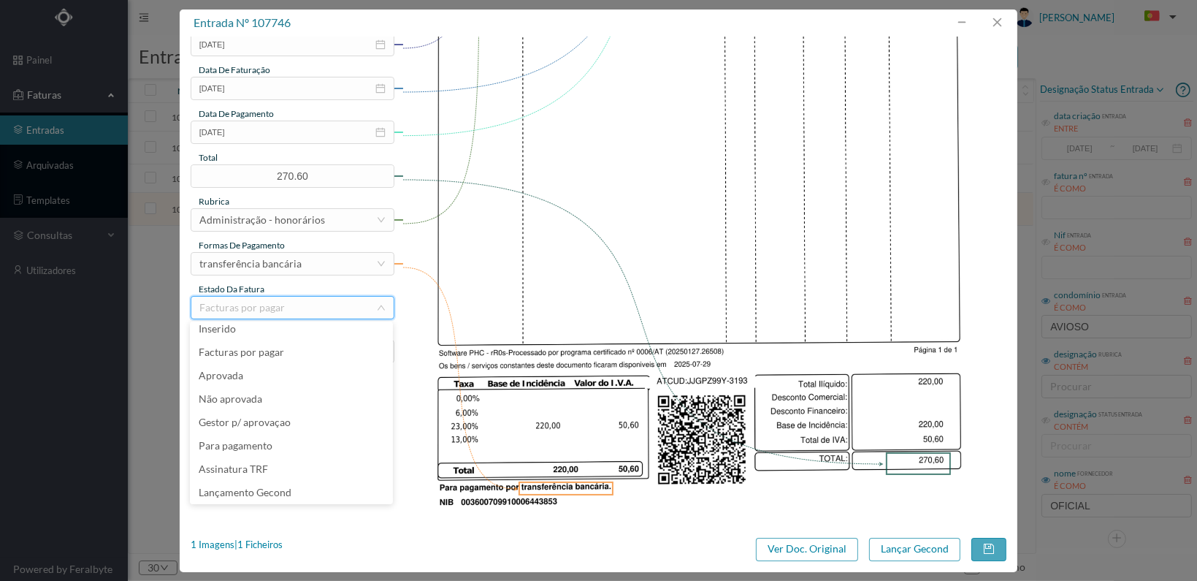
scroll to position [31, 0]
drag, startPoint x: 307, startPoint y: 467, endPoint x: 318, endPoint y: 470, distance: 11.3
click at [310, 467] on li "Lançamento Gecond" at bounding box center [291, 468] width 203 height 23
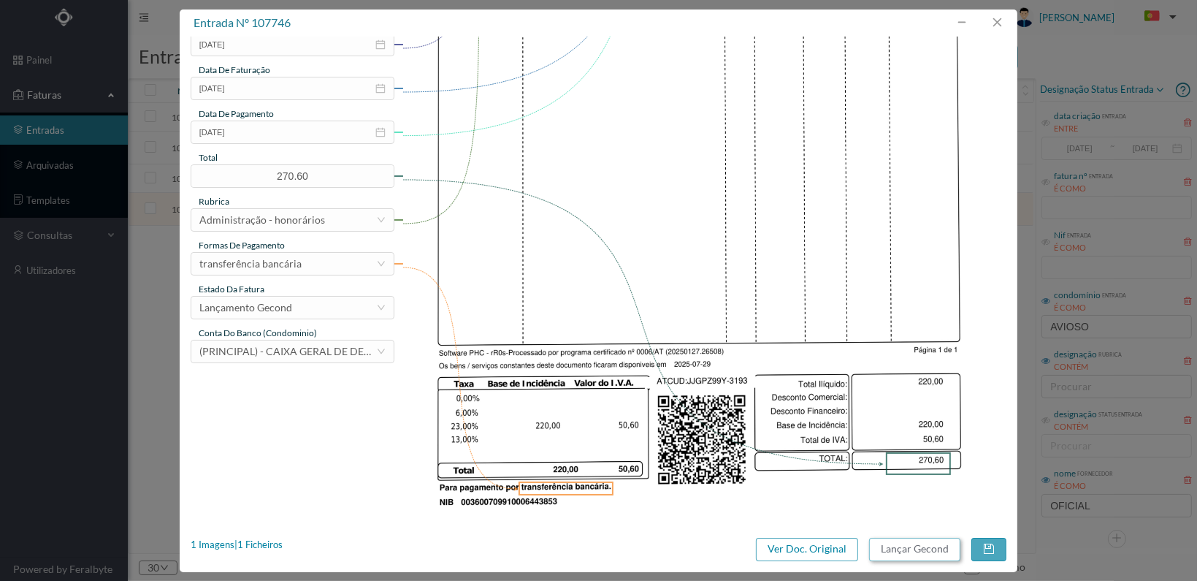
click at [909, 551] on button "Lançar Gecond" at bounding box center [914, 549] width 91 height 23
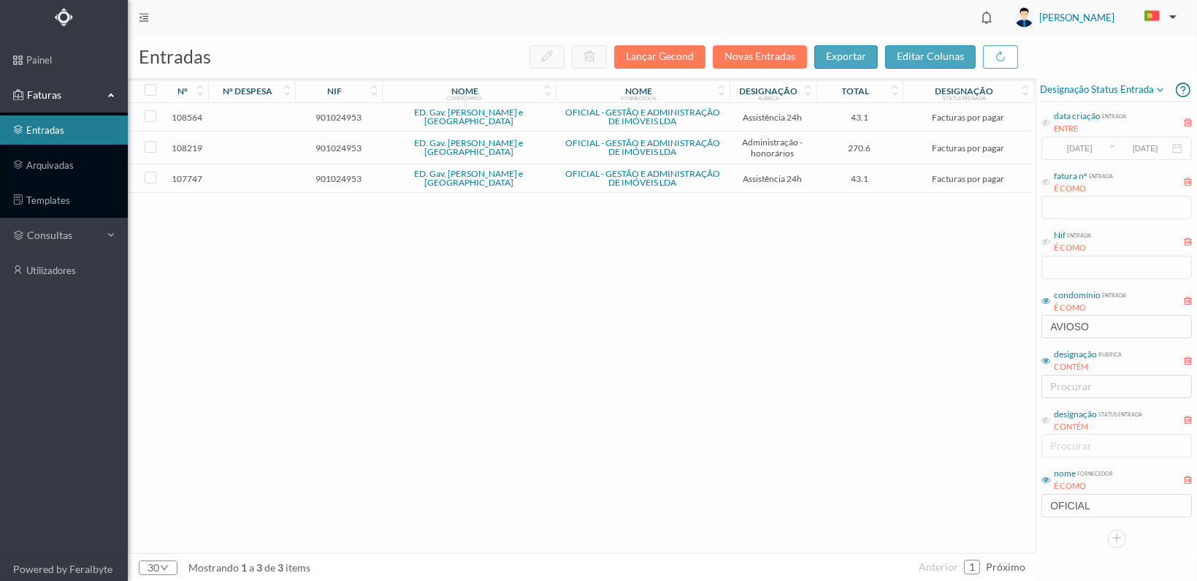
click at [332, 176] on span "901024953" at bounding box center [339, 178] width 80 height 11
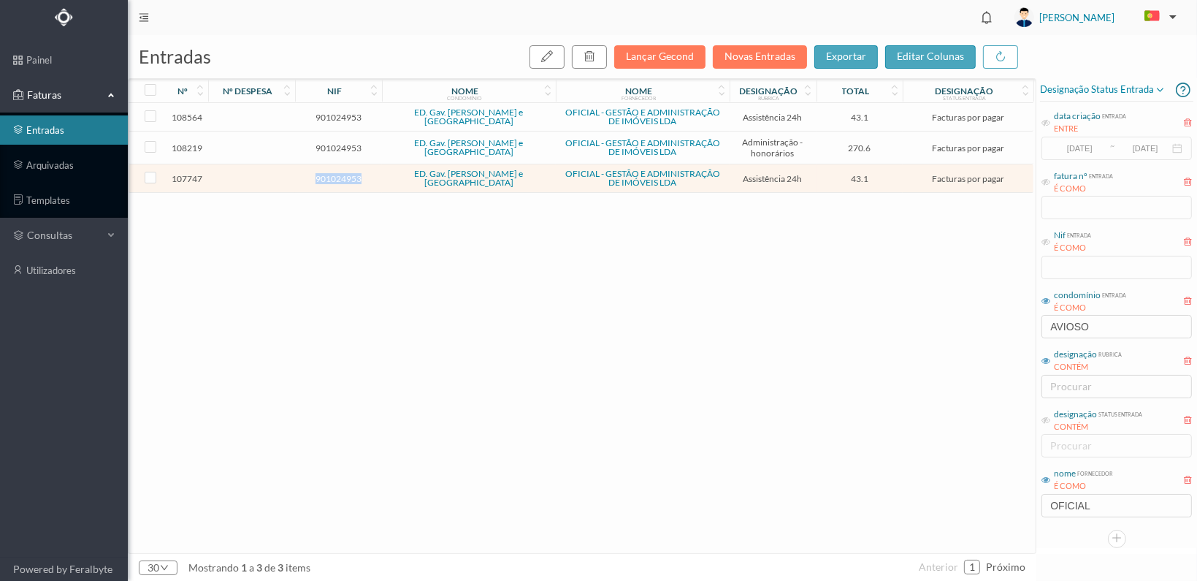
click at [332, 176] on span "901024953" at bounding box center [339, 178] width 80 height 11
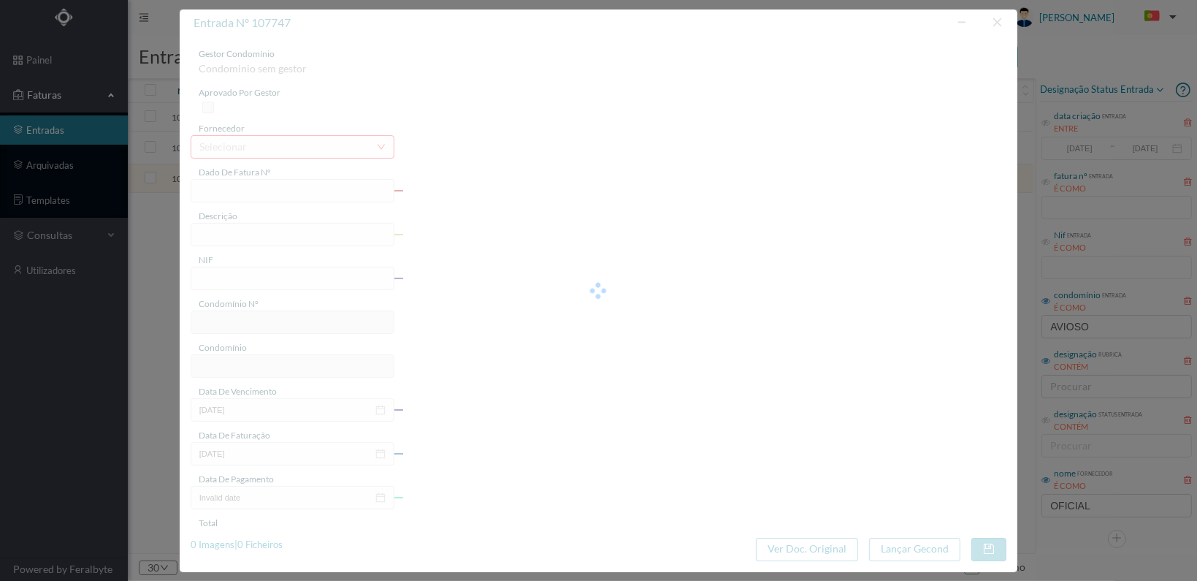
type input "FT 2025A1/3194"
type input "MANUTENÇÃO Julho de 2025"
type input "901024953"
type input "[DATE]"
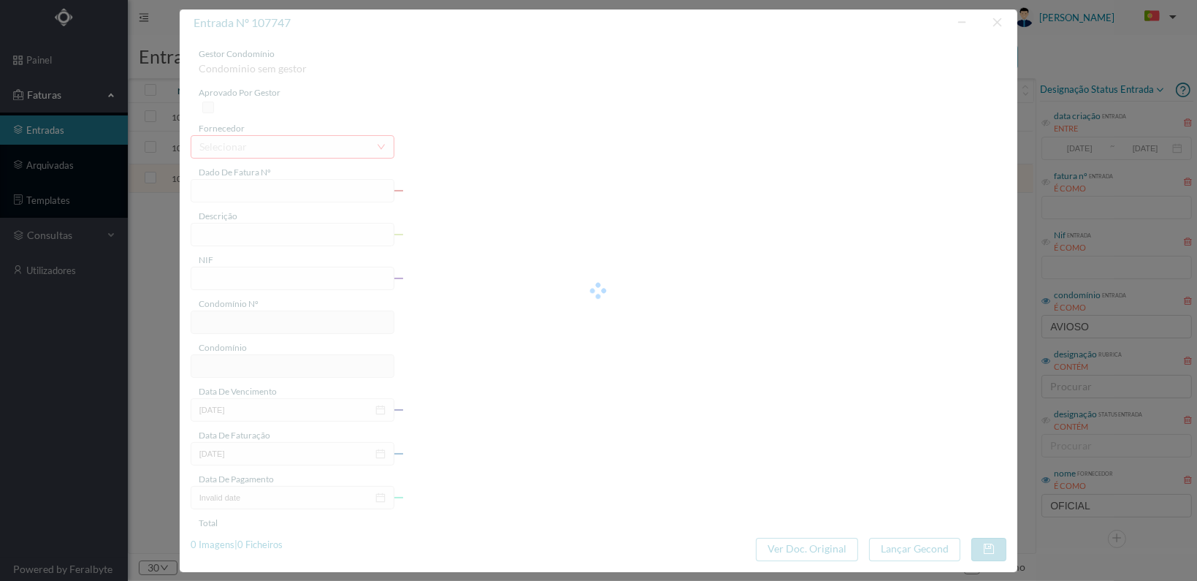
type input "[DATE]"
type input "43.10"
type input "736"
type input "ED. Gav. [PERSON_NAME] e [GEOGRAPHIC_DATA]"
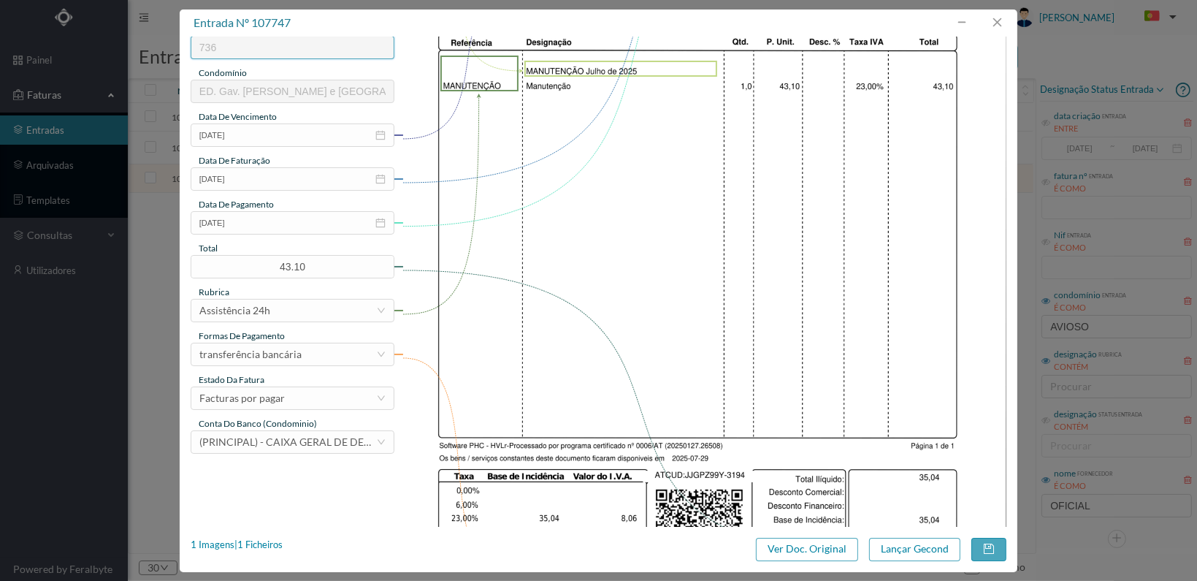
scroll to position [365, 0]
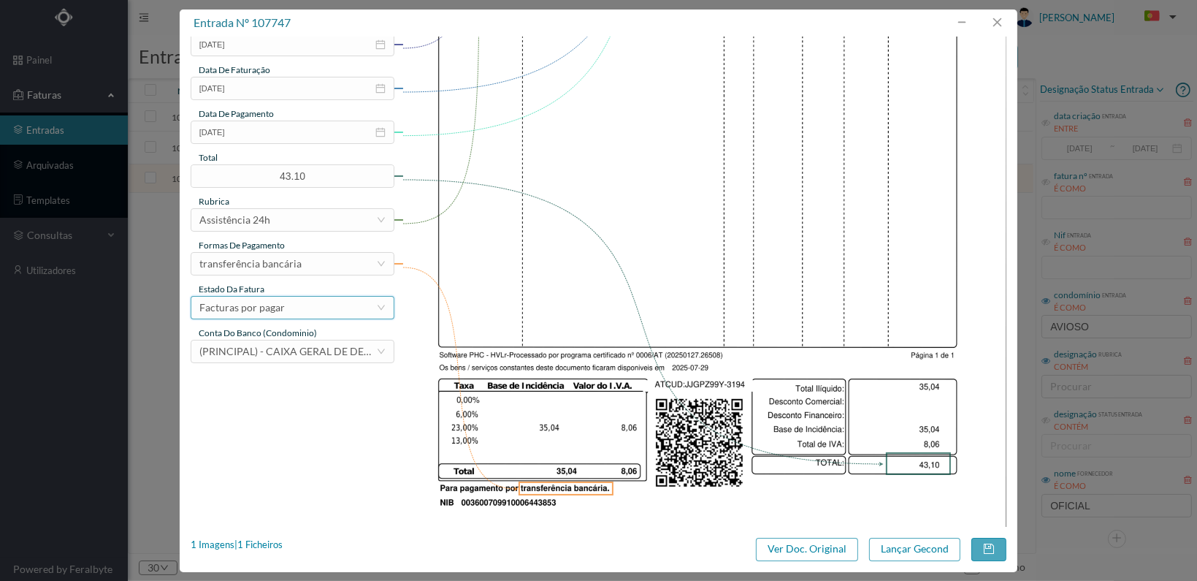
click at [332, 308] on div "Facturas por pagar" at bounding box center [287, 308] width 177 height 22
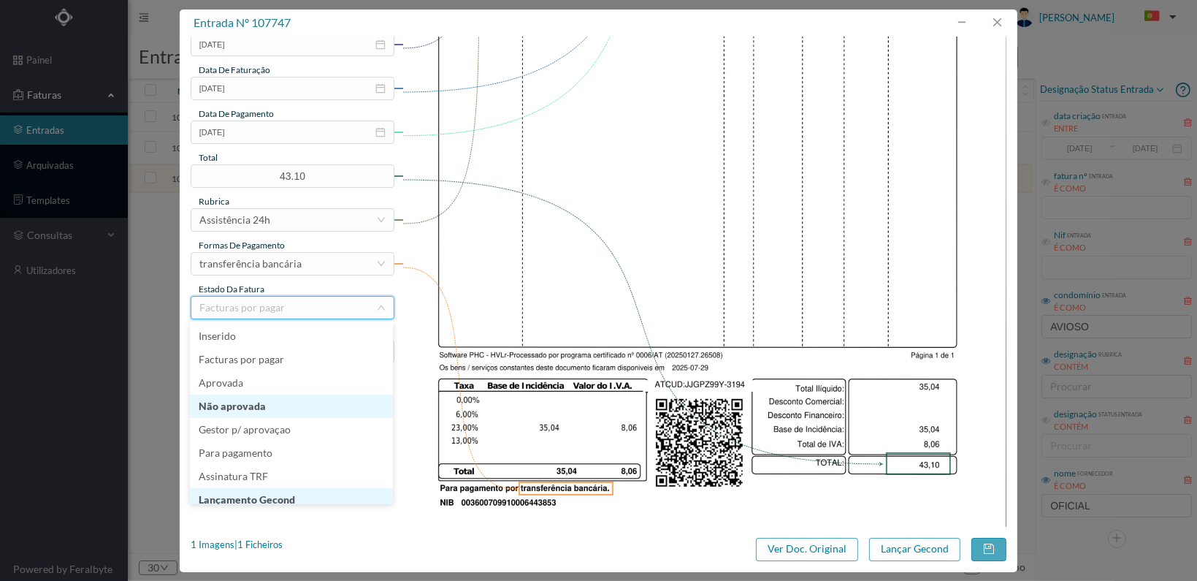
scroll to position [7, 0]
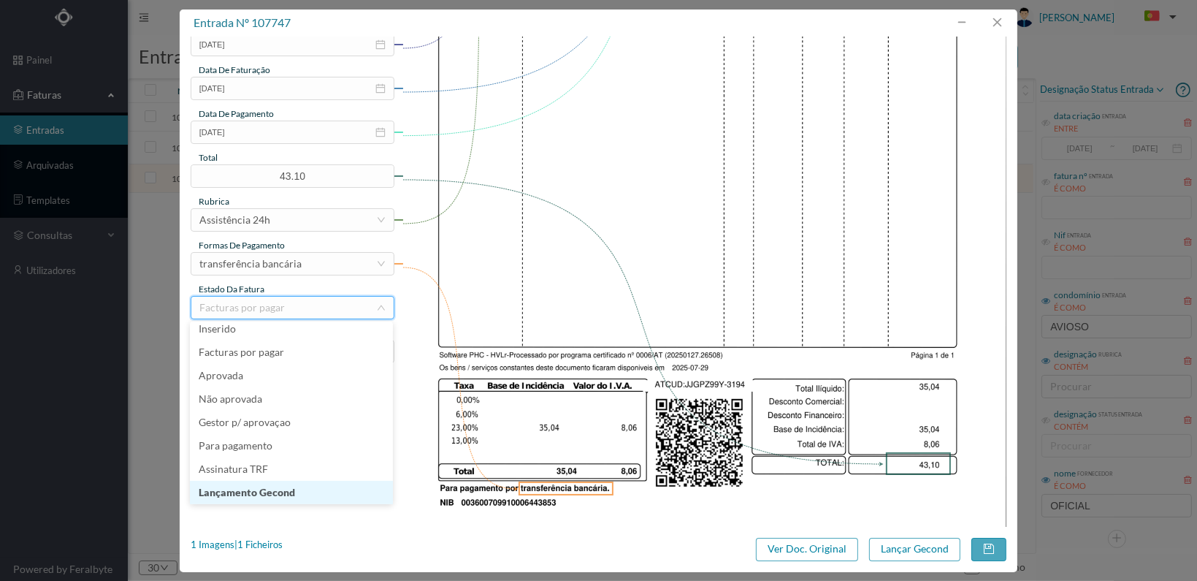
click at [323, 489] on li "Lançamento Gecond" at bounding box center [291, 492] width 203 height 23
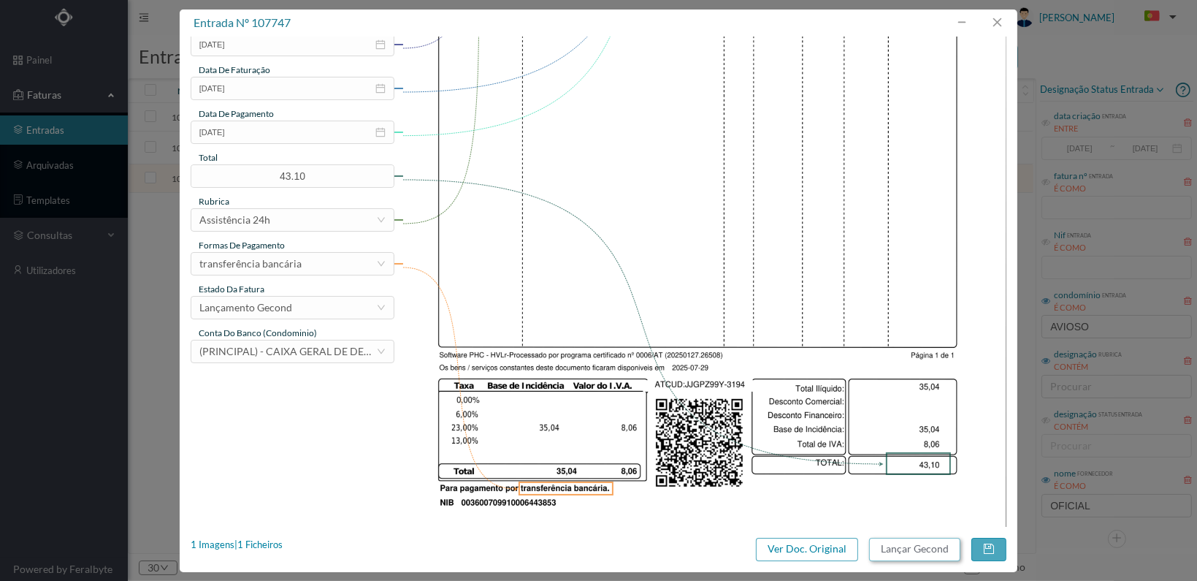
click at [904, 546] on button "Lançar Gecond" at bounding box center [914, 549] width 91 height 23
